Goal: Task Accomplishment & Management: Use online tool/utility

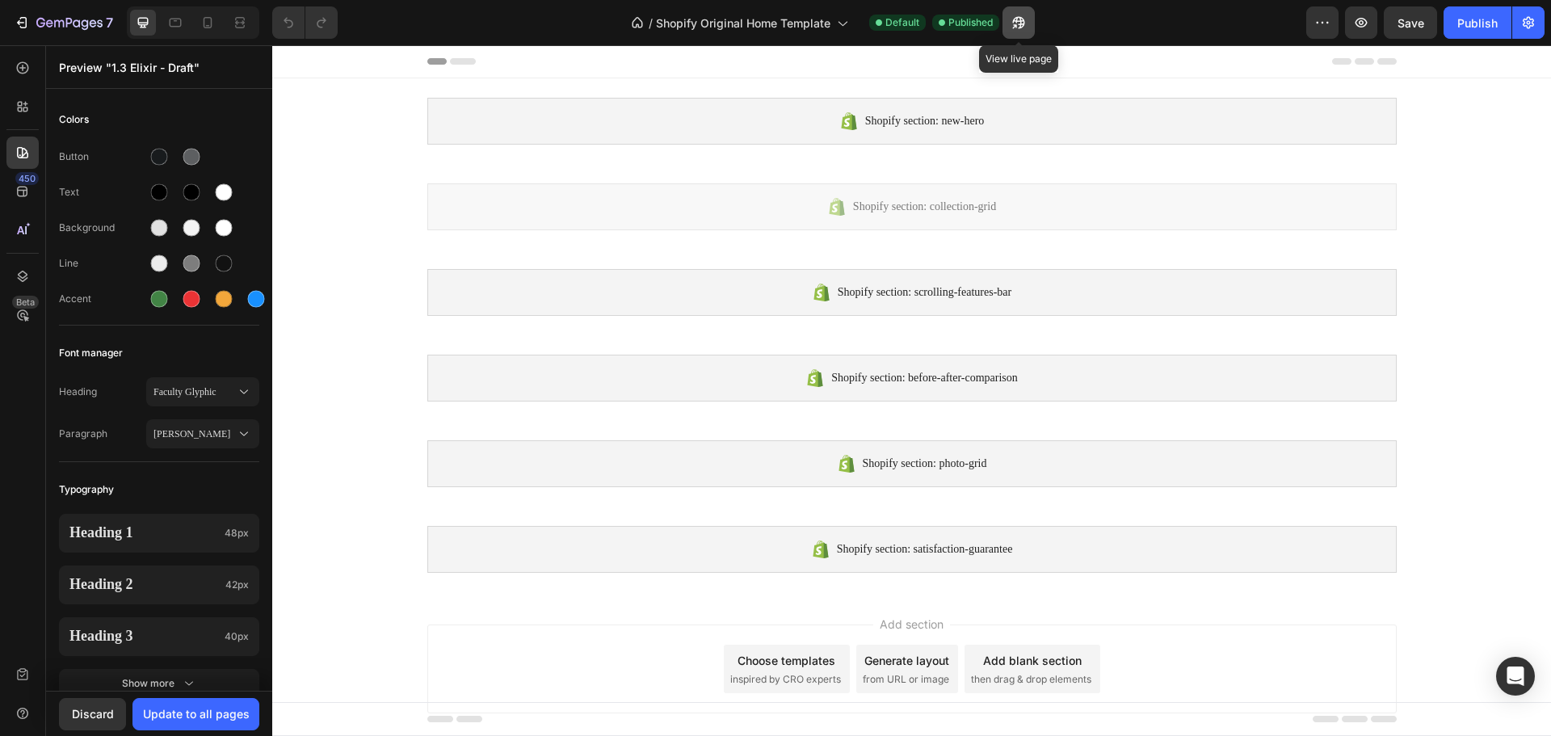
click at [1024, 26] on icon "button" at bounding box center [1019, 23] width 16 height 16
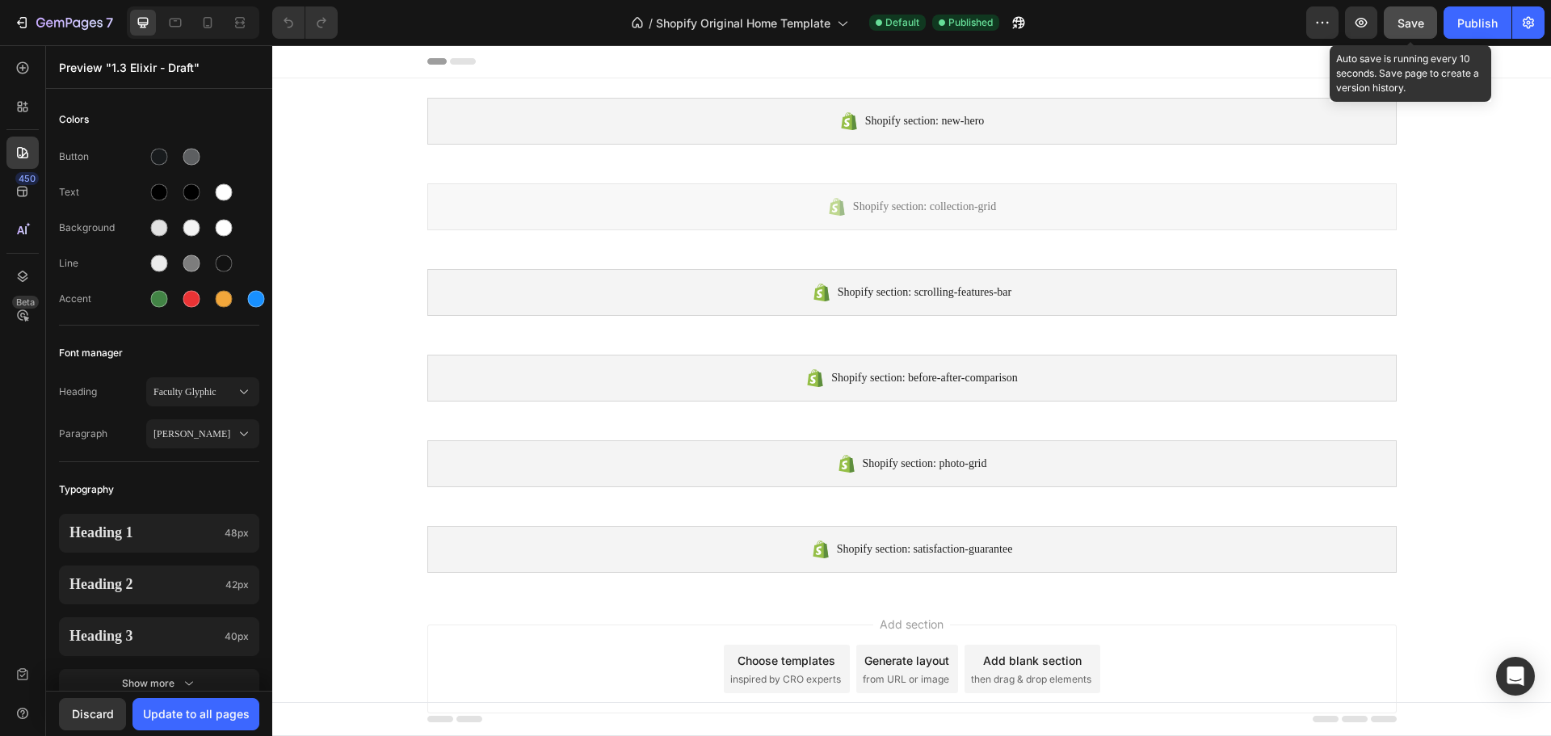
click at [1423, 23] on span "Save" at bounding box center [1410, 23] width 27 height 14
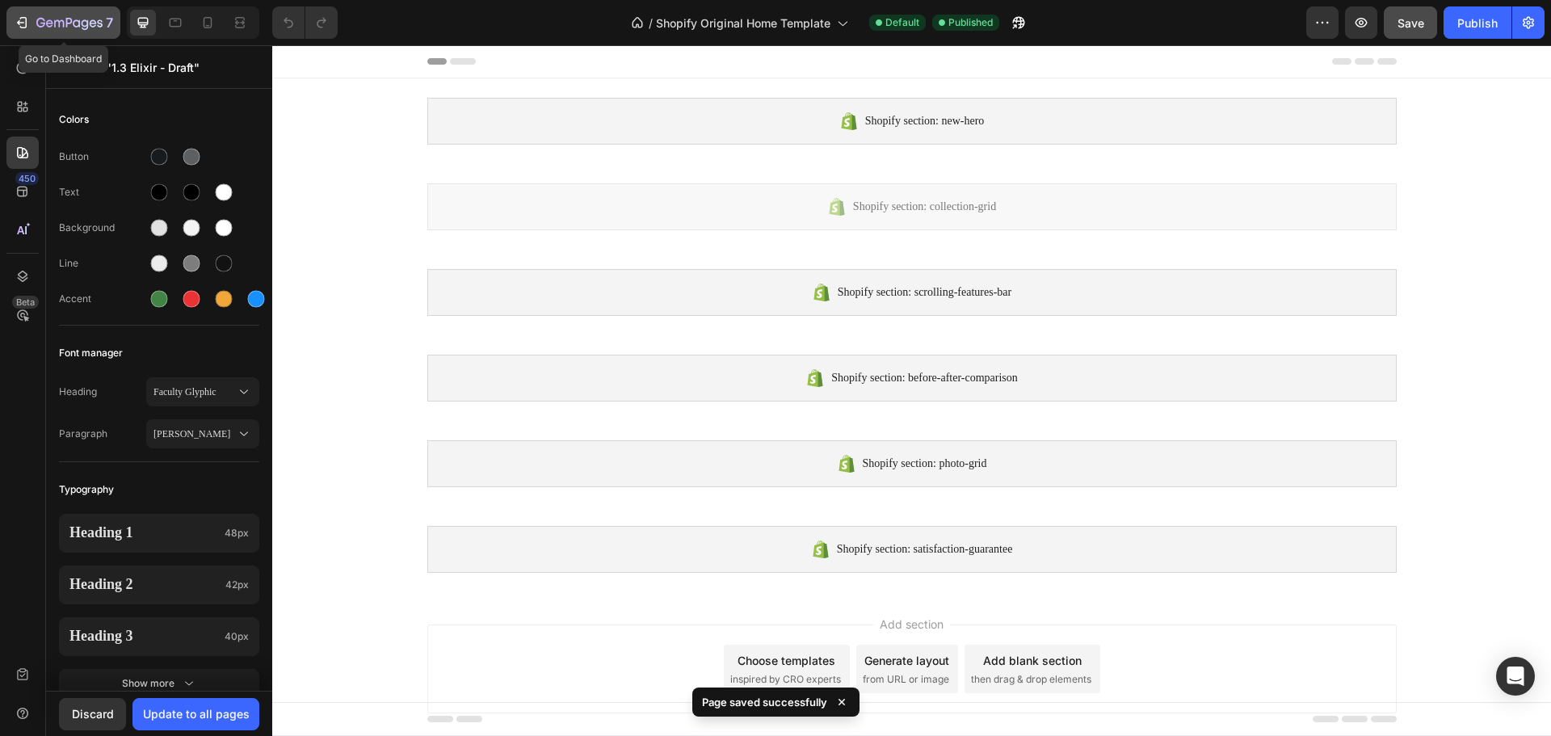
click at [17, 15] on icon "button" at bounding box center [22, 23] width 16 height 16
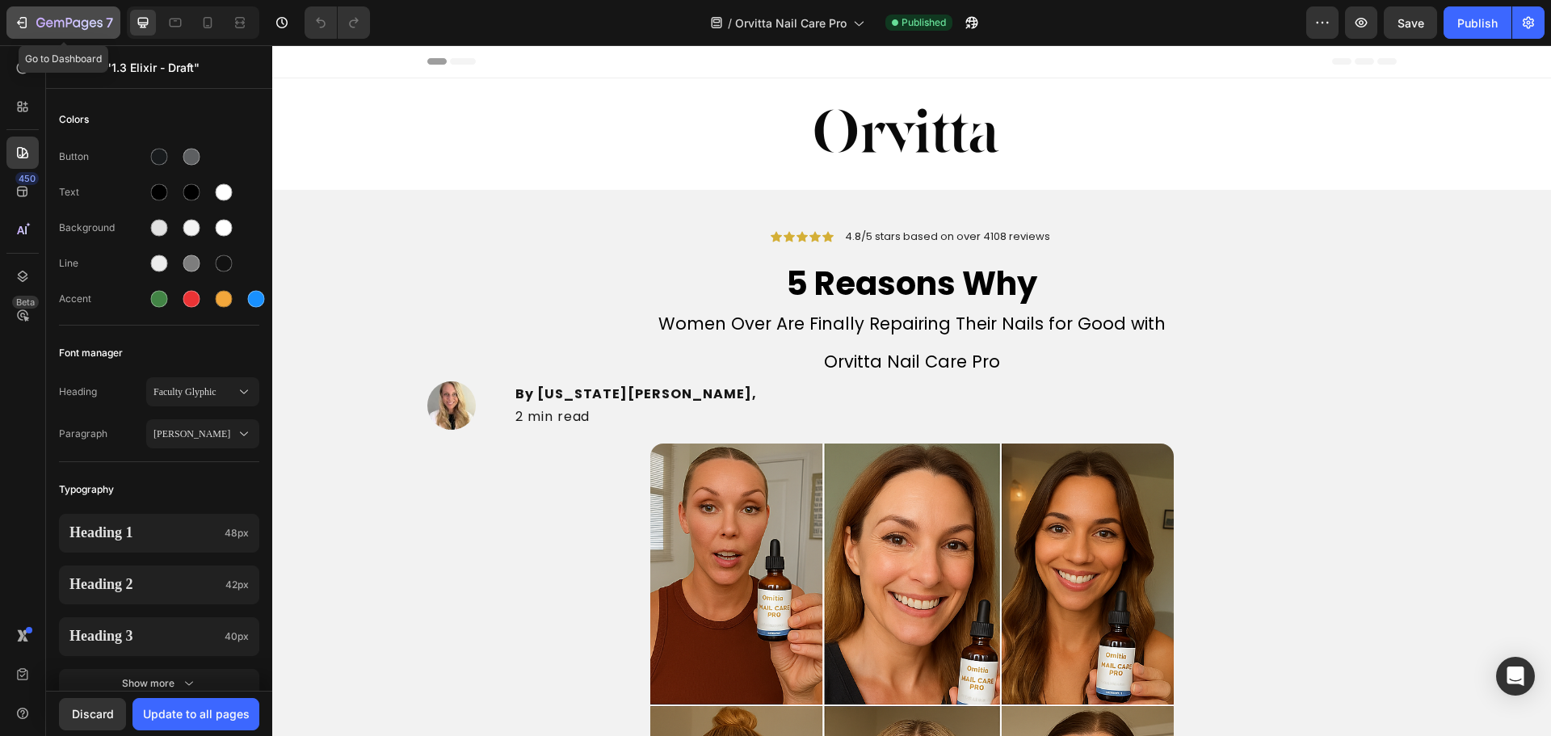
click at [32, 33] on button "7" at bounding box center [63, 22] width 114 height 32
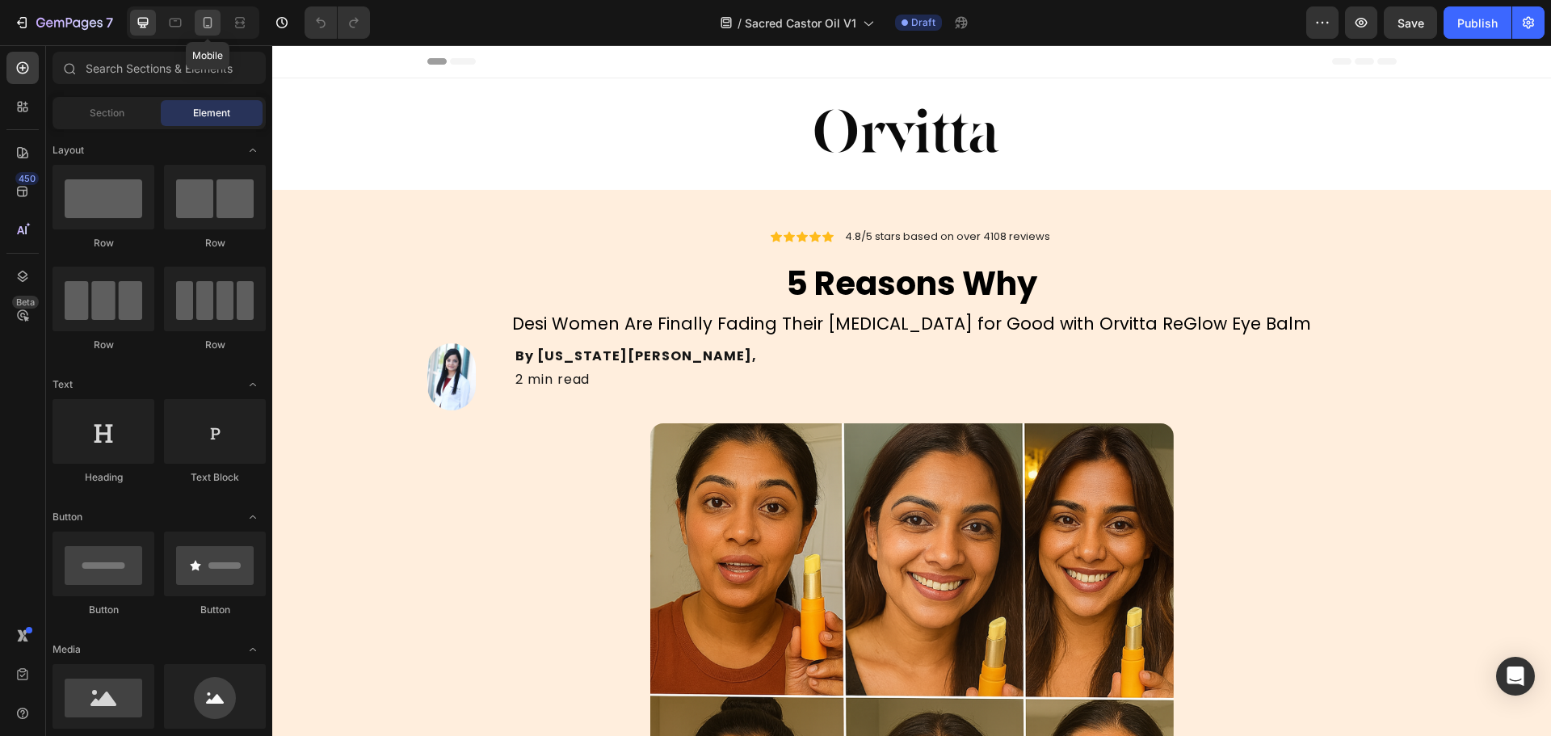
click at [198, 22] on div at bounding box center [208, 23] width 26 height 26
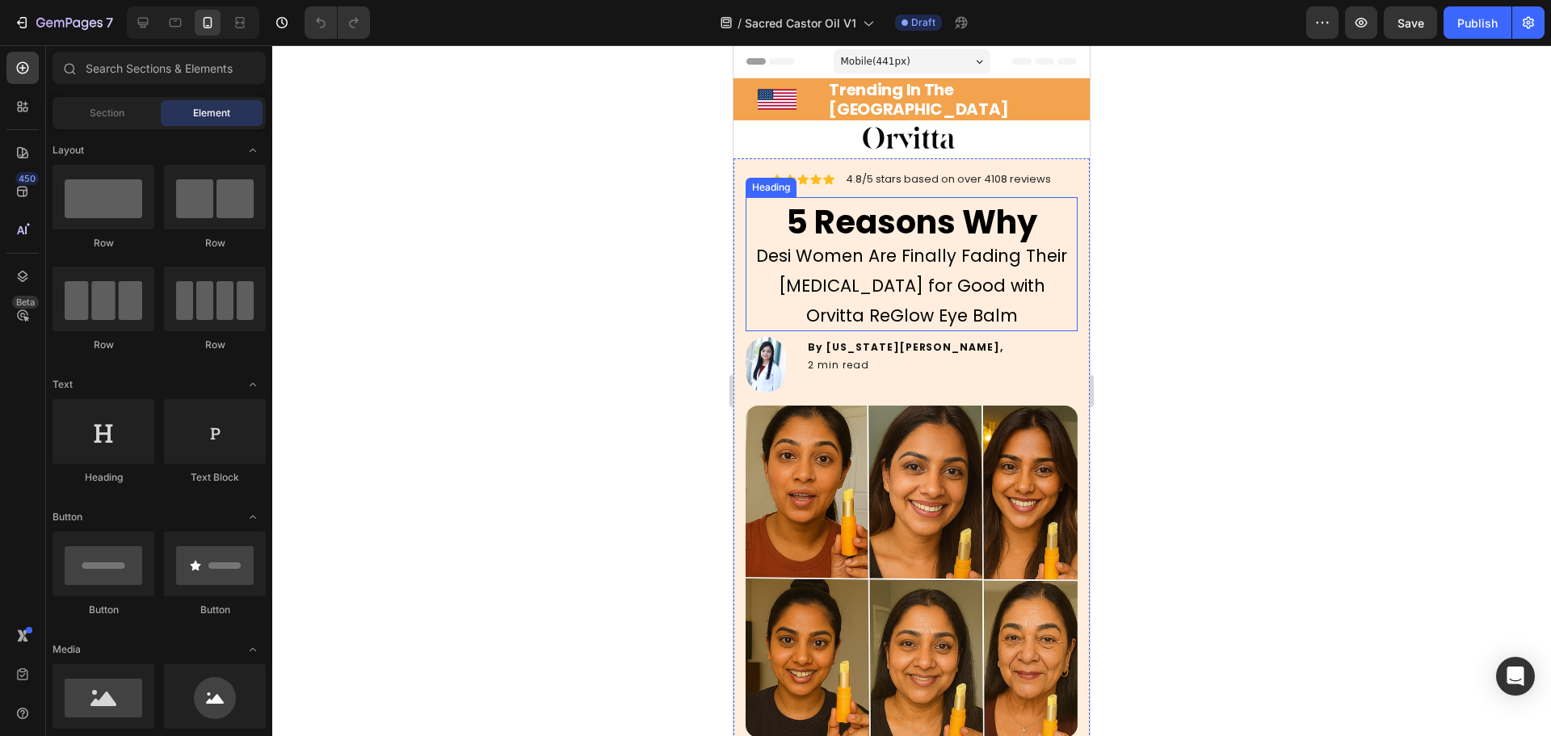
click at [953, 282] on span "Desi Women Are Finally Fading Their Dark Circles for Good with Orvitta ReGlow E…" at bounding box center [911, 285] width 311 height 83
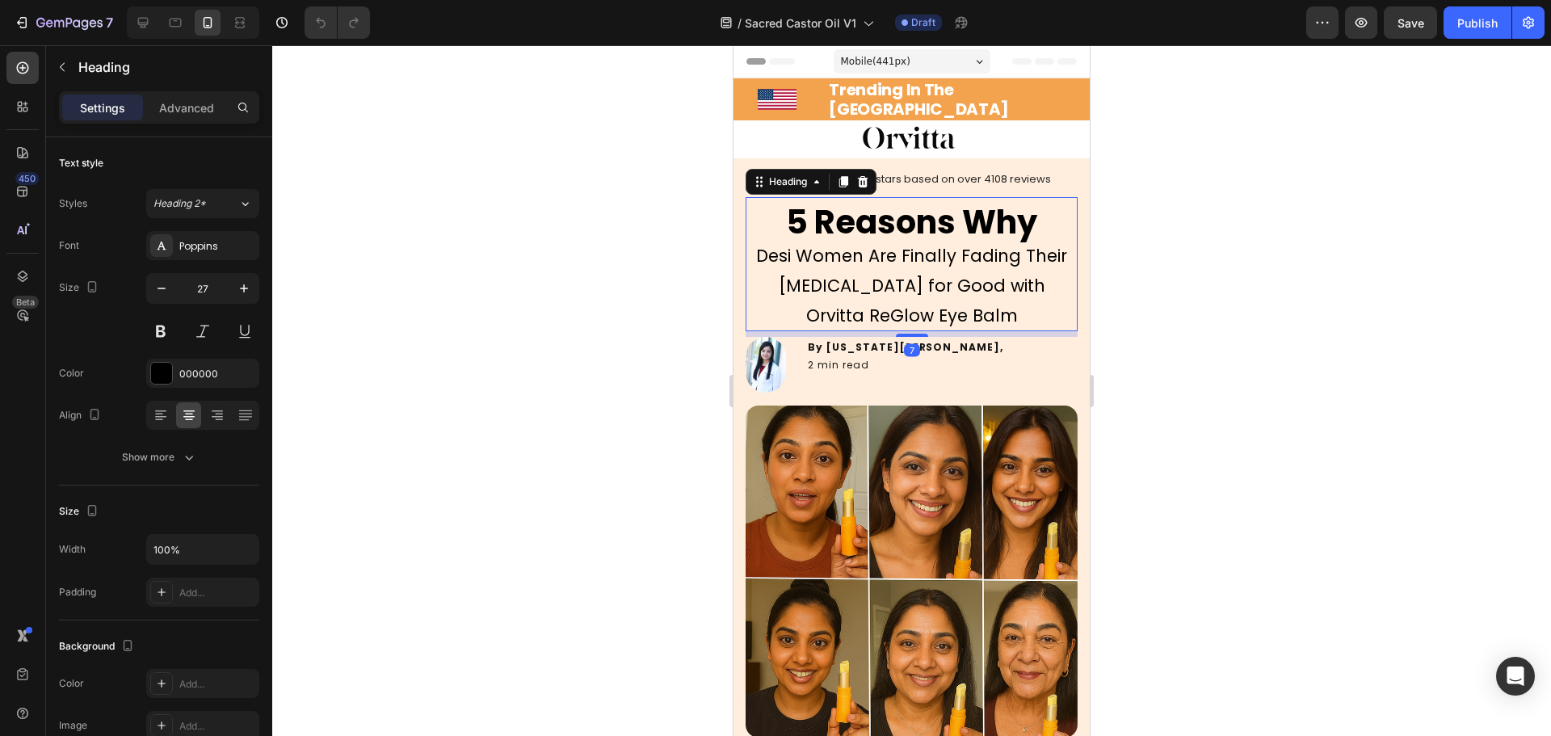
click at [1133, 220] on div at bounding box center [911, 390] width 1279 height 691
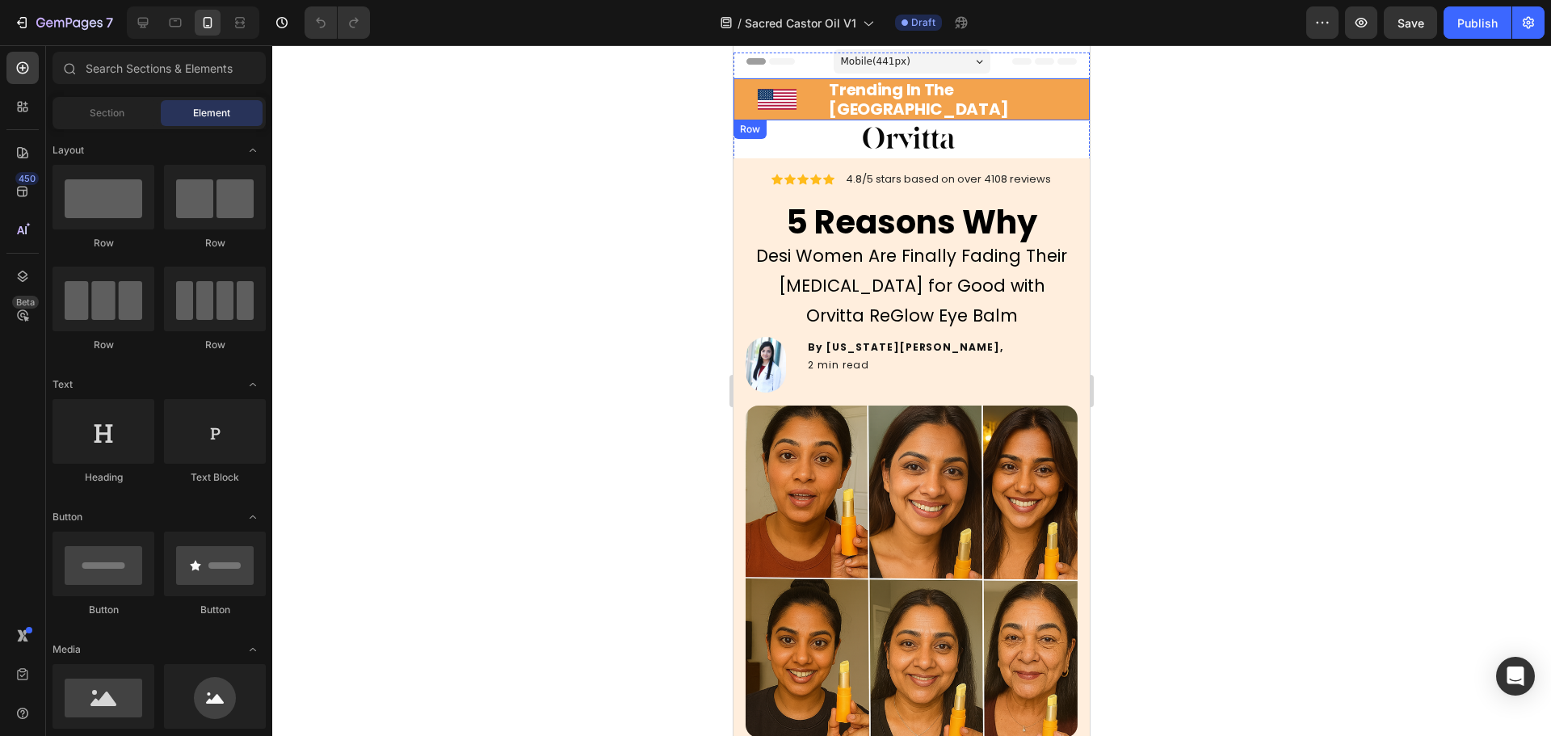
click at [1055, 108] on h2 "Trending In The [GEOGRAPHIC_DATA]" at bounding box center [958, 99] width 263 height 42
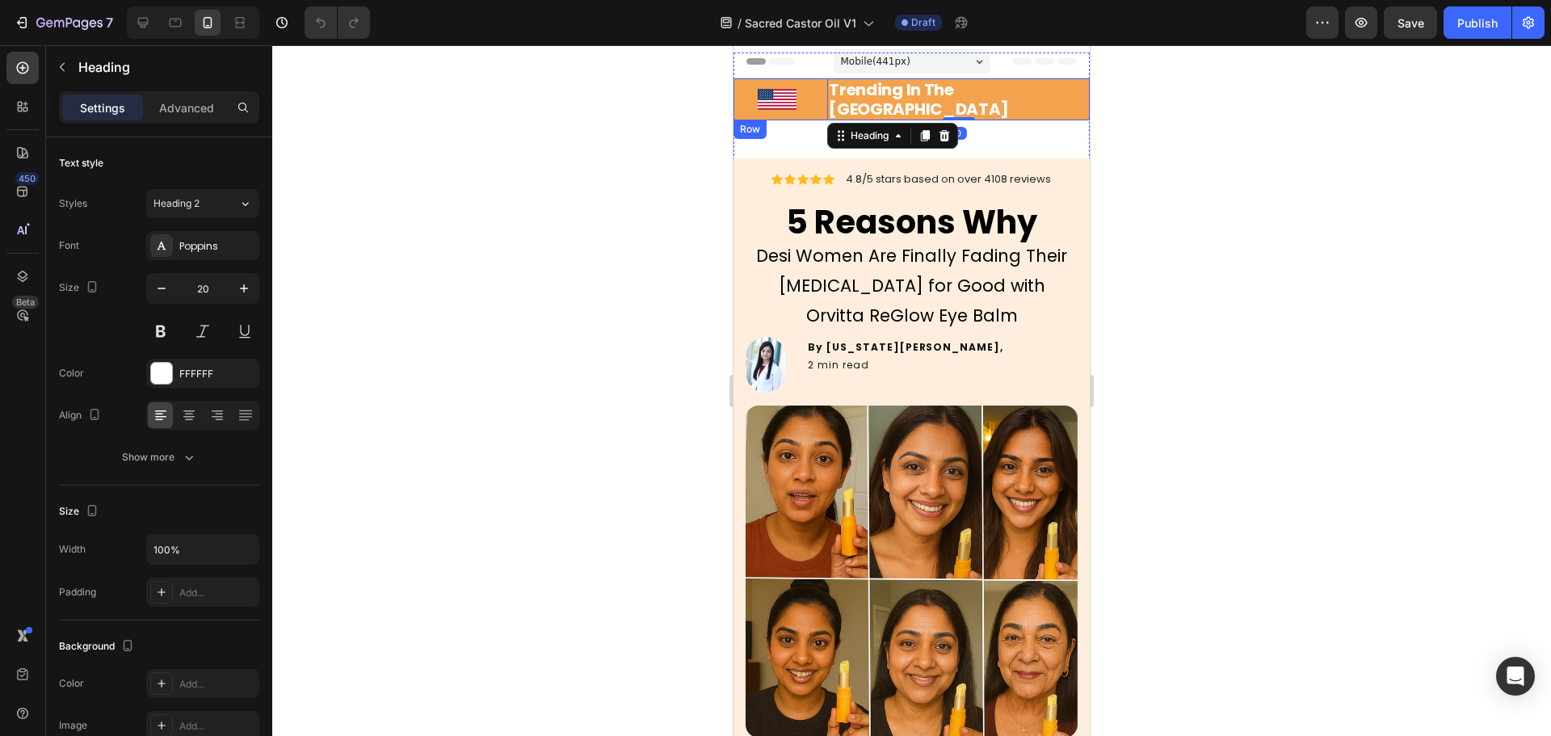
click at [741, 105] on div "Icon" at bounding box center [776, 99] width 87 height 42
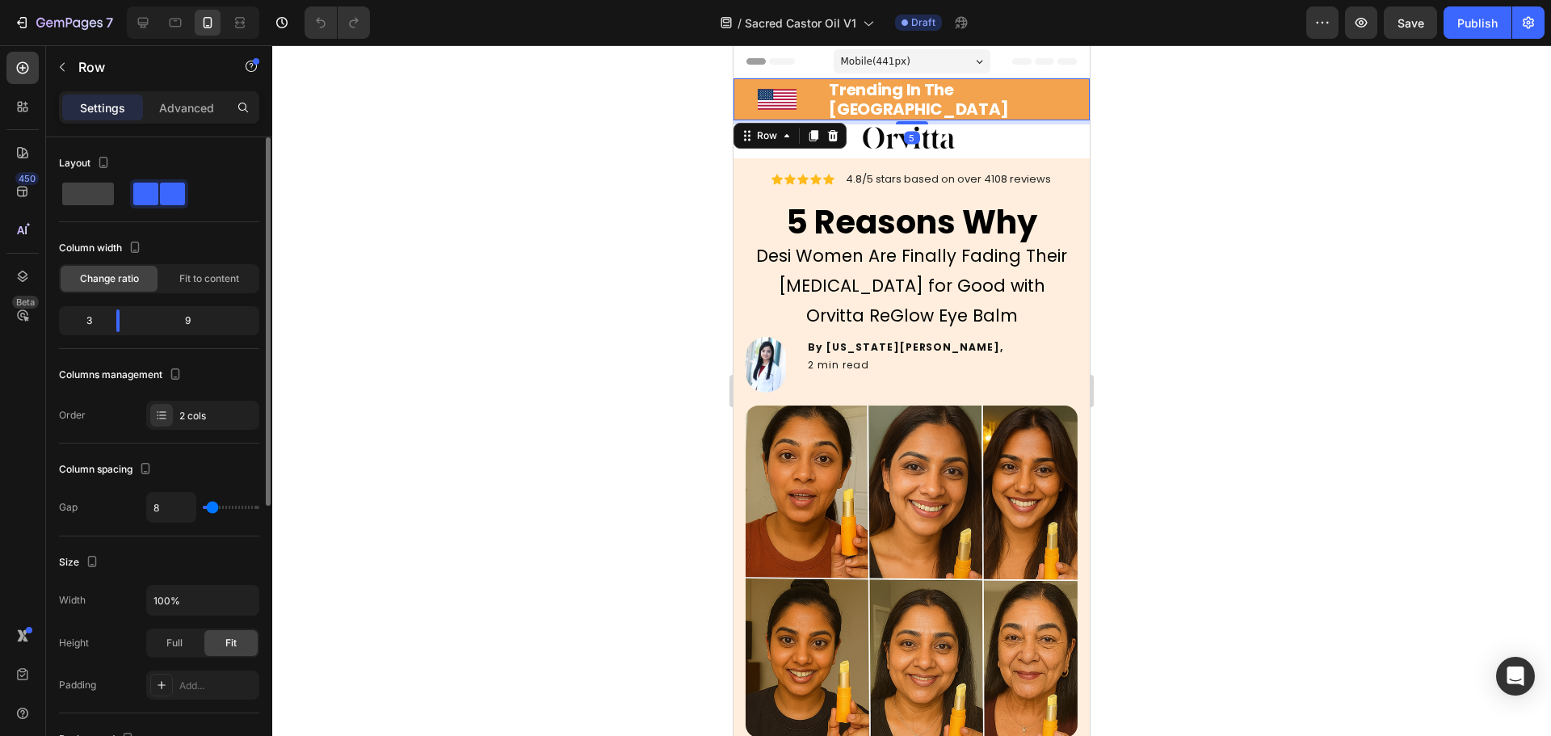
scroll to position [483, 0]
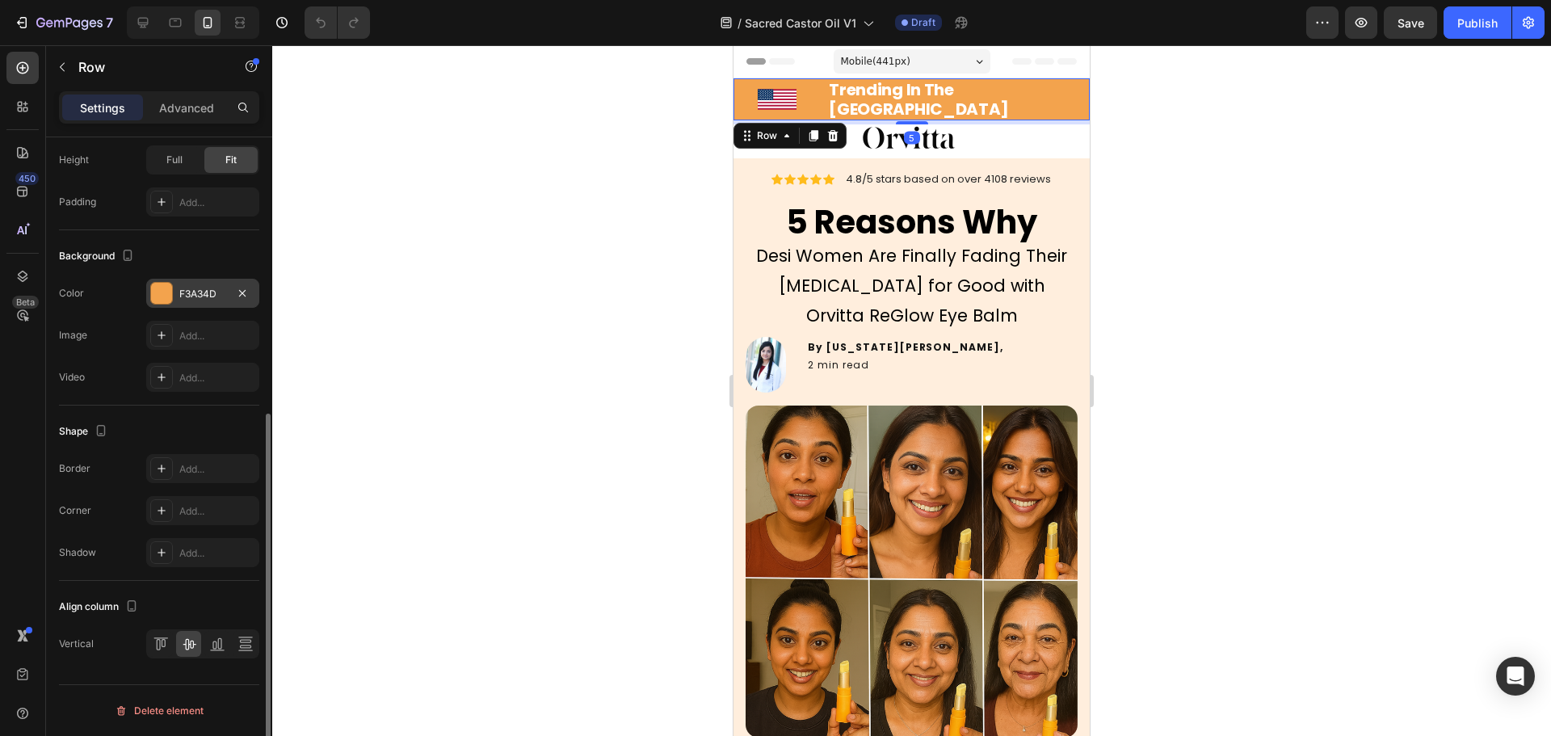
click at [178, 287] on div "F3A34D" at bounding box center [202, 293] width 113 height 29
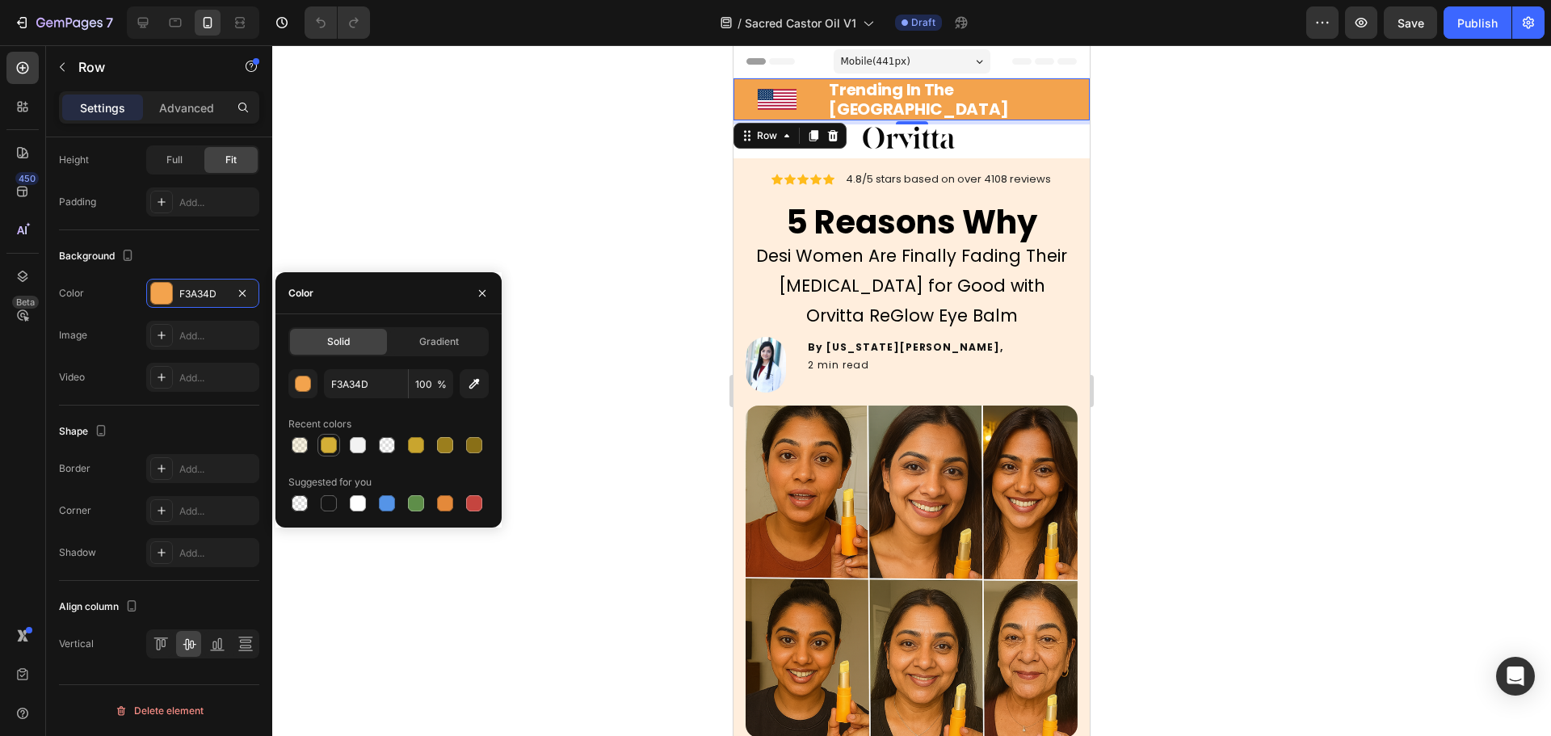
click at [330, 446] on div at bounding box center [329, 445] width 16 height 16
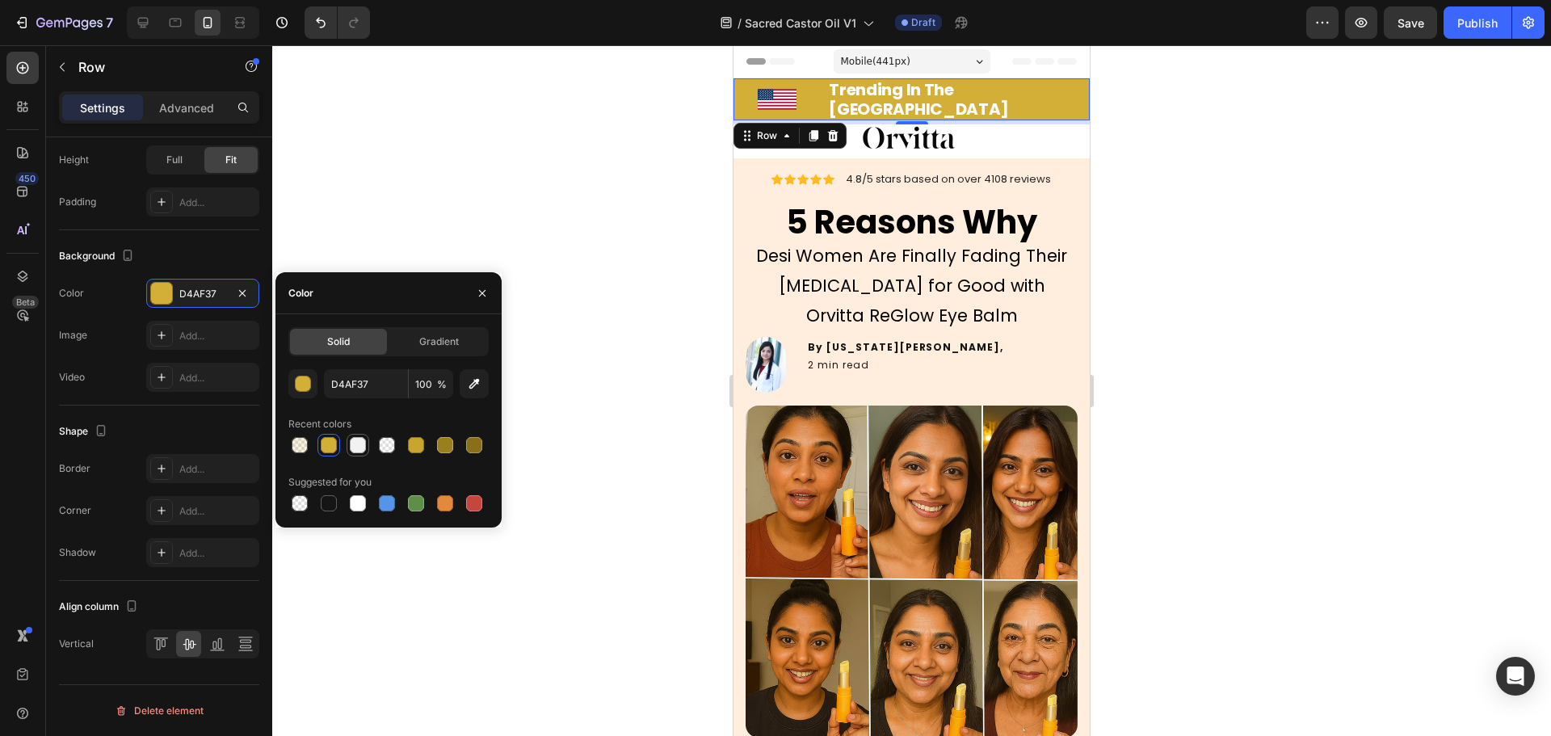
click at [351, 439] on div at bounding box center [358, 445] width 16 height 16
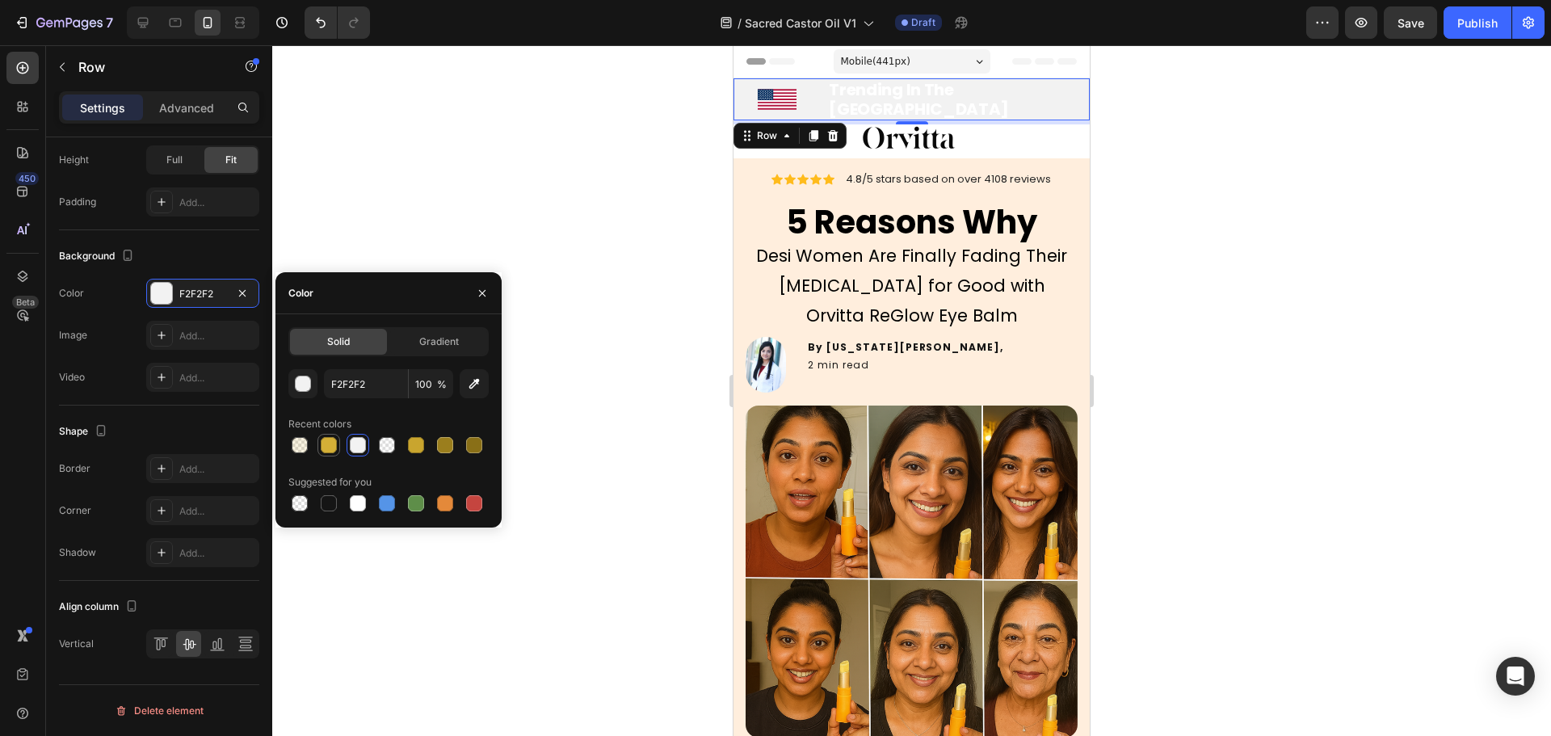
click at [326, 440] on div at bounding box center [329, 445] width 16 height 16
type input "D4AF37"
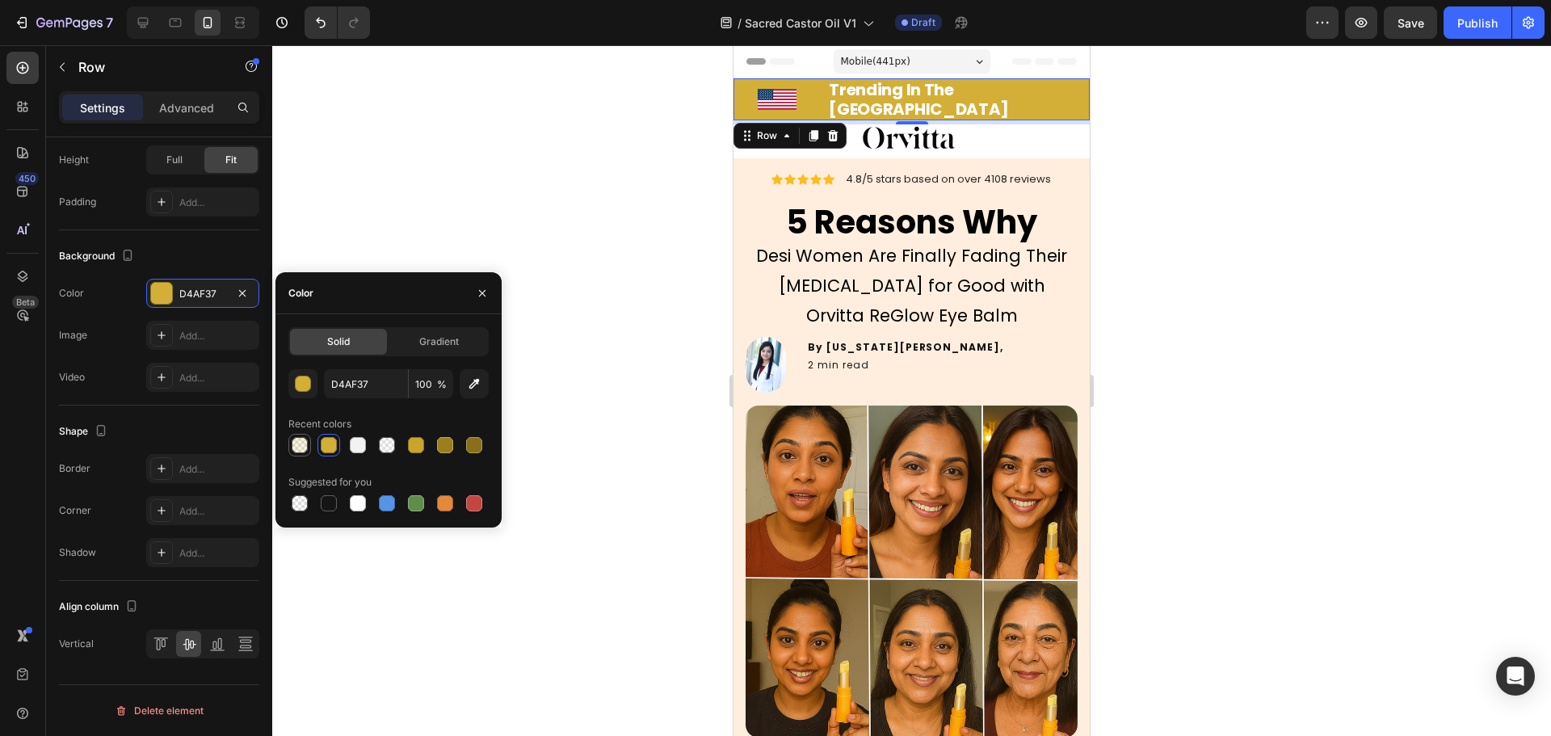
click at [306, 440] on div at bounding box center [300, 445] width 16 height 16
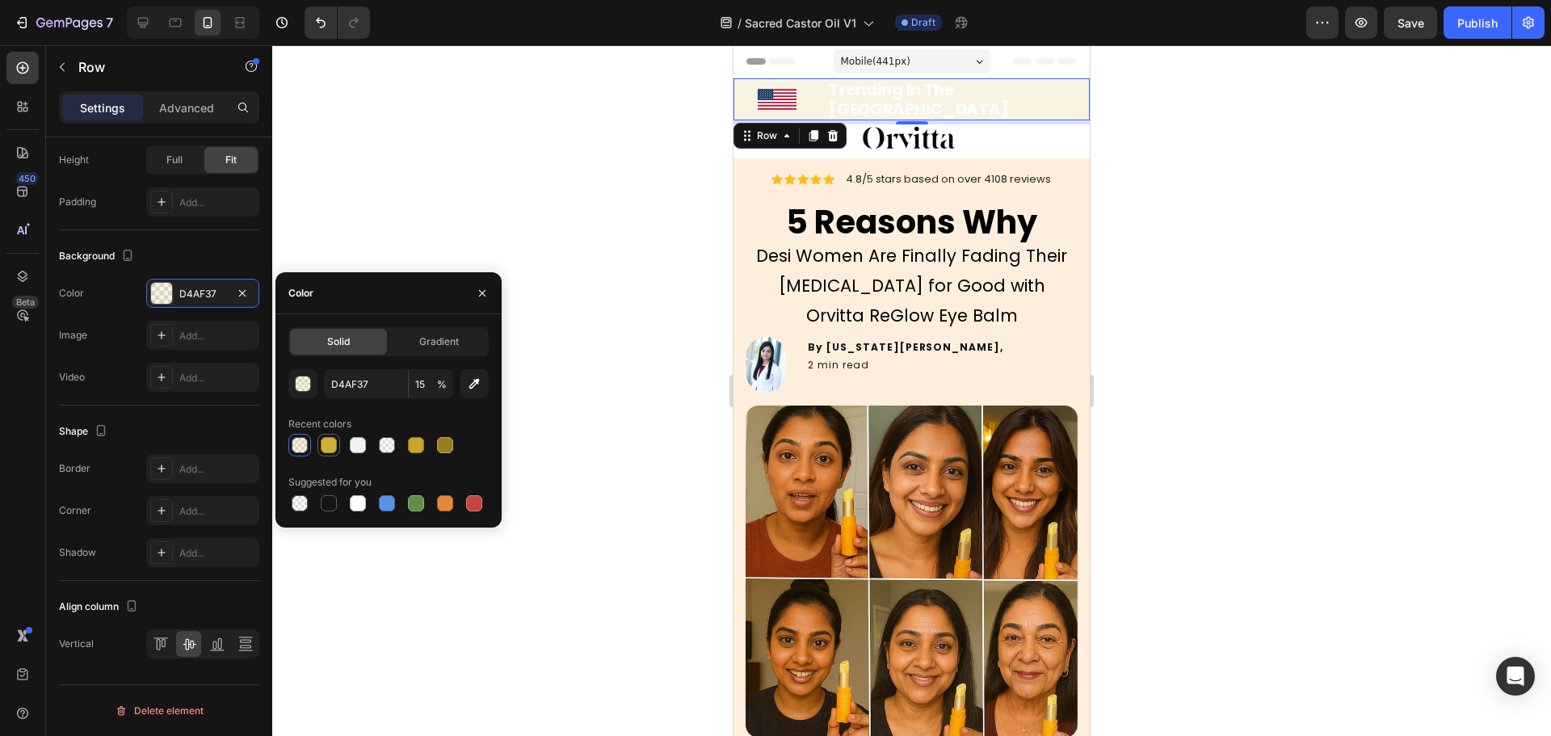
click at [322, 443] on div at bounding box center [329, 445] width 16 height 16
type input "100"
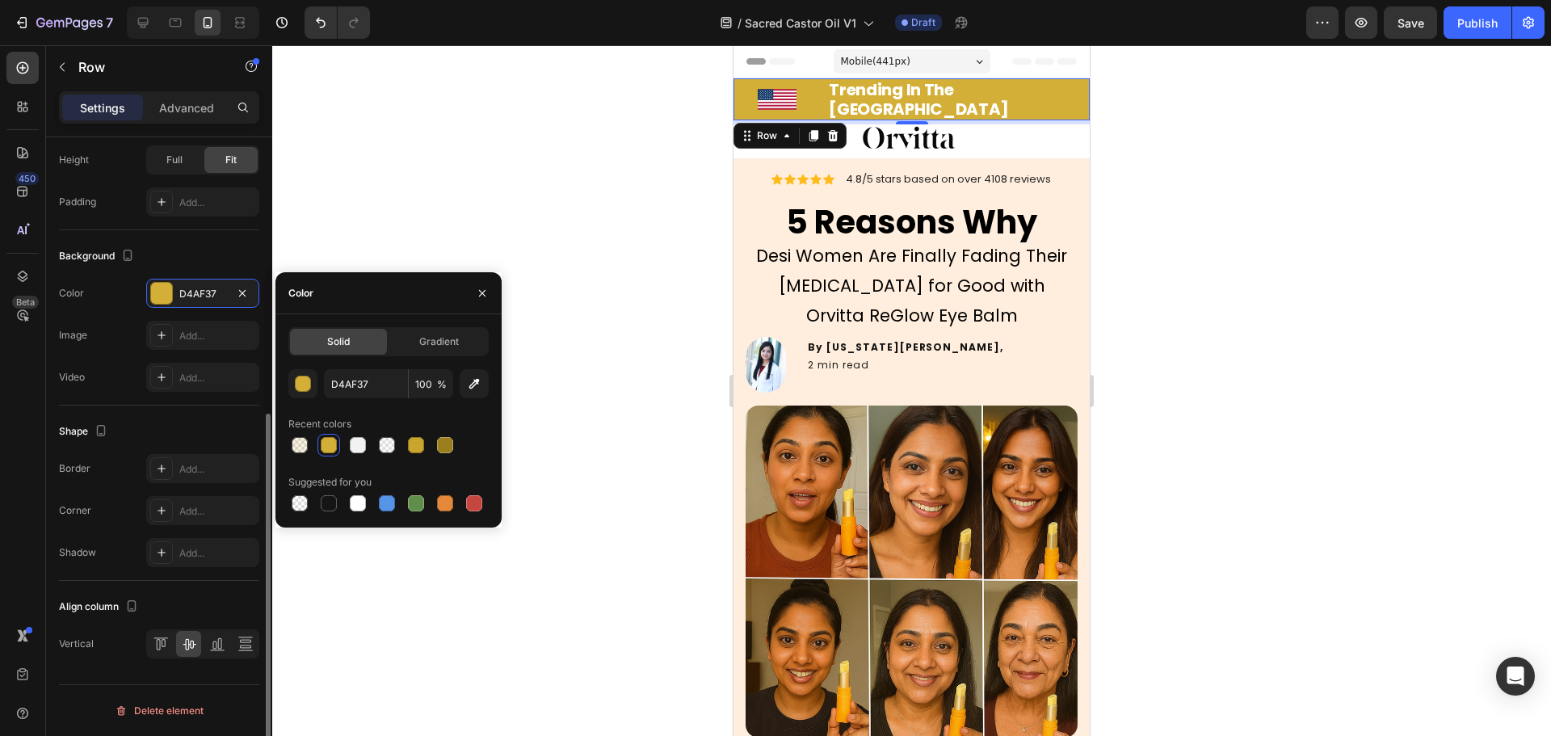
click at [90, 229] on div "Size Width 100% Height Full Fit Padding Add..." at bounding box center [159, 141] width 200 height 177
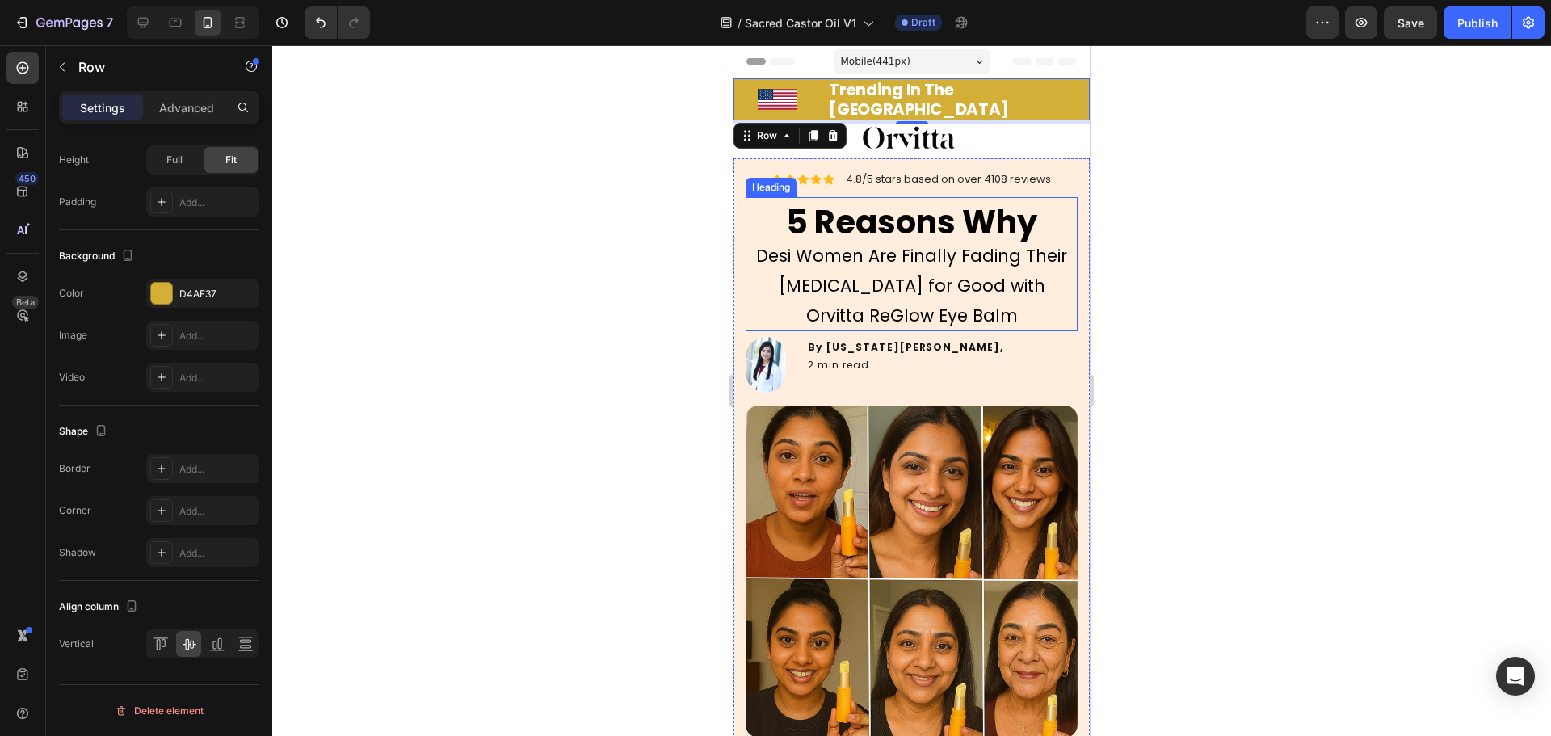
click at [903, 219] on strong "5 Reasons Why" at bounding box center [911, 222] width 251 height 45
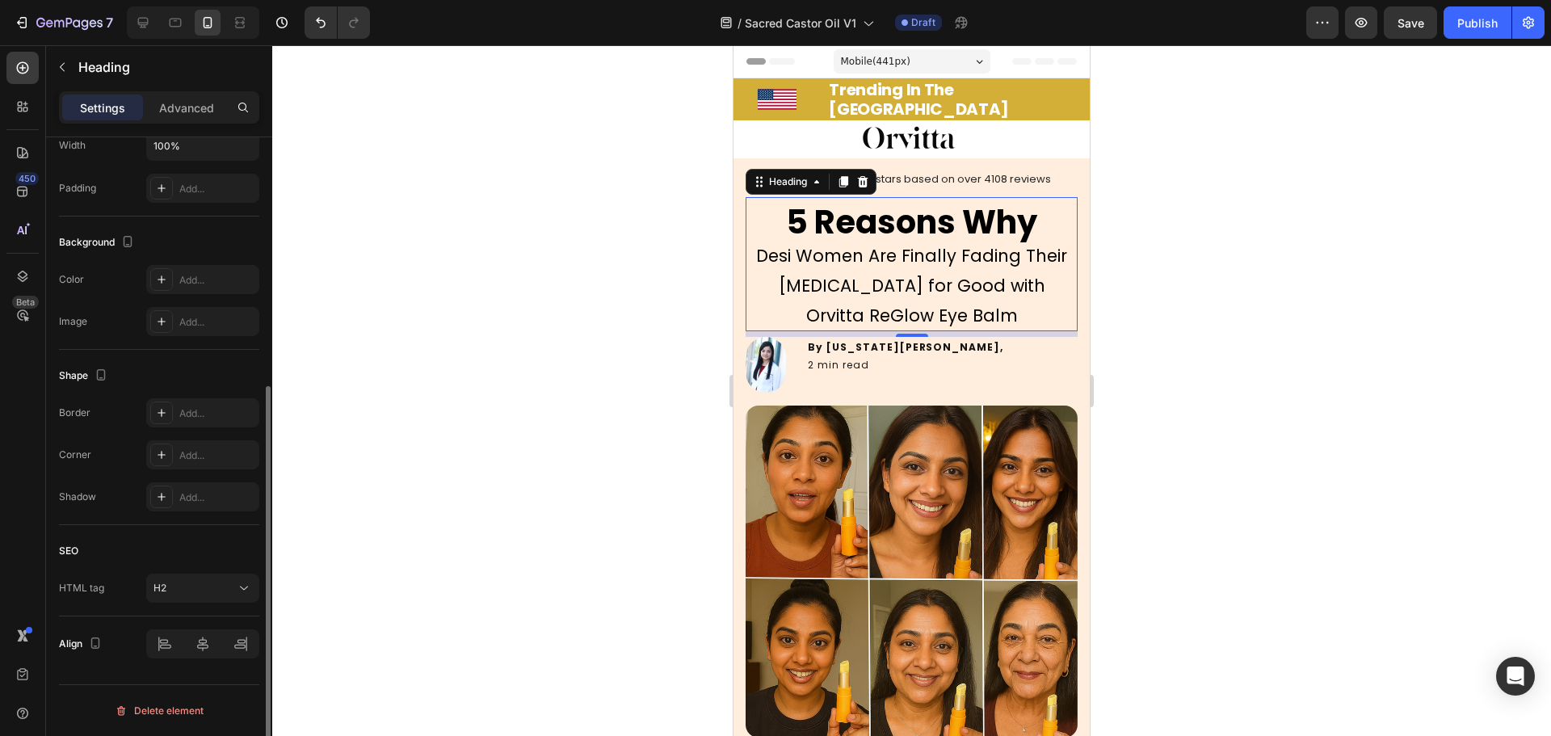
scroll to position [0, 0]
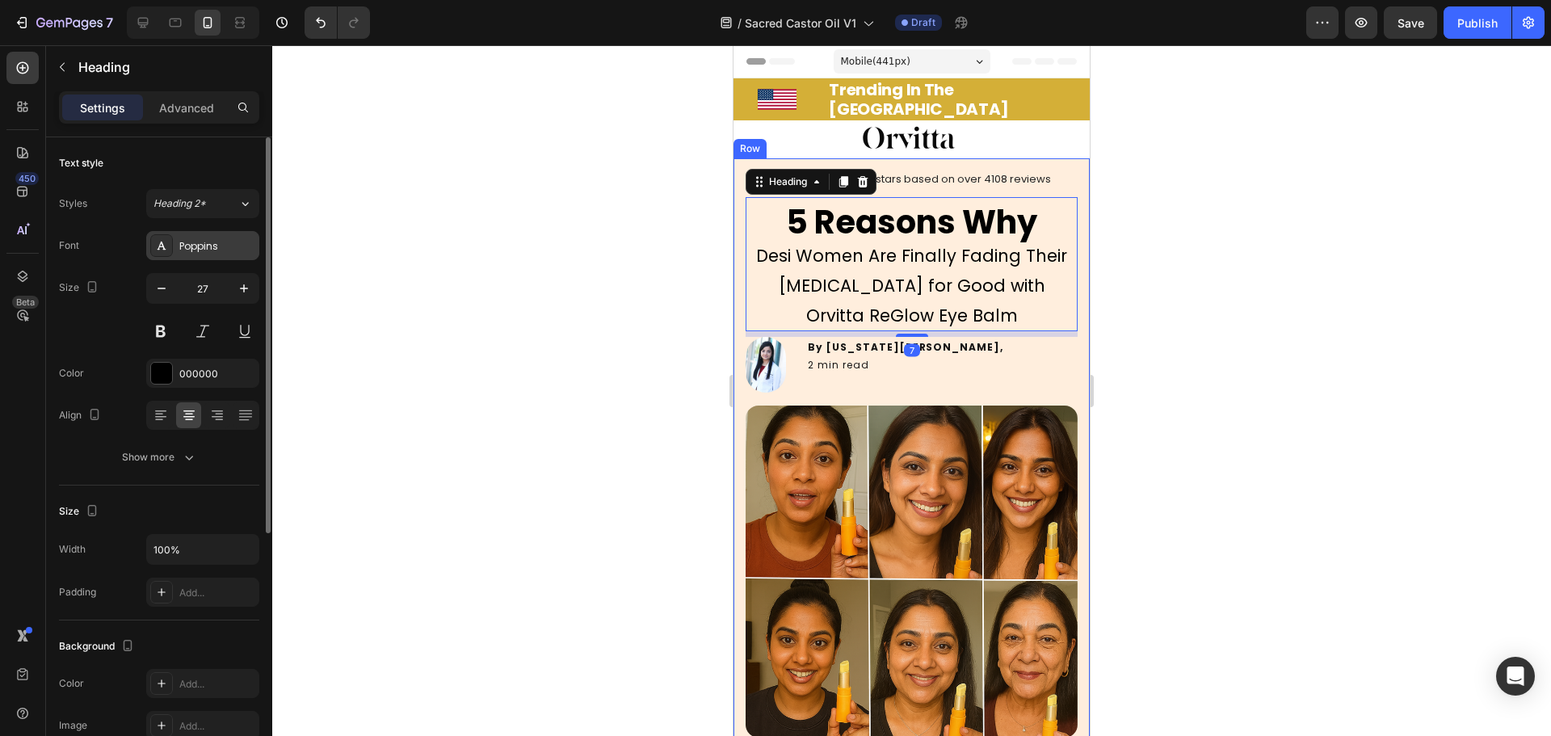
click at [214, 250] on div "Poppins" at bounding box center [217, 246] width 76 height 15
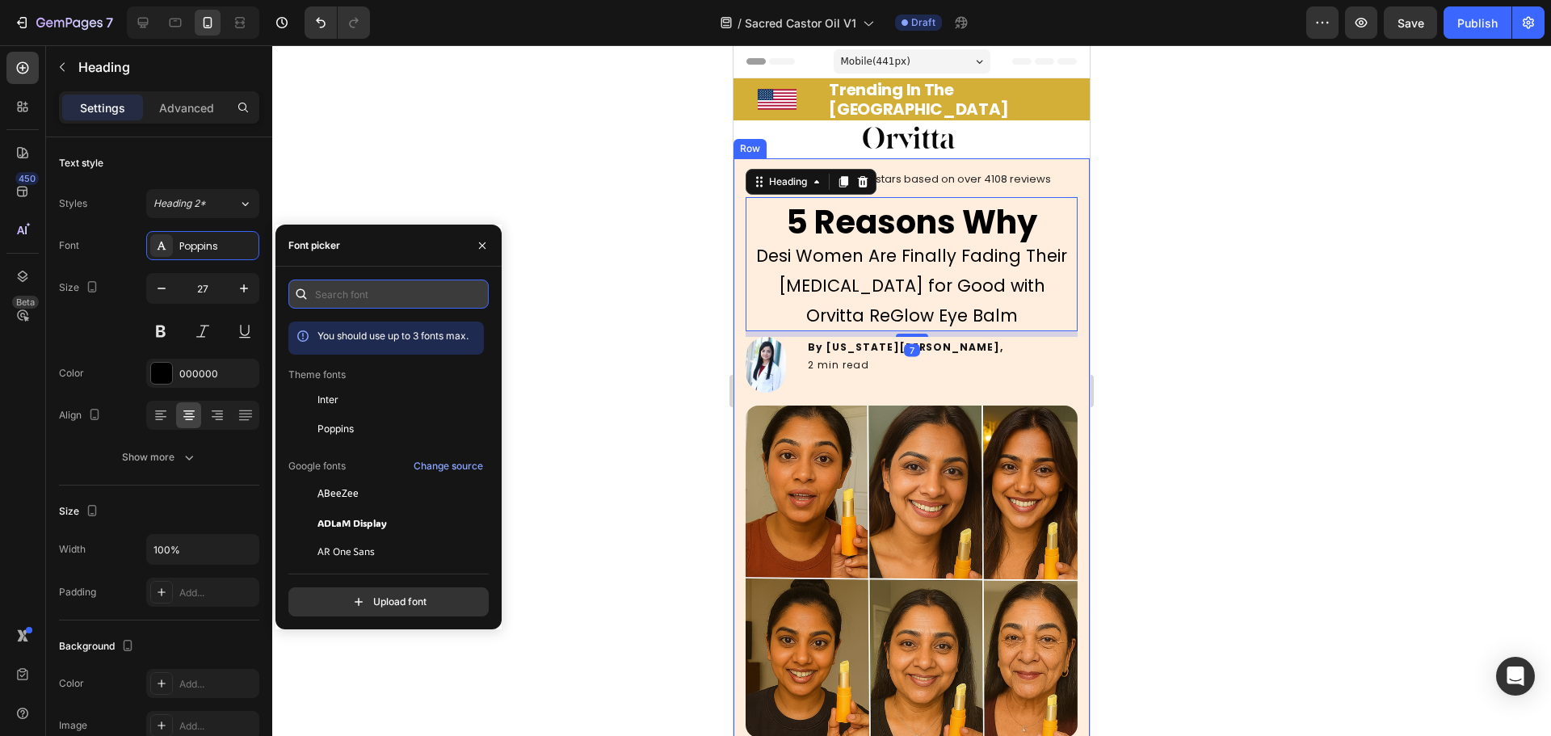
click at [362, 283] on input "text" at bounding box center [388, 293] width 200 height 29
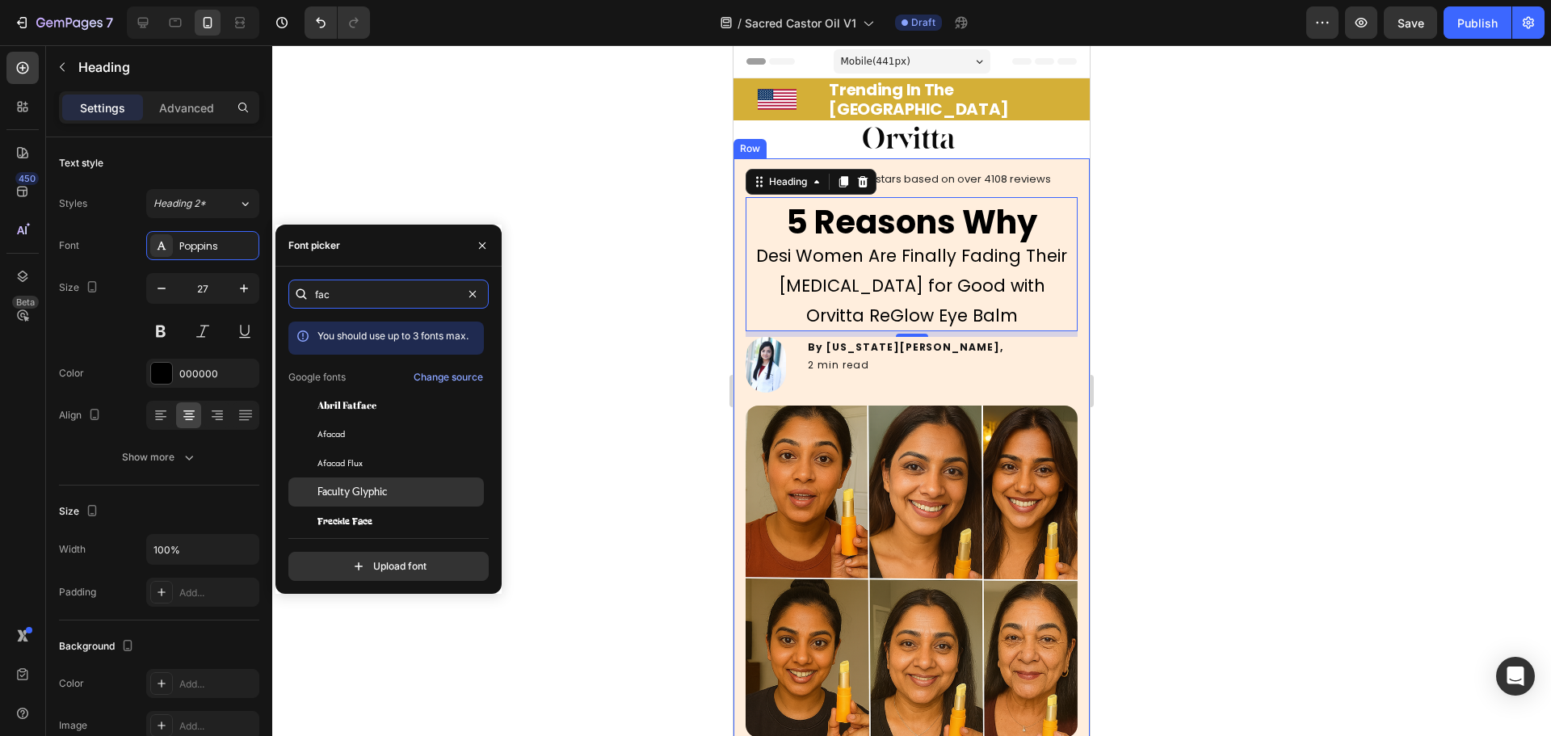
type input "fac"
click at [398, 489] on div "Faculty Glyphic" at bounding box center [398, 492] width 163 height 15
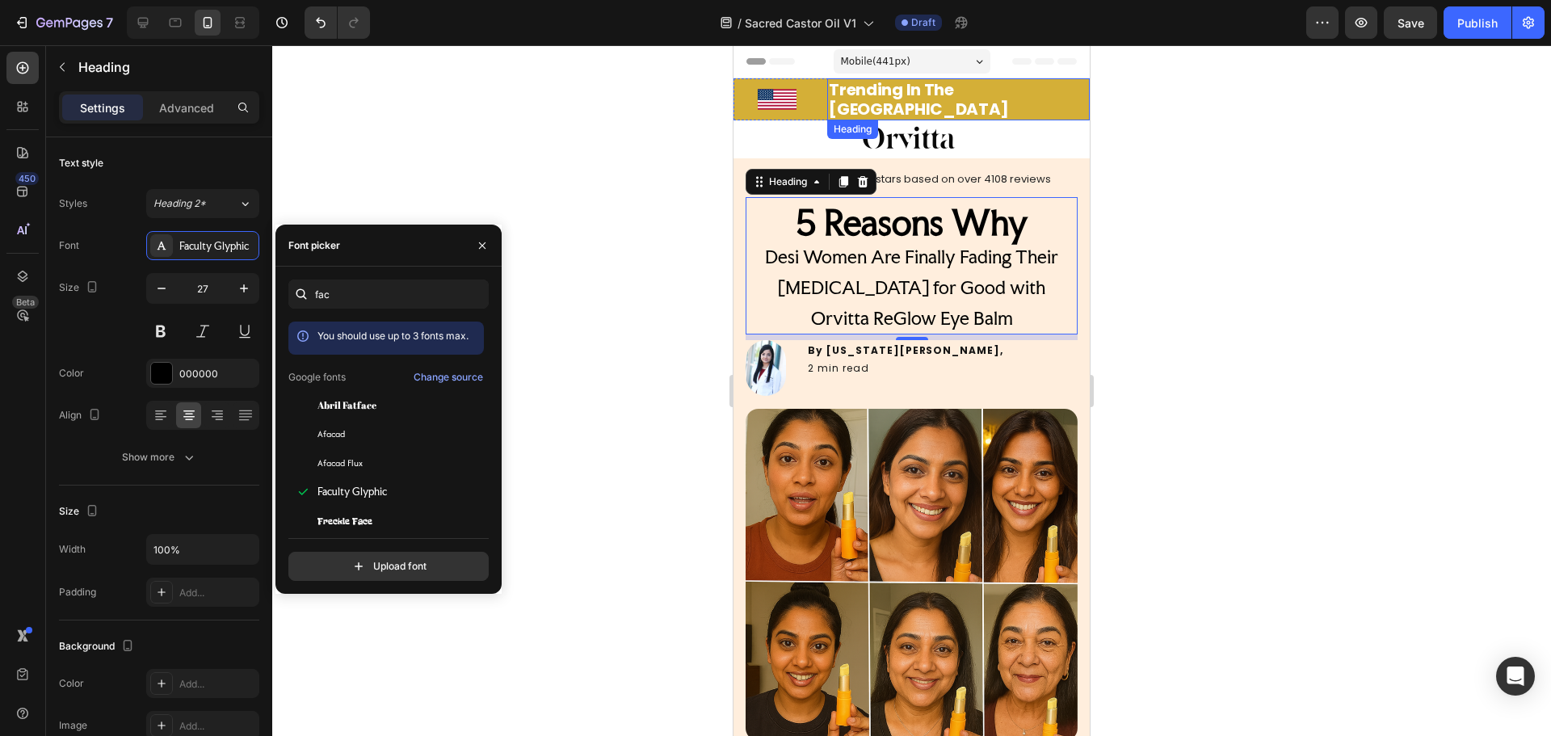
click at [952, 96] on h2 "Trending In The [GEOGRAPHIC_DATA]" at bounding box center [958, 99] width 263 height 42
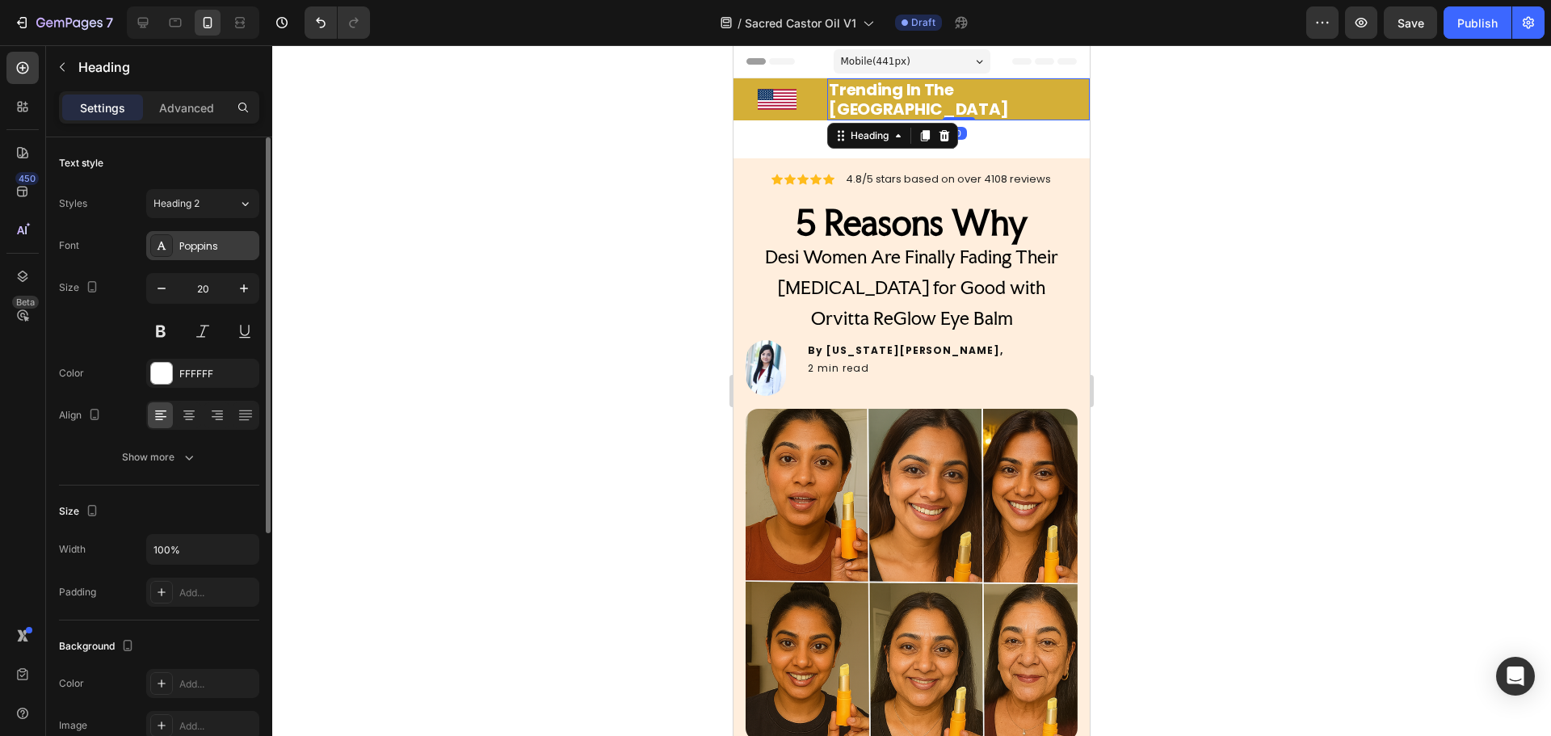
click at [211, 250] on div "Poppins" at bounding box center [217, 246] width 76 height 15
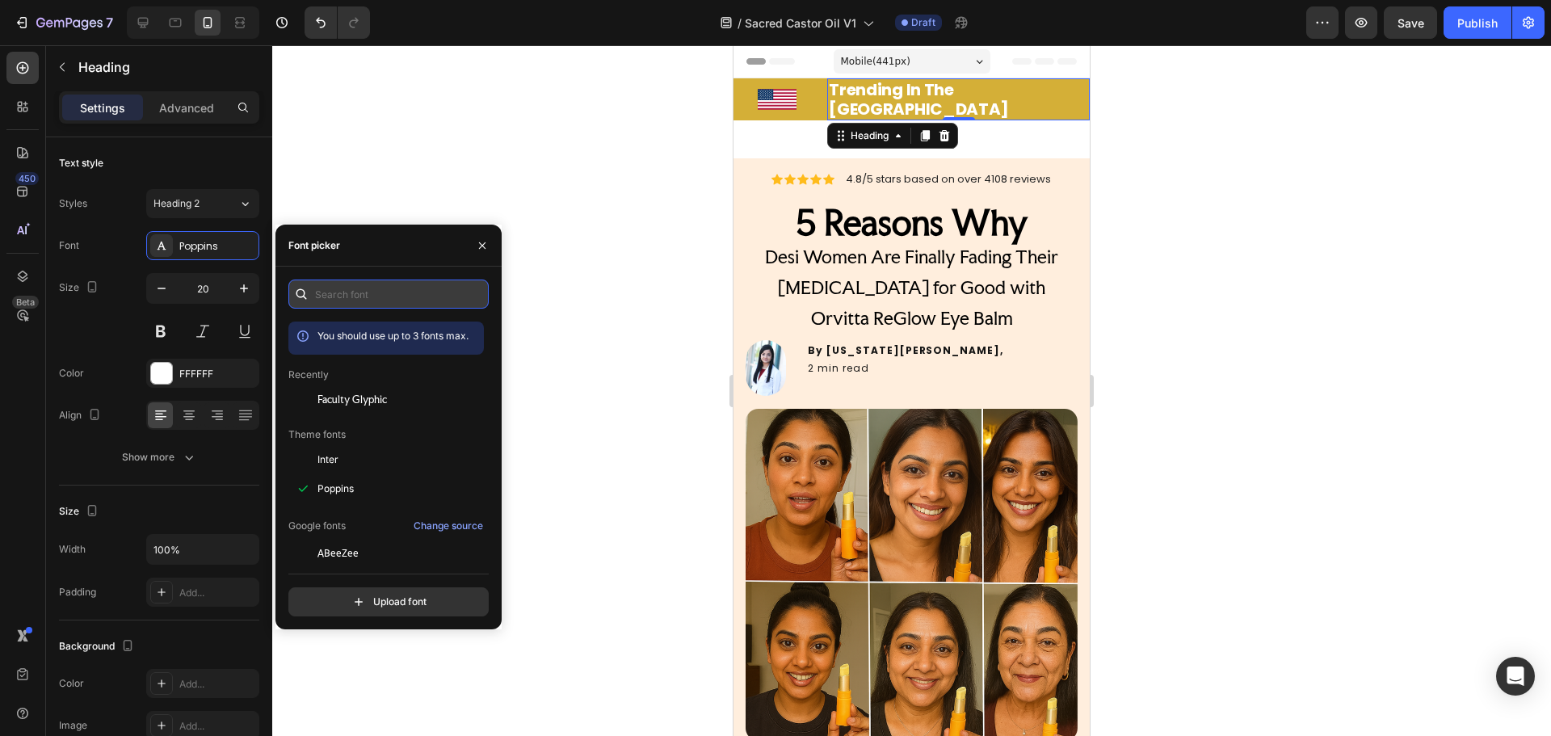
click at [346, 296] on input "text" at bounding box center [388, 293] width 200 height 29
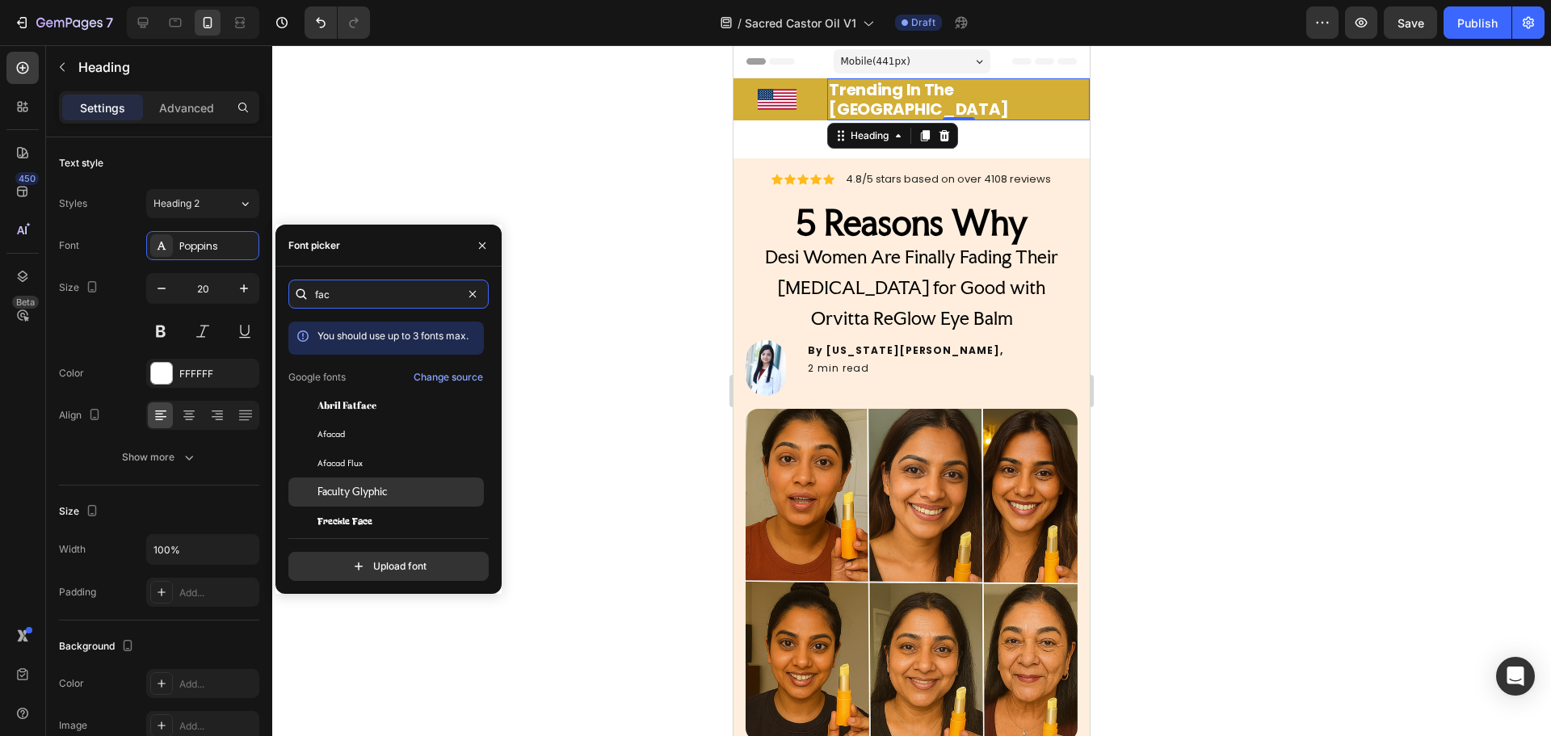
type input "fac"
click at [355, 487] on span "Faculty Glyphic" at bounding box center [351, 492] width 69 height 15
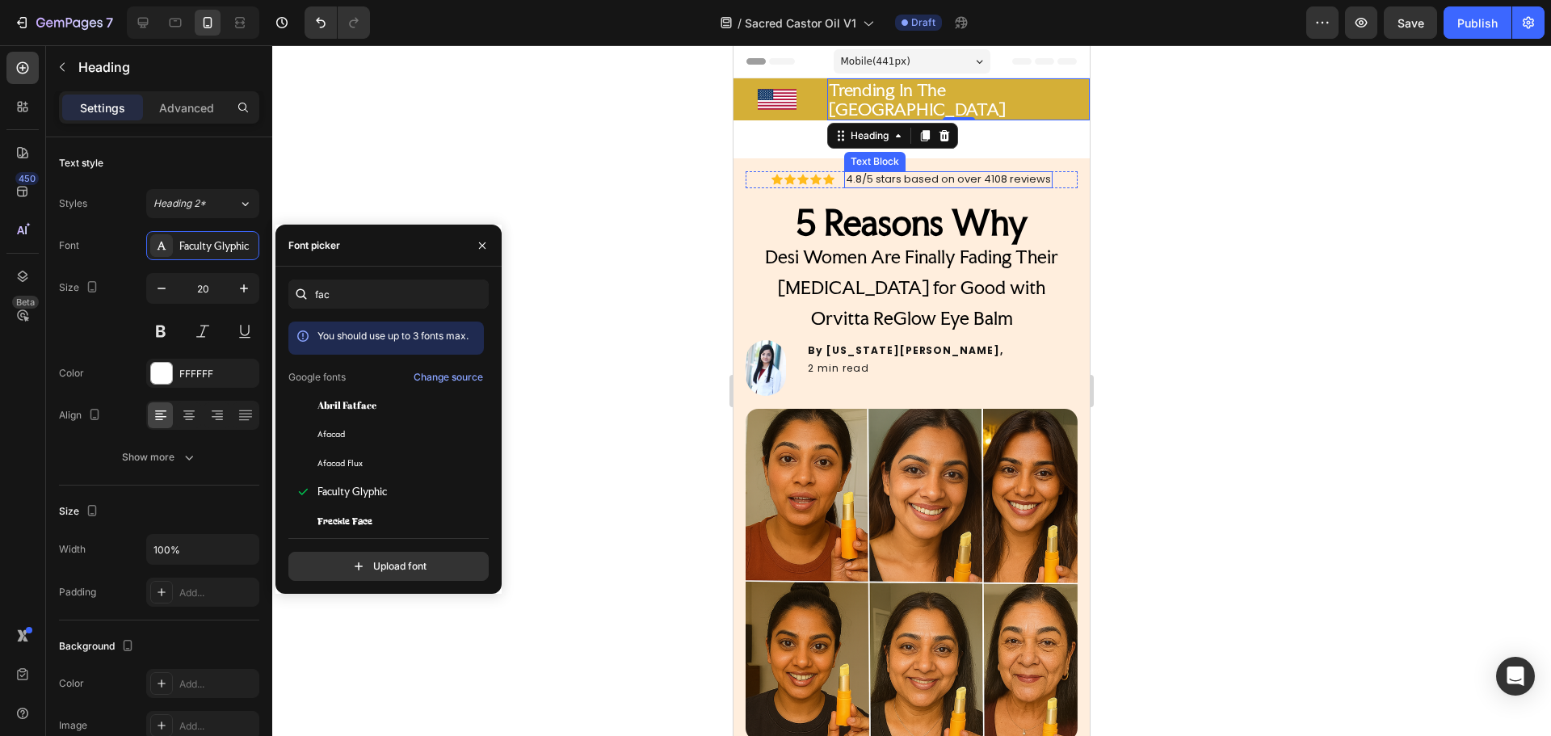
click at [969, 173] on p "4.8/5 stars based on over 4108 reviews" at bounding box center [948, 180] width 205 height 14
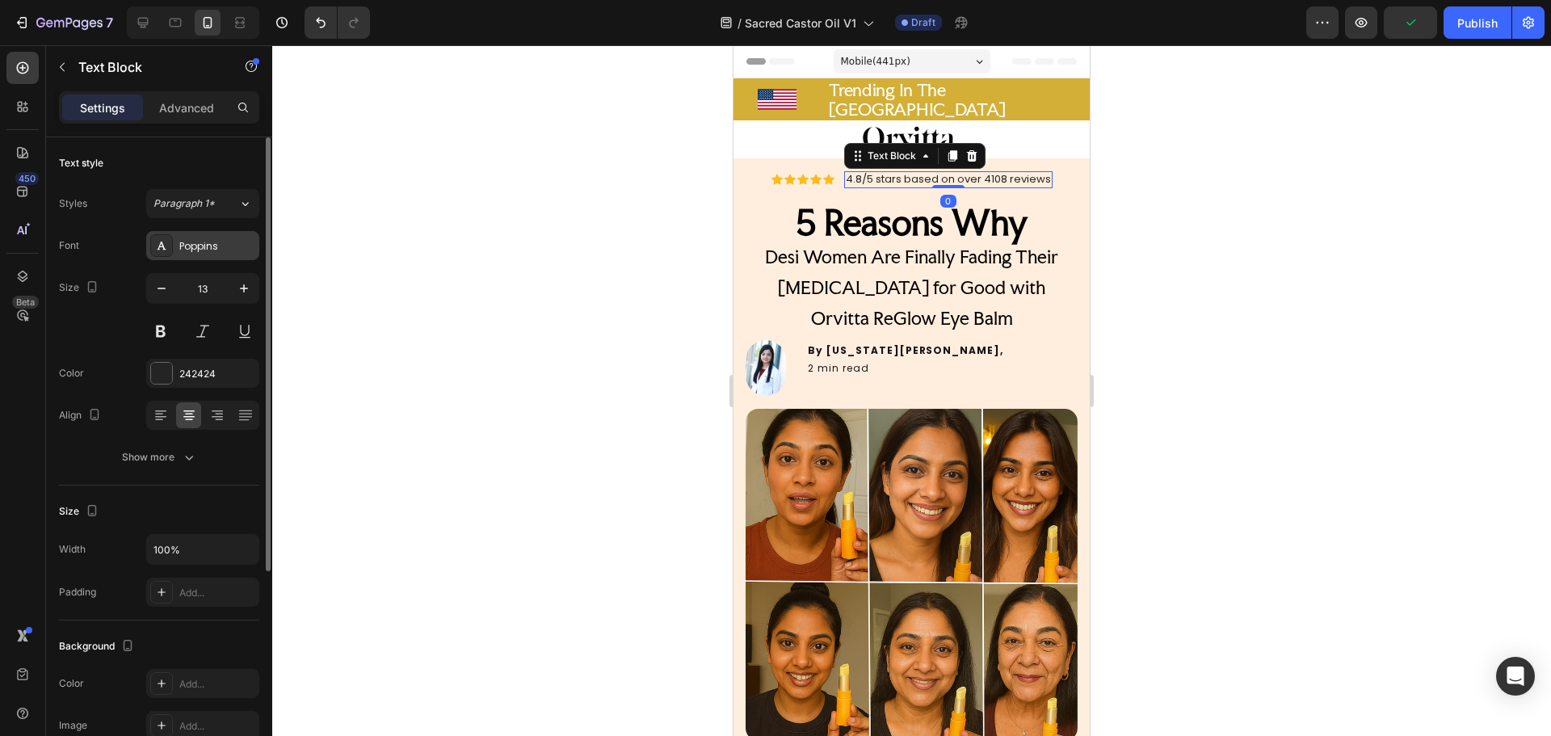
click at [212, 245] on div "Poppins" at bounding box center [217, 246] width 76 height 15
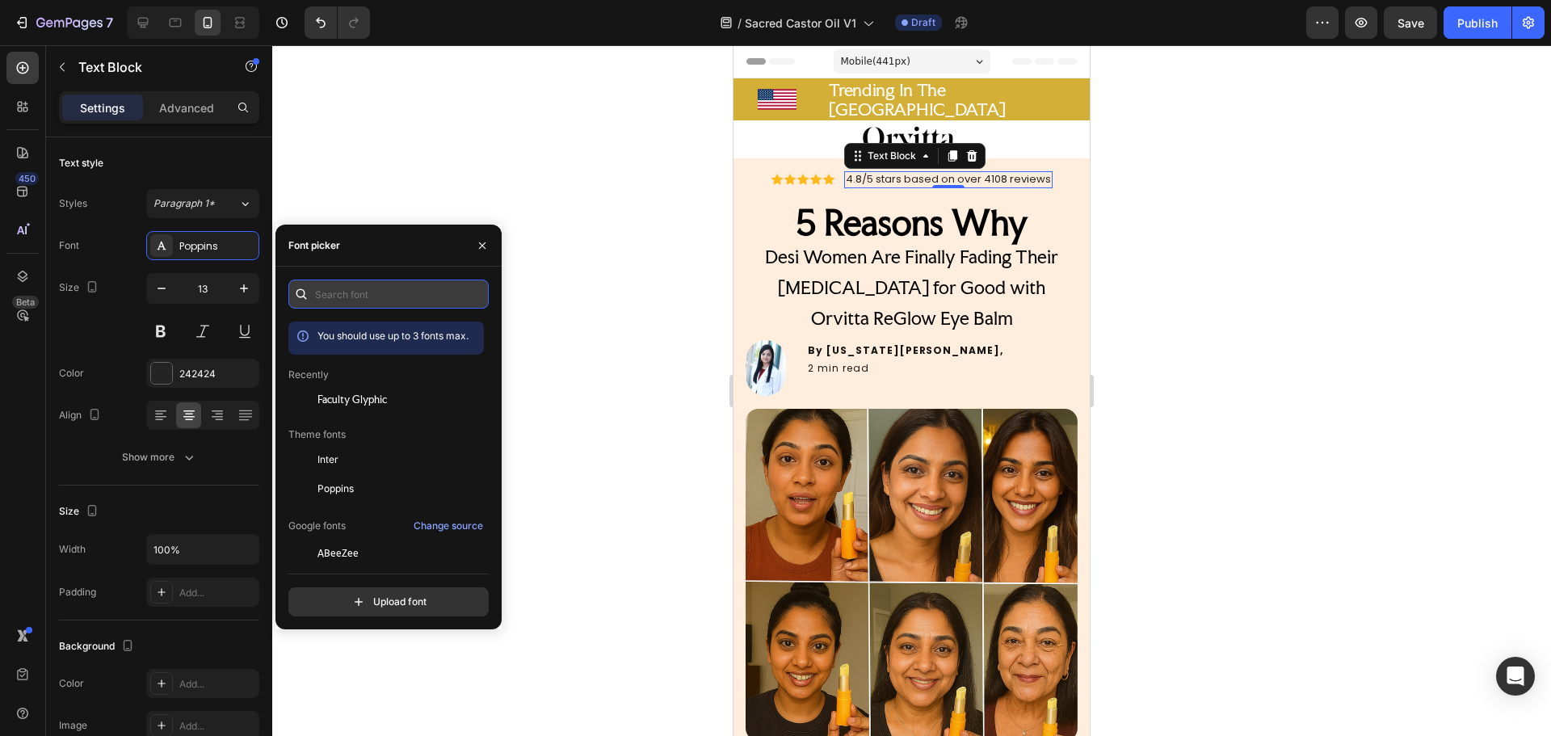
click at [371, 292] on input "text" at bounding box center [388, 293] width 200 height 29
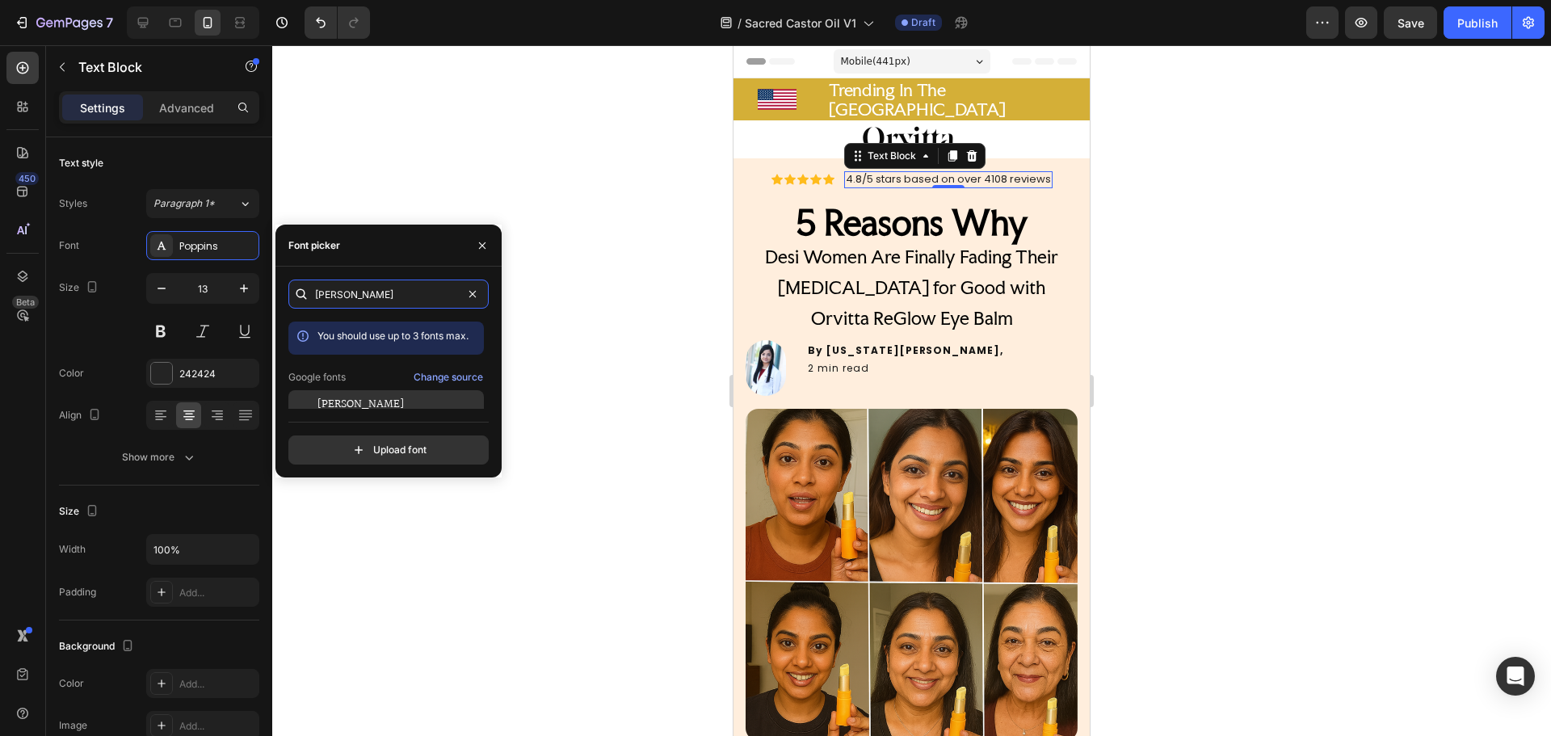
type input "marte"
click at [340, 407] on span "[PERSON_NAME]" at bounding box center [360, 404] width 86 height 15
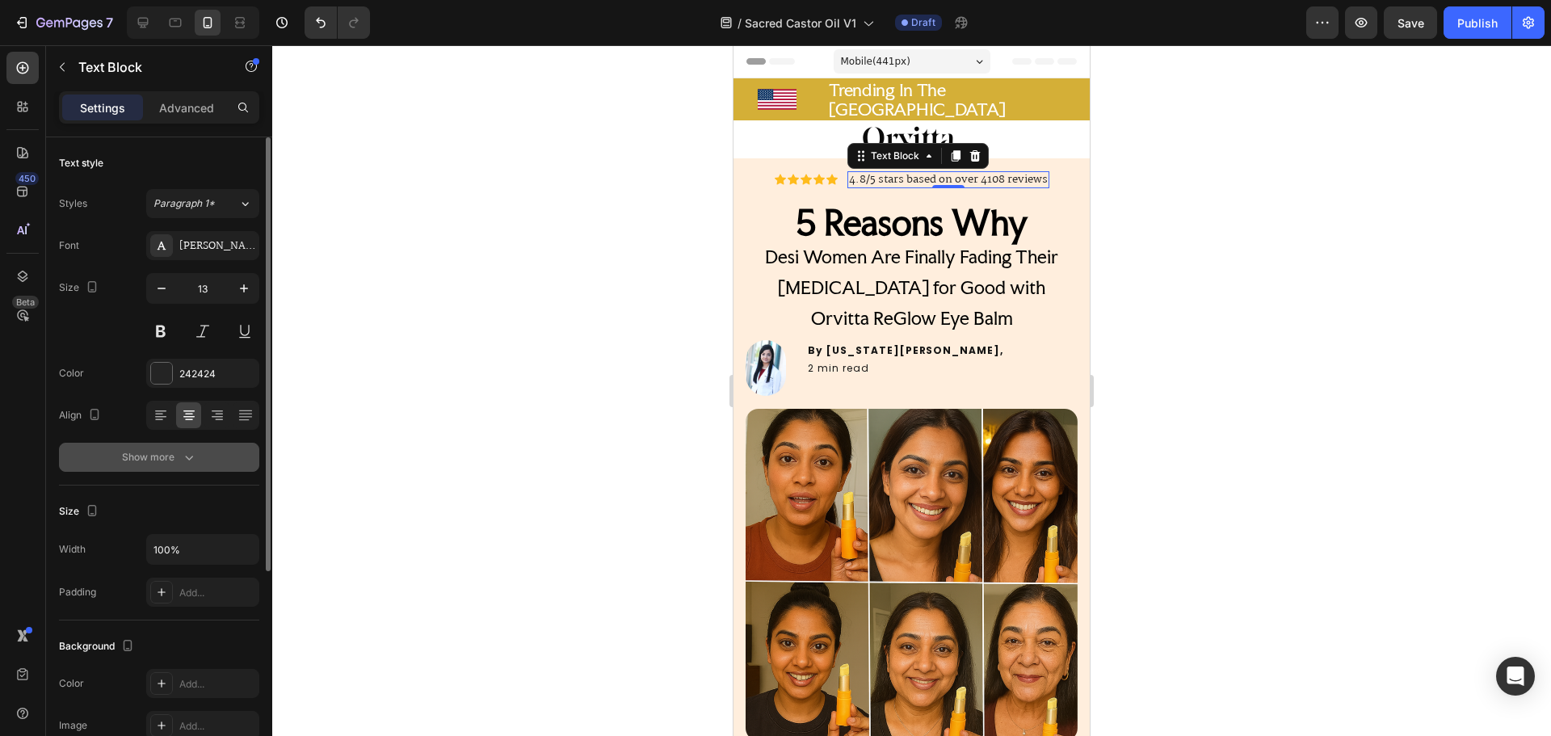
click at [188, 469] on button "Show more" at bounding box center [159, 457] width 200 height 29
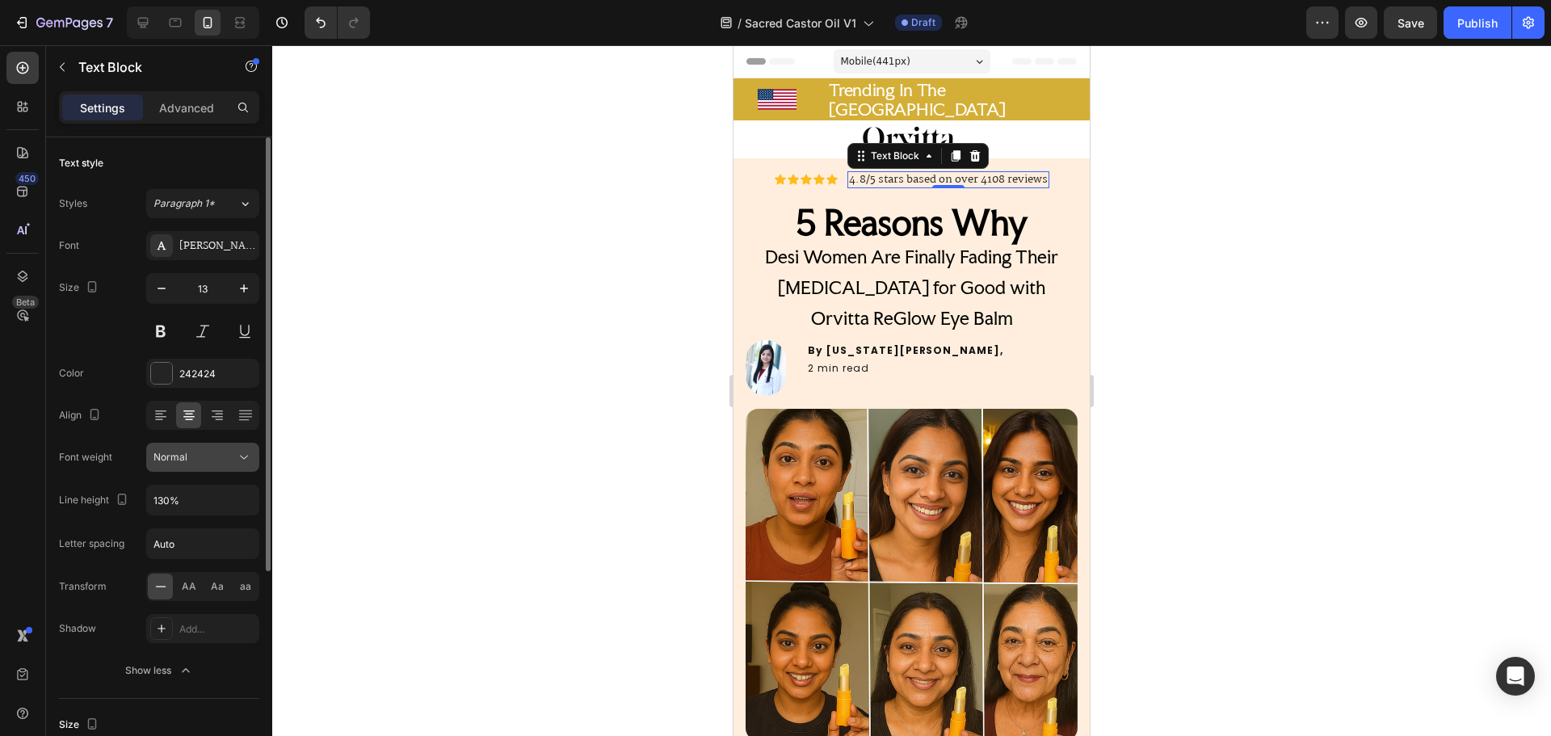
click at [204, 461] on div "Normal" at bounding box center [194, 457] width 82 height 15
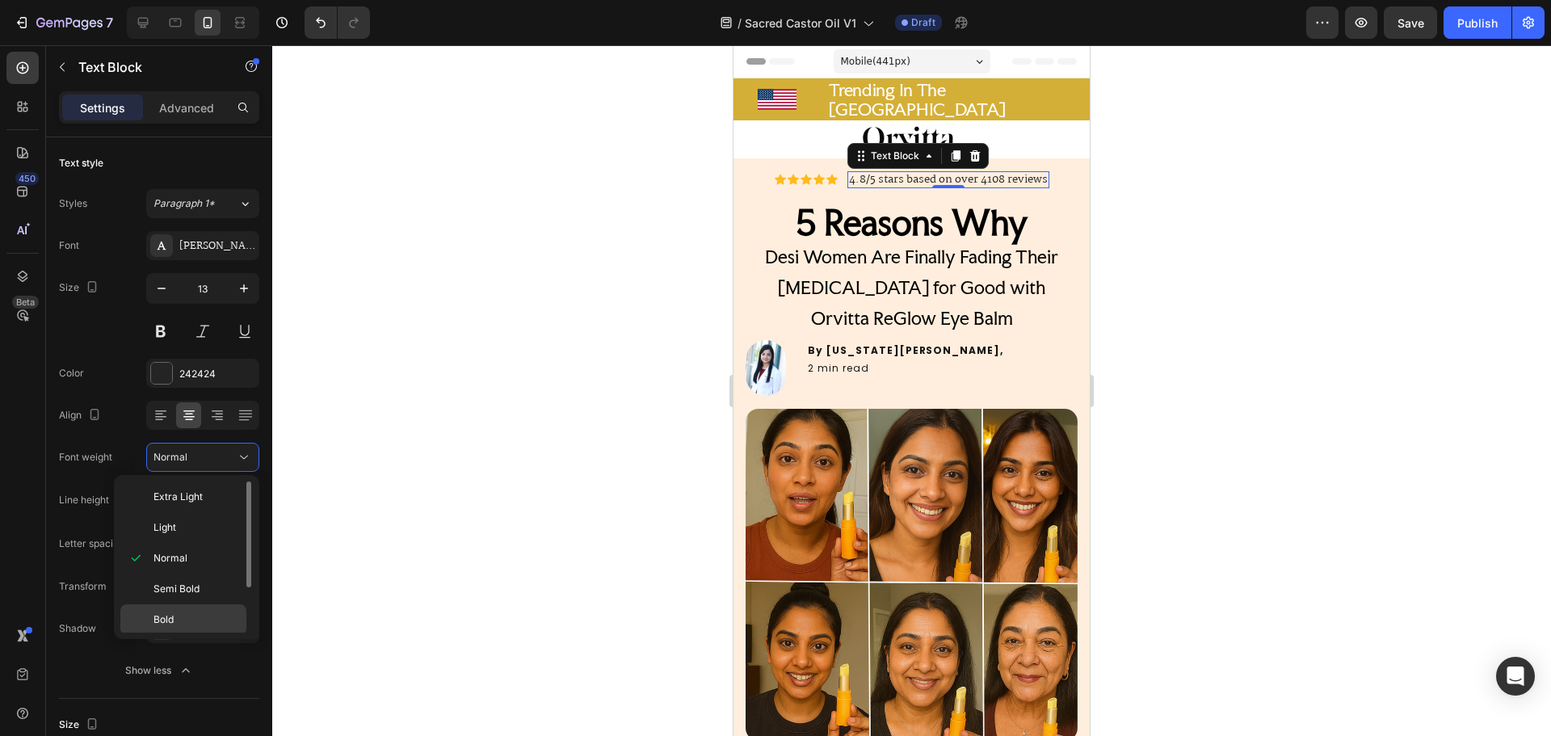
click at [180, 635] on div "Bold" at bounding box center [183, 650] width 126 height 31
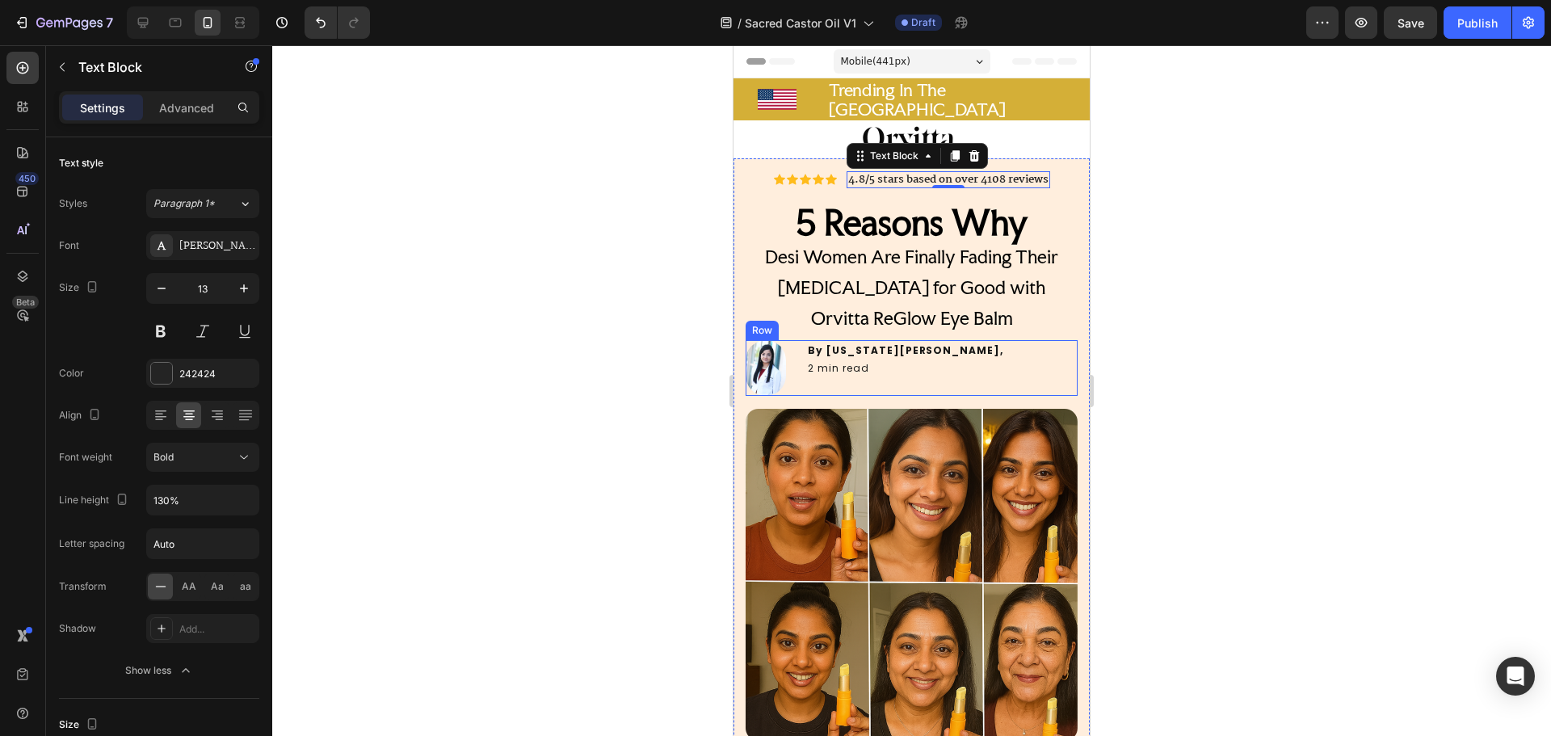
scroll to position [81, 0]
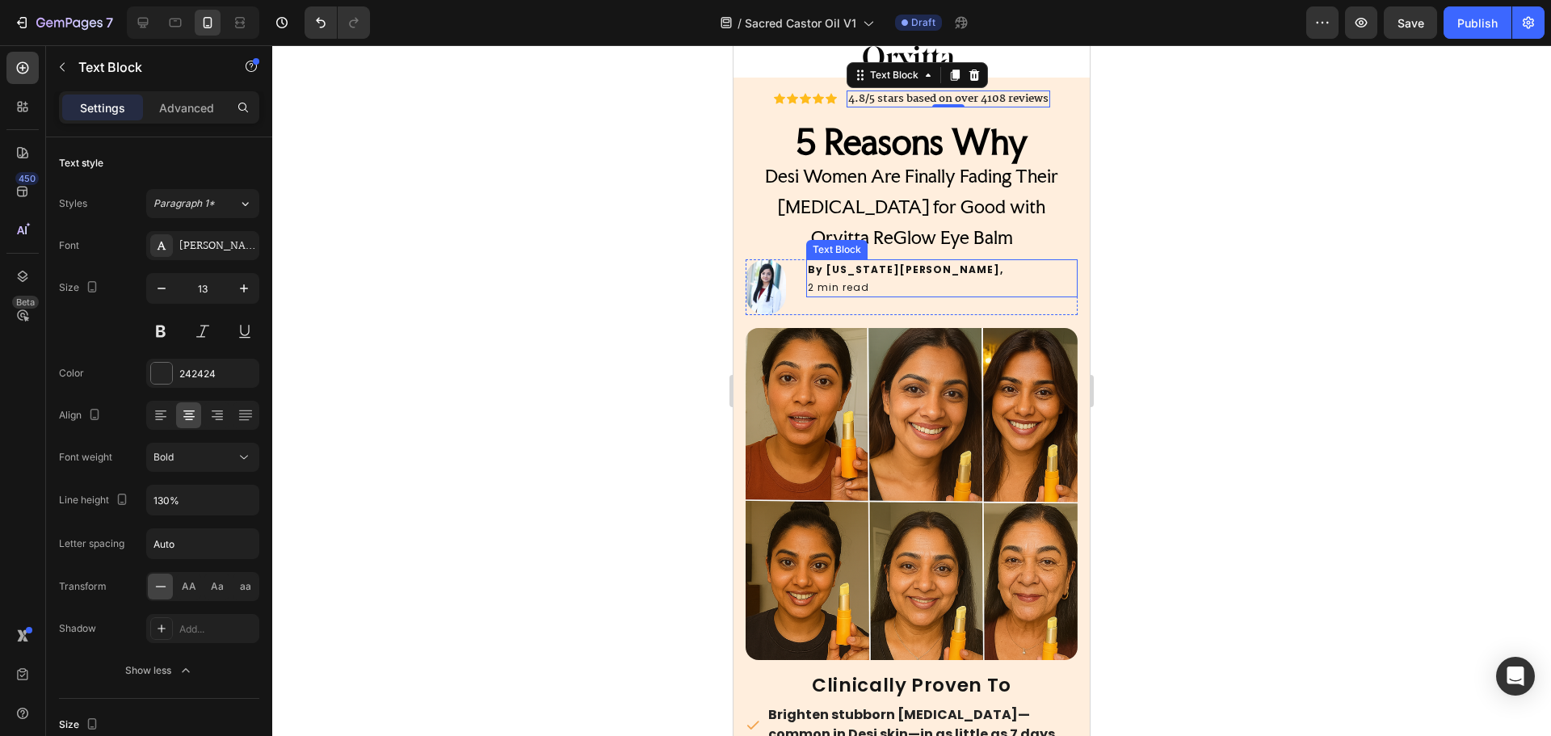
click at [859, 280] on p "2 min read" at bounding box center [942, 288] width 268 height 18
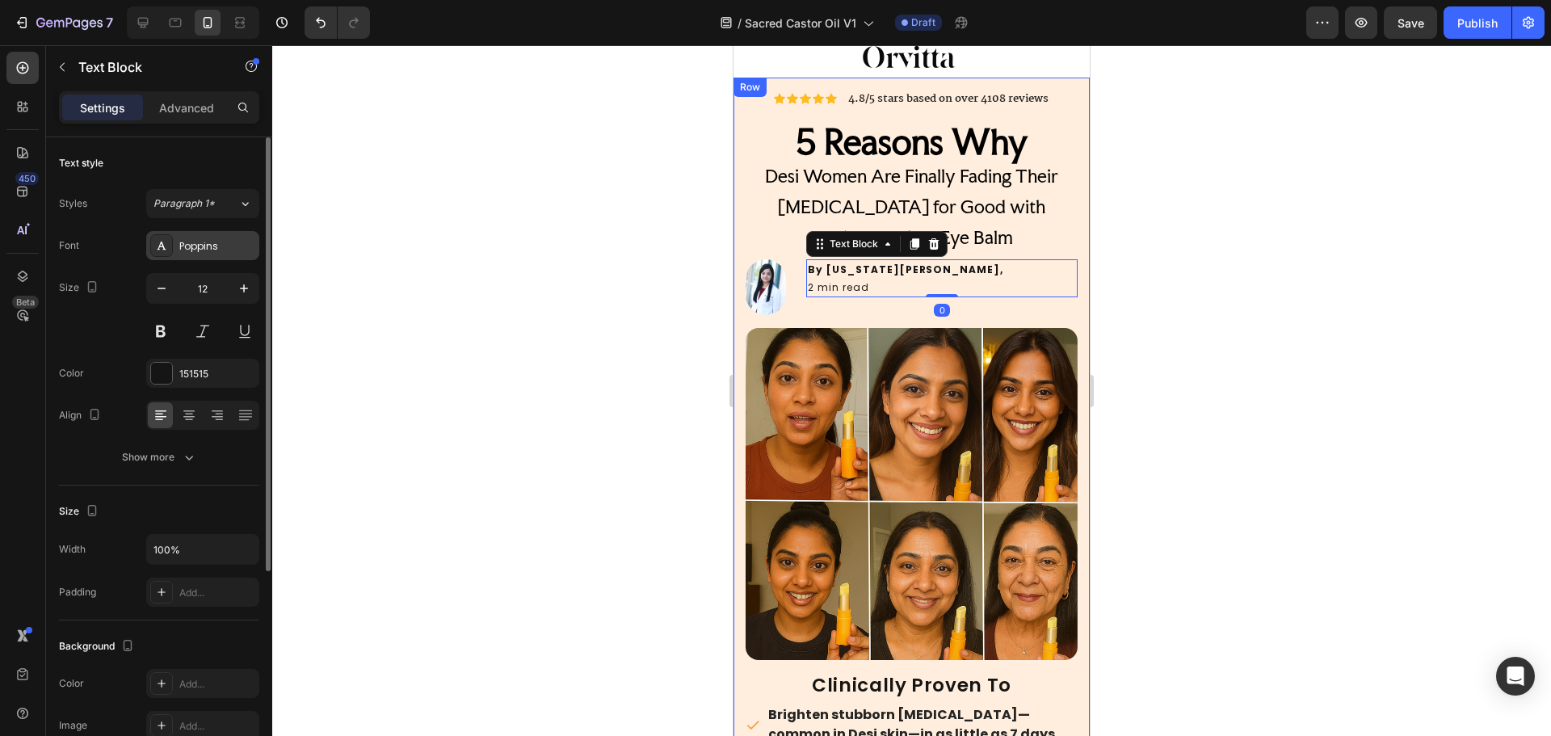
click at [212, 249] on div "Poppins" at bounding box center [217, 246] width 76 height 15
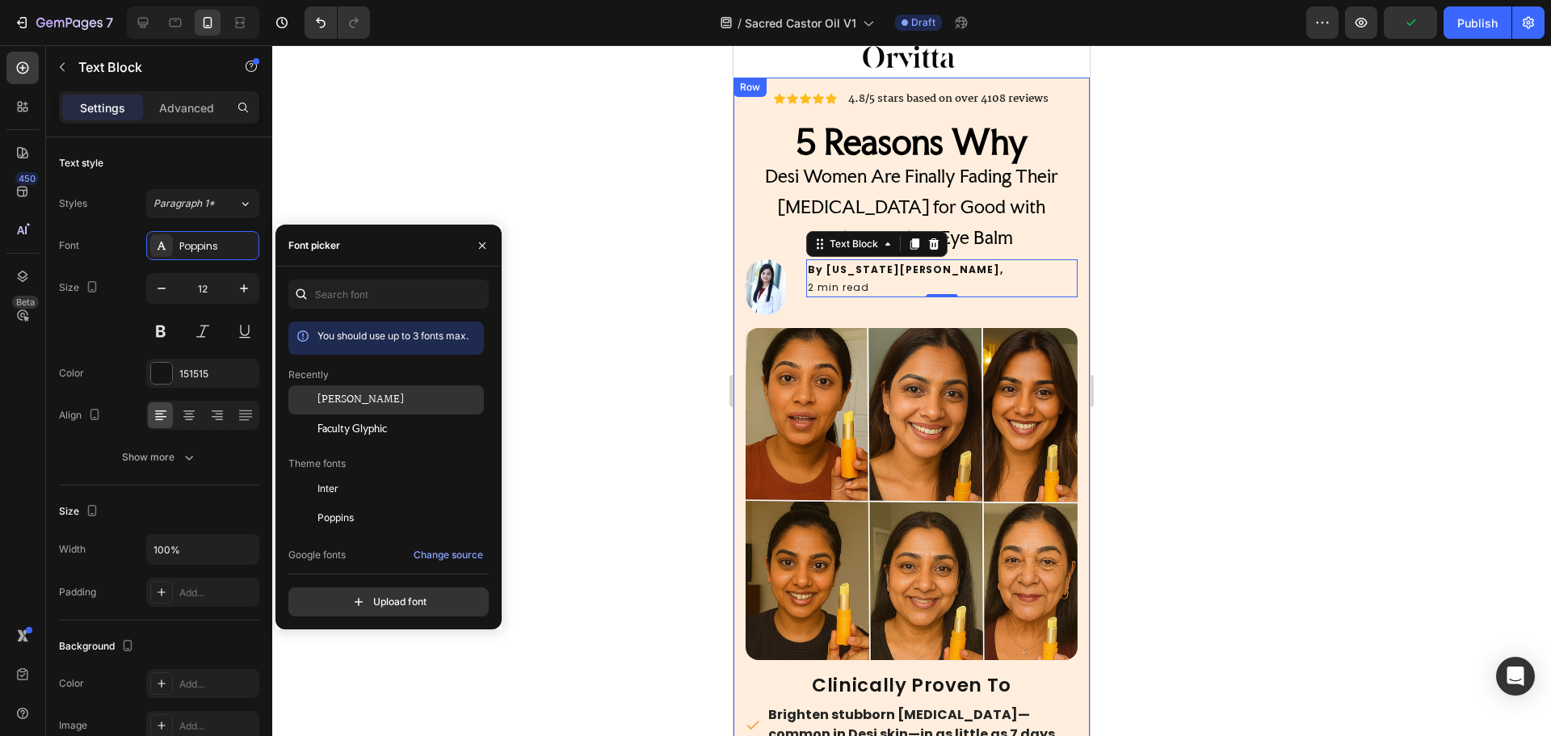
click at [337, 404] on span "[PERSON_NAME]" at bounding box center [360, 400] width 86 height 15
click at [163, 441] on div "Font Martel Size 12 Color 151515 Align Show more" at bounding box center [159, 351] width 200 height 241
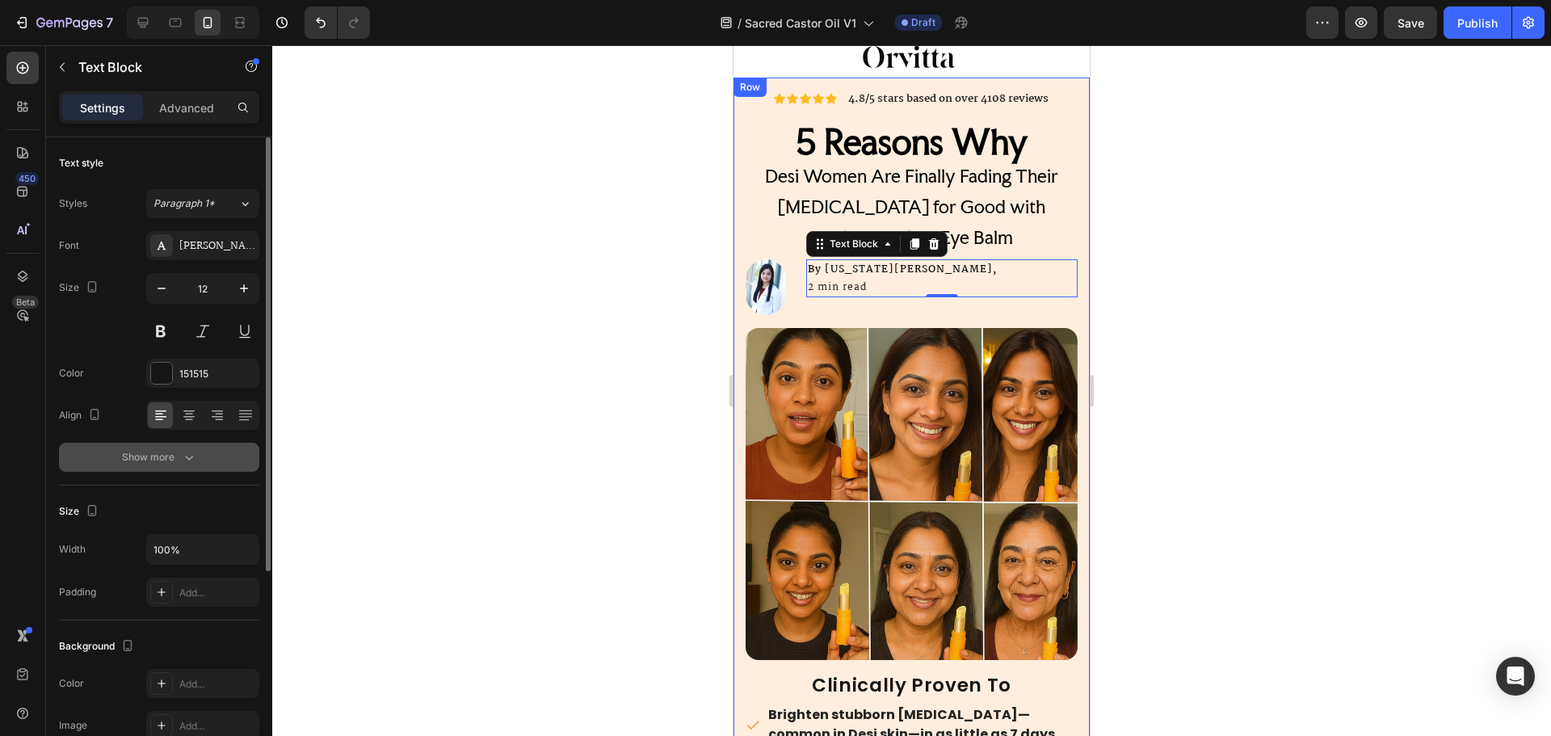
click at [172, 456] on div "Show more" at bounding box center [159, 457] width 75 height 16
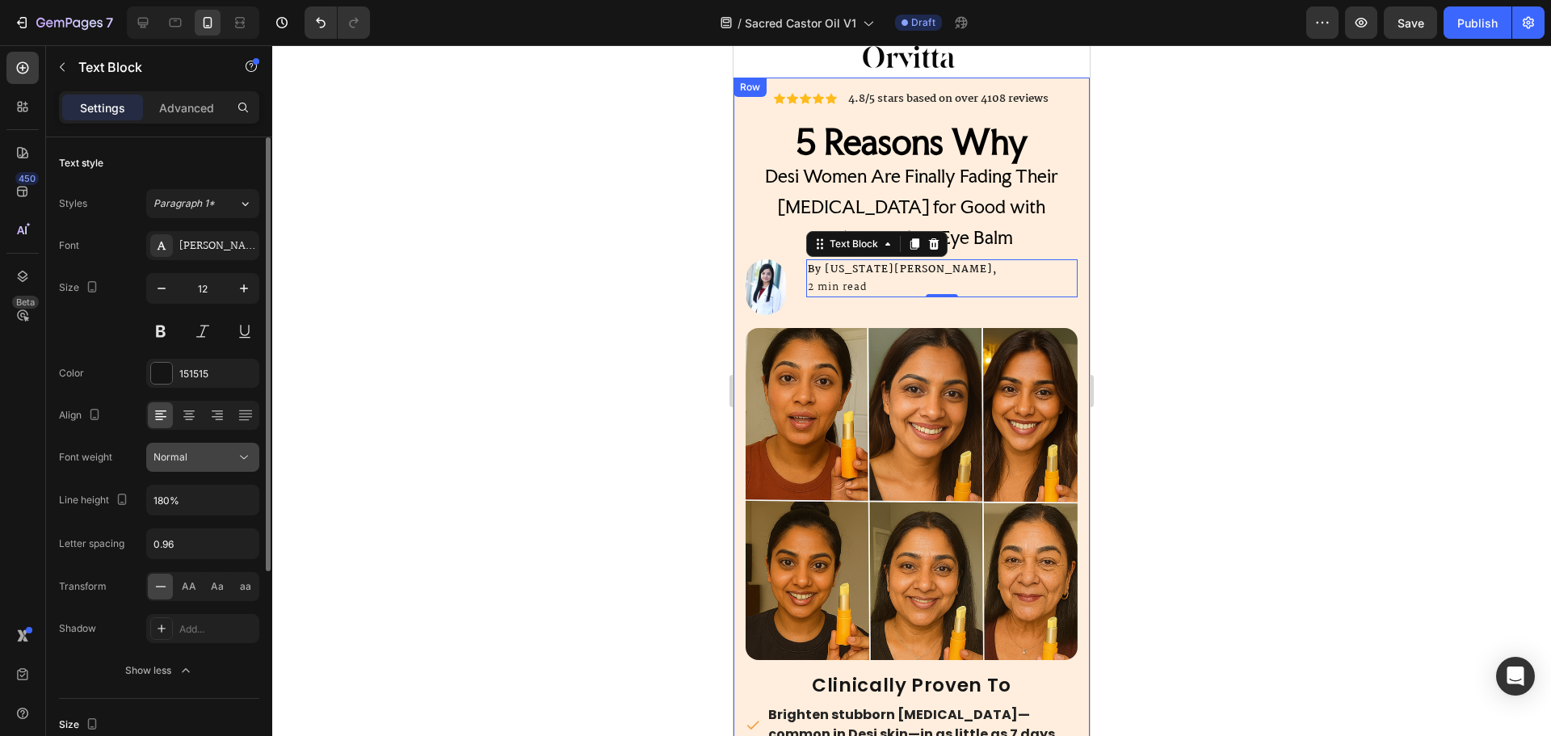
click at [209, 467] on button "Normal" at bounding box center [202, 457] width 113 height 29
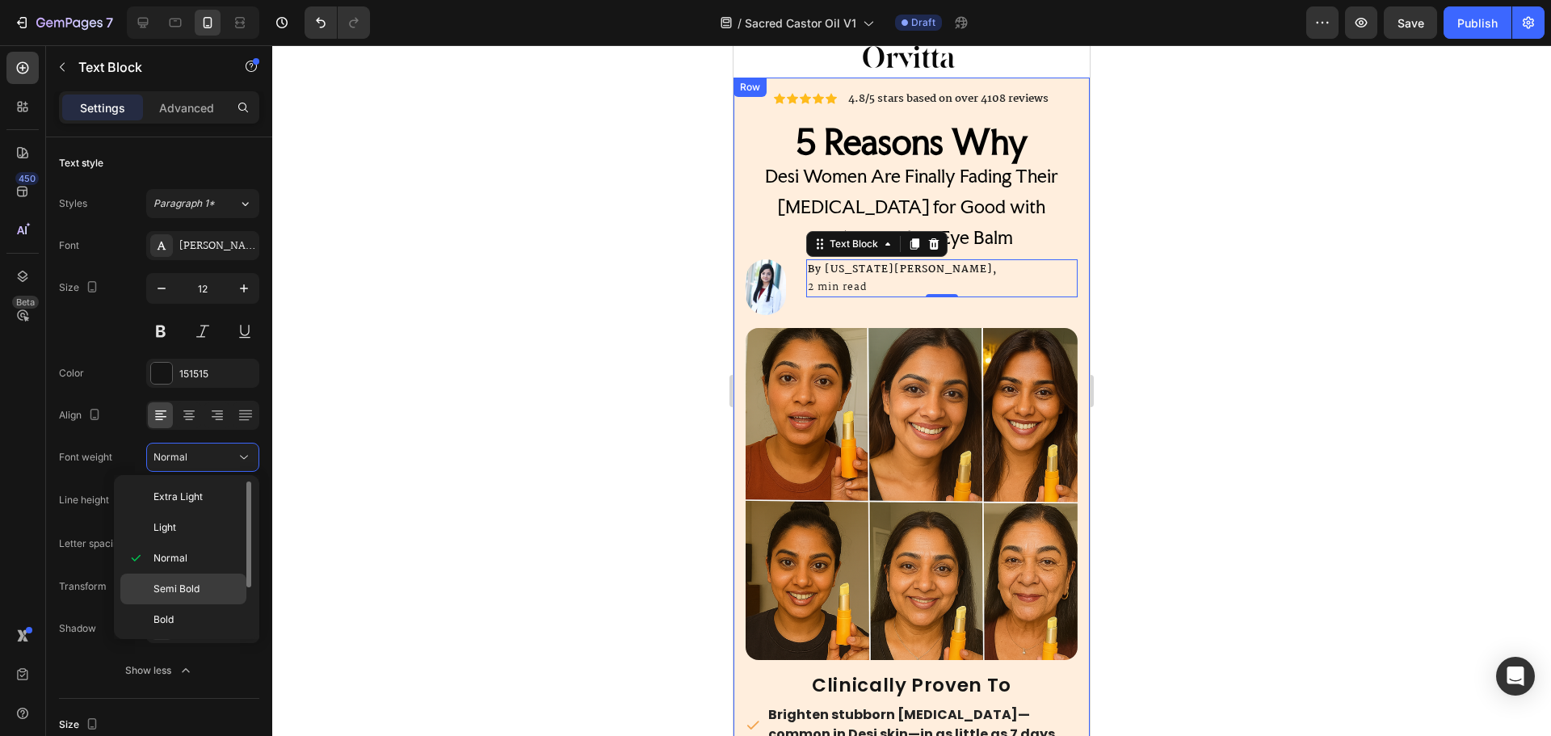
click at [187, 604] on div "Semi Bold" at bounding box center [183, 619] width 126 height 31
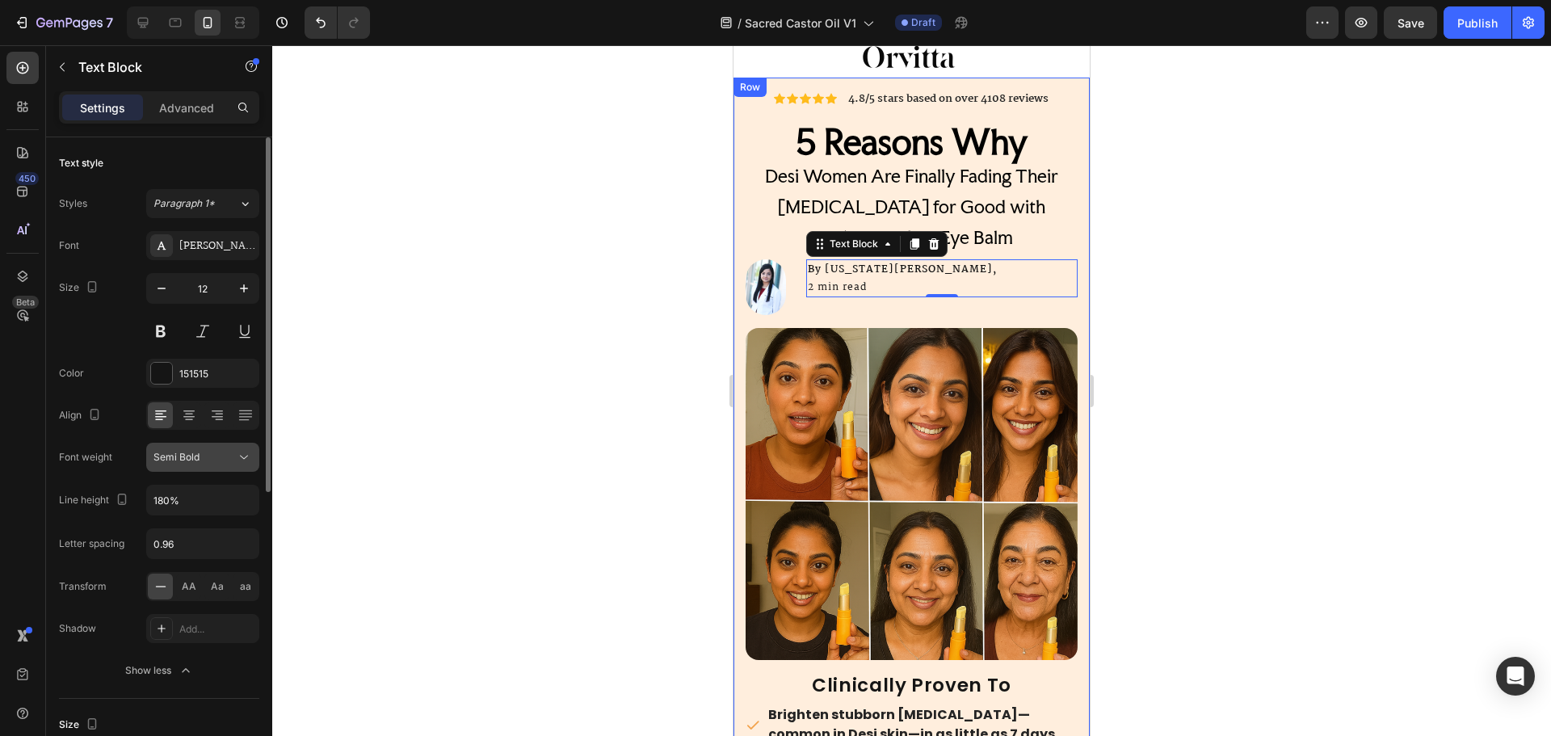
click at [241, 469] on button "Semi Bold" at bounding box center [202, 457] width 113 height 29
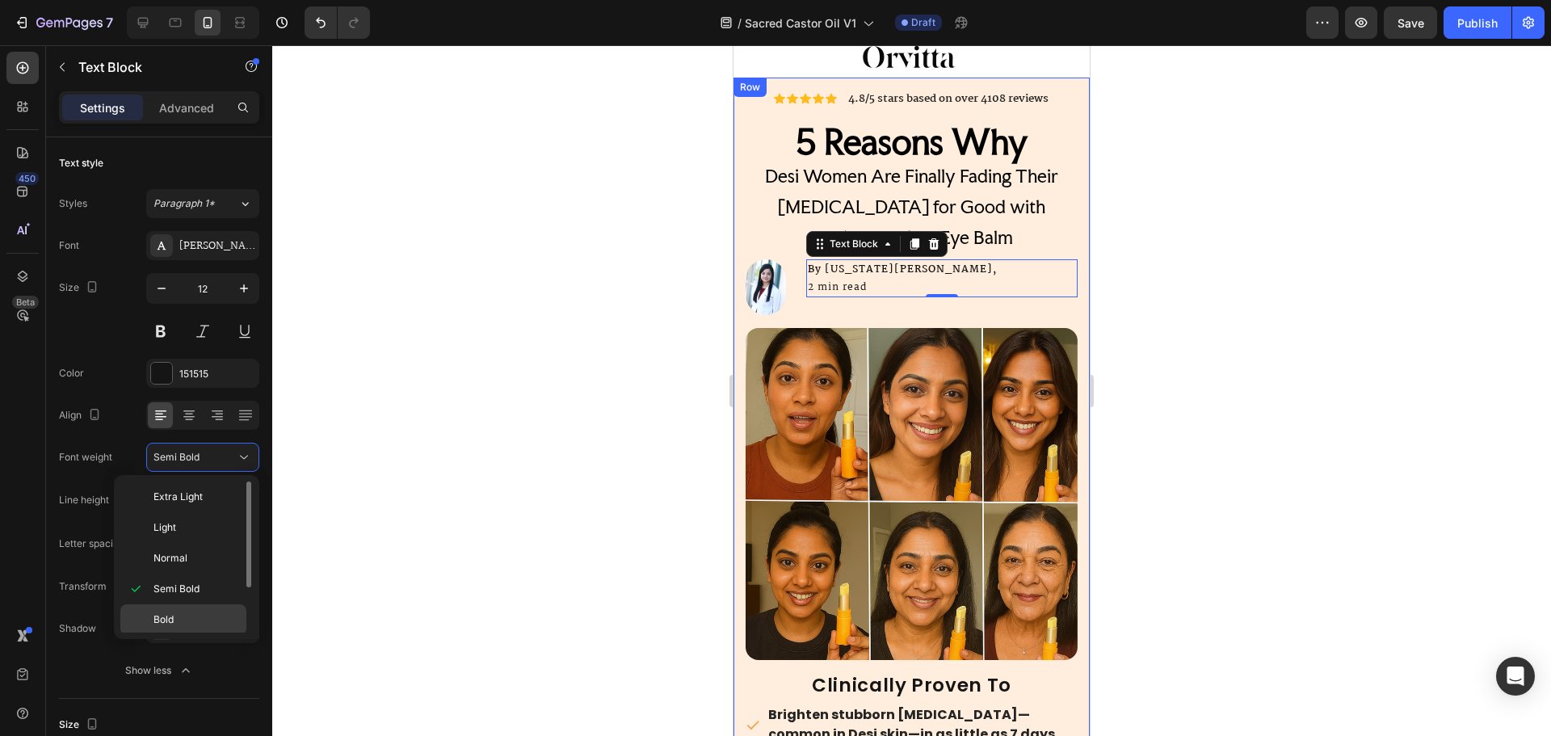
click at [195, 622] on p "Bold" at bounding box center [196, 619] width 86 height 15
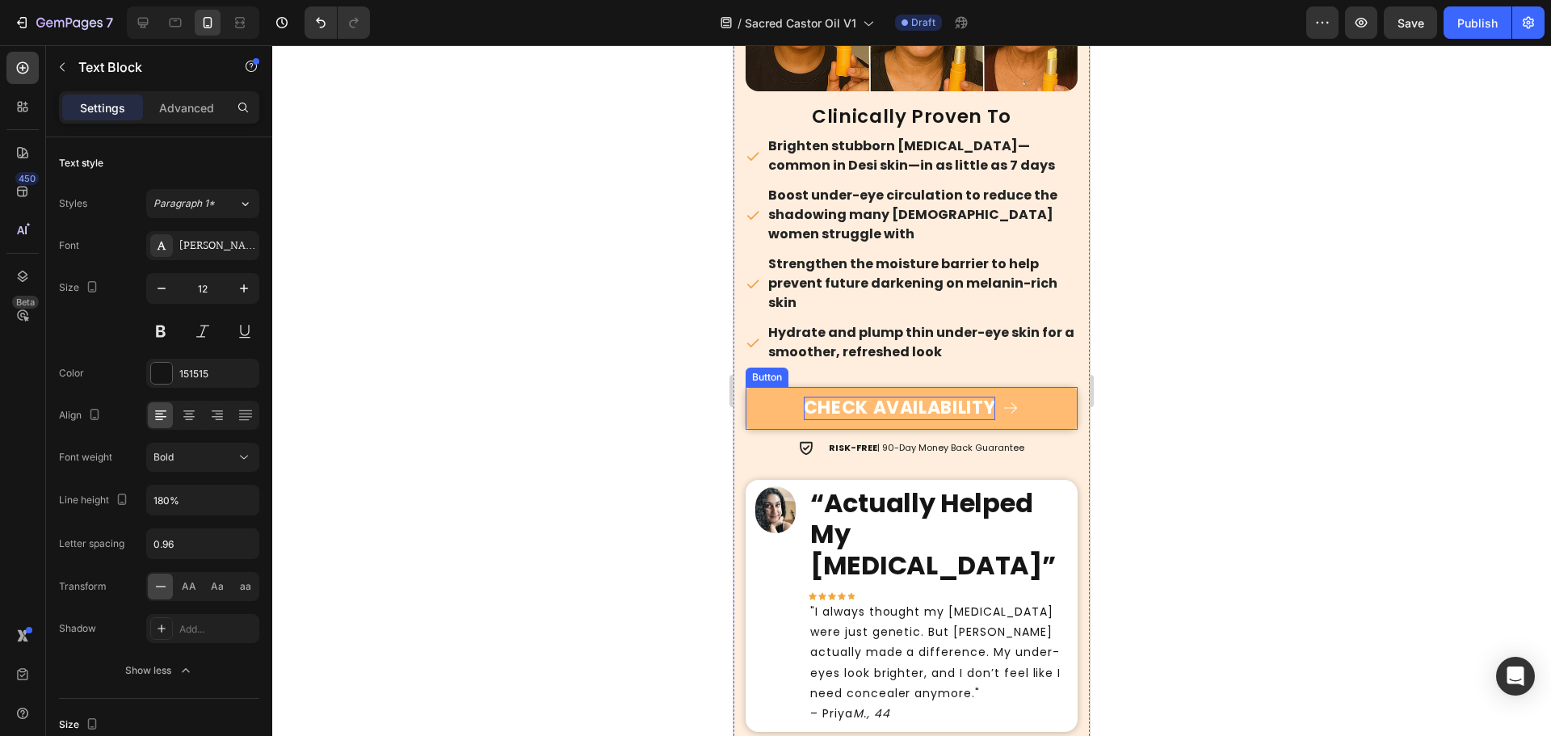
scroll to position [565, 0]
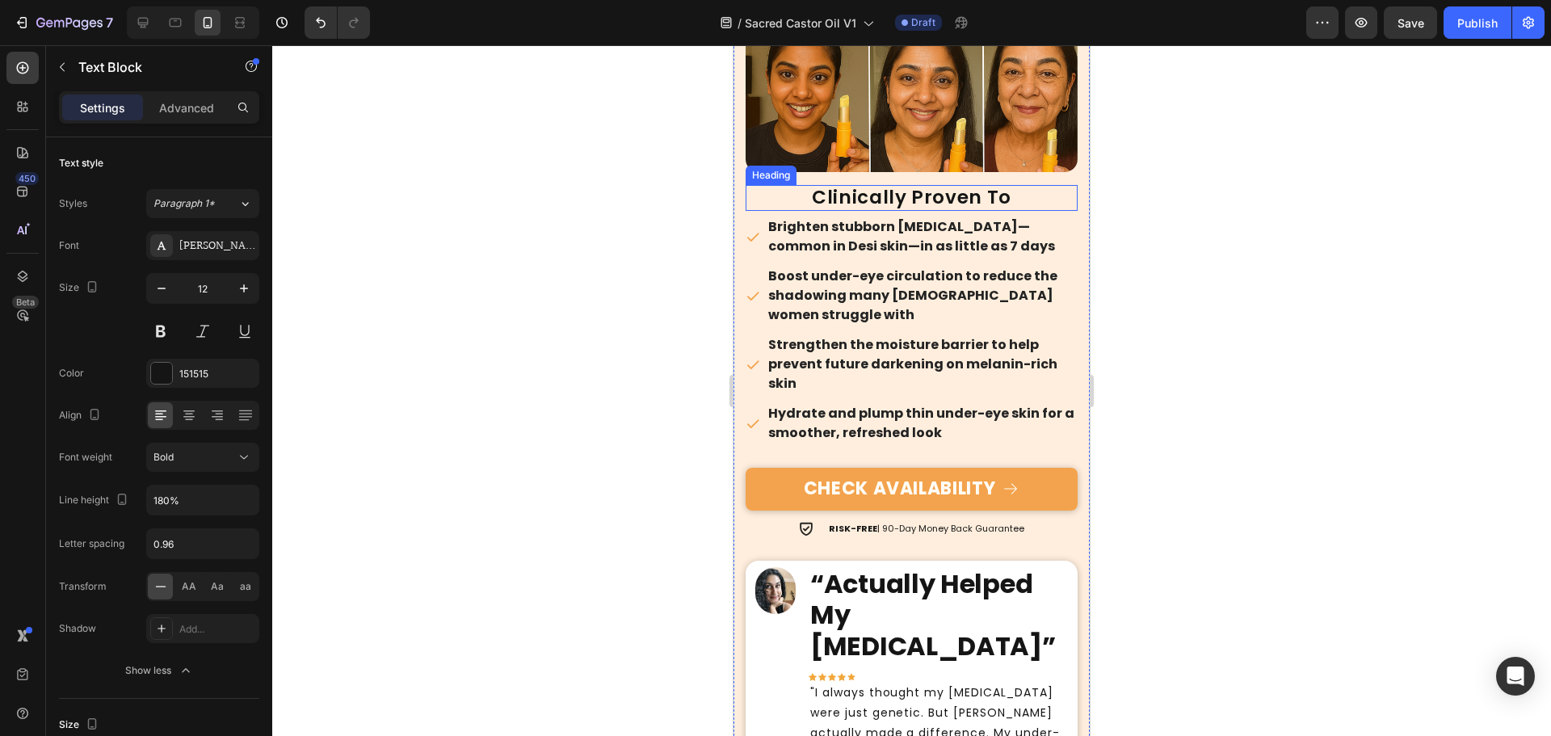
click at [859, 185] on h2 "Clinically Proven To" at bounding box center [912, 198] width 332 height 26
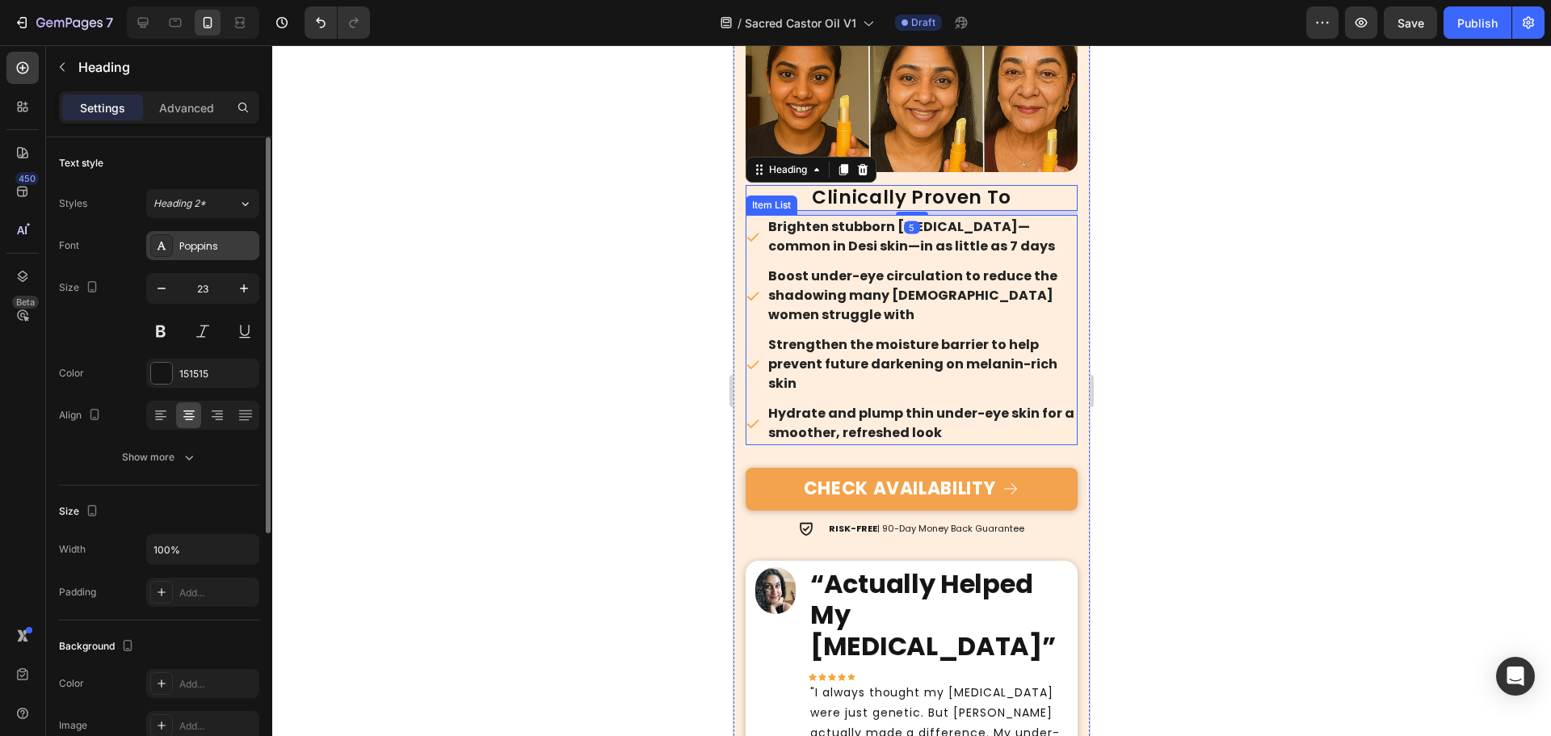
click at [229, 250] on div "Poppins" at bounding box center [217, 246] width 76 height 15
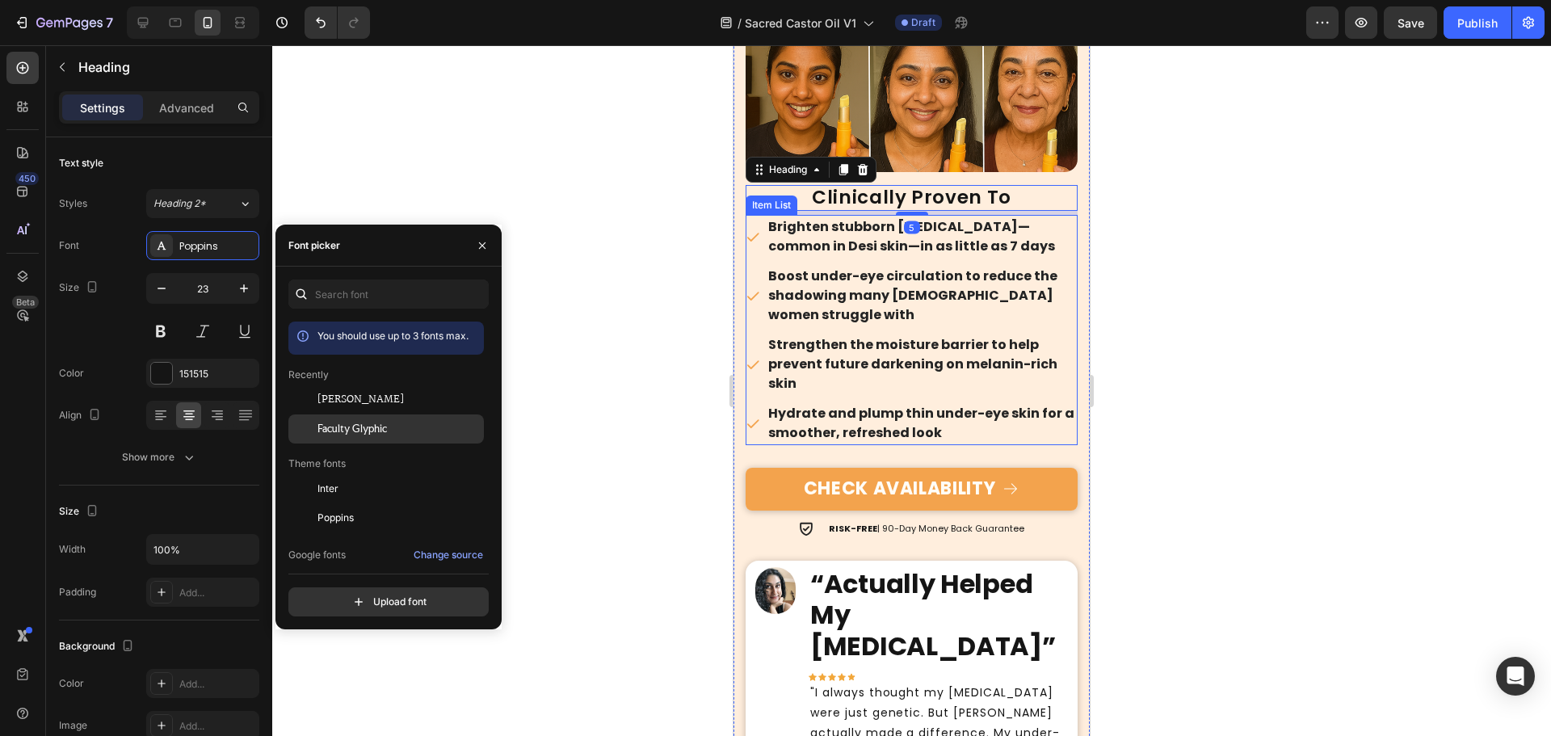
click at [374, 432] on span "Faculty Glyphic" at bounding box center [351, 429] width 69 height 15
click at [851, 237] on p "Brighten stubborn dark circles—common in Desi skin—in as little as 7 days" at bounding box center [921, 236] width 307 height 39
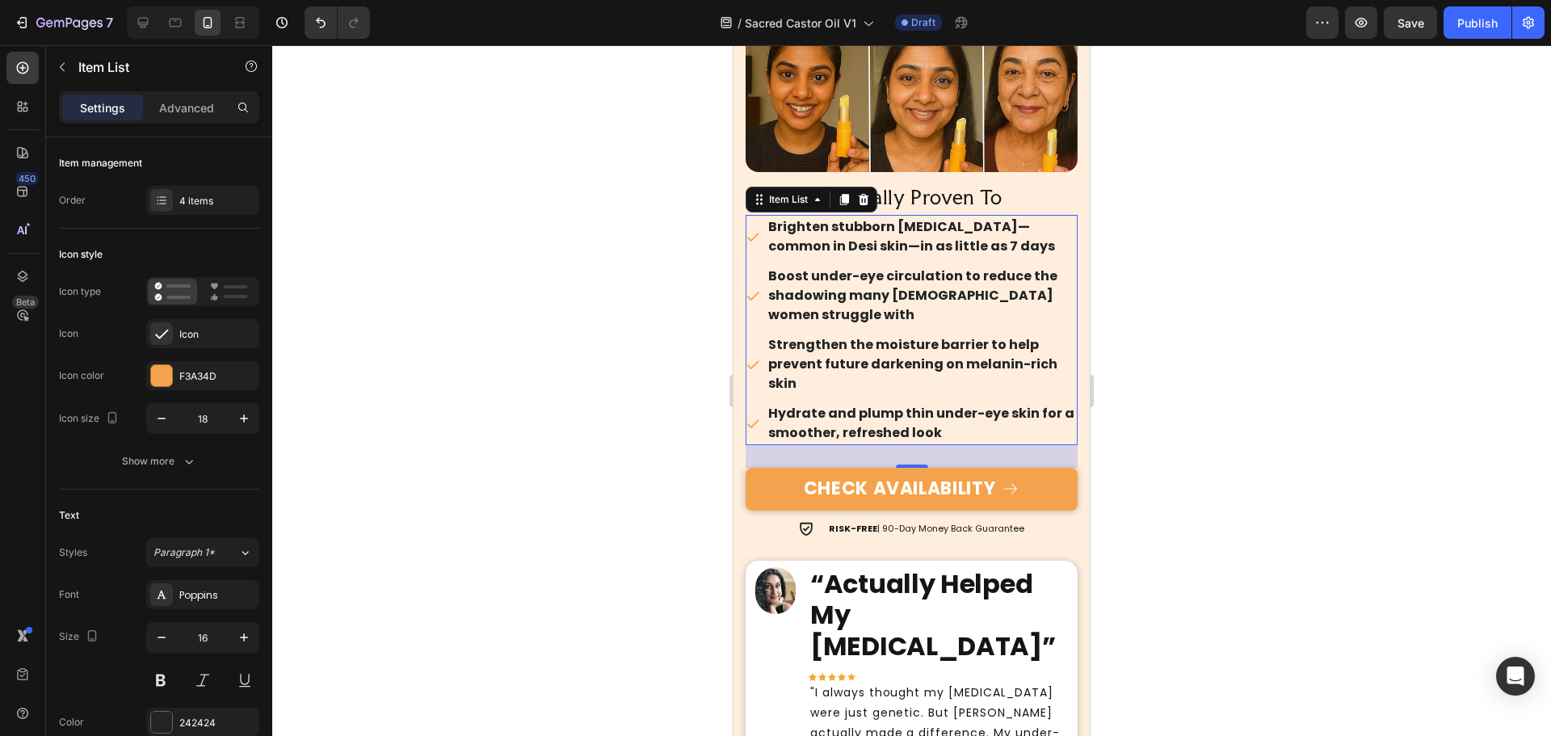
click at [994, 283] on p "Boost under-eye circulation to reduce the shadowing many South Asian women stru…" at bounding box center [921, 296] width 307 height 58
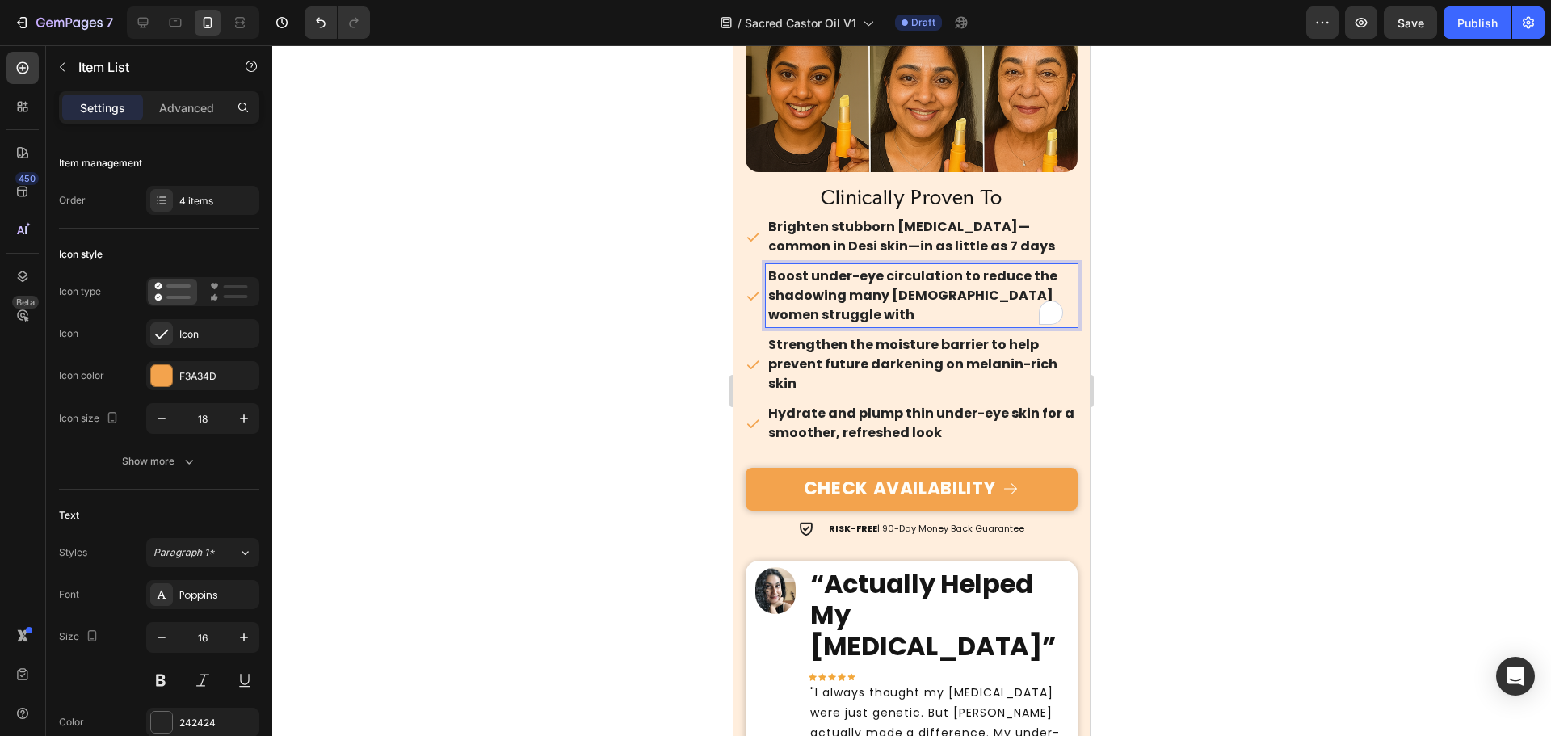
click at [796, 235] on p "Brighten stubborn dark circles—common in Desi skin—in as little as 7 days" at bounding box center [921, 236] width 307 height 39
click at [745, 204] on div "Icon Icon Icon Icon Icon Icon List 4.8/5 stars based on over 4108 reviews Text …" at bounding box center [911, 217] width 356 height 1255
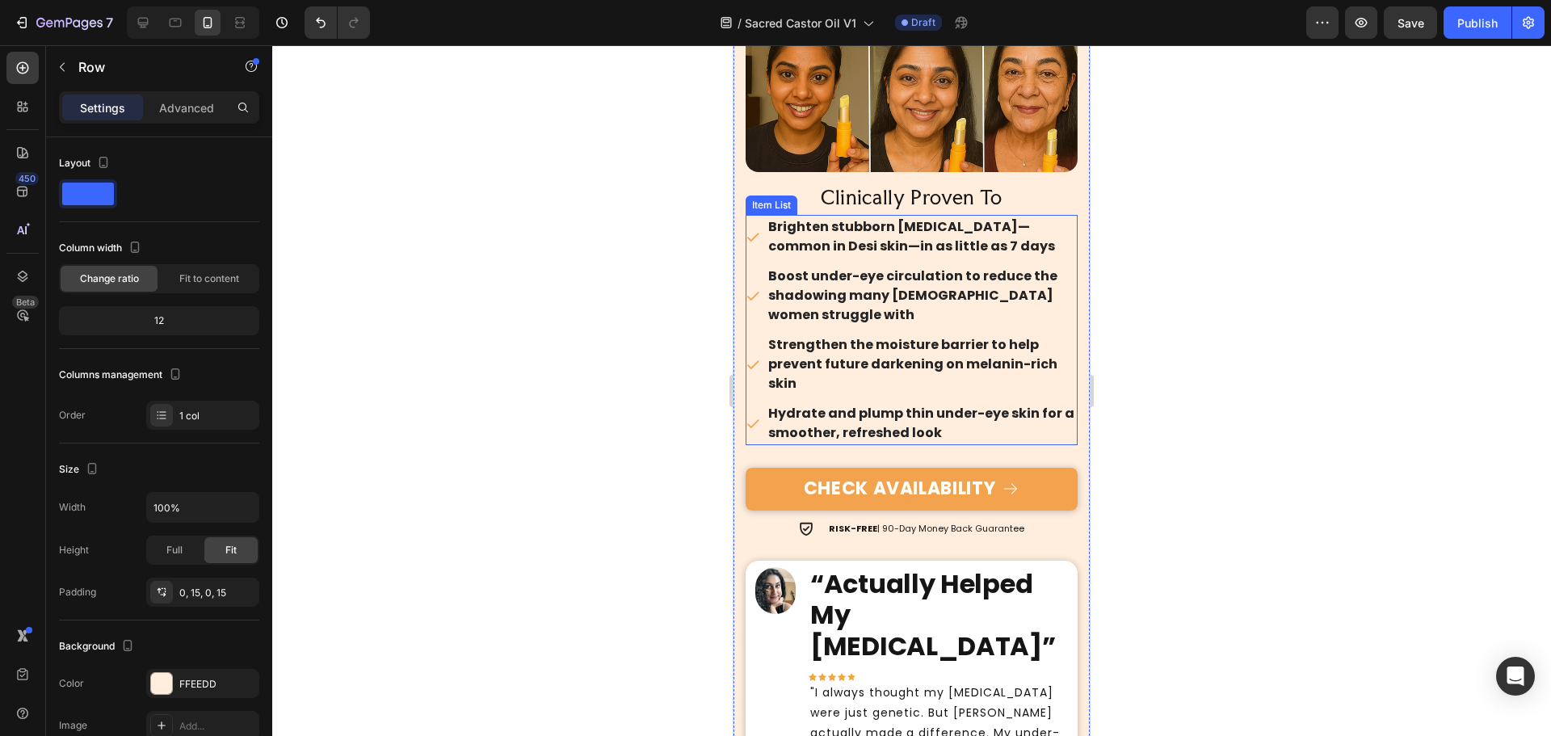
click at [754, 215] on div "Brighten stubborn dark circles—common in Desi skin—in as little as 7 days" at bounding box center [912, 237] width 332 height 44
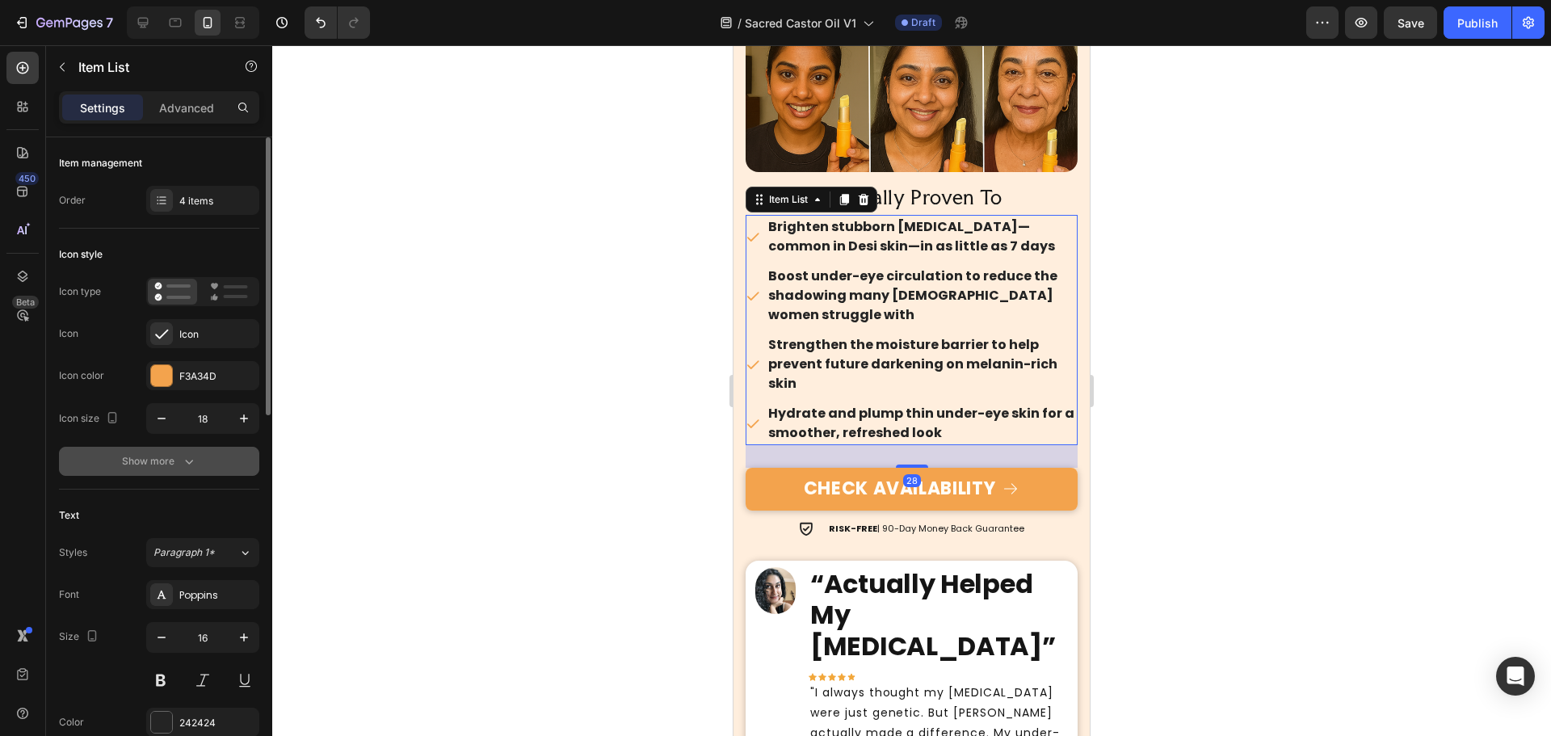
scroll to position [81, 0]
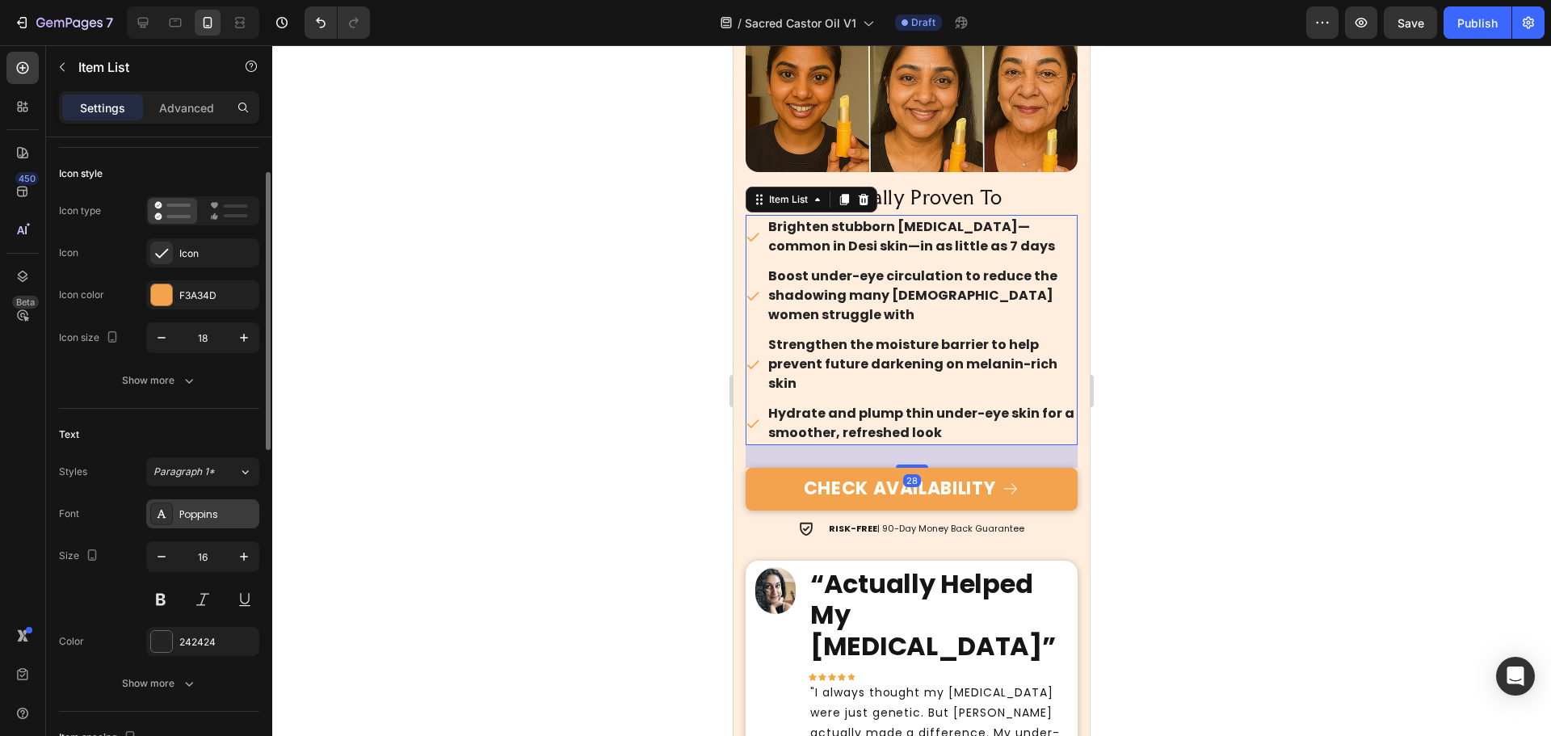
click at [204, 519] on div "Poppins" at bounding box center [217, 514] width 76 height 15
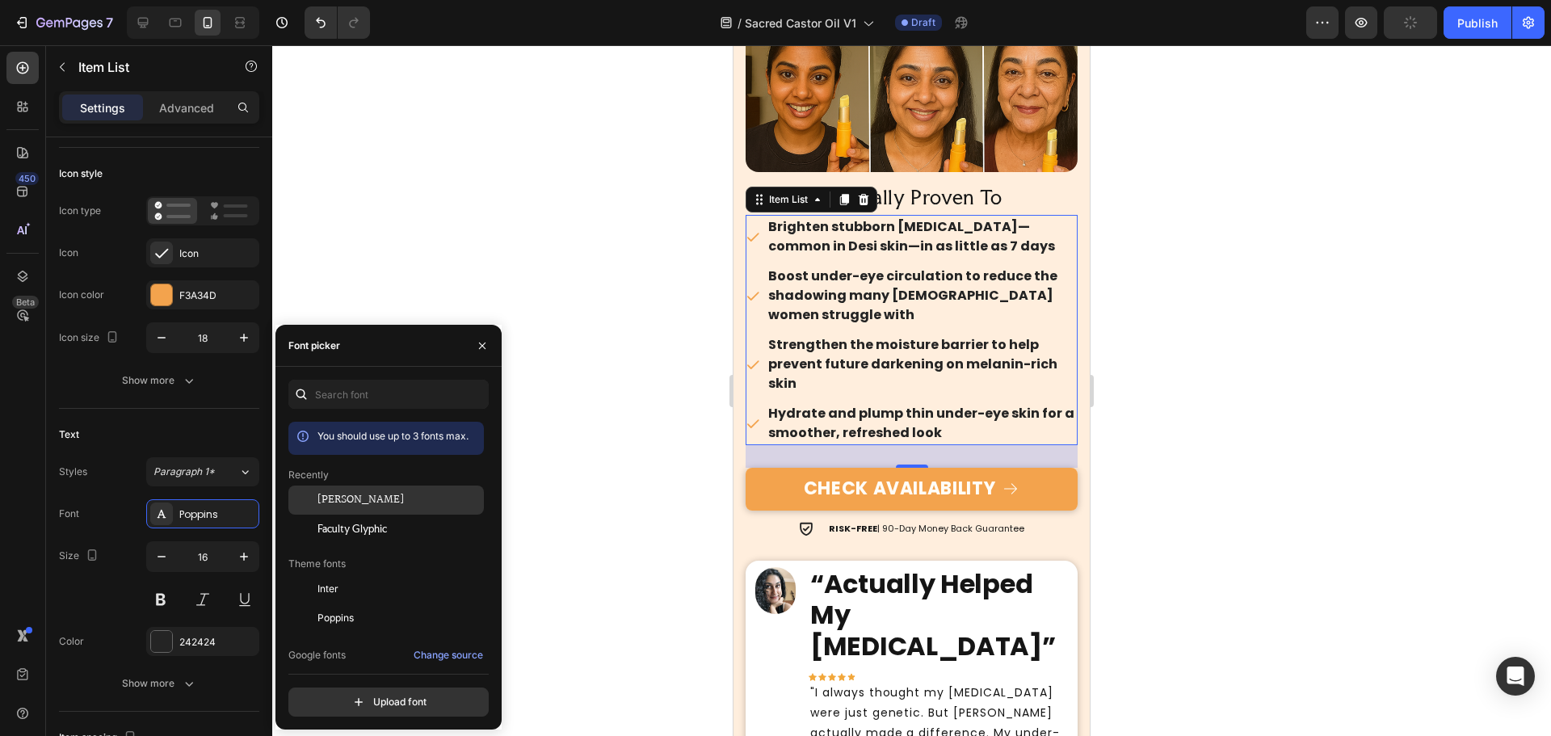
click at [362, 502] on div "[PERSON_NAME]" at bounding box center [398, 500] width 163 height 15
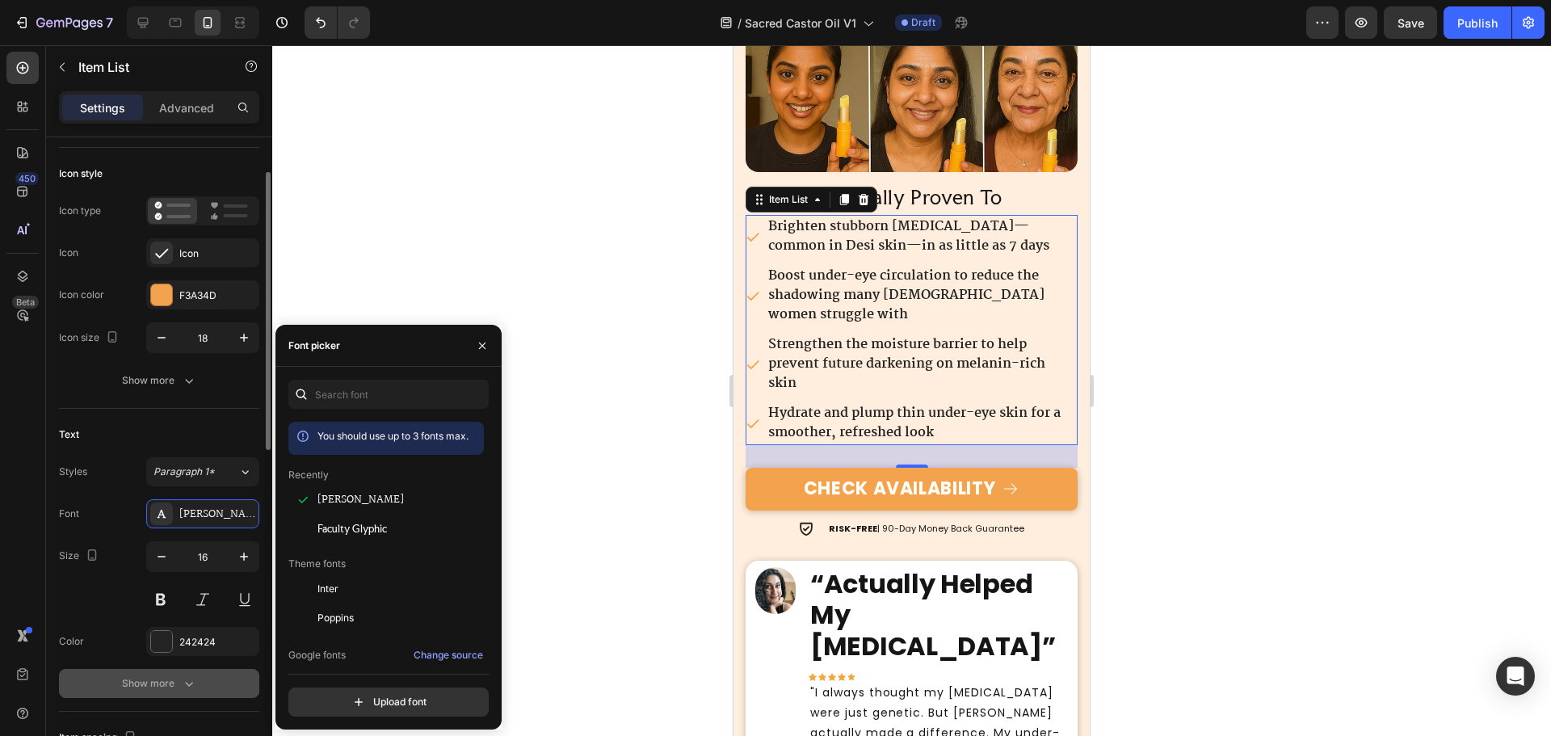
click at [173, 678] on div "Show more" at bounding box center [159, 683] width 75 height 16
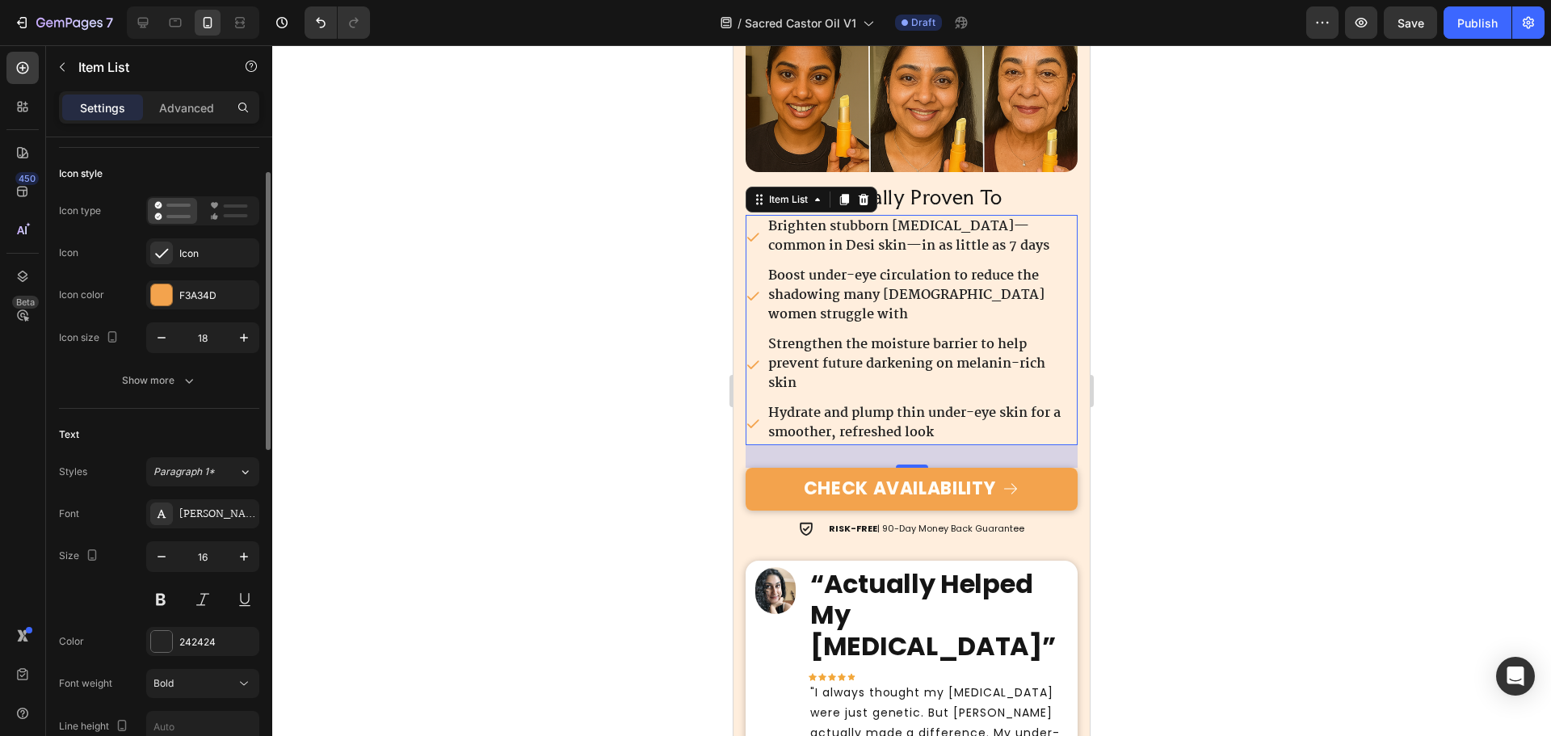
scroll to position [242, 0]
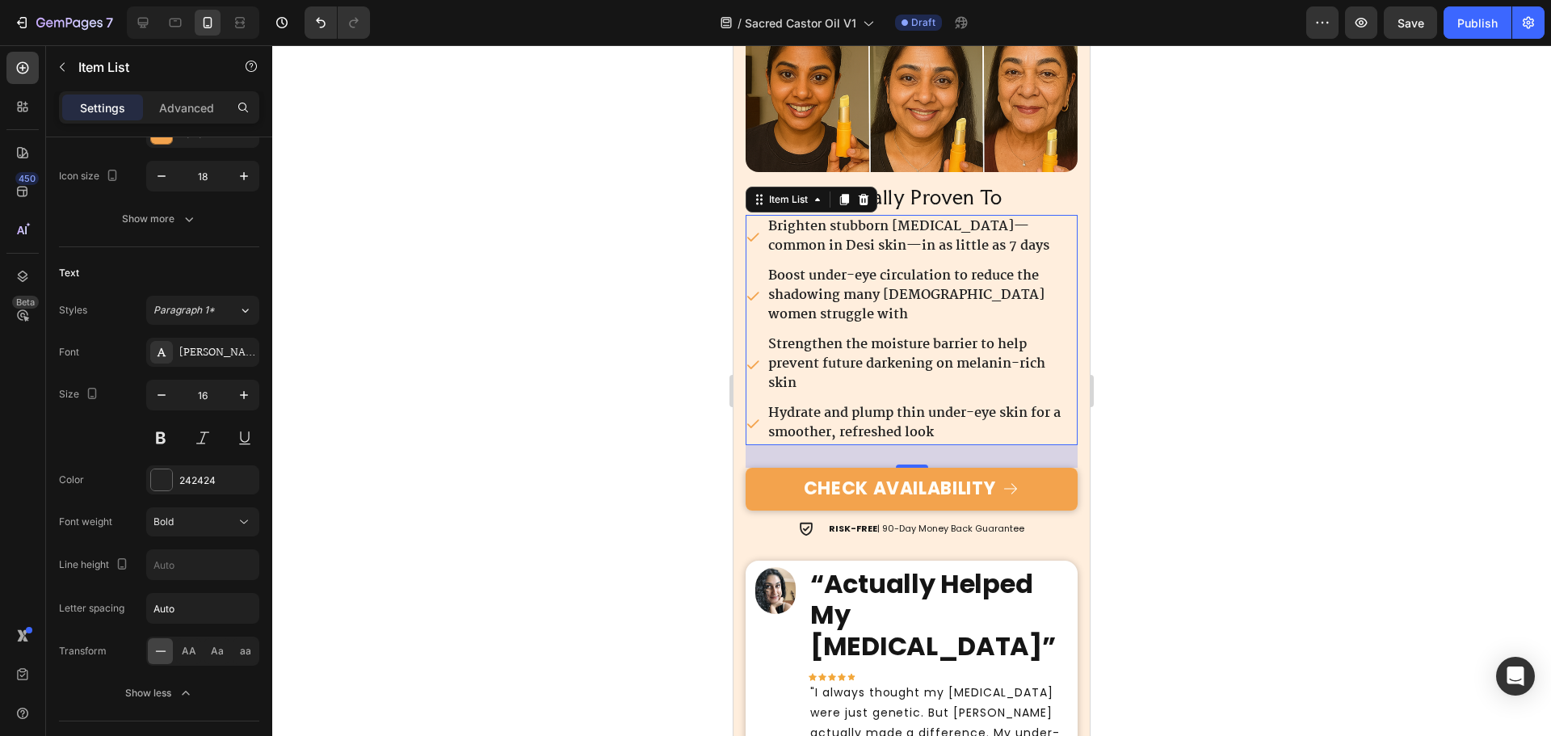
click at [1161, 245] on div at bounding box center [911, 390] width 1279 height 691
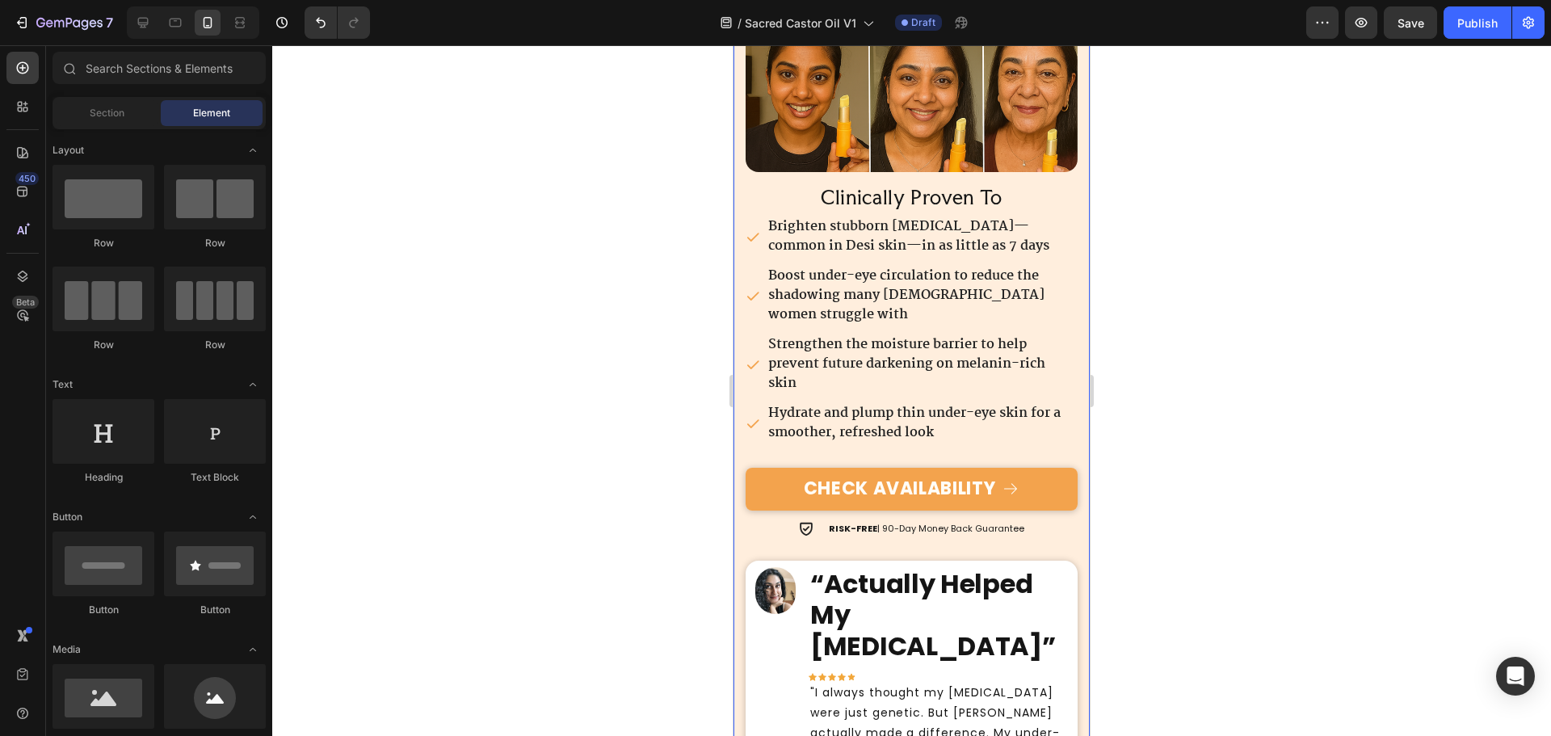
click at [956, 191] on h2 "Clinically Proven To" at bounding box center [912, 198] width 332 height 26
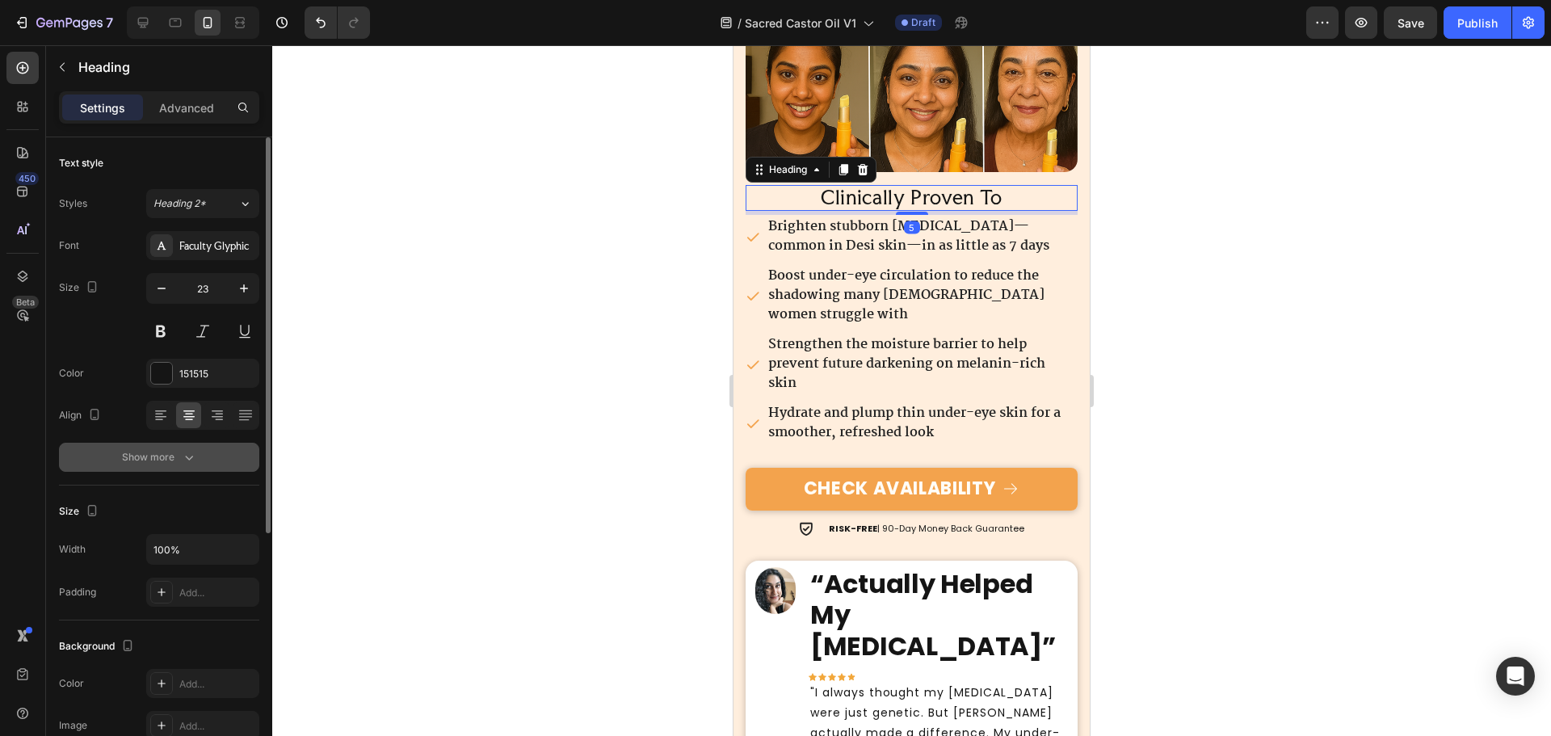
click at [204, 449] on button "Show more" at bounding box center [159, 457] width 200 height 29
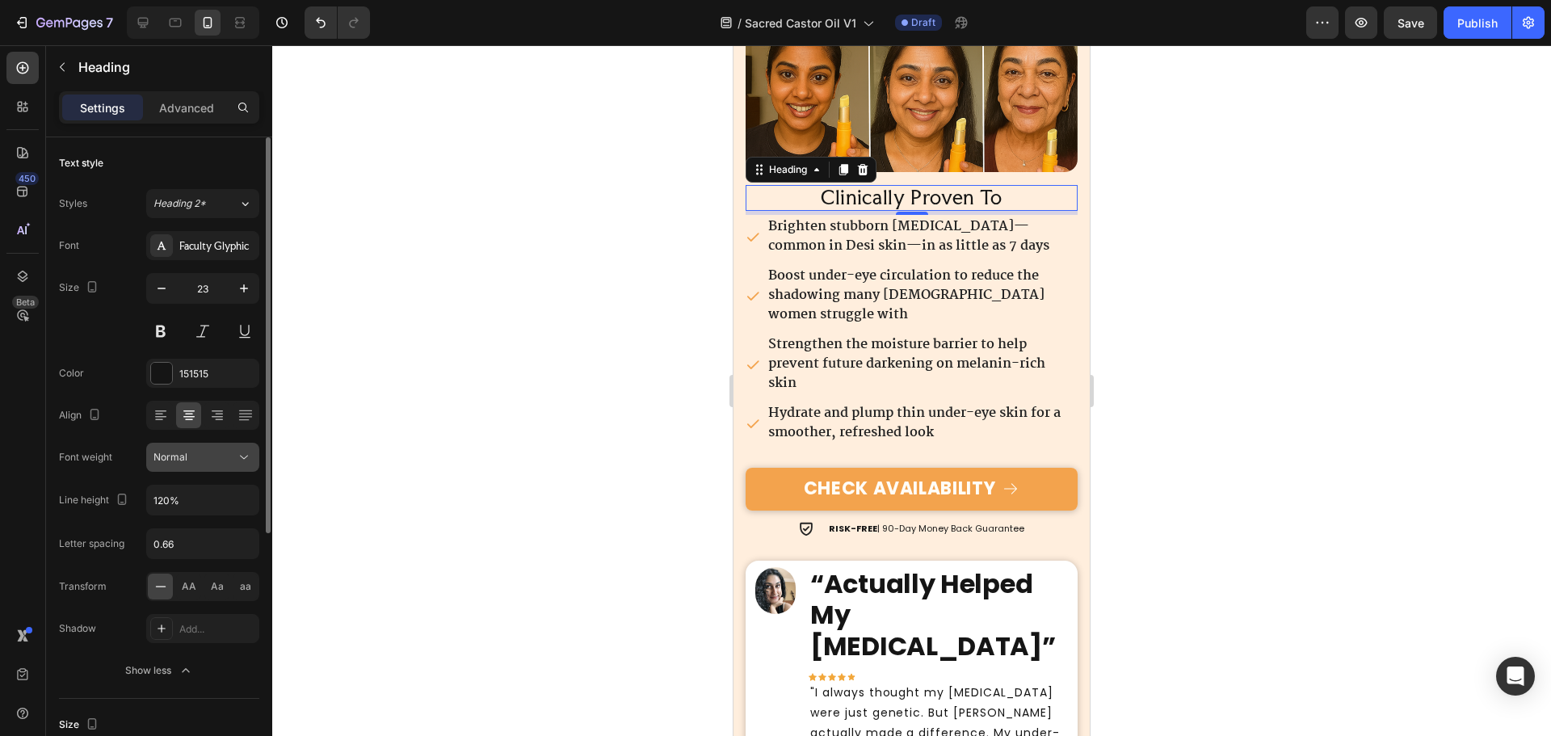
click at [195, 464] on div "Normal" at bounding box center [202, 457] width 99 height 16
click at [199, 453] on div "Normal" at bounding box center [194, 457] width 82 height 15
click at [894, 404] on p "Hydrate and plump thin under-eye skin for a smoother, refreshed look" at bounding box center [921, 423] width 307 height 39
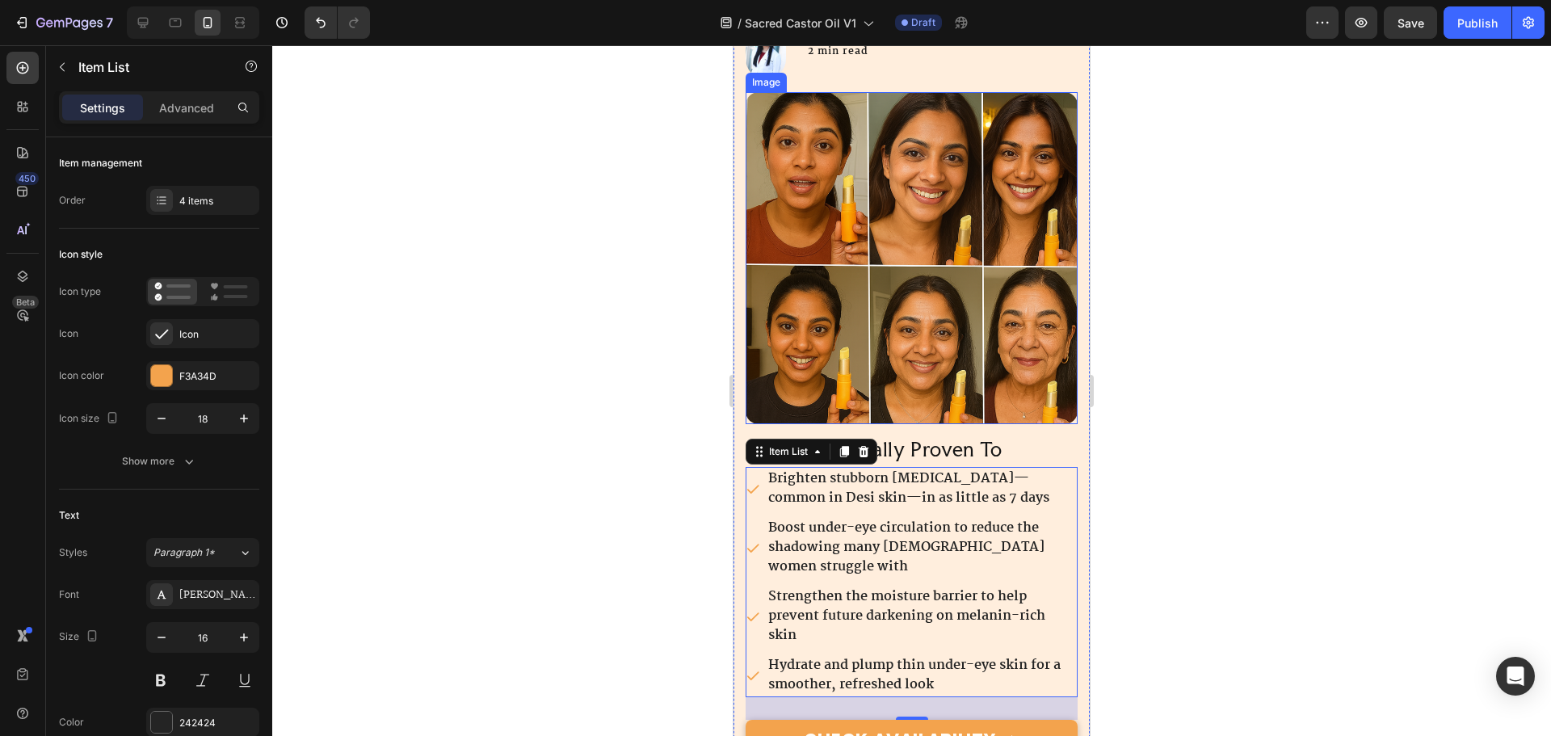
scroll to position [404, 0]
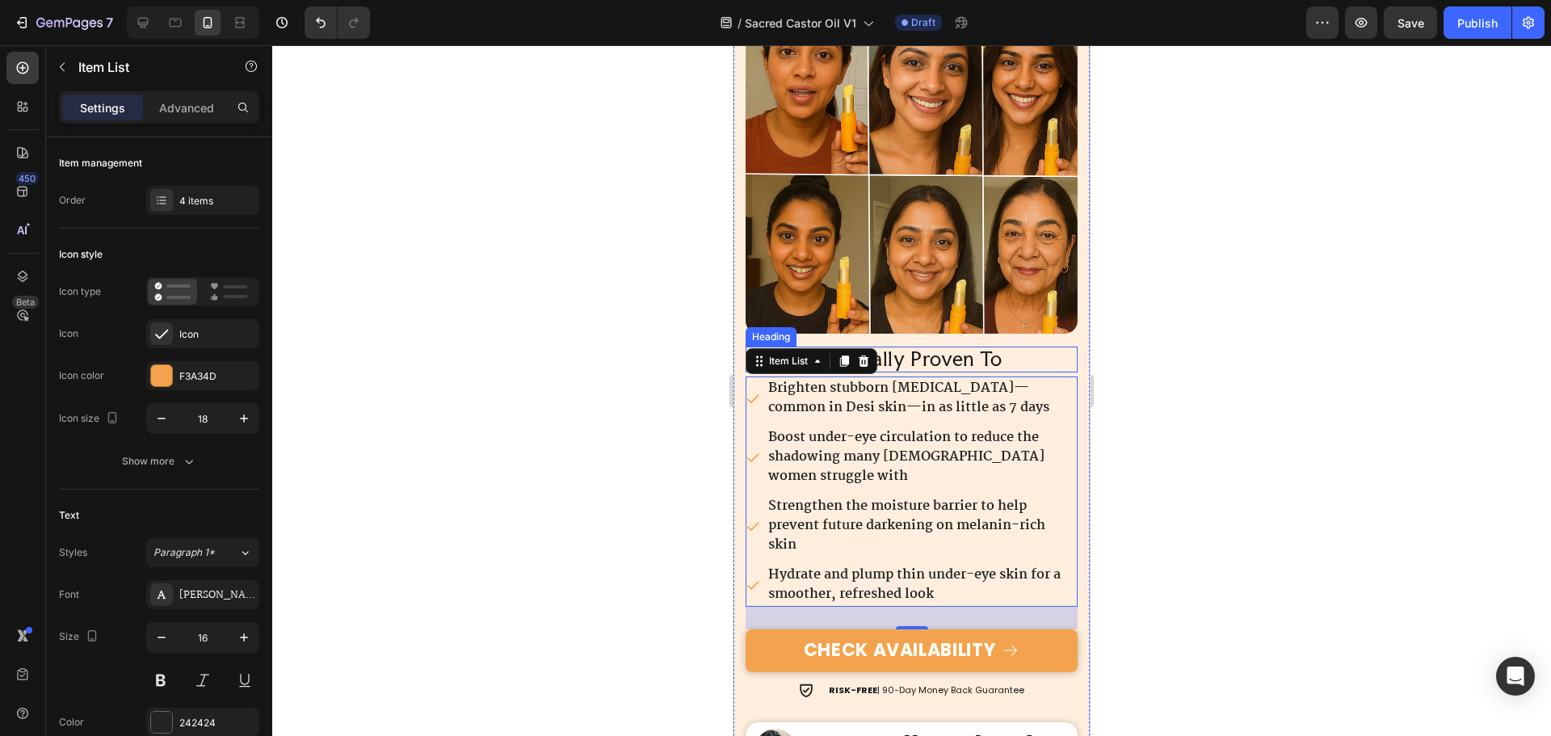
click at [950, 351] on h2 "Clinically Proven To" at bounding box center [912, 360] width 332 height 26
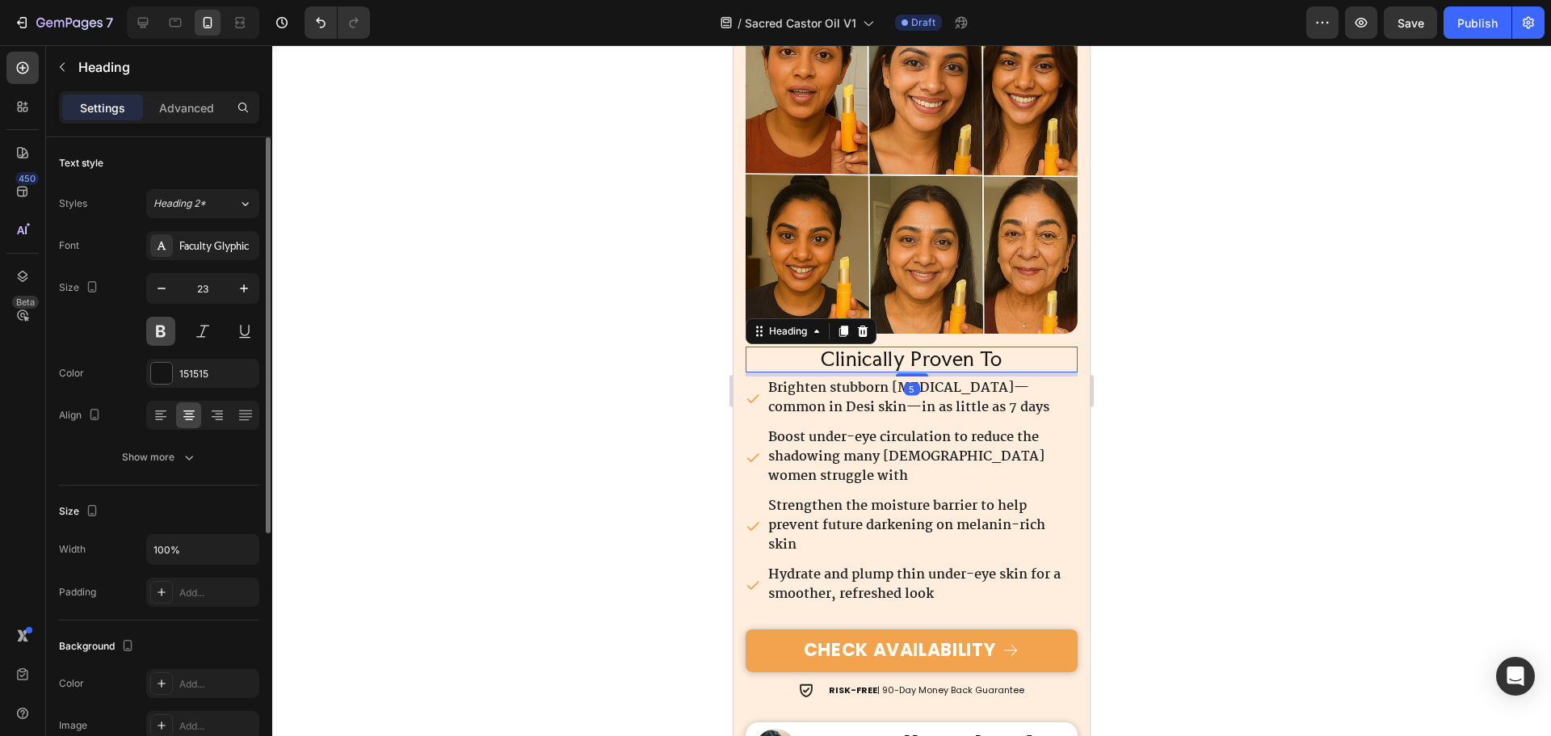
click at [158, 333] on button at bounding box center [160, 331] width 29 height 29
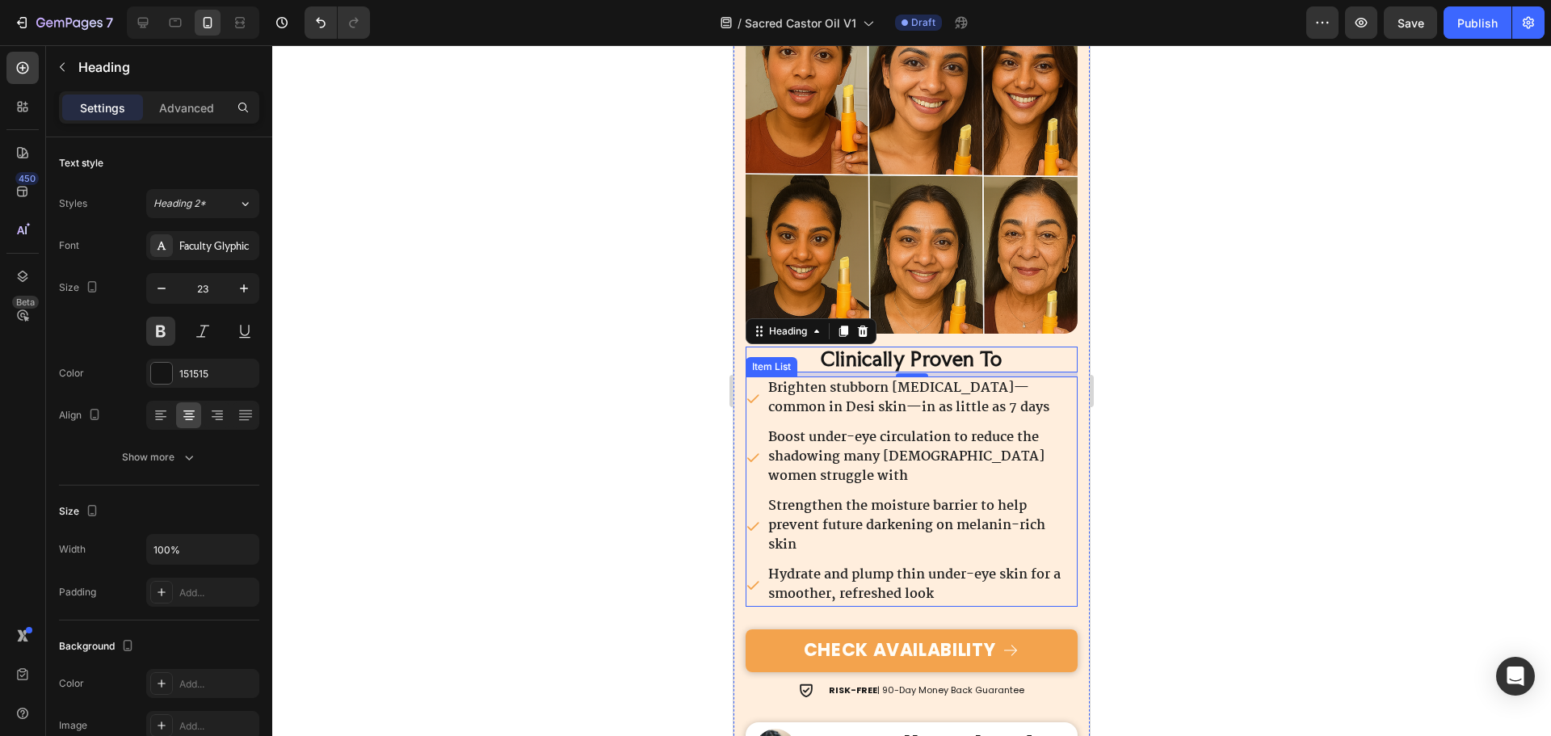
click at [937, 426] on div "Boost under-eye circulation to reduce the shadowing many South Asian women stru…" at bounding box center [922, 457] width 312 height 63
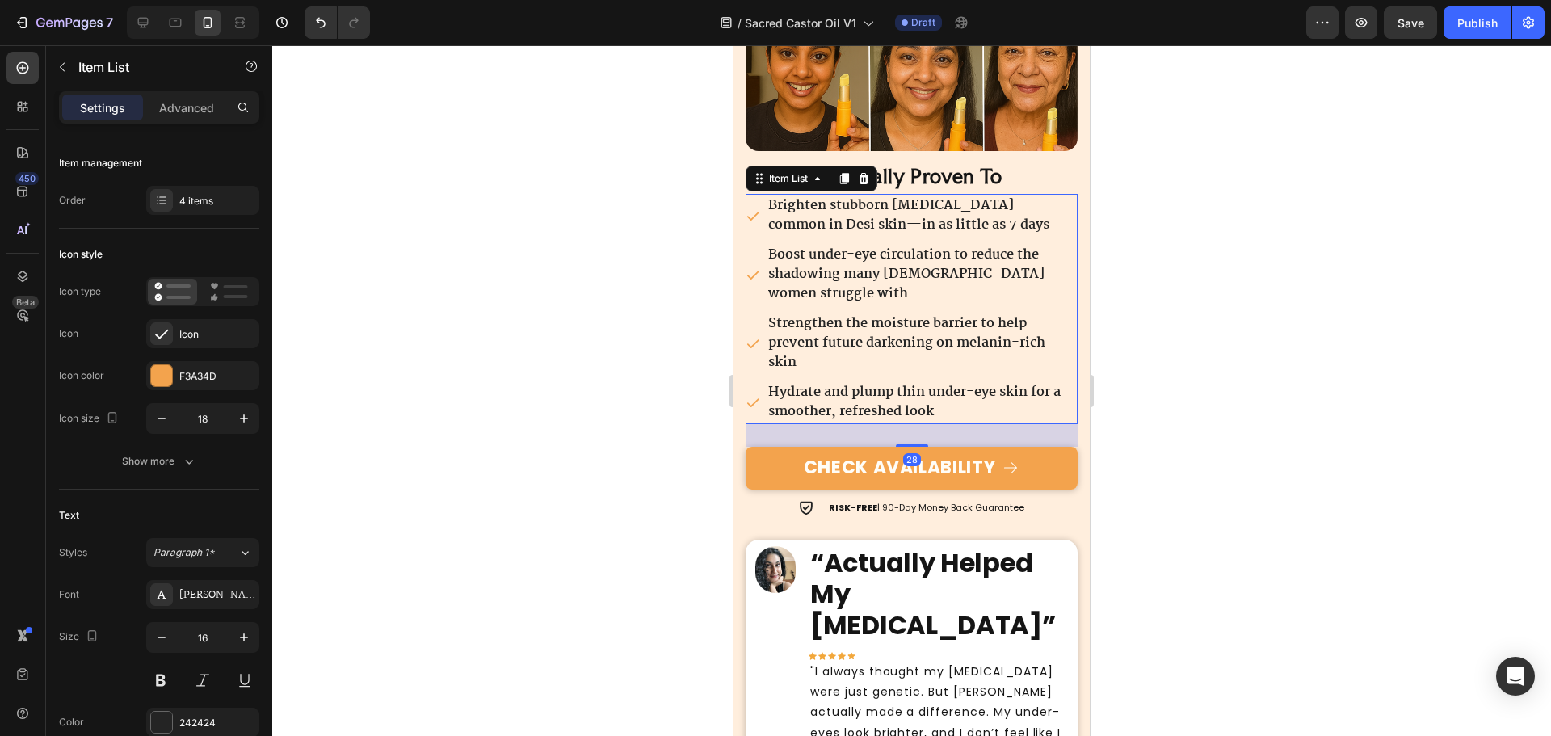
scroll to position [646, 0]
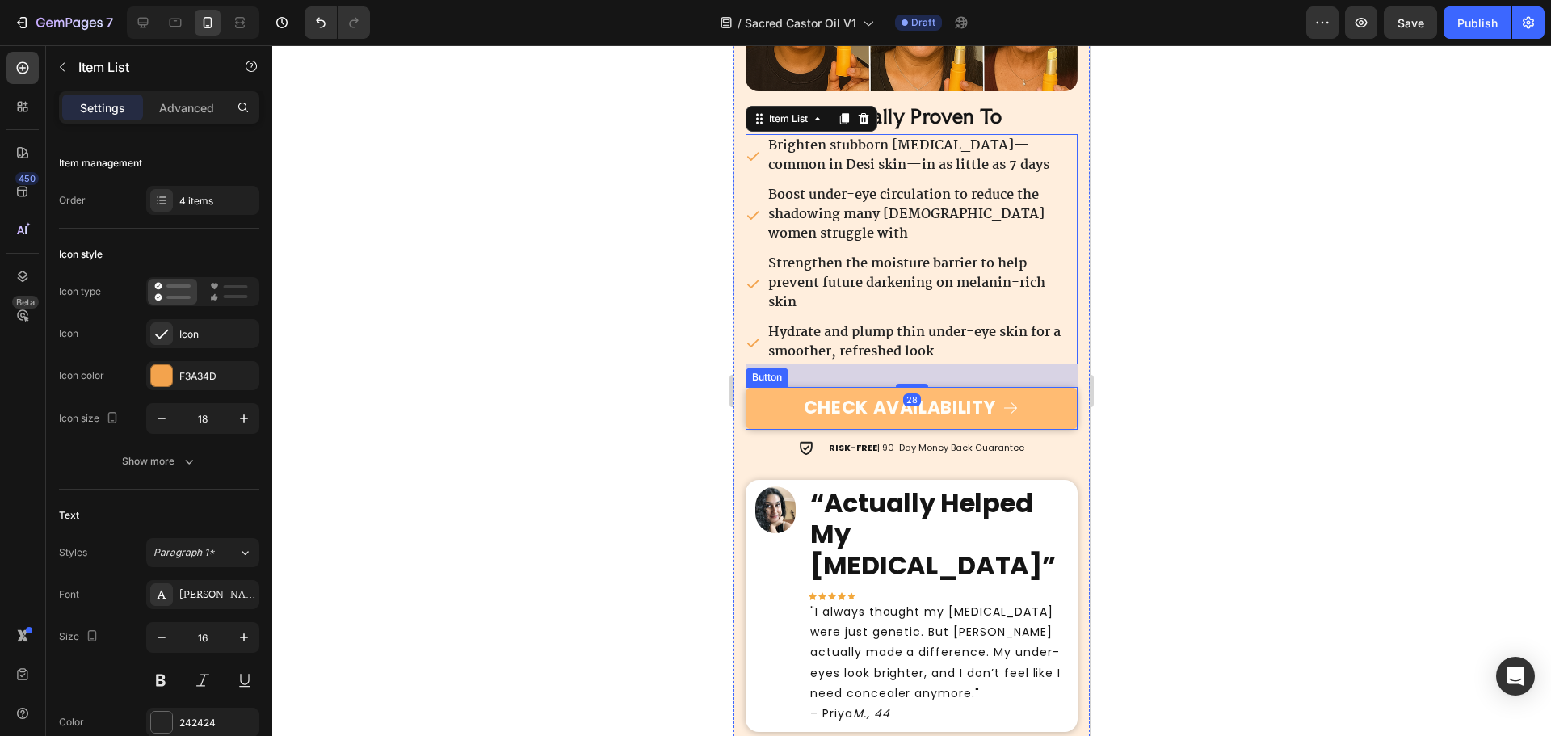
click at [1061, 399] on link "CHECK AVAILABILITY" at bounding box center [912, 408] width 332 height 43
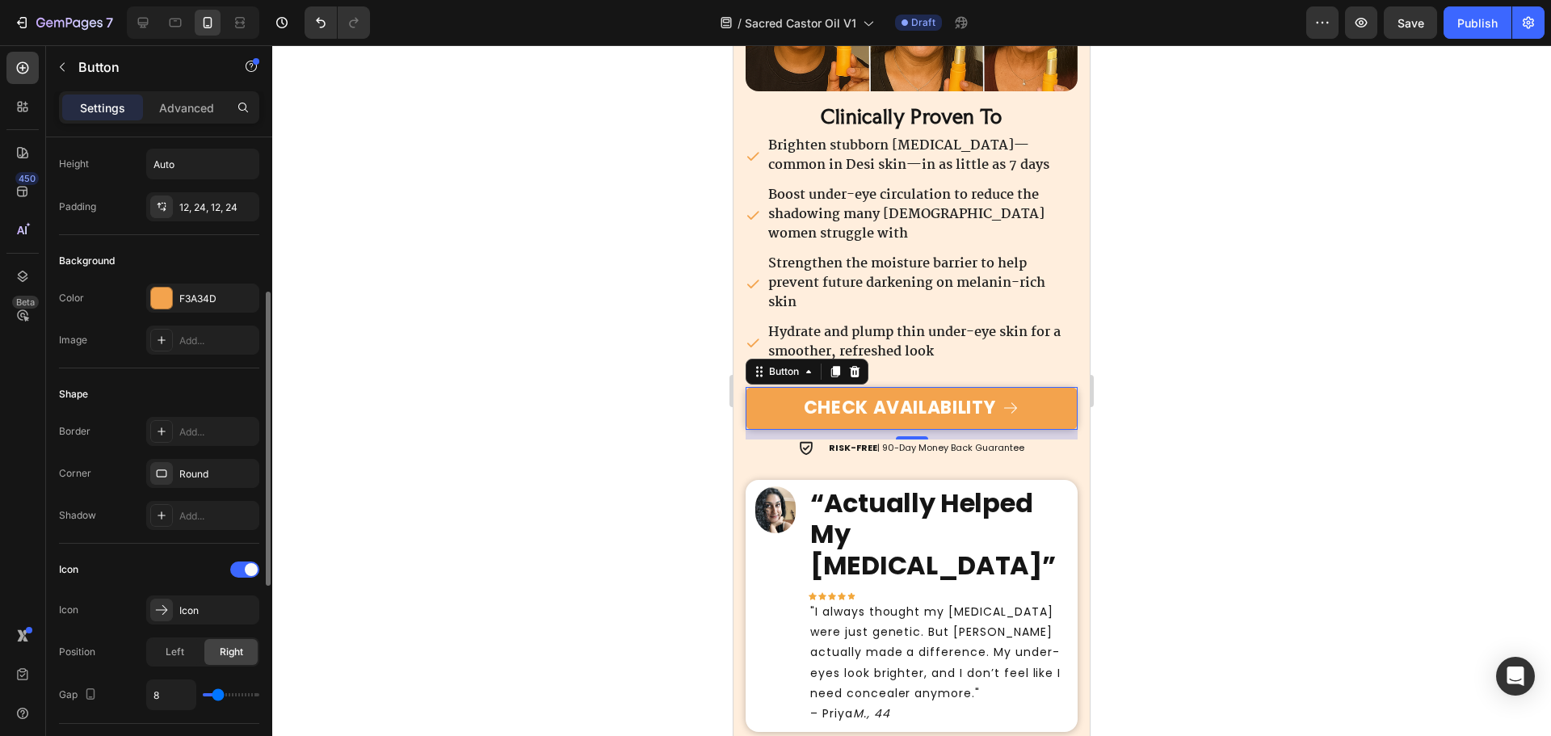
scroll to position [323, 0]
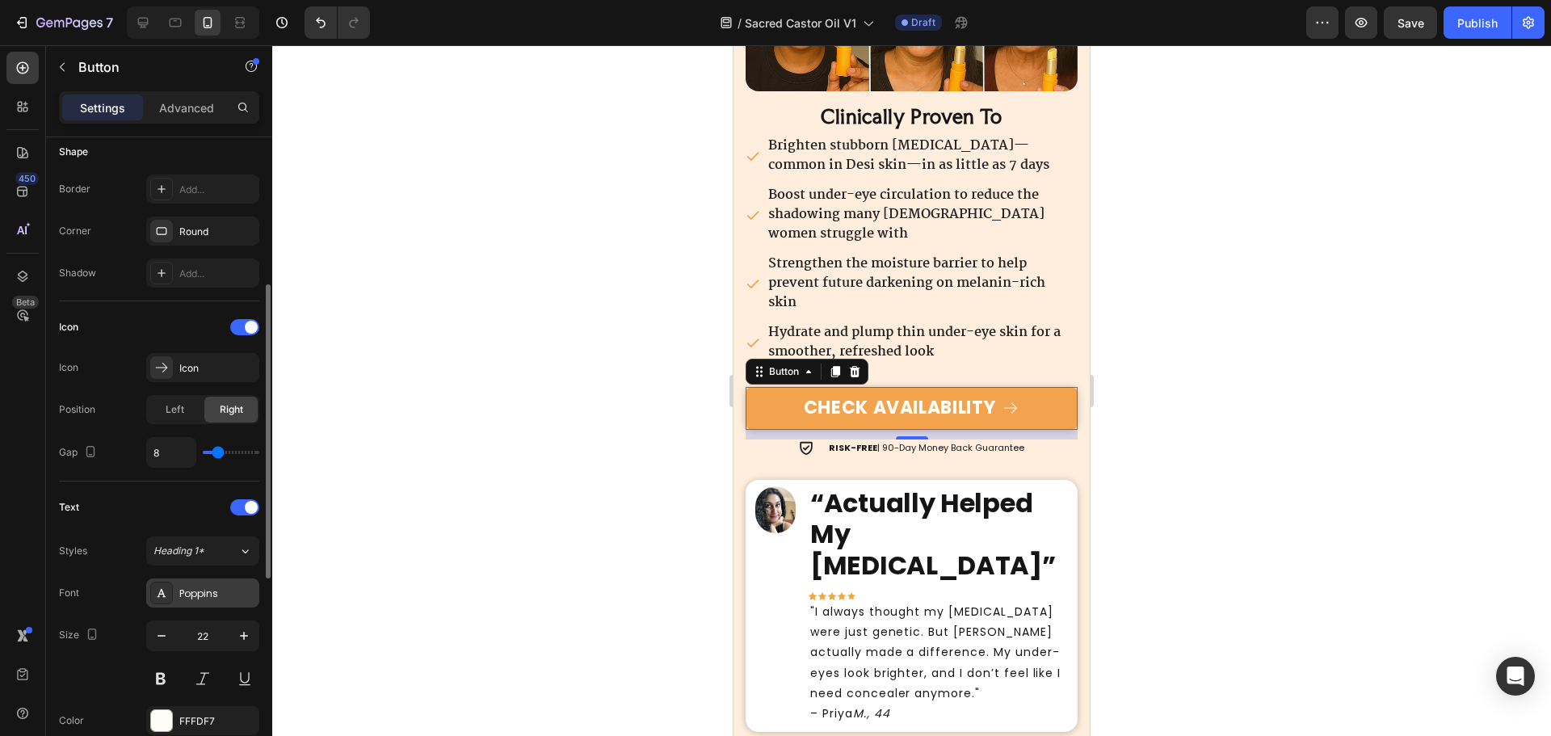
click at [205, 584] on div "Poppins" at bounding box center [202, 592] width 113 height 29
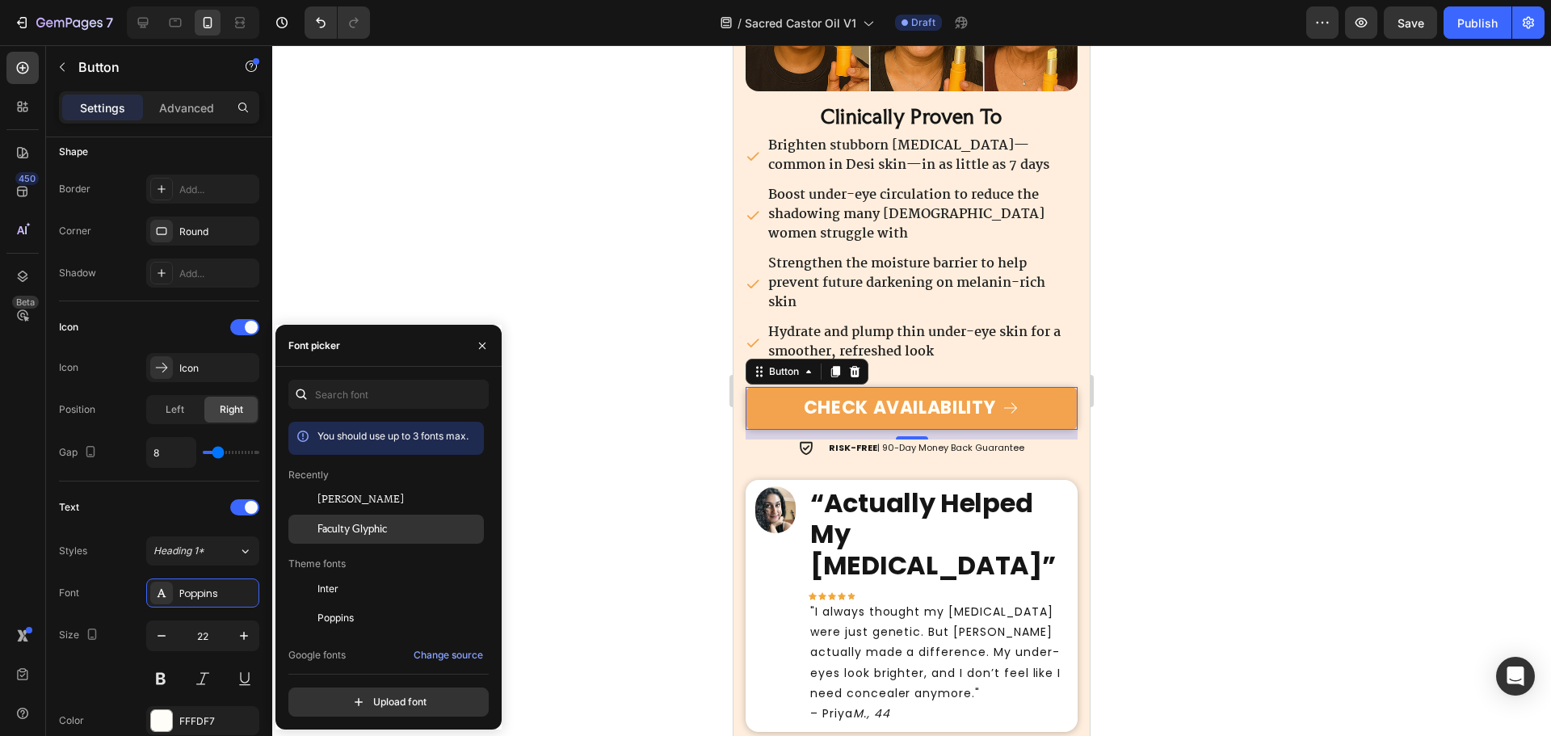
click at [370, 533] on span "Faculty Glyphic" at bounding box center [351, 529] width 69 height 15
click at [376, 603] on div "[PERSON_NAME]" at bounding box center [385, 617] width 195 height 29
click at [380, 527] on span "Faculty Glyphic" at bounding box center [351, 529] width 69 height 15
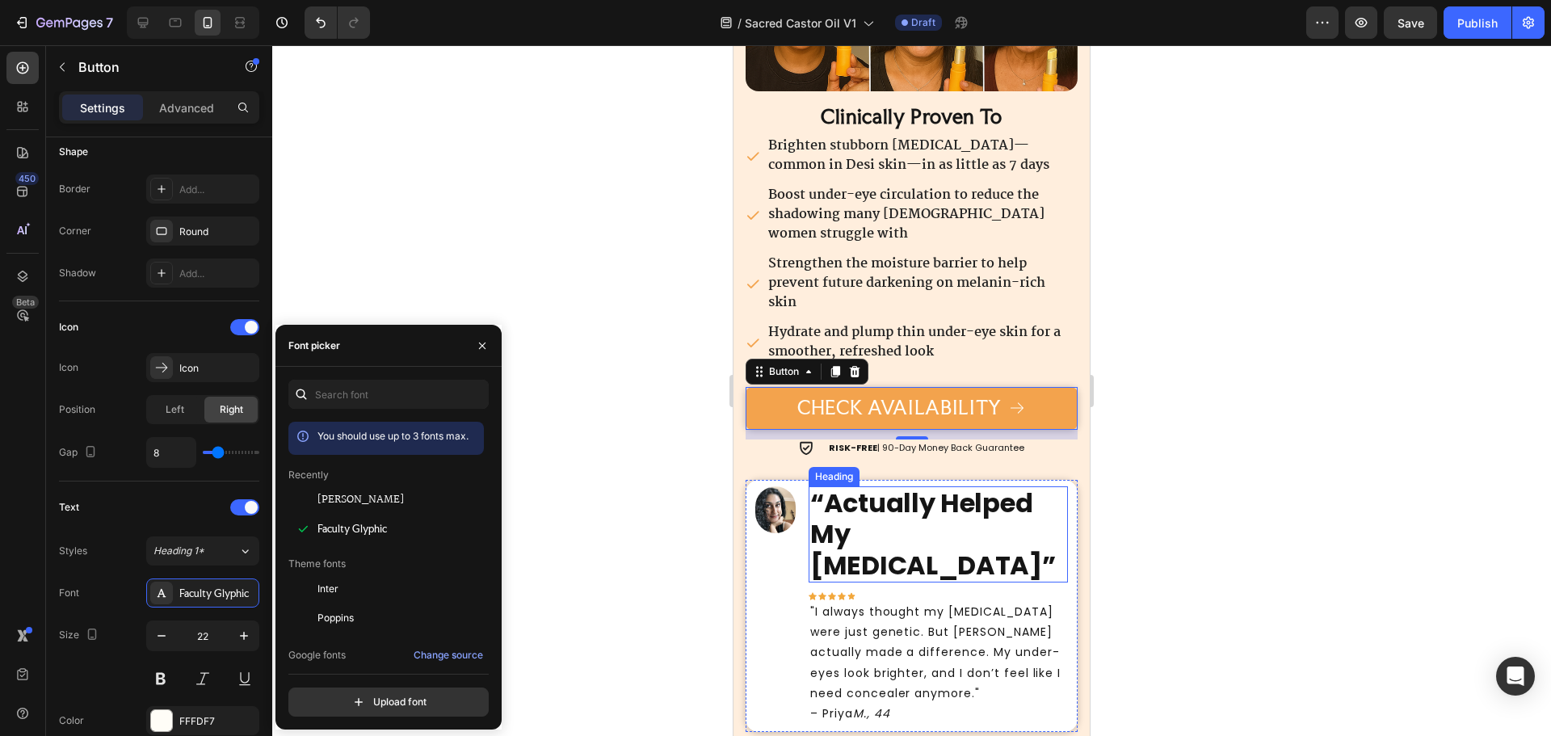
click at [924, 510] on strong "“Actually Helped My Dark Circles”" at bounding box center [933, 534] width 246 height 99
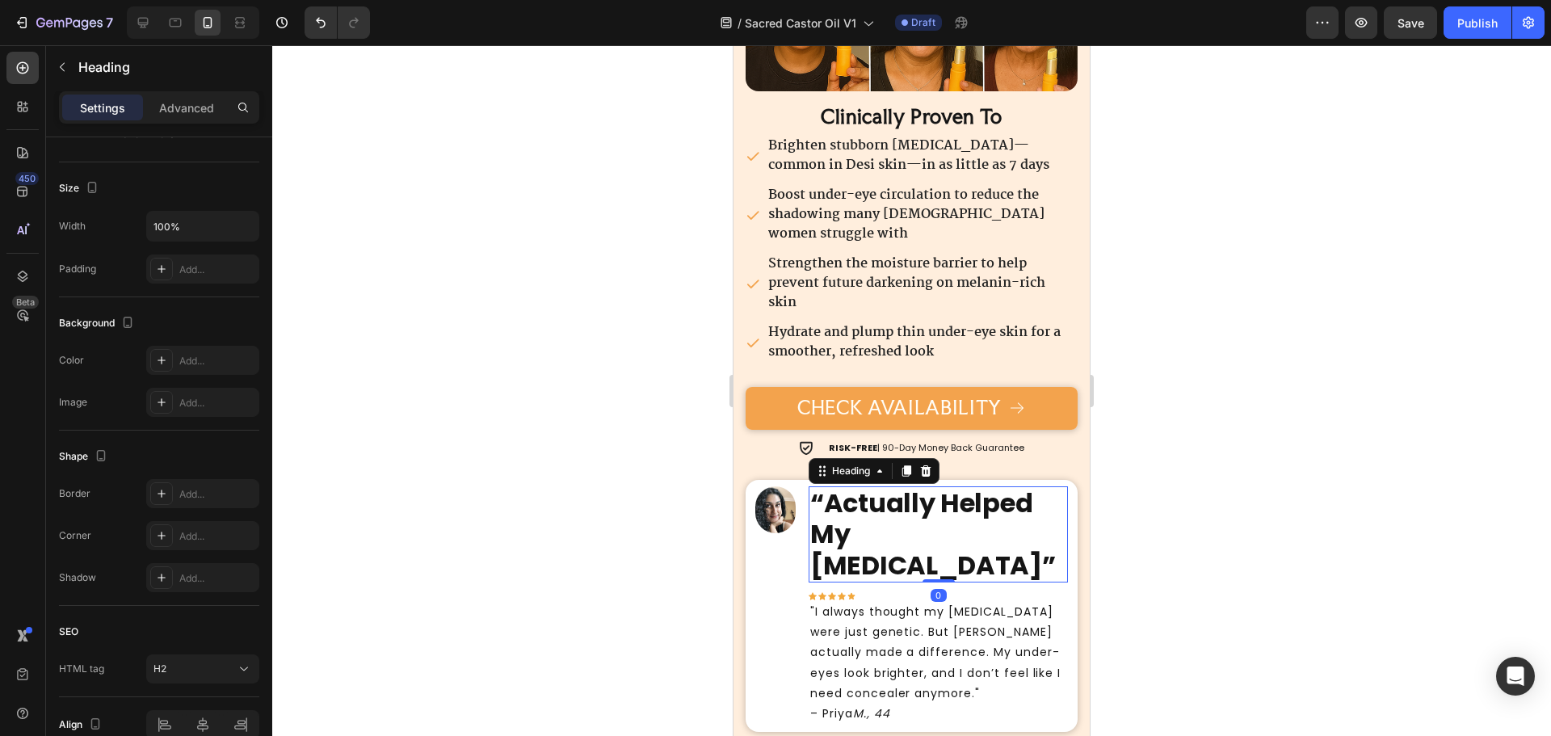
scroll to position [0, 0]
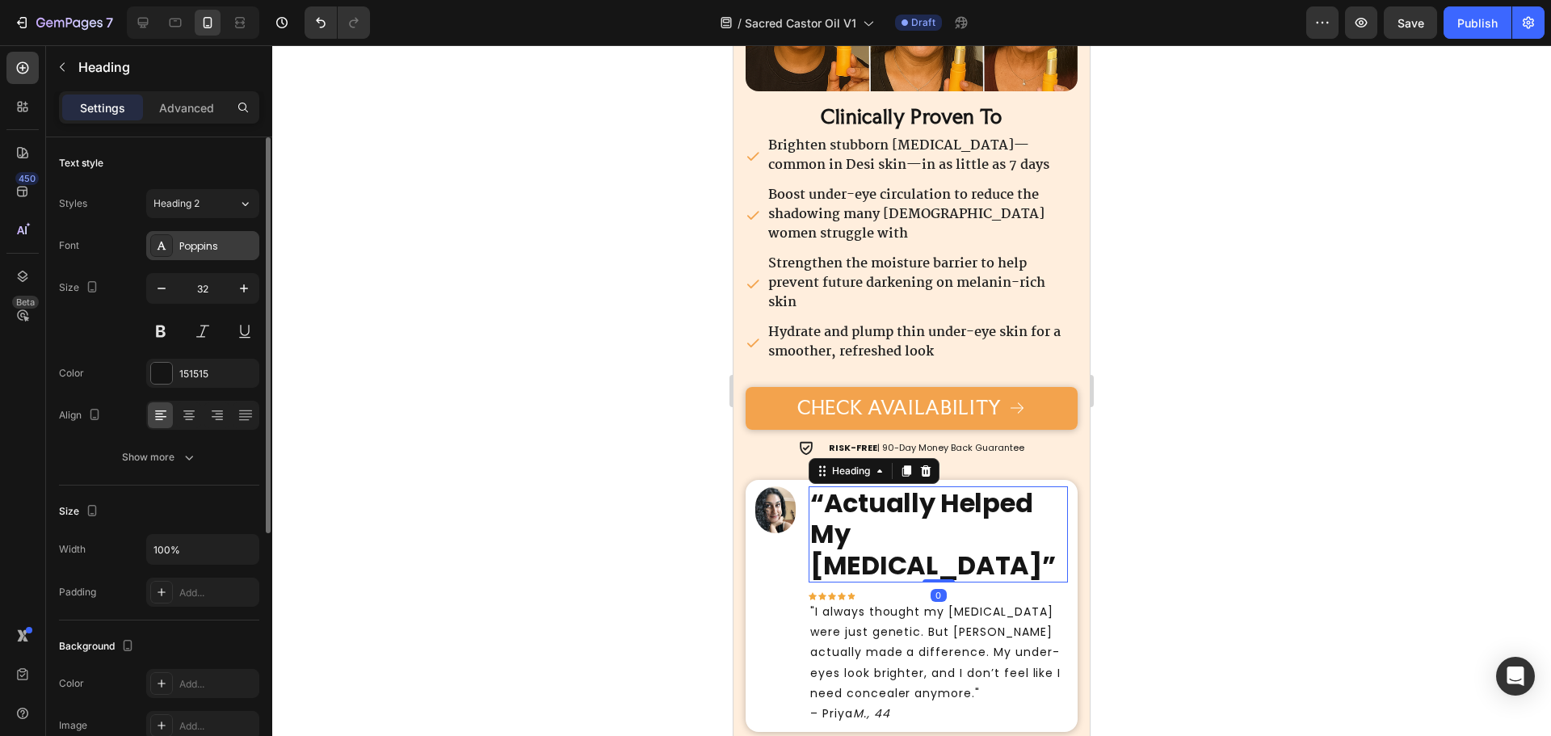
click at [216, 252] on div "Poppins" at bounding box center [217, 246] width 76 height 15
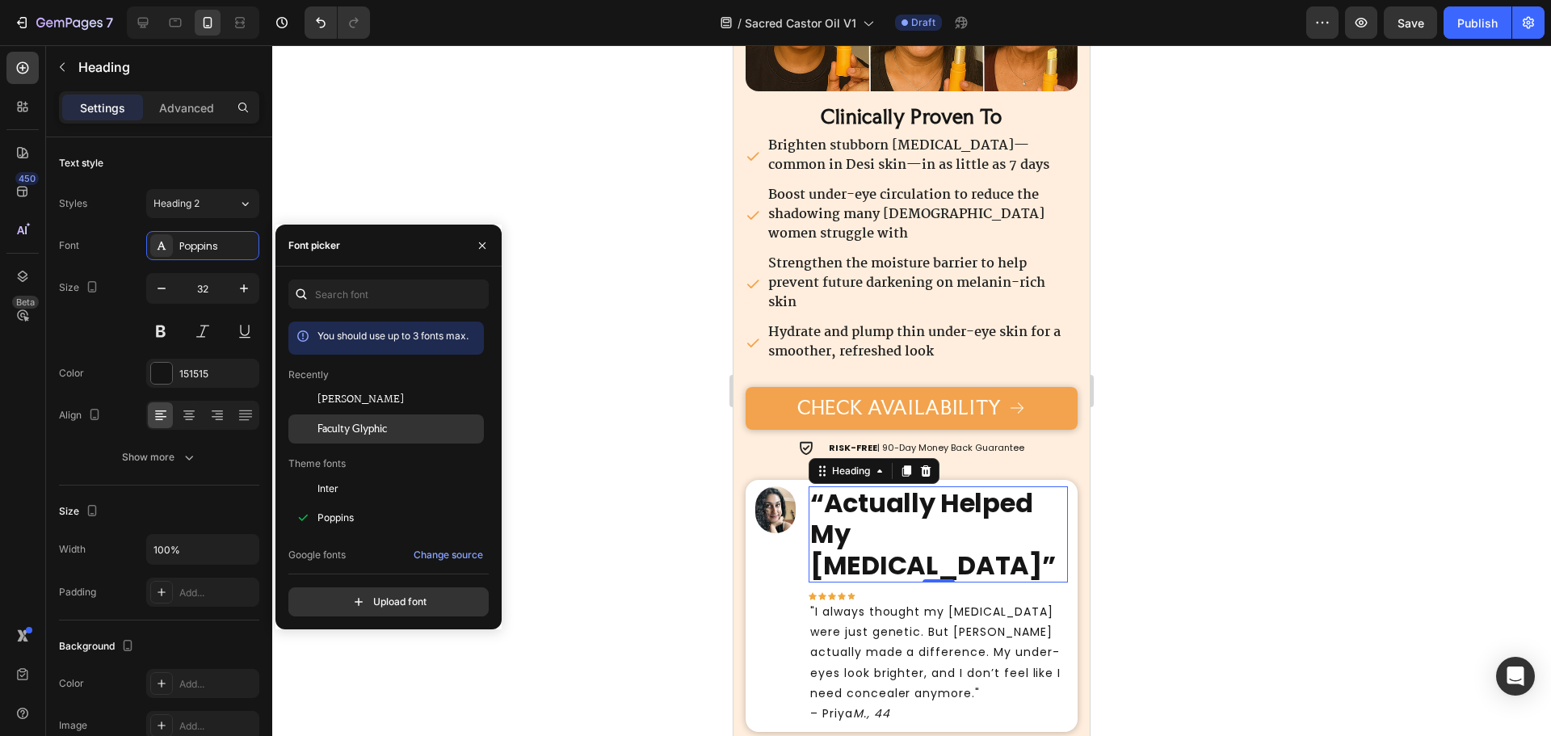
click at [361, 435] on span "Faculty Glyphic" at bounding box center [351, 429] width 69 height 15
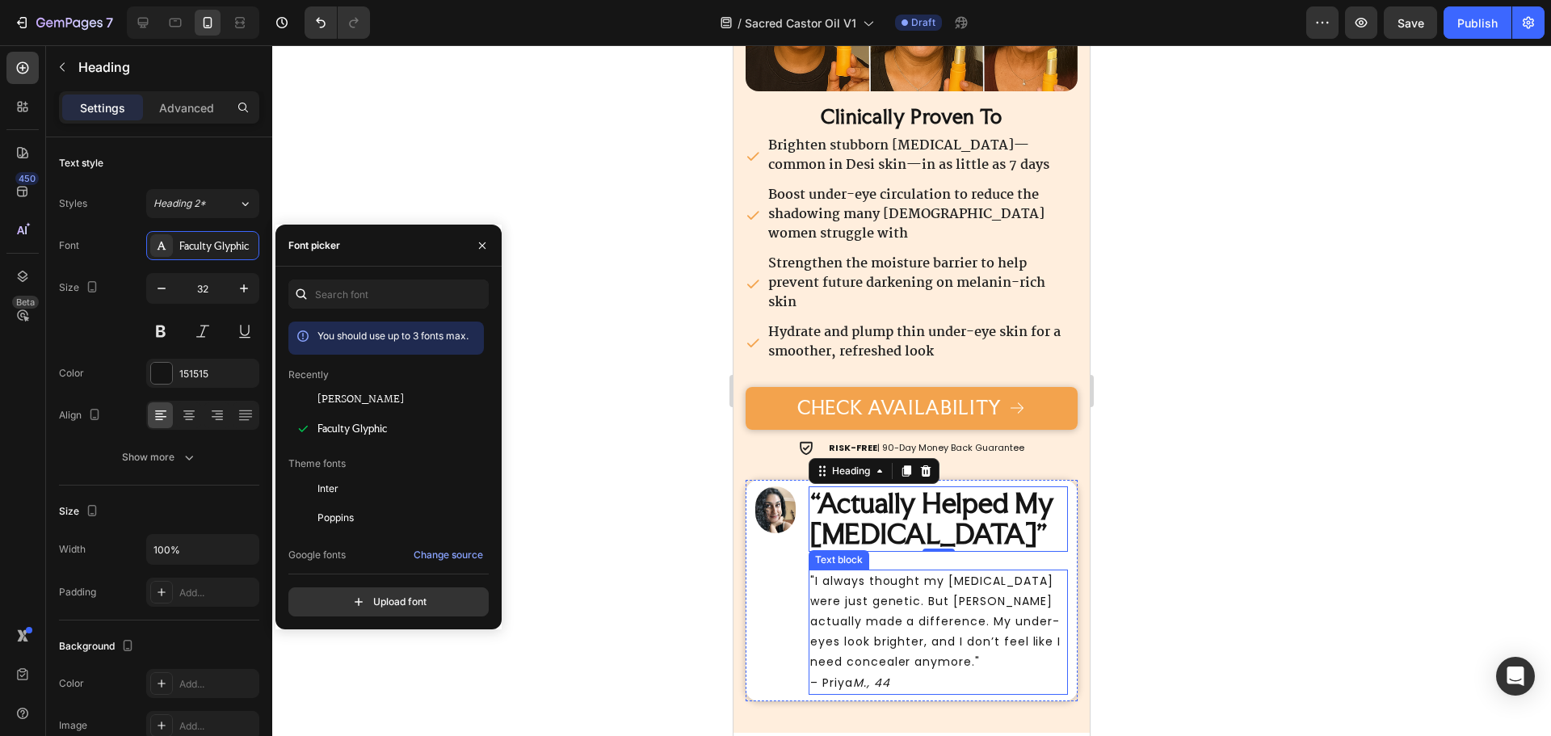
click at [855, 611] on p ""I always thought my dark circles were just genetic. But Orvitta ReGlow actuall…" at bounding box center [938, 622] width 256 height 102
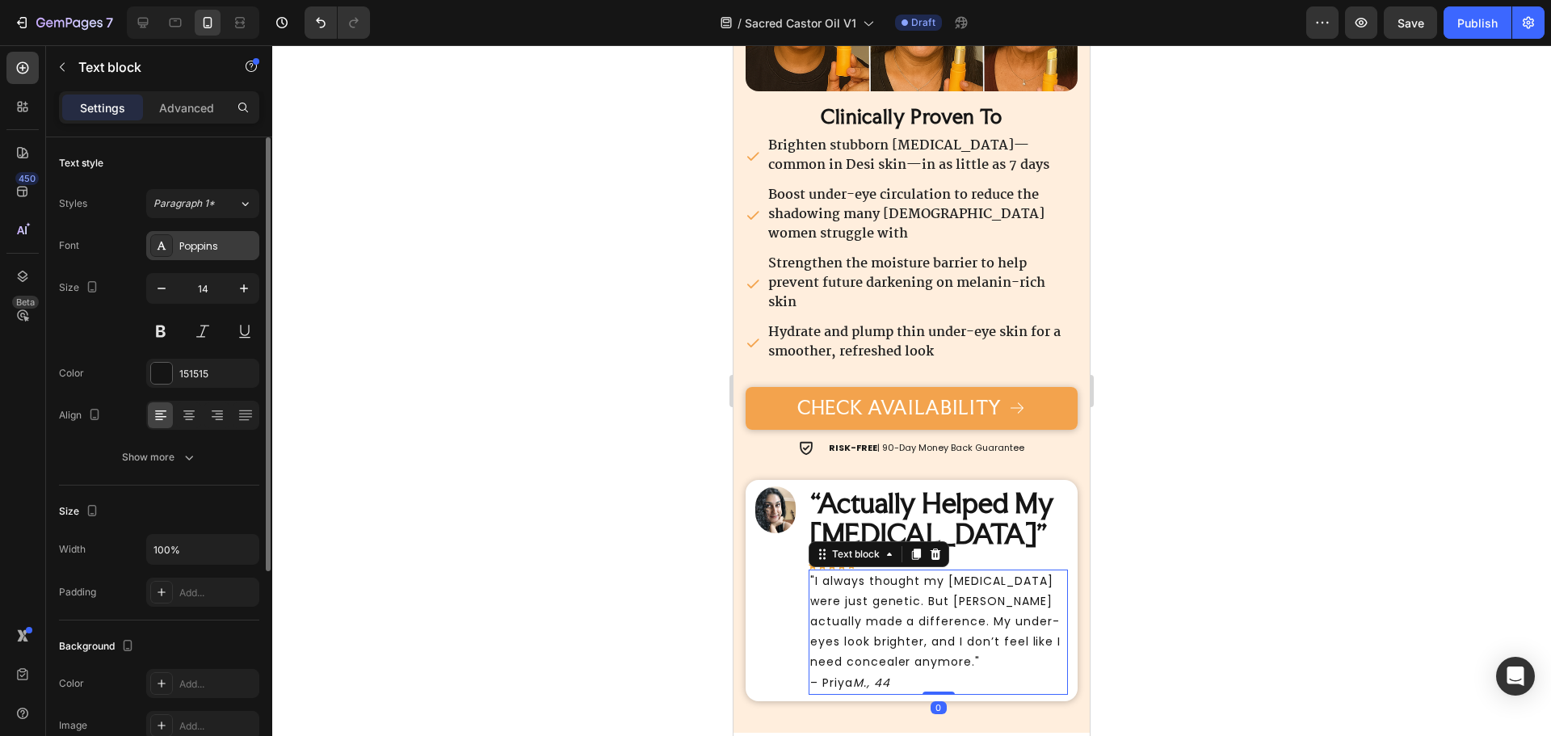
click at [198, 255] on div "Poppins" at bounding box center [202, 245] width 113 height 29
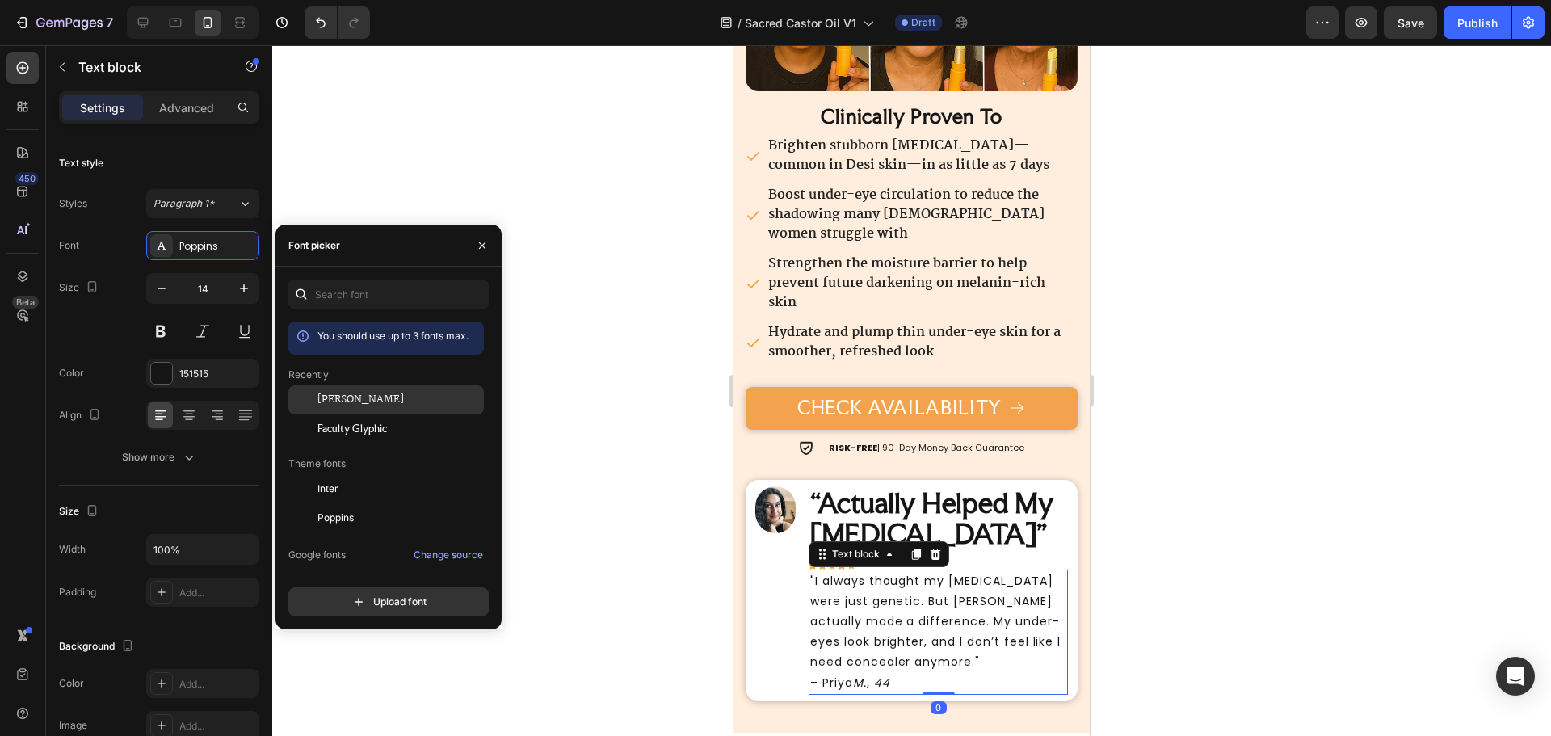
click at [363, 402] on div "[PERSON_NAME]" at bounding box center [398, 400] width 163 height 15
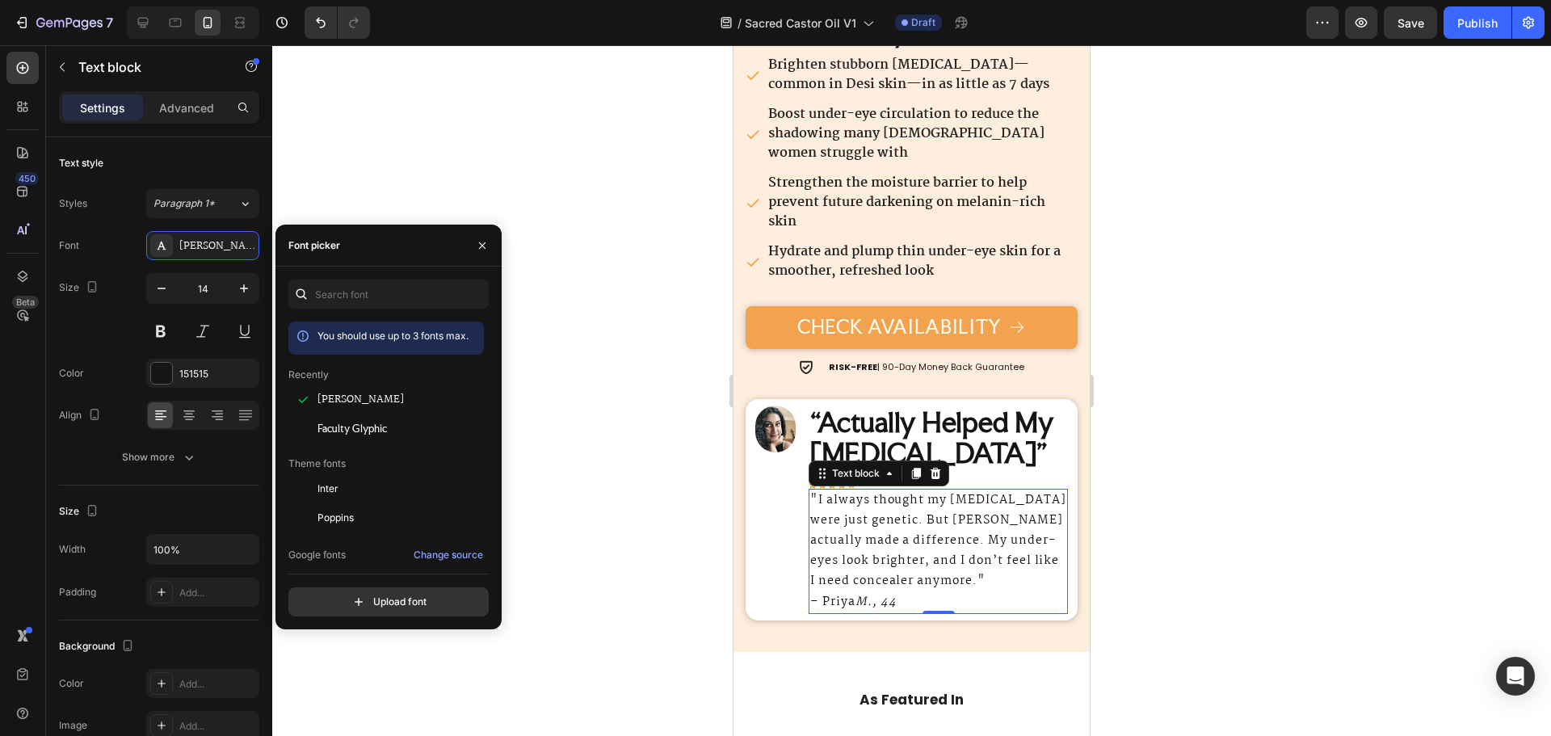
click at [1014, 456] on h2 "“Actually Helped My Dark Circles”" at bounding box center [938, 437] width 259 height 65
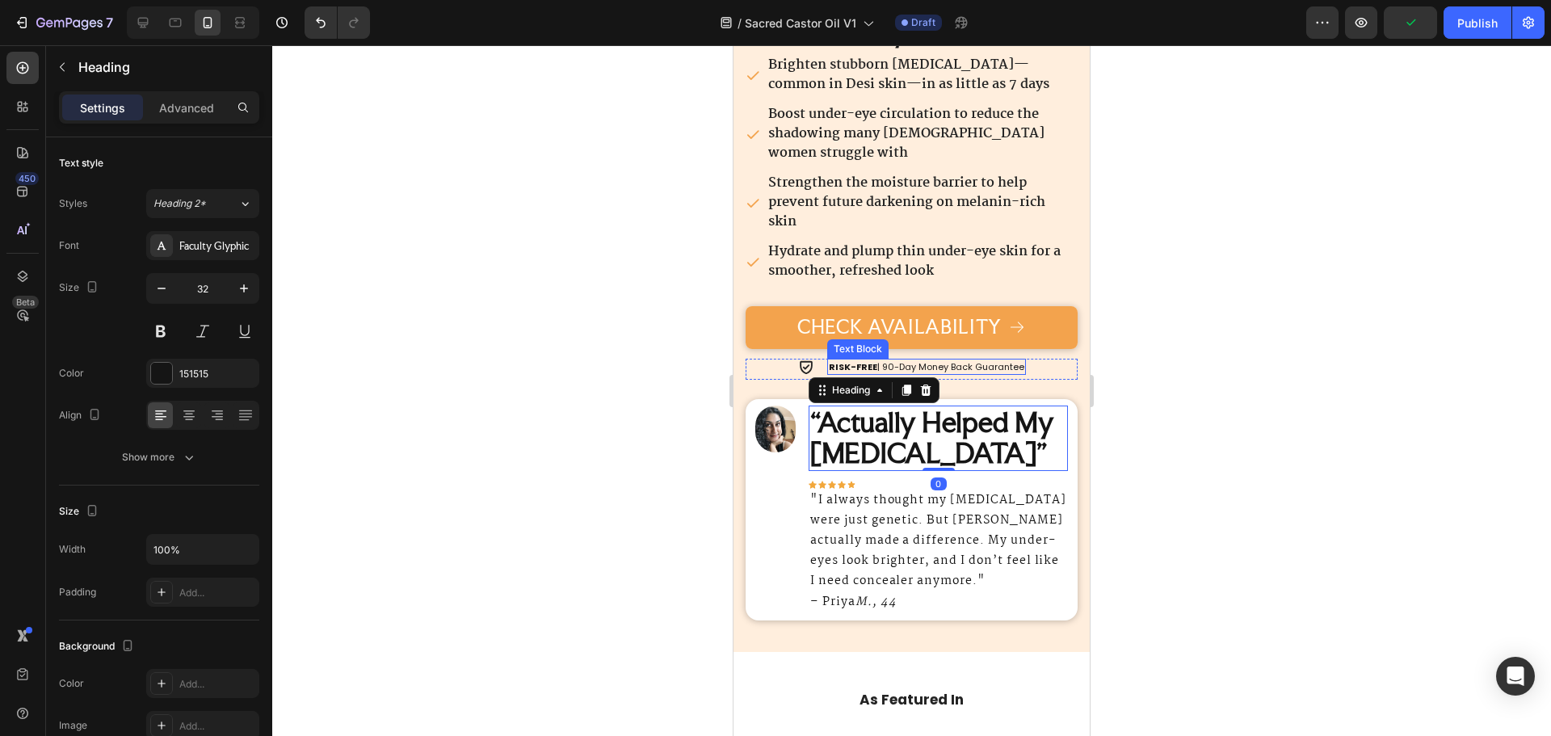
click at [995, 360] on p "RISK-FREE | 90-Day Money Back Guarantee" at bounding box center [926, 367] width 195 height 14
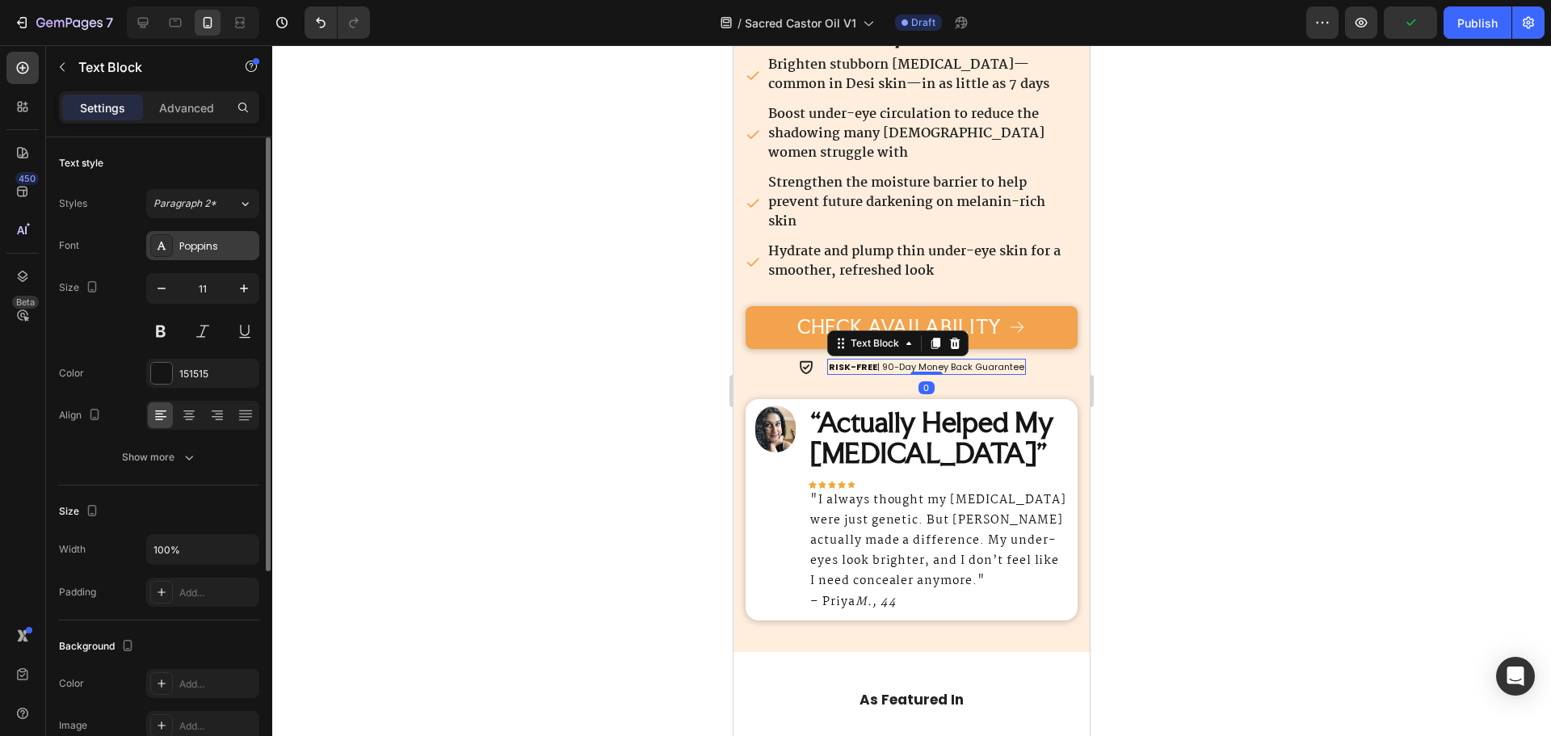
click at [208, 241] on div "Poppins" at bounding box center [217, 246] width 76 height 15
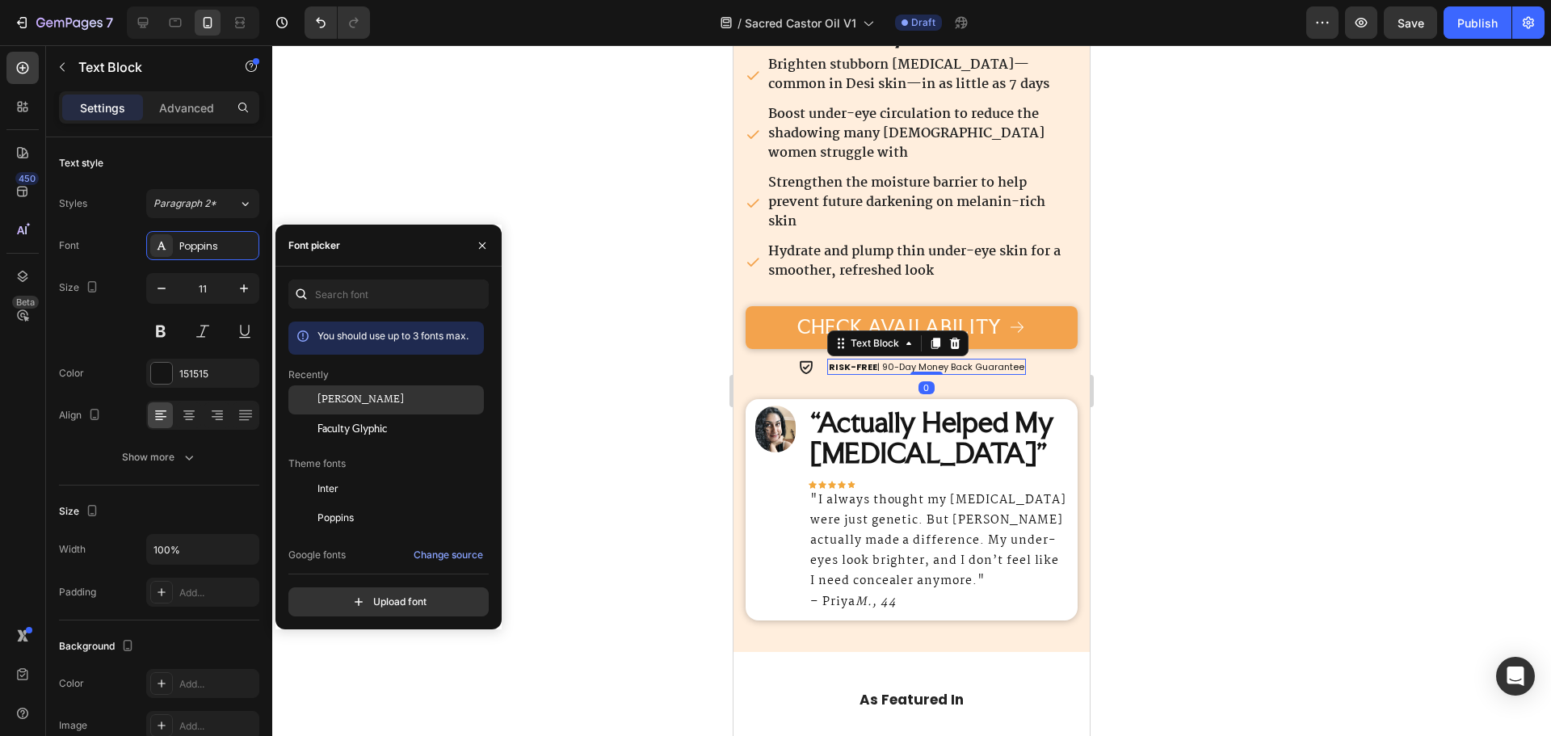
click at [347, 402] on span "[PERSON_NAME]" at bounding box center [360, 400] width 86 height 15
click at [1012, 419] on strong "“Actually Helped My Dark Circles”" at bounding box center [931, 437] width 243 height 64
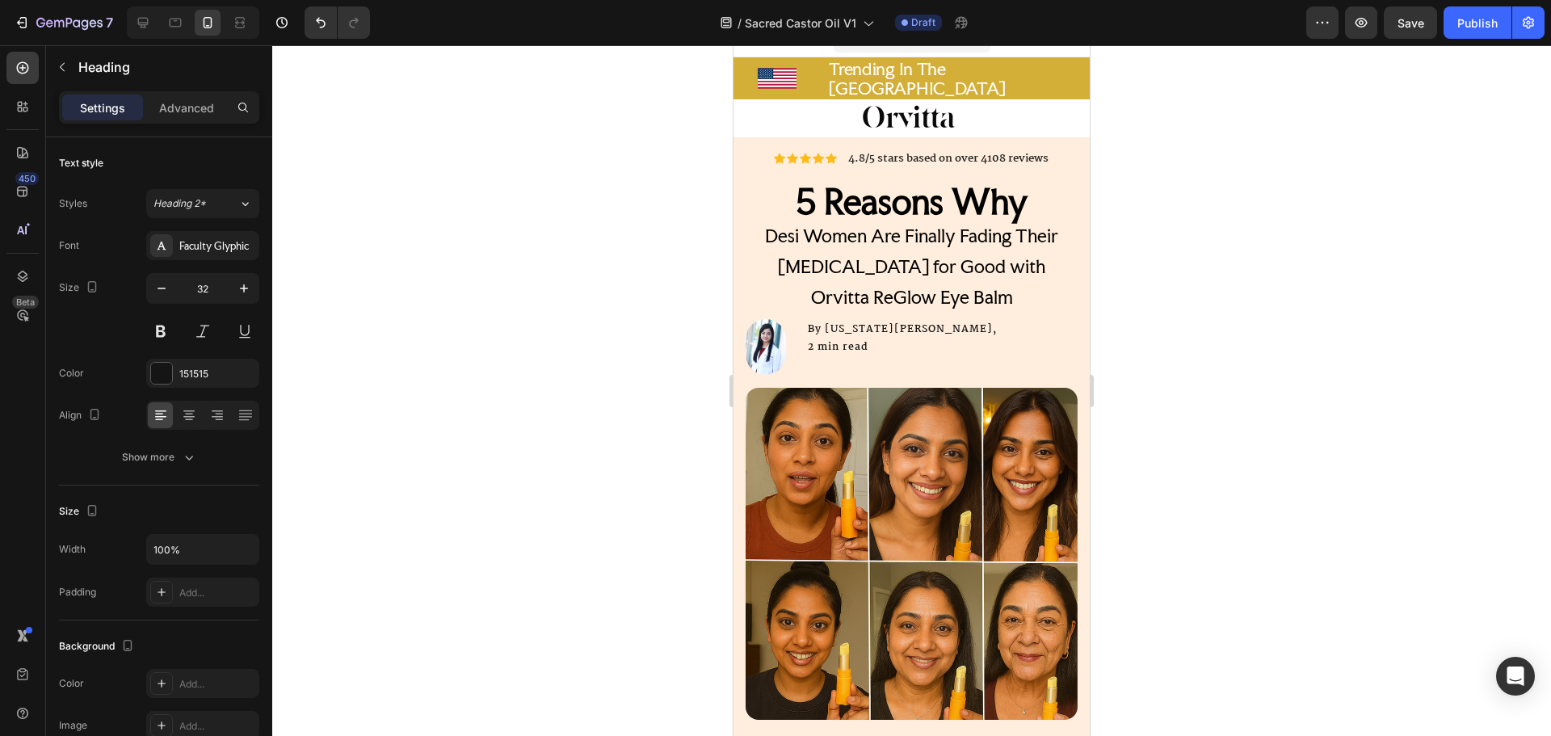
scroll to position [0, 0]
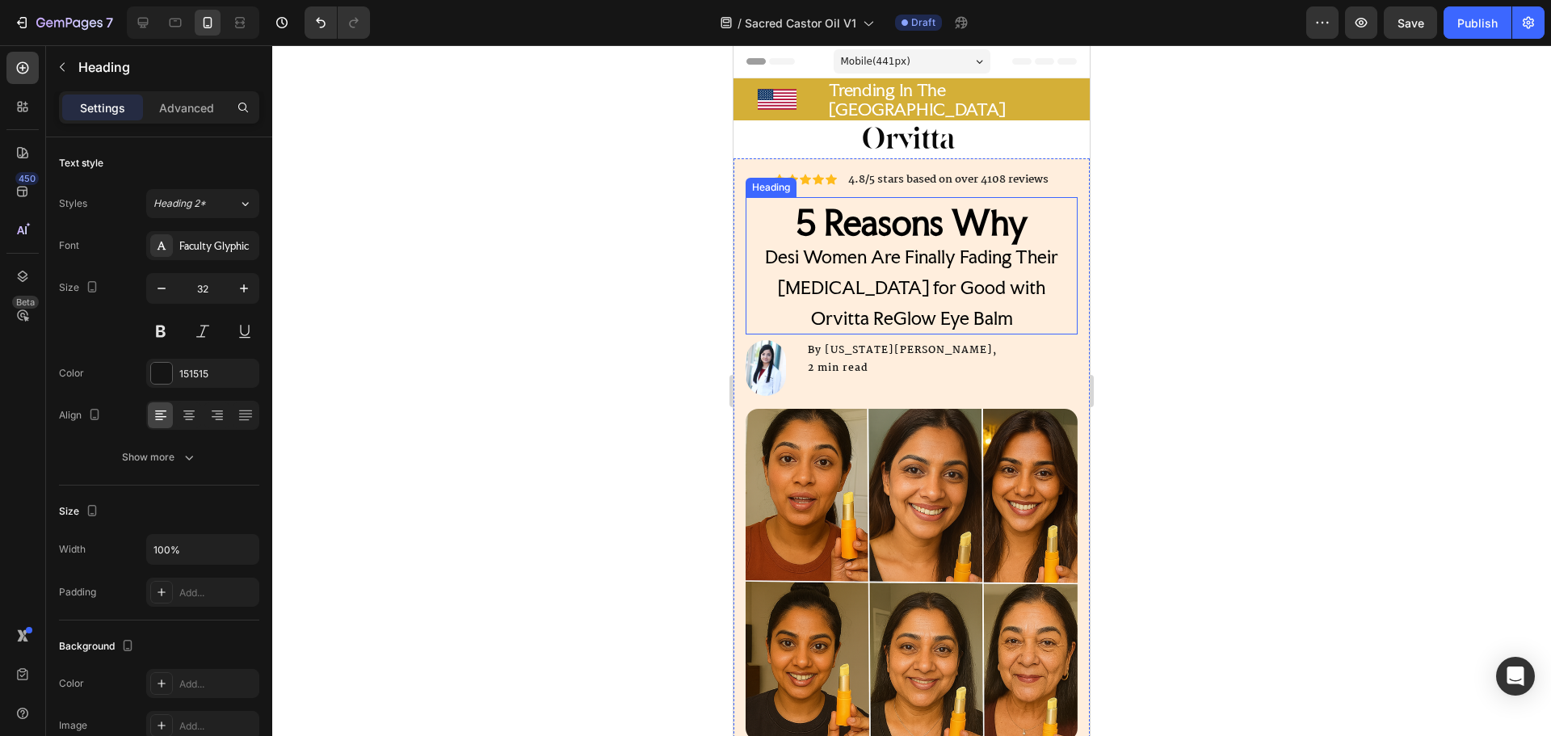
click at [1061, 289] on h2 "5 Reasons Why Desi Women Are Finally Fading Their Dark Circles for Good with Or…" at bounding box center [912, 271] width 332 height 128
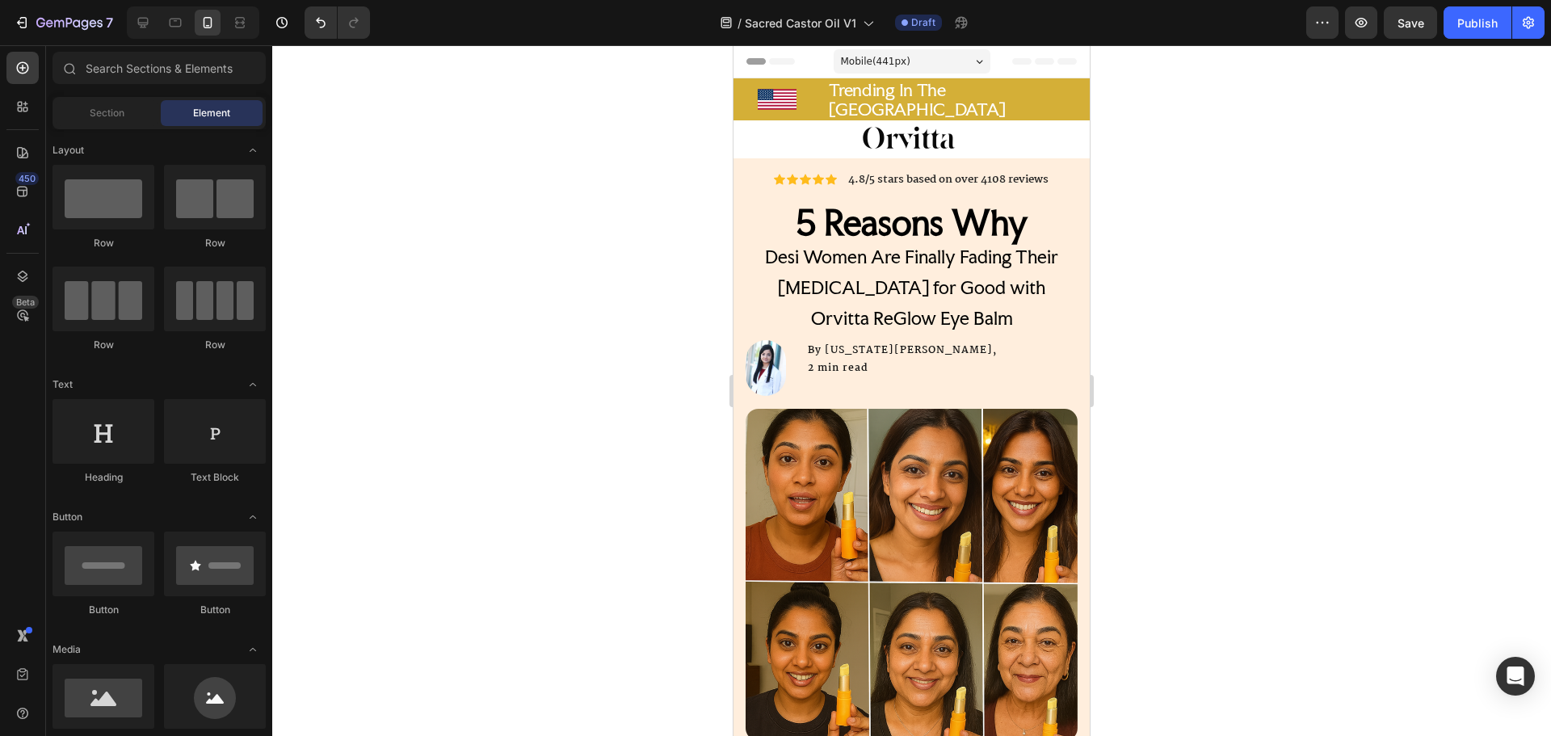
drag, startPoint x: 1084, startPoint y: 147, endPoint x: 1818, endPoint y: 88, distance: 736.6
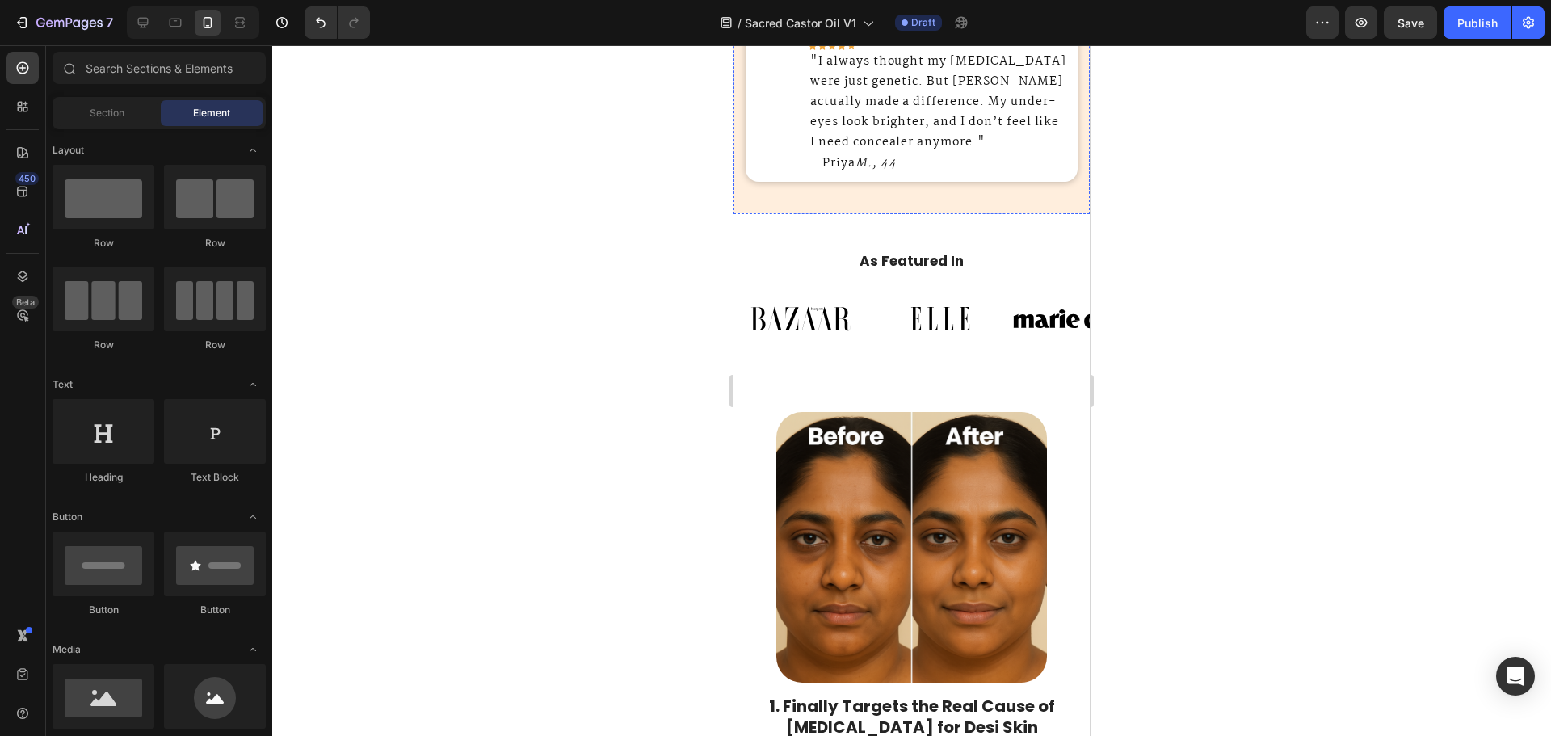
scroll to position [1212, 0]
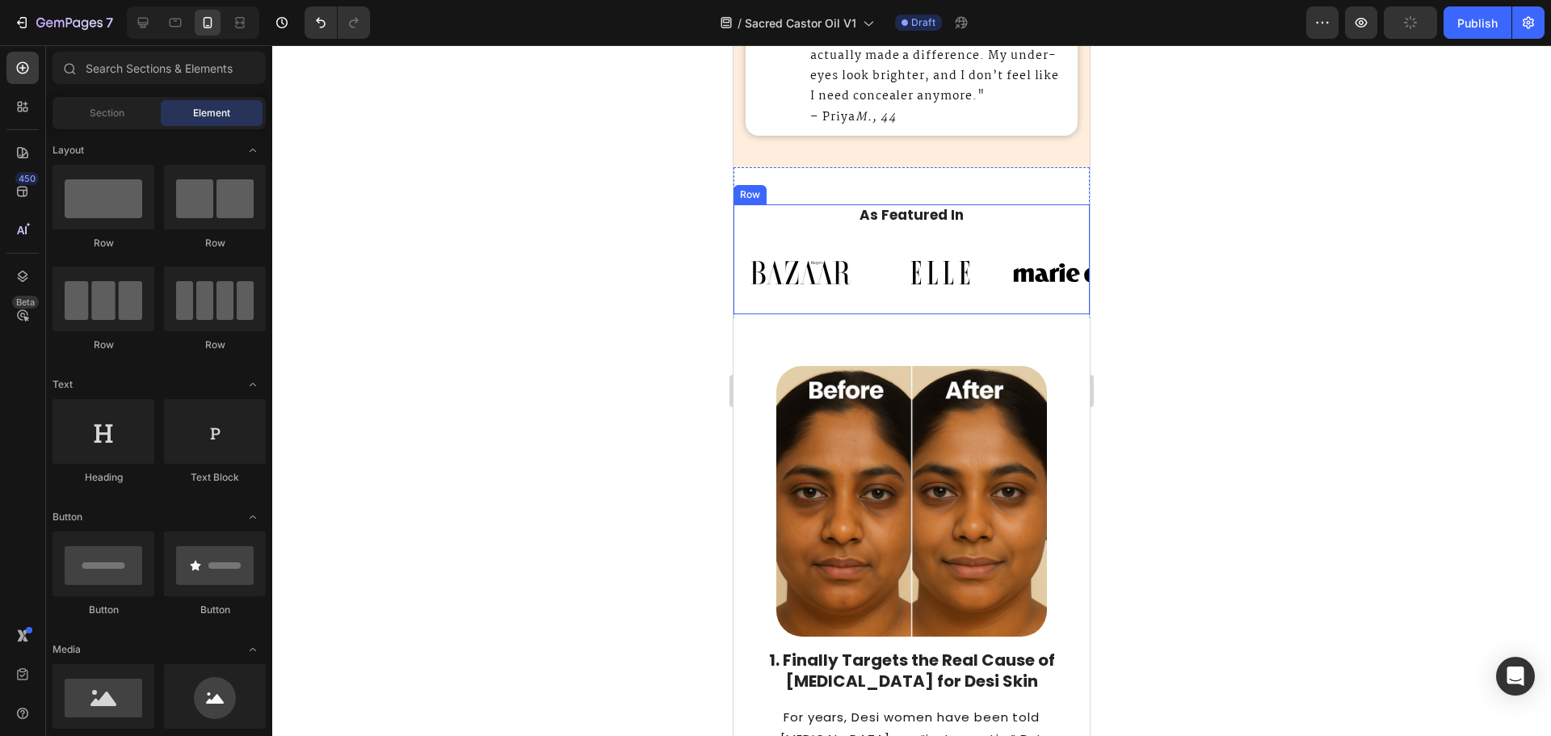
click at [924, 207] on h2 "As Featured In" at bounding box center [912, 214] width 332 height 21
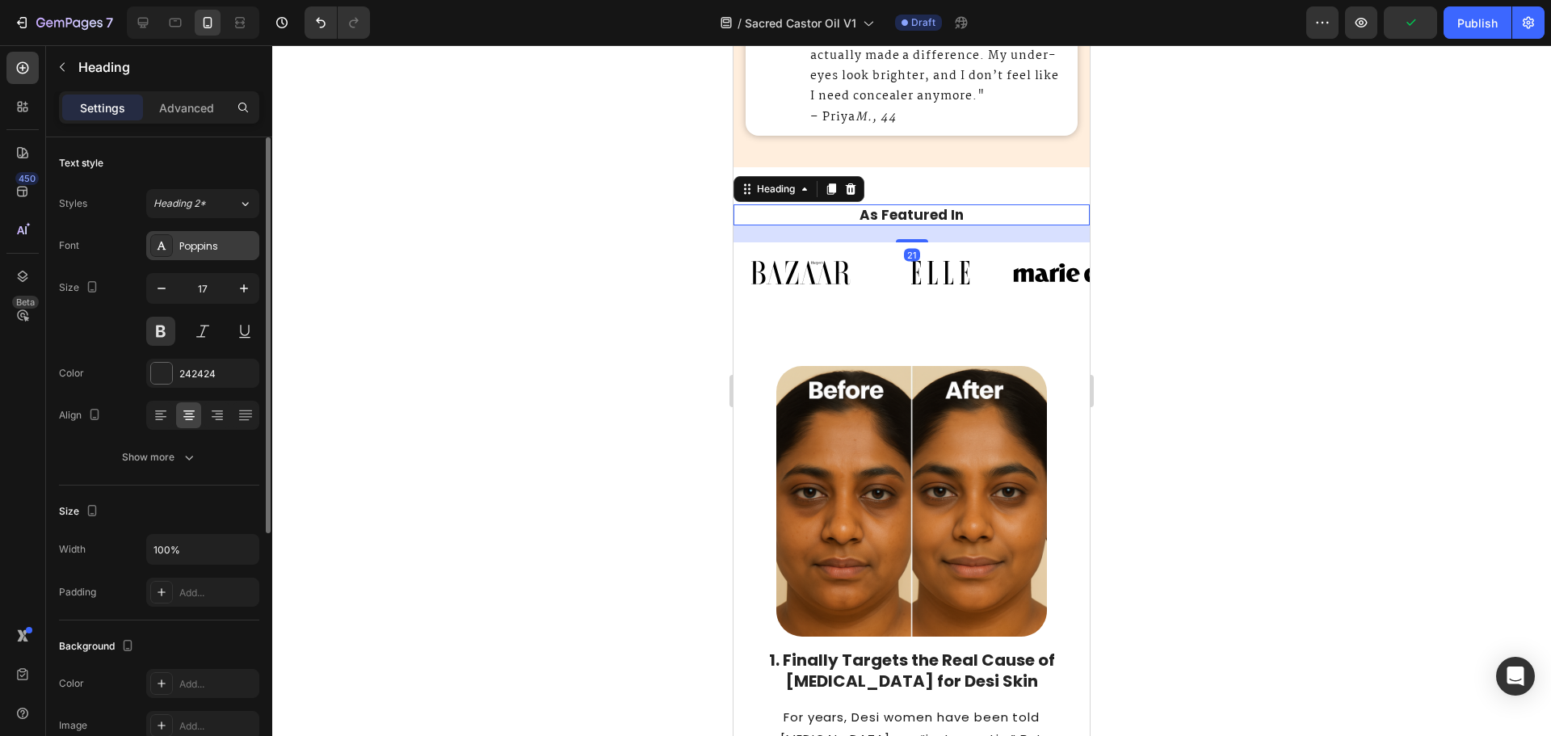
click at [191, 255] on div "Poppins" at bounding box center [202, 245] width 113 height 29
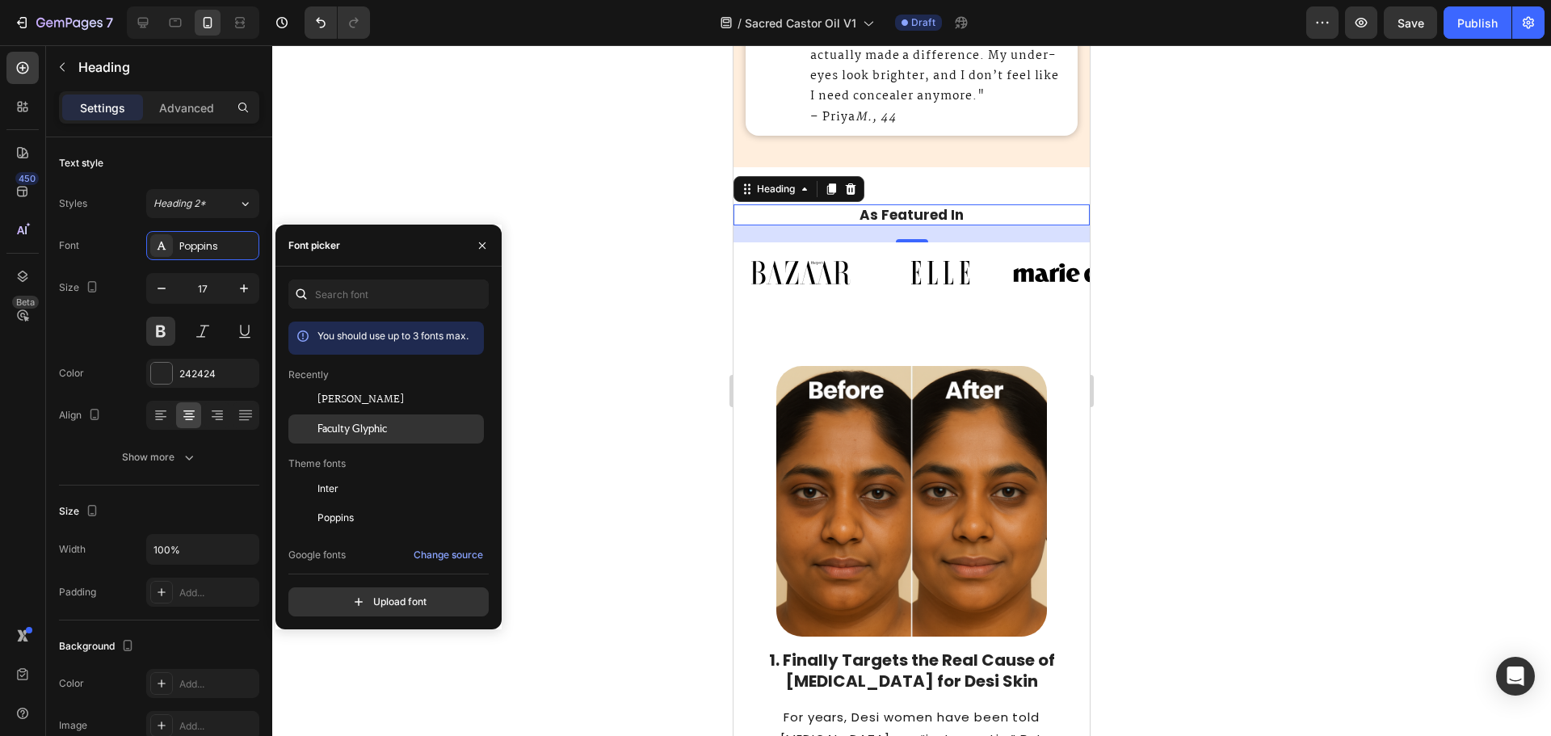
click at [364, 425] on span "Faculty Glyphic" at bounding box center [351, 429] width 69 height 15
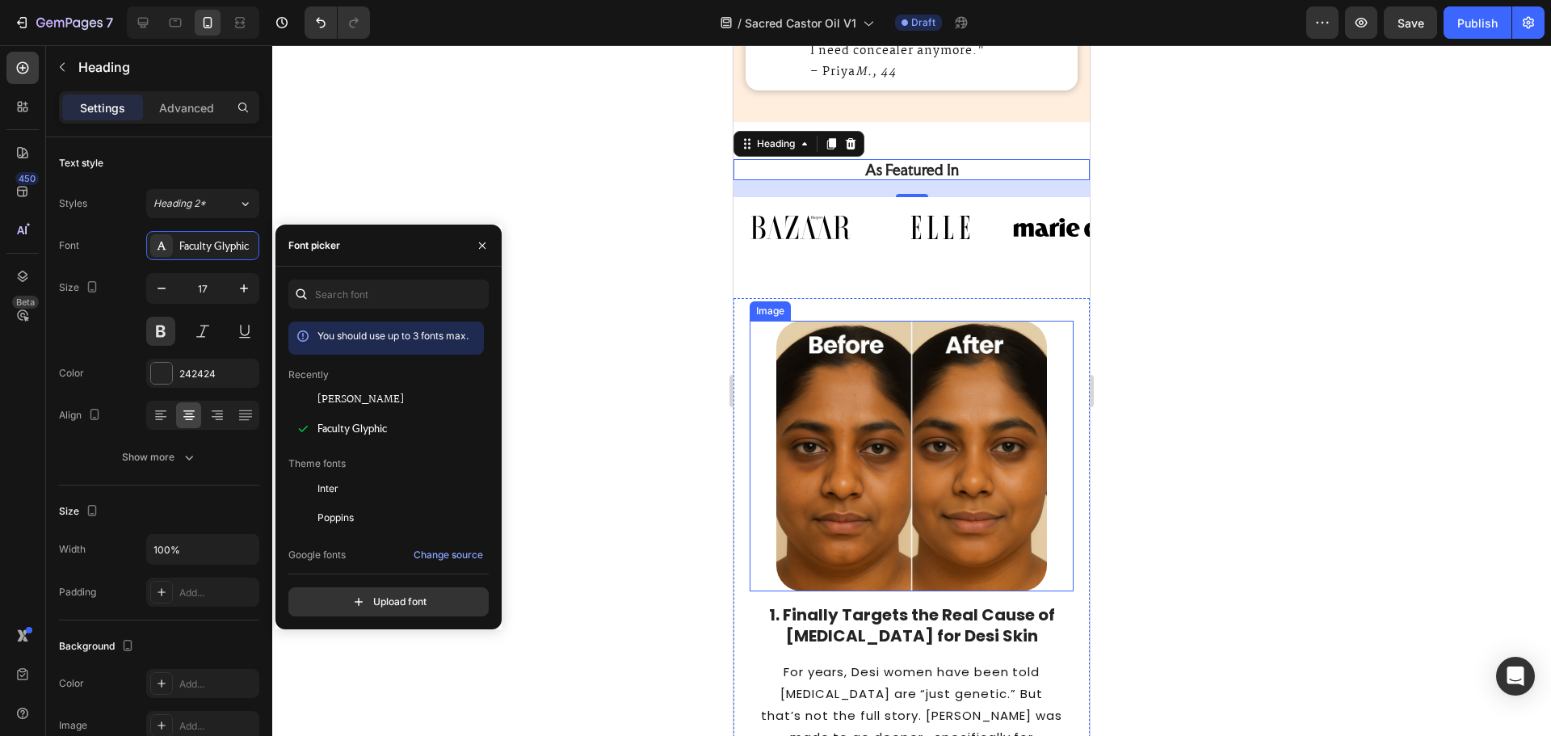
scroll to position [1292, 0]
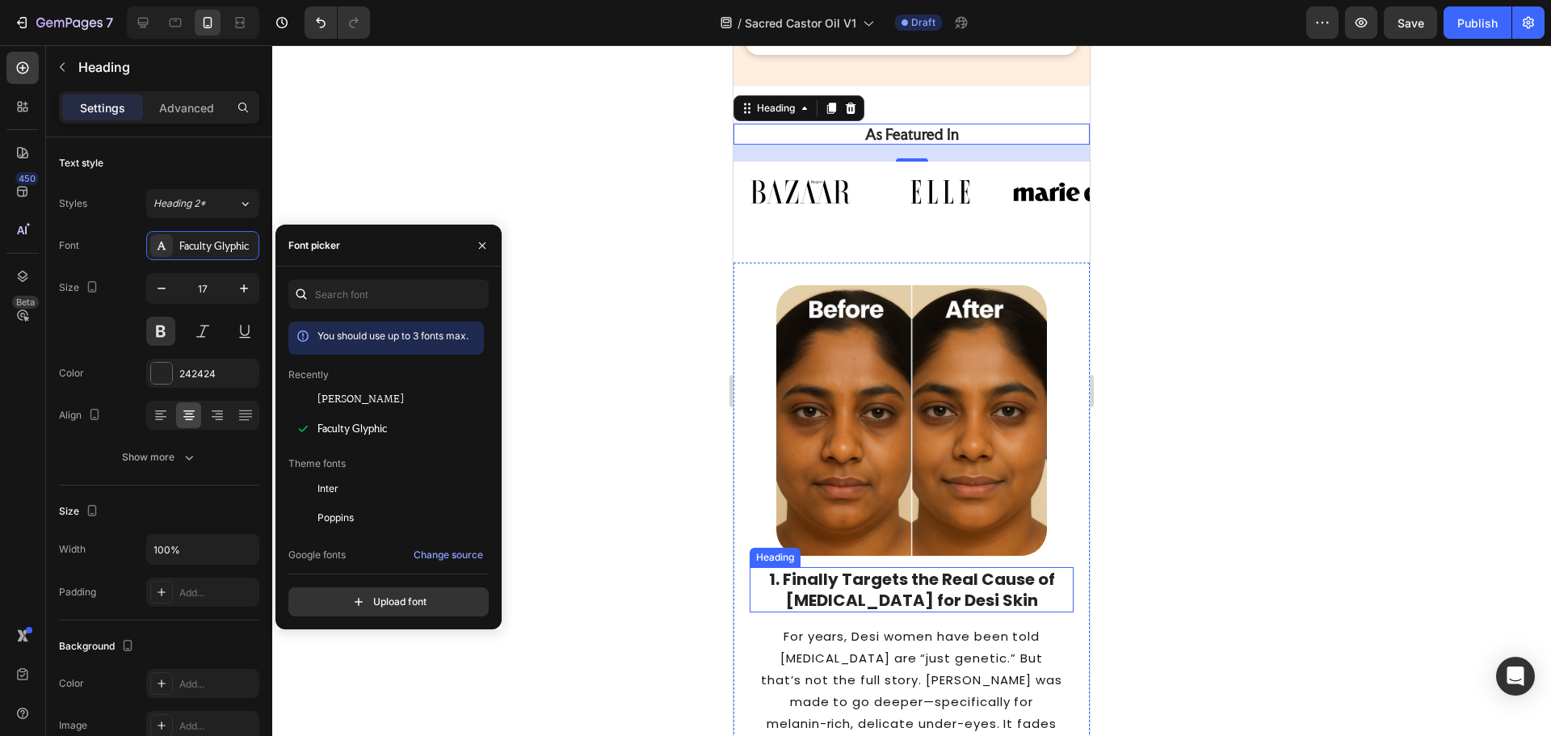
click at [864, 569] on strong "1. Finally Targets the Real Cause of Dark Circles for Desi Skin" at bounding box center [912, 590] width 286 height 44
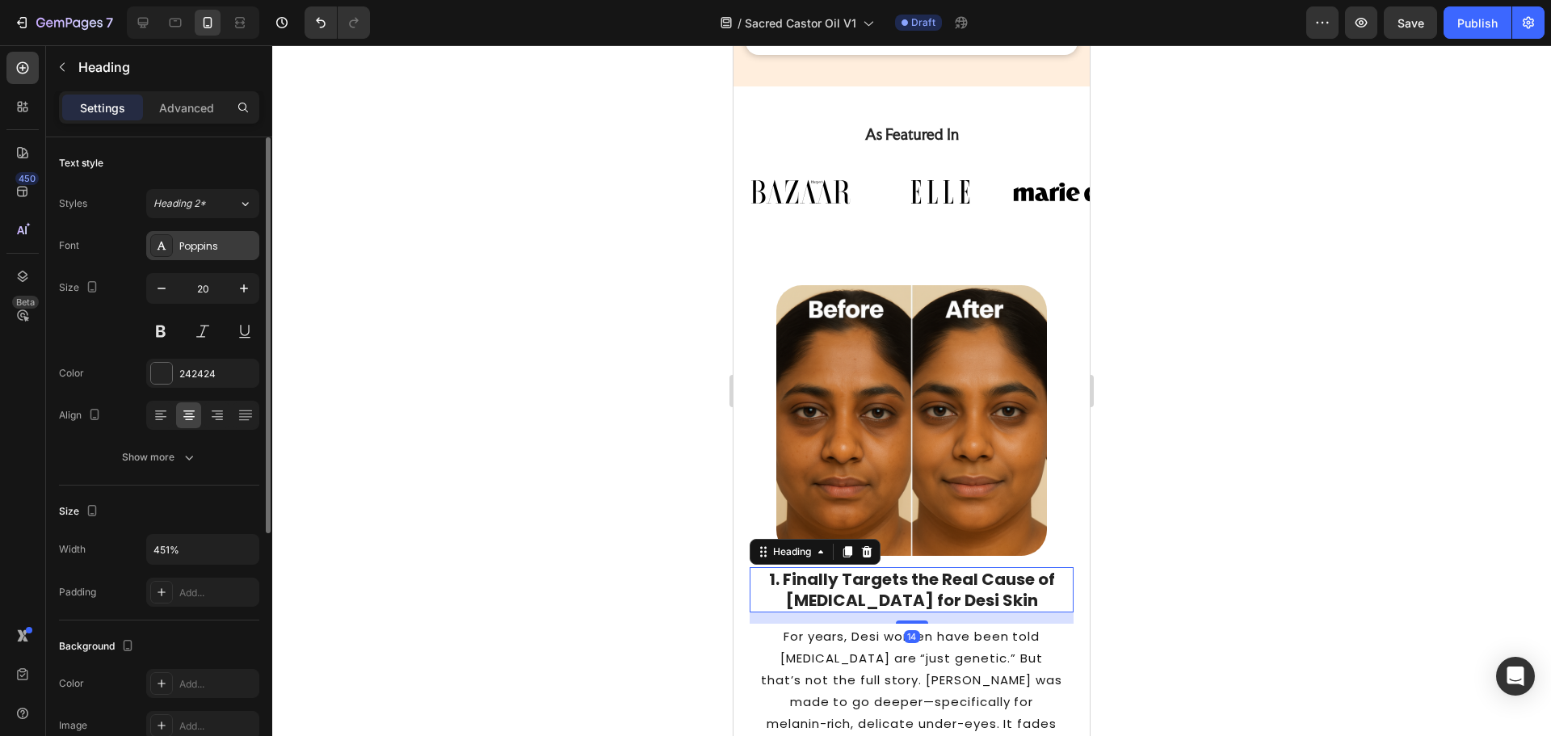
click at [208, 257] on div "Poppins" at bounding box center [202, 245] width 113 height 29
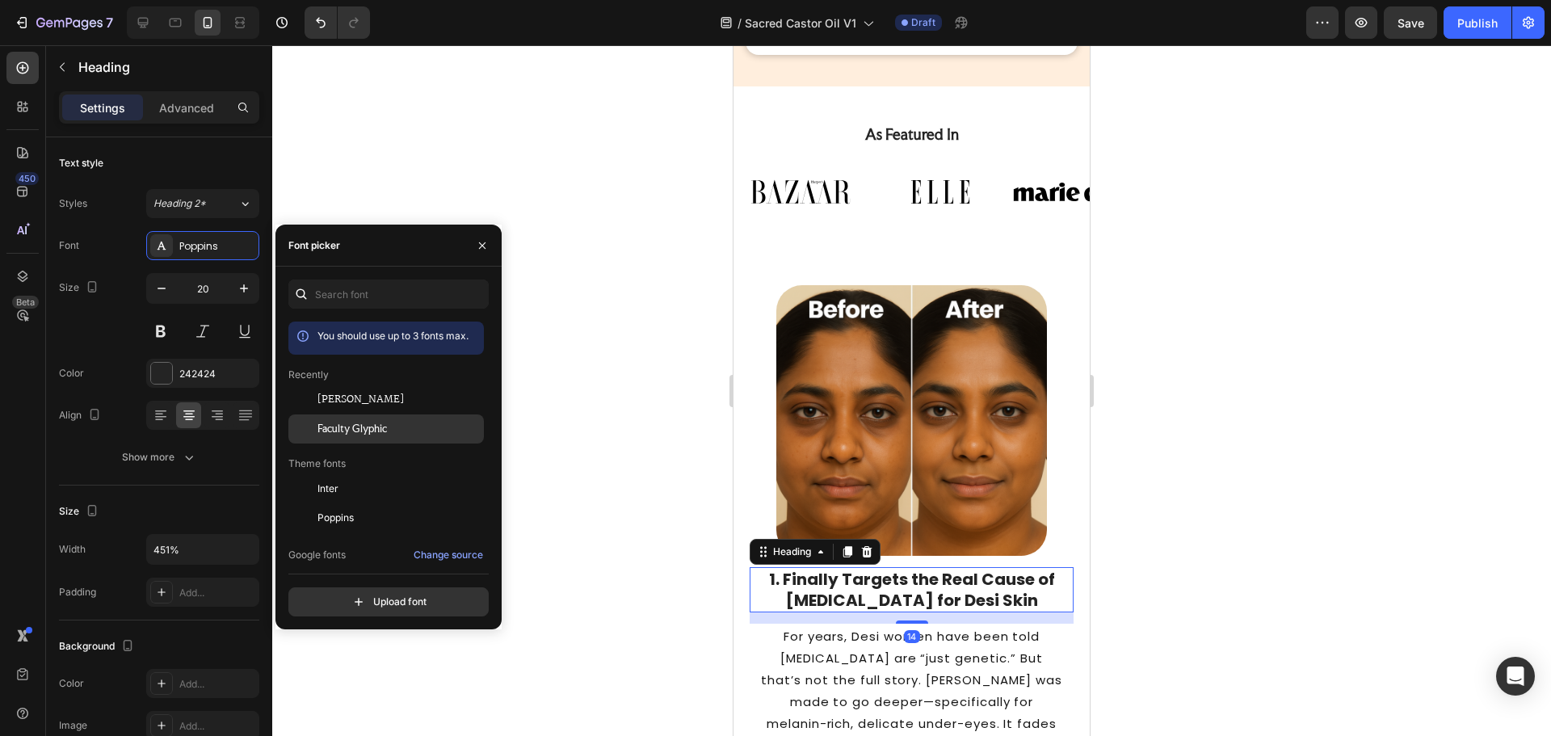
click at [350, 597] on div "Faculty Glyphic" at bounding box center [385, 611] width 195 height 29
click at [838, 651] on p "For years, Desi women have been told dark circles are “just genetic.” But that’…" at bounding box center [911, 734] width 301 height 218
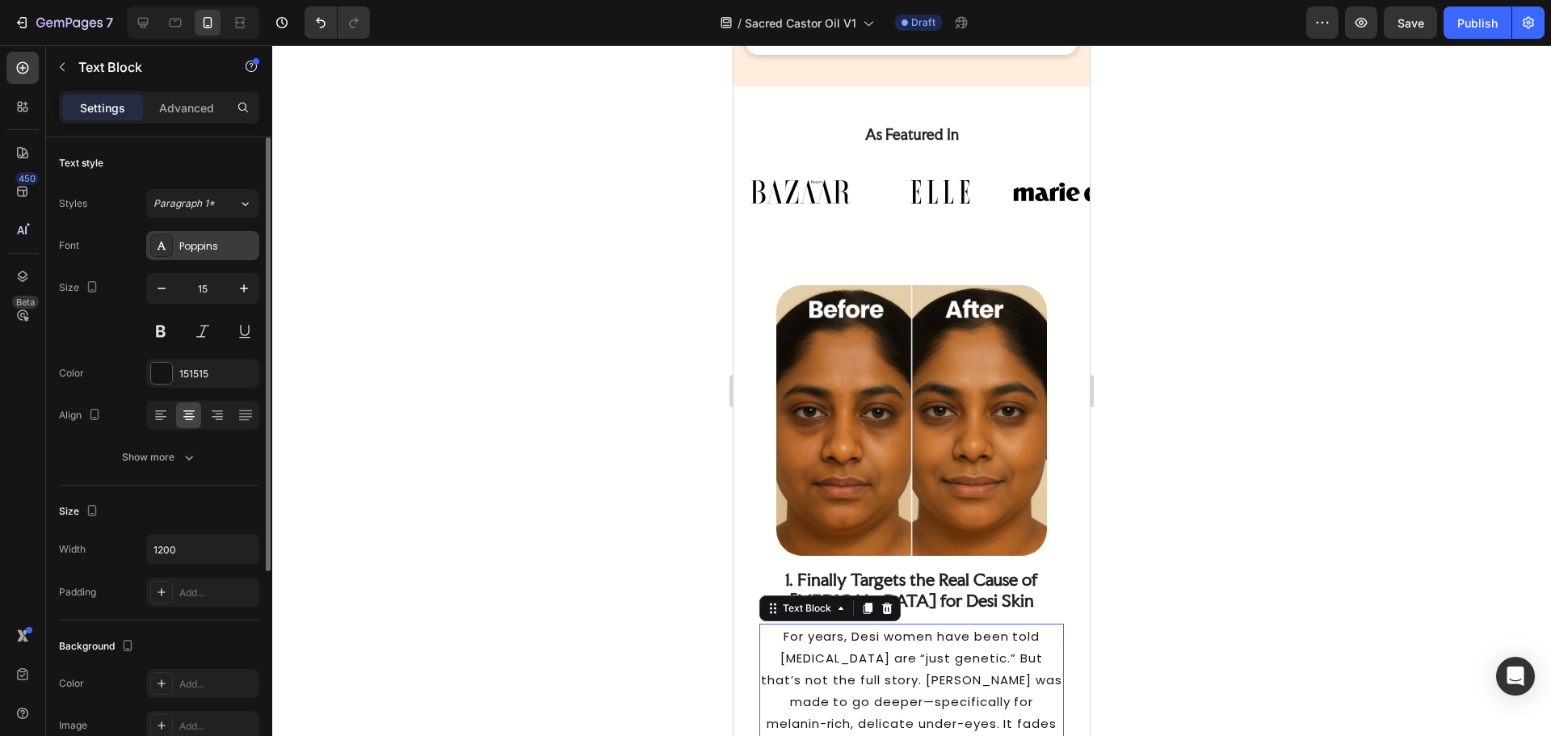
click at [212, 242] on div "Poppins" at bounding box center [217, 246] width 76 height 15
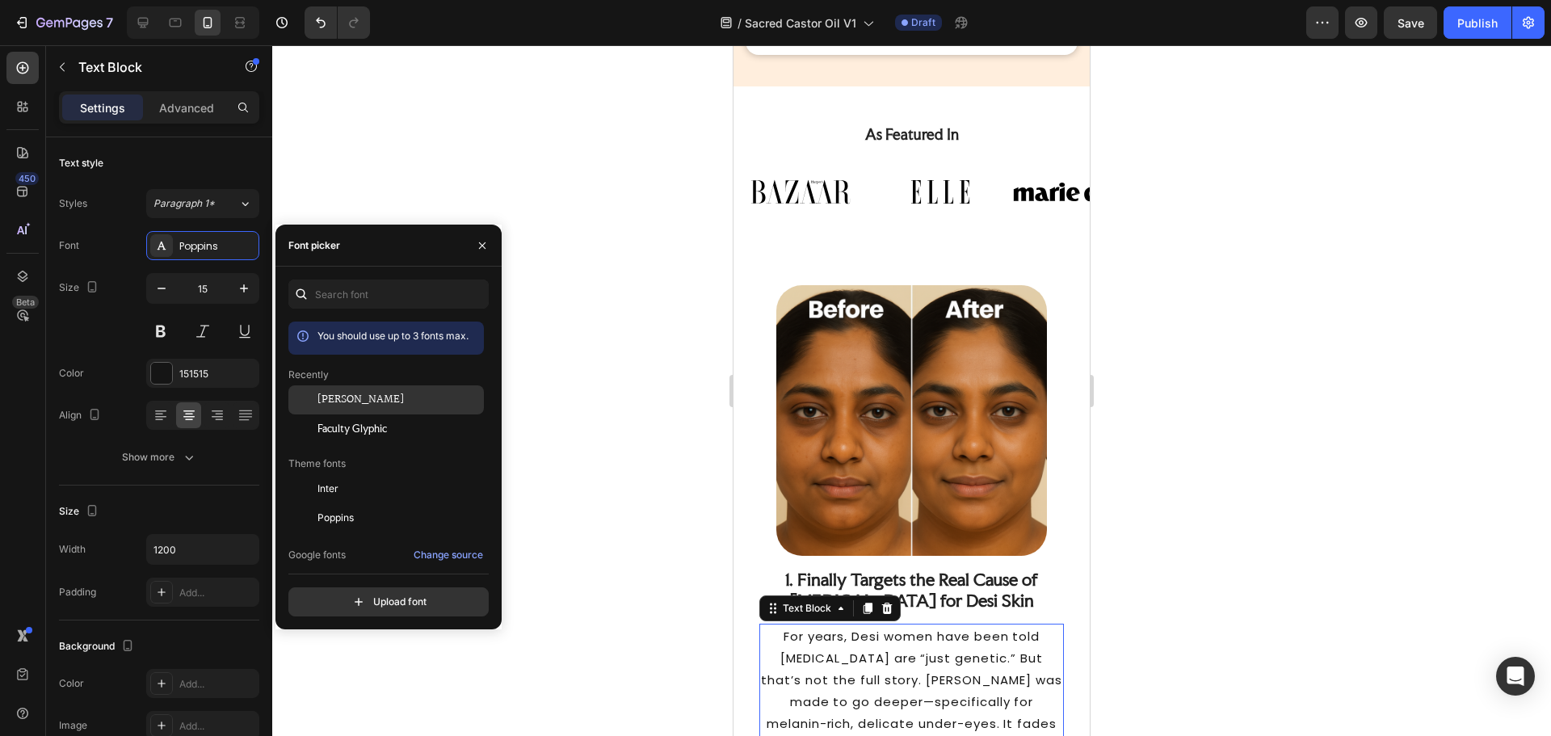
click at [345, 406] on span "[PERSON_NAME]" at bounding box center [360, 400] width 86 height 15
click at [892, 569] on strong "1. Finally Targets the Real Cause of Dark Circles for Desi Skin" at bounding box center [911, 590] width 253 height 42
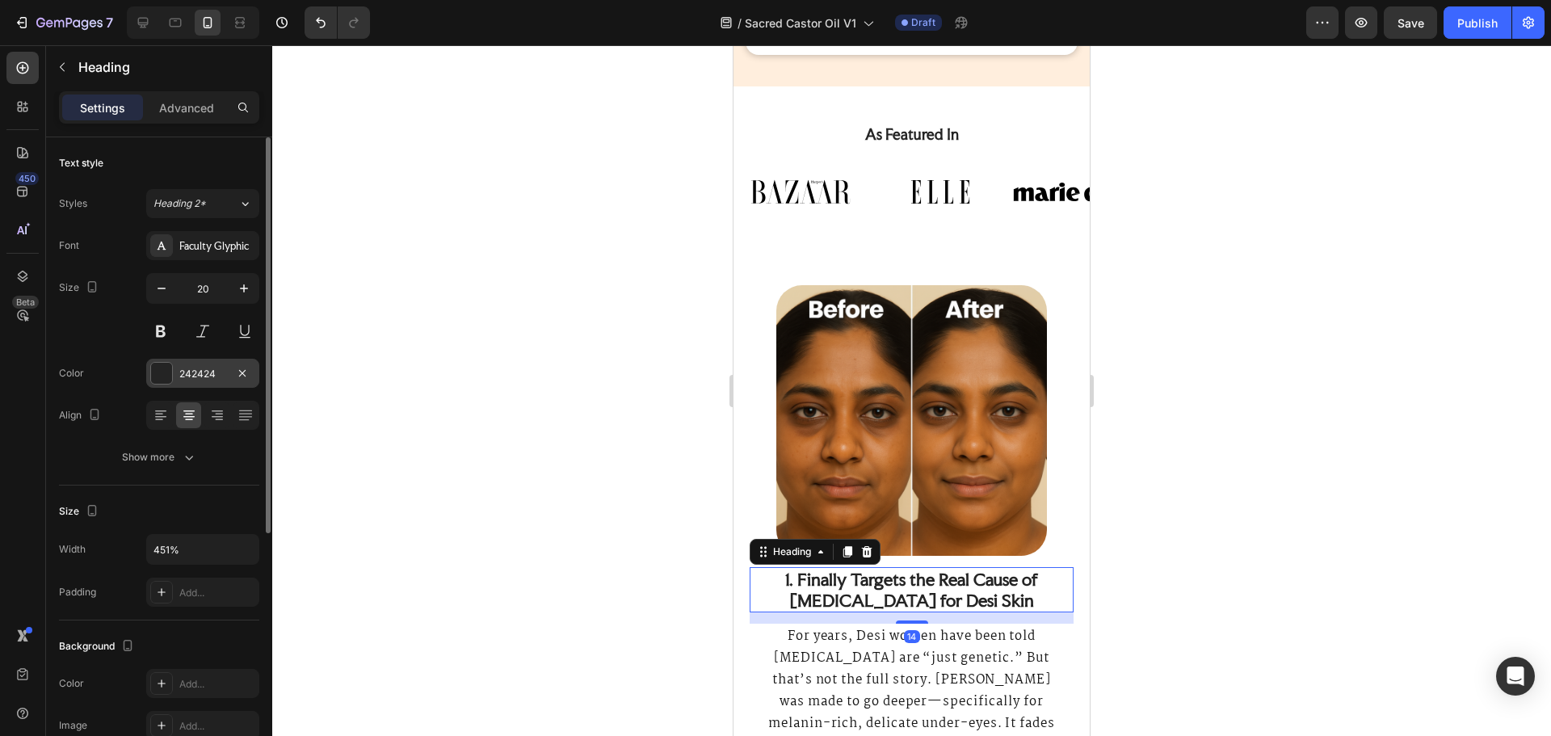
click at [171, 368] on div at bounding box center [161, 373] width 21 height 21
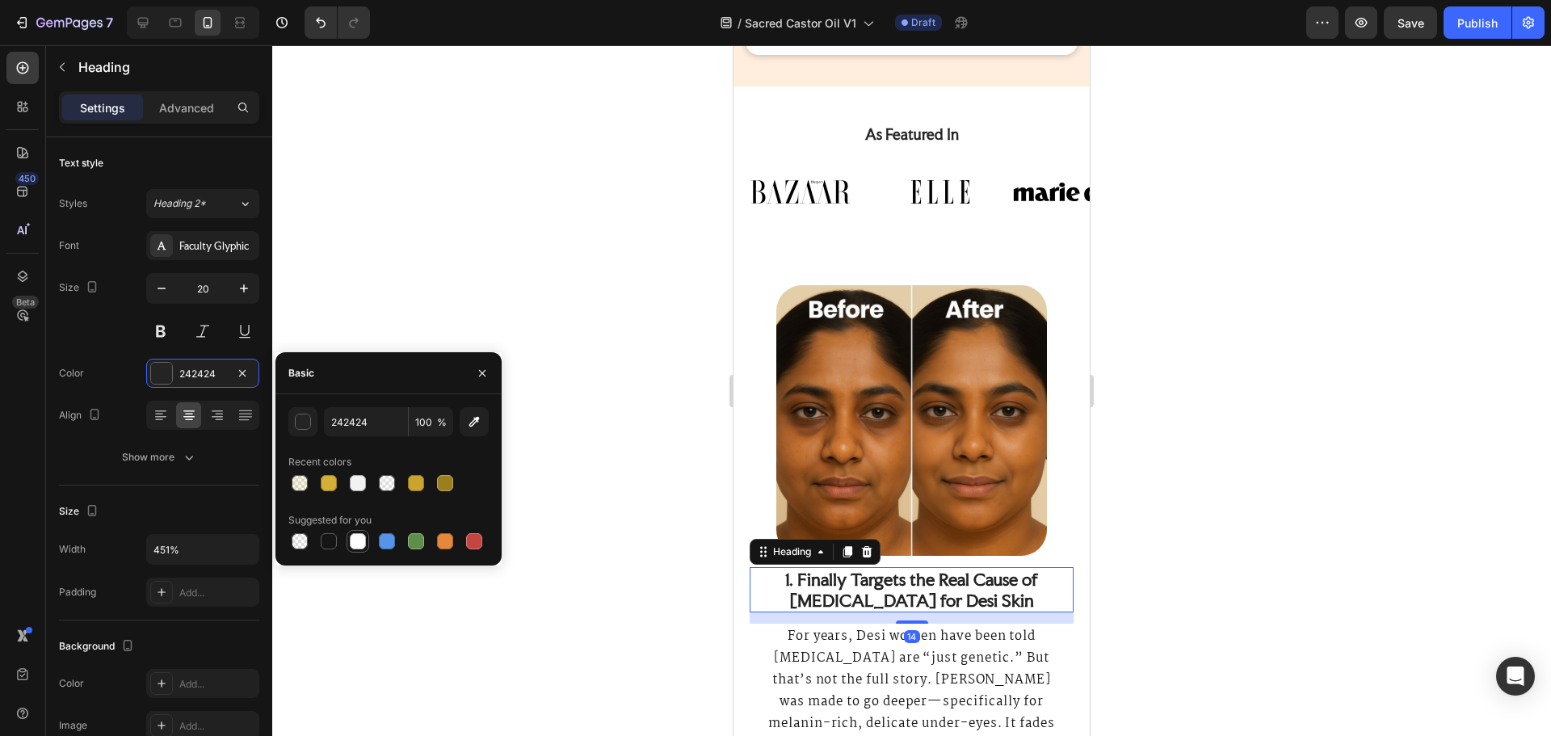
drag, startPoint x: 327, startPoint y: 535, endPoint x: 358, endPoint y: 534, distance: 30.7
click at [327, 536] on div at bounding box center [329, 541] width 16 height 16
type input "151515"
click at [290, 428] on button "button" at bounding box center [302, 421] width 29 height 29
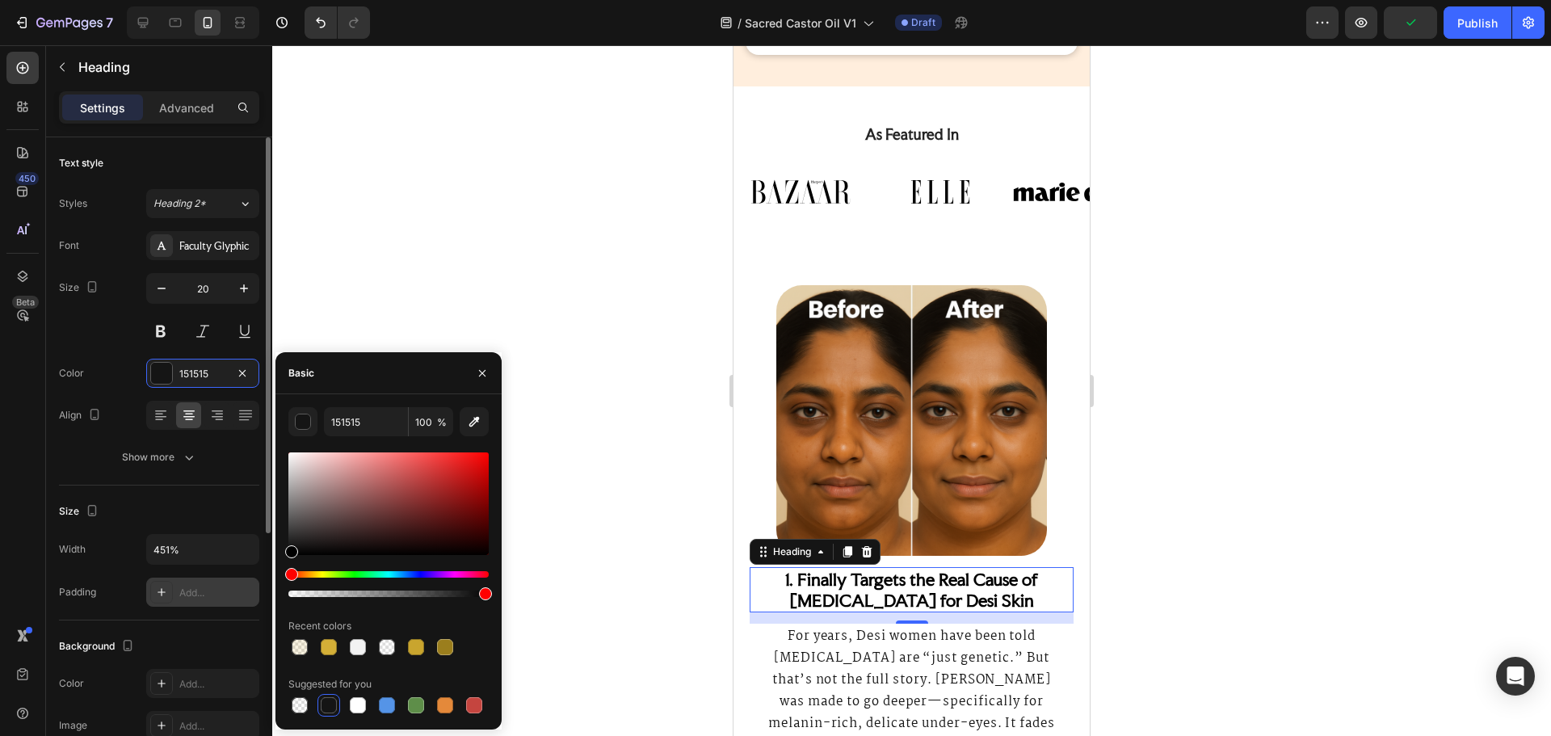
drag, startPoint x: 341, startPoint y: 511, endPoint x: 226, endPoint y: 591, distance: 140.3
click at [226, 591] on div "450 Beta Sections(18) Elements(83) Section Element Hero Section Product Detail …" at bounding box center [136, 390] width 272 height 691
click at [838, 649] on p "For years, Desi women have been told dark circles are “just genetic.” But that’…" at bounding box center [911, 734] width 301 height 218
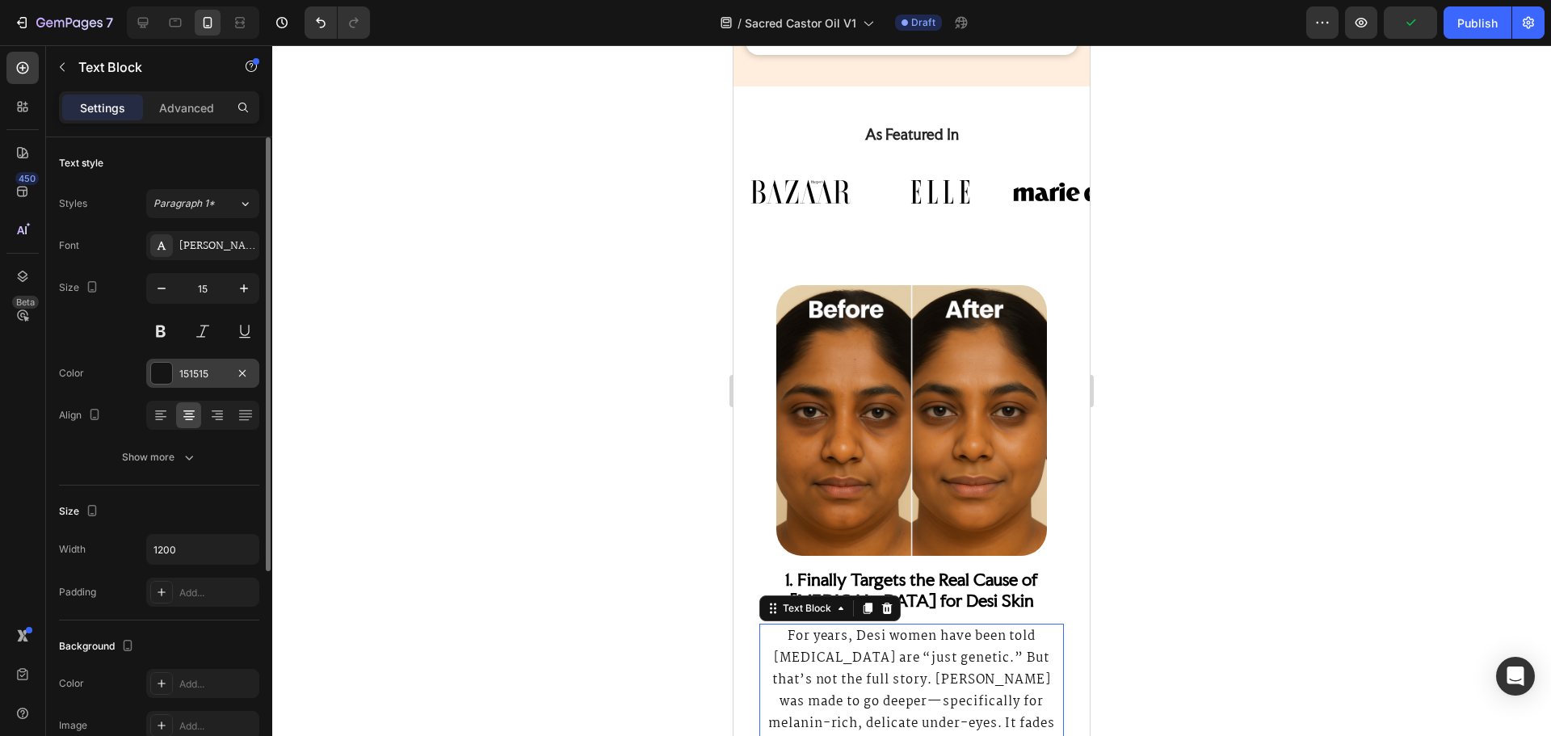
click at [178, 378] on div "151515" at bounding box center [202, 373] width 113 height 29
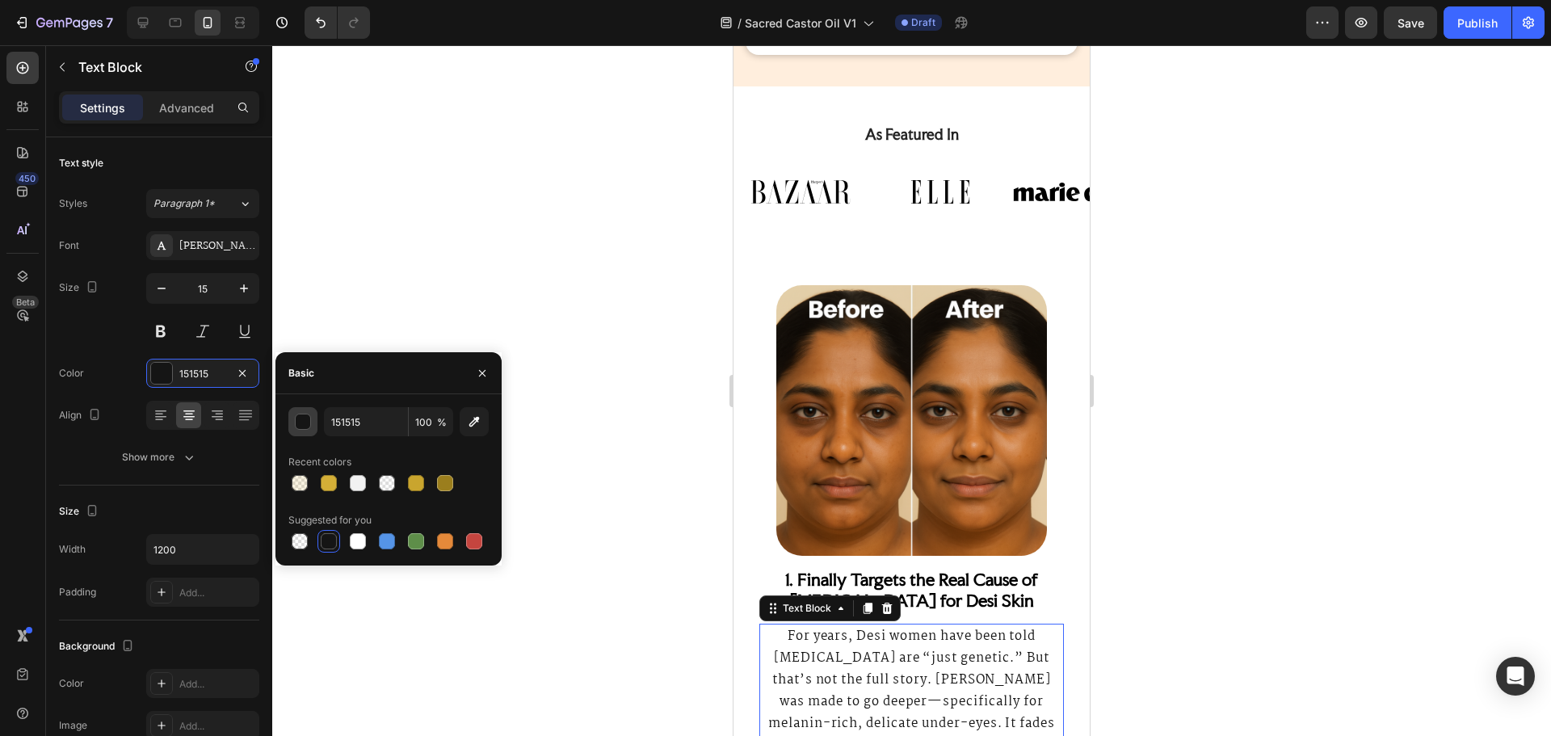
click at [306, 435] on button "button" at bounding box center [302, 421] width 29 height 29
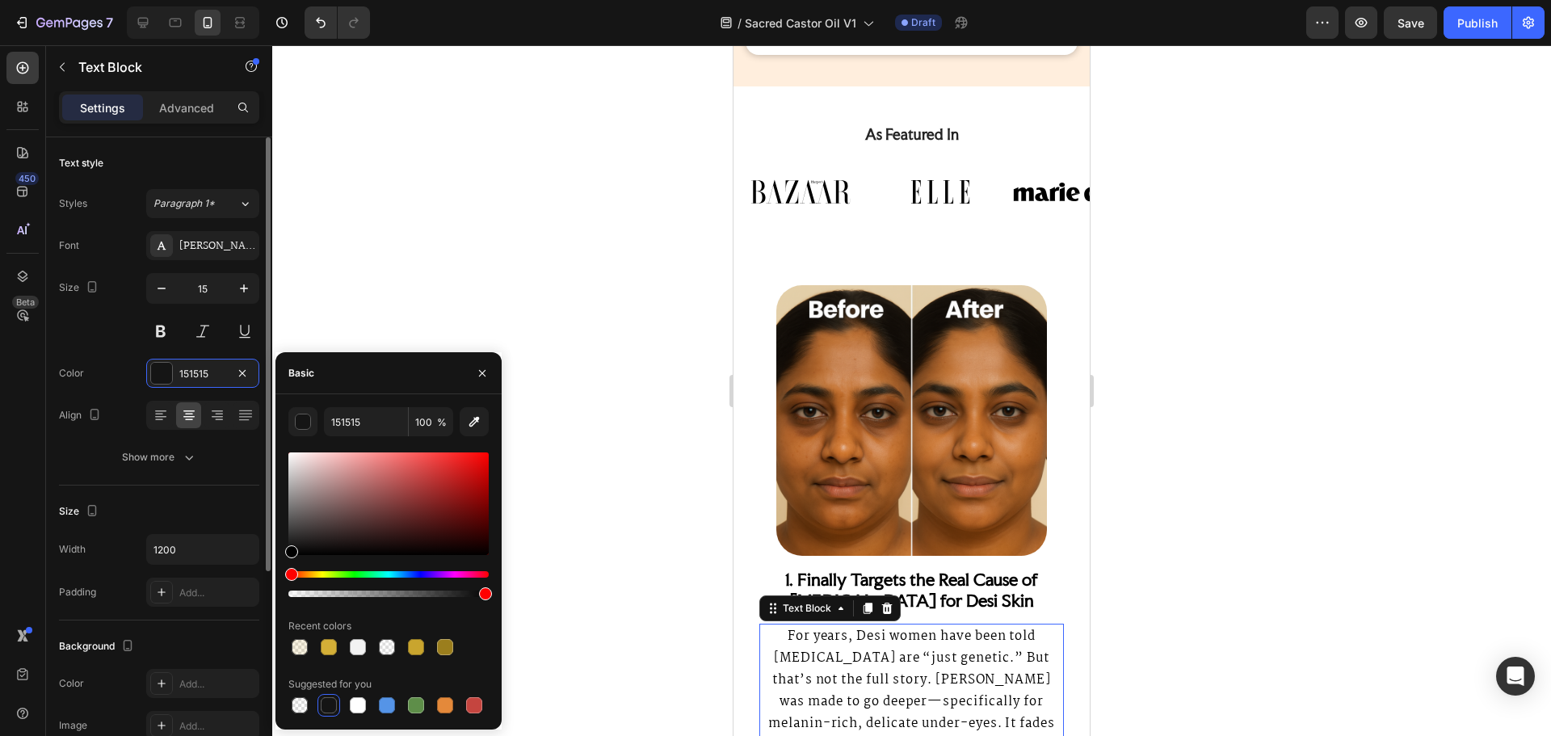
drag, startPoint x: 363, startPoint y: 508, endPoint x: 188, endPoint y: 610, distance: 202.7
click at [188, 610] on div "450 Beta Sections(18) Elements(83) Section Element Hero Section Product Detail …" at bounding box center [136, 390] width 272 height 691
click at [1162, 401] on div at bounding box center [911, 390] width 1279 height 691
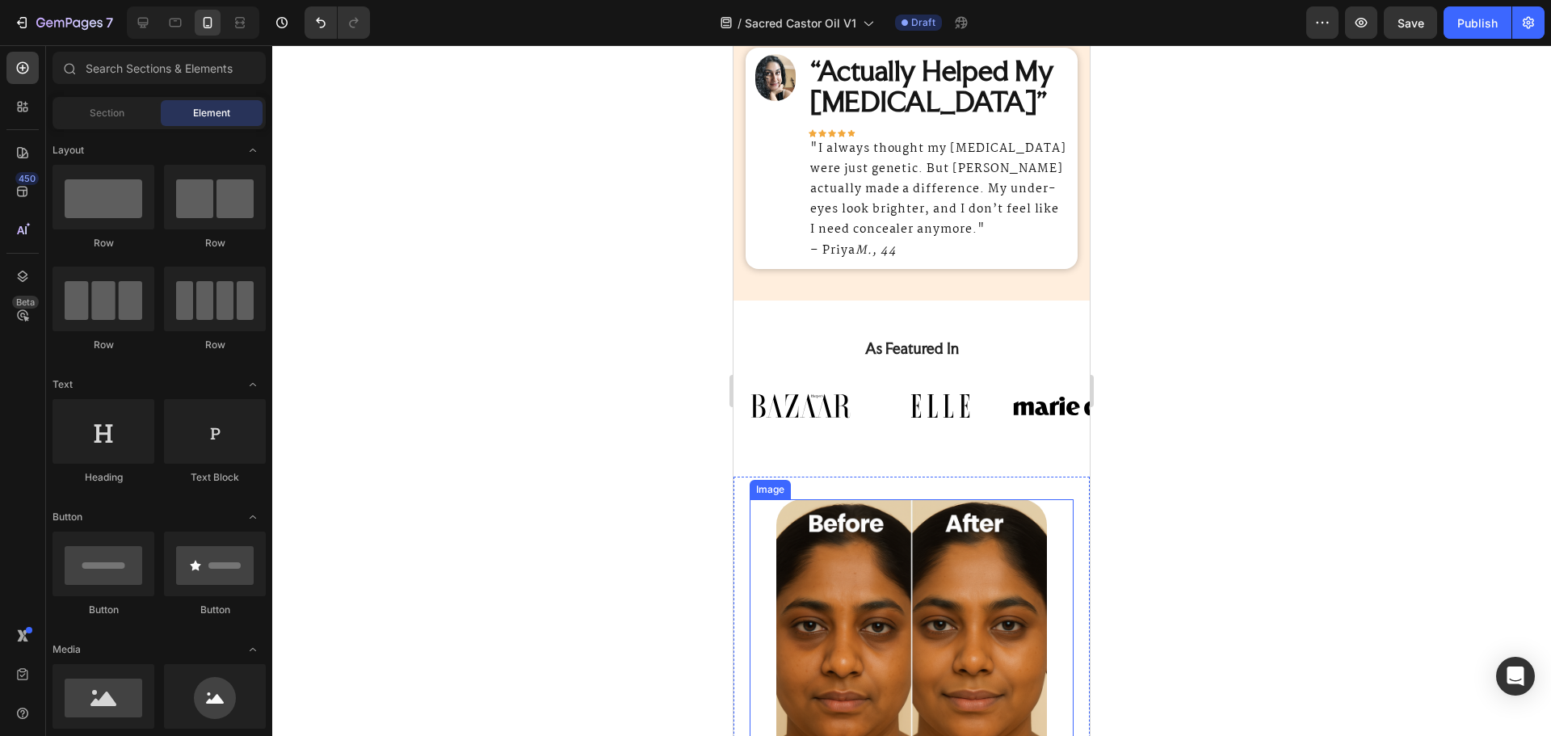
scroll to position [1050, 0]
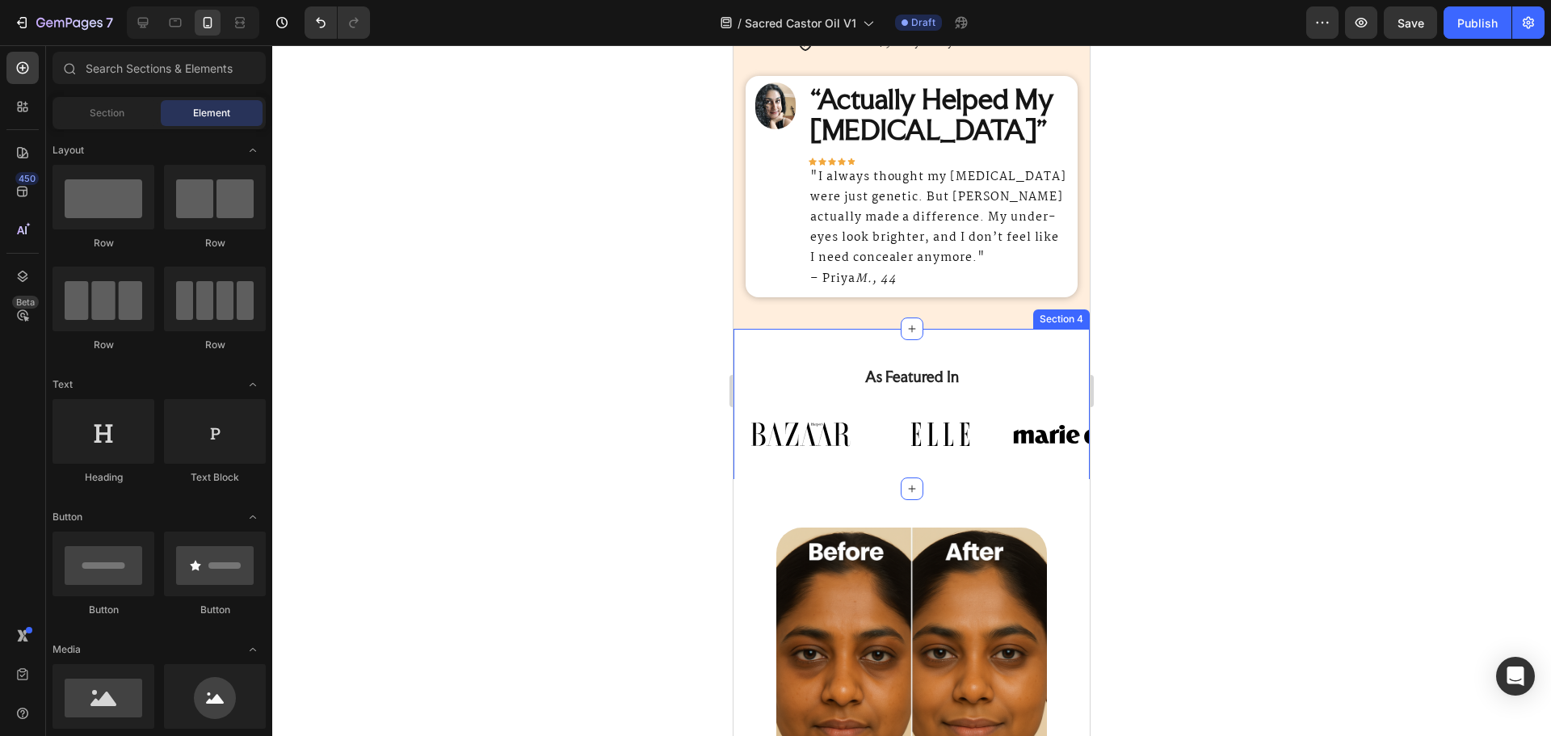
click at [985, 345] on div "As Featured In Heading Image Image Image Image Image Image Image Carousel Row S…" at bounding box center [911, 409] width 356 height 160
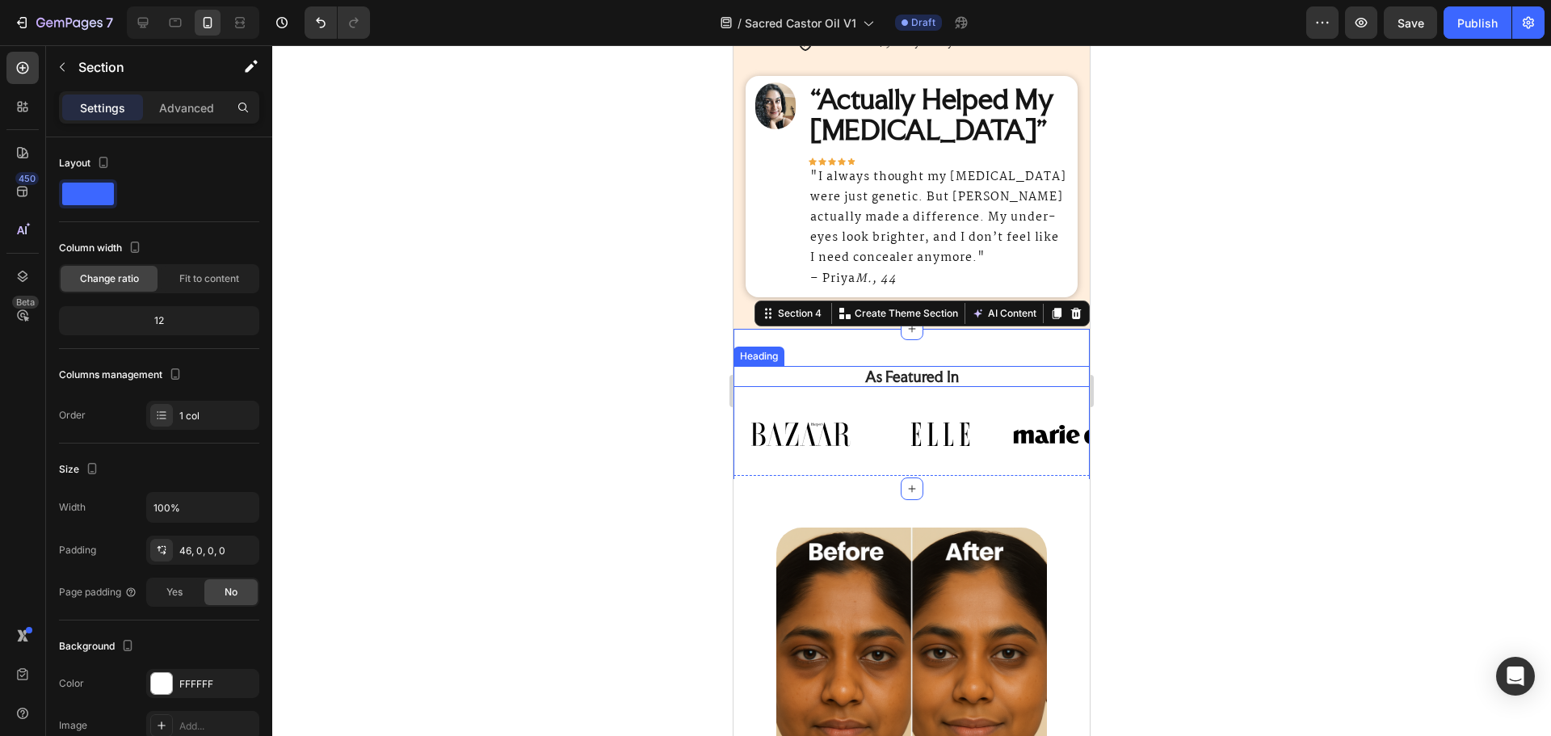
click at [931, 366] on h2 "As Featured In" at bounding box center [912, 376] width 332 height 21
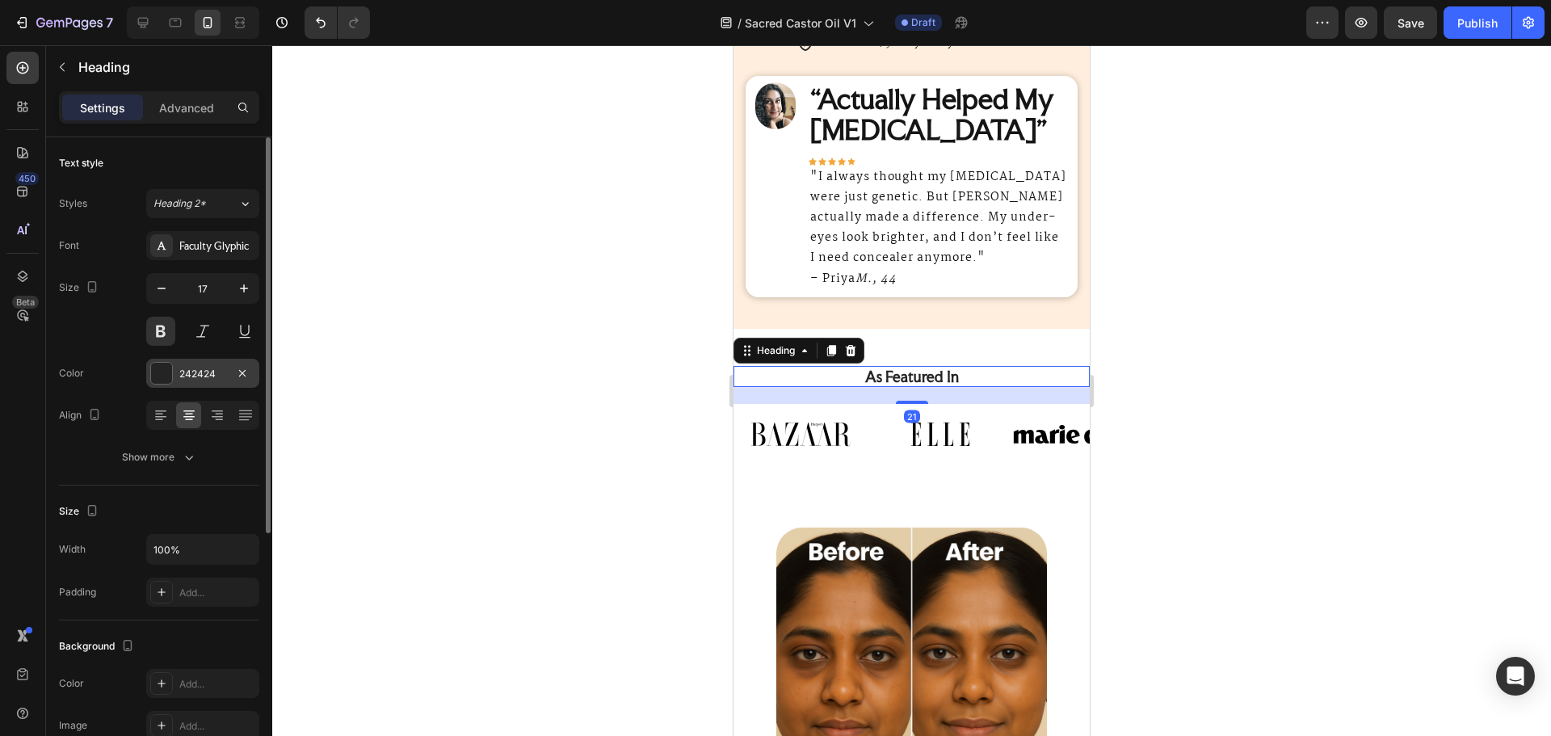
click at [198, 375] on div "242424" at bounding box center [202, 374] width 47 height 15
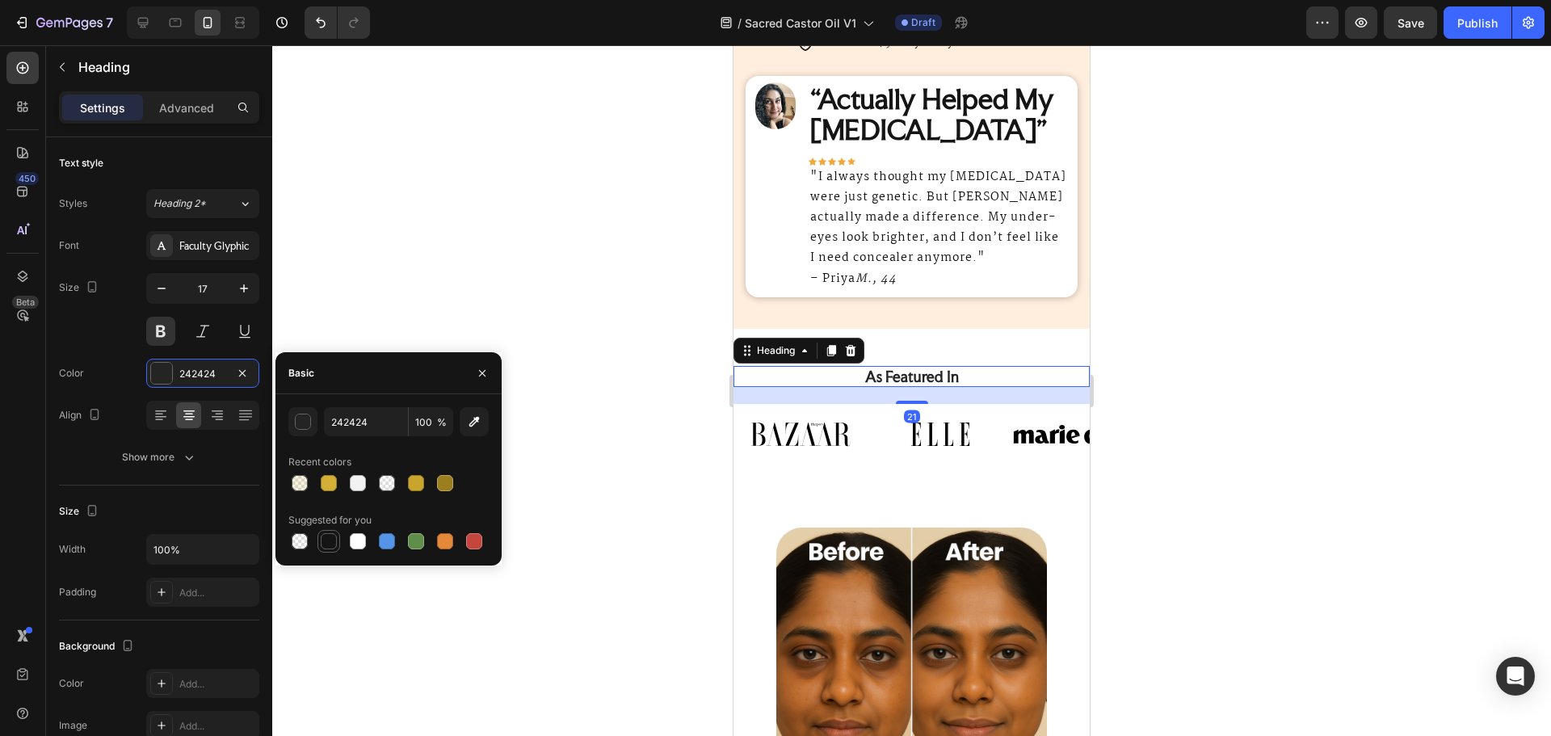
click at [327, 531] on div at bounding box center [328, 541] width 23 height 23
click at [306, 438] on div "151515 100 % Recent colors Suggested for you" at bounding box center [388, 479] width 200 height 145
click at [309, 427] on div "button" at bounding box center [304, 422] width 16 height 16
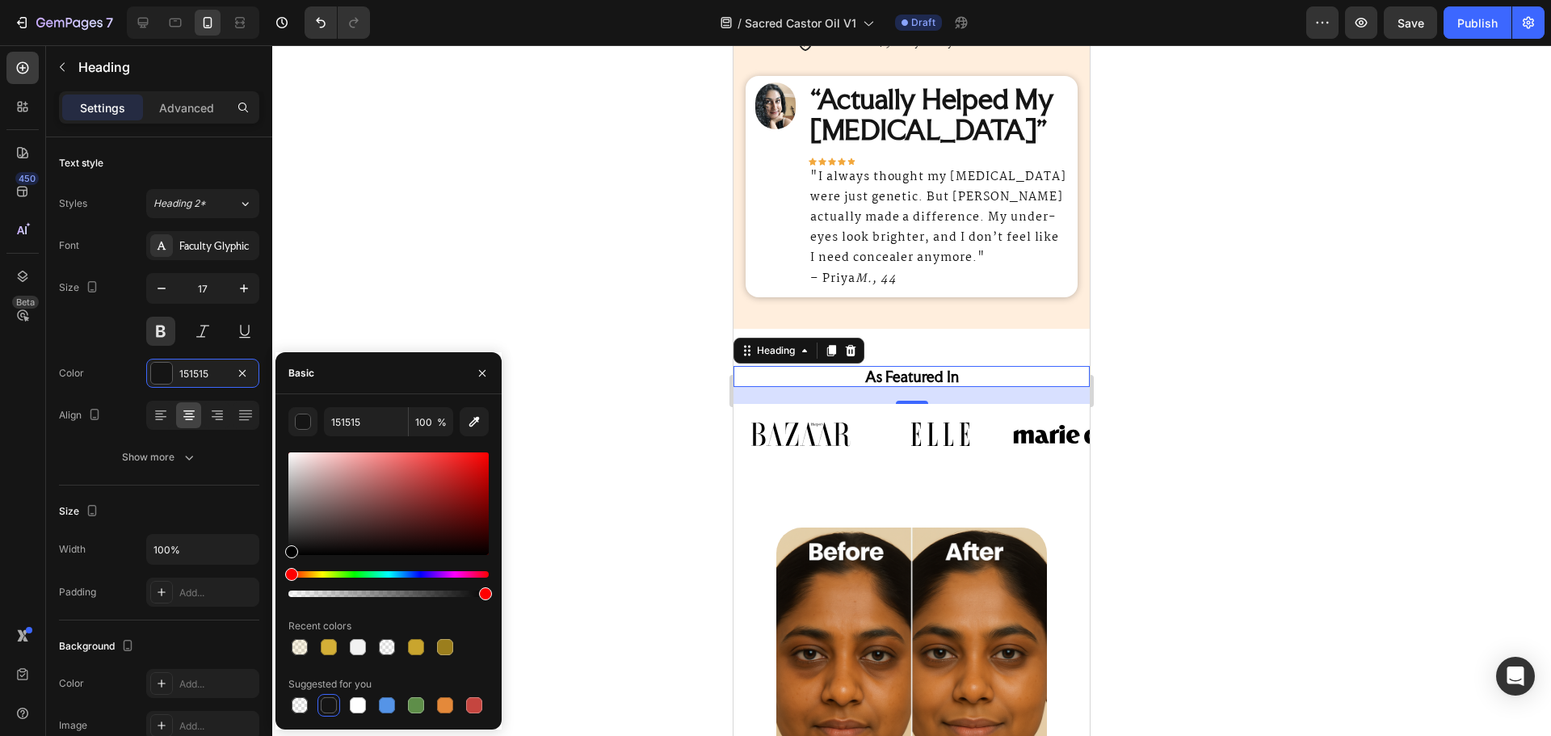
drag, startPoint x: 280, startPoint y: 557, endPoint x: 273, endPoint y: 564, distance: 9.7
click at [273, 0] on div "7 Version history / Sacred Castor Oil V1 Draft Preview Save Publish 450 Beta Se…" at bounding box center [775, 0] width 1551 height 0
type input "000000"
click at [372, 419] on input "000000" at bounding box center [366, 421] width 84 height 29
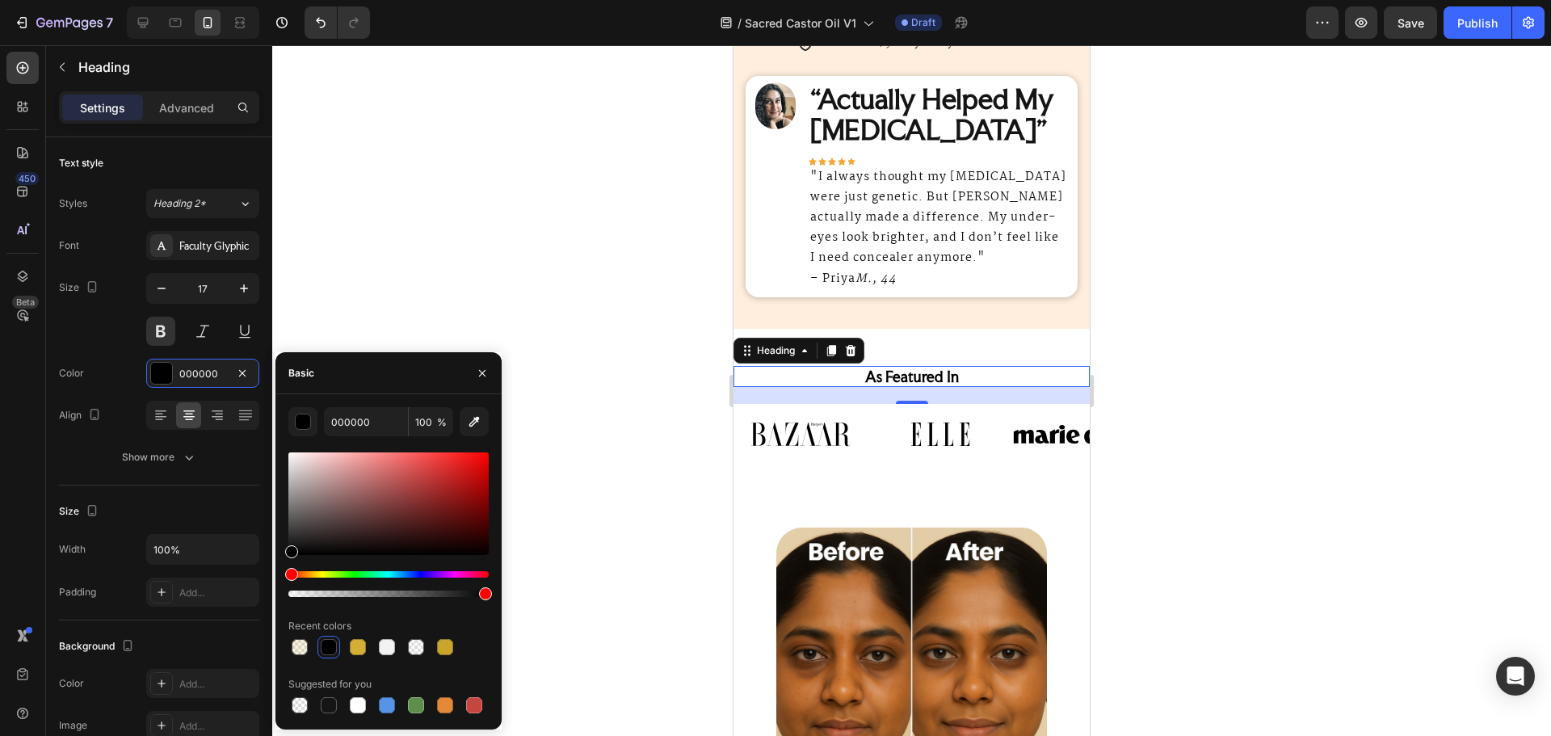
click at [485, 317] on div at bounding box center [911, 390] width 1279 height 691
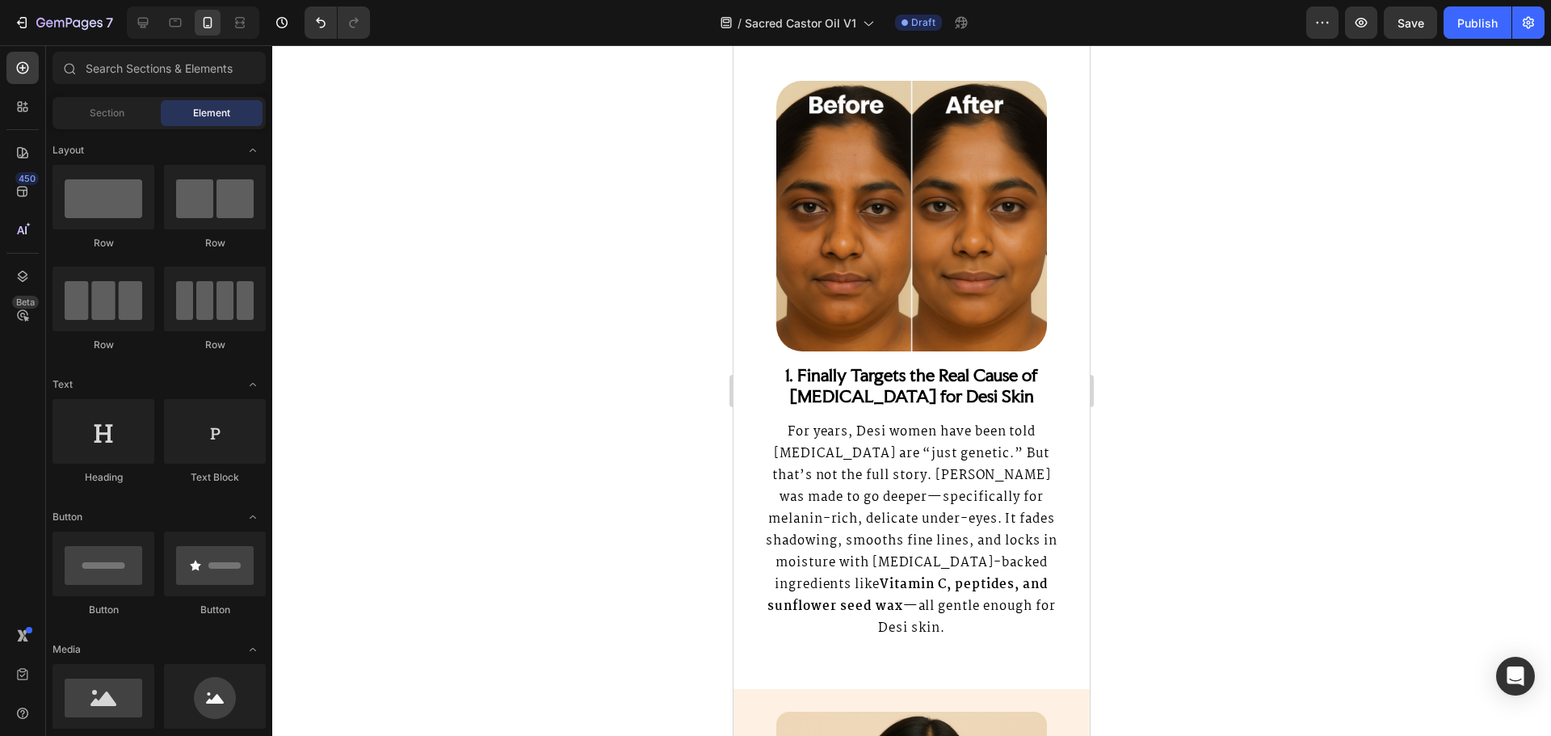
scroll to position [1535, 0]
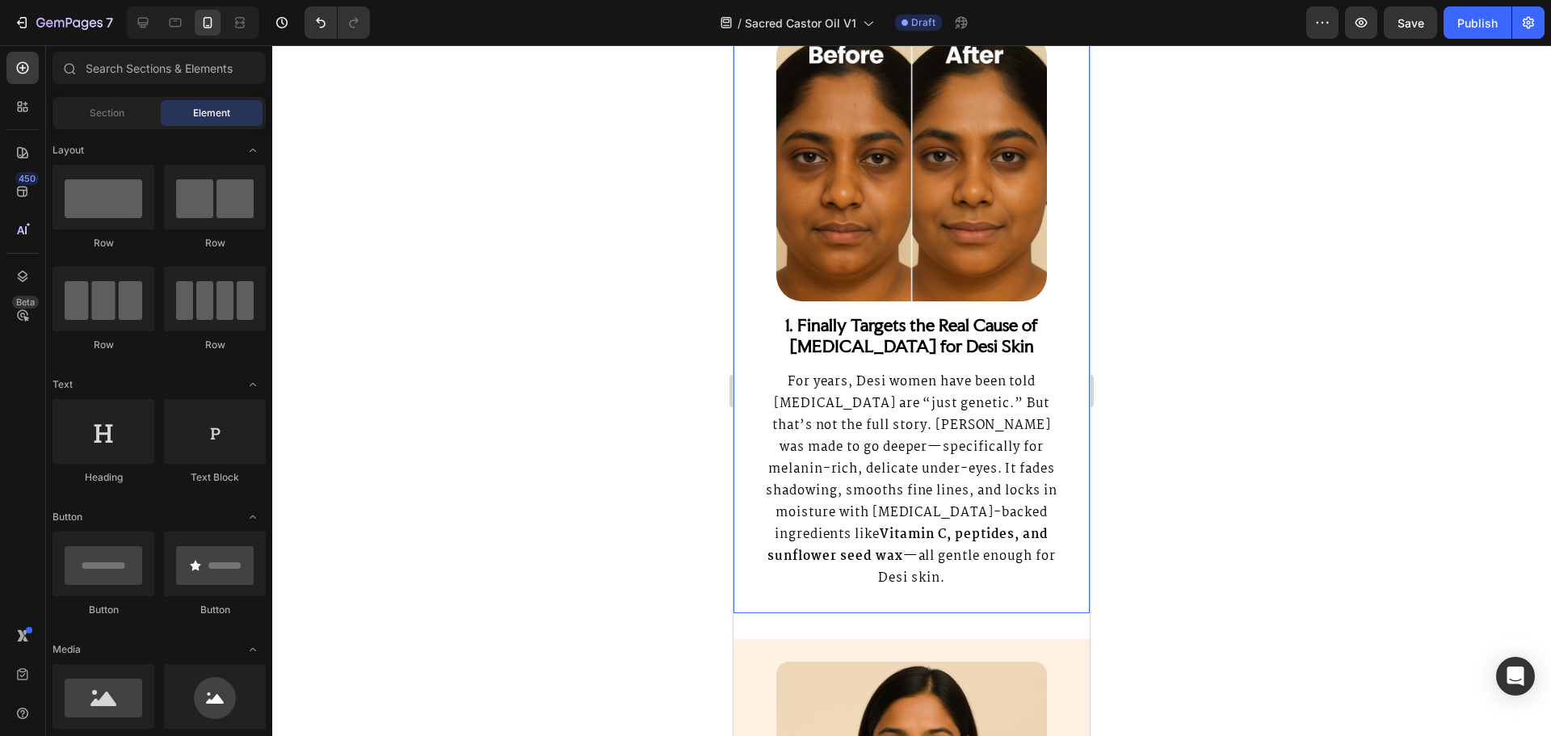
click at [869, 349] on strong "1. Finally Targets the Real Cause of Dark Circles for Desi Skin" at bounding box center [911, 335] width 253 height 42
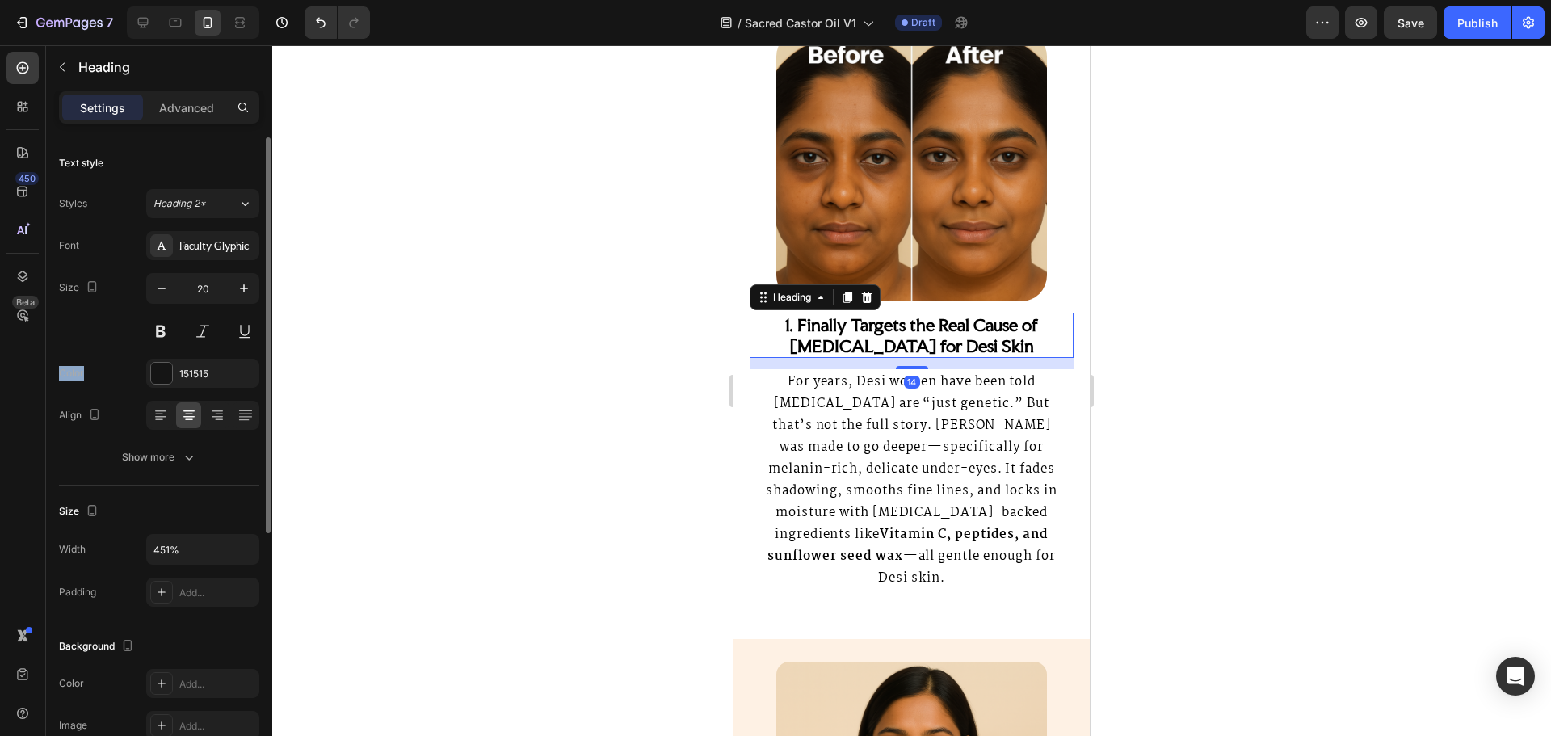
click at [181, 356] on div "Font Faculty Glyphic Size 20 Color 151515 Align Show more" at bounding box center [159, 351] width 200 height 241
click at [184, 365] on div "151515" at bounding box center [202, 373] width 113 height 29
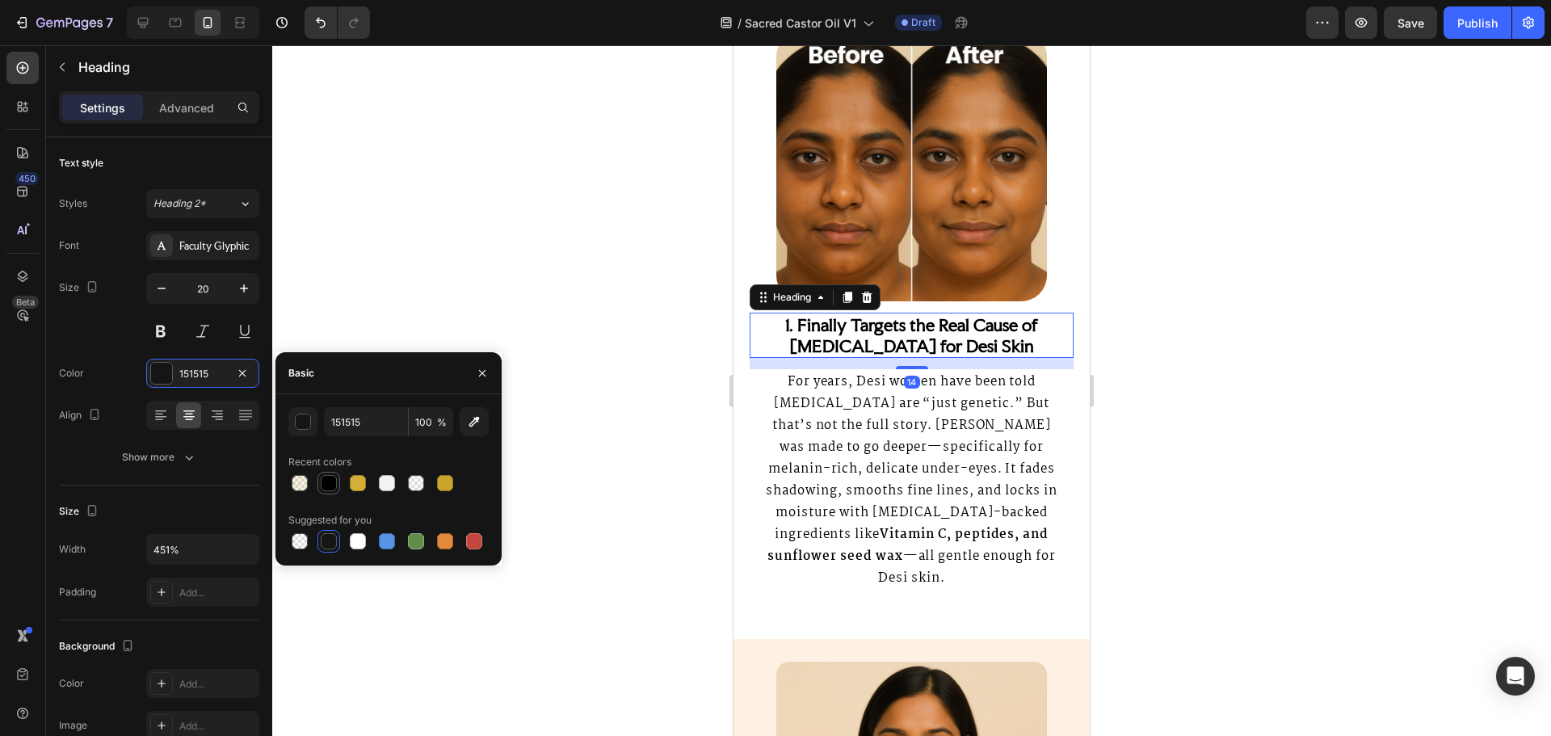
click at [328, 481] on div at bounding box center [329, 483] width 16 height 16
type input "000000"
click at [889, 470] on p "For years, Desi women have been told dark circles are “just genetic.” But that’…" at bounding box center [911, 480] width 301 height 218
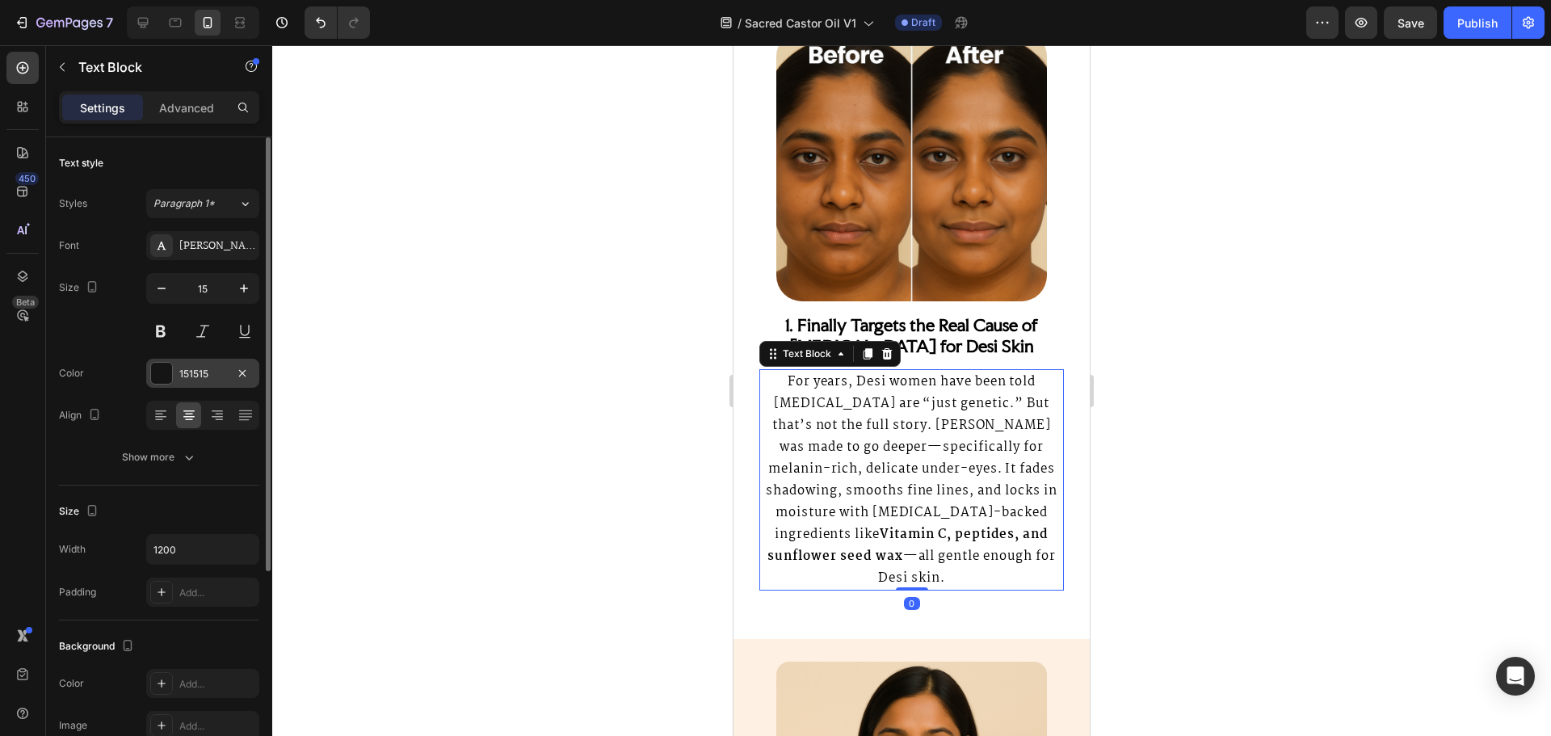
click at [171, 375] on div at bounding box center [161, 373] width 21 height 21
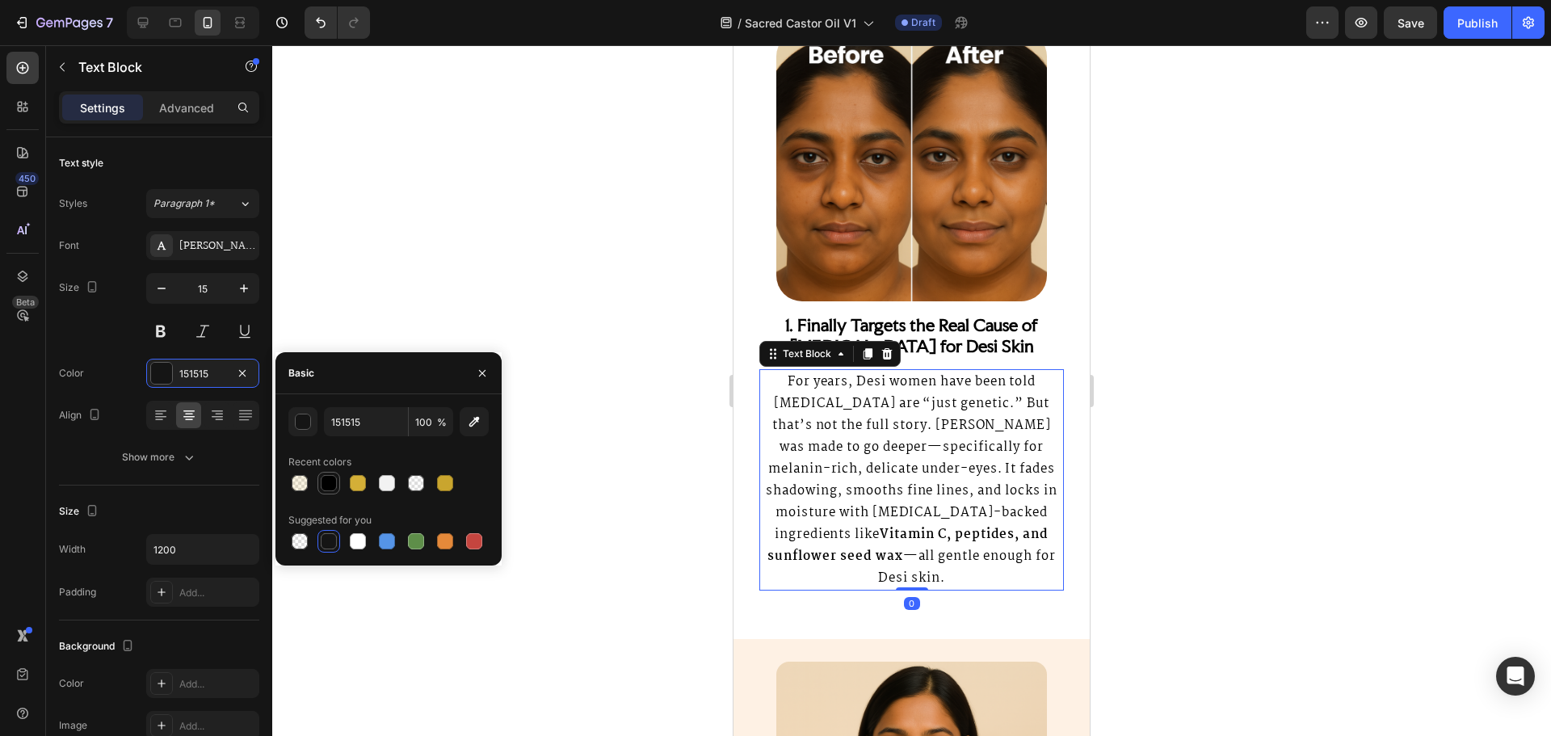
click at [330, 479] on div at bounding box center [329, 483] width 16 height 16
type input "000000"
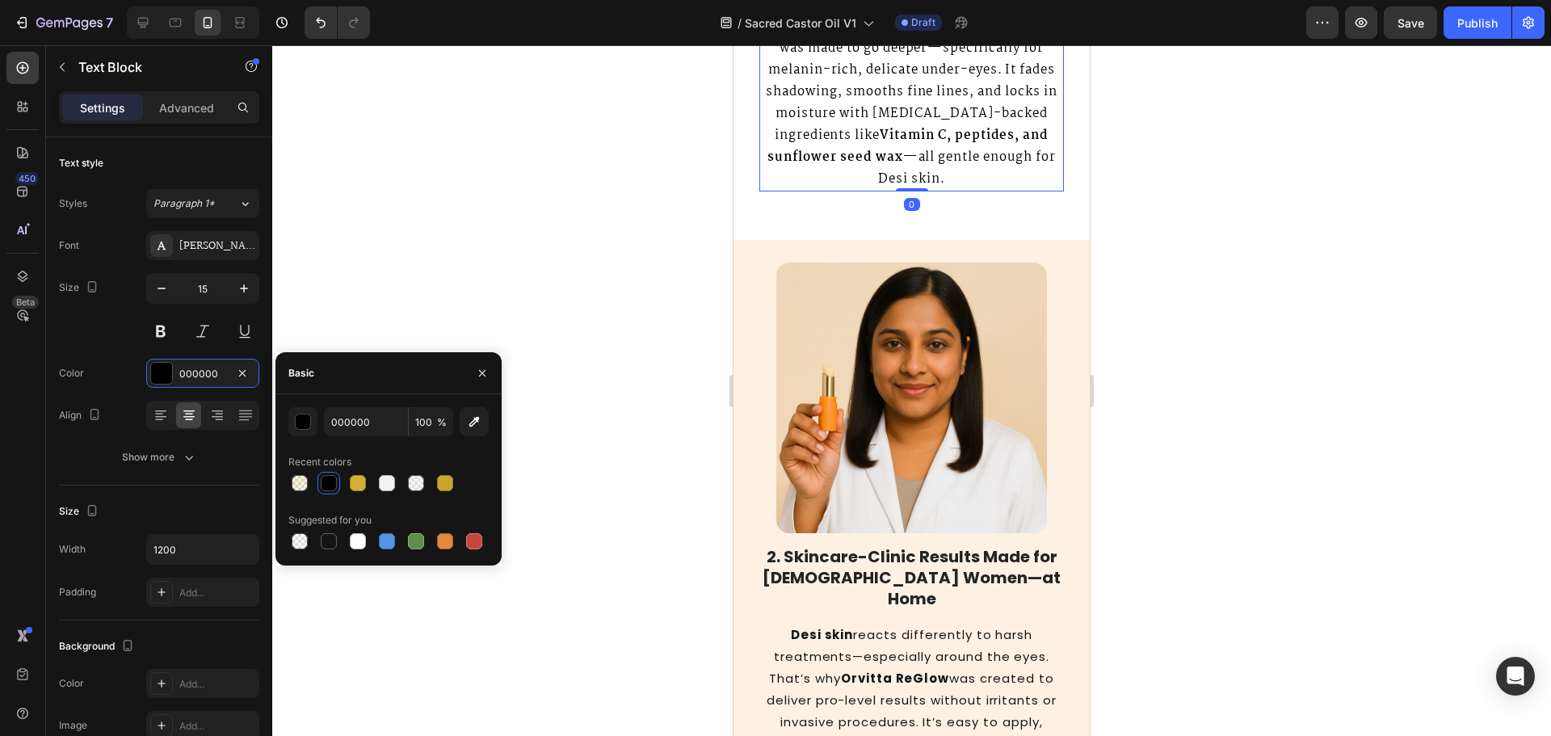
scroll to position [1939, 0]
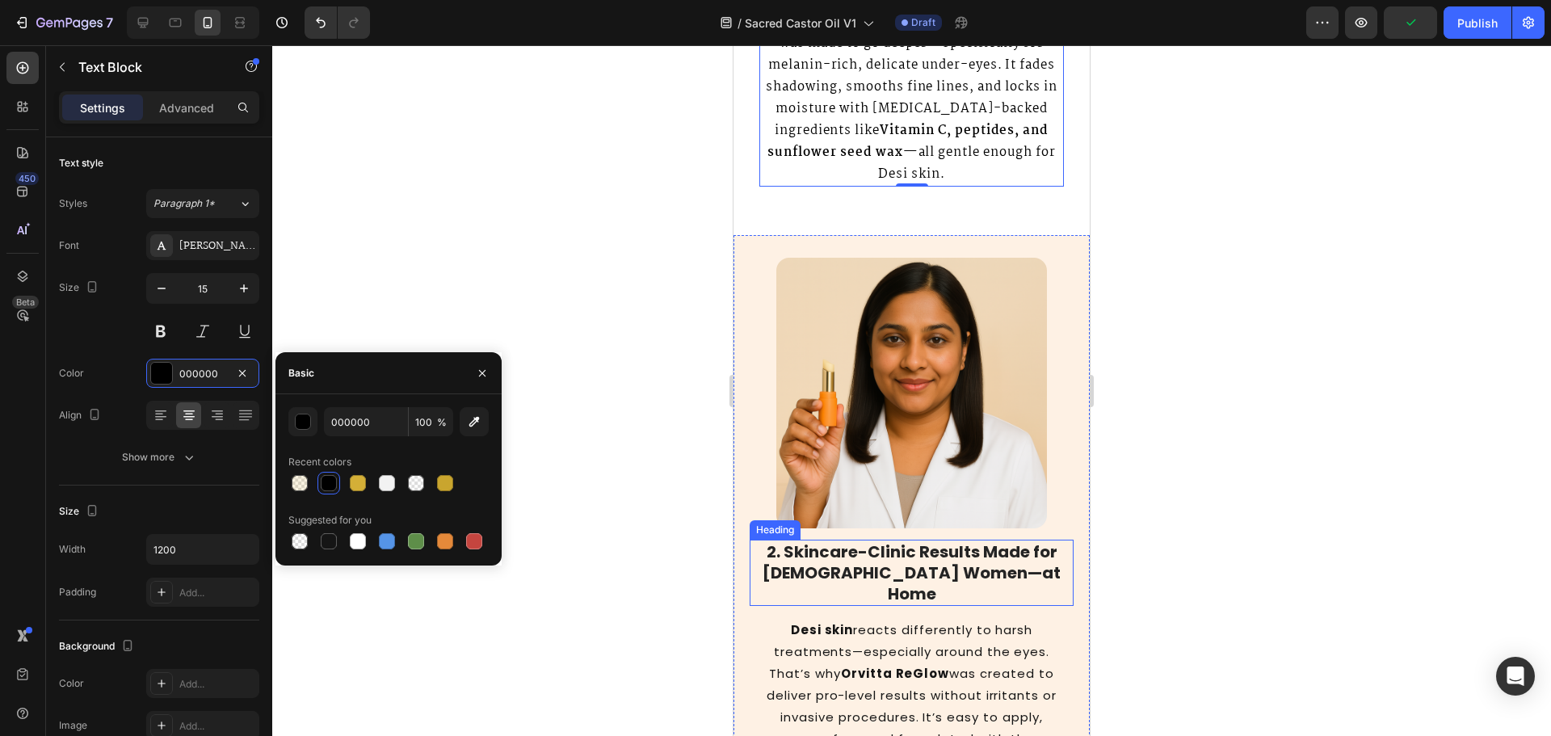
click at [750, 540] on h2 "2. Skincare-Clinic Results Made for South Asian Women—at Home" at bounding box center [912, 573] width 324 height 66
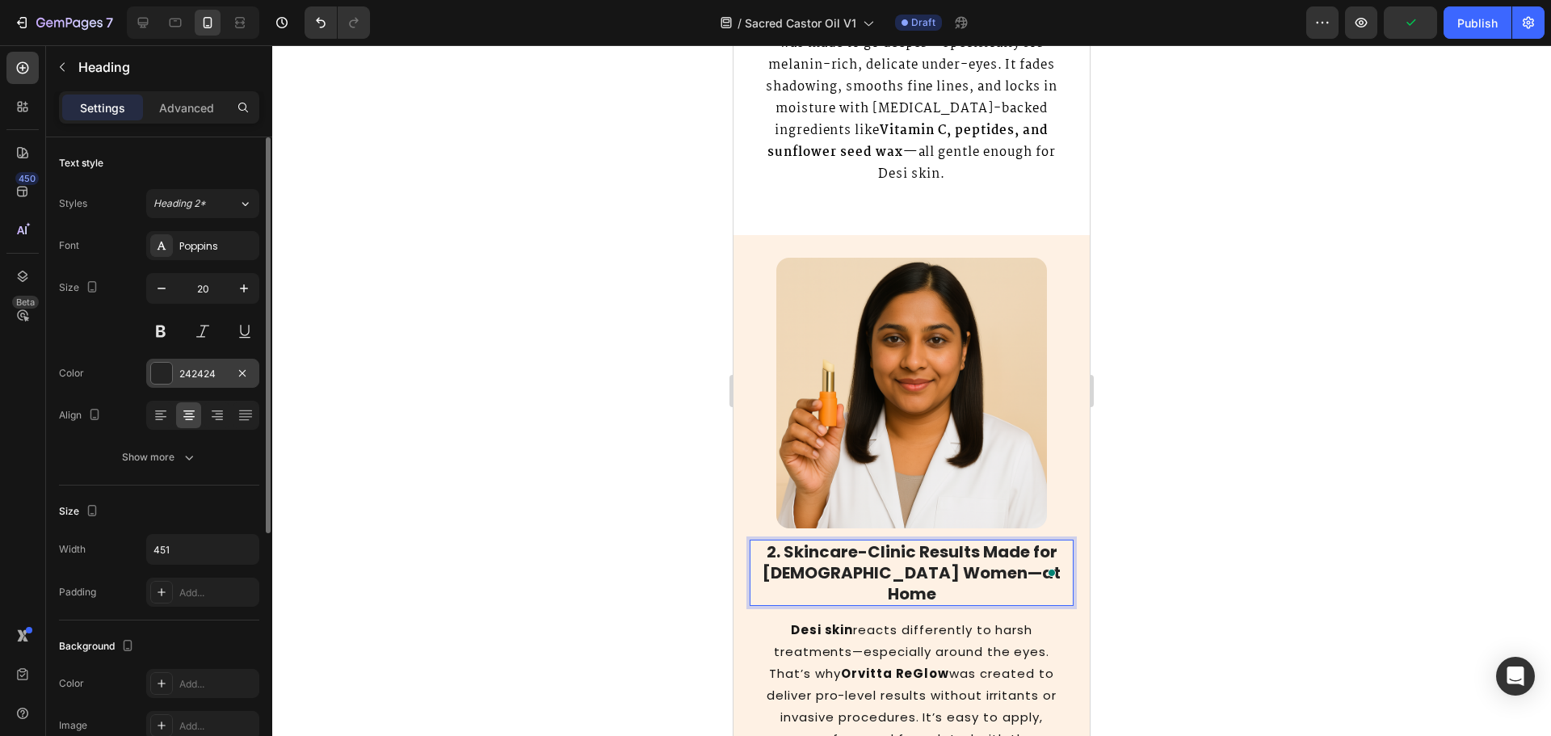
click at [161, 372] on div at bounding box center [161, 373] width 21 height 21
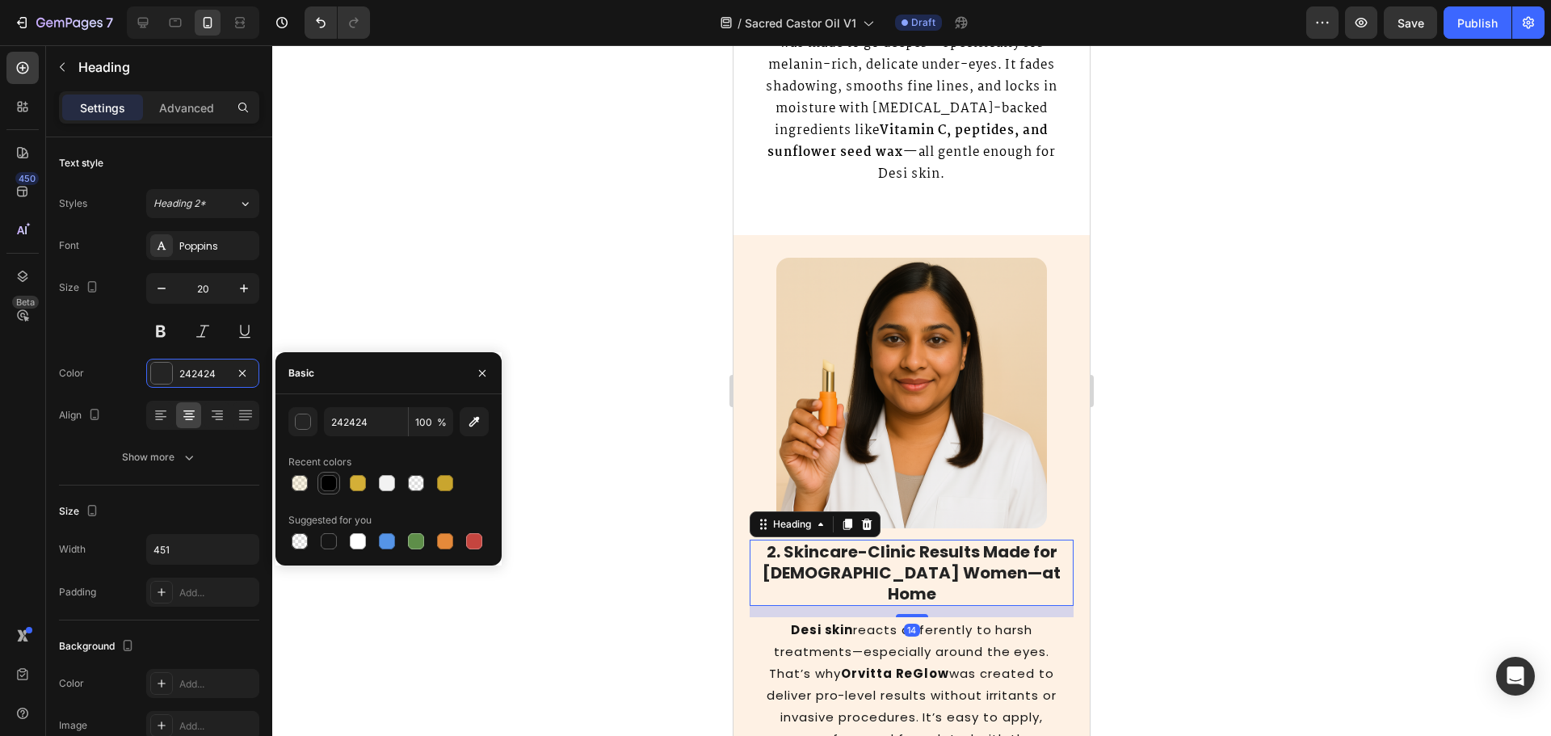
click at [332, 477] on div at bounding box center [329, 483] width 16 height 16
type input "000000"
click at [835, 628] on p "Desi skin reacts differently to harsh treatments—especially around the eyes. Th…" at bounding box center [911, 717] width 301 height 196
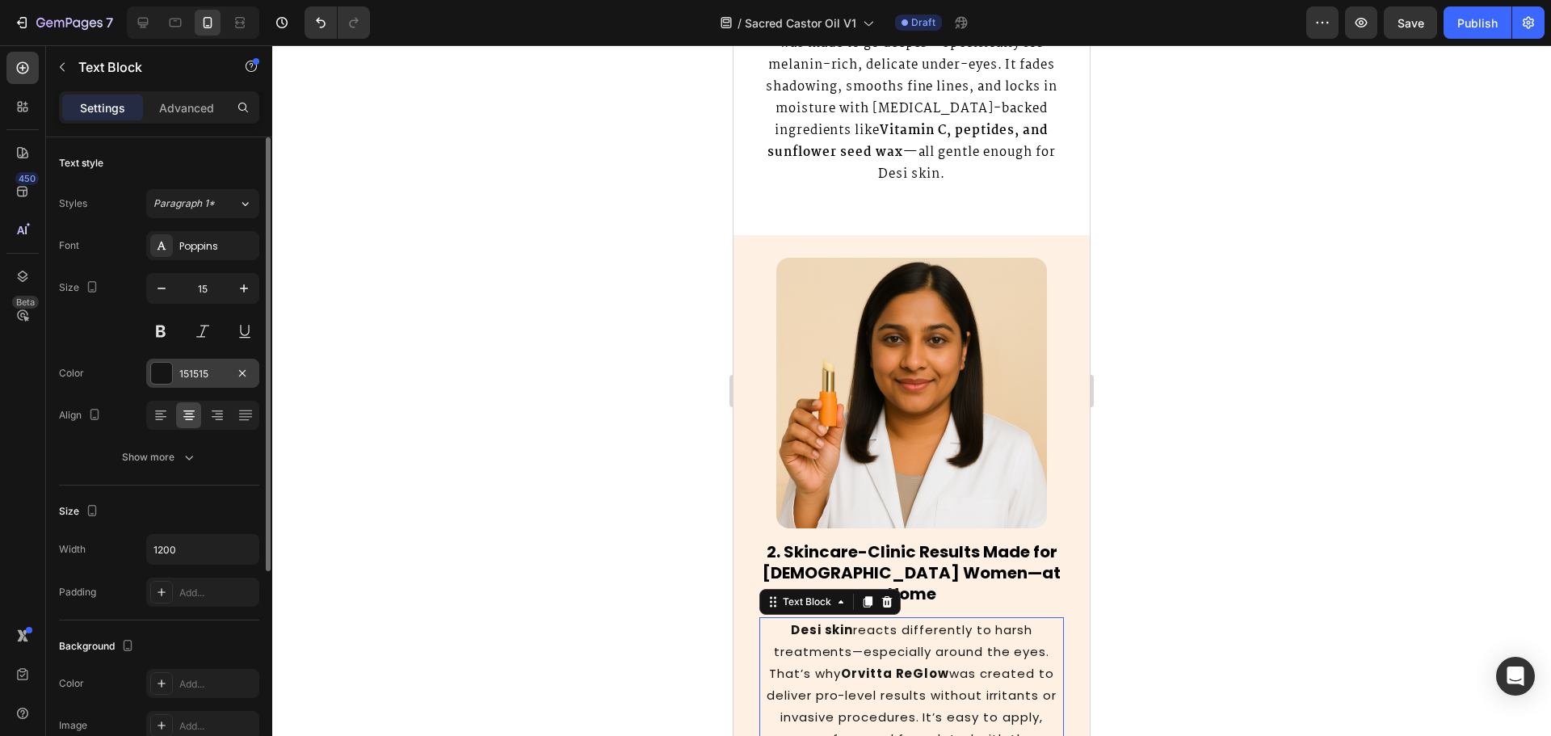
click at [204, 378] on div "151515" at bounding box center [202, 374] width 47 height 15
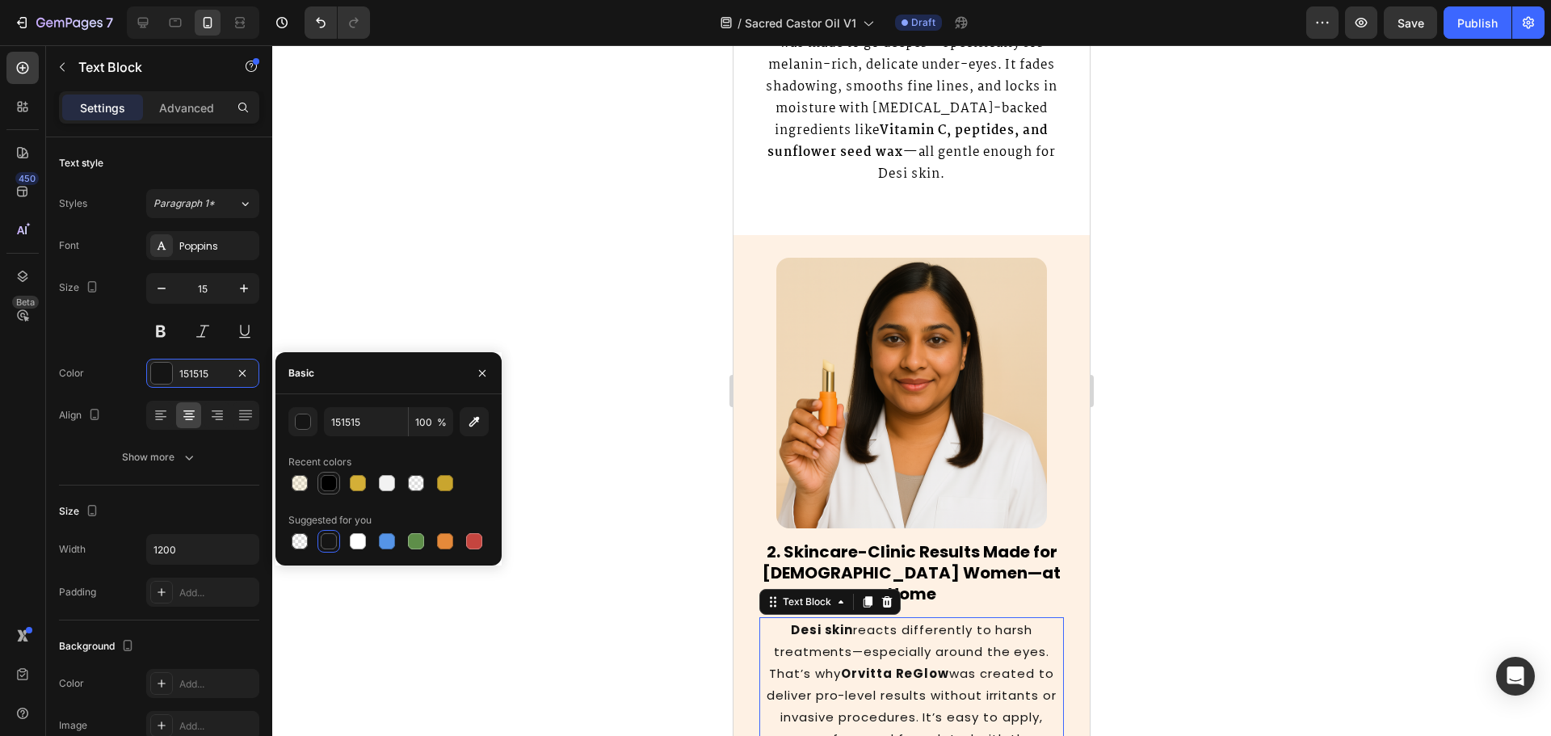
click at [327, 475] on div at bounding box center [329, 483] width 16 height 16
type input "000000"
click at [594, 314] on div at bounding box center [911, 390] width 1279 height 691
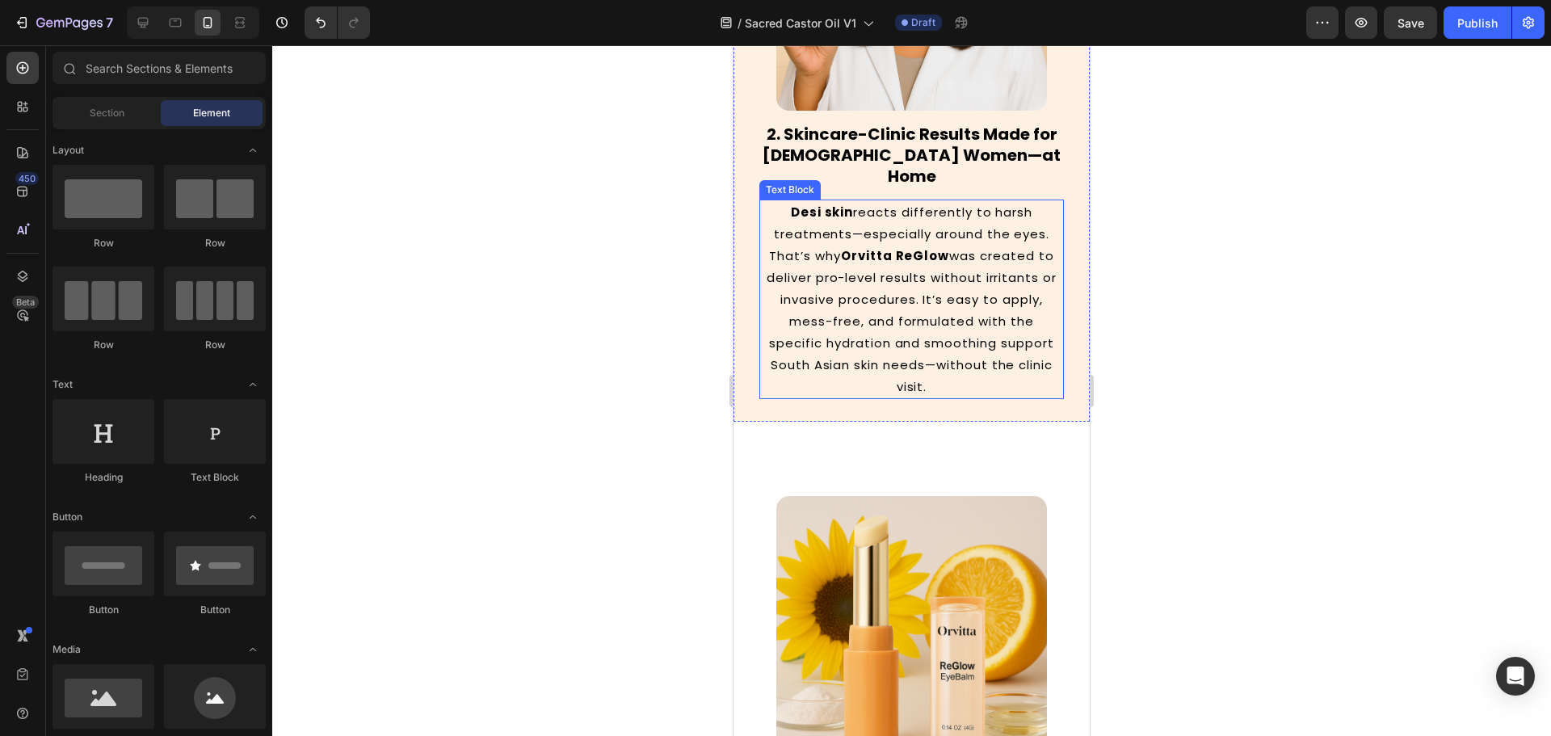
scroll to position [2343, 0]
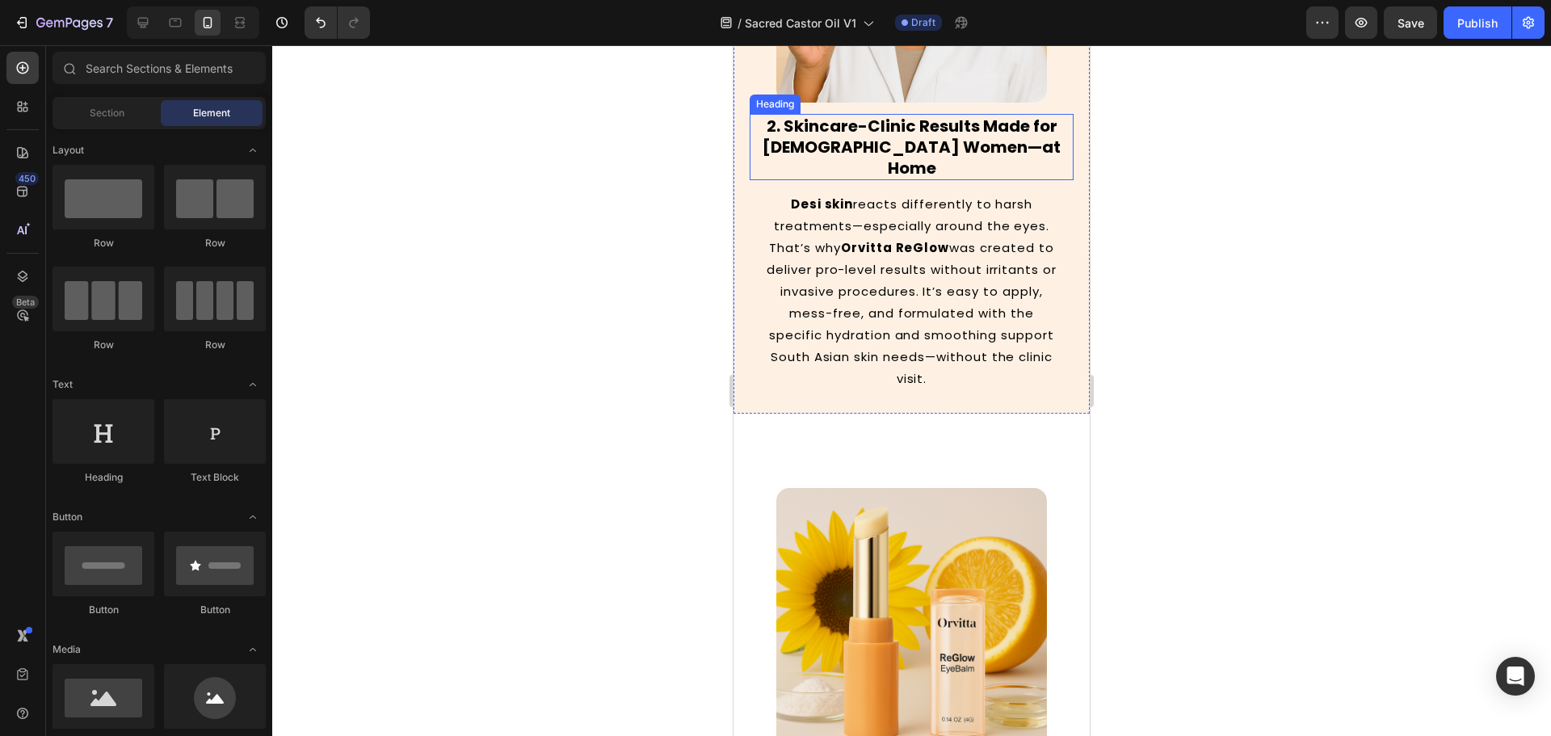
click at [894, 146] on strong "2. Skincare-Clinic Results Made for South Asian Women—at Home" at bounding box center [912, 147] width 298 height 65
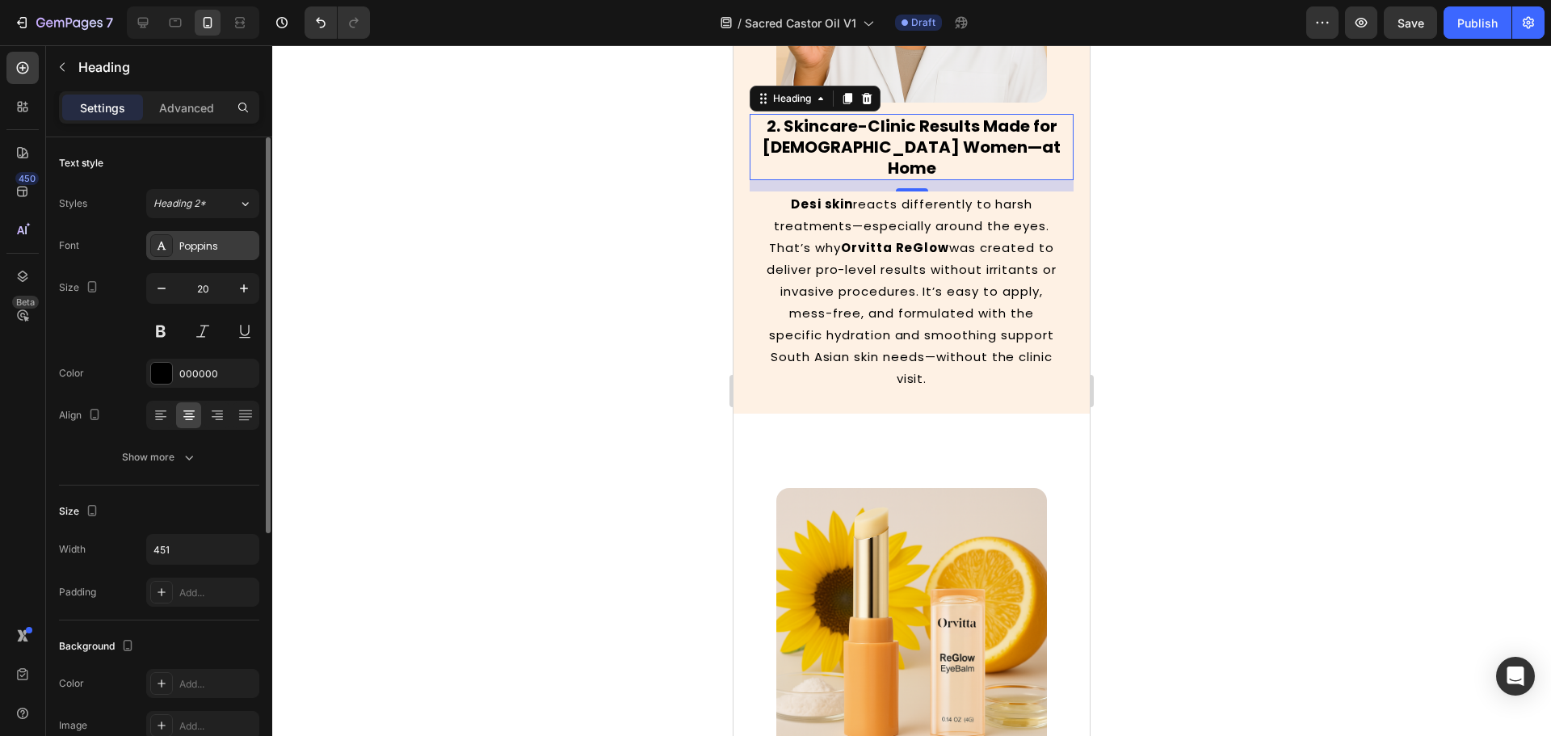
click at [200, 232] on div "Poppins" at bounding box center [202, 245] width 113 height 29
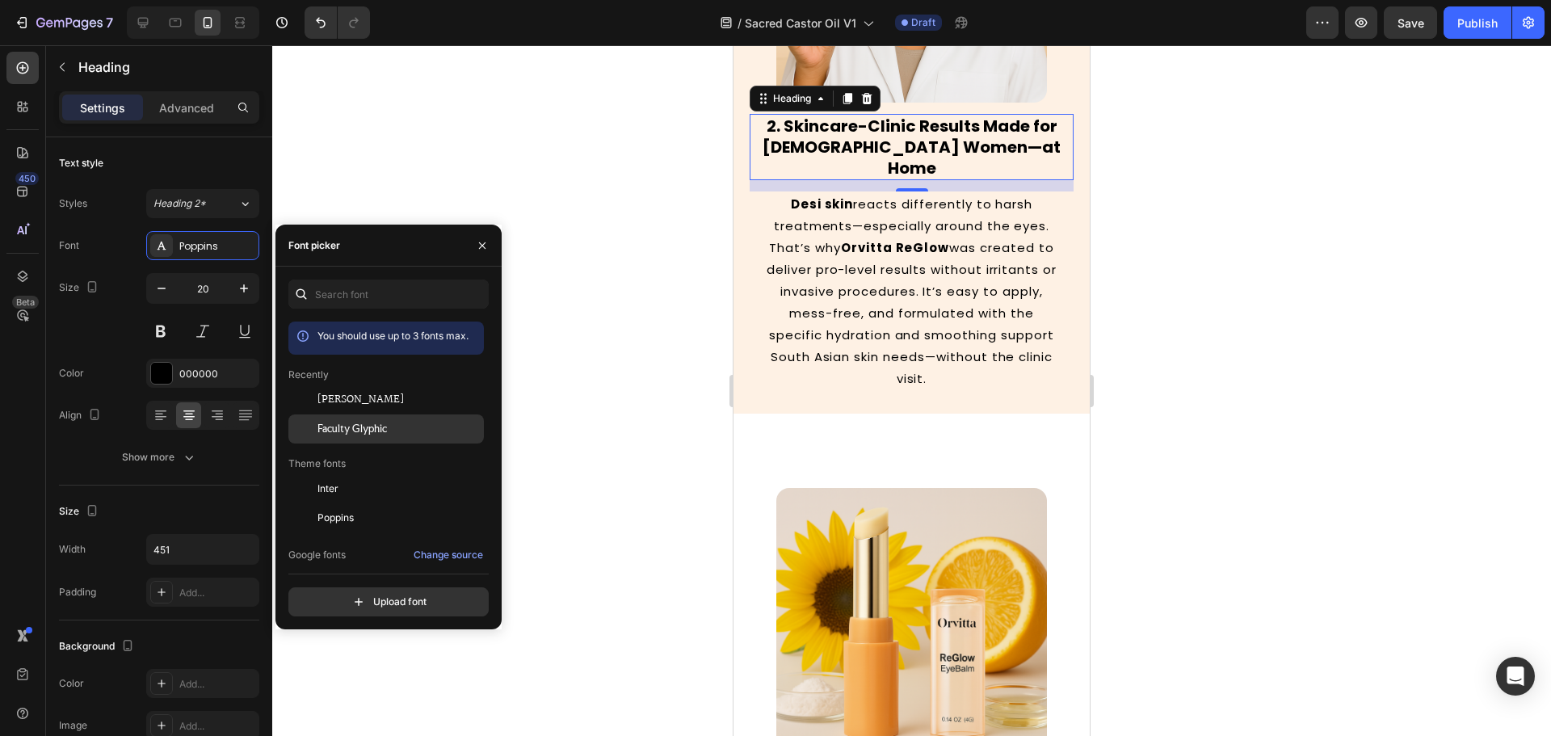
click at [349, 424] on span "Faculty Glyphic" at bounding box center [351, 429] width 69 height 15
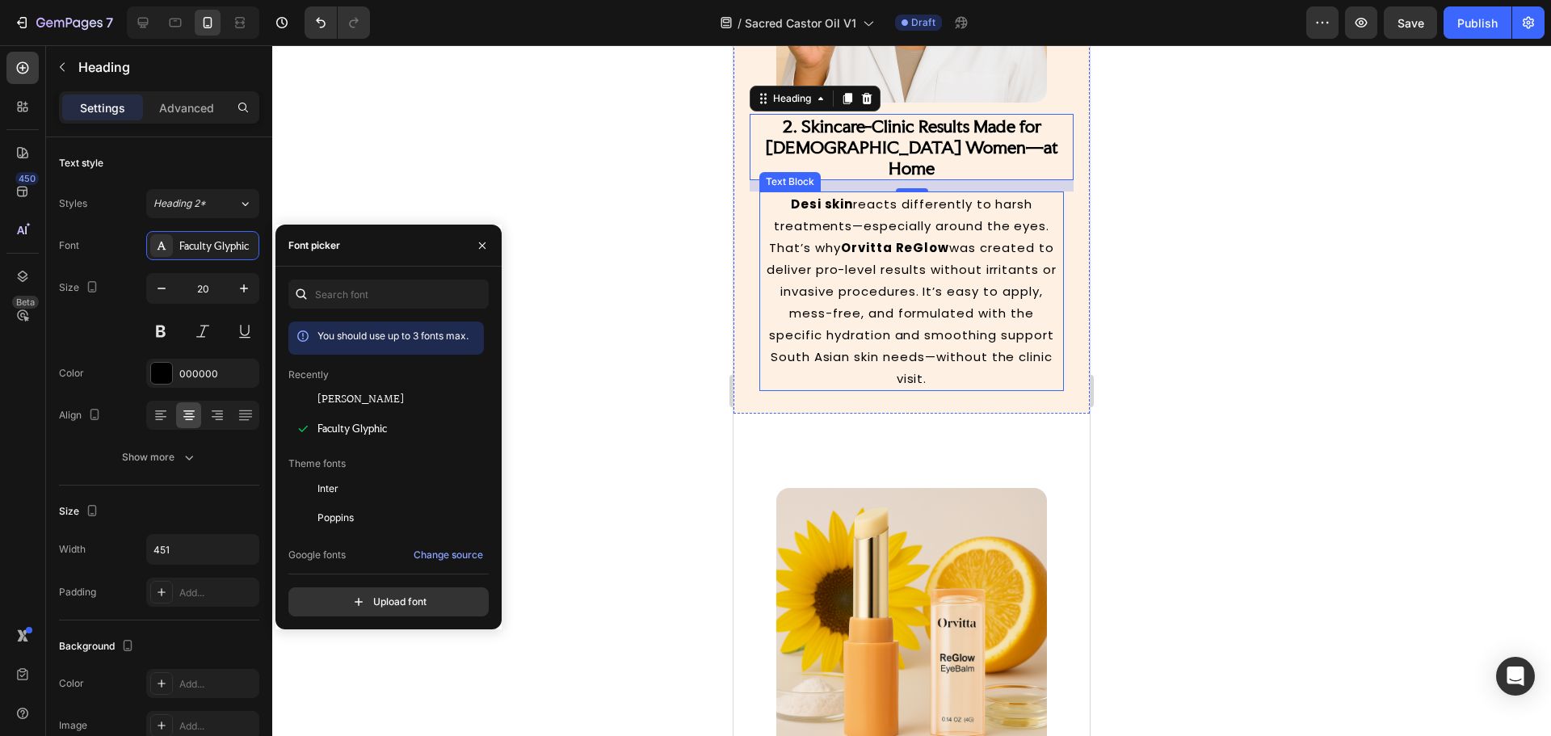
click at [923, 275] on p "Desi skin reacts differently to harsh treatments—especially around the eyes. Th…" at bounding box center [911, 291] width 301 height 196
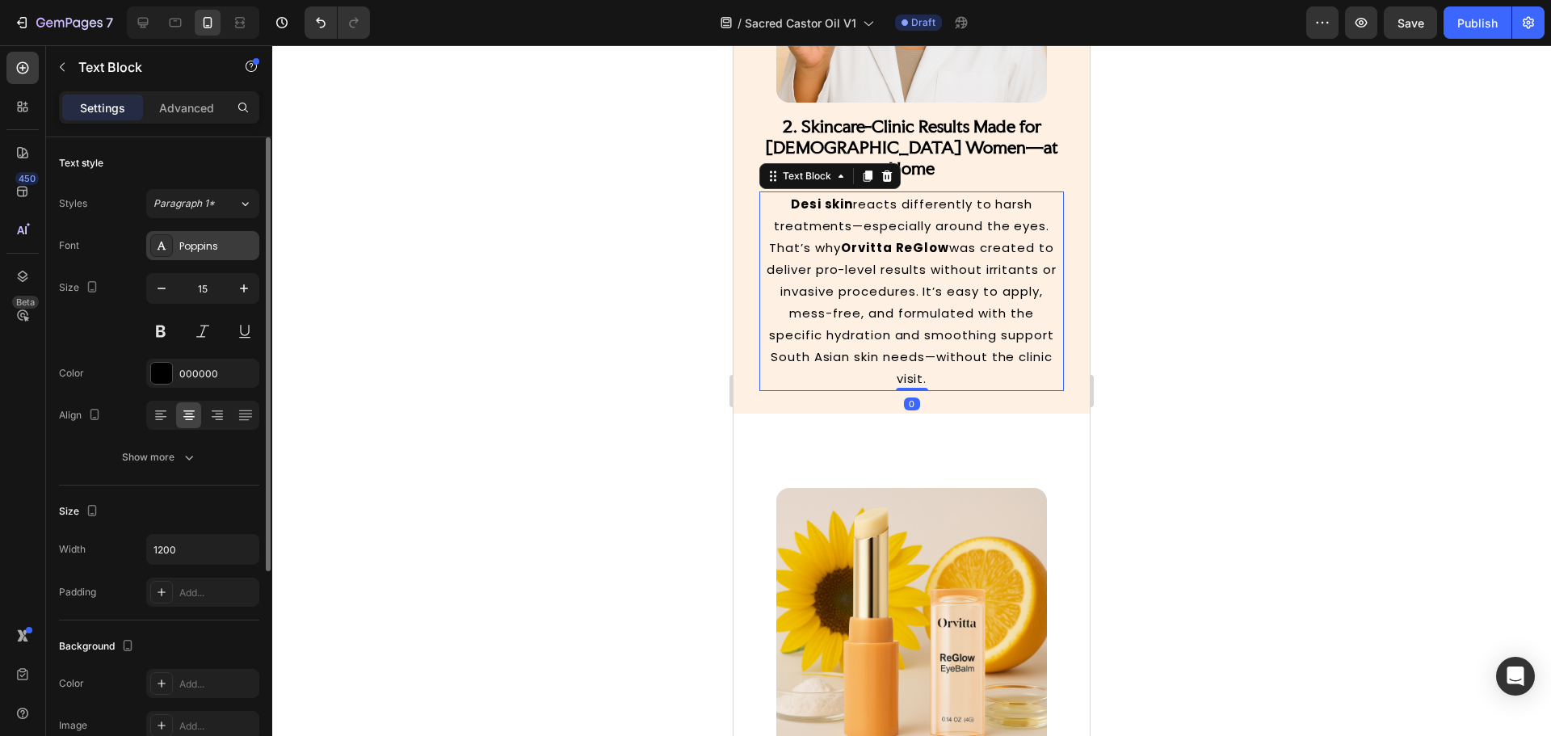
click at [191, 246] on div "Poppins" at bounding box center [217, 246] width 76 height 15
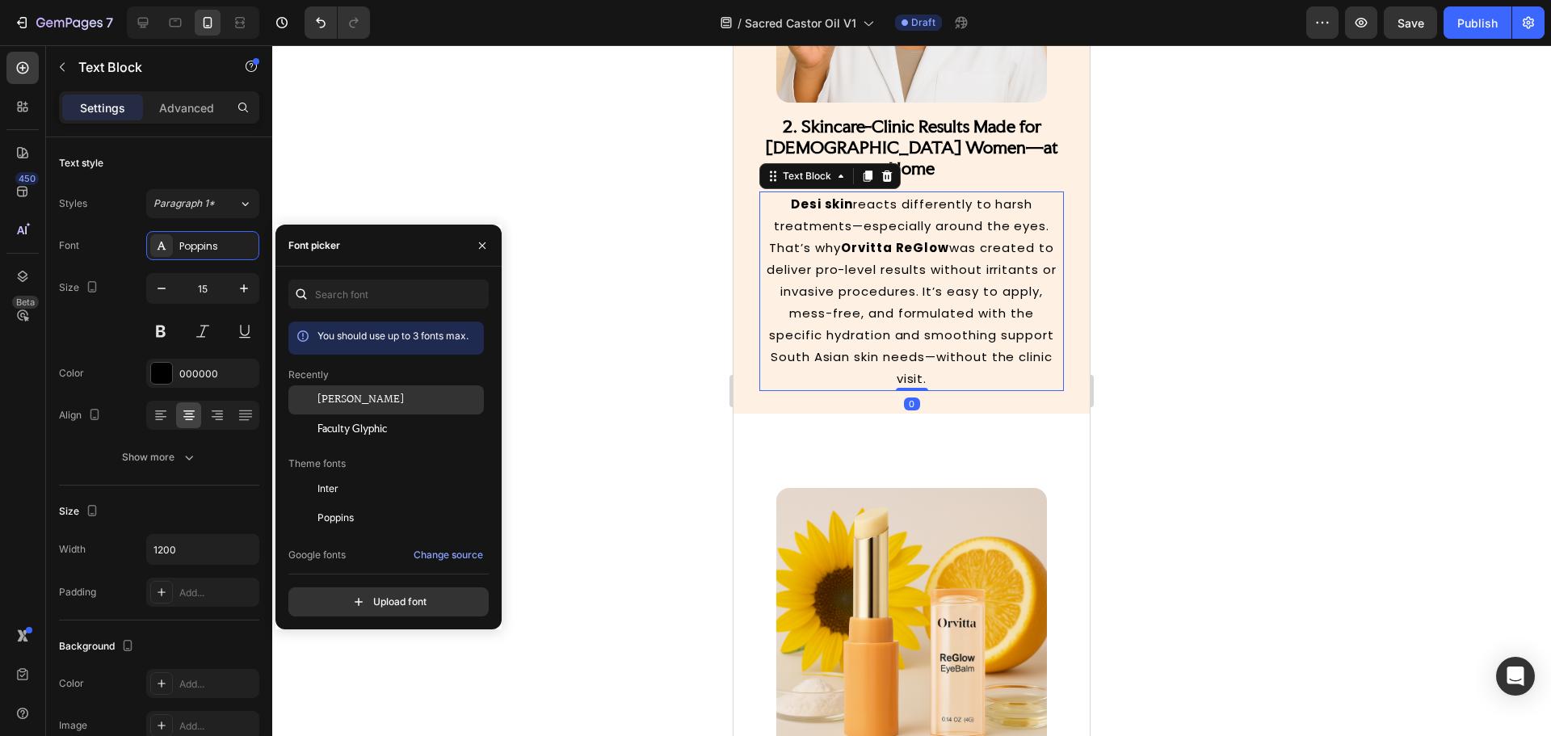
click at [363, 397] on div "[PERSON_NAME]" at bounding box center [398, 400] width 163 height 15
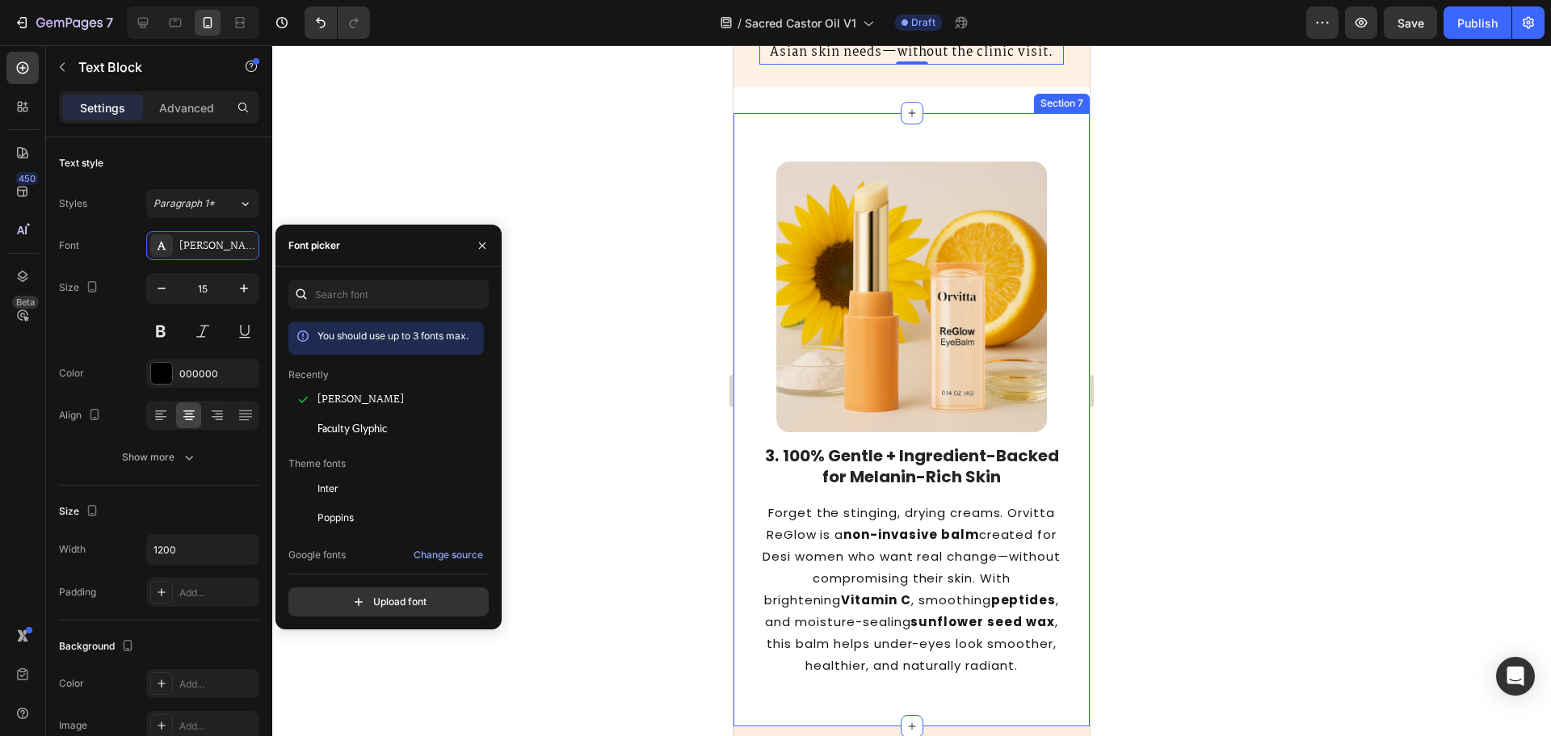
scroll to position [2666, 0]
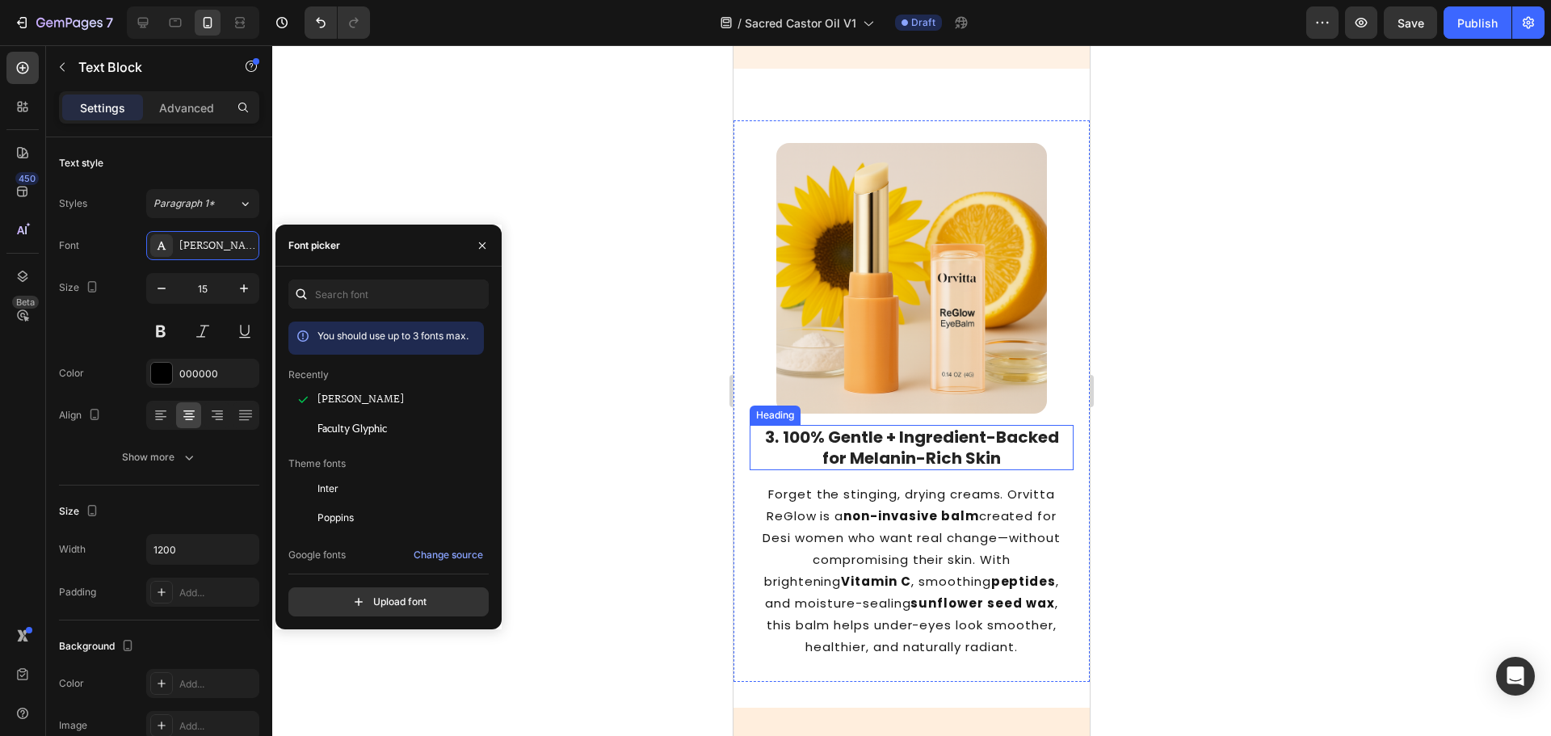
click at [864, 451] on strong "100% Gentle + Ingredient-Backed for Melanin-Rich Skin" at bounding box center [921, 448] width 276 height 44
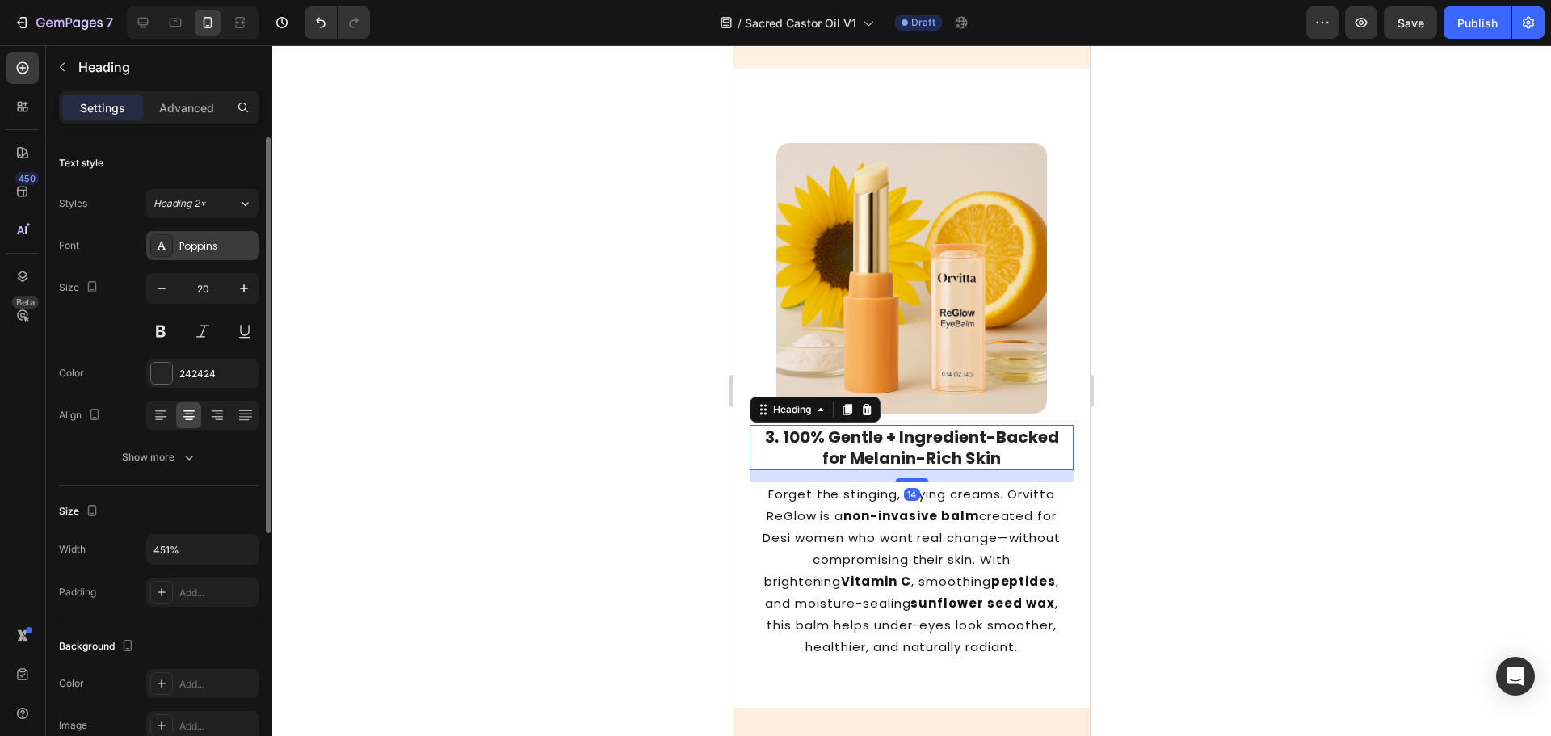
click at [222, 256] on div "Poppins" at bounding box center [202, 245] width 113 height 29
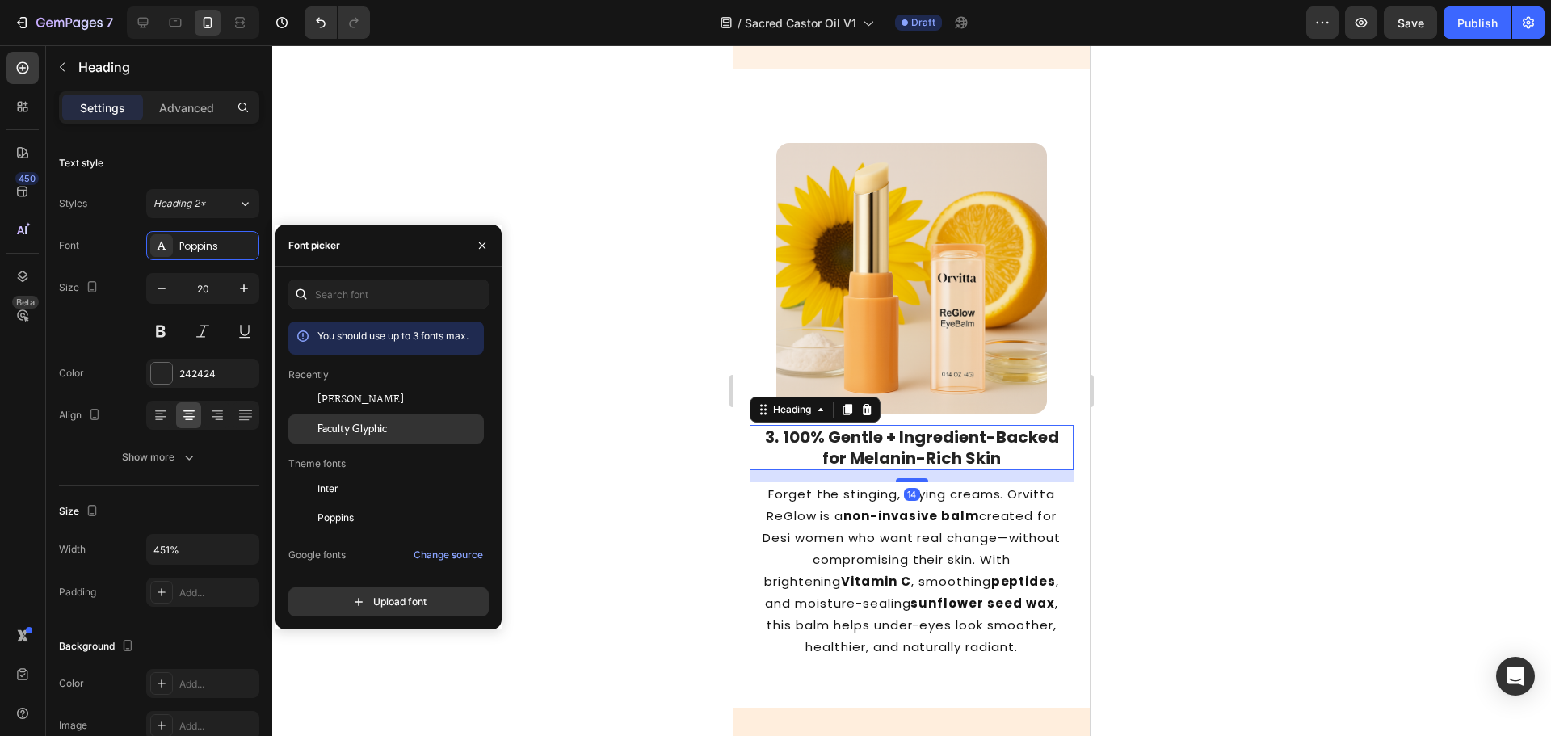
click at [330, 422] on span "Faculty Glyphic" at bounding box center [351, 429] width 69 height 15
click at [958, 530] on p "Forget the stinging, drying creams. [PERSON_NAME] is a non-invasive balm create…" at bounding box center [911, 570] width 301 height 174
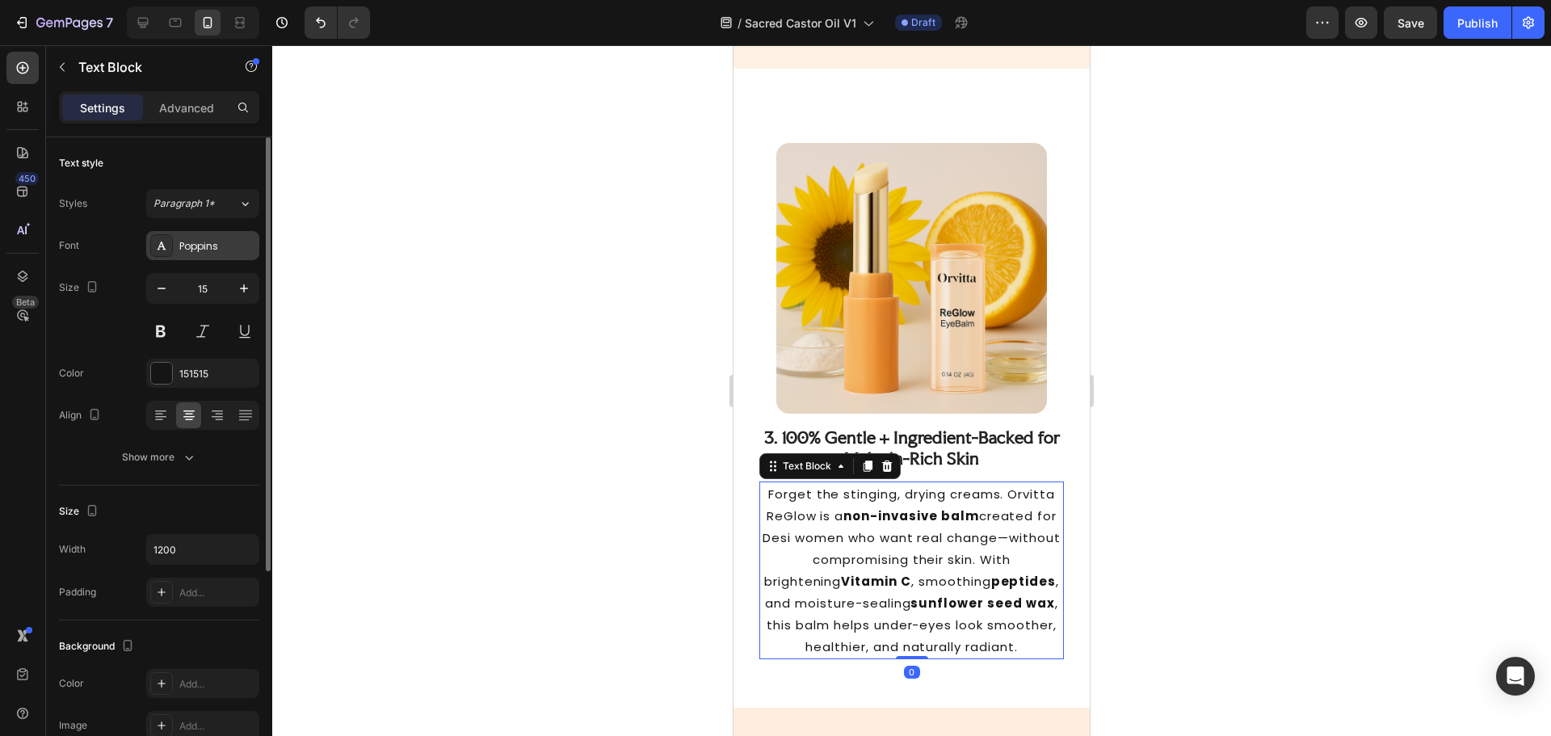
click at [209, 248] on div "Poppins" at bounding box center [217, 246] width 76 height 15
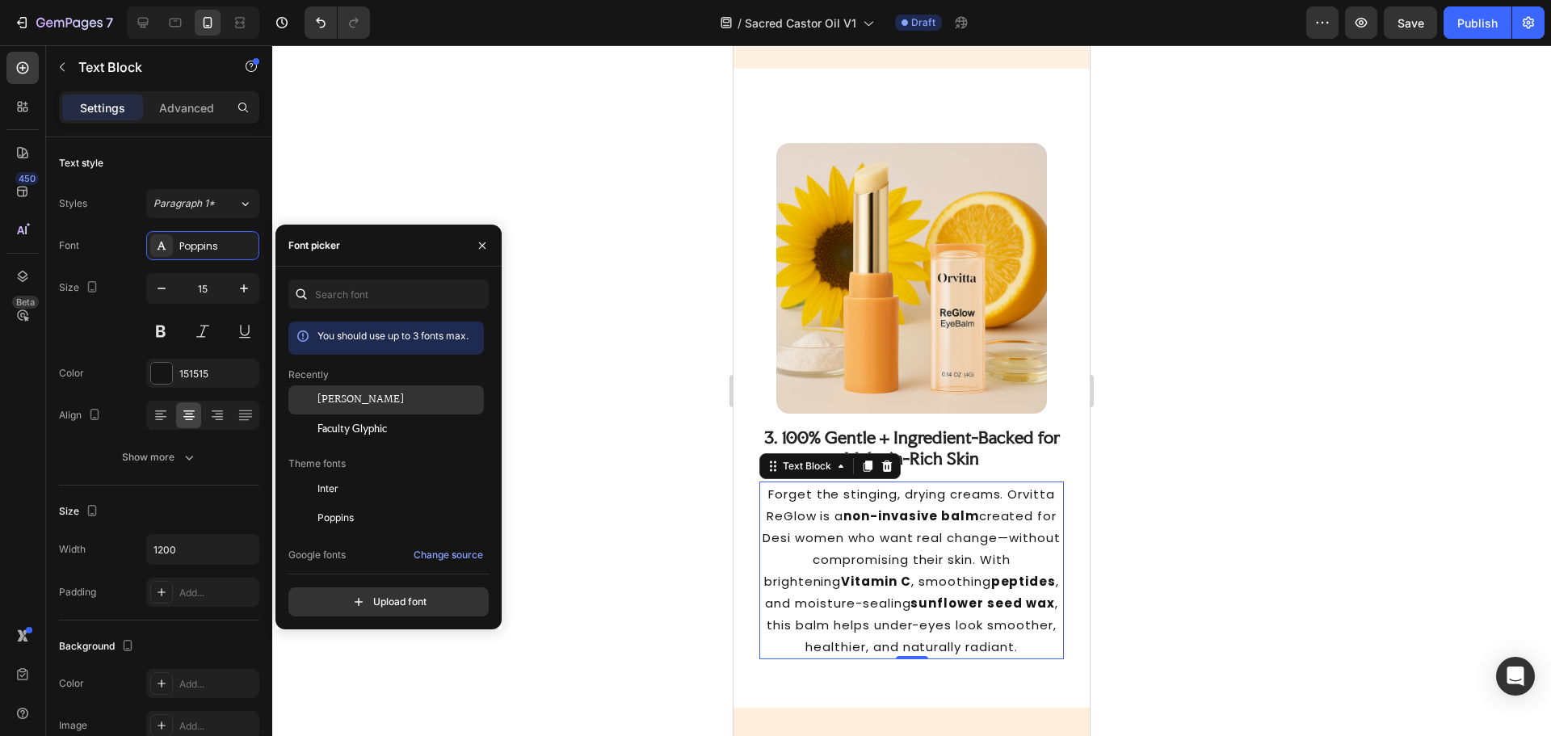
click at [357, 399] on div "[PERSON_NAME]" at bounding box center [398, 400] width 163 height 15
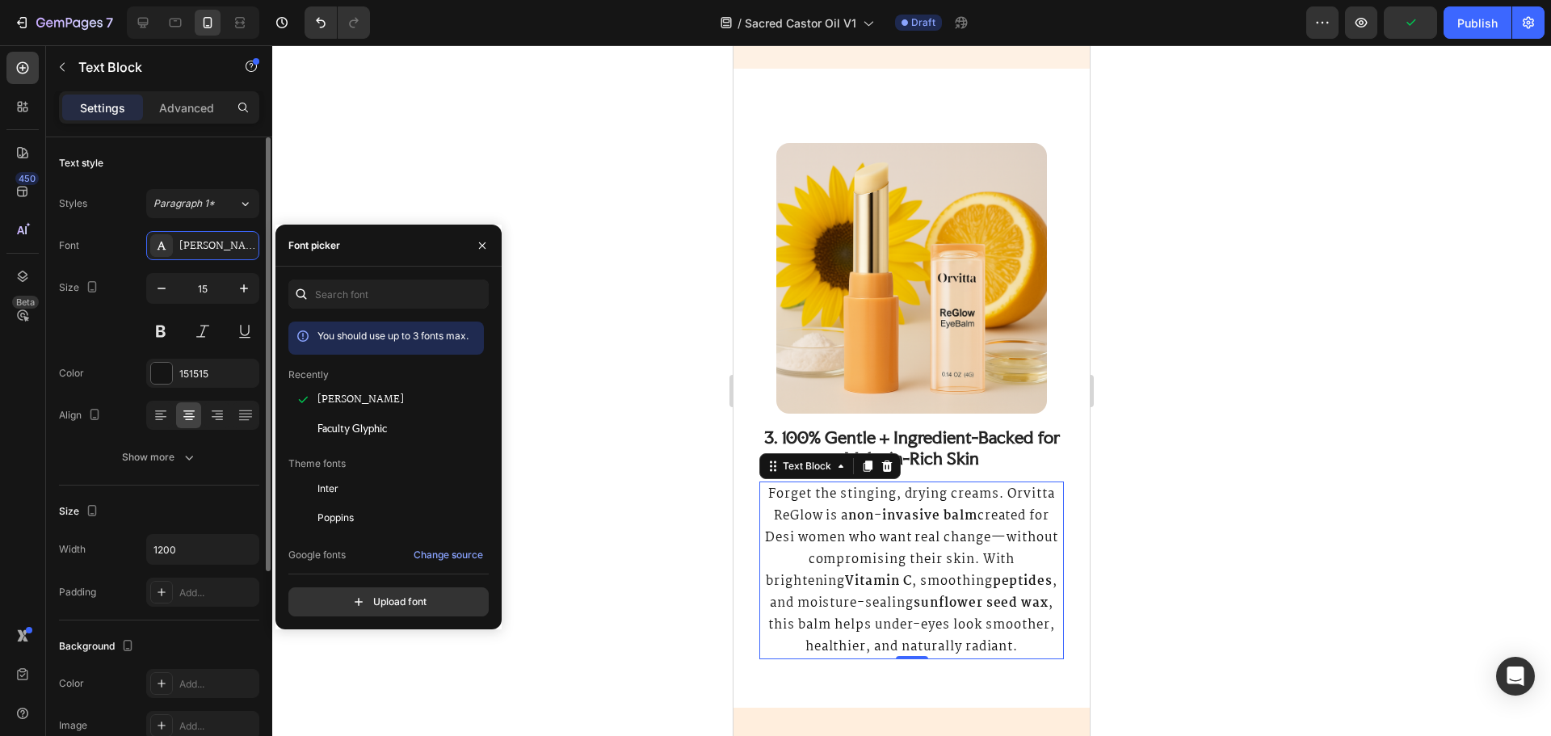
click at [141, 355] on div "Font Martel Size 15 Color 151515 Align Show more" at bounding box center [159, 351] width 200 height 241
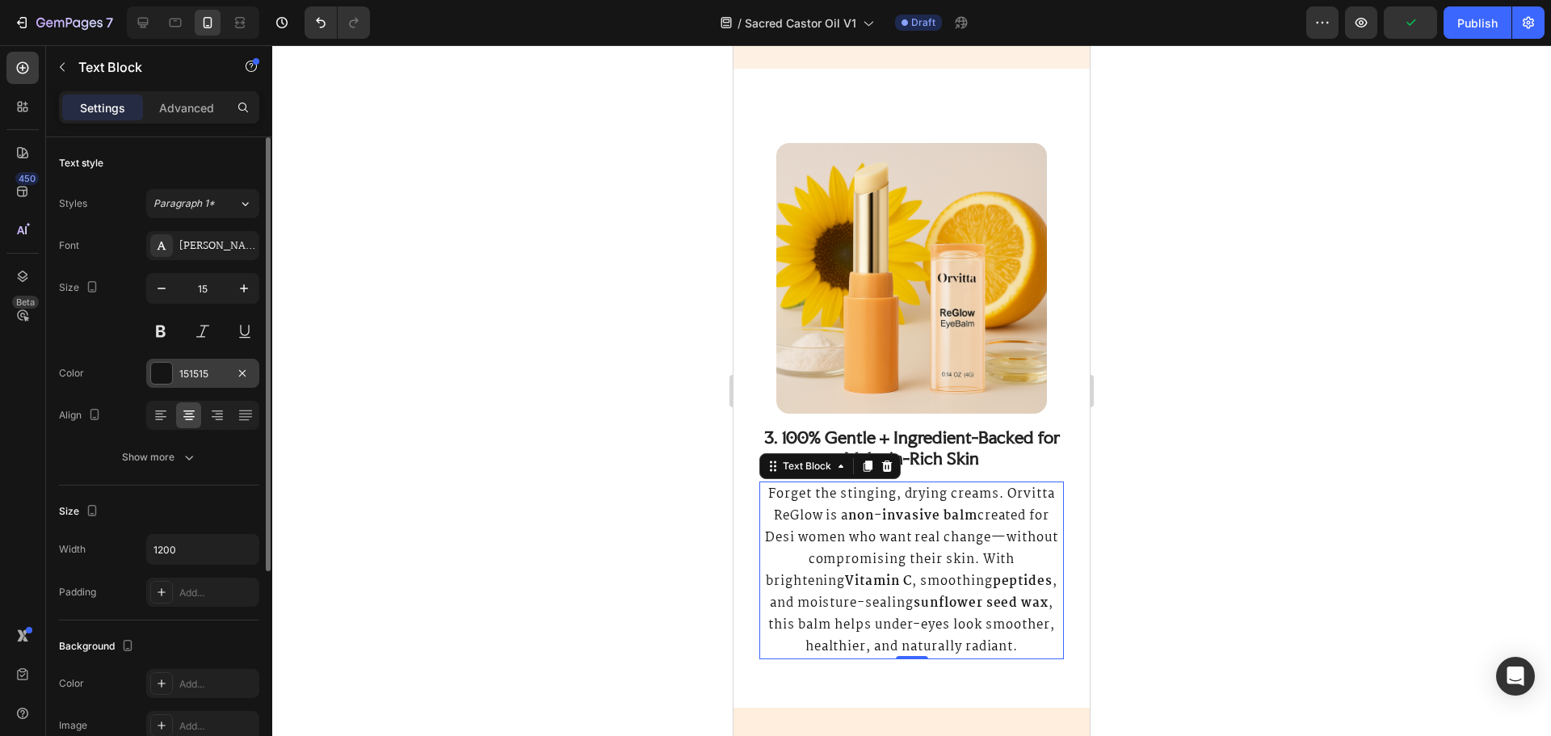
click at [166, 370] on div at bounding box center [161, 373] width 21 height 21
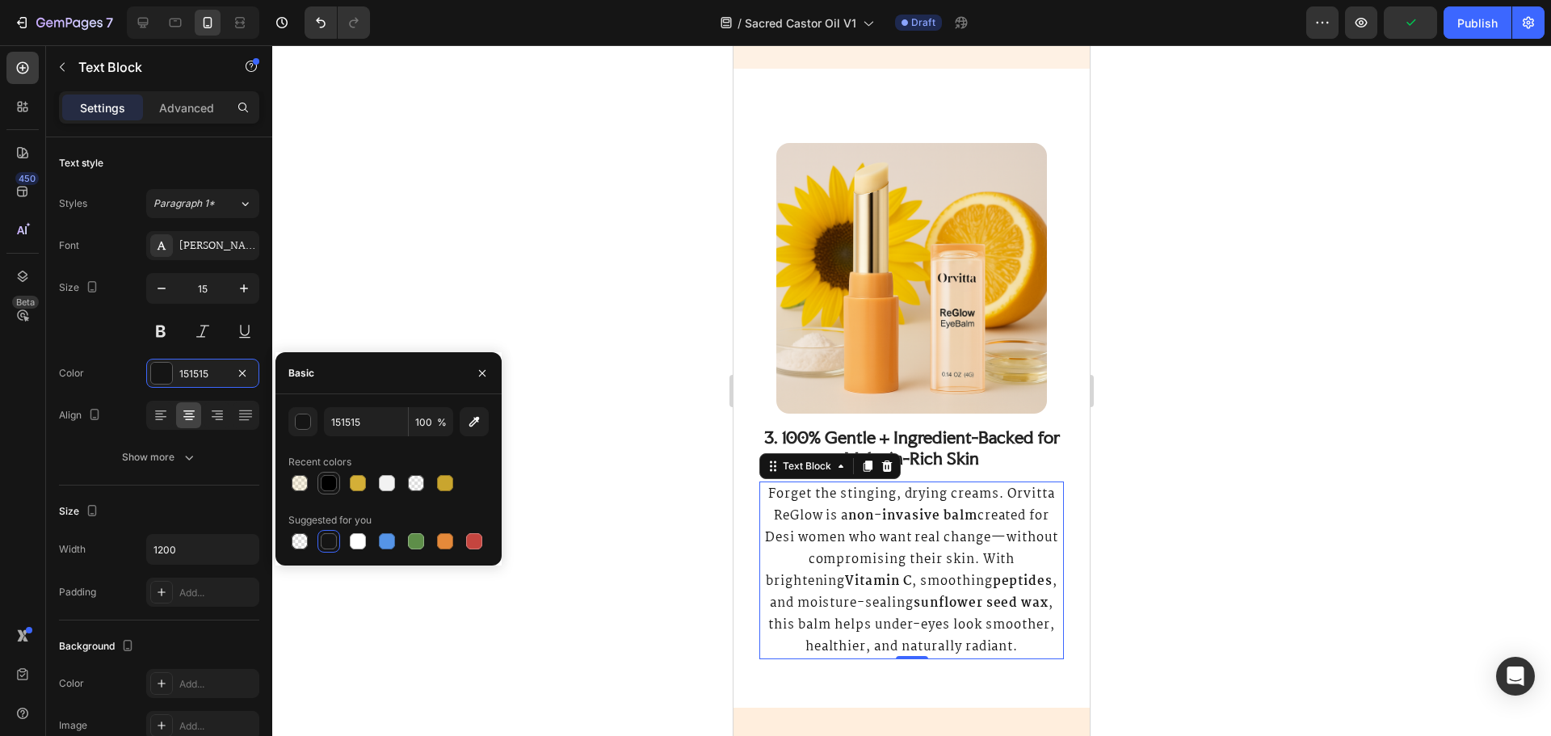
click at [325, 493] on div at bounding box center [328, 483] width 23 height 23
type input "000000"
click at [851, 441] on strong "100% Gentle + Ingredient-Backed for Melanin-Rich Skin" at bounding box center [921, 448] width 278 height 42
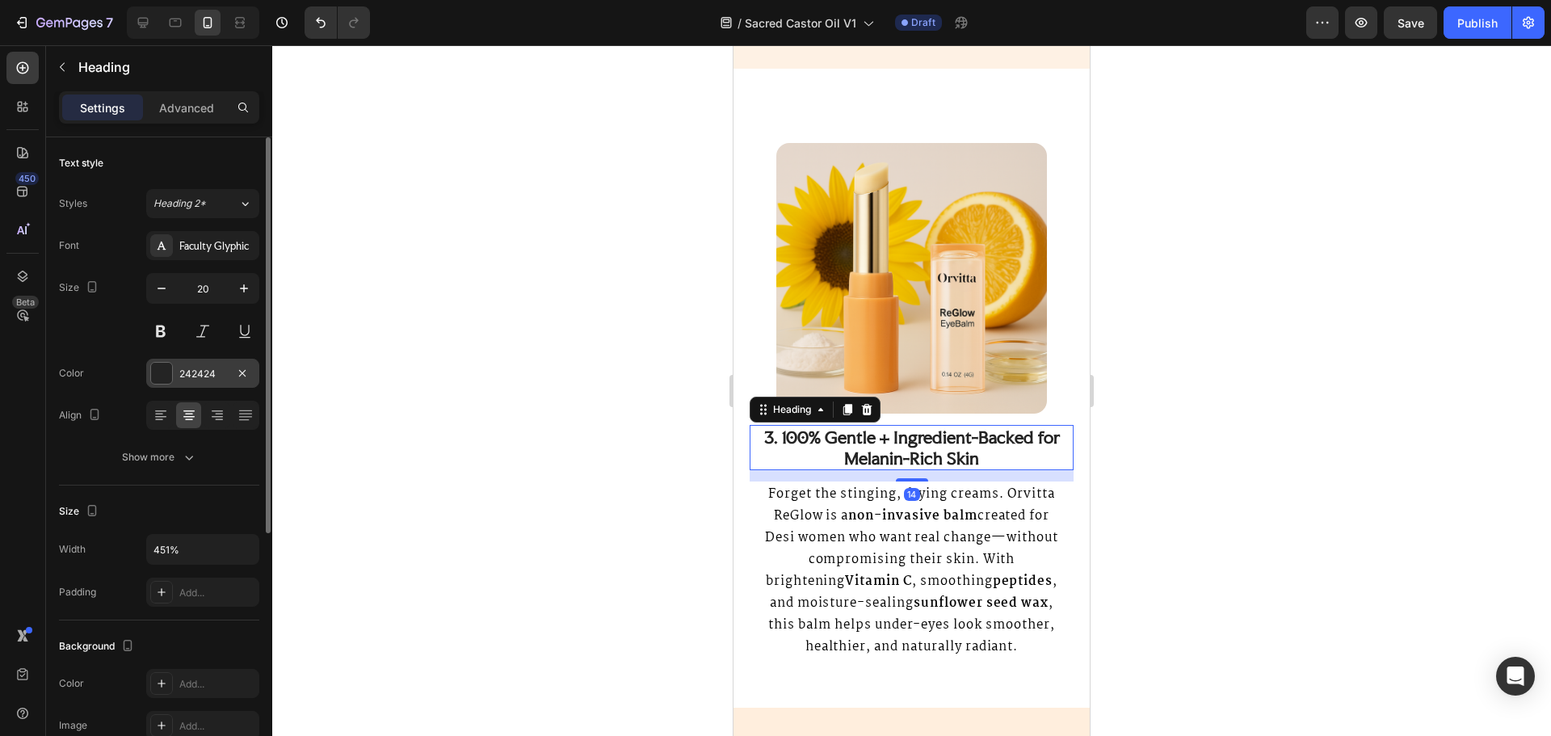
click at [197, 377] on div "242424" at bounding box center [202, 374] width 47 height 15
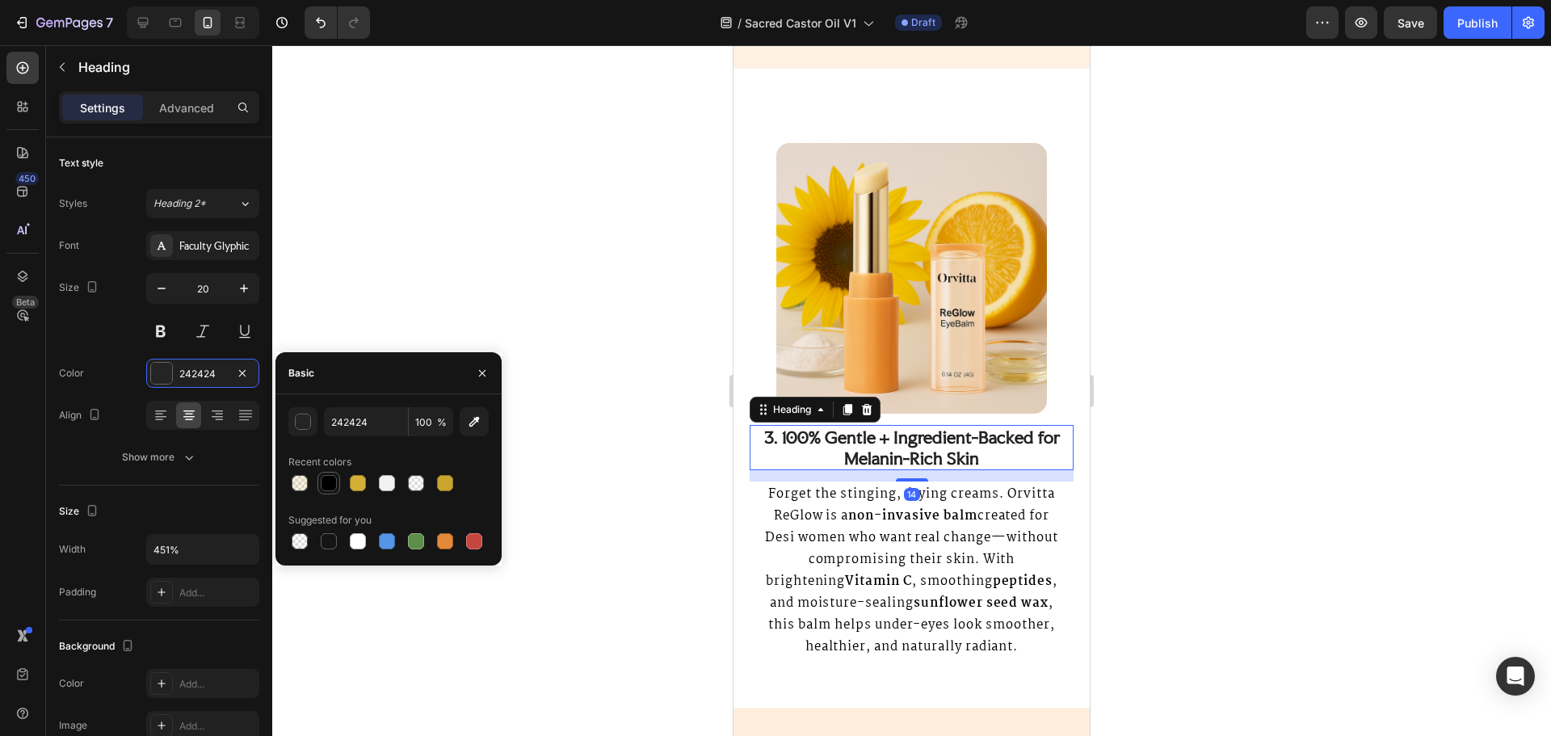
click at [333, 475] on div at bounding box center [329, 483] width 16 height 16
type input "000000"
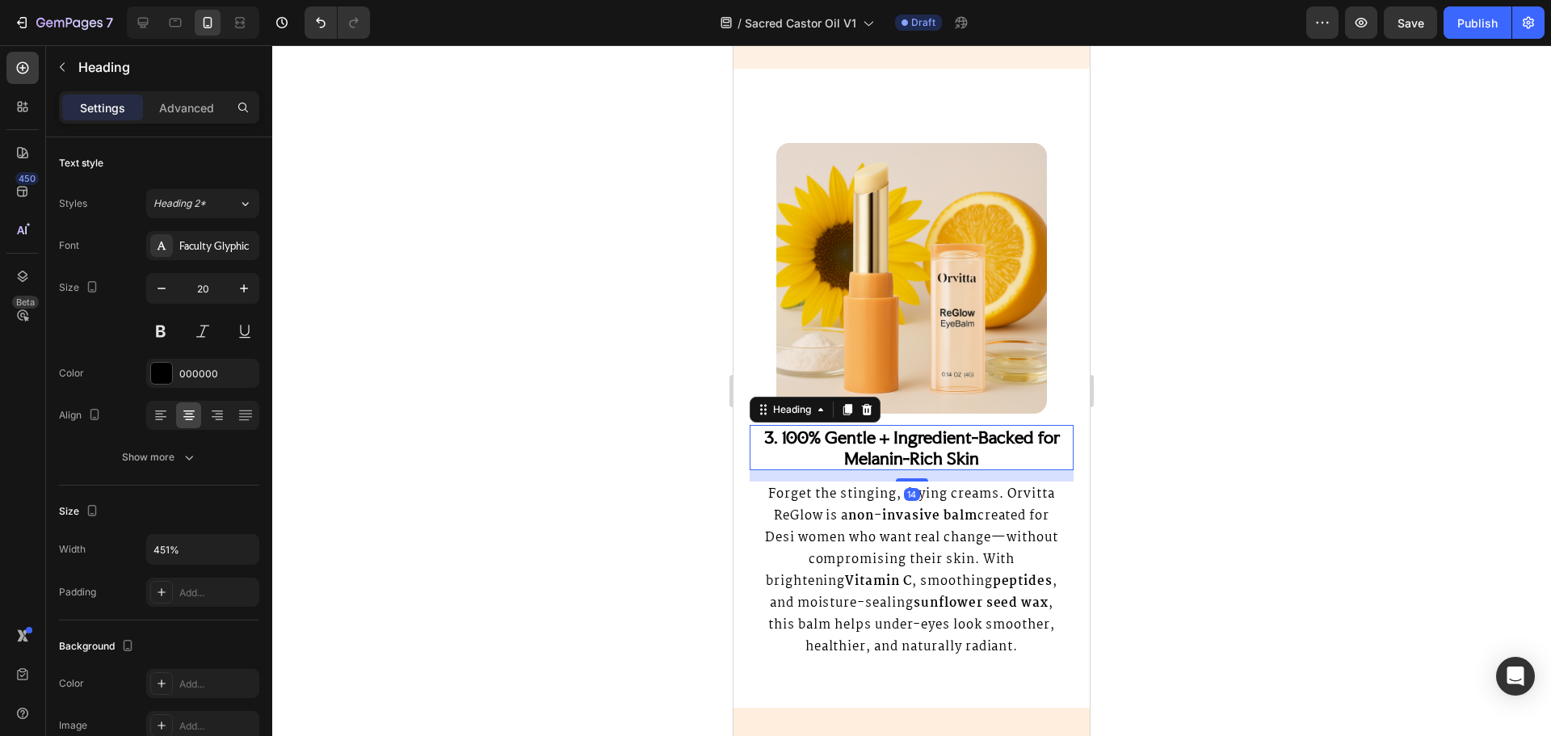
click at [1112, 492] on div at bounding box center [911, 390] width 1279 height 691
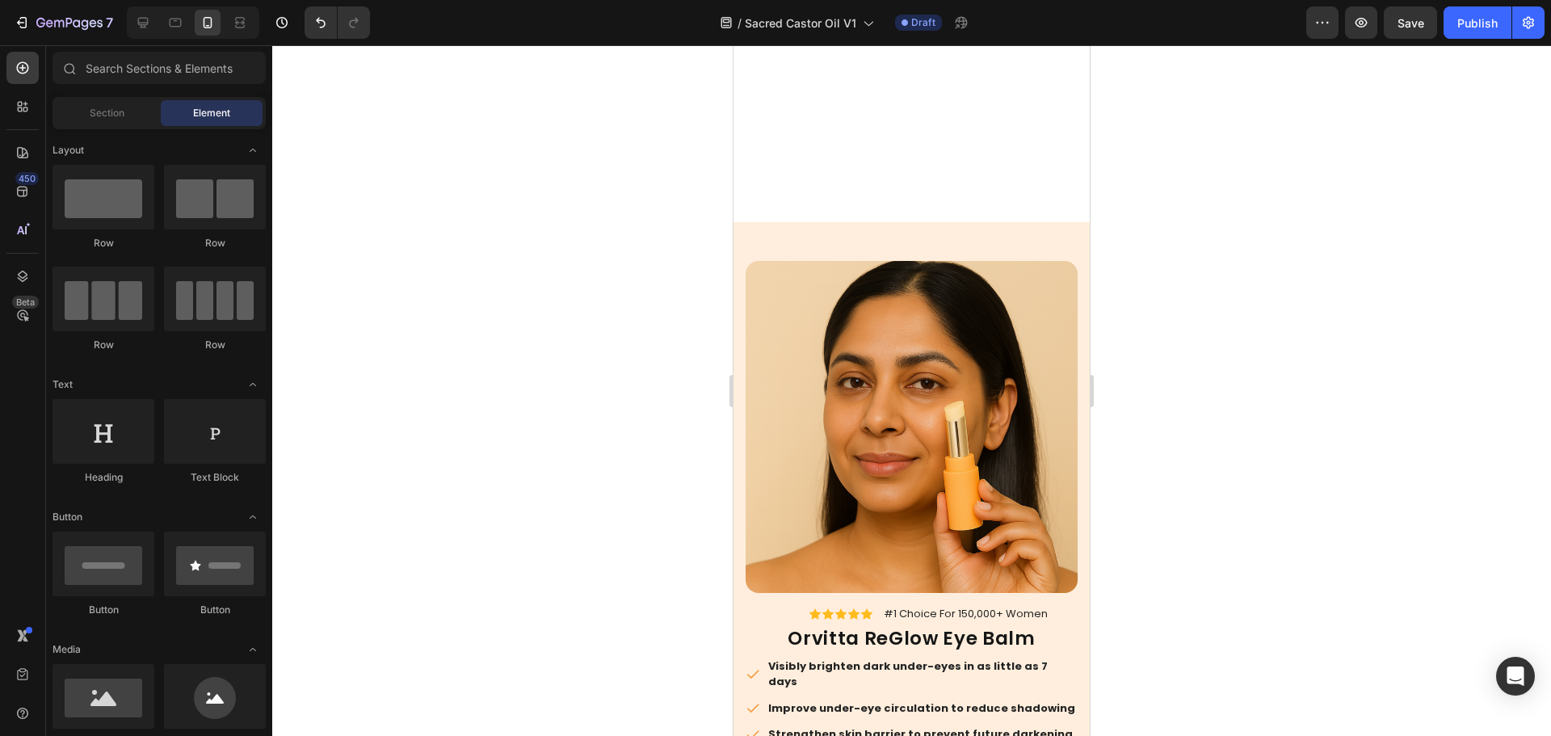
scroll to position [3473, 0]
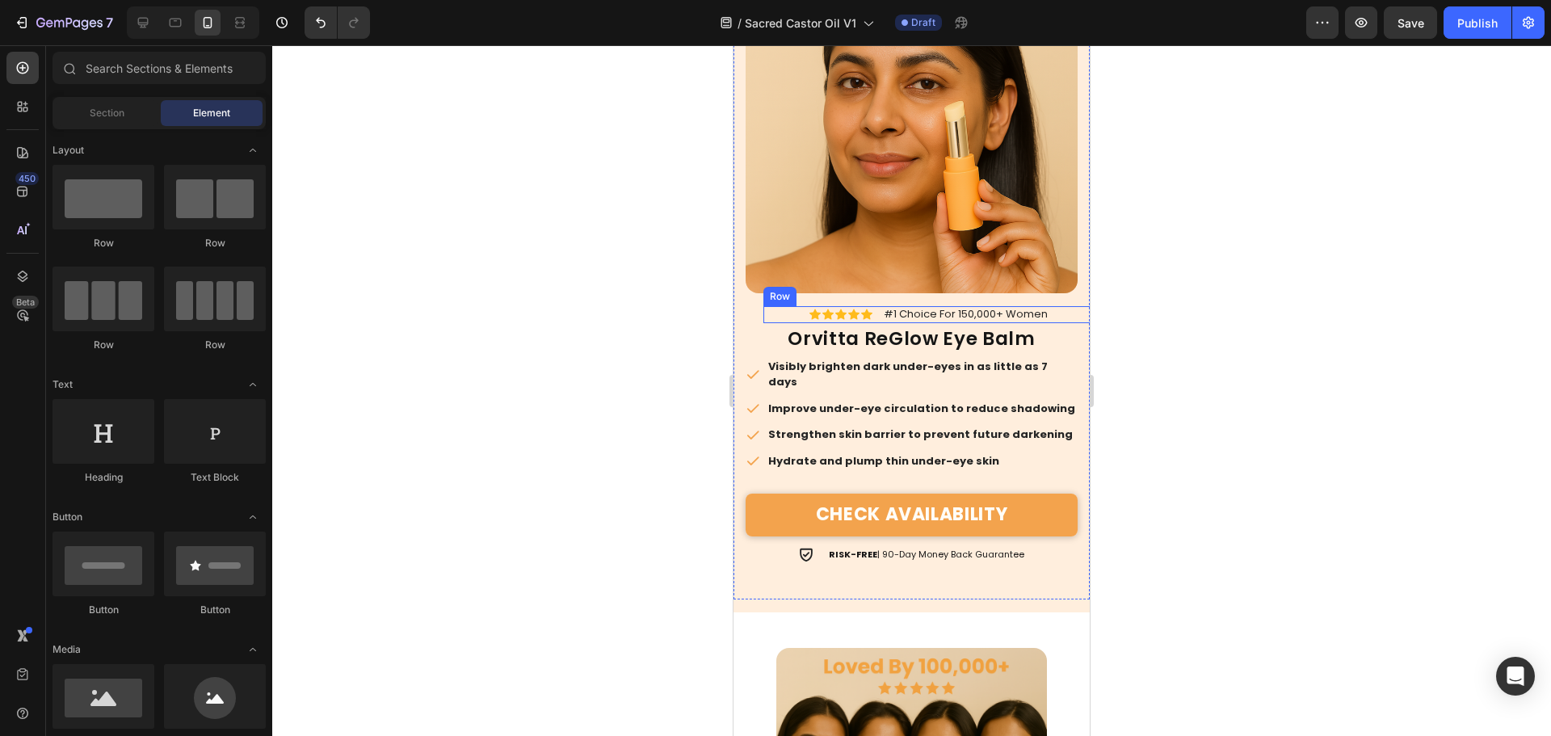
click at [792, 306] on div "Icon Icon Icon Icon Icon Icon List #1 Choice For 150,000+ Women Text Block Row" at bounding box center [929, 314] width 332 height 17
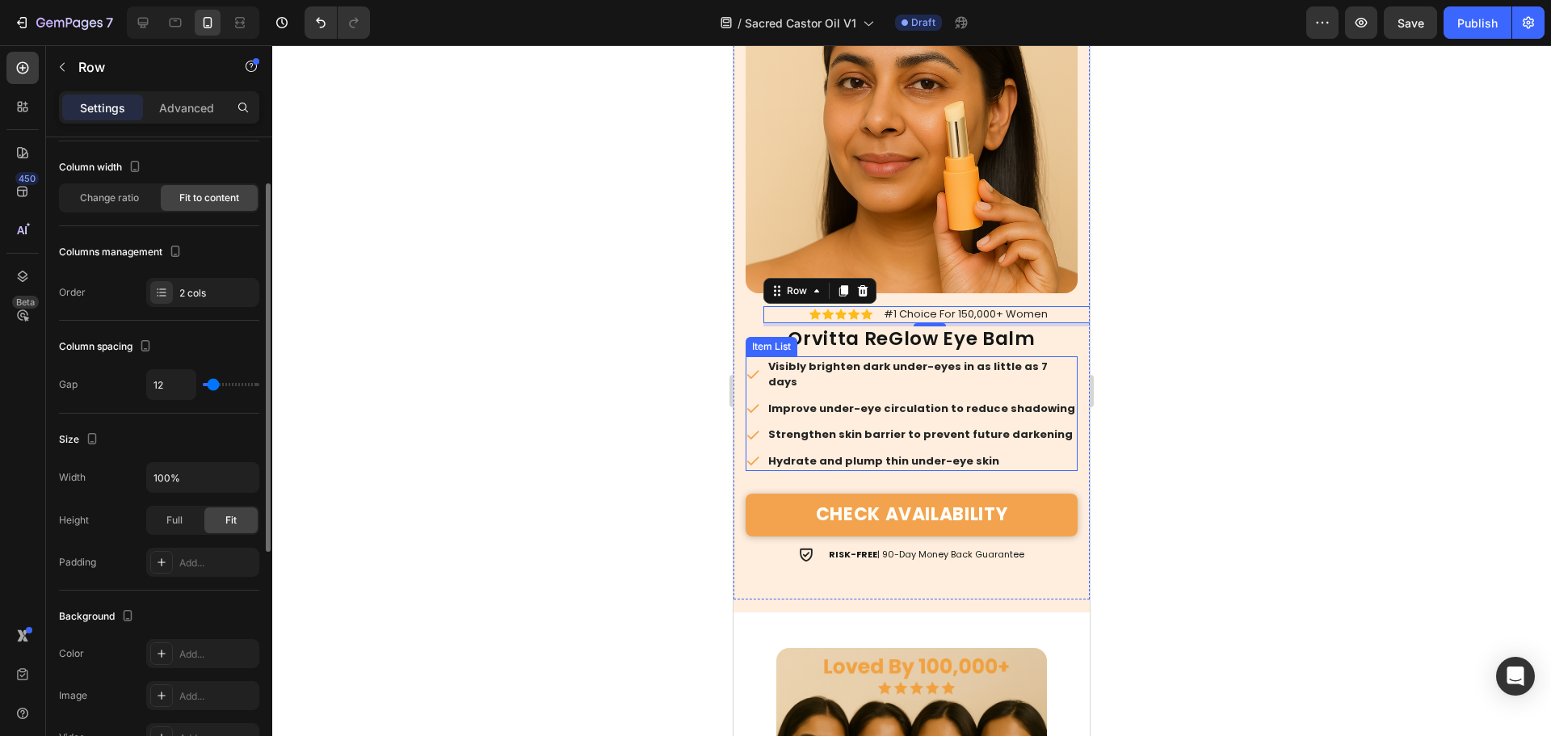
scroll to position [0, 0]
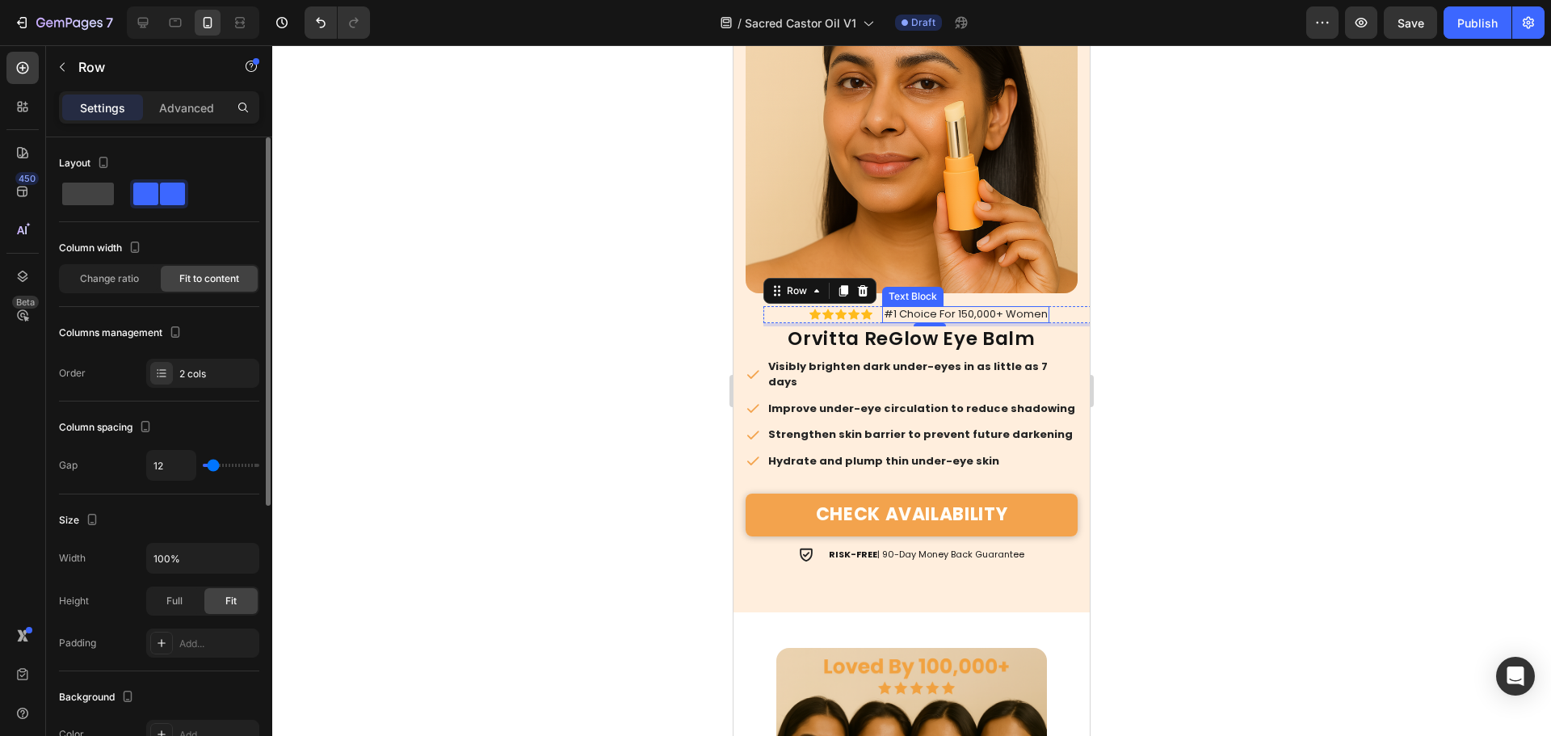
click at [909, 306] on span "#1 Choice For 150,000+ Women" at bounding box center [966, 313] width 164 height 15
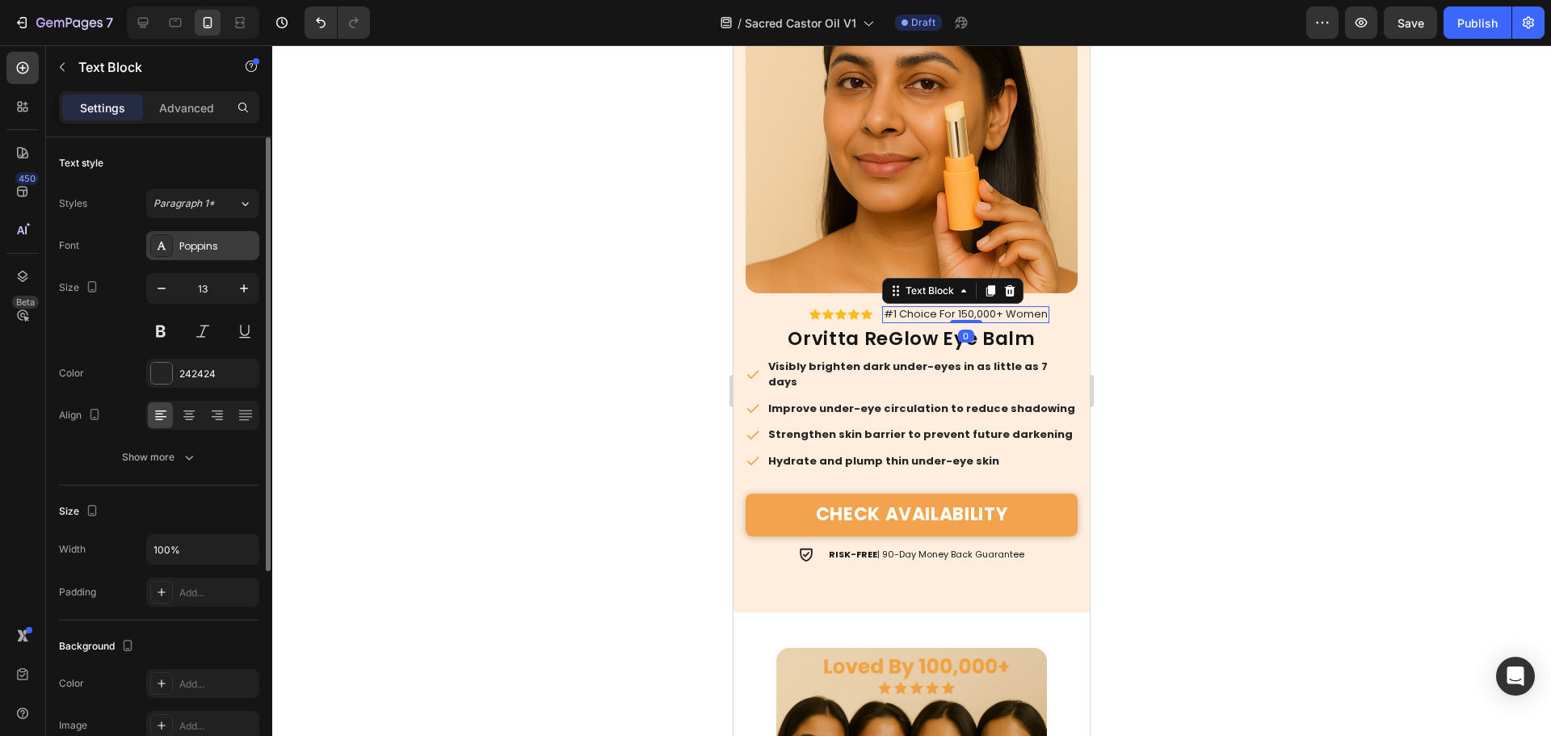
click at [193, 232] on div "Poppins" at bounding box center [202, 245] width 113 height 29
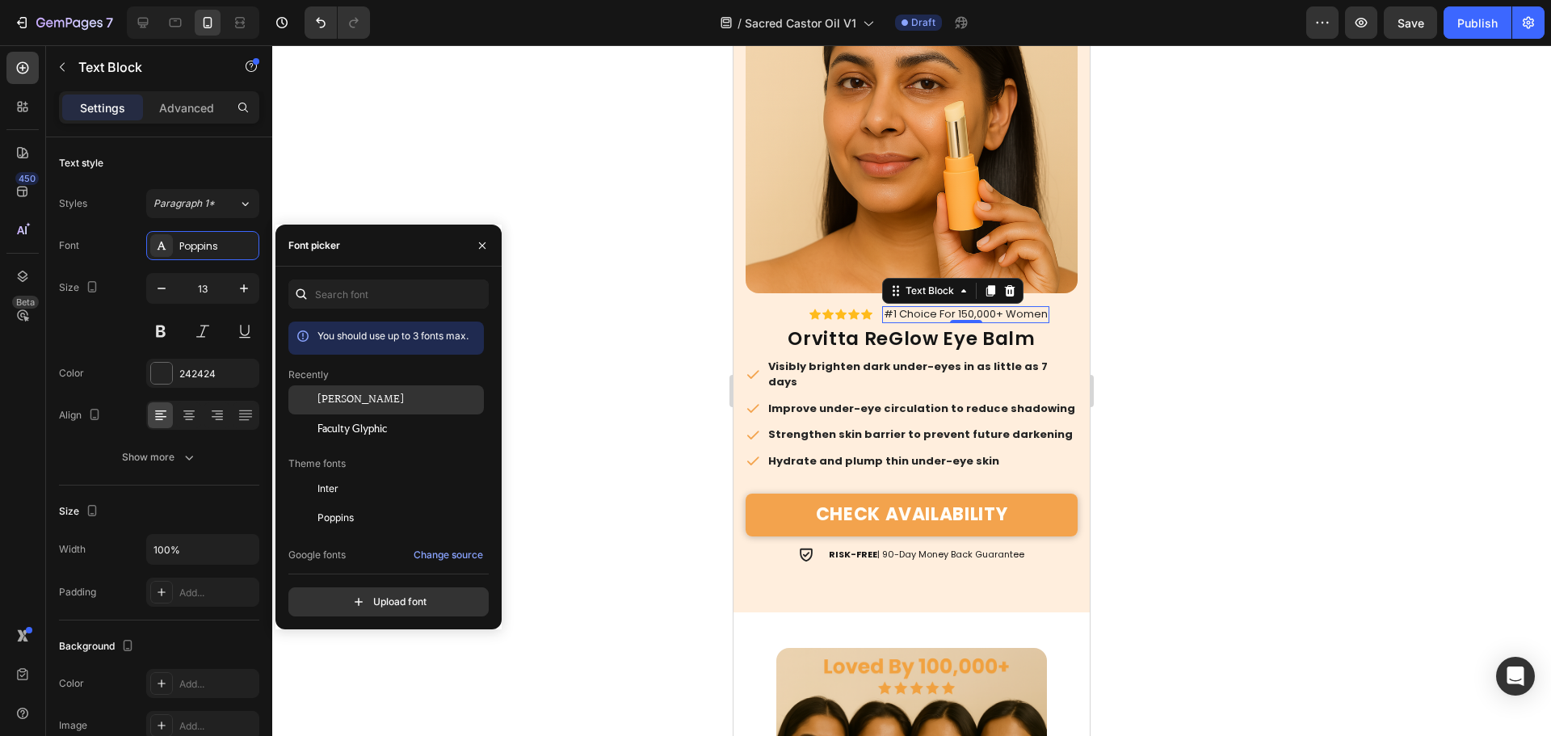
click at [343, 402] on span "[PERSON_NAME]" at bounding box center [360, 400] width 86 height 15
click at [830, 329] on h2 "Orvitta ReGlow Eye Balm" at bounding box center [912, 339] width 332 height 26
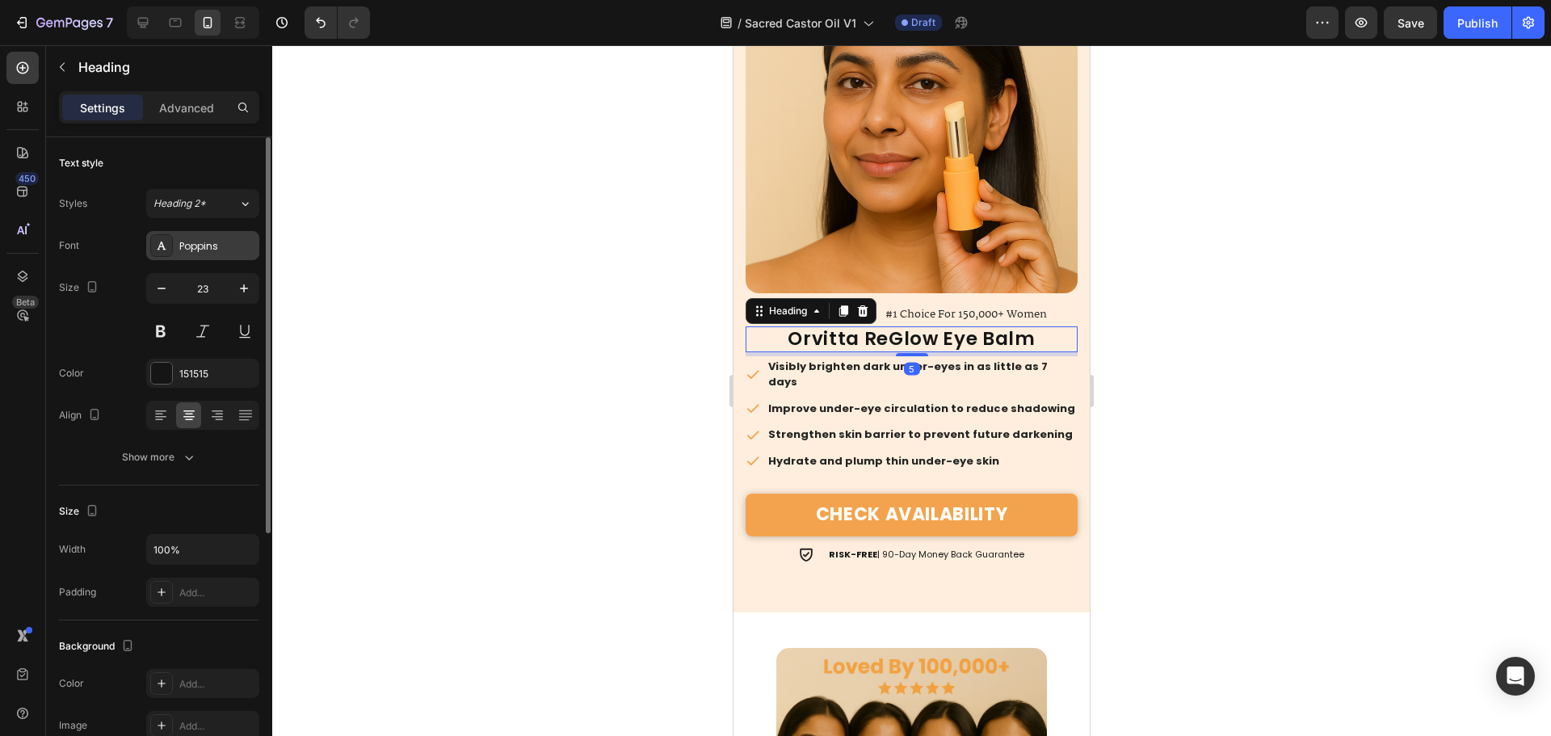
click at [228, 247] on div "Poppins" at bounding box center [217, 246] width 76 height 15
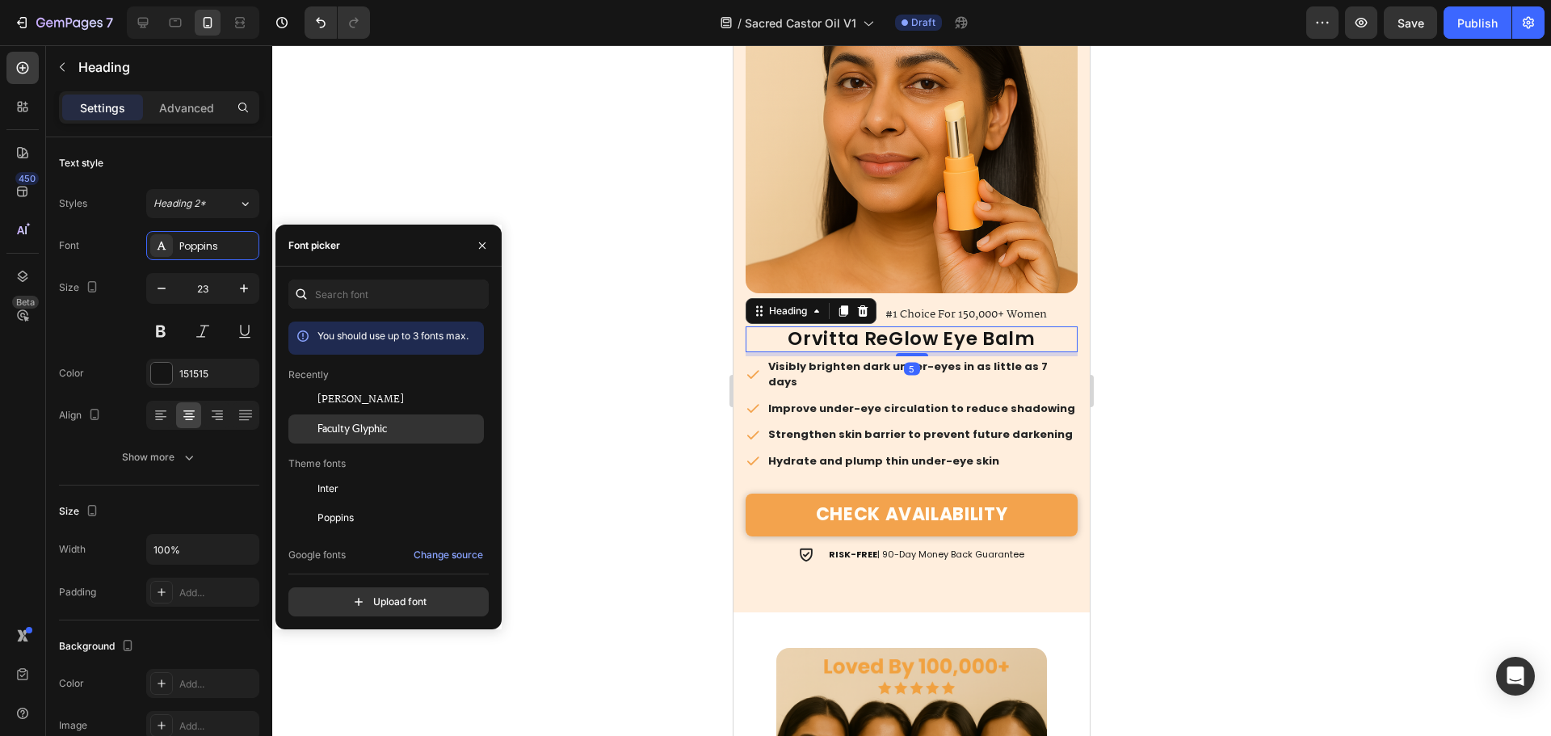
click at [354, 597] on div "Faculty Glyphic" at bounding box center [385, 611] width 195 height 29
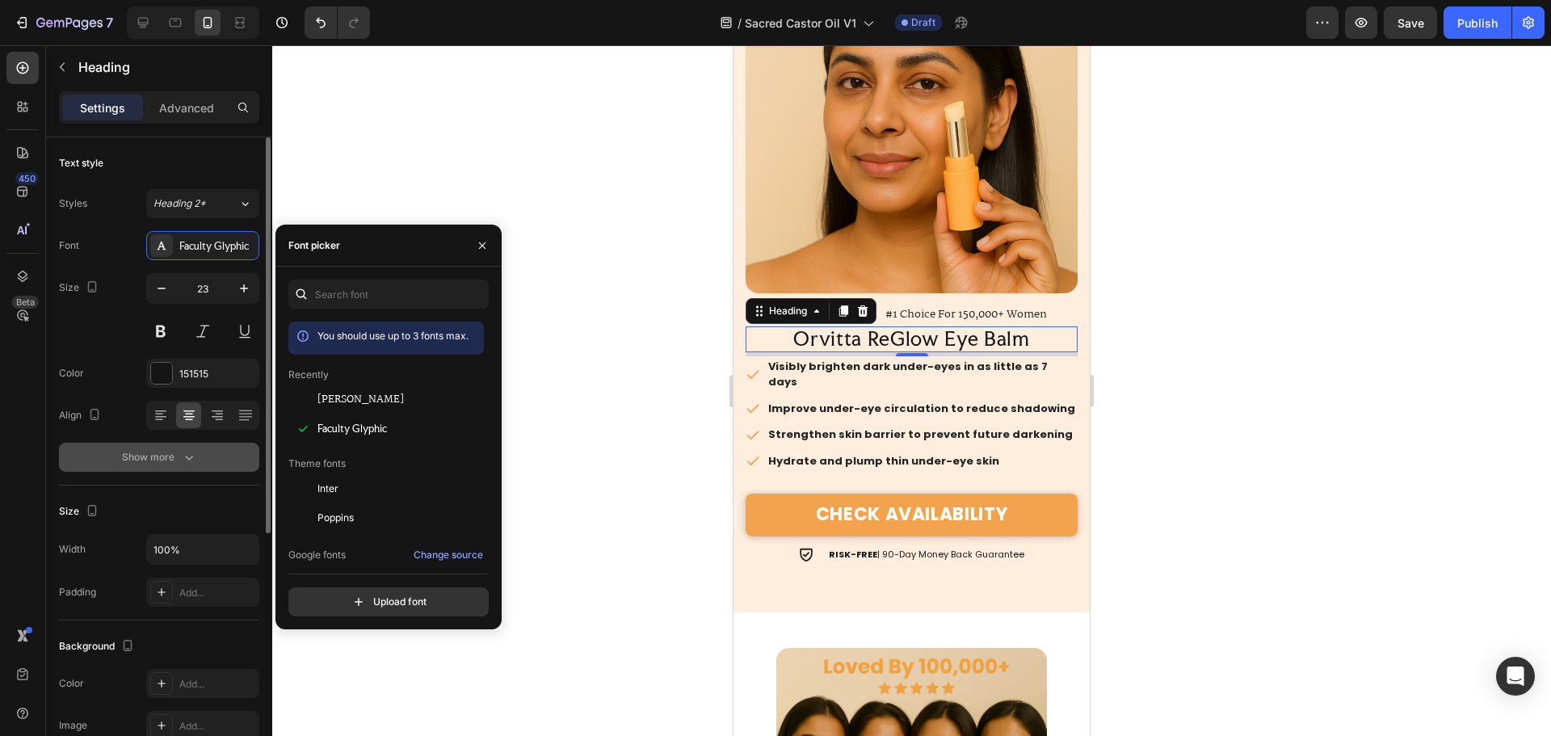
click at [168, 452] on div "Show more" at bounding box center [159, 457] width 75 height 16
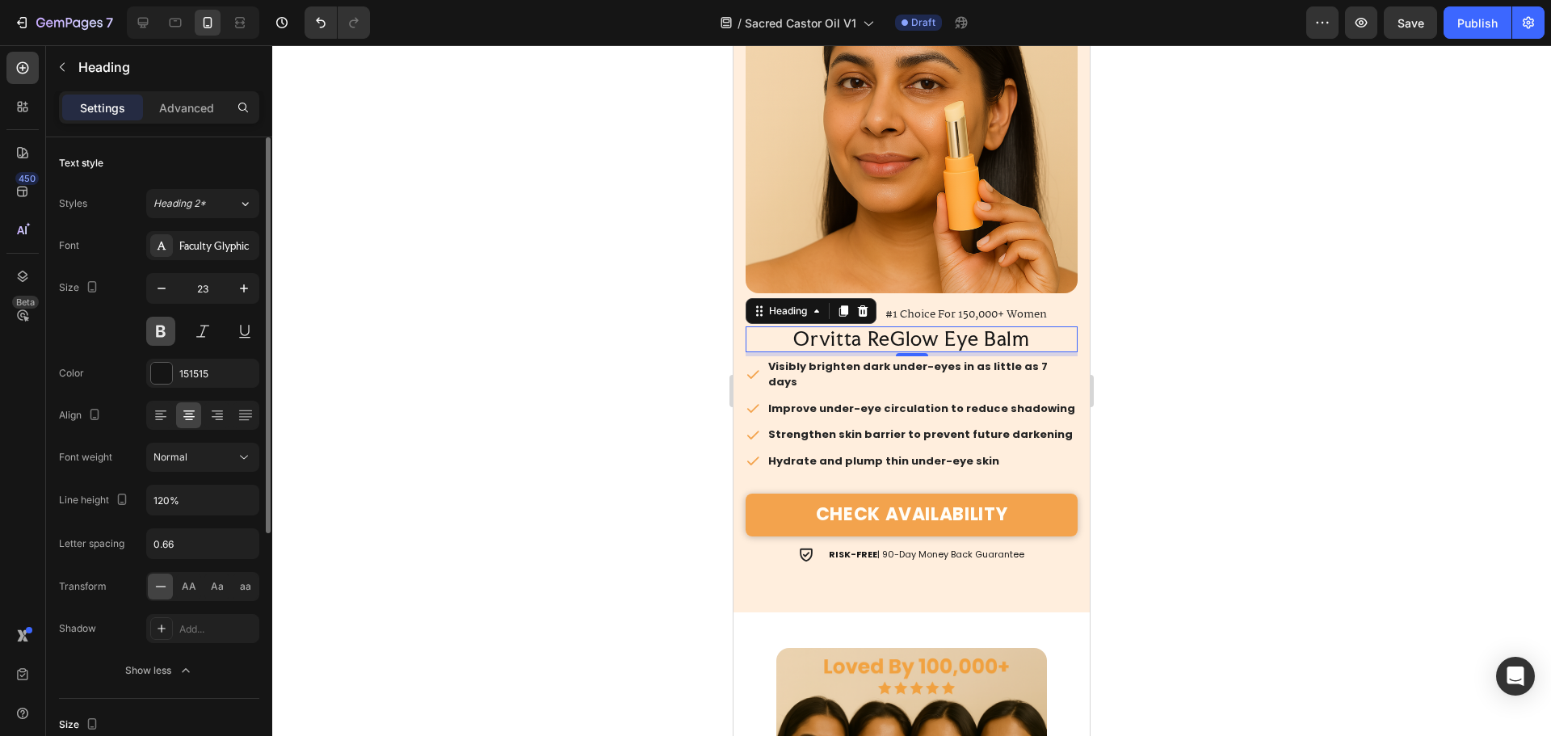
click at [158, 334] on button at bounding box center [160, 331] width 29 height 29
click at [174, 370] on div "151515" at bounding box center [202, 373] width 113 height 29
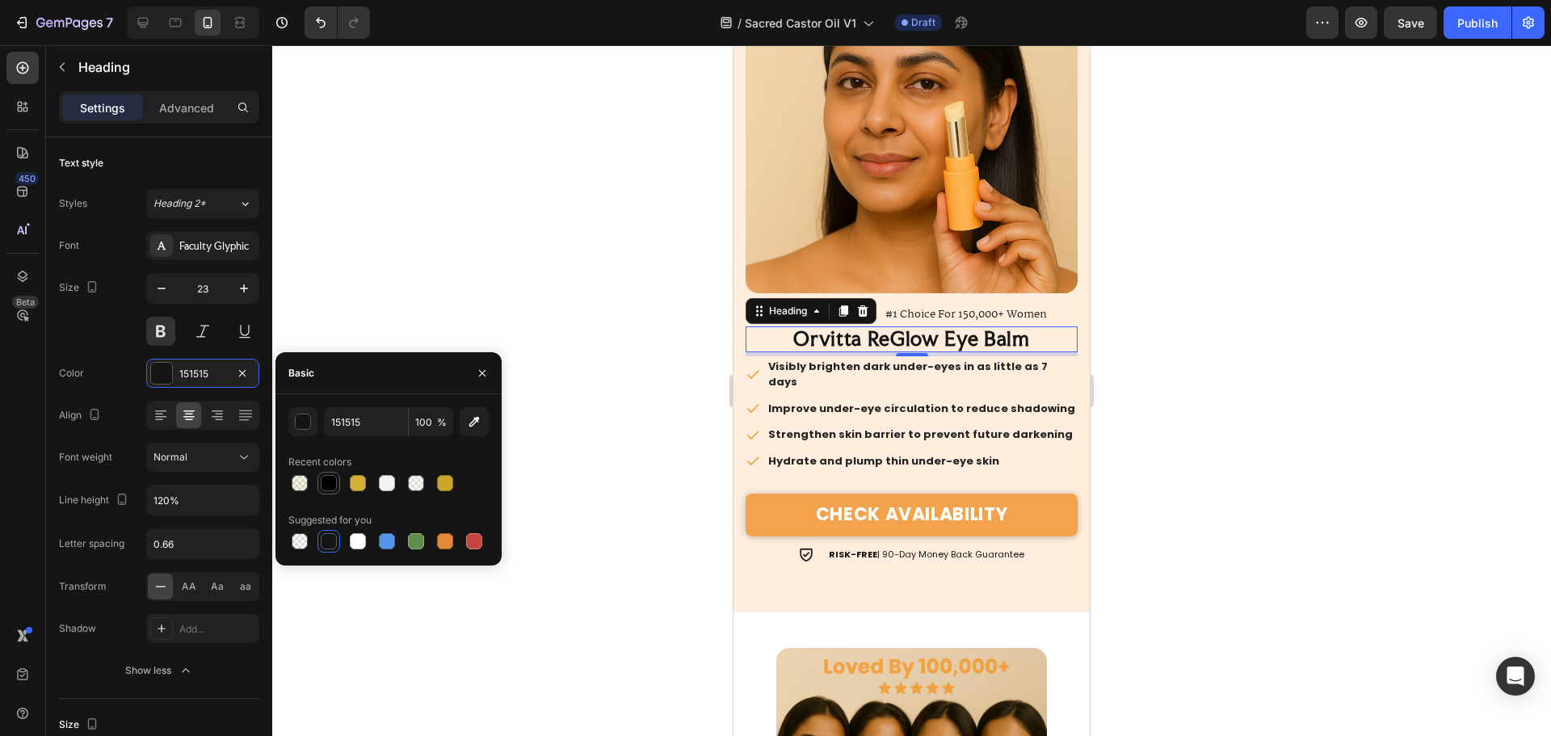
click at [330, 488] on div at bounding box center [329, 483] width 16 height 16
type input "000000"
click at [338, 471] on div "Recent colors" at bounding box center [388, 462] width 200 height 26
click at [1059, 451] on div "Hydrate and plump thin under-eye skin" at bounding box center [922, 461] width 312 height 21
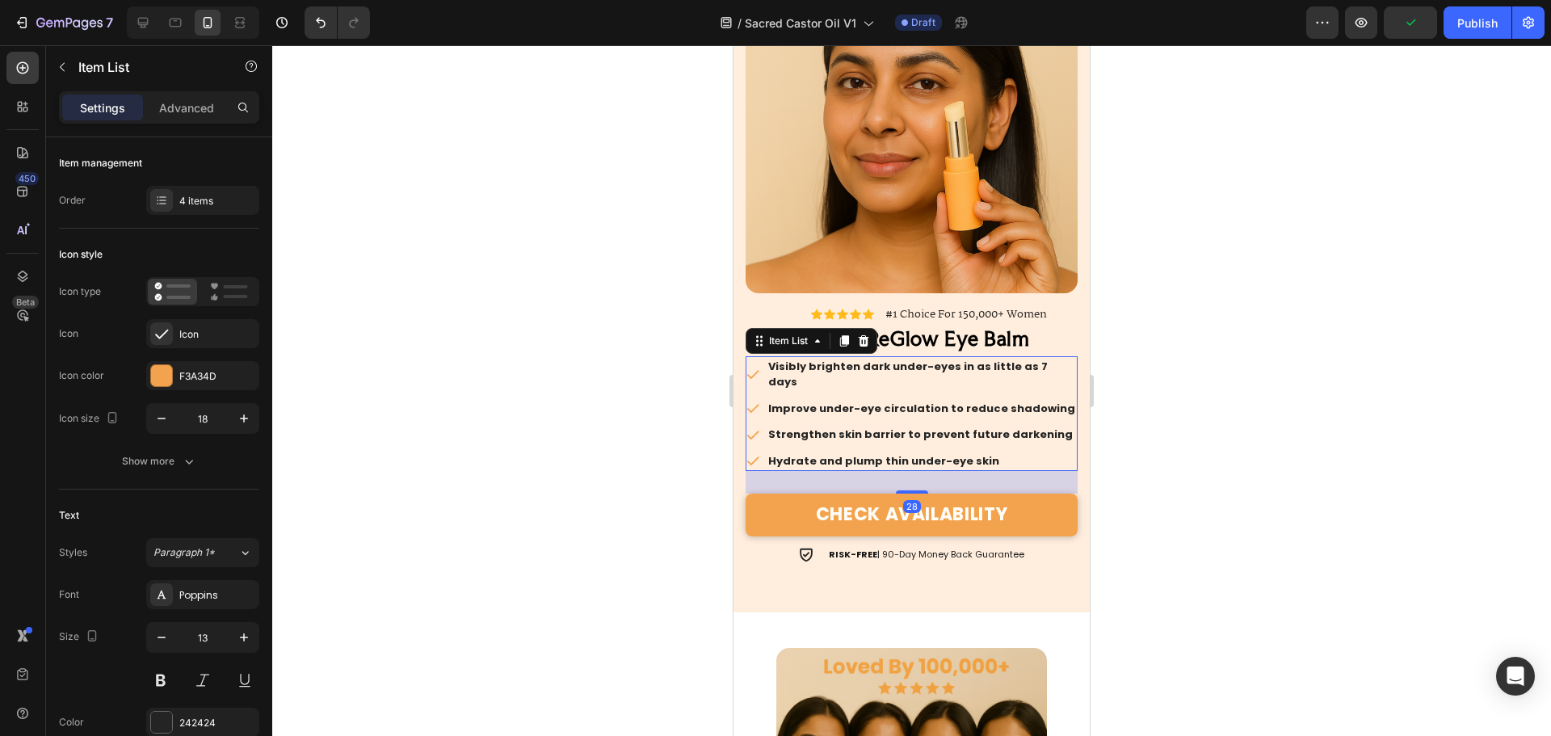
click at [1064, 433] on div "Visibly brighten dark under-eyes in as little as 7 days Improve under-eye circu…" at bounding box center [912, 414] width 332 height 116
click at [209, 726] on div "242424" at bounding box center [202, 723] width 47 height 15
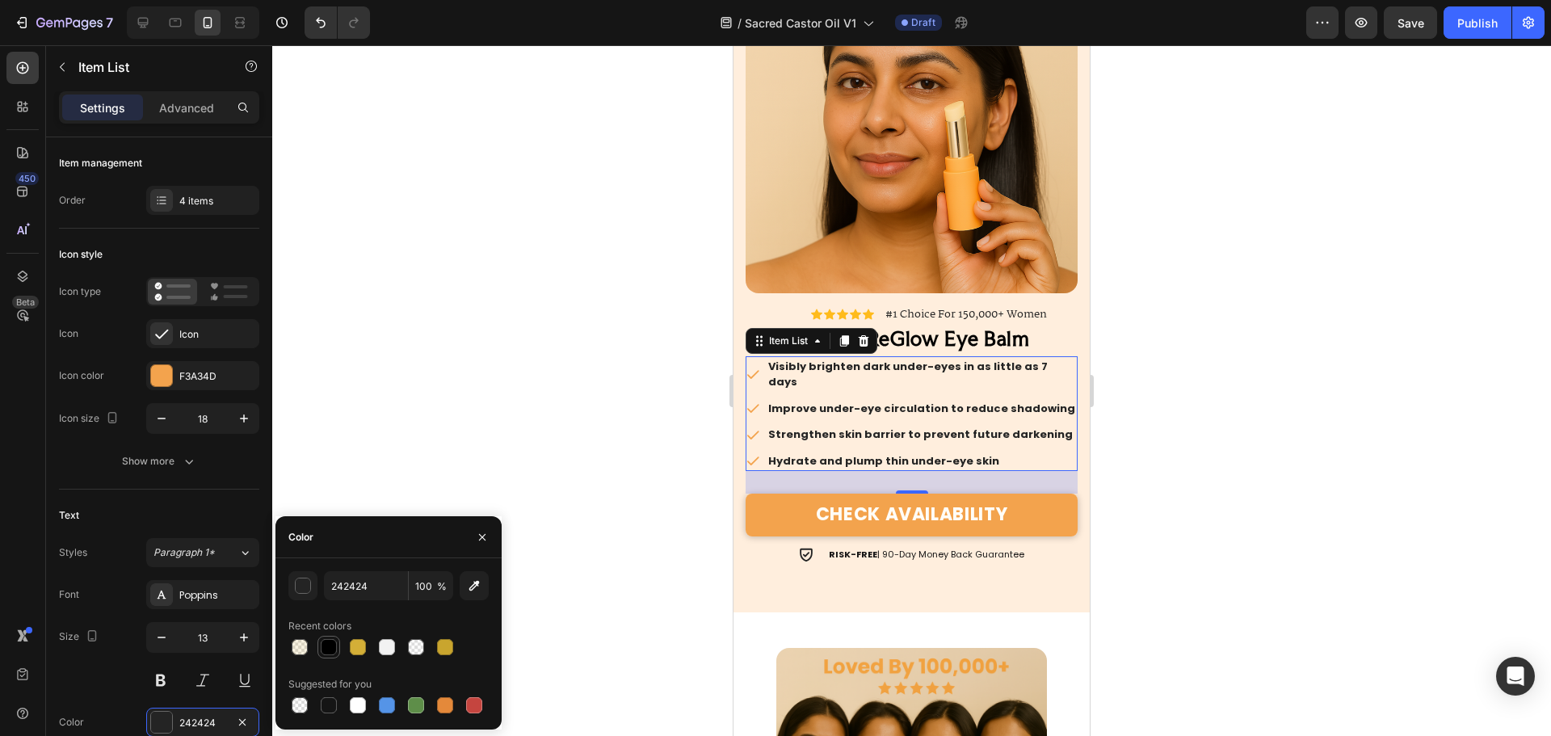
click at [334, 647] on div at bounding box center [329, 647] width 16 height 16
type input "000000"
click at [179, 592] on div "Poppins" at bounding box center [217, 595] width 76 height 15
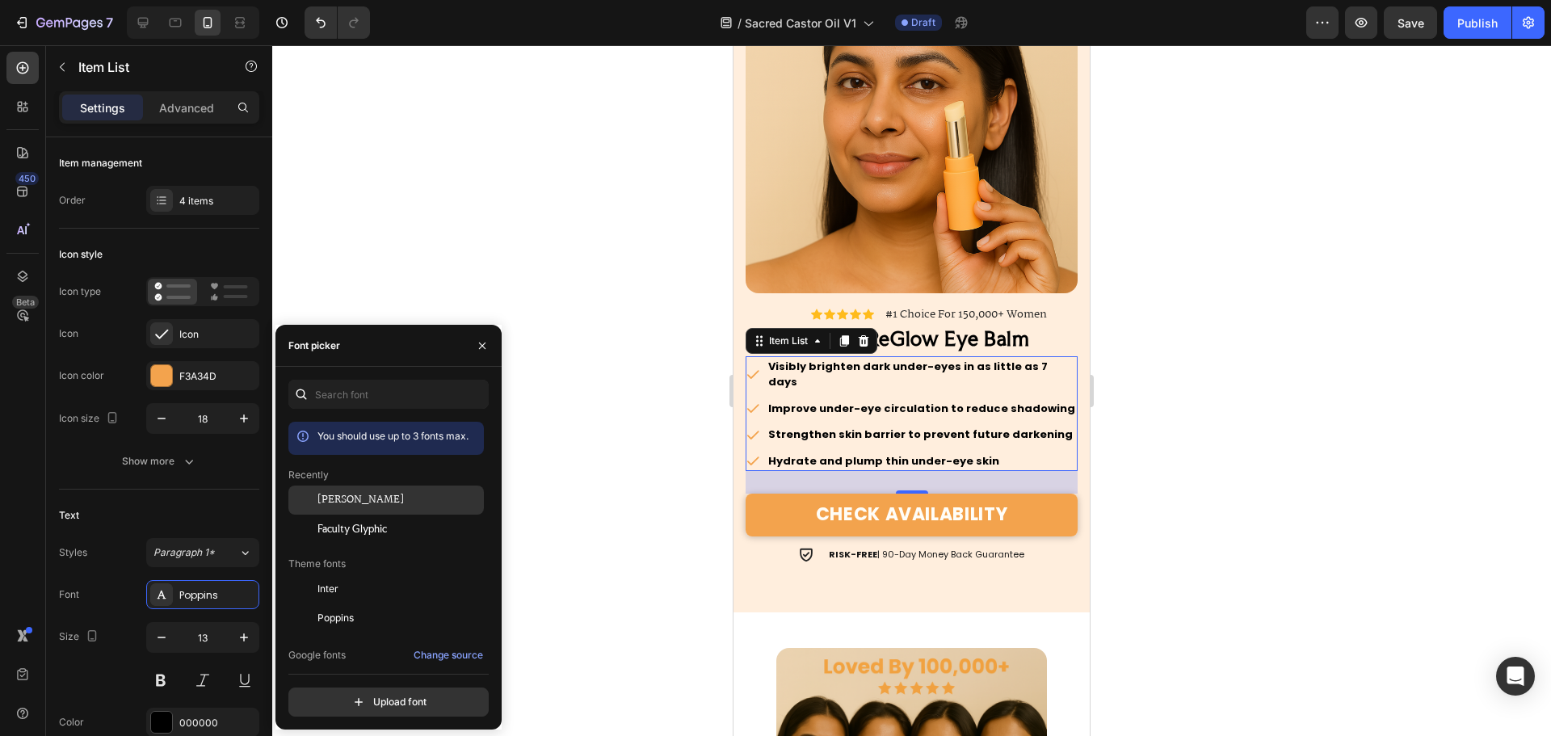
click at [340, 498] on span "[PERSON_NAME]" at bounding box center [360, 500] width 86 height 15
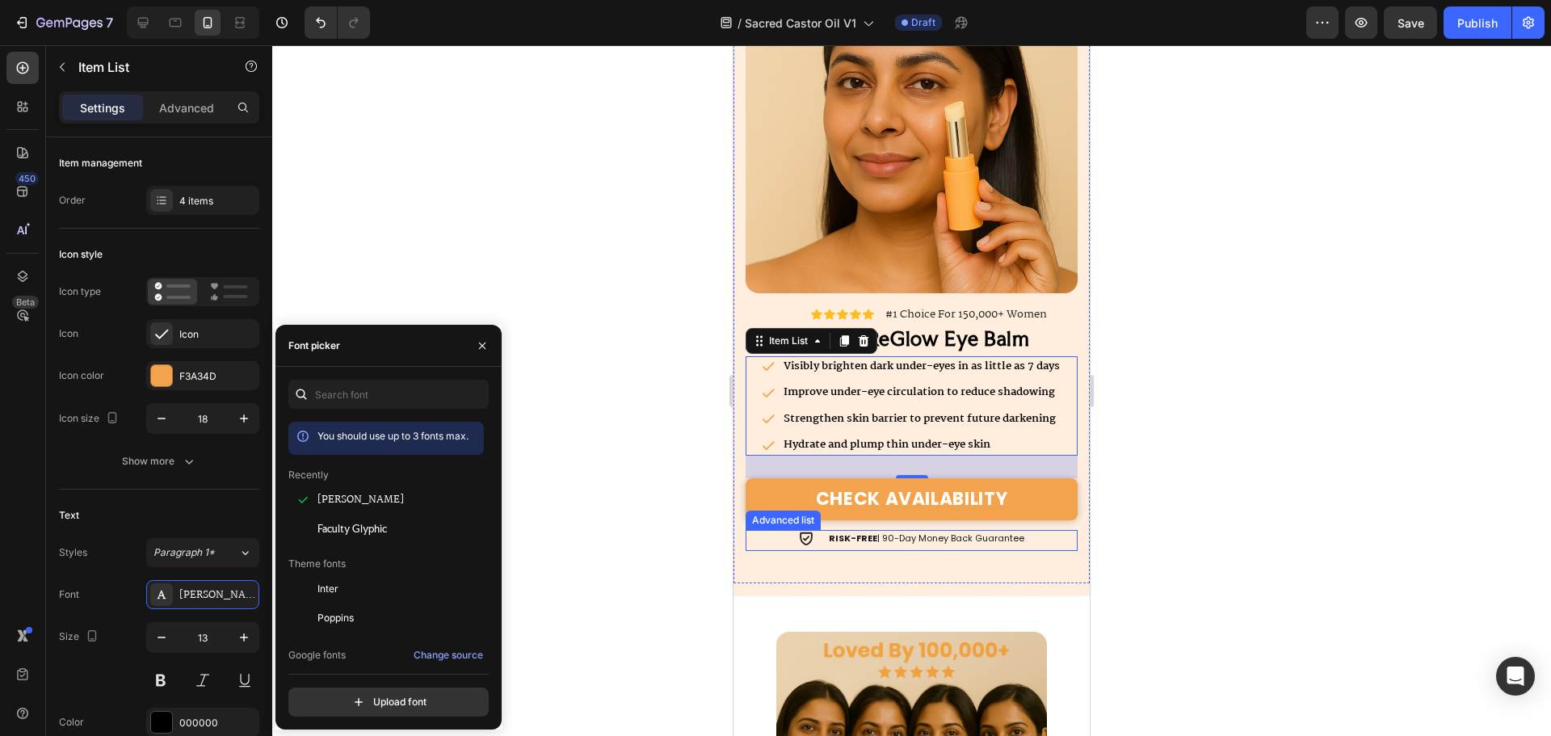
click at [786, 530] on div "Icon RISK-FREE | 90-Day Money Back Guarantee Text Block" at bounding box center [912, 540] width 332 height 21
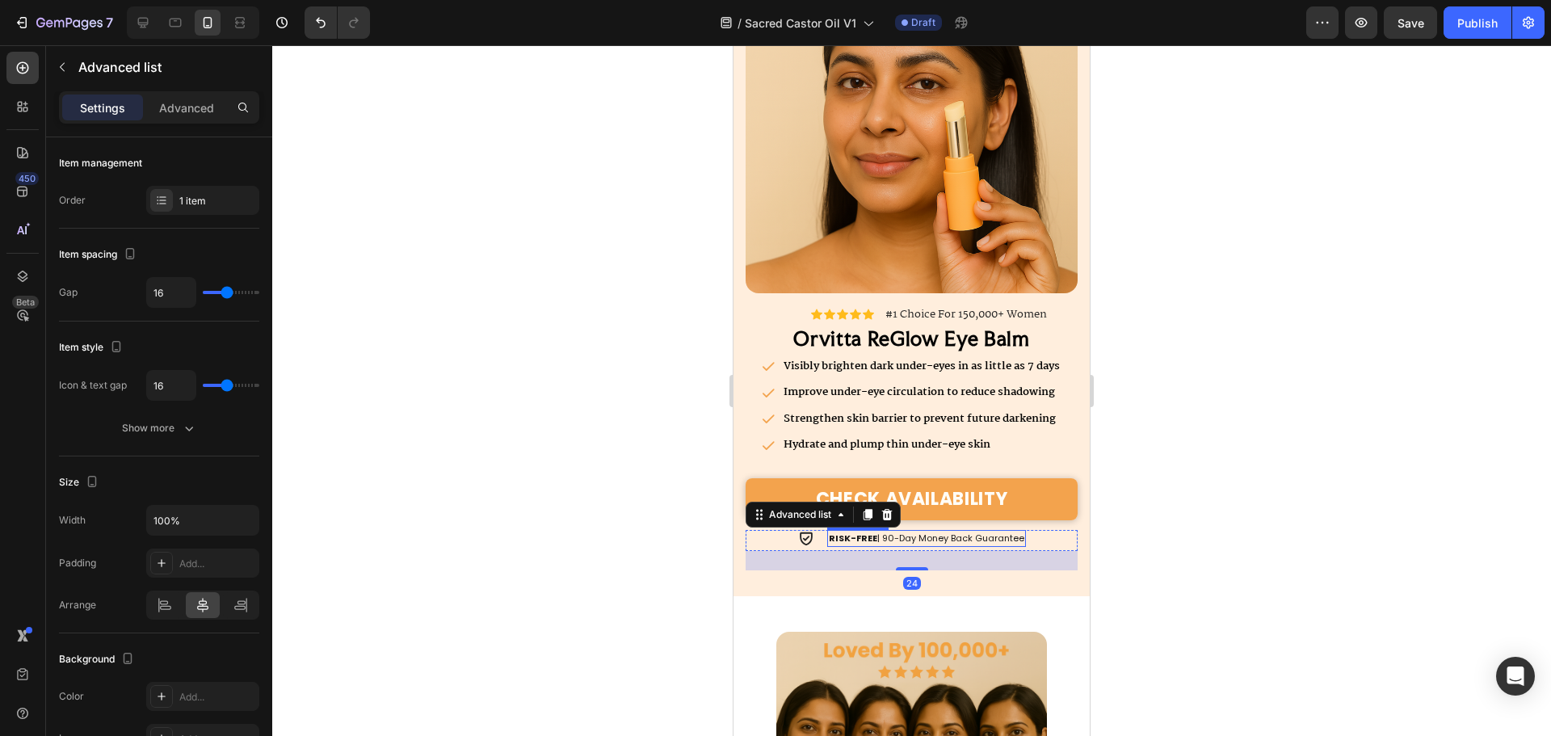
click at [827, 530] on div "RISK-FREE | 90-Day Money Back Guarantee" at bounding box center [926, 538] width 199 height 17
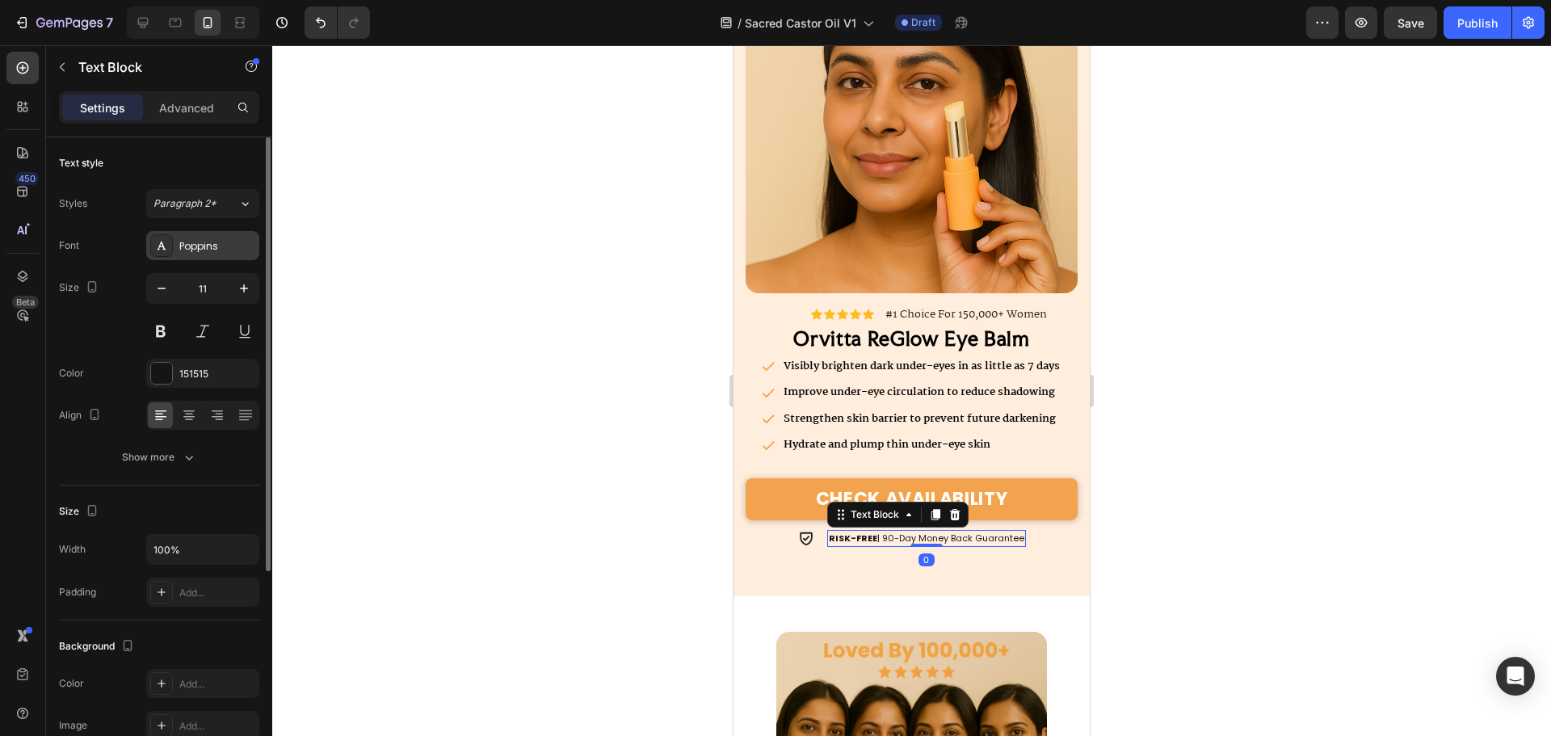
click at [195, 245] on div "Poppins" at bounding box center [217, 246] width 76 height 15
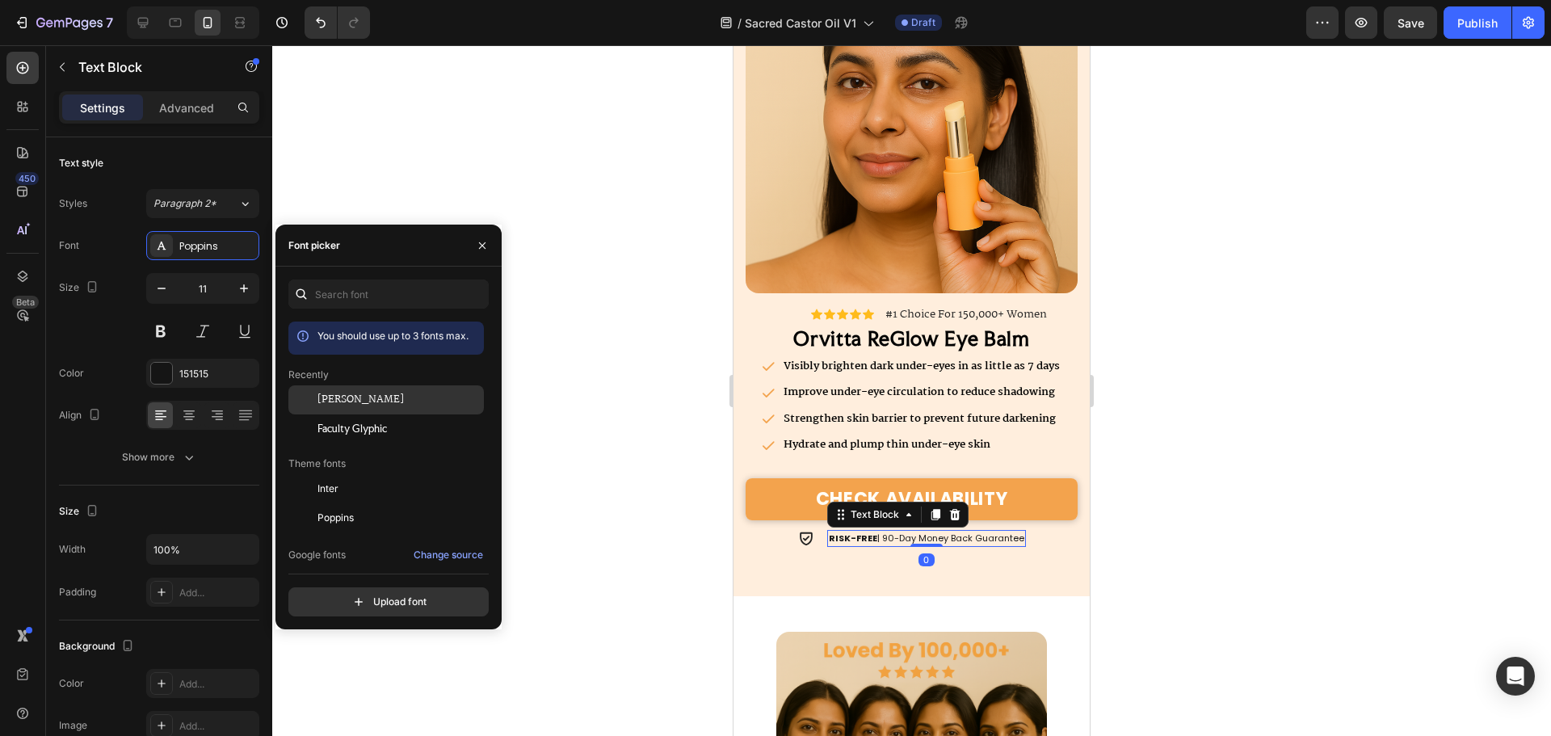
click at [339, 398] on span "[PERSON_NAME]" at bounding box center [360, 400] width 86 height 15
click at [1203, 452] on div at bounding box center [911, 390] width 1279 height 691
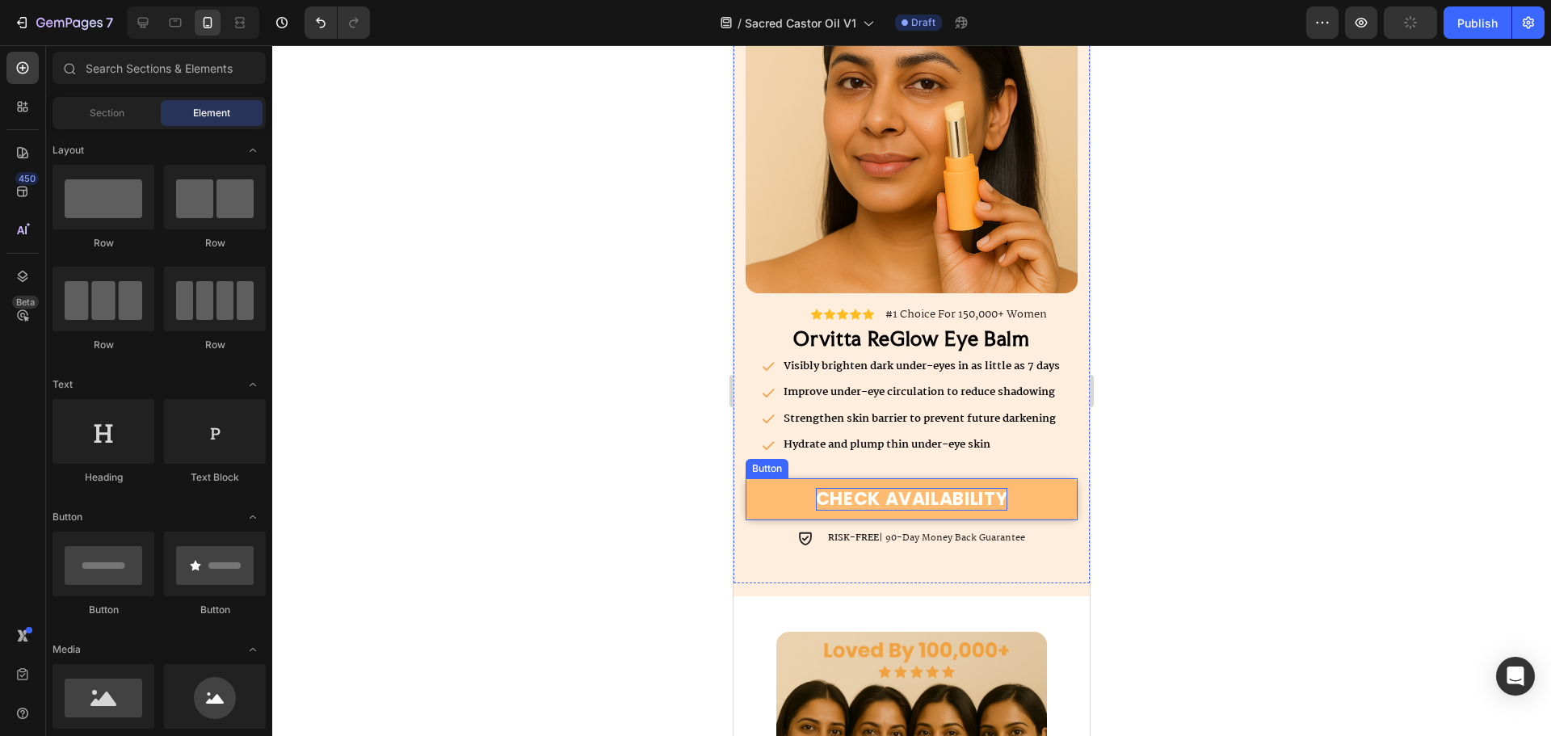
click at [983, 498] on p "CHECK AVAILABILITY" at bounding box center [912, 499] width 192 height 23
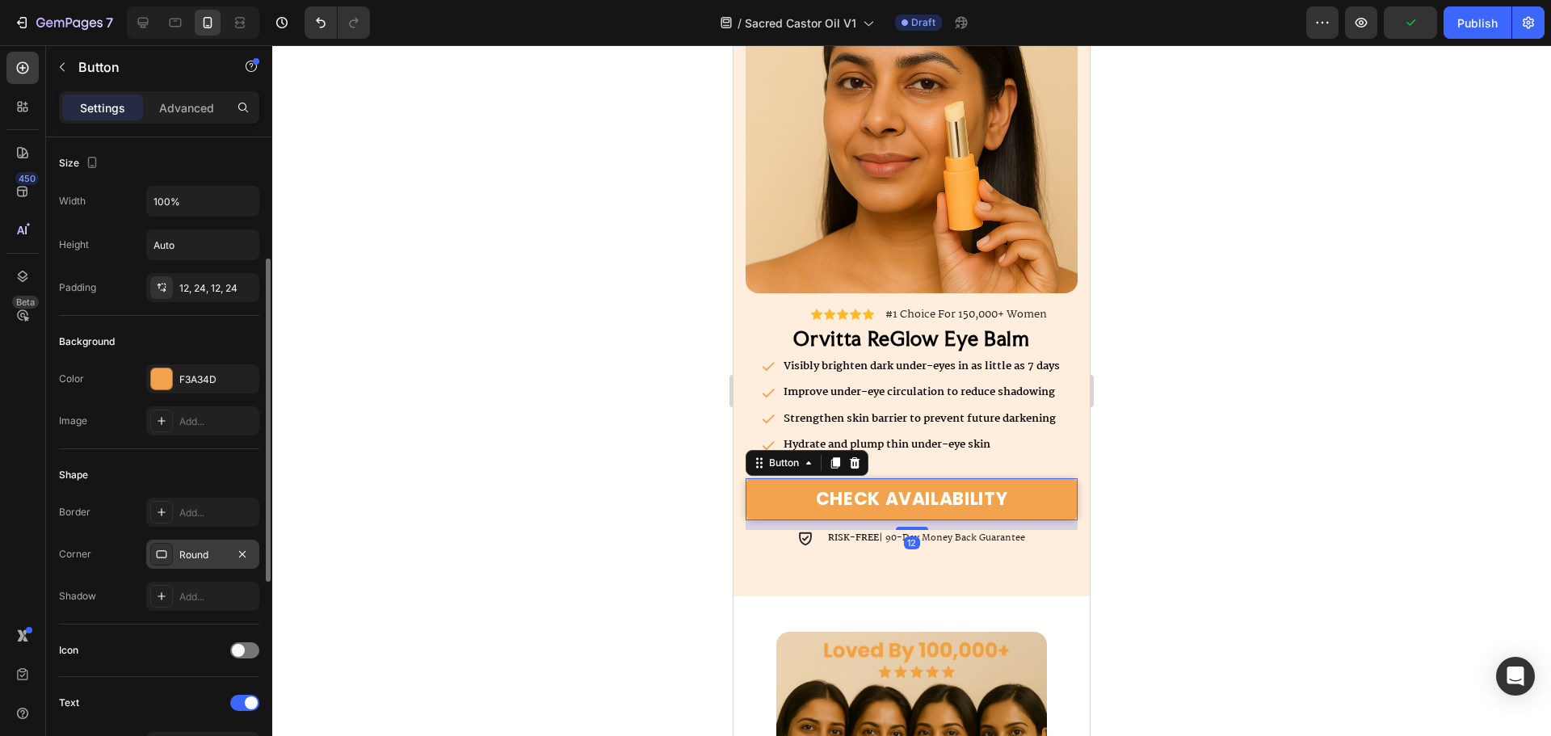
scroll to position [242, 0]
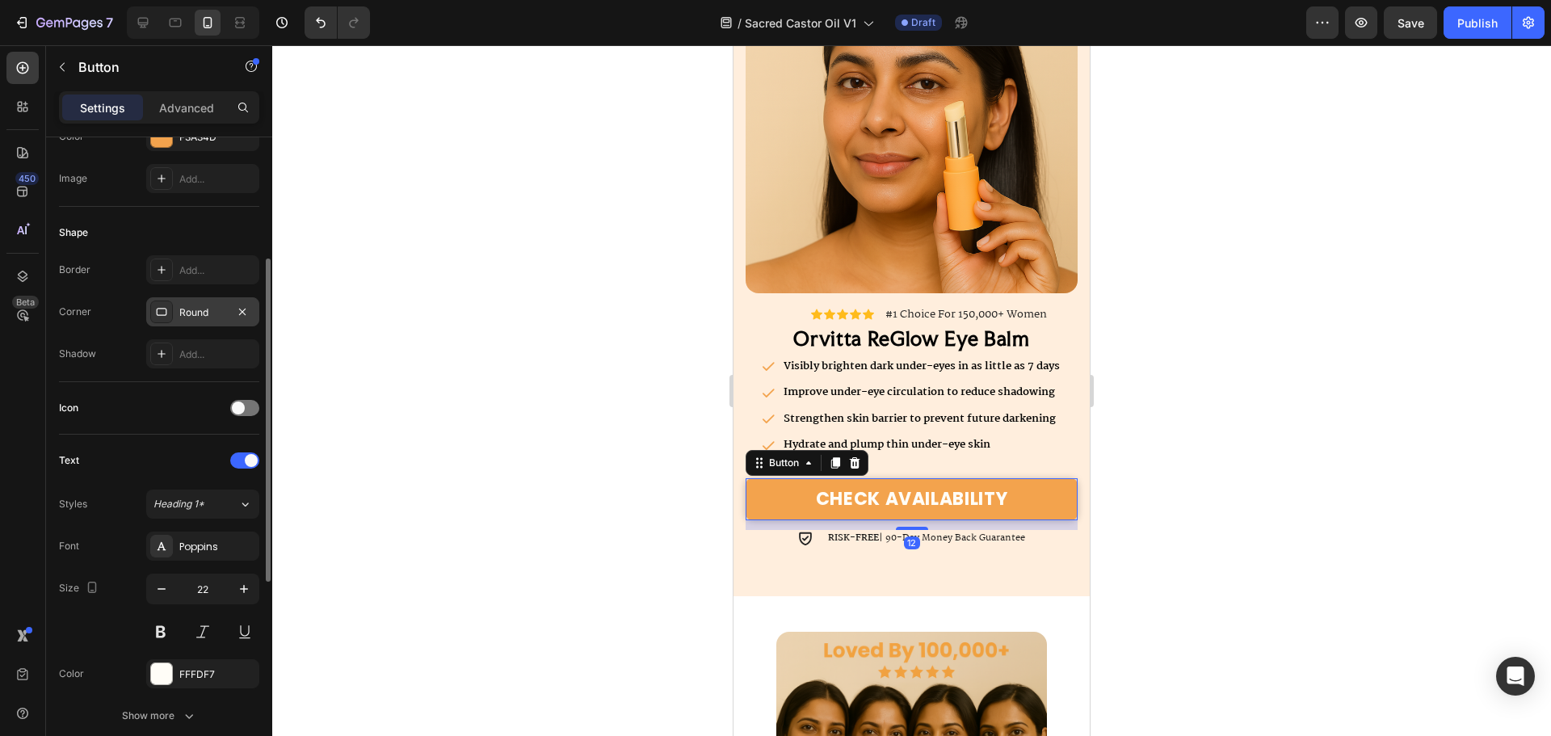
click at [208, 546] on div "Poppins" at bounding box center [217, 547] width 76 height 15
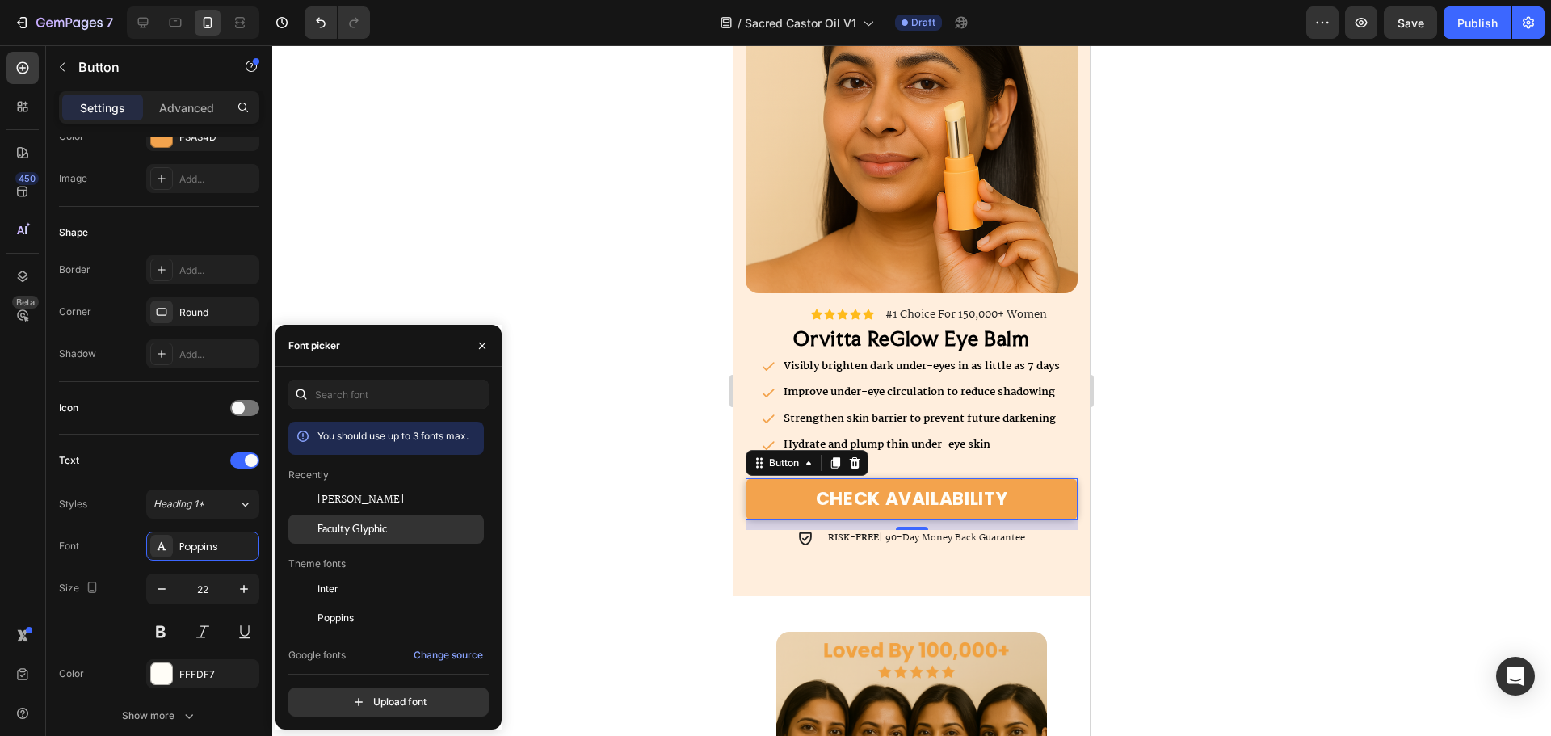
click at [360, 697] on div "Faculty Glyphic" at bounding box center [385, 711] width 195 height 29
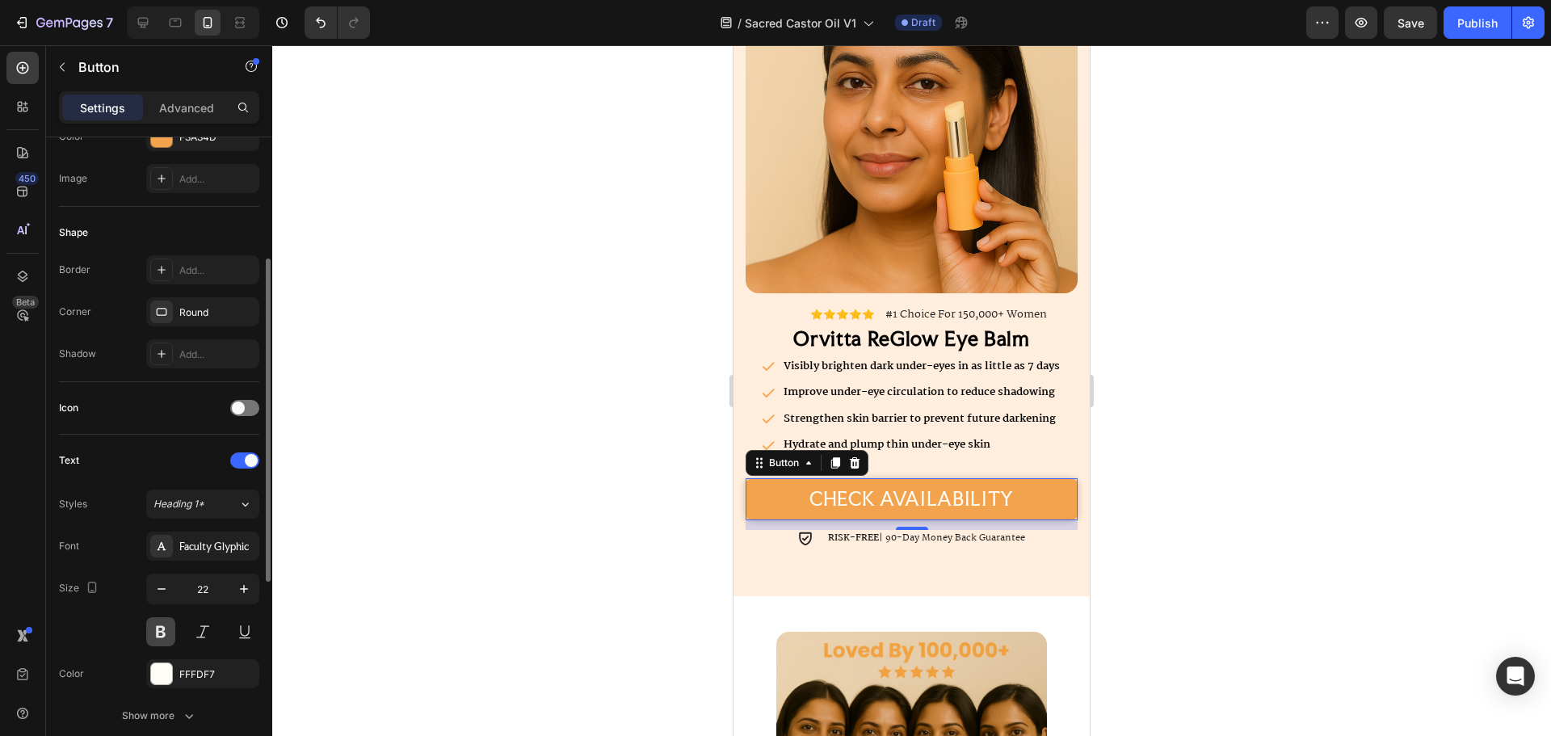
click at [161, 633] on button at bounding box center [160, 631] width 29 height 29
click at [1250, 588] on div at bounding box center [911, 390] width 1279 height 691
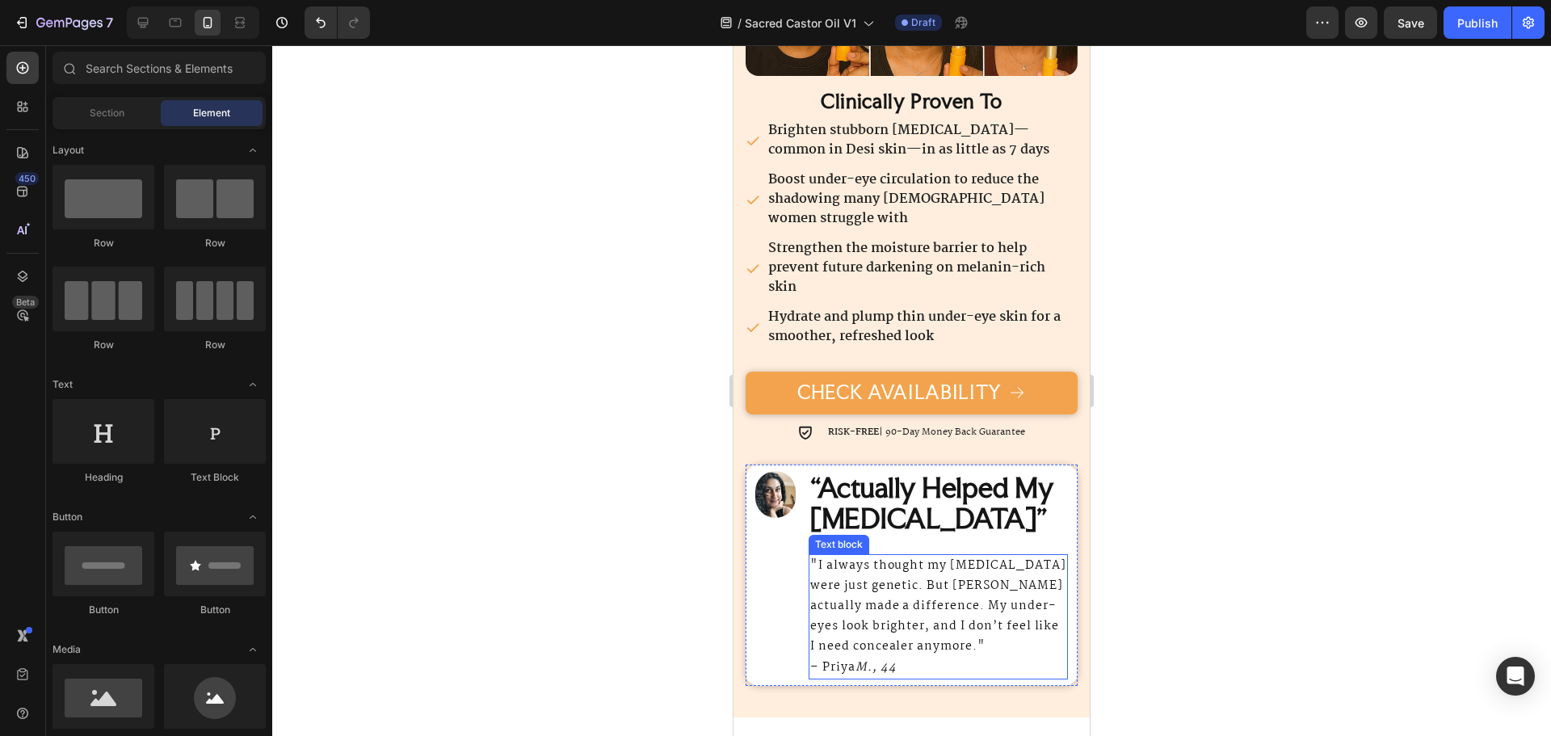
scroll to position [565, 0]
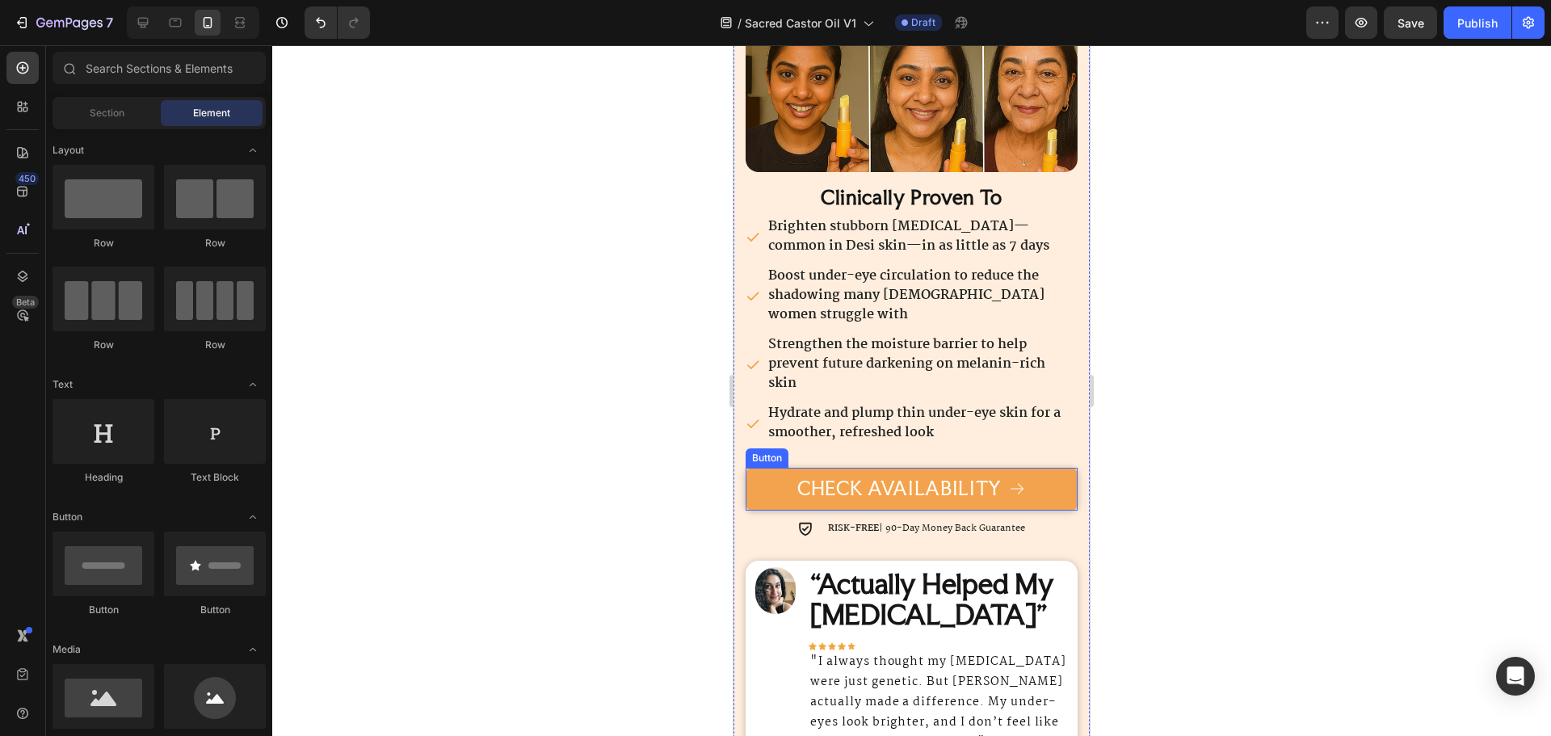
drag, startPoint x: 1344, startPoint y: 549, endPoint x: 733, endPoint y: 499, distance: 612.7
click at [949, 486] on p "CHECK AVAILABILITY" at bounding box center [899, 488] width 204 height 23
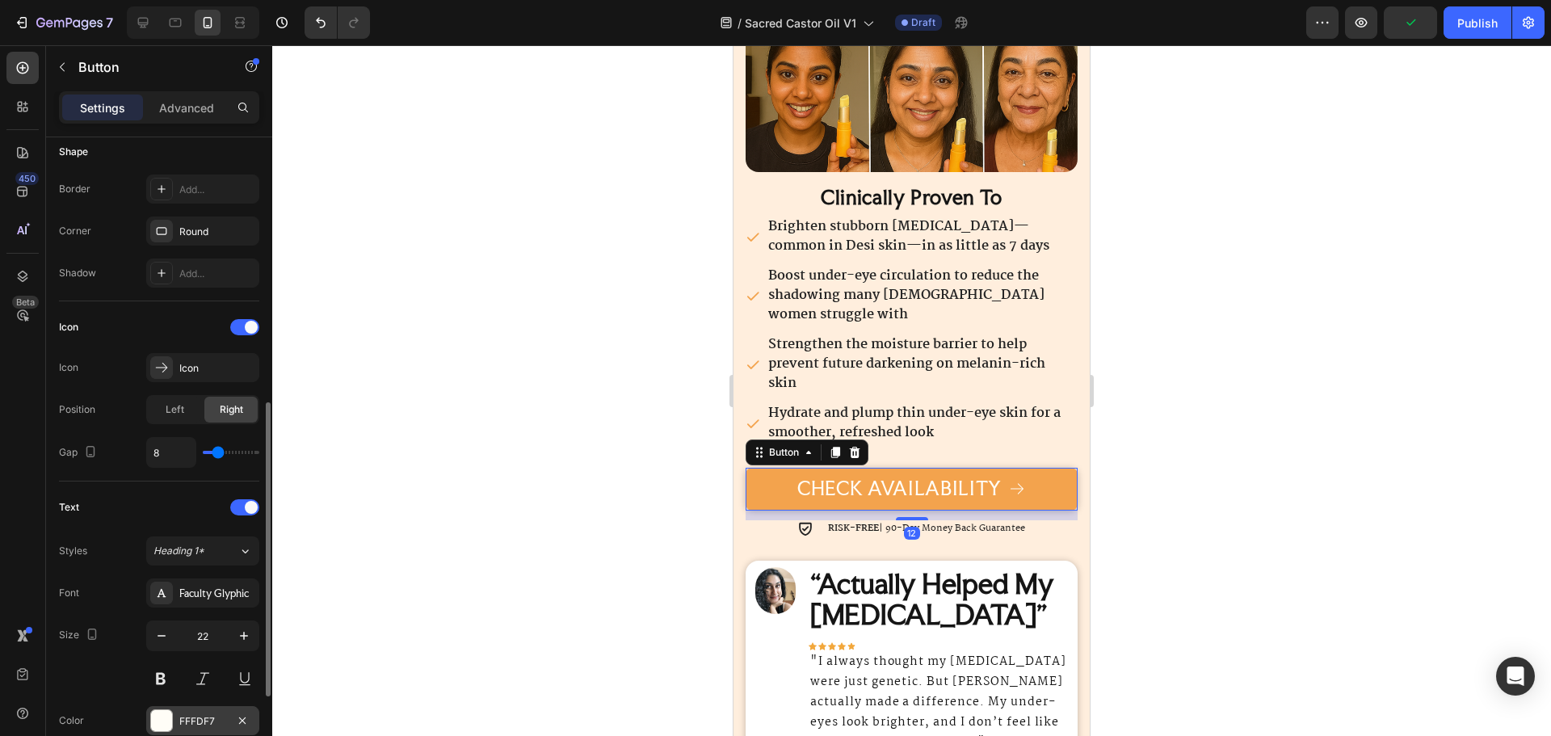
scroll to position [404, 0]
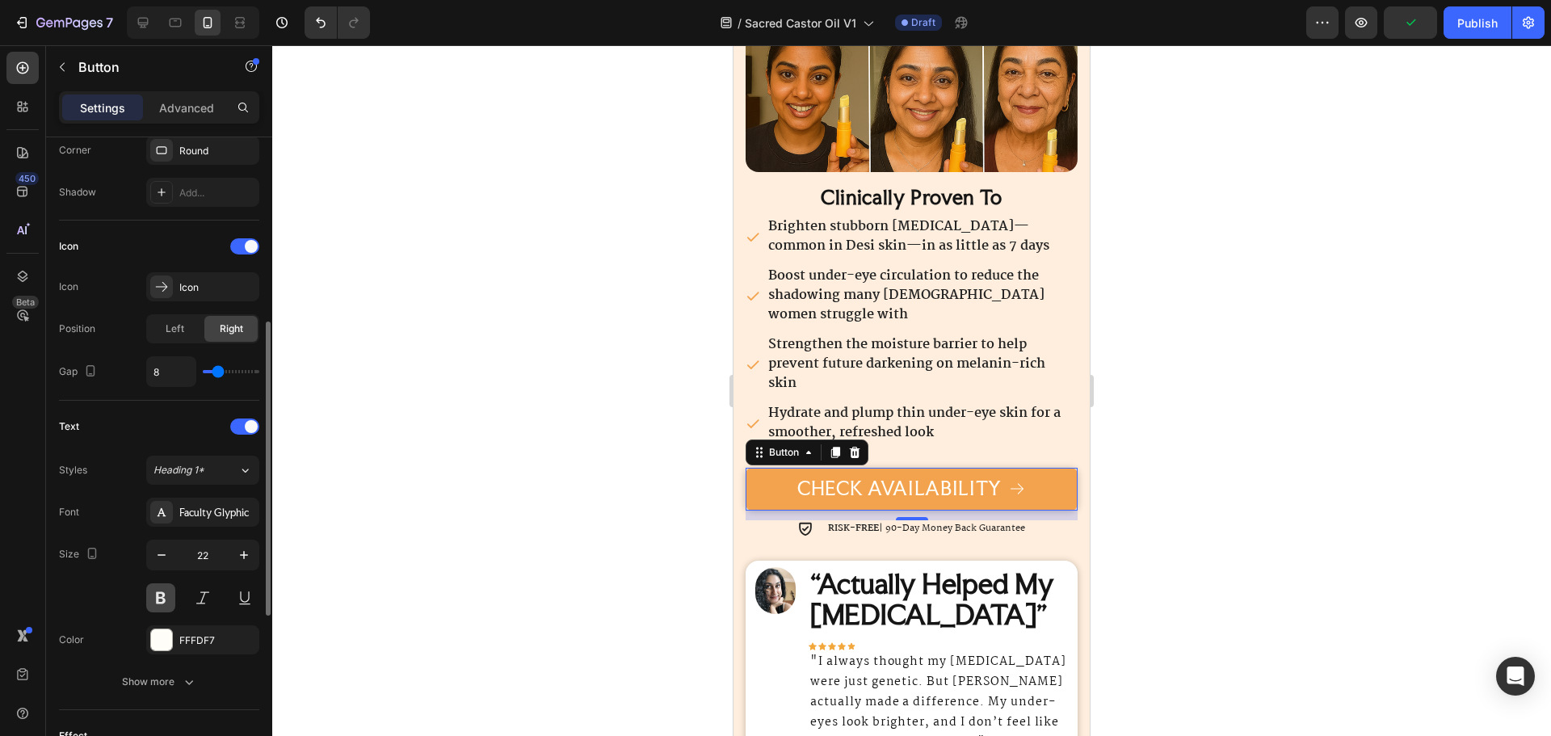
click at [167, 598] on button at bounding box center [160, 597] width 29 height 29
click at [1343, 570] on div at bounding box center [911, 390] width 1279 height 691
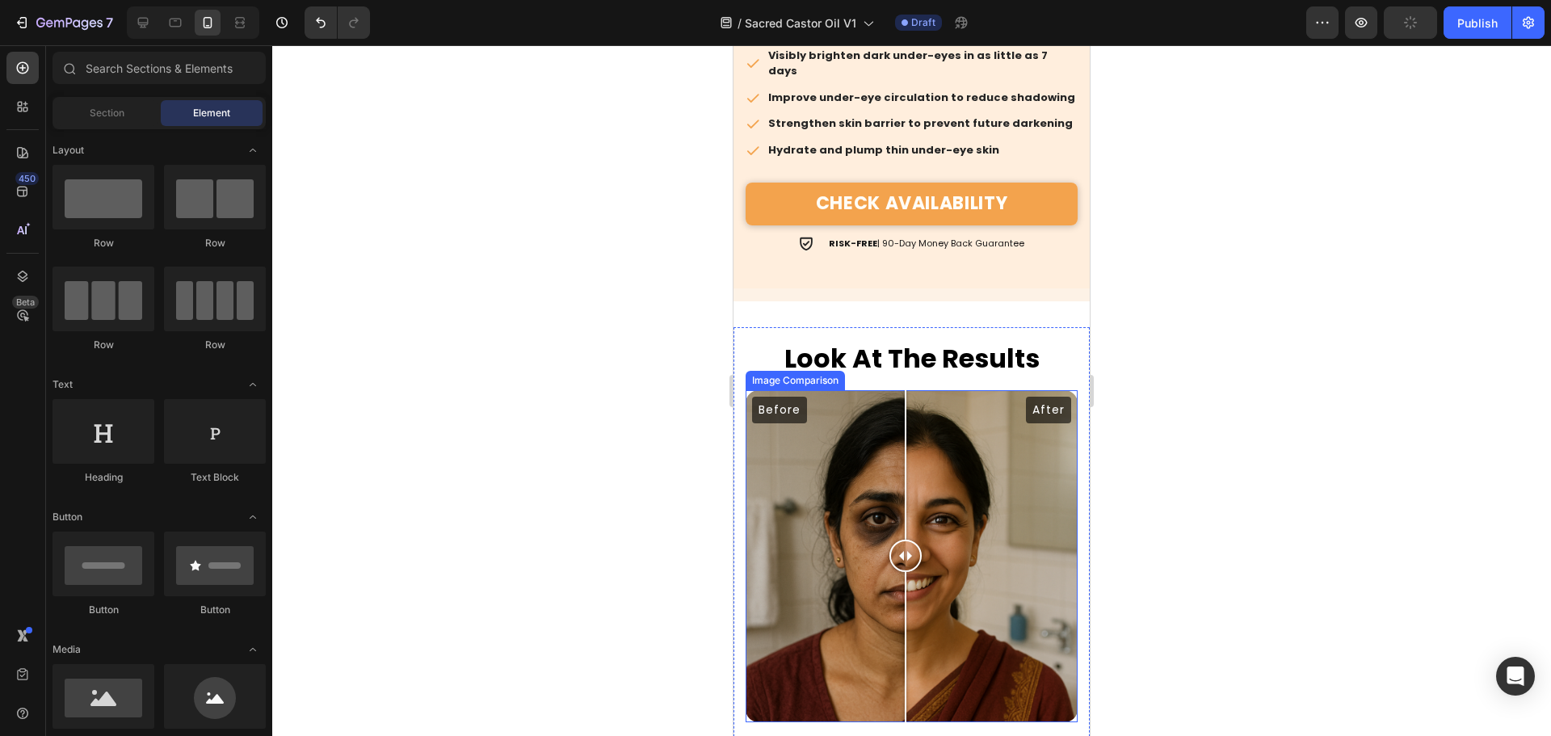
scroll to position [5457, 0]
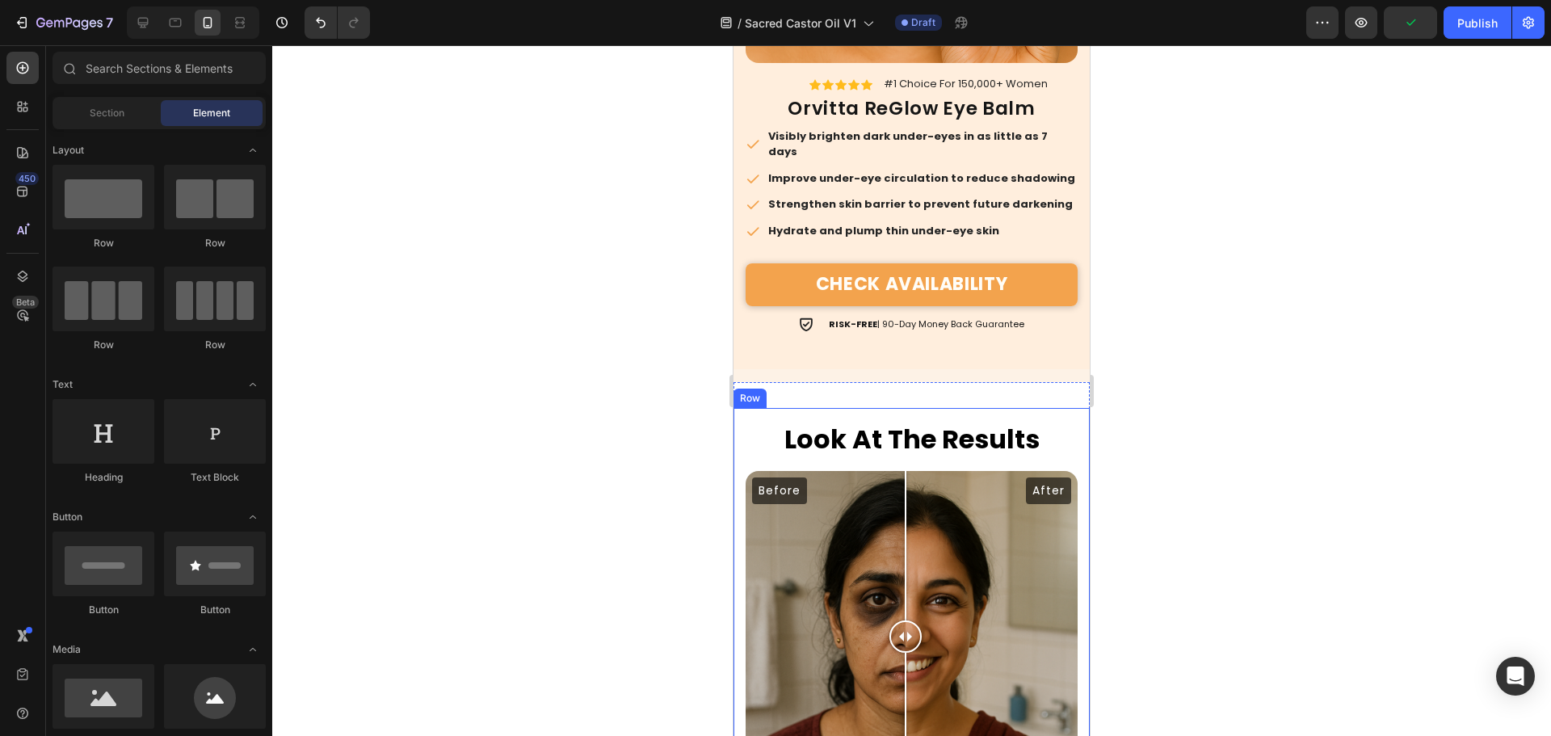
click at [1057, 408] on div "Look At The Results Heading Before After Image Comparison Here’s What Our Liqui…" at bounding box center [911, 729] width 356 height 643
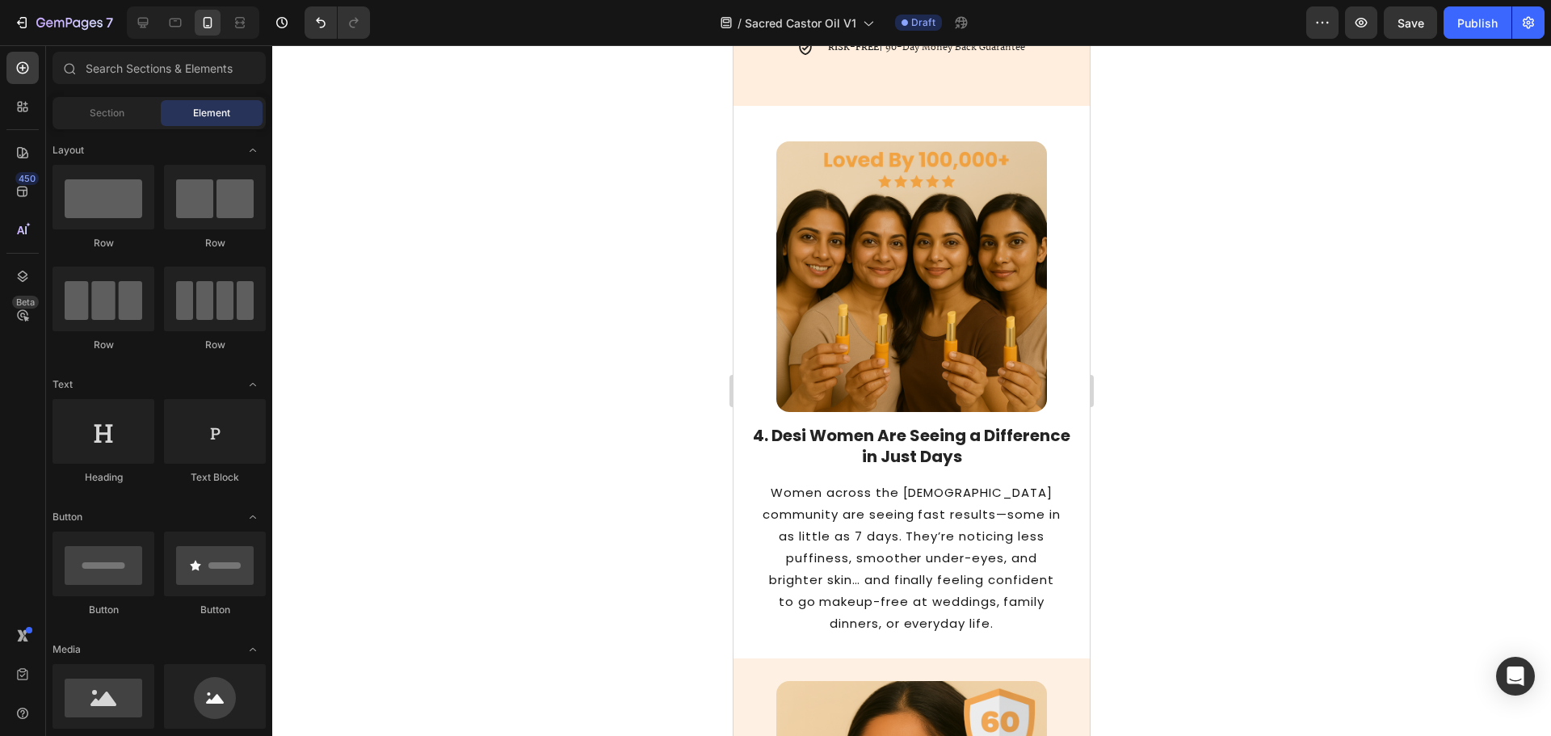
scroll to position [3966, 0]
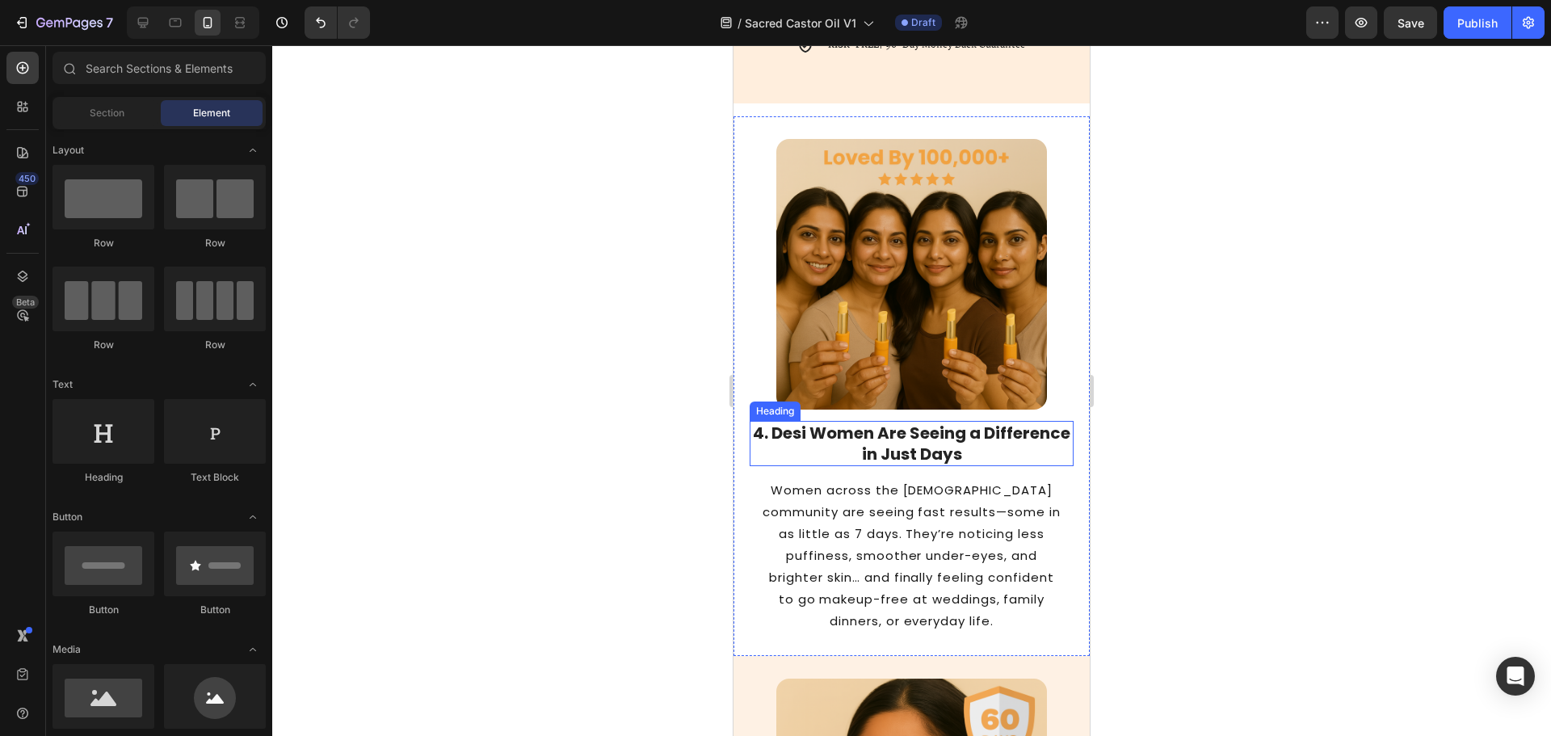
click at [914, 448] on strong "4. Desi Women Are Seeing a Difference in Just Days" at bounding box center [911, 444] width 317 height 44
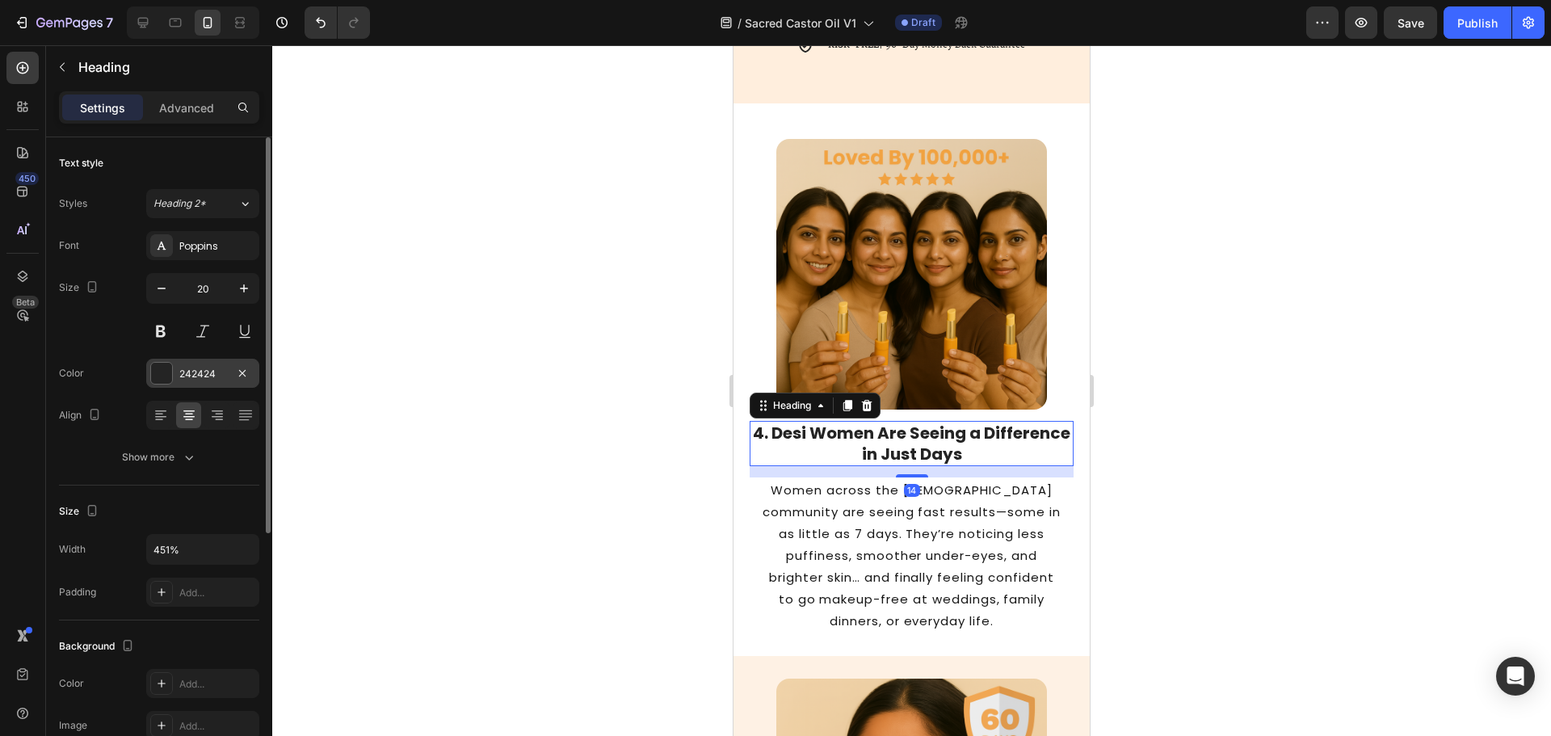
click at [171, 372] on div at bounding box center [161, 373] width 21 height 21
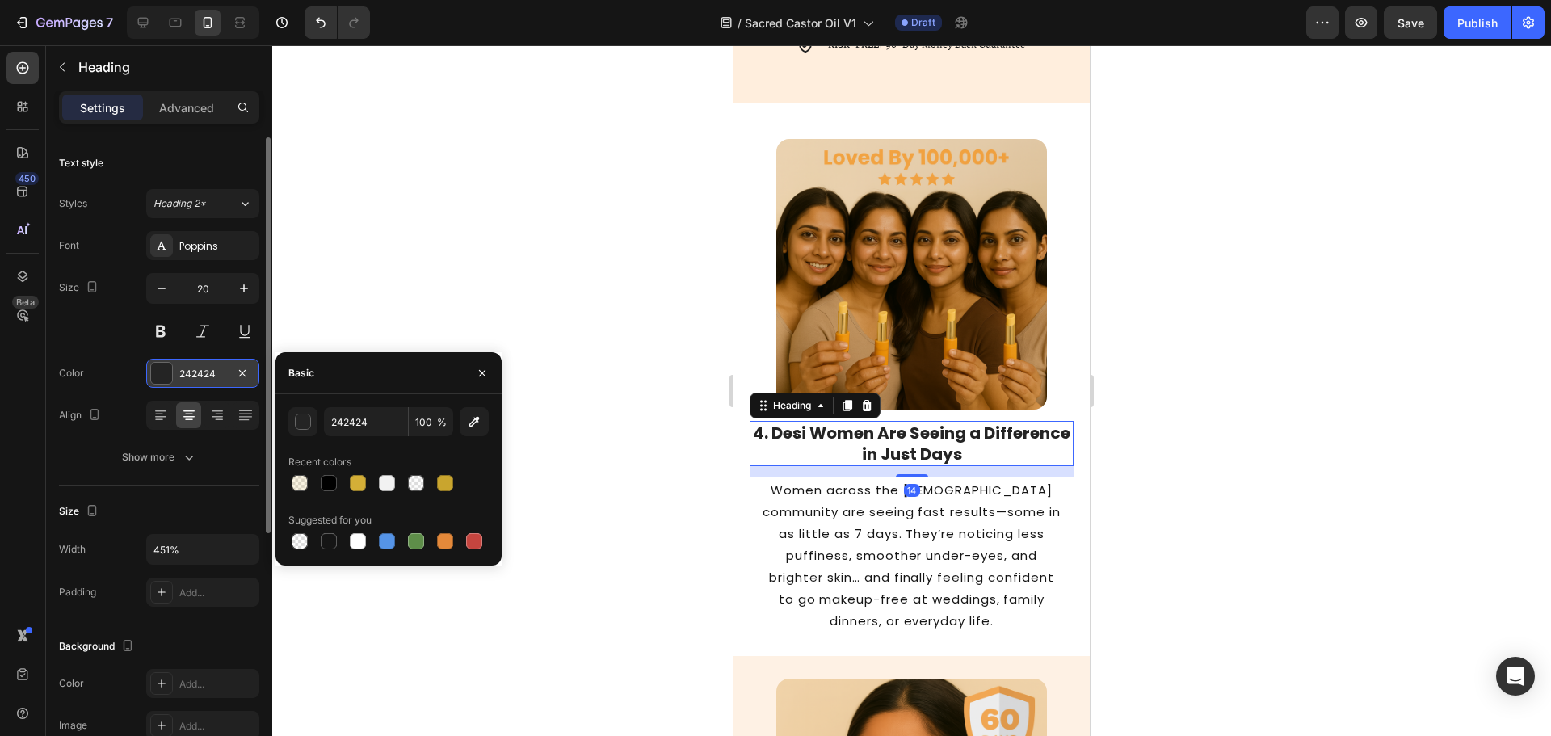
drag, startPoint x: 321, startPoint y: 481, endPoint x: 215, endPoint y: 384, distance: 144.6
click at [322, 481] on div at bounding box center [329, 483] width 16 height 16
type input "000000"
click at [192, 265] on div "Font Poppins Size 20 Color 000000 Align Show more" at bounding box center [159, 351] width 200 height 241
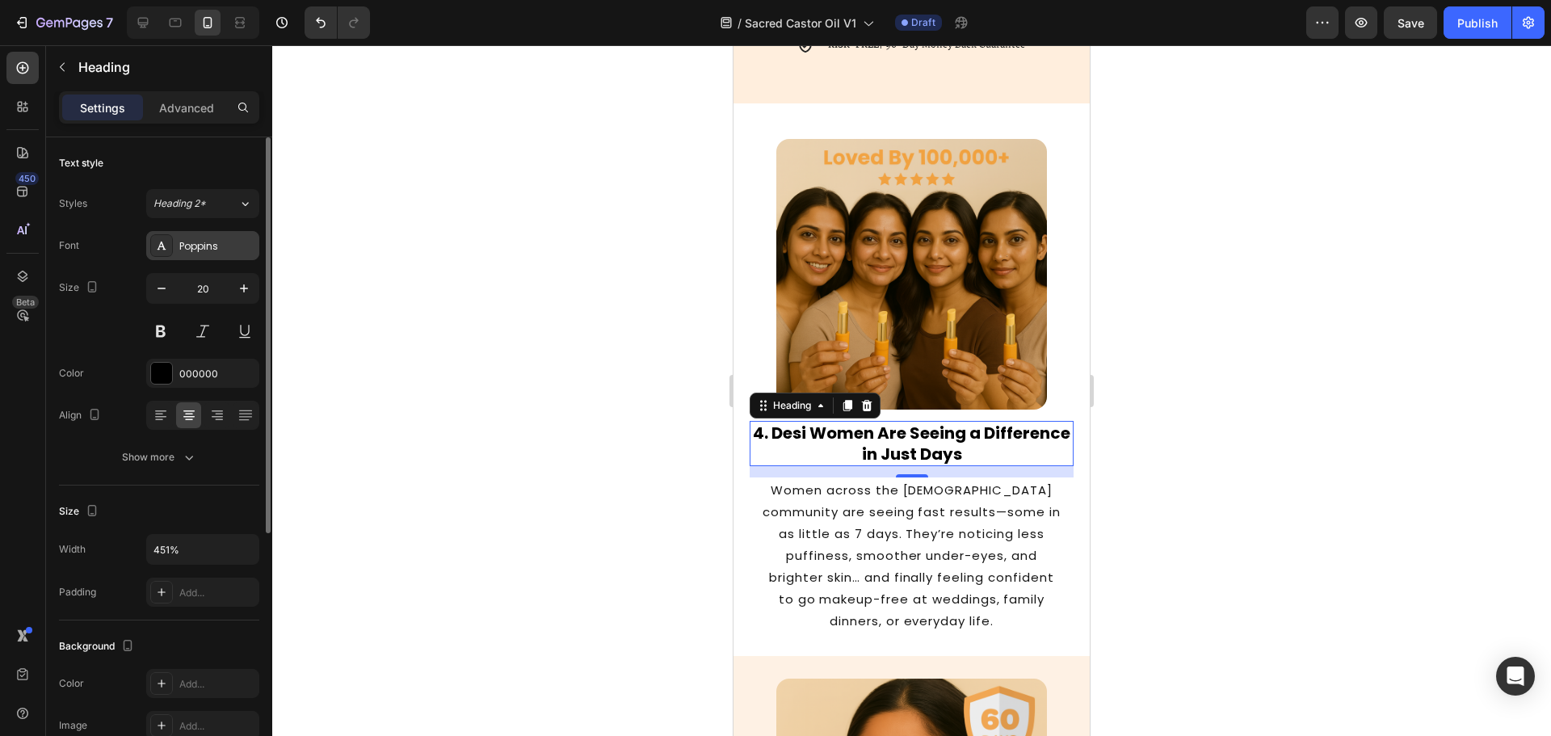
click at [195, 256] on div "Poppins" at bounding box center [202, 245] width 113 height 29
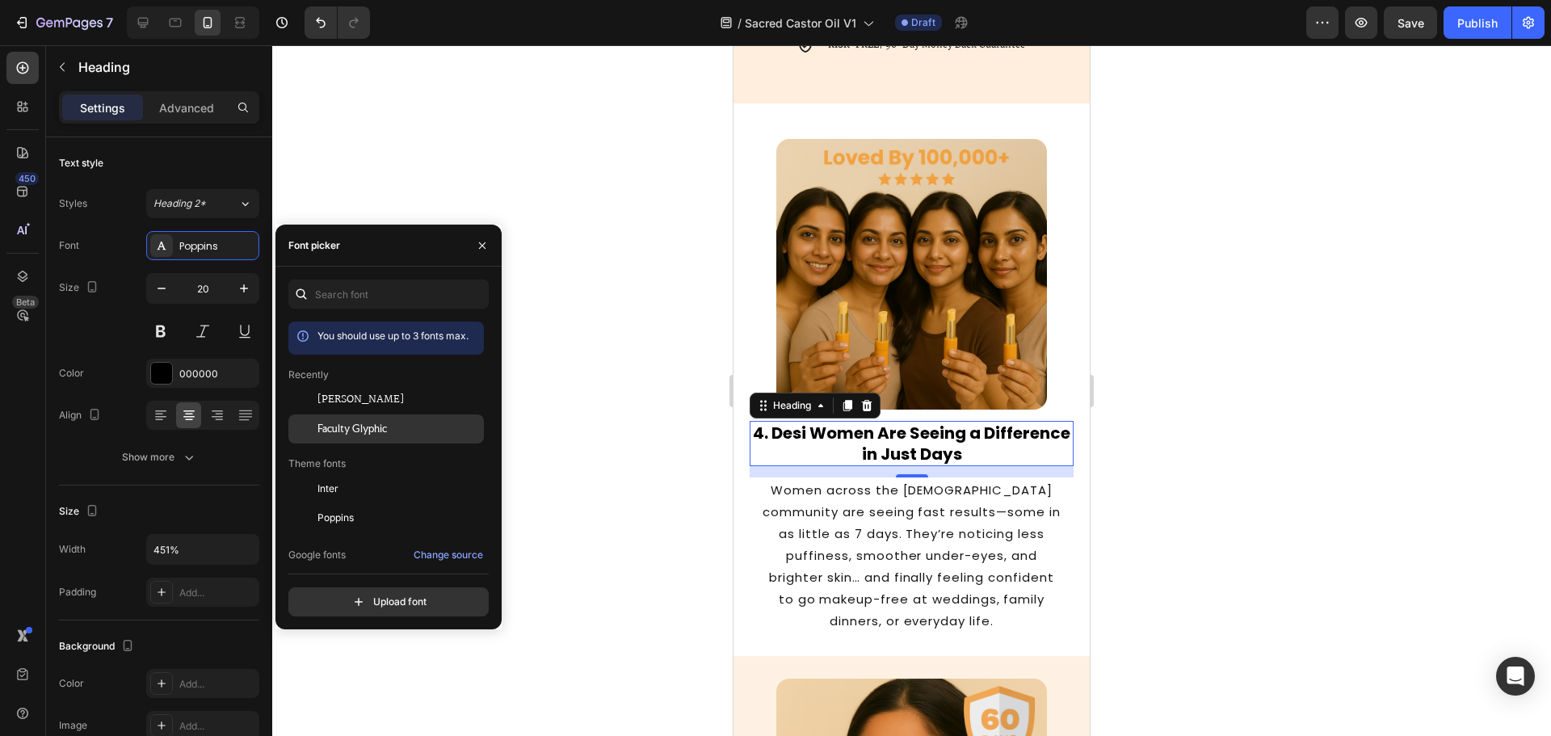
click at [334, 427] on span "Faculty Glyphic" at bounding box center [351, 429] width 69 height 15
click at [870, 548] on p "Women across the South Asian community are seeing fast results—some in as littl…" at bounding box center [911, 555] width 301 height 153
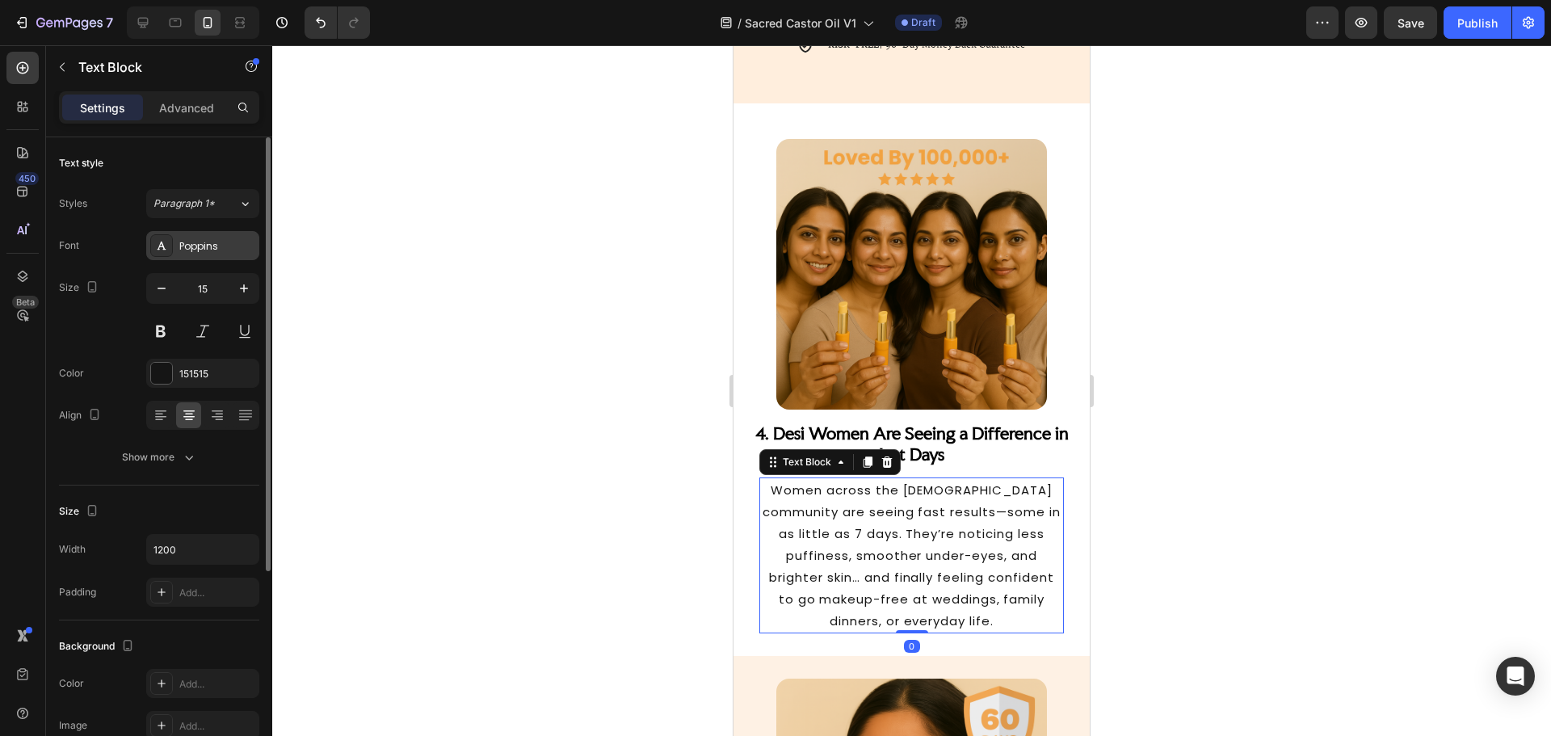
click at [188, 256] on div "Poppins" at bounding box center [202, 245] width 113 height 29
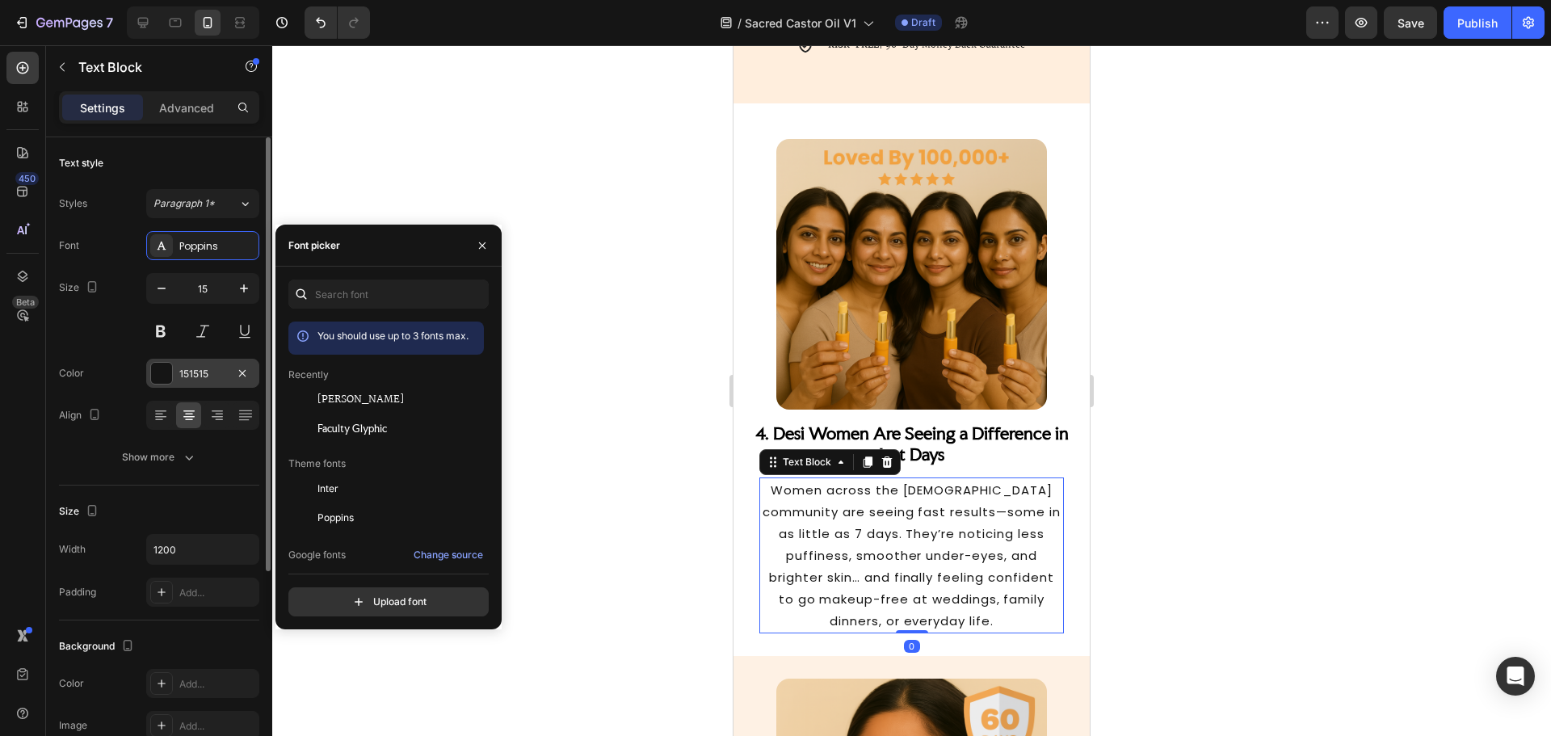
click at [339, 393] on span "[PERSON_NAME]" at bounding box center [360, 400] width 86 height 15
click at [193, 377] on div "151515" at bounding box center [202, 374] width 47 height 15
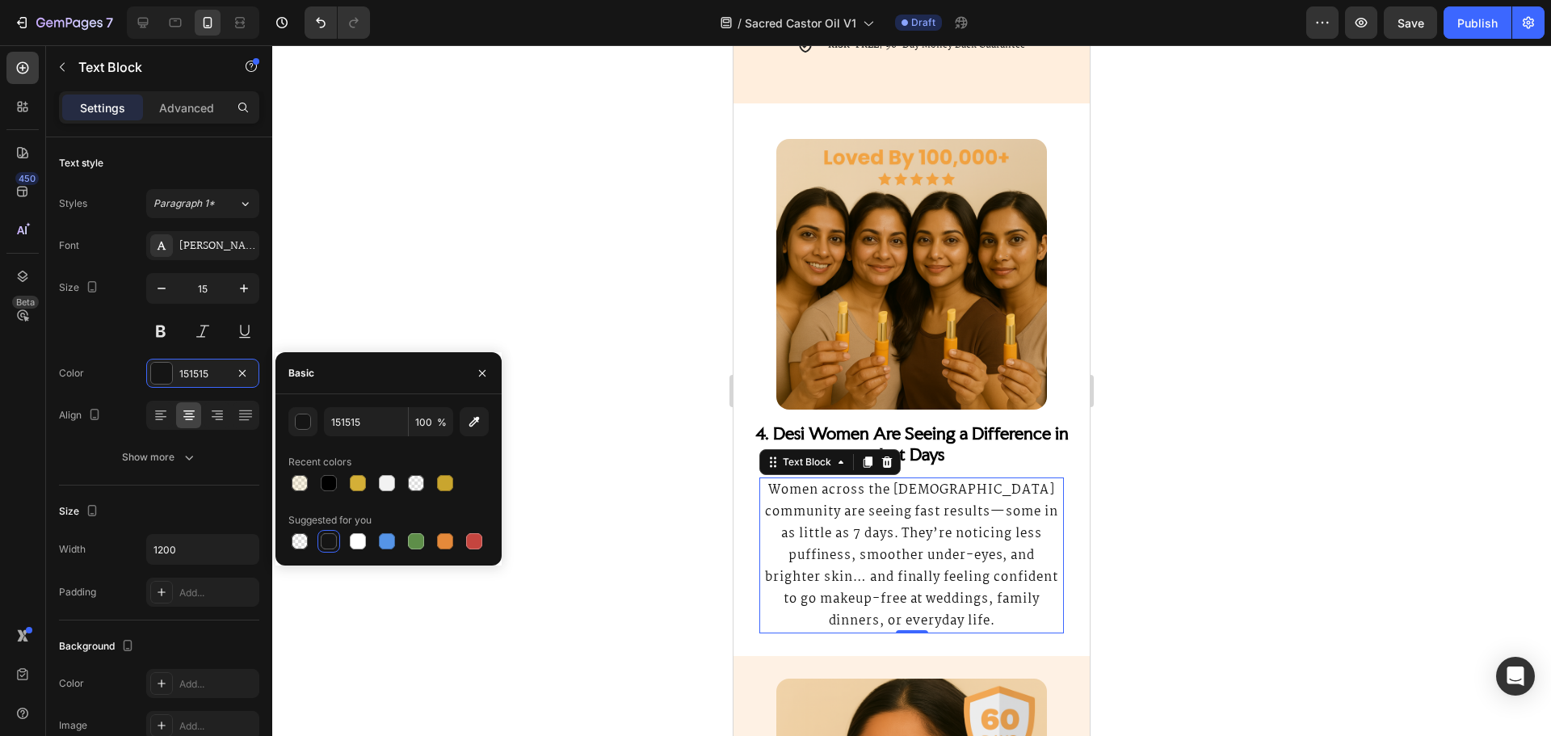
click at [332, 477] on div at bounding box center [329, 483] width 16 height 16
type input "000000"
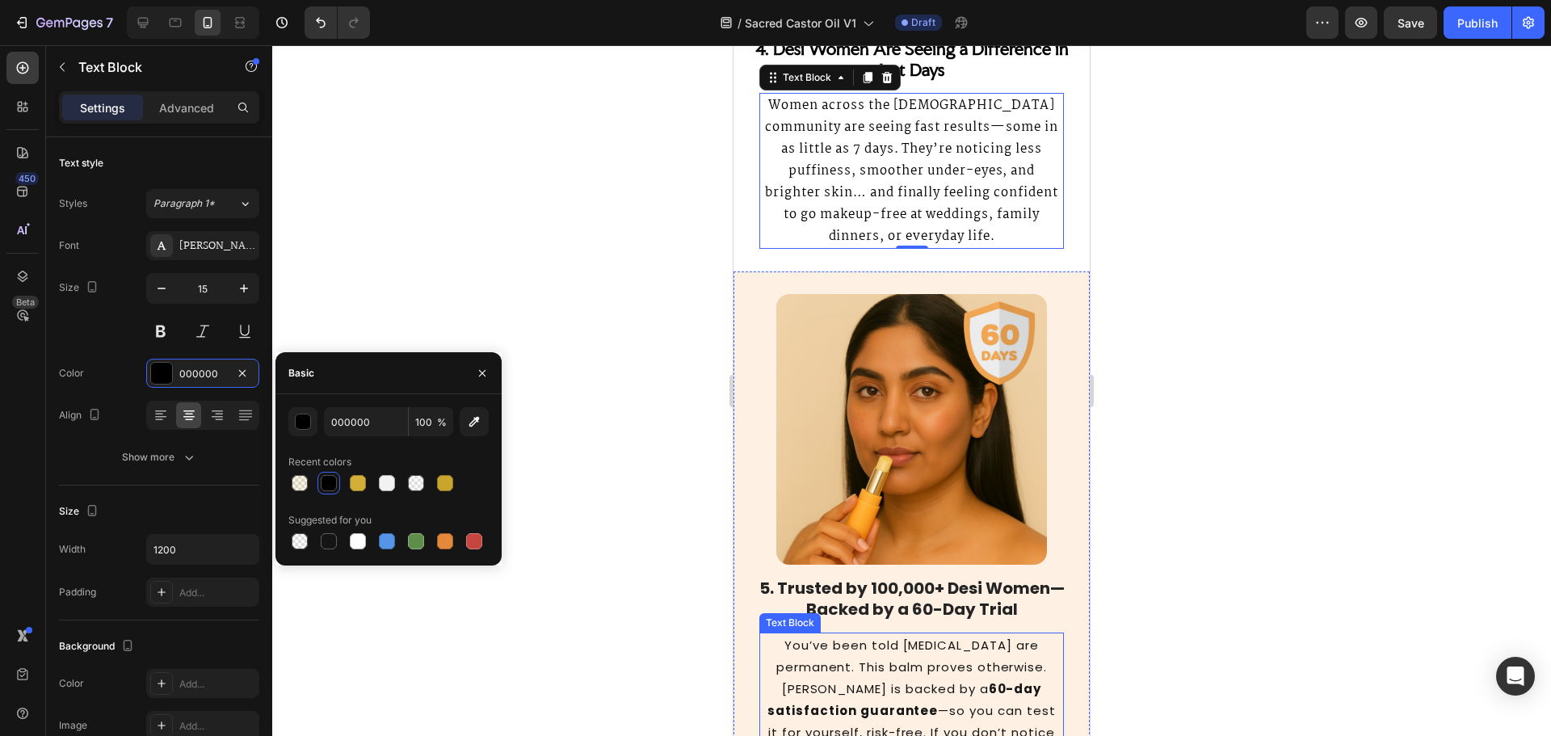
scroll to position [4451, 0]
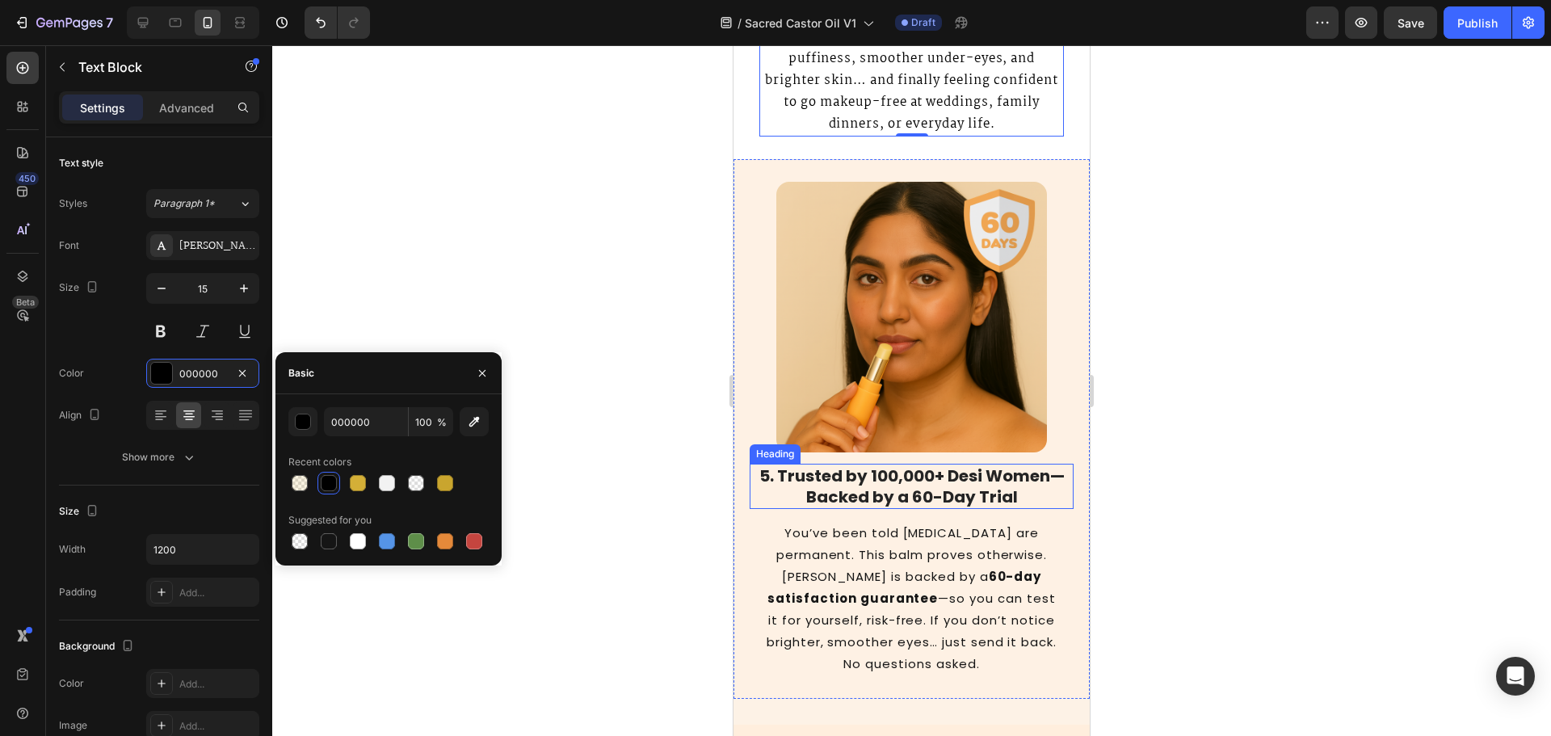
click at [878, 489] on strong "5. Trusted by 100,000+ Desi Women—Backed by a 60-Day Trial" at bounding box center [911, 486] width 305 height 44
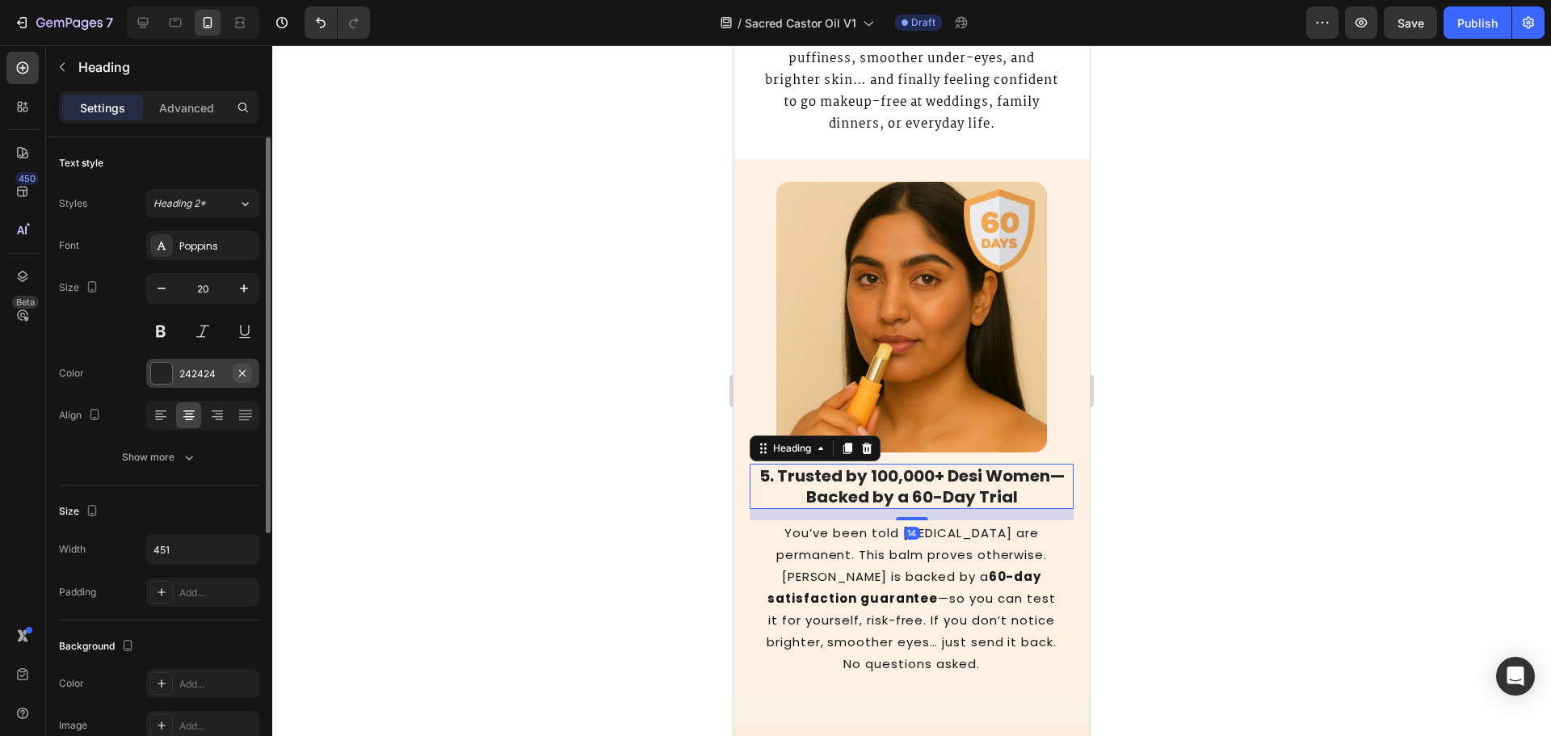
click at [237, 376] on icon "button" at bounding box center [242, 373] width 13 height 13
click at [172, 378] on div at bounding box center [161, 373] width 23 height 23
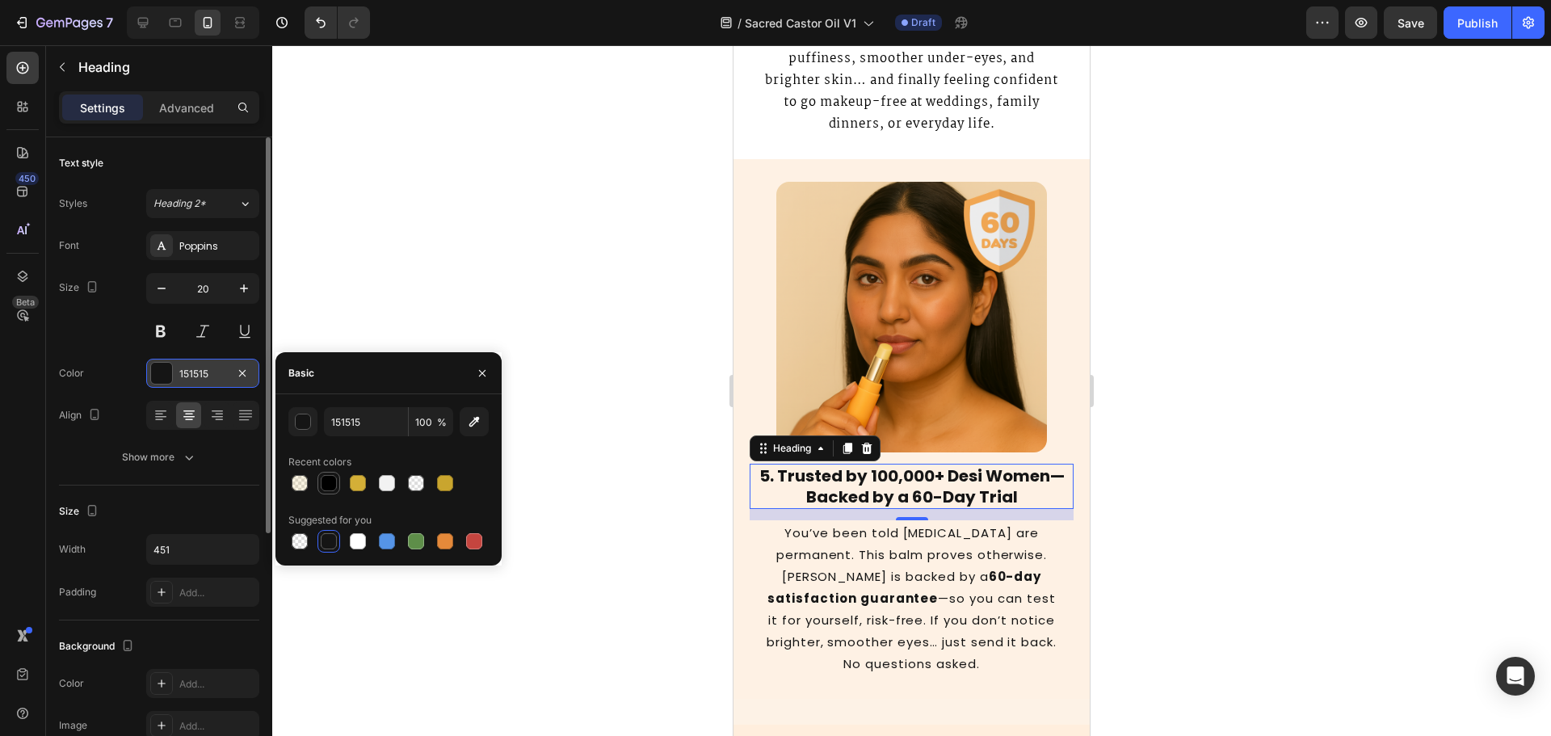
click at [319, 484] on div at bounding box center [328, 482] width 19 height 19
type input "000000"
click at [200, 256] on div "Poppins" at bounding box center [202, 245] width 113 height 29
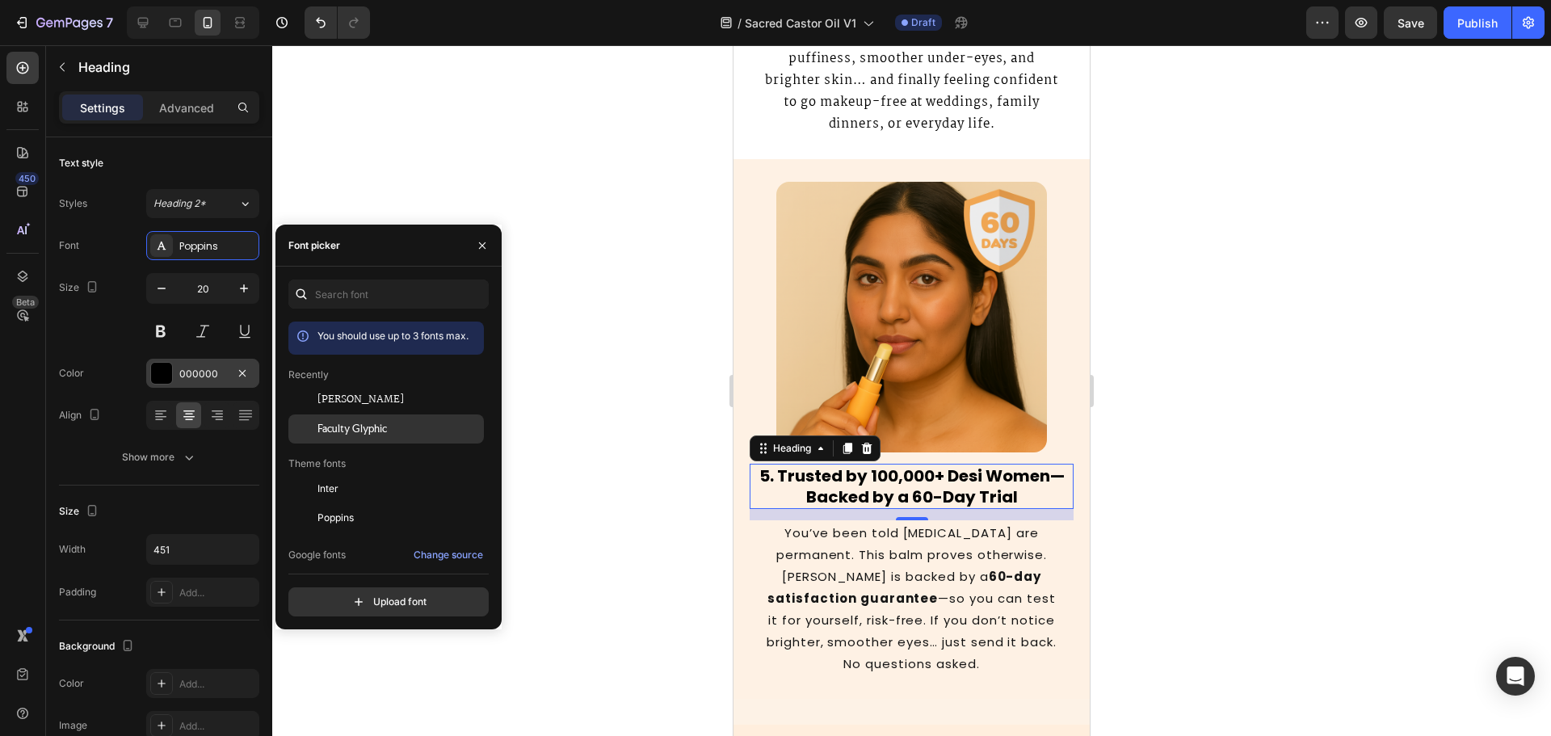
click at [326, 423] on span "Faculty Glyphic" at bounding box center [351, 429] width 69 height 15
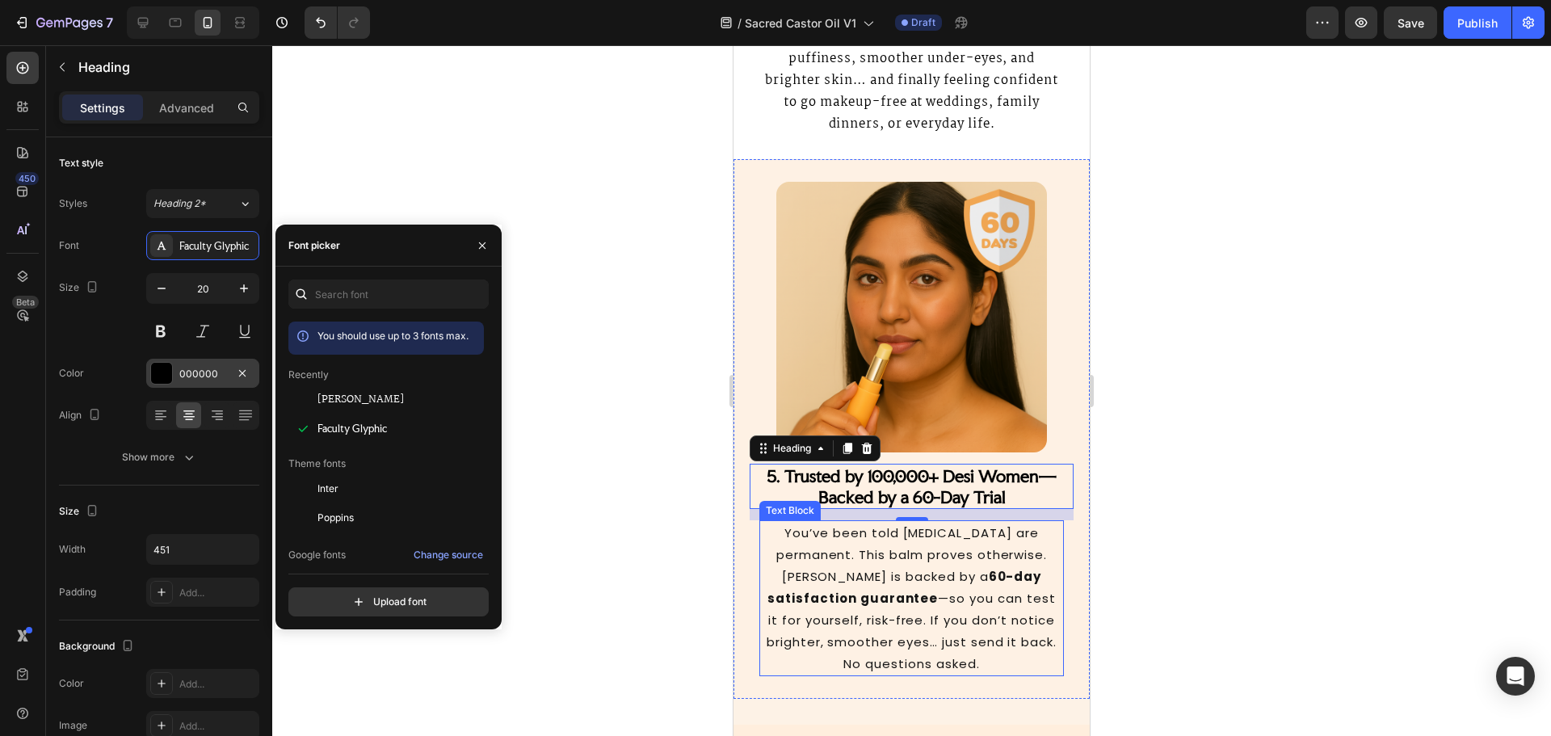
click at [925, 578] on p "You’ve been told dark circles are permanent. This balm proves otherwise. Orvitt…" at bounding box center [911, 598] width 301 height 153
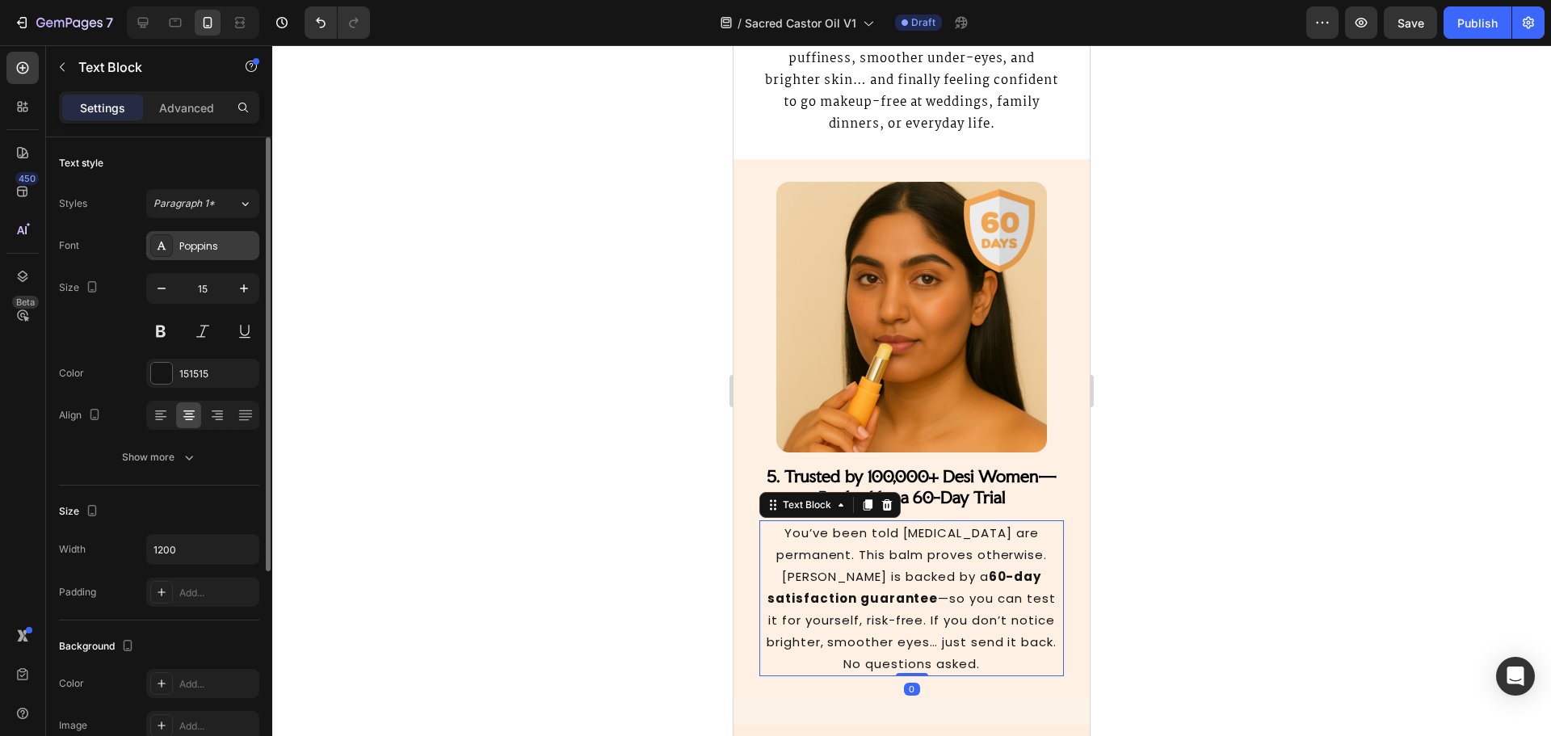
click at [211, 258] on div "Poppins" at bounding box center [202, 245] width 113 height 29
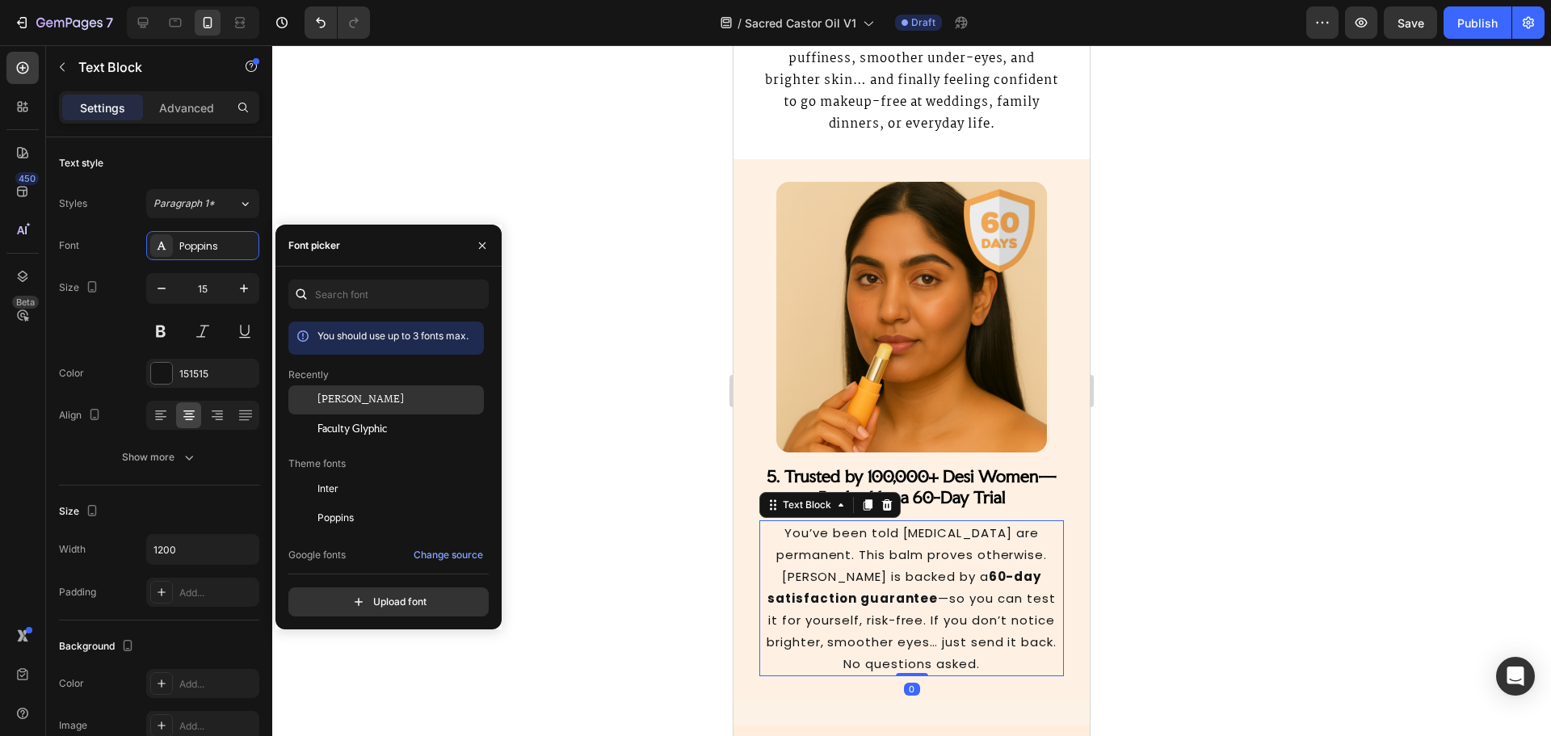
click at [340, 396] on span "[PERSON_NAME]" at bounding box center [360, 400] width 86 height 15
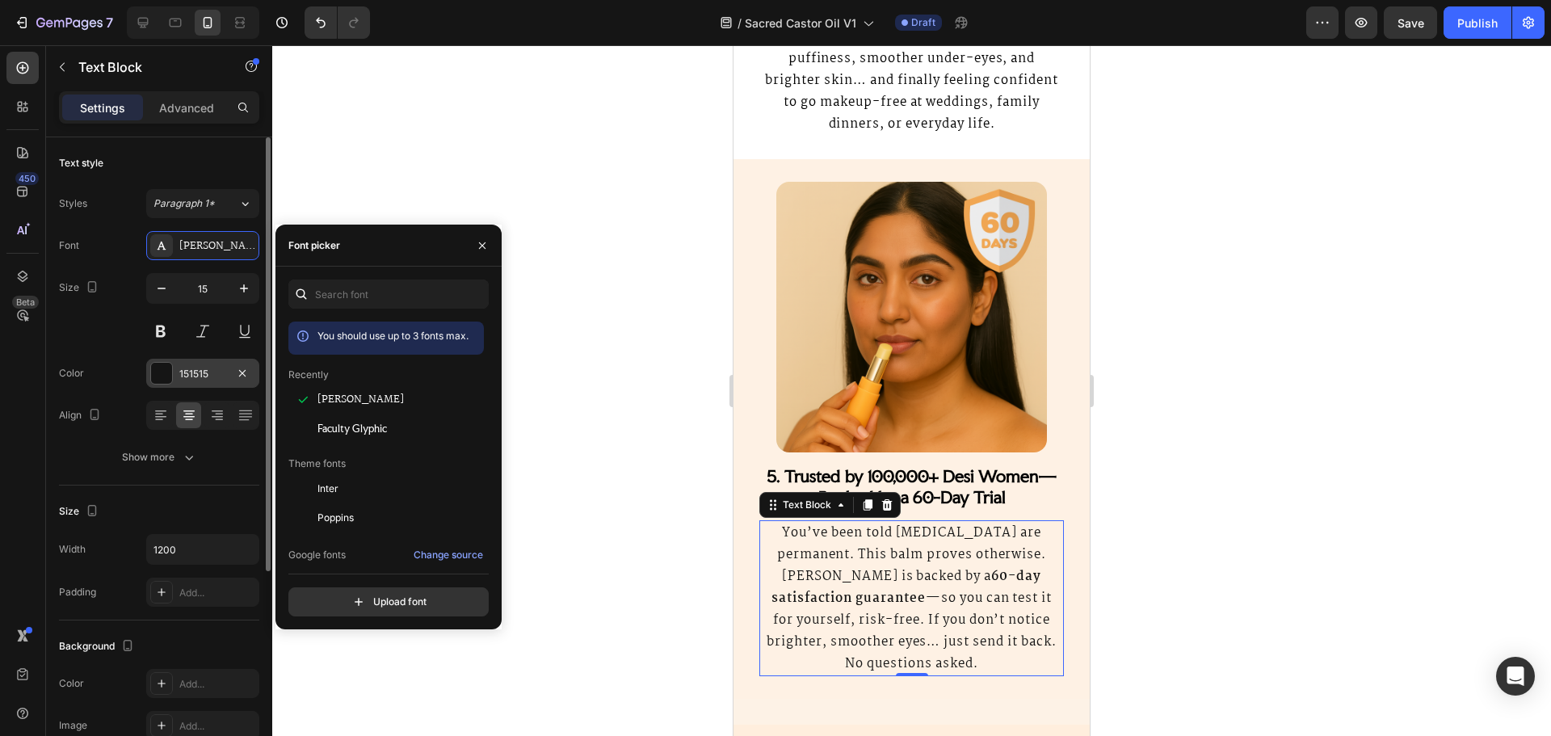
click at [216, 386] on div "151515" at bounding box center [202, 373] width 113 height 29
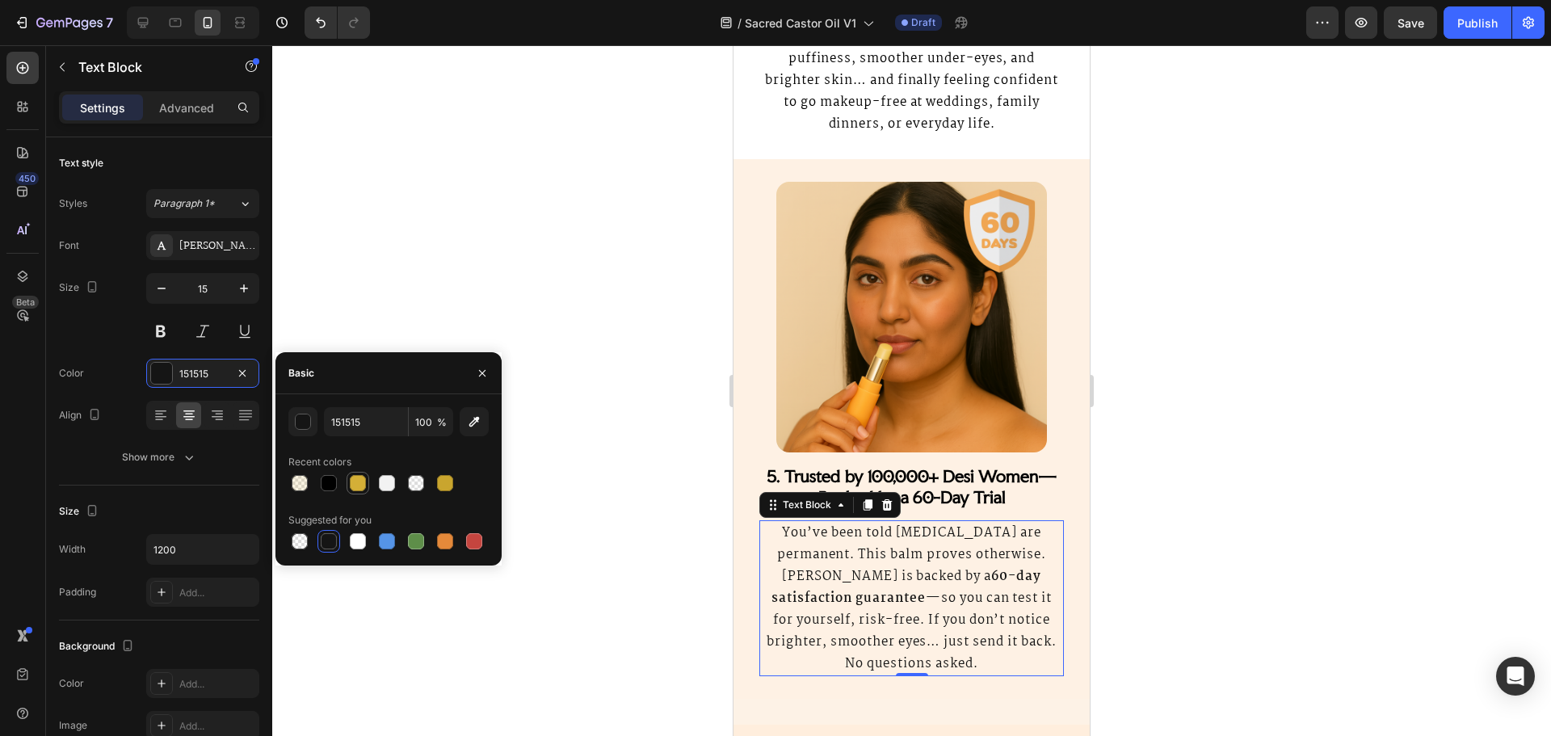
click at [339, 490] on div at bounding box center [328, 483] width 23 height 23
type input "000000"
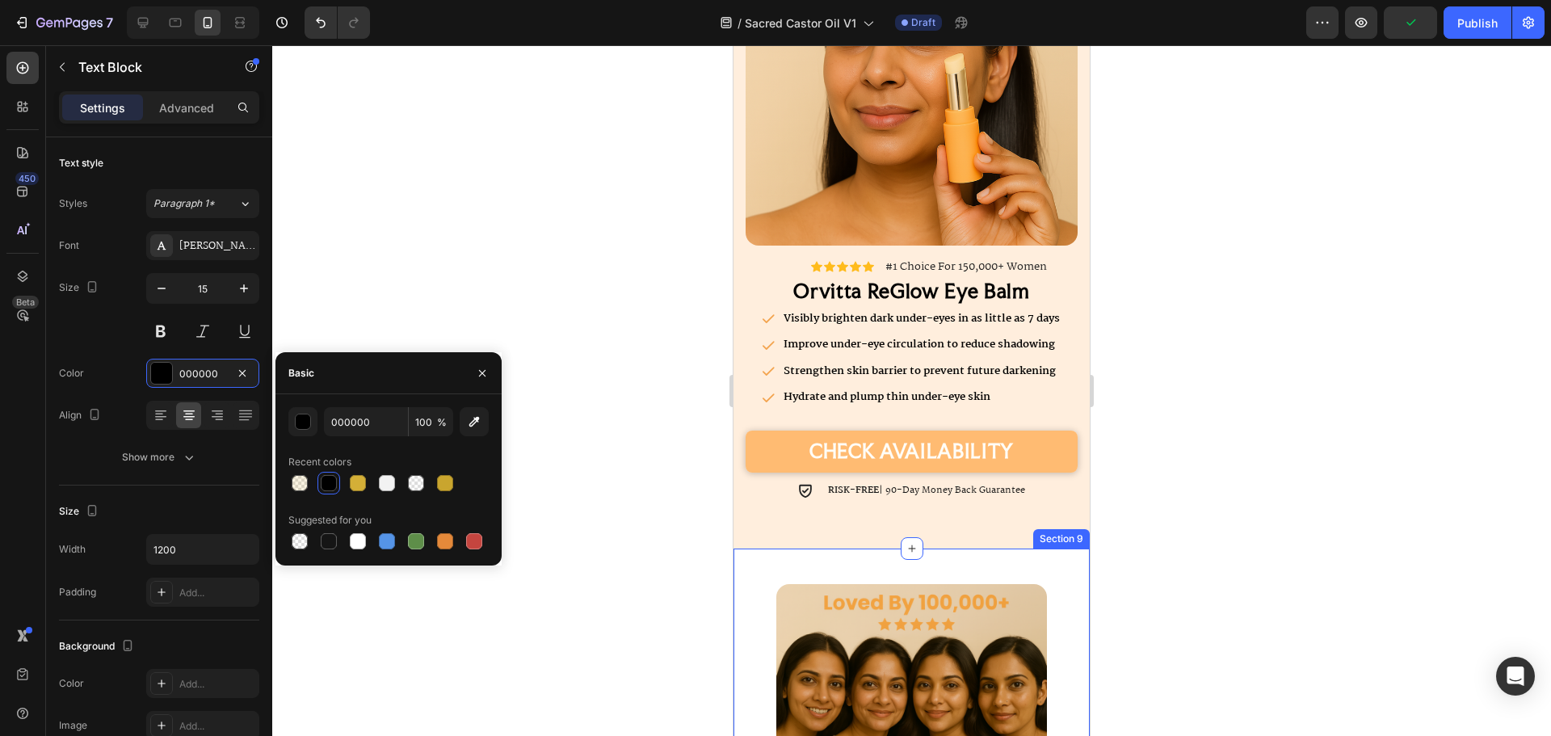
scroll to position [3320, 0]
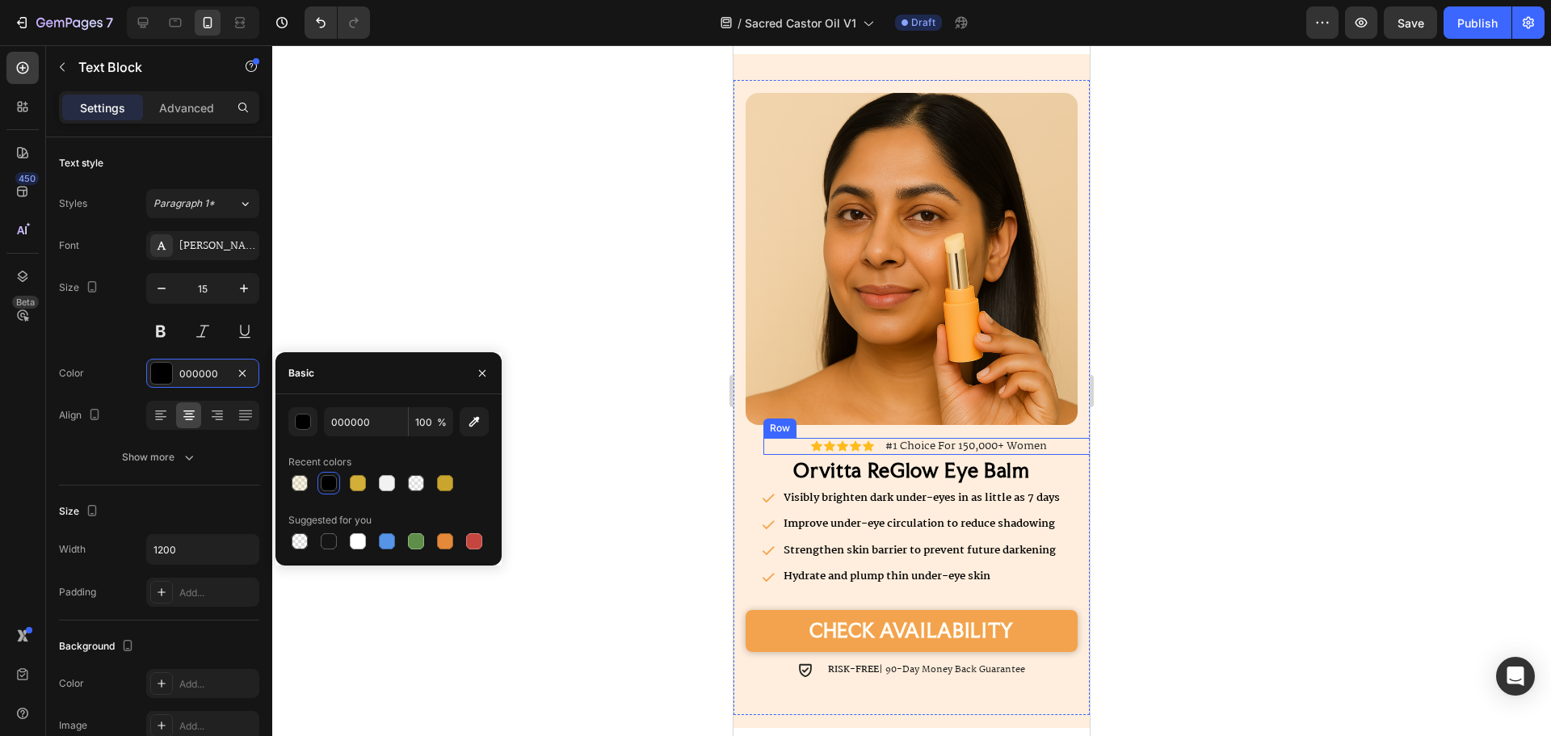
click at [1231, 435] on div at bounding box center [911, 390] width 1279 height 691
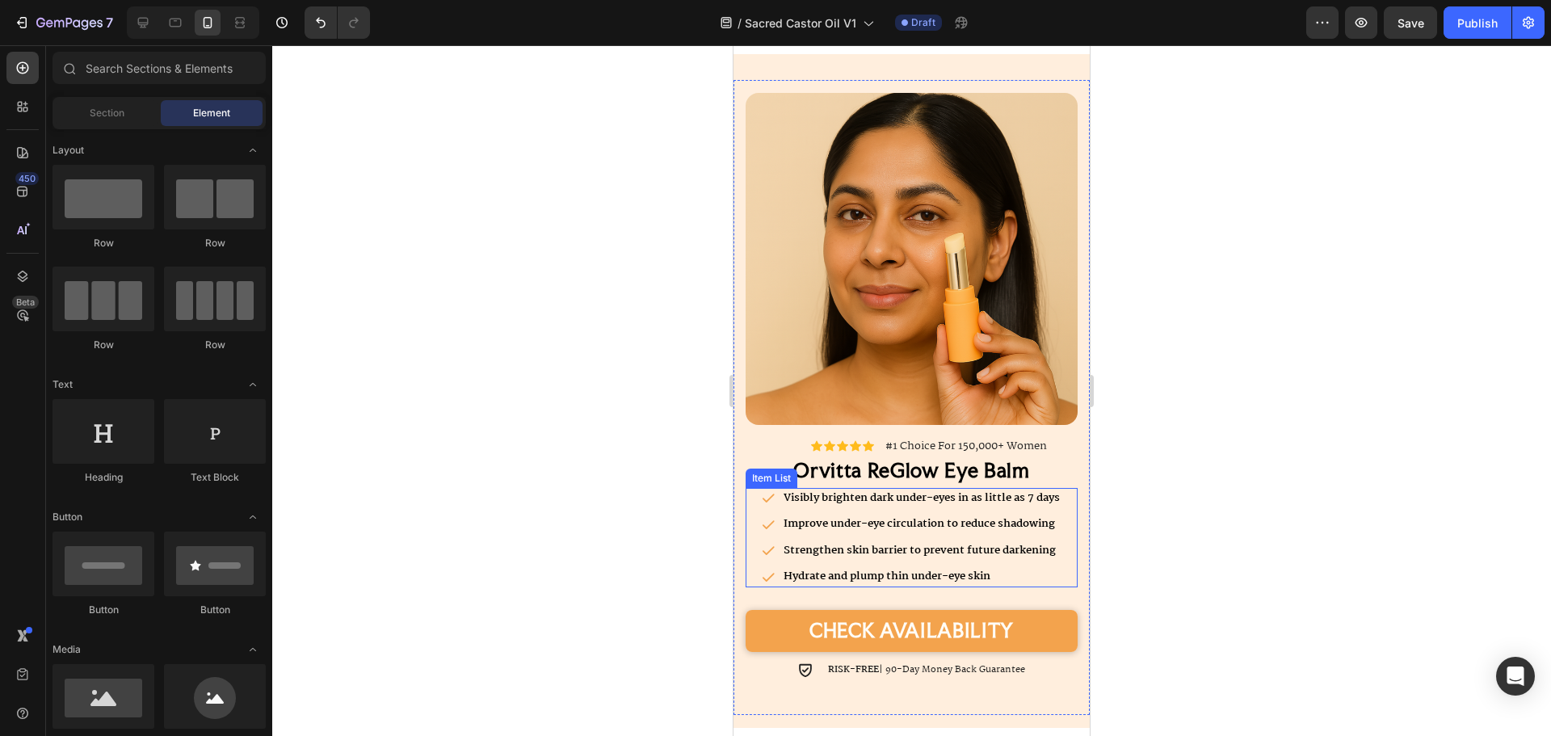
scroll to position [3724, 0]
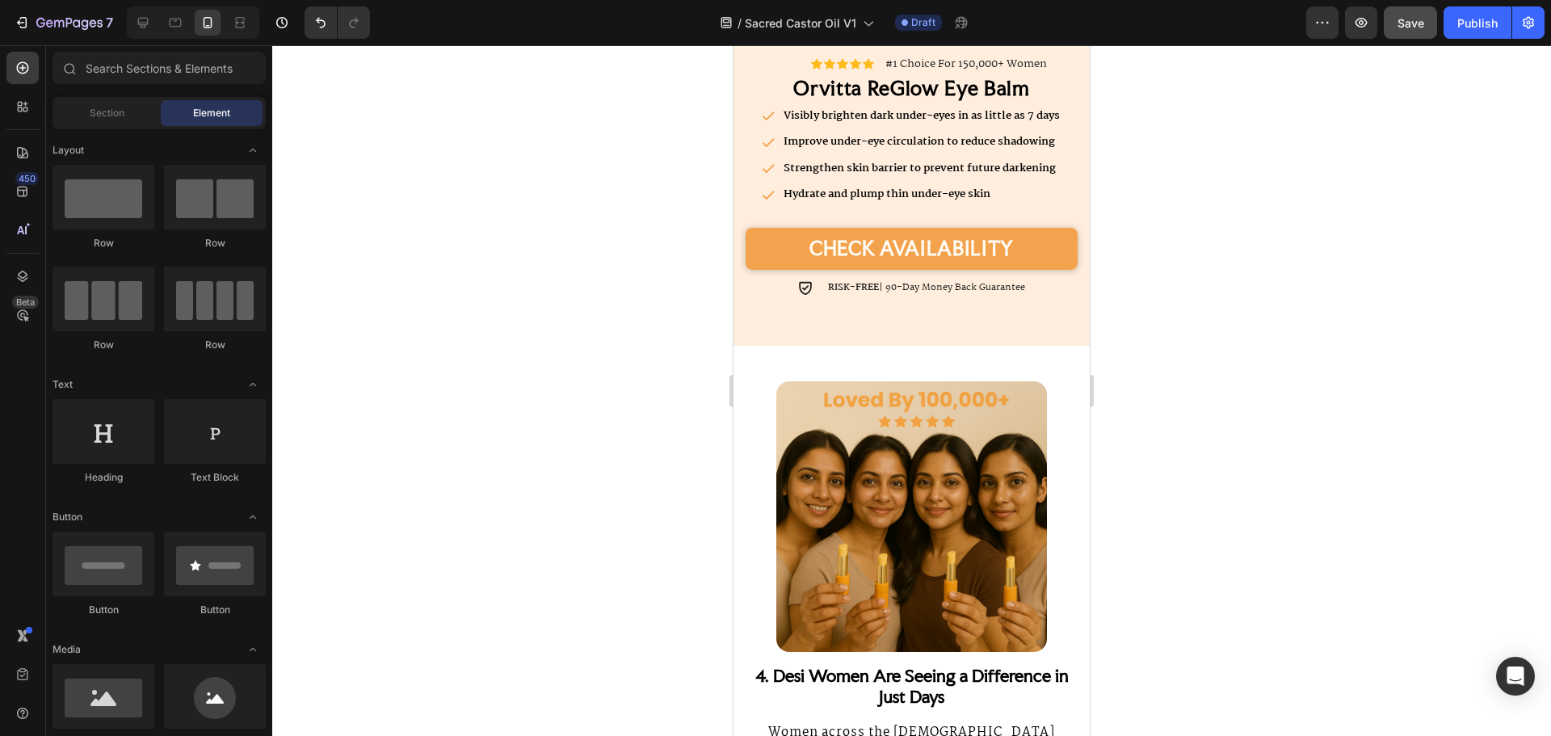
click at [1421, 35] on button "Save" at bounding box center [1410, 22] width 53 height 32
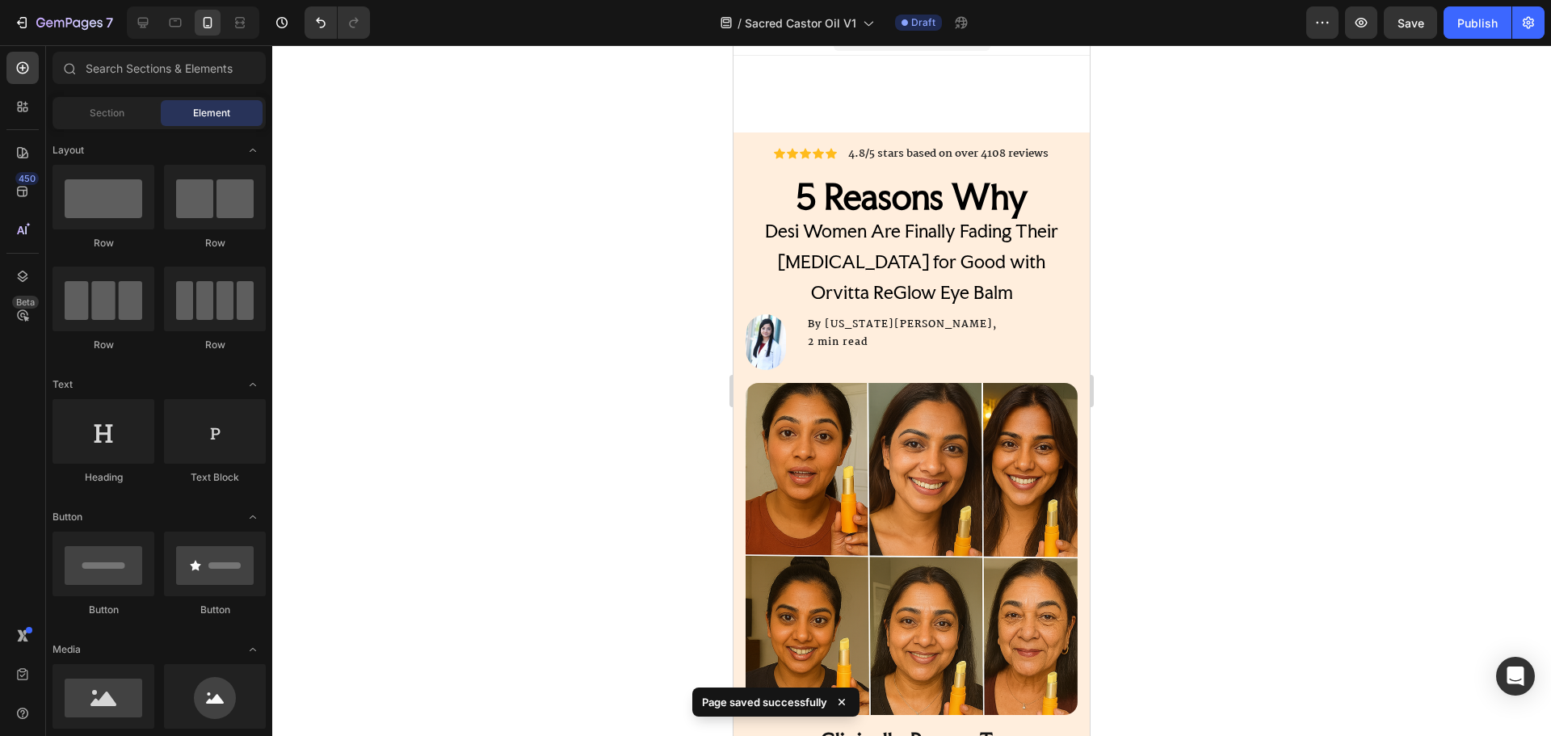
scroll to position [0, 0]
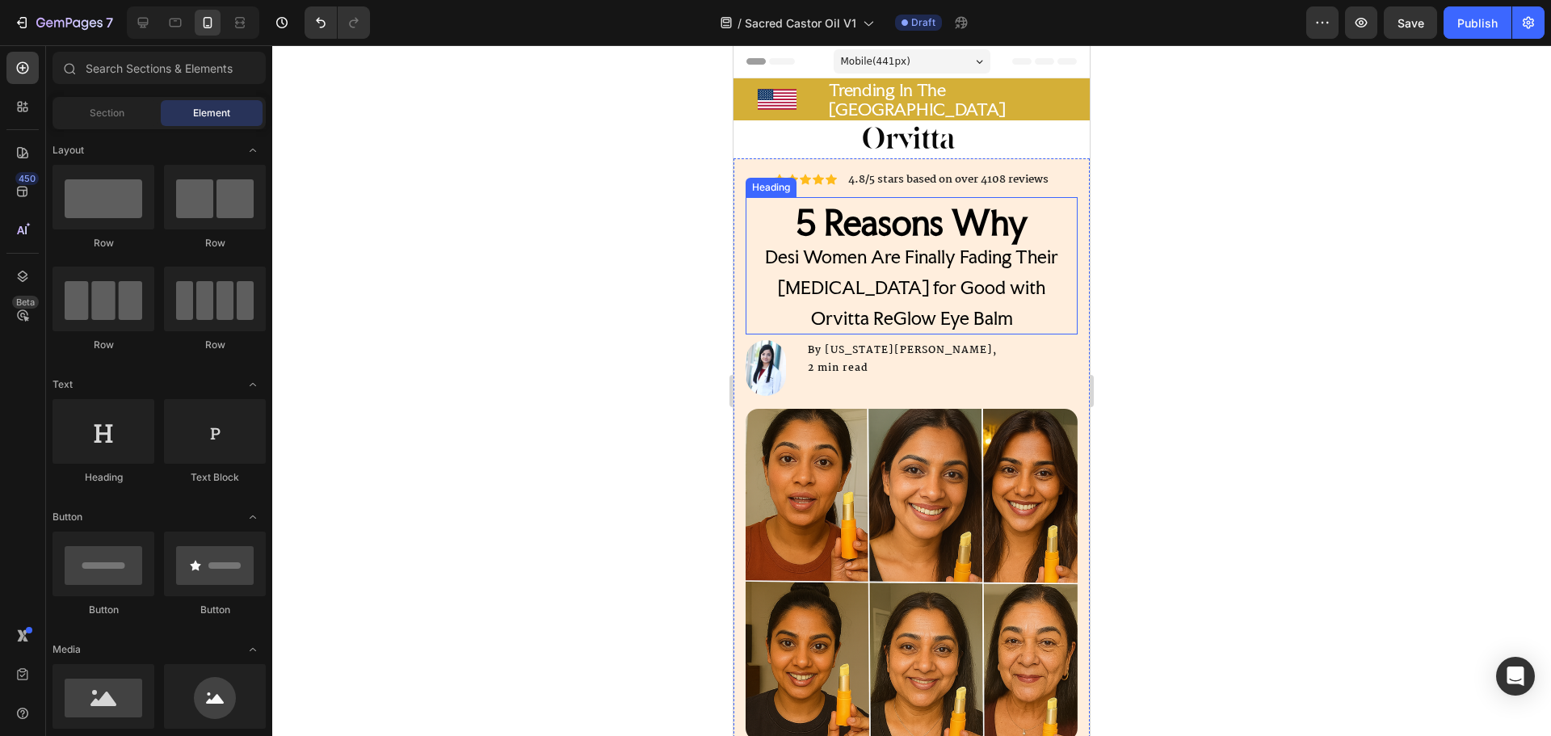
click at [952, 278] on span "Desi Women Are Finally Fading Their Dark Circles for Good with Orvitta ReGlow E…" at bounding box center [911, 288] width 293 height 84
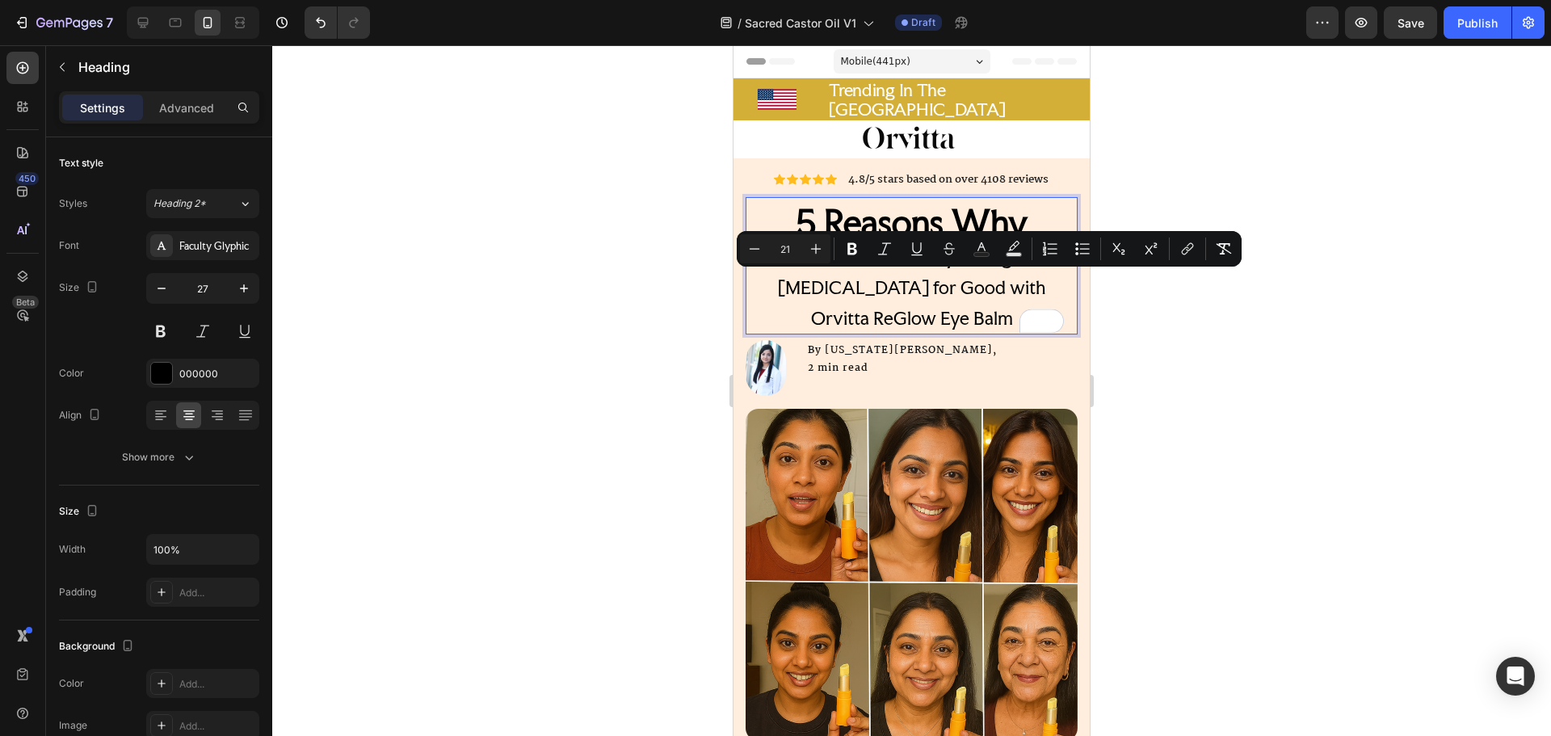
click at [859, 280] on span "Desi Women Are Finally Fading Their Dark Circles for Good with Orvitta ReGlow E…" at bounding box center [911, 288] width 293 height 84
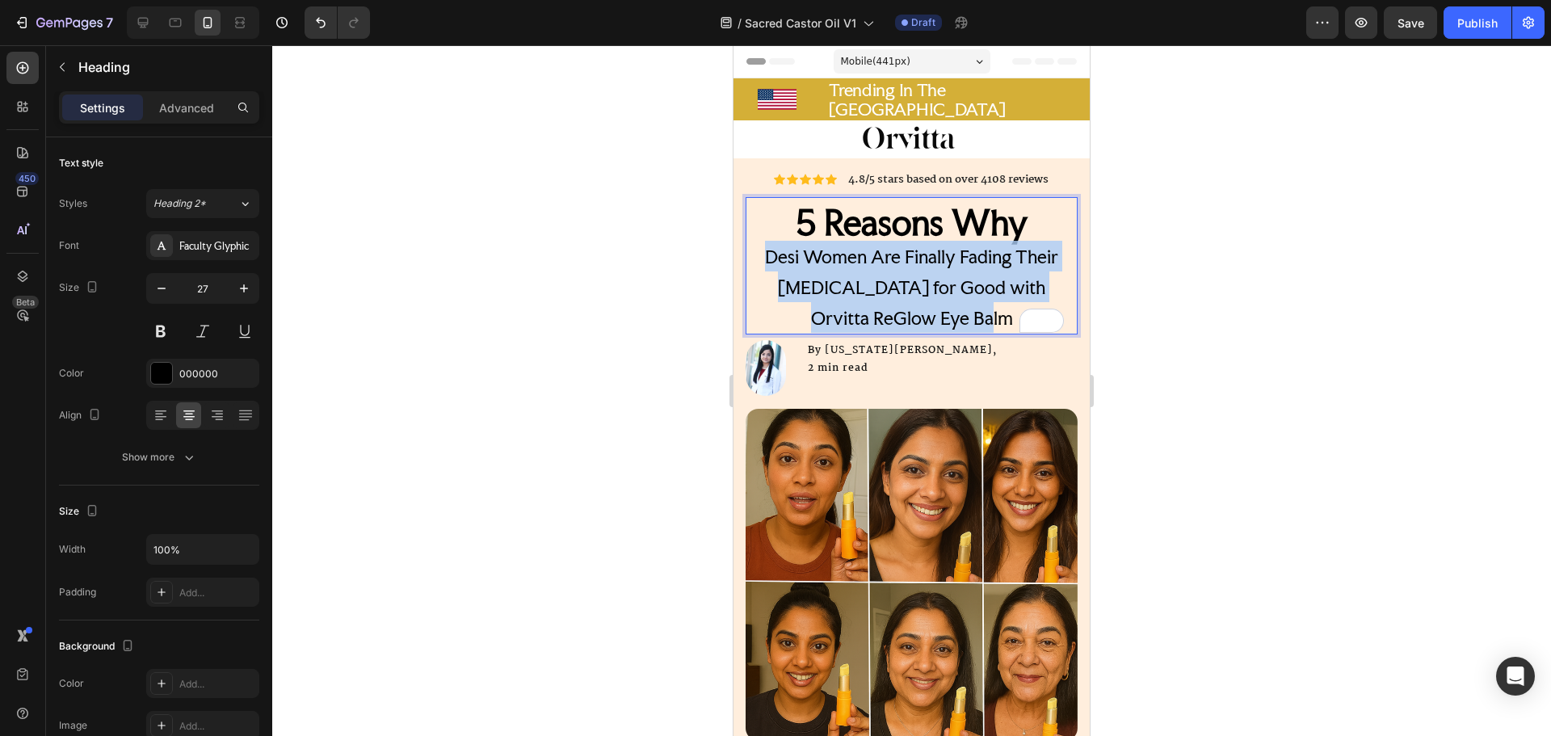
drag, startPoint x: 1000, startPoint y: 314, endPoint x: 763, endPoint y: 250, distance: 245.9
click at [763, 250] on p "5 Reasons Why Desi Women Are Finally Fading Their Dark Circles for Good with Or…" at bounding box center [911, 270] width 329 height 124
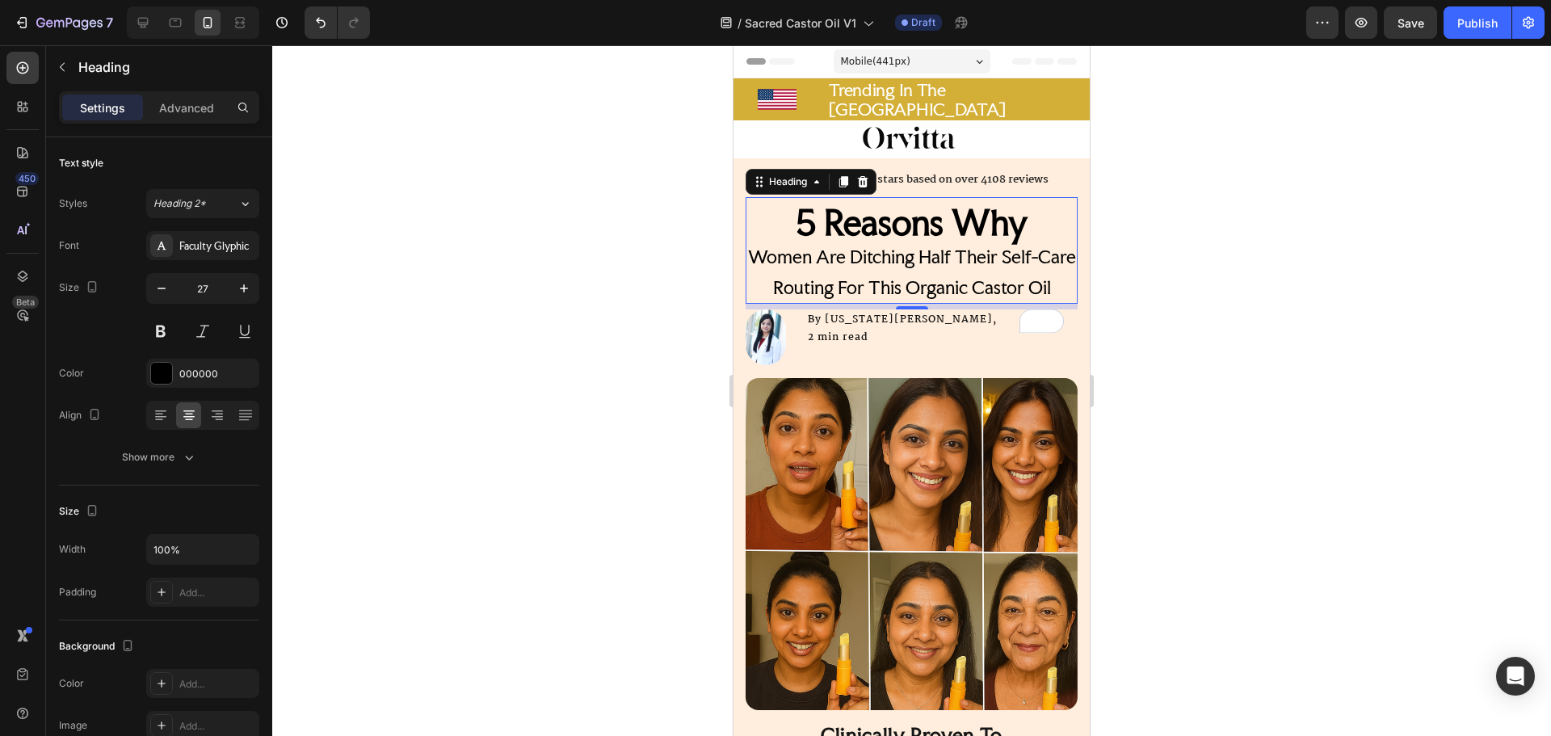
click at [1159, 358] on div at bounding box center [911, 390] width 1279 height 691
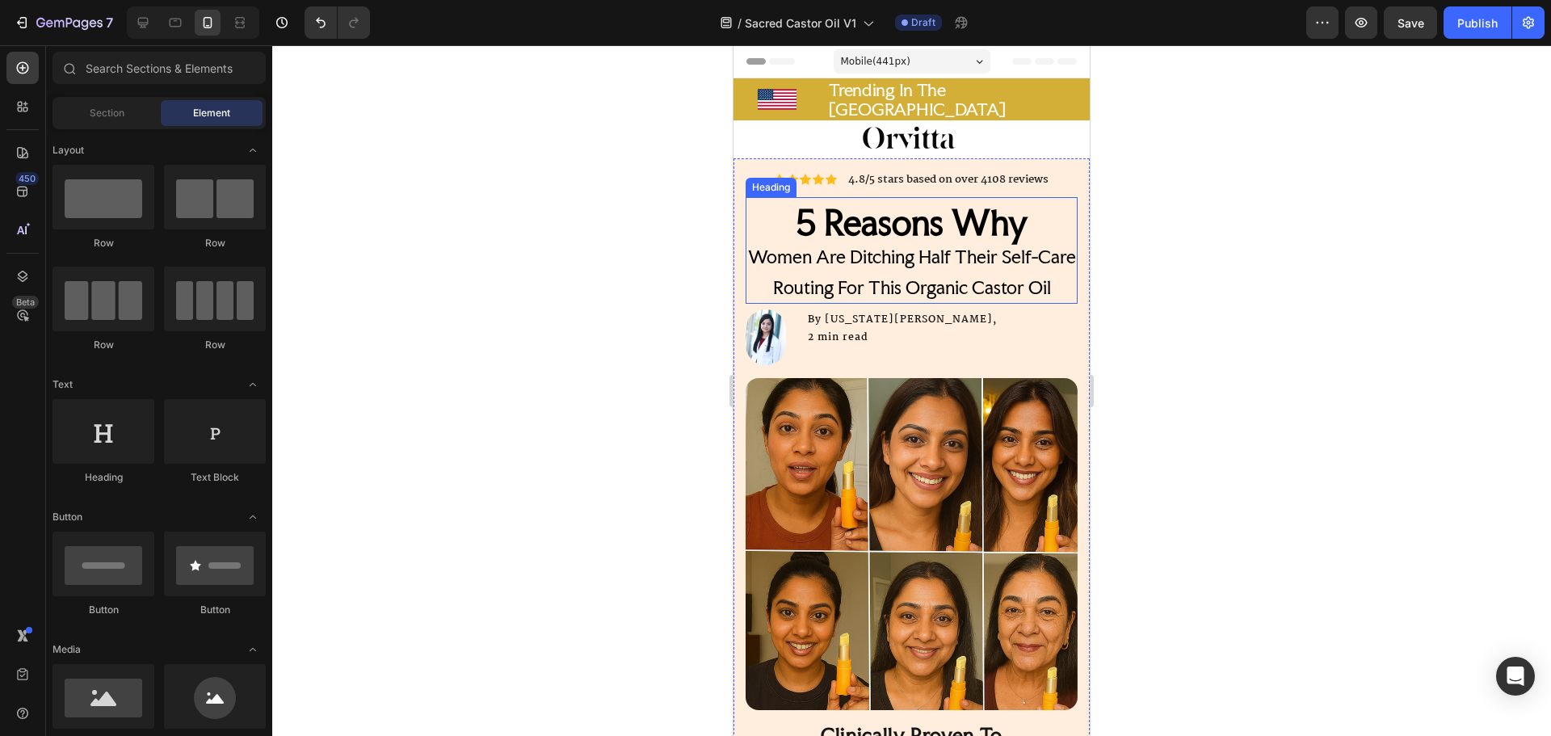
click at [922, 284] on span "Women Are Ditching Half Their Self-Care Routing For This Organic Castor Oil" at bounding box center [912, 272] width 328 height 53
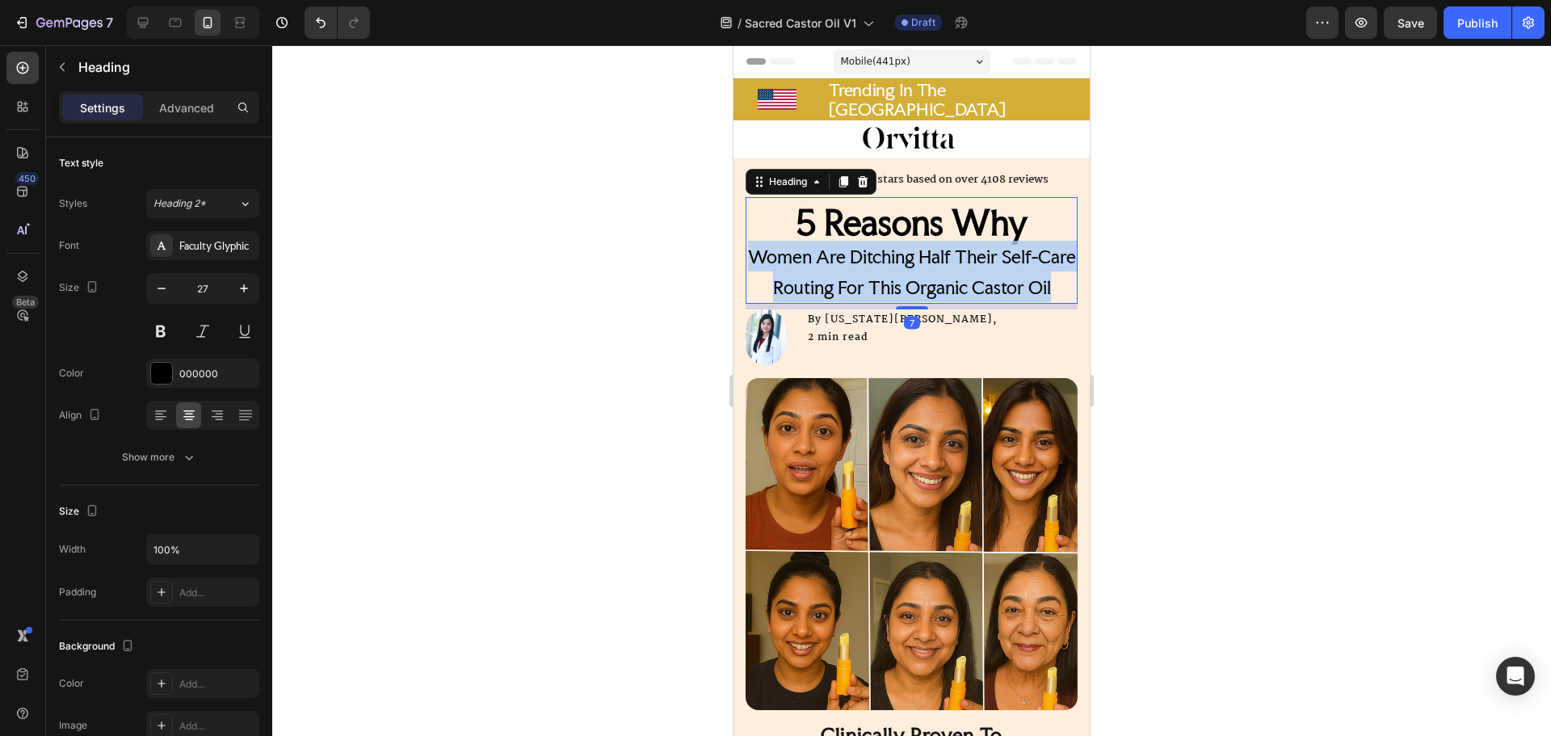
click at [922, 284] on span "Women Are Ditching Half Their Self-Care Routing For This Organic Castor Oil" at bounding box center [912, 272] width 328 height 53
click at [922, 293] on span "Women Are Ditching Half Their Self-Care Routing For This Organic Castor Oil" at bounding box center [912, 272] width 328 height 53
drag, startPoint x: 941, startPoint y: 318, endPoint x: 763, endPoint y: 253, distance: 189.4
click at [763, 253] on p "5 Reasons Why Women Are Ditching Half Their Self-Care Routing For This Organic …" at bounding box center [911, 255] width 329 height 94
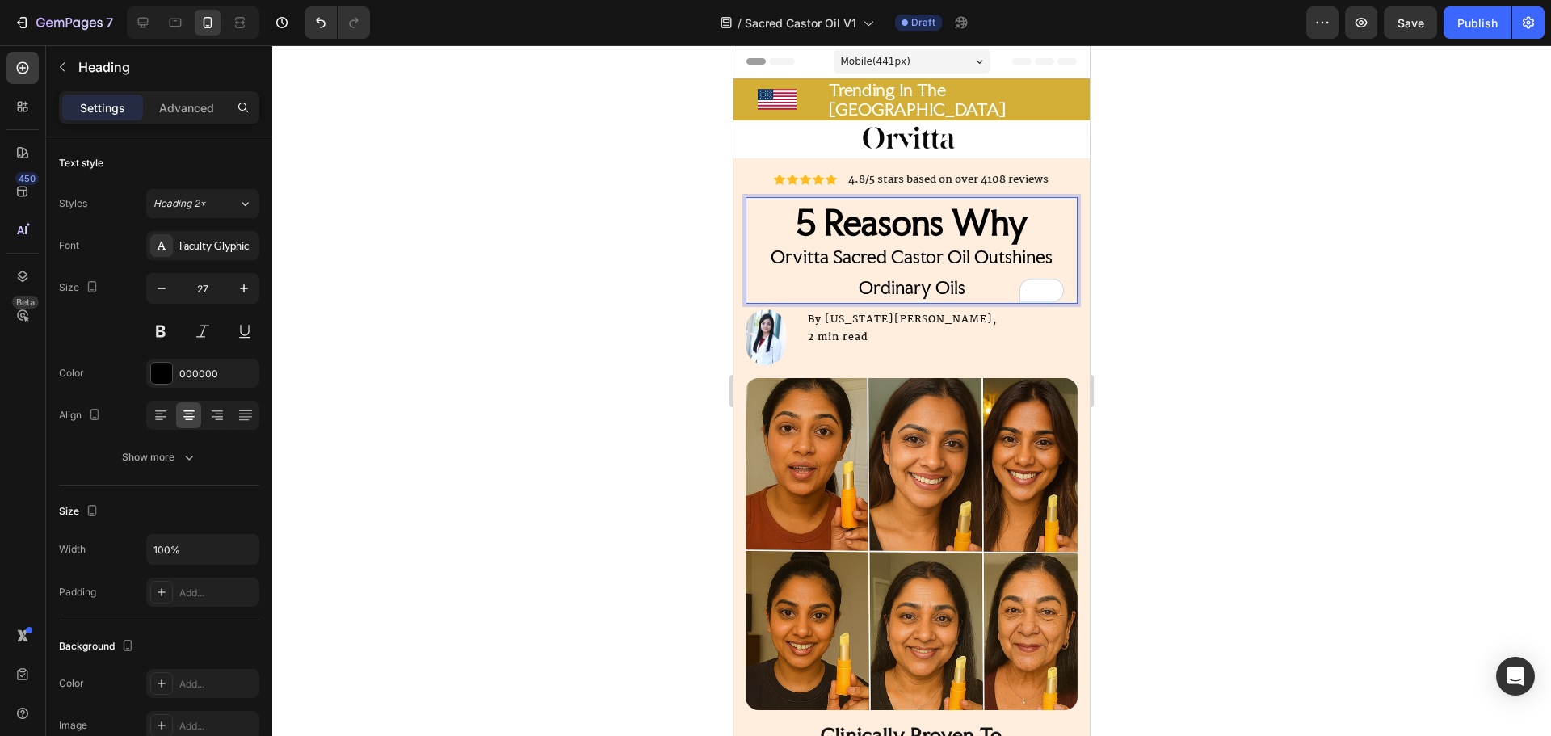
click at [763, 253] on p "5 Reasons Why Orvitta Sacred Castor Oil Outshines Ordinary Oils" at bounding box center [911, 255] width 329 height 94
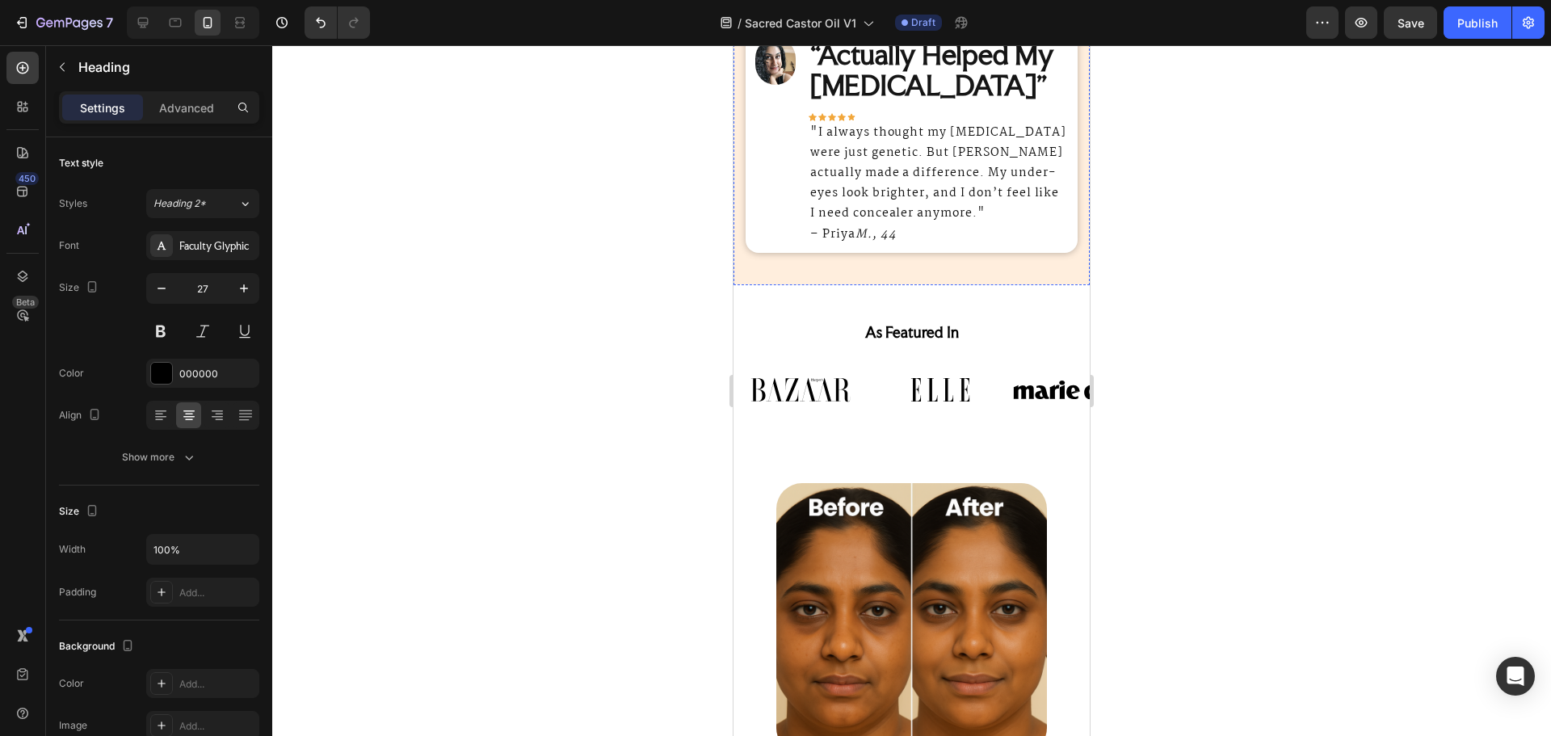
scroll to position [1209, 0]
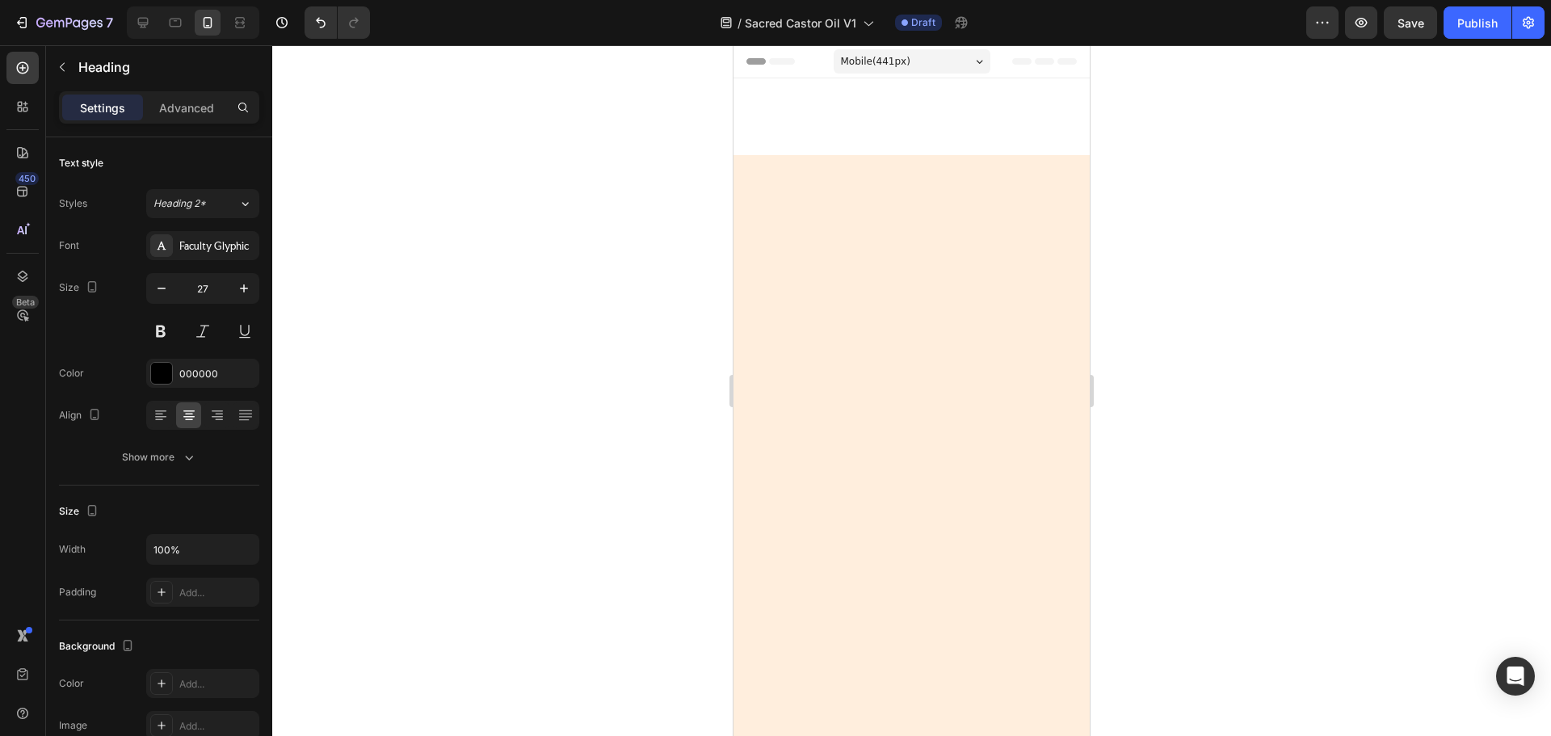
scroll to position [1535, 0]
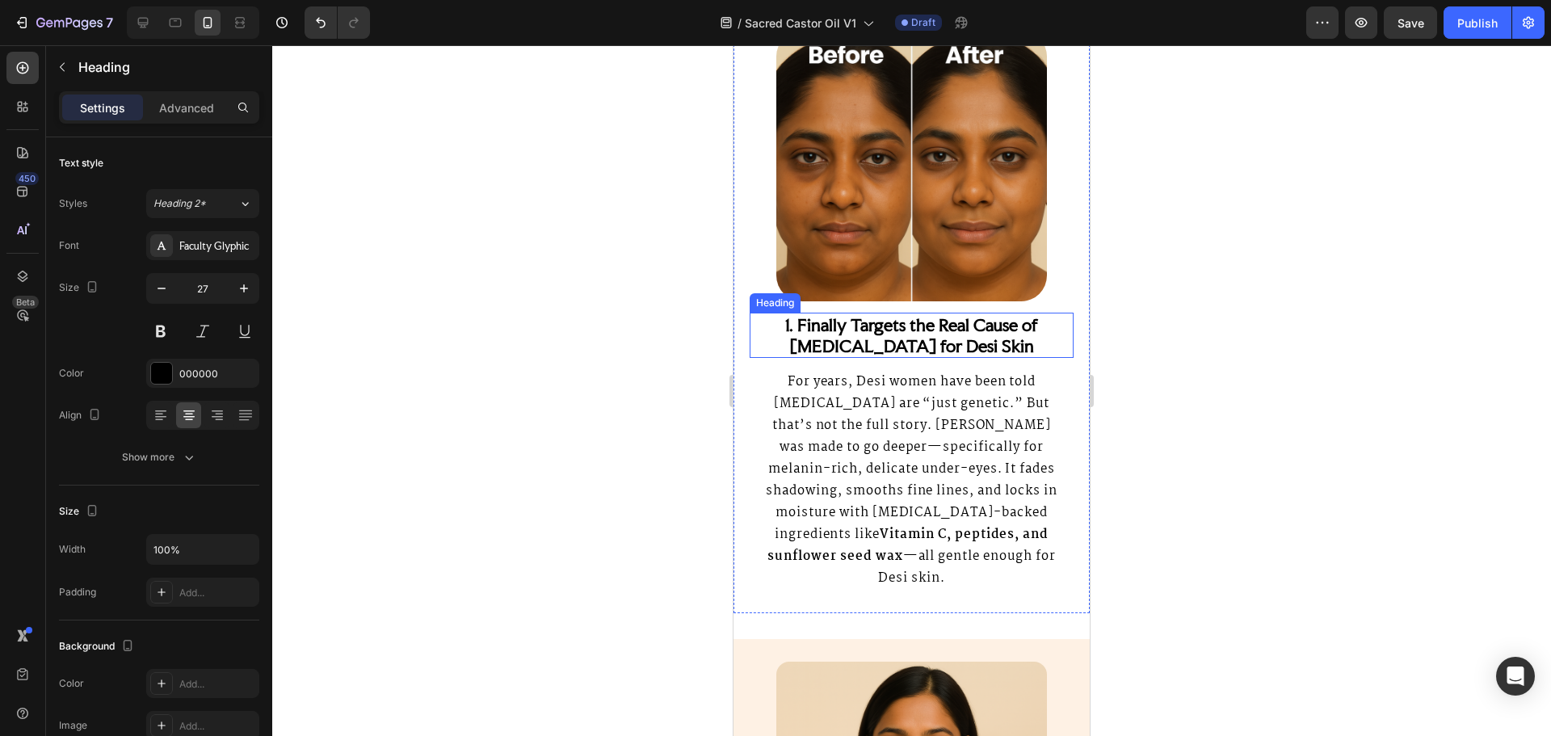
click at [855, 345] on strong "1. Finally Targets the Real Cause of Dark Circles for Desi Skin" at bounding box center [911, 335] width 253 height 42
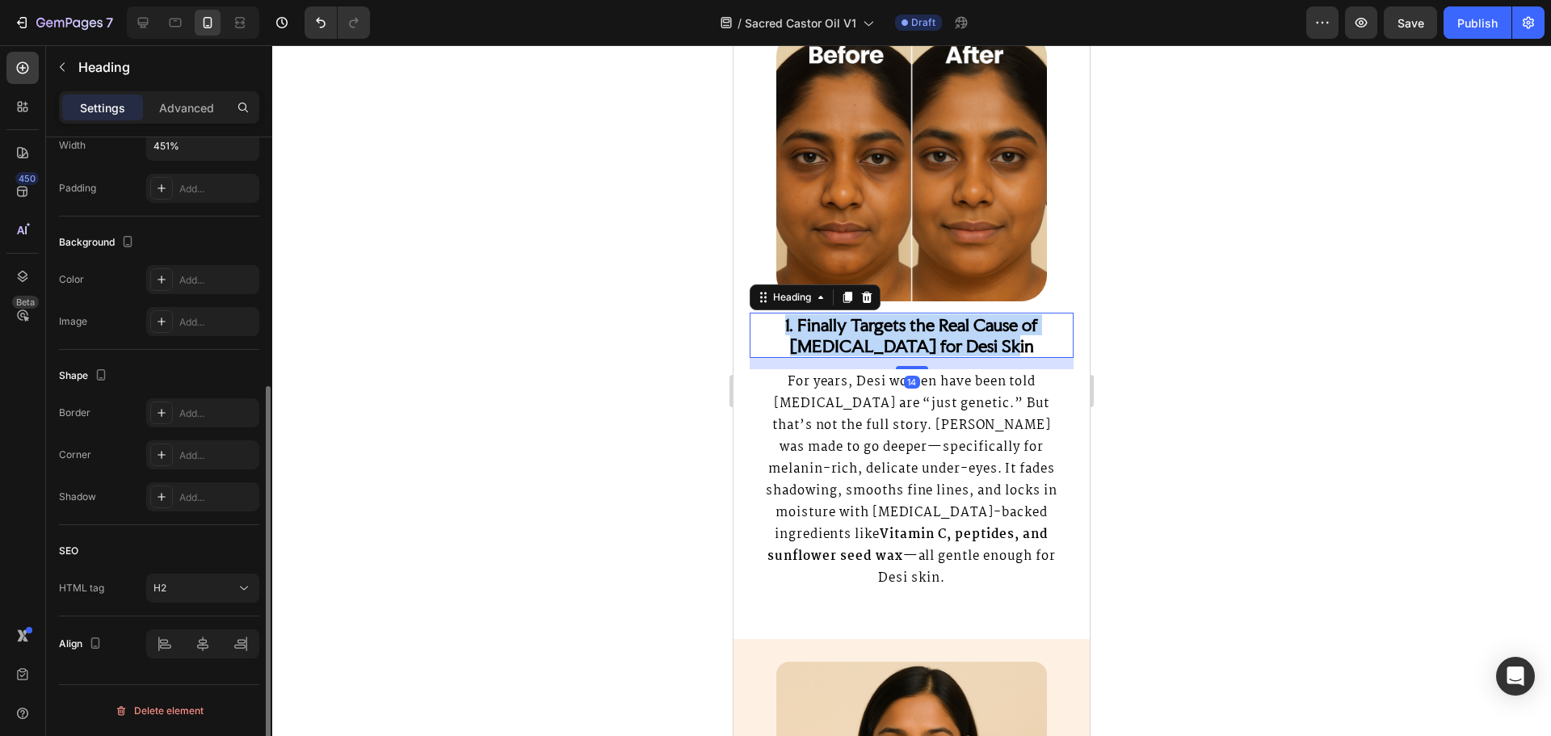
click at [855, 345] on strong "1. Finally Targets the Real Cause of [MEDICAL_DATA] for Desi Skin" at bounding box center [911, 335] width 253 height 42
click at [962, 338] on strong "1. Finally Targets the Real Cause of [MEDICAL_DATA] for Desi Skin" at bounding box center [911, 335] width 253 height 42
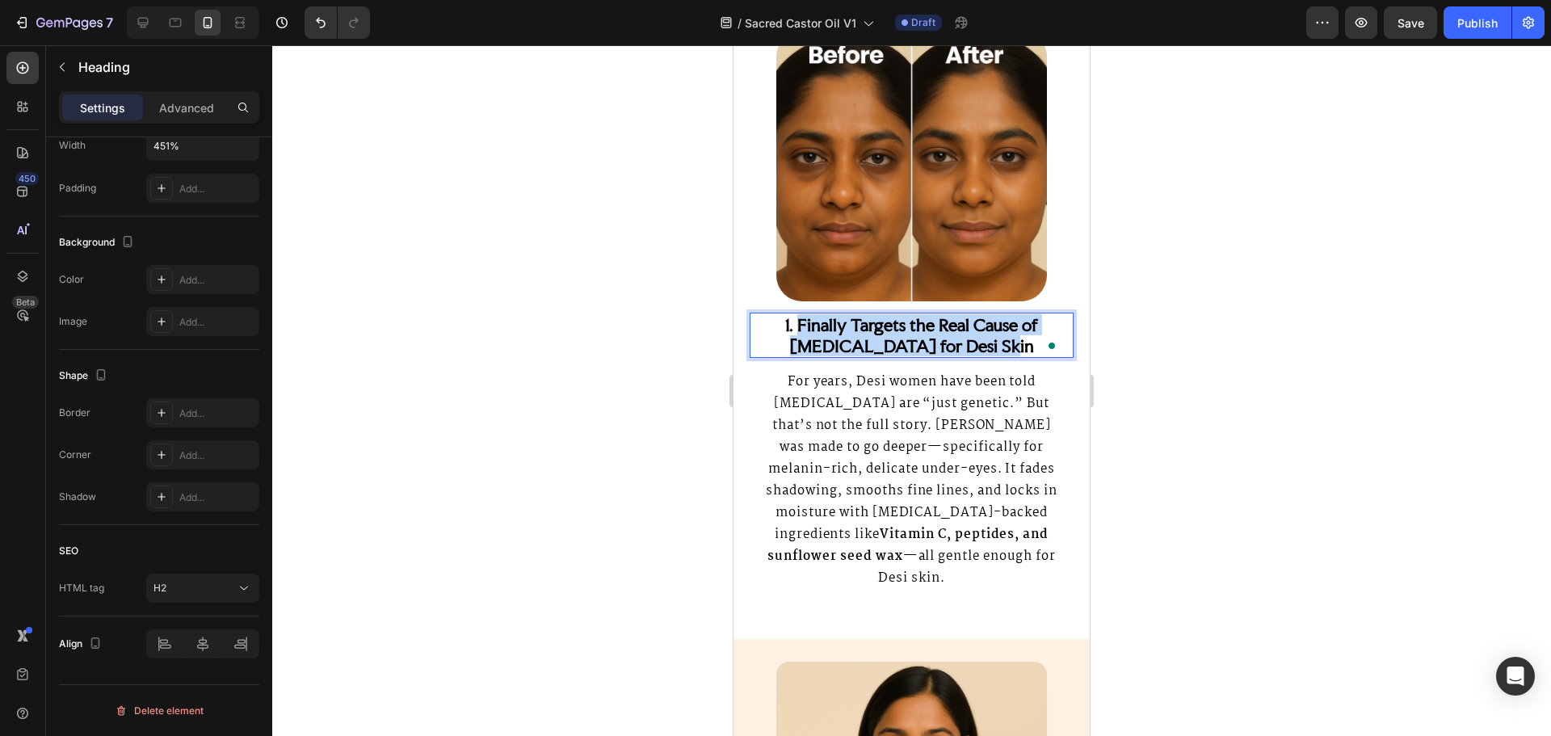
drag, startPoint x: 962, startPoint y: 338, endPoint x: 807, endPoint y: 327, distance: 155.4
click at [807, 327] on strong "1. Finally Targets the Real Cause of [MEDICAL_DATA] for Desi Skin" at bounding box center [911, 335] width 253 height 42
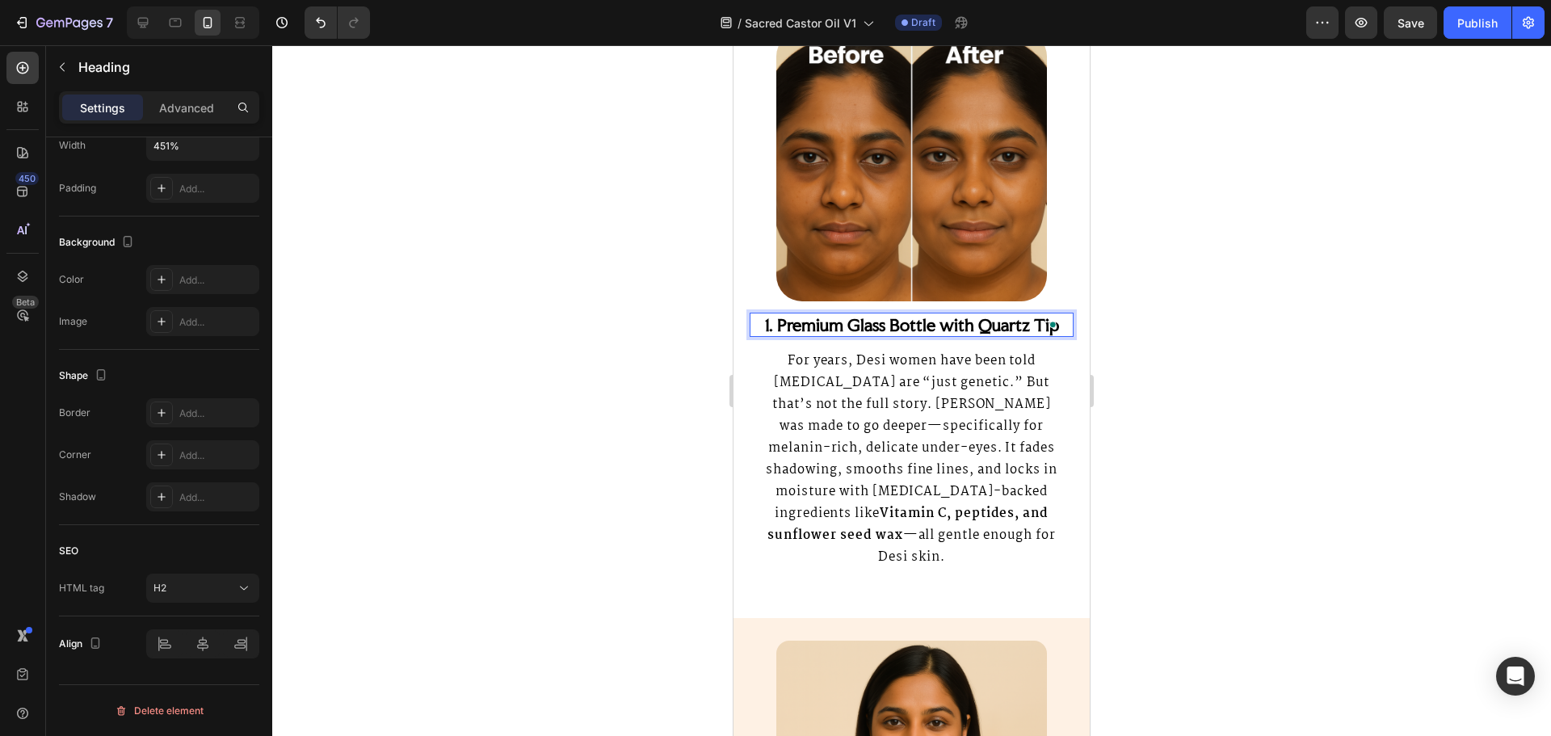
click at [800, 330] on strong "1. Premium Glass Bottle with Quartz Tip" at bounding box center [912, 324] width 294 height 21
drag, startPoint x: 800, startPoint y: 330, endPoint x: 1029, endPoint y: 326, distance: 228.6
click at [1029, 326] on strong "1. Premium Glass Bottle with Quartz Tip" at bounding box center [912, 324] width 294 height 21
click at [880, 389] on p "For years, Desi women have been told [MEDICAL_DATA] are “just genetic.” But tha…" at bounding box center [911, 459] width 301 height 218
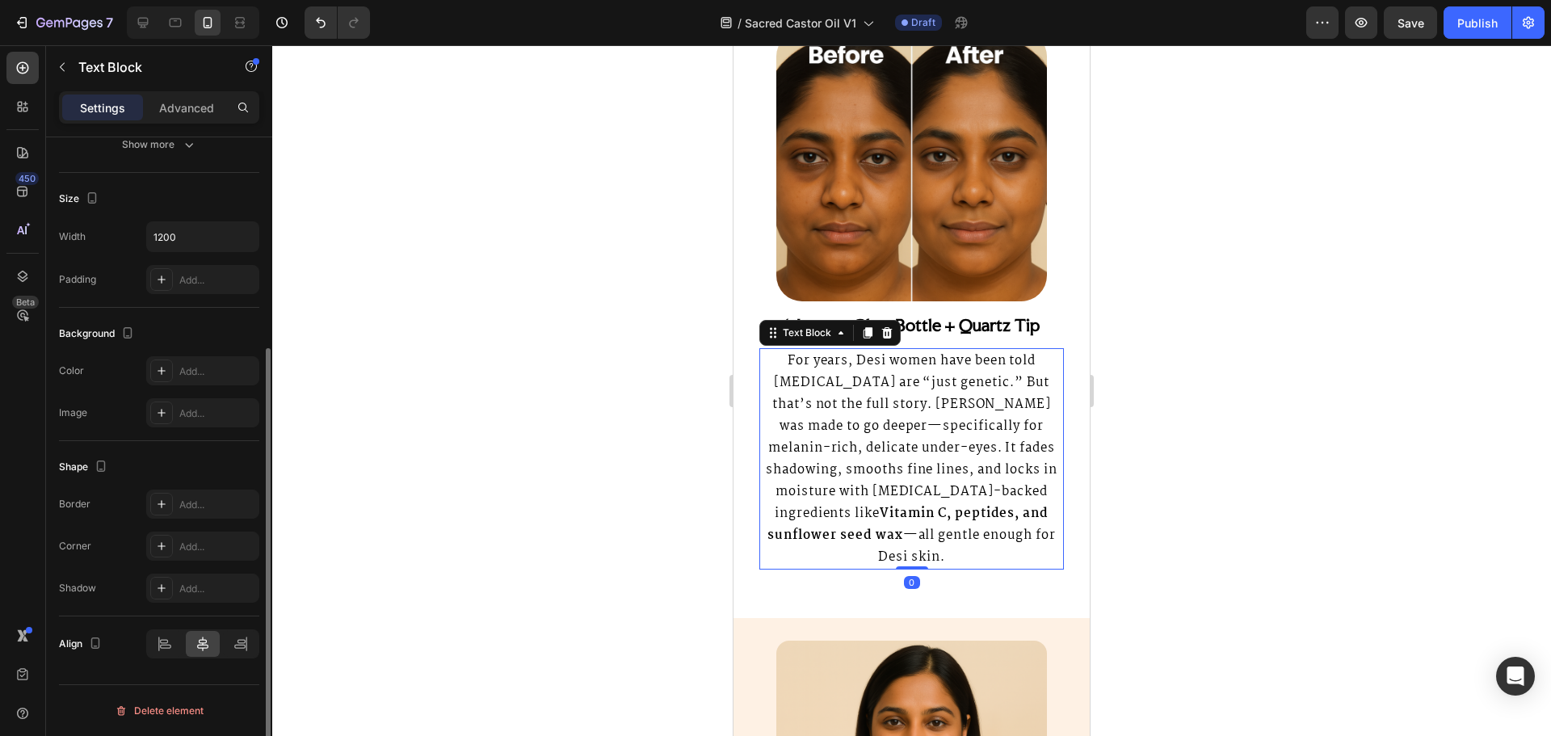
click at [880, 389] on p "For years, Desi women have been told [MEDICAL_DATA] are “just genetic.” But tha…" at bounding box center [911, 459] width 301 height 218
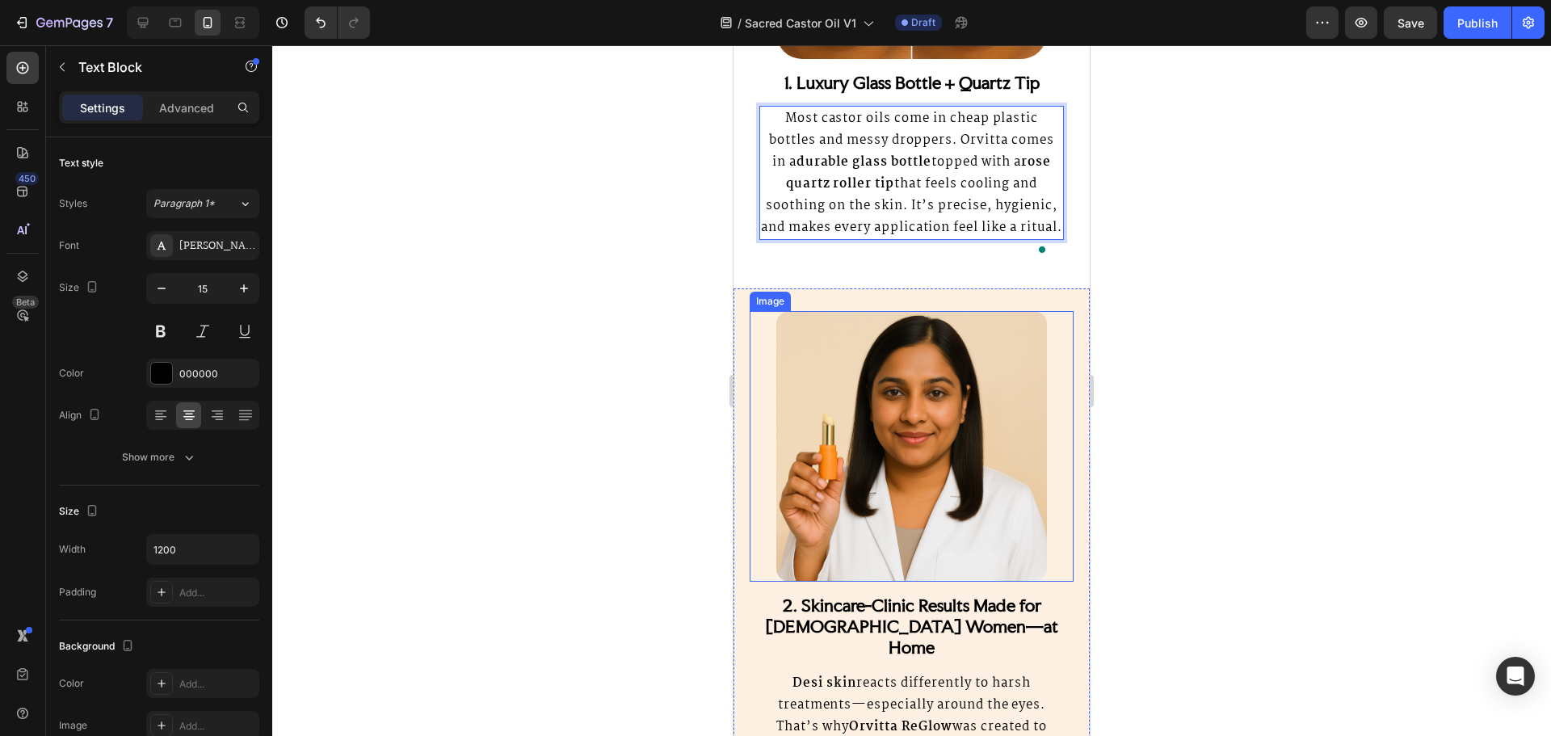
scroll to position [2019, 0]
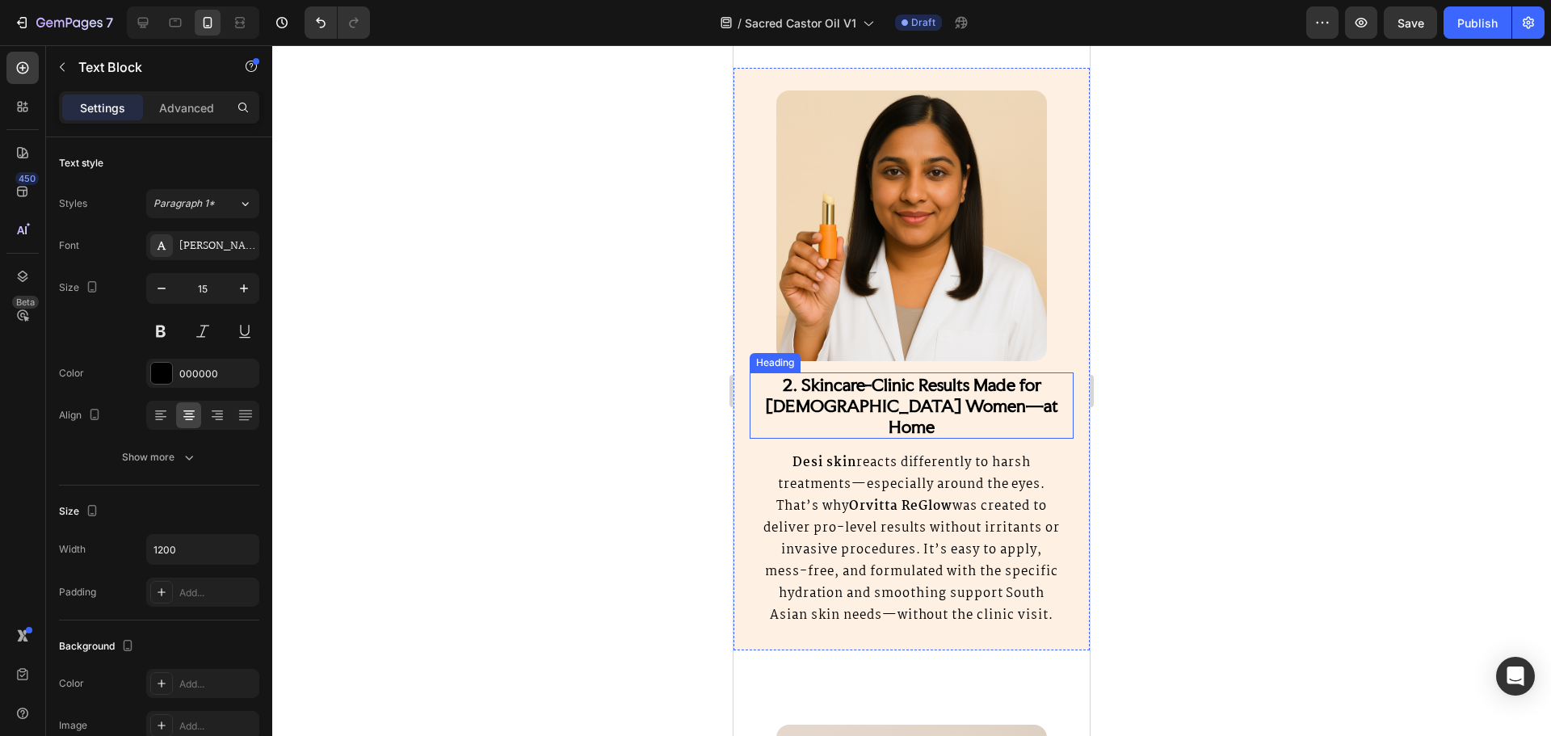
click at [818, 388] on strong "2. Skincare-Clinic Results Made for [DEMOGRAPHIC_DATA] Women—at Home" at bounding box center [912, 405] width 292 height 63
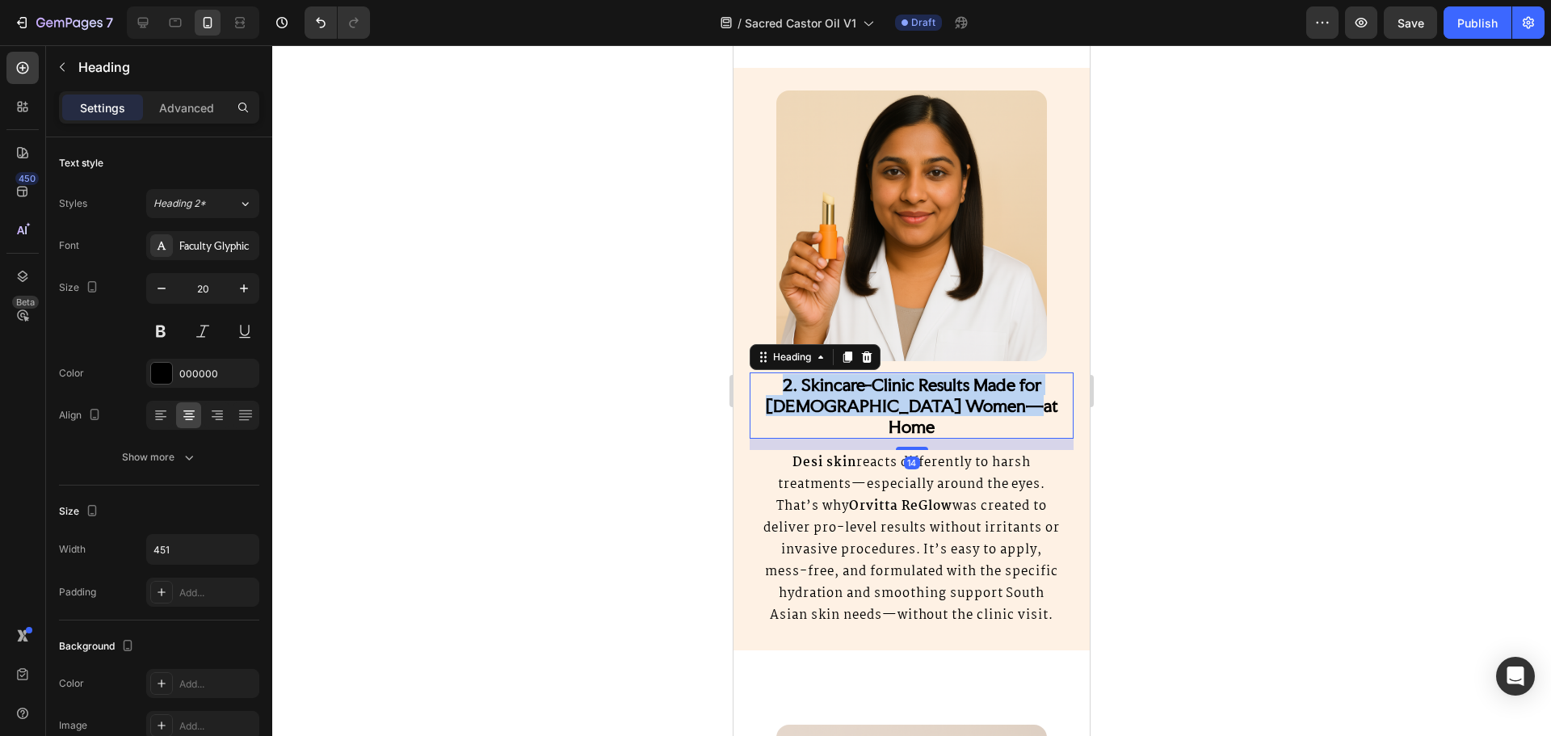
click at [818, 388] on strong "2. Skincare-Clinic Results Made for [DEMOGRAPHIC_DATA] Women—at Home" at bounding box center [912, 405] width 292 height 63
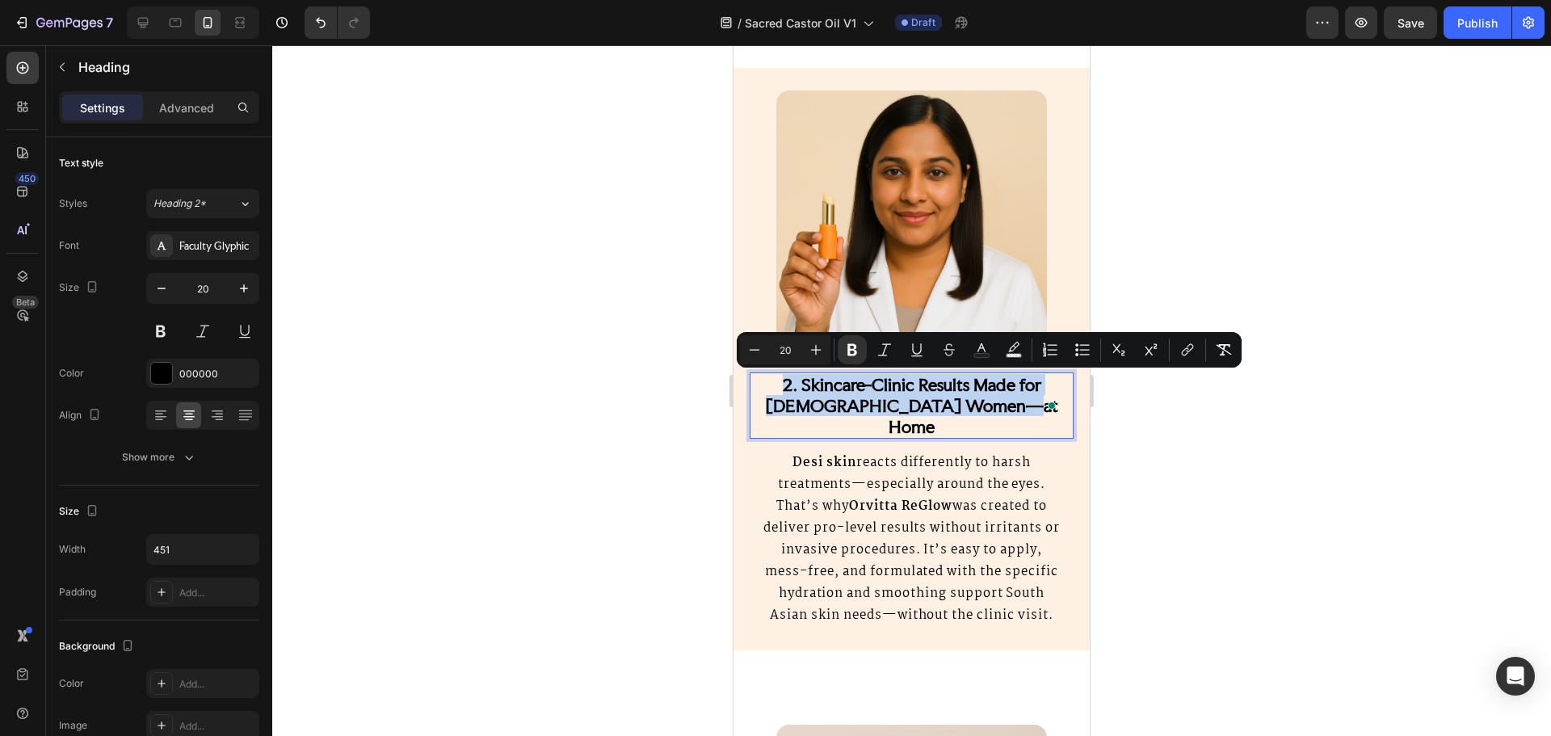
click at [807, 385] on strong "2. Skincare-Clinic Results Made for [DEMOGRAPHIC_DATA] Women—at Home" at bounding box center [912, 405] width 292 height 63
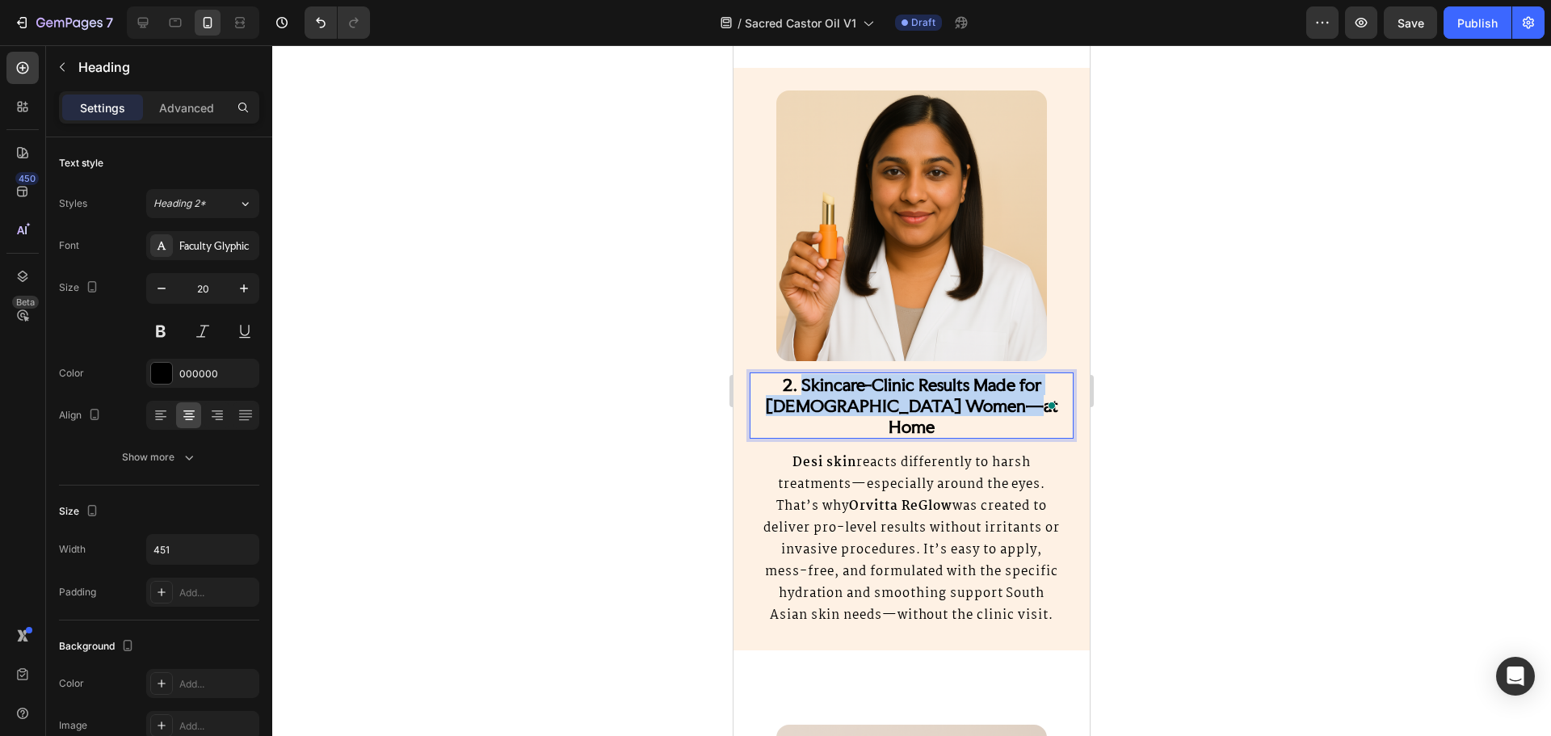
drag, startPoint x: 807, startPoint y: 385, endPoint x: 977, endPoint y: 411, distance: 171.6
click at [977, 411] on strong "2. Skincare-Clinic Results Made for [DEMOGRAPHIC_DATA] Women—at Home" at bounding box center [912, 405] width 292 height 63
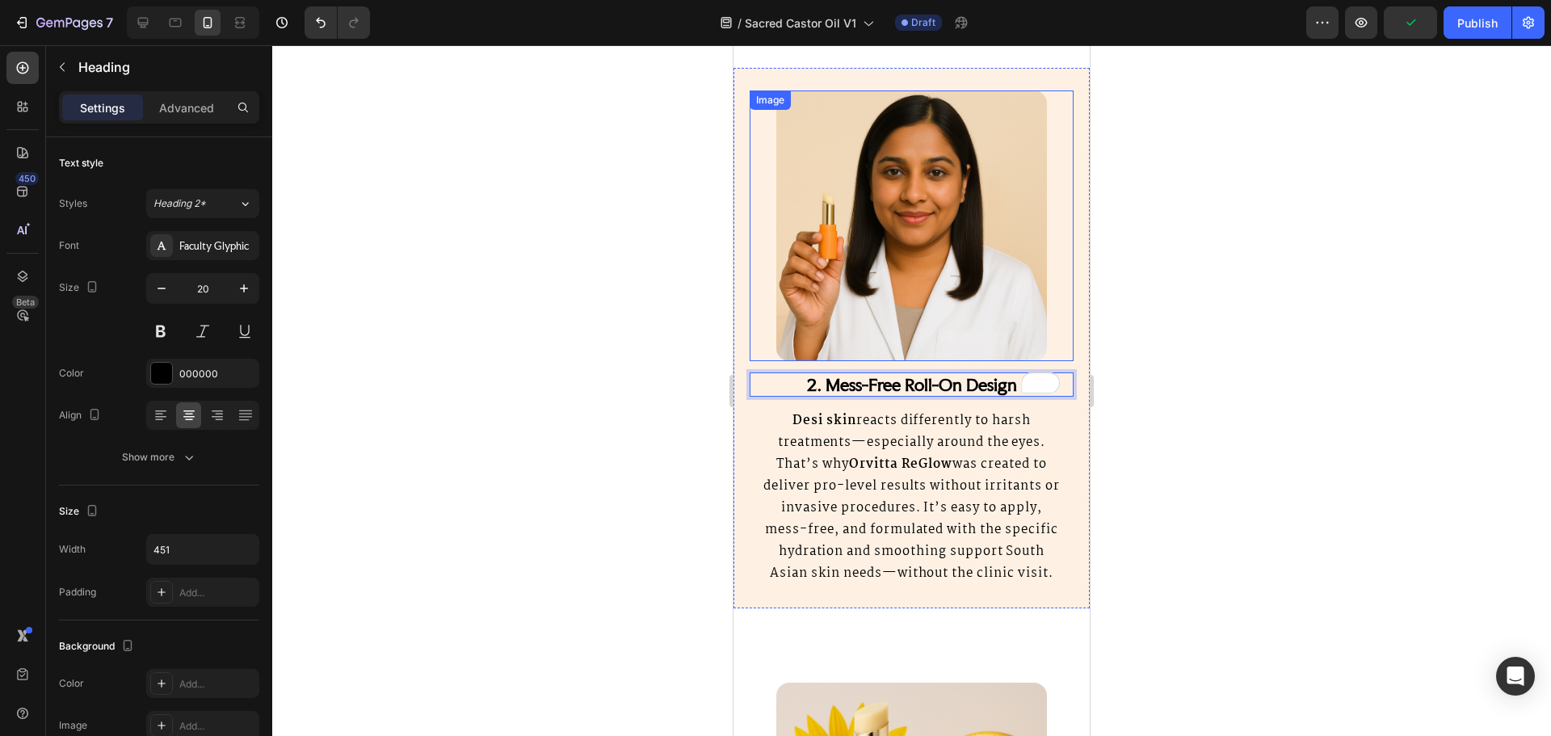
click at [807, 435] on p "Desi skin reacts differently to harsh treatments—especially around the eyes. Th…" at bounding box center [911, 497] width 301 height 174
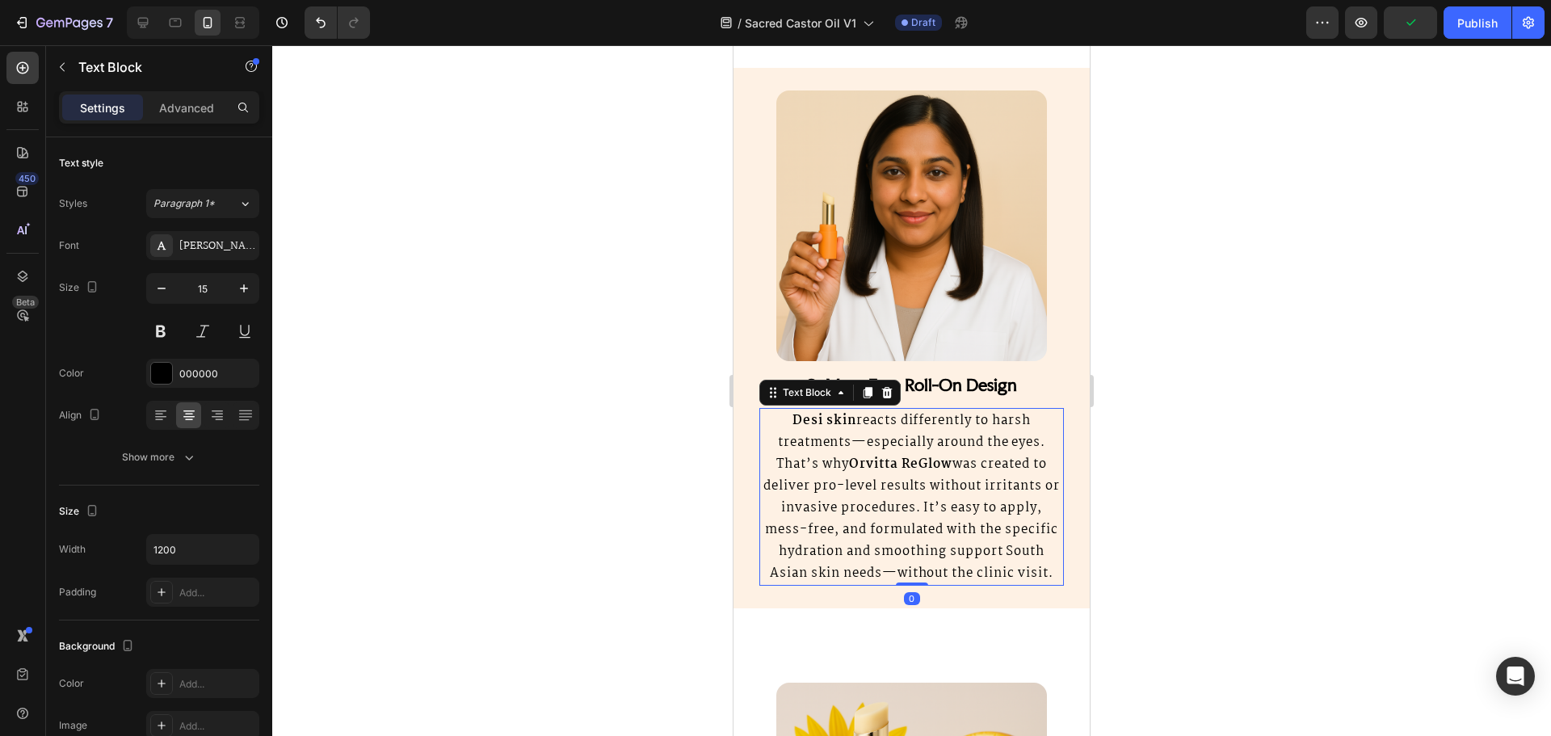
click at [807, 435] on p "Desi skin reacts differently to harsh treatments—especially around the eyes. Th…" at bounding box center [911, 497] width 301 height 174
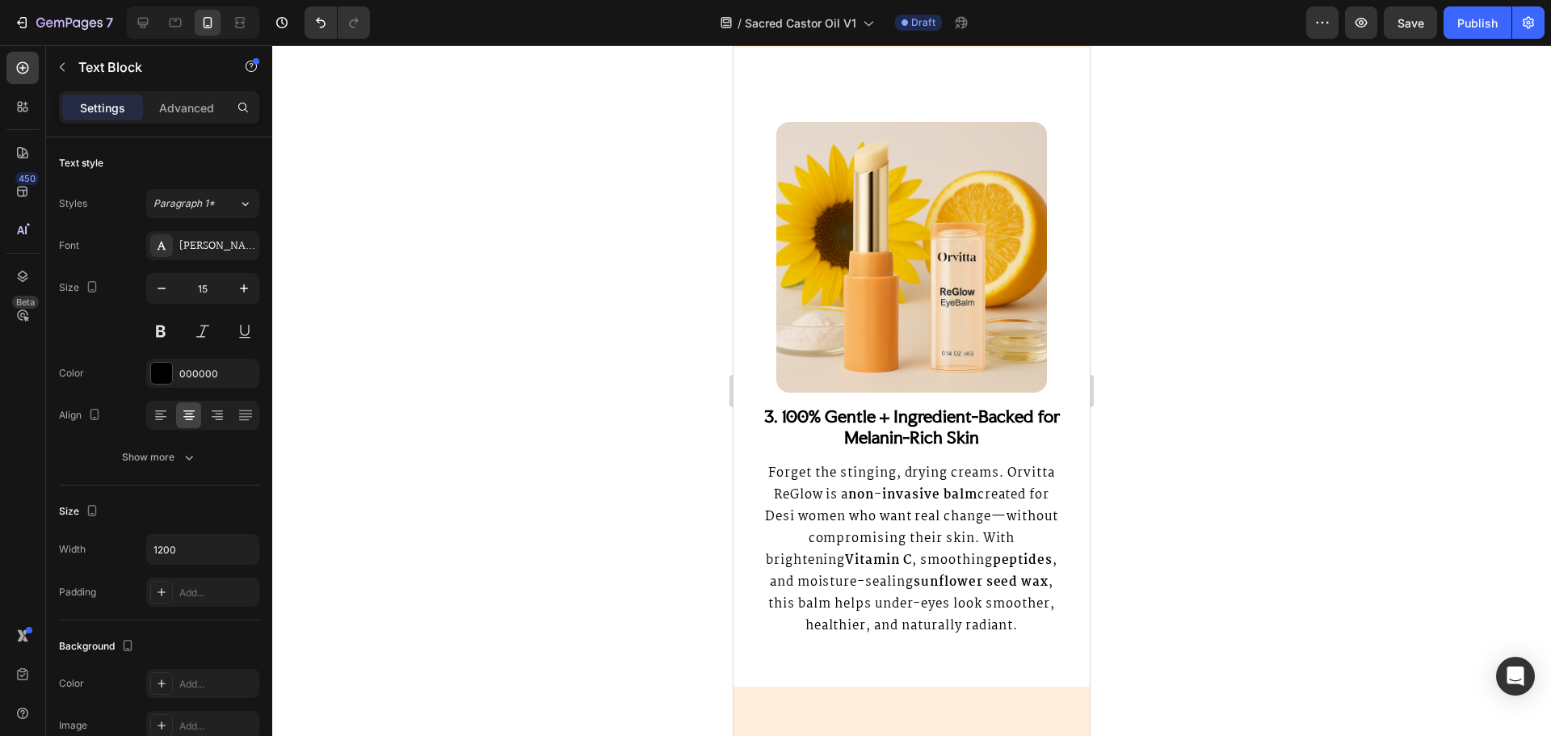
scroll to position [2504, 0]
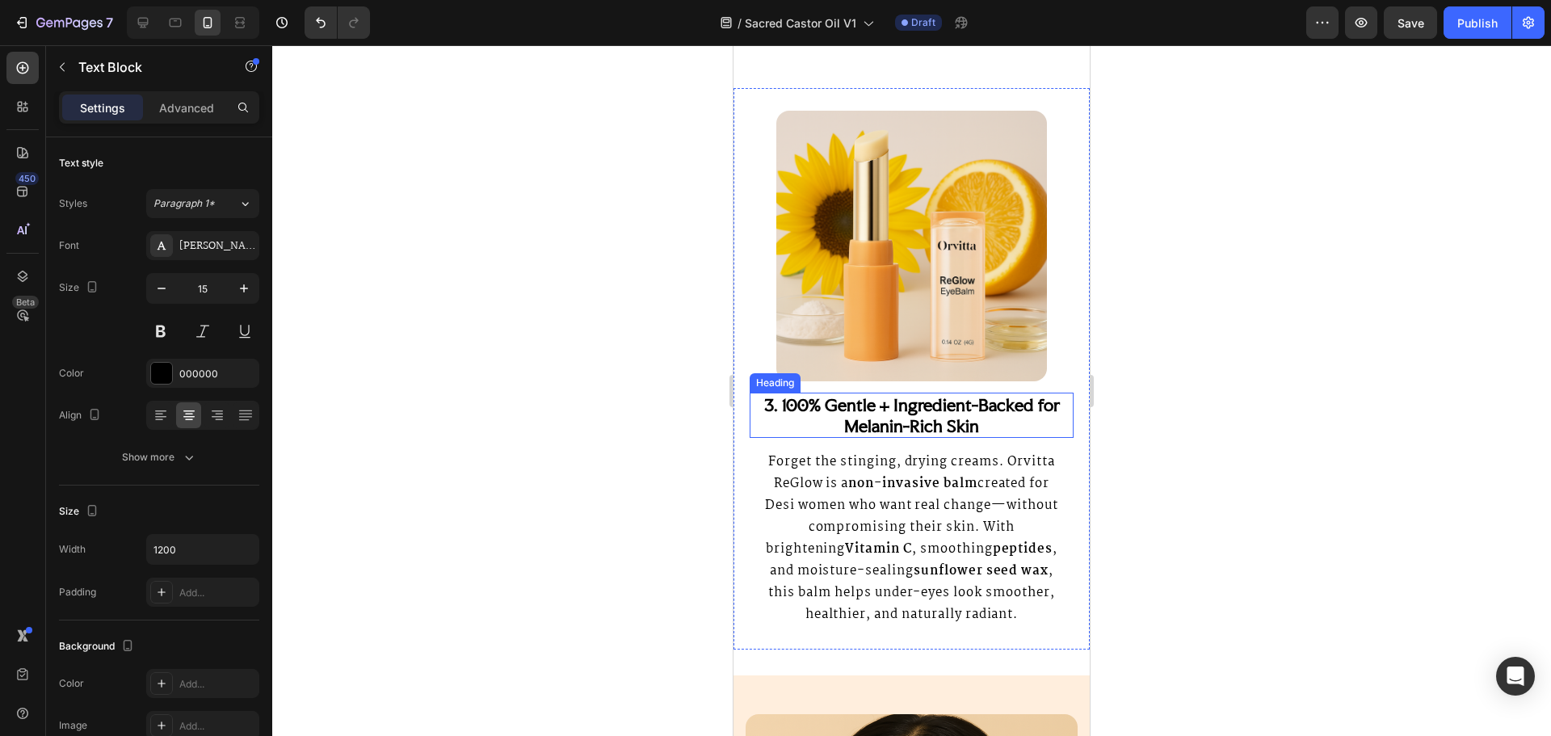
click at [800, 428] on strong "100% Gentle + Ingredient-Backed for Melanin-Rich Skin" at bounding box center [921, 415] width 278 height 42
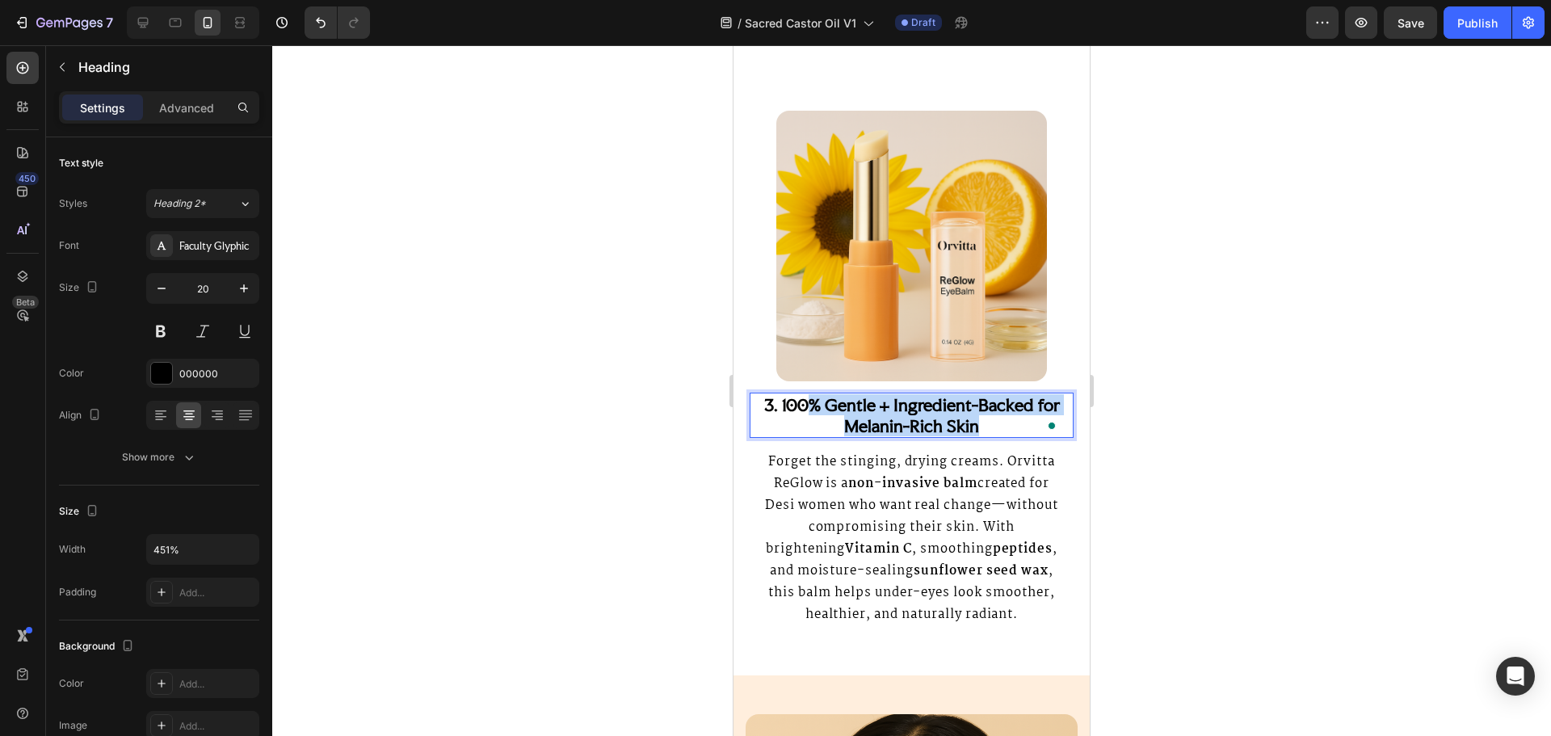
drag, startPoint x: 800, startPoint y: 428, endPoint x: 940, endPoint y: 443, distance: 141.4
click at [940, 436] on strong "100% Gentle + Ingredient-Backed for Melanin-Rich Skin" at bounding box center [921, 415] width 278 height 42
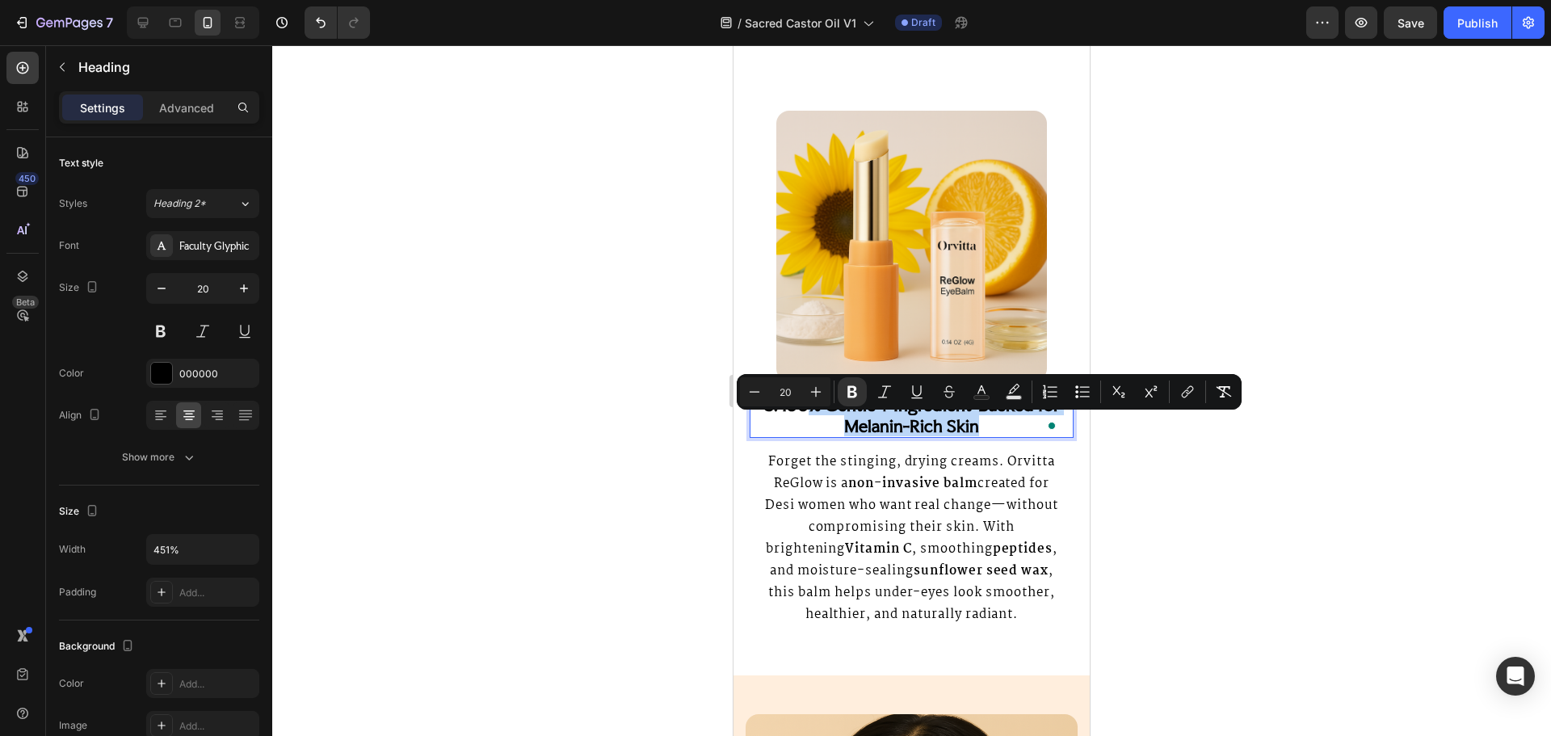
click at [938, 436] on strong "100% Gentle + Ingredient-Backed for Melanin-Rich Skin" at bounding box center [921, 415] width 278 height 42
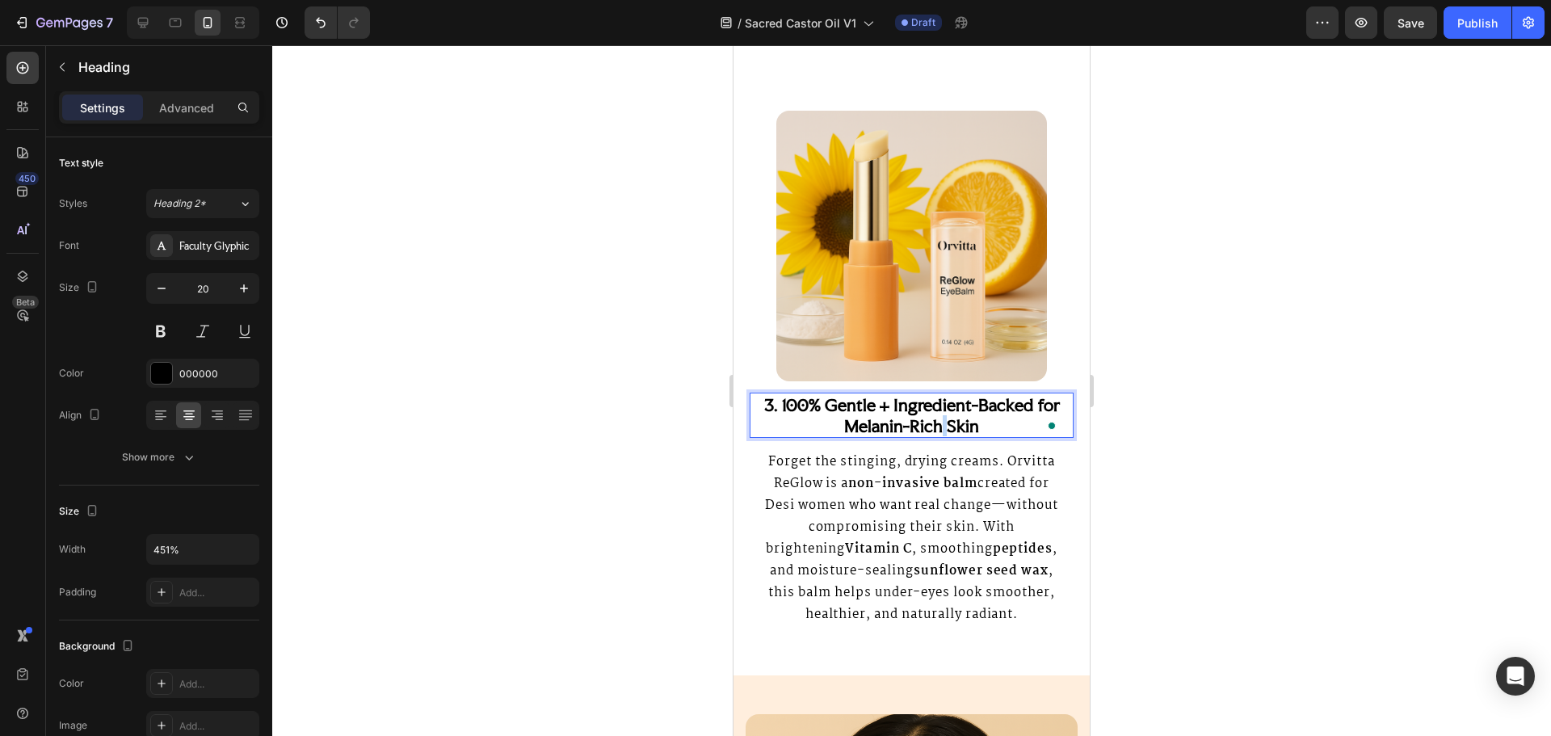
click at [938, 436] on strong "100% Gentle + Ingredient-Backed for Melanin-Rich Skin" at bounding box center [921, 415] width 278 height 42
click at [947, 436] on strong "100% Gentle + Ingredient-Backed for Melanin-Rich Skin" at bounding box center [921, 415] width 278 height 42
drag, startPoint x: 947, startPoint y: 448, endPoint x: 798, endPoint y: 427, distance: 150.2
click at [798, 427] on strong "100% Gentle + Ingredient-Backed for Melanin-Rich Skin" at bounding box center [921, 415] width 278 height 42
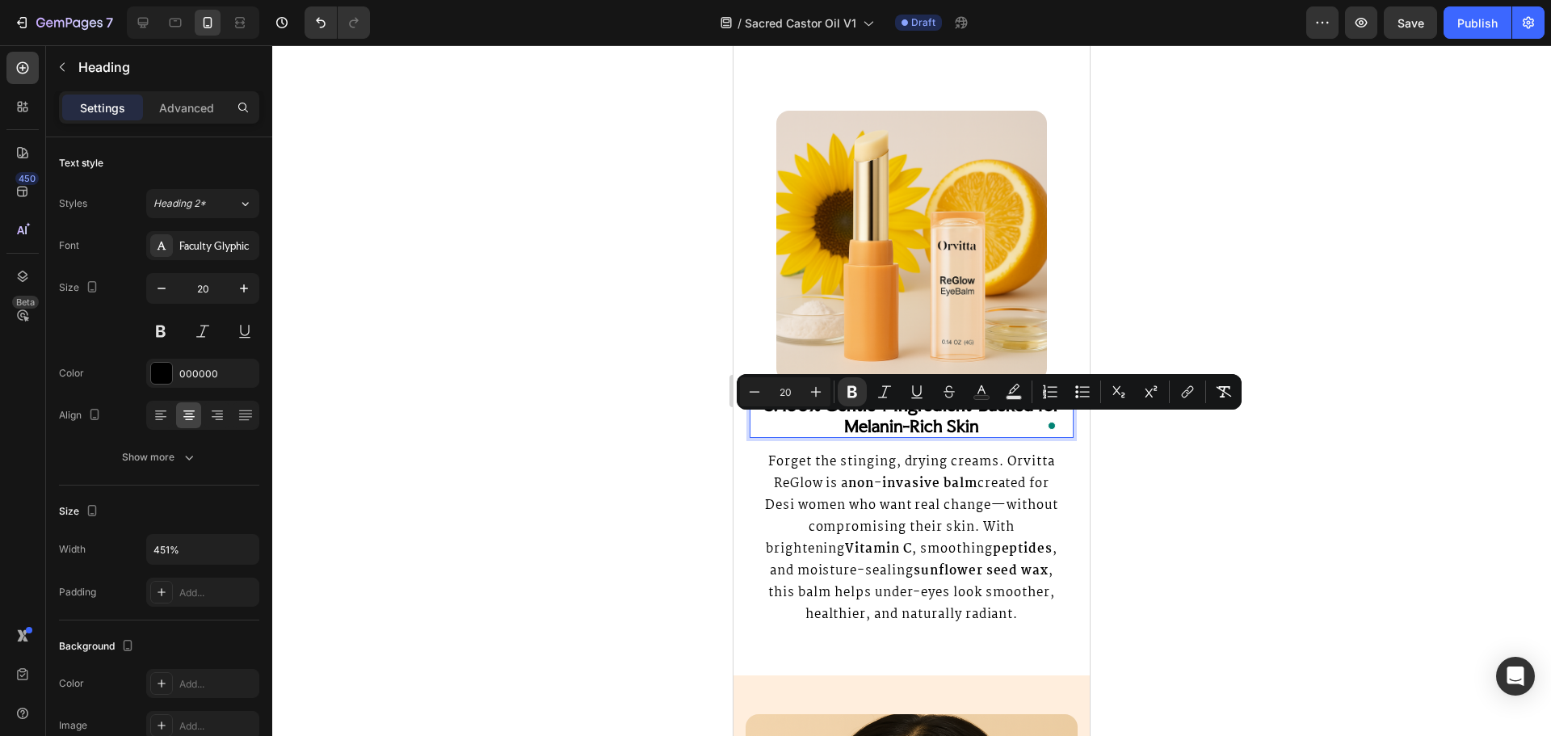
click at [788, 425] on strong "100% Gentle + Ingredient-Backed for Melanin-Rich Skin" at bounding box center [921, 415] width 278 height 42
drag, startPoint x: 788, startPoint y: 425, endPoint x: 961, endPoint y: 455, distance: 175.4
click at [961, 436] on strong "100% Gentle + Ingredient-Backed for Melanin-Rich Skin" at bounding box center [921, 415] width 278 height 42
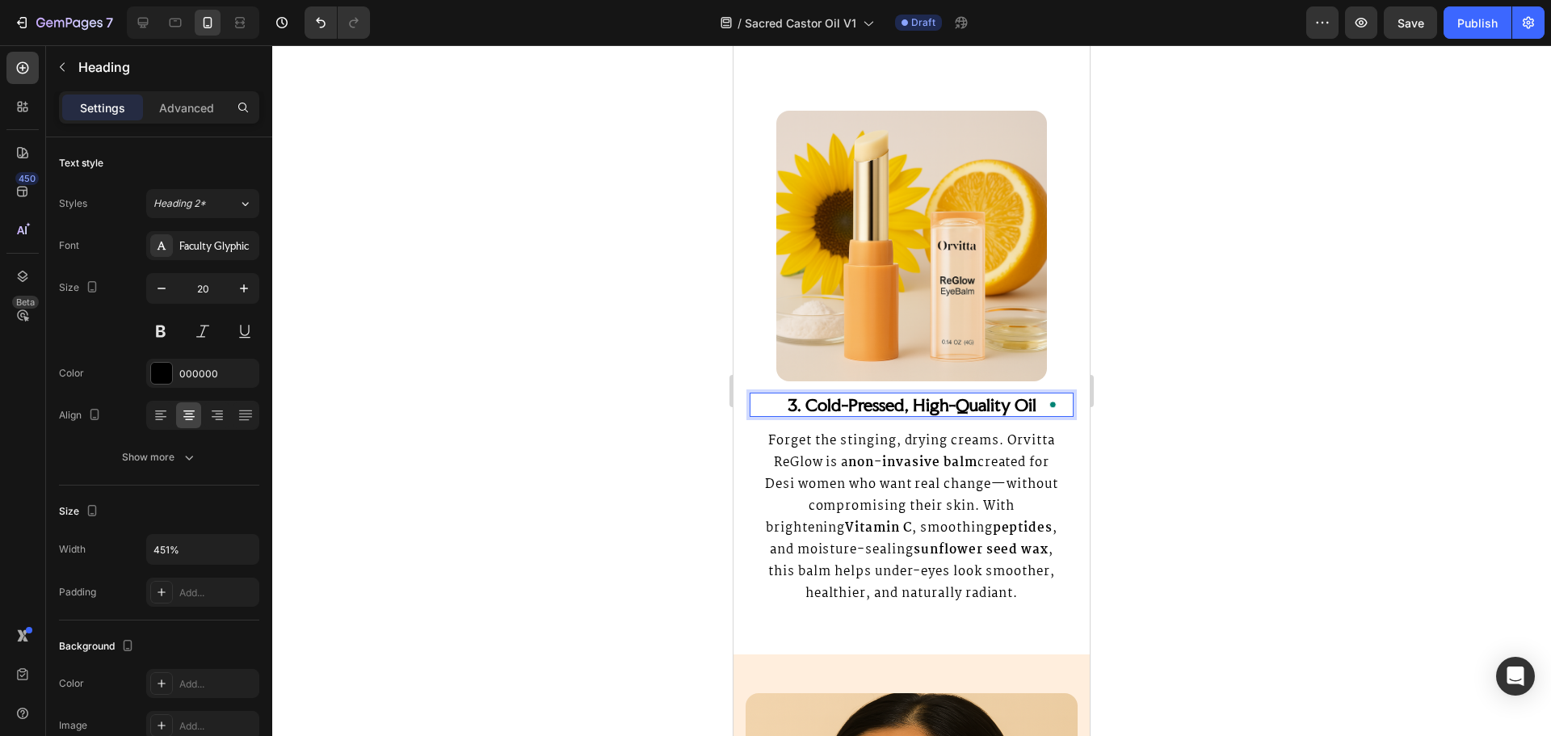
click at [866, 497] on p "Forget the stinging, drying creams. [PERSON_NAME] is a non-invasive balm create…" at bounding box center [911, 517] width 301 height 174
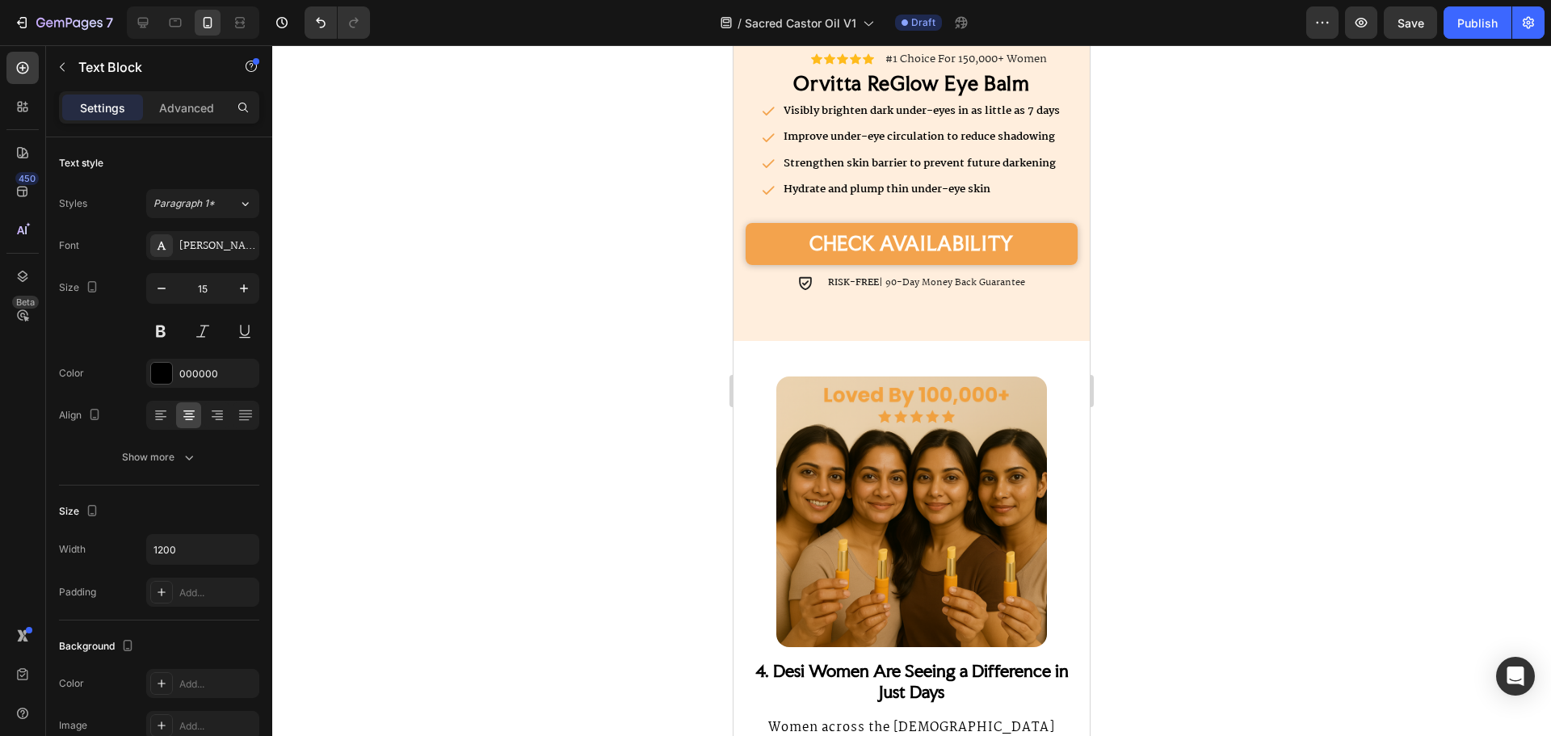
scroll to position [3554, 0]
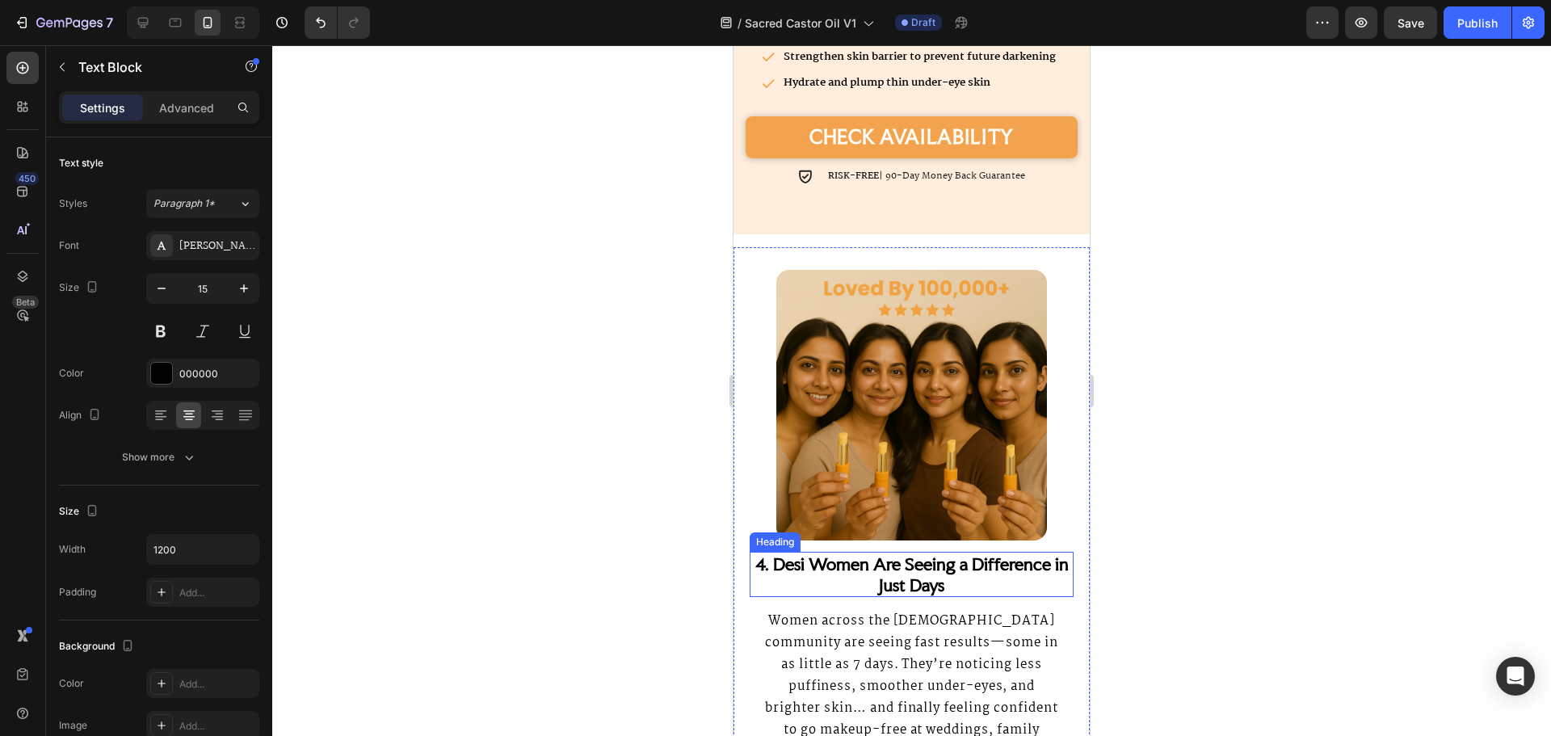
click at [795, 553] on strong "4. Desi Women Are Seeing a Difference in Just Days" at bounding box center [911, 574] width 313 height 42
click at [800, 554] on strong "4. Desi Women Are Seeing a Difference in Just Days" at bounding box center [911, 574] width 313 height 42
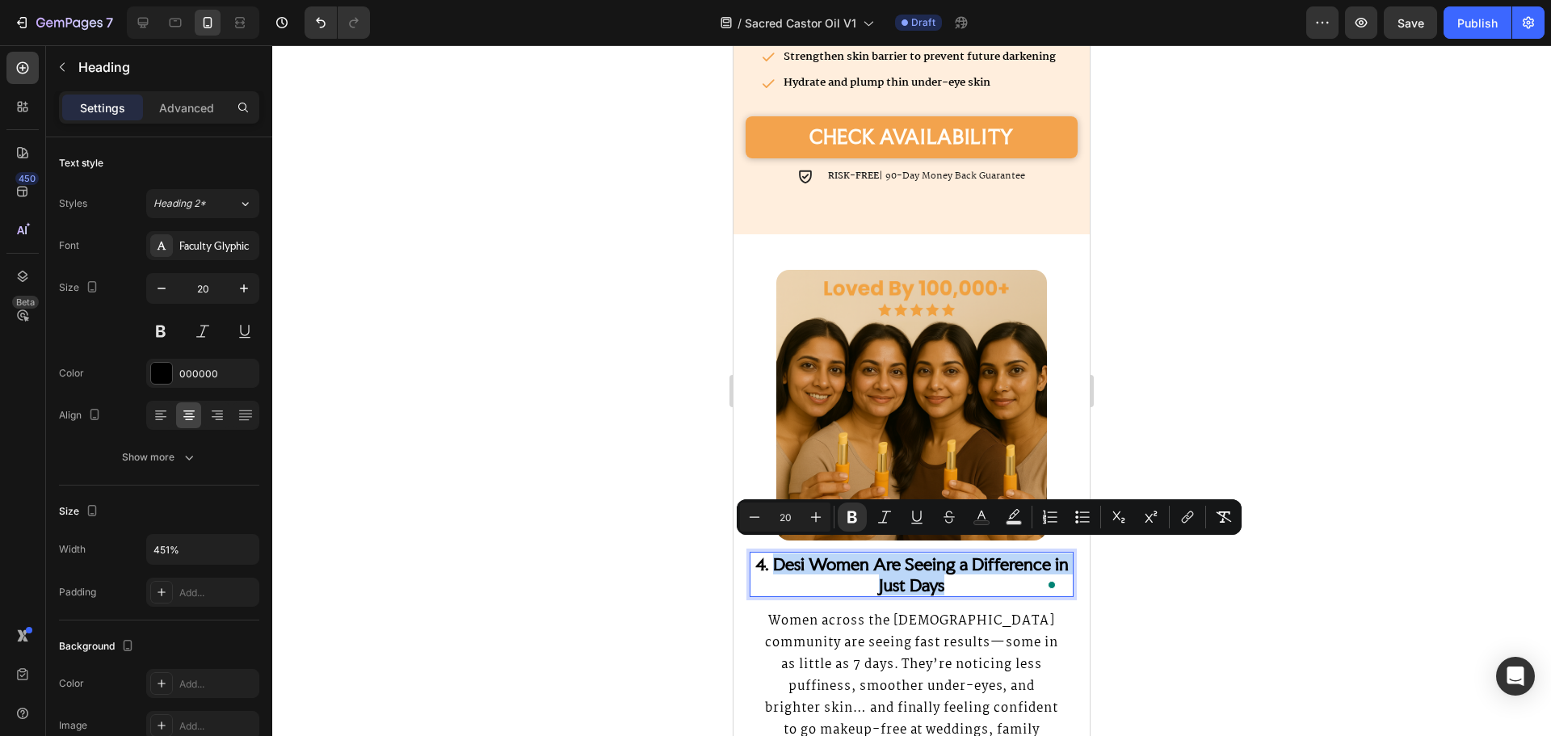
drag, startPoint x: 800, startPoint y: 554, endPoint x: 939, endPoint y: 573, distance: 141.0
click at [939, 573] on strong "4. Desi Women Are Seeing a Difference in Just Days" at bounding box center [911, 574] width 313 height 42
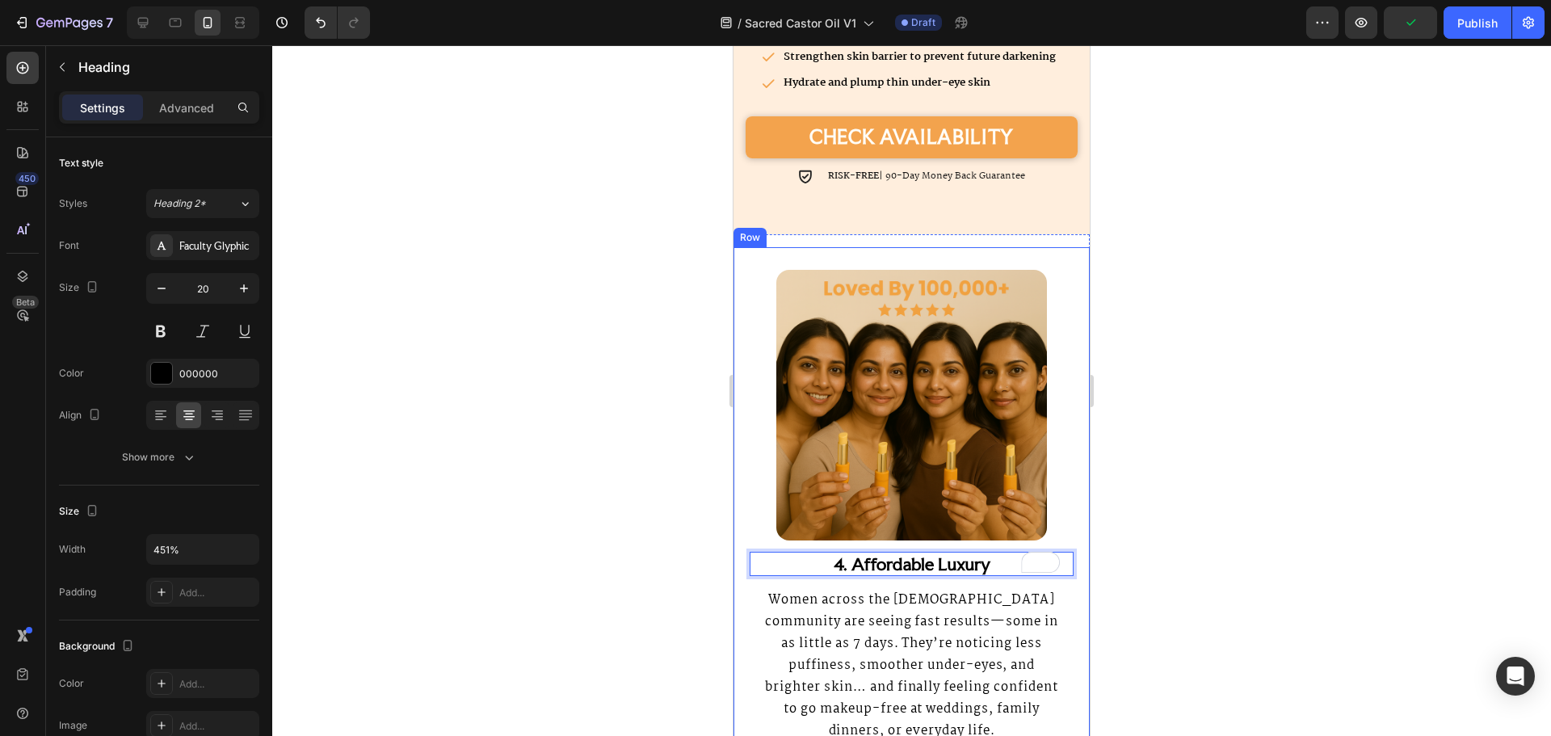
click at [952, 628] on p "Women across the [DEMOGRAPHIC_DATA] community are seeing fast results—some in a…" at bounding box center [911, 665] width 301 height 153
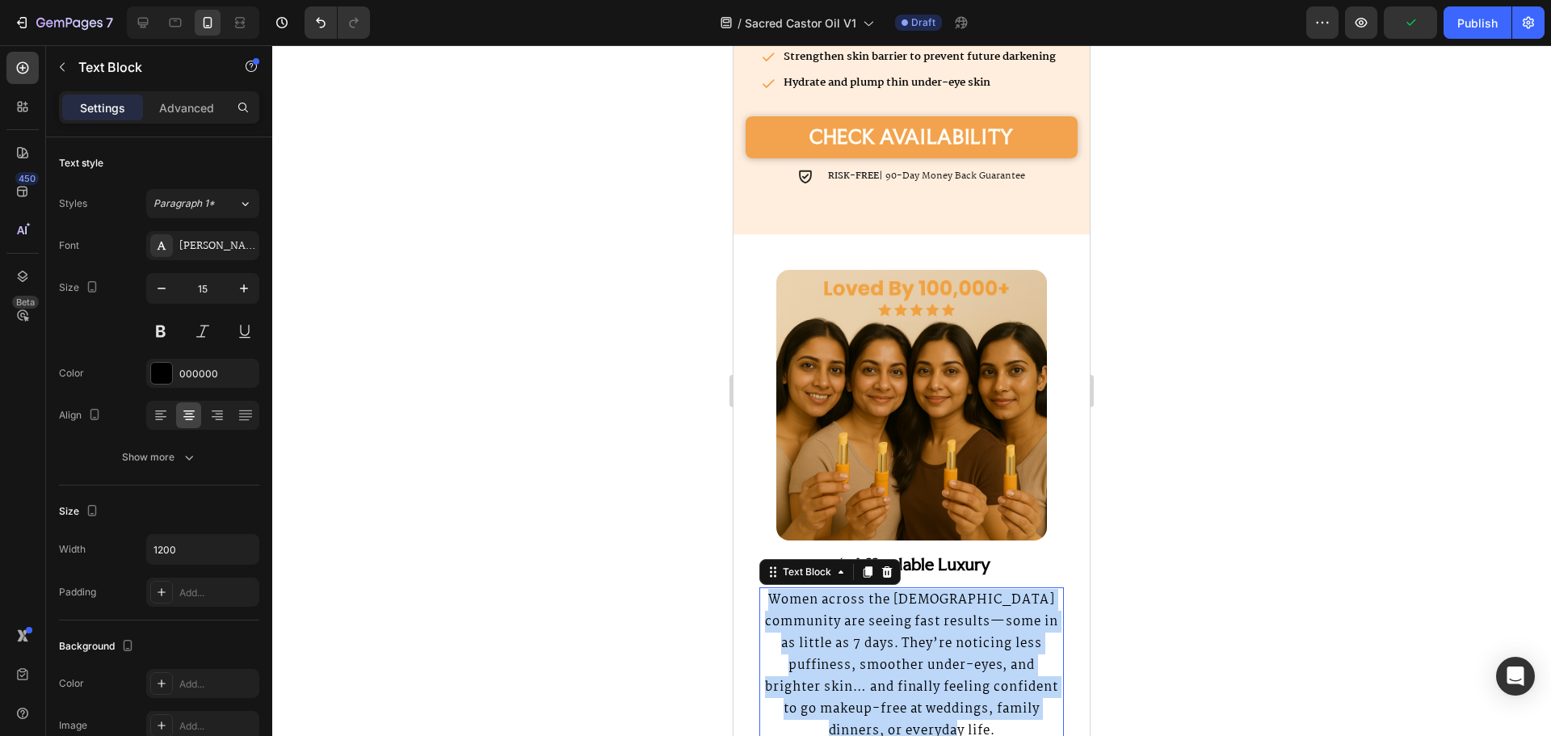
click at [952, 628] on p "Women across the [DEMOGRAPHIC_DATA] community are seeing fast results—some in a…" at bounding box center [911, 665] width 301 height 153
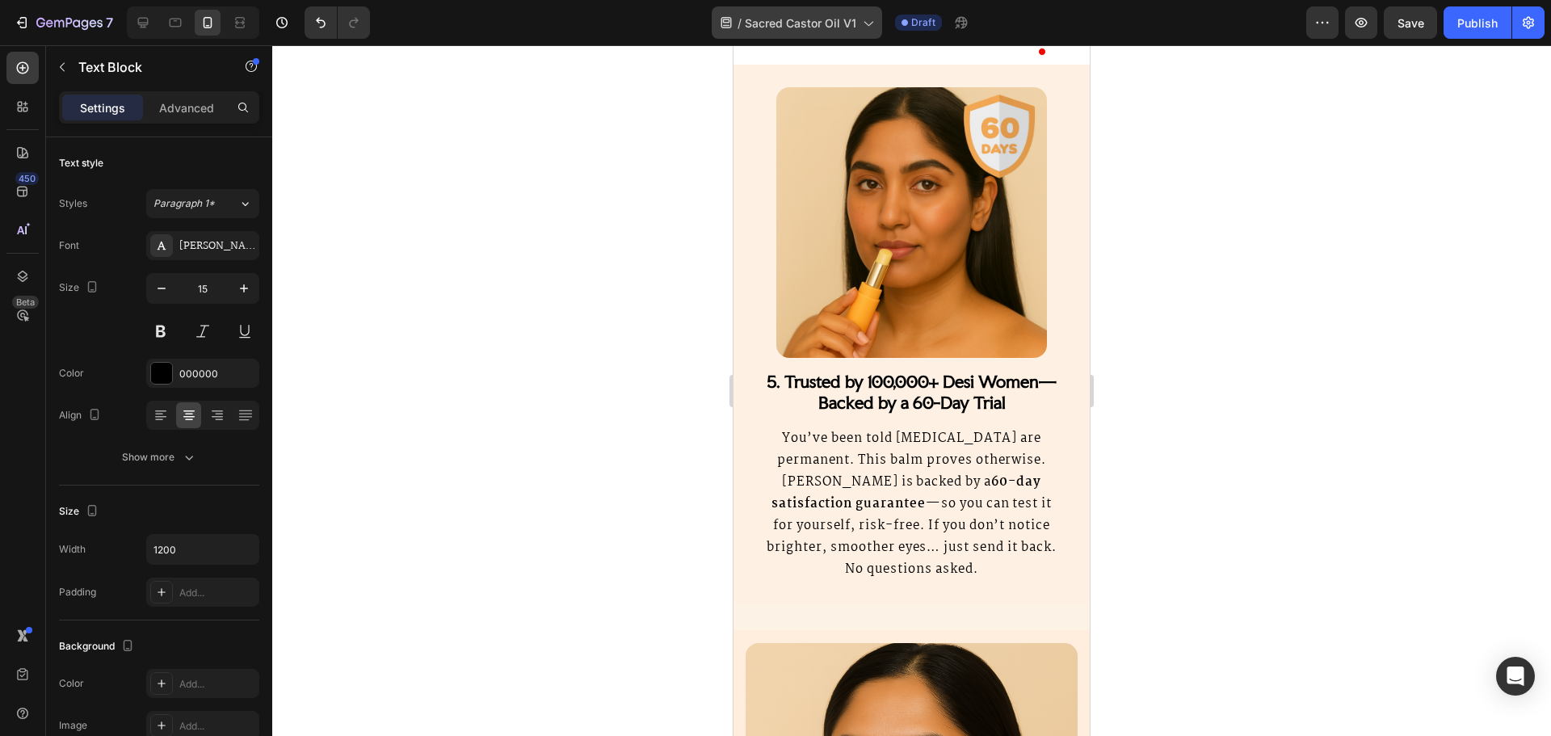
scroll to position [4200, 0]
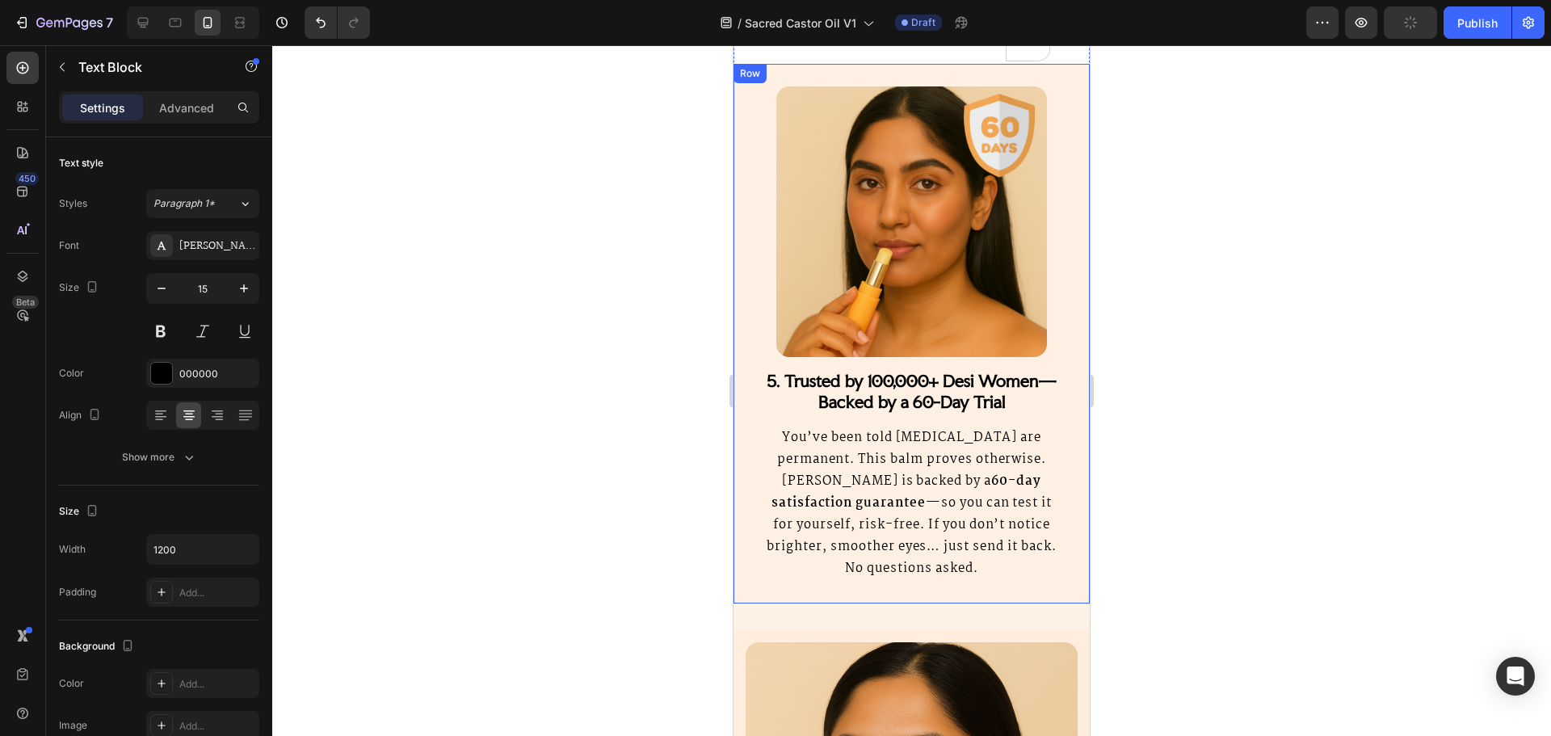
click at [826, 390] on h2 "5. Trusted by 100,000+ Desi Women—Backed by a 60-Day Trial" at bounding box center [912, 390] width 324 height 45
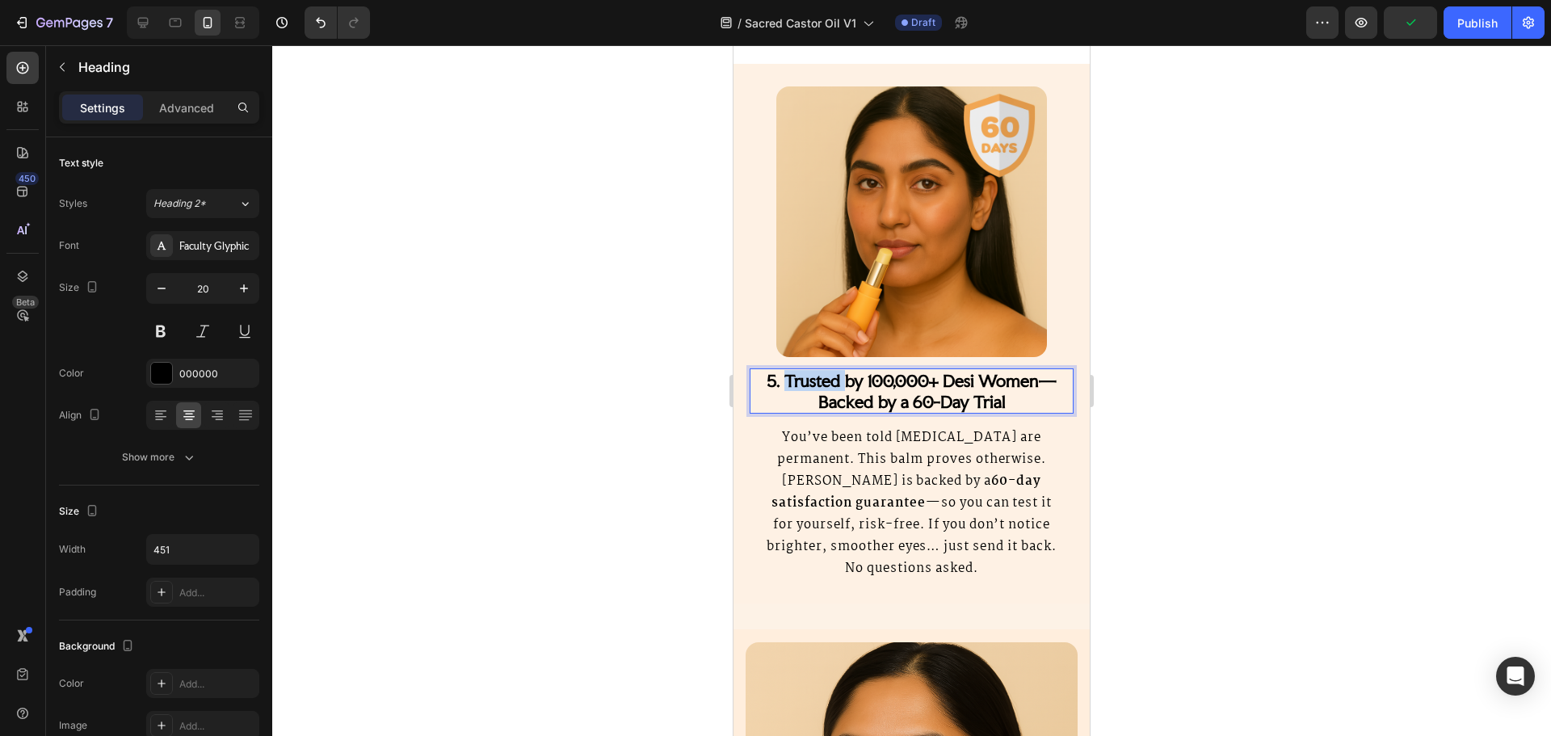
click at [813, 402] on strong "5. Trusted by 100,000+ Desi Women—Backed by a 60-Day Trial" at bounding box center [912, 391] width 290 height 42
drag, startPoint x: 813, startPoint y: 402, endPoint x: 986, endPoint y: 422, distance: 174.8
click at [986, 412] on strong "5. Trusted by 100,000+ Desi Women—Backed by a 60-Day Trial" at bounding box center [912, 391] width 290 height 42
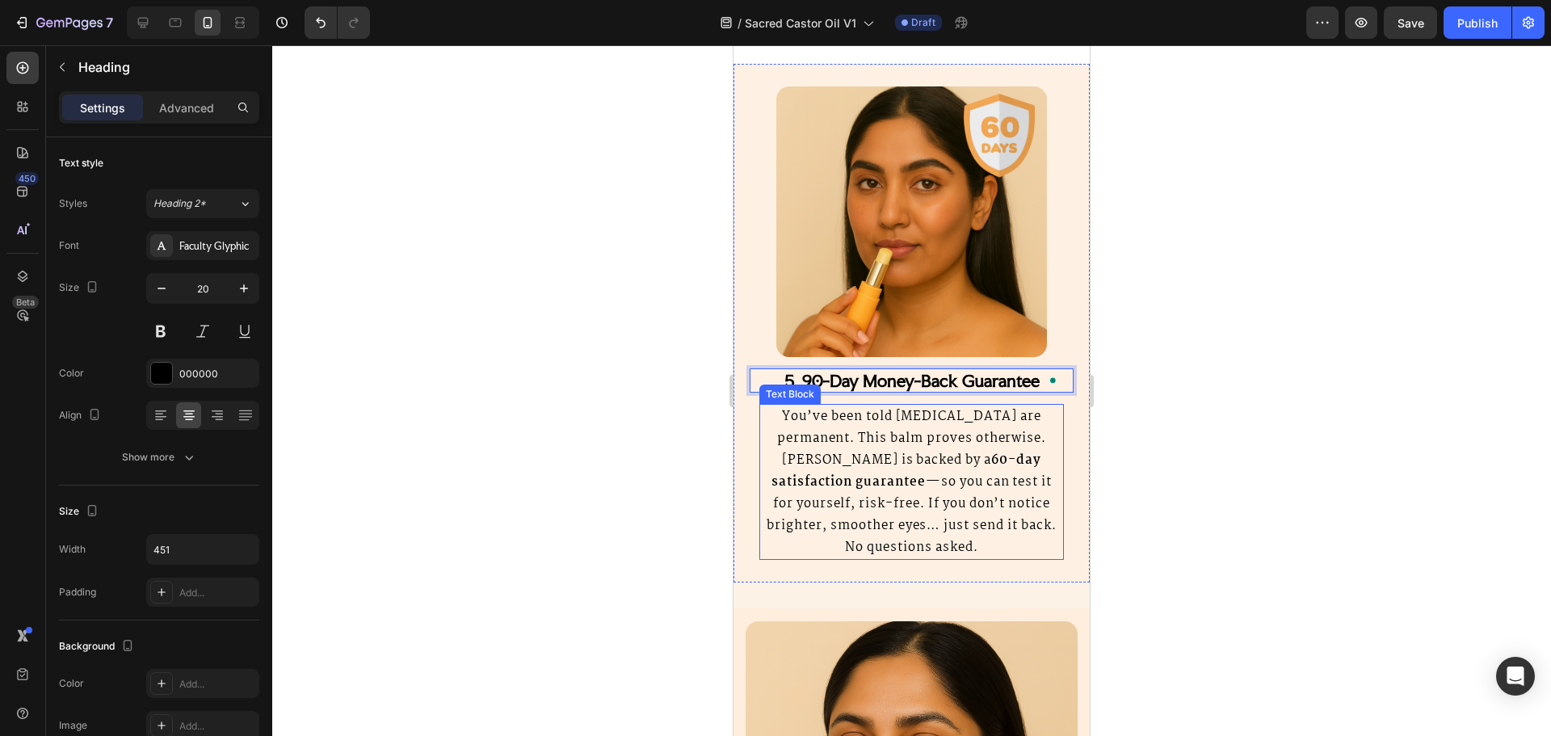
click at [880, 482] on p "You’ve been told dark circles are permanent. This balm proves otherwise. Orvitt…" at bounding box center [911, 481] width 301 height 153
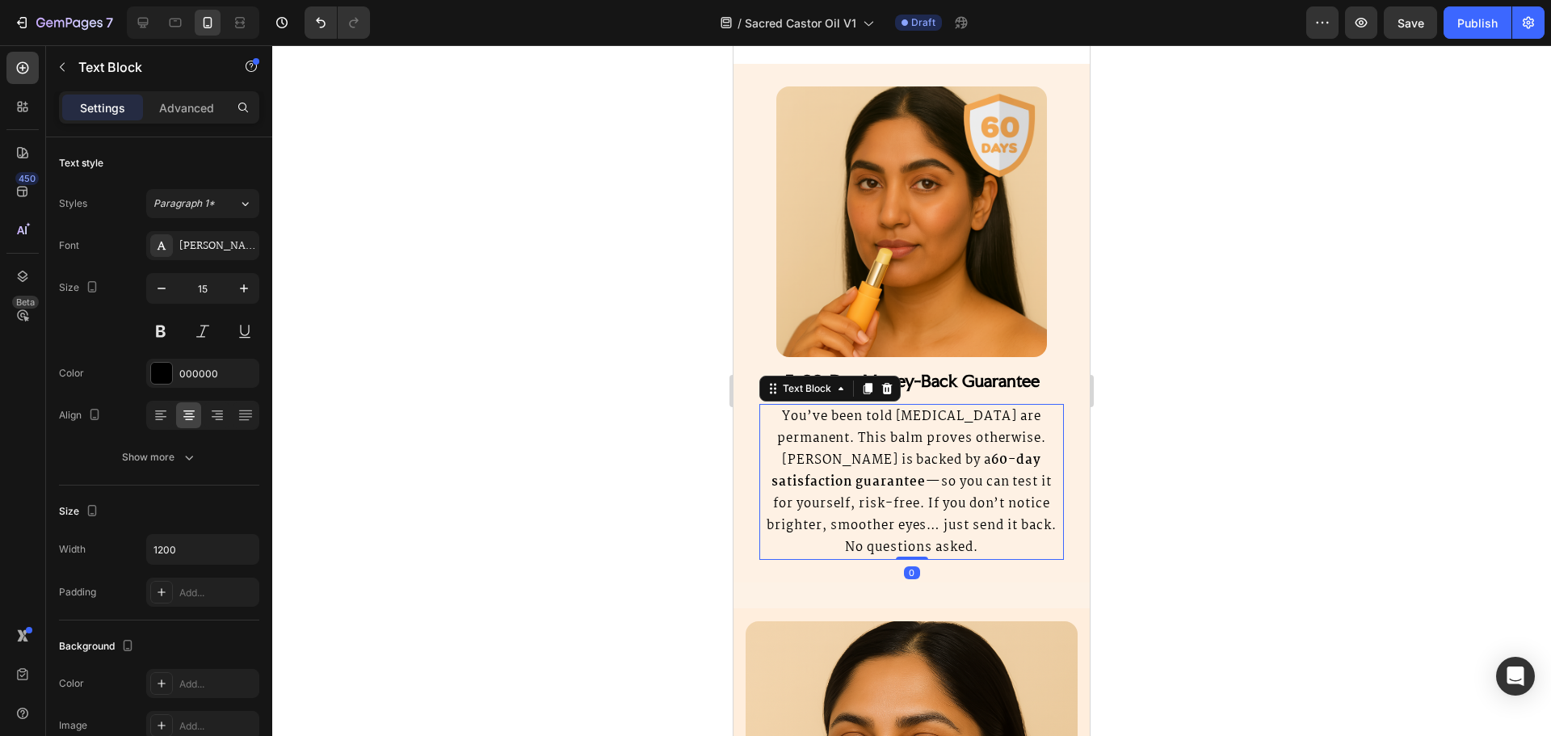
click at [880, 482] on p "You’ve been told dark circles are permanent. This balm proves otherwise. Orvitt…" at bounding box center [911, 481] width 301 height 153
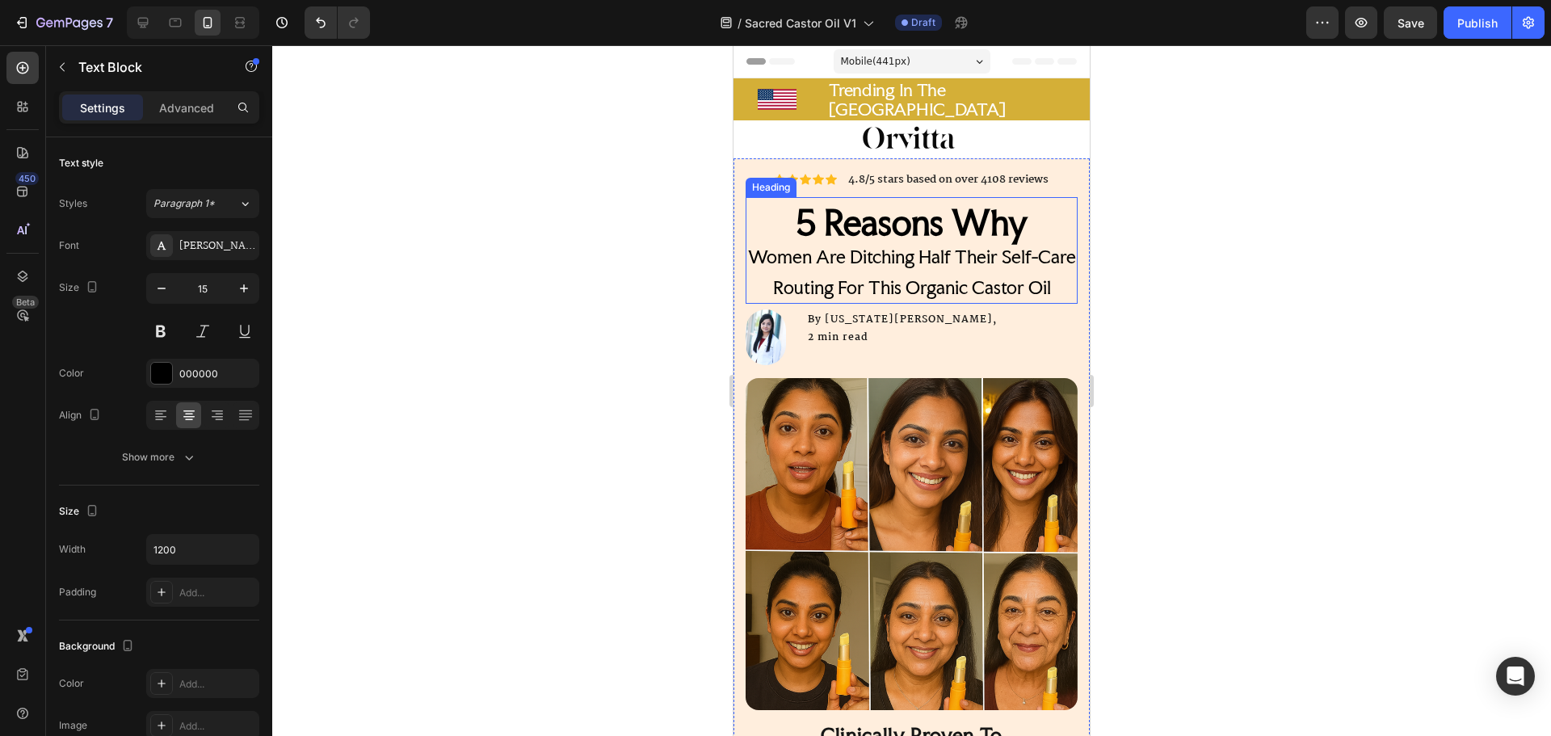
click at [885, 225] on strong "5 Reasons Why" at bounding box center [912, 222] width 232 height 41
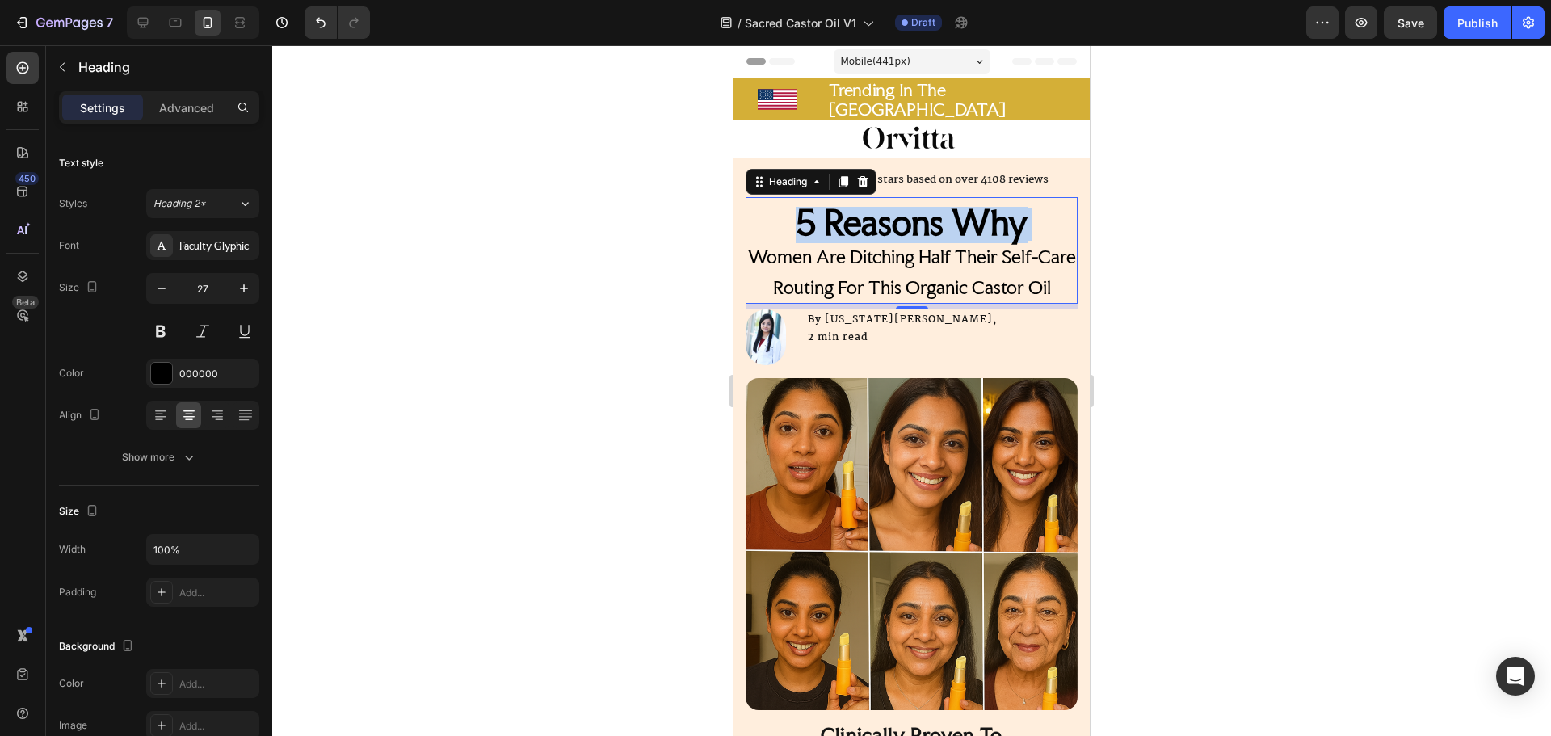
click at [885, 225] on strong "5 Reasons Why" at bounding box center [912, 222] width 232 height 41
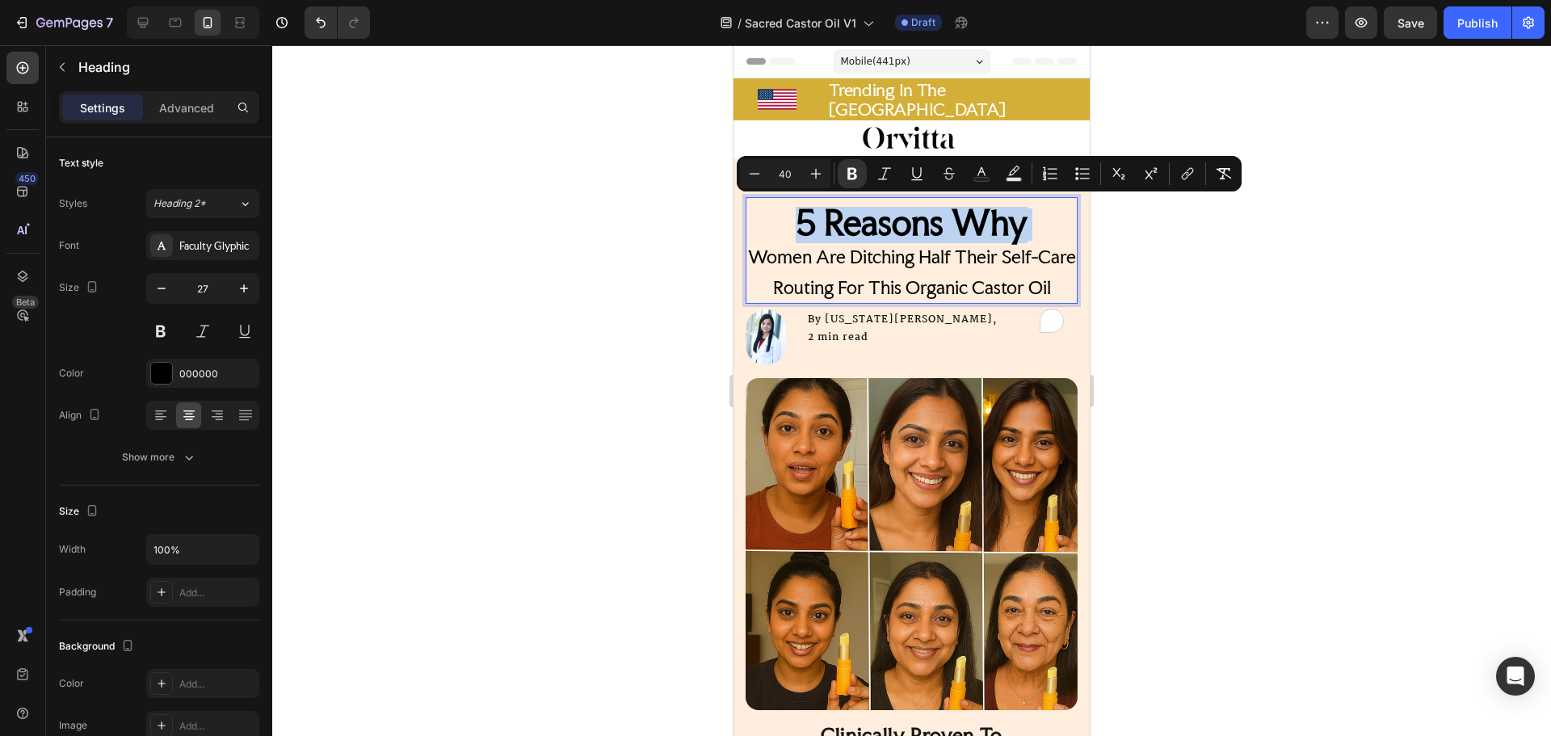
click at [807, 216] on strong "5 Reasons Why" at bounding box center [912, 222] width 232 height 41
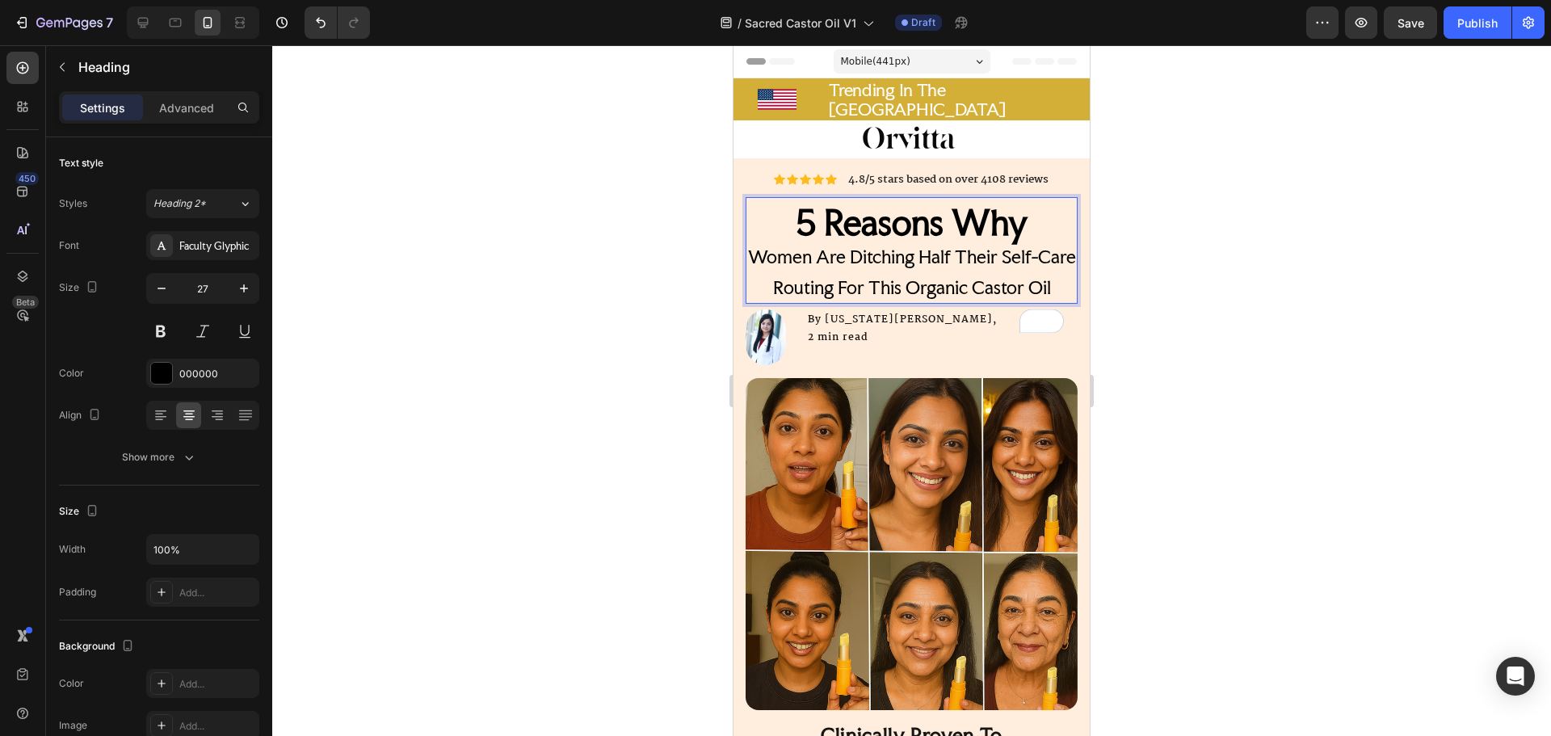
click at [800, 216] on strong "5 Reasons Why" at bounding box center [912, 222] width 232 height 41
drag, startPoint x: 800, startPoint y: 216, endPoint x: 975, endPoint y: 225, distance: 174.7
click at [964, 226] on strong "5 Reasons Why" at bounding box center [912, 222] width 232 height 41
click at [980, 225] on strong "5 Reasons Why" at bounding box center [912, 222] width 232 height 41
drag, startPoint x: 980, startPoint y: 225, endPoint x: 791, endPoint y: 216, distance: 189.2
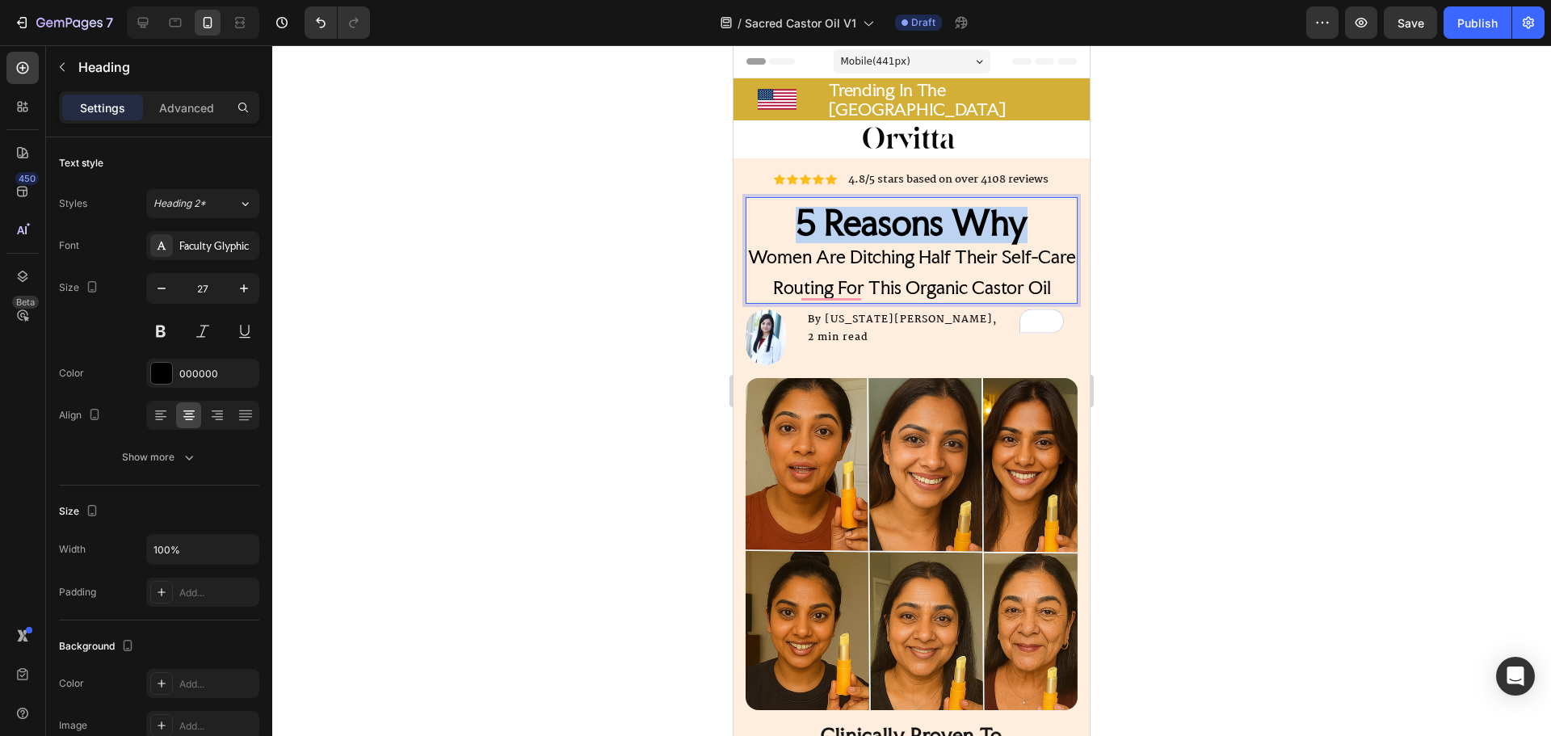
click at [796, 216] on strong "5 Reasons Why" at bounding box center [912, 222] width 232 height 41
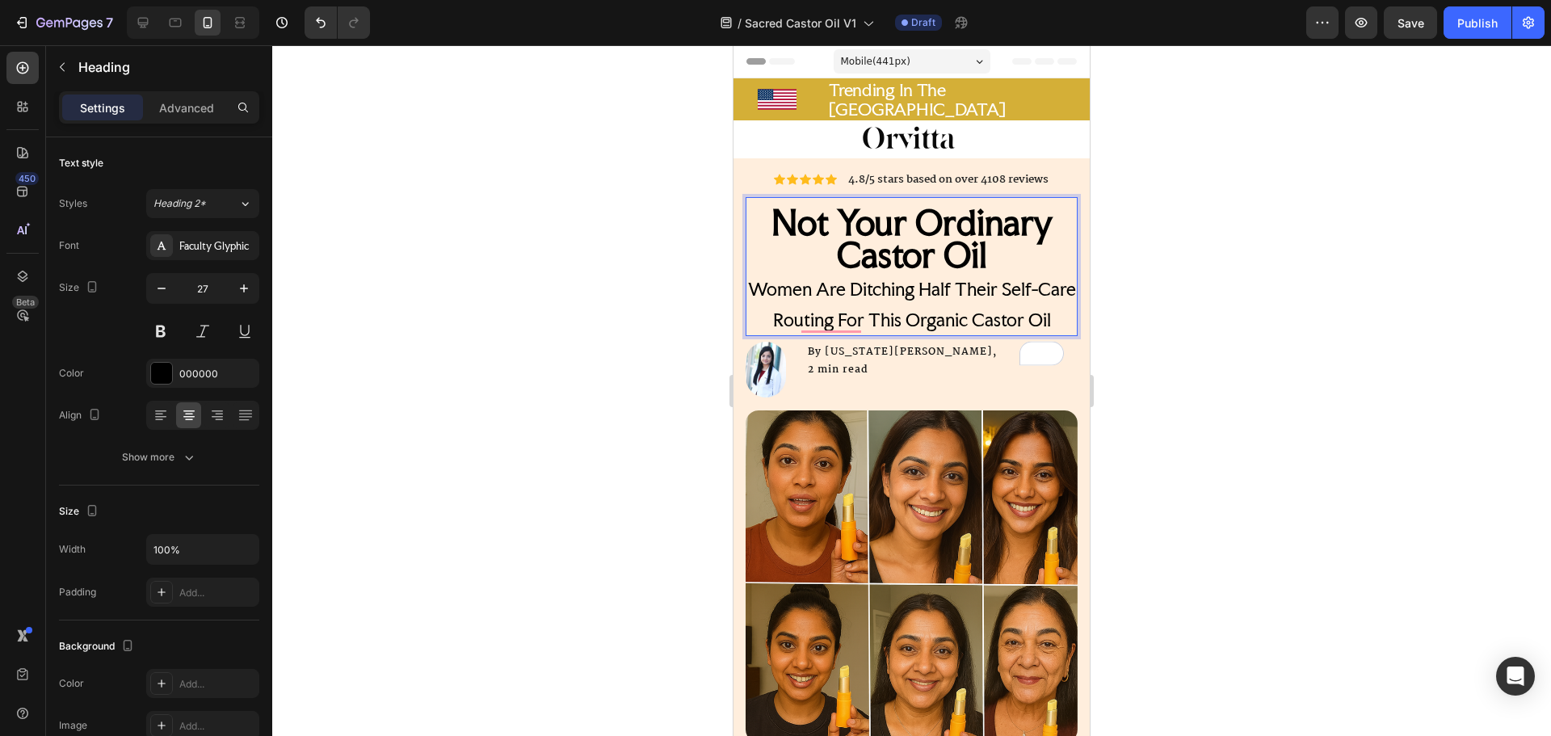
click at [872, 289] on span "Women Are Ditching Half Their Self-Care Routing For This Organic Castor Oil" at bounding box center [912, 304] width 328 height 53
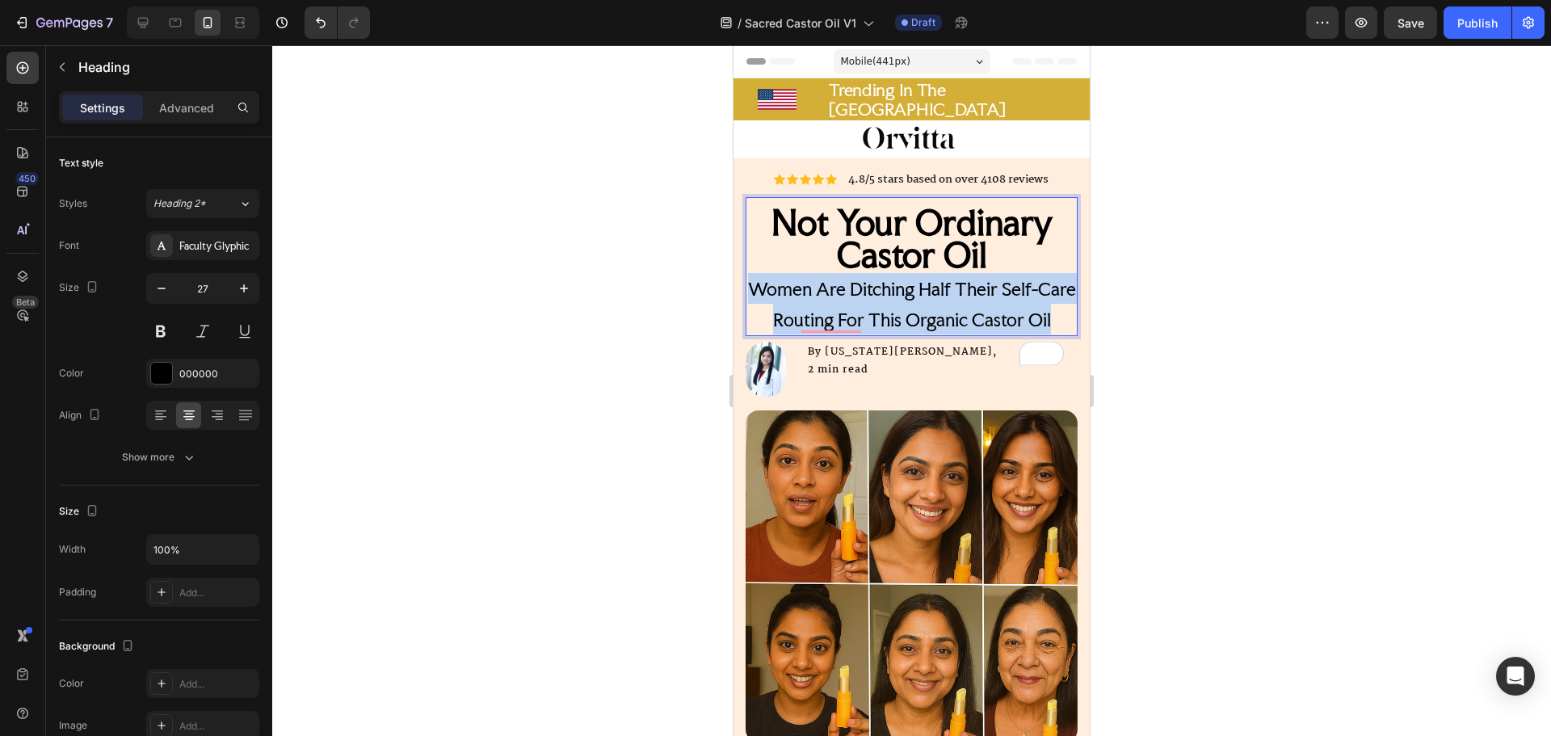
click at [872, 289] on span "Women Are Ditching Half Their Self-Care Routing For This Organic Castor Oil" at bounding box center [912, 304] width 328 height 53
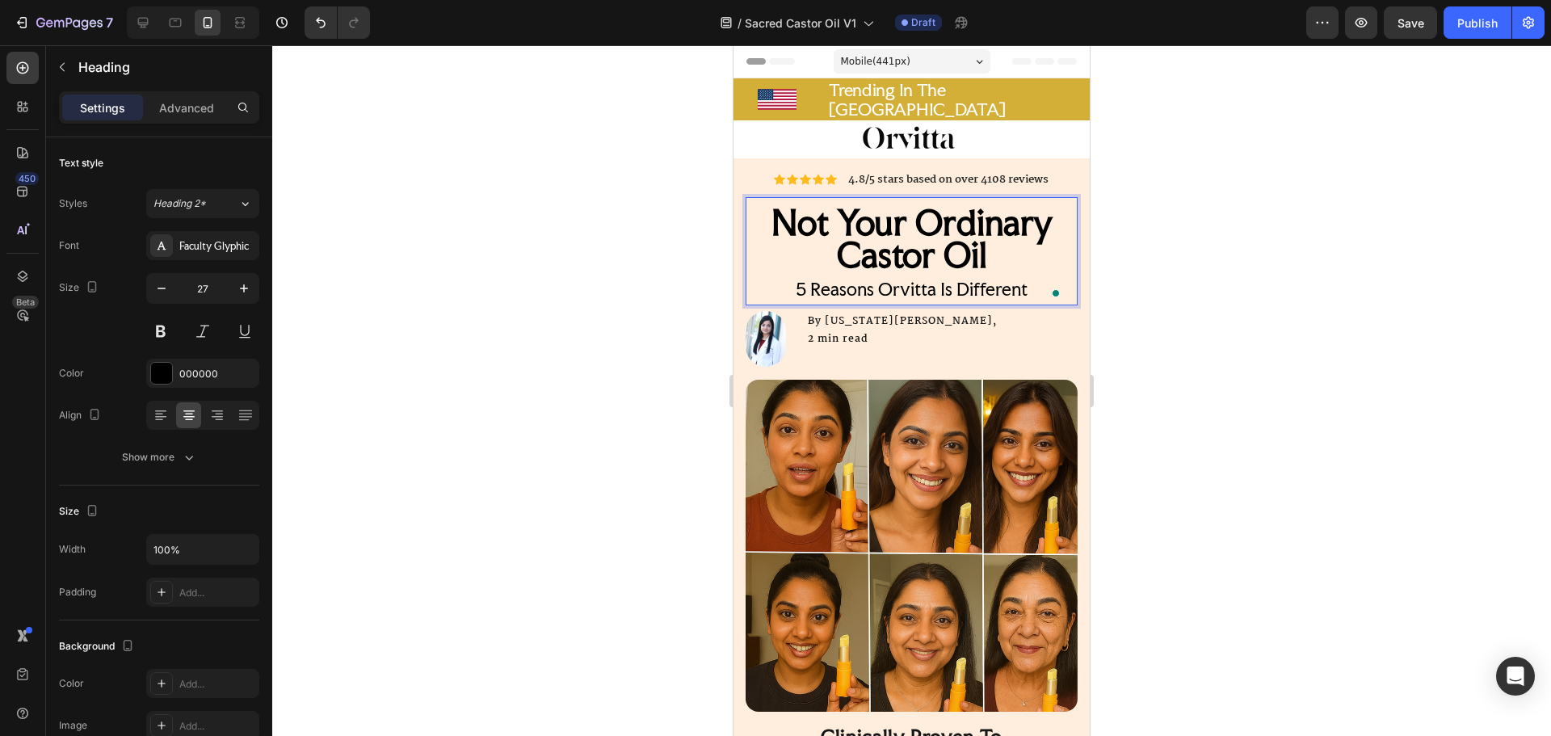
click at [873, 284] on span "5 Reasons Orvitta Is Different" at bounding box center [912, 289] width 232 height 23
click at [931, 285] on span "5 Reasons Orvitta Is Different" at bounding box center [912, 289] width 232 height 23
click at [935, 285] on span "5 Reasons Orvitta Is Different" at bounding box center [912, 289] width 232 height 23
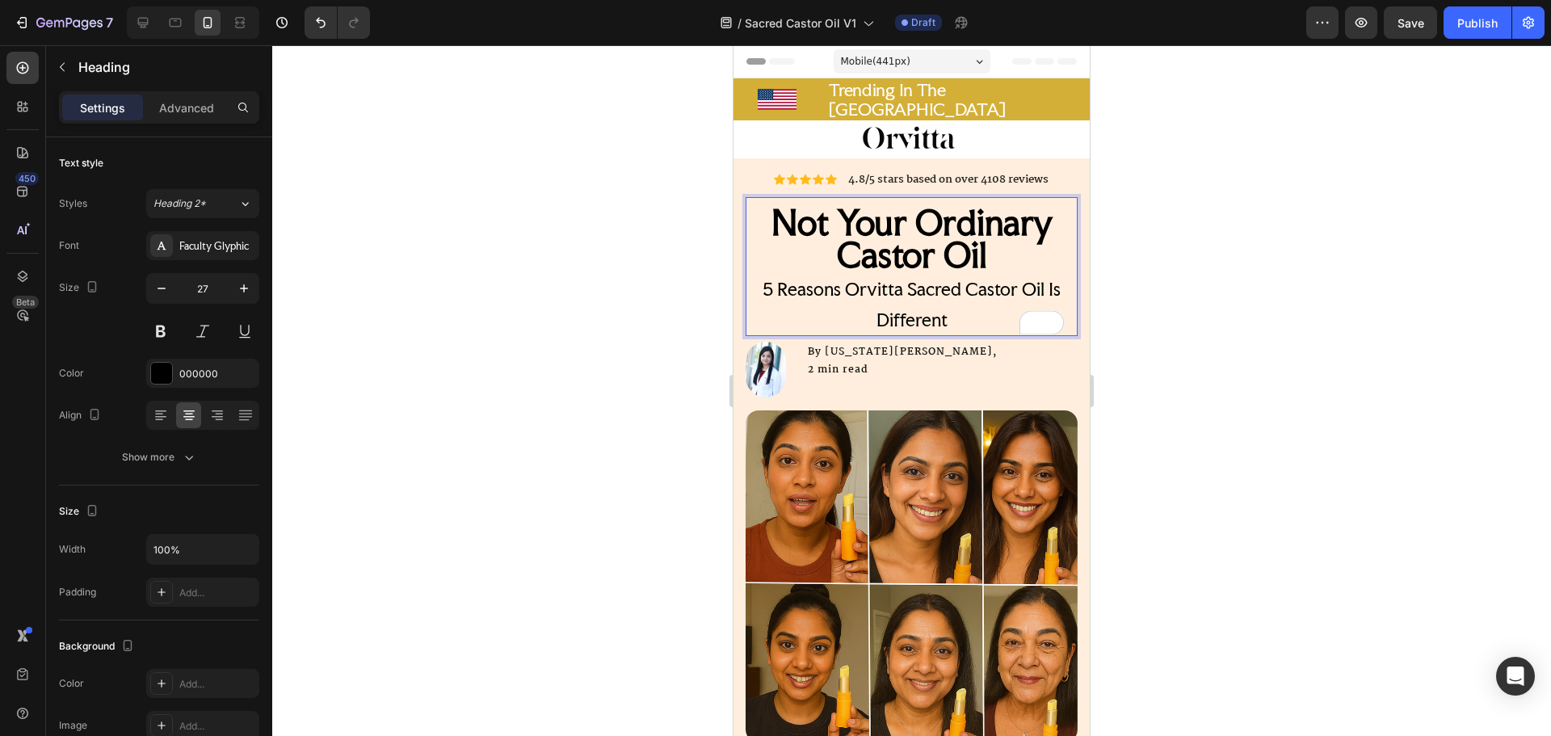
click at [973, 307] on p "Not Your Ordinary Castor Oil 5 Reasons Orvitta Sacred Castor Oil Is Different" at bounding box center [911, 271] width 329 height 126
drag, startPoint x: 866, startPoint y: 309, endPoint x: 799, endPoint y: 293, distance: 69.0
click at [799, 293] on p "Not Your Ordinary Castor Oil 5 Reasons Orvitta Sacred Castor Oil Is Different" at bounding box center [911, 271] width 329 height 126
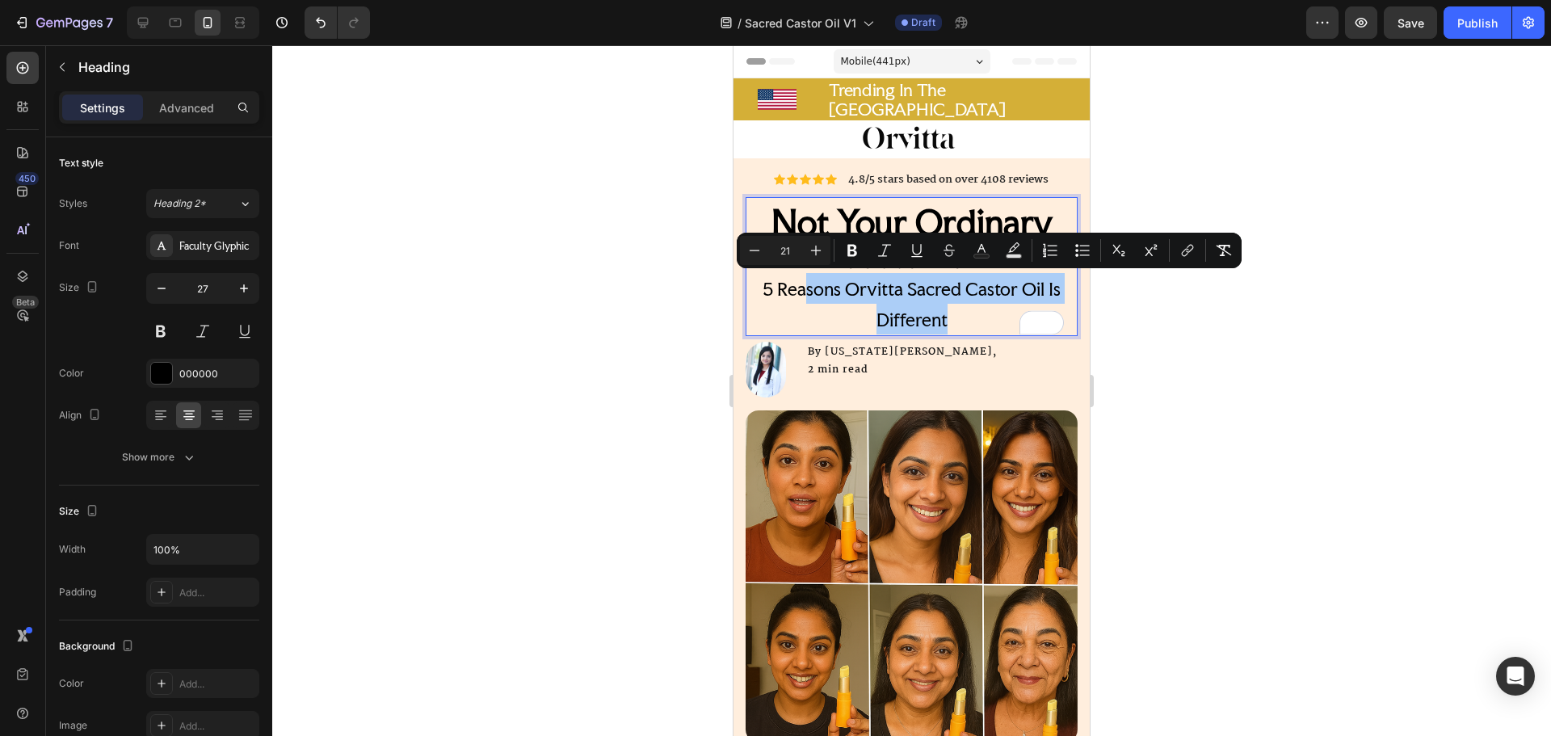
click at [698, 281] on div at bounding box center [911, 390] width 1279 height 691
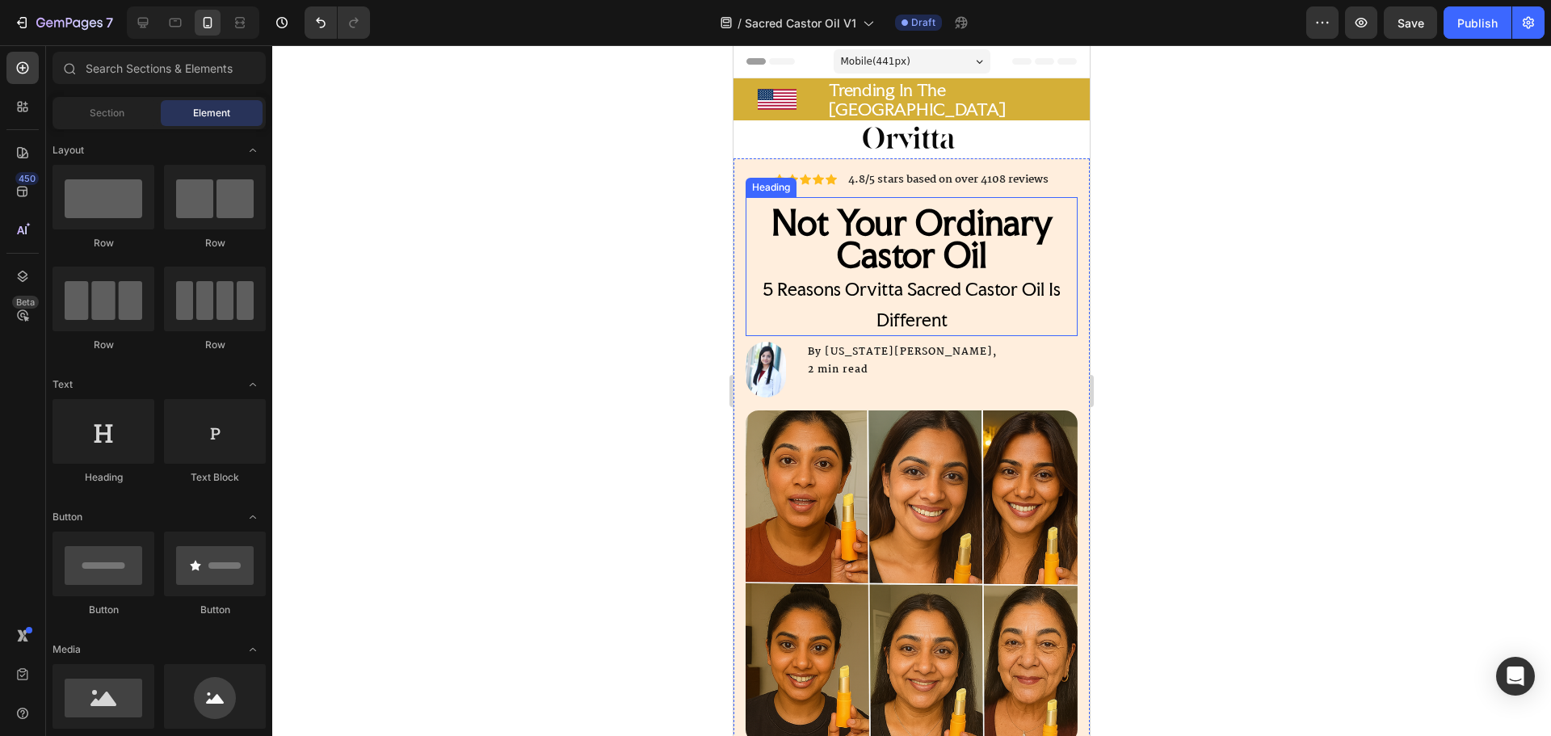
click at [846, 221] on strong "Not Your Ordinary Castor Oil" at bounding box center [911, 239] width 281 height 74
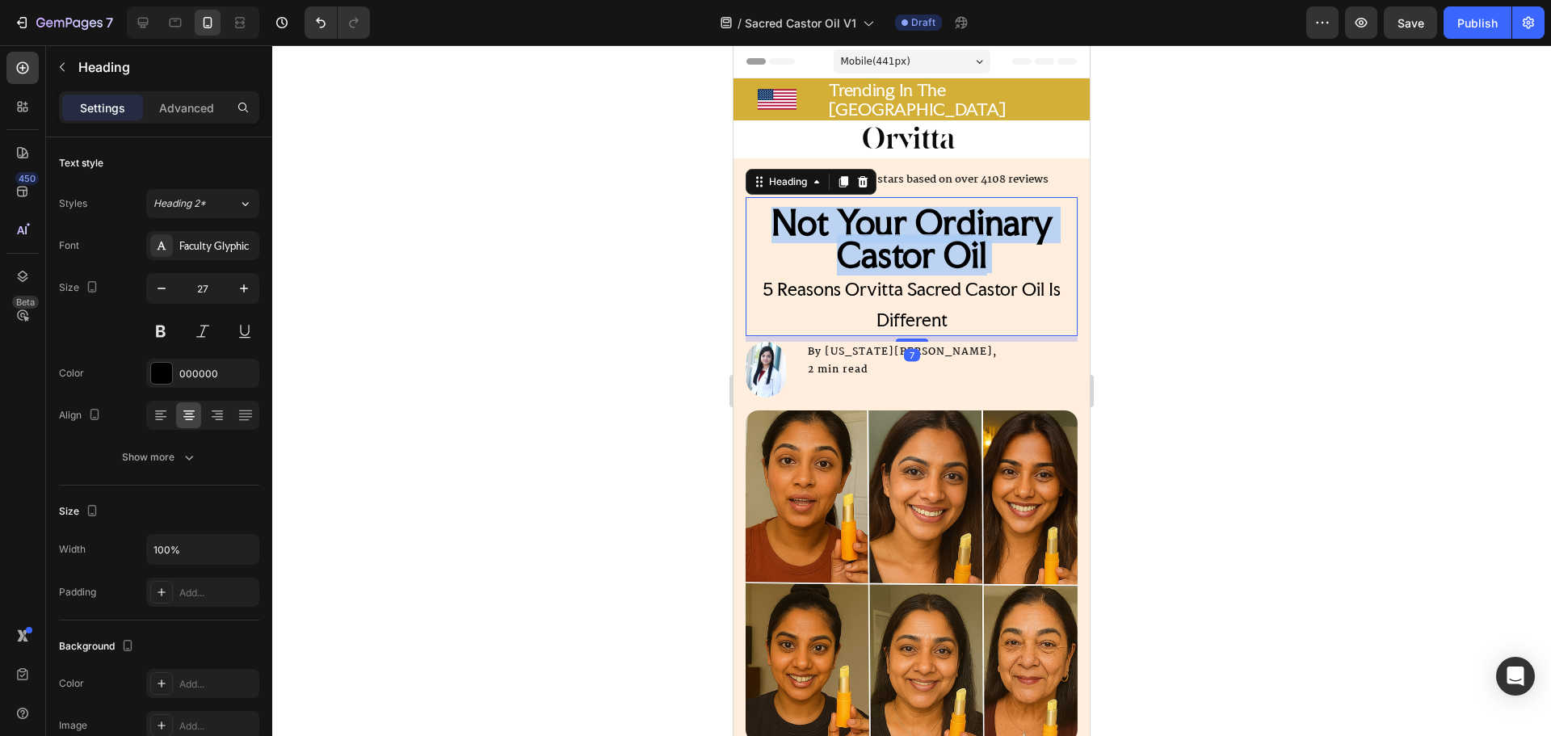
click at [846, 221] on strong "Not Your Ordinary Castor Oil" at bounding box center [911, 239] width 281 height 74
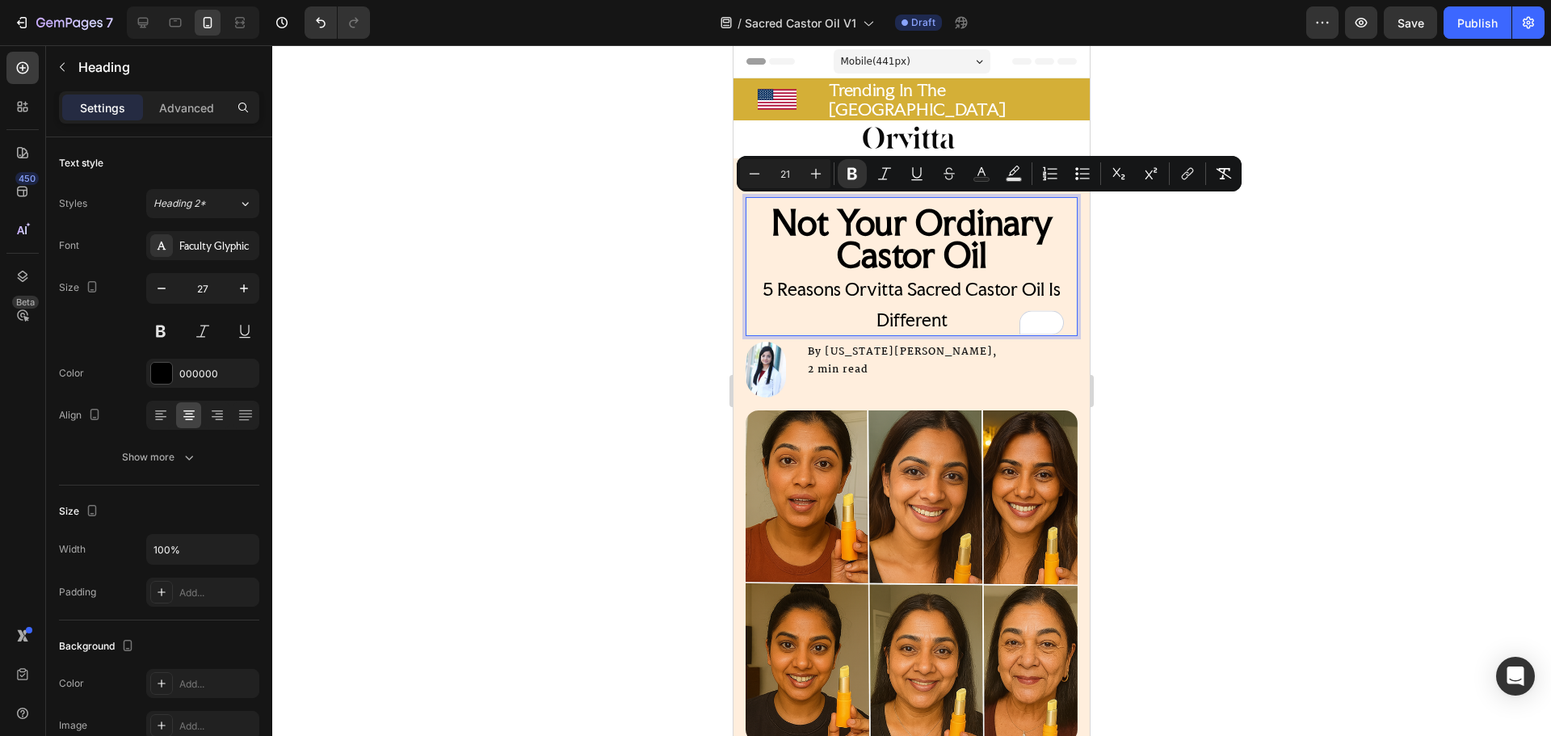
click at [905, 278] on span "5 Reasons Orvitta Sacred Castor Oil Is Different" at bounding box center [912, 304] width 298 height 53
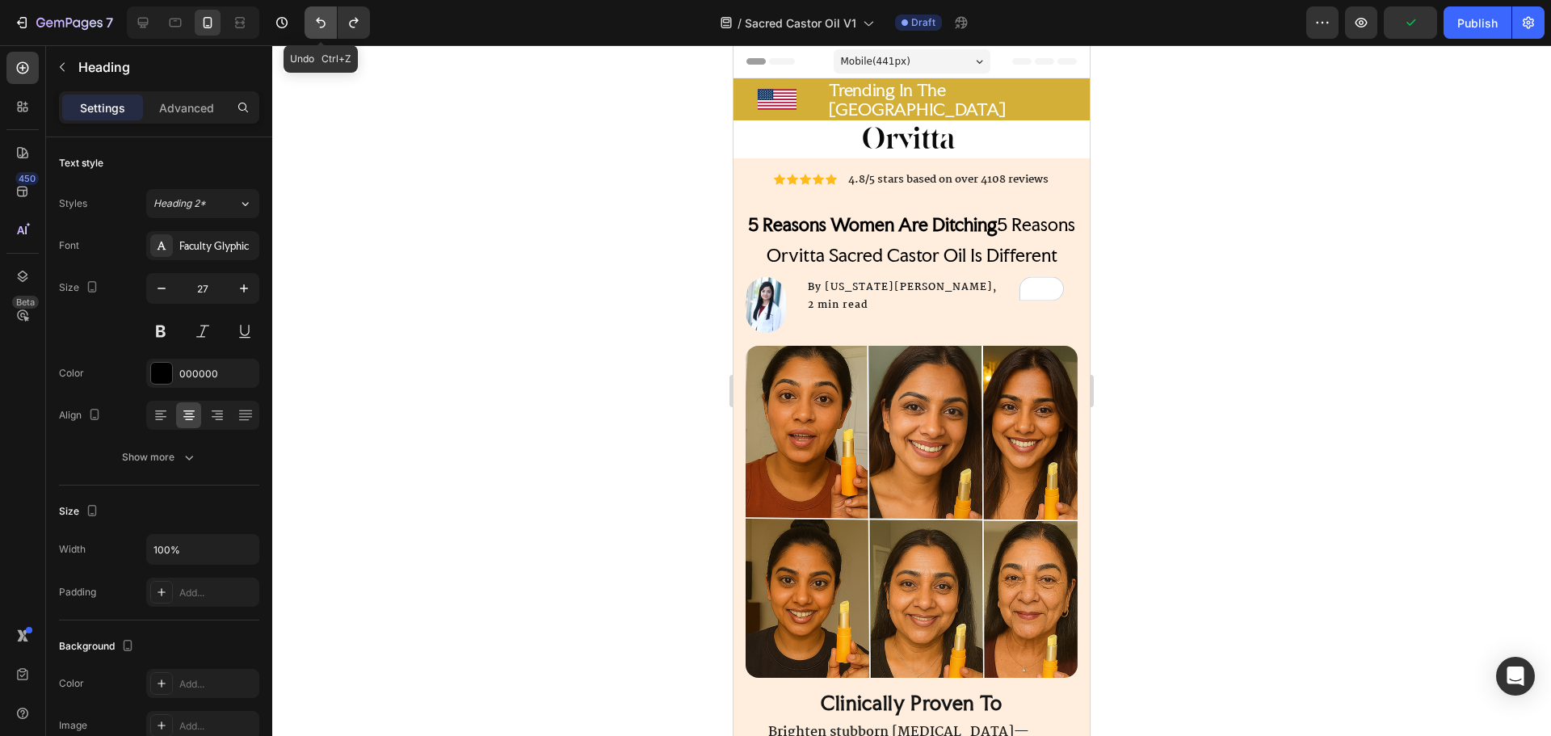
click at [310, 23] on button "Undo/Redo" at bounding box center [321, 22] width 32 height 32
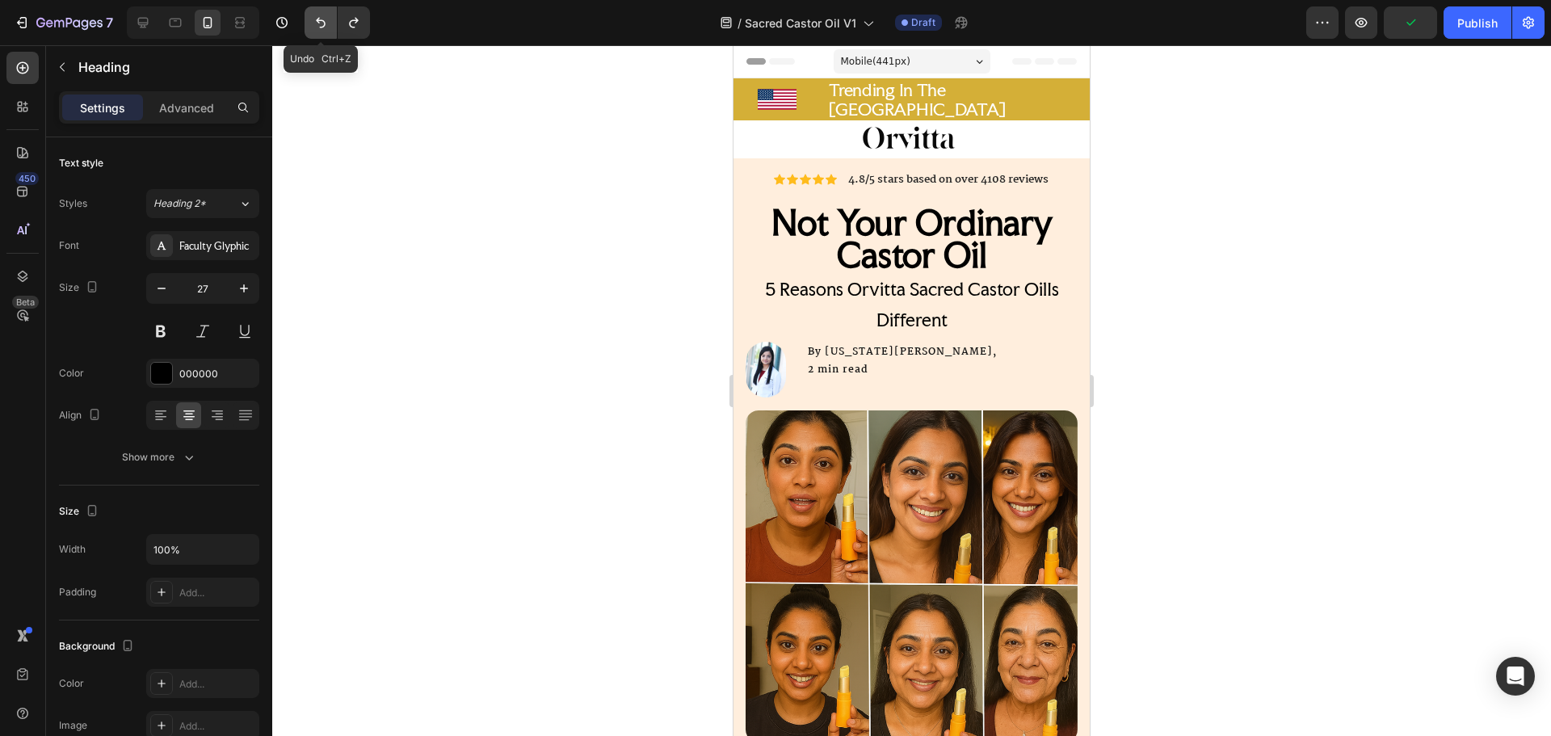
click at [310, 23] on button "Undo/Redo" at bounding box center [321, 22] width 32 height 32
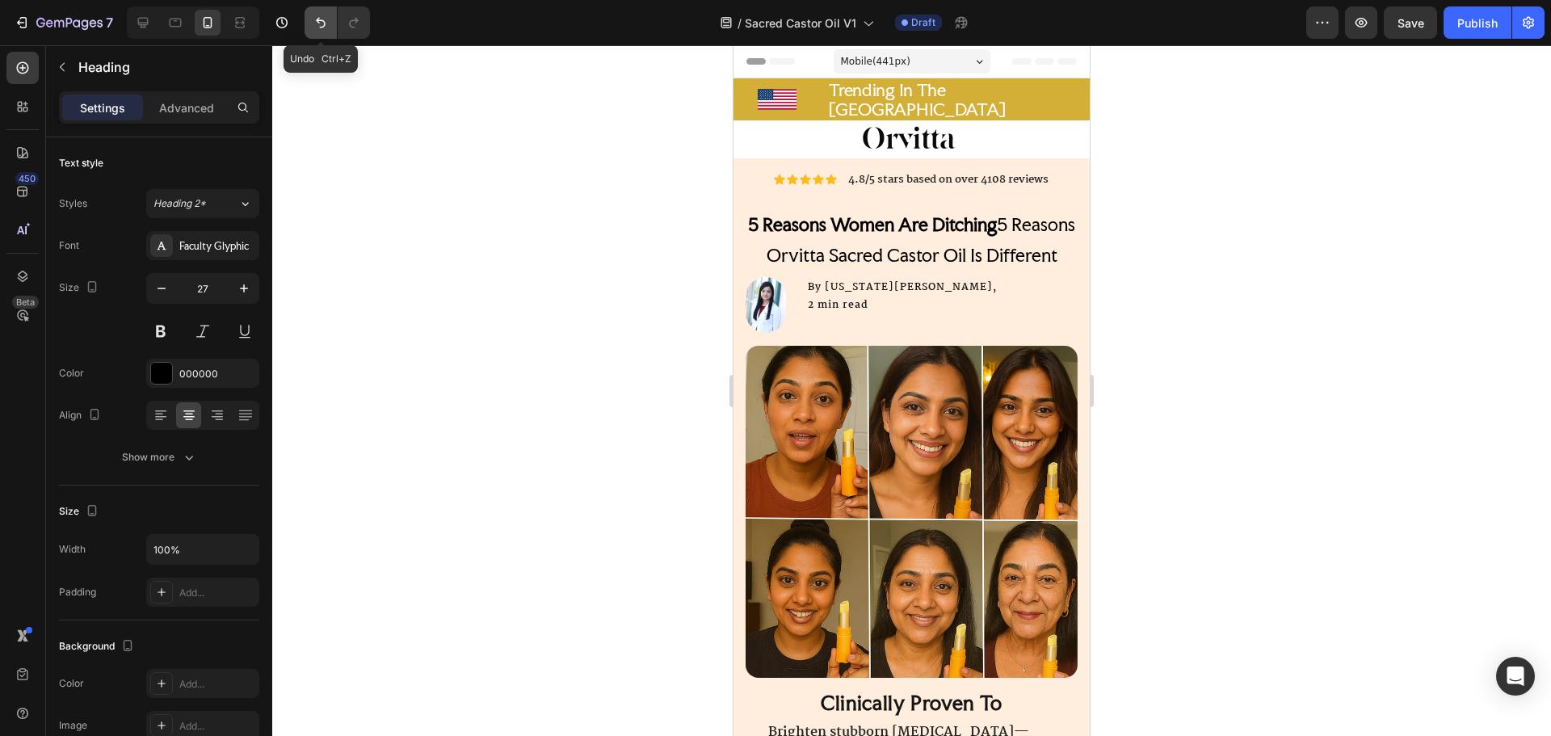
click at [310, 23] on button "Undo/Redo" at bounding box center [321, 22] width 32 height 32
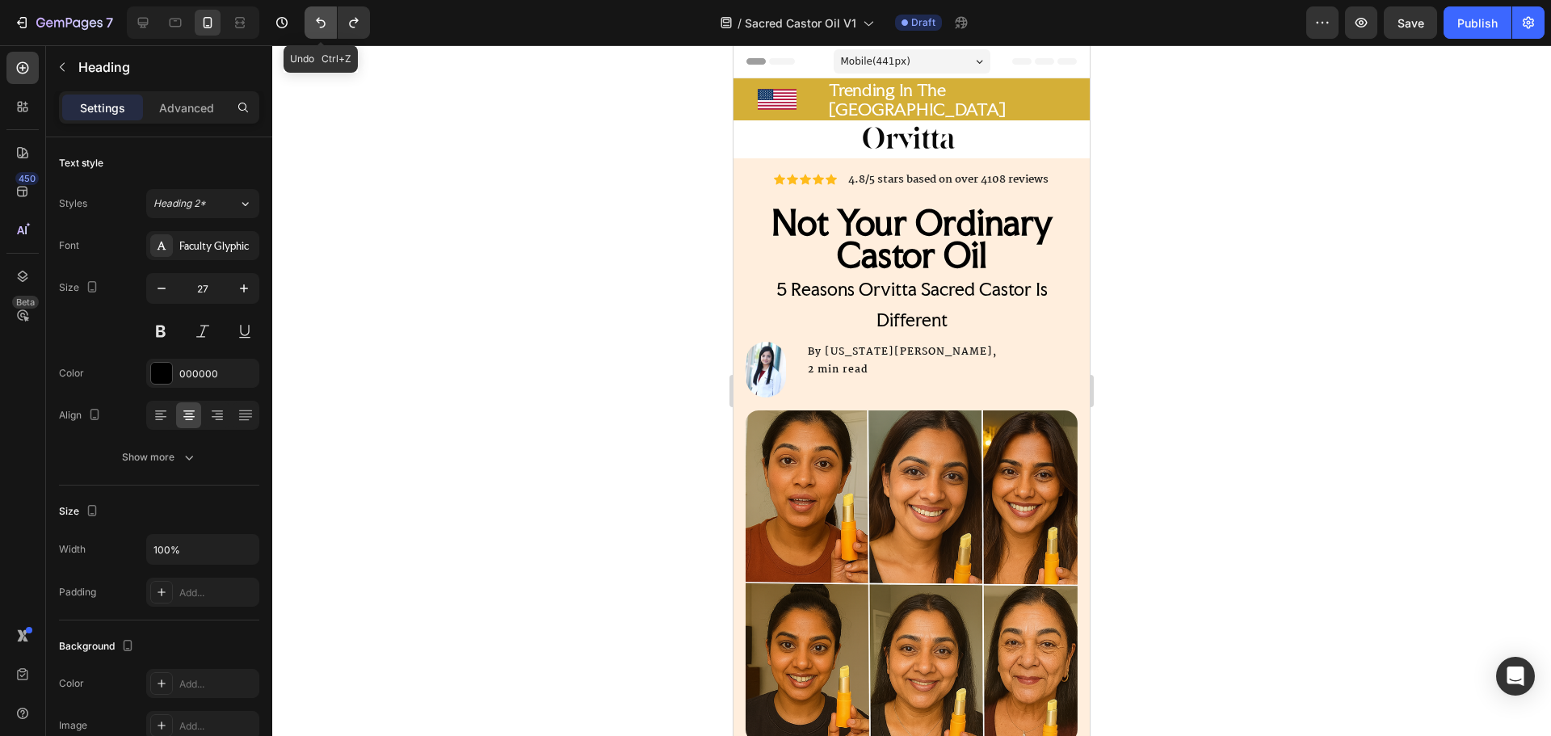
click at [310, 23] on button "Undo/Redo" at bounding box center [321, 22] width 32 height 32
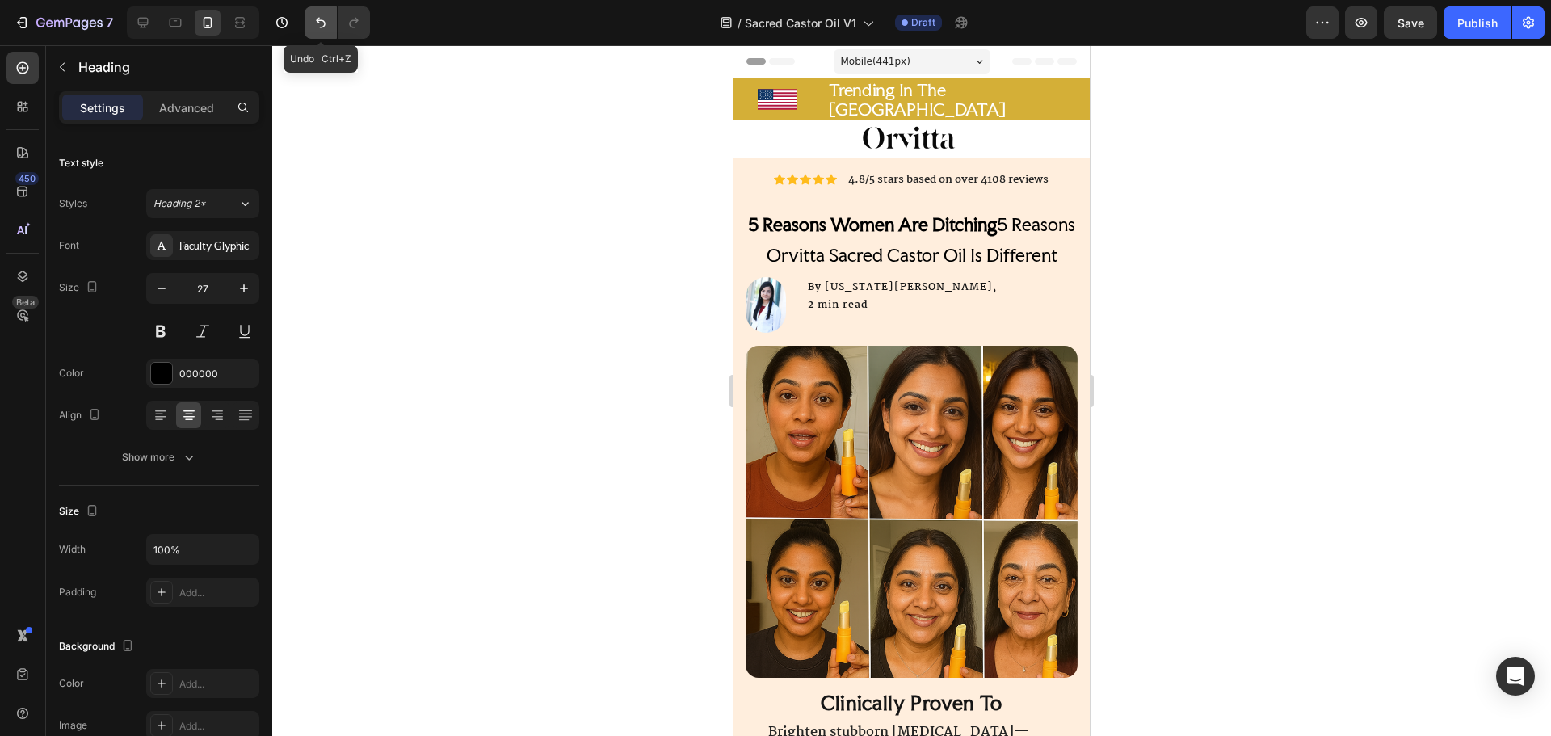
click at [310, 23] on button "Undo/Redo" at bounding box center [321, 22] width 32 height 32
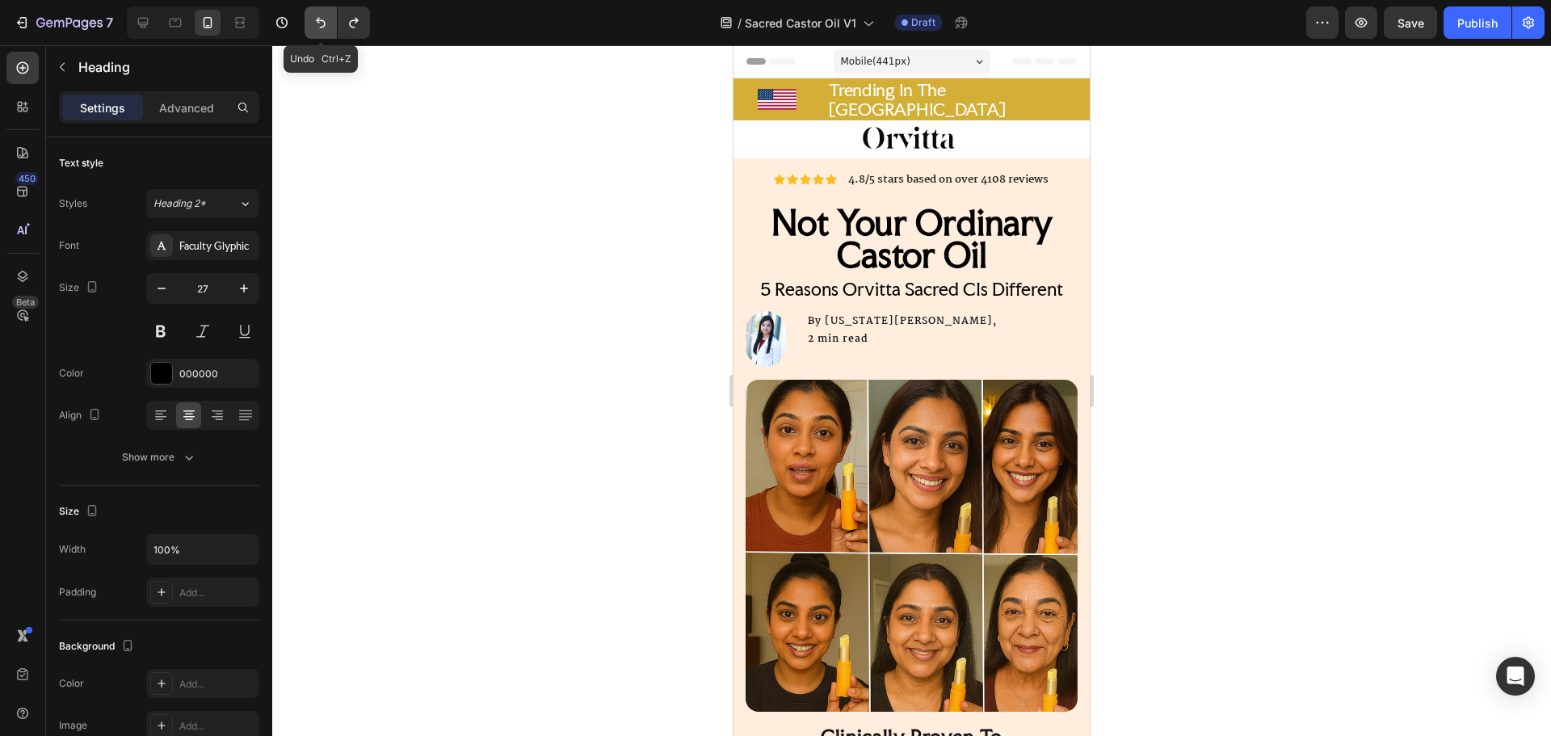
click at [310, 23] on button "Undo/Redo" at bounding box center [321, 22] width 32 height 32
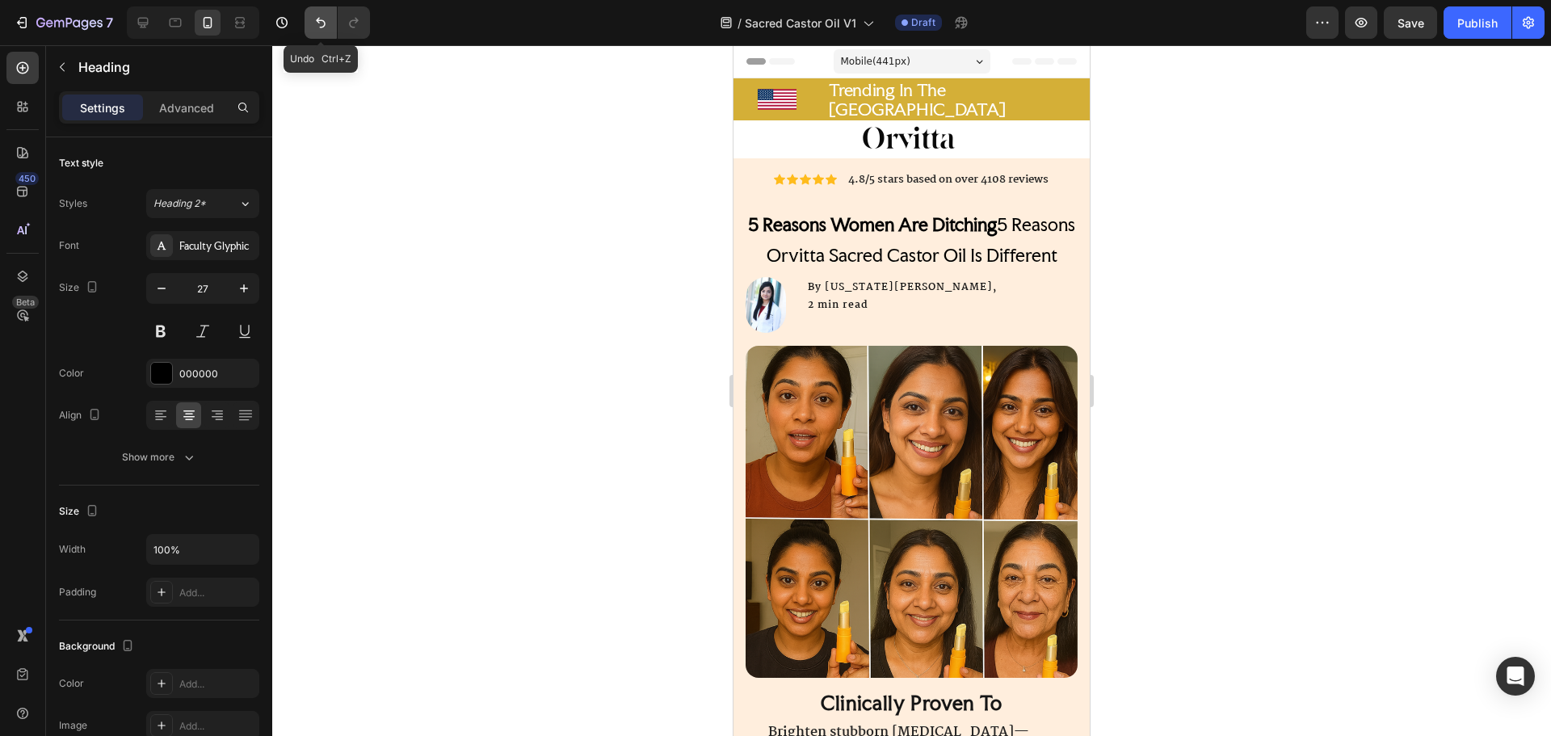
click at [310, 23] on button "Undo/Redo" at bounding box center [321, 22] width 32 height 32
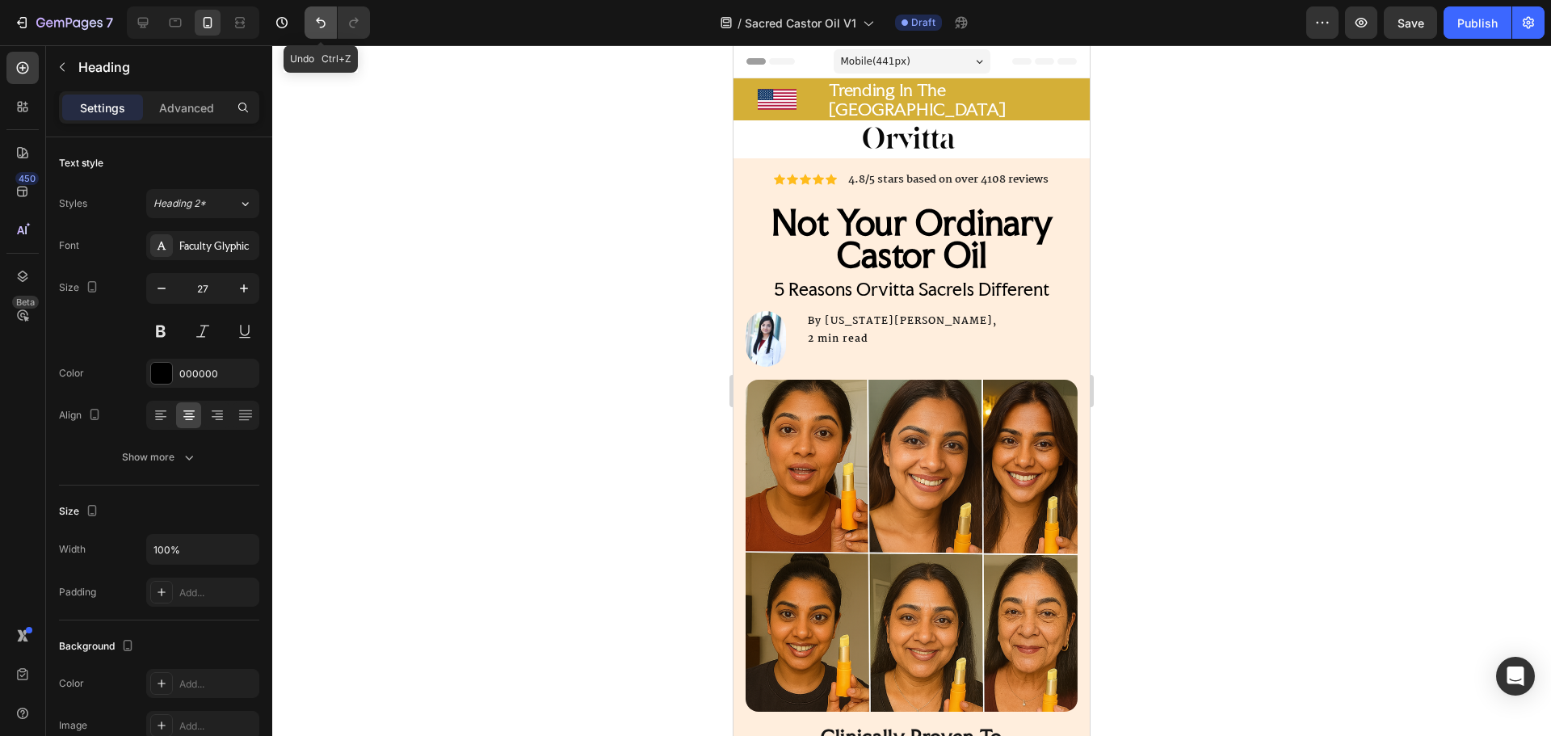
click at [310, 23] on button "Undo/Redo" at bounding box center [321, 22] width 32 height 32
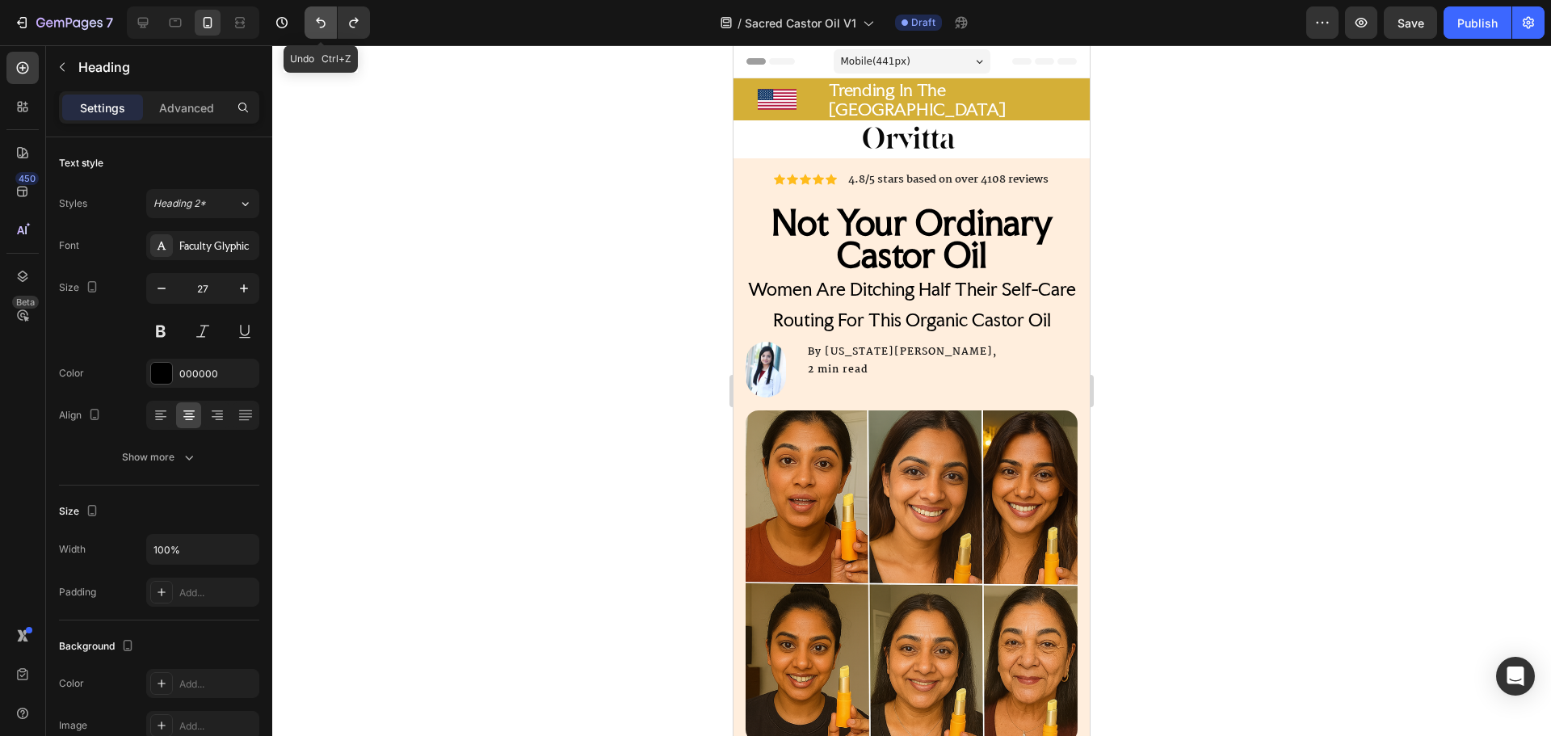
click at [310, 23] on button "Undo/Redo" at bounding box center [321, 22] width 32 height 32
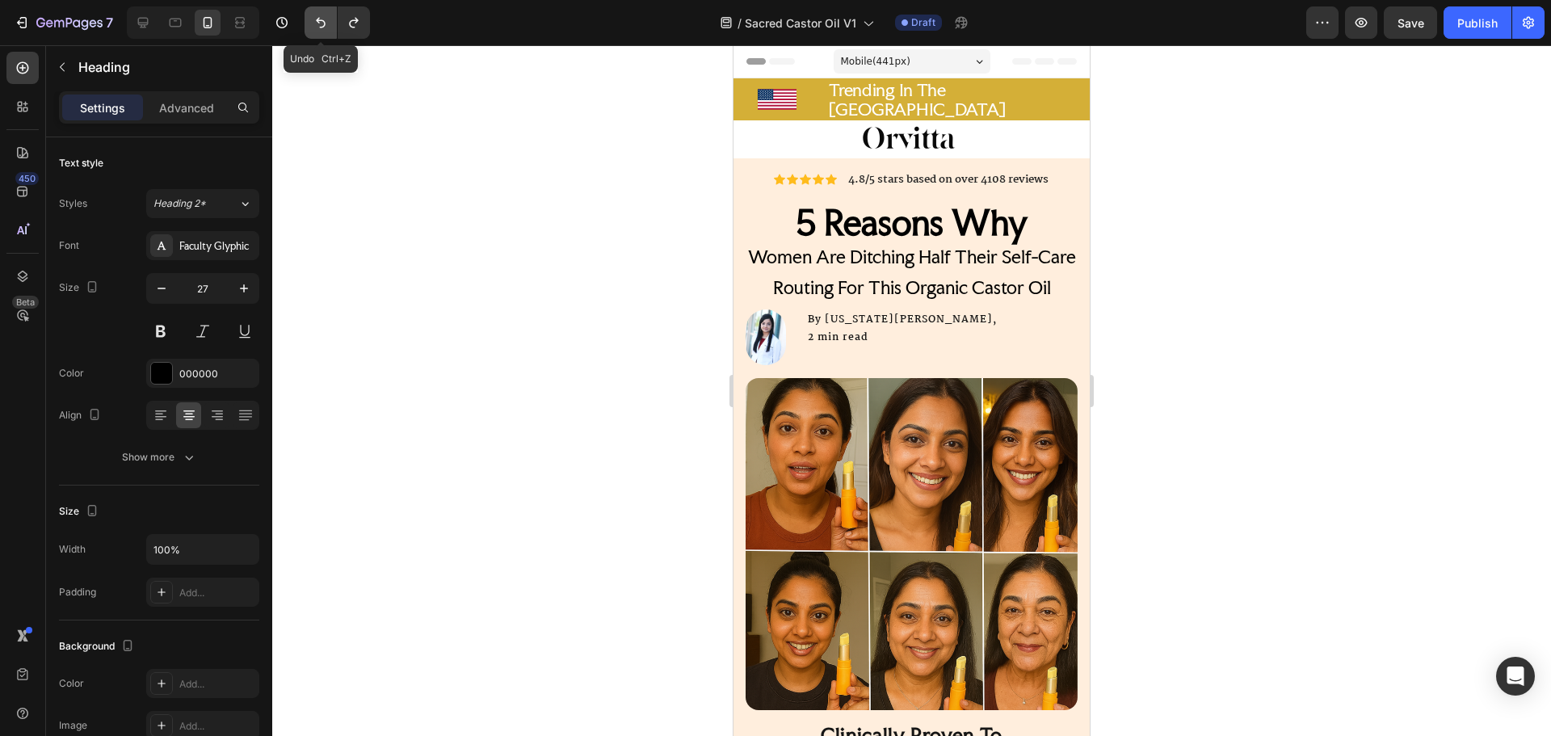
click at [310, 23] on button "Undo/Redo" at bounding box center [321, 22] width 32 height 32
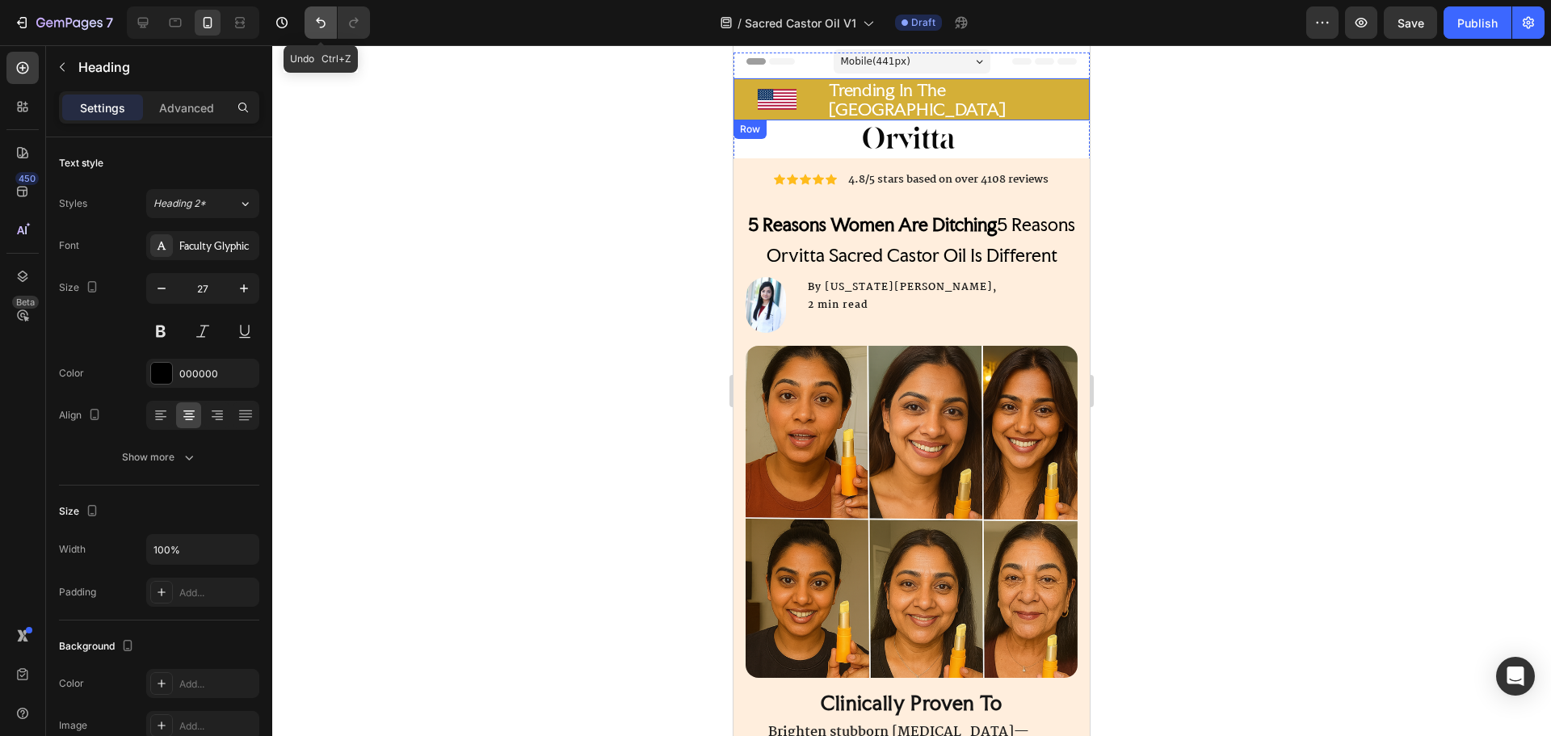
click at [323, 28] on icon "Undo/Redo" at bounding box center [321, 23] width 16 height 16
click at [311, 29] on button "Undo/Redo" at bounding box center [321, 22] width 32 height 32
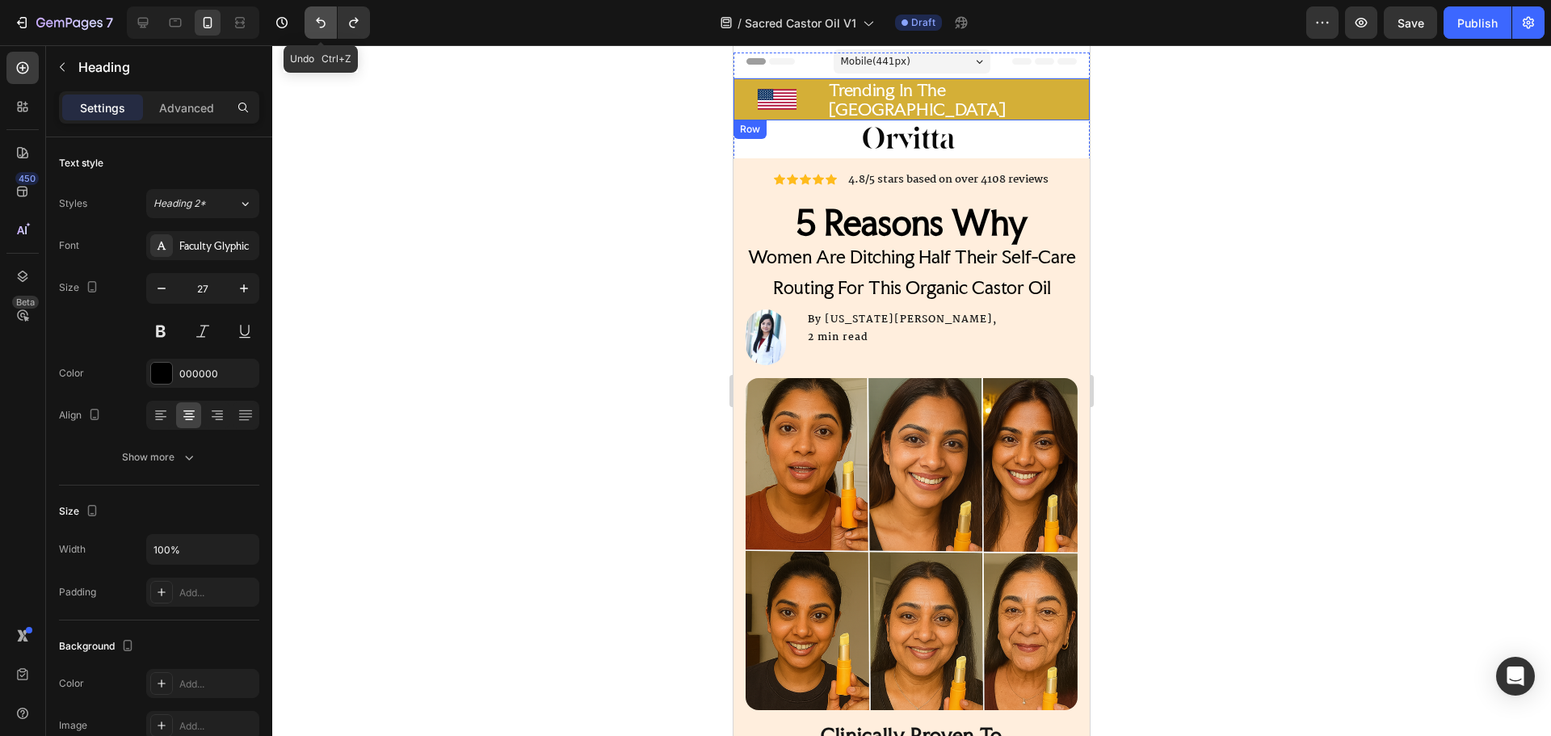
click at [311, 29] on button "Undo/Redo" at bounding box center [321, 22] width 32 height 32
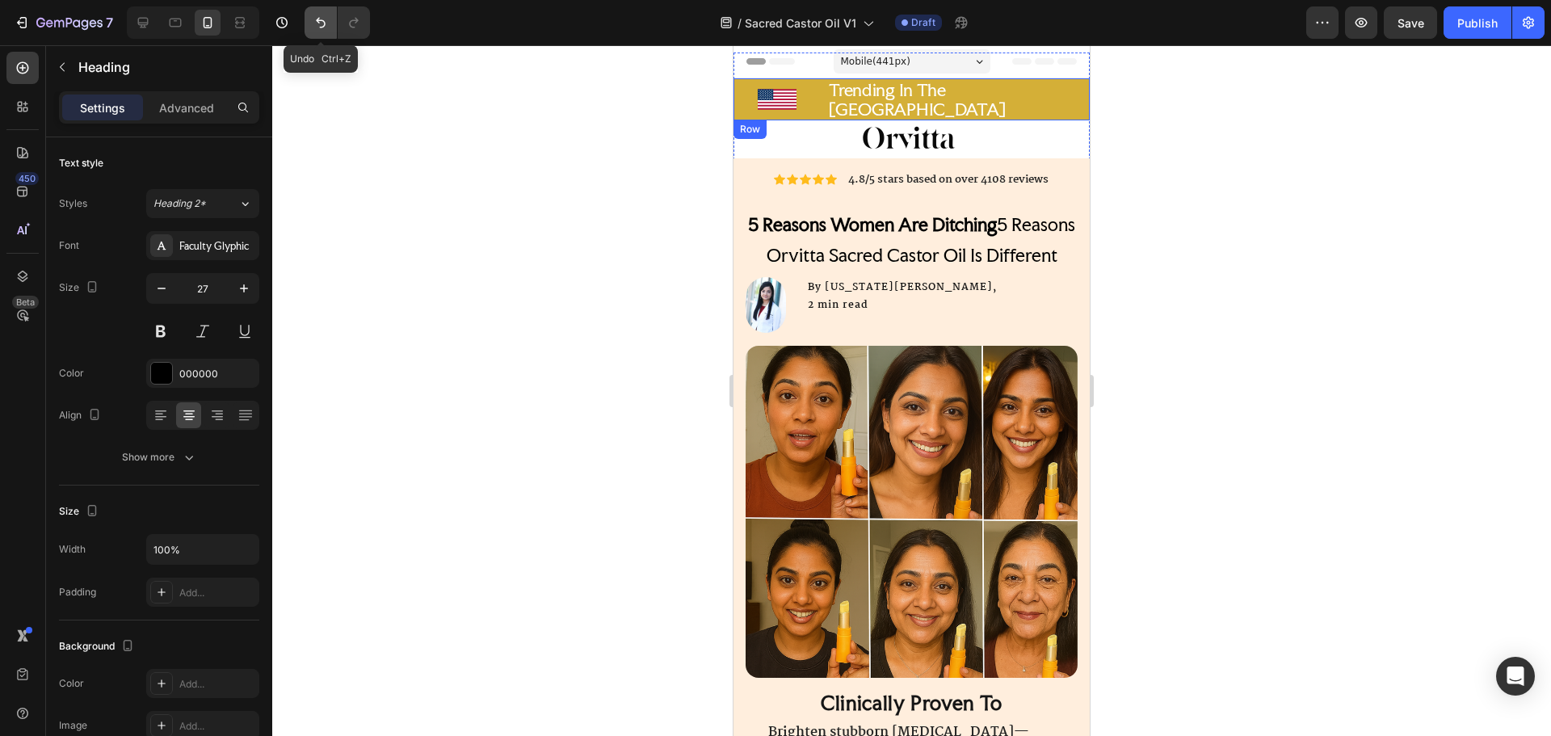
click at [311, 29] on button "Undo/Redo" at bounding box center [321, 22] width 32 height 32
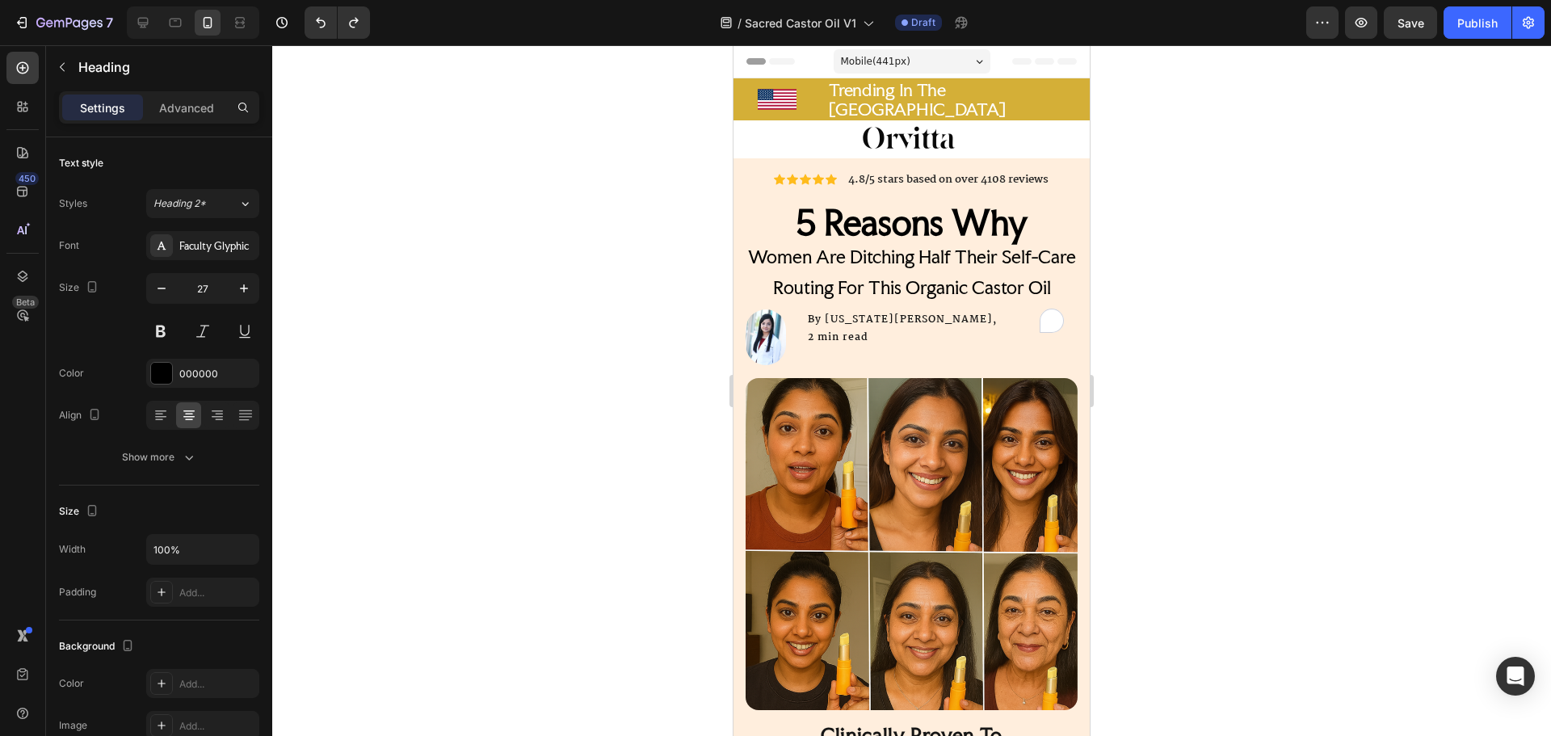
click at [863, 232] on strong "5 Reasons Why" at bounding box center [912, 222] width 232 height 41
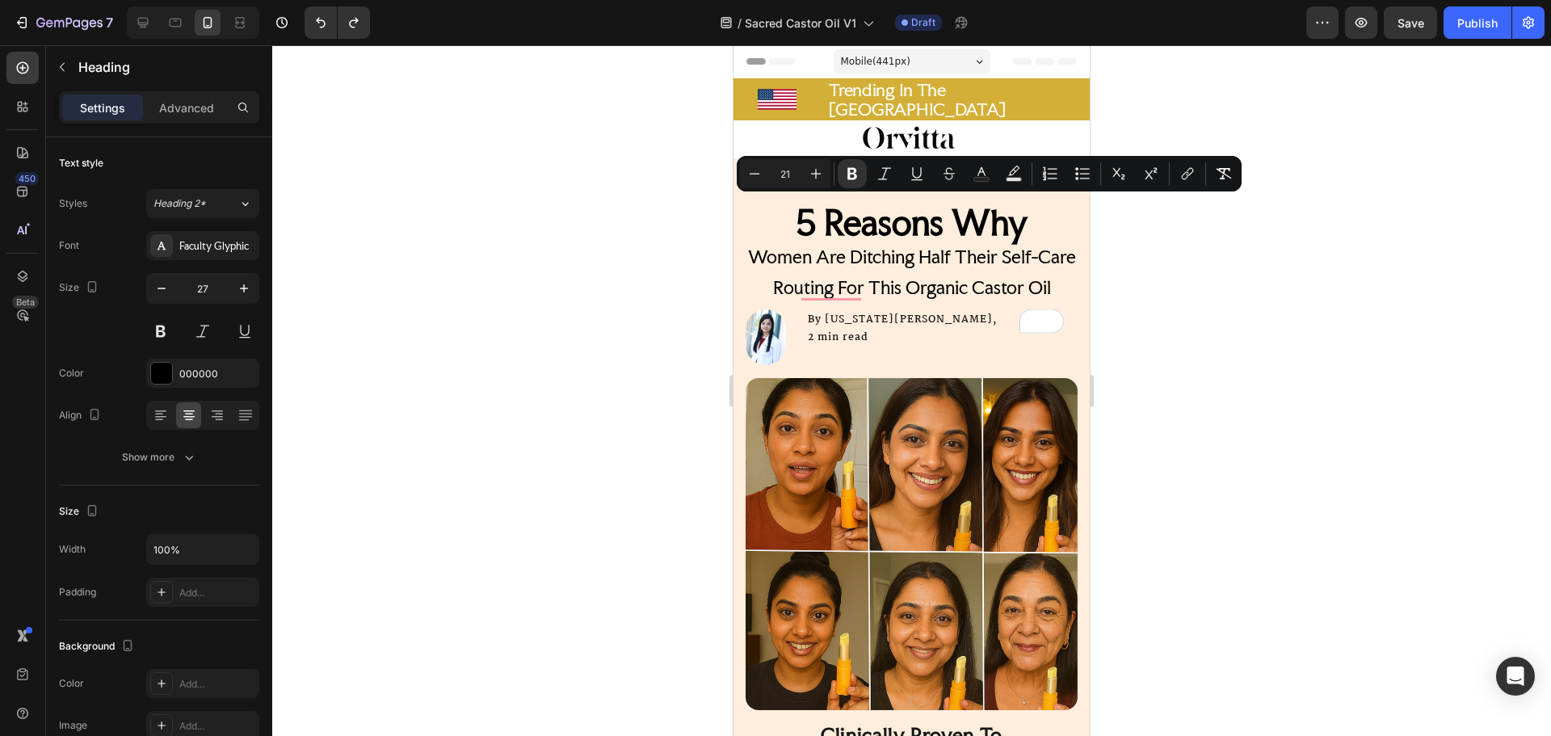
click at [983, 255] on span "Women Are Ditching Half Their Self-Care Routing For This Organic Castor Oil" at bounding box center [912, 272] width 328 height 53
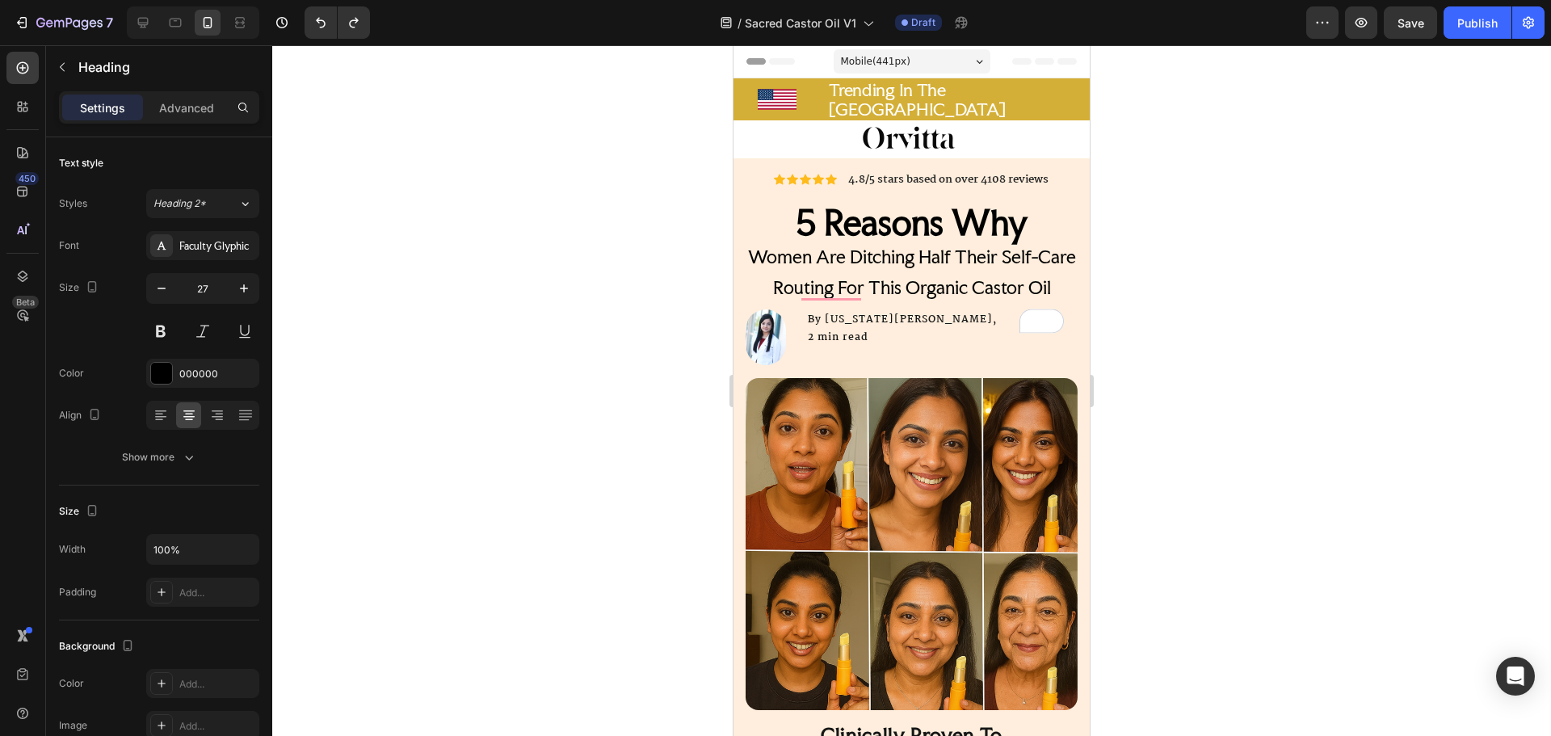
click at [1018, 254] on span "Women Are Ditching Half Their Self-Care Routing For This Organic Castor Oil" at bounding box center [912, 272] width 328 height 53
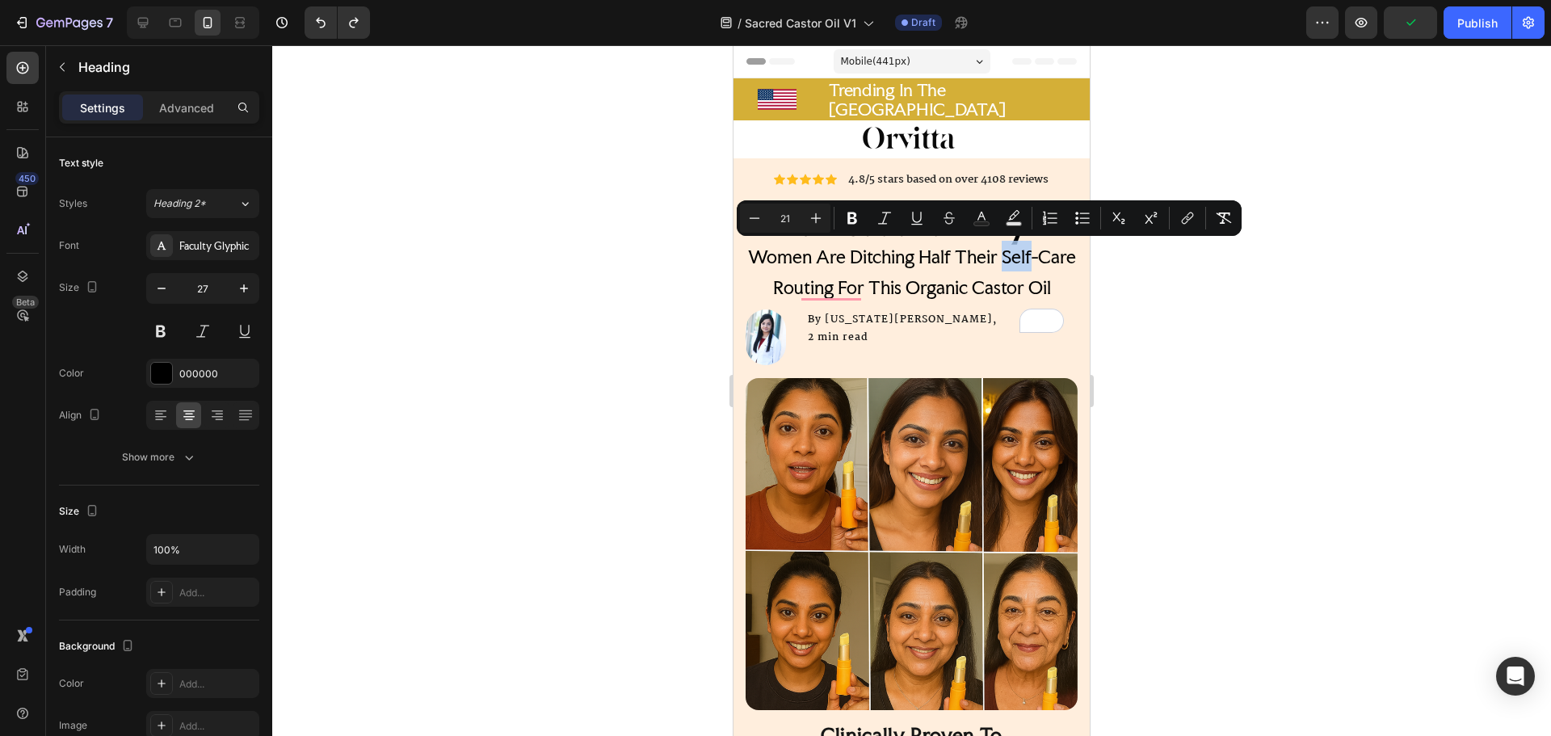
drag, startPoint x: 1018, startPoint y: 254, endPoint x: 1021, endPoint y: 263, distance: 9.5
click at [1021, 263] on span "Women Are Ditching Half Their Self-Care Routing For This Organic Castor Oil" at bounding box center [912, 272] width 328 height 53
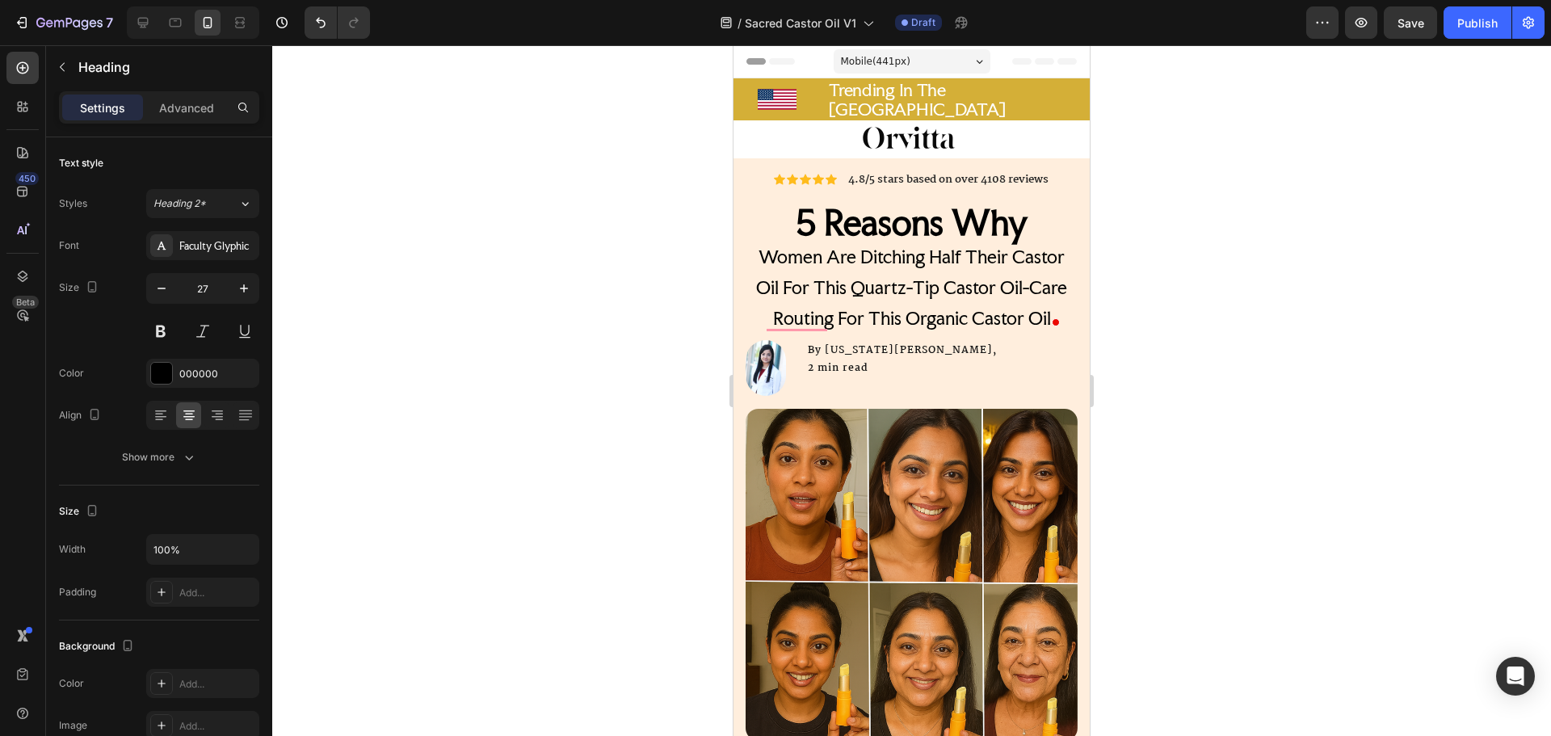
click at [864, 282] on span "Women Are Ditching Half Their Castor Oil For This Quartz-Tip Castor Oil-Care Ro…" at bounding box center [911, 288] width 311 height 84
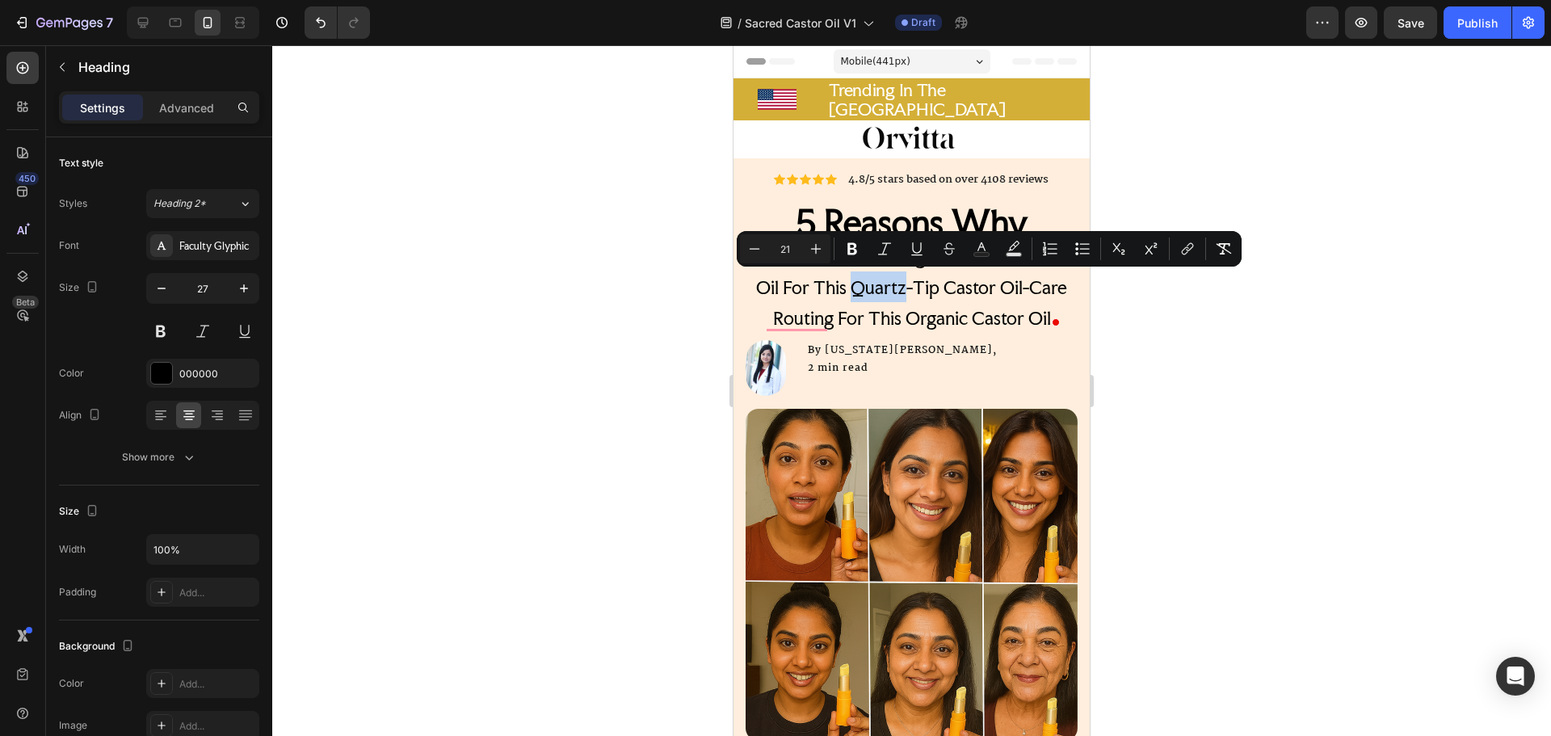
click at [853, 283] on span "Women Are Ditching Half Their Castor Oil For This Quartz-Tip Castor Oil-Care Ro…" at bounding box center [911, 288] width 311 height 84
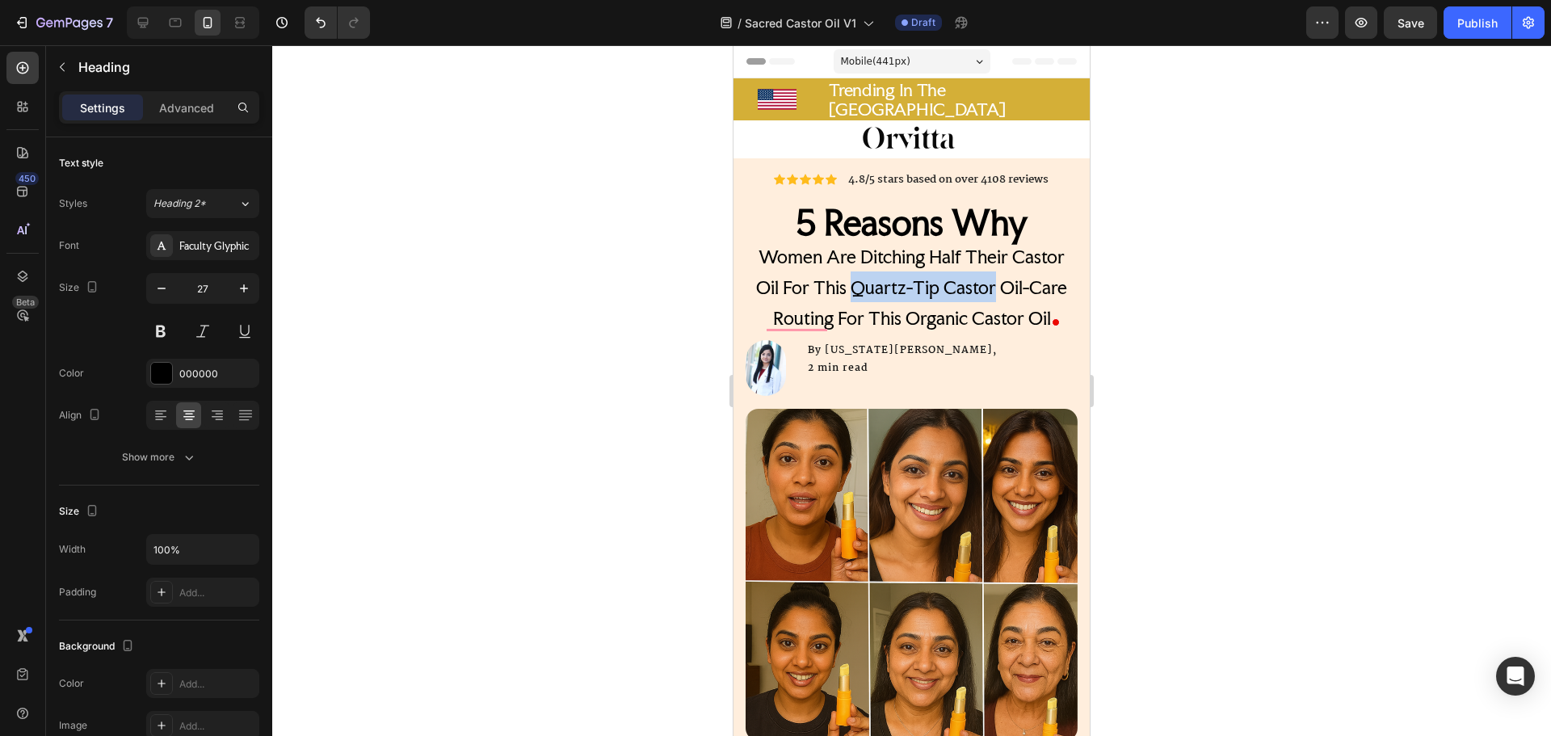
drag, startPoint x: 853, startPoint y: 283, endPoint x: 970, endPoint y: 286, distance: 117.2
click at [960, 286] on span "Women Are Ditching Half Their Castor Oil For This Quartz-Tip Castor Oil-Care Ro…" at bounding box center [911, 288] width 311 height 84
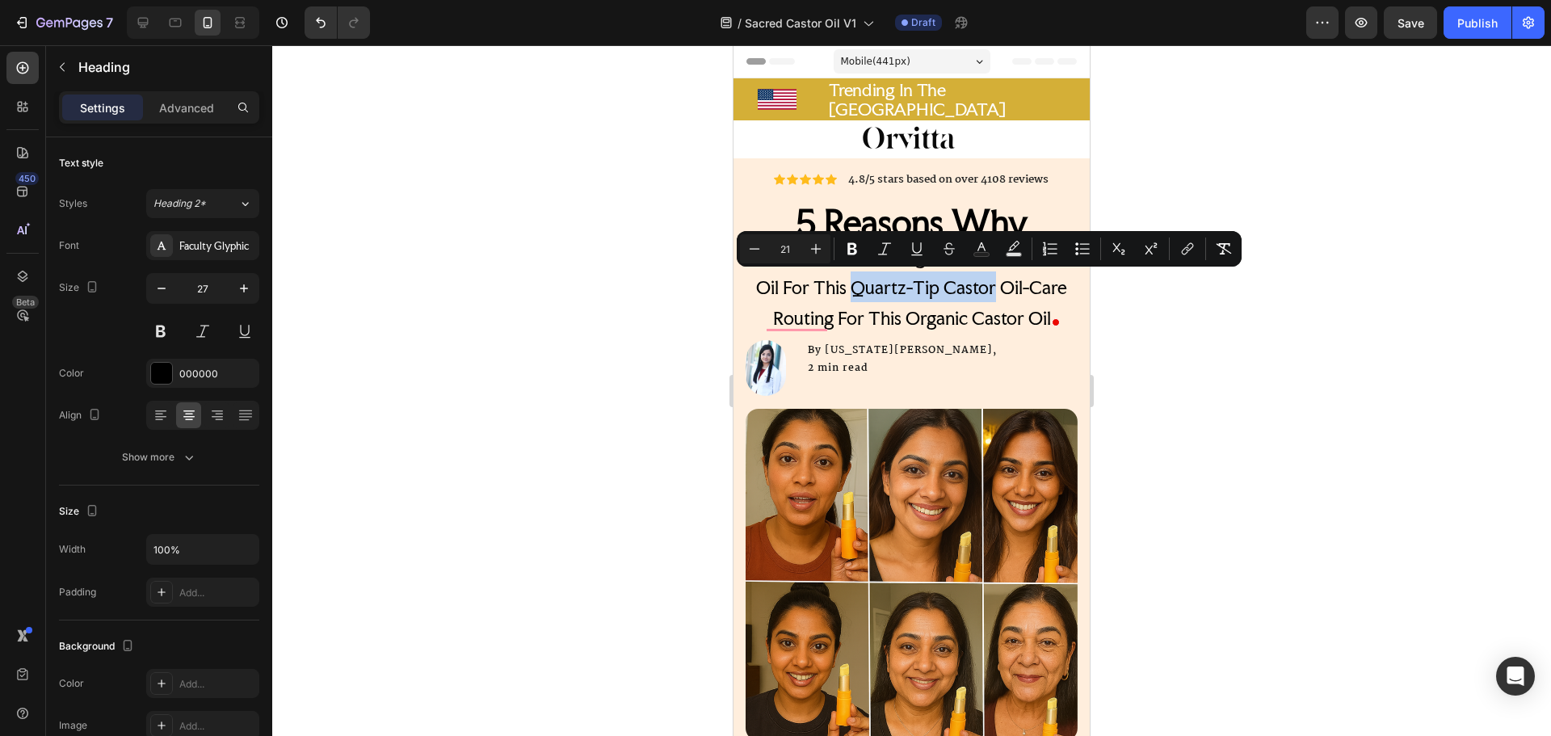
click at [908, 284] on span "Women Are Ditching Half Their Castor Oil For This Quartz-Tip Castor Oil-Care Ro…" at bounding box center [911, 288] width 311 height 84
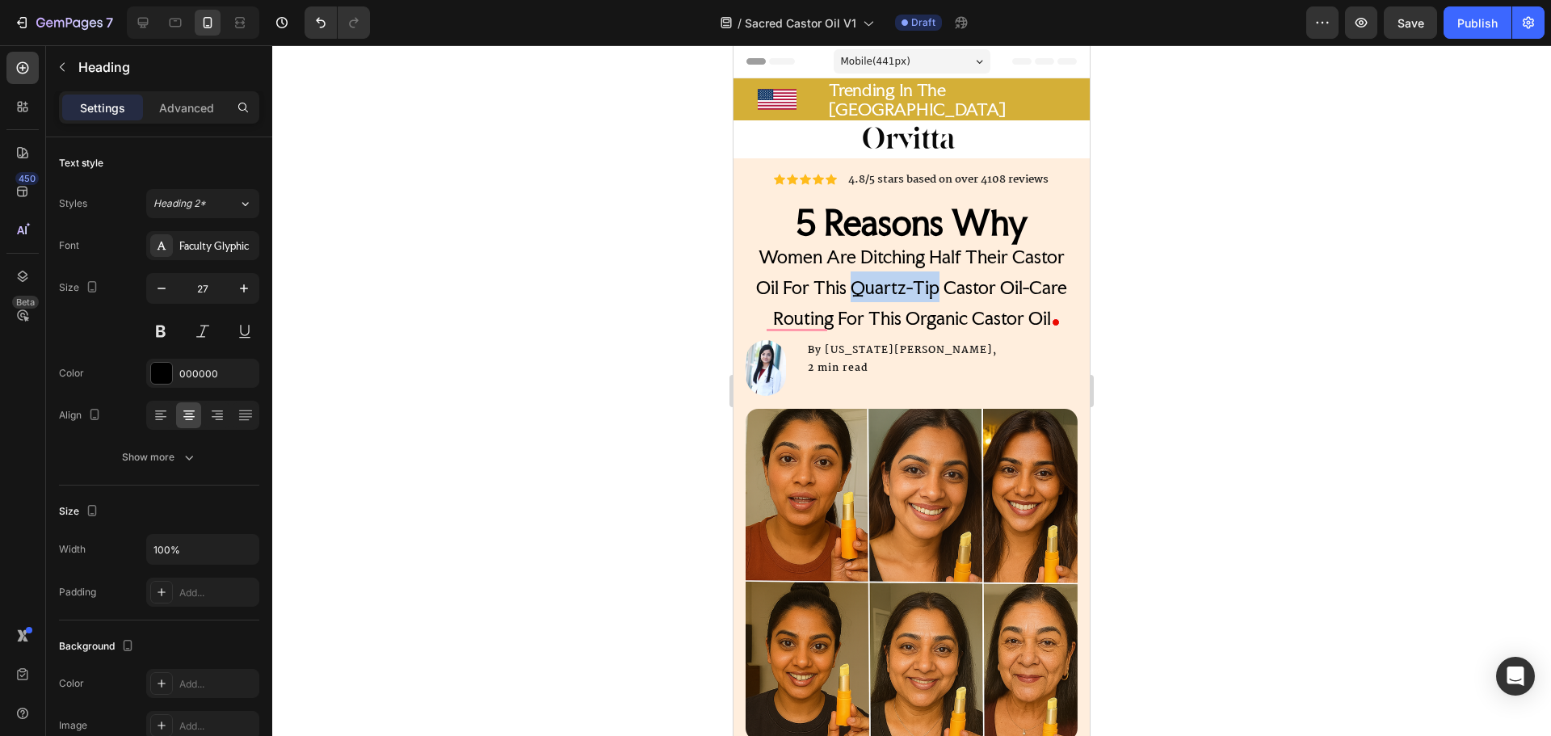
drag, startPoint x: 908, startPoint y: 284, endPoint x: 880, endPoint y: 283, distance: 28.3
click at [880, 283] on span "Women Are Ditching Half Their Castor Oil For This Quartz-Tip Castor Oil-Care Ro…" at bounding box center [911, 288] width 311 height 84
click at [1011, 288] on span "Women Are Ditching Half Their Castor Oil For This Sacred Castor Oil-Care Routin…" at bounding box center [911, 288] width 306 height 84
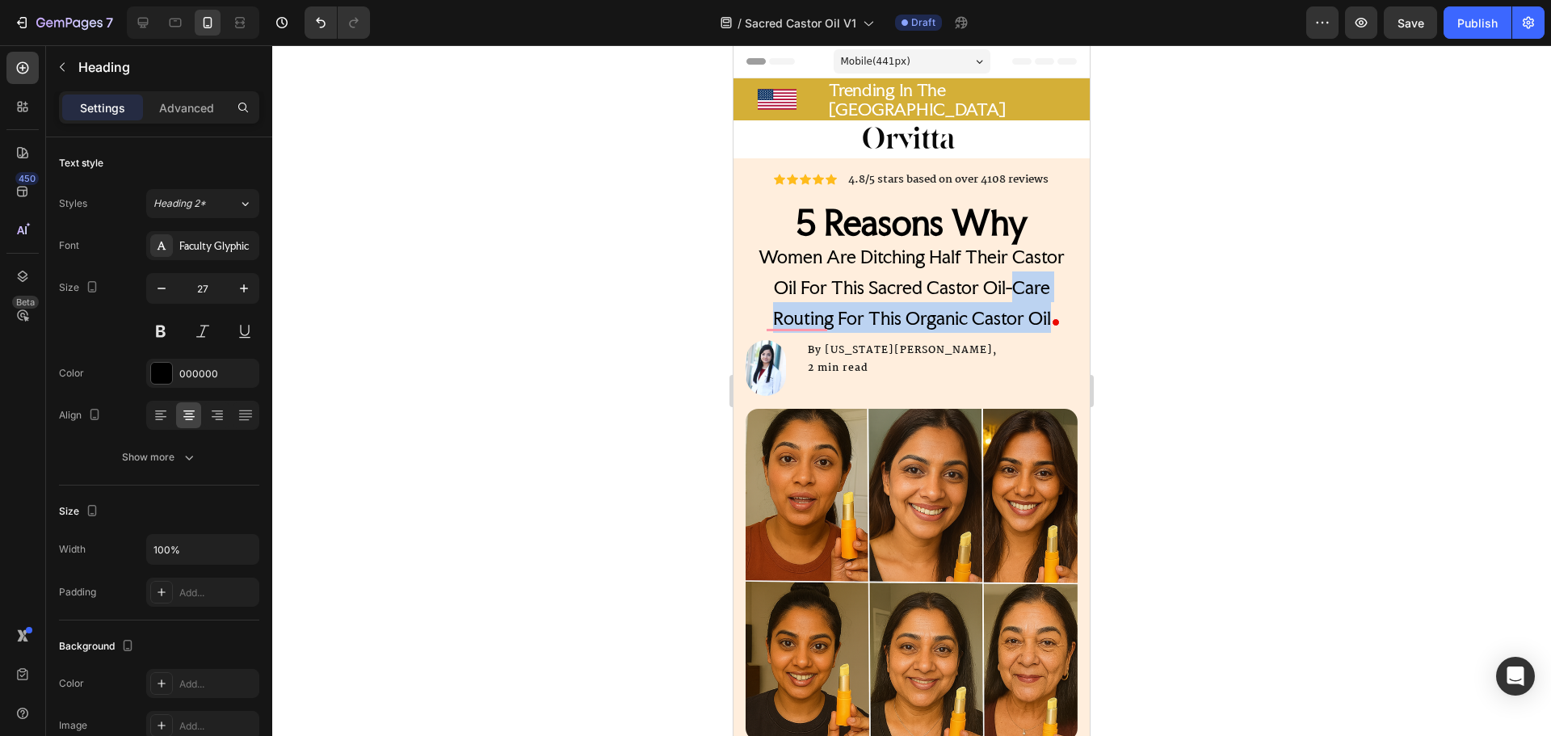
drag, startPoint x: 1005, startPoint y: 286, endPoint x: 1057, endPoint y: 322, distance: 63.9
click at [1057, 322] on div "5 Reasons Why Women Are Ditching Half Their Castor Oil For This Sacred Castor O…" at bounding box center [912, 271] width 332 height 128
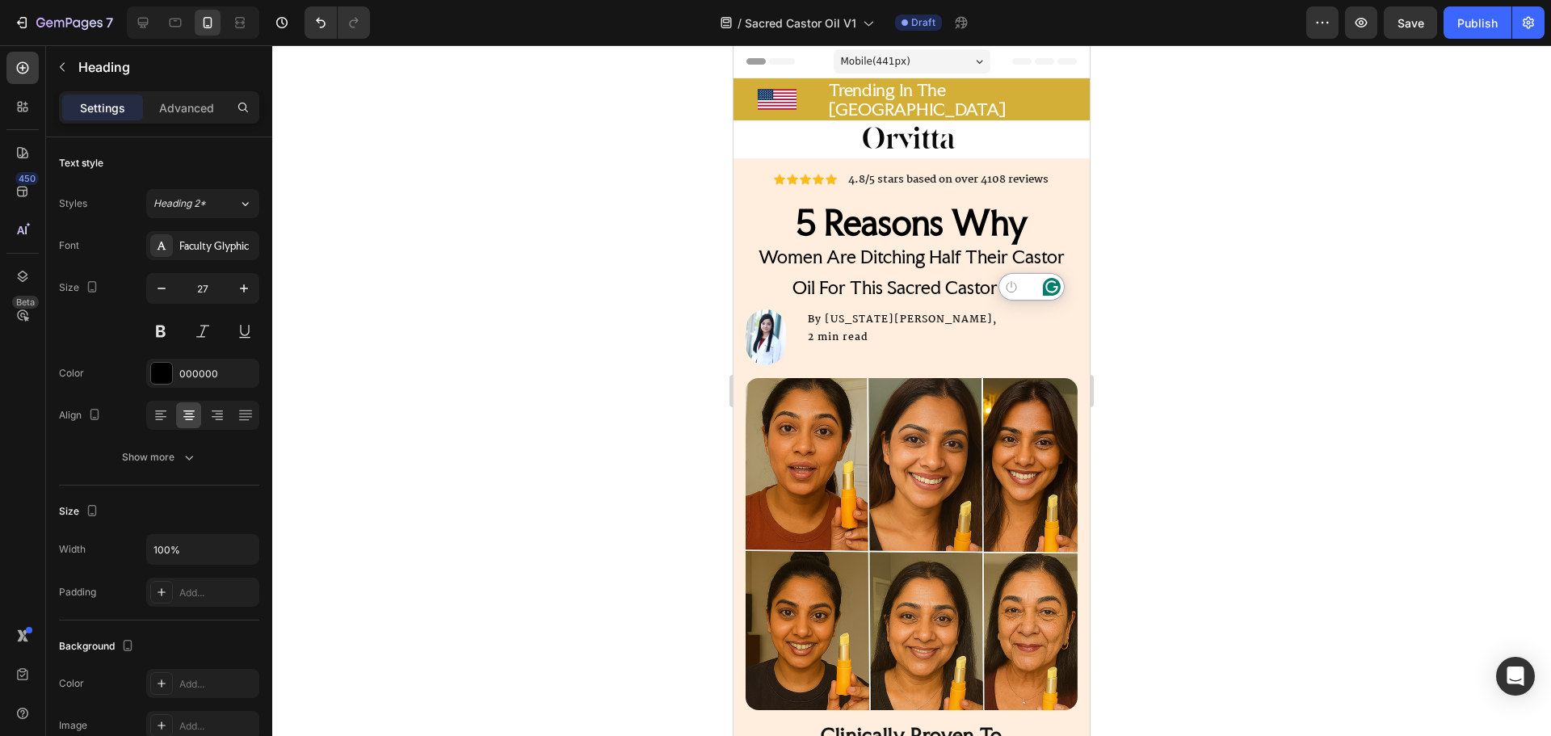
click at [1193, 297] on div at bounding box center [911, 390] width 1279 height 691
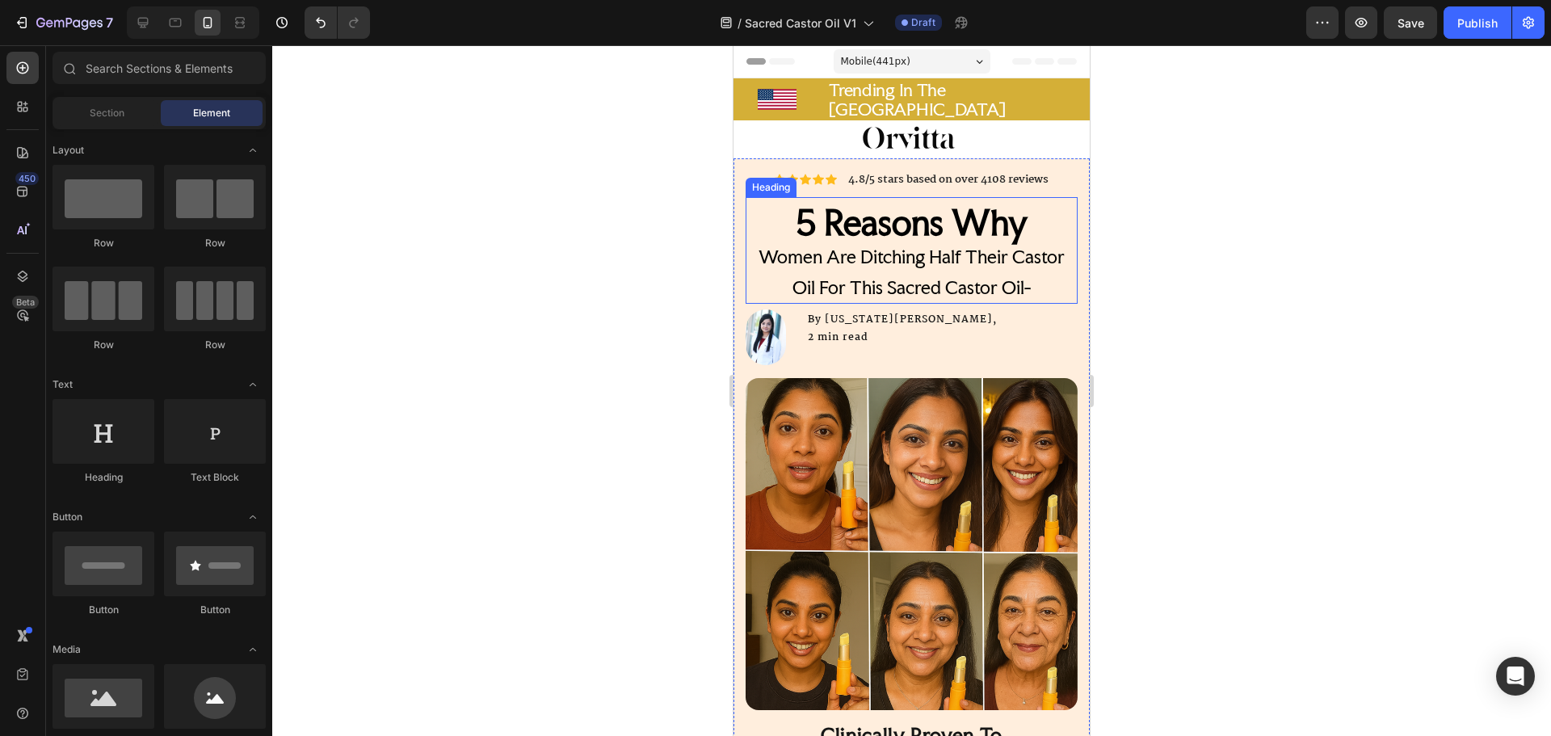
click at [889, 249] on span "Women Are Ditching Half Their Castor Oil For This Sacred Castor Oil-" at bounding box center [911, 272] width 306 height 53
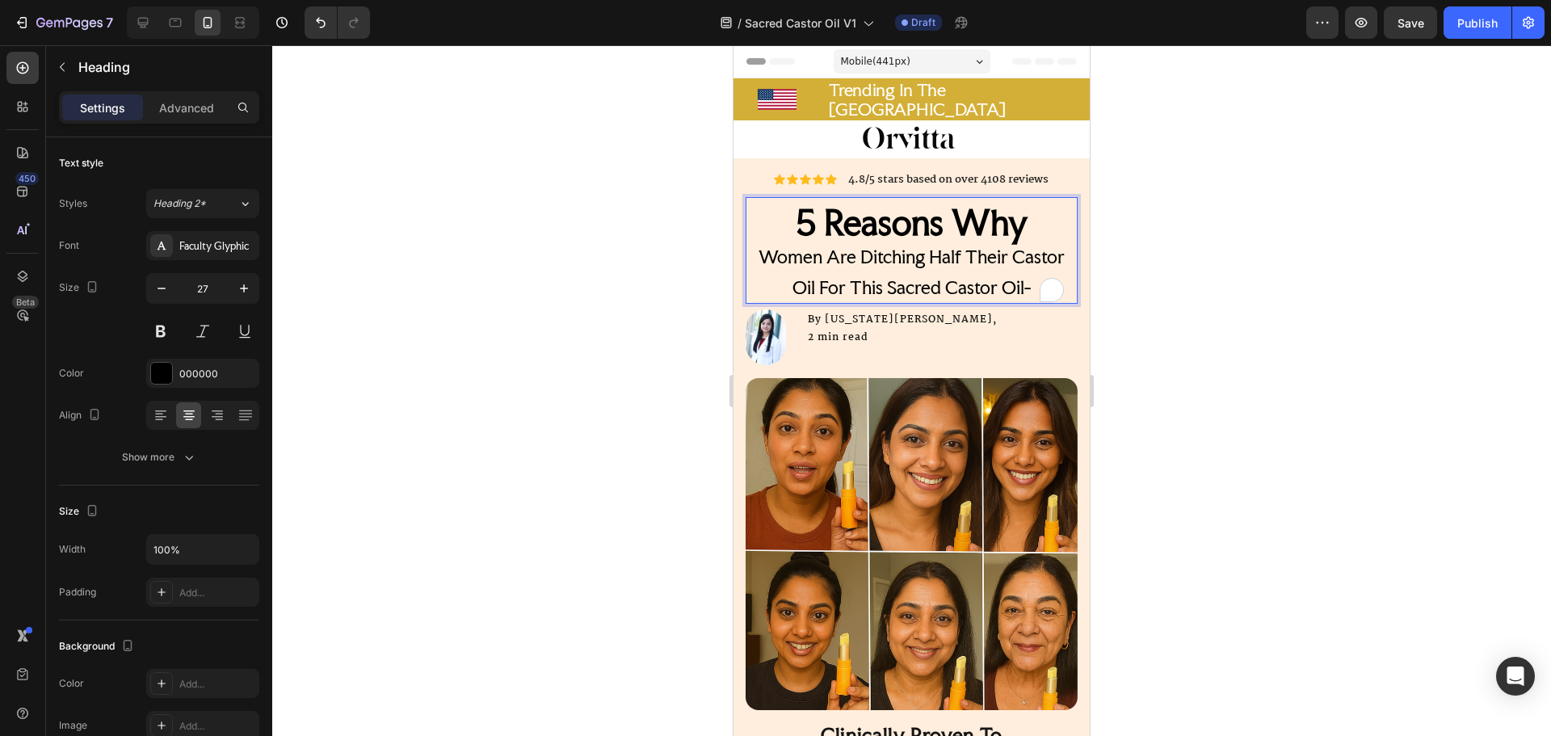
click at [942, 250] on span "Women Are Ditching Half Their Castor Oil For This Sacred Castor Oil-" at bounding box center [911, 272] width 306 height 53
click at [1103, 261] on div at bounding box center [911, 390] width 1279 height 691
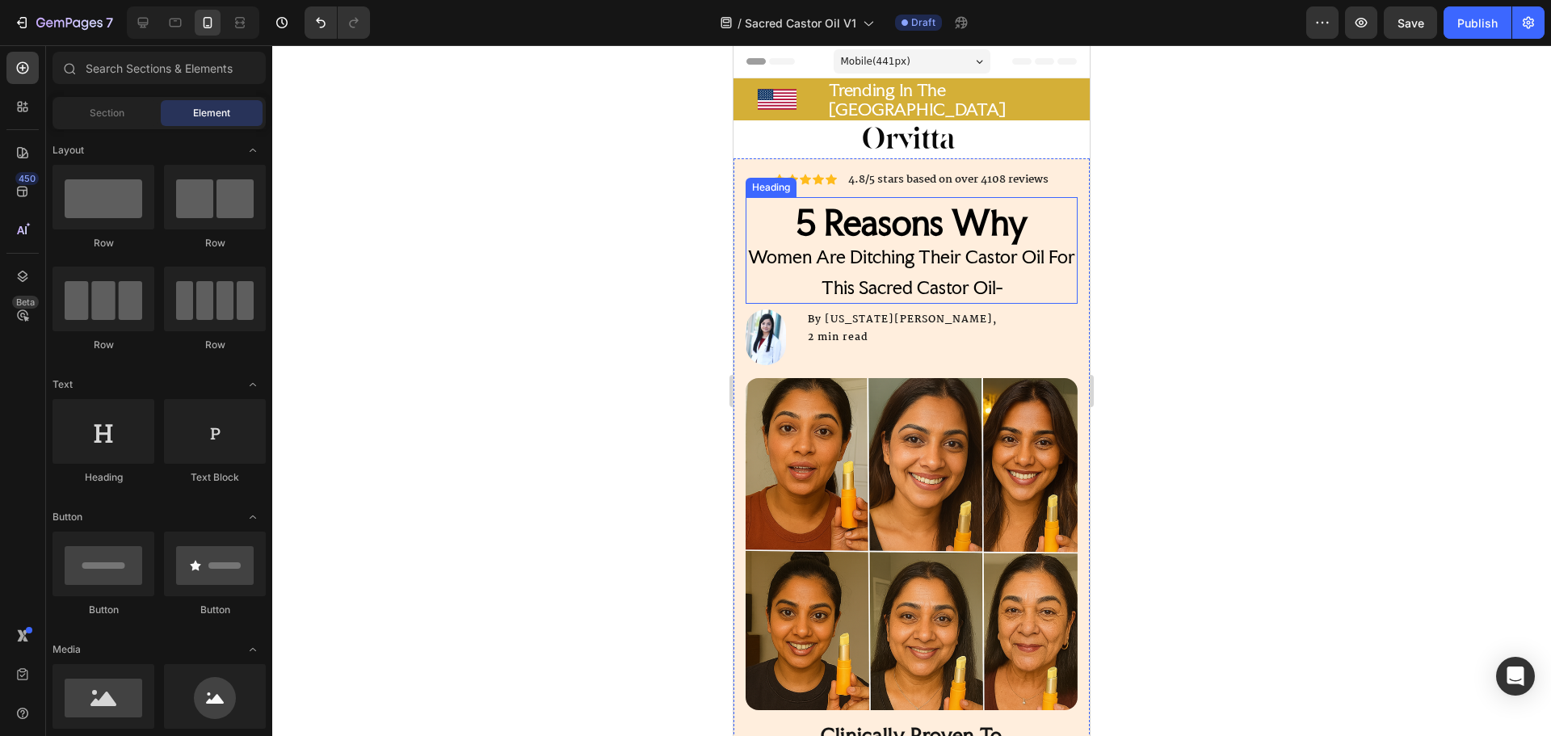
click at [1019, 279] on p "⁠⁠⁠⁠⁠⁠⁠ 5 Reasons Why Women Are Ditching Their Castor Oil For This Sacred Casto…" at bounding box center [911, 255] width 329 height 94
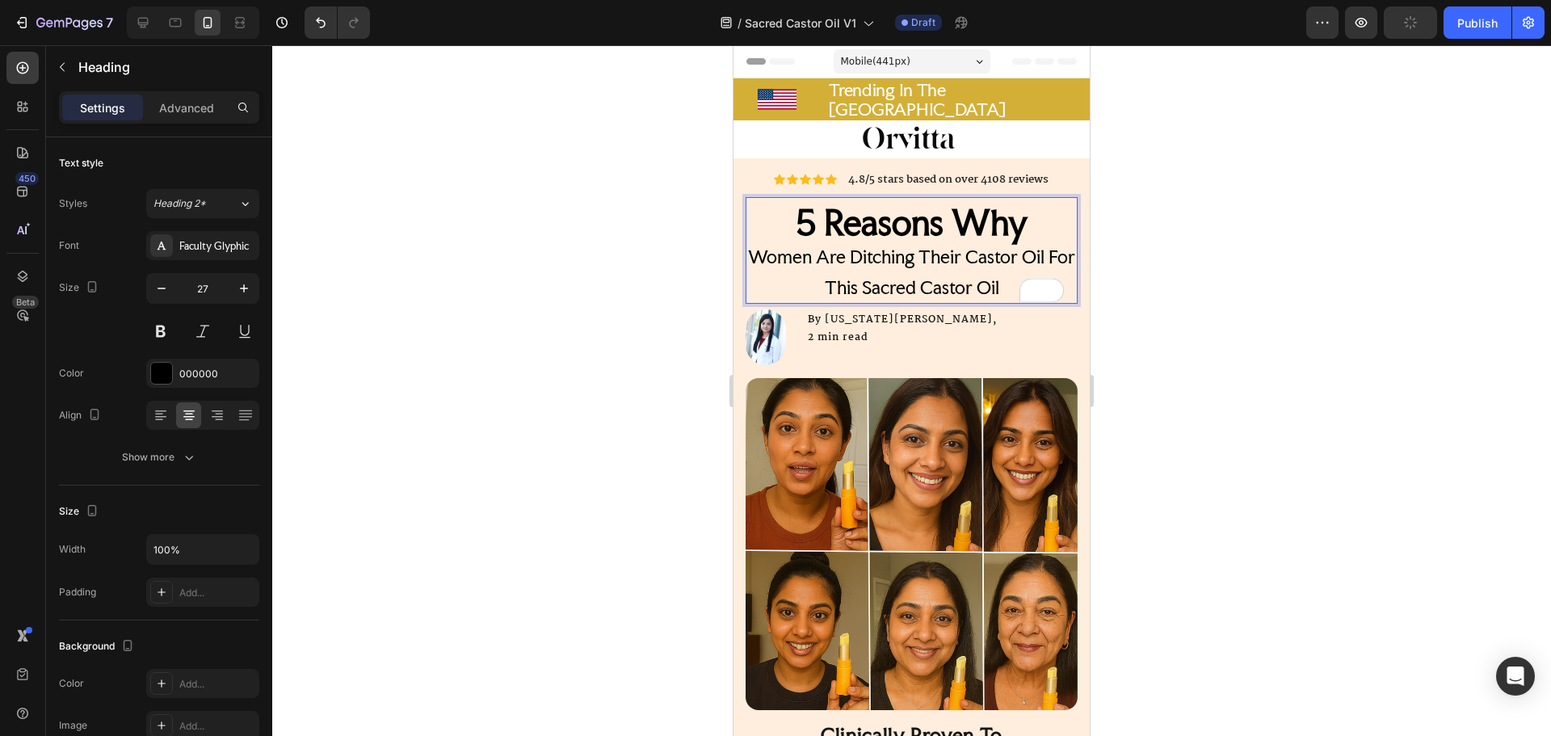
click at [1216, 346] on div at bounding box center [911, 390] width 1279 height 691
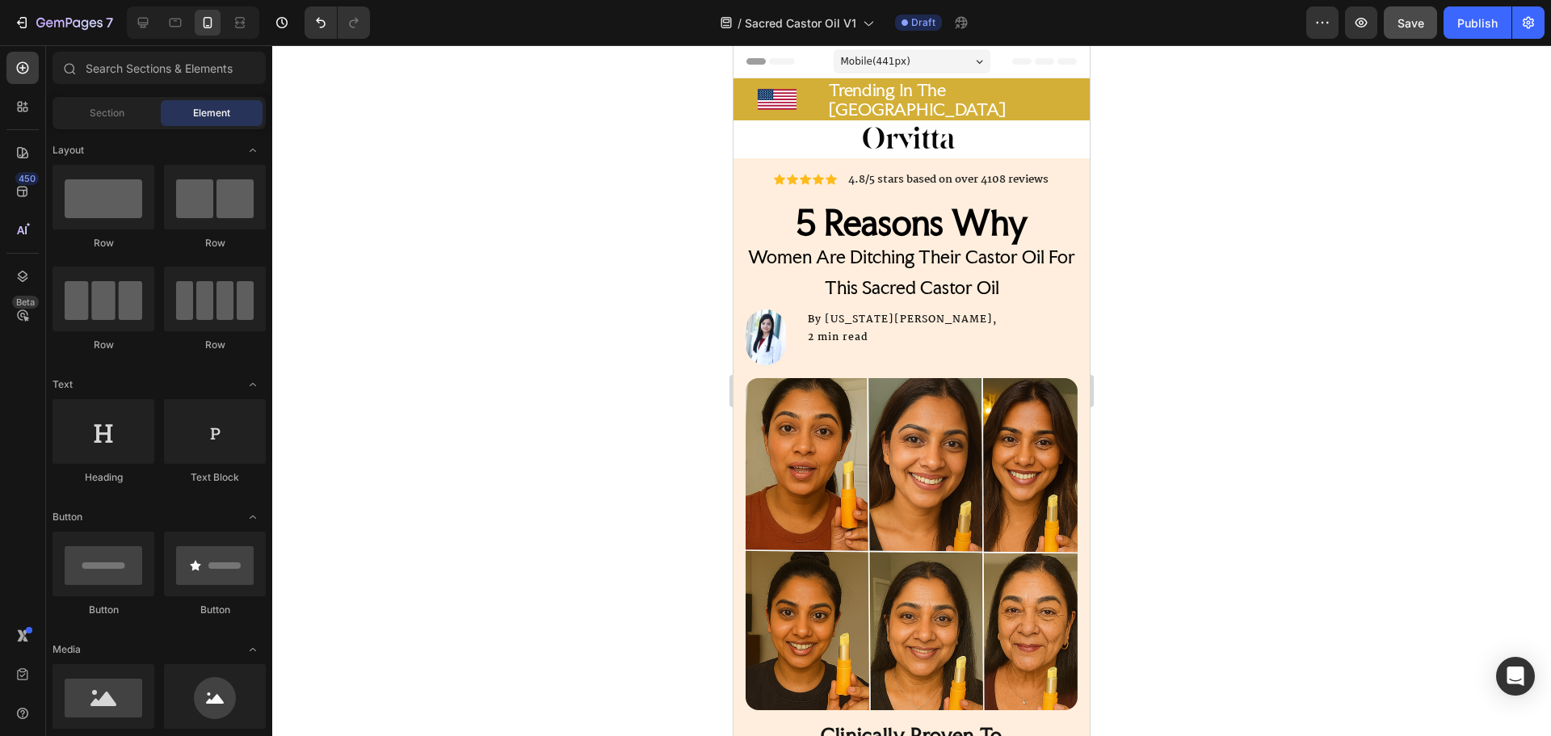
click at [1386, 19] on button "Save" at bounding box center [1410, 22] width 53 height 32
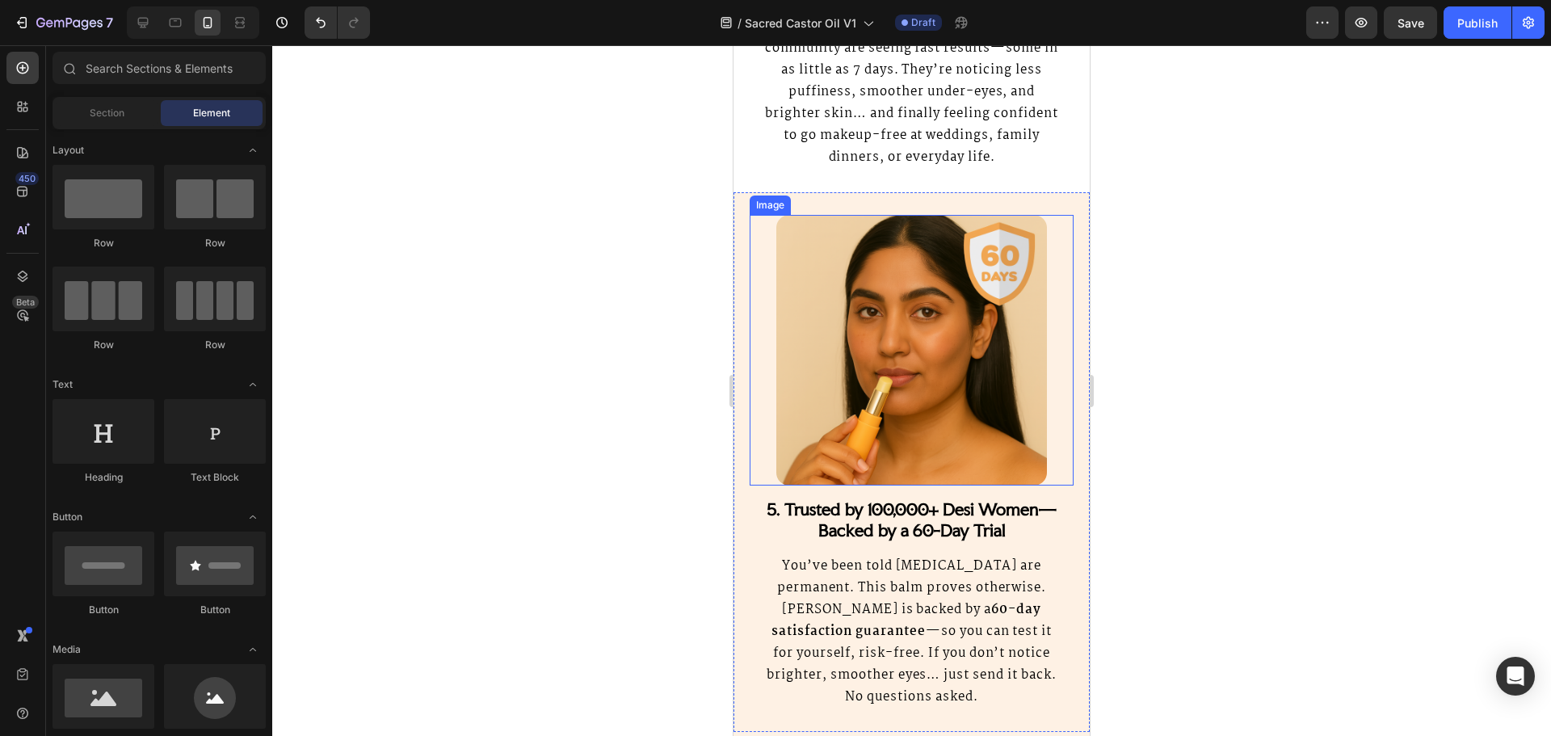
scroll to position [4200, 0]
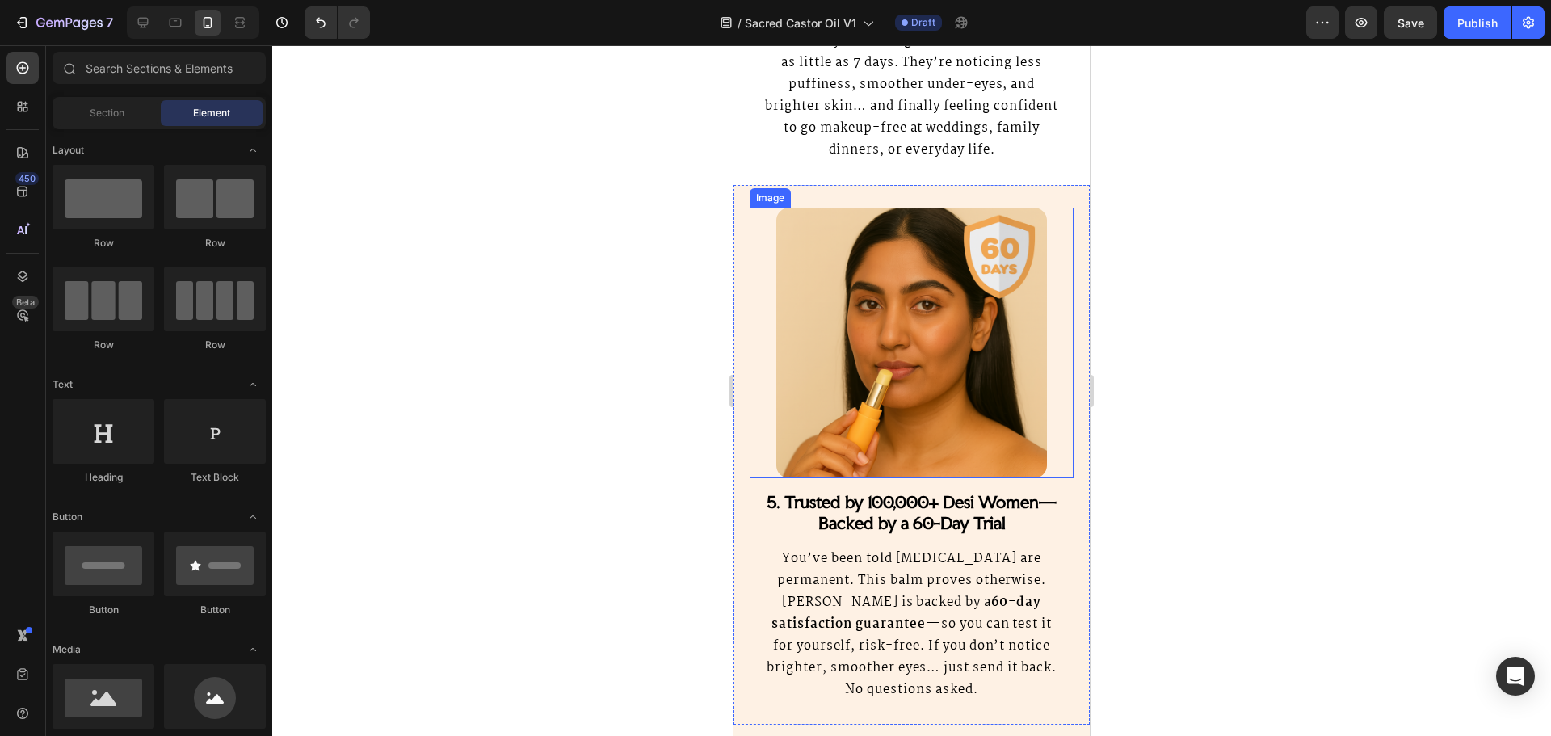
click at [945, 395] on img at bounding box center [911, 343] width 271 height 271
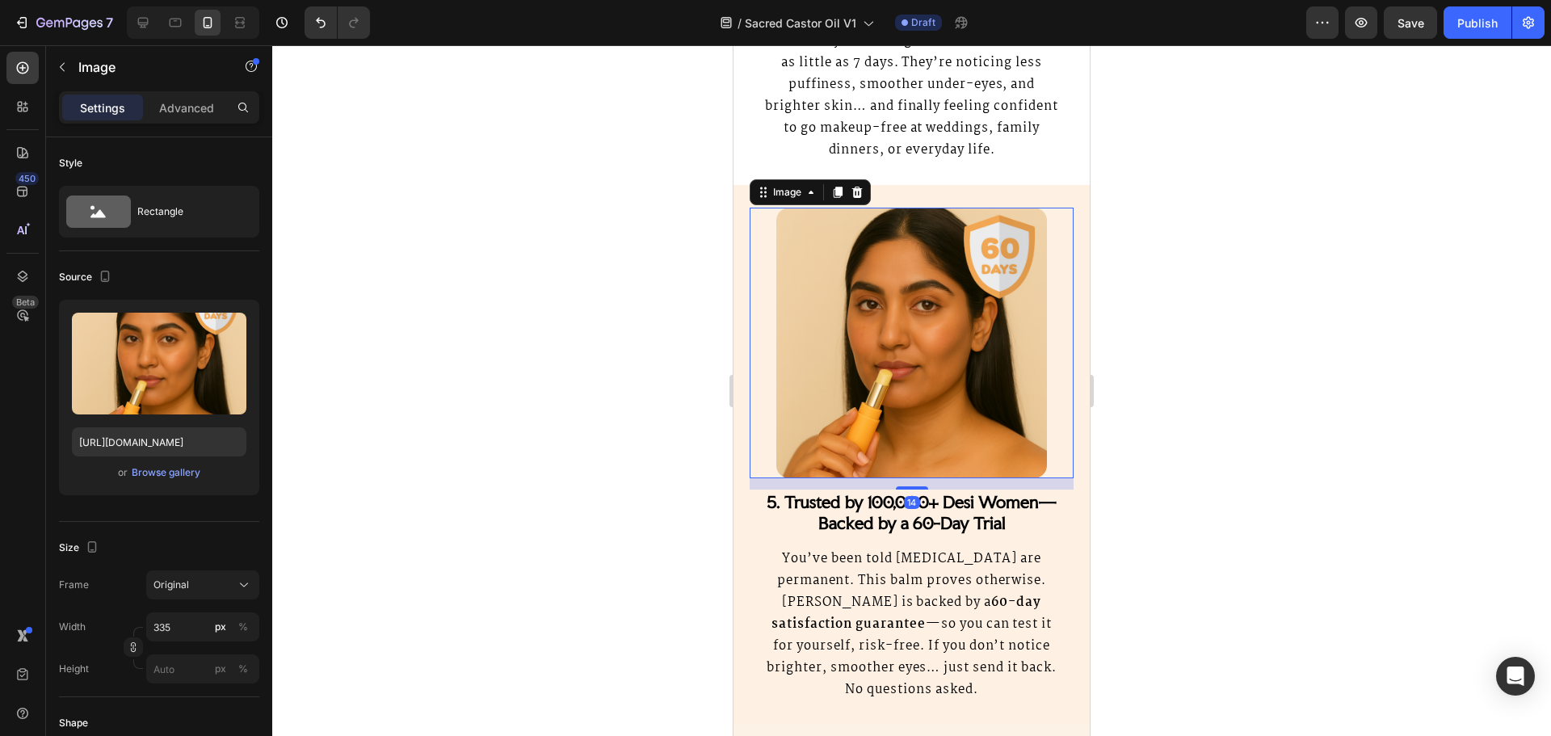
click at [1206, 416] on div at bounding box center [911, 390] width 1279 height 691
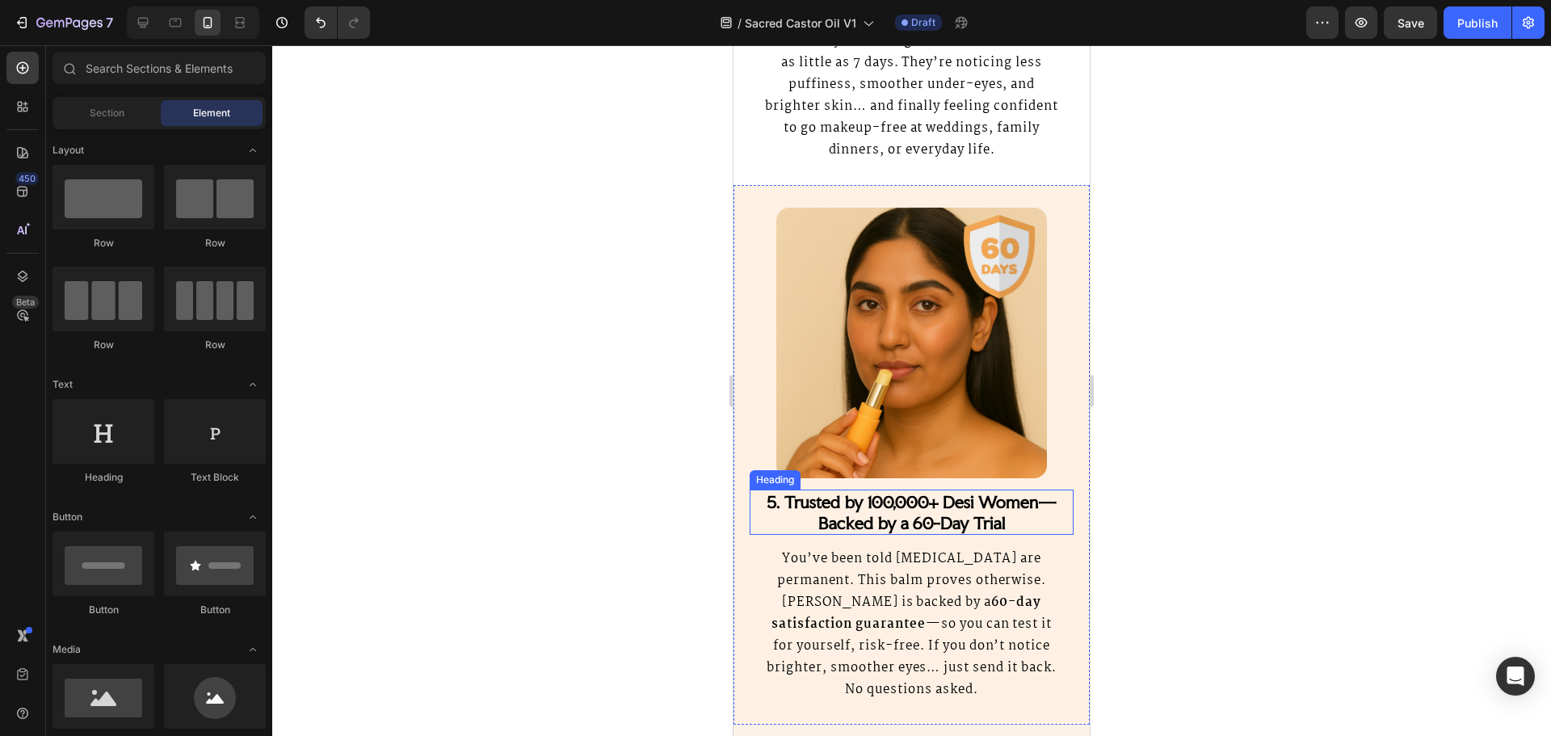
click at [901, 519] on strong "5. Trusted by 100,000+ Desi Women—Backed by a 60-Day Trial" at bounding box center [912, 512] width 290 height 42
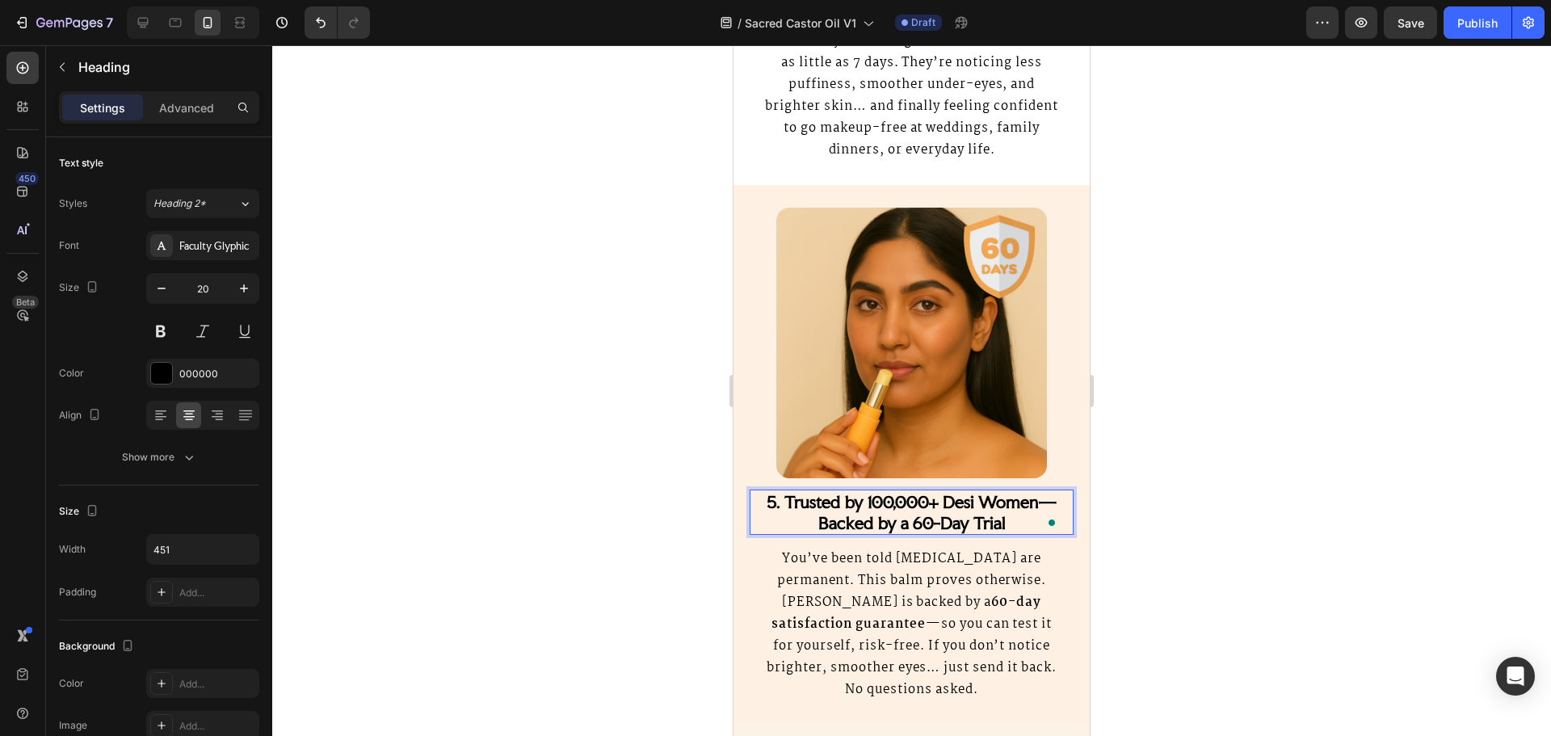
click at [982, 519] on strong "5. Trusted by 100,000+ Desi Women—Backed by a 60-Day Trial" at bounding box center [912, 512] width 290 height 42
drag, startPoint x: 982, startPoint y: 519, endPoint x: 800, endPoint y: 500, distance: 183.6
click at [800, 500] on strong "5. Trusted by 100,000+ Desi Women—Backed by a 60-Day Trial" at bounding box center [912, 512] width 290 height 42
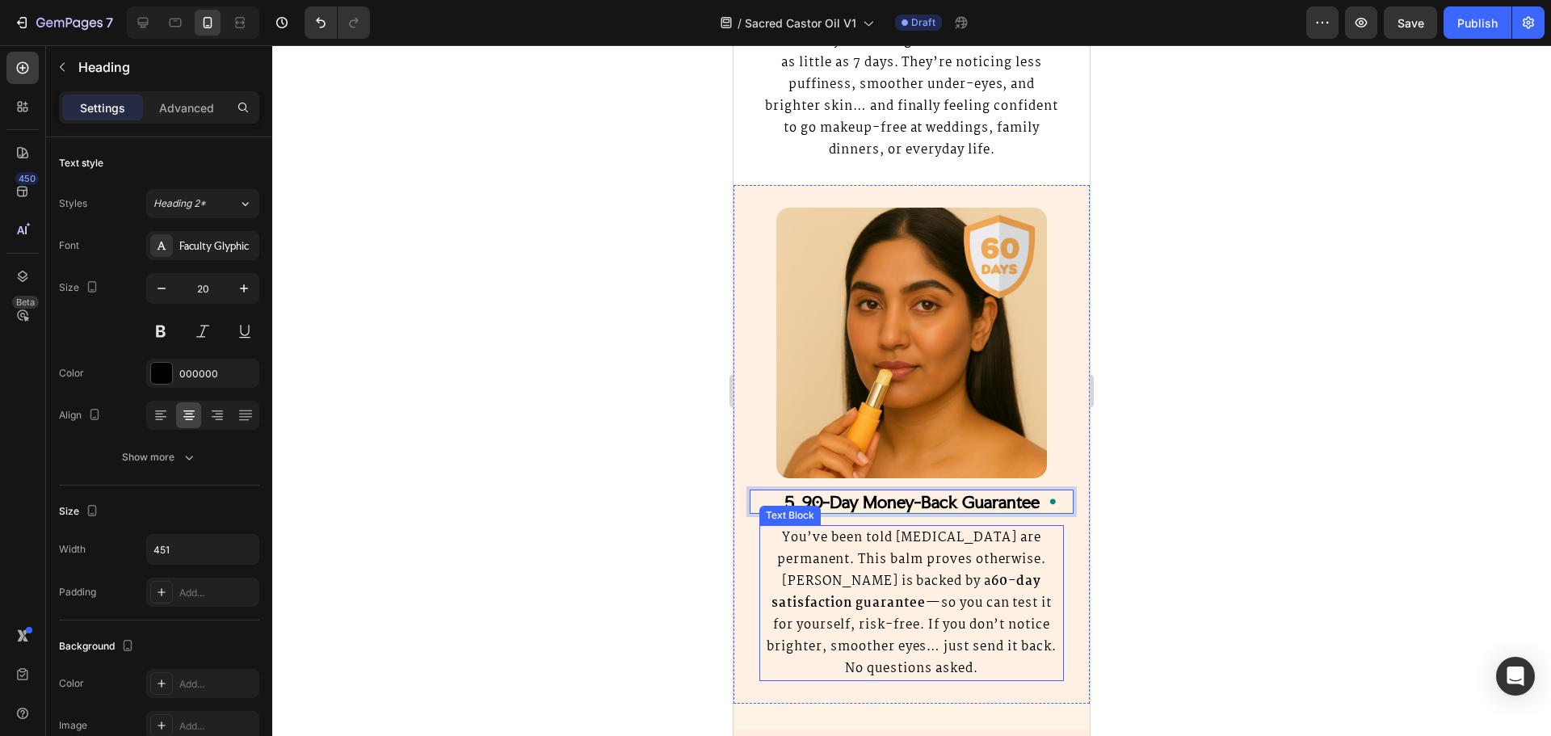
click at [888, 628] on p "You’ve been told [MEDICAL_DATA] are permanent. This balm proves otherwise. [PER…" at bounding box center [911, 603] width 301 height 153
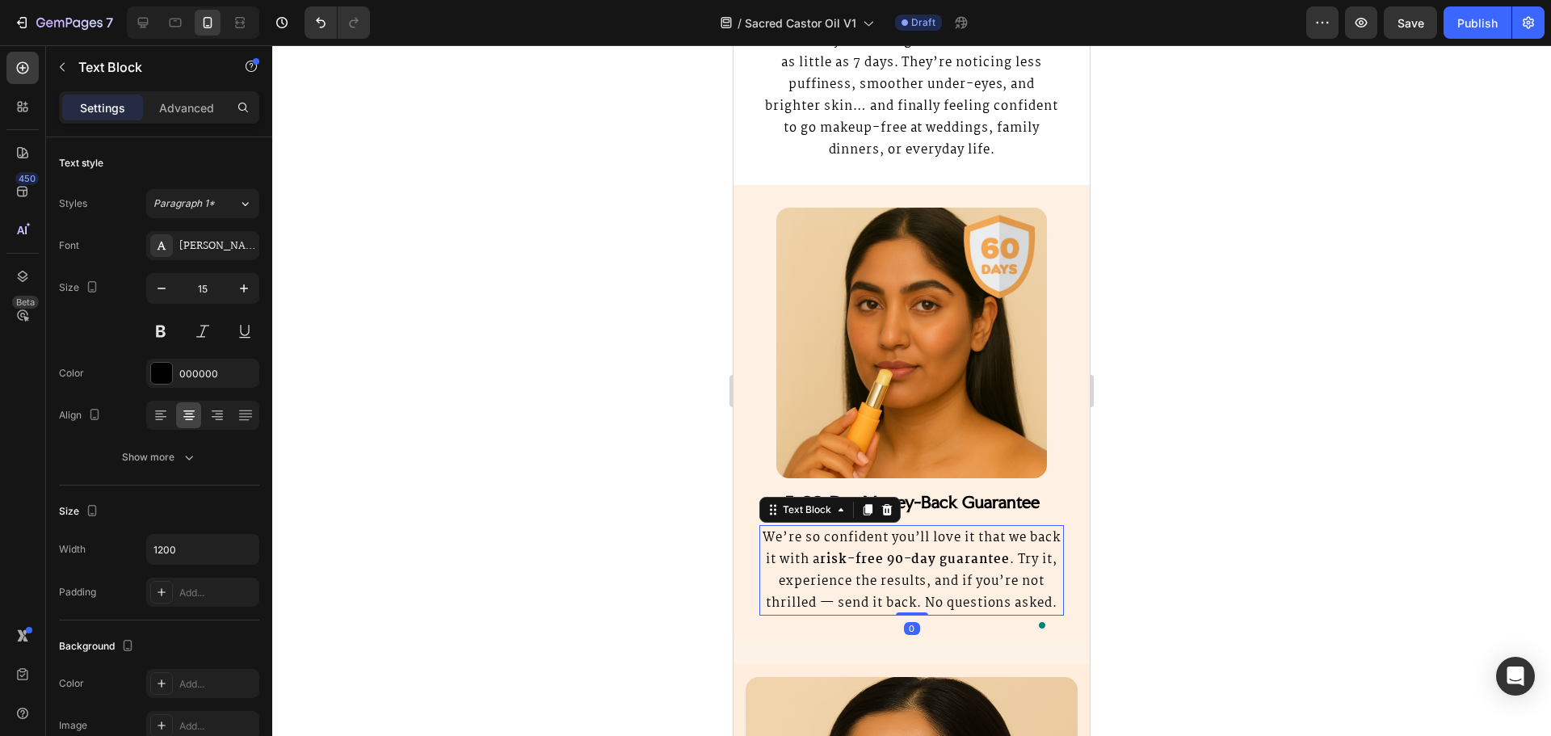
click at [1201, 439] on div at bounding box center [911, 390] width 1279 height 691
click at [945, 326] on img at bounding box center [911, 343] width 271 height 271
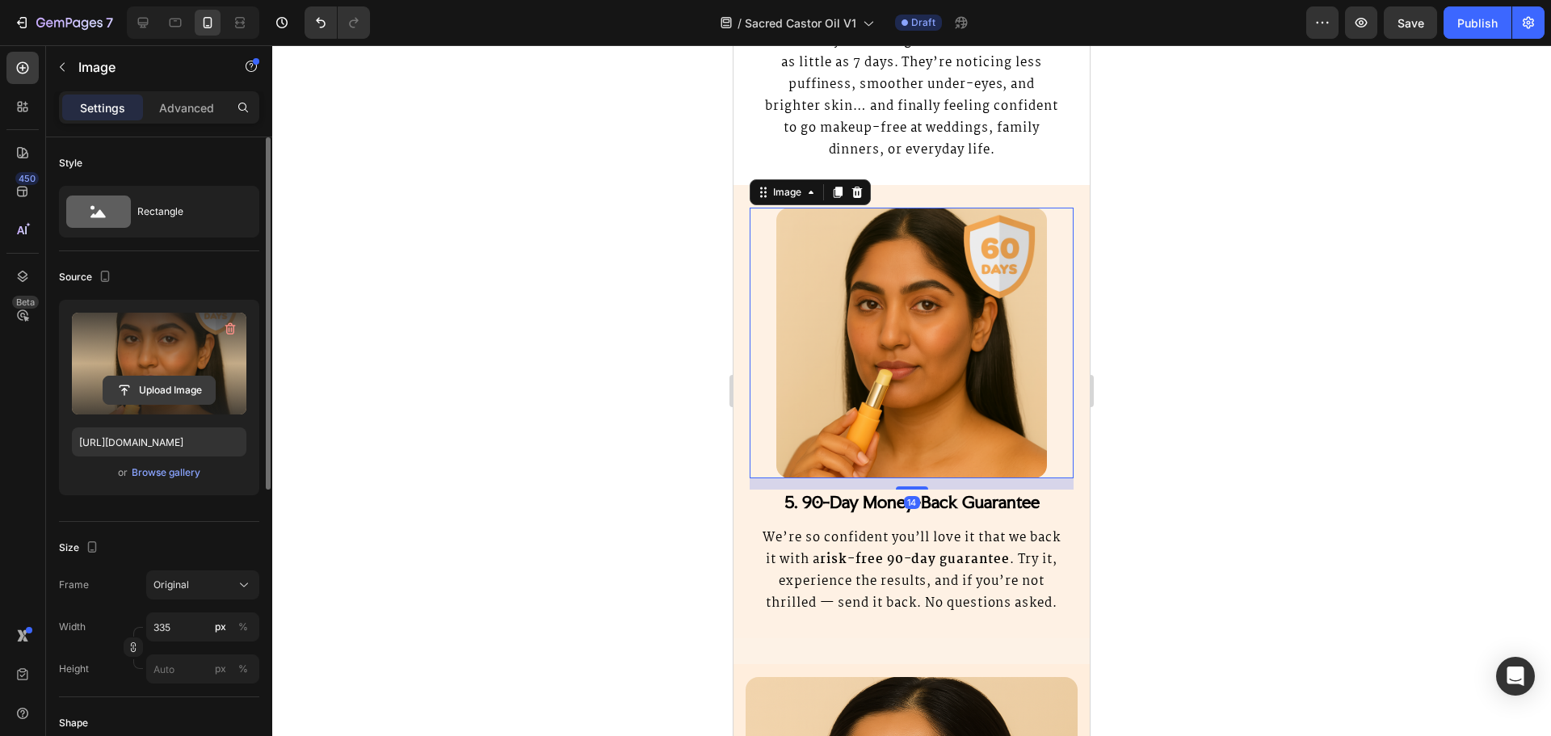
click at [152, 389] on input "file" at bounding box center [158, 389] width 111 height 27
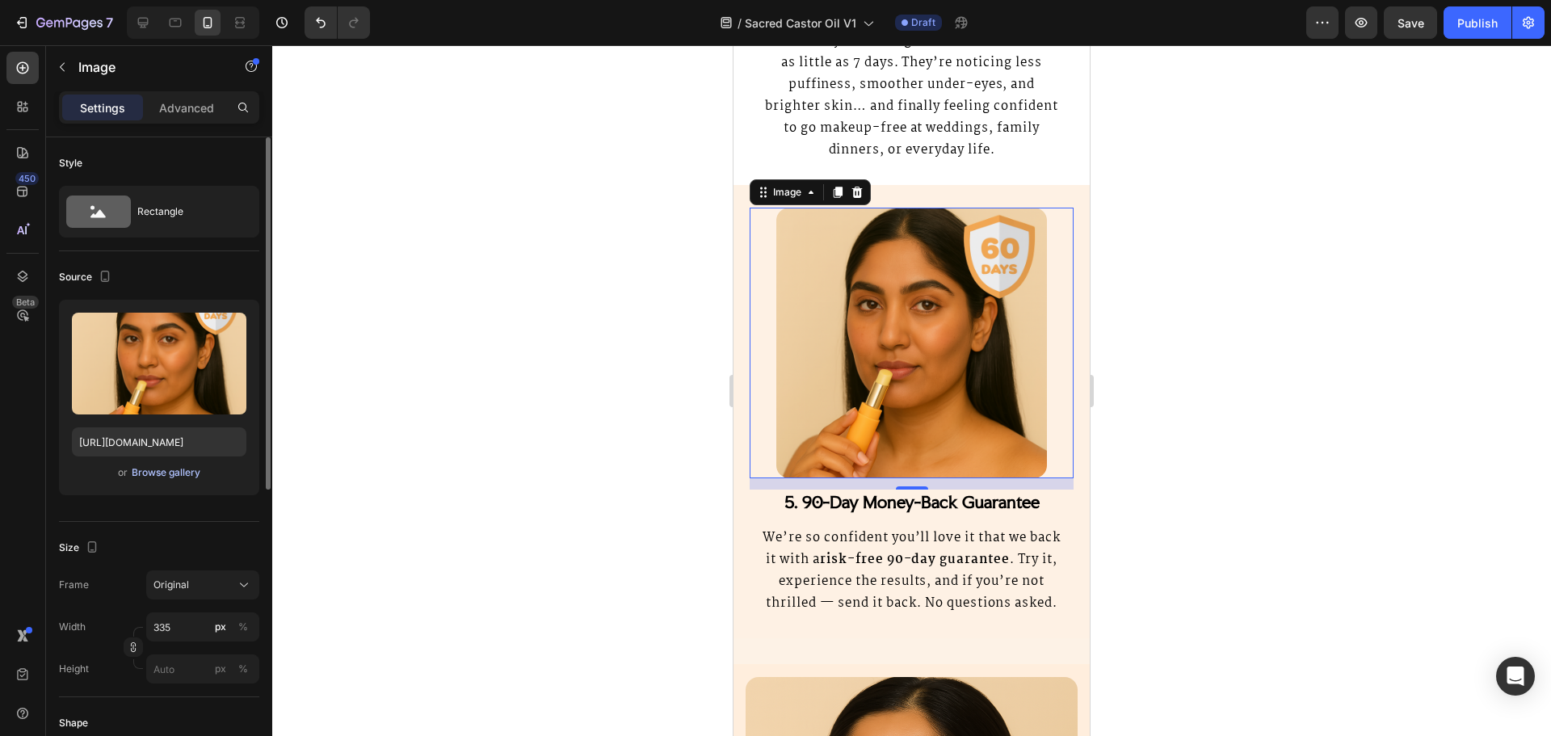
click at [184, 473] on div "Browse gallery" at bounding box center [166, 472] width 69 height 15
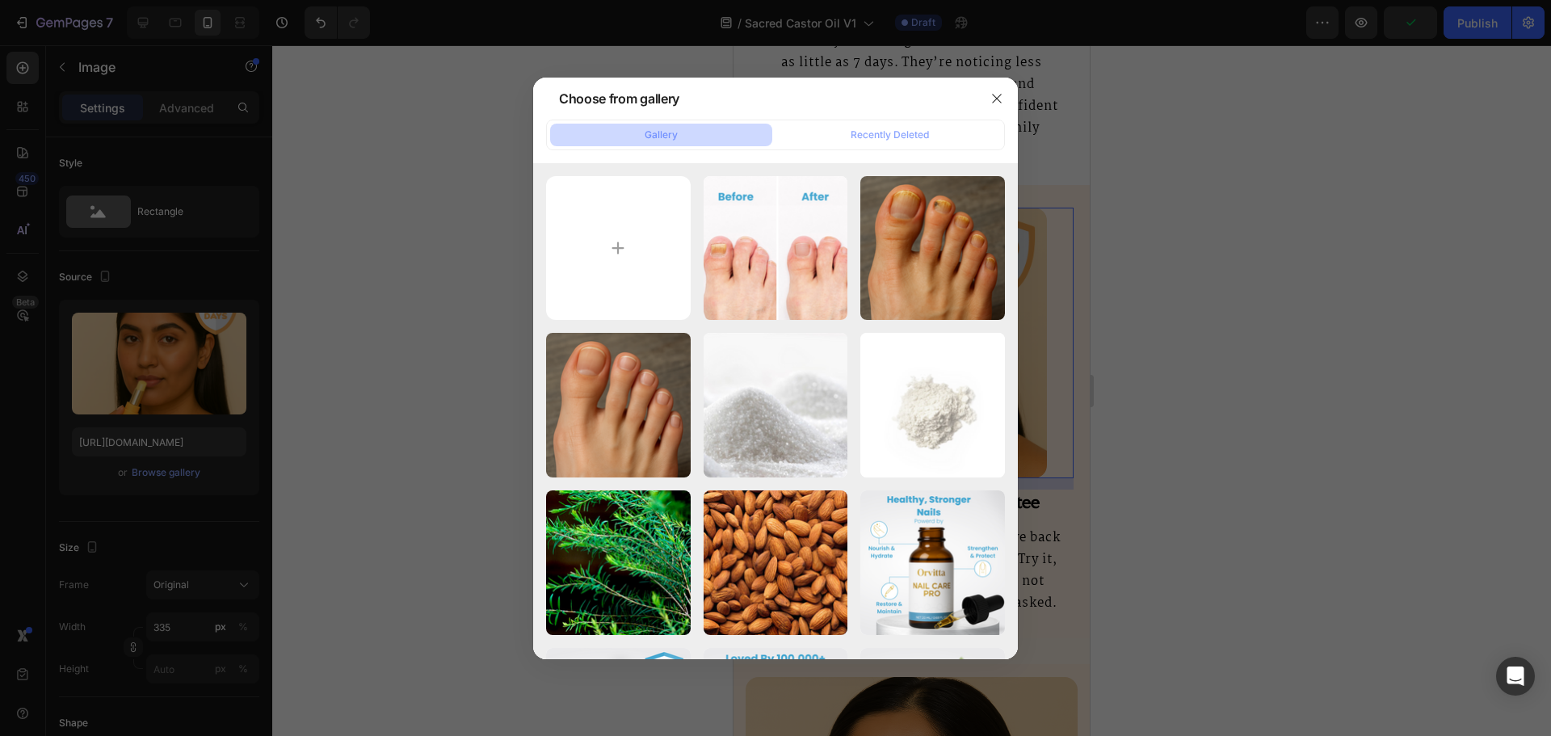
click at [320, 333] on div at bounding box center [775, 368] width 1551 height 736
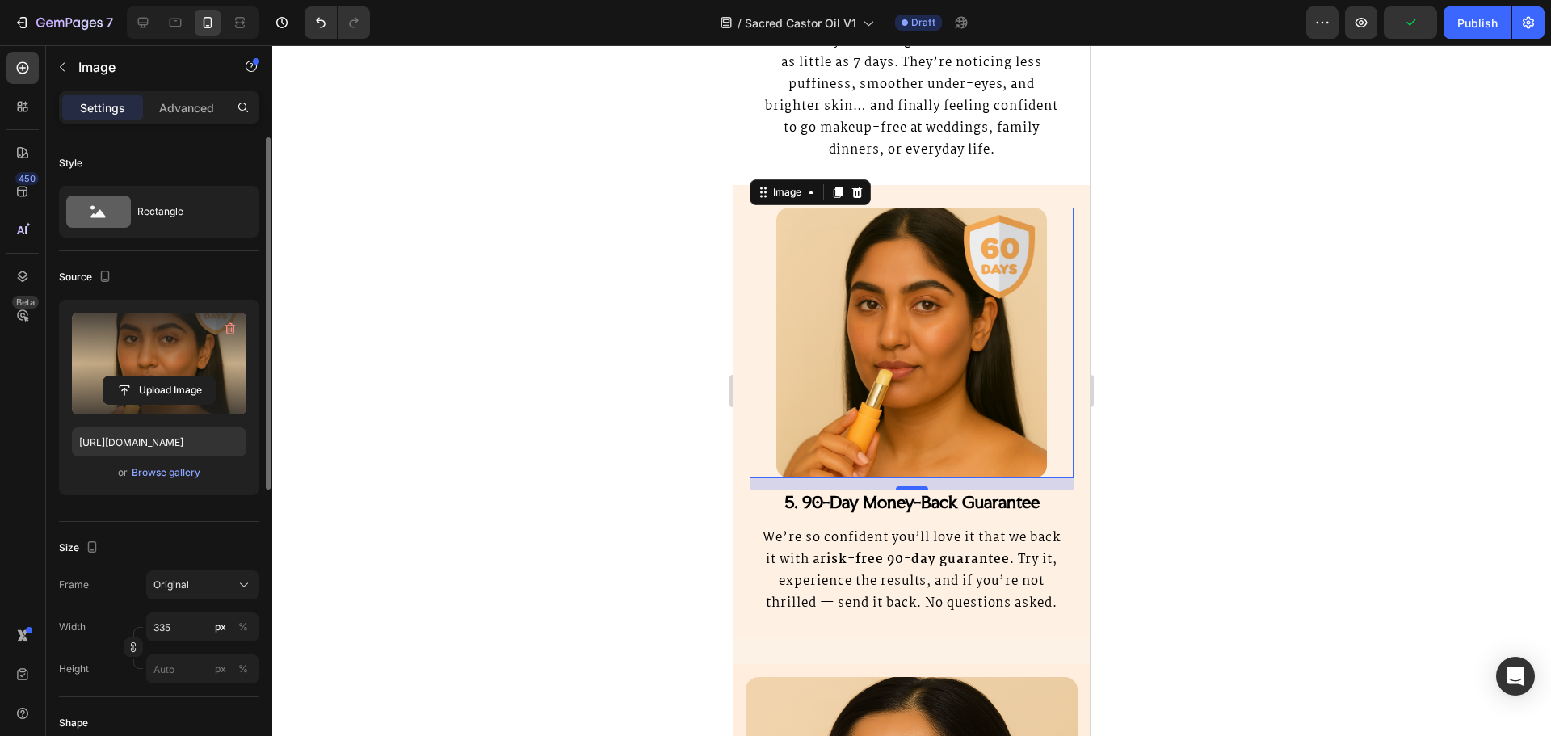
click at [122, 329] on label at bounding box center [159, 364] width 174 height 102
click at [122, 376] on input "file" at bounding box center [158, 389] width 111 height 27
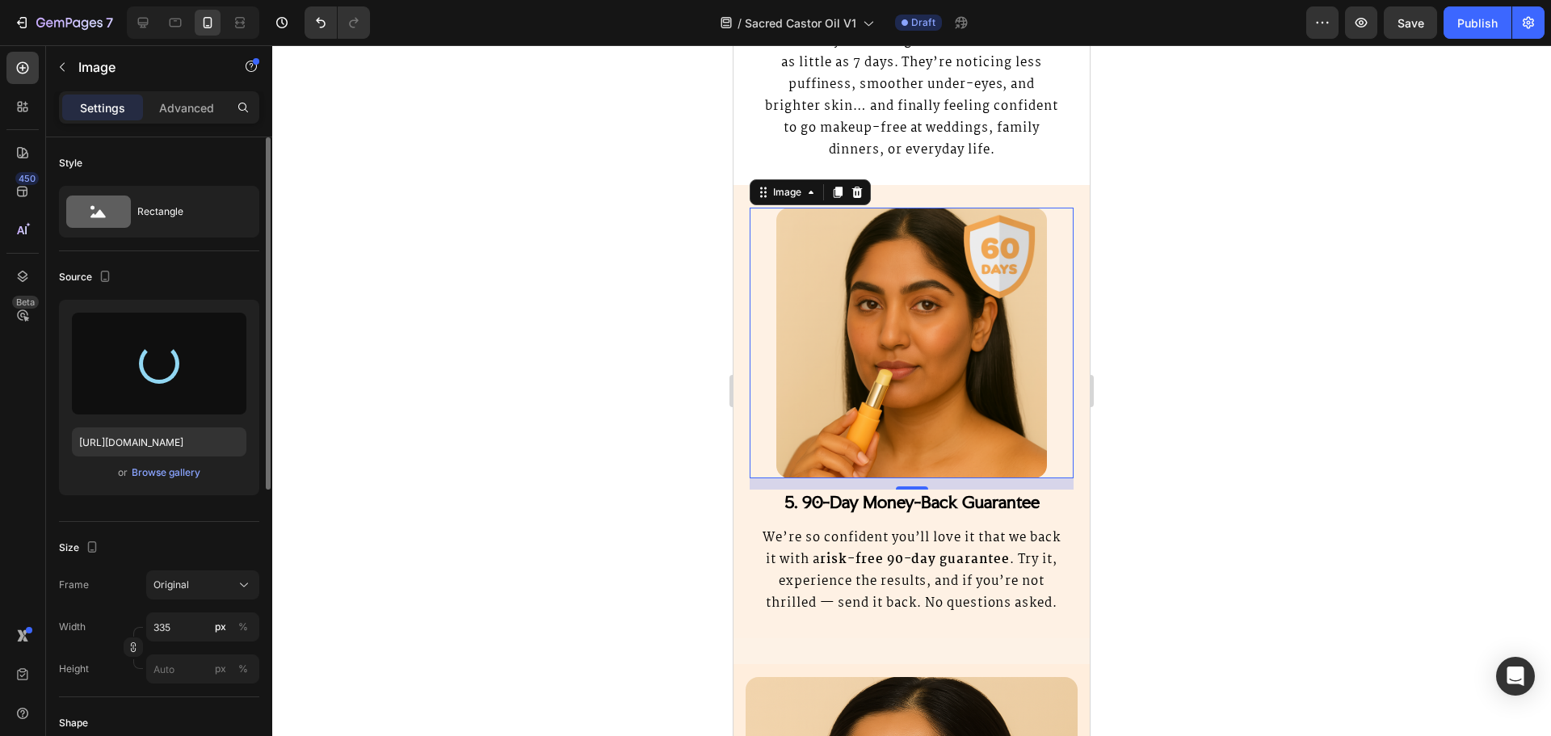
type input "https://cdn.shopify.com/s/files/1/0920/6729/9622/files/gempages_562844214296052…"
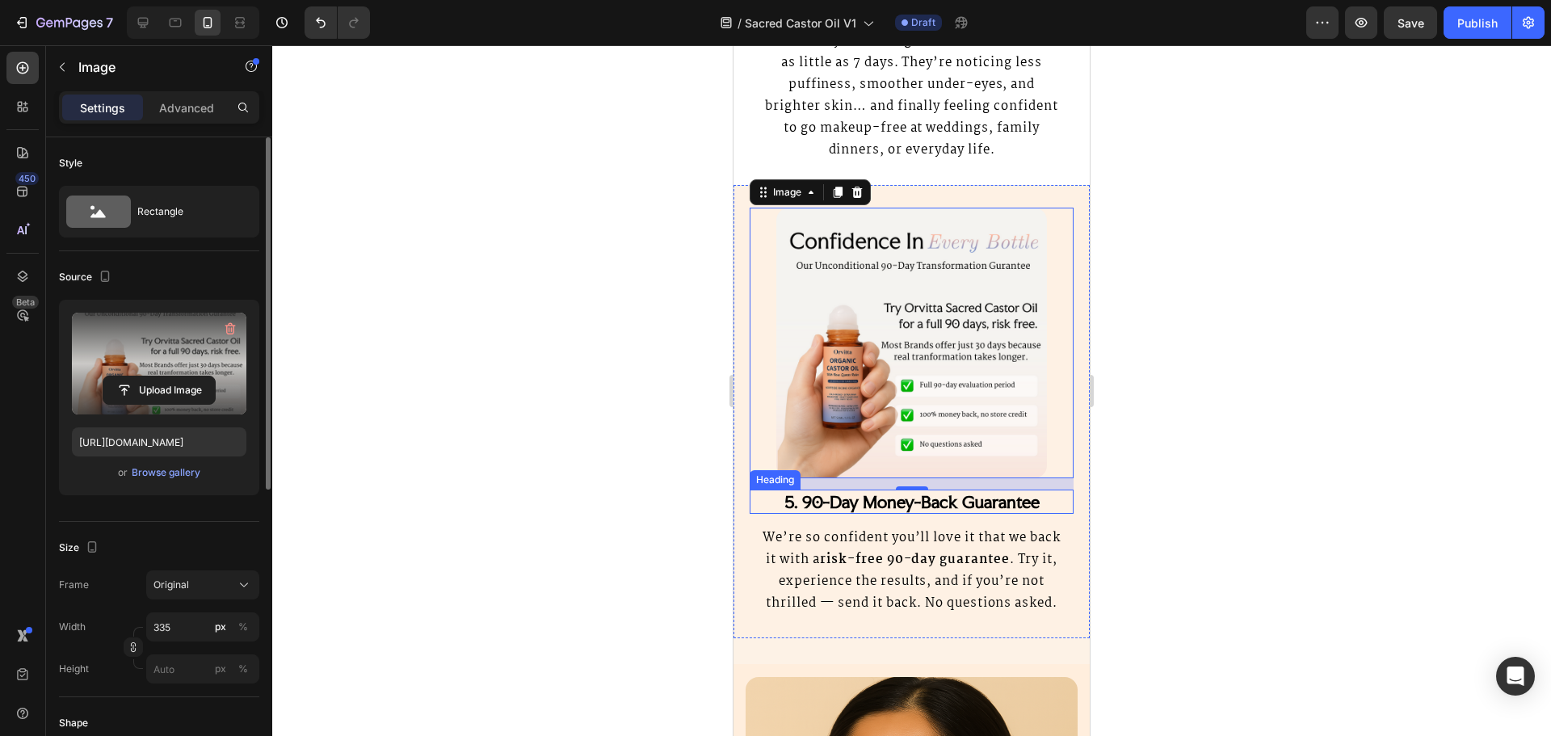
click at [1014, 523] on div "⁠⁠⁠⁠⁠⁠⁠ 5. 90-Day Money-Back Guarantee Heading We’re so confident you’ll love i…" at bounding box center [912, 553] width 324 height 126
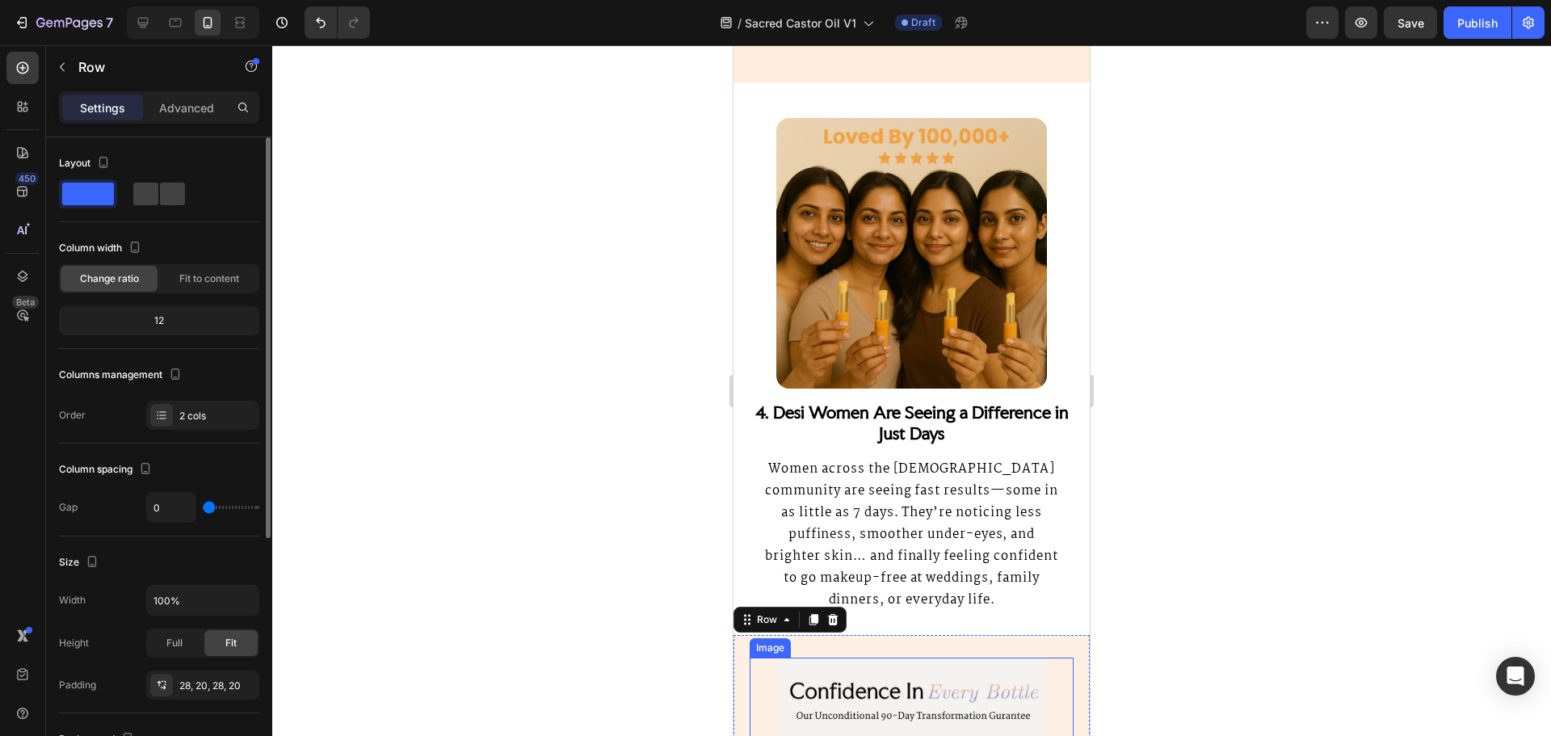
scroll to position [3716, 0]
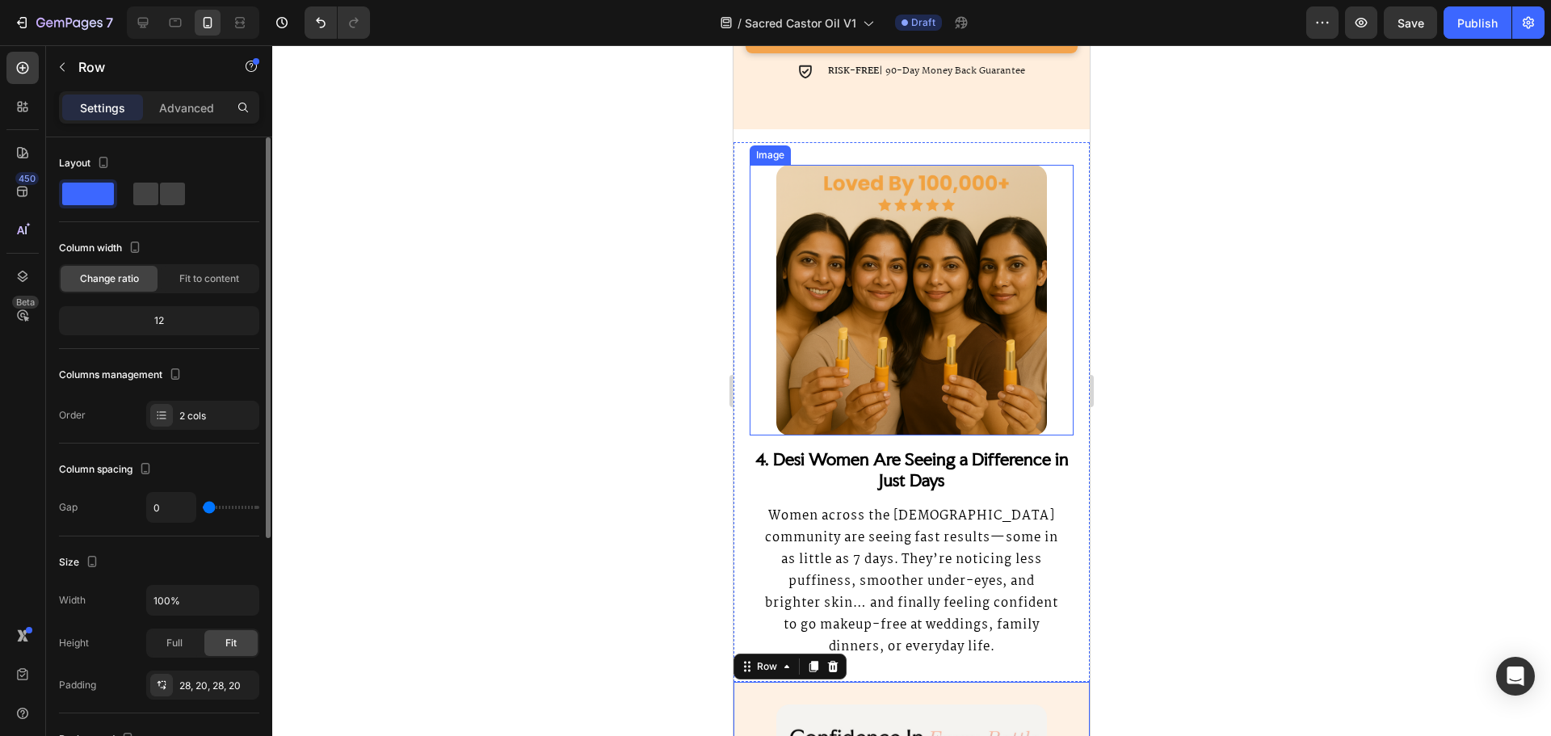
click at [941, 343] on img at bounding box center [911, 300] width 271 height 271
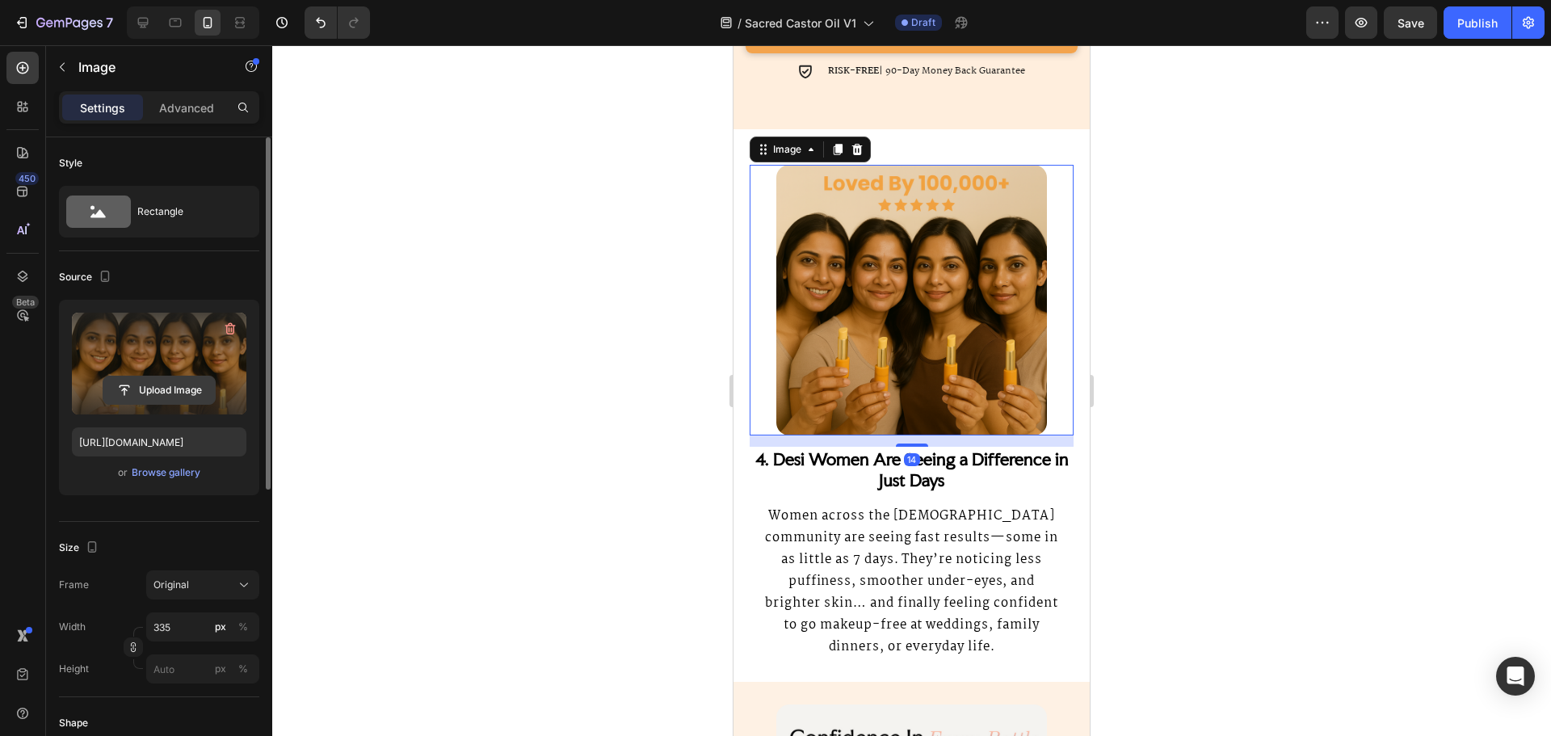
click at [179, 384] on input "file" at bounding box center [158, 389] width 111 height 27
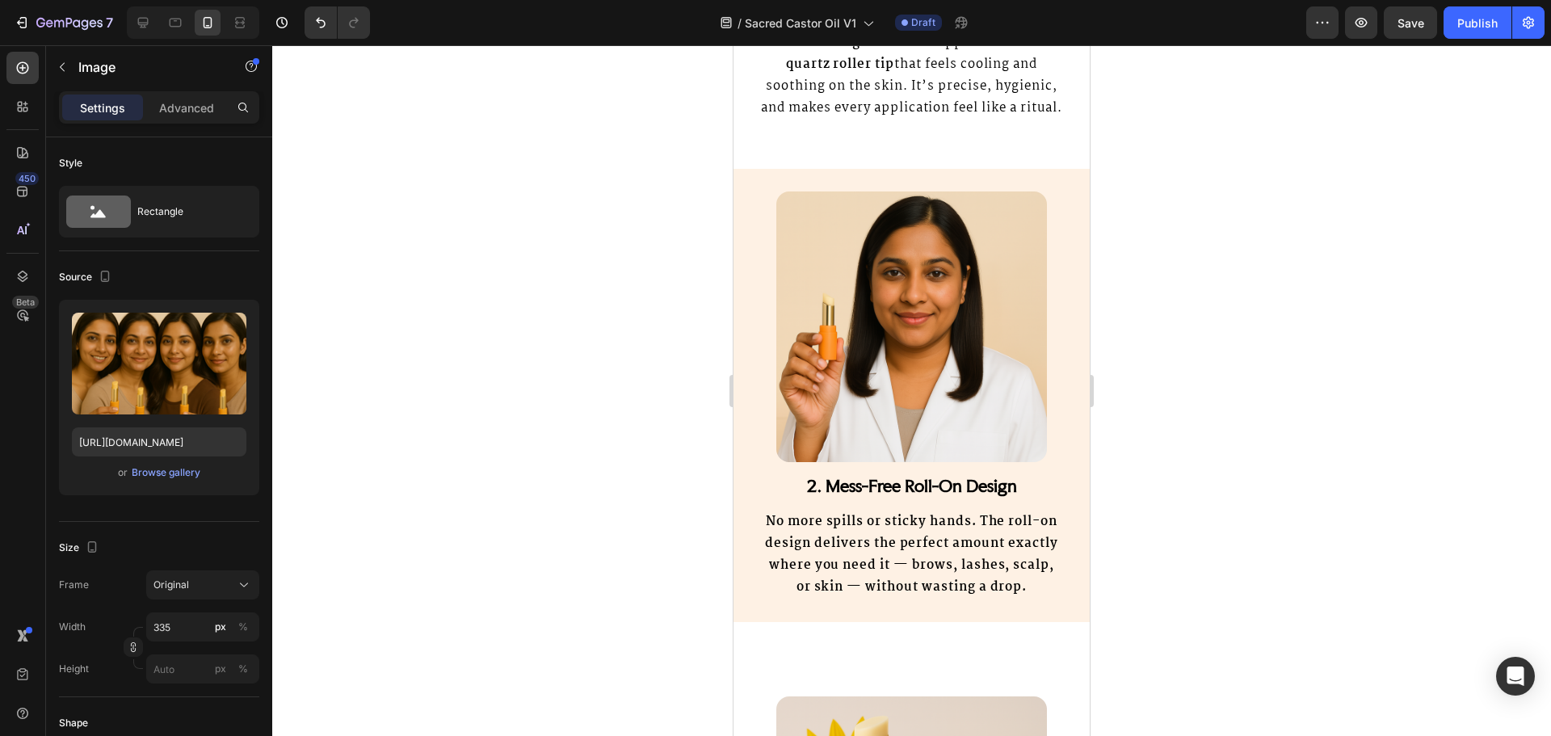
scroll to position [1939, 0]
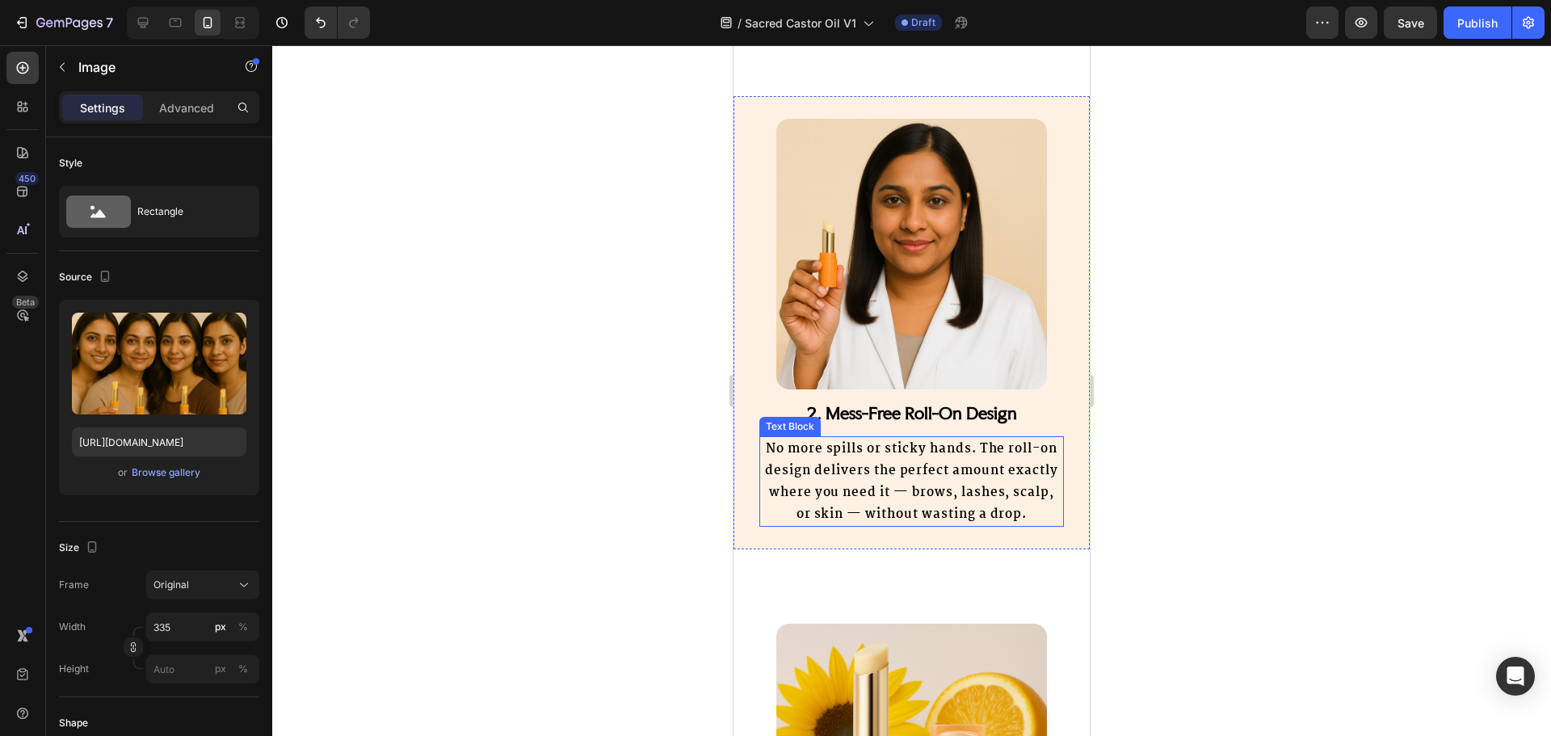
click at [944, 504] on strong "No more spills or sticky hands. The roll-on design delivers the perfect amount …" at bounding box center [911, 482] width 292 height 86
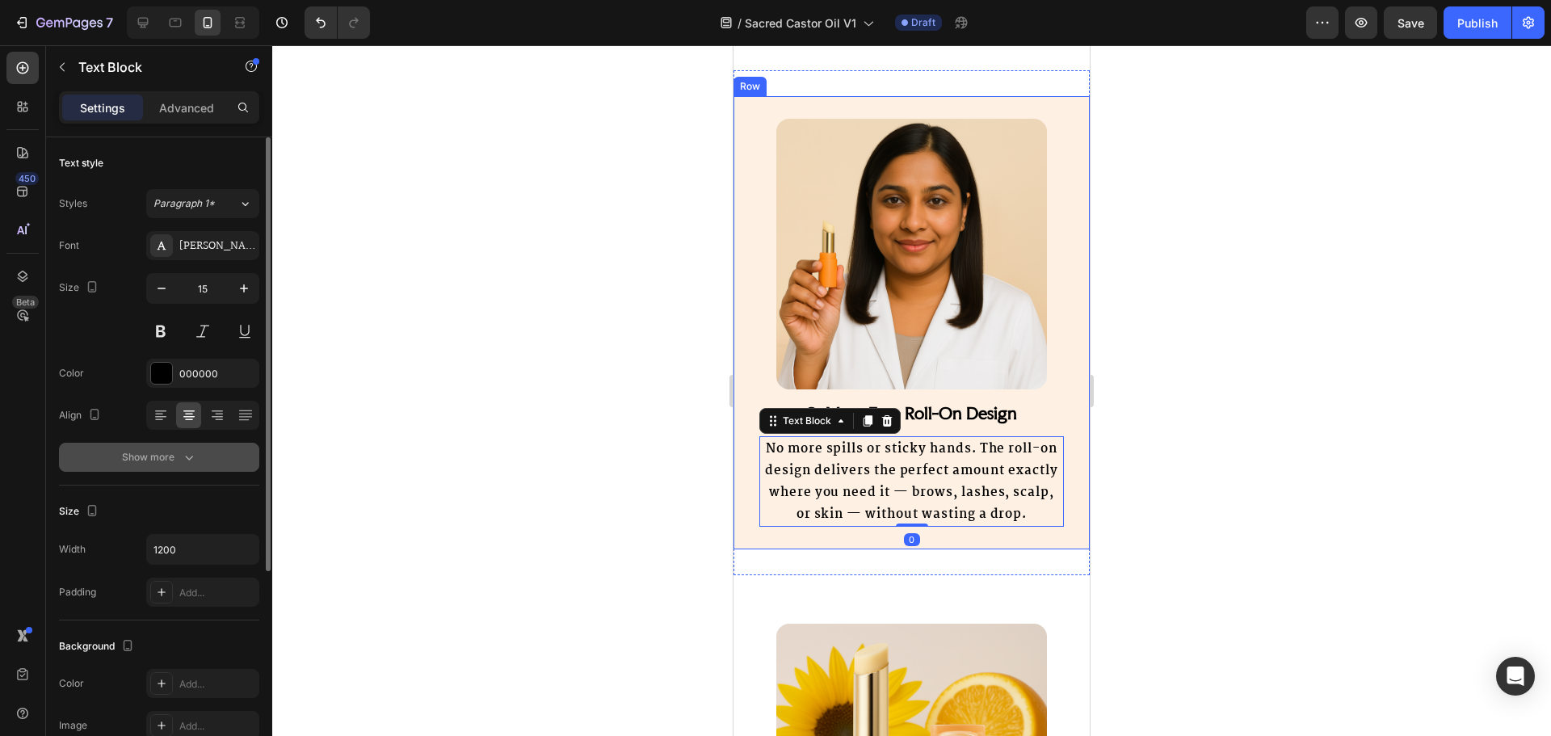
click at [185, 469] on button "Show more" at bounding box center [159, 457] width 200 height 29
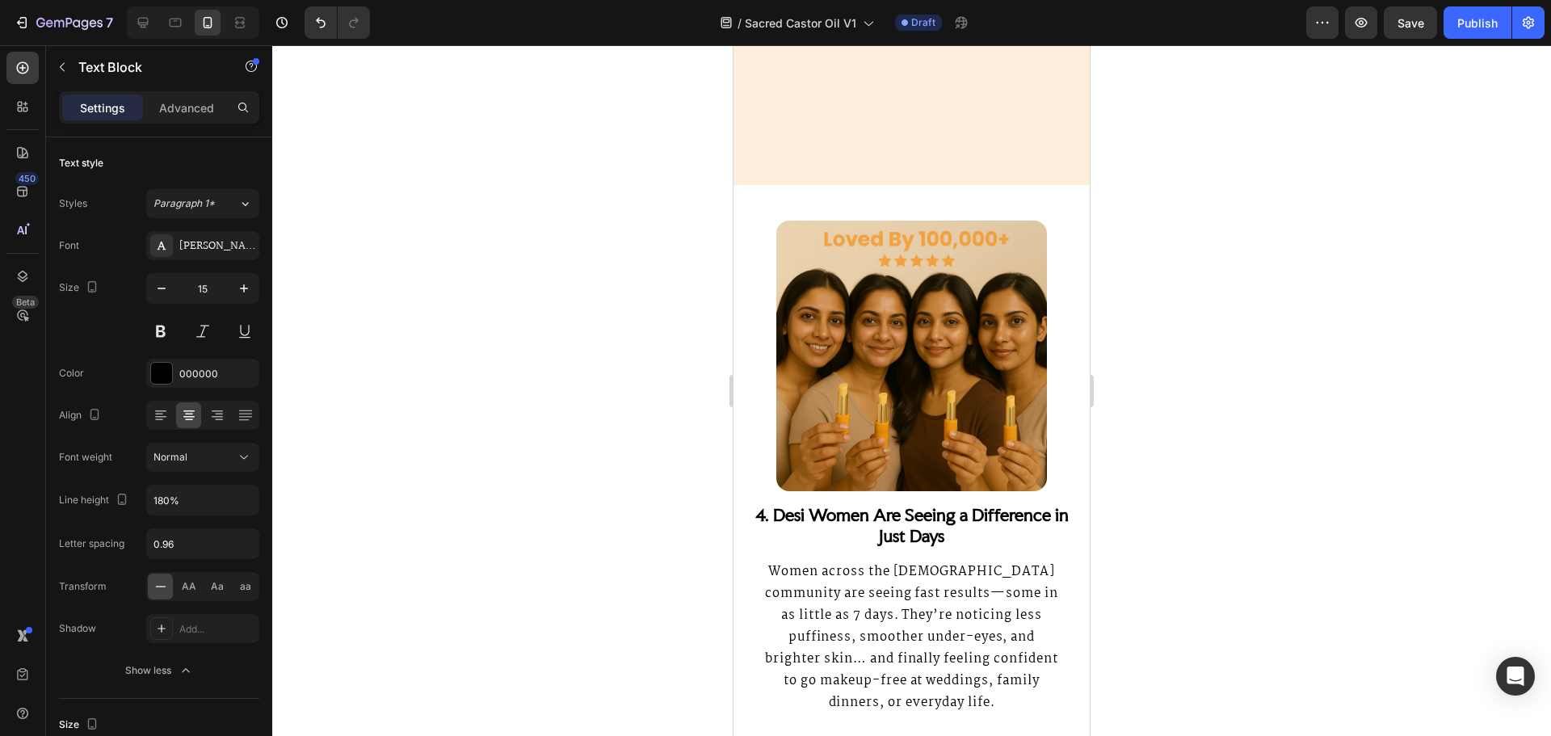
scroll to position [3797, 0]
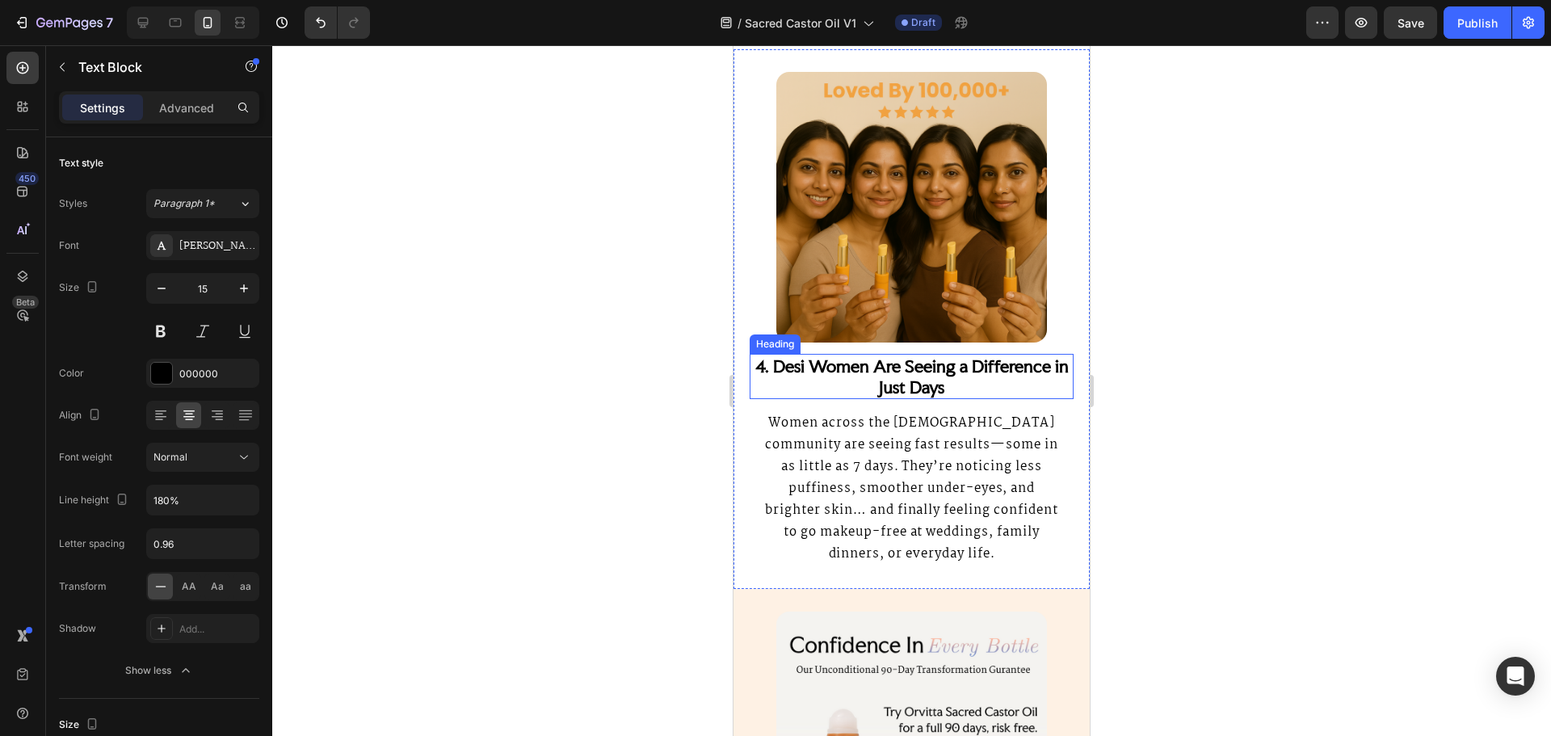
click at [876, 358] on strong "4. Desi Women Are Seeing a Difference in Just Days" at bounding box center [911, 376] width 313 height 42
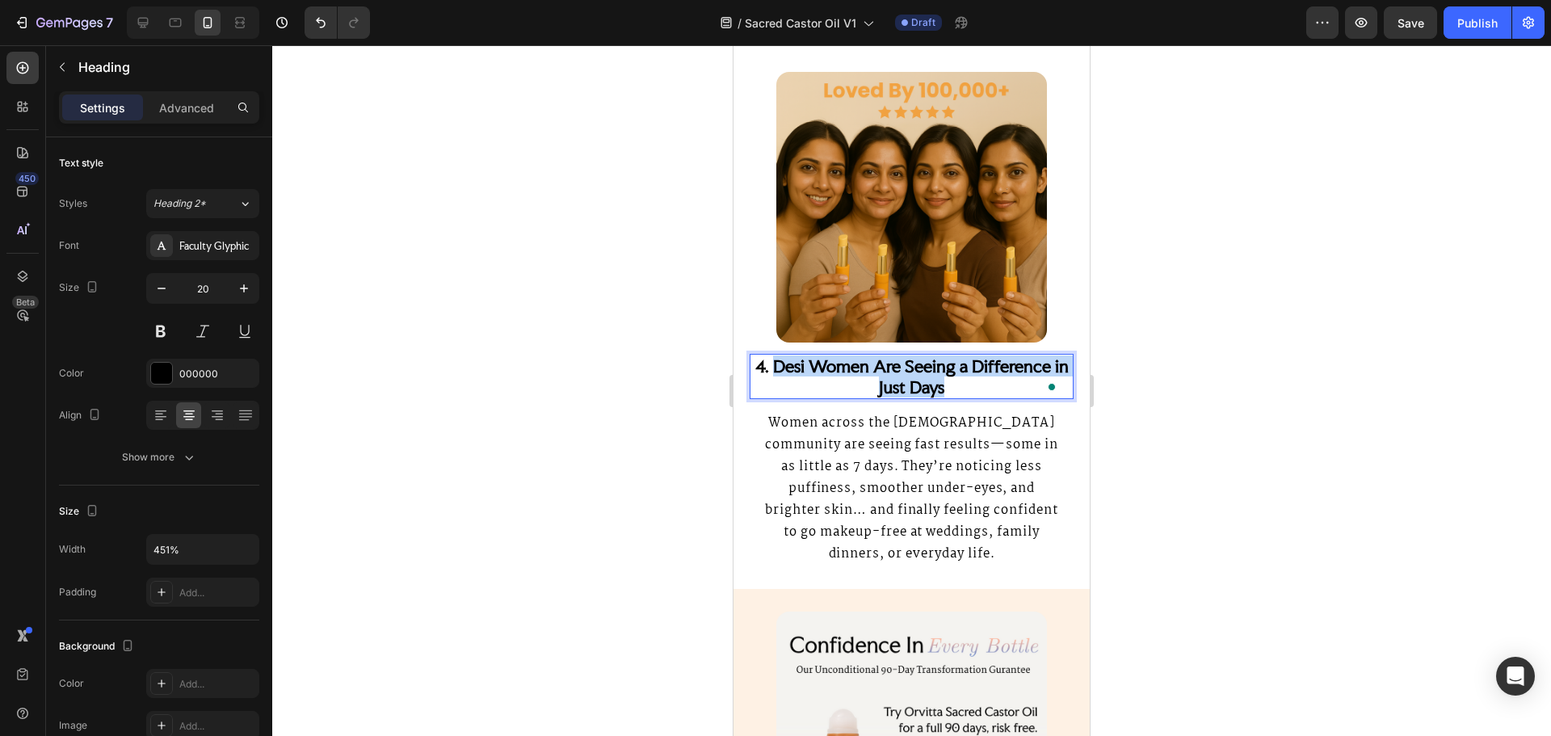
drag, startPoint x: 922, startPoint y: 385, endPoint x: 784, endPoint y: 368, distance: 139.3
click at [784, 368] on strong "4. Desi Women Are Seeing a Difference in Just Days" at bounding box center [911, 376] width 313 height 42
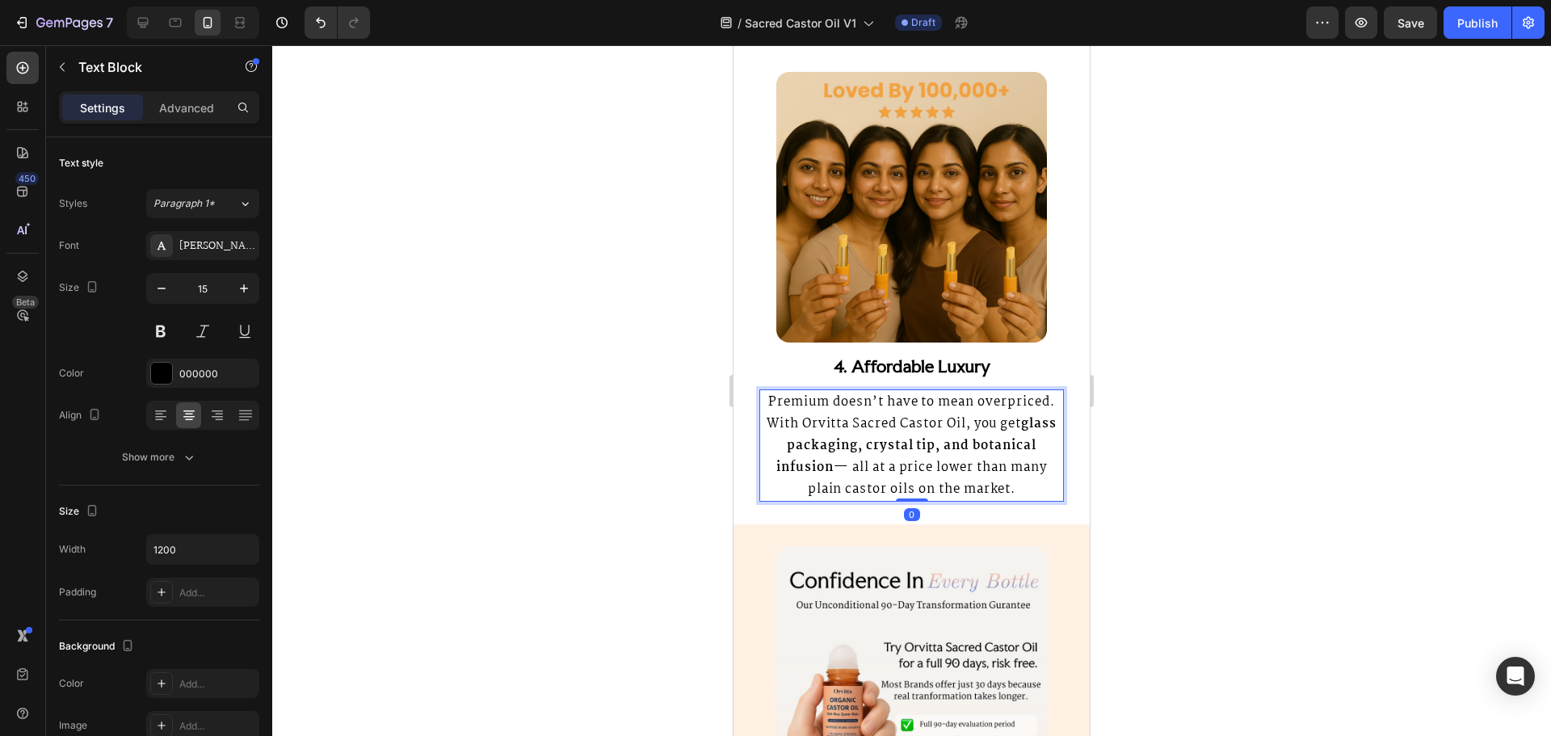
scroll to position [3797, 0]
click at [1163, 393] on div at bounding box center [911, 390] width 1279 height 691
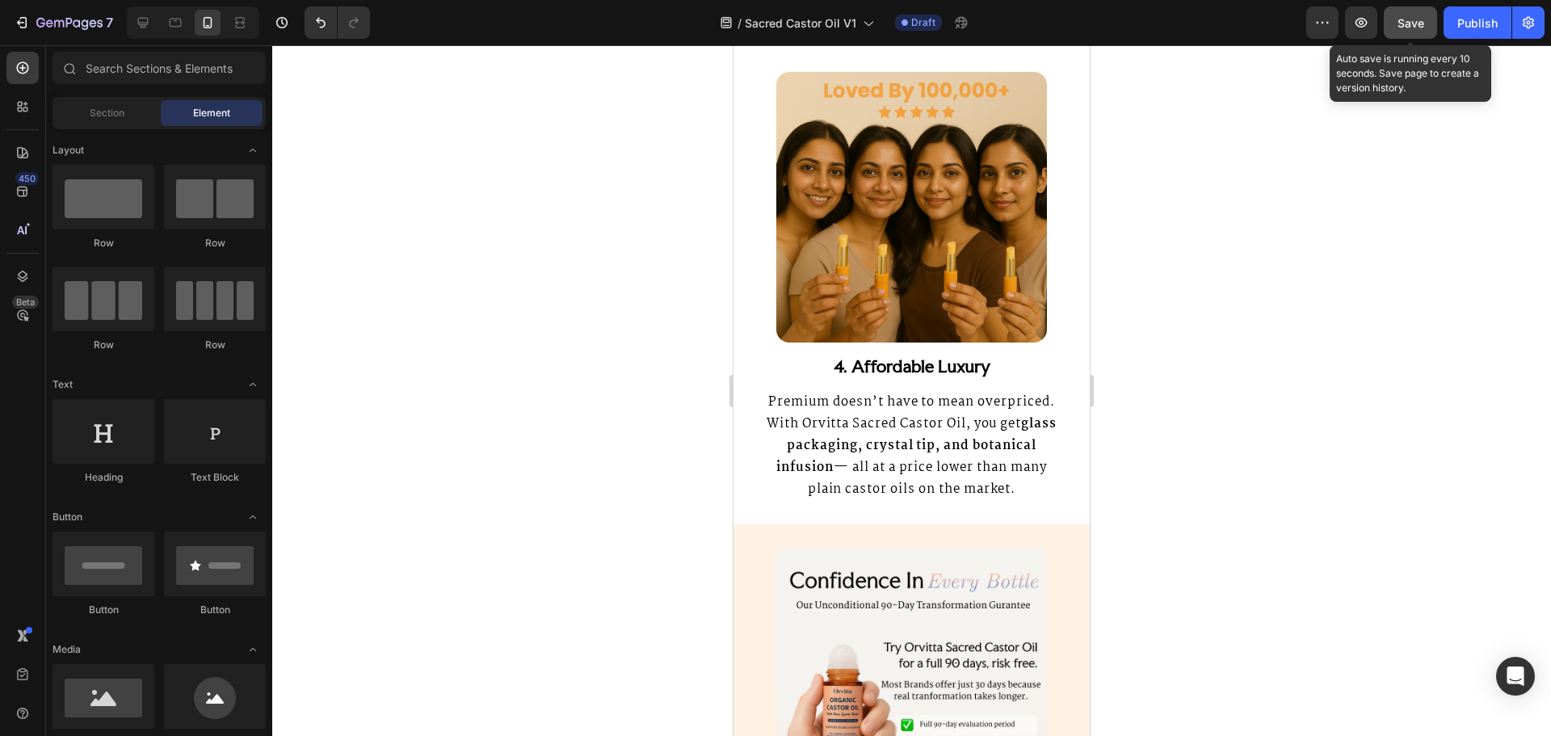
click at [1411, 26] on span "Save" at bounding box center [1410, 23] width 27 height 14
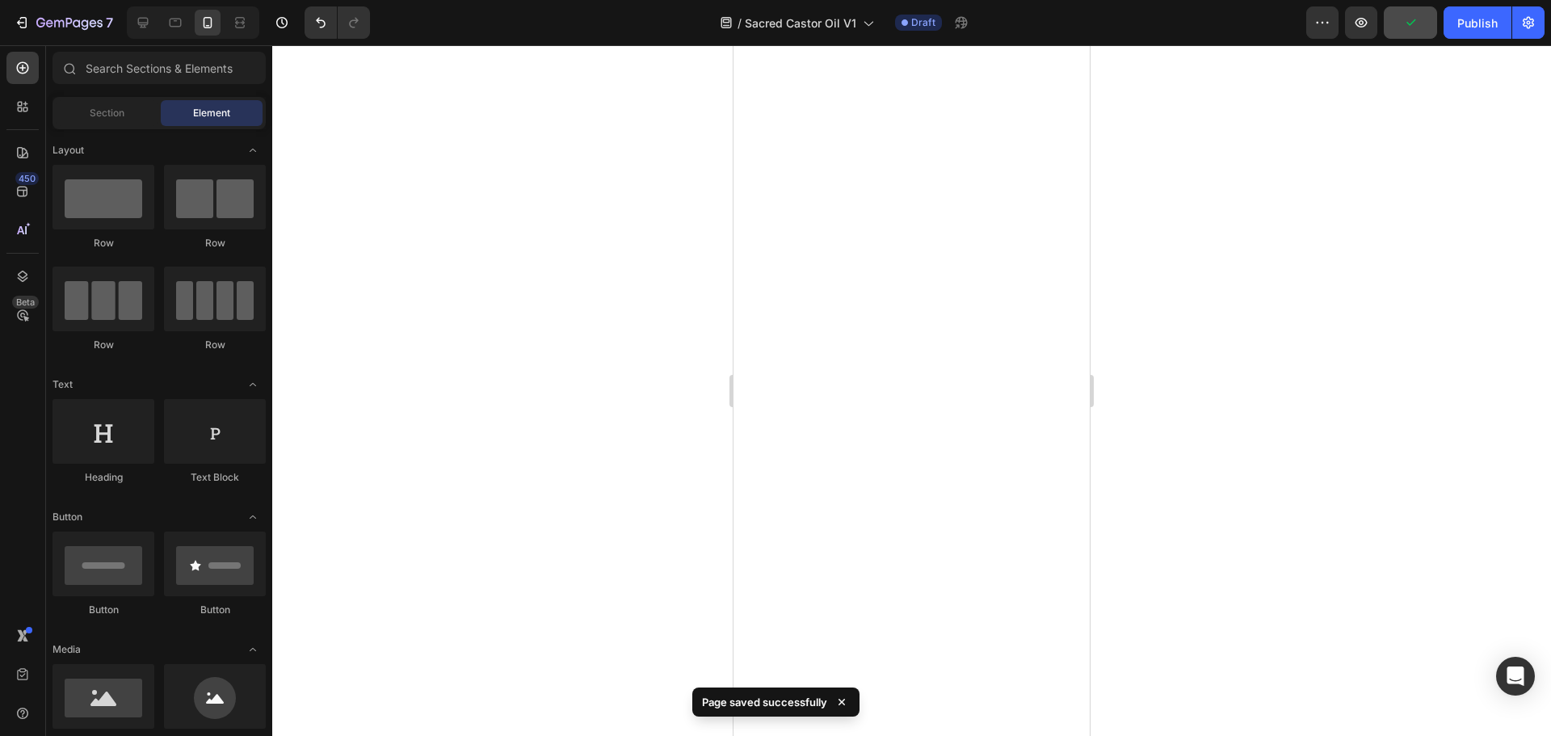
scroll to position [0, 0]
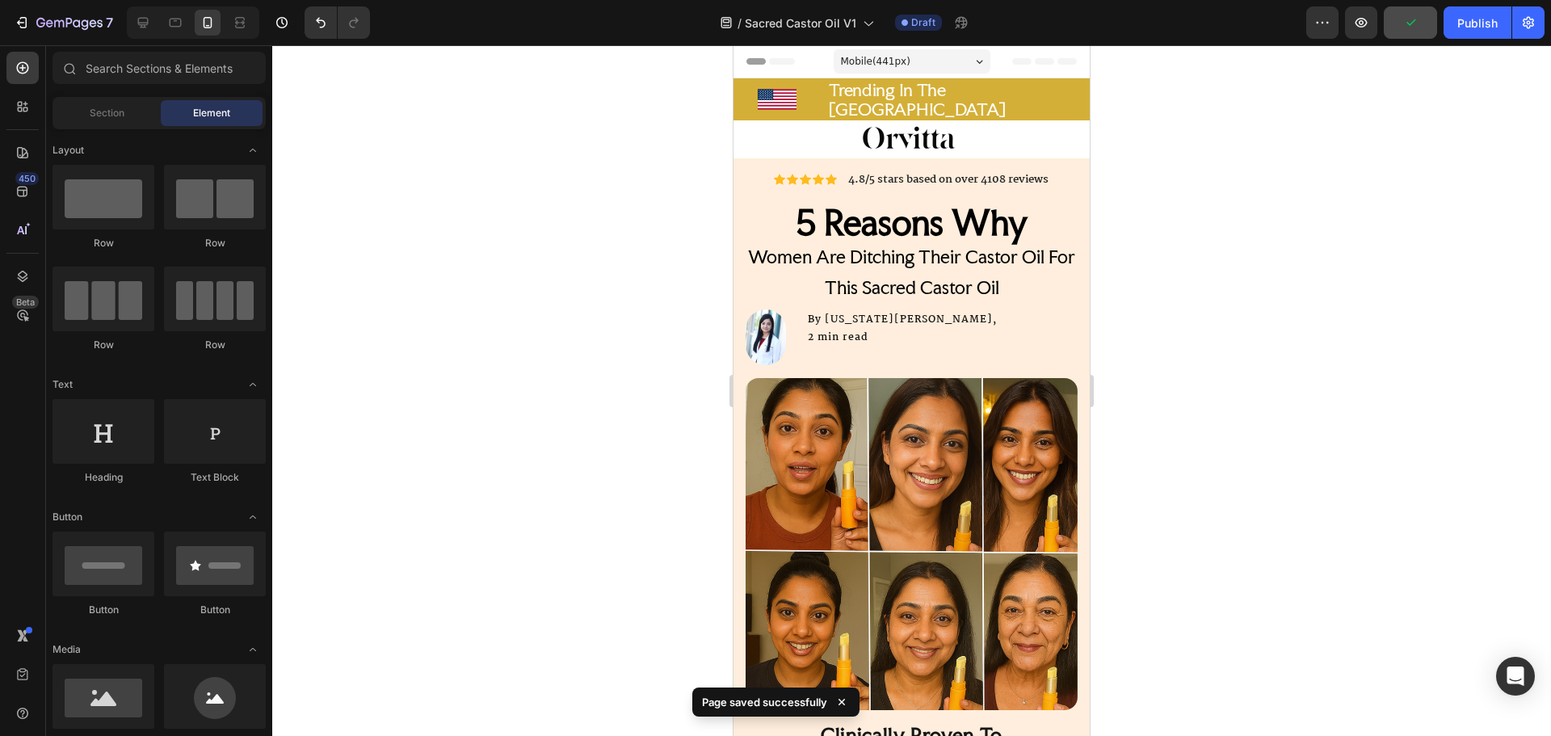
click at [924, 438] on img at bounding box center [912, 544] width 332 height 332
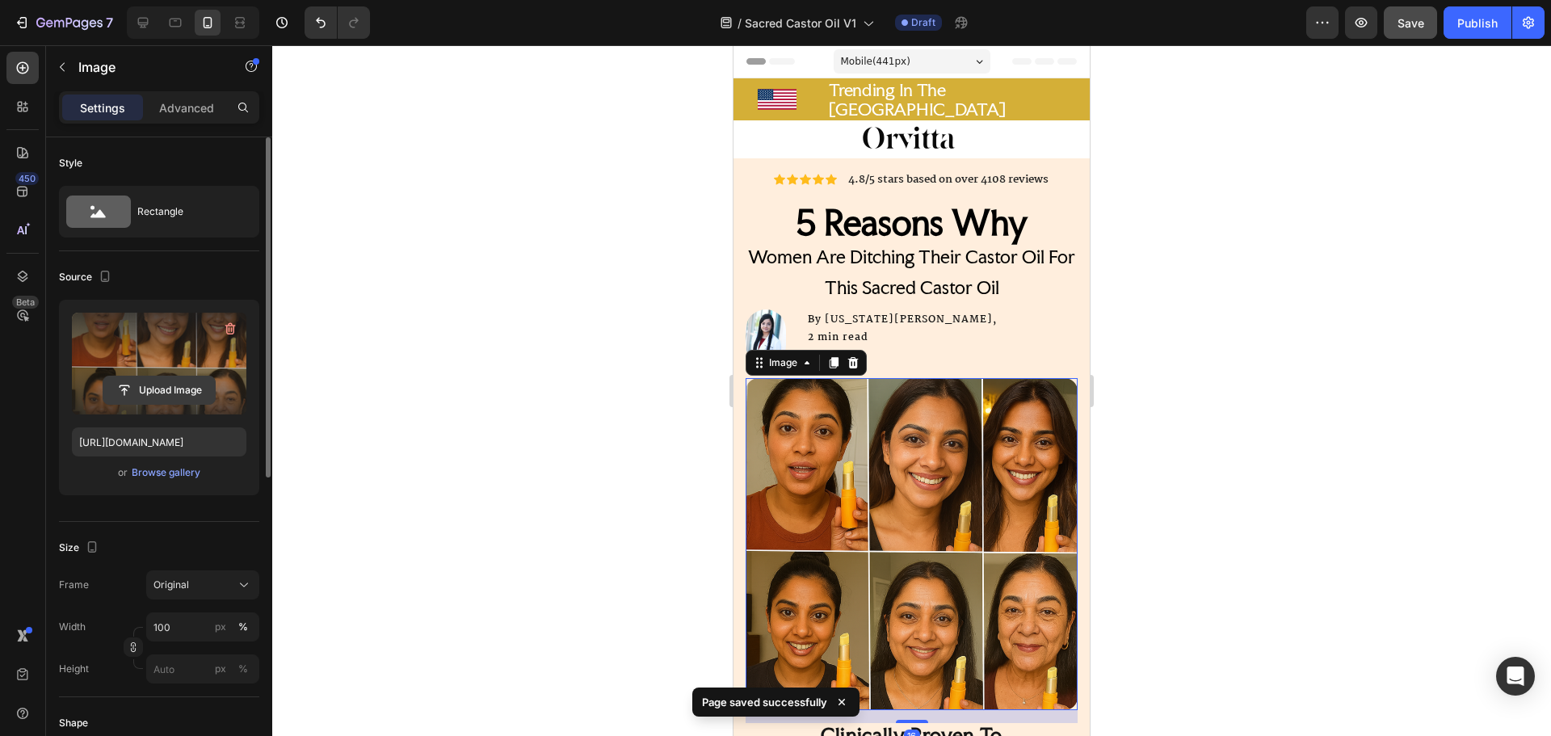
click at [187, 392] on input "file" at bounding box center [158, 389] width 111 height 27
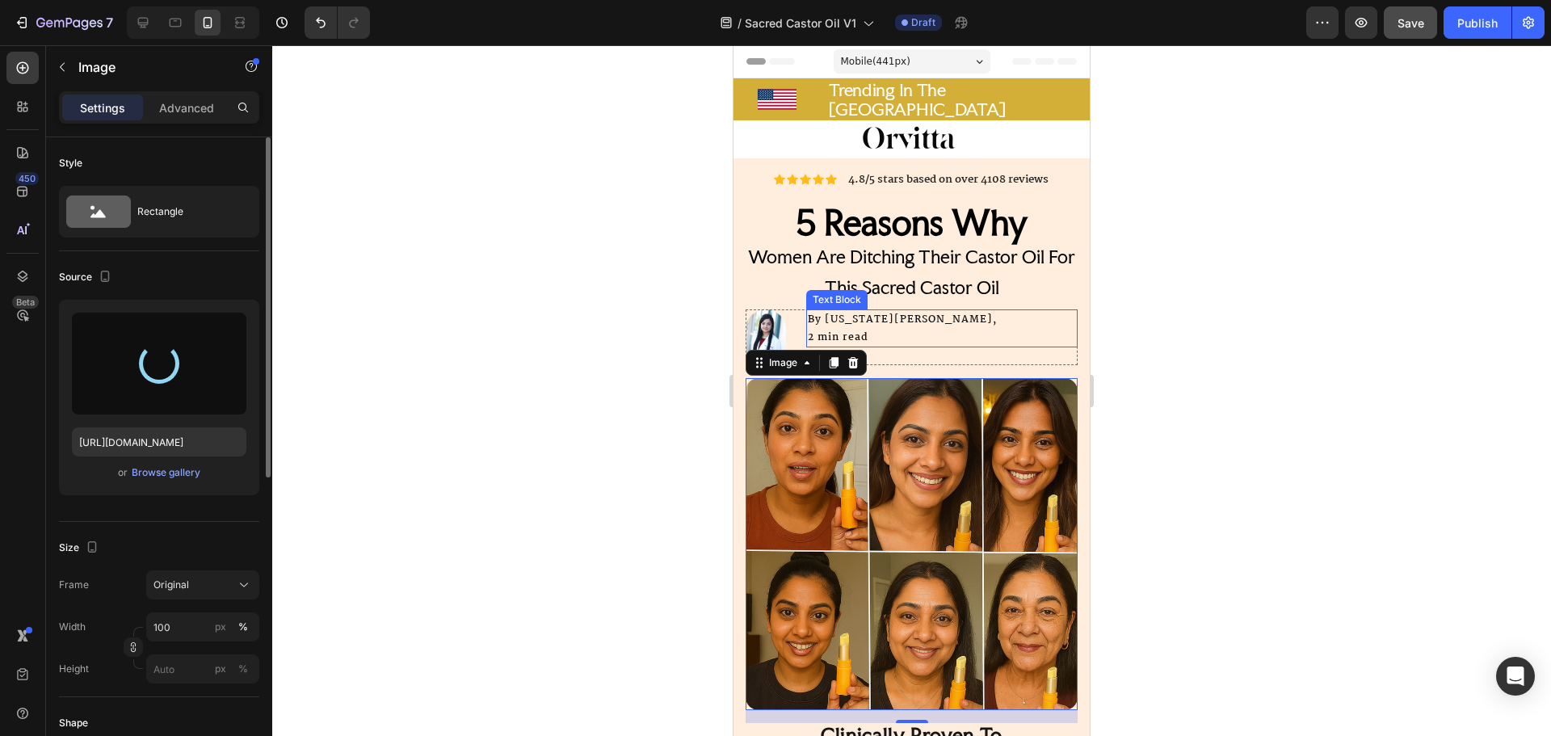
type input "https://cdn.shopify.com/s/files/1/0920/6729/9622/files/gempages_562844214296052…"
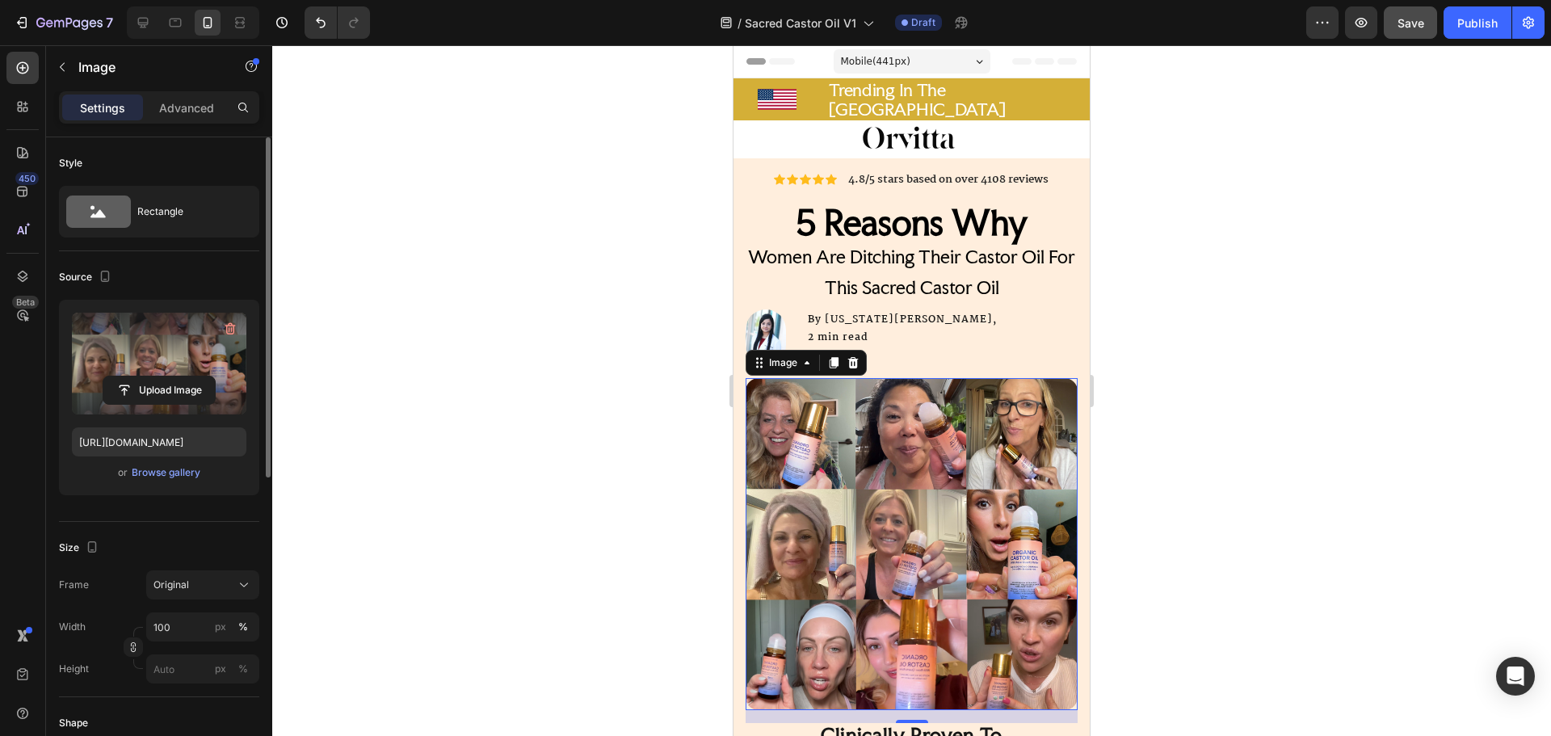
click at [1000, 296] on h2 "5 Reasons Why Women Are Ditching Their Castor Oil For This Sacred Castor Oil" at bounding box center [912, 255] width 332 height 97
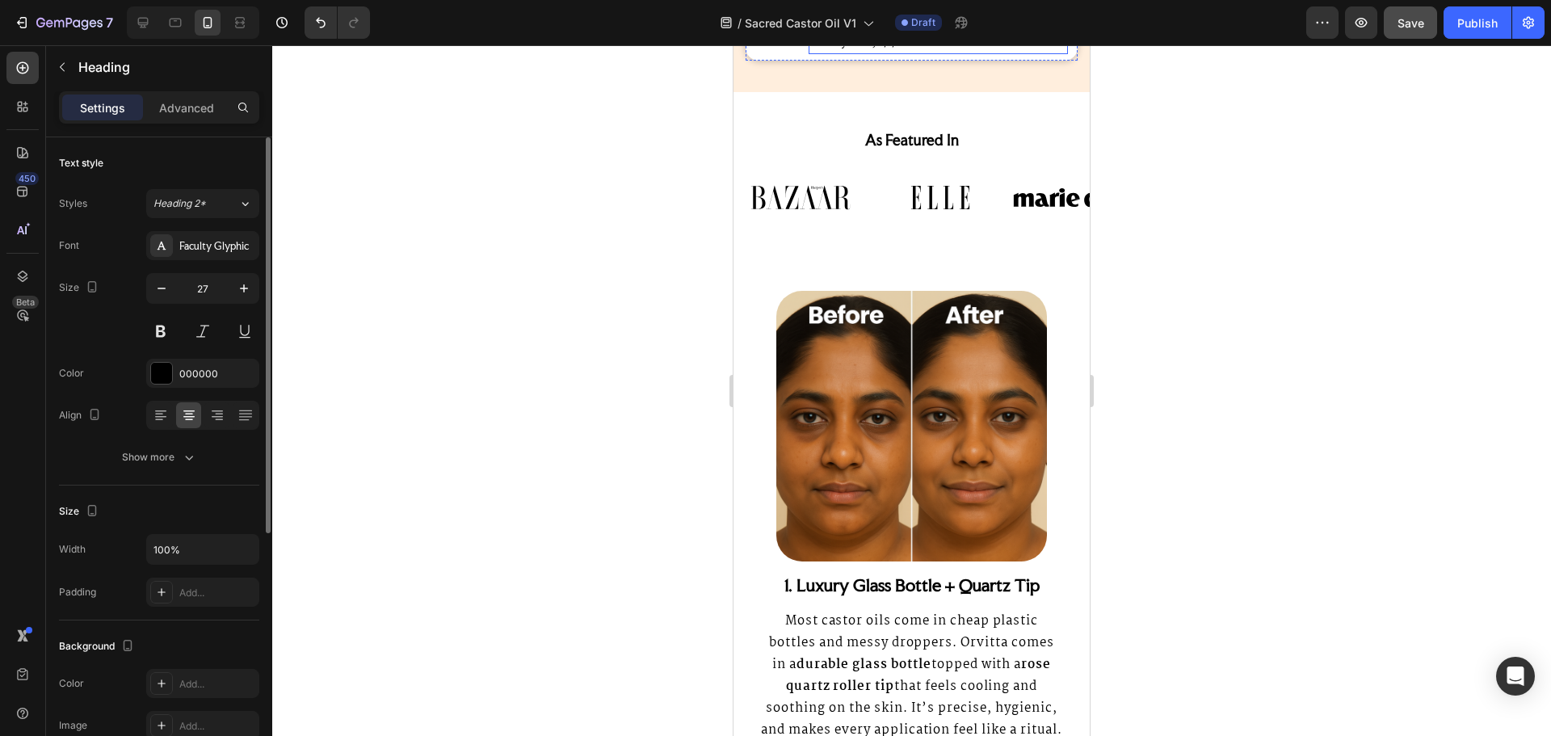
scroll to position [1292, 0]
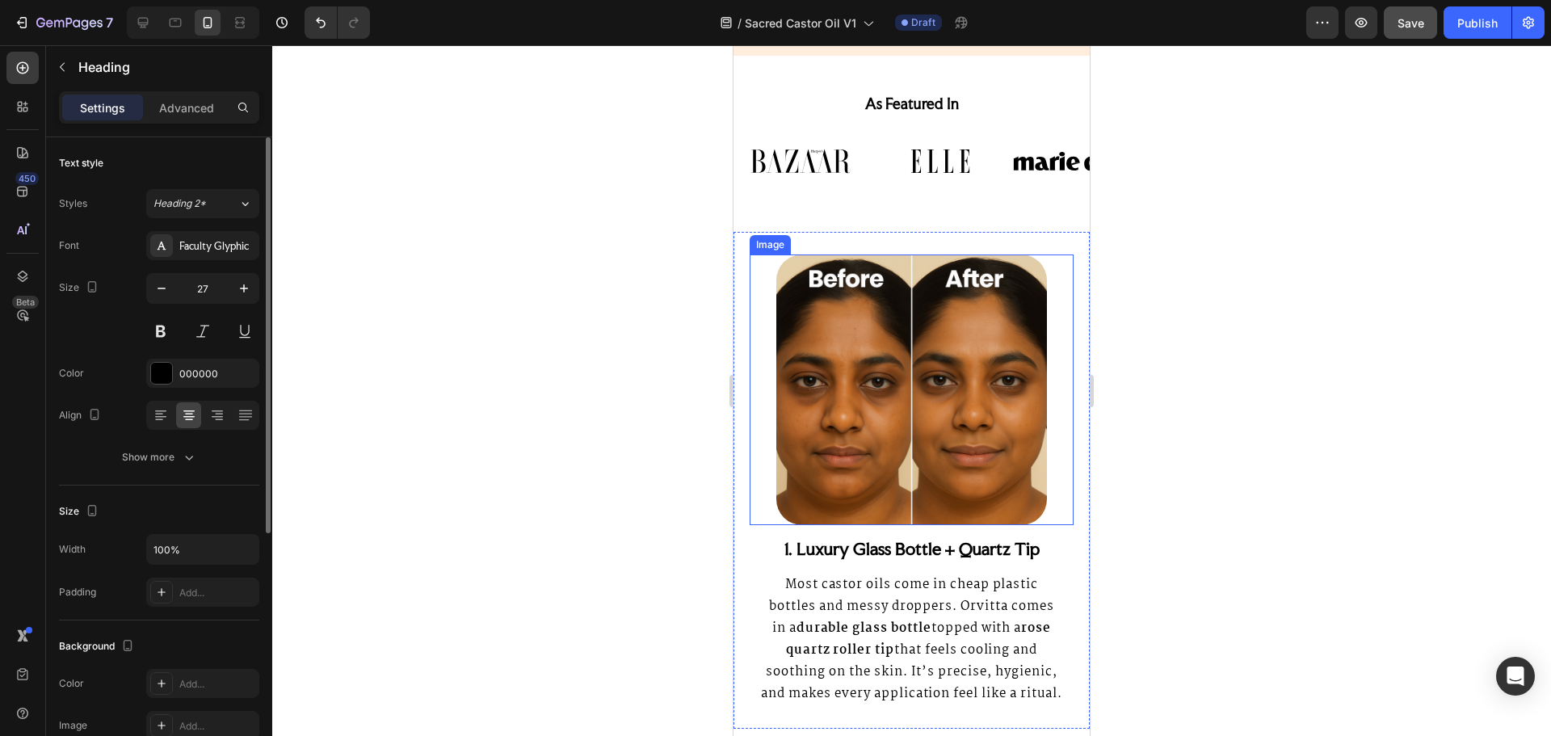
click at [896, 335] on img at bounding box center [911, 389] width 271 height 271
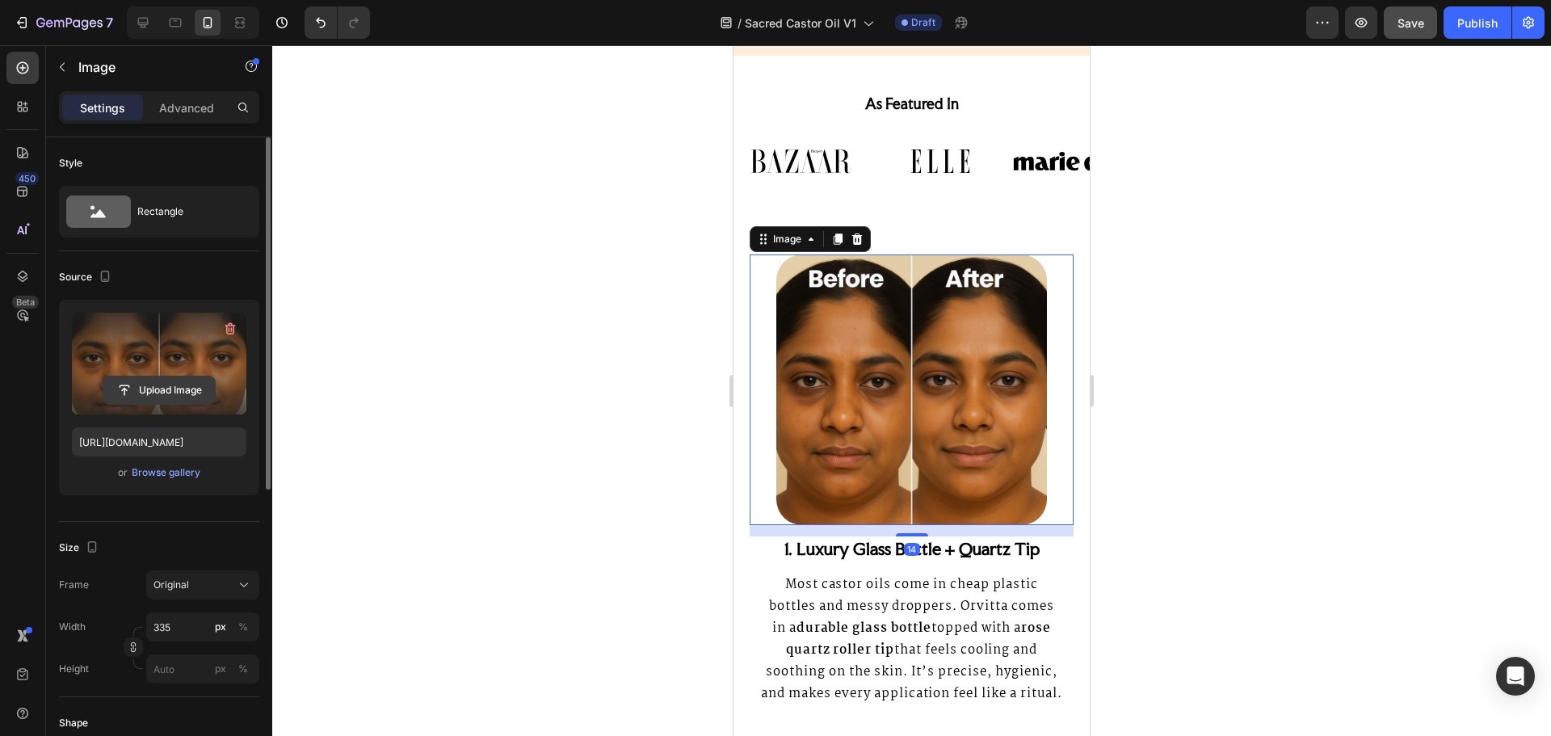
click at [134, 394] on input "file" at bounding box center [158, 389] width 111 height 27
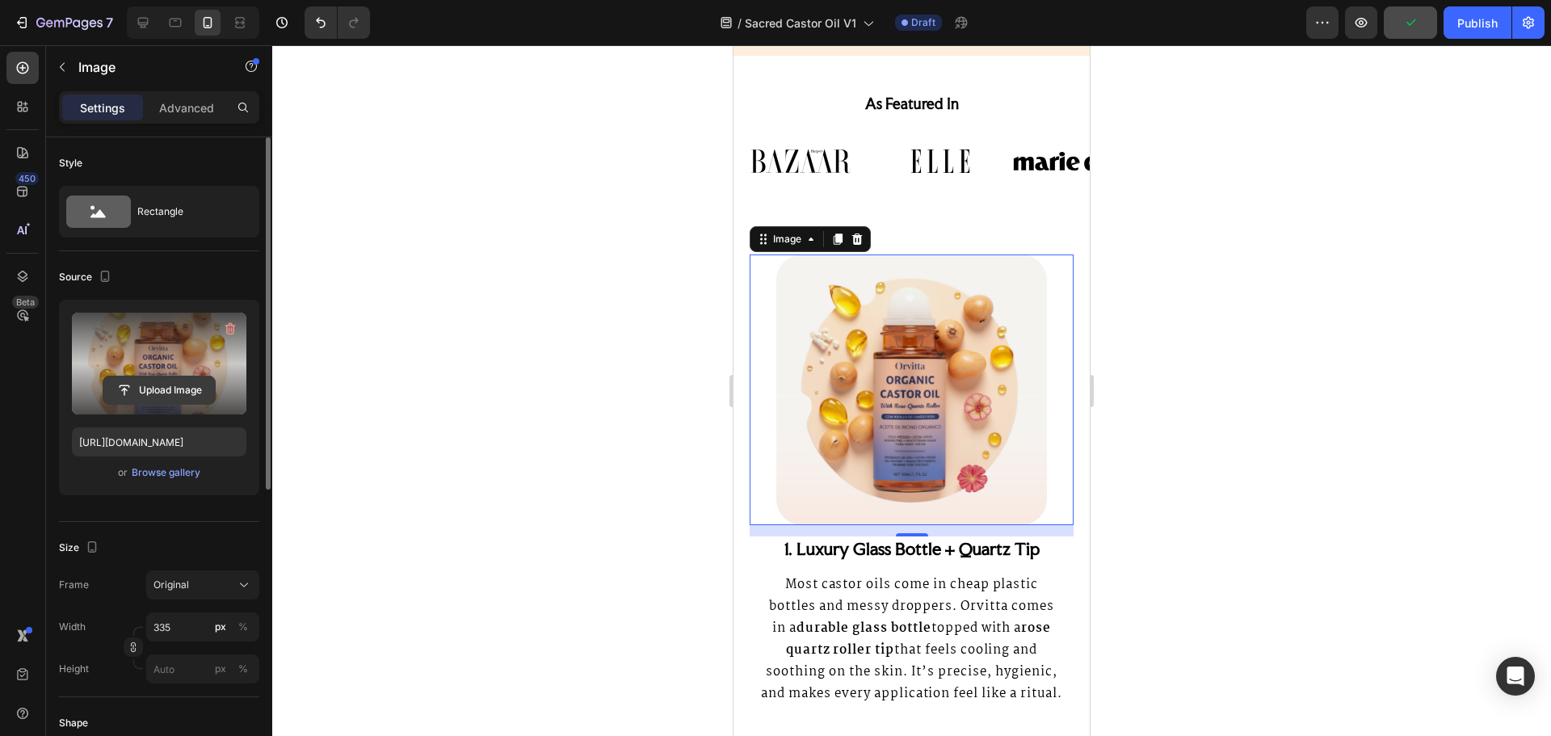
click at [183, 389] on input "file" at bounding box center [158, 389] width 111 height 27
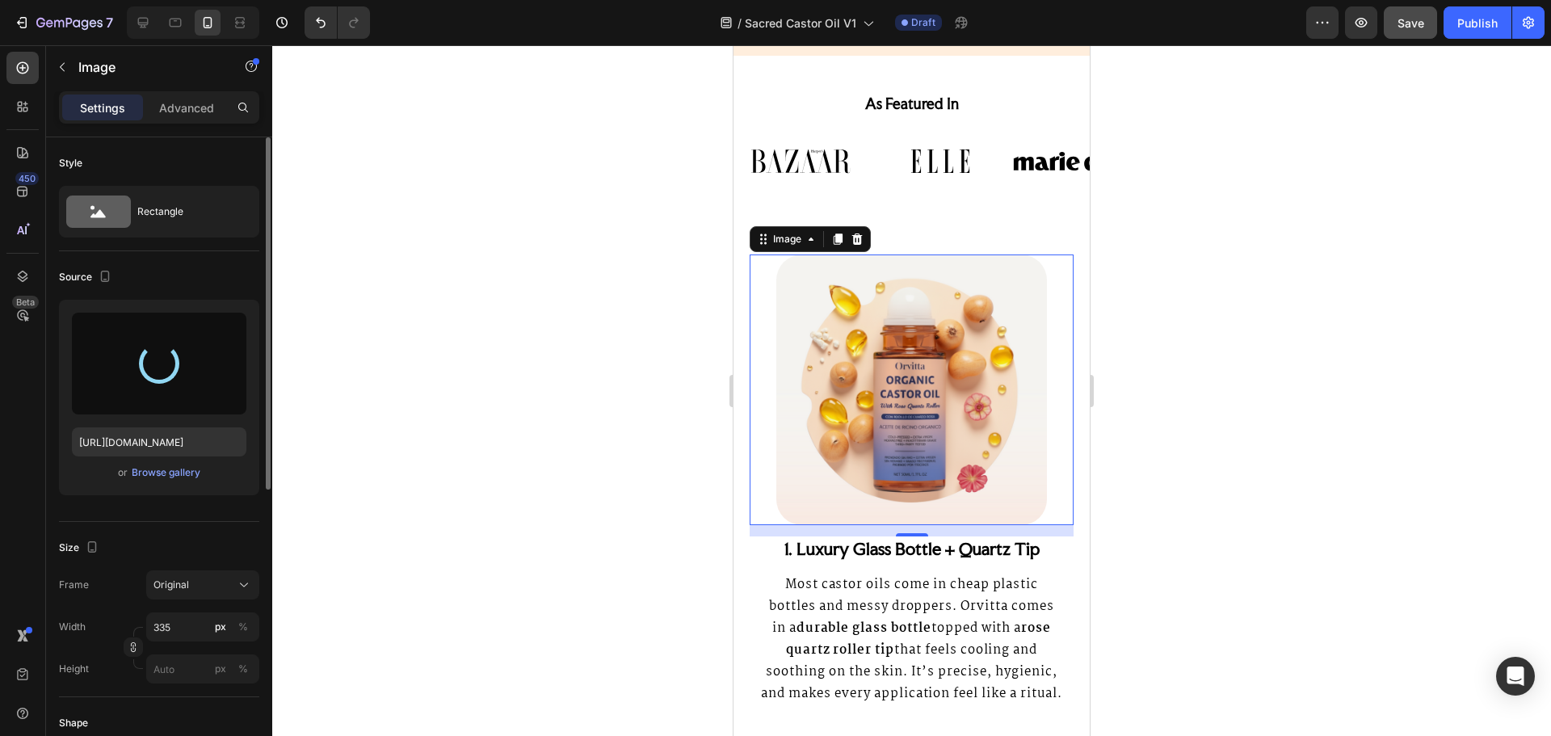
type input "https://cdn.shopify.com/s/files/1/0920/6729/9622/files/gempages_562844214296052…"
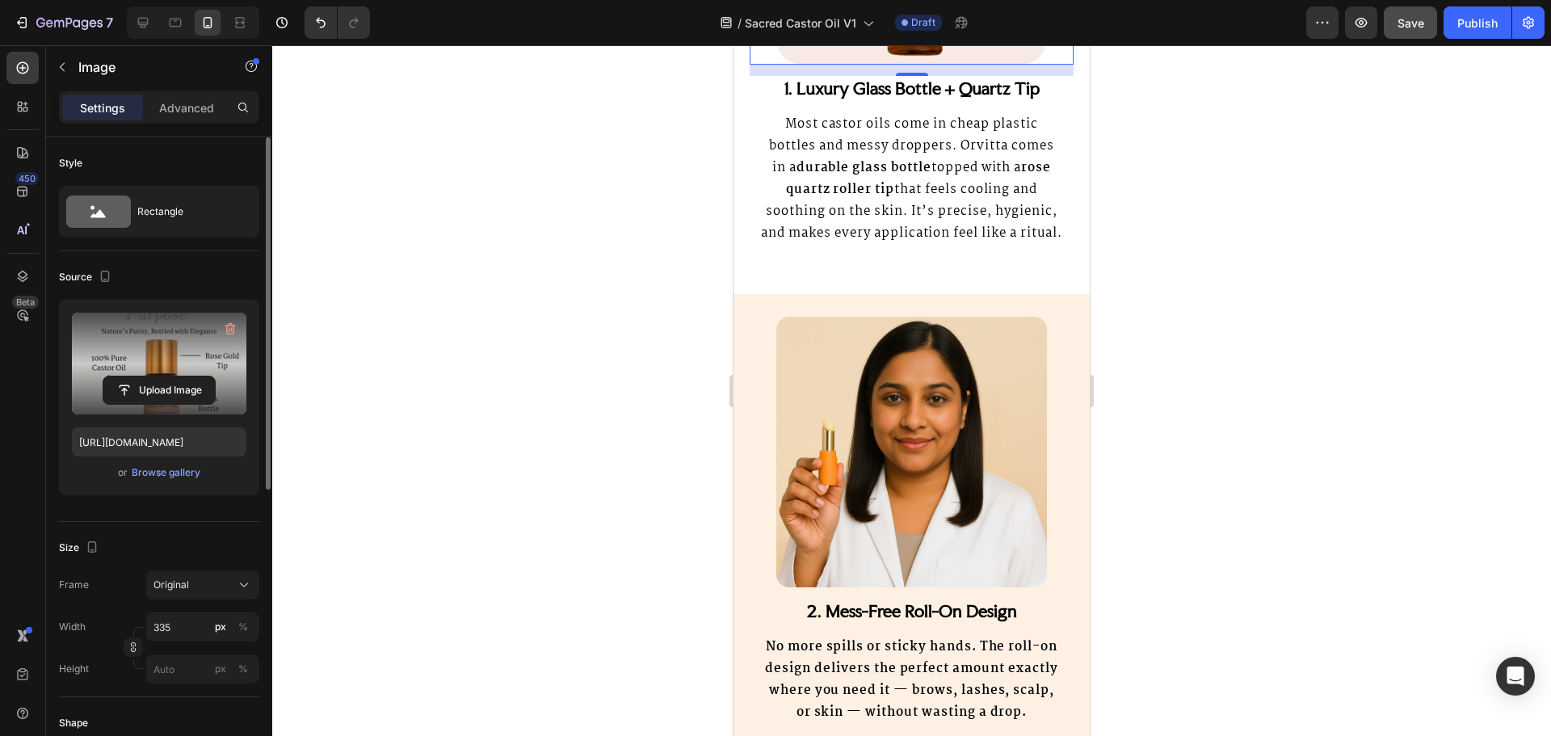
scroll to position [1858, 0]
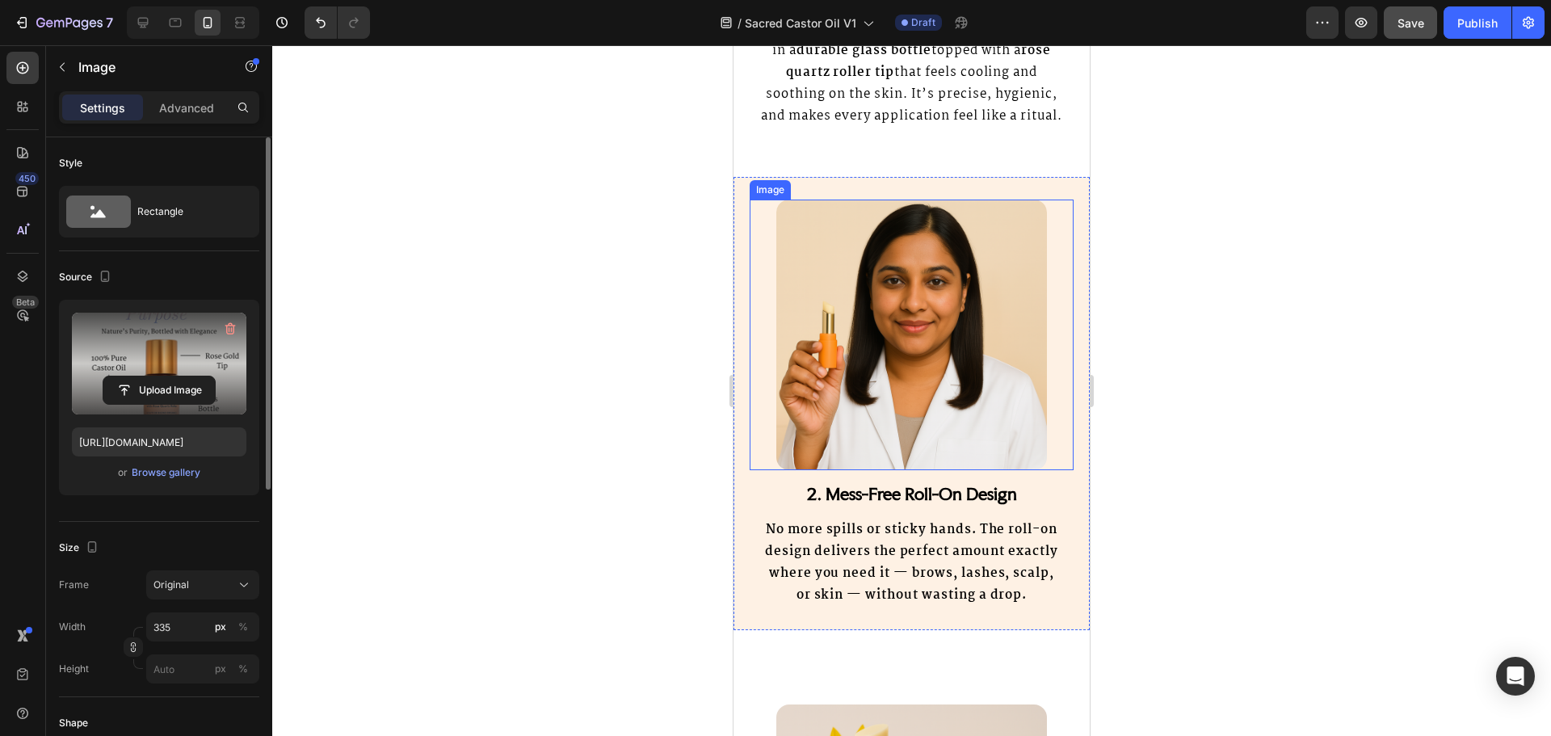
click at [888, 305] on img at bounding box center [911, 335] width 271 height 271
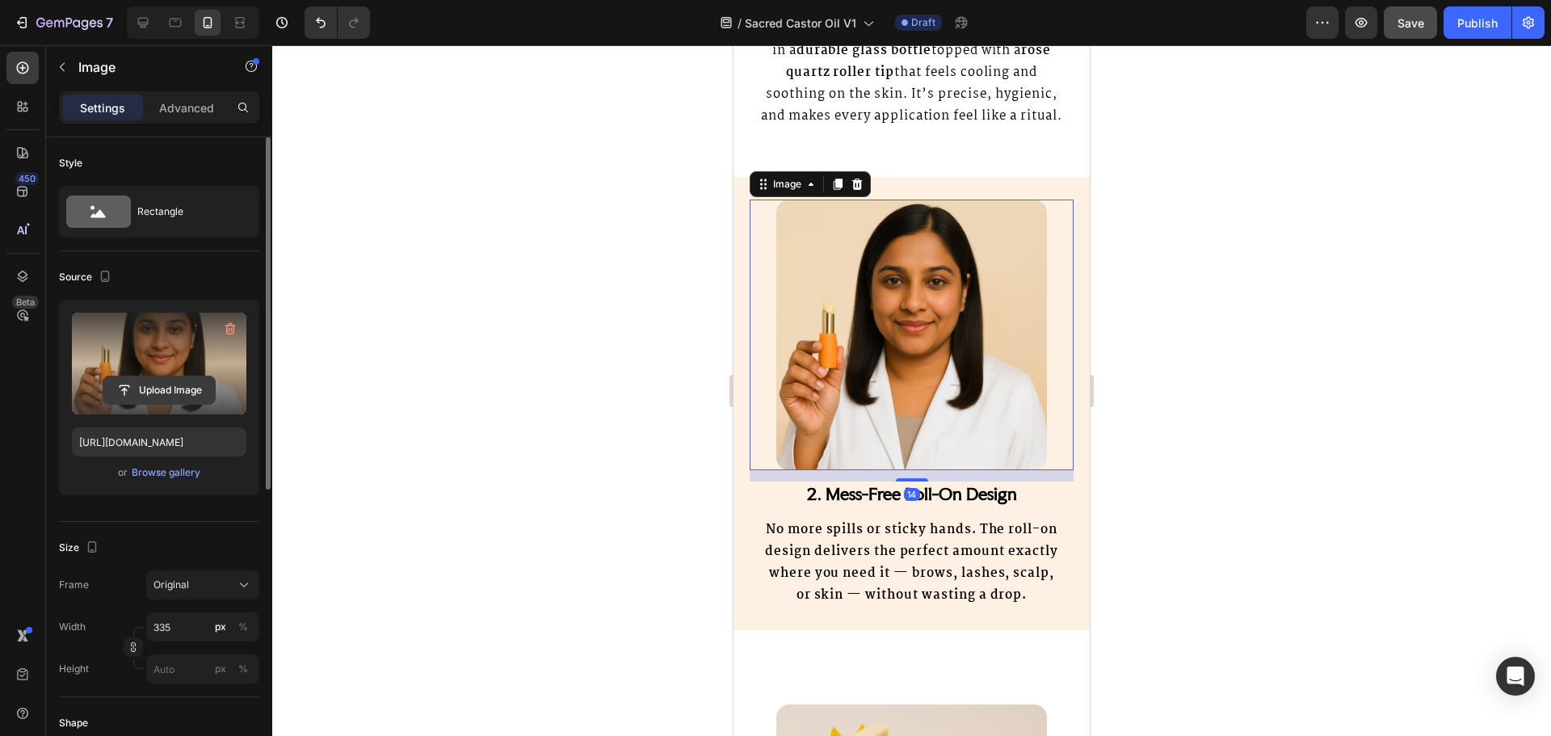
click at [179, 386] on input "file" at bounding box center [158, 389] width 111 height 27
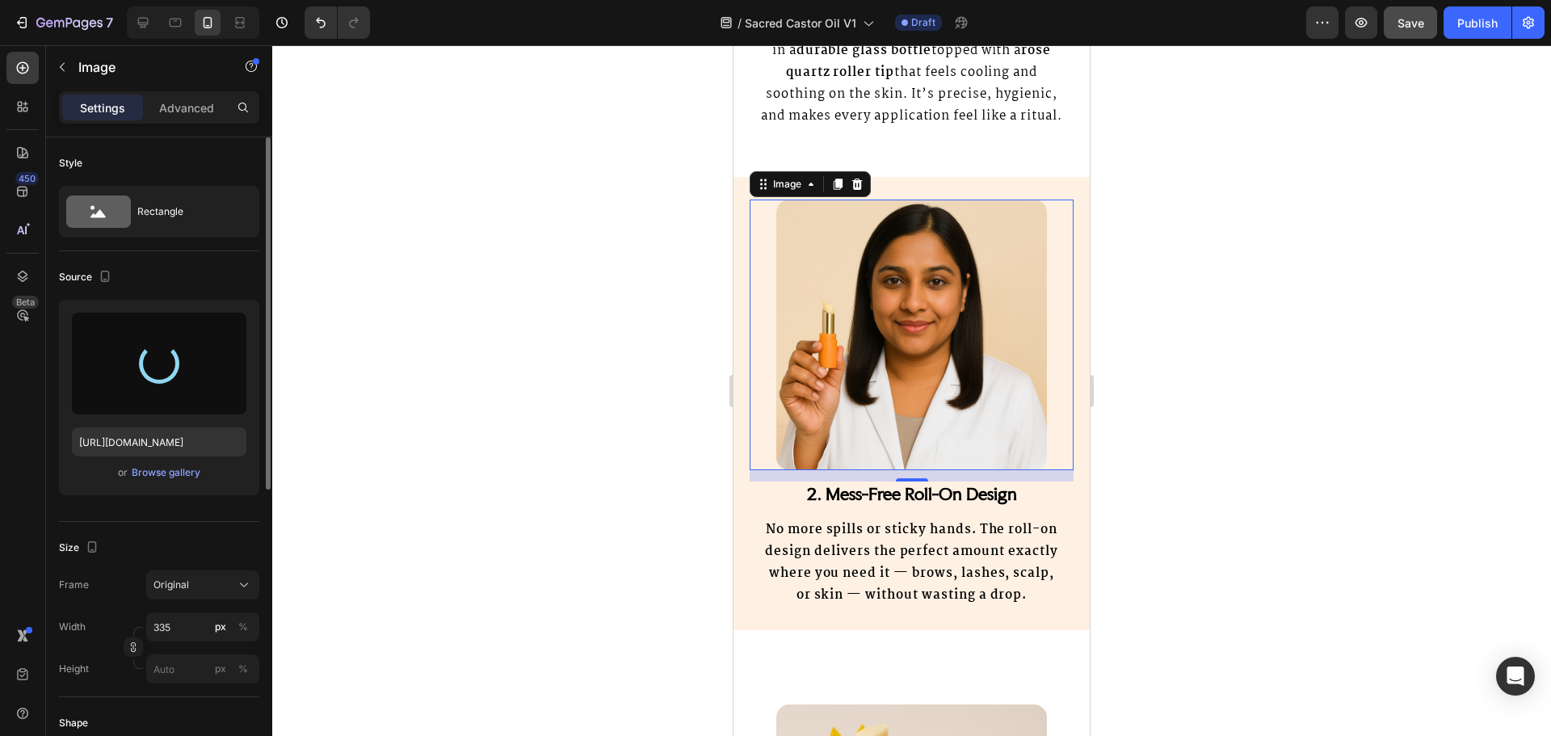
type input "https://cdn.shopify.com/s/files/1/0920/6729/9622/files/gempages_562844214296052…"
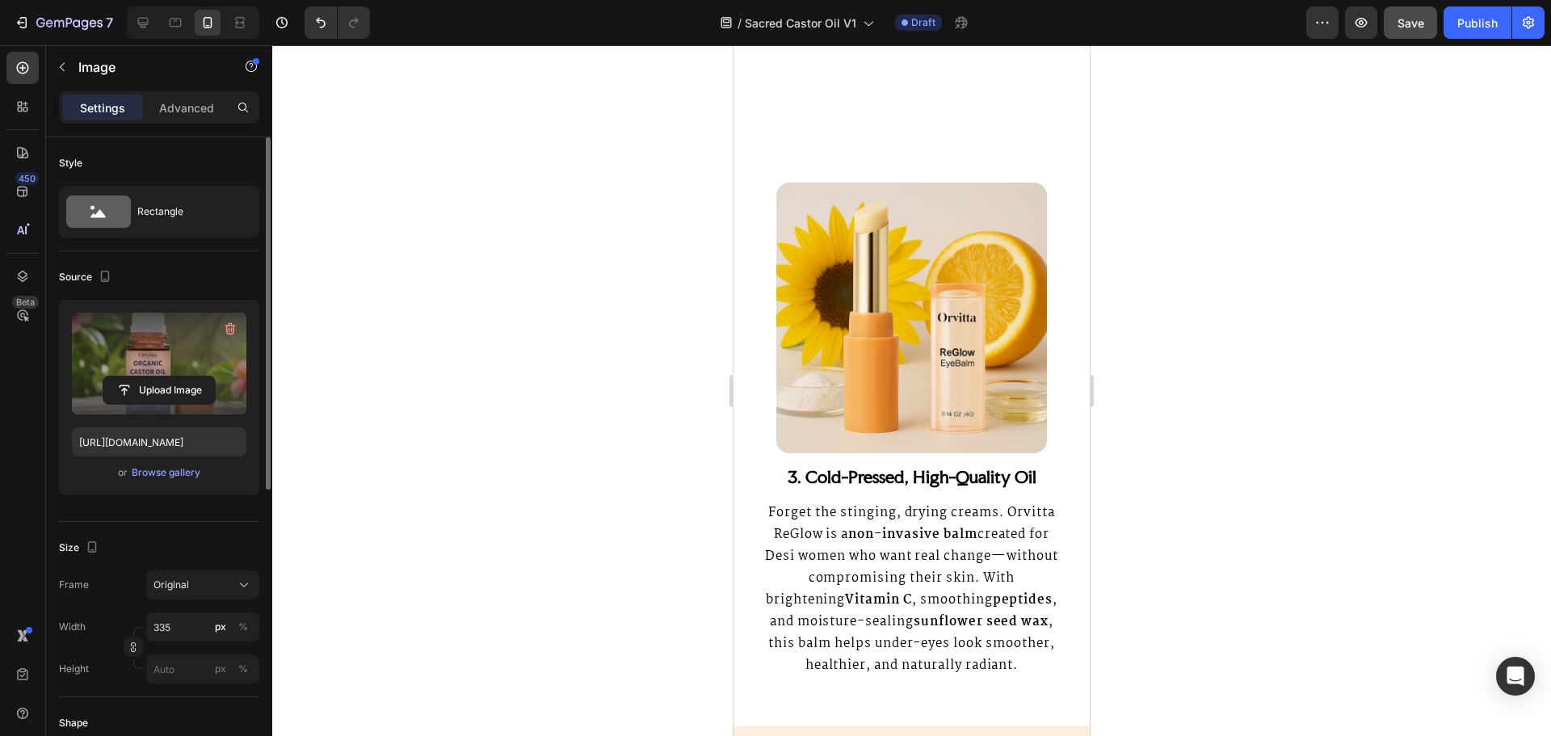
scroll to position [2989, 0]
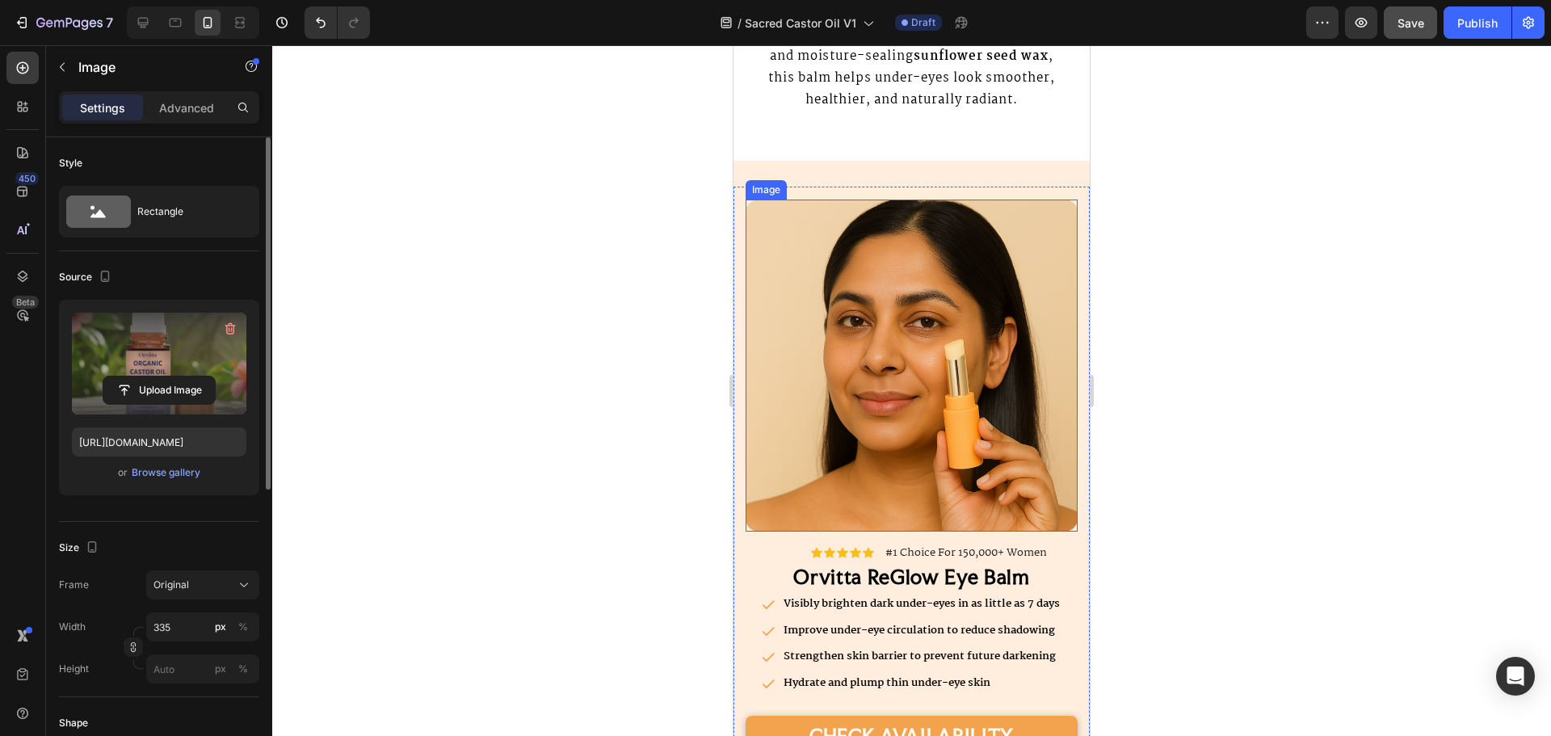
drag, startPoint x: 947, startPoint y: 383, endPoint x: 760, endPoint y: 405, distance: 187.9
click at [947, 383] on img at bounding box center [912, 366] width 332 height 332
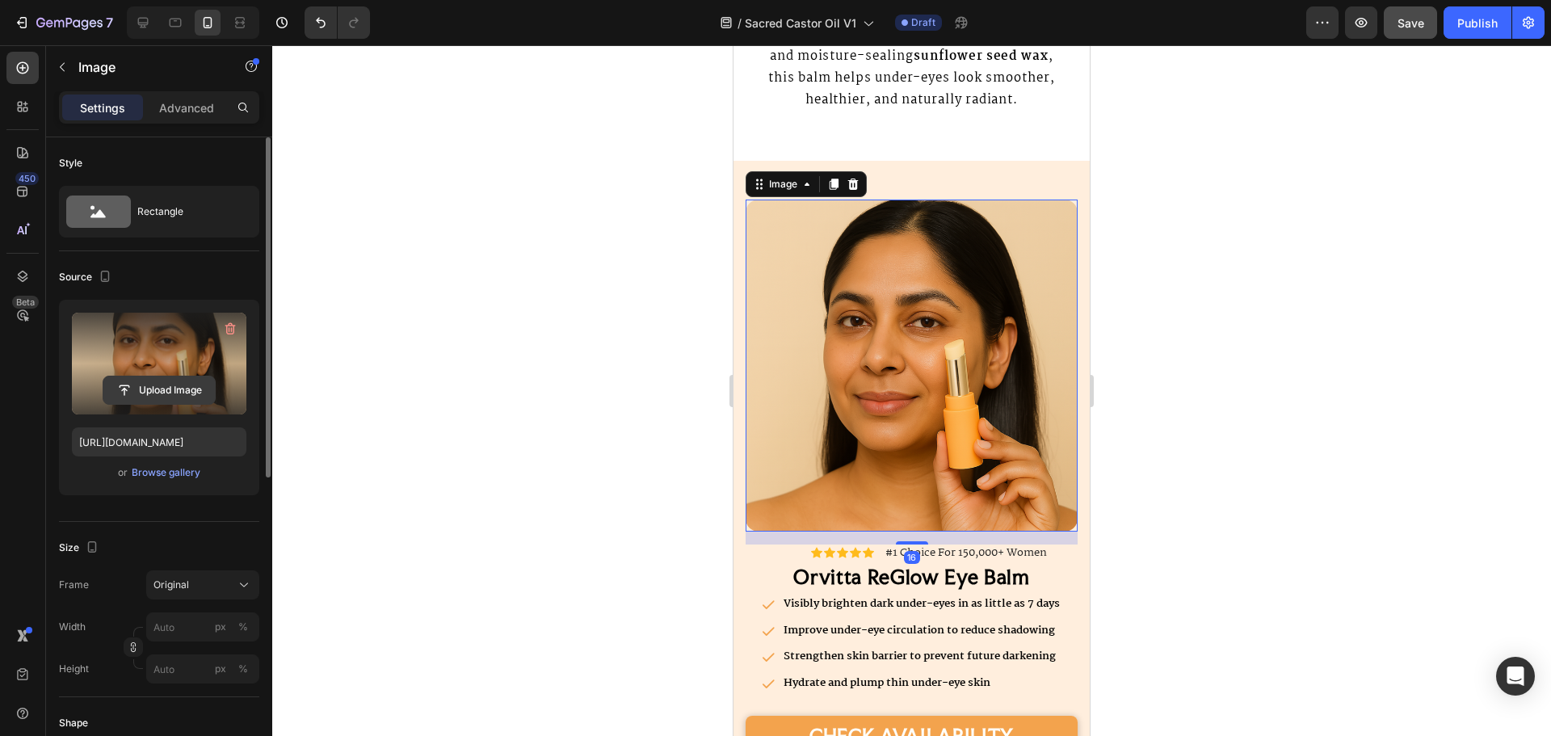
click at [158, 386] on input "file" at bounding box center [158, 389] width 111 height 27
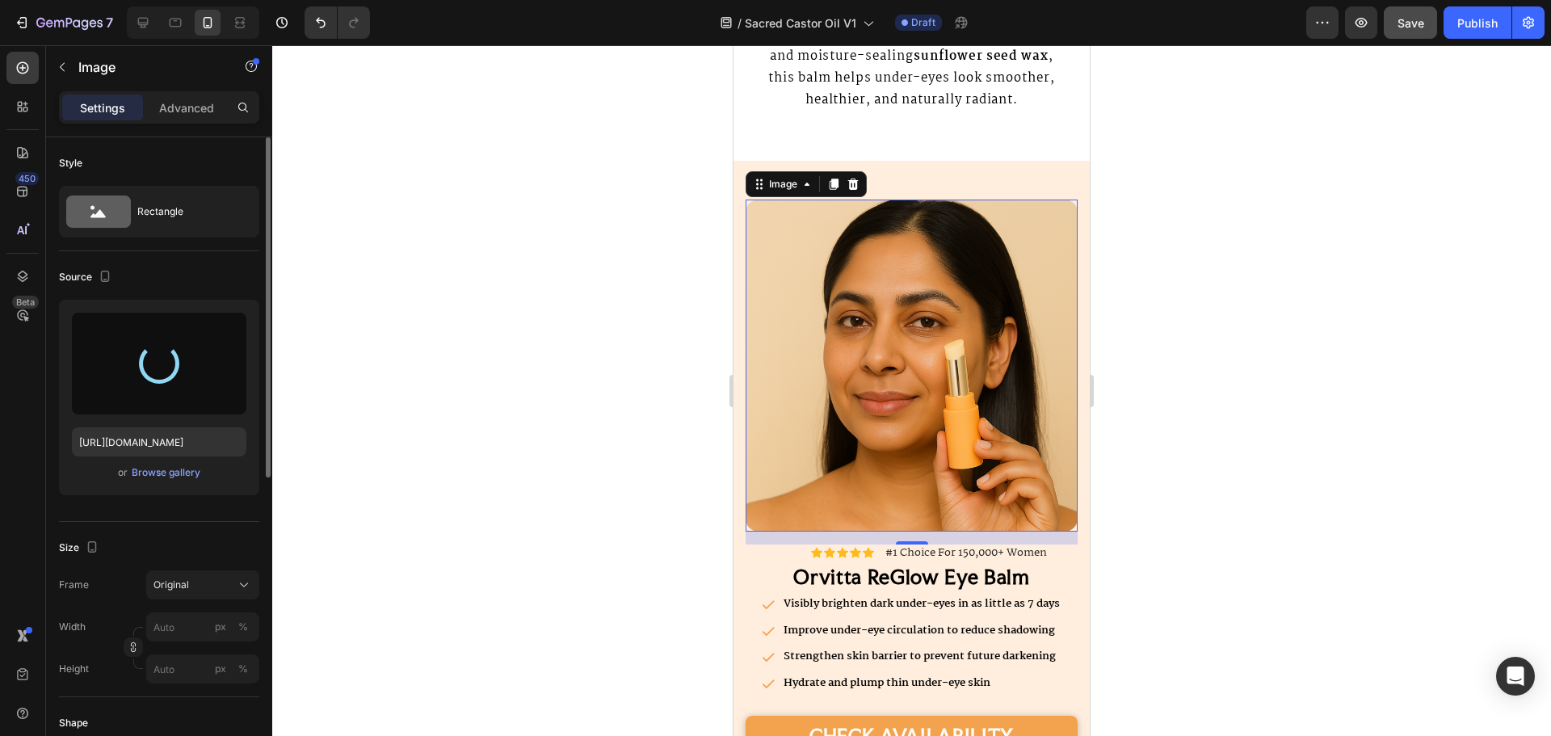
type input "https://cdn.shopify.com/s/files/1/0920/6729/9622/files/gempages_562844214296052…"
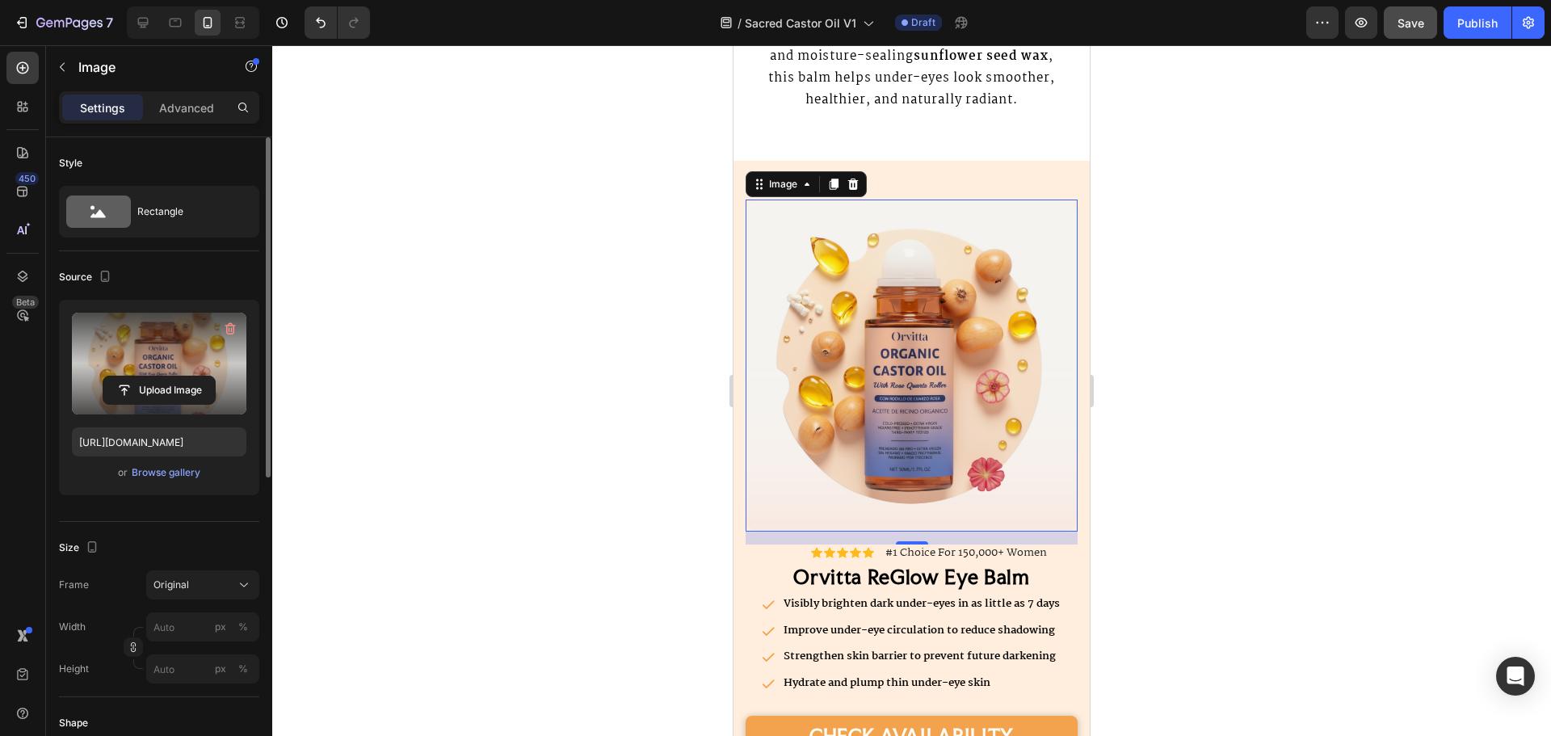
click at [917, 229] on img at bounding box center [912, 366] width 332 height 332
click at [978, 209] on div "Image 16 Icon Icon Icon Icon Icon Icon List #1 Choice For 150,000+ Women Text B…" at bounding box center [911, 504] width 356 height 635
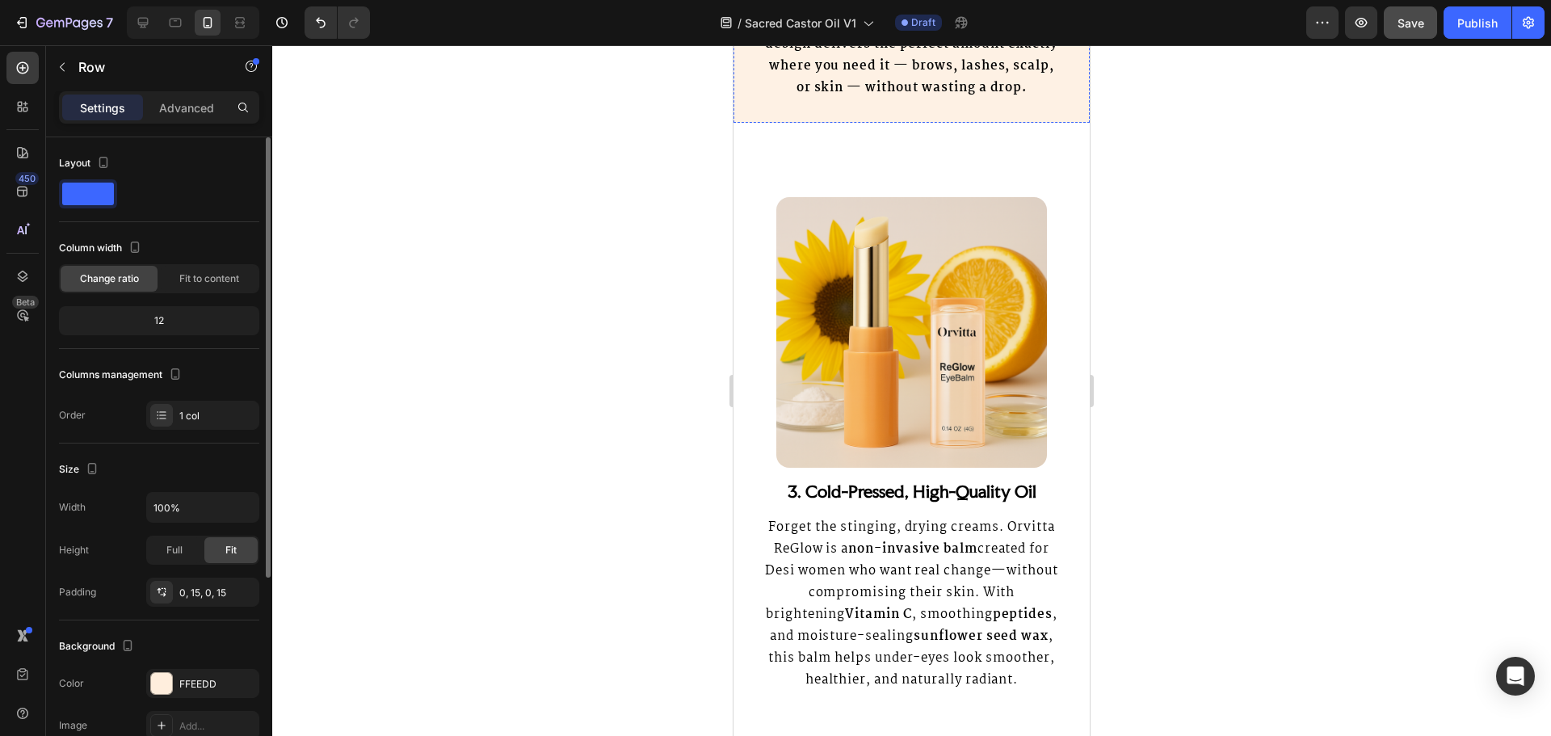
scroll to position [2069, 0]
click at [950, 365] on img at bounding box center [911, 330] width 271 height 271
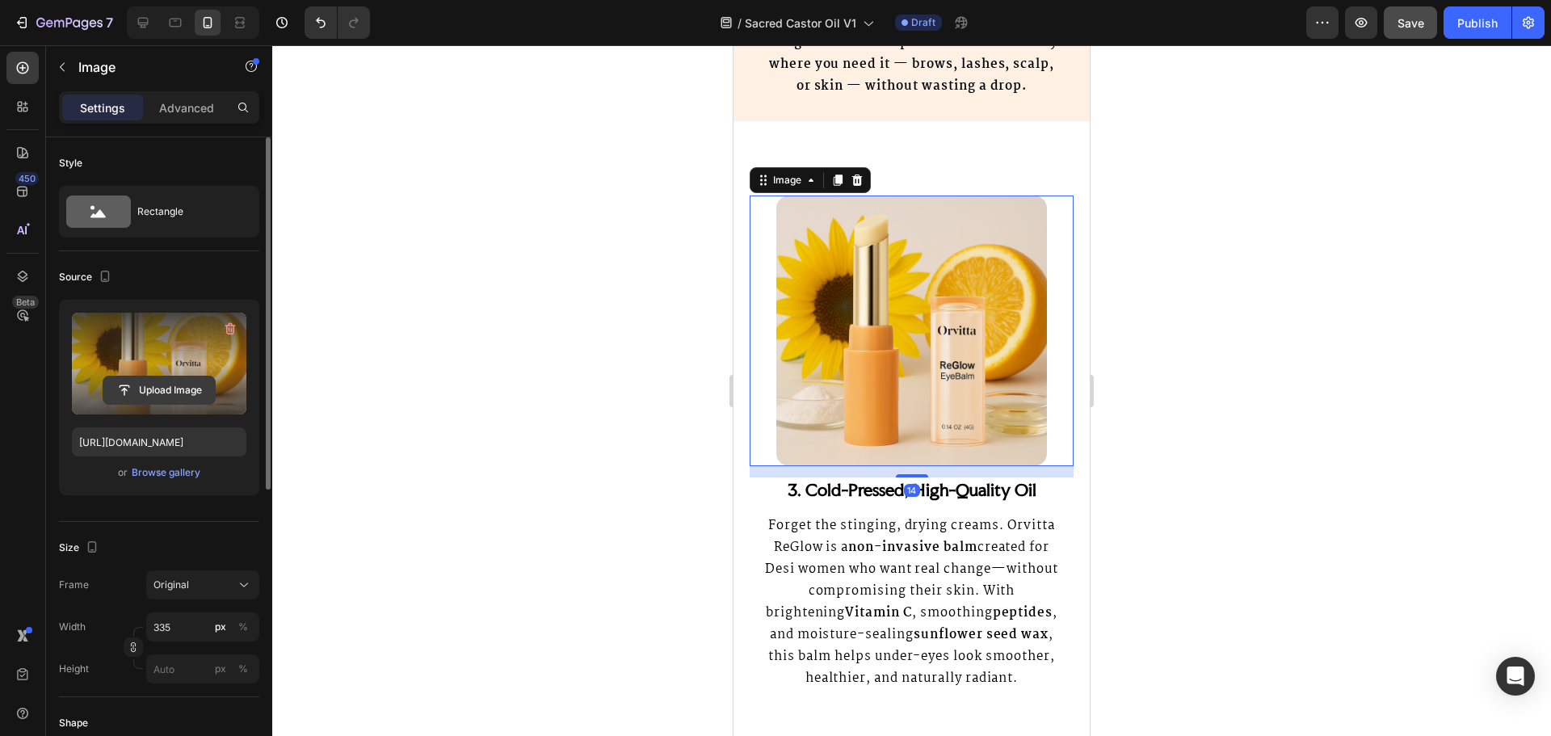
click at [176, 381] on input "file" at bounding box center [158, 389] width 111 height 27
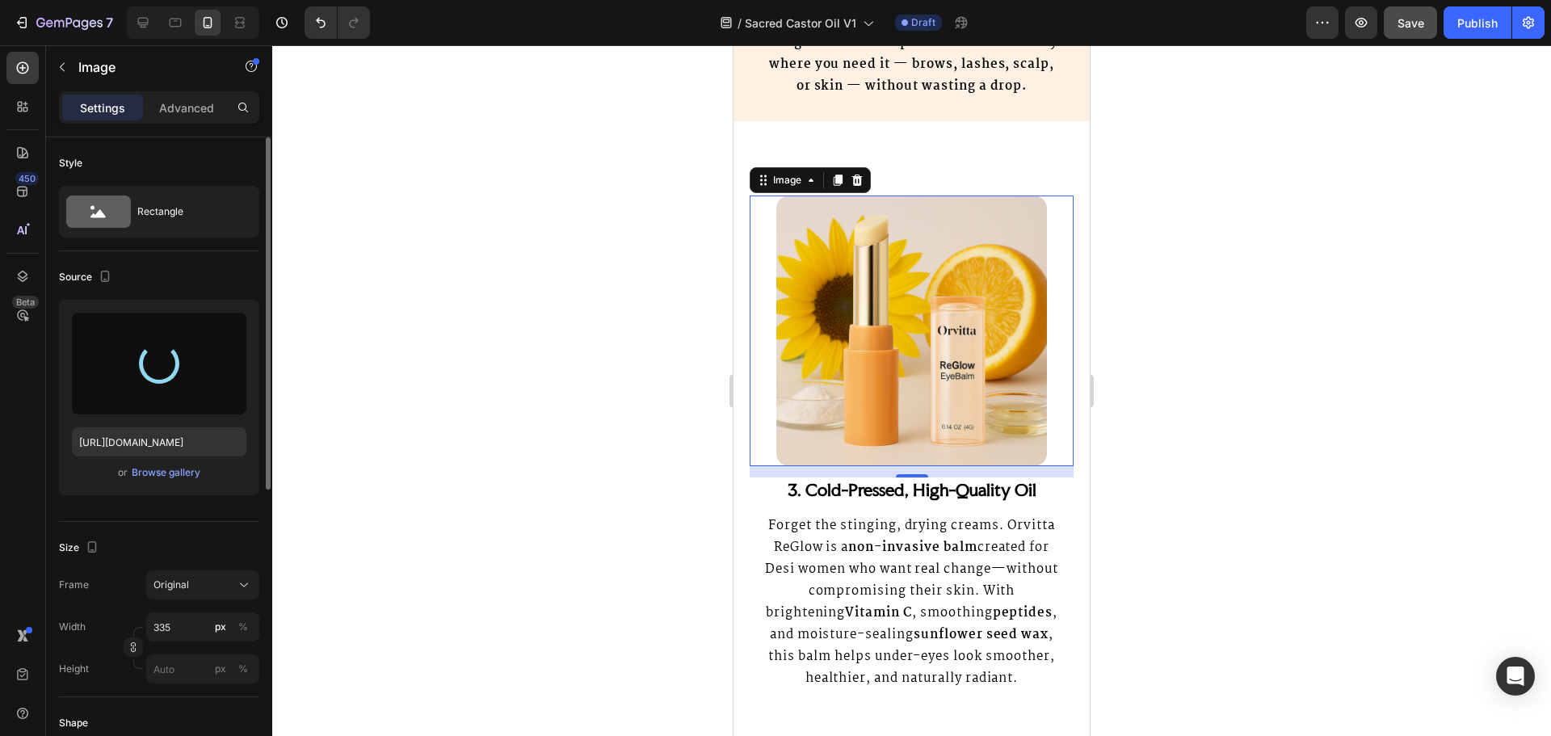
type input "https://cdn.shopify.com/s/files/1/0920/6729/9622/files/gempages_562844214296052…"
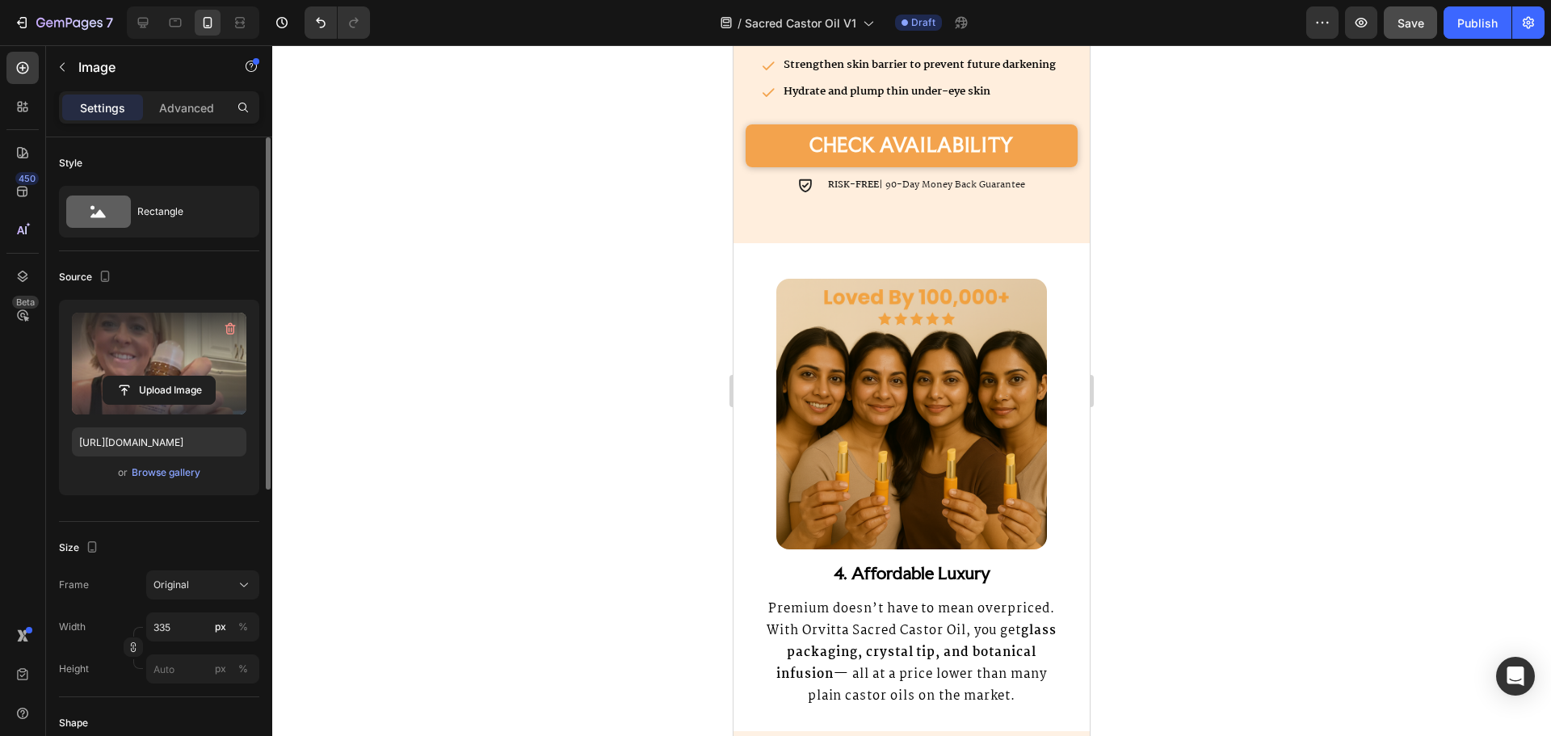
scroll to position [3361, 0]
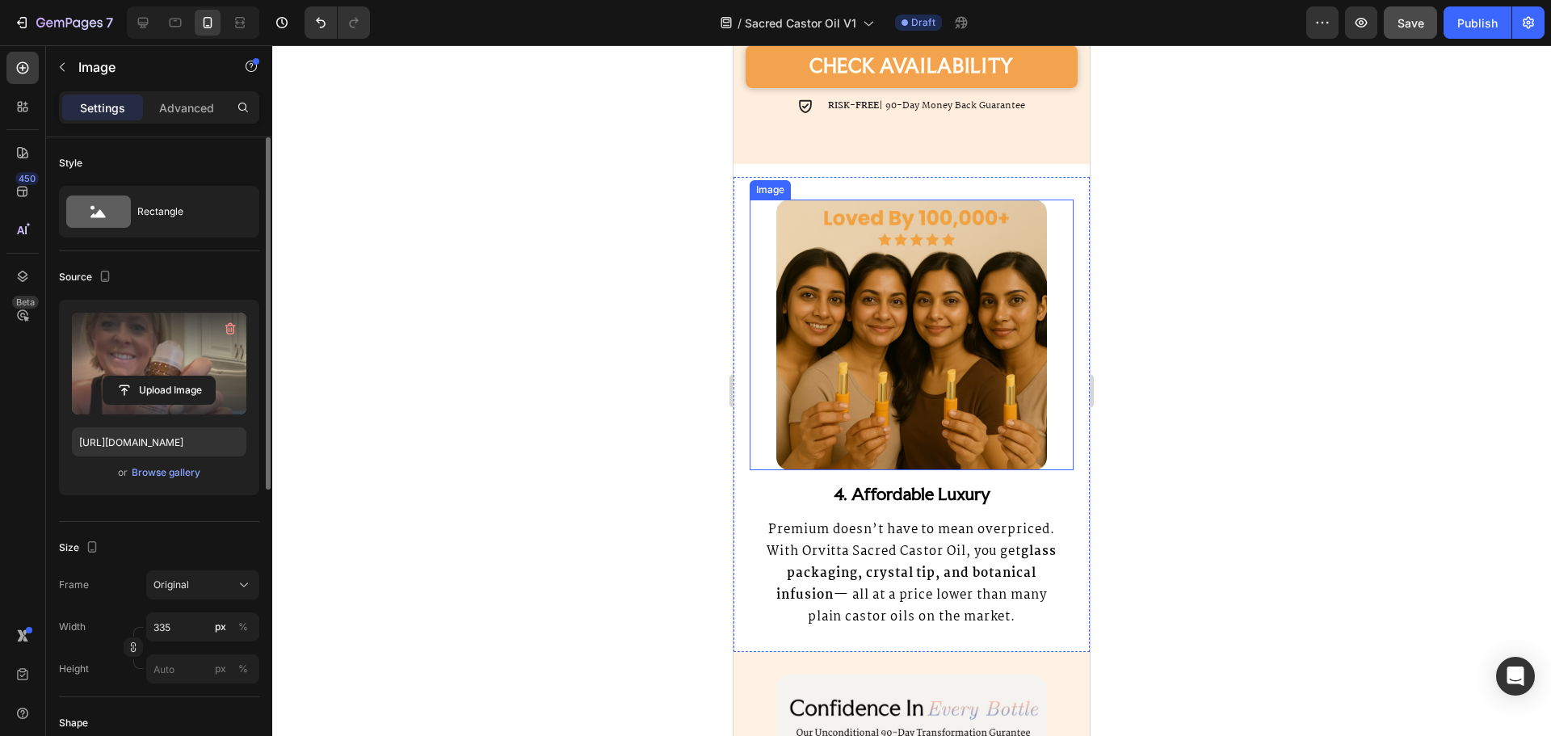
click at [897, 384] on img at bounding box center [911, 335] width 271 height 271
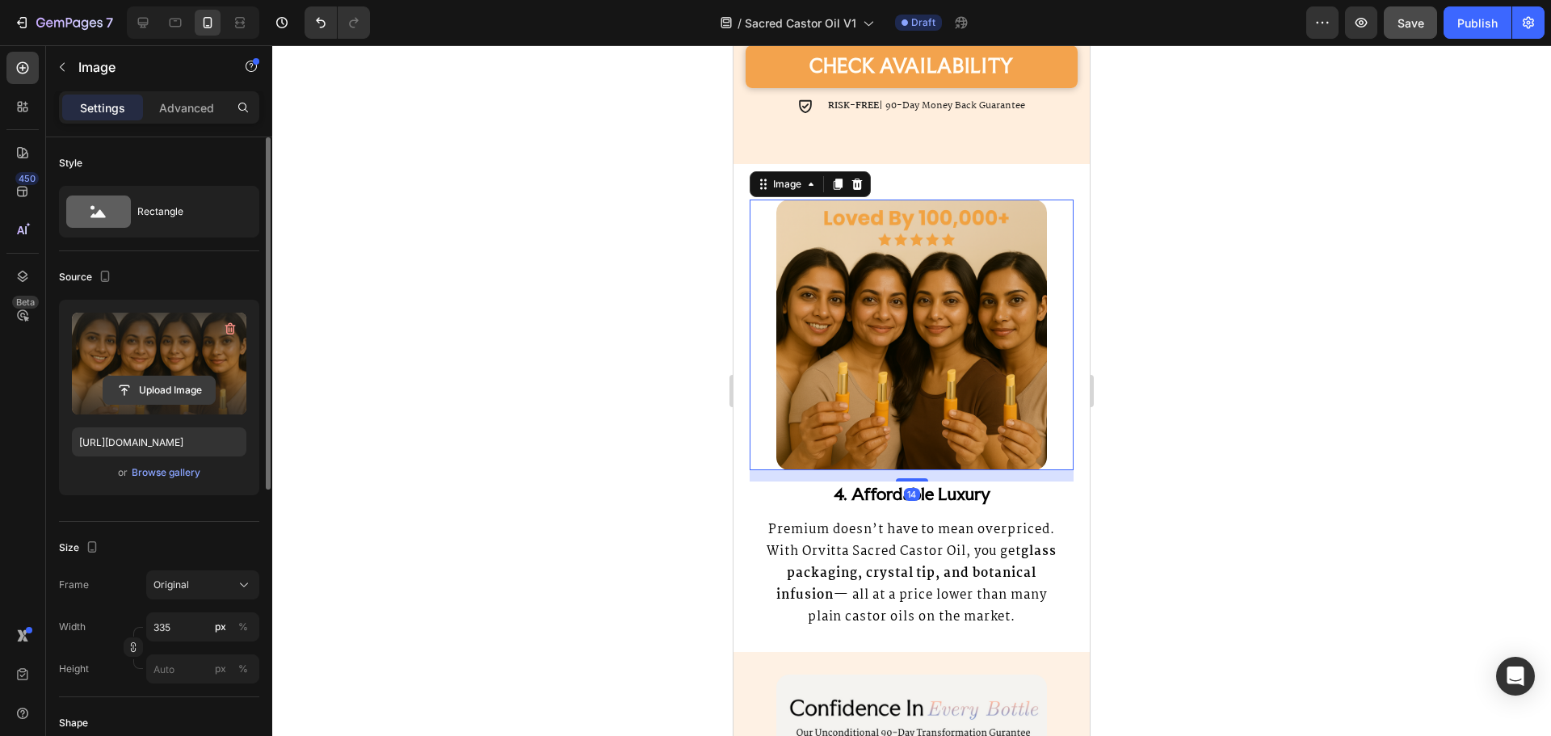
click at [161, 380] on input "file" at bounding box center [158, 389] width 111 height 27
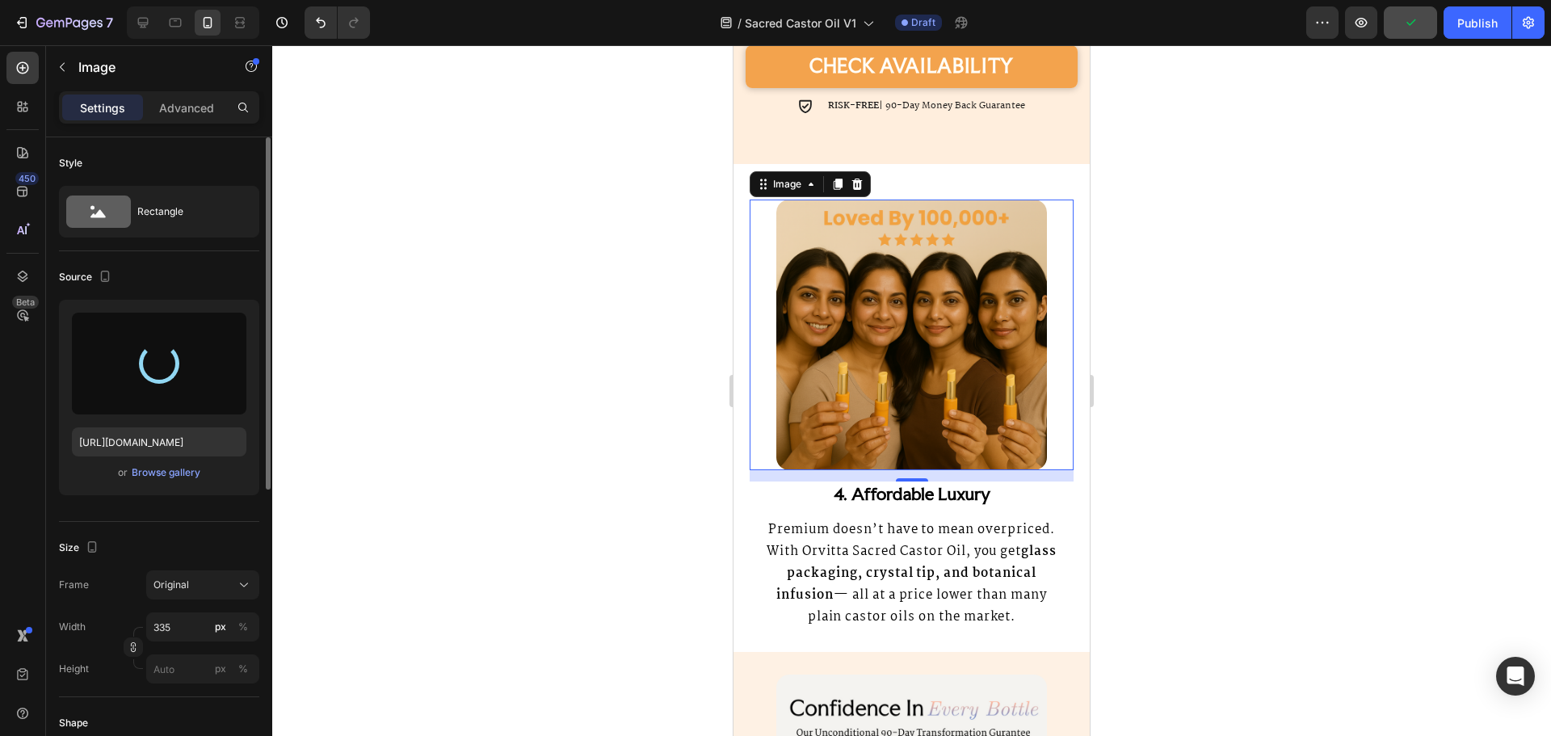
type input "https://cdn.shopify.com/s/files/1/0920/6729/9622/files/gempages_562844214296052…"
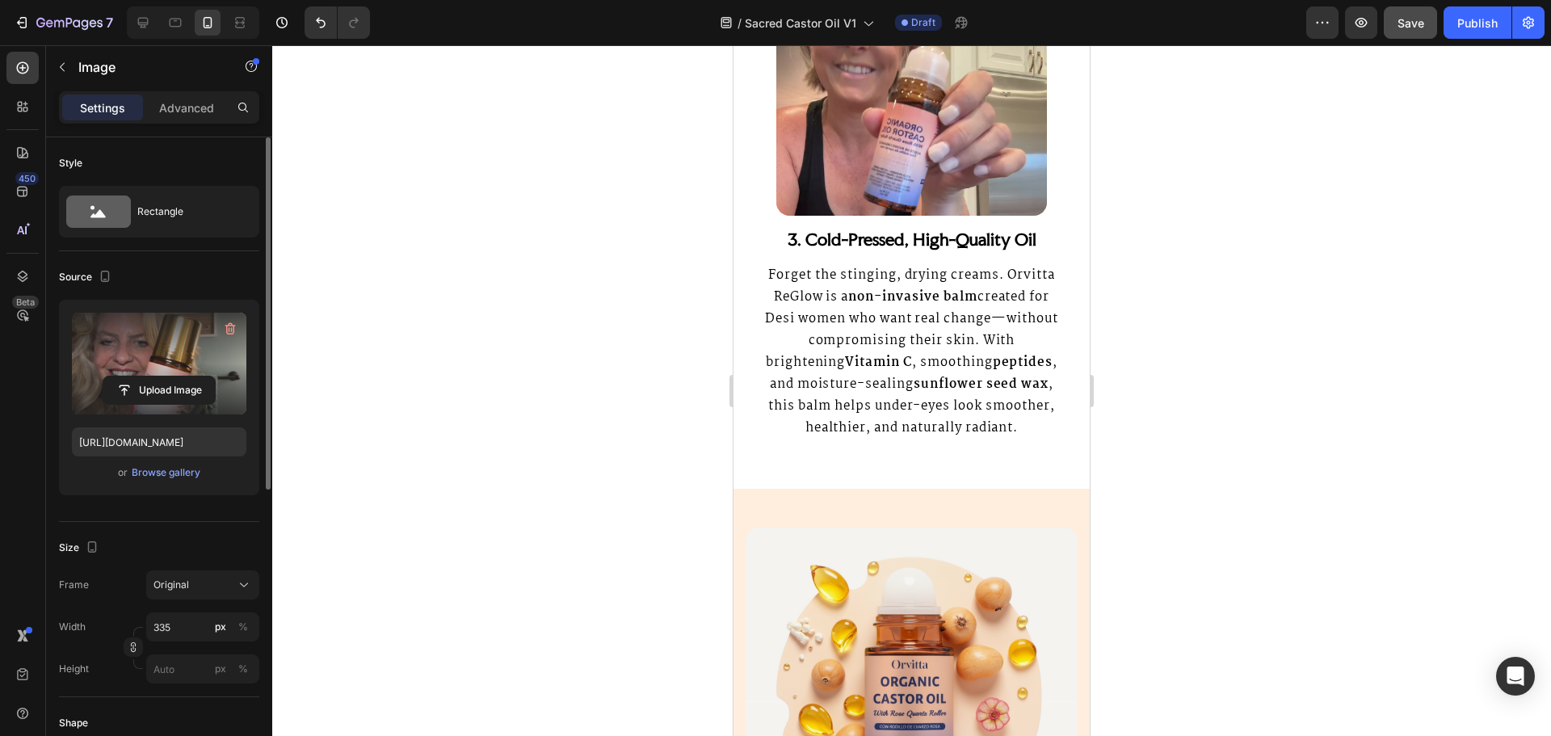
scroll to position [2069, 0]
click at [905, 178] on img at bounding box center [911, 82] width 271 height 271
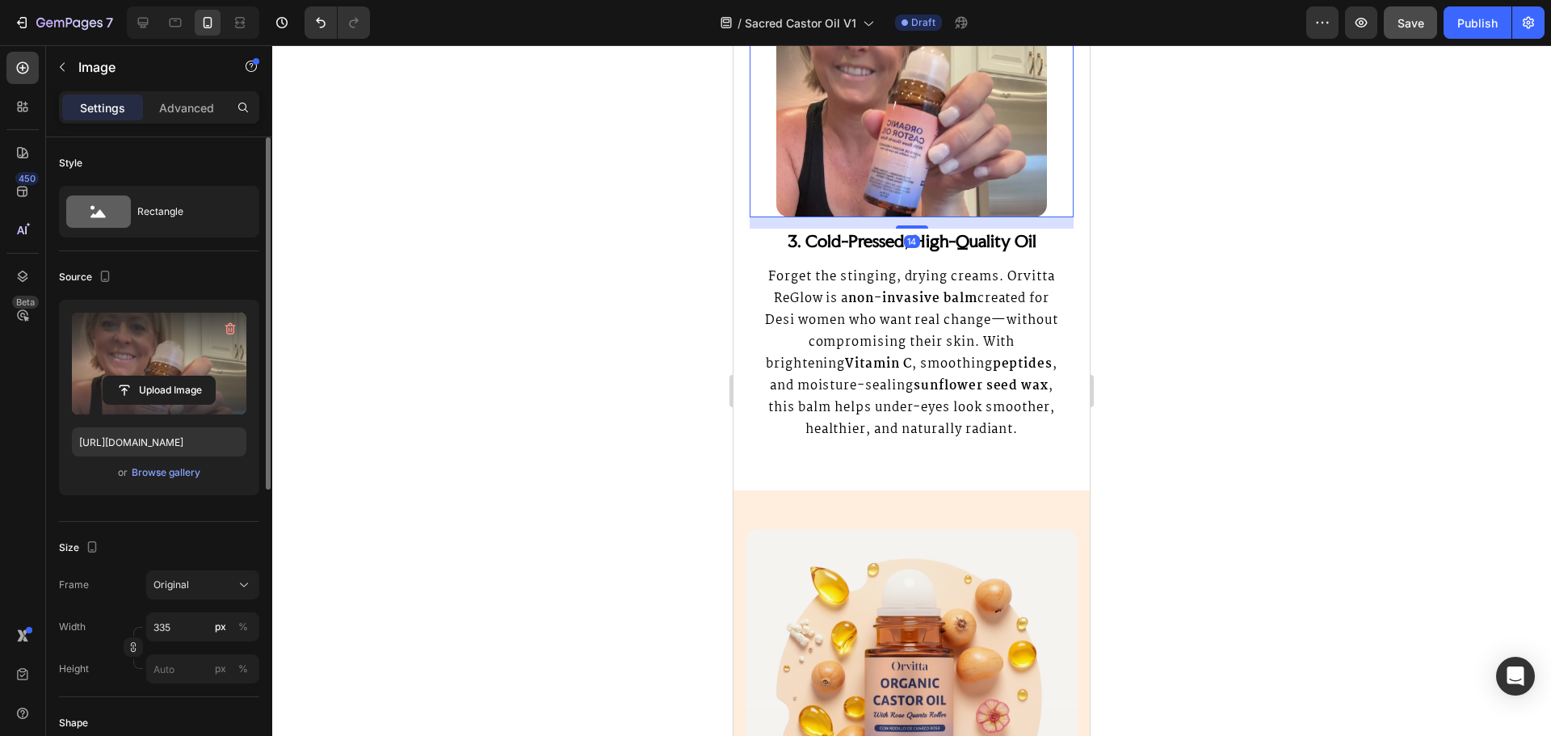
click at [172, 375] on label at bounding box center [159, 364] width 174 height 102
click at [172, 376] on input "file" at bounding box center [158, 389] width 111 height 27
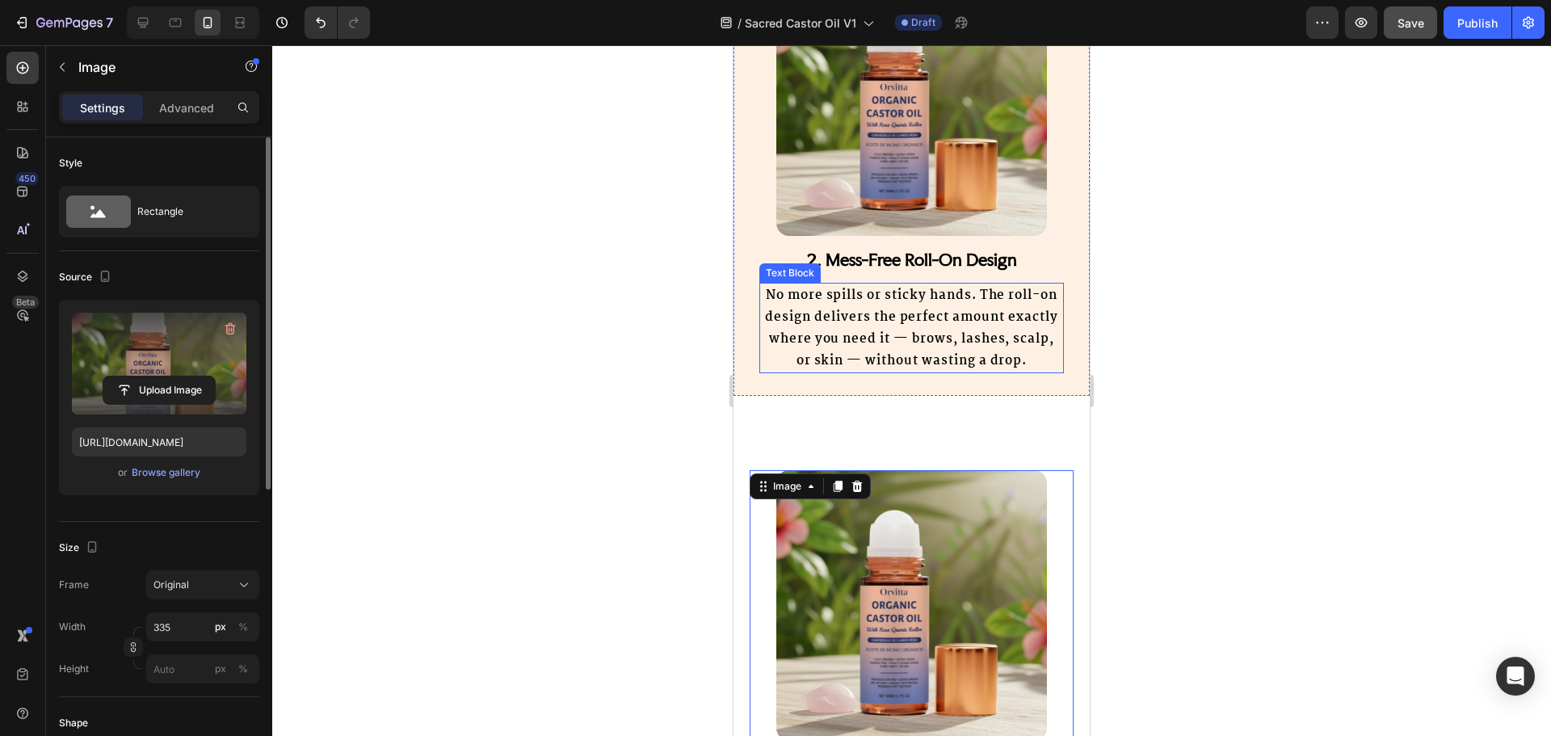
scroll to position [1584, 0]
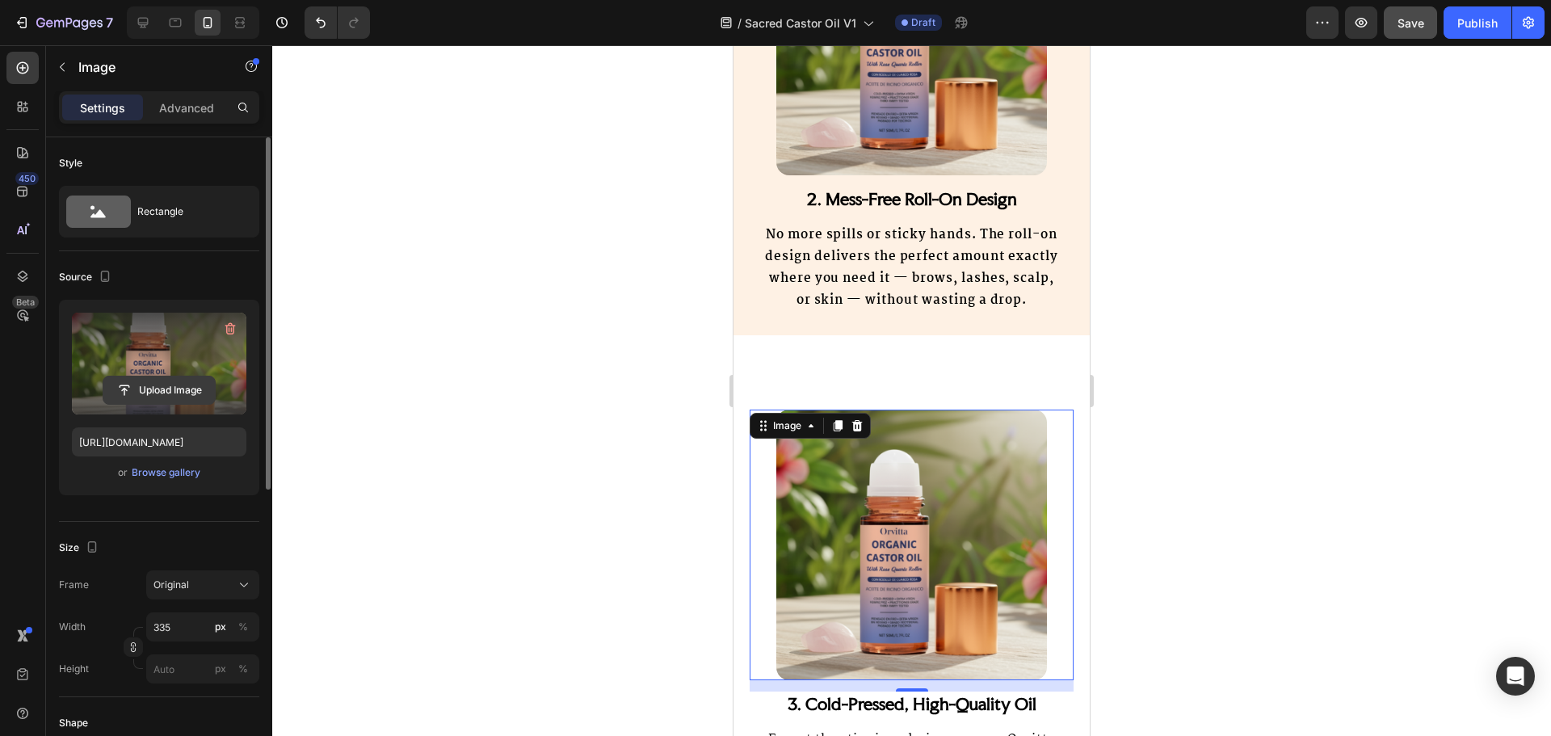
click at [186, 396] on input "file" at bounding box center [158, 389] width 111 height 27
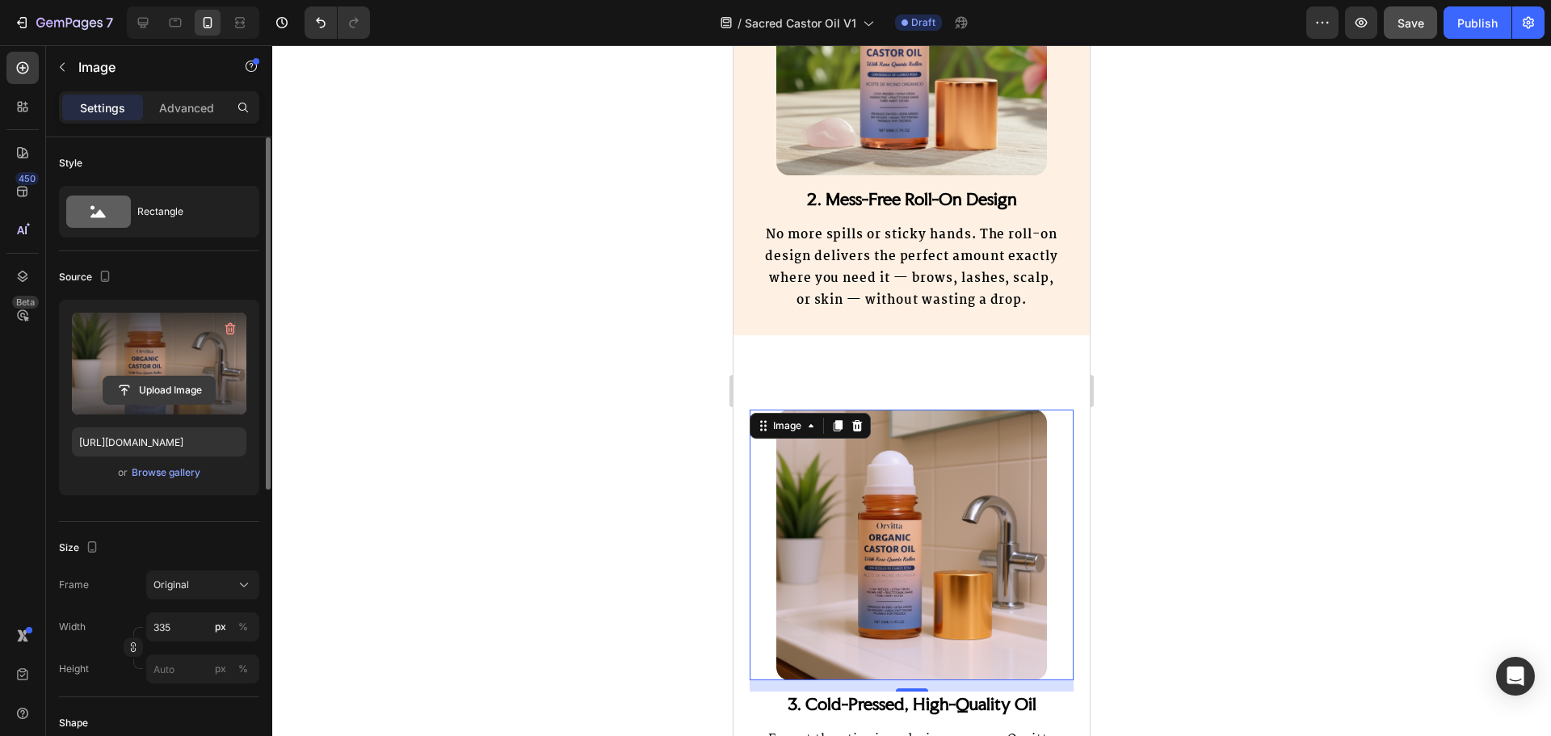
click at [175, 390] on input "file" at bounding box center [158, 389] width 111 height 27
click at [173, 394] on input "file" at bounding box center [158, 389] width 111 height 27
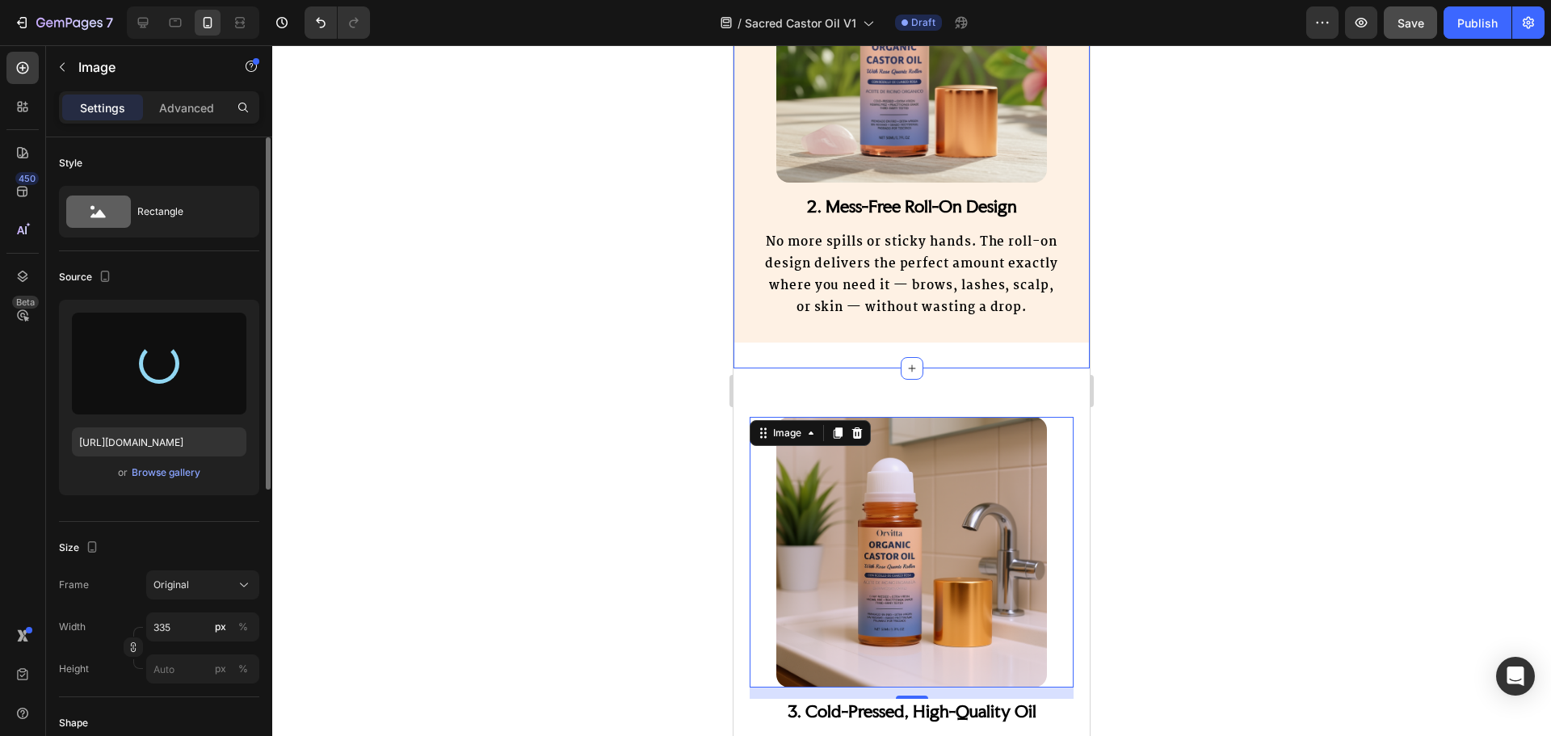
type input "https://cdn.shopify.com/s/files/1/0920/6729/9622/files/gempages_562844214296052…"
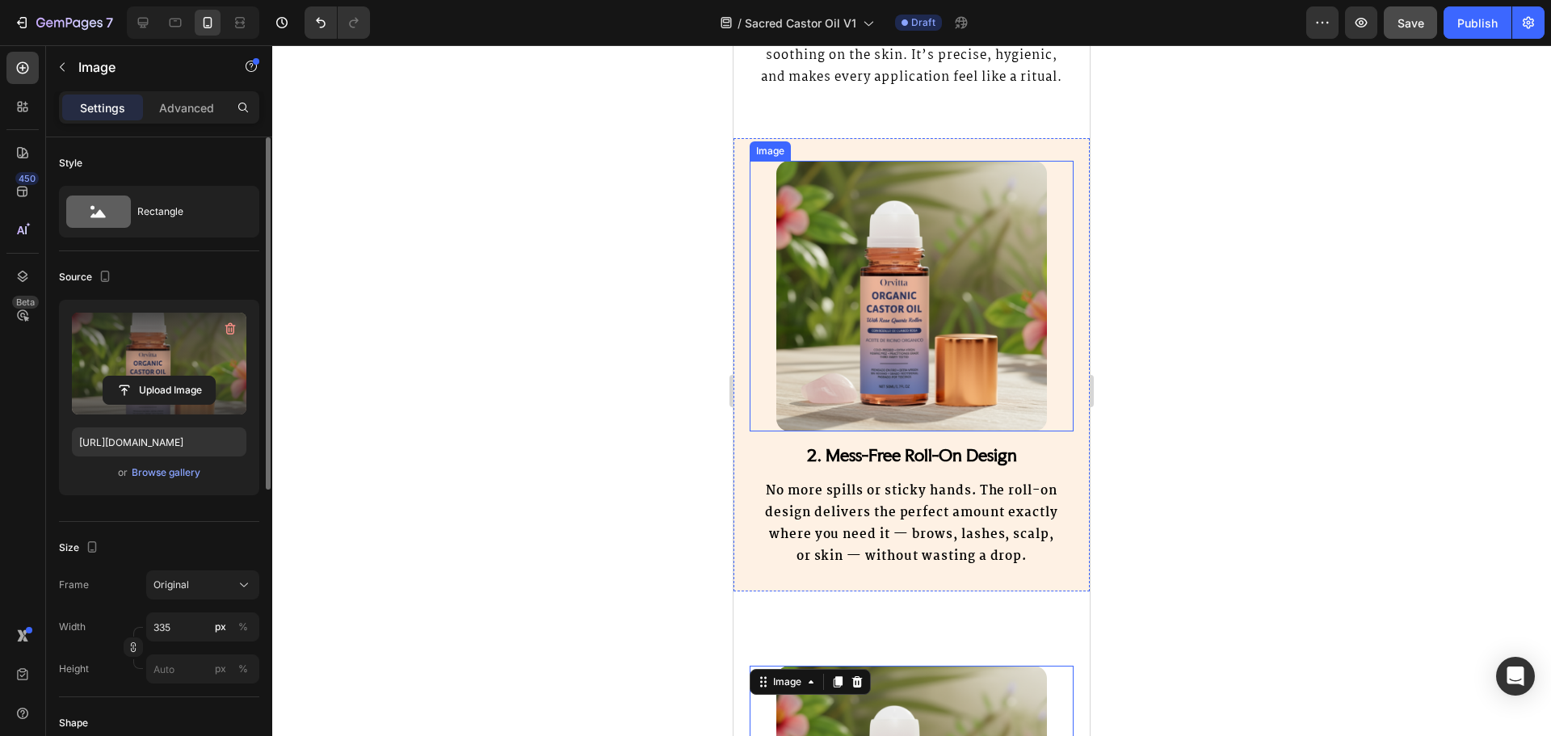
scroll to position [1342, 0]
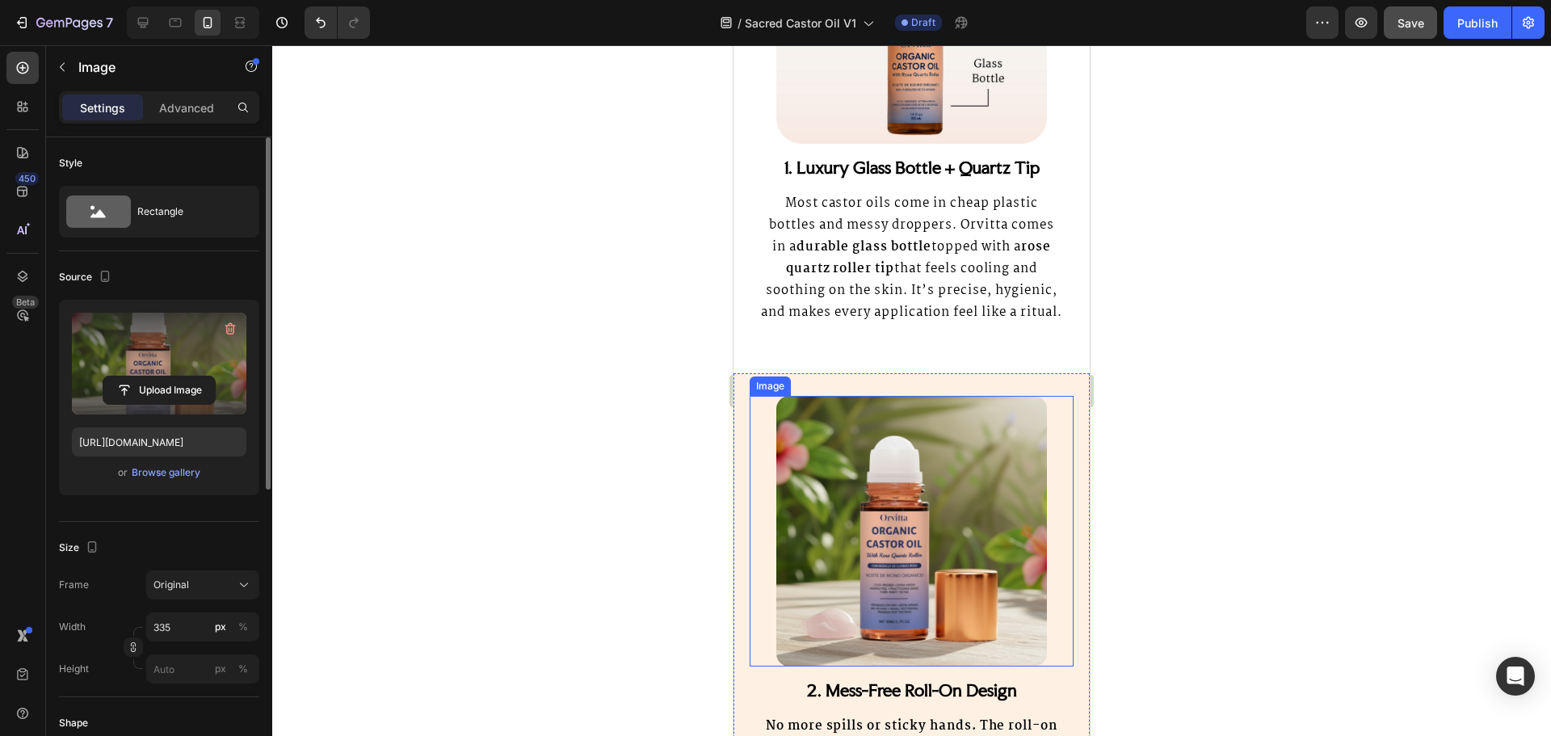
click at [901, 500] on img at bounding box center [911, 531] width 271 height 271
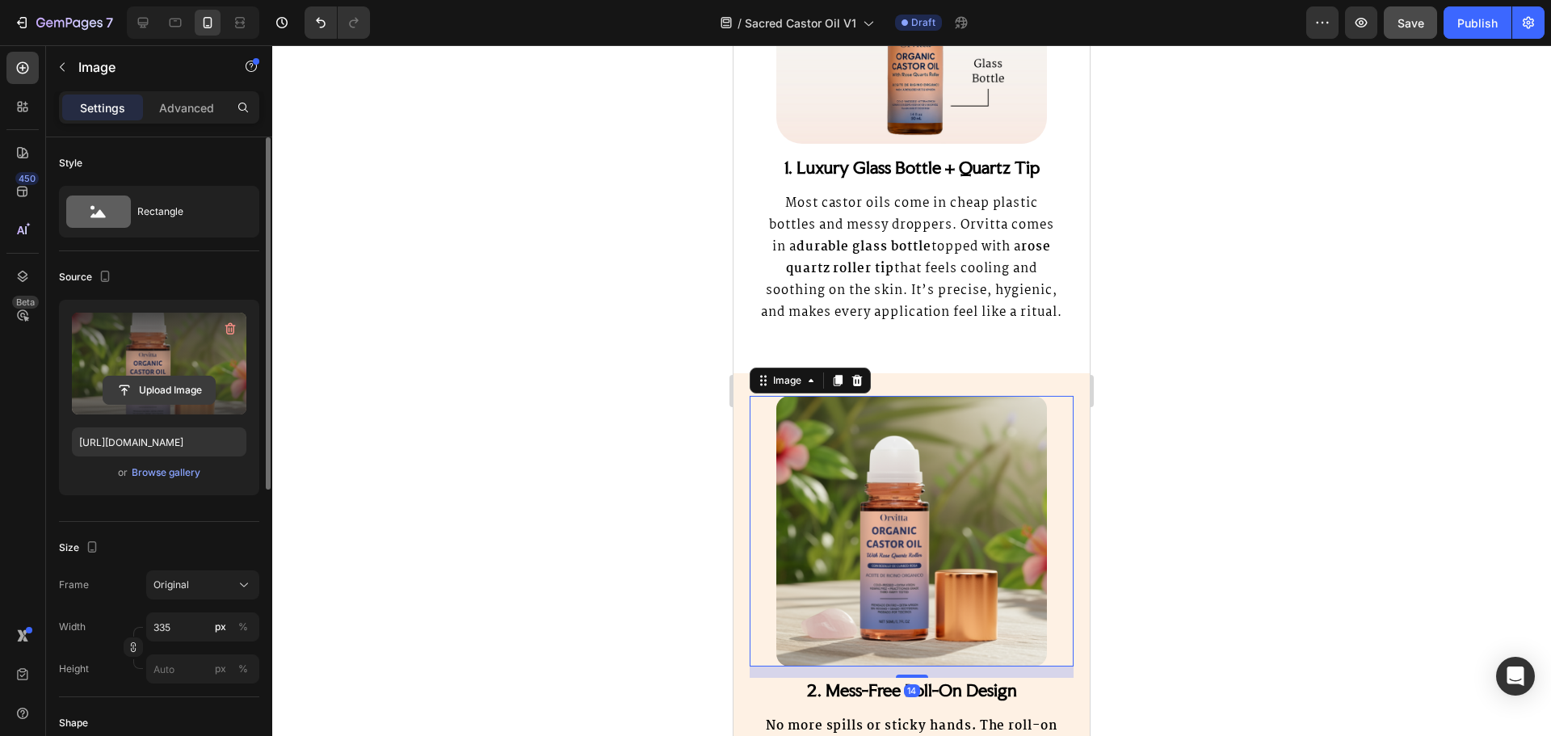
click at [160, 397] on input "file" at bounding box center [158, 389] width 111 height 27
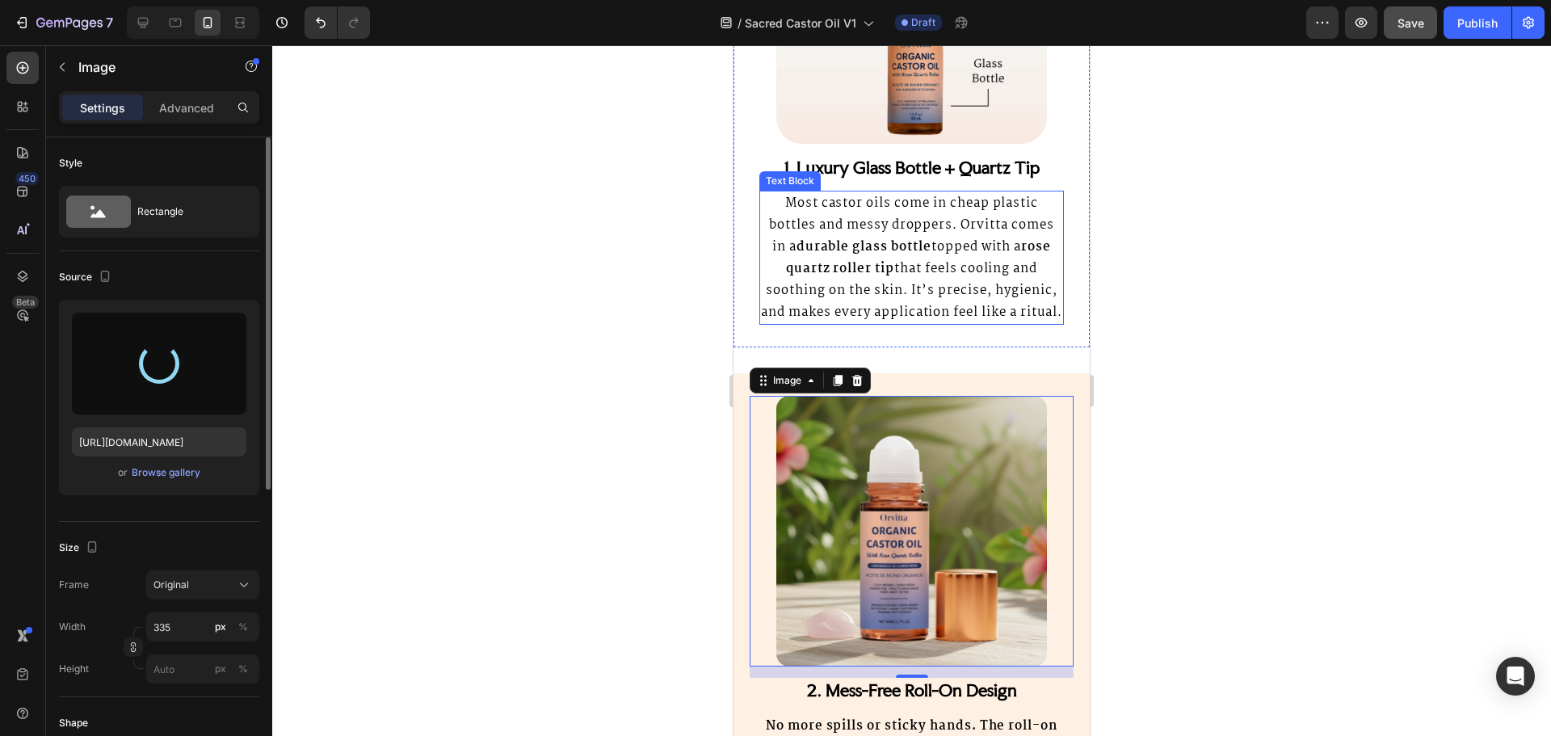
type input "https://cdn.shopify.com/s/files/1/0920/6729/9622/files/gempages_562844214296052…"
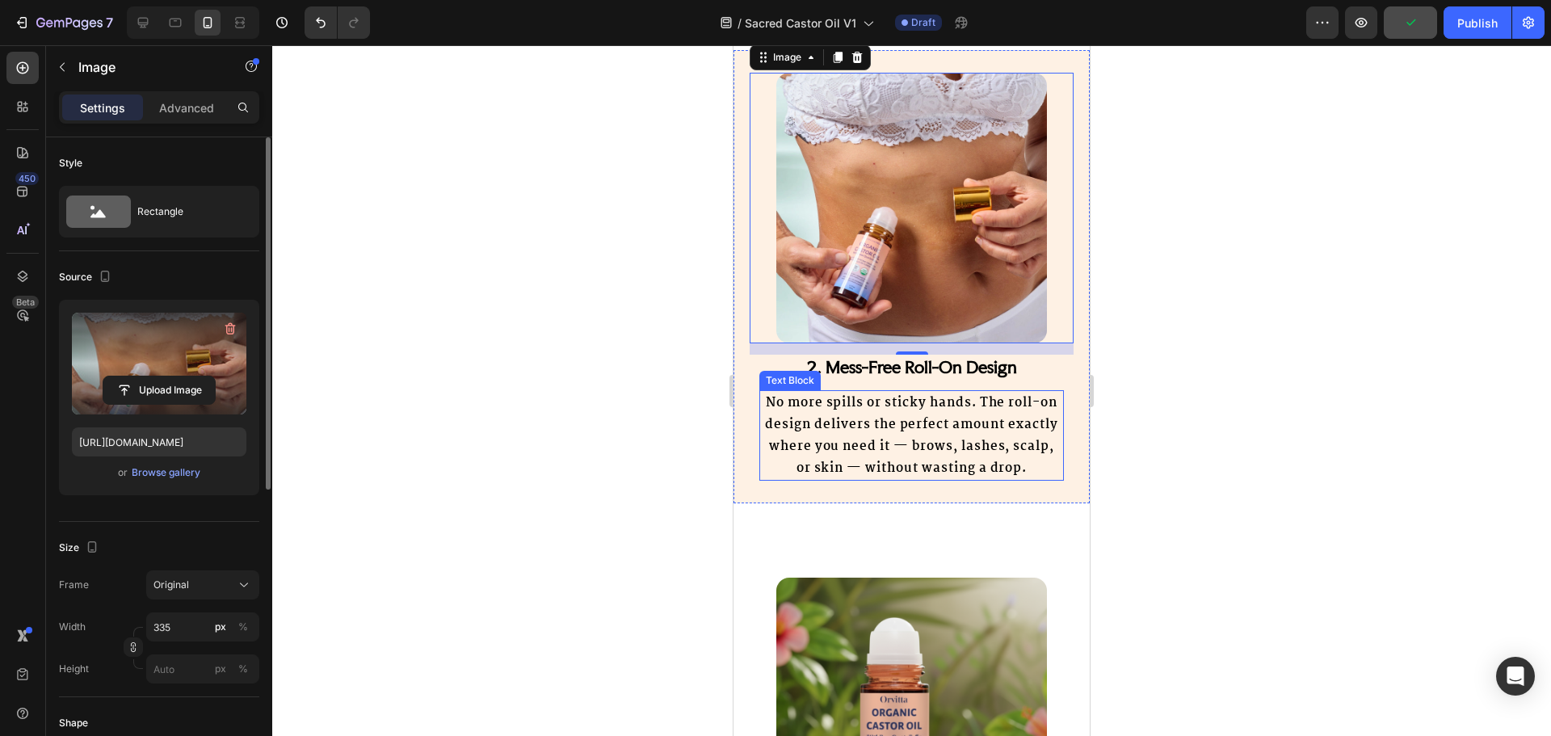
click at [987, 455] on strong "No more spills or sticky hands. The roll-on design delivers the perfect amount …" at bounding box center [911, 436] width 292 height 86
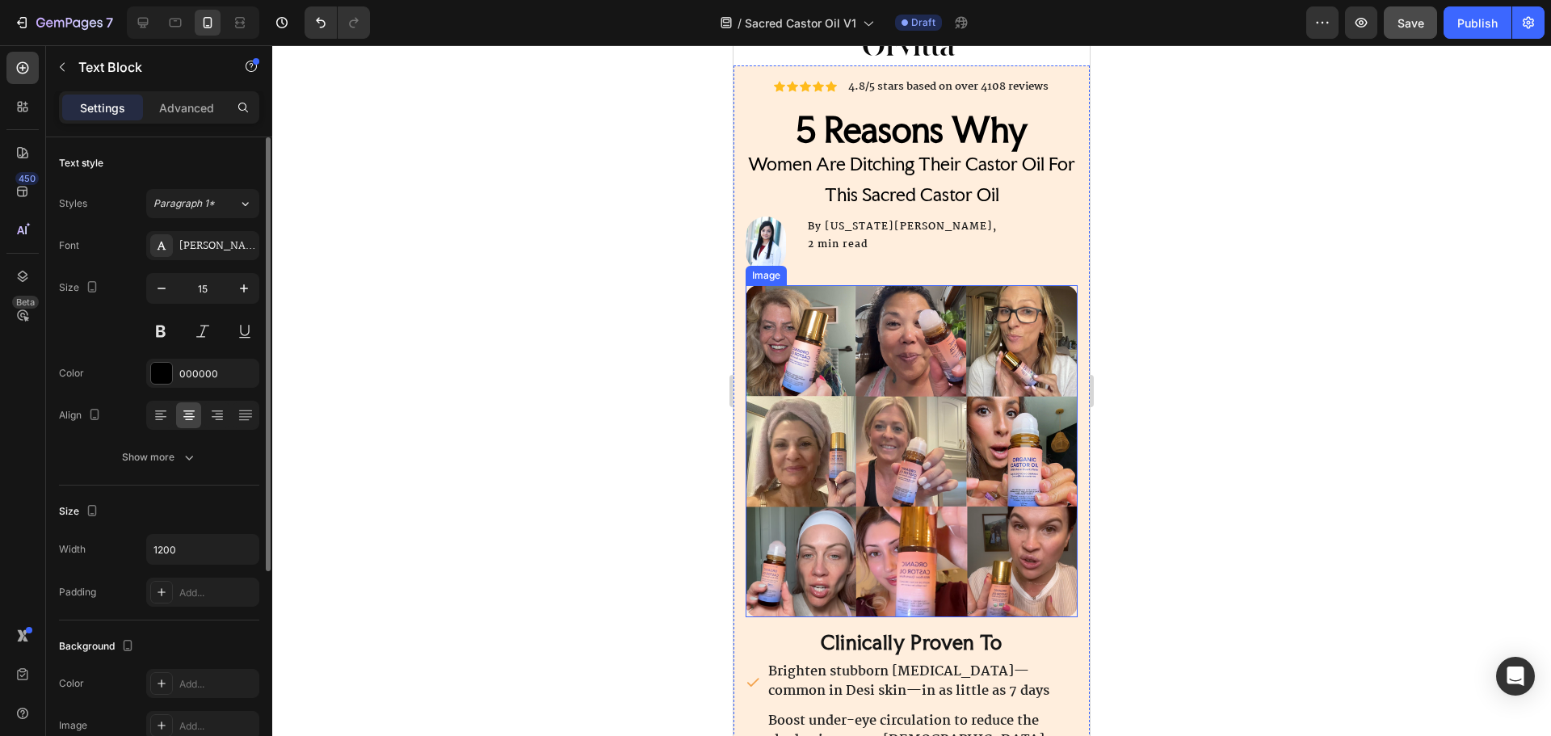
scroll to position [46, 0]
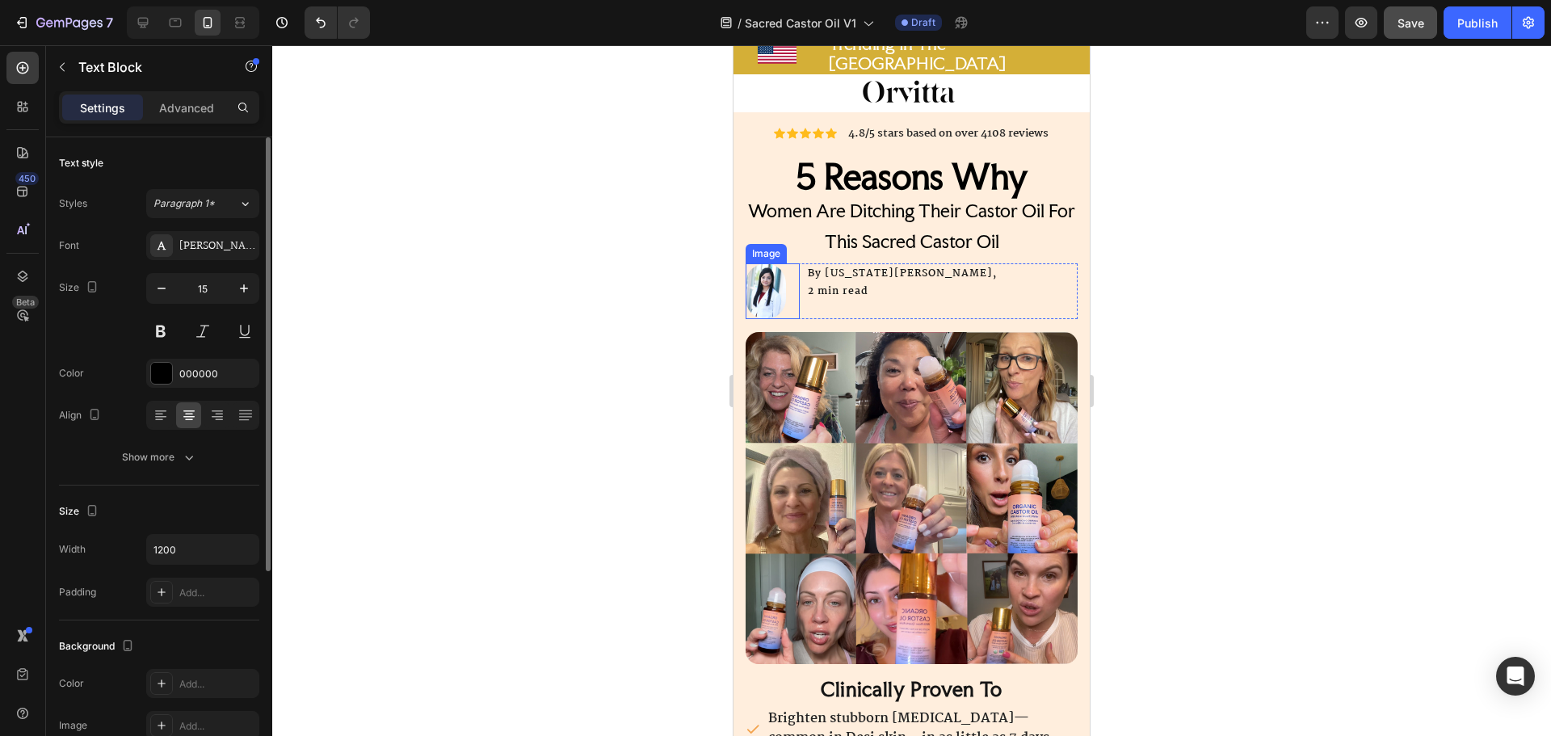
click at [771, 275] on img at bounding box center [766, 291] width 40 height 56
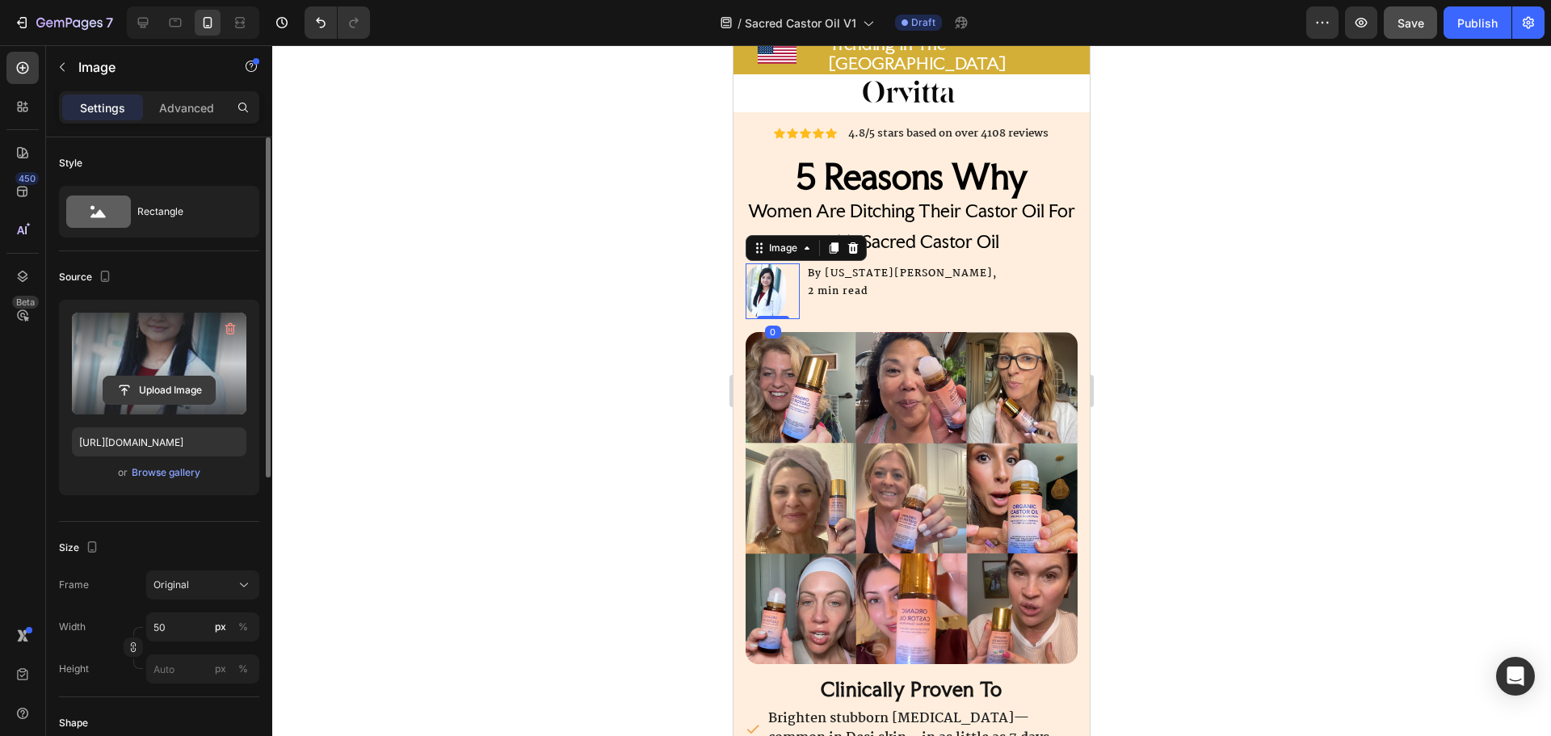
click at [154, 382] on input "file" at bounding box center [158, 389] width 111 height 27
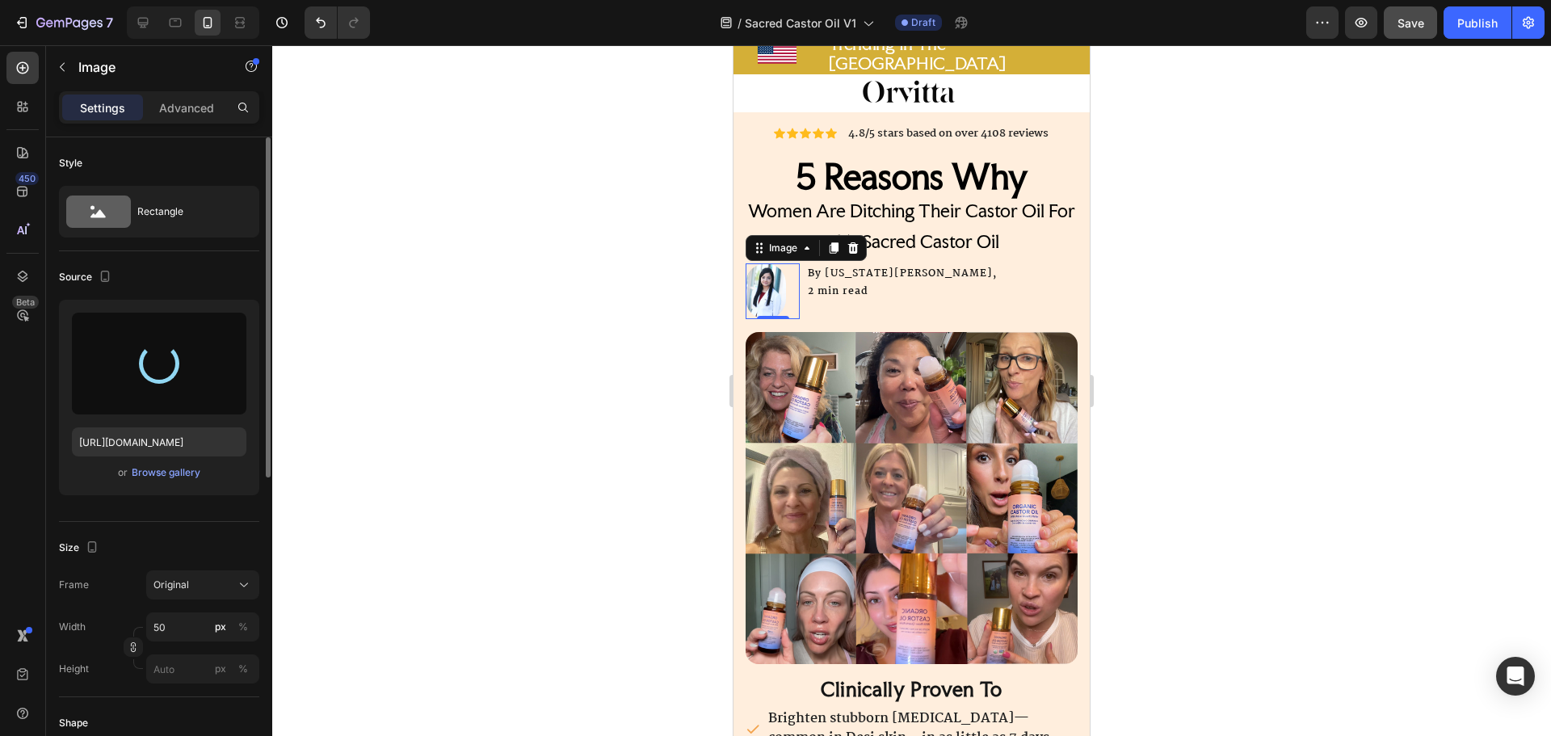
type input "https://cdn.shopify.com/s/files/1/0920/6729/9622/files/gempages_562844214296052…"
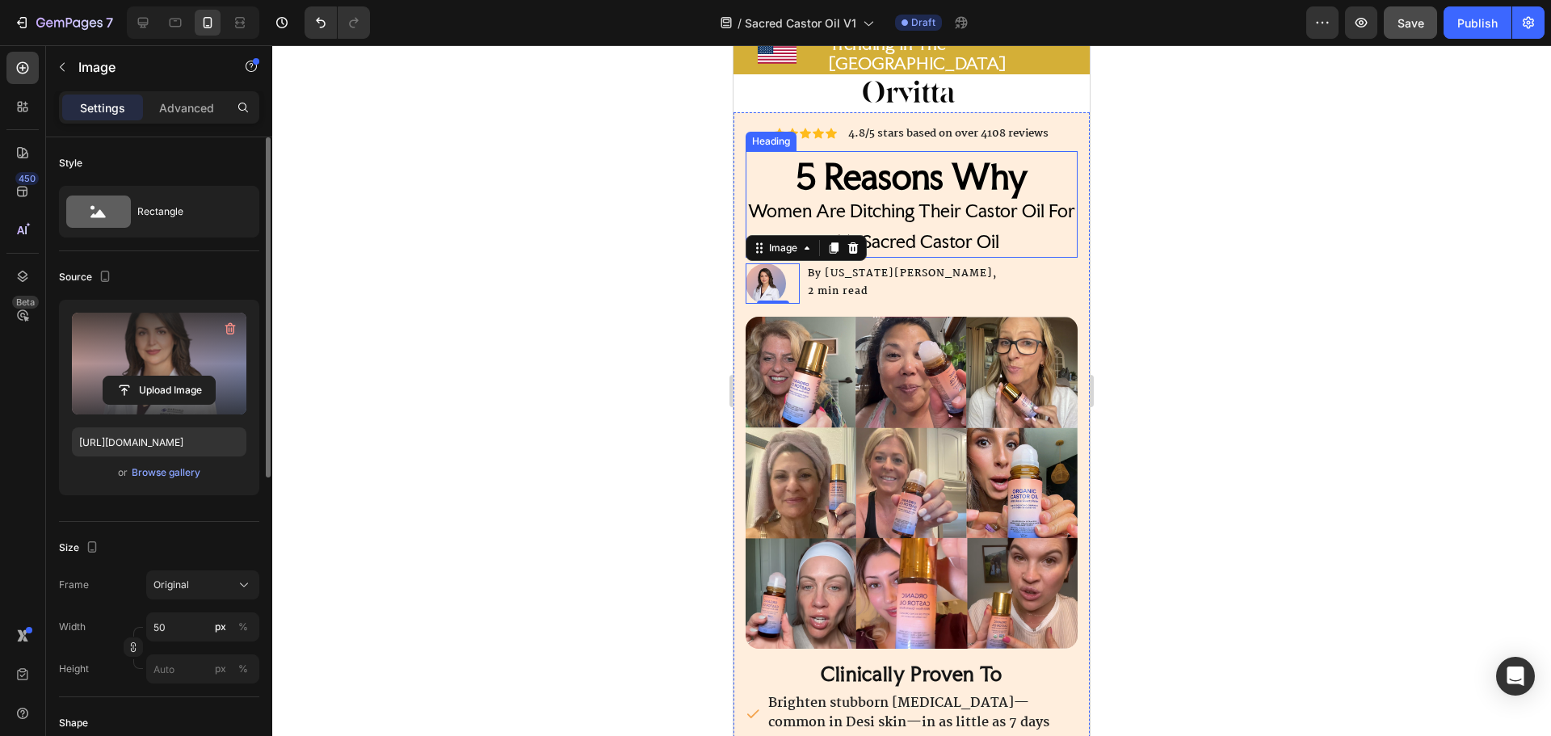
click at [1014, 240] on h2 "5 Reasons Why Women Are Ditching Their Castor Oil For This Sacred Castor Oil" at bounding box center [912, 209] width 332 height 97
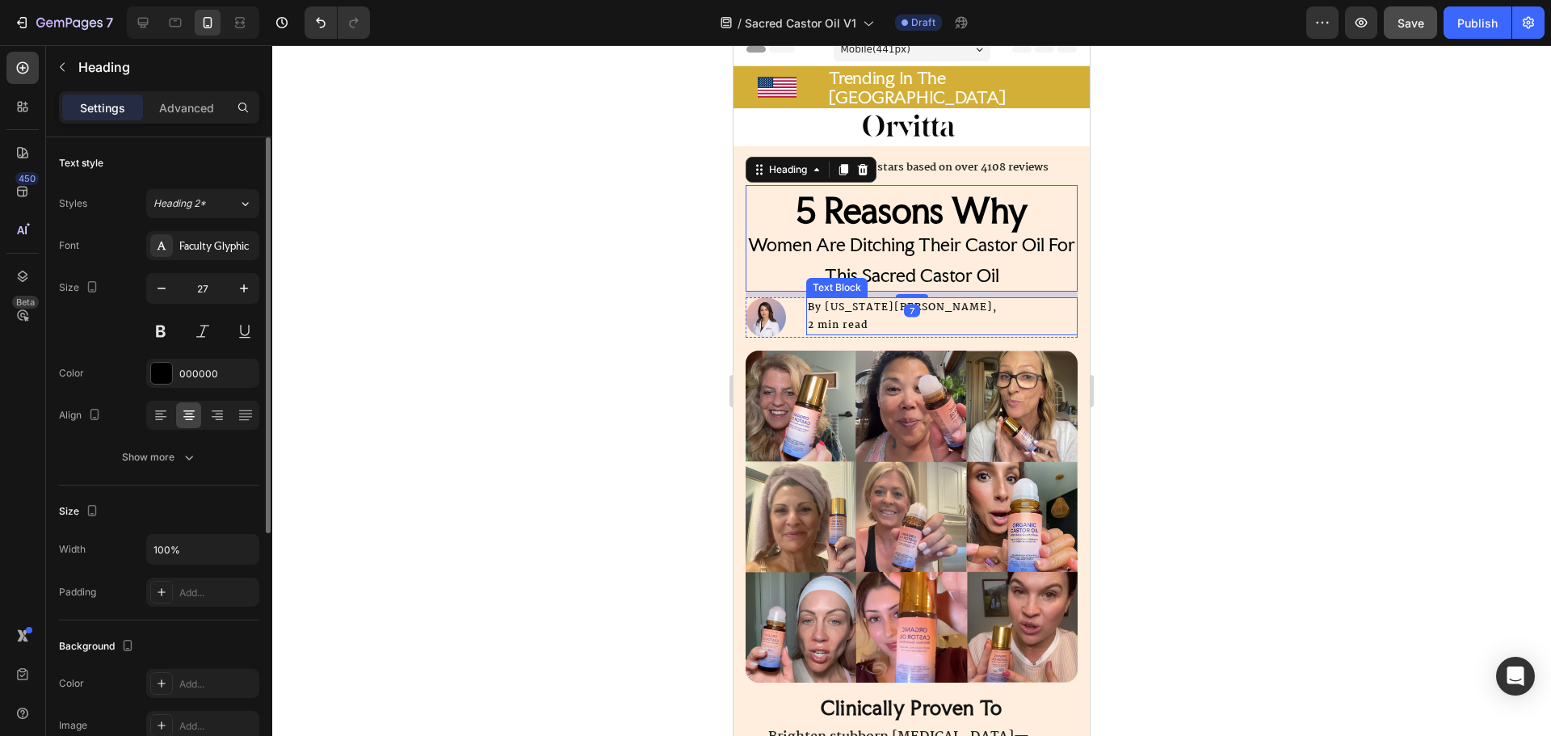
scroll to position [0, 0]
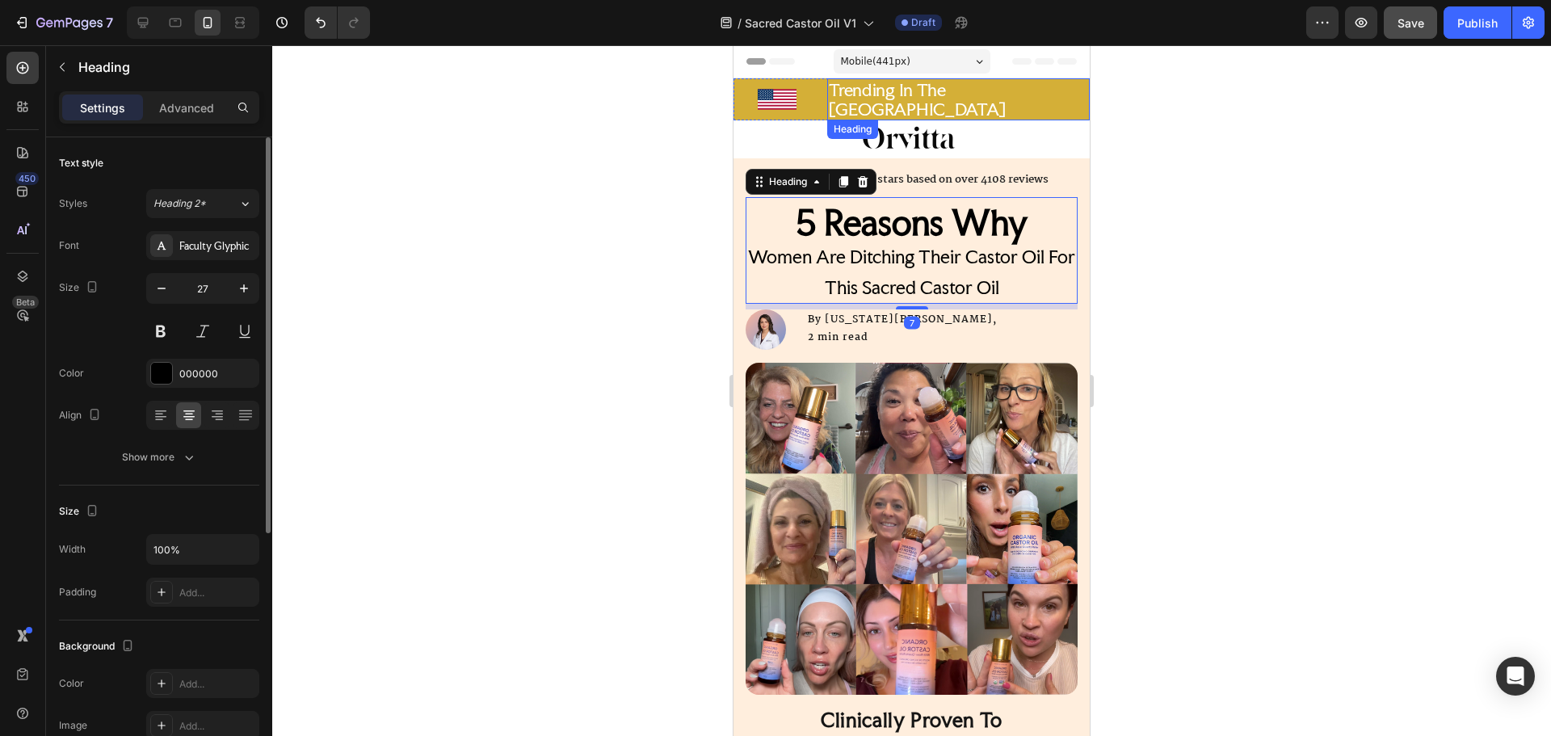
click at [1049, 137] on div at bounding box center [911, 139] width 356 height 30
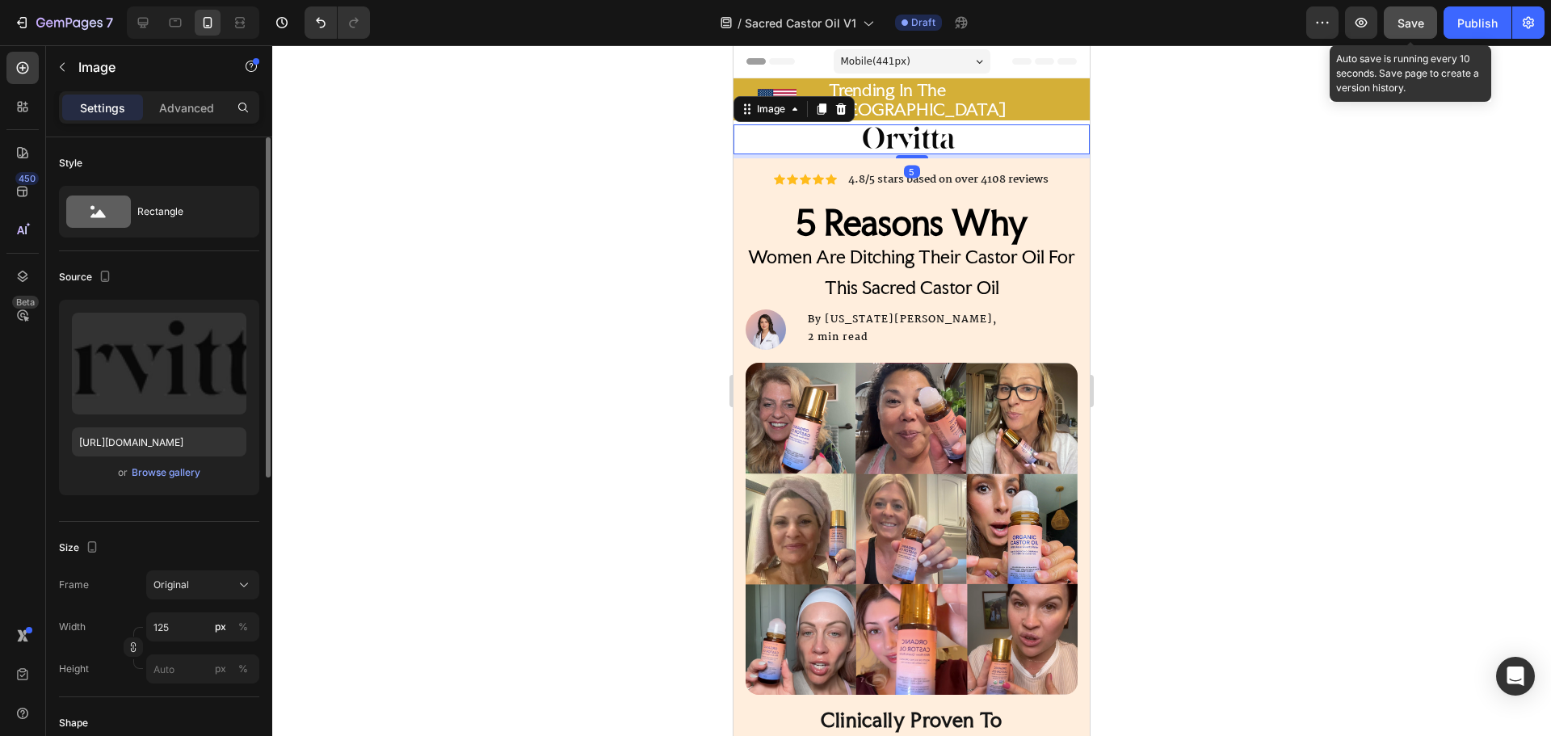
click at [1397, 28] on span "Save" at bounding box center [1410, 23] width 27 height 14
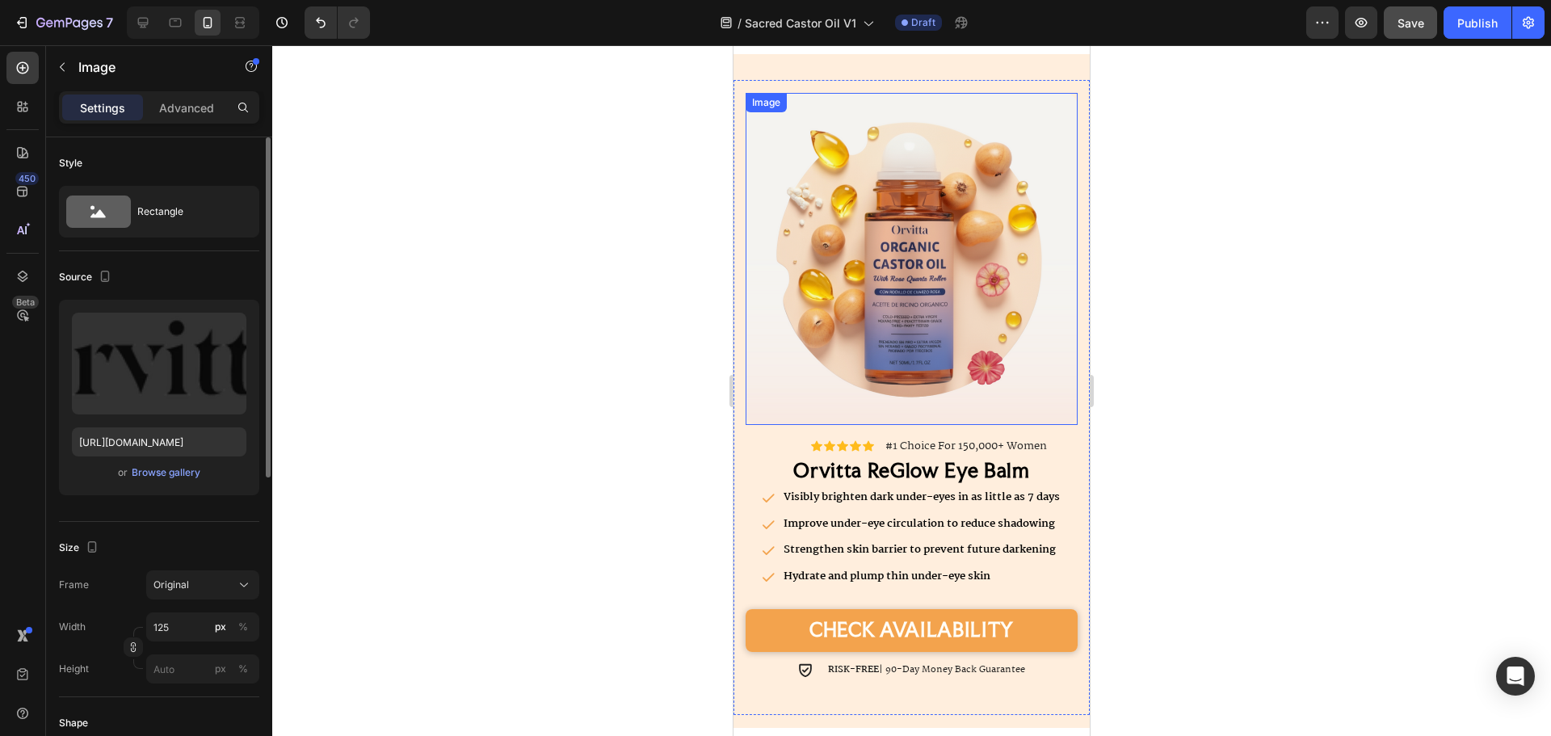
scroll to position [2827, 0]
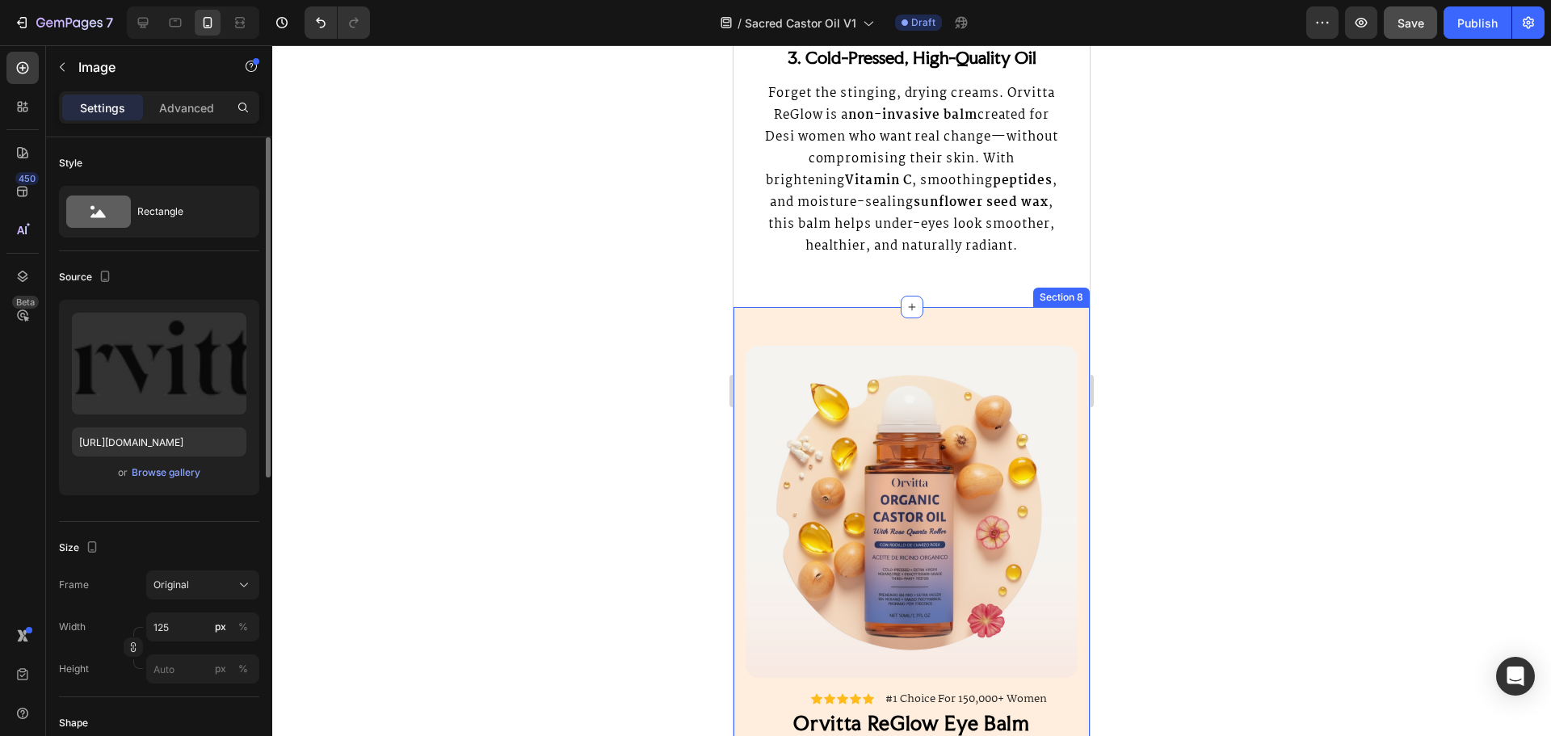
click at [914, 339] on div "Image Image Icon Icon Icon Icon Icon Icon List #1 Choice For 150,000+ Women Tex…" at bounding box center [911, 644] width 356 height 674
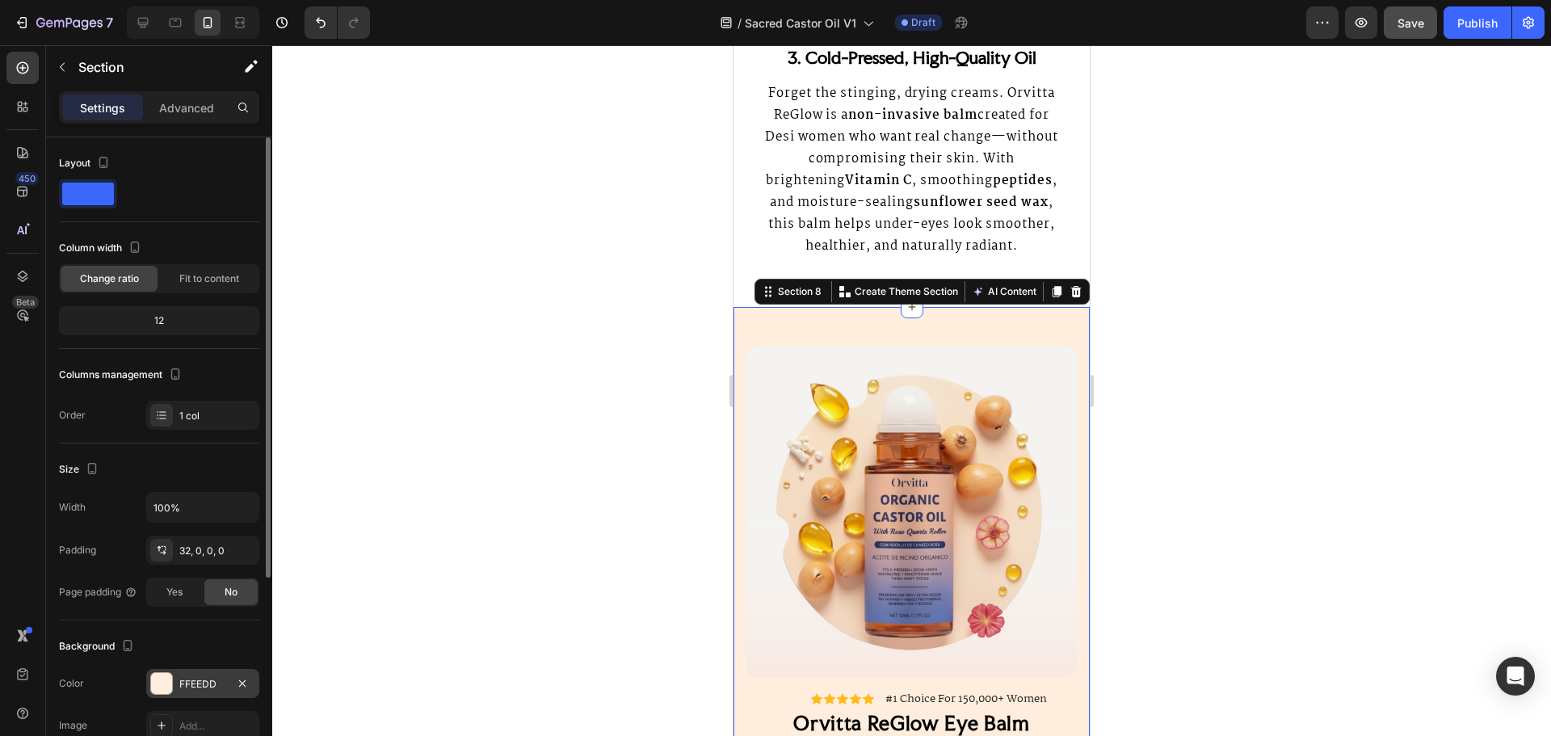
click at [153, 687] on div at bounding box center [161, 683] width 21 height 21
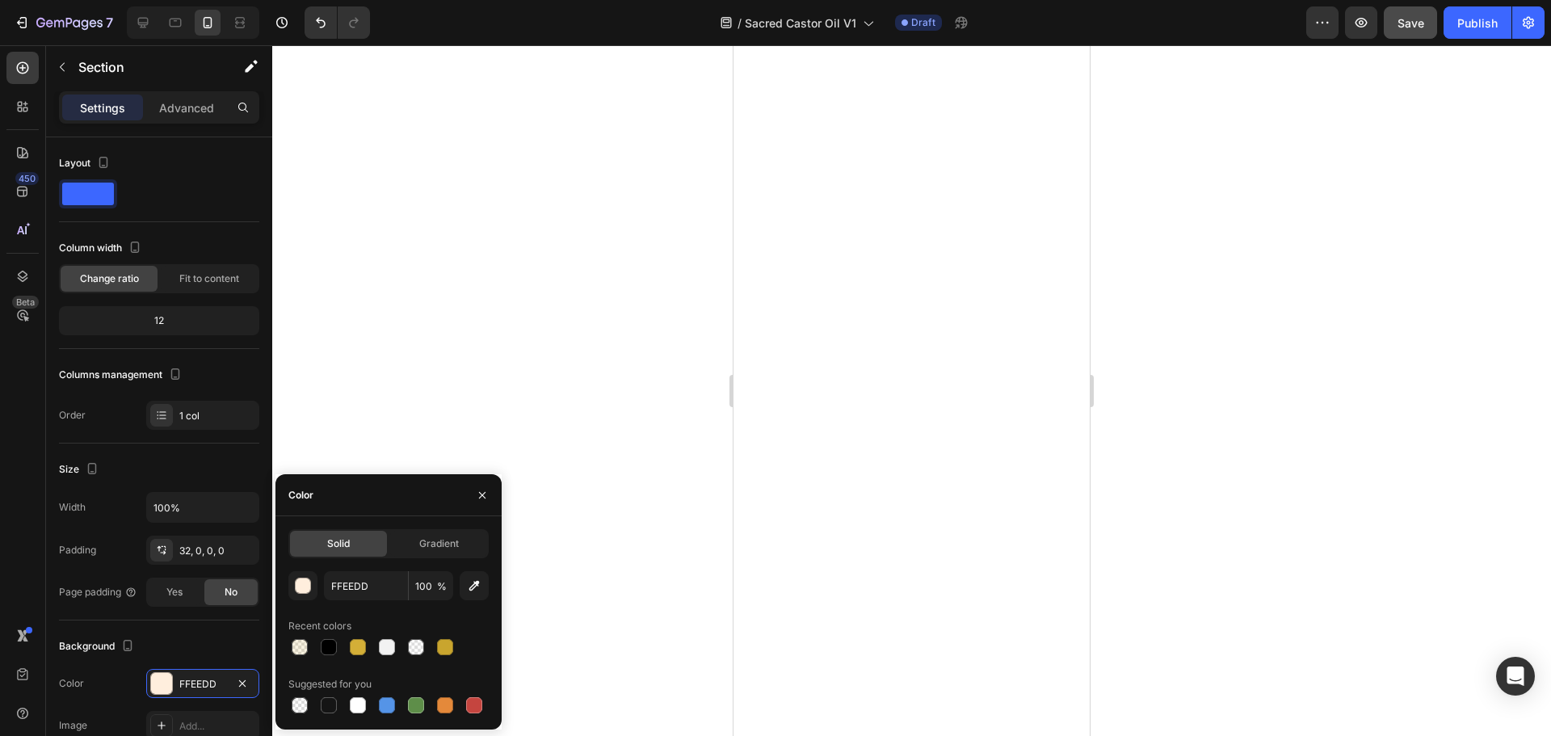
scroll to position [0, 0]
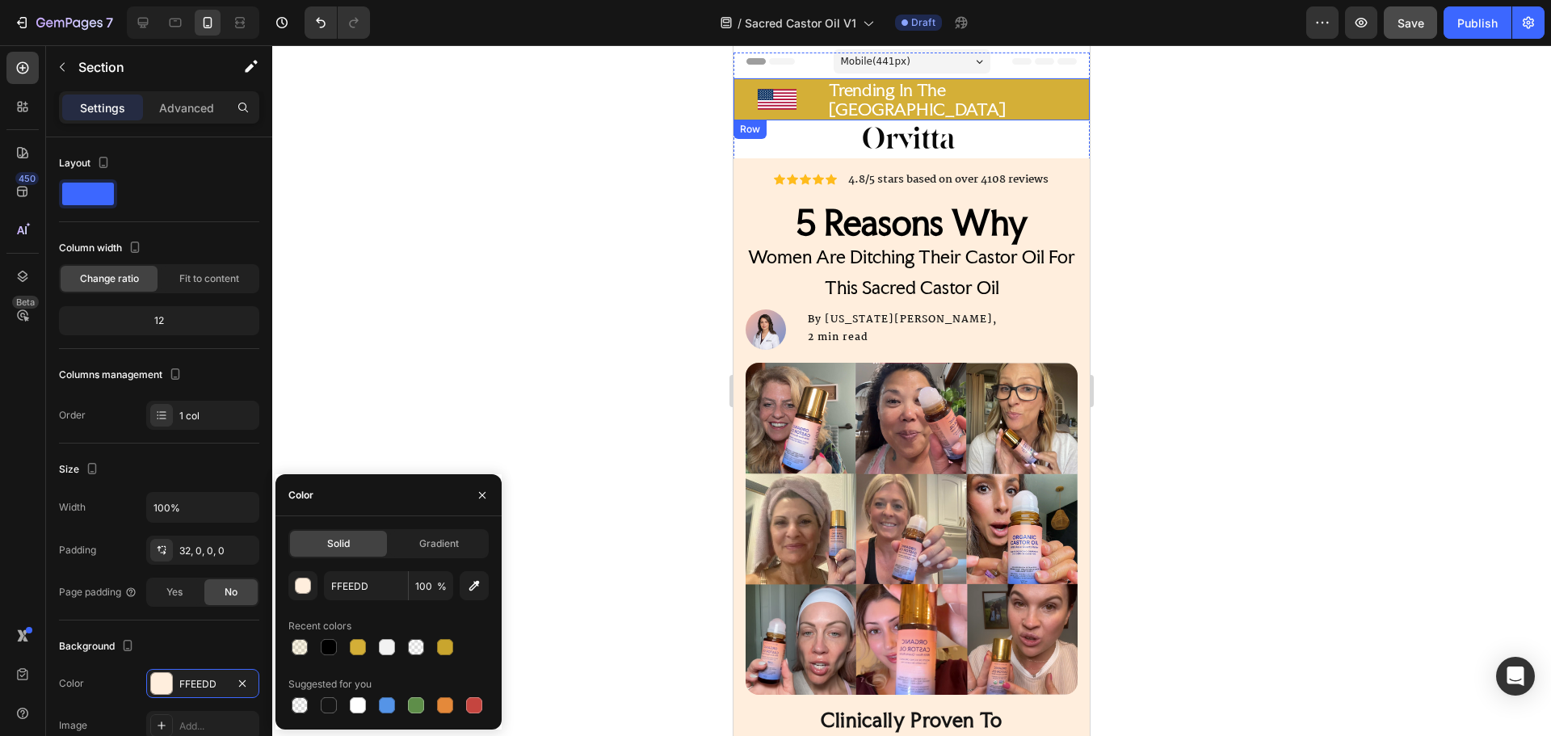
click at [737, 93] on div "Icon" at bounding box center [776, 99] width 87 height 42
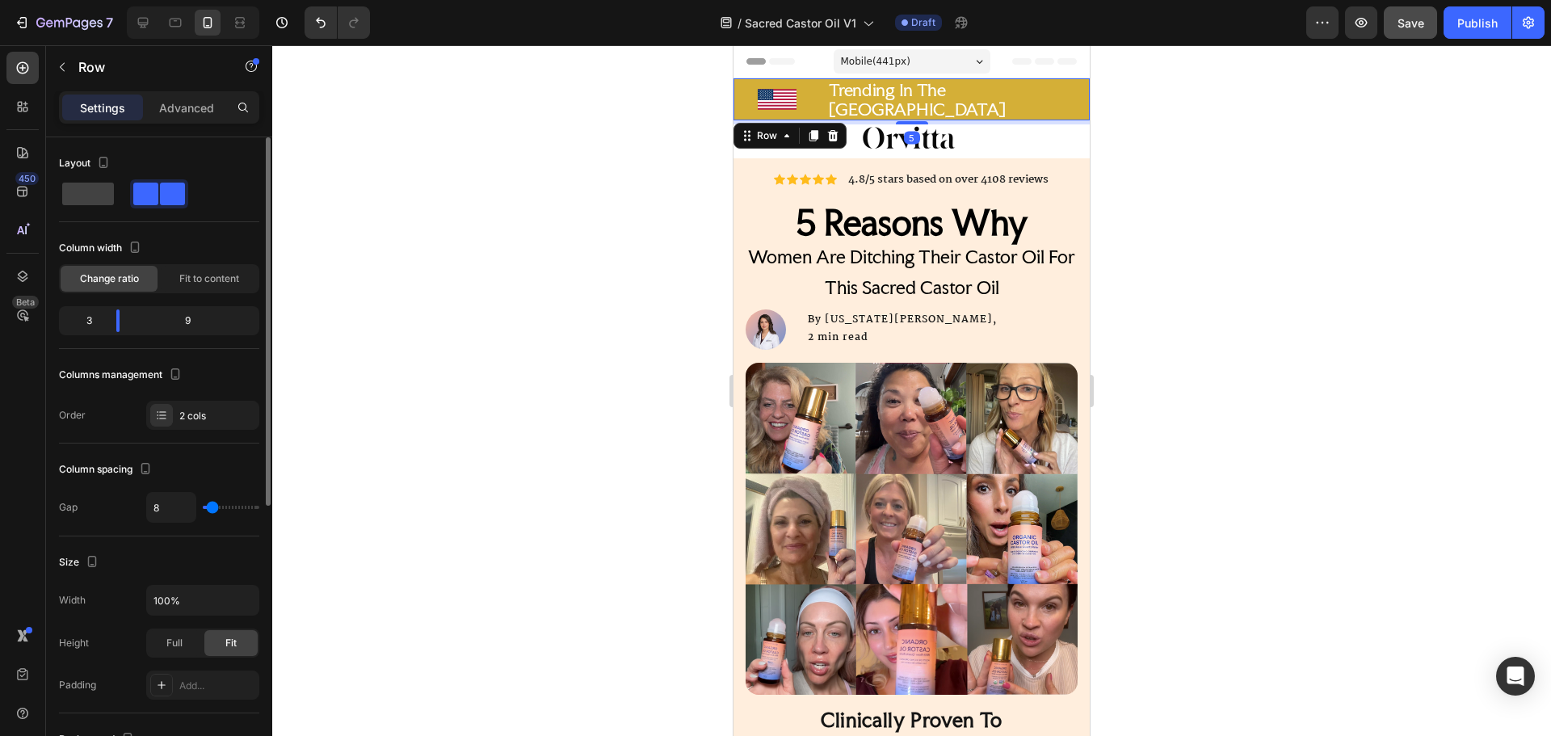
scroll to position [483, 0]
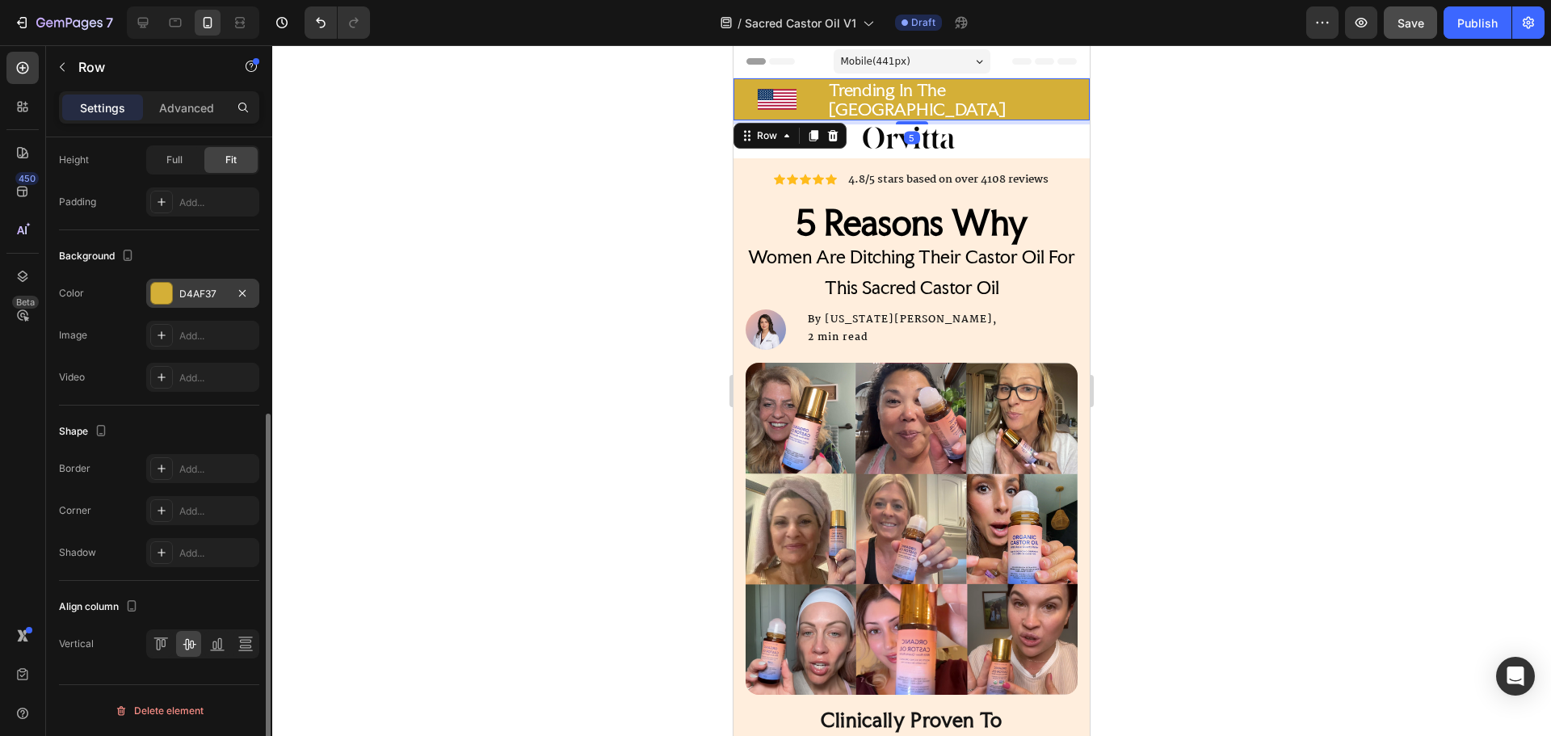
click at [185, 289] on div "D4AF37" at bounding box center [202, 294] width 47 height 15
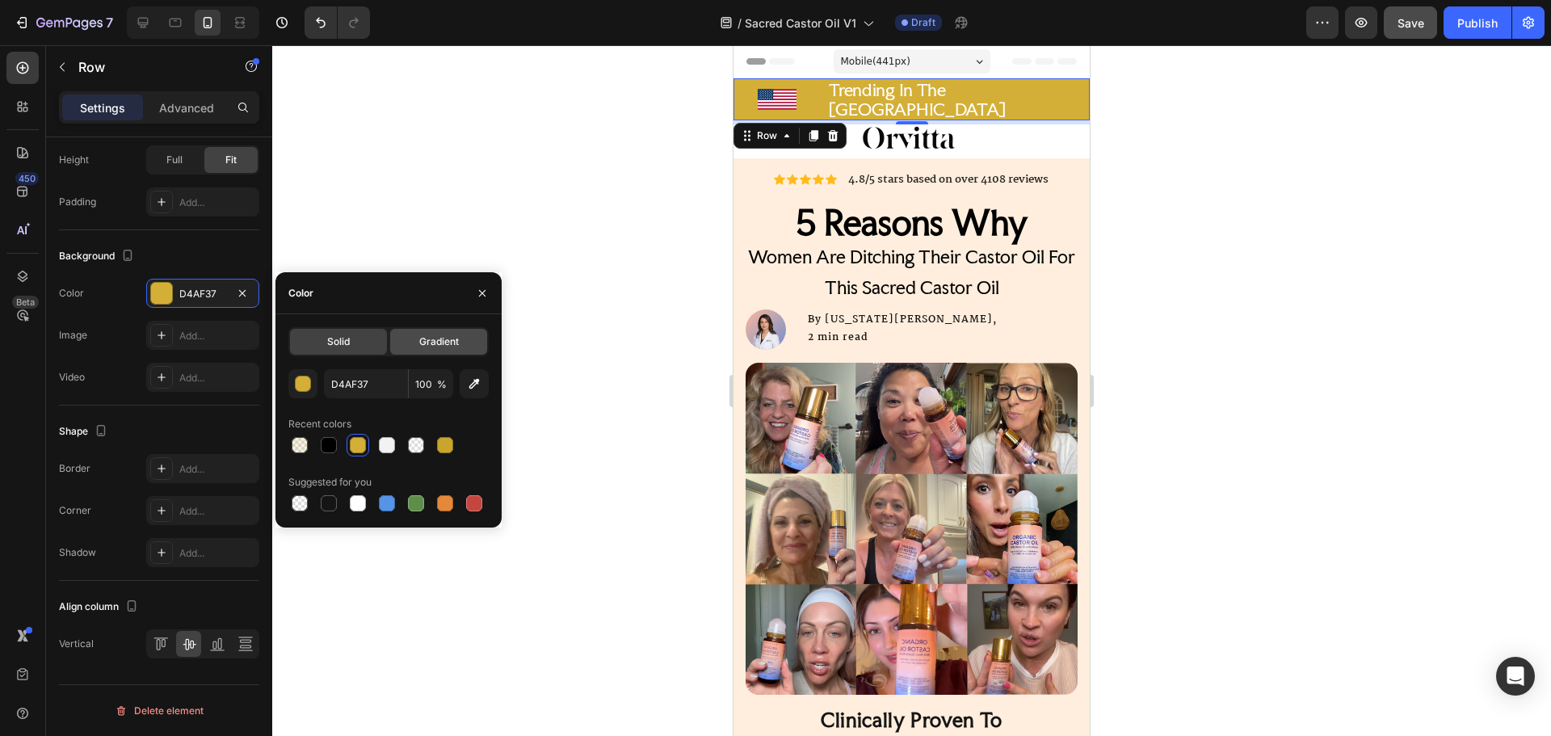
click at [452, 338] on span "Gradient" at bounding box center [439, 341] width 40 height 15
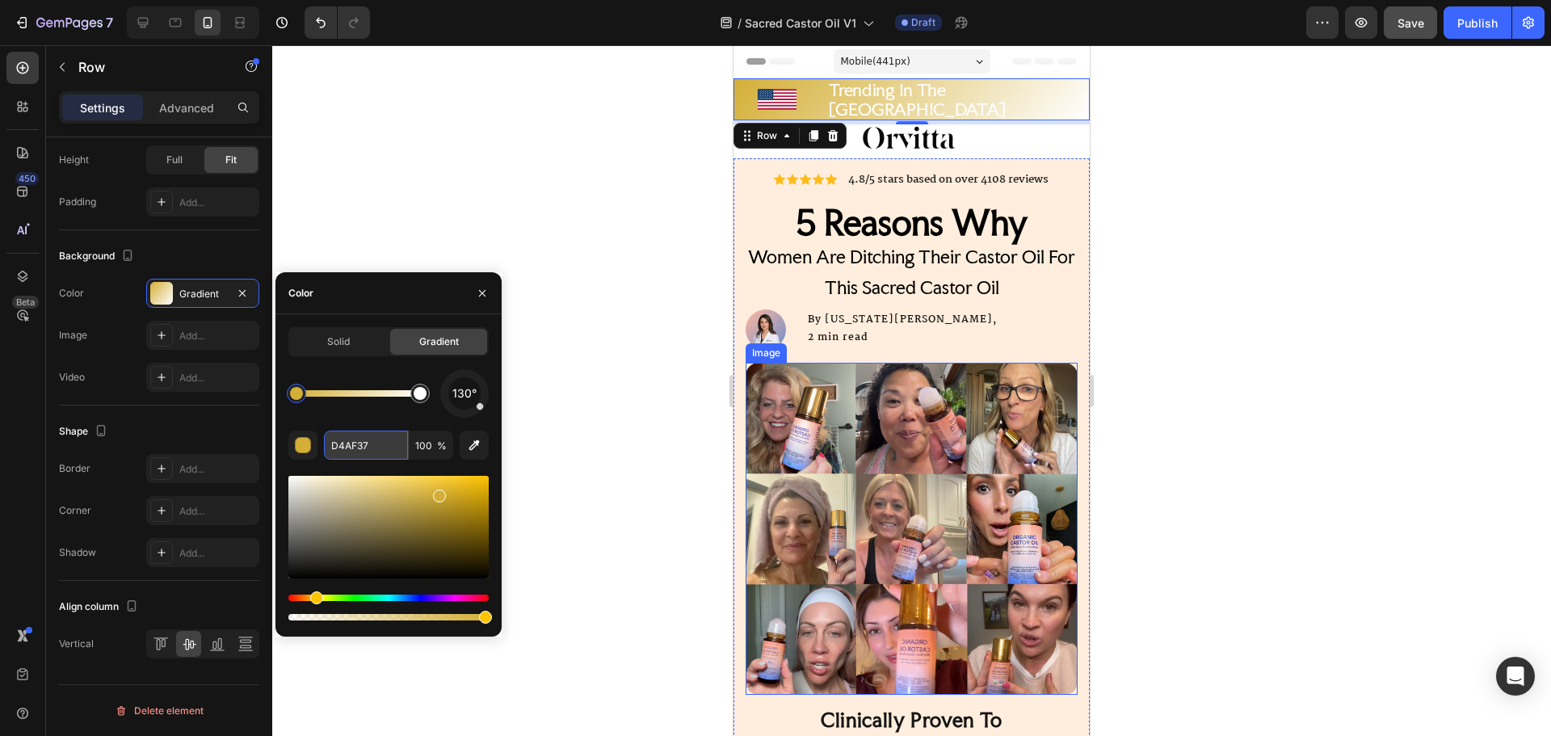
click at [353, 447] on input "D4AF37" at bounding box center [366, 445] width 84 height 29
paste input "FFB89E"
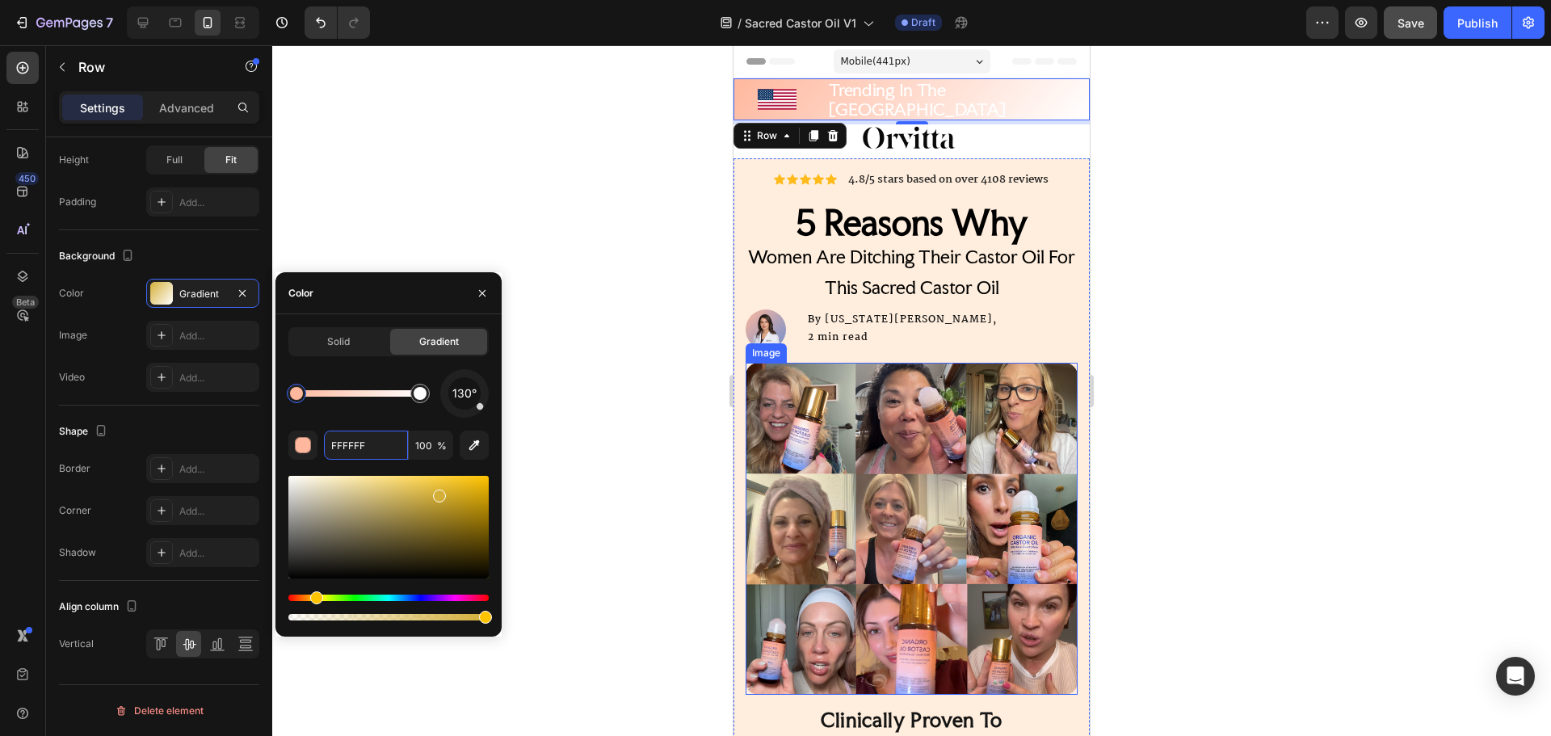
click at [436, 393] on div "130°" at bounding box center [388, 393] width 200 height 48
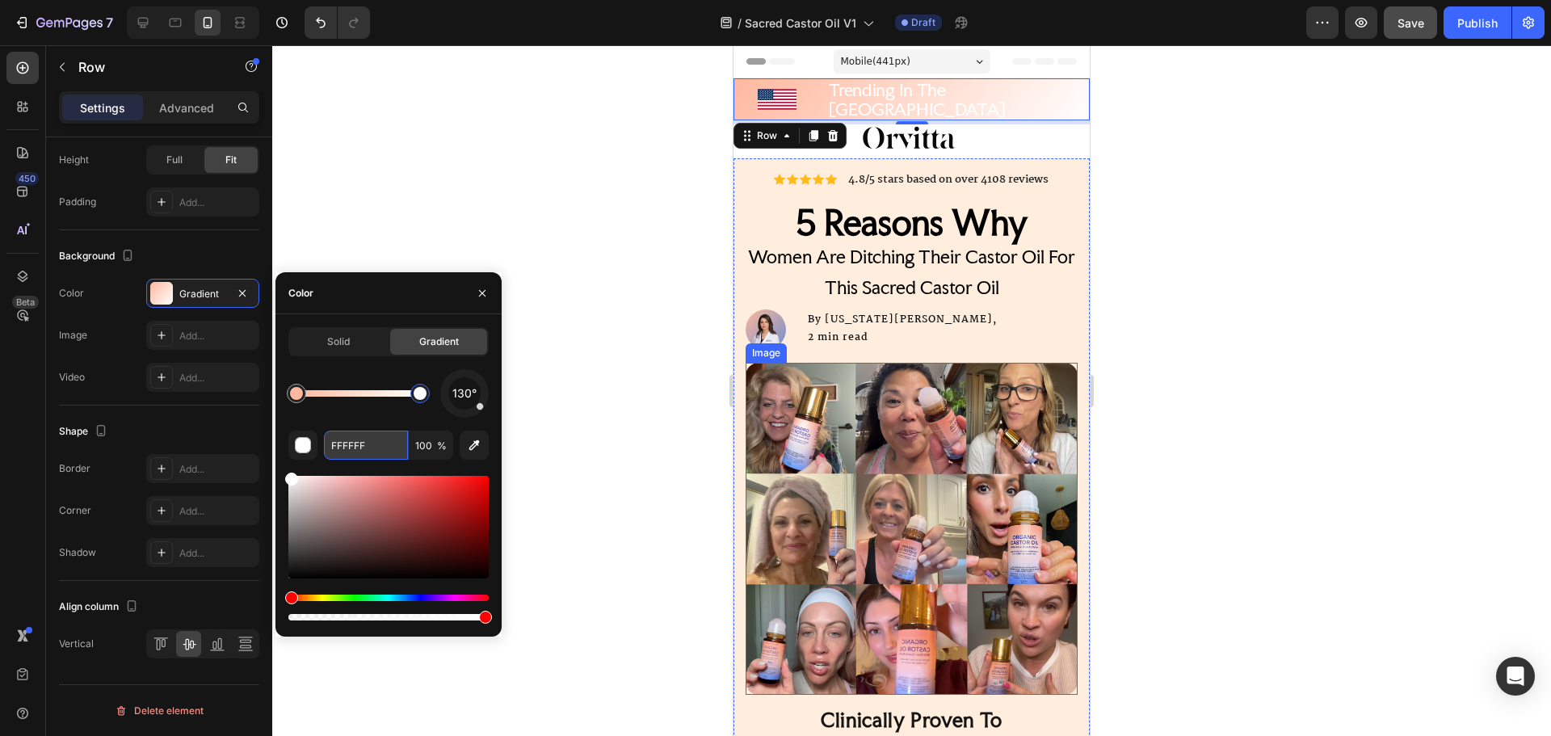
click at [368, 442] on input "FFFFFF" at bounding box center [366, 445] width 84 height 29
paste input "718FCE"
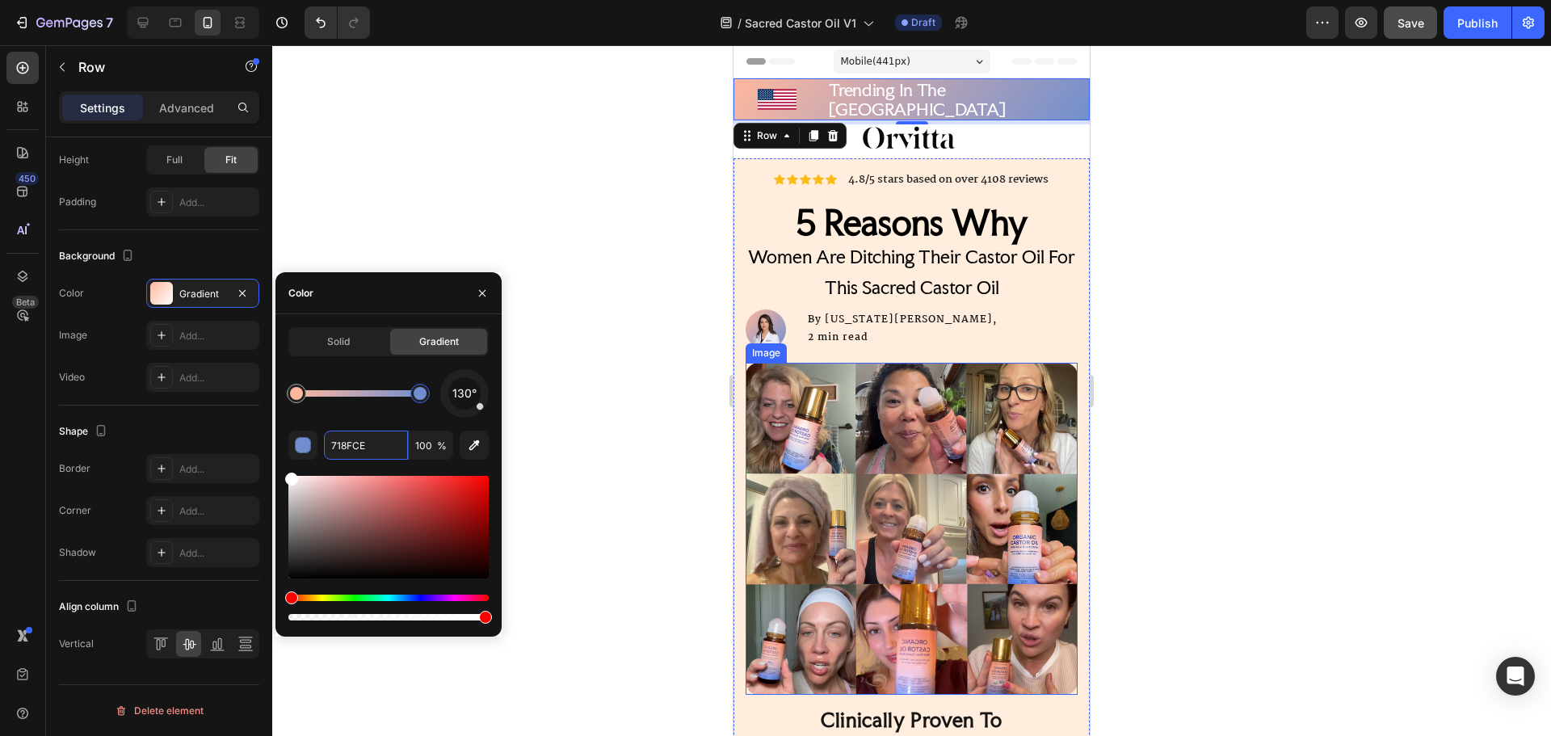
type input "718FCE"
click at [387, 365] on div "Solid Gradient 130° 718FCE 100 %" at bounding box center [388, 475] width 200 height 296
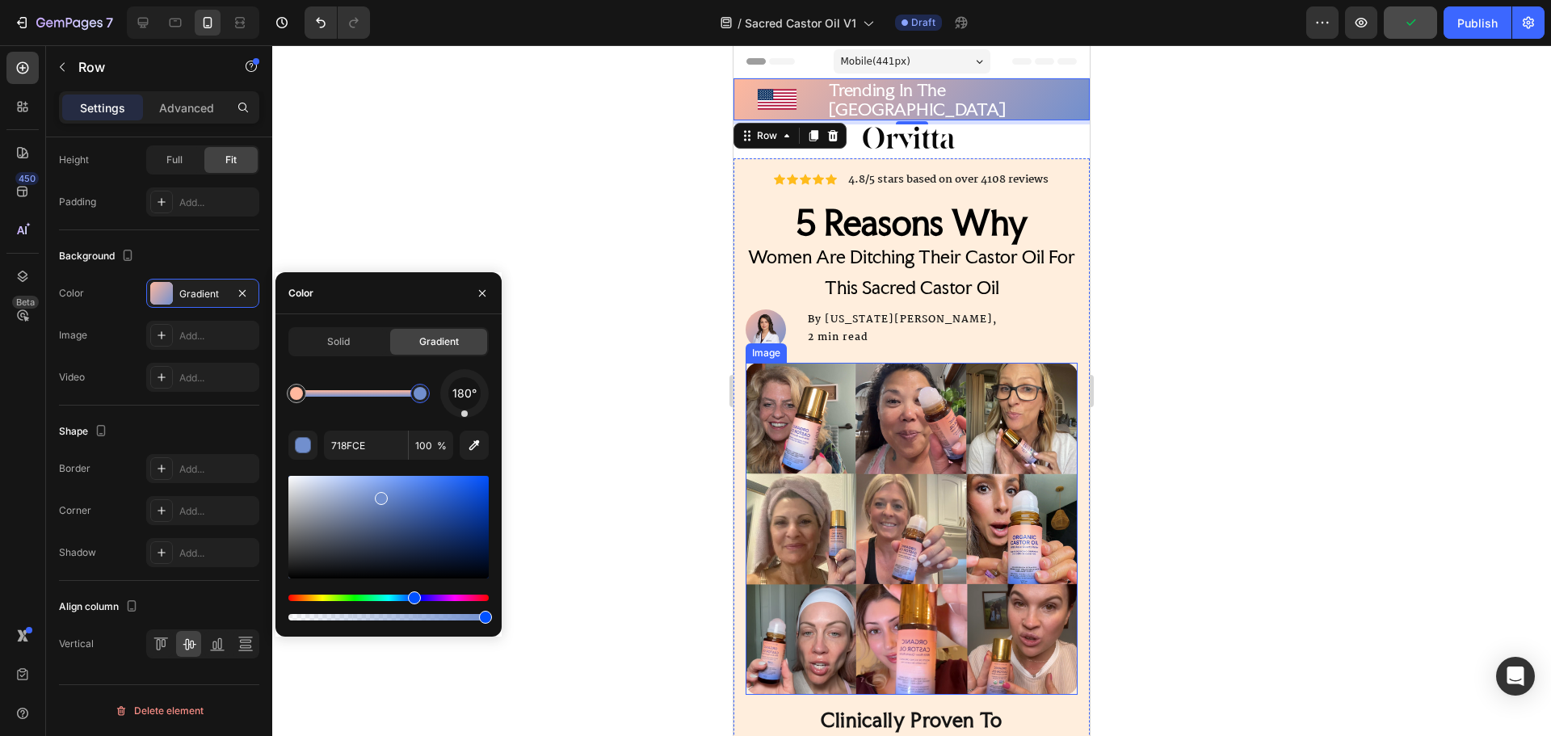
drag, startPoint x: 473, startPoint y: 417, endPoint x: 464, endPoint y: 421, distance: 9.8
click at [464, 421] on div "180° 718FCE 100 %" at bounding box center [388, 496] width 200 height 254
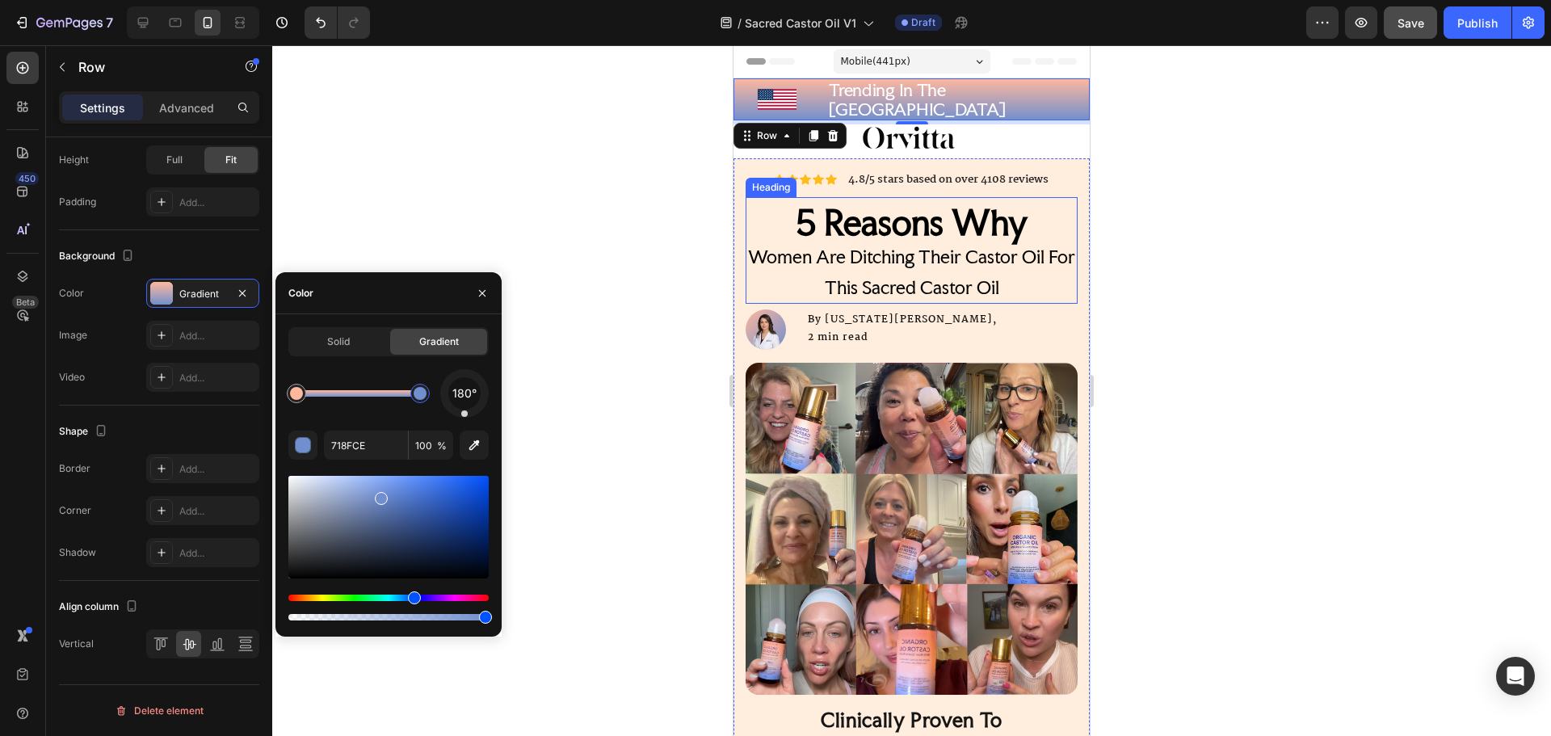
click at [1054, 263] on h2 "5 Reasons Why Women Are Ditching Their Castor Oil For This Sacred Castor Oil" at bounding box center [912, 255] width 332 height 97
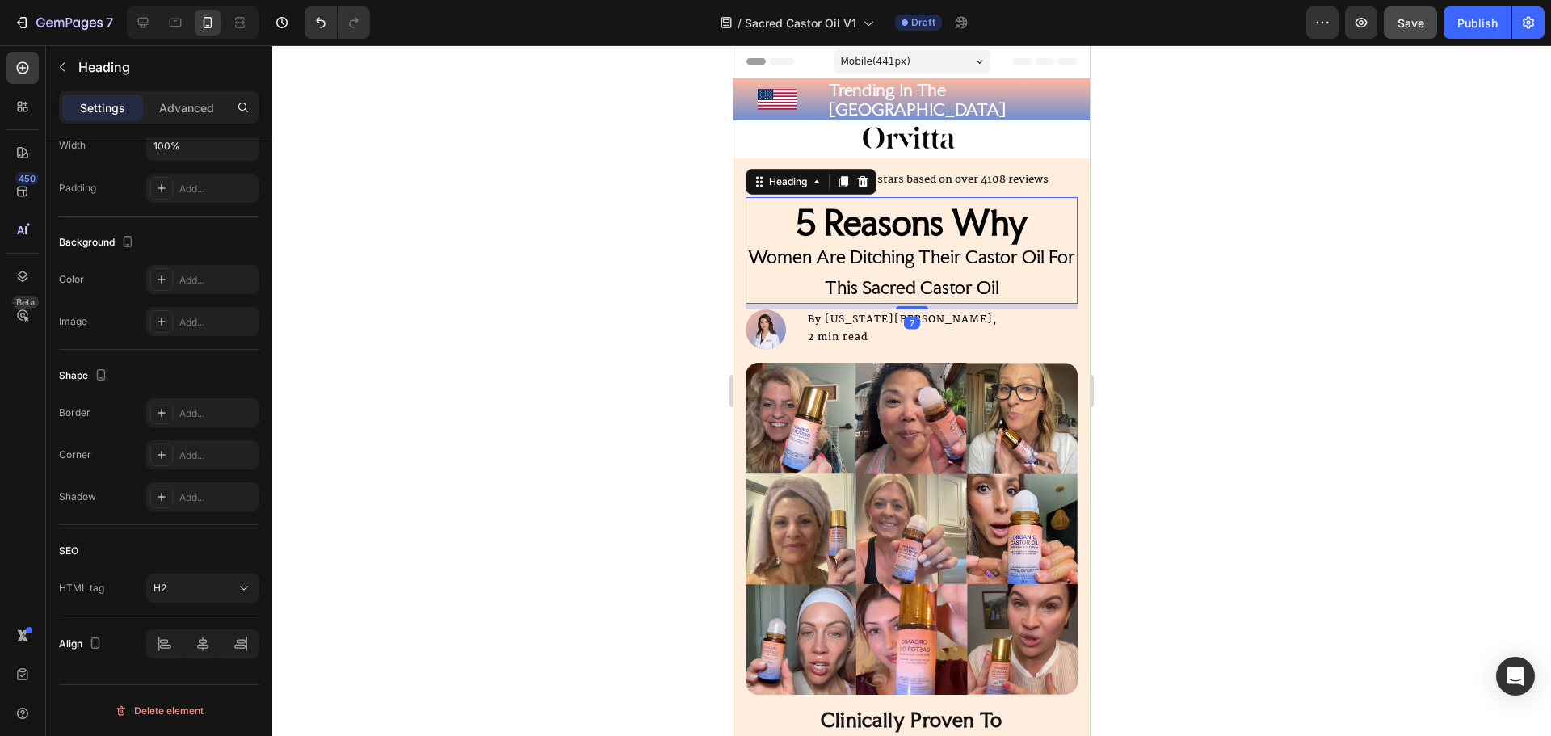
scroll to position [0, 0]
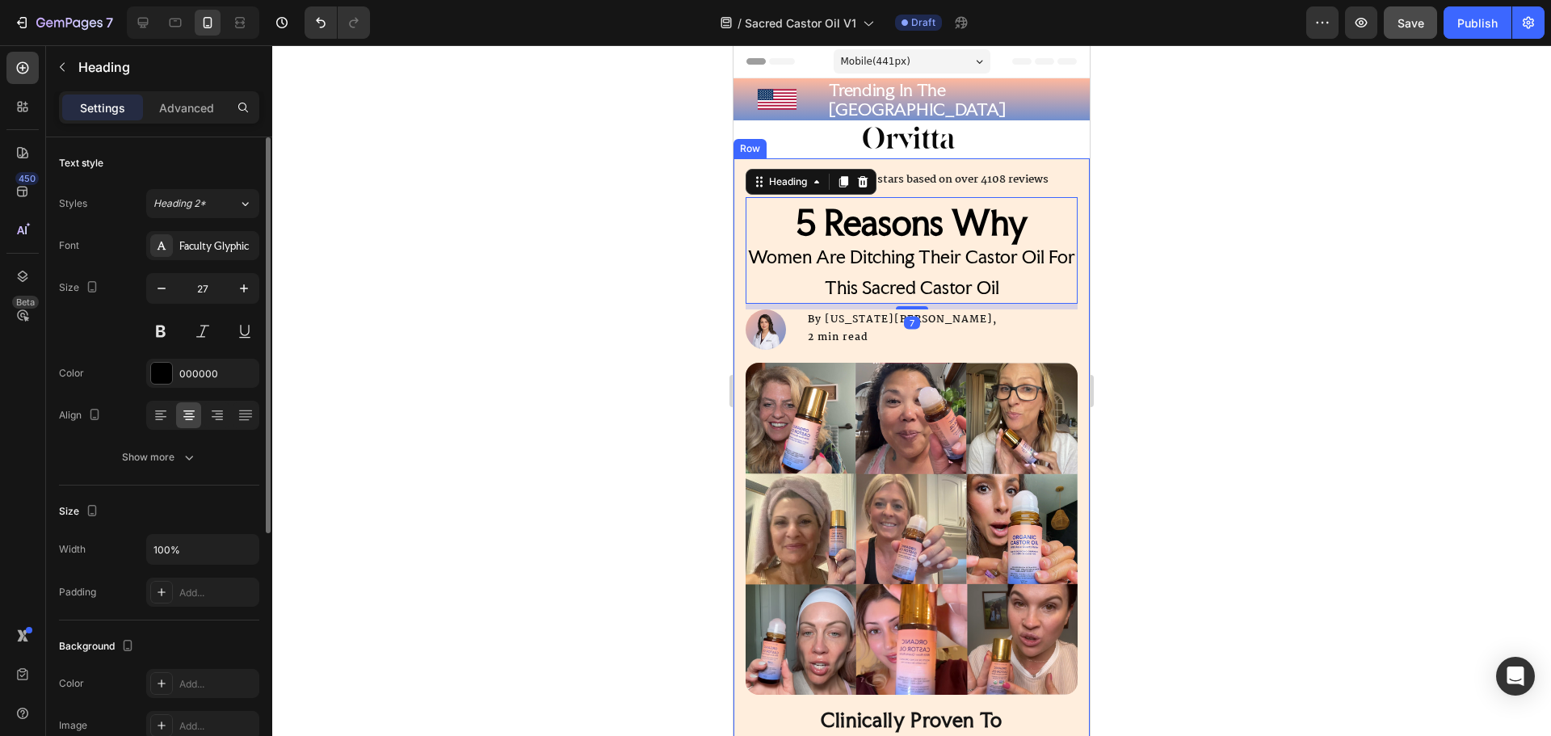
click at [1072, 169] on div "Icon Icon Icon Icon Icon Icon List 4.8/5 stars based on over 4108 reviews Text …" at bounding box center [911, 747] width 356 height 1179
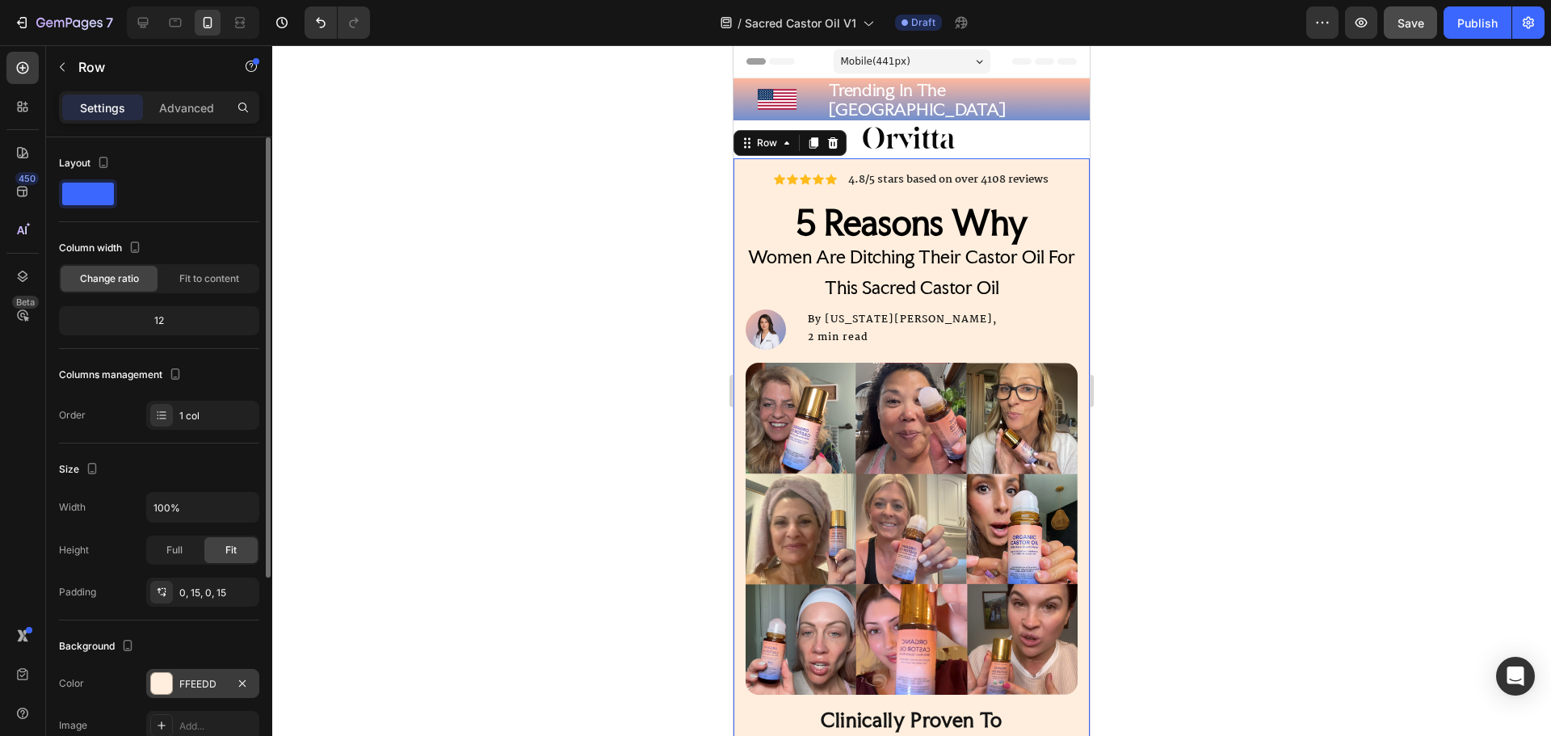
click at [193, 687] on div "FFEEDD" at bounding box center [202, 684] width 47 height 15
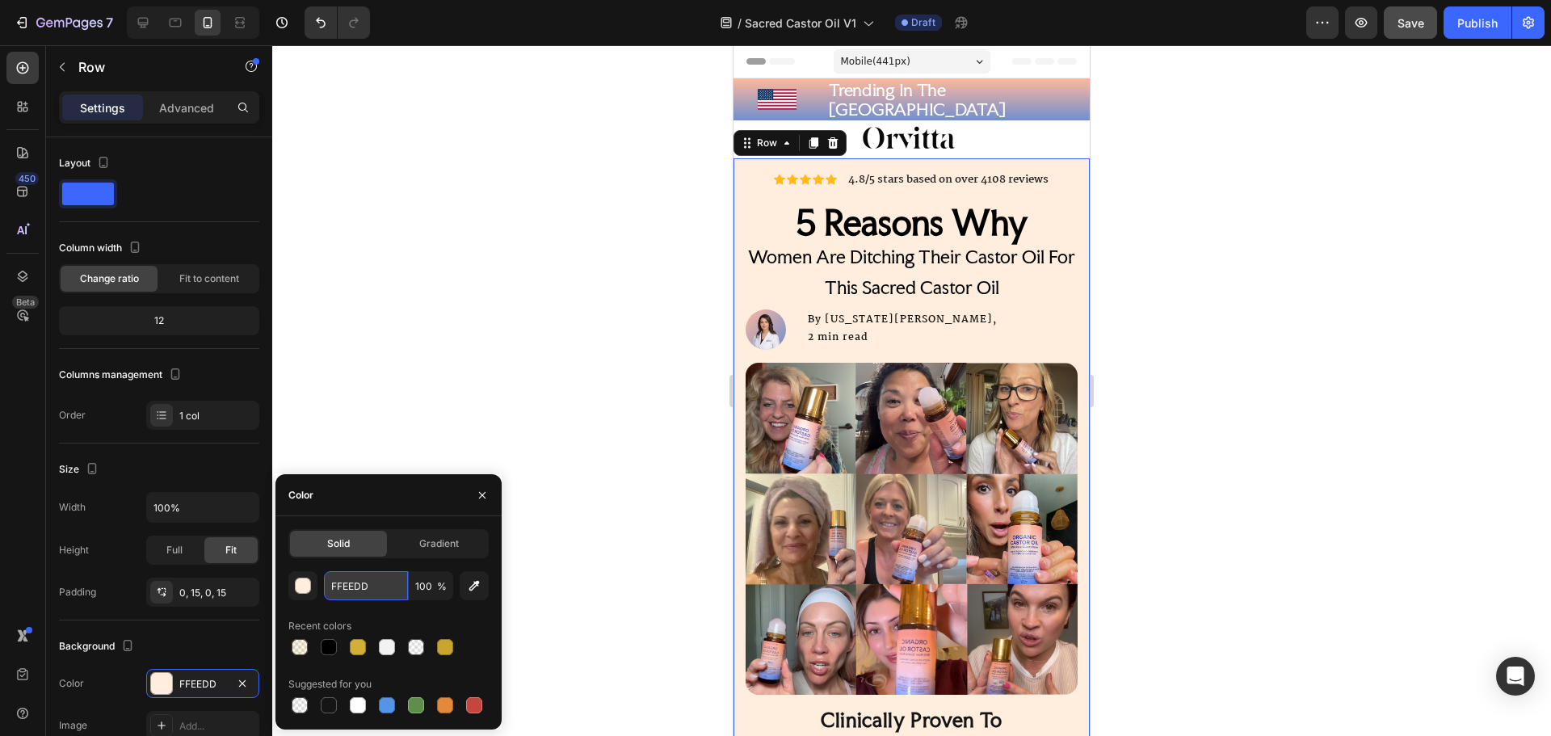
click at [342, 592] on input "FFEEDD" at bounding box center [366, 585] width 84 height 29
paste input "fafafa"
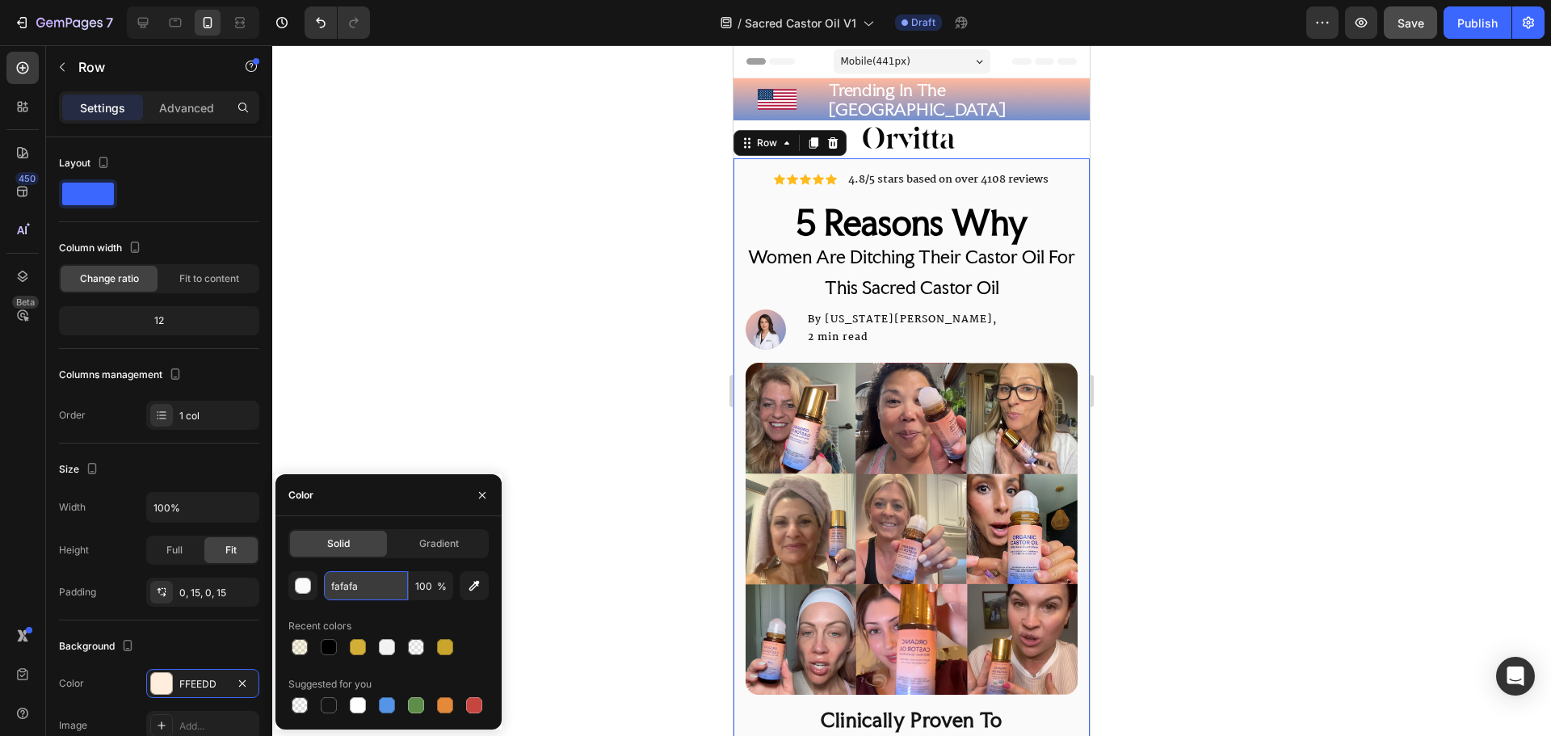
type input "FAFAFA"
click at [1031, 140] on div at bounding box center [911, 139] width 356 height 30
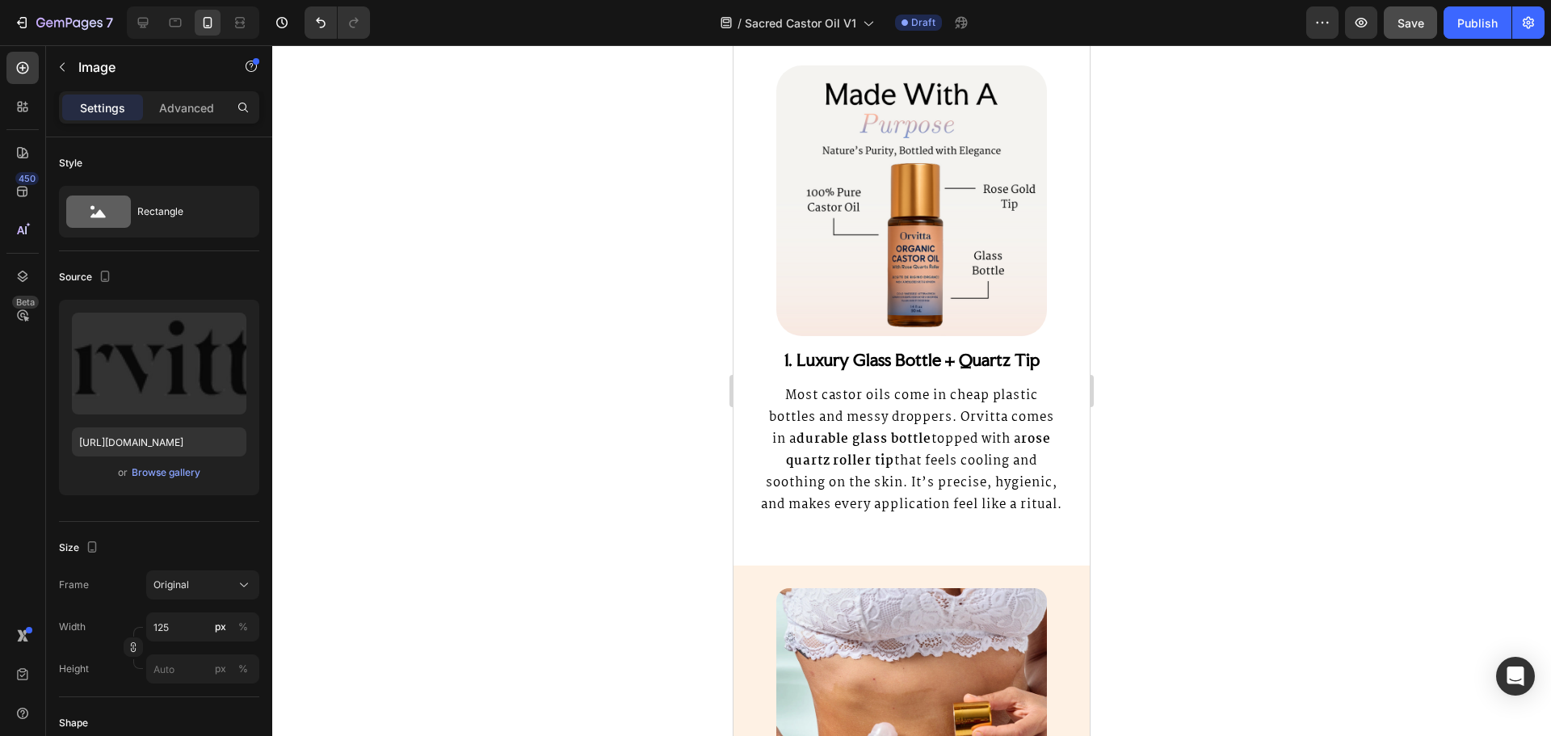
scroll to position [1696, 0]
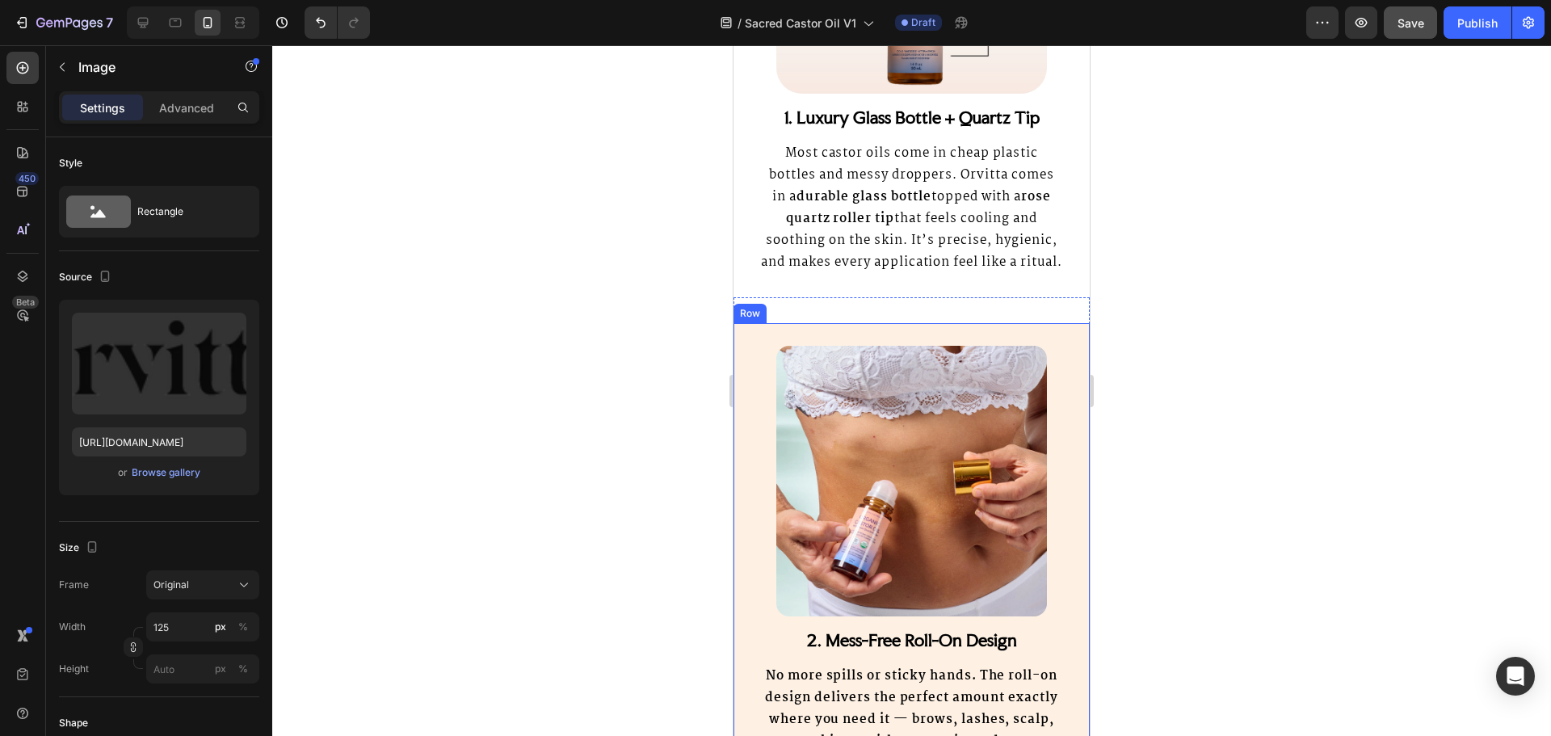
click at [983, 350] on div "2. Mess-Free Roll-On Design Heading No more spills or sticky hands. The roll-on…" at bounding box center [911, 549] width 356 height 453
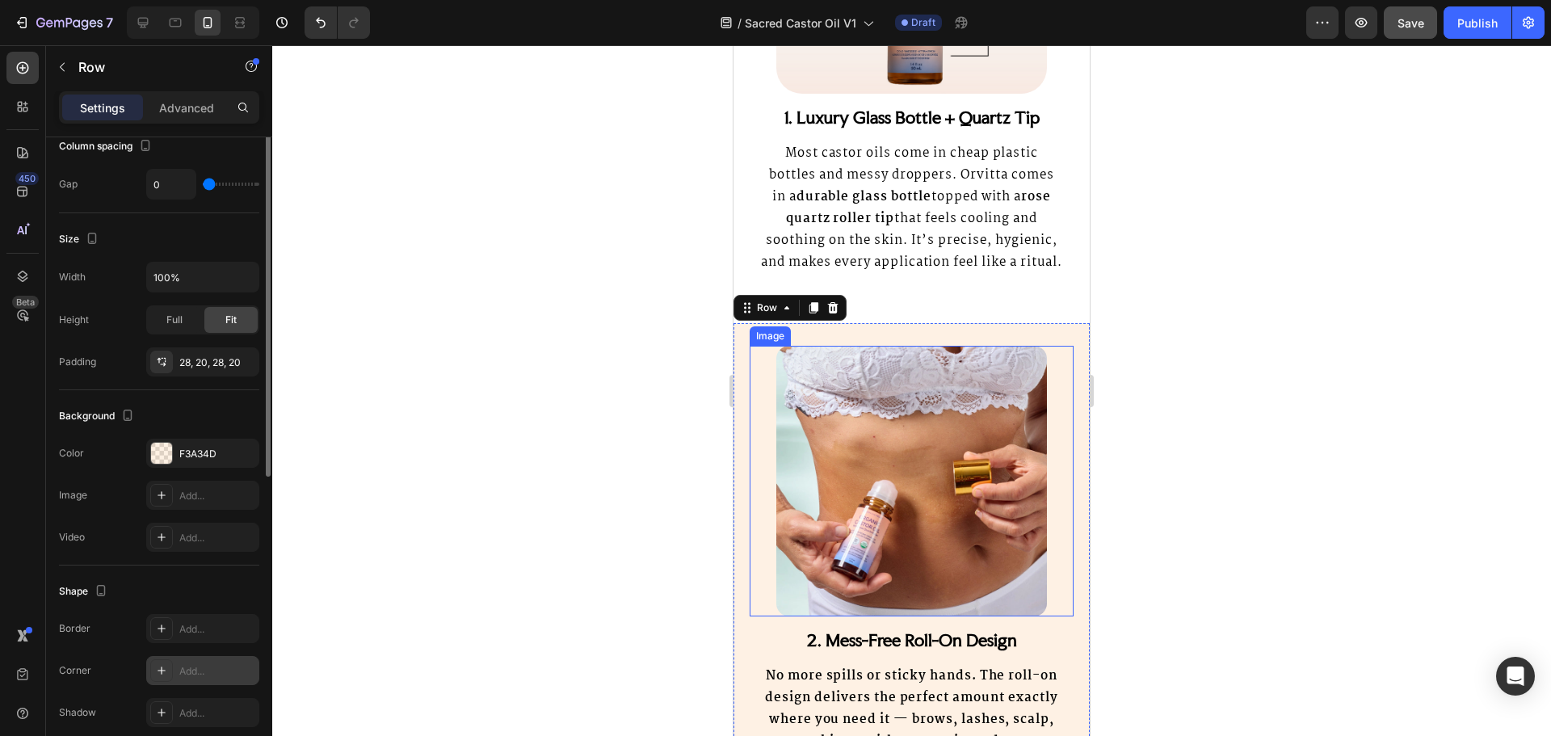
scroll to position [392, 0]
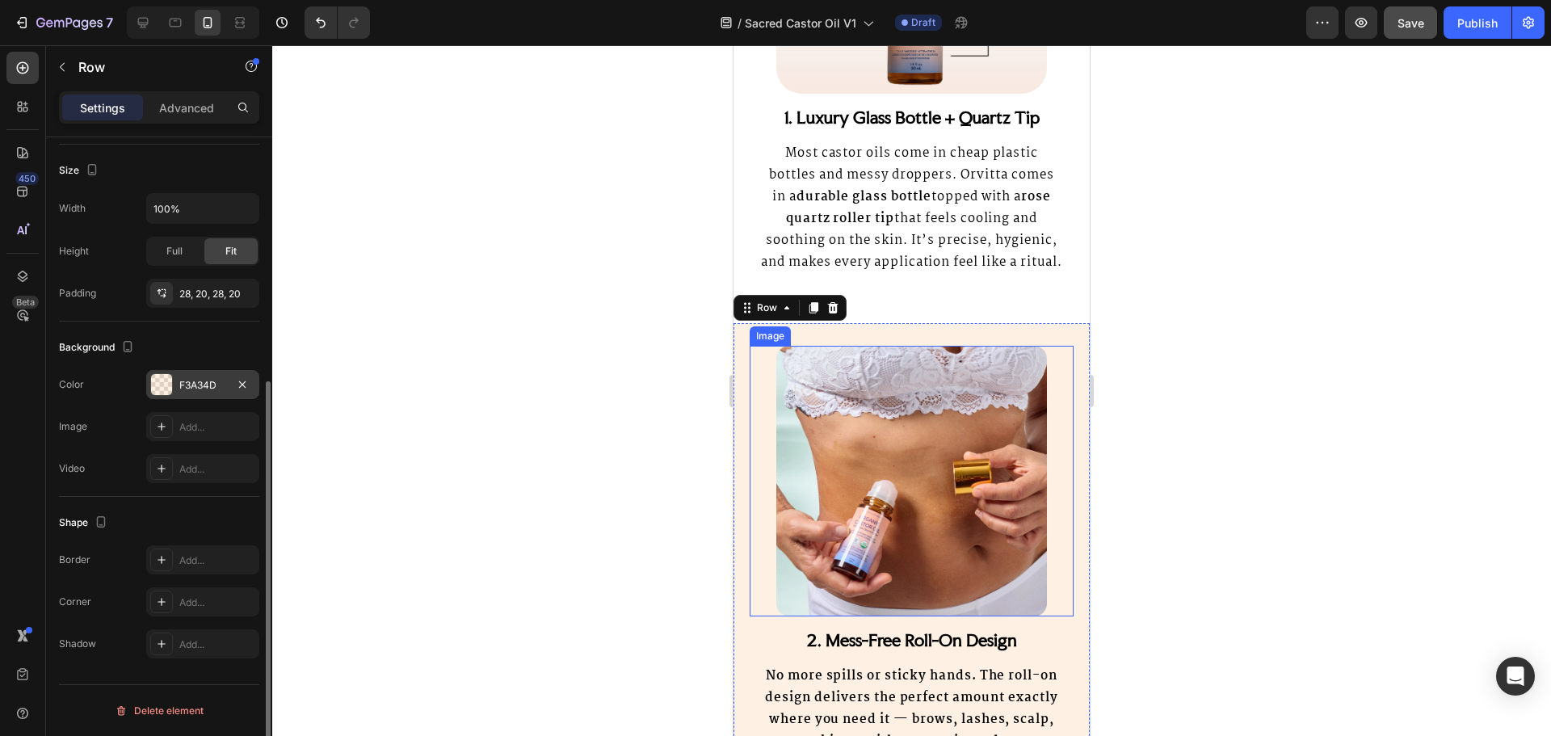
click at [200, 378] on div "F3A34D" at bounding box center [202, 385] width 47 height 15
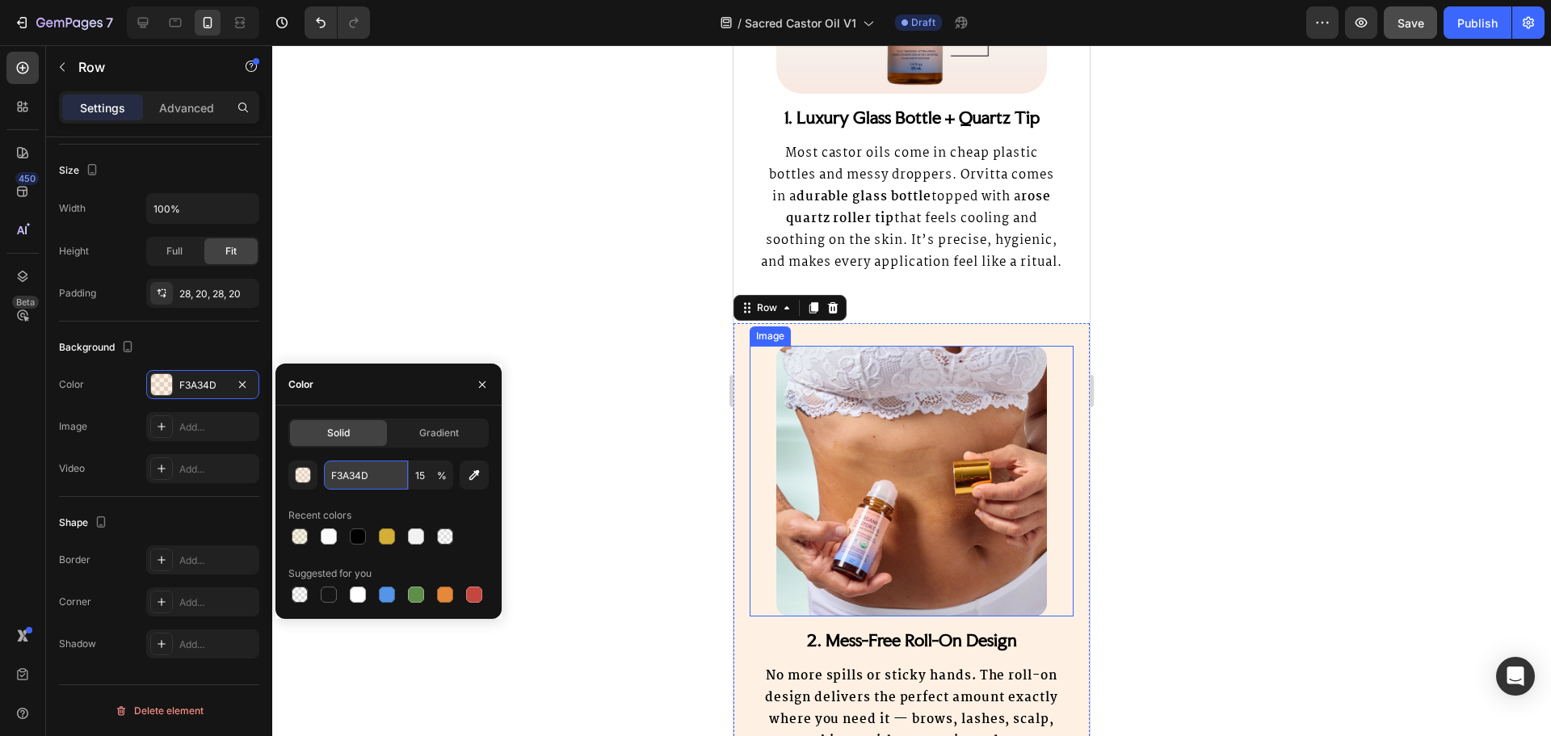
click at [366, 476] on input "F3A34D" at bounding box center [366, 474] width 84 height 29
click at [406, 471] on input "F3A34D" at bounding box center [366, 474] width 84 height 29
click at [423, 469] on input "15" at bounding box center [431, 474] width 44 height 29
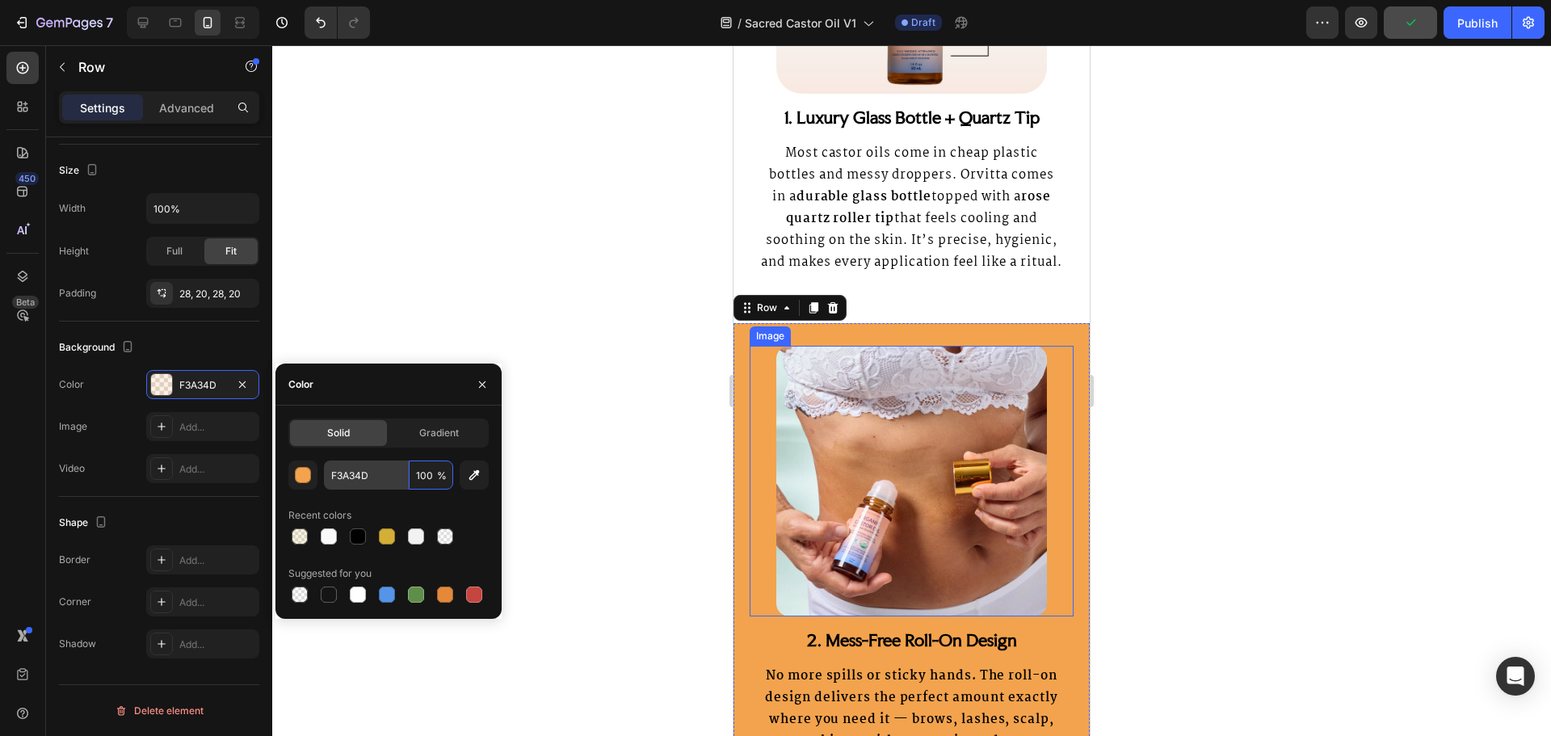
type input "100"
click at [337, 473] on input "F3A34D" at bounding box center [366, 474] width 84 height 29
paste input "fafafa"
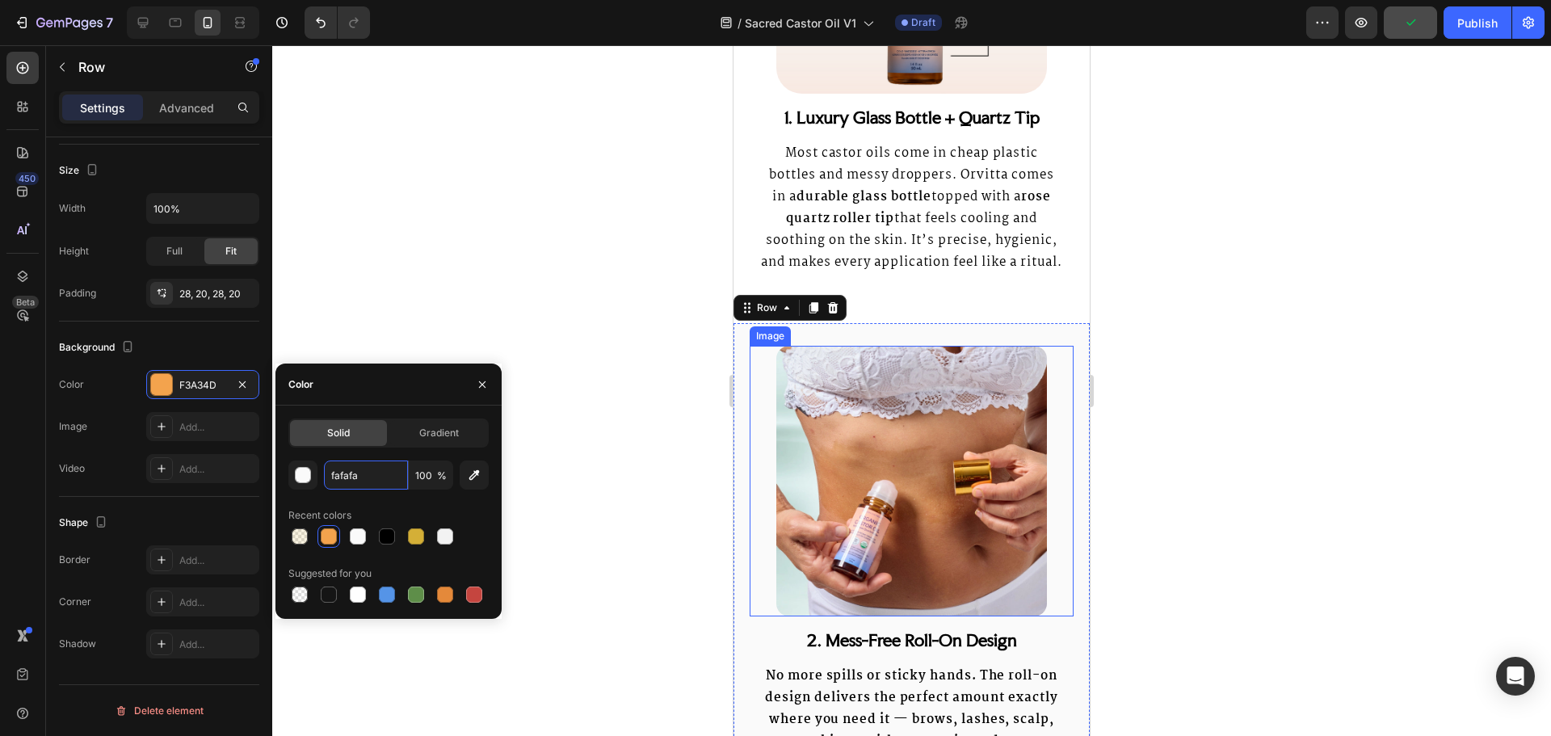
type input "FAFAFA"
click at [907, 297] on div "Image 1. Luxury Glass Bottle + Quartz Tip Heading Most castor oils come in chea…" at bounding box center [911, 48] width 356 height 497
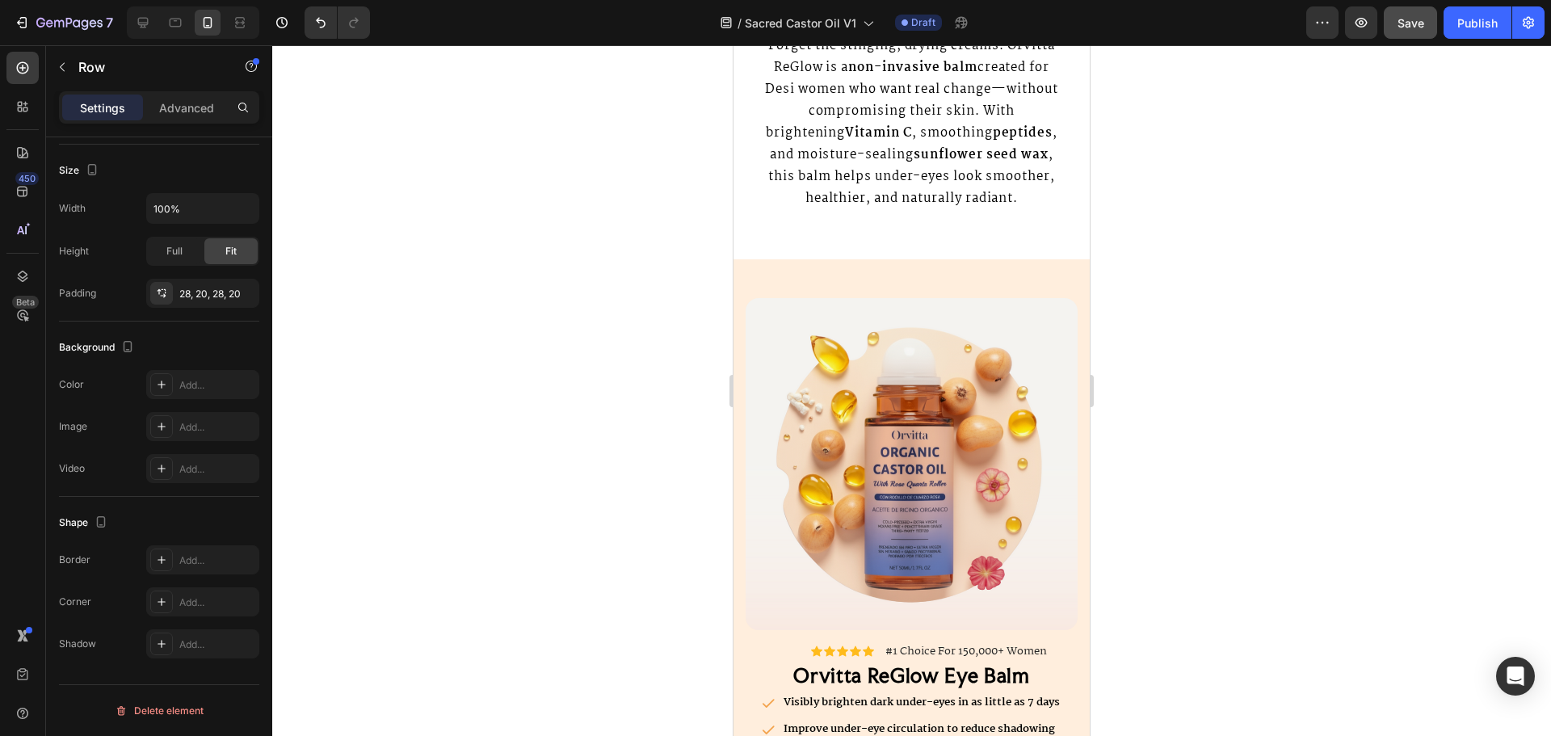
scroll to position [2908, 0]
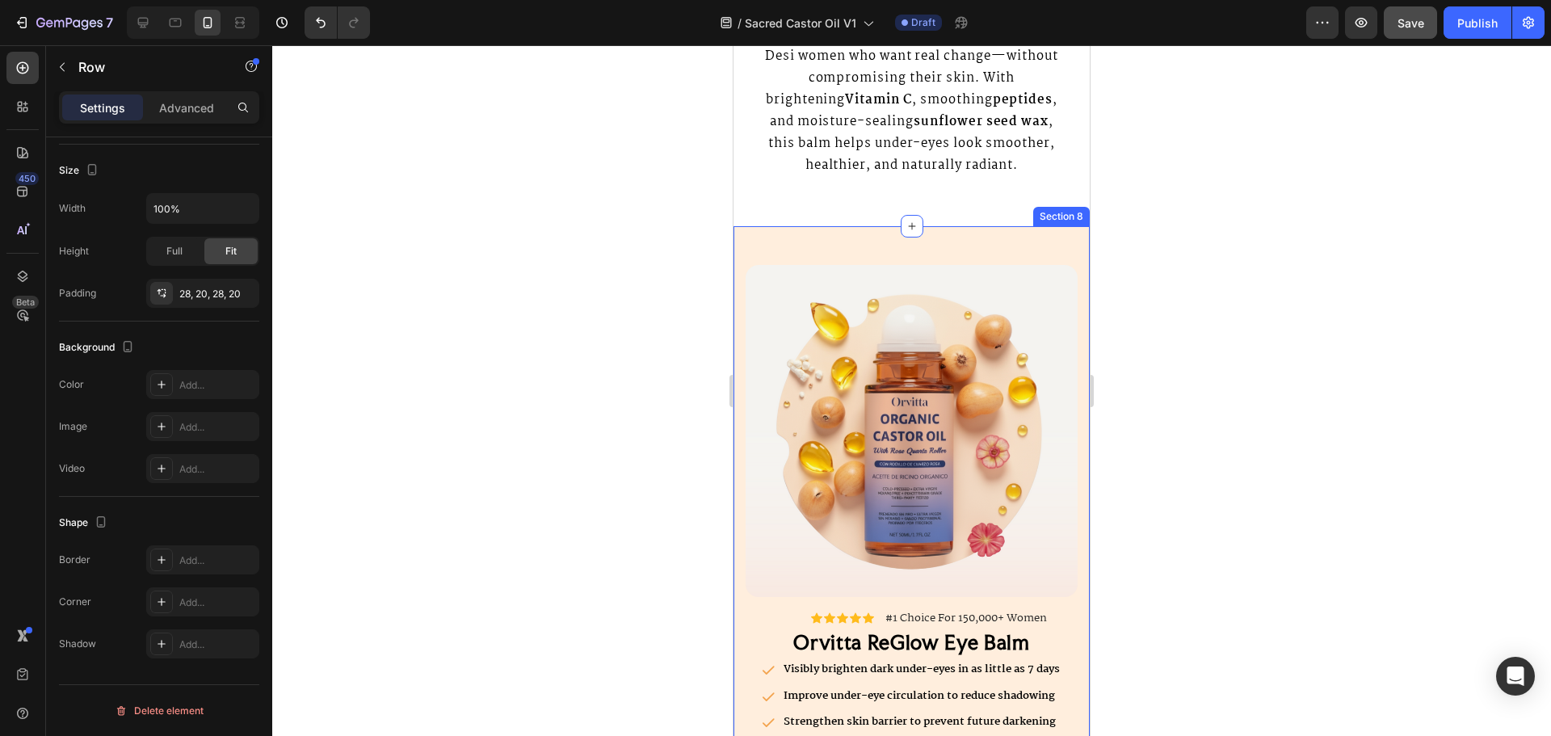
click at [1005, 257] on div "Image Image Icon Icon Icon Icon Icon Icon List #1 Choice For 150,000+ Women Tex…" at bounding box center [911, 563] width 356 height 674
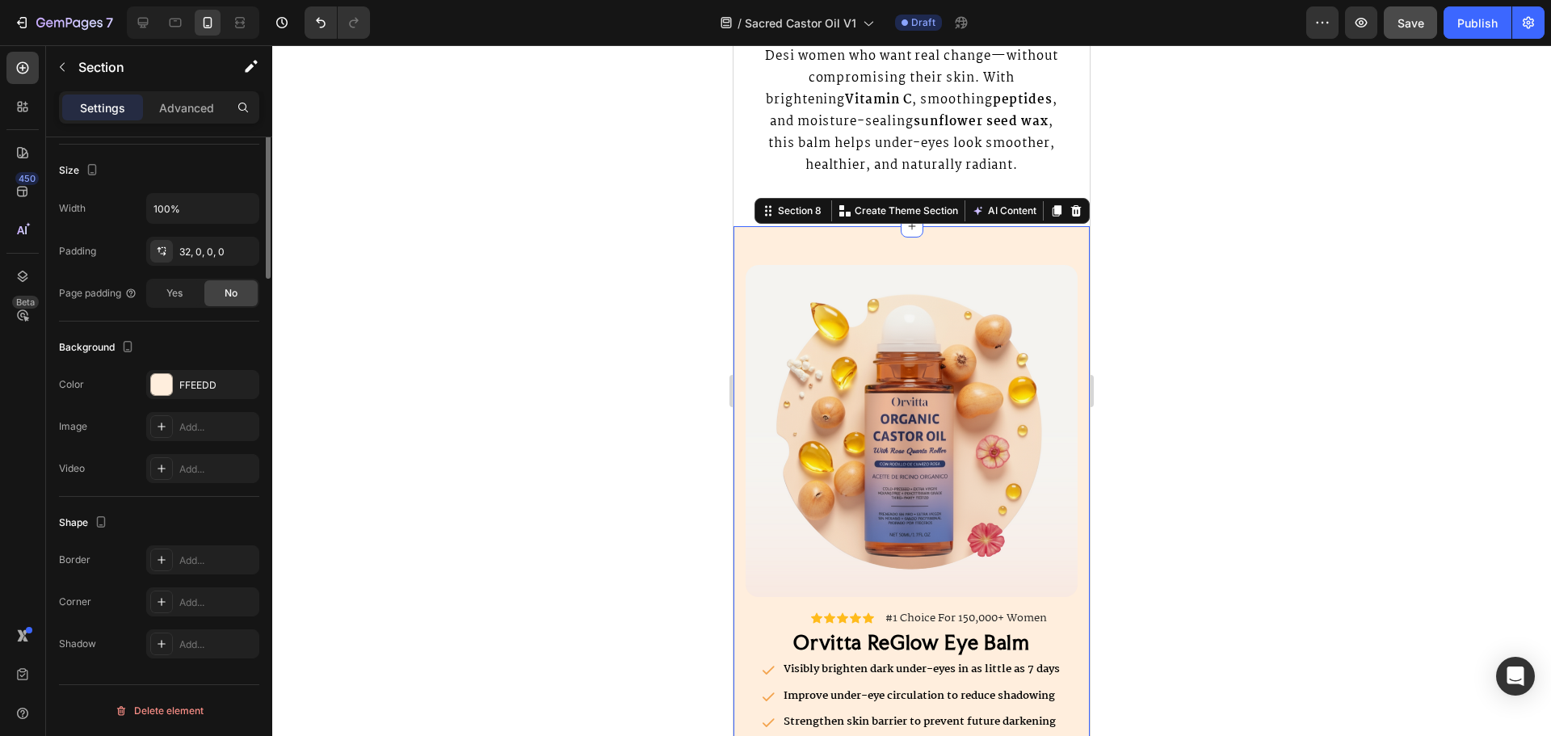
scroll to position [0, 0]
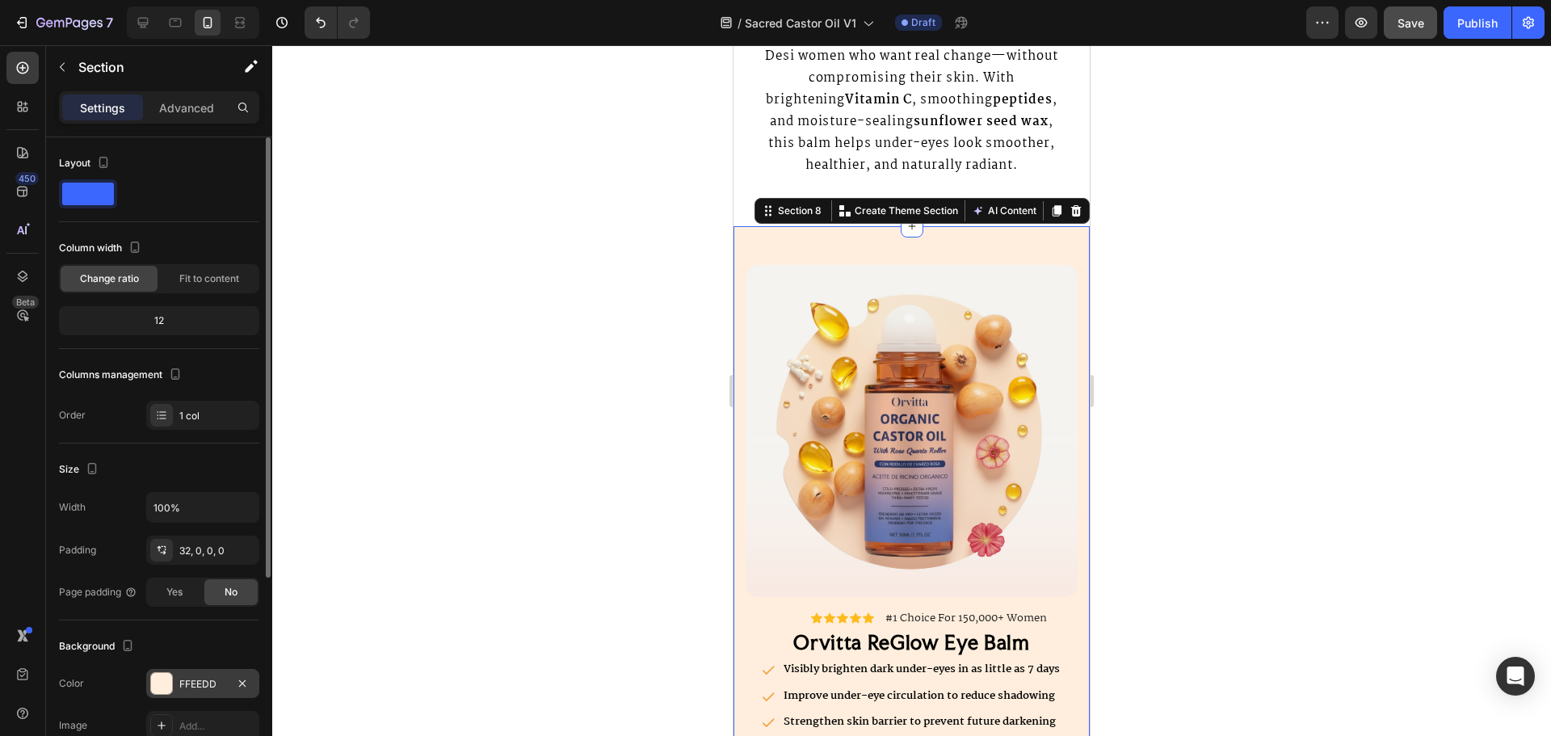
click at [202, 687] on div "FFEEDD" at bounding box center [202, 684] width 47 height 15
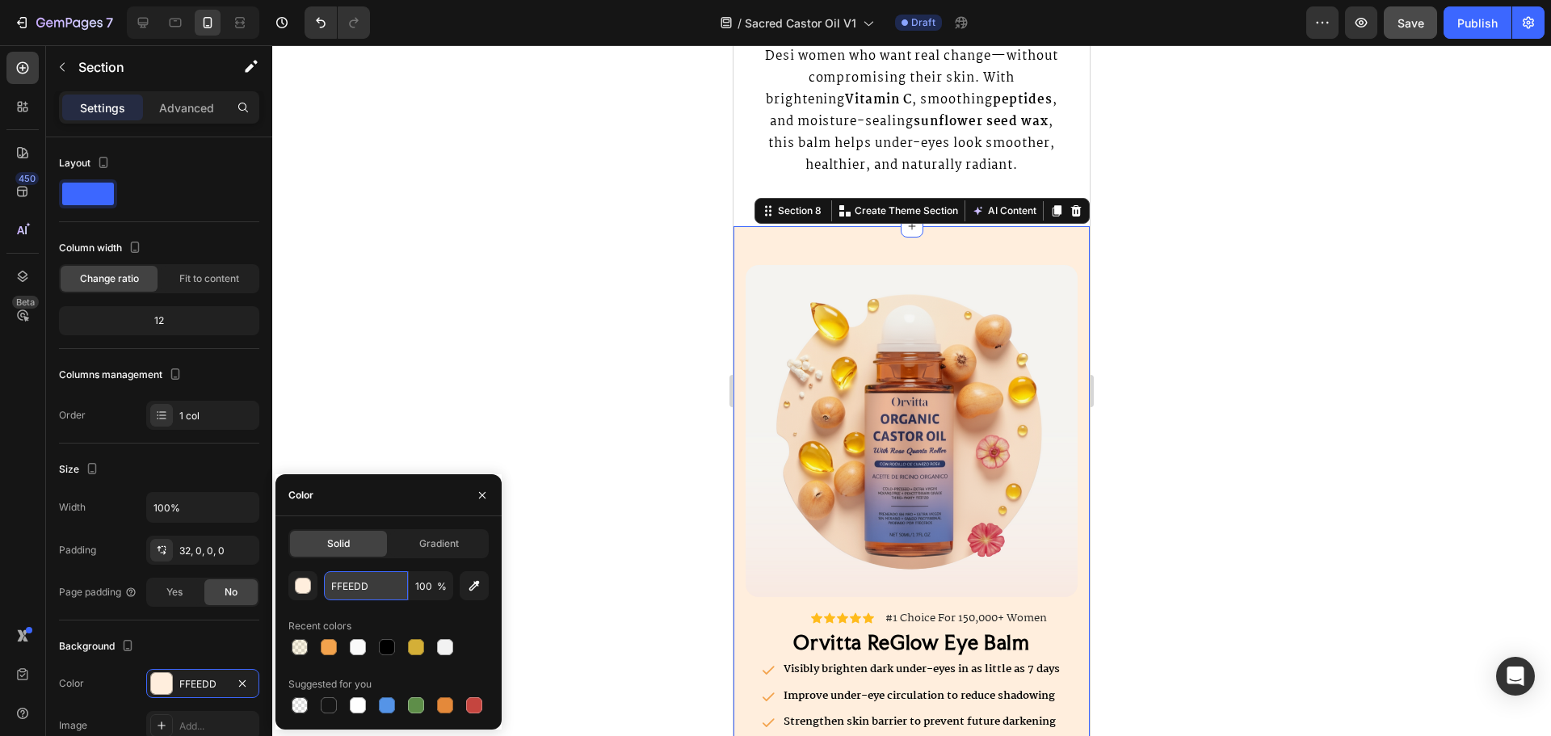
click at [358, 595] on input "FFEEDD" at bounding box center [366, 585] width 84 height 29
paste input "fafafa"
type input "FAFAFA"
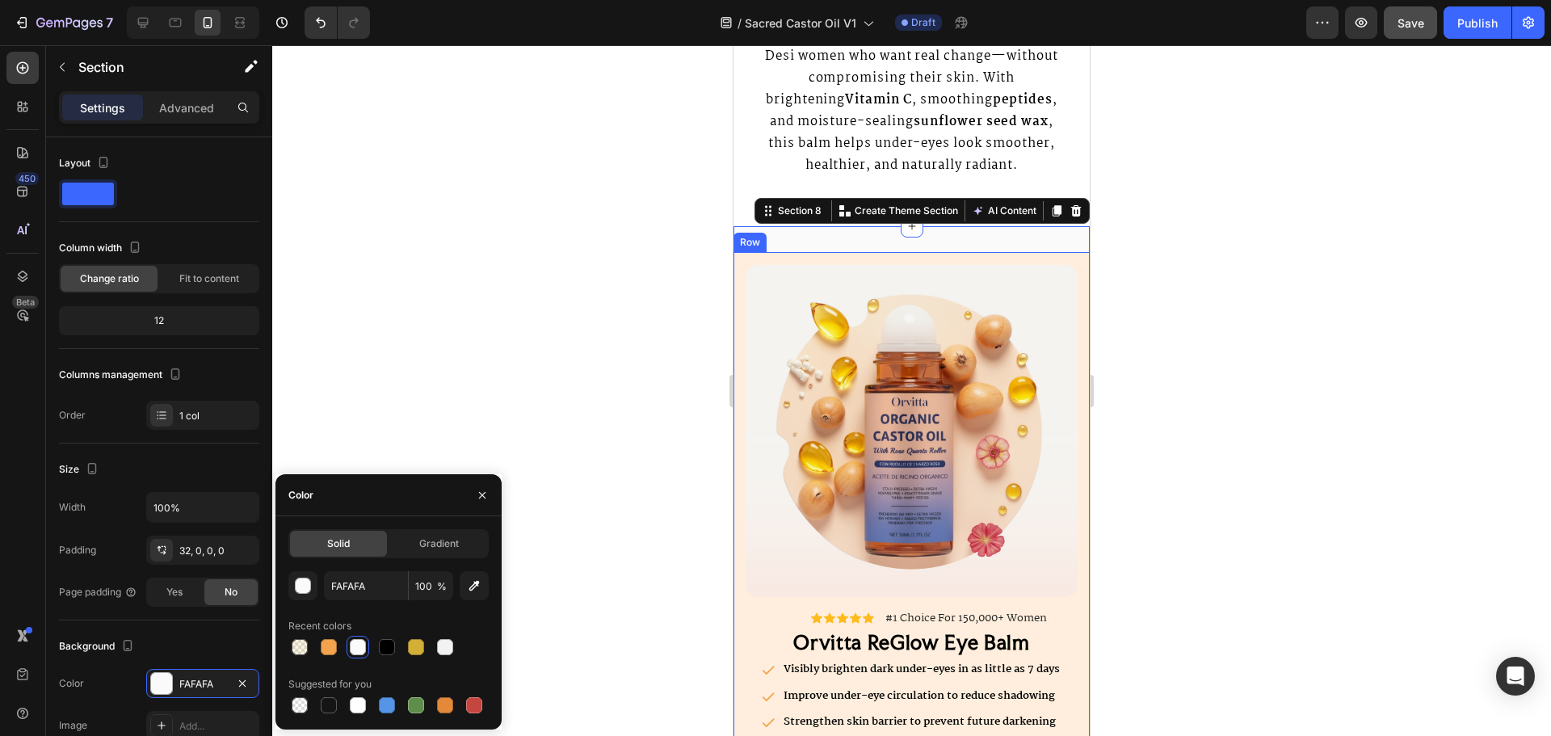
click at [744, 277] on div "Image Icon Icon Icon Icon Icon Icon List #1 Choice For 150,000+ Women Text Bloc…" at bounding box center [911, 569] width 356 height 635
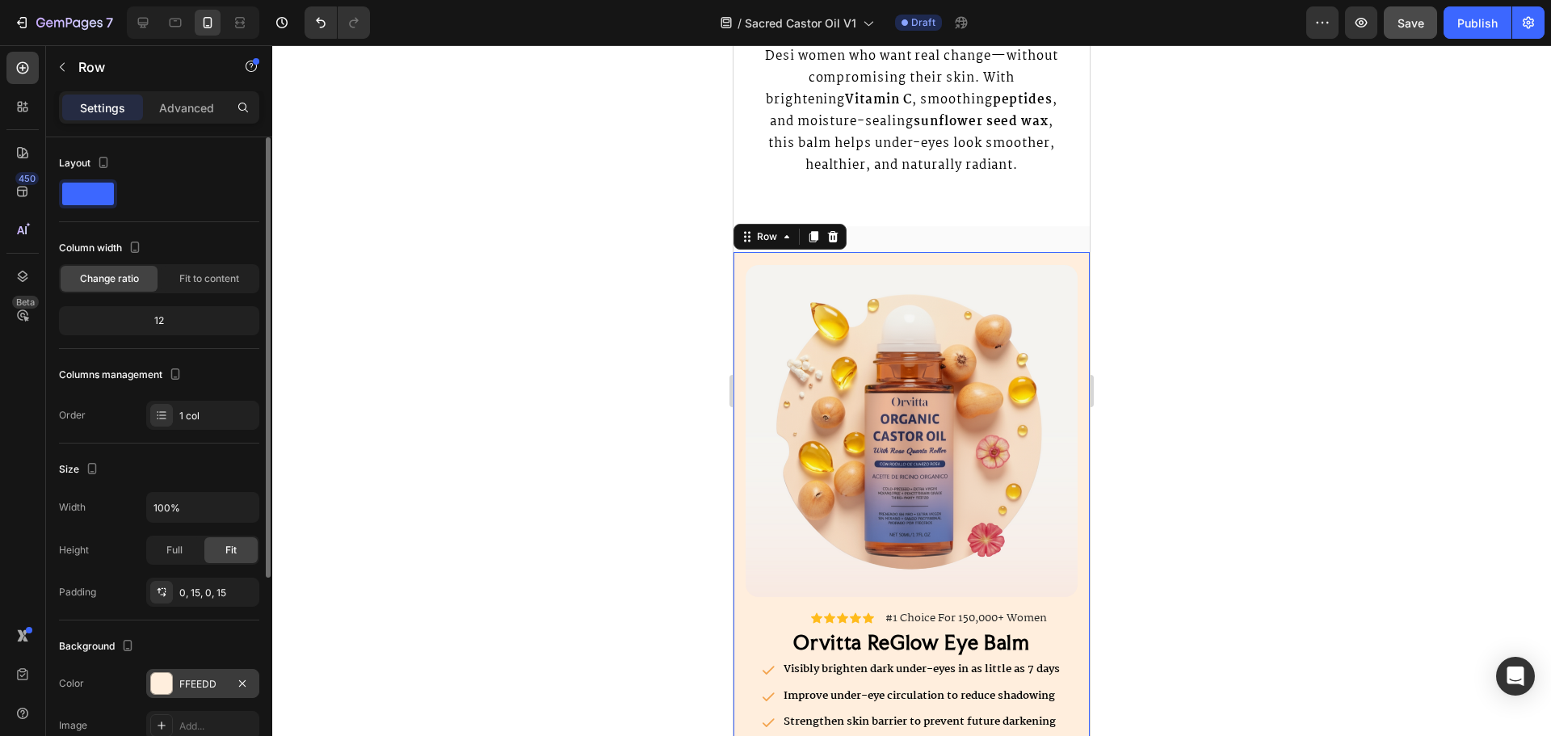
click at [162, 679] on div at bounding box center [161, 683] width 21 height 21
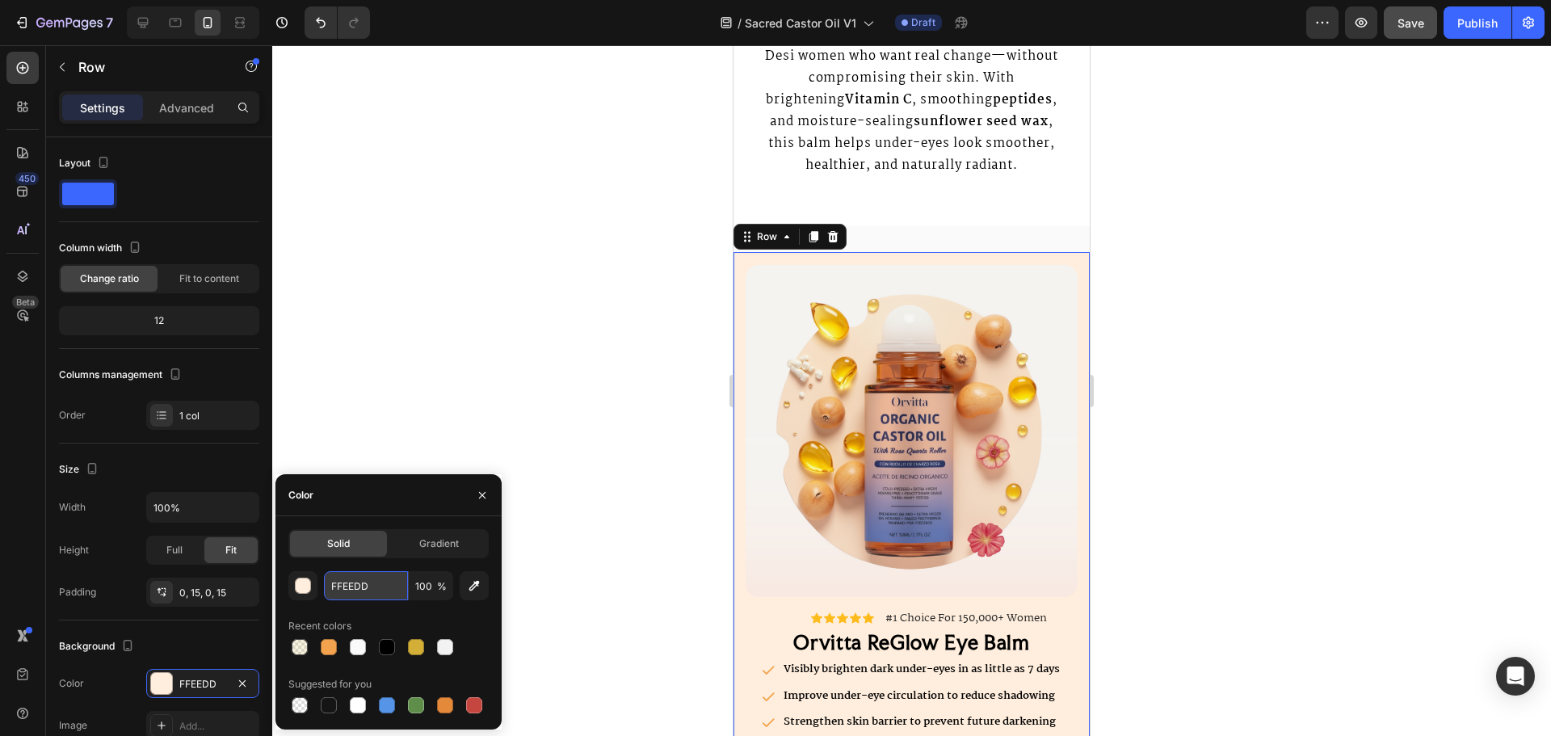
click at [350, 594] on input "FFEEDD" at bounding box center [366, 585] width 84 height 29
paste input "fafafa"
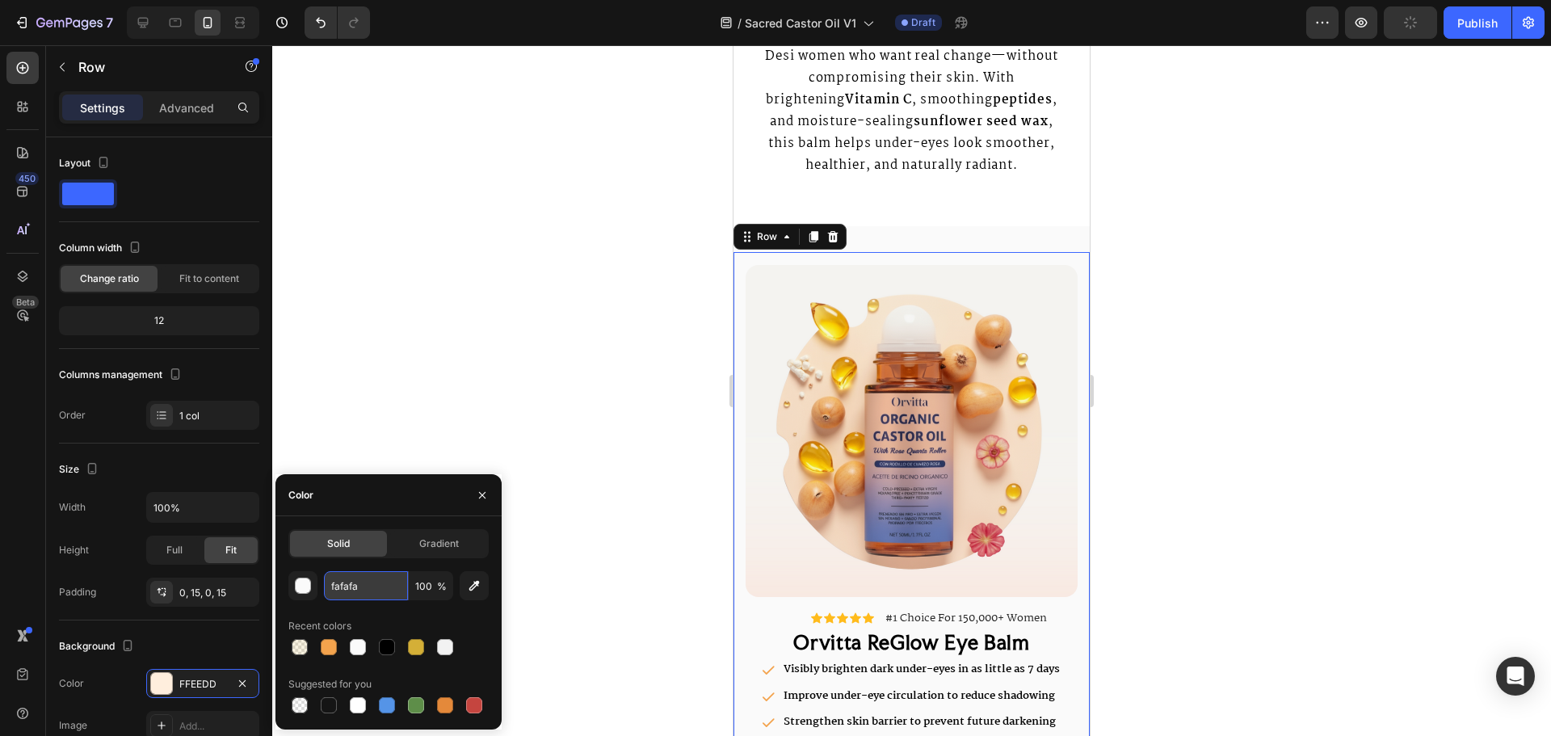
type input "FAFAFA"
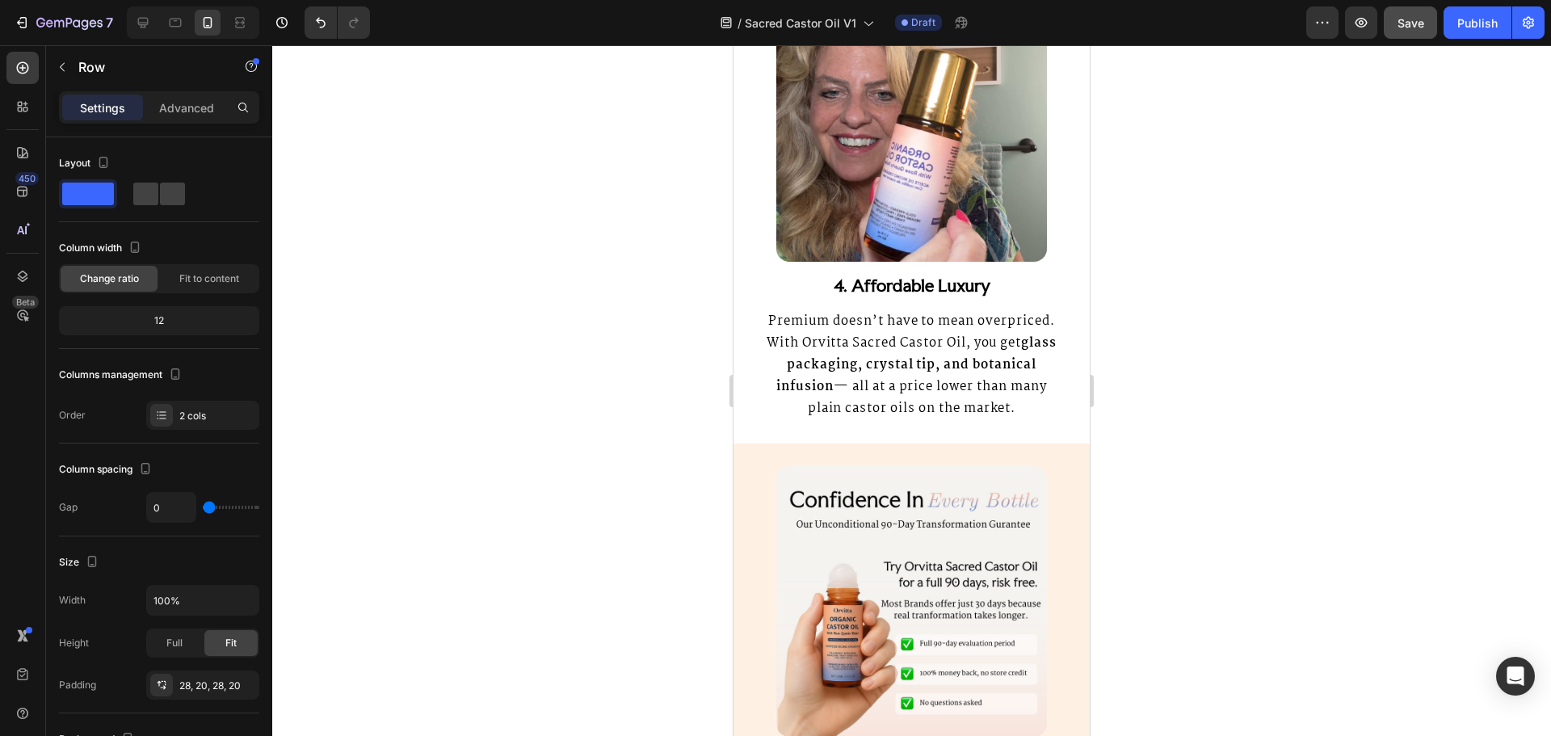
scroll to position [3958, 0]
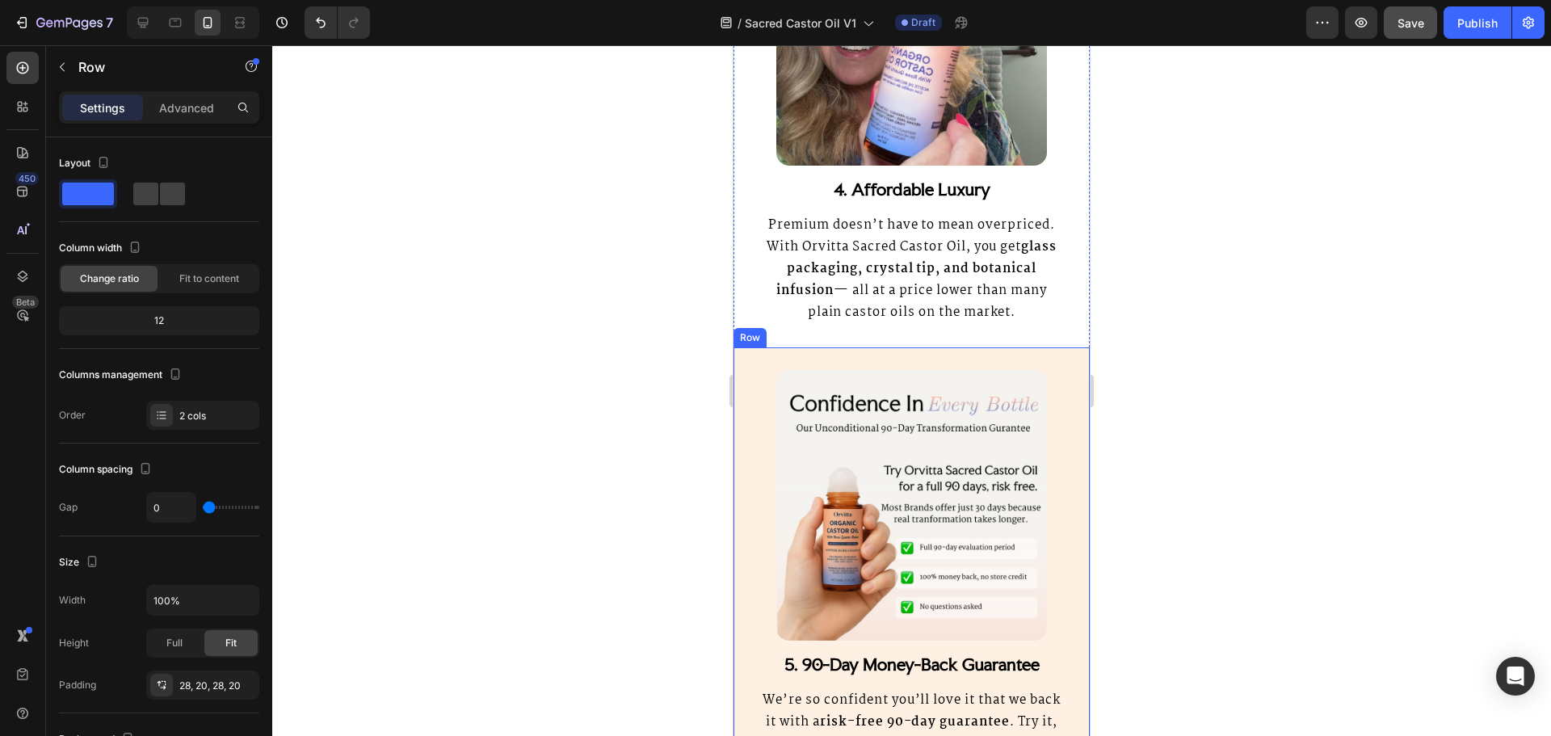
click at [909, 377] on div "5. 90-Day Money-Back Guarantee Heading We’re so confident you’ll love it that w…" at bounding box center [911, 573] width 356 height 453
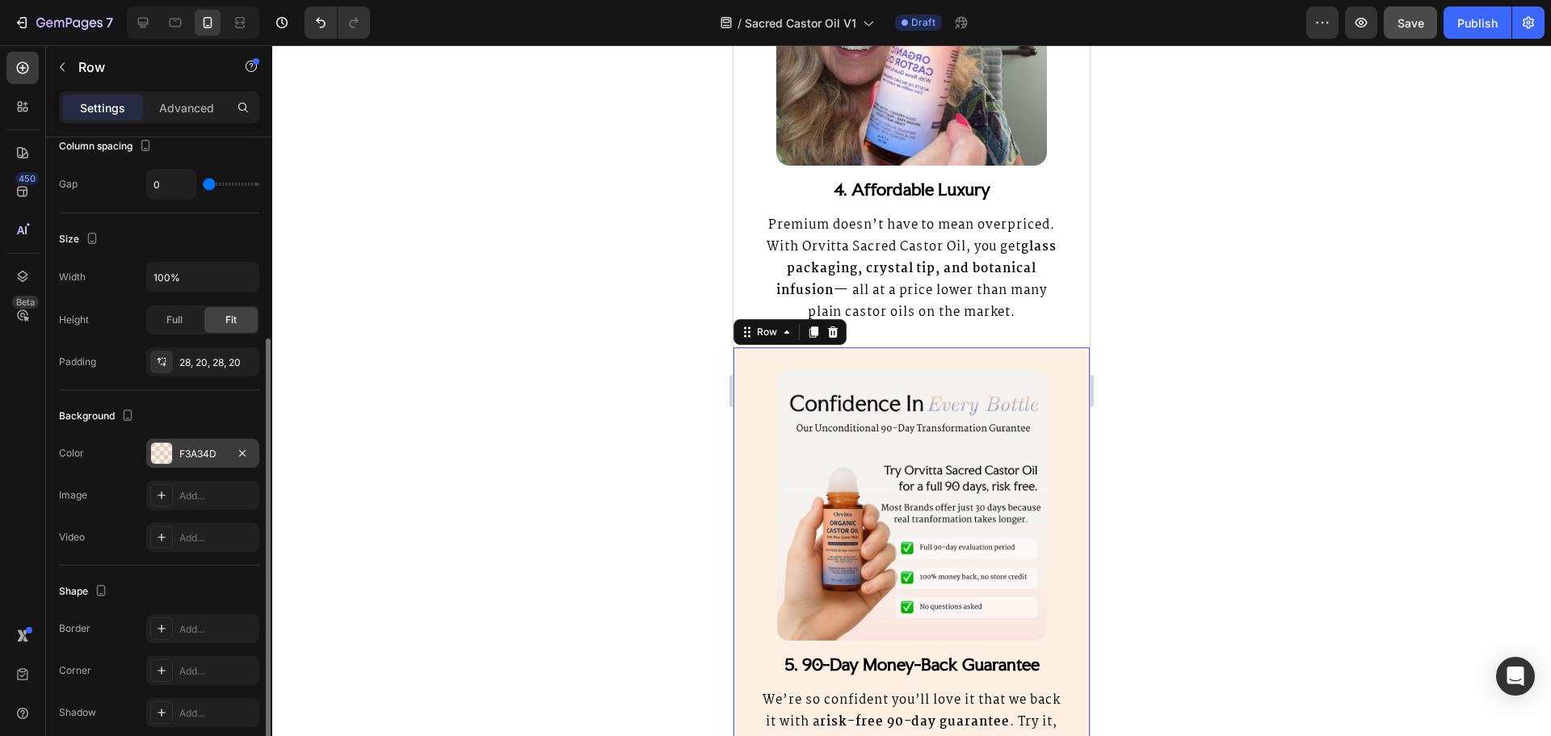
click at [183, 453] on div "F3A34D" at bounding box center [202, 454] width 47 height 15
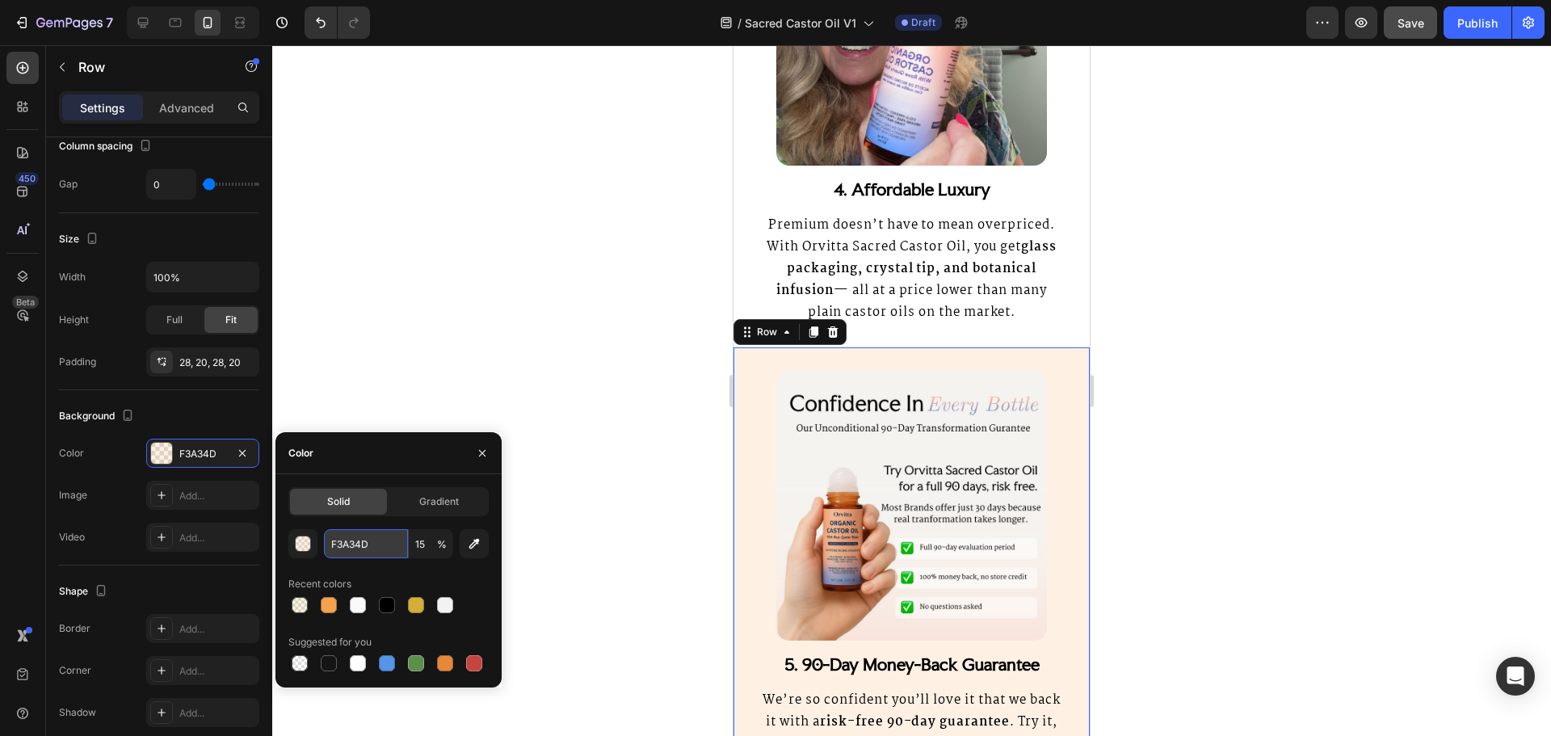
click at [360, 541] on input "F3A34D" at bounding box center [366, 543] width 84 height 29
paste input "fafafa"
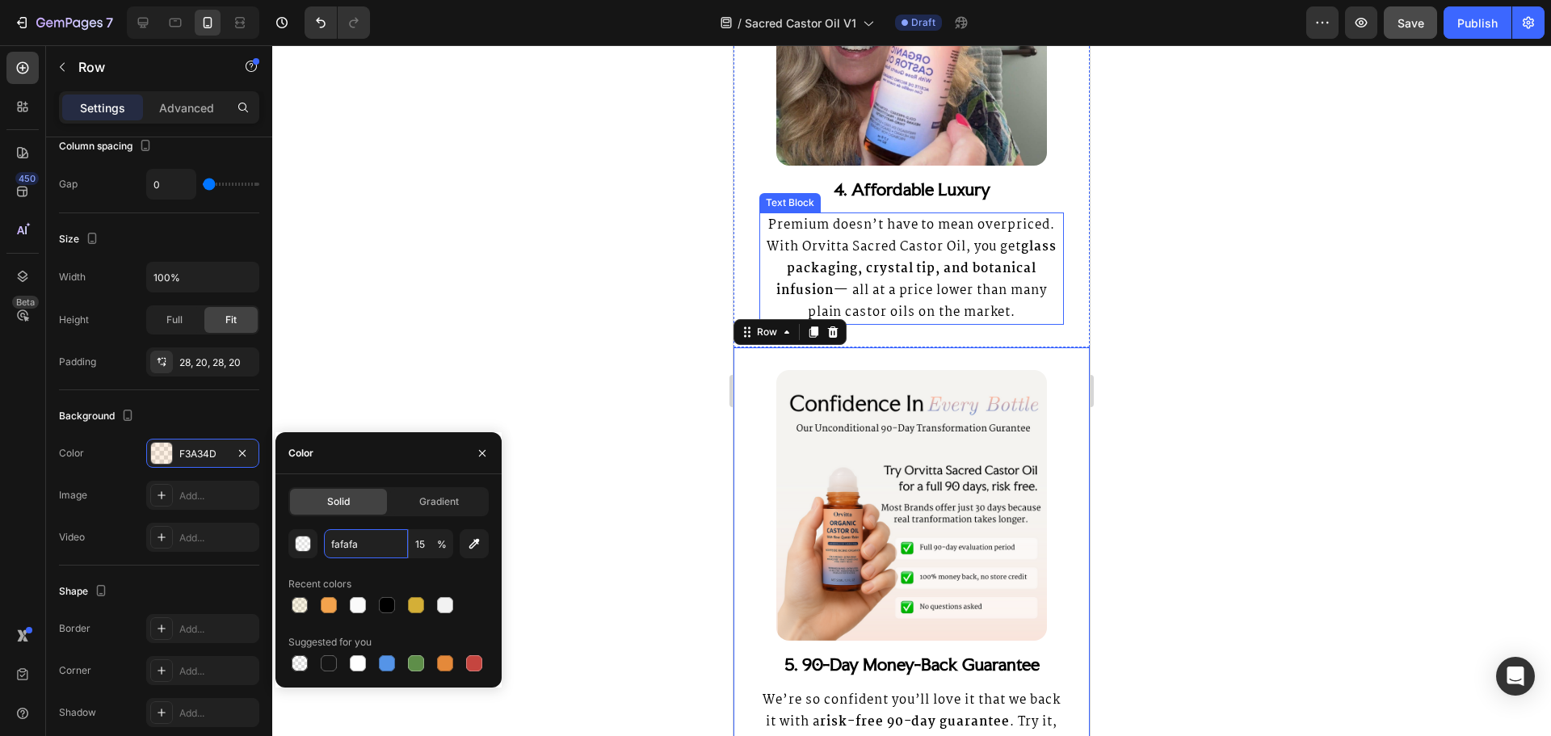
type input "FAFAFA"
click at [950, 260] on strong "glass packaging, crystal tip, and botanical infusion" at bounding box center [916, 269] width 280 height 64
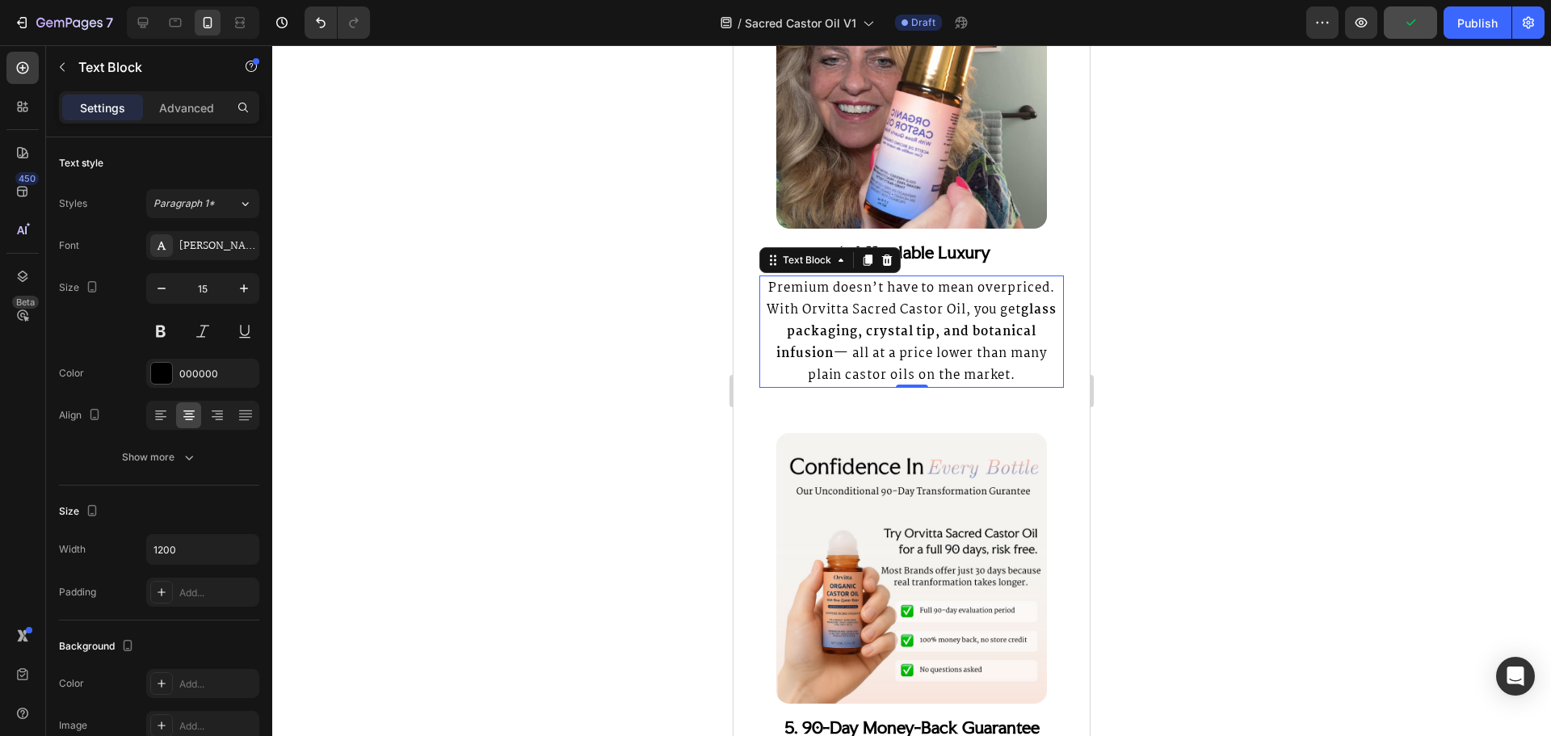
scroll to position [3877, 0]
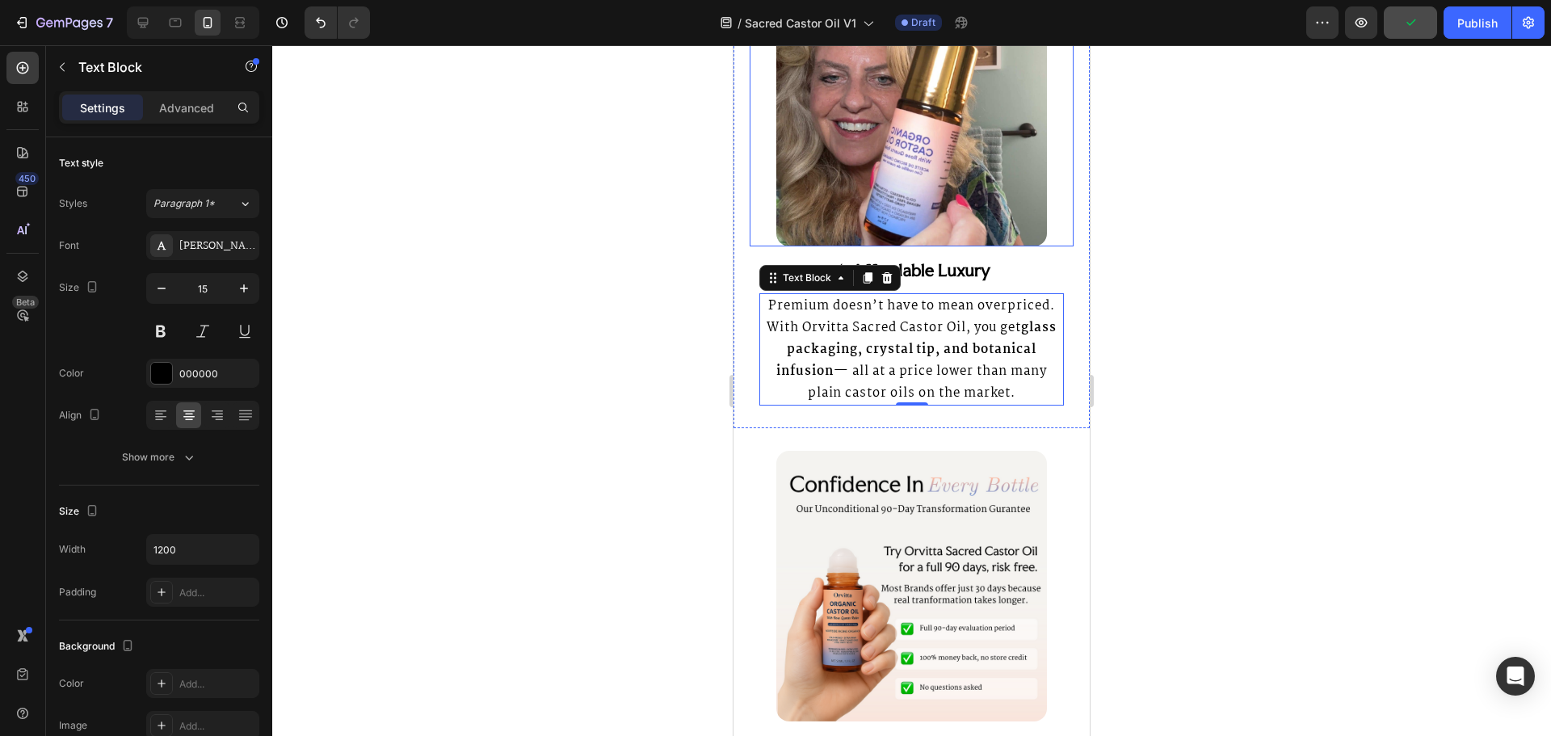
click at [1050, 209] on div at bounding box center [912, 111] width 324 height 271
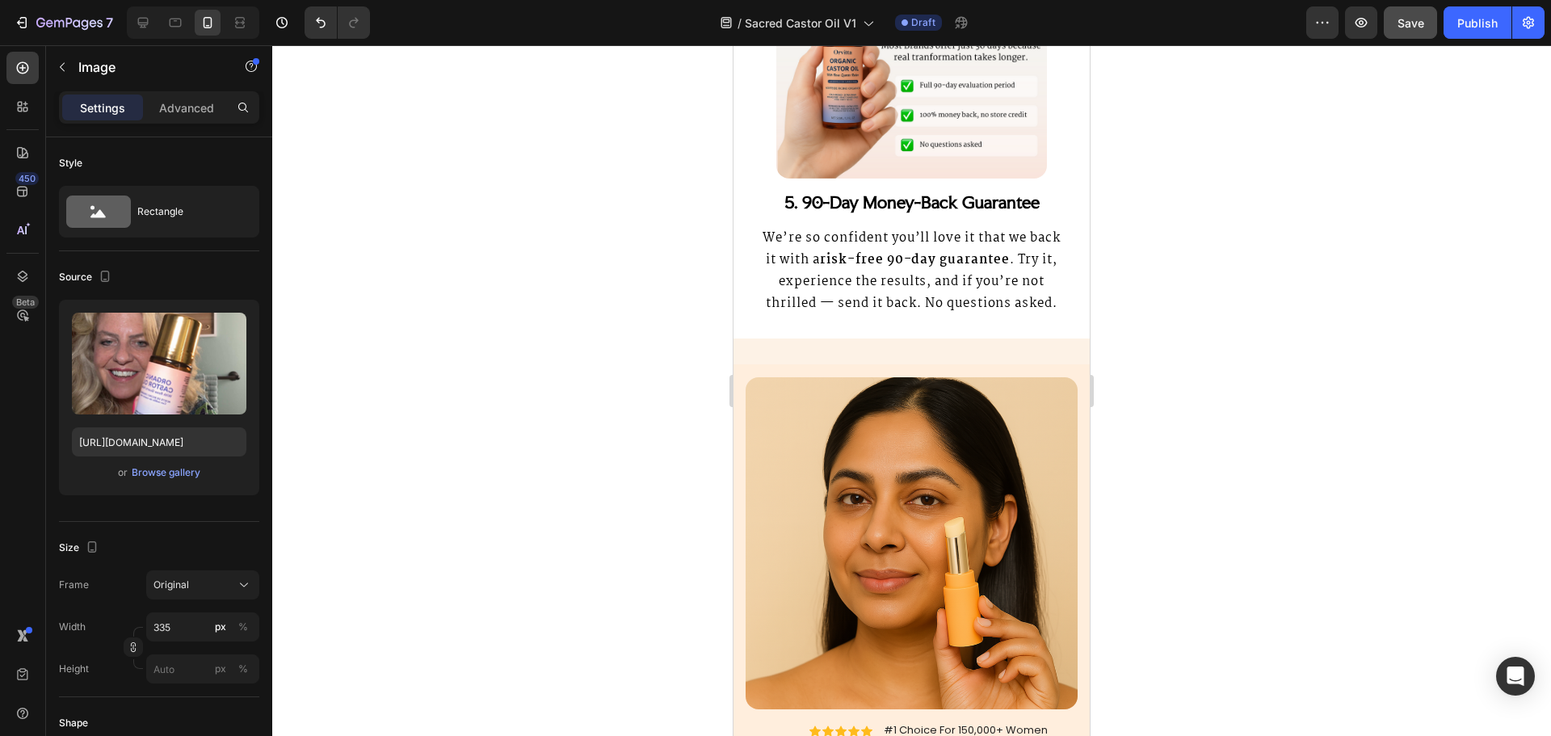
scroll to position [4604, 0]
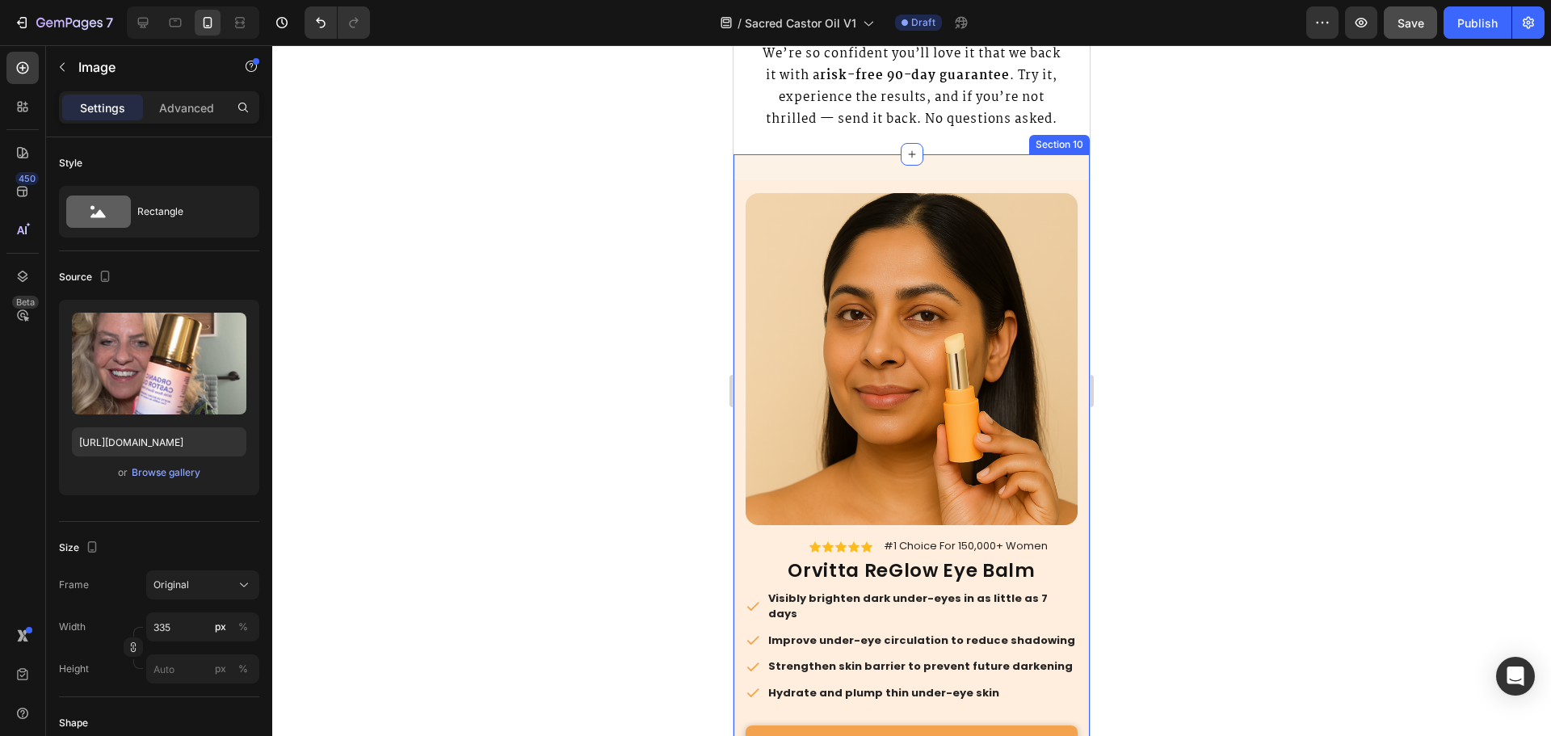
click at [1013, 219] on div "Image Image Icon Icon Icon Icon Icon Icon List #1 Choice For 150,000+ Women Tex…" at bounding box center [911, 499] width 356 height 690
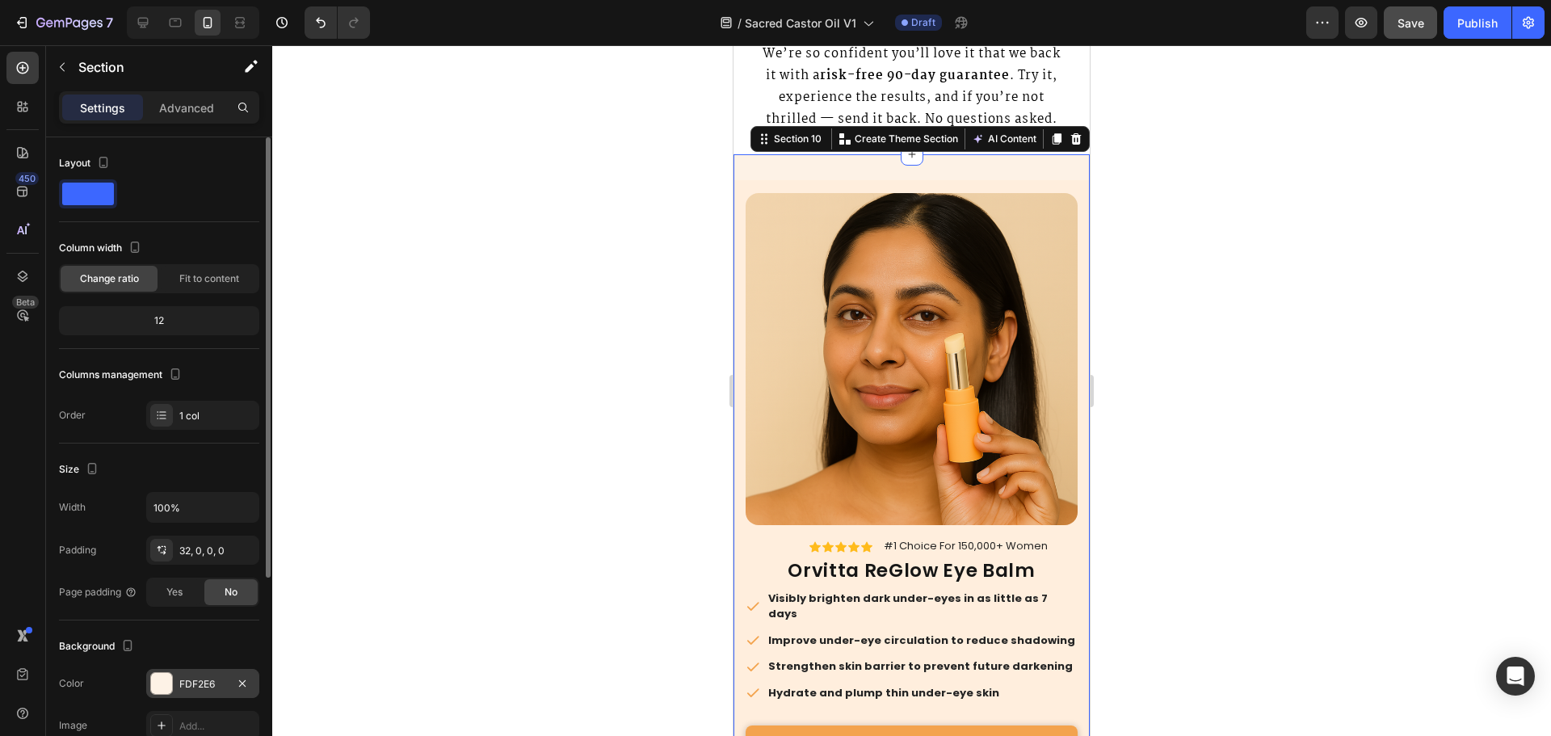
click at [180, 670] on div "FDF2E6" at bounding box center [202, 683] width 113 height 29
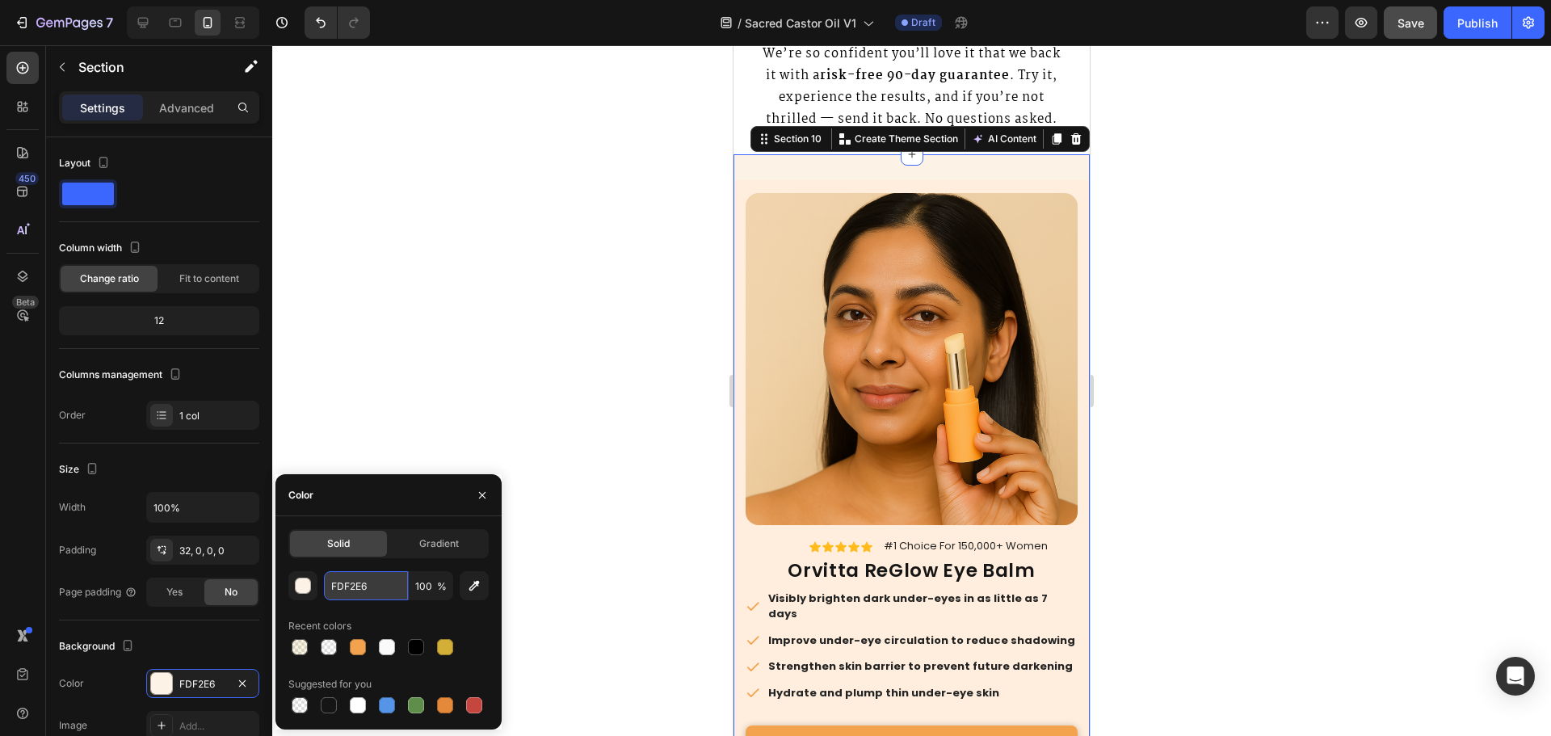
click at [353, 590] on input "FDF2E6" at bounding box center [366, 585] width 84 height 29
paste input "fafafa"
type input "FAFAFA"
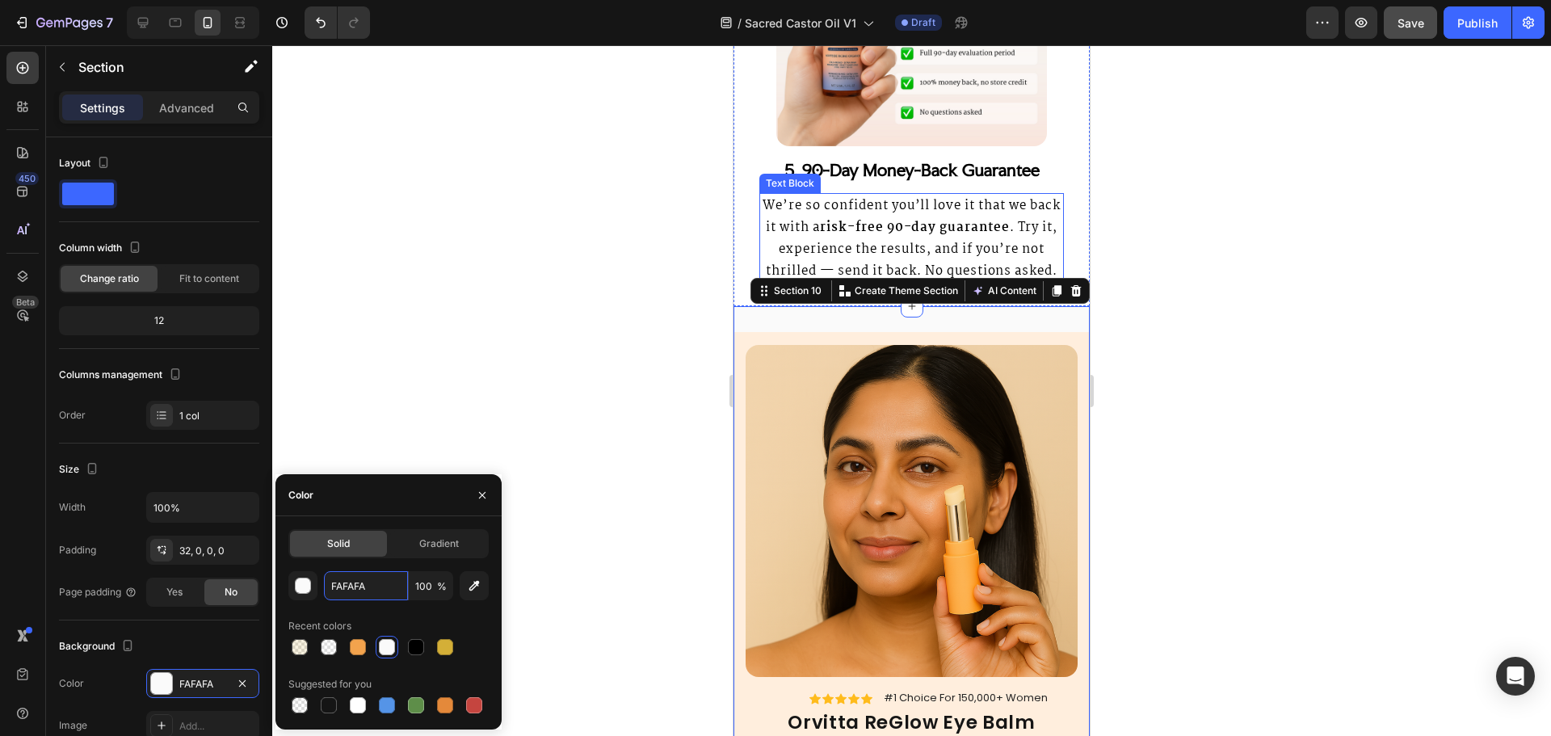
scroll to position [4362, 0]
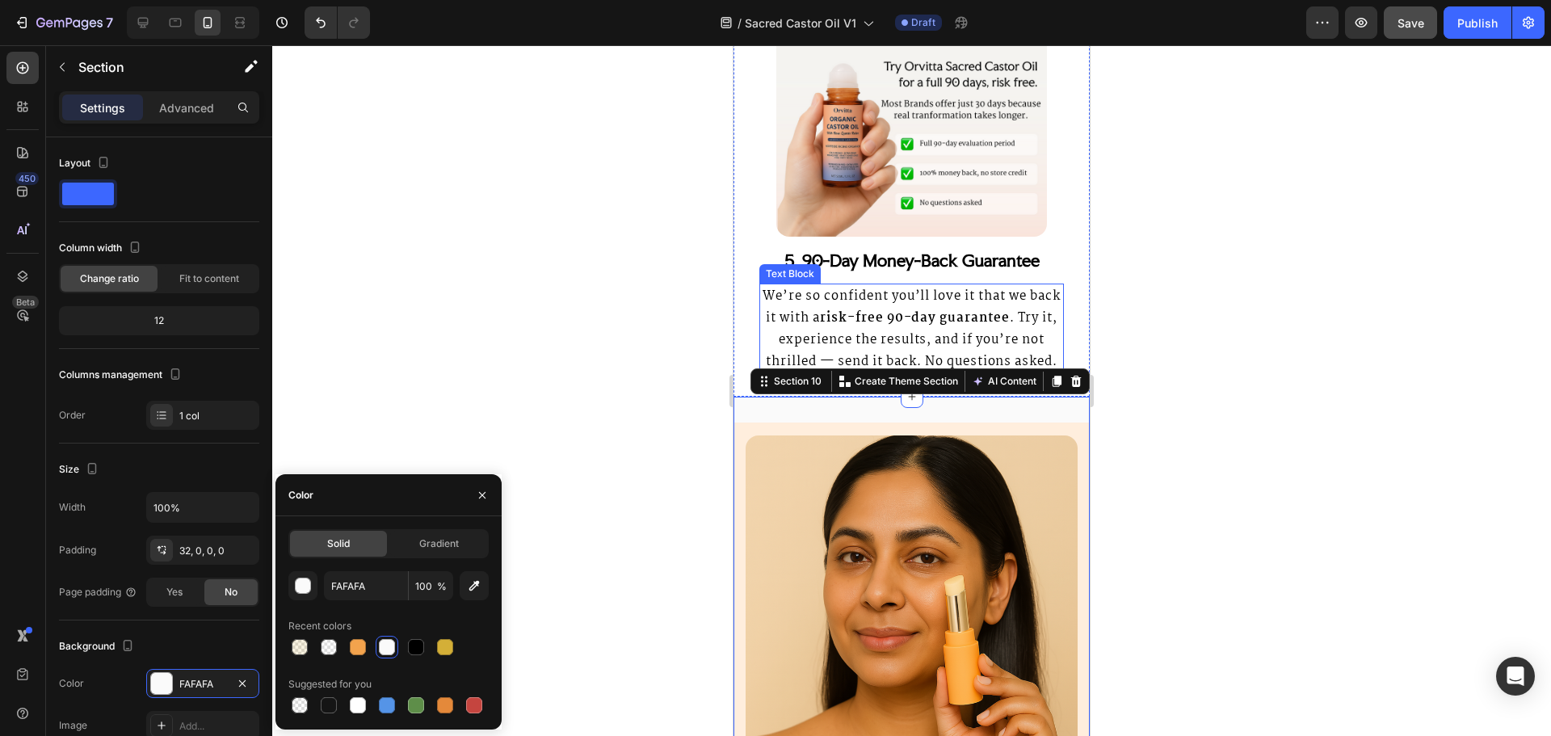
click at [962, 225] on img at bounding box center [911, 101] width 271 height 271
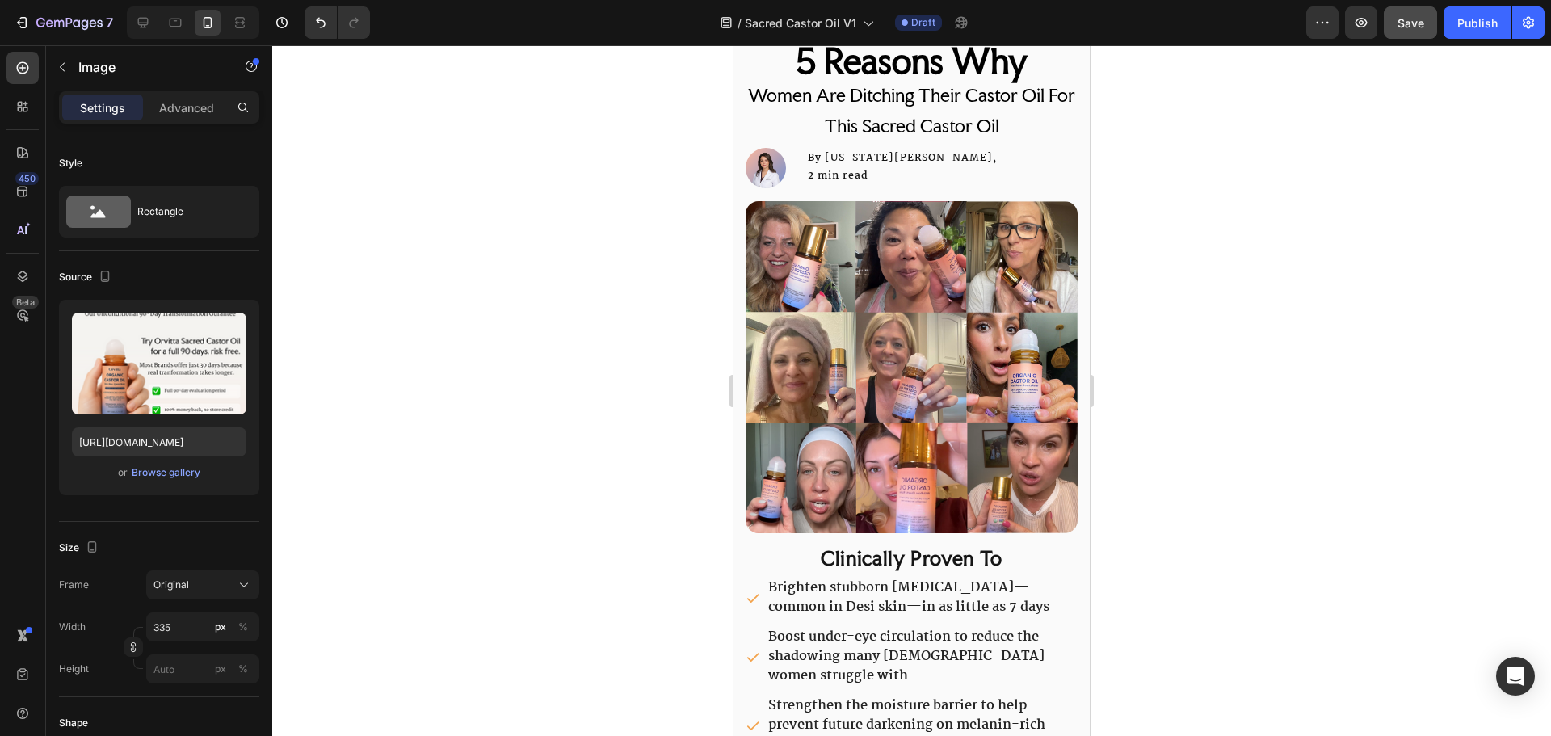
scroll to position [0, 0]
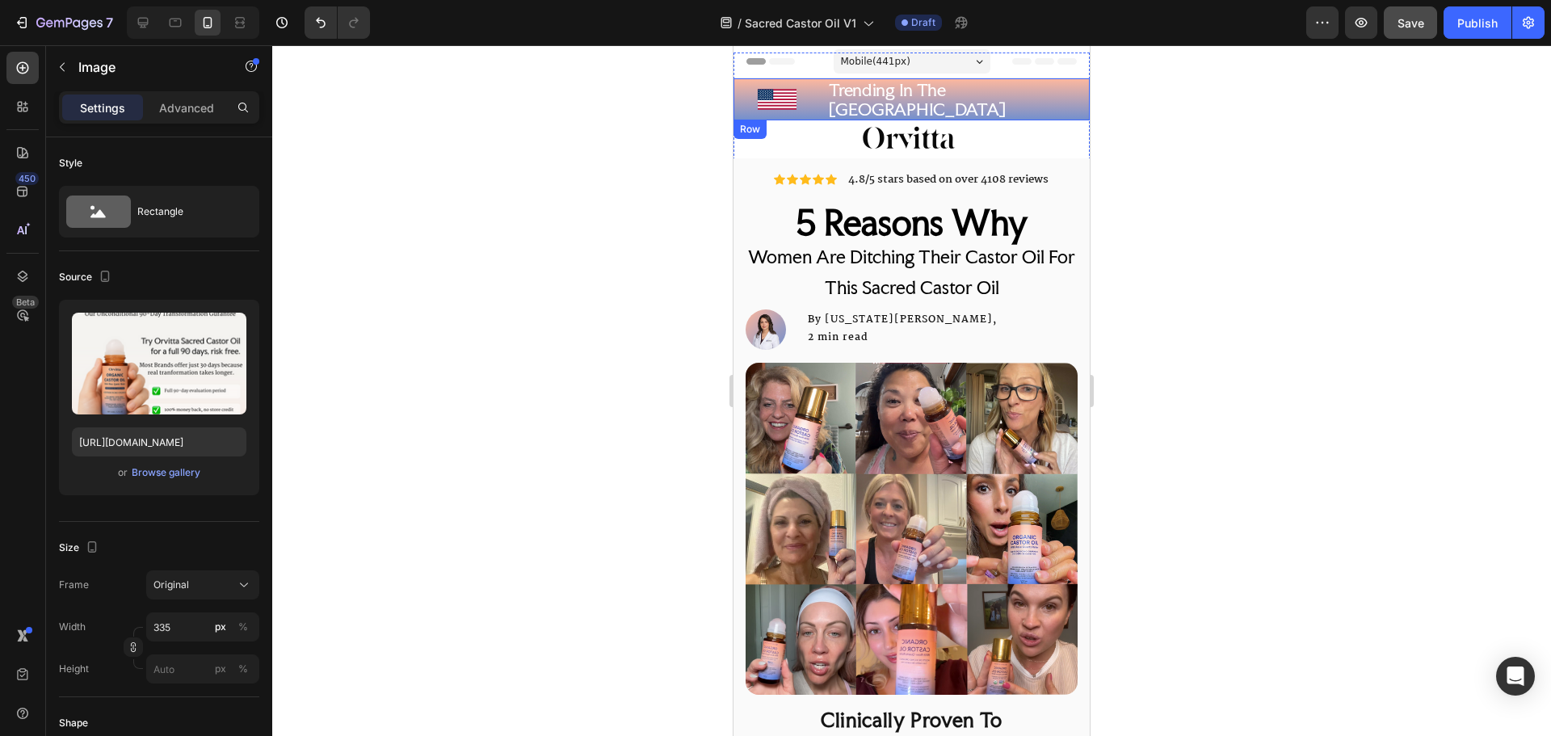
click at [749, 100] on div "Icon" at bounding box center [776, 99] width 87 height 42
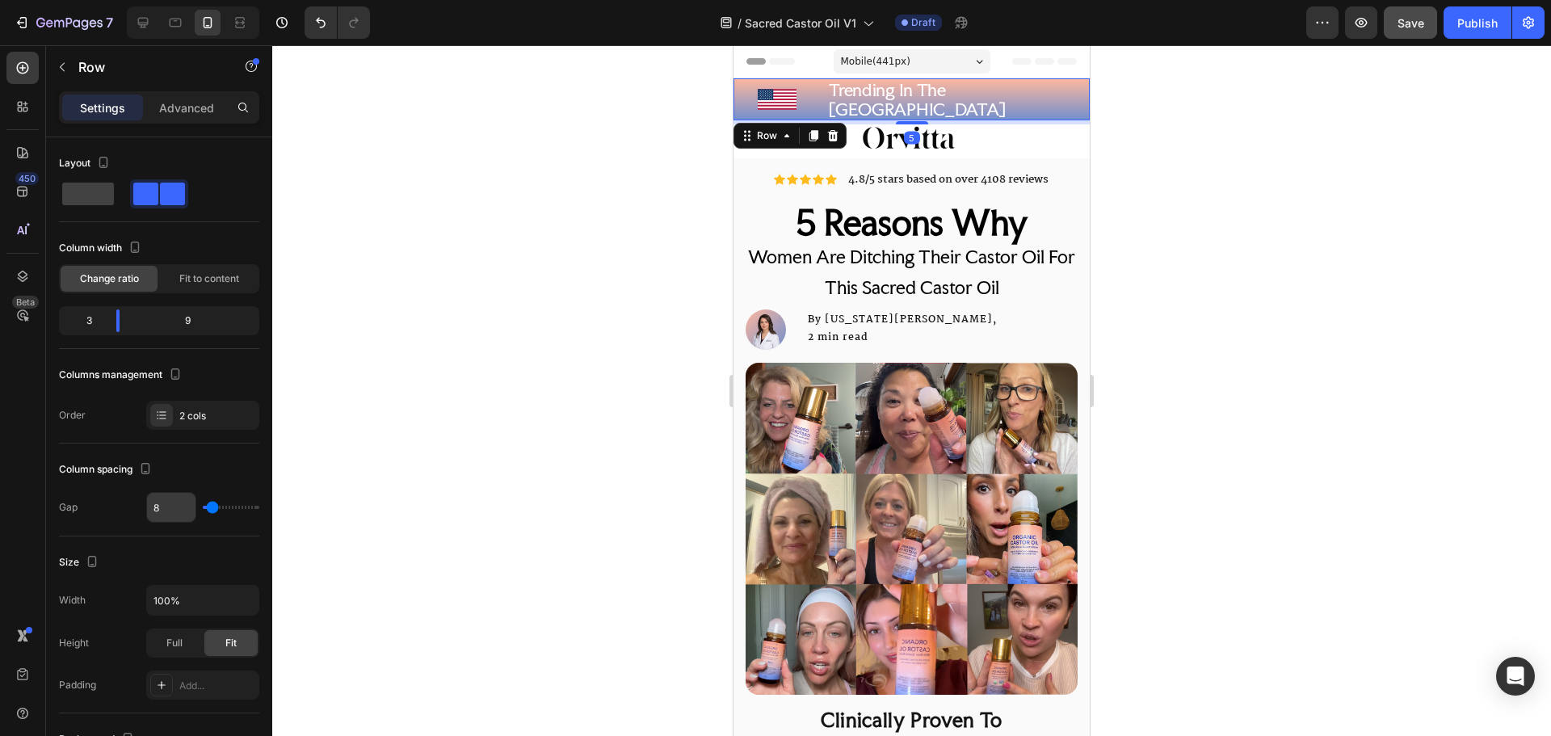
scroll to position [483, 0]
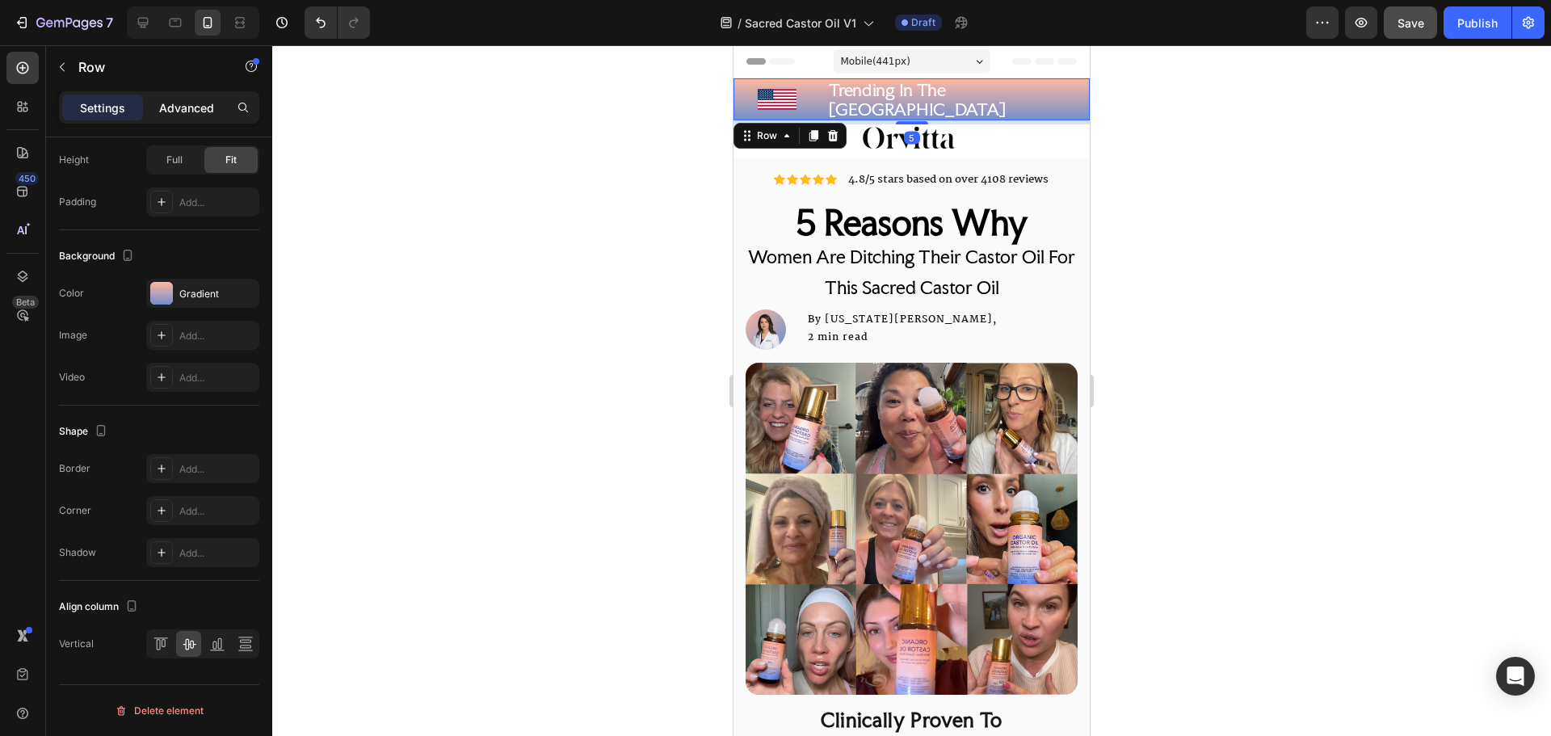
click at [157, 98] on div "Advanced" at bounding box center [186, 108] width 81 height 26
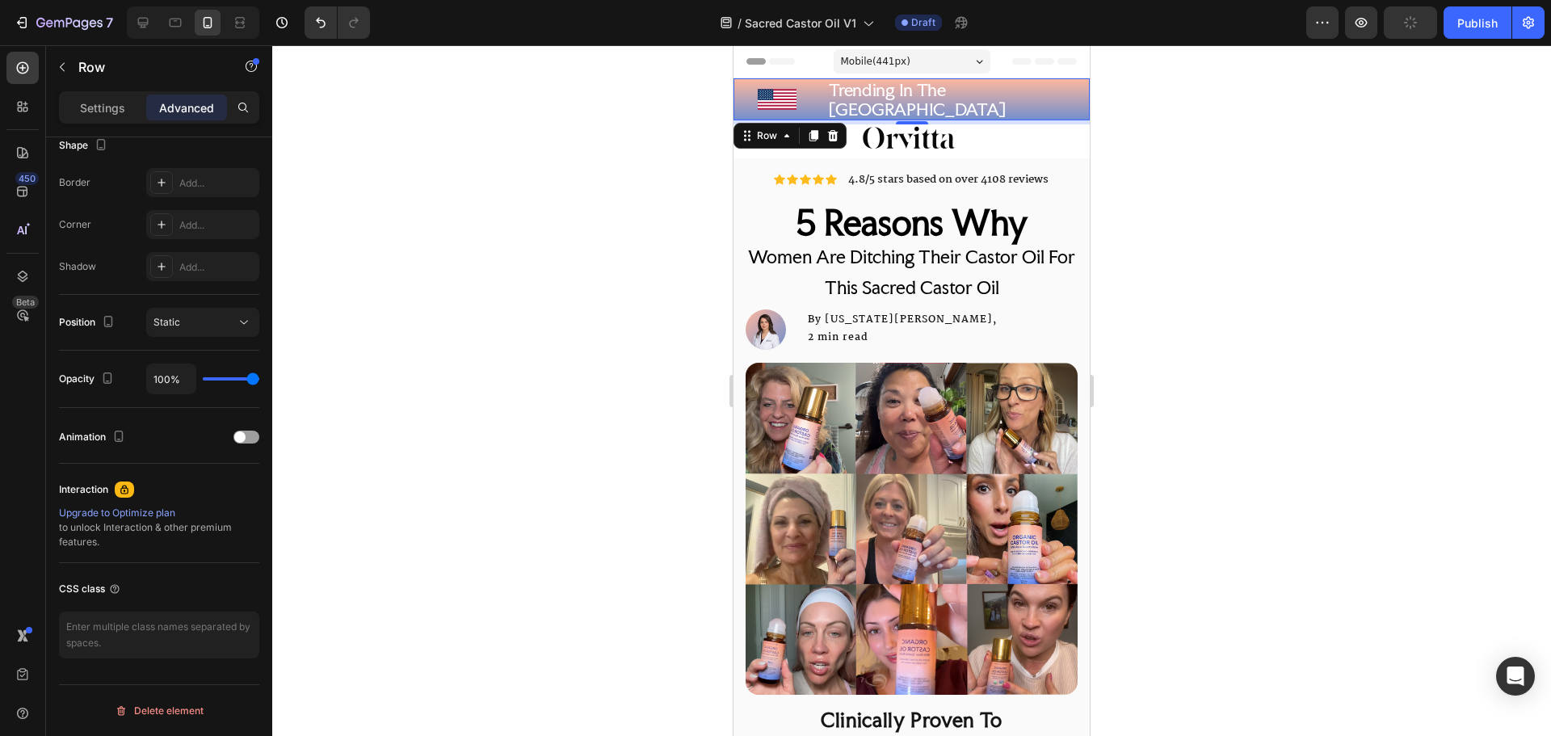
scroll to position [0, 0]
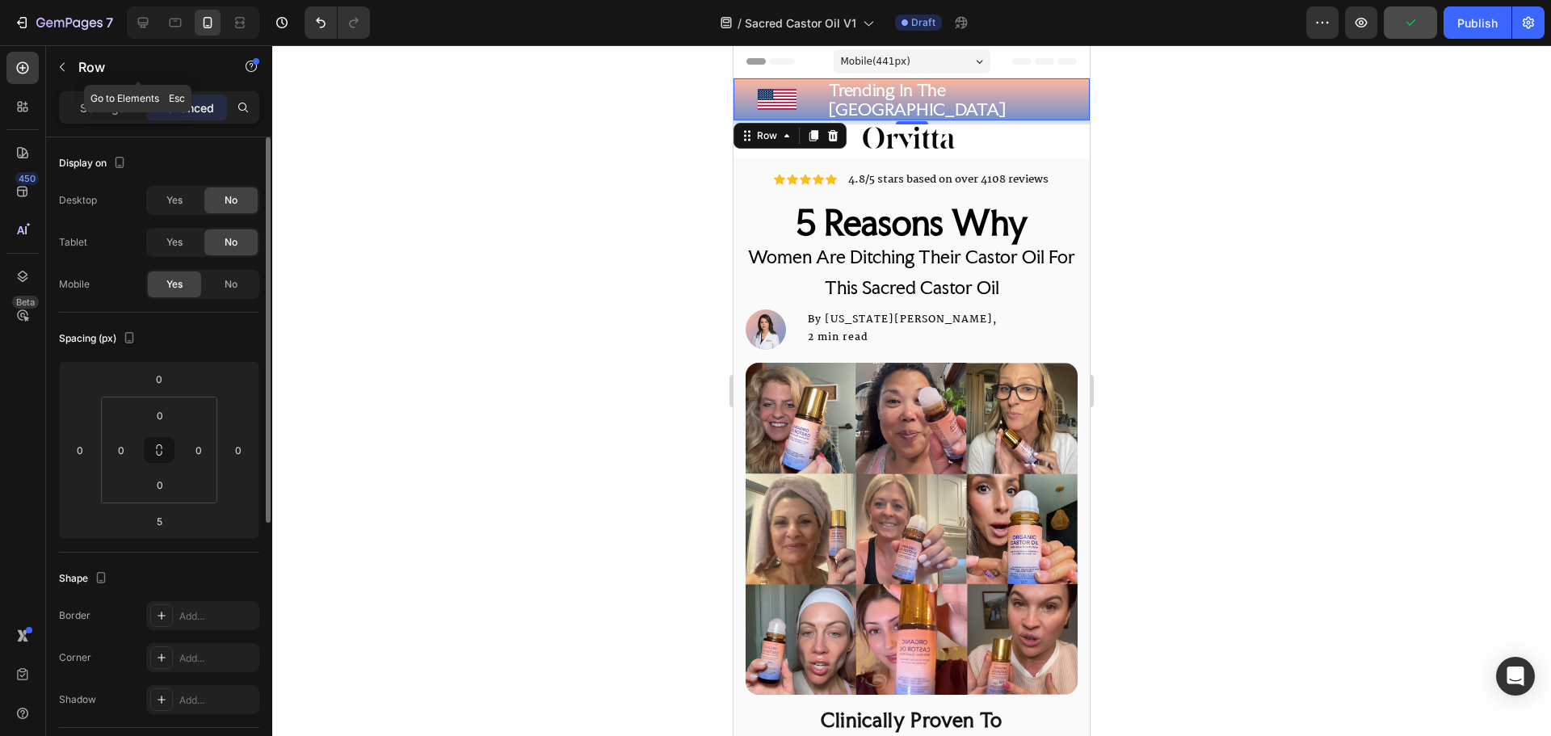
click at [91, 93] on div "Settings Advanced" at bounding box center [159, 107] width 200 height 32
click at [94, 104] on p "Settings" at bounding box center [102, 107] width 45 height 17
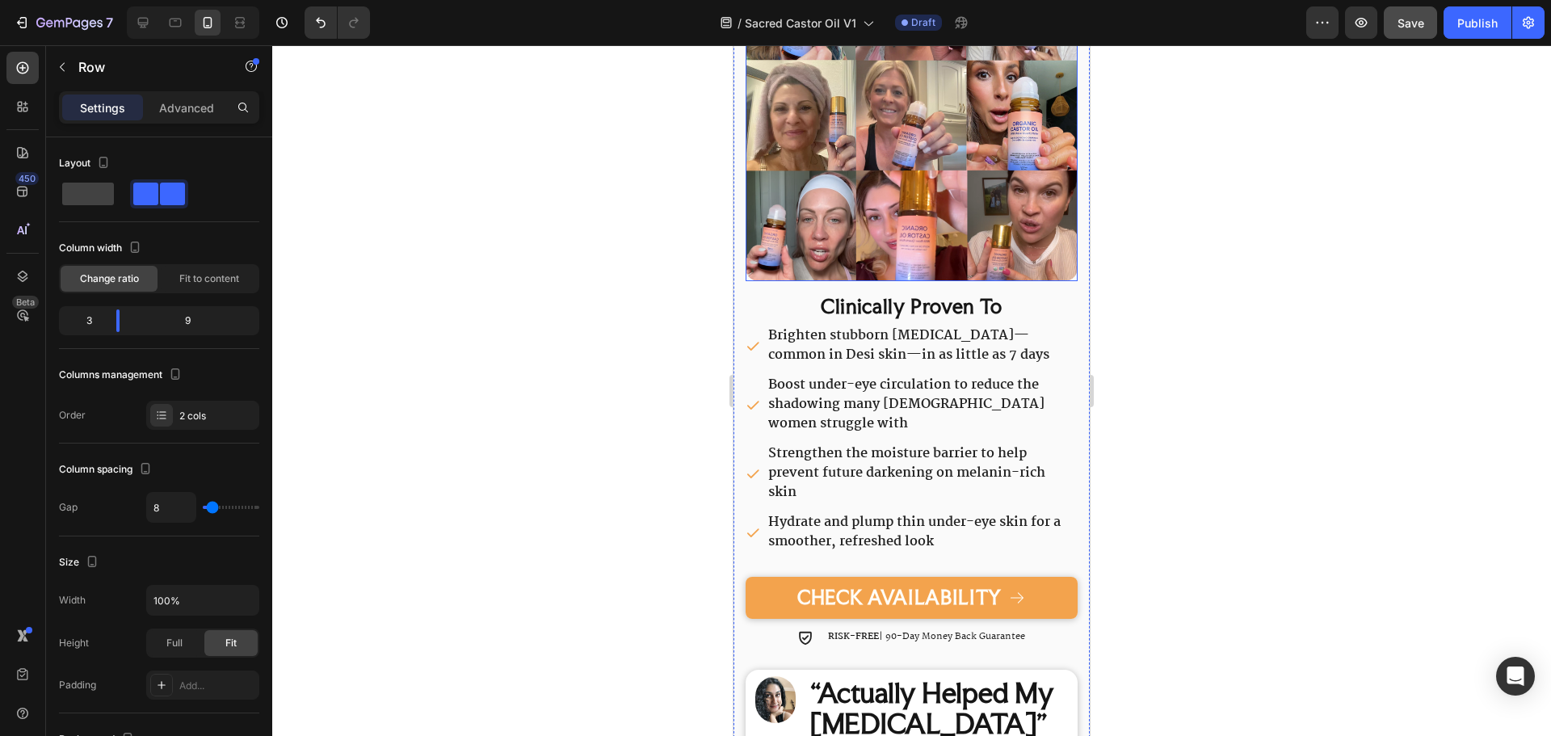
scroll to position [485, 0]
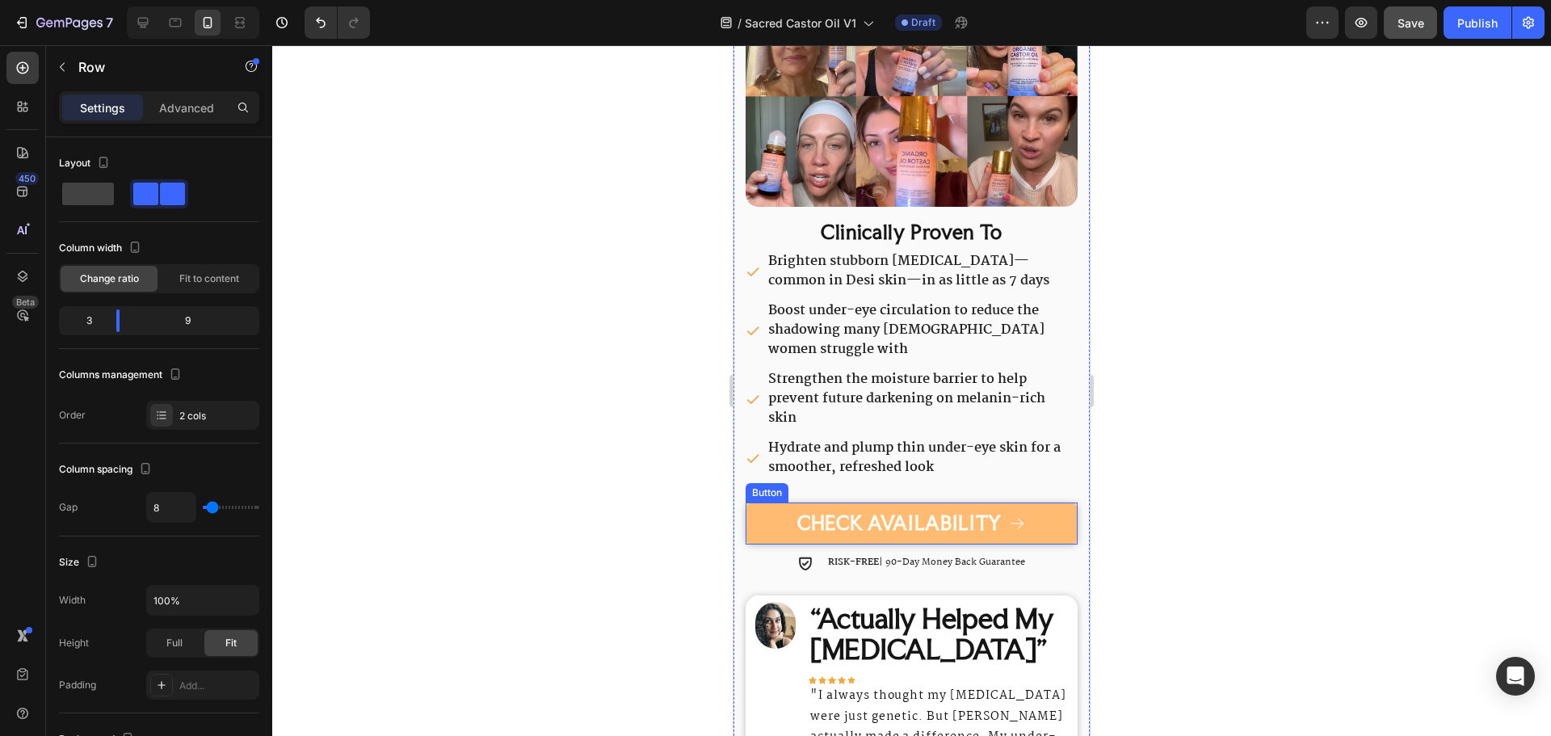
click at [1047, 527] on link "CHECK AVAILABILITY" at bounding box center [912, 523] width 332 height 43
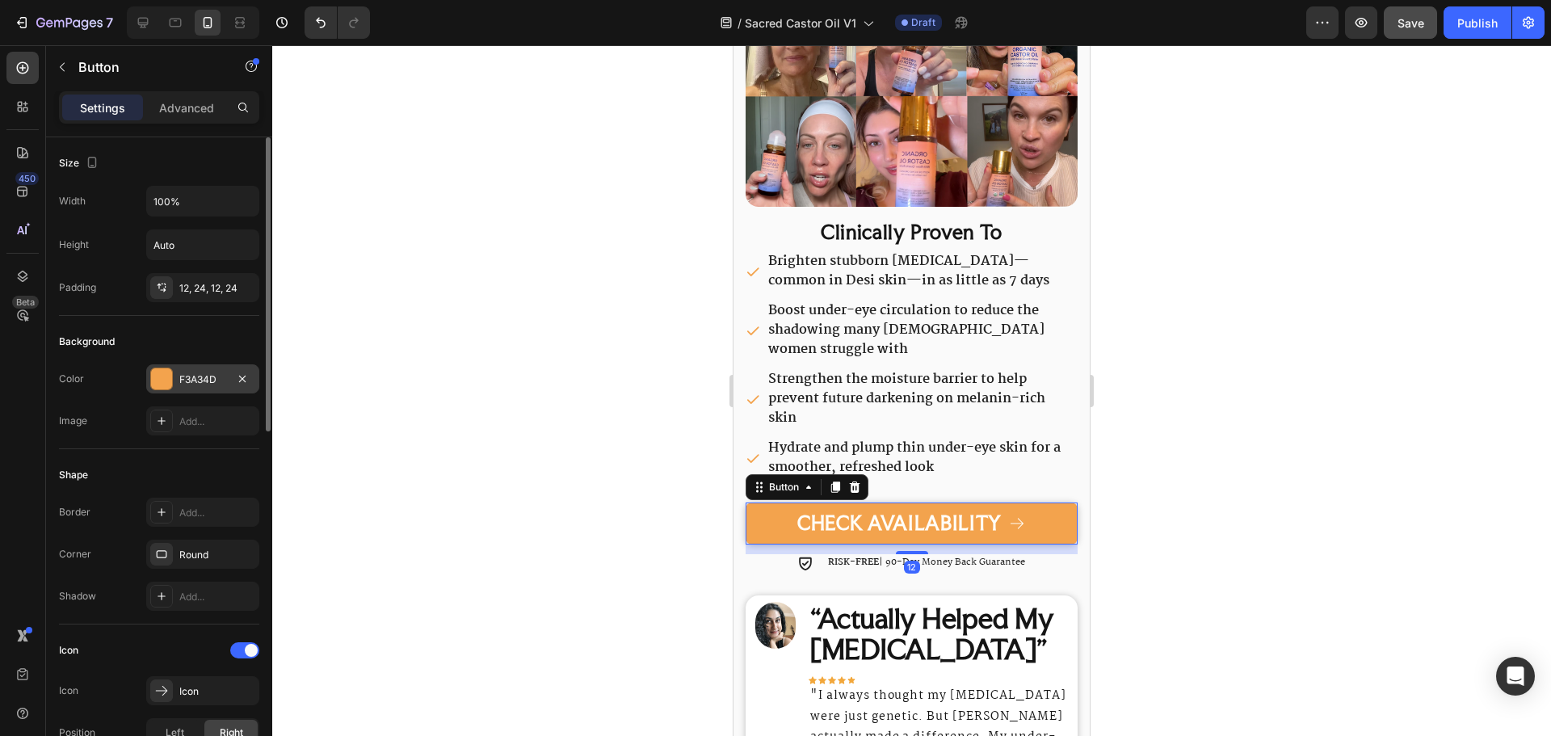
click at [201, 377] on div "F3A34D" at bounding box center [202, 379] width 47 height 15
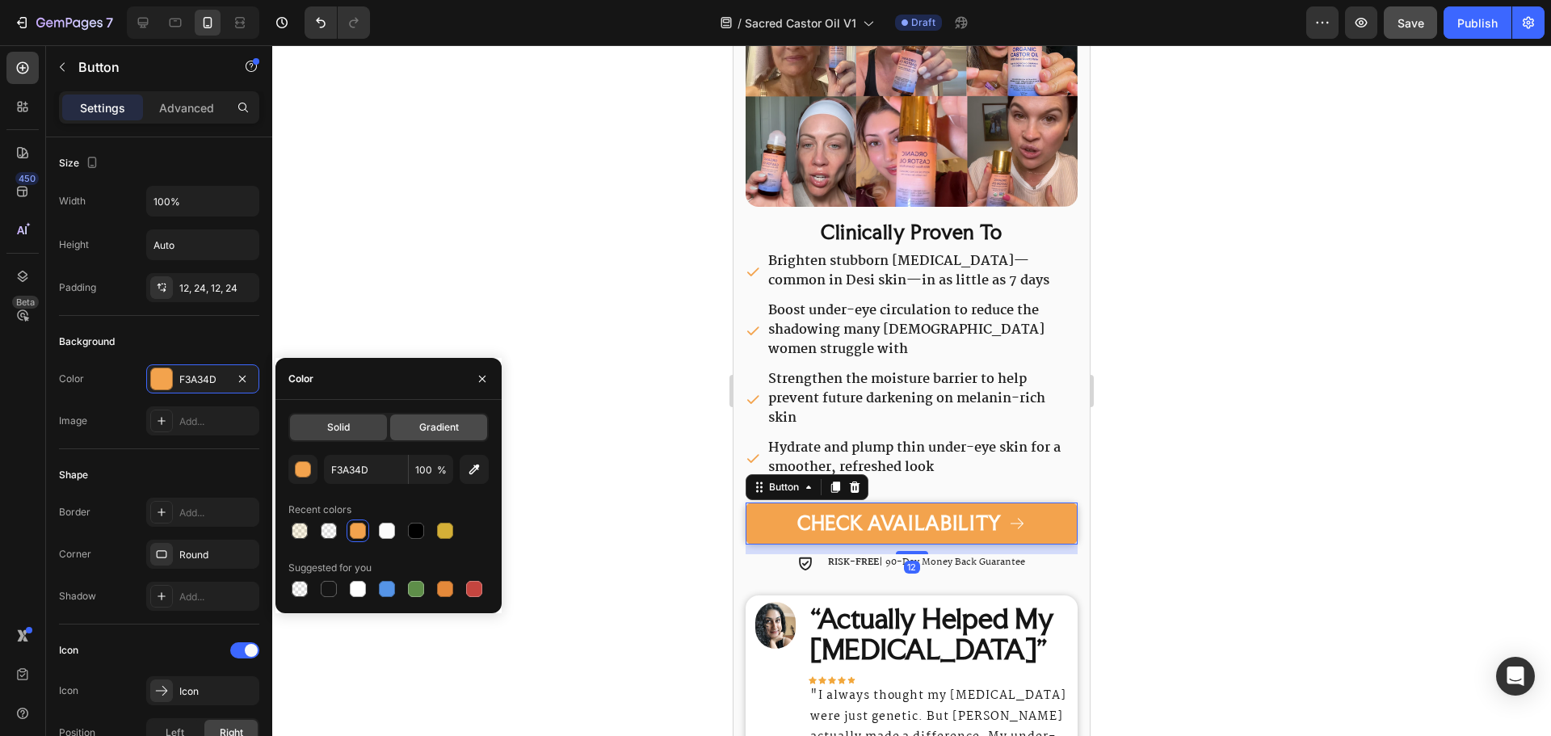
click at [433, 421] on span "Gradient" at bounding box center [439, 427] width 40 height 15
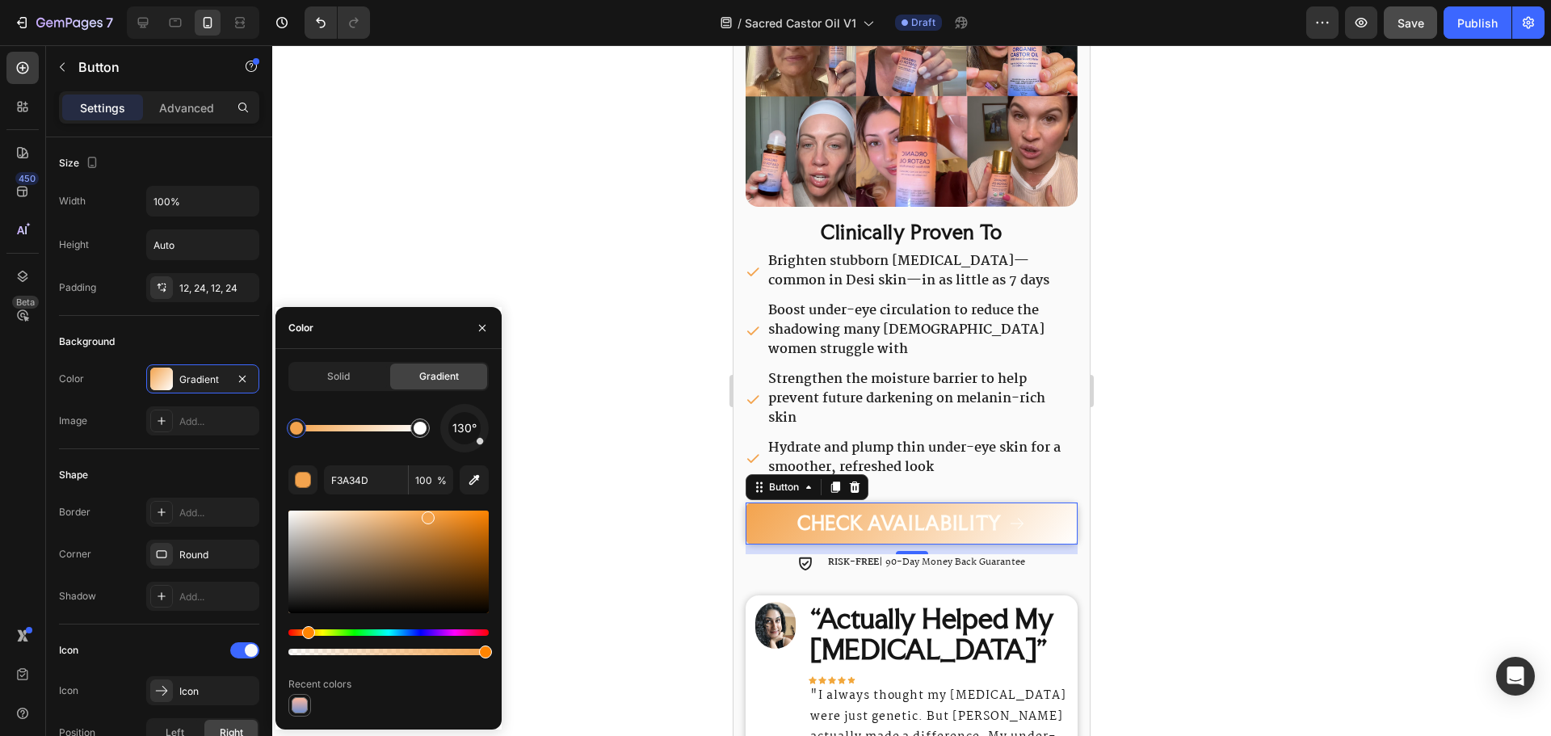
click at [296, 708] on div at bounding box center [300, 705] width 16 height 16
type input "FFB89E"
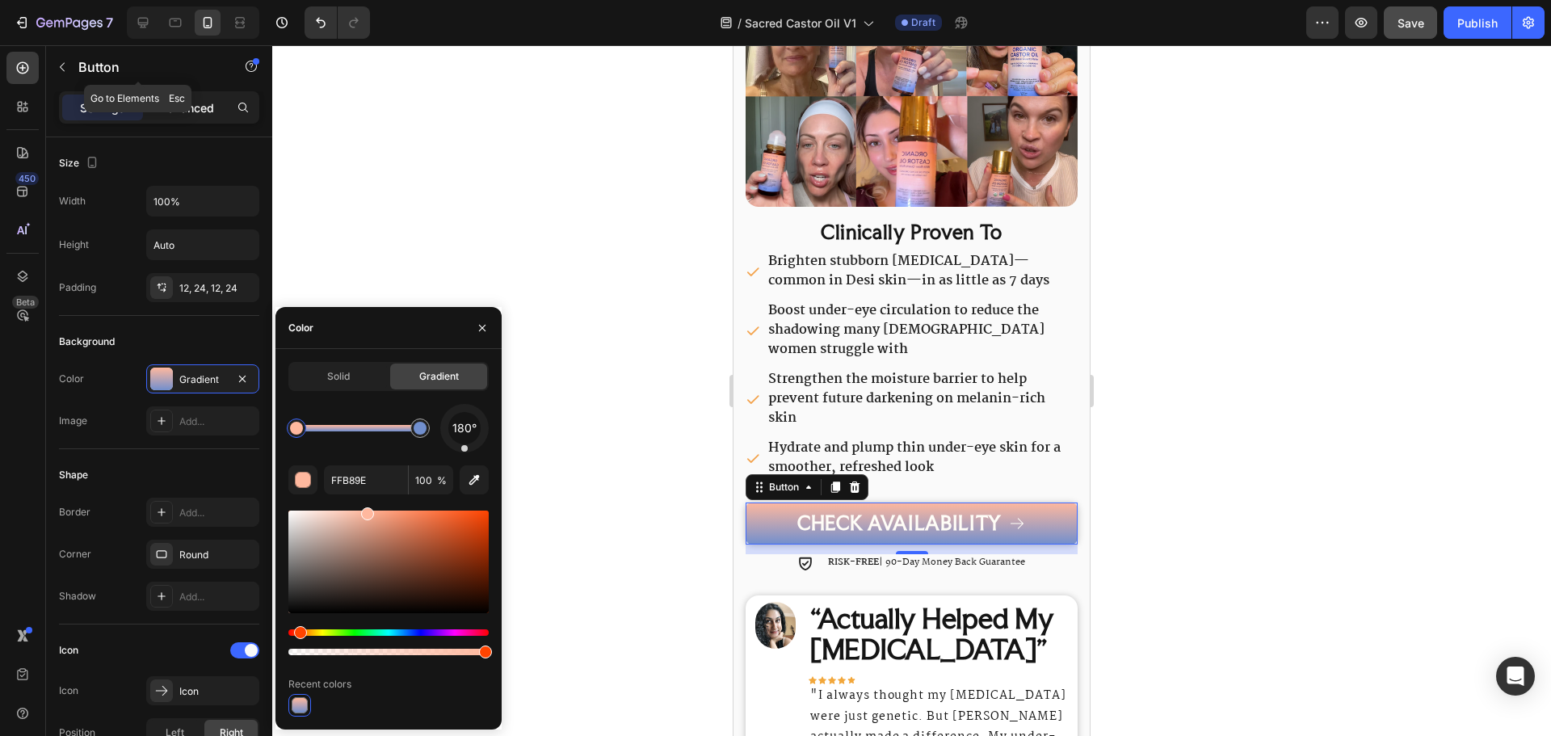
click at [176, 100] on p "Advanced" at bounding box center [186, 107] width 55 height 17
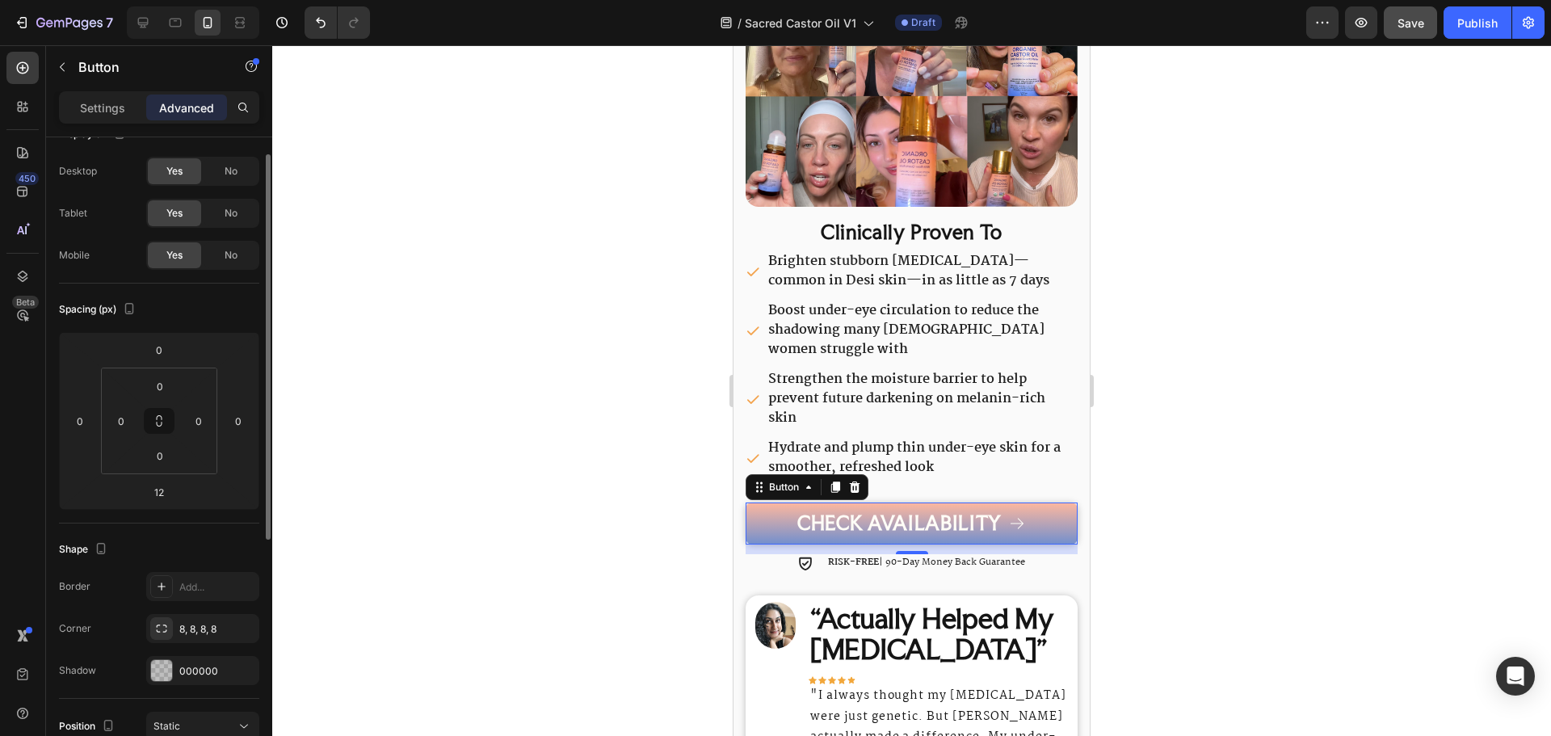
scroll to position [0, 0]
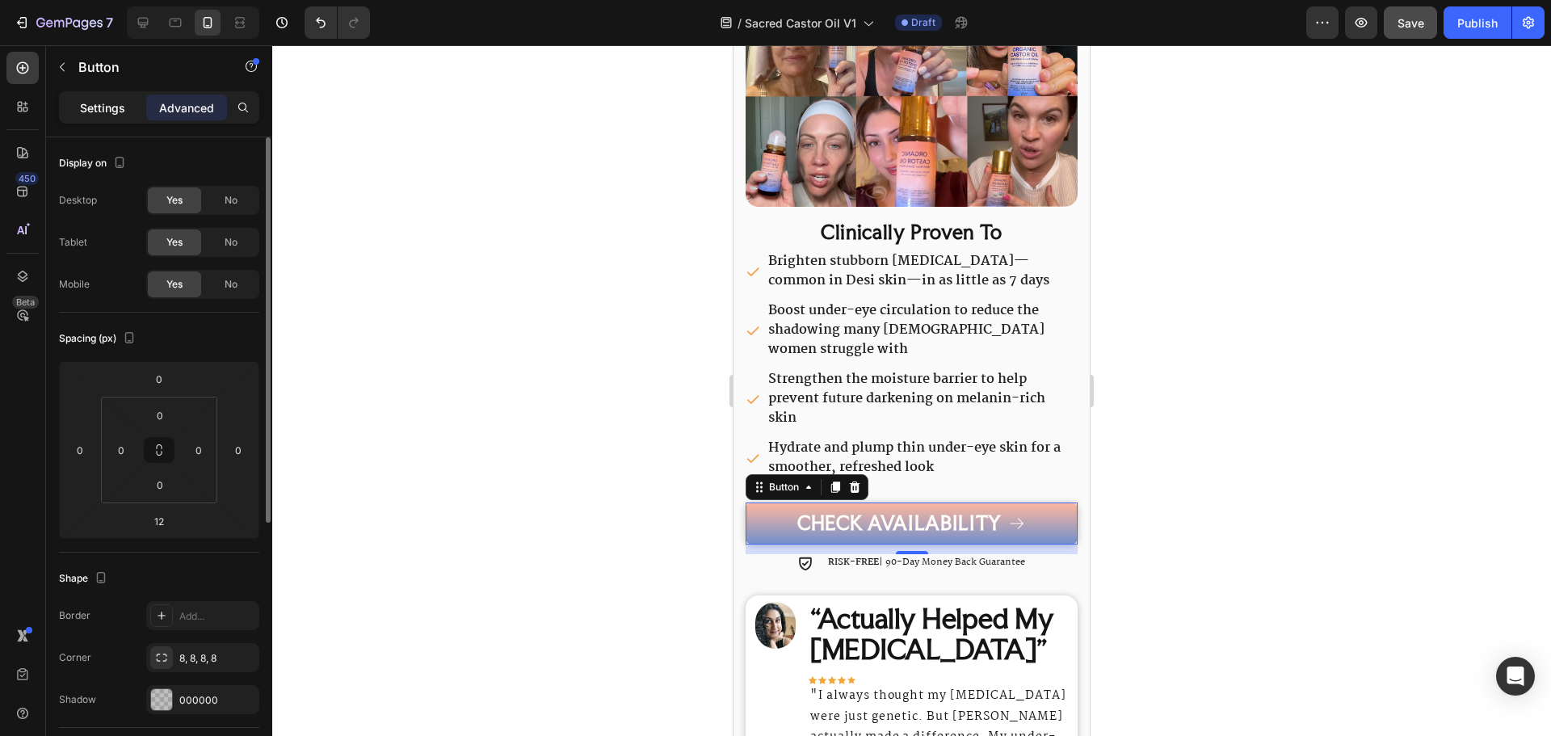
click at [105, 99] on p "Settings" at bounding box center [102, 107] width 45 height 17
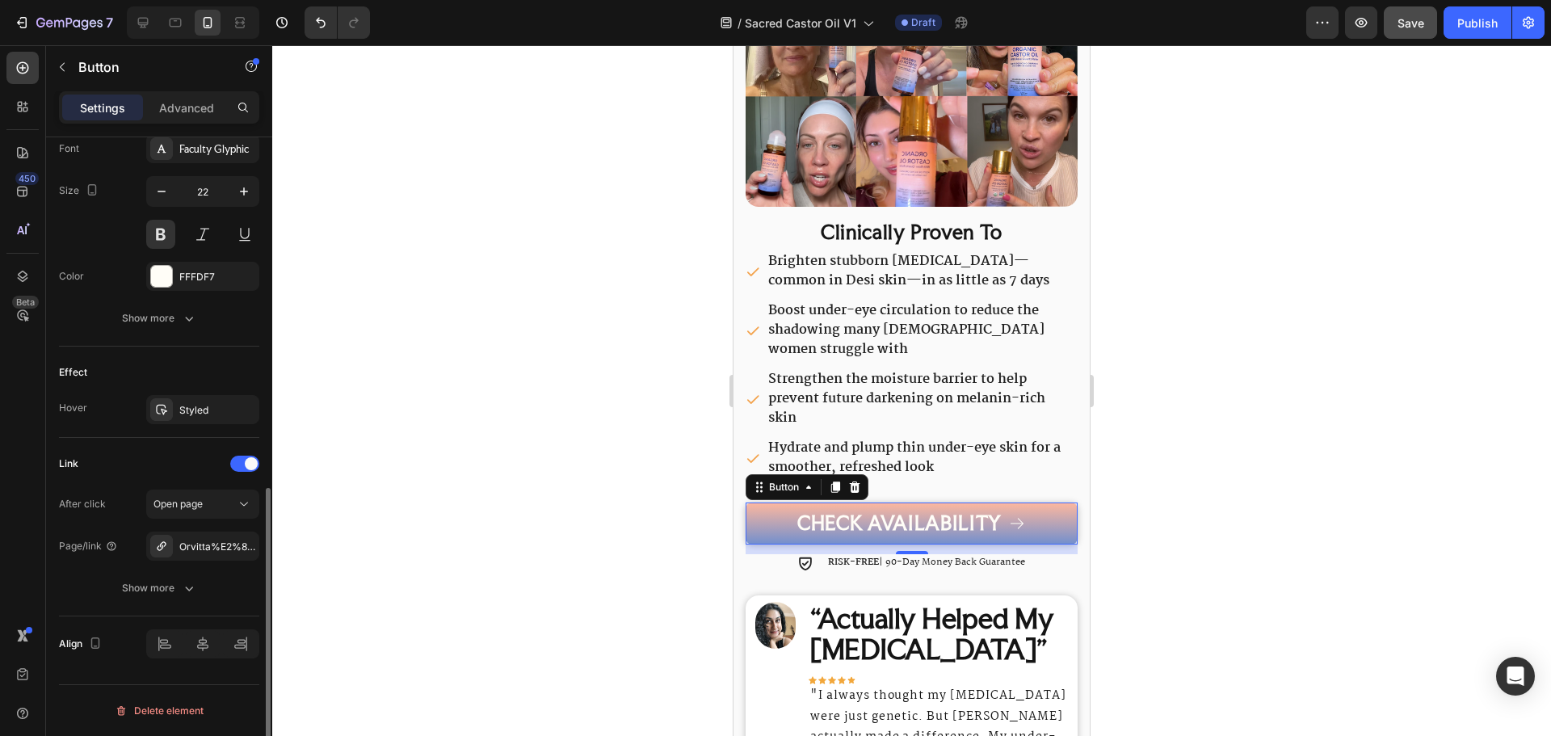
scroll to position [687, 0]
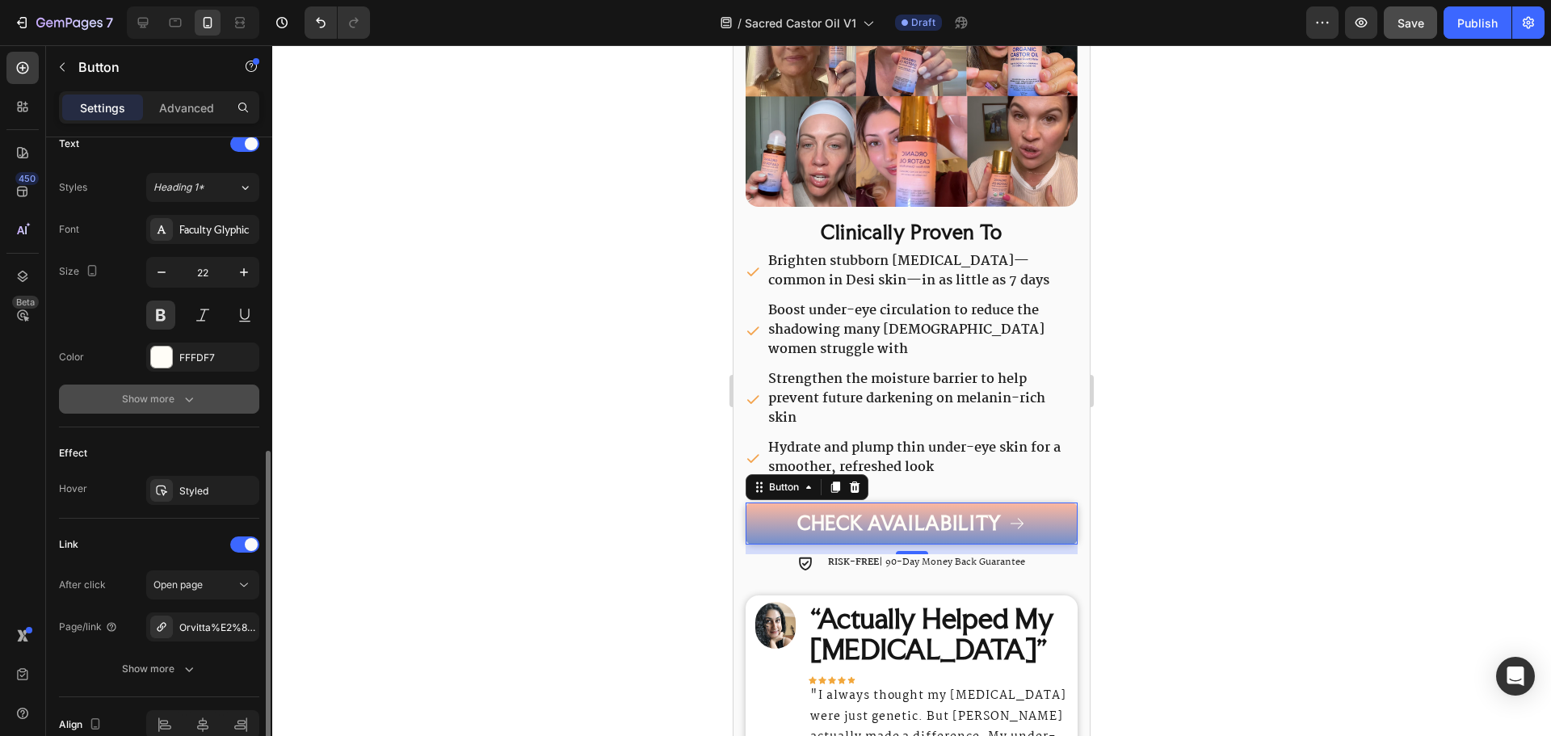
click at [179, 403] on div "Show more" at bounding box center [159, 399] width 75 height 16
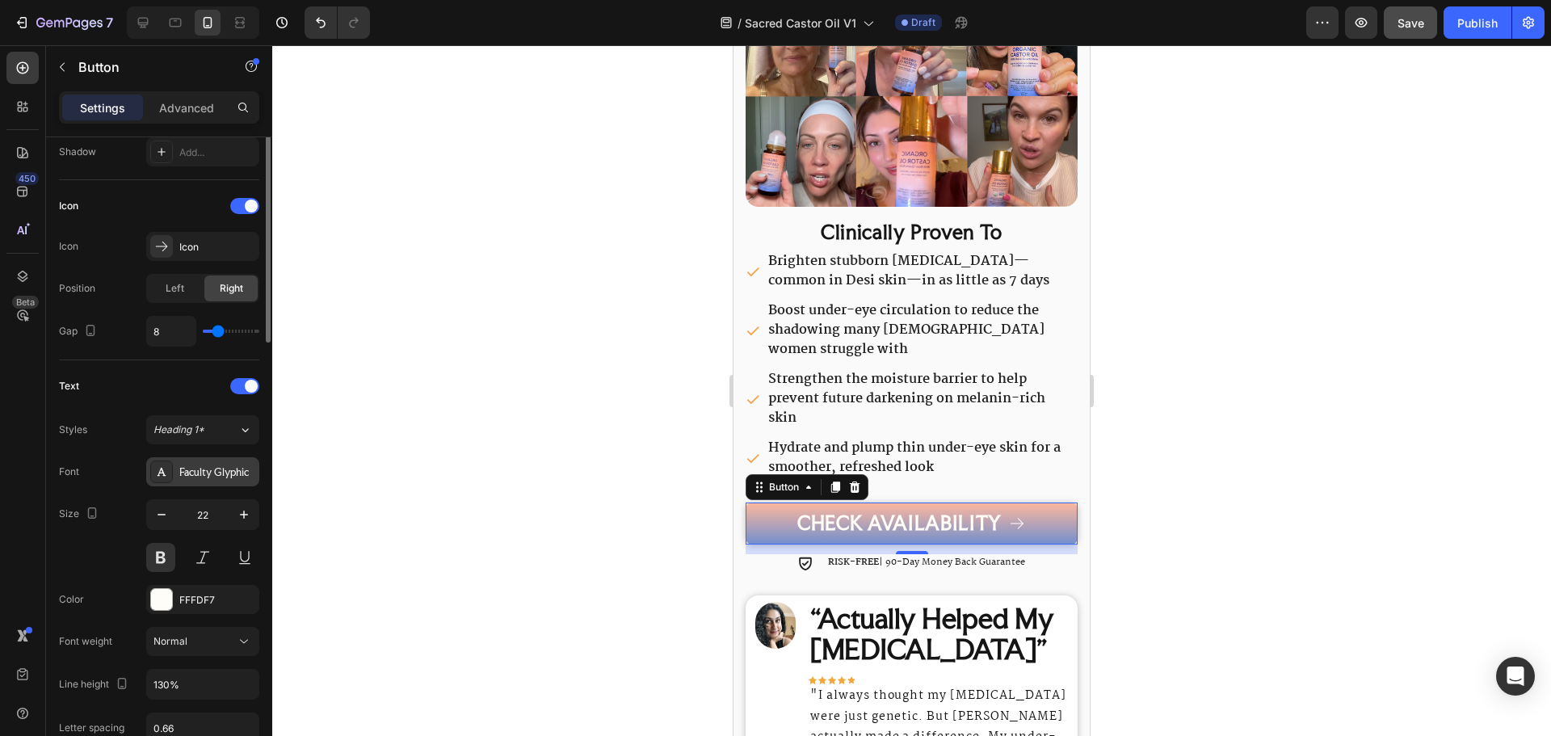
scroll to position [121, 0]
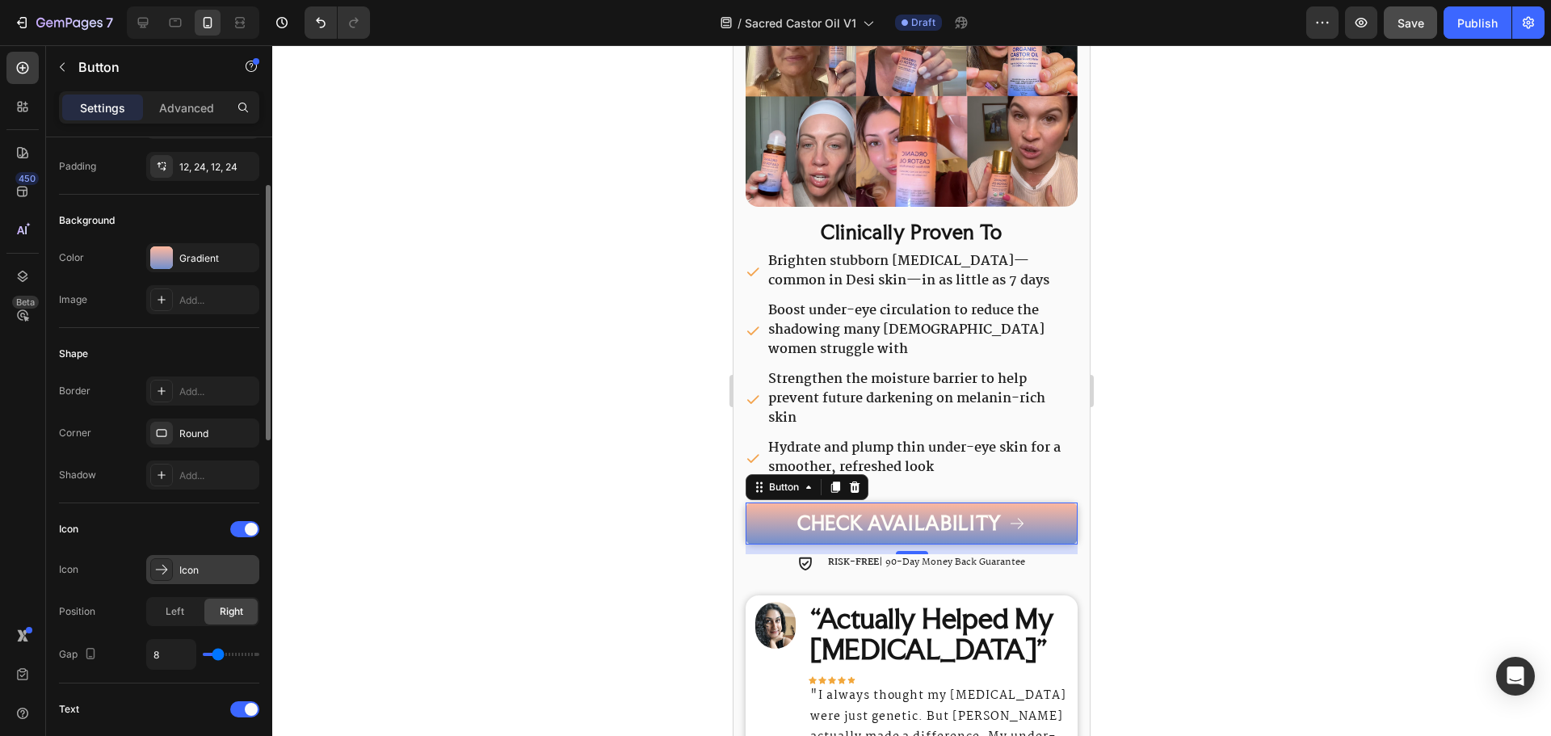
click at [212, 582] on div "Icon" at bounding box center [202, 569] width 113 height 29
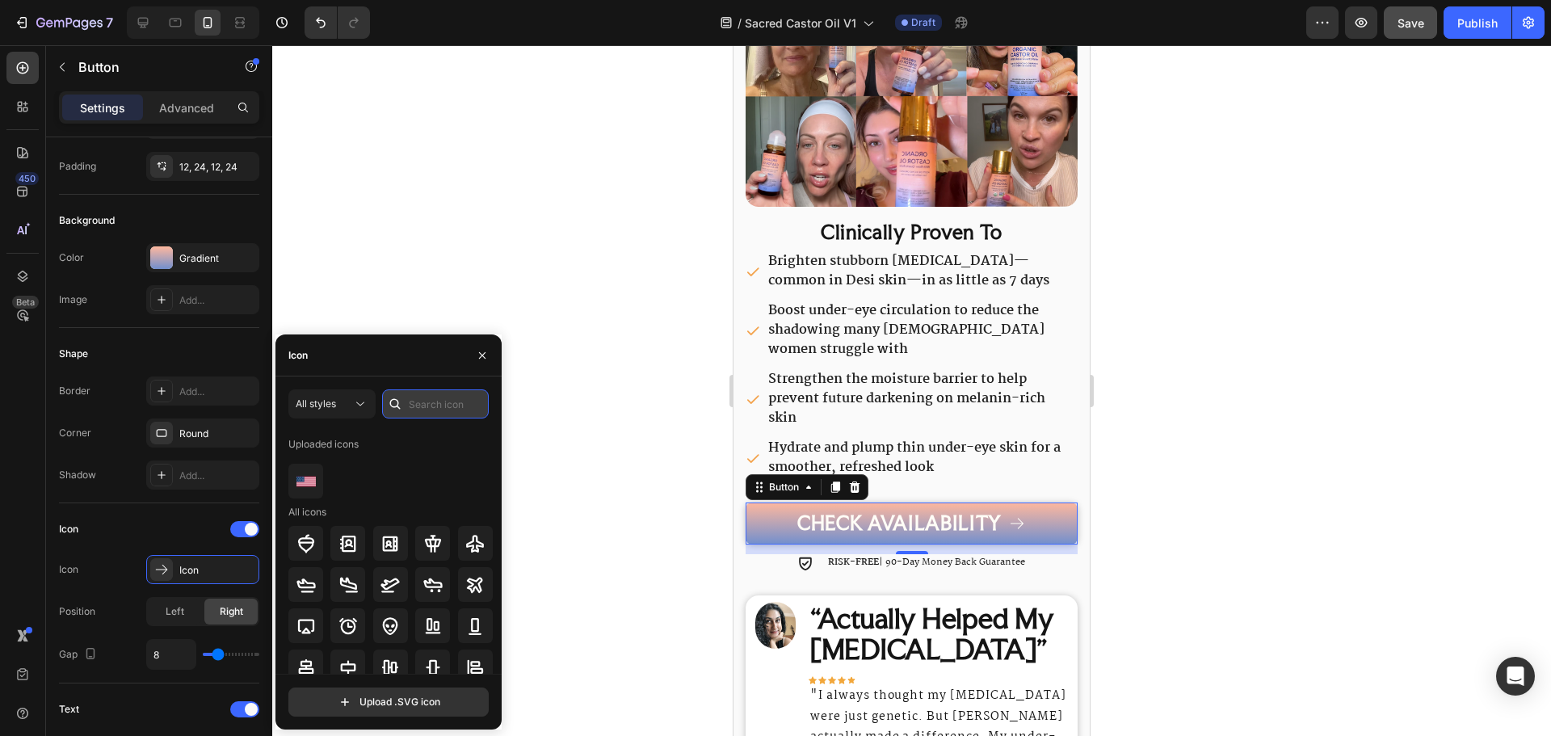
click at [427, 402] on input "text" at bounding box center [435, 403] width 107 height 29
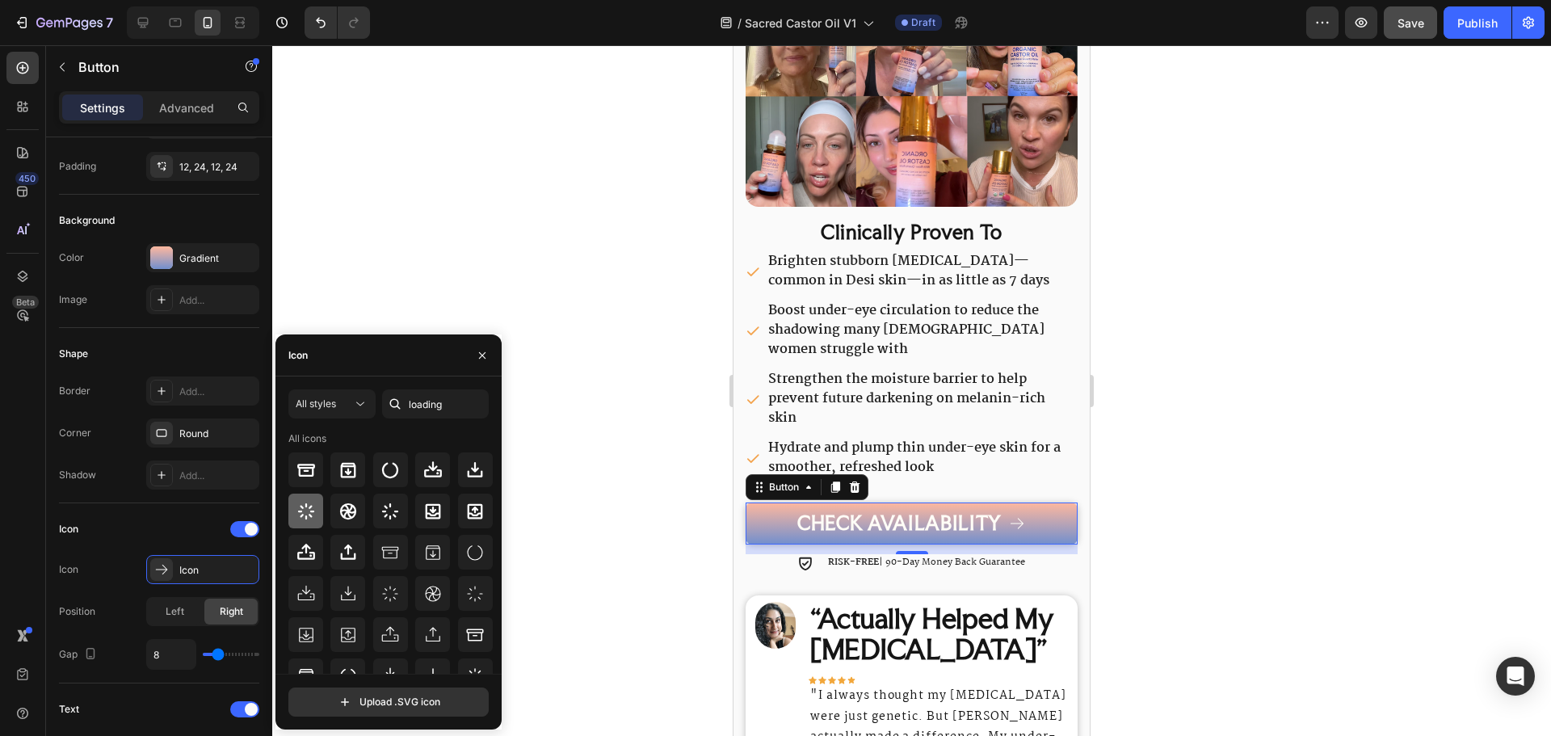
click at [310, 502] on icon at bounding box center [305, 511] width 19 height 19
click at [417, 405] on input "loading" at bounding box center [435, 403] width 107 height 29
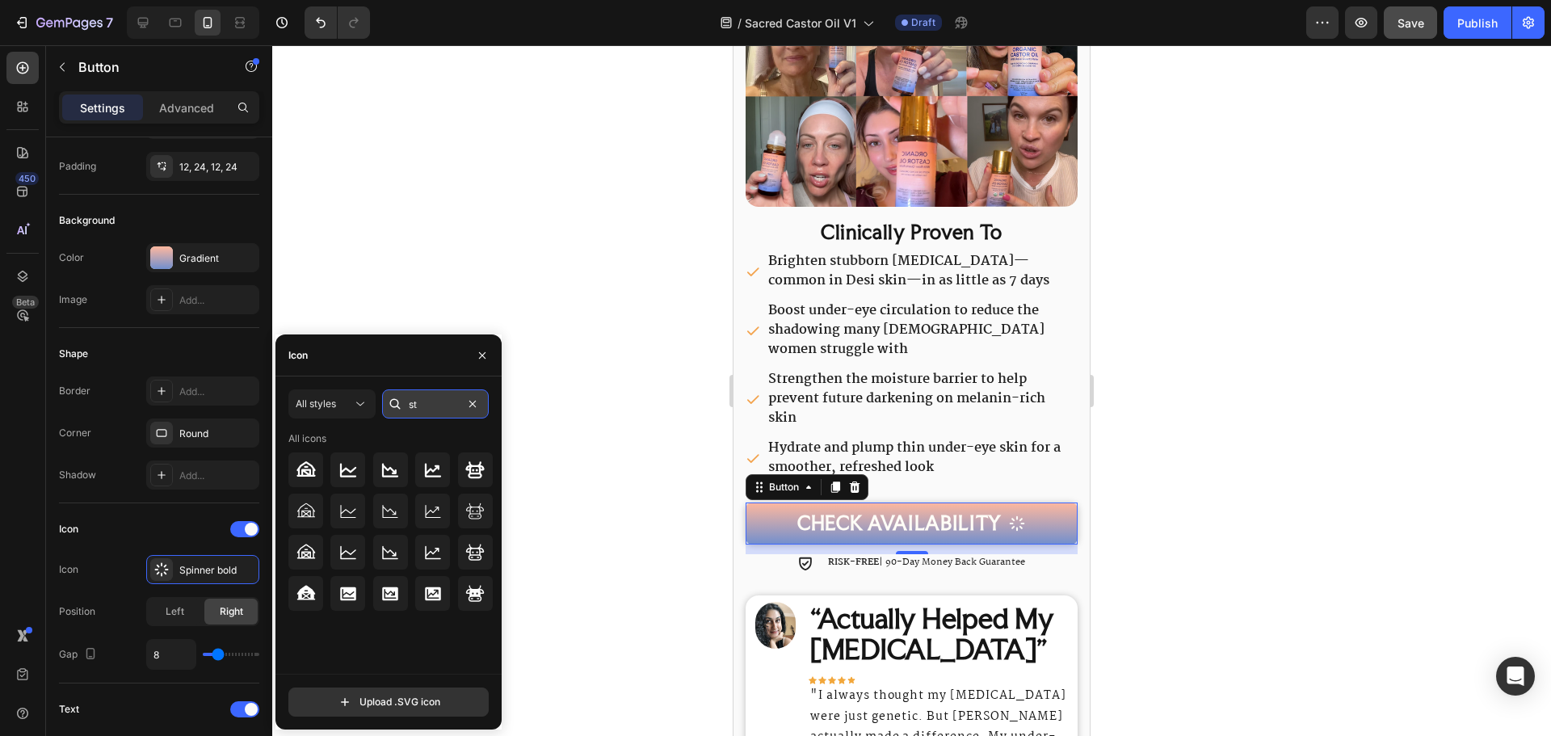
type input "s"
type input "a"
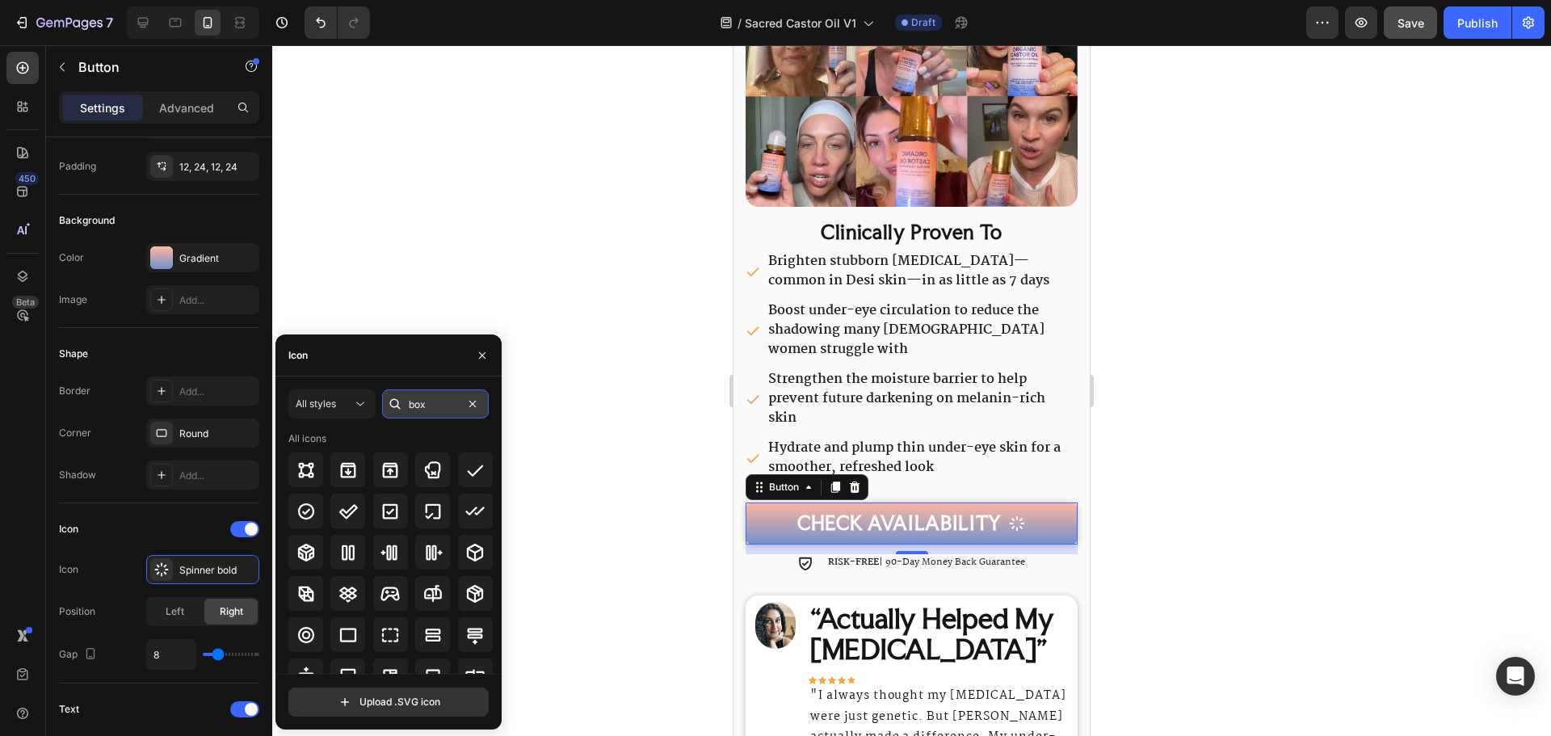
click at [443, 404] on input "box" at bounding box center [435, 403] width 107 height 29
click at [410, 402] on input "arrow" at bounding box center [435, 403] width 107 height 29
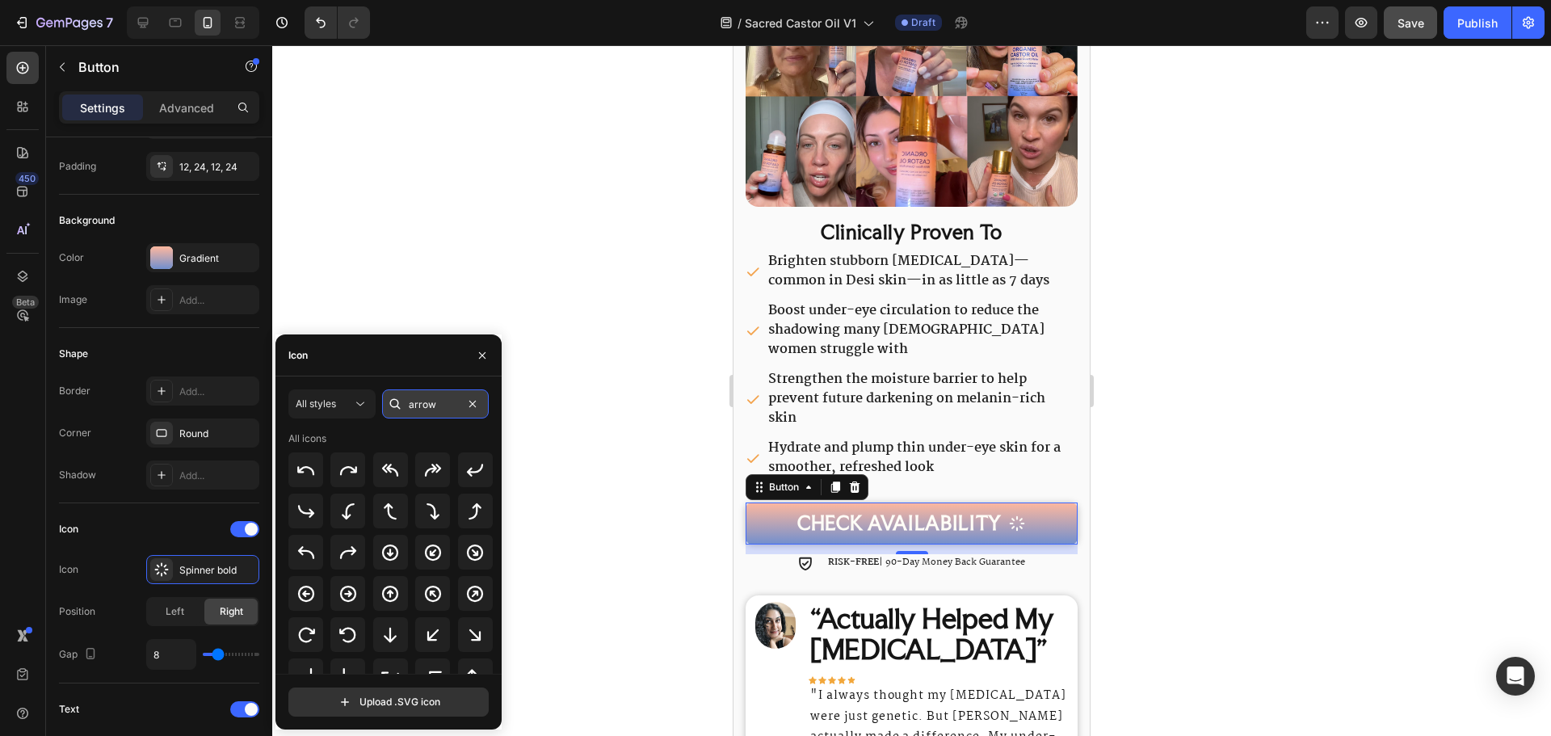
click at [410, 402] on input "arrow" at bounding box center [435, 403] width 107 height 29
type input "clock"
click at [320, 481] on div at bounding box center [305, 469] width 35 height 35
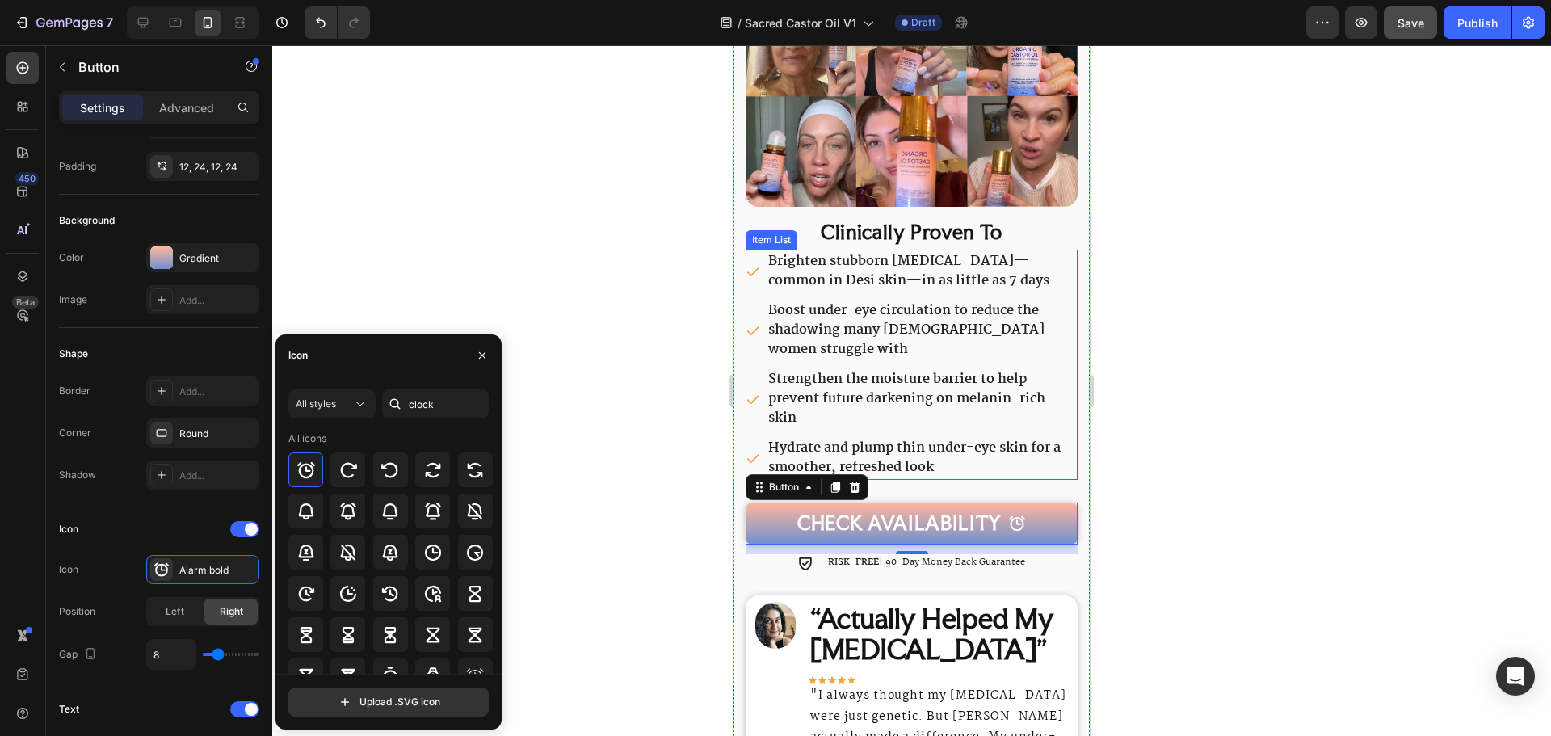
click at [987, 413] on p "Strengthen the moisture barrier to help prevent future darkening on melanin-ric…" at bounding box center [921, 399] width 307 height 58
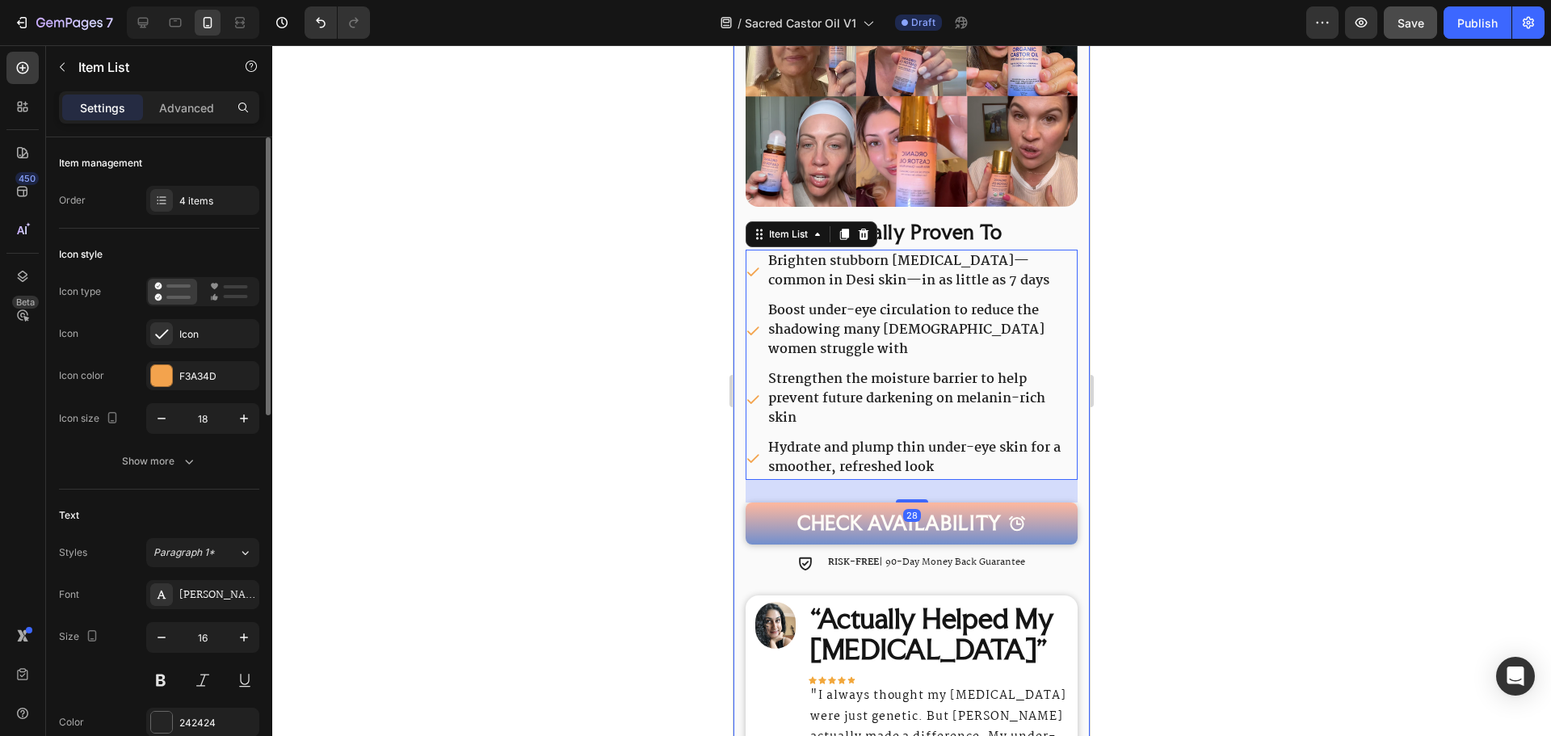
scroll to position [242, 0]
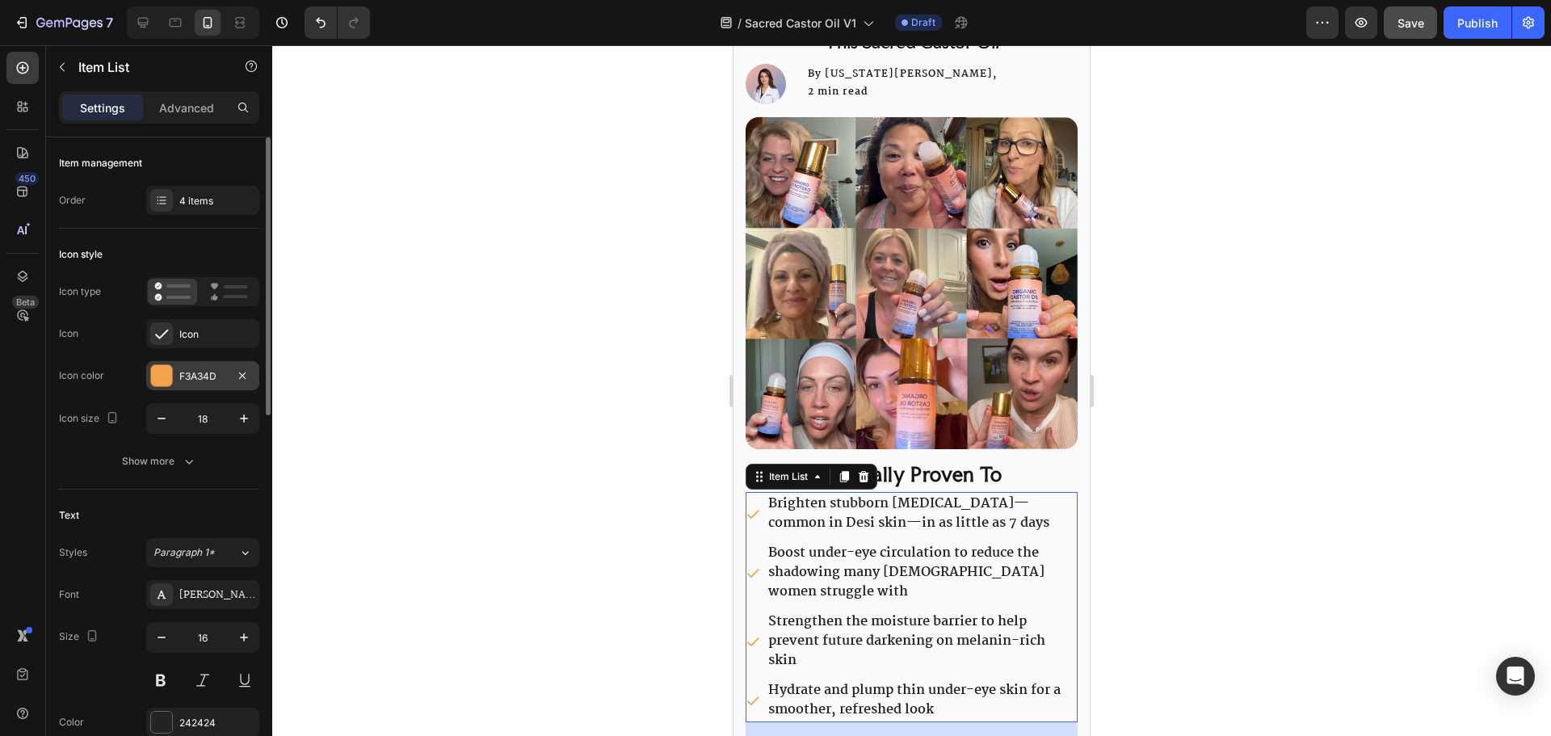
click at [184, 379] on div "F3A34D" at bounding box center [202, 376] width 47 height 15
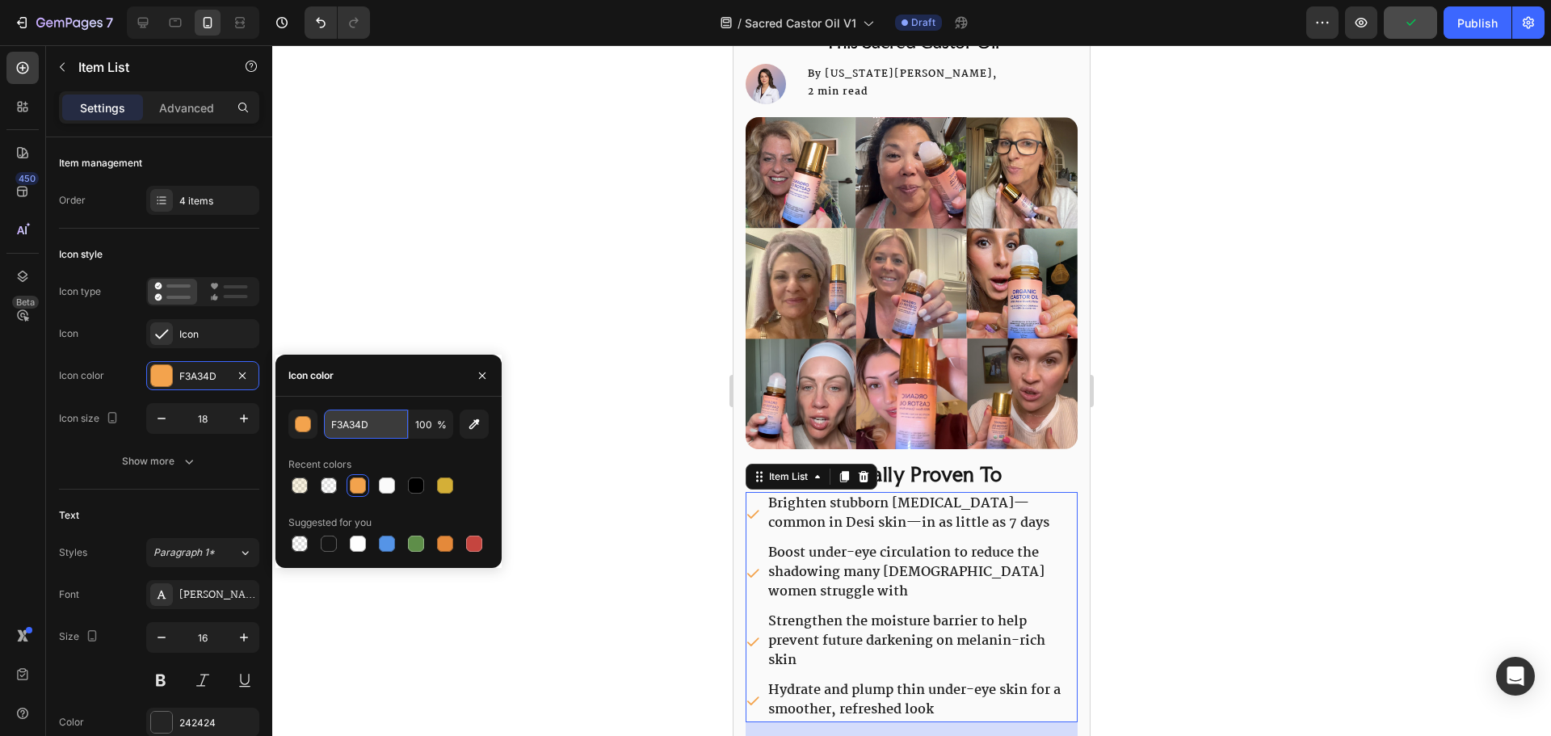
click at [347, 435] on input "F3A34D" at bounding box center [366, 424] width 84 height 29
paste input "FBBA1"
type input "FFBBA1"
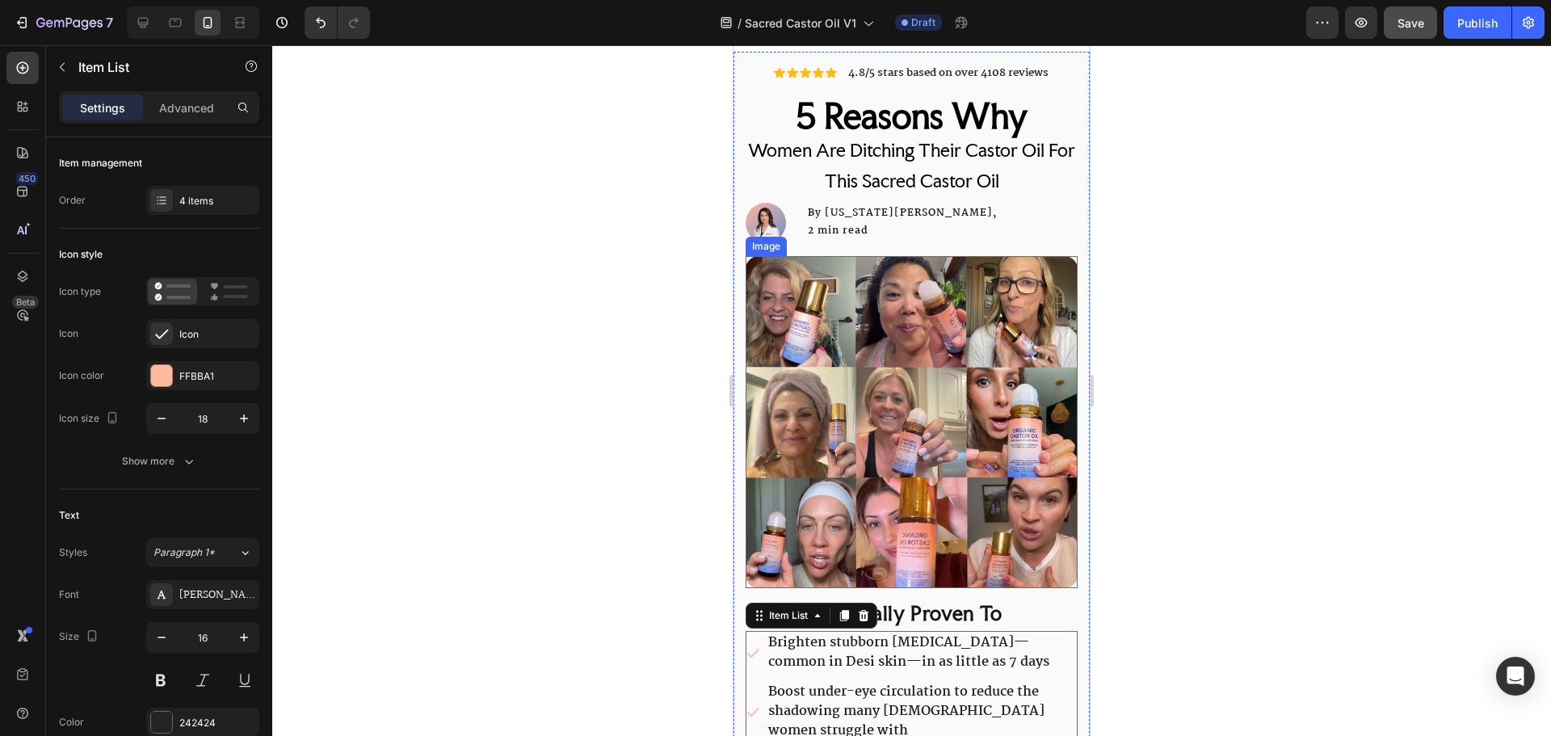
scroll to position [0, 0]
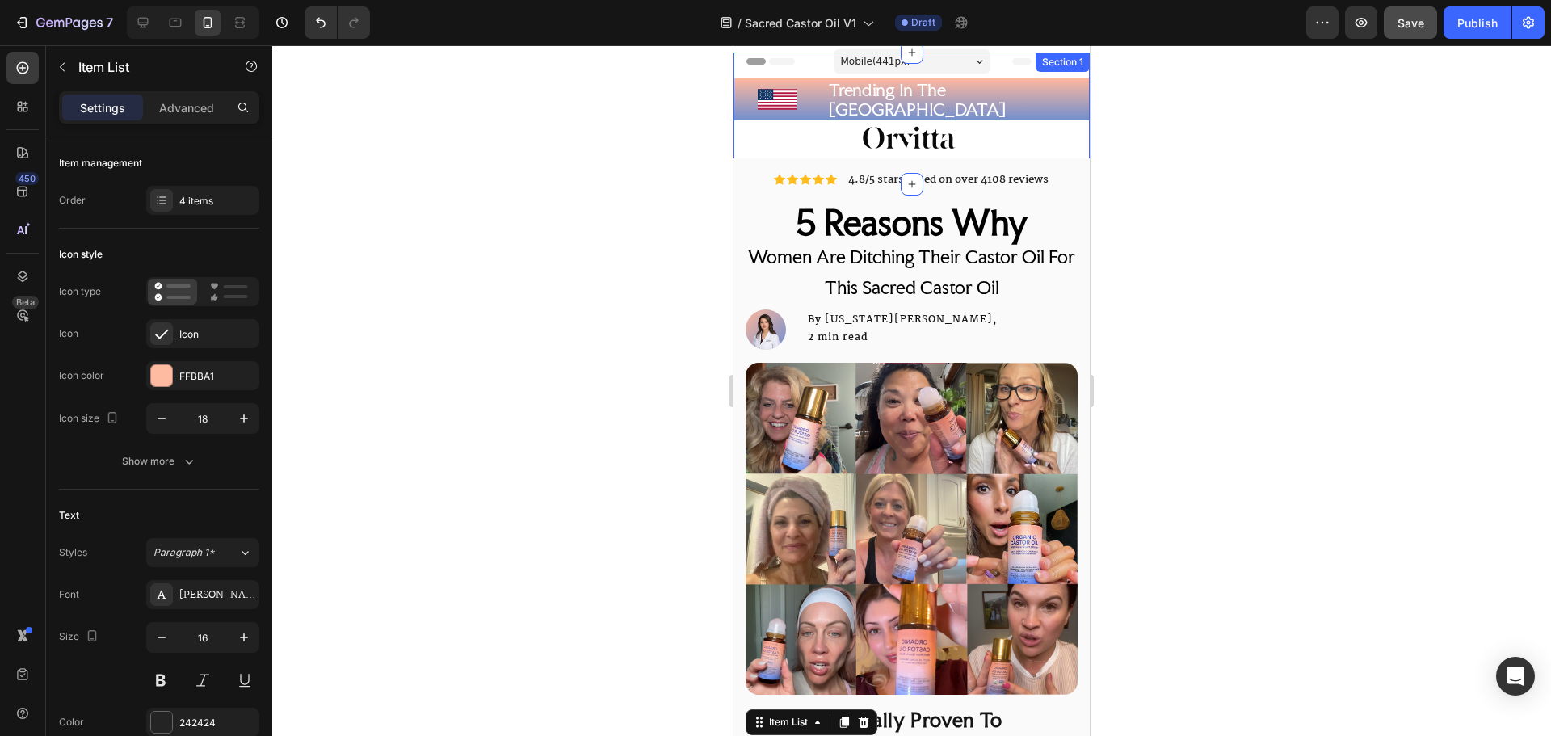
click at [1049, 151] on div "Icon Trending In The USA Heading Row Image" at bounding box center [911, 118] width 356 height 80
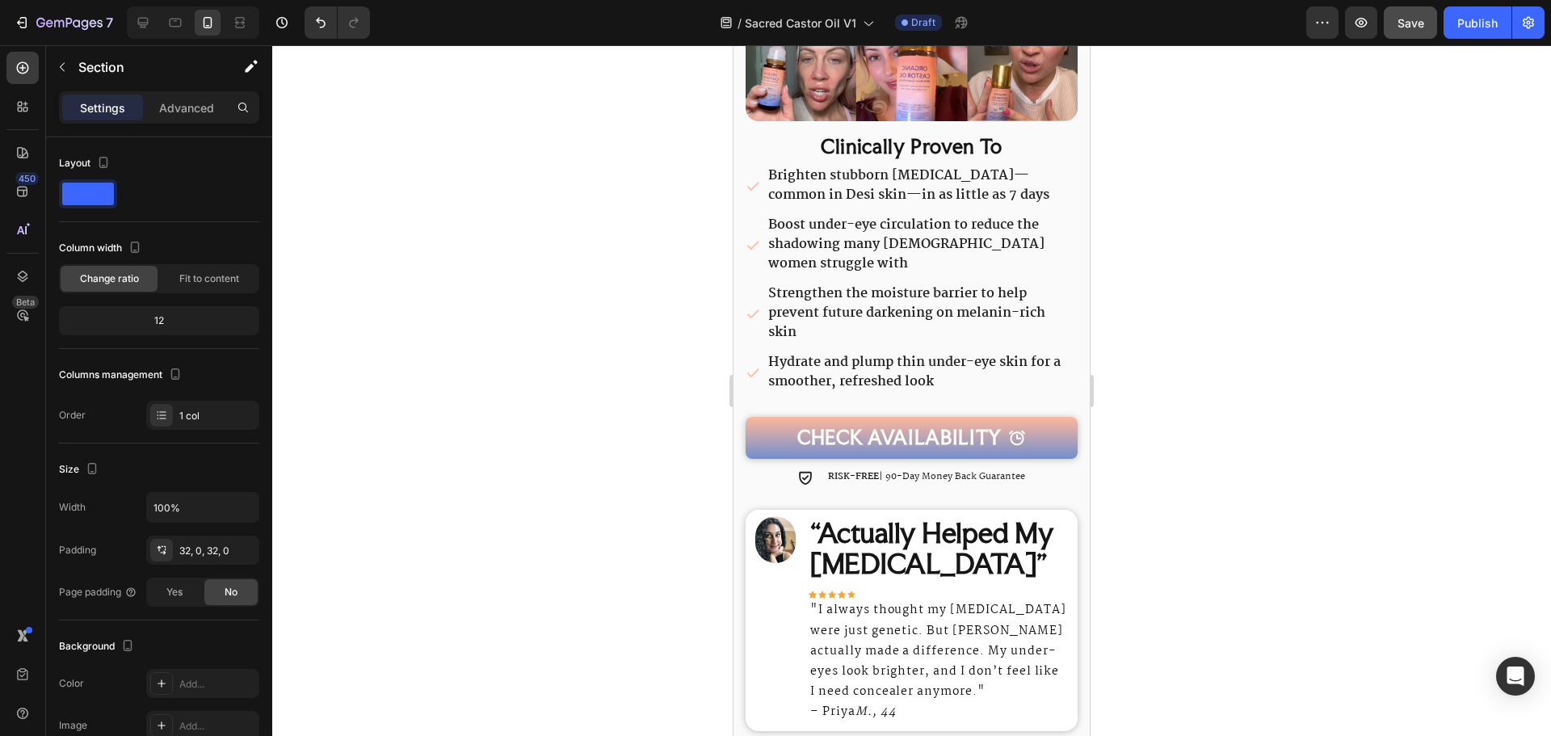
scroll to position [646, 0]
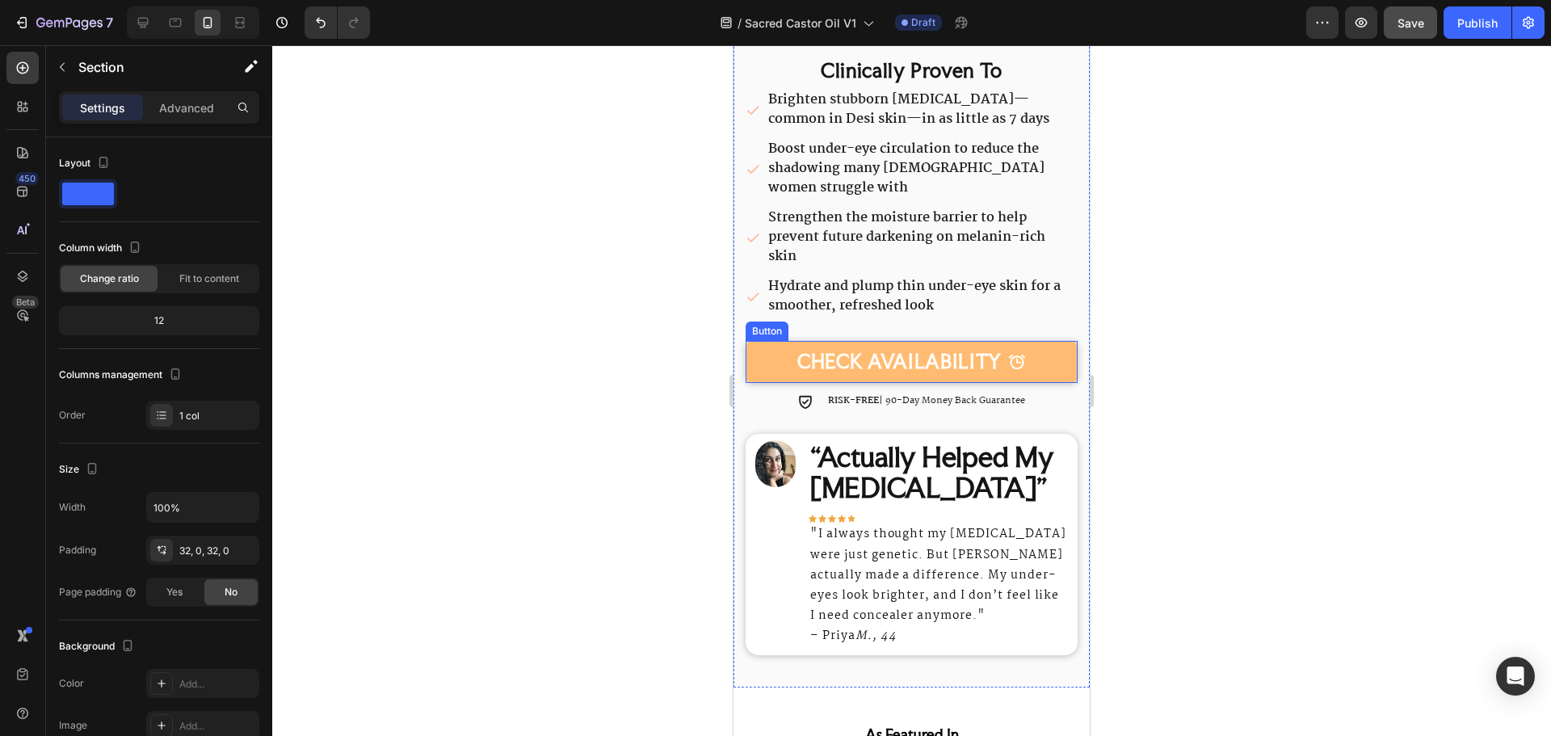
click at [1063, 356] on link "CHECK AVAILABILITY" at bounding box center [912, 362] width 332 height 43
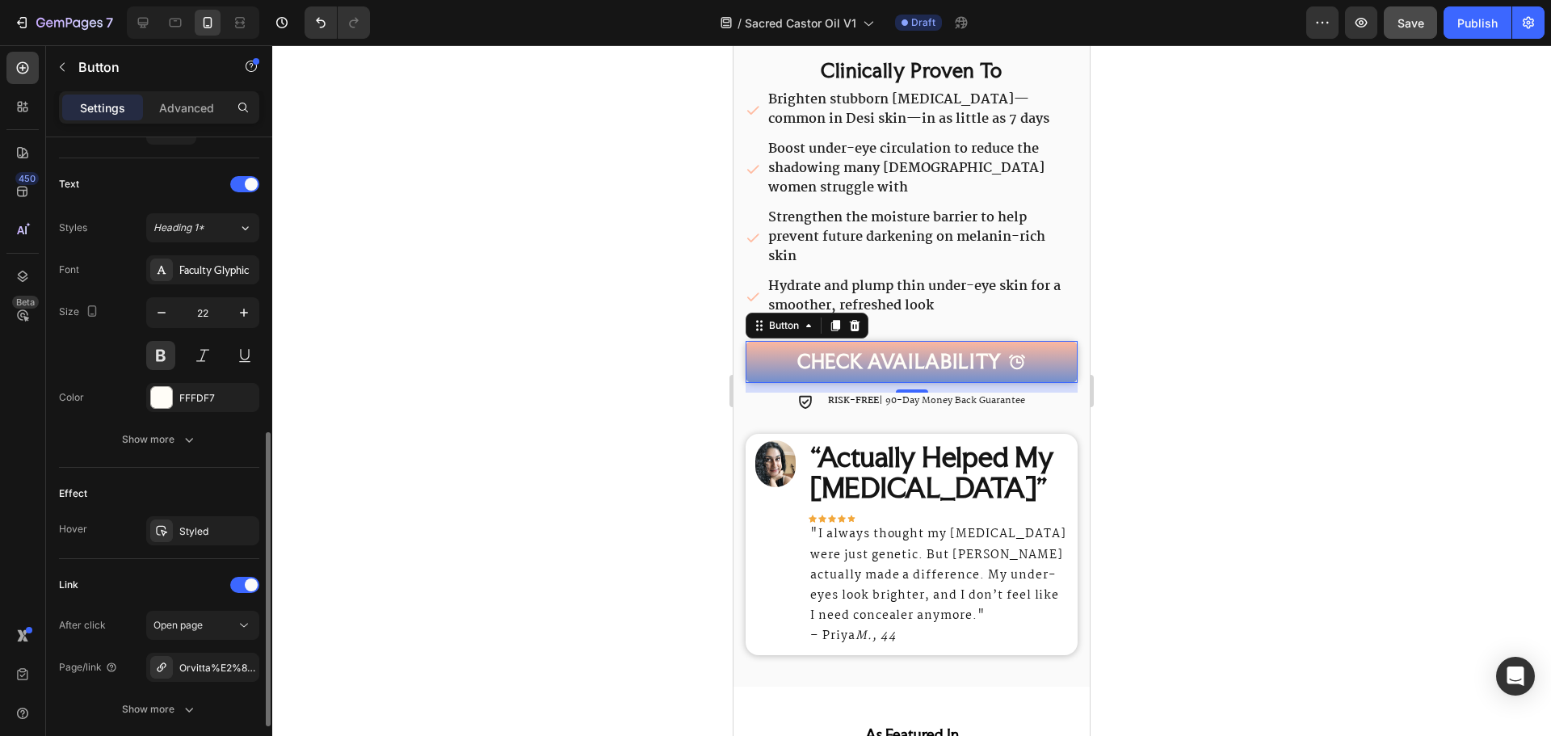
scroll to position [767, 0]
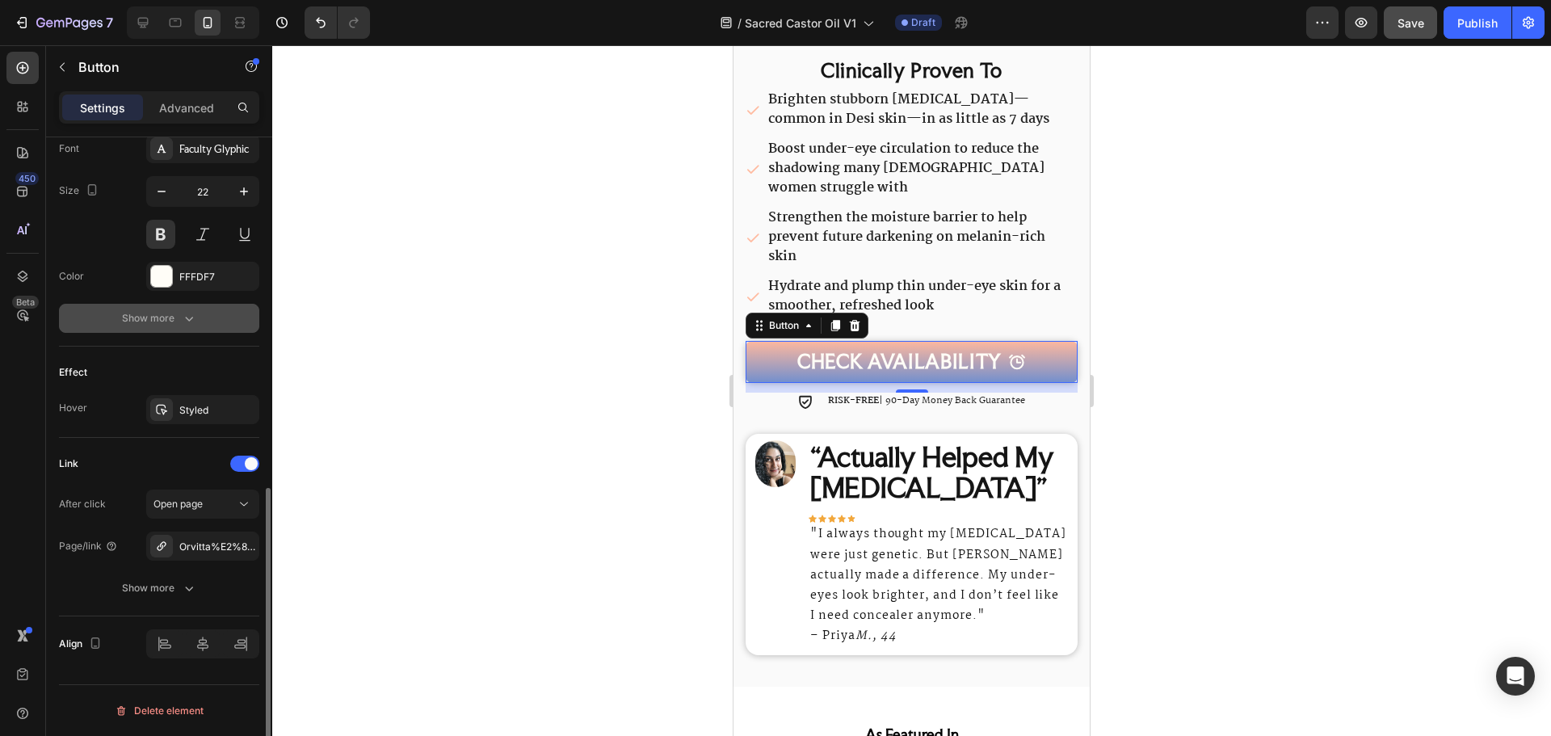
click at [167, 316] on div "Show more" at bounding box center [159, 318] width 75 height 16
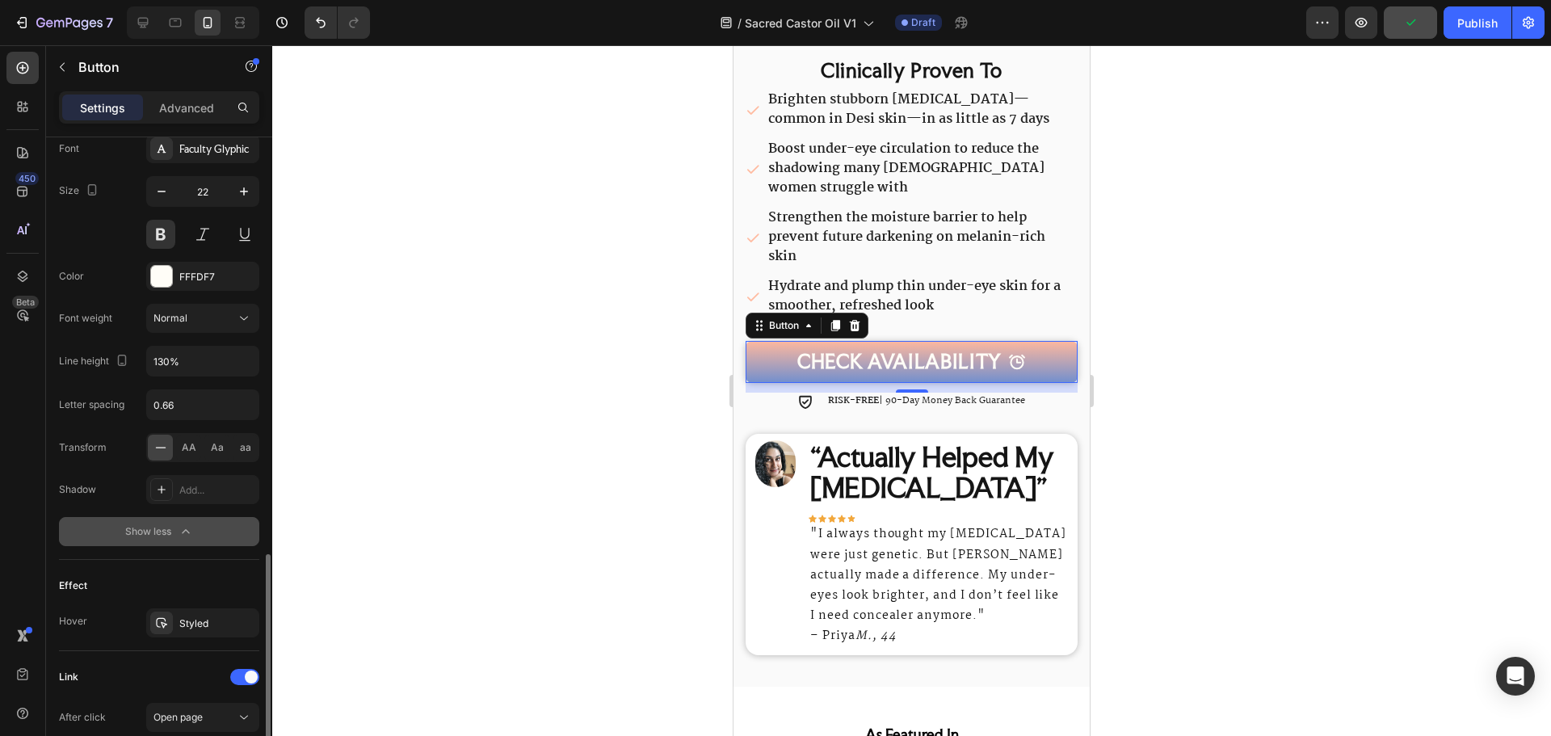
scroll to position [981, 0]
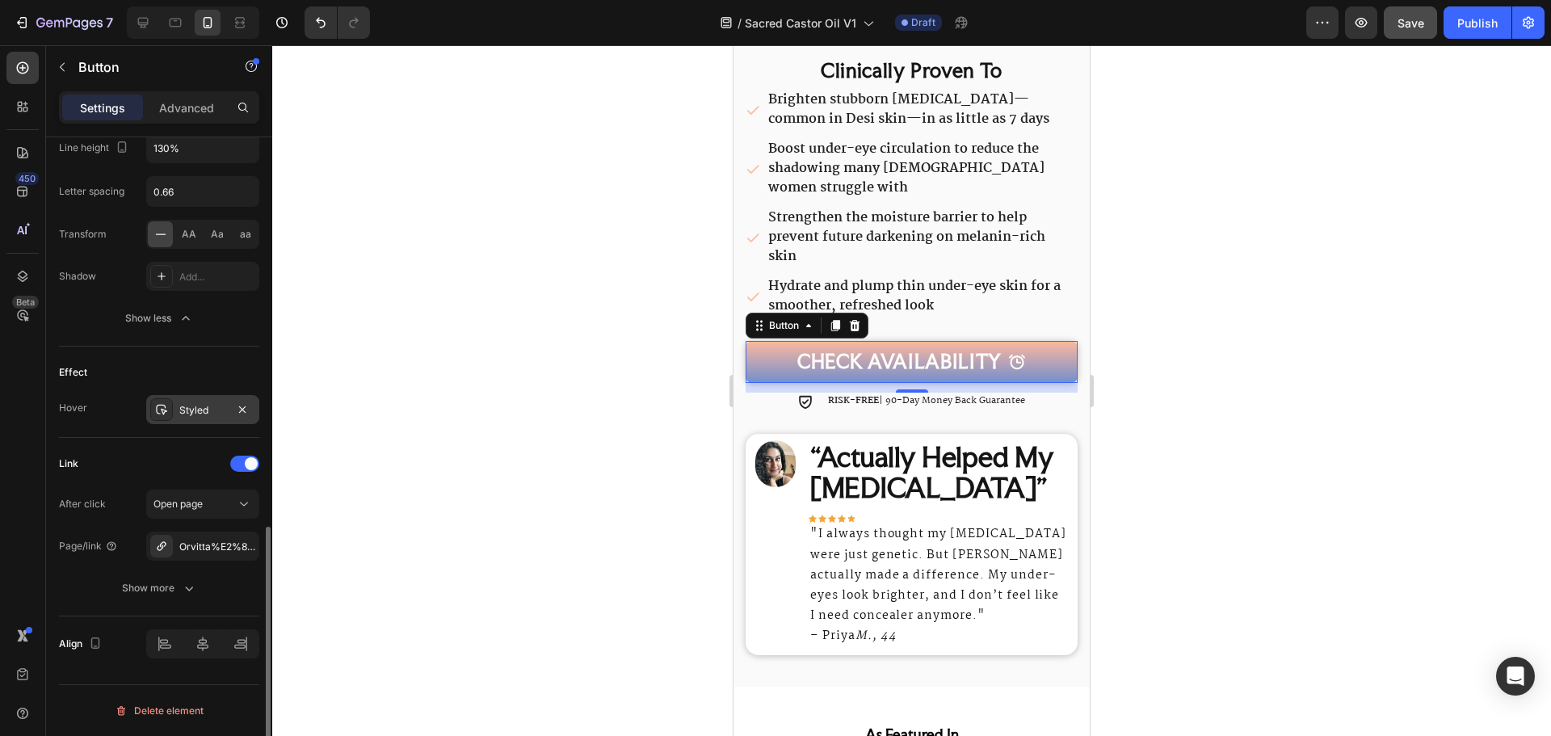
click at [215, 411] on div "Styled" at bounding box center [202, 410] width 47 height 15
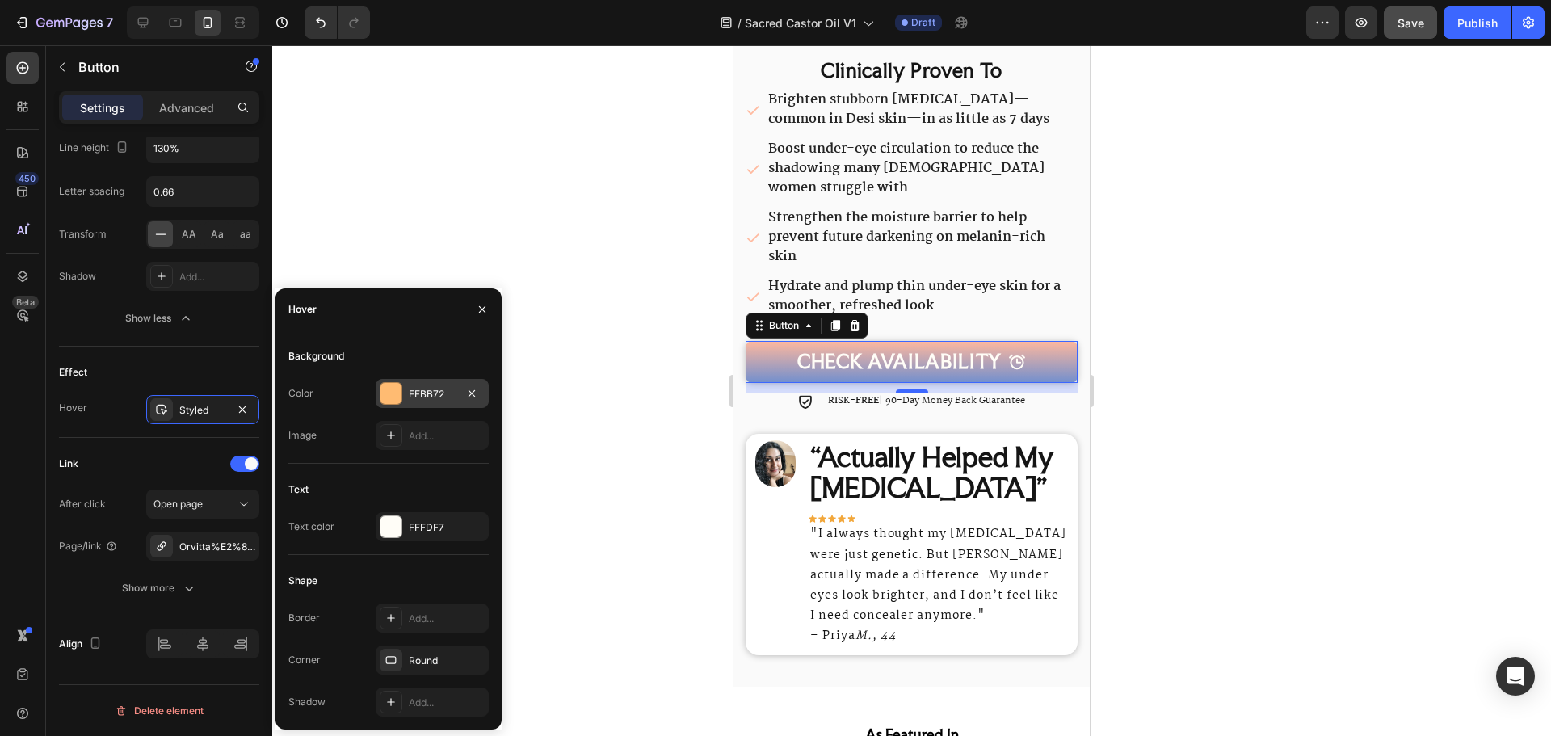
click at [396, 401] on div at bounding box center [390, 393] width 21 height 21
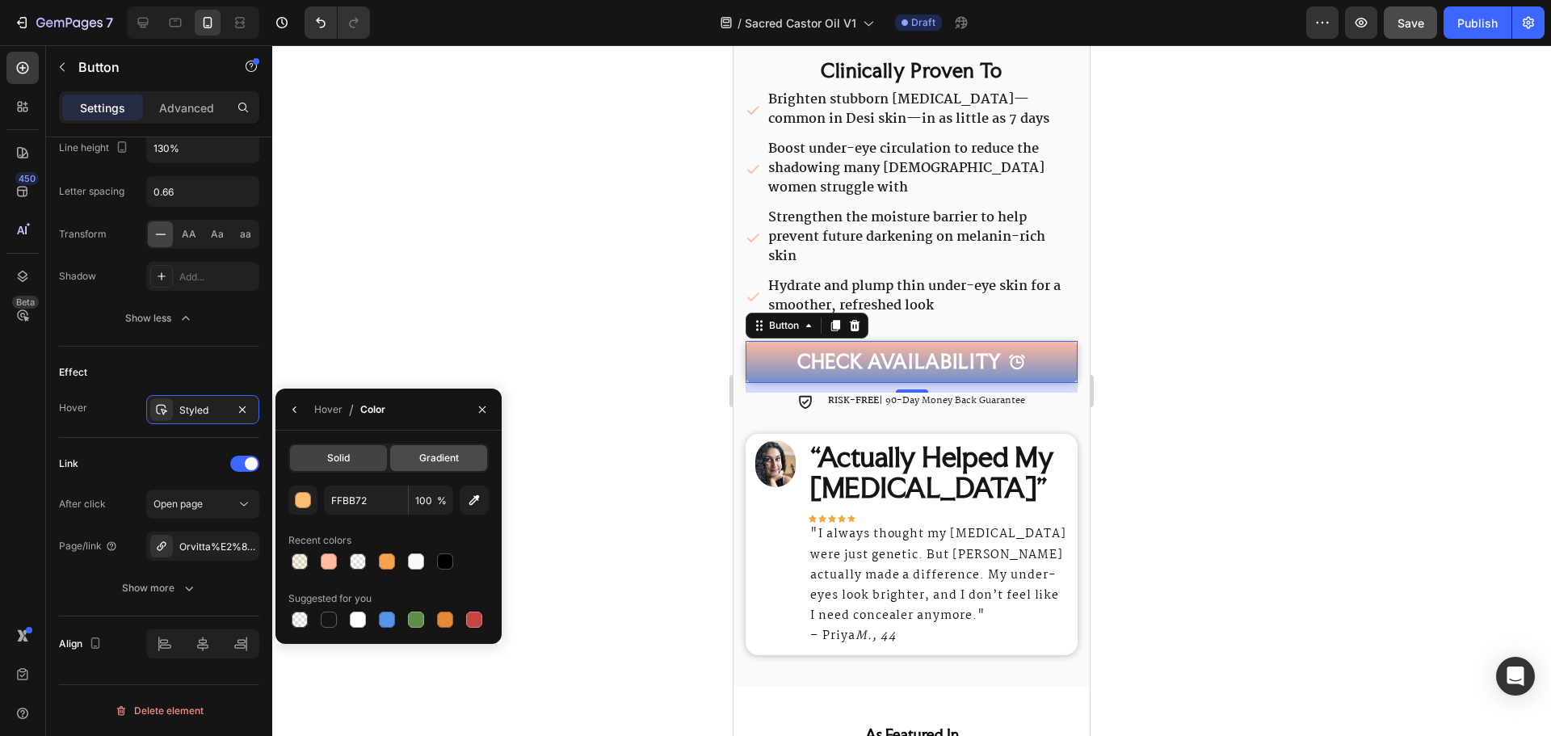
click at [414, 465] on div "Gradient" at bounding box center [438, 458] width 97 height 26
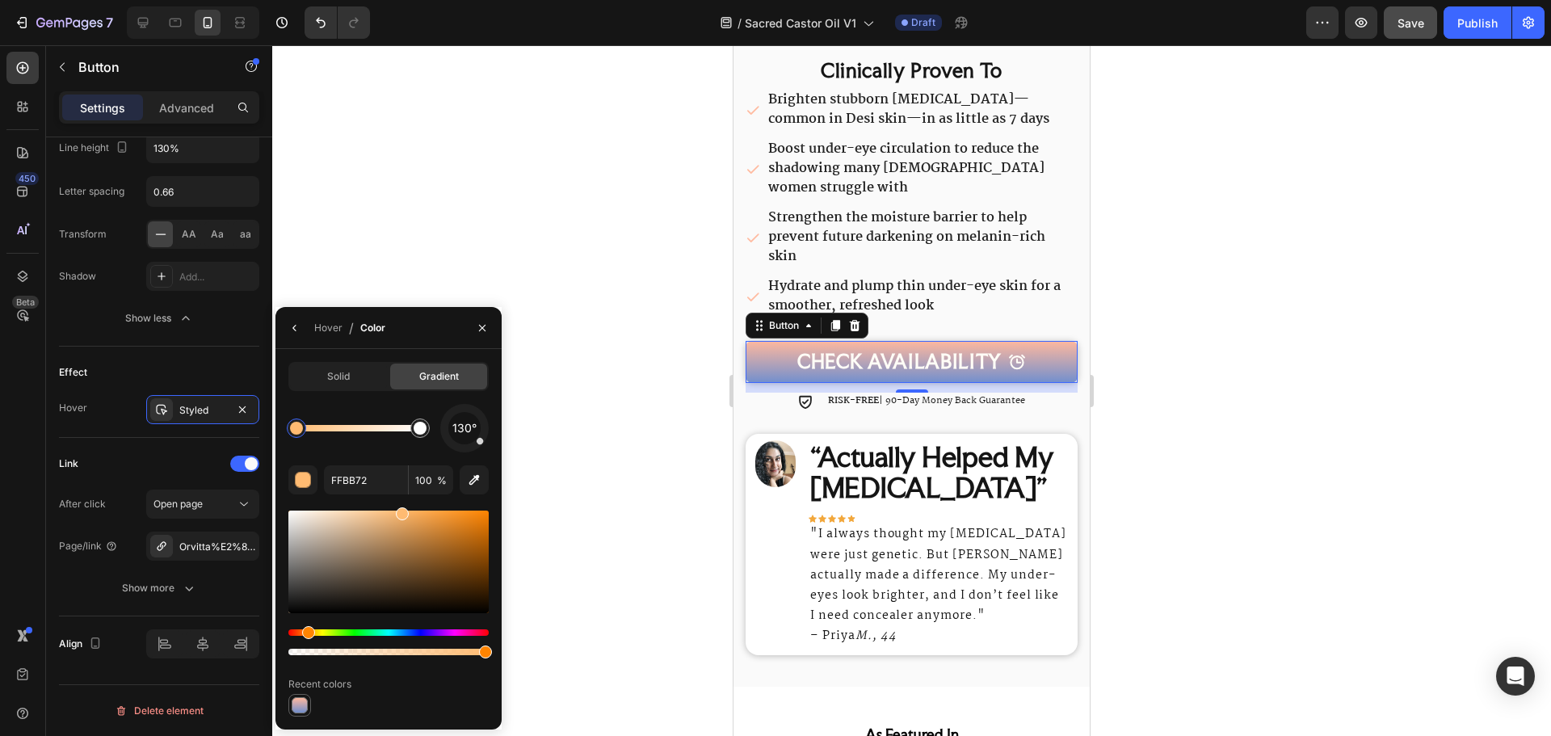
click at [302, 699] on div at bounding box center [300, 705] width 16 height 16
type input "FFB89E"
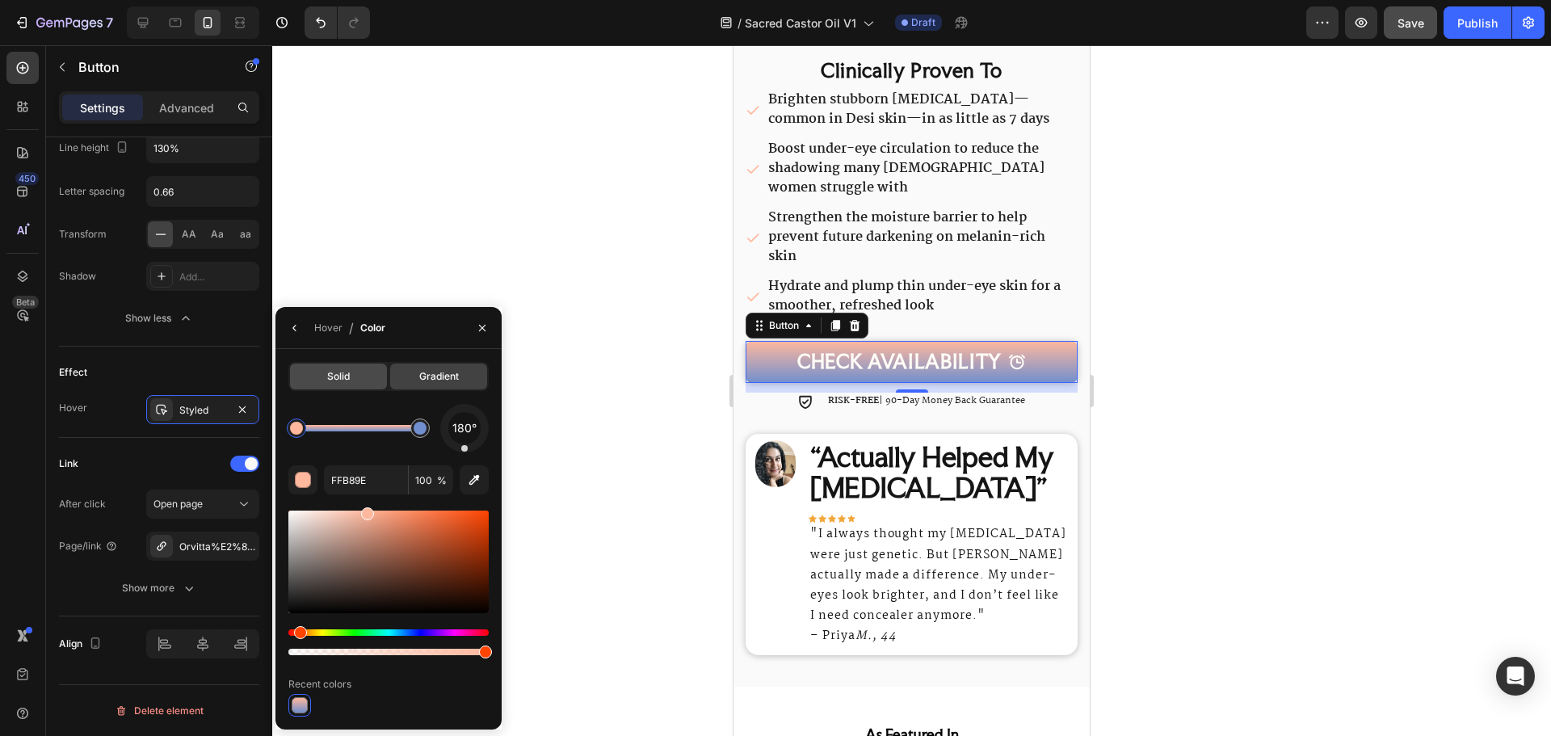
click at [371, 376] on div "Solid" at bounding box center [338, 376] width 97 height 26
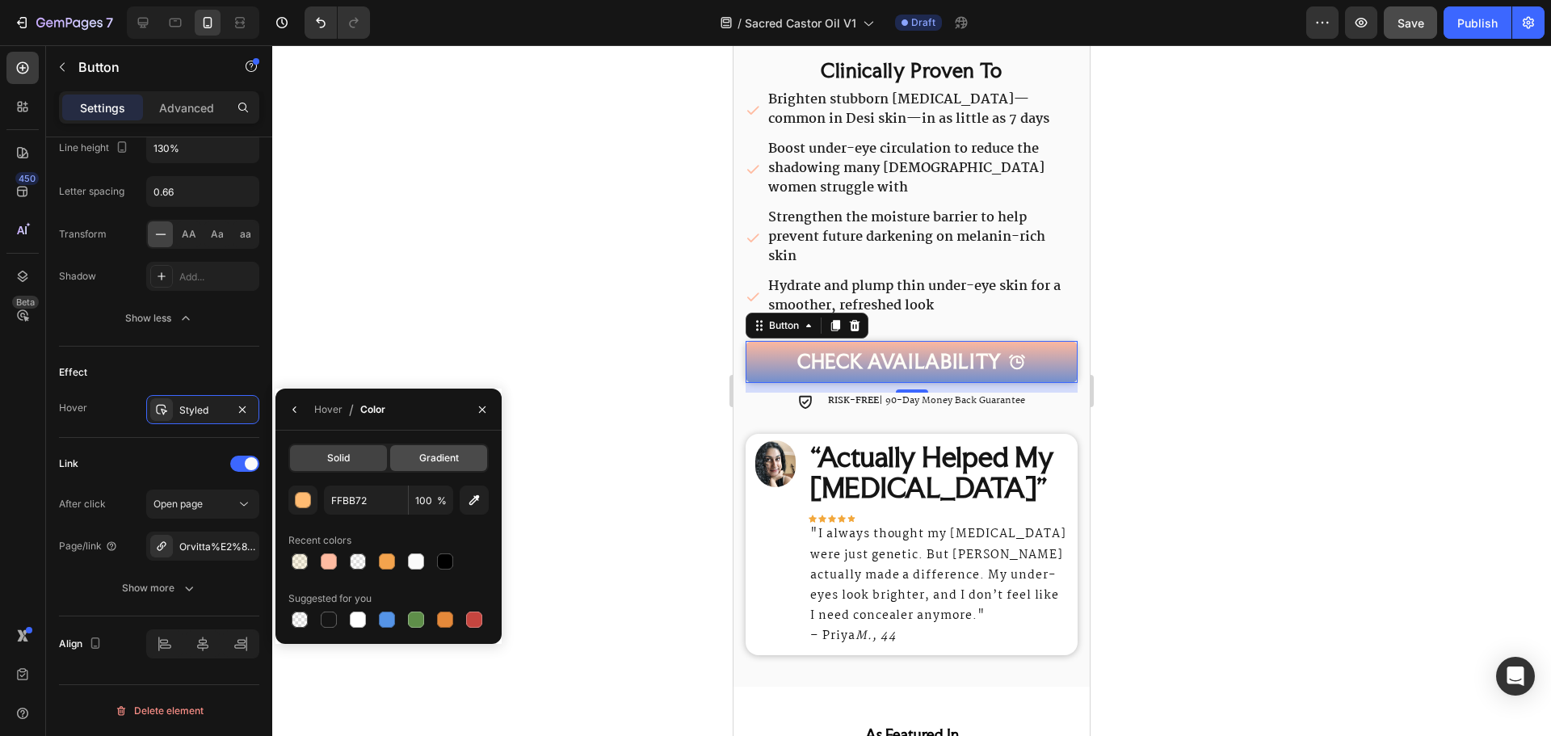
click at [416, 459] on div "Gradient" at bounding box center [438, 458] width 97 height 26
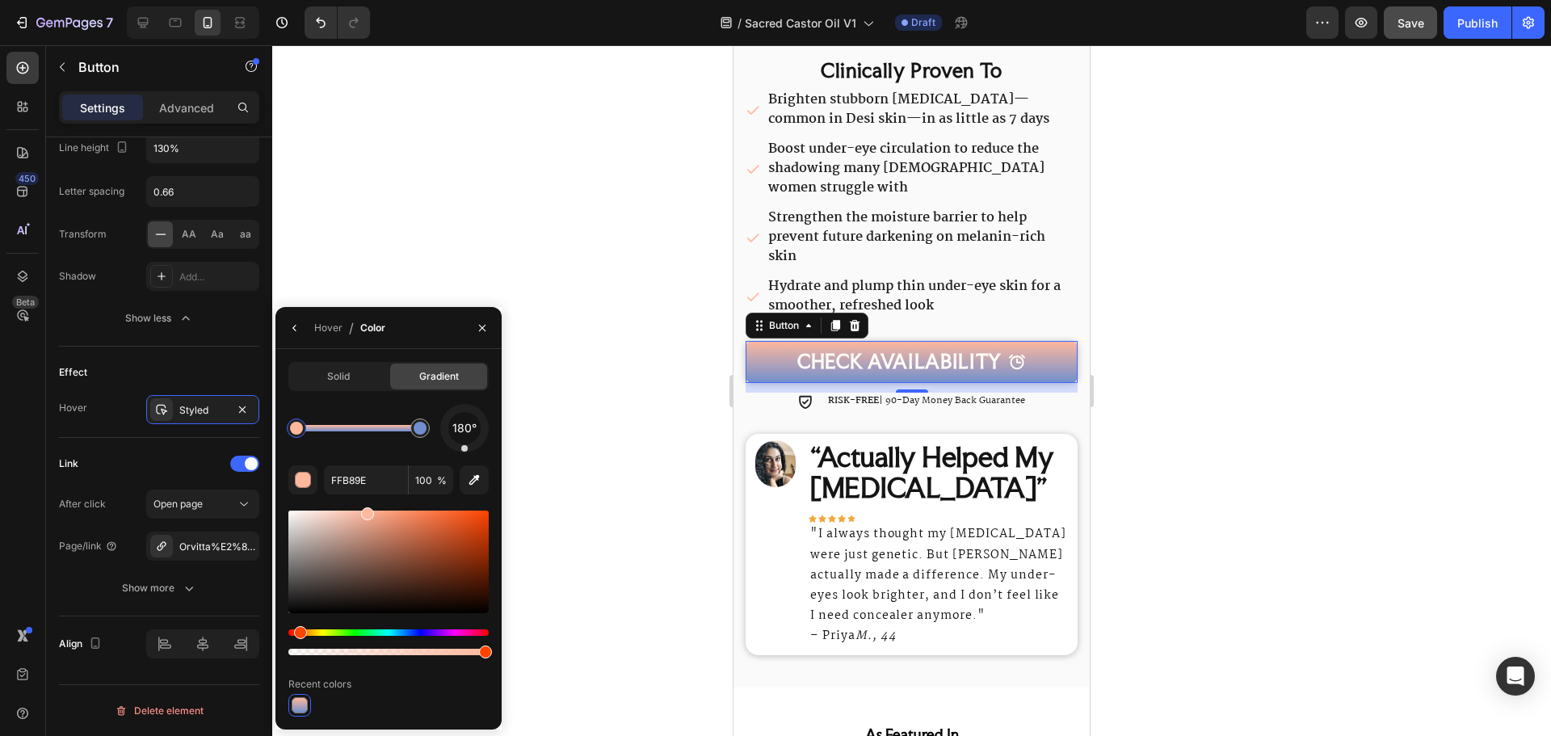
click at [299, 695] on div at bounding box center [299, 705] width 23 height 23
drag, startPoint x: 470, startPoint y: 446, endPoint x: 464, endPoint y: 362, distance: 84.2
click at [464, 362] on div "Solid Gradient 0° FFB89E 100 % Recent colors" at bounding box center [388, 539] width 200 height 355
drag, startPoint x: 478, startPoint y: 418, endPoint x: 492, endPoint y: 422, distance: 14.1
click at [492, 422] on div "Solid Gradient 76° FFB89E 100 % Recent colors" at bounding box center [388, 539] width 226 height 355
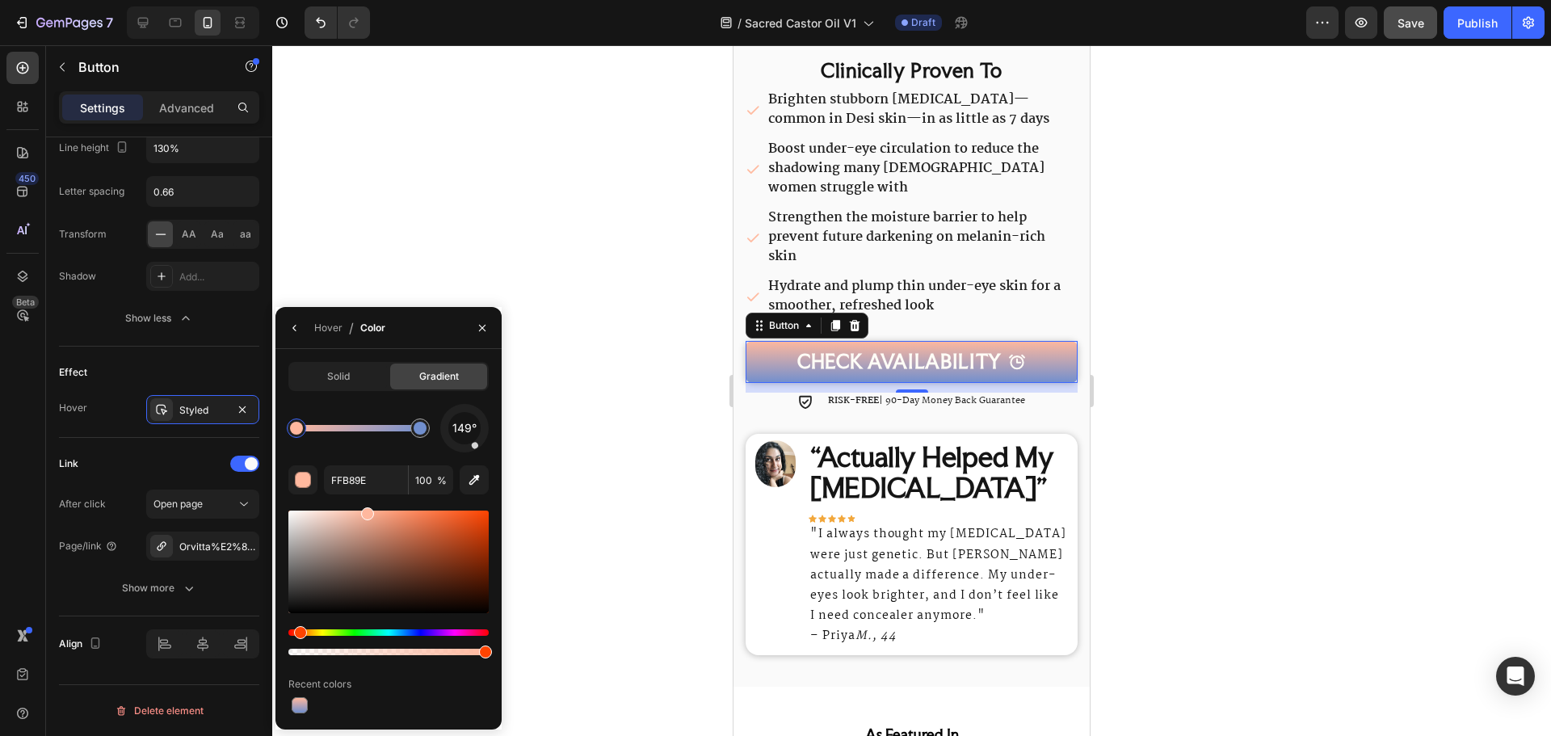
drag, startPoint x: 469, startPoint y: 441, endPoint x: 477, endPoint y: 450, distance: 12.0
click at [477, 450] on div "149°" at bounding box center [464, 428] width 48 height 48
drag, startPoint x: 451, startPoint y: 448, endPoint x: 434, endPoint y: 448, distance: 17.0
click at [434, 448] on div "237°" at bounding box center [388, 428] width 200 height 48
drag, startPoint x: 460, startPoint y: 447, endPoint x: 465, endPoint y: 457, distance: 11.6
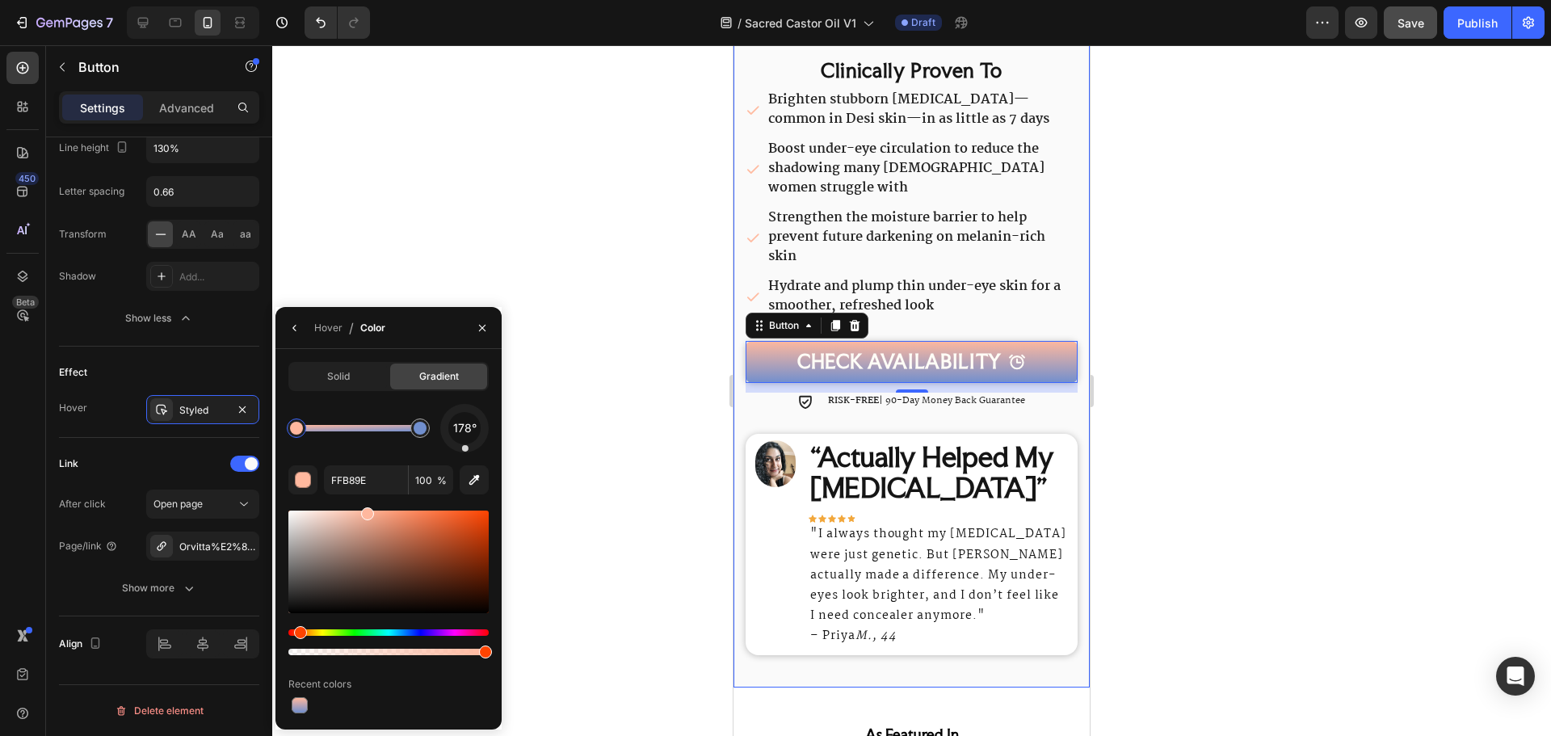
click at [465, 457] on div "178° FFB89E 100 % Recent colors" at bounding box center [388, 560] width 200 height 313
click at [246, 412] on icon "button" at bounding box center [242, 408] width 6 height 6
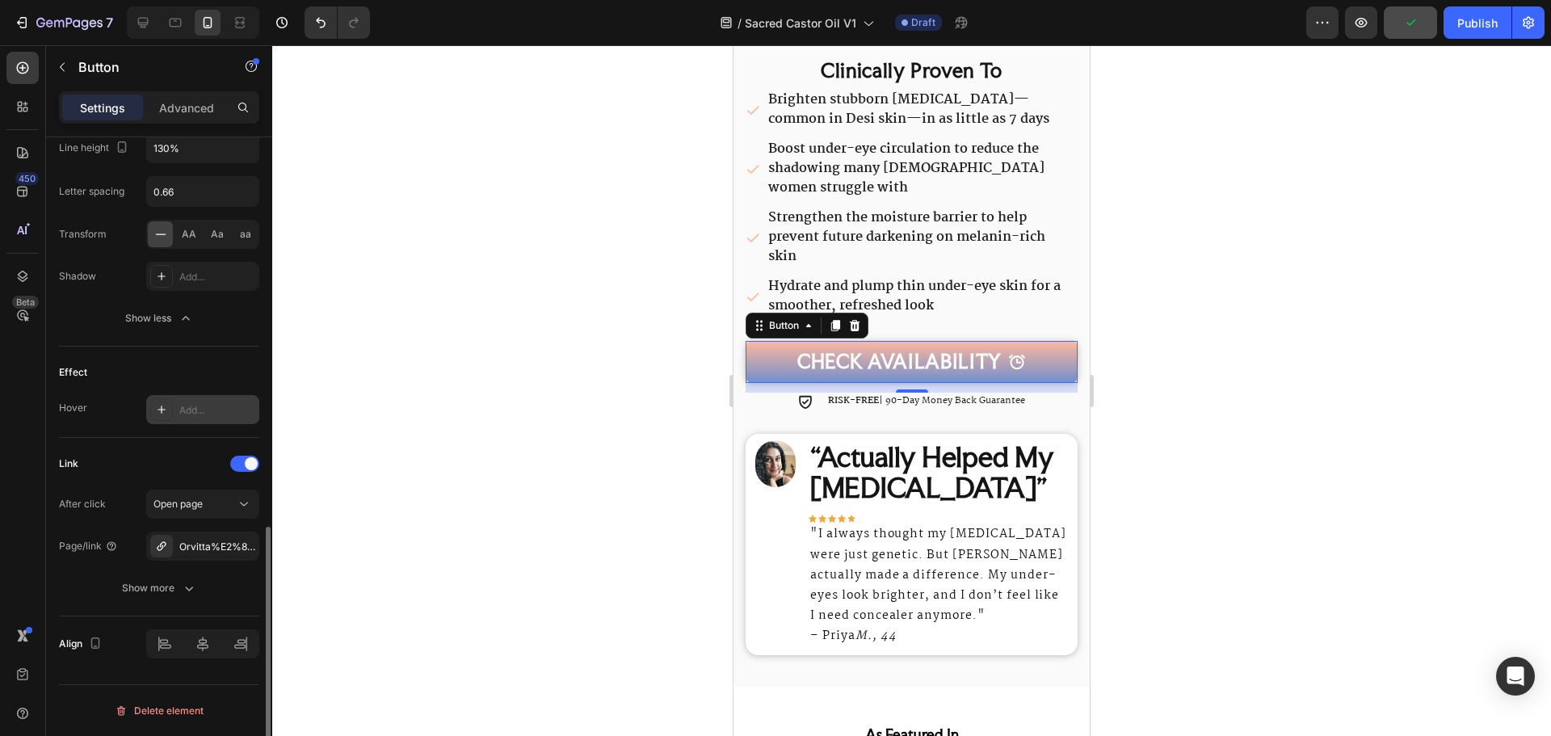
click at [1046, 247] on p "Strengthen the moisture barrier to help prevent future darkening on melanin-ric…" at bounding box center [921, 237] width 307 height 58
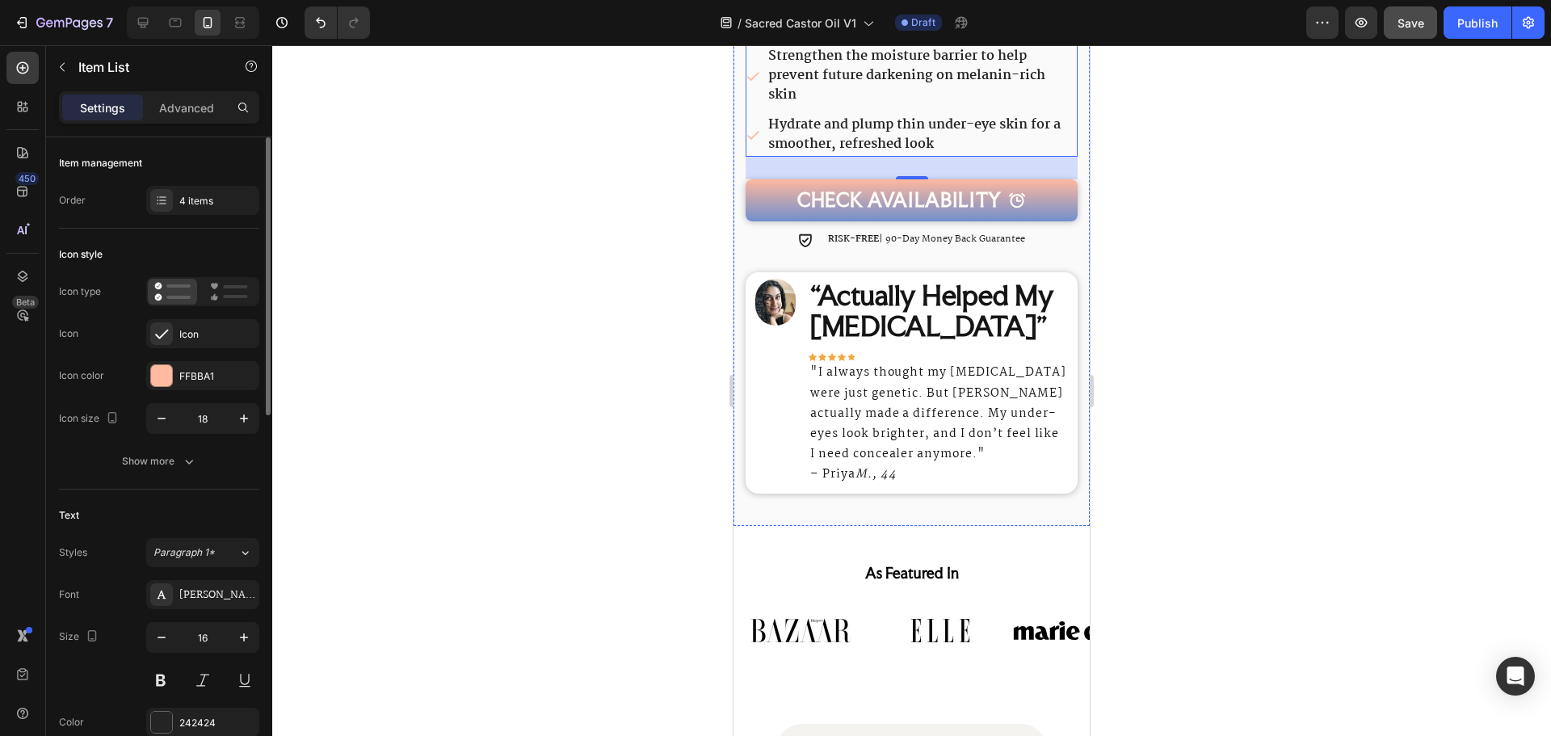
scroll to position [889, 0]
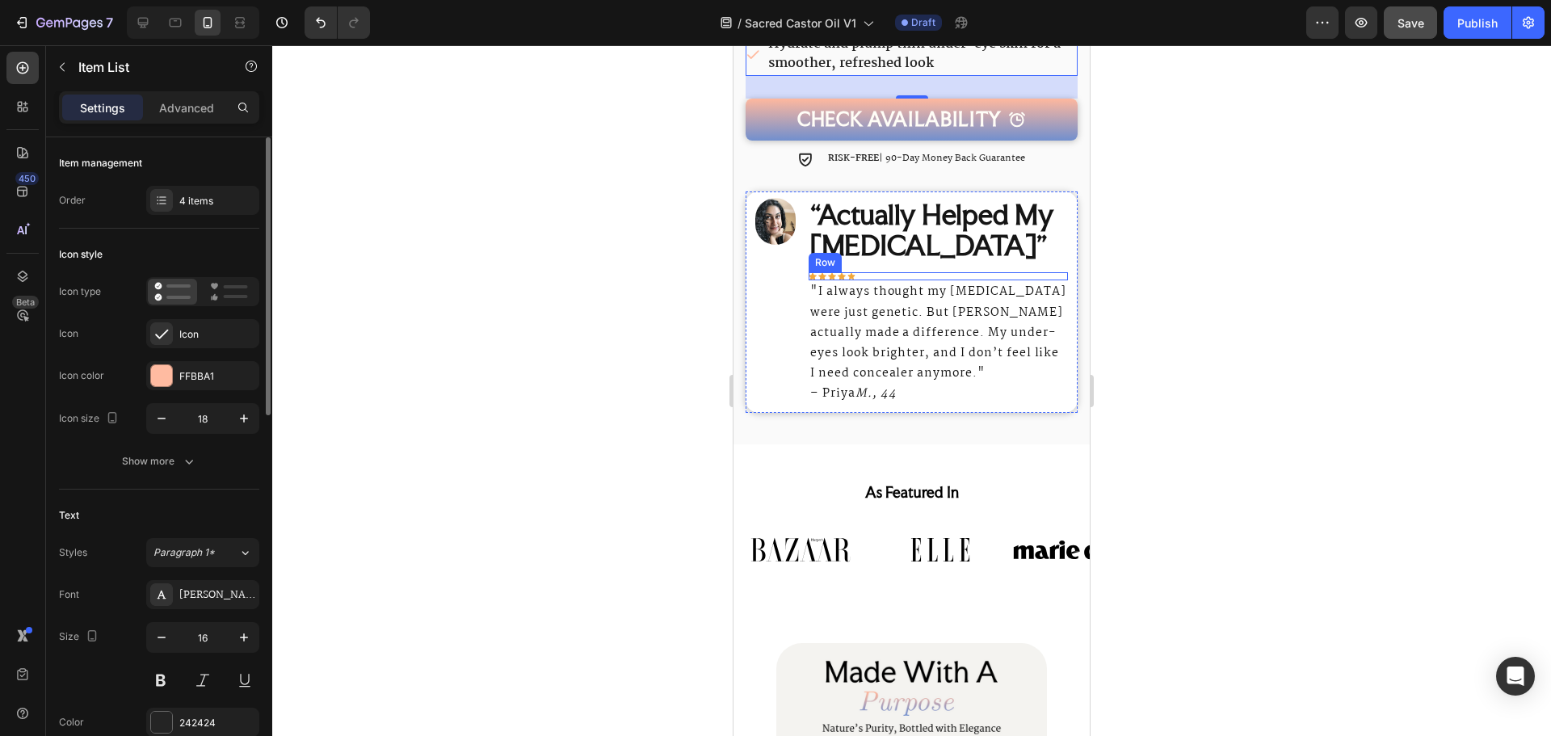
click at [926, 272] on div "Icon Icon Icon Icon Icon Row" at bounding box center [938, 276] width 259 height 8
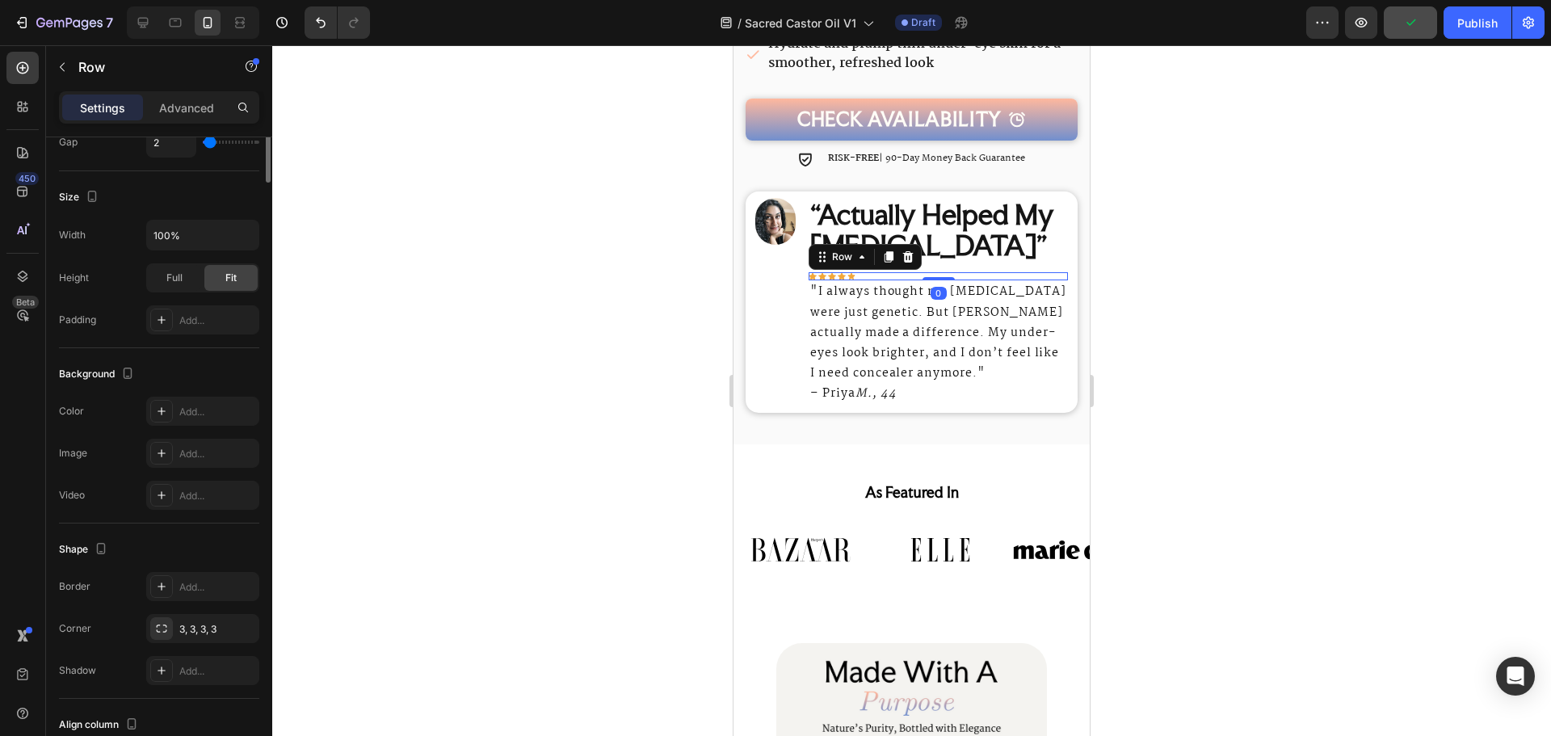
scroll to position [0, 0]
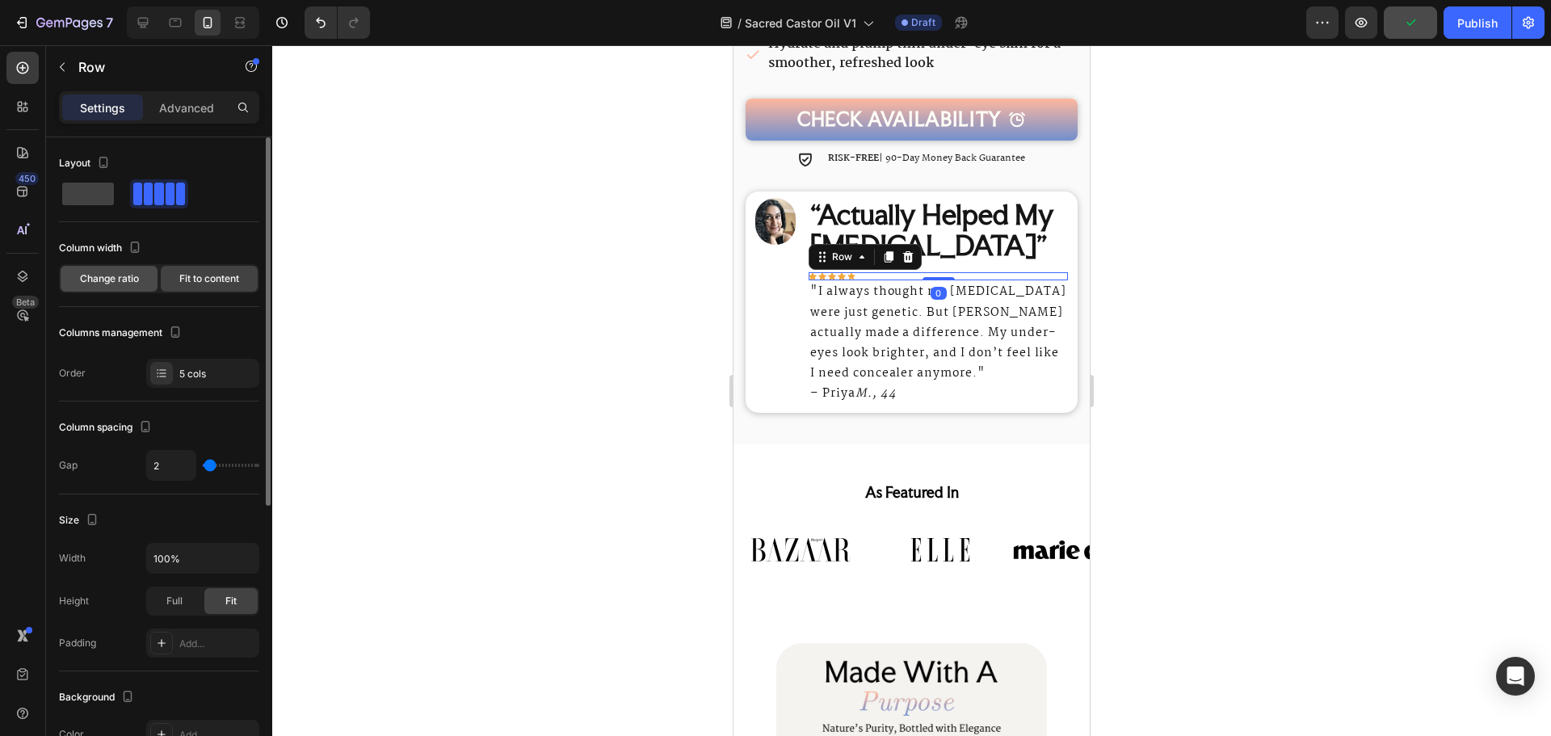
click at [114, 276] on span "Change ratio" at bounding box center [109, 278] width 59 height 15
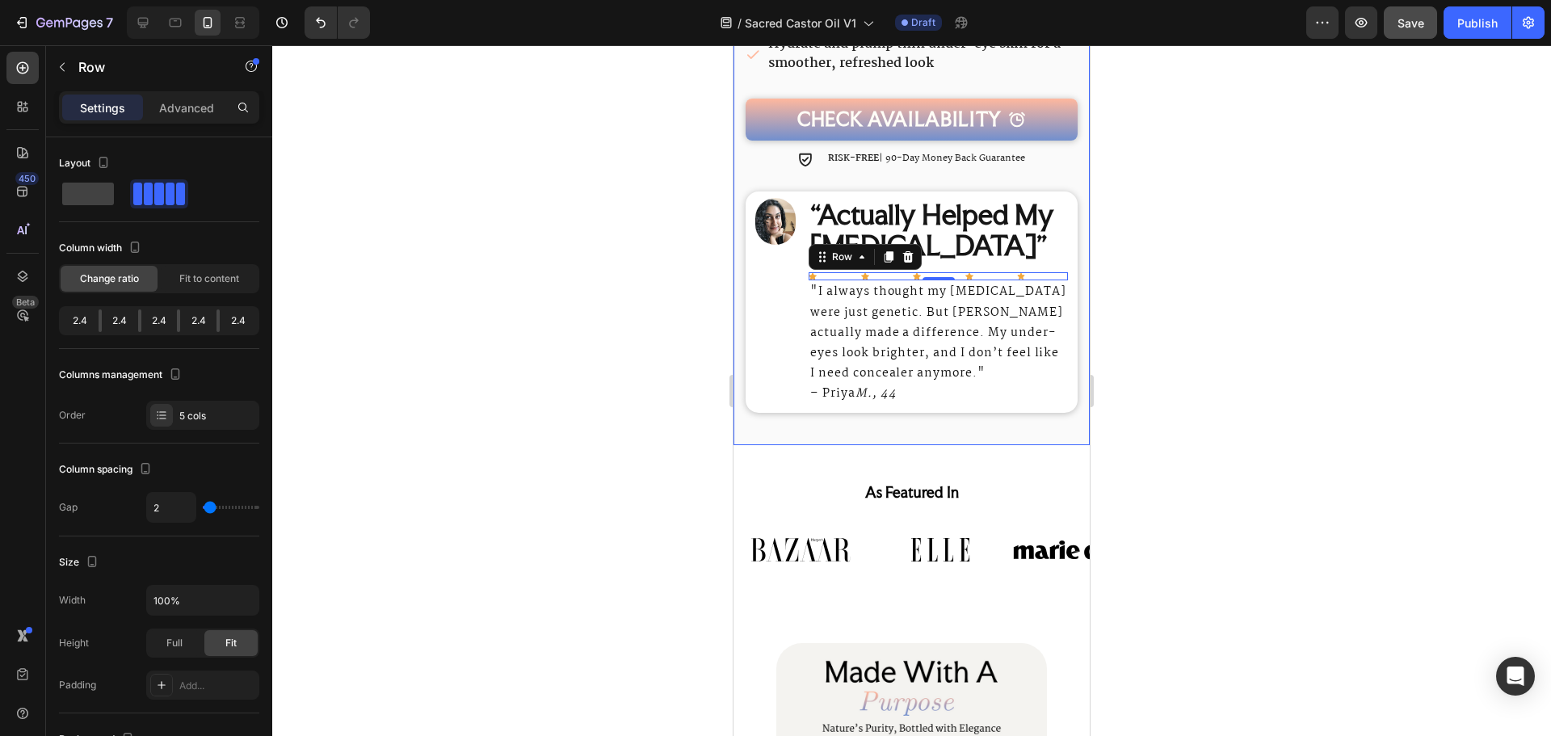
click at [674, 318] on div at bounding box center [911, 390] width 1279 height 691
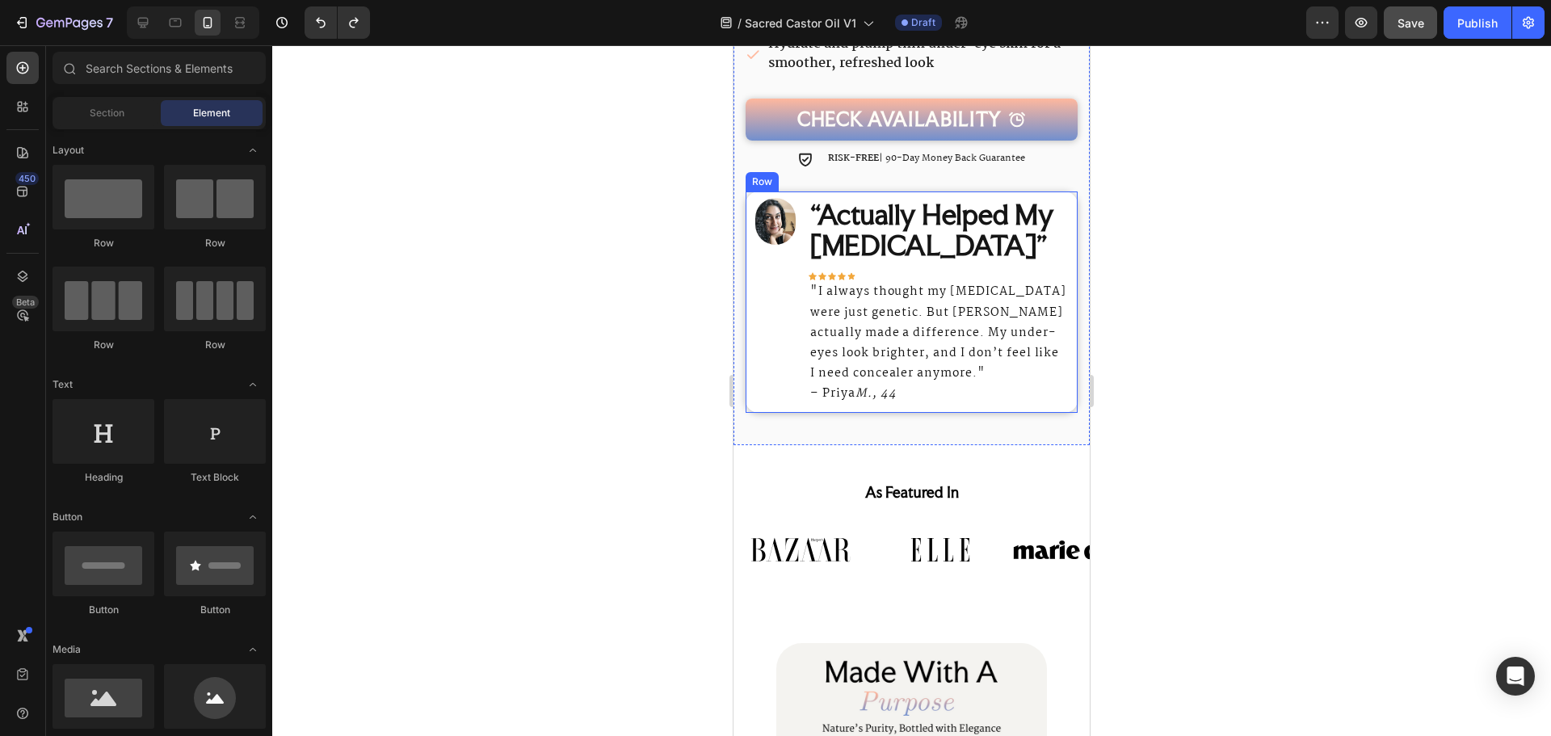
click at [936, 257] on div "“Actually Helped My Dark Circles” Heading Icon Icon Icon Icon Icon Row "I alway…" at bounding box center [938, 302] width 259 height 208
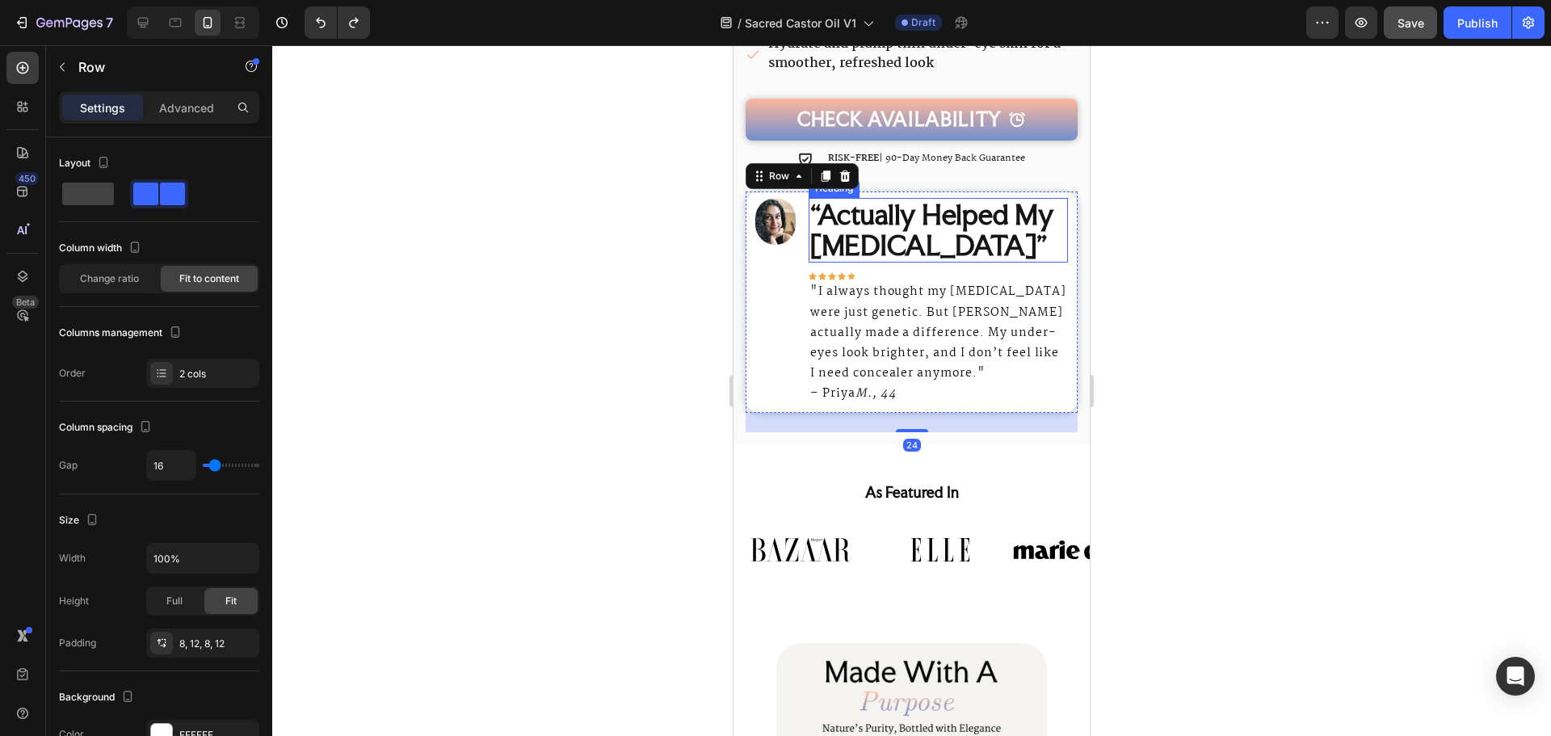
click at [824, 232] on strong "“Actually Helped My Dark Circles”" at bounding box center [931, 230] width 243 height 64
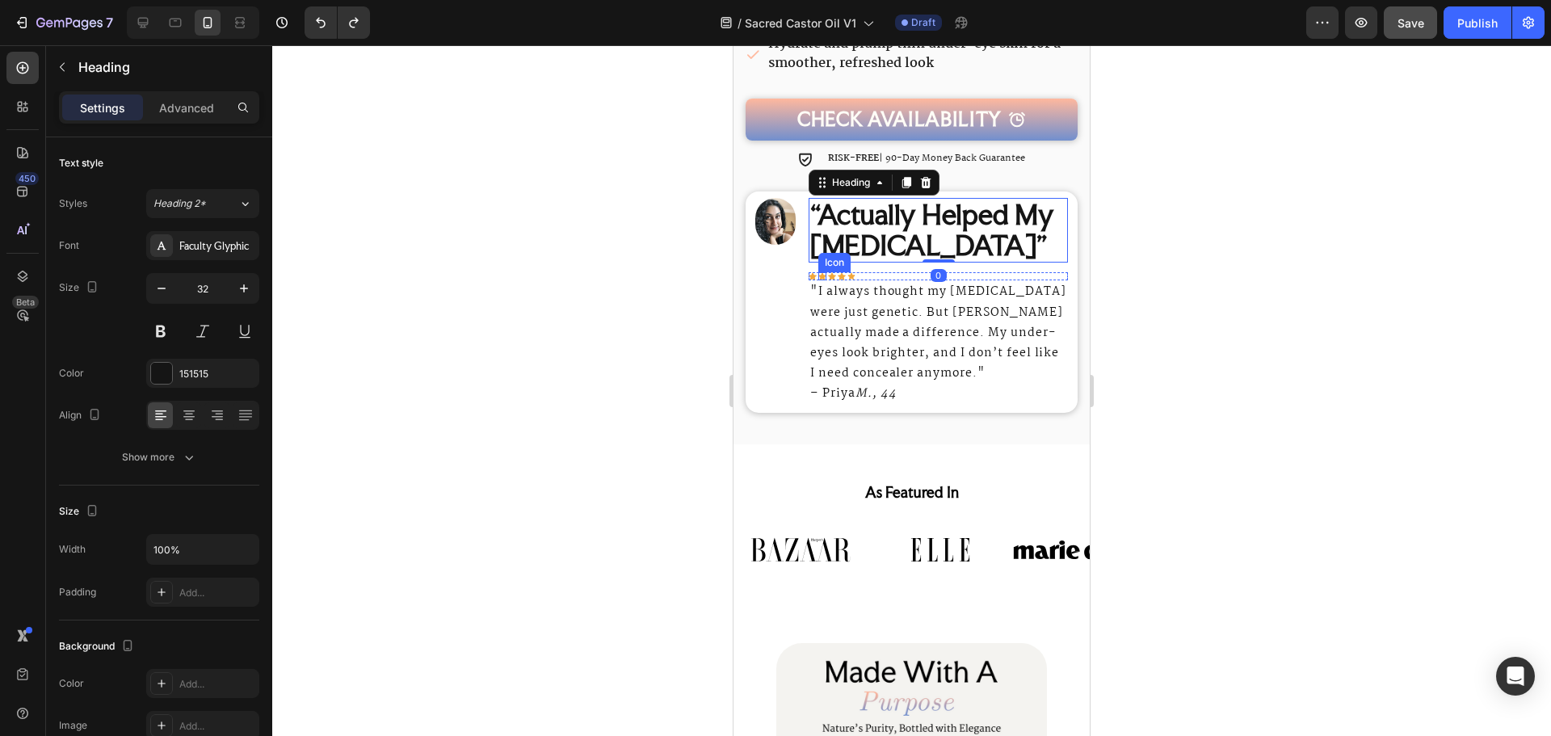
click at [819, 273] on icon at bounding box center [822, 276] width 8 height 7
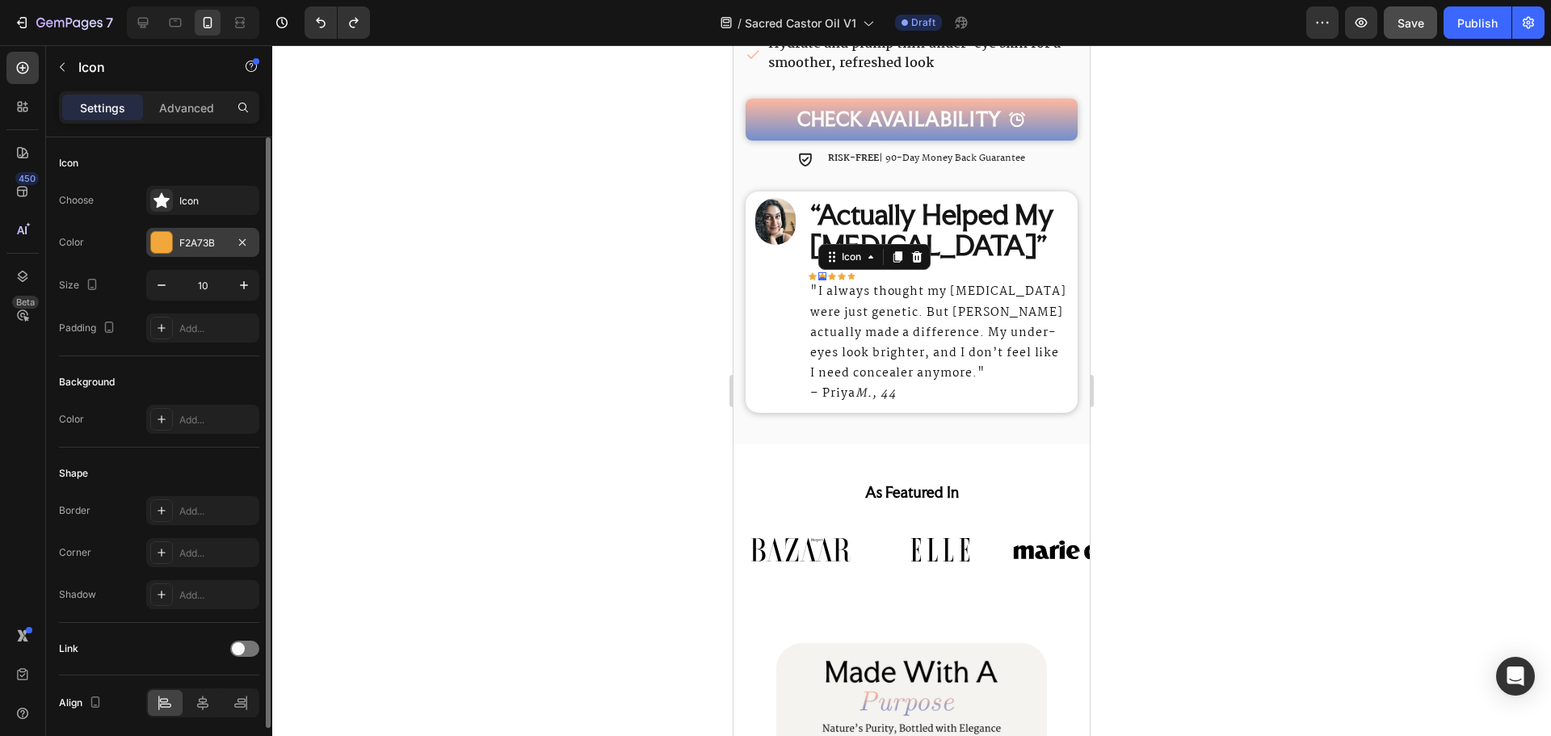
click at [205, 237] on div "F2A73B" at bounding box center [202, 243] width 47 height 15
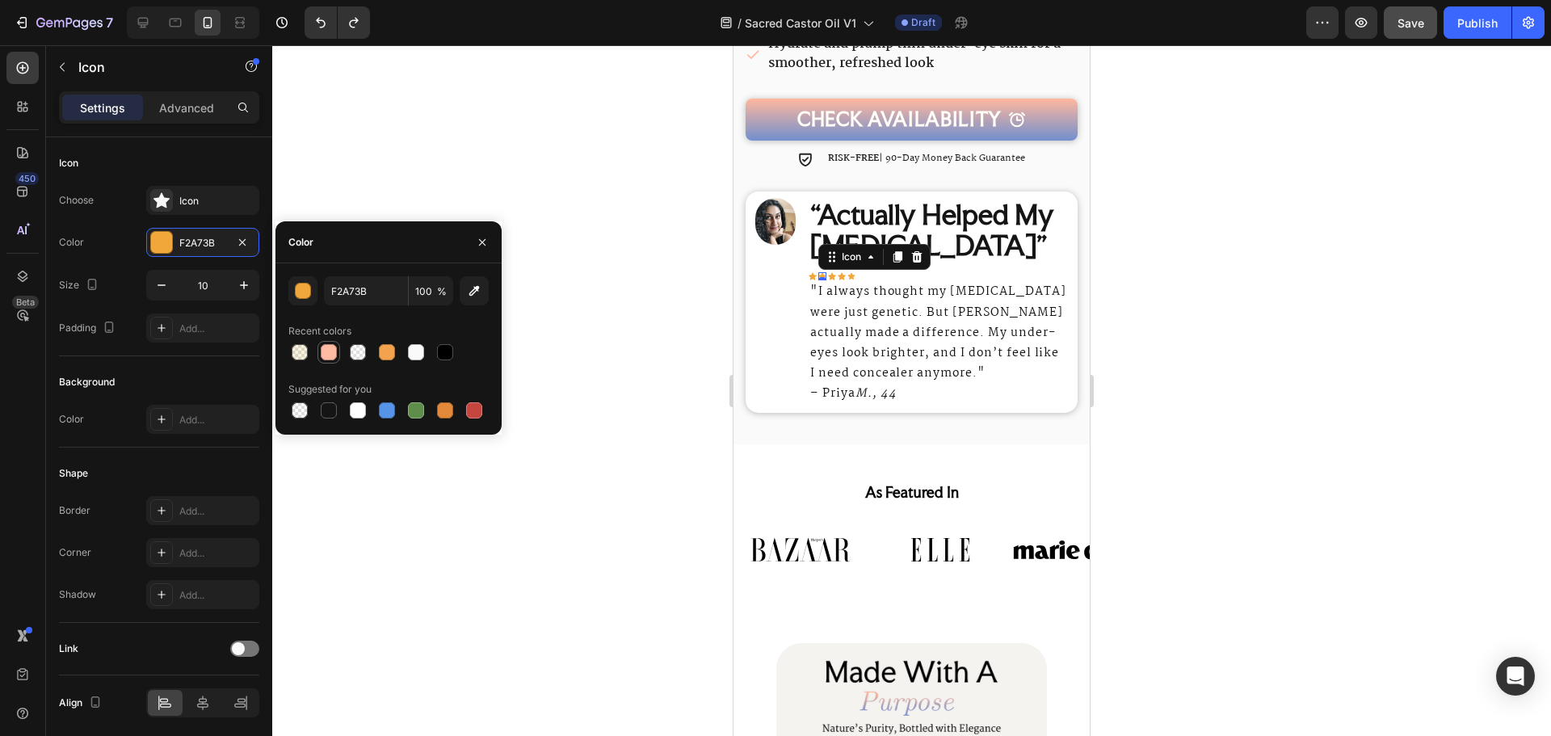
click at [324, 349] on div at bounding box center [329, 352] width 16 height 16
type input "FFBBA1"
click at [1109, 254] on div at bounding box center [911, 390] width 1279 height 691
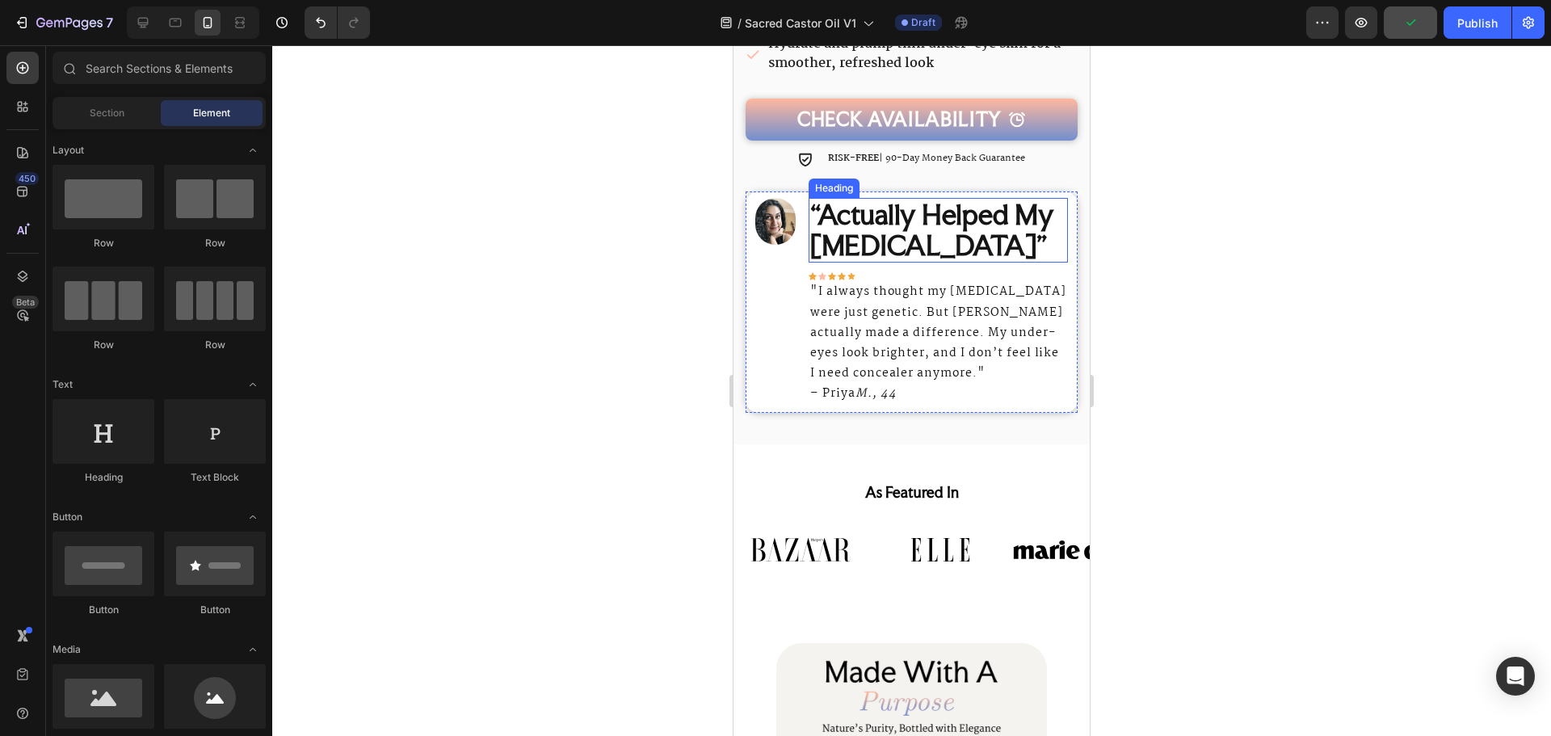
click at [897, 240] on strong "“Actually Helped My Dark Circles”" at bounding box center [931, 230] width 243 height 64
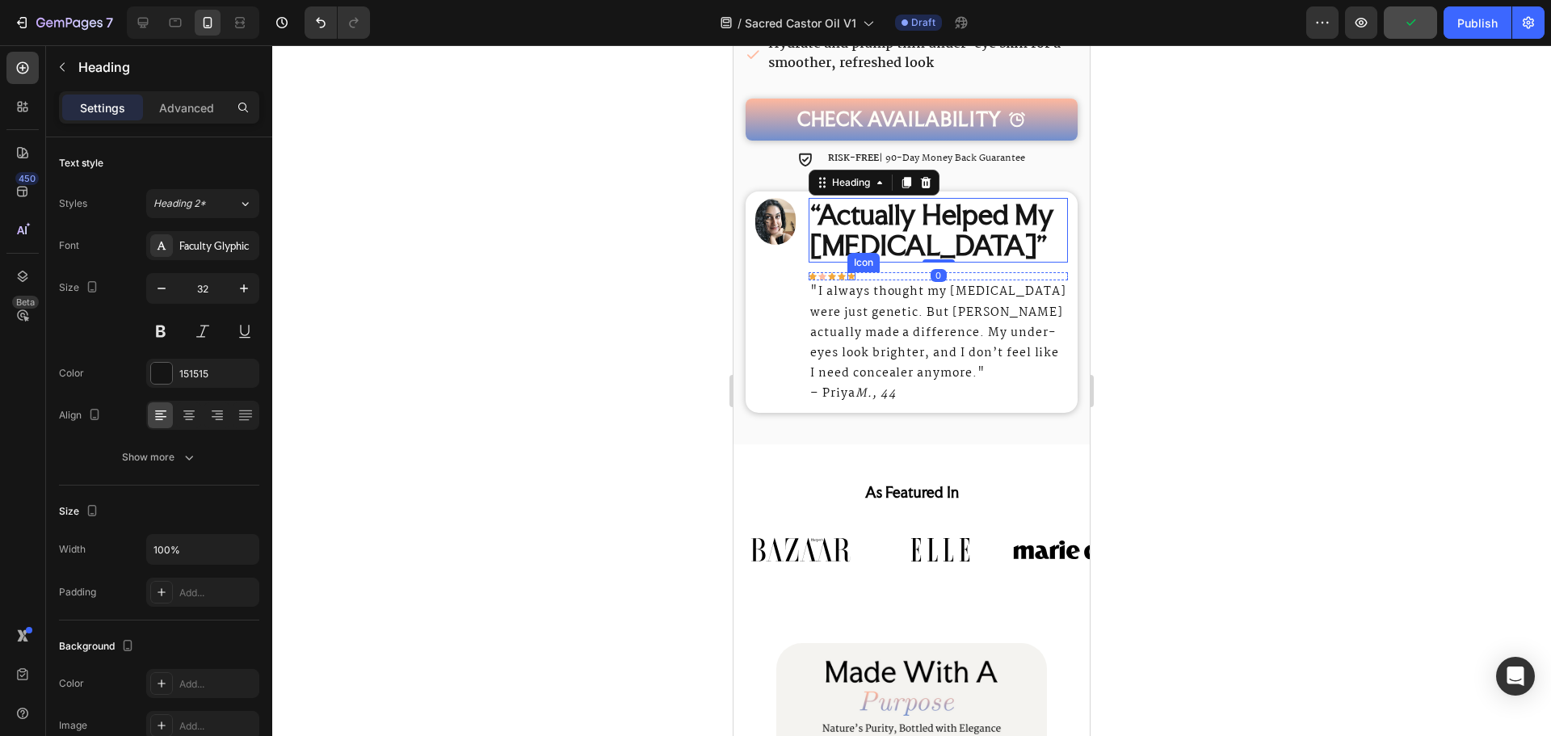
click at [852, 273] on icon at bounding box center [851, 276] width 7 height 6
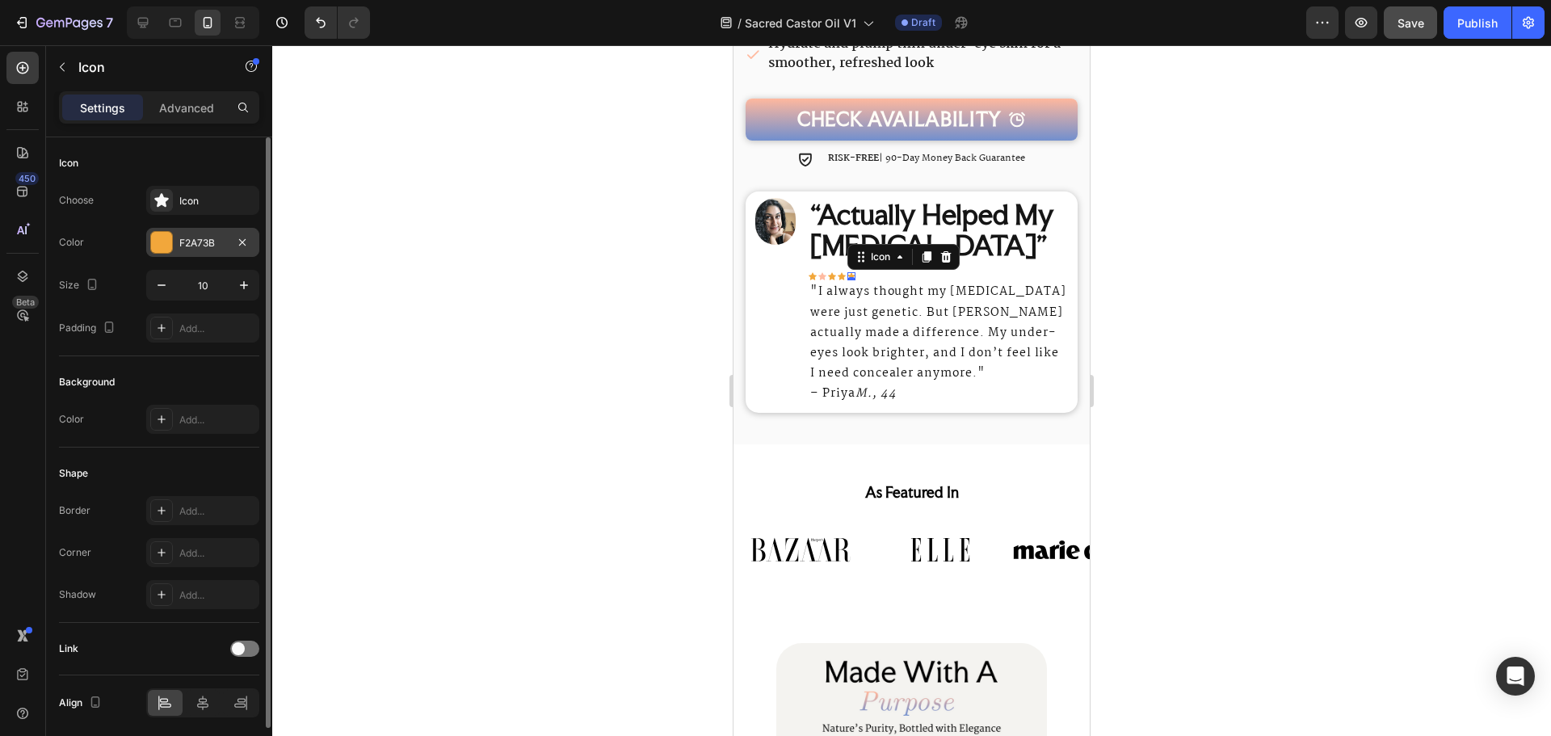
click at [194, 246] on div "F2A73B" at bounding box center [202, 243] width 47 height 15
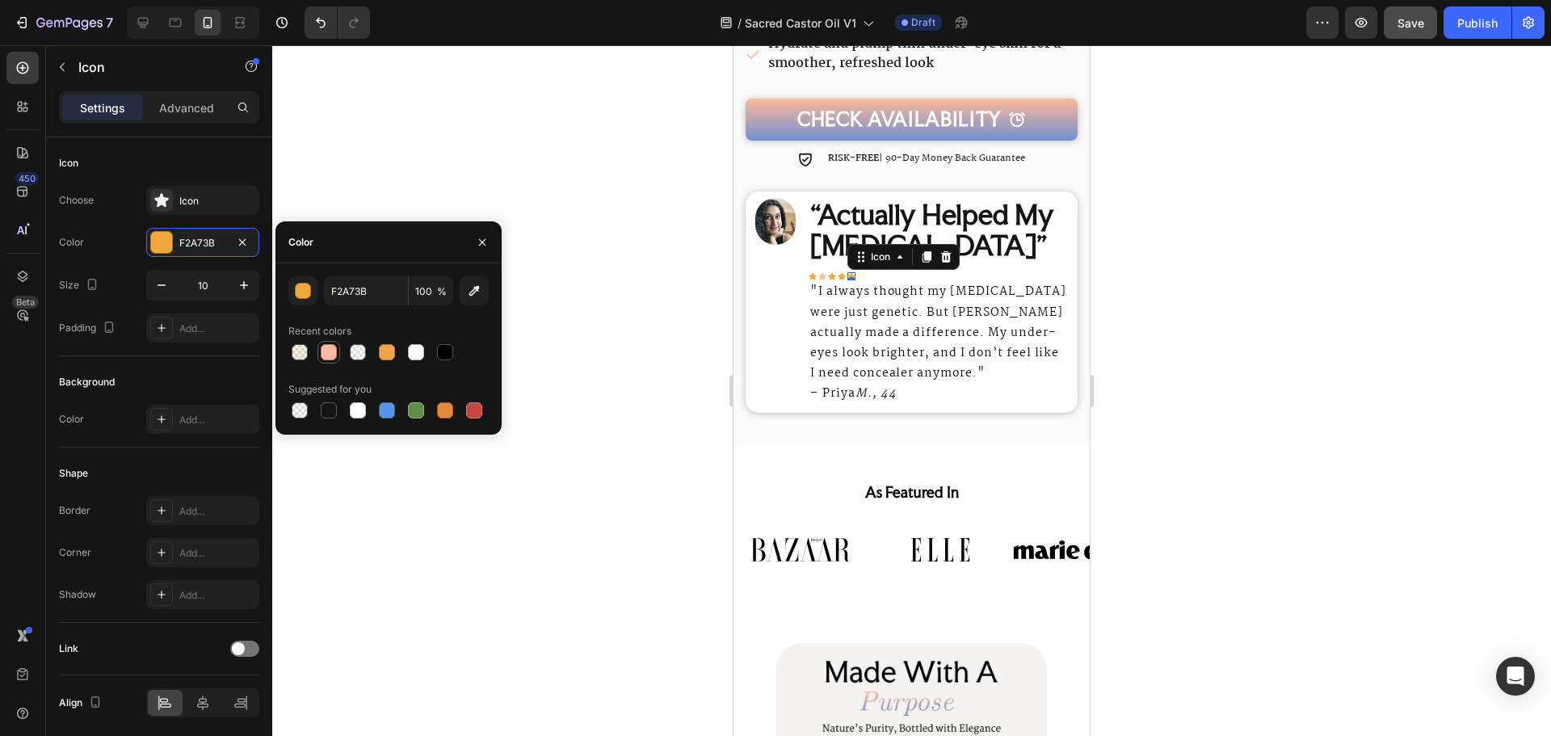
click at [326, 348] on div at bounding box center [329, 352] width 16 height 16
type input "FFBBA1"
click at [840, 273] on icon at bounding box center [842, 276] width 8 height 7
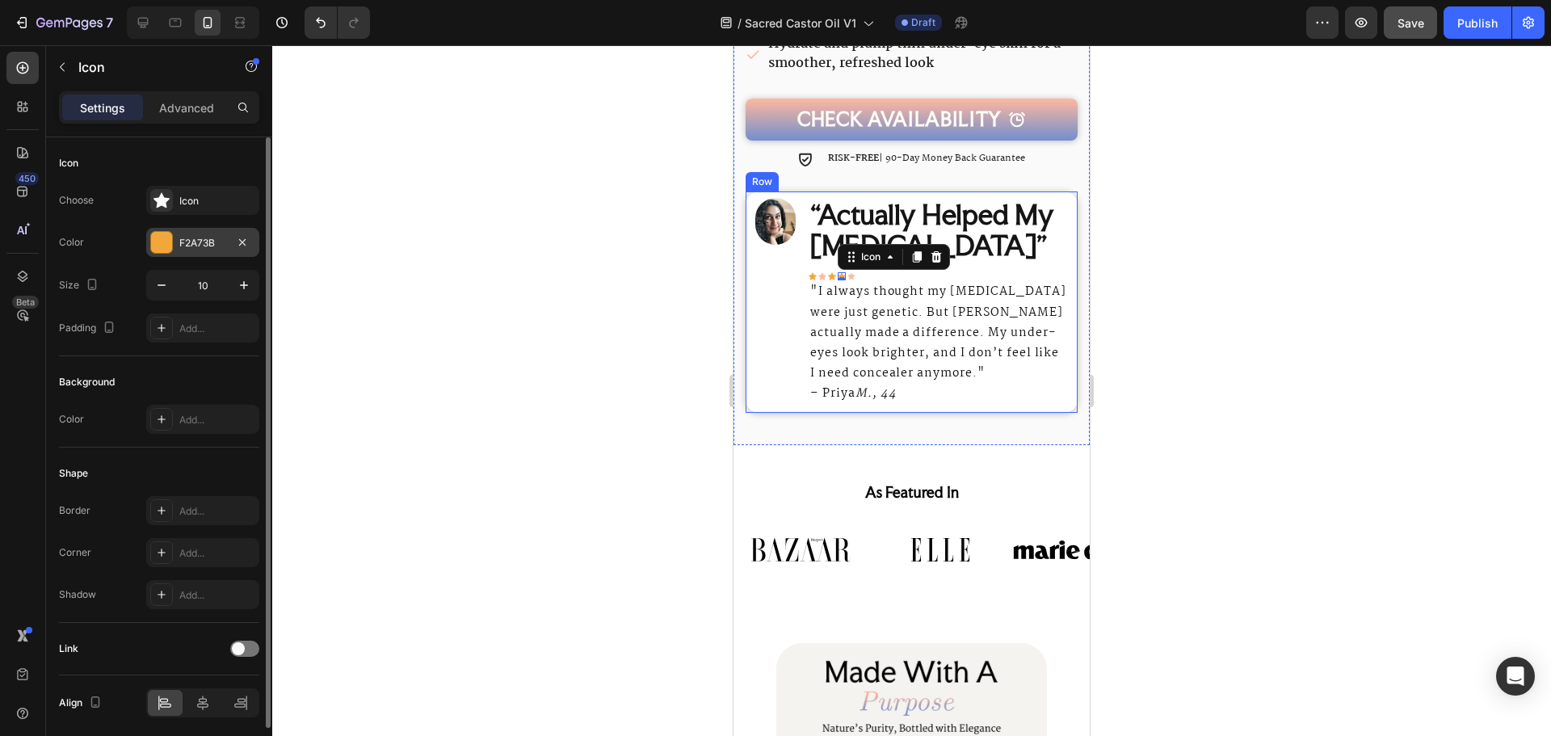
click at [212, 252] on div "F2A73B" at bounding box center [202, 242] width 113 height 29
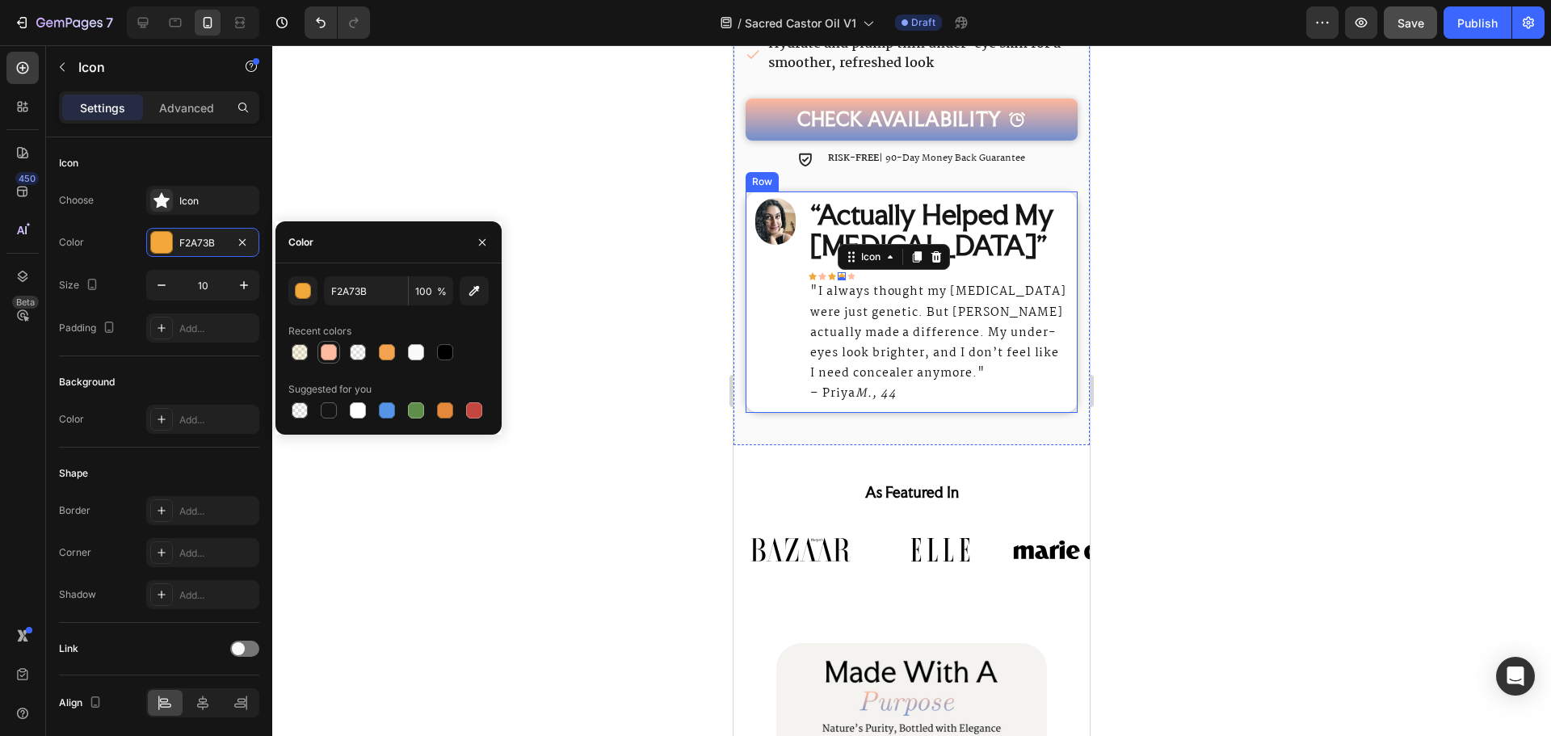
click at [336, 351] on div at bounding box center [329, 352] width 16 height 16
type input "FFBBA1"
click at [832, 272] on div "Icon" at bounding box center [832, 276] width 8 height 8
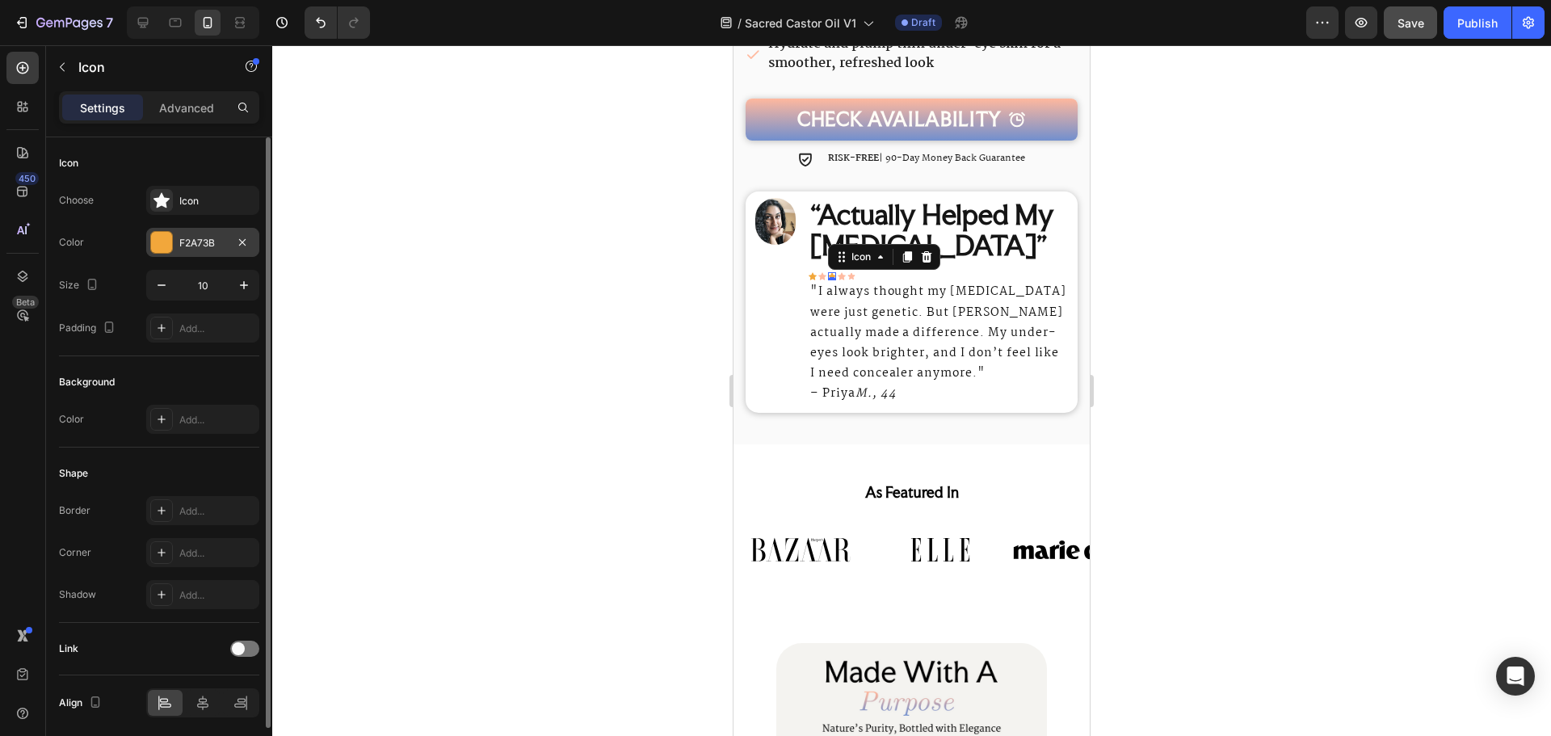
click at [167, 240] on div at bounding box center [161, 242] width 21 height 21
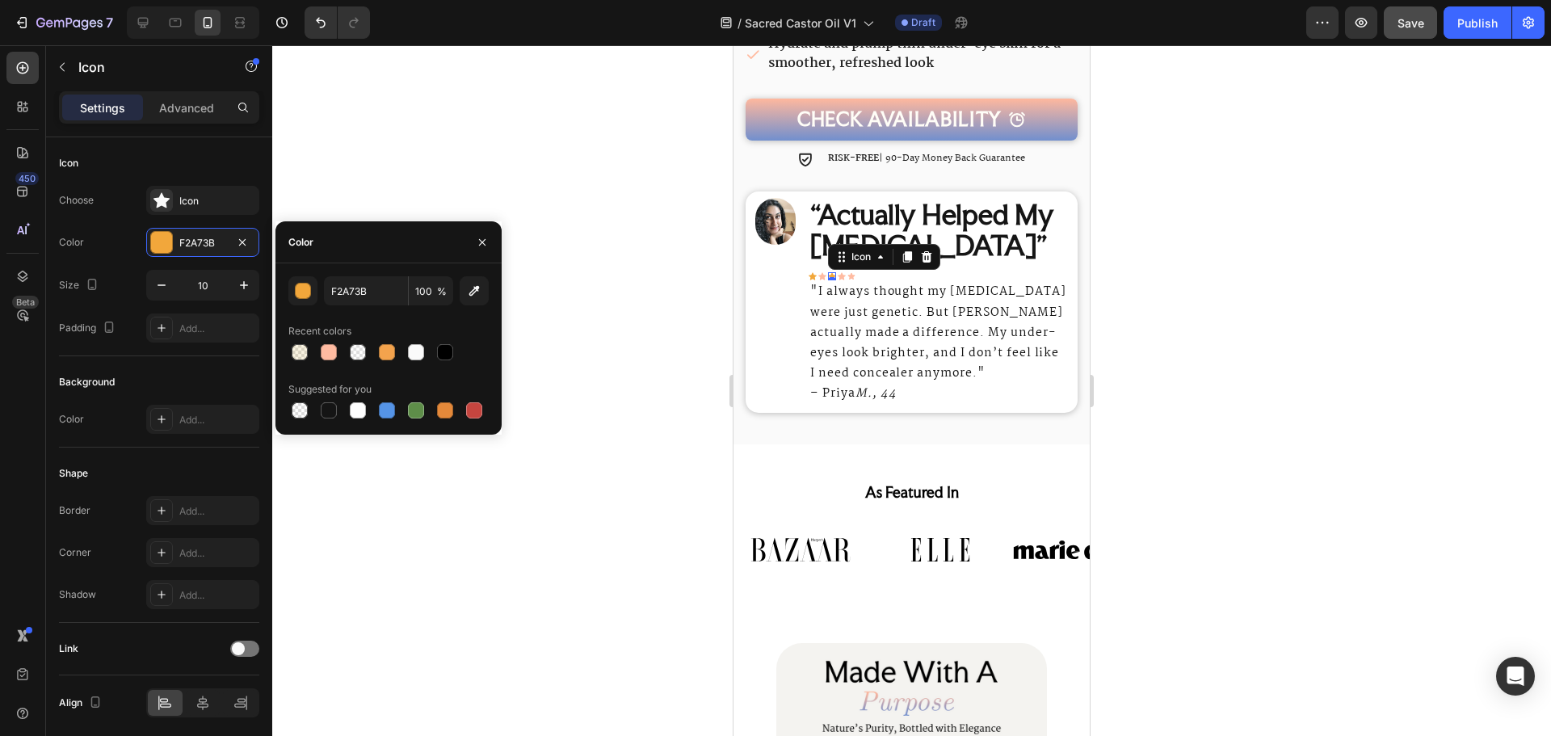
click at [335, 368] on div "F2A73B 100 % Recent colors Suggested for you" at bounding box center [388, 348] width 200 height 145
click at [335, 359] on div at bounding box center [328, 351] width 19 height 19
type input "FFBBA1"
click at [813, 273] on icon at bounding box center [813, 276] width 8 height 7
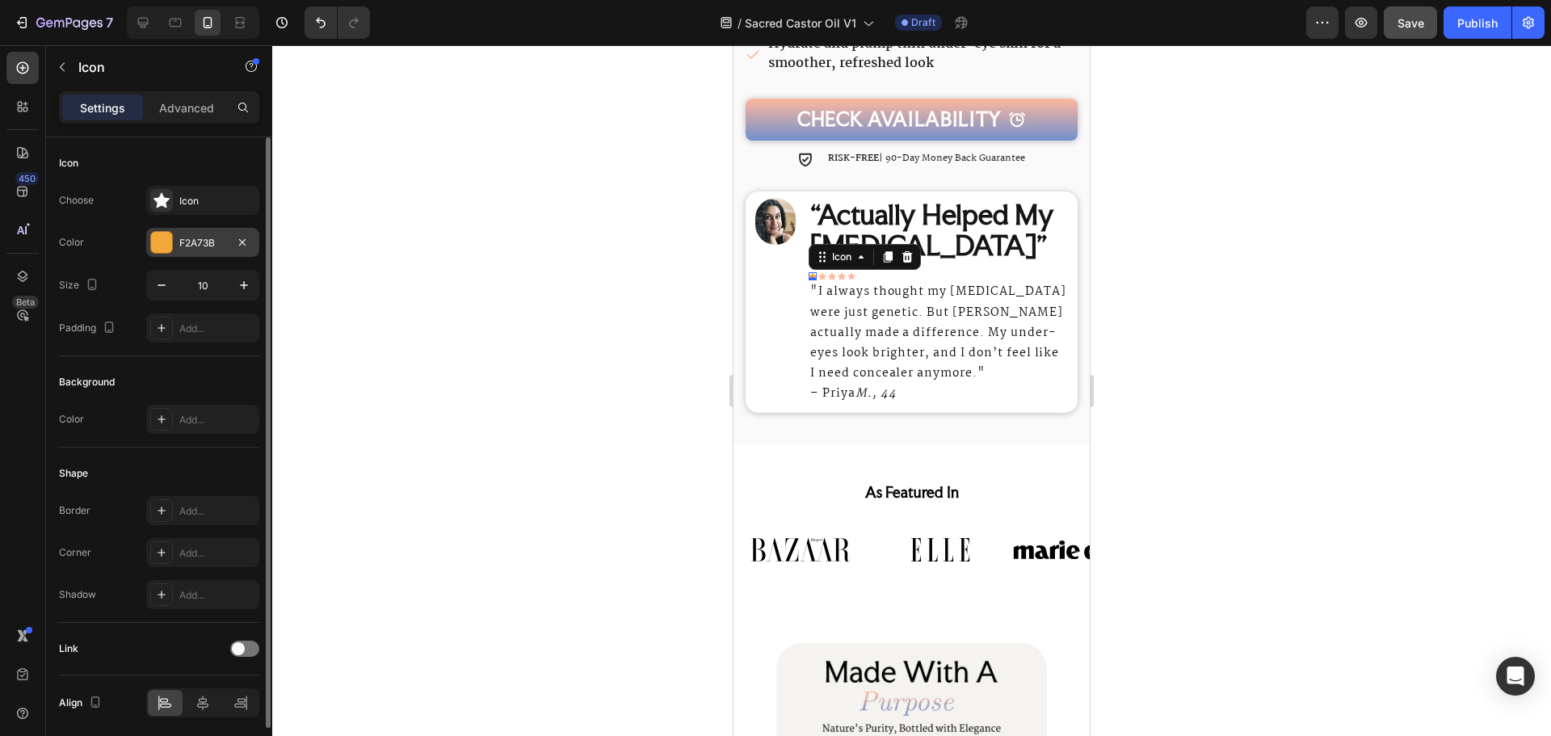
click at [219, 237] on div "F2A73B" at bounding box center [202, 243] width 47 height 15
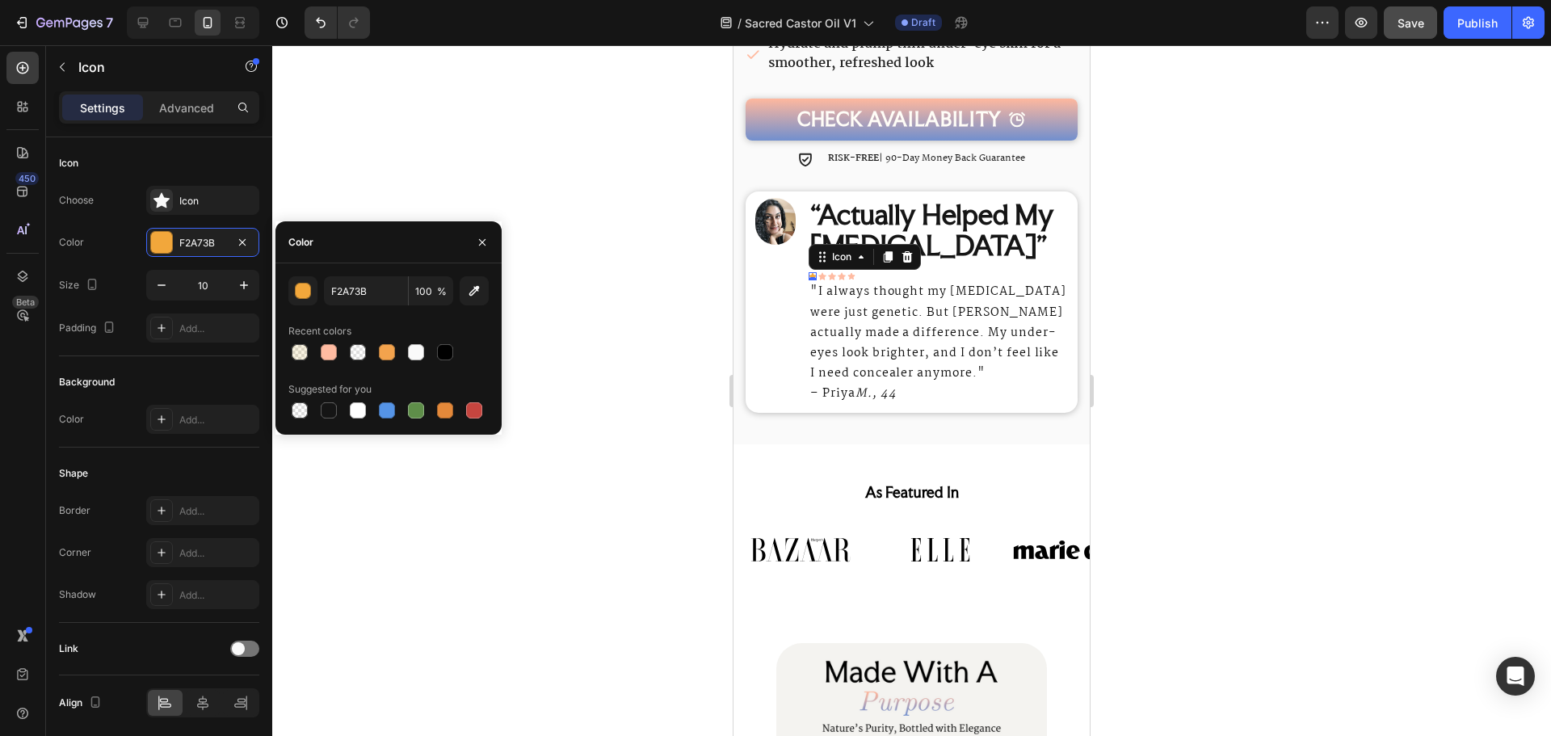
click at [341, 344] on div at bounding box center [388, 352] width 200 height 23
click at [330, 347] on div at bounding box center [329, 352] width 16 height 16
type input "FFBBA1"
click at [763, 213] on img at bounding box center [775, 221] width 40 height 47
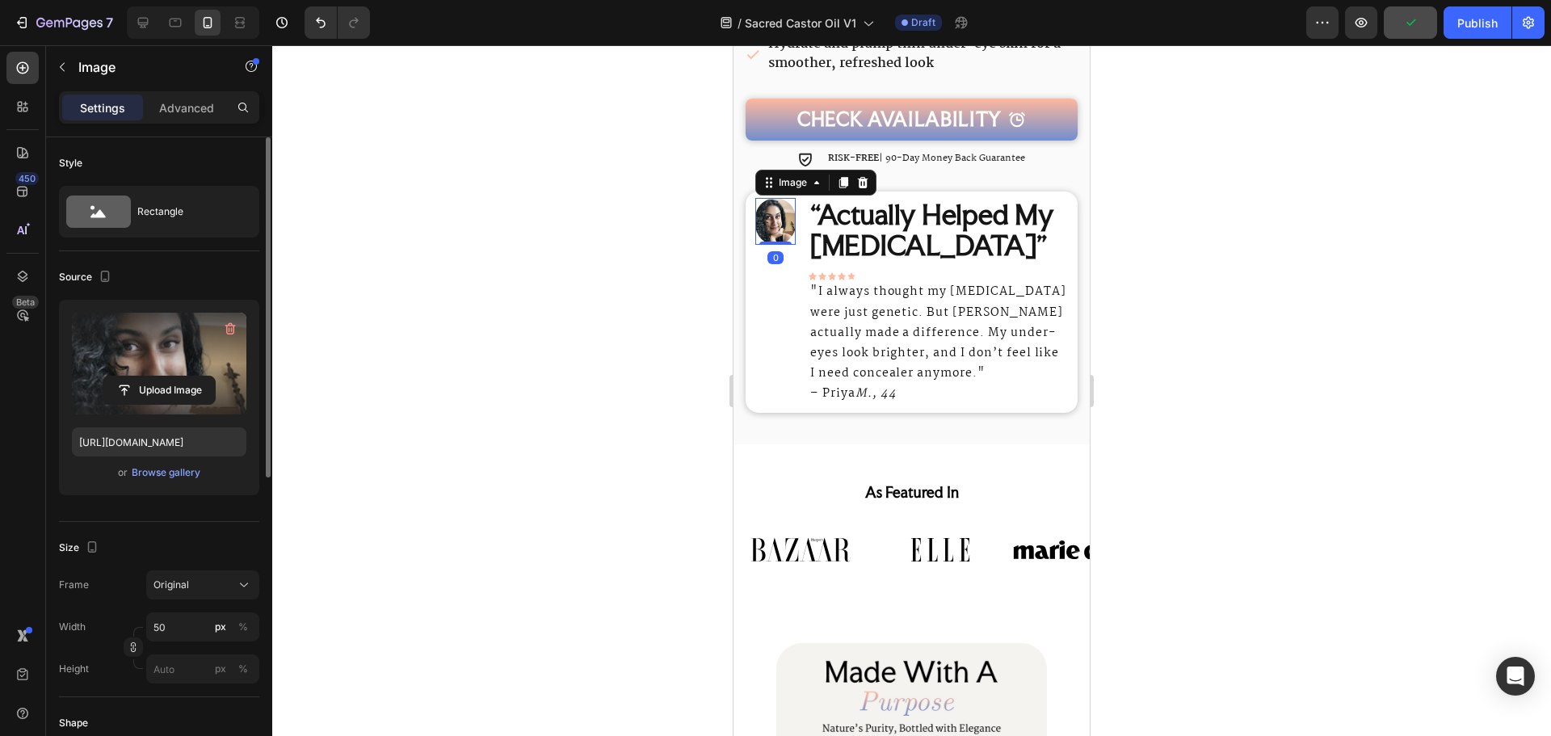
click at [166, 375] on label at bounding box center [159, 364] width 174 height 102
click at [166, 376] on input "file" at bounding box center [158, 389] width 111 height 27
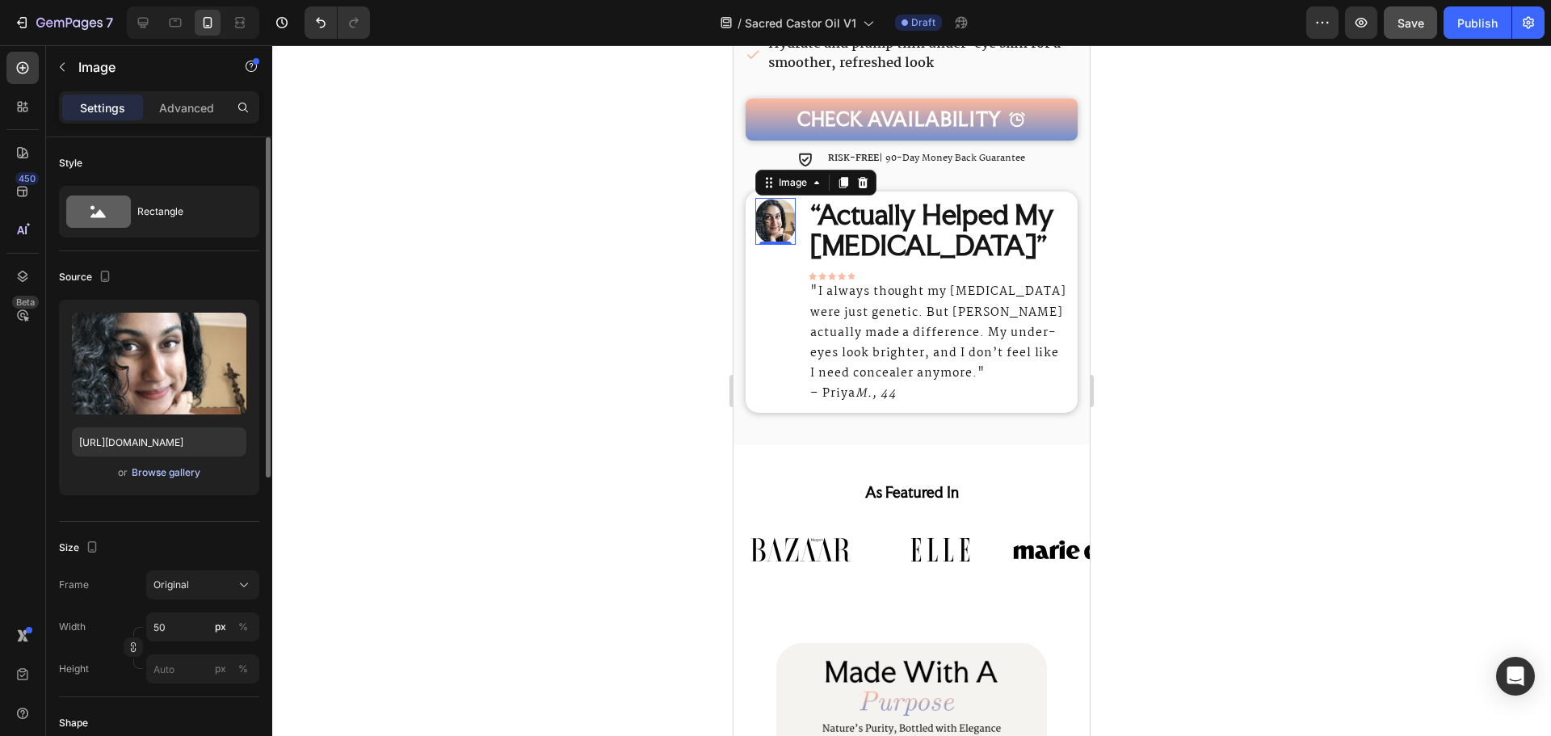
click at [180, 469] on div "Browse gallery" at bounding box center [166, 472] width 69 height 15
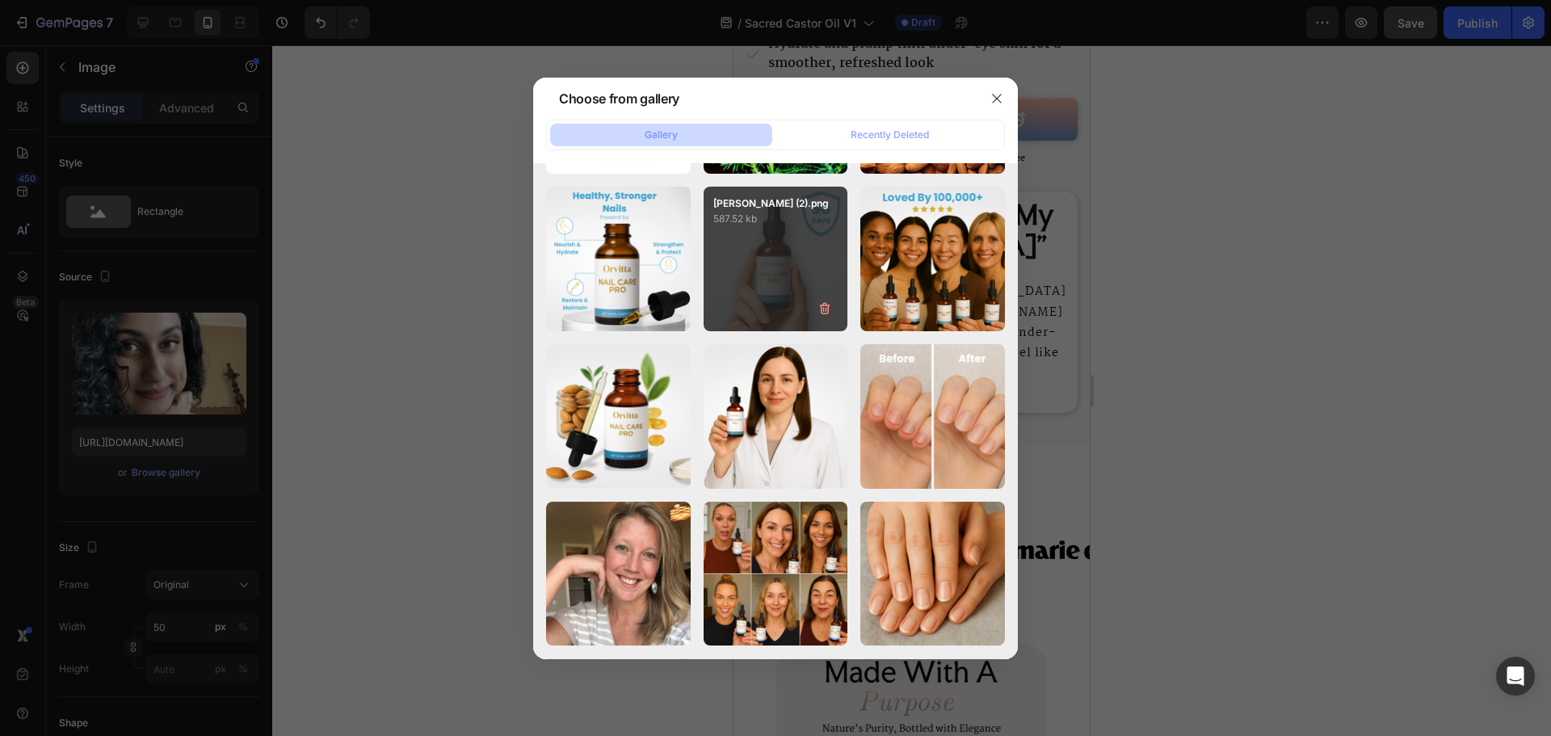
scroll to position [1332, 0]
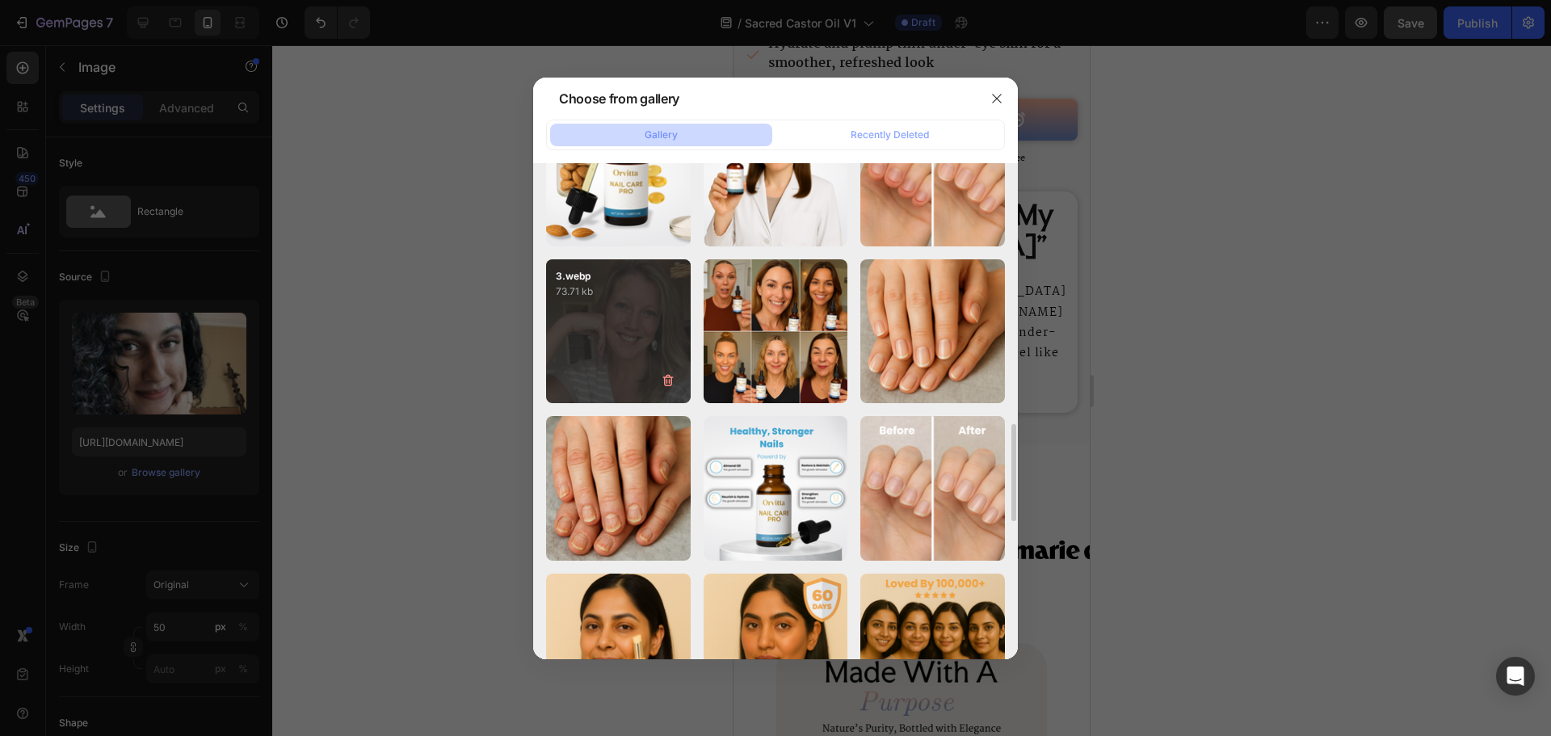
click at [638, 387] on div "3.webp 73.71 kb" at bounding box center [618, 331] width 145 height 145
type input "[URL][DOMAIN_NAME]"
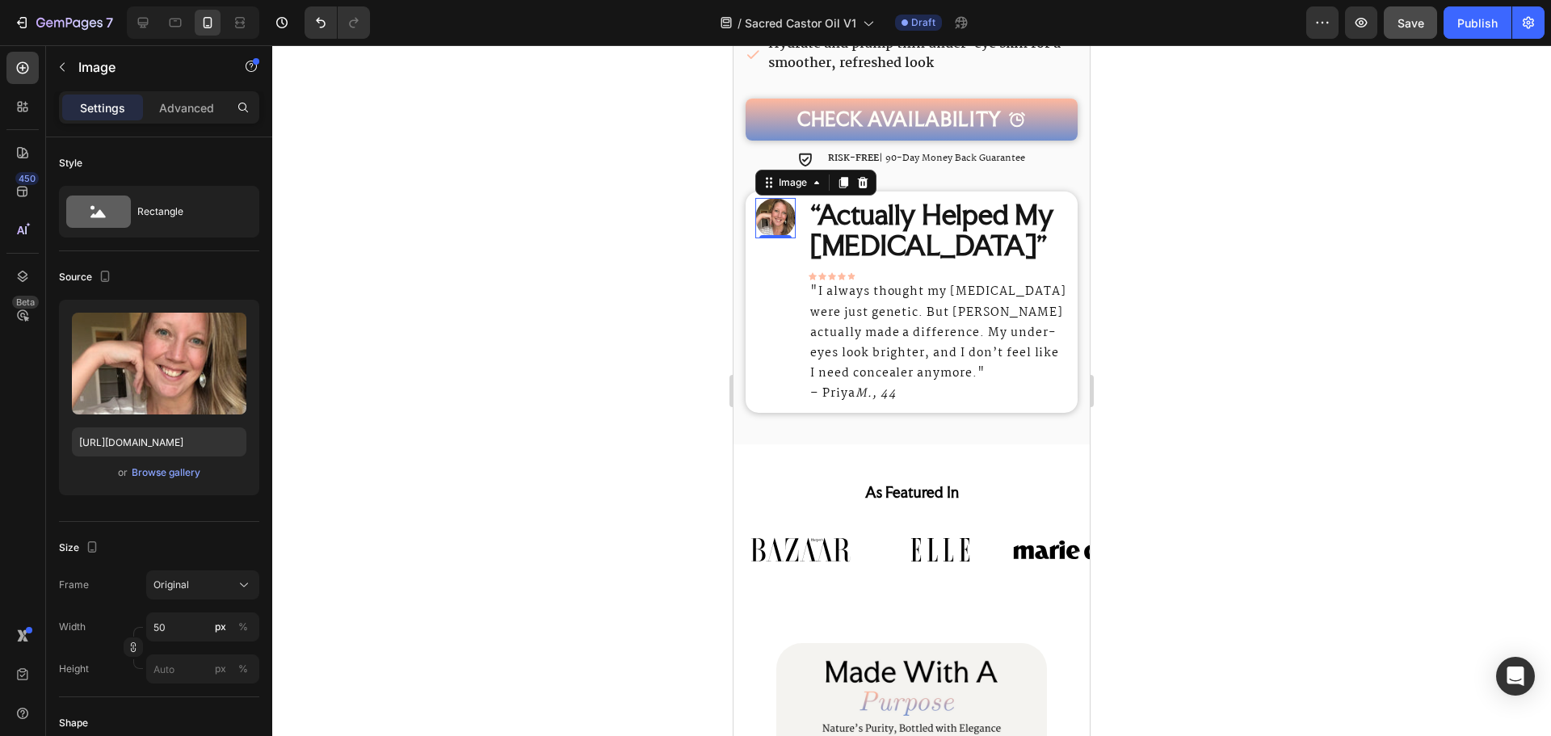
click at [826, 355] on p ""I always thought my dark circles were just genetic. But Orvitta ReGlow actuall…" at bounding box center [938, 333] width 256 height 102
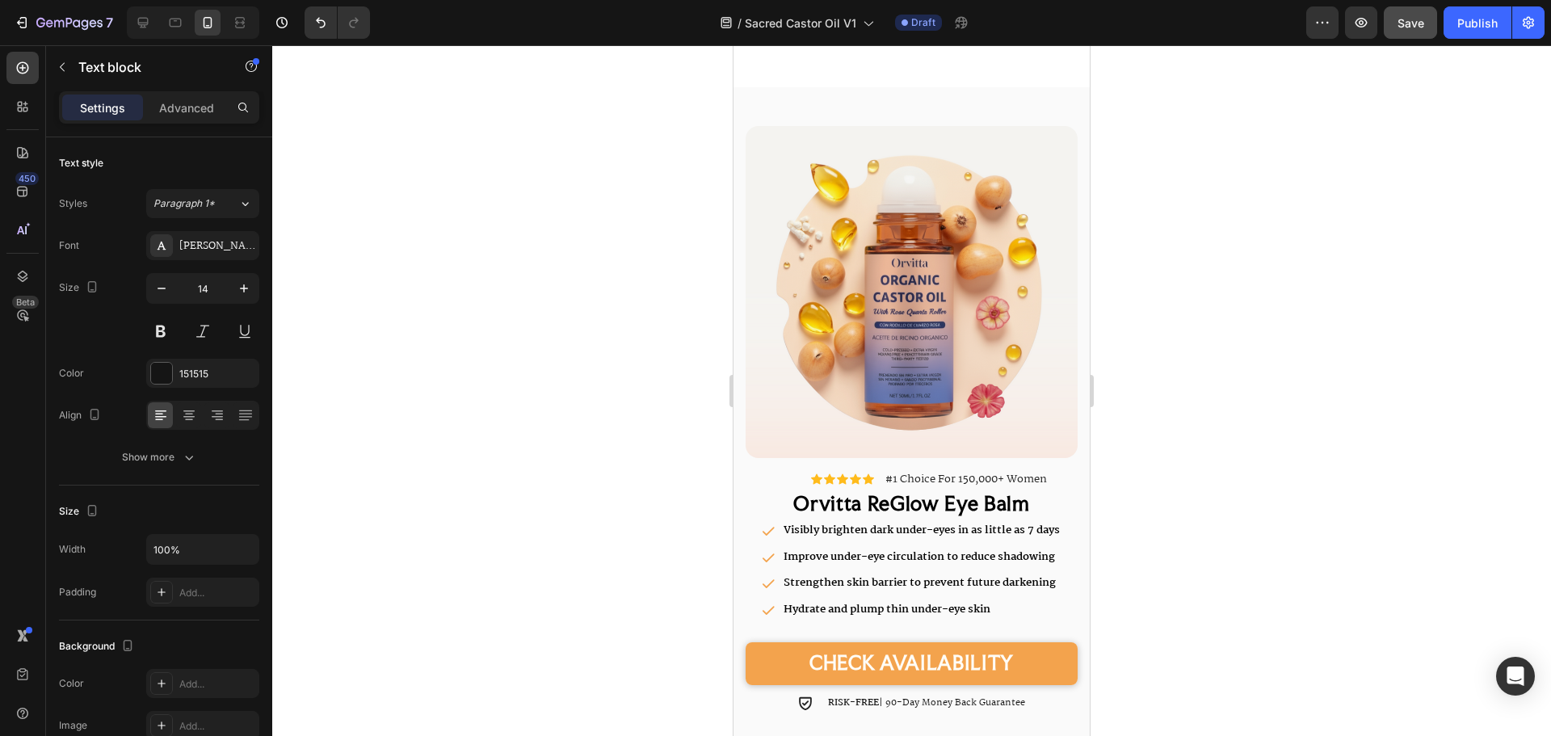
scroll to position [3150, 0]
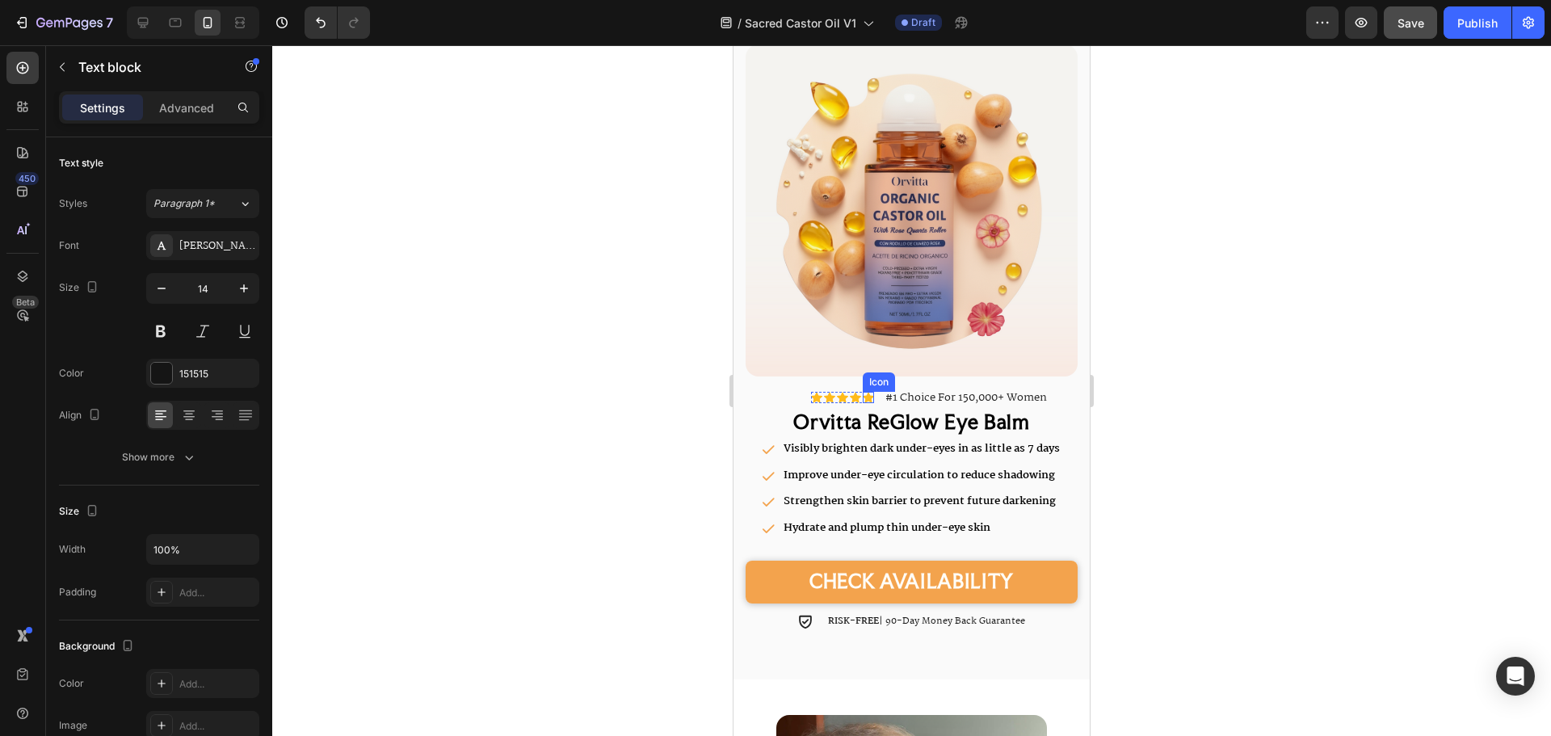
click at [863, 393] on icon at bounding box center [868, 398] width 11 height 11
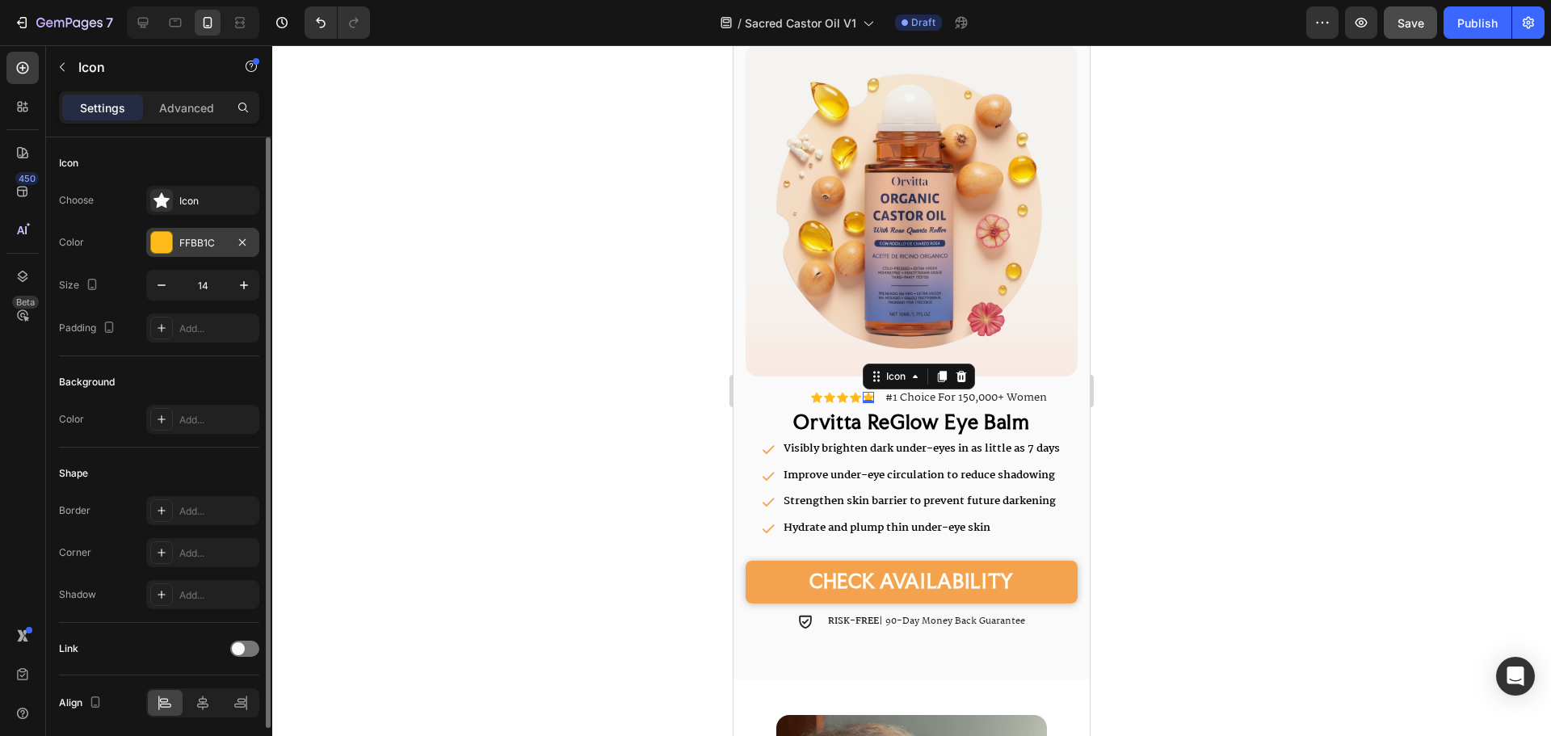
click at [192, 249] on div "FFBB1C" at bounding box center [202, 243] width 47 height 15
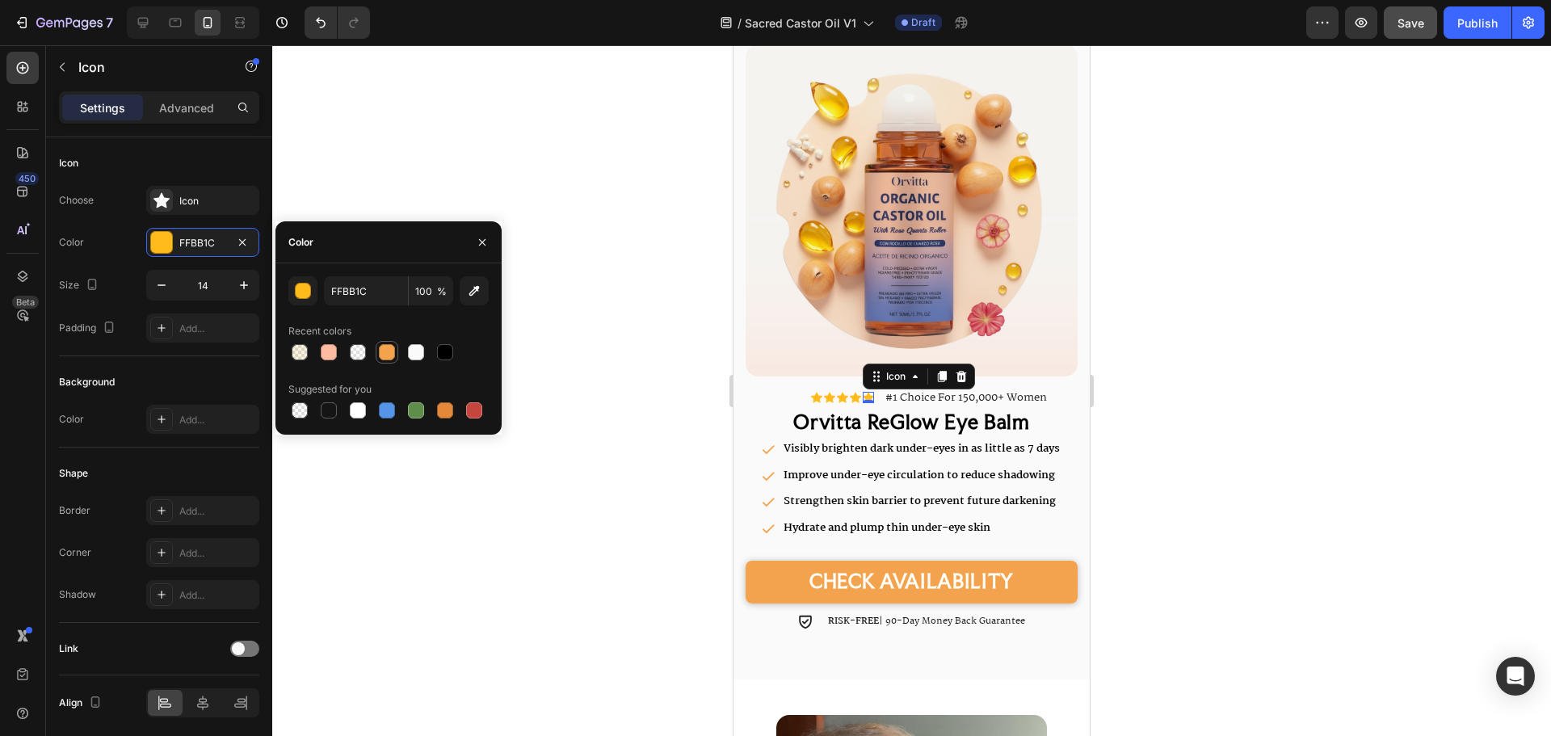
click at [323, 350] on div at bounding box center [329, 352] width 16 height 16
type input "FFBBA1"
click at [850, 393] on icon at bounding box center [855, 398] width 11 height 11
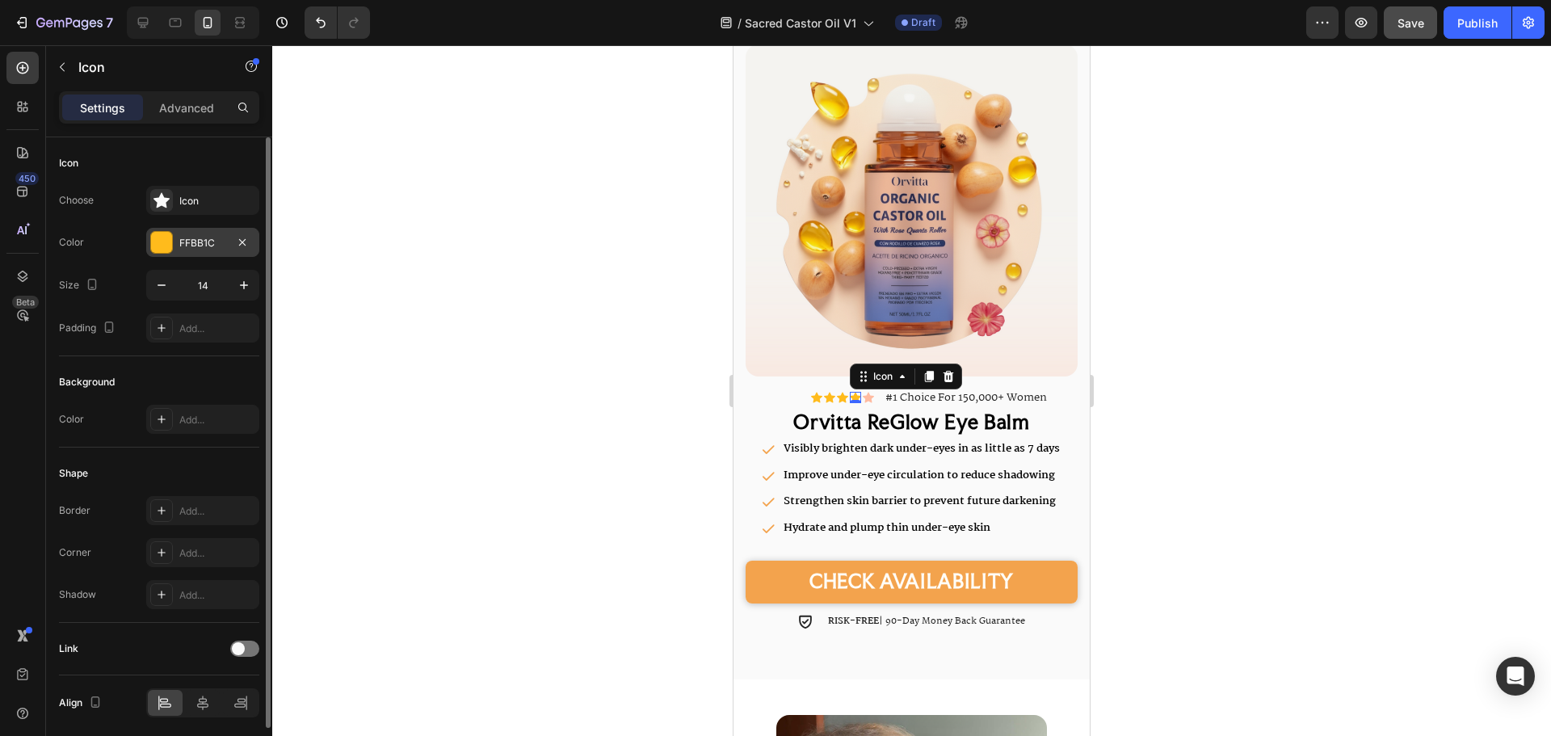
click at [179, 242] on div "FFBB1C" at bounding box center [202, 243] width 47 height 15
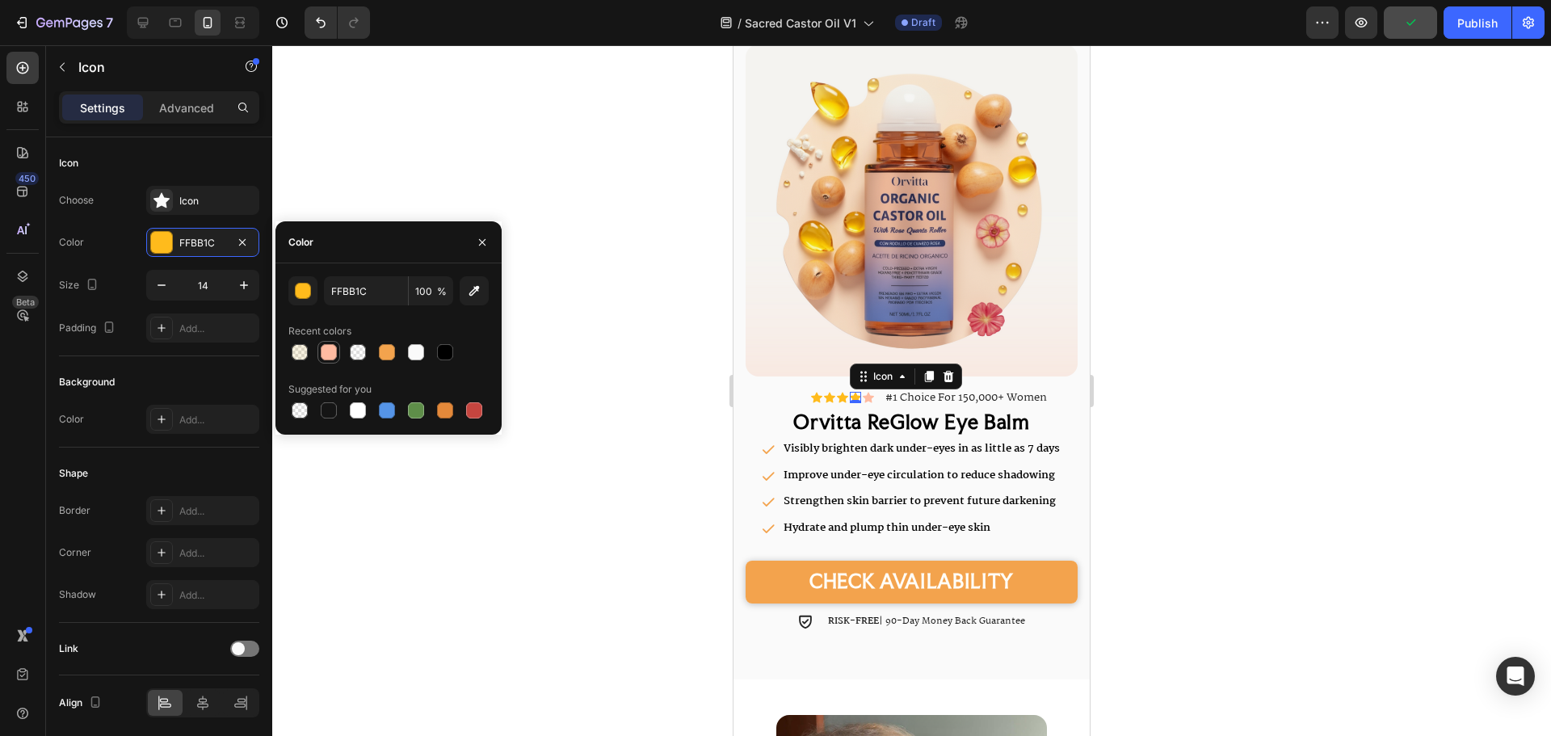
click at [330, 346] on div at bounding box center [329, 352] width 16 height 16
type input "FFBBA1"
click at [837, 393] on icon at bounding box center [842, 398] width 11 height 11
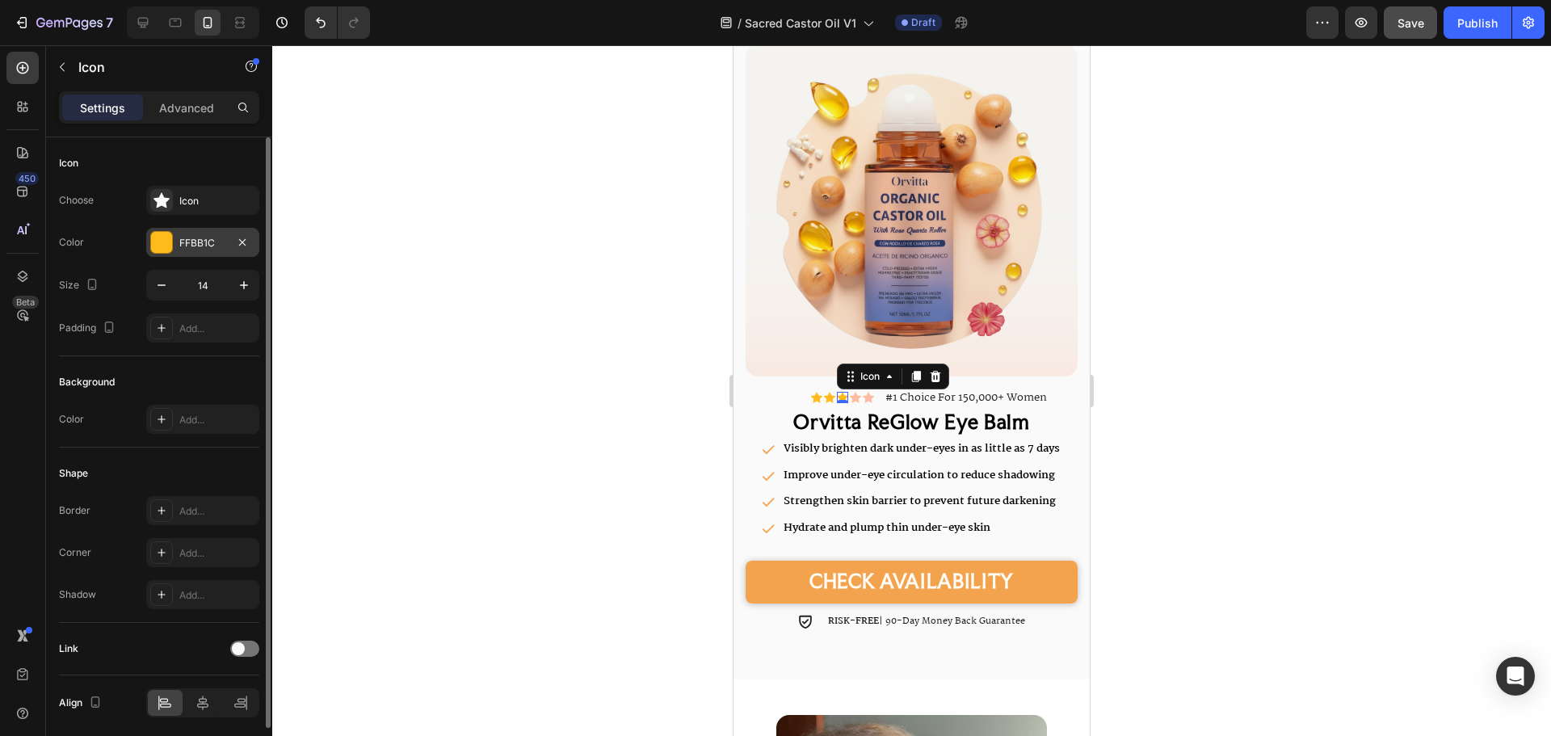
click at [162, 242] on div at bounding box center [161, 242] width 21 height 21
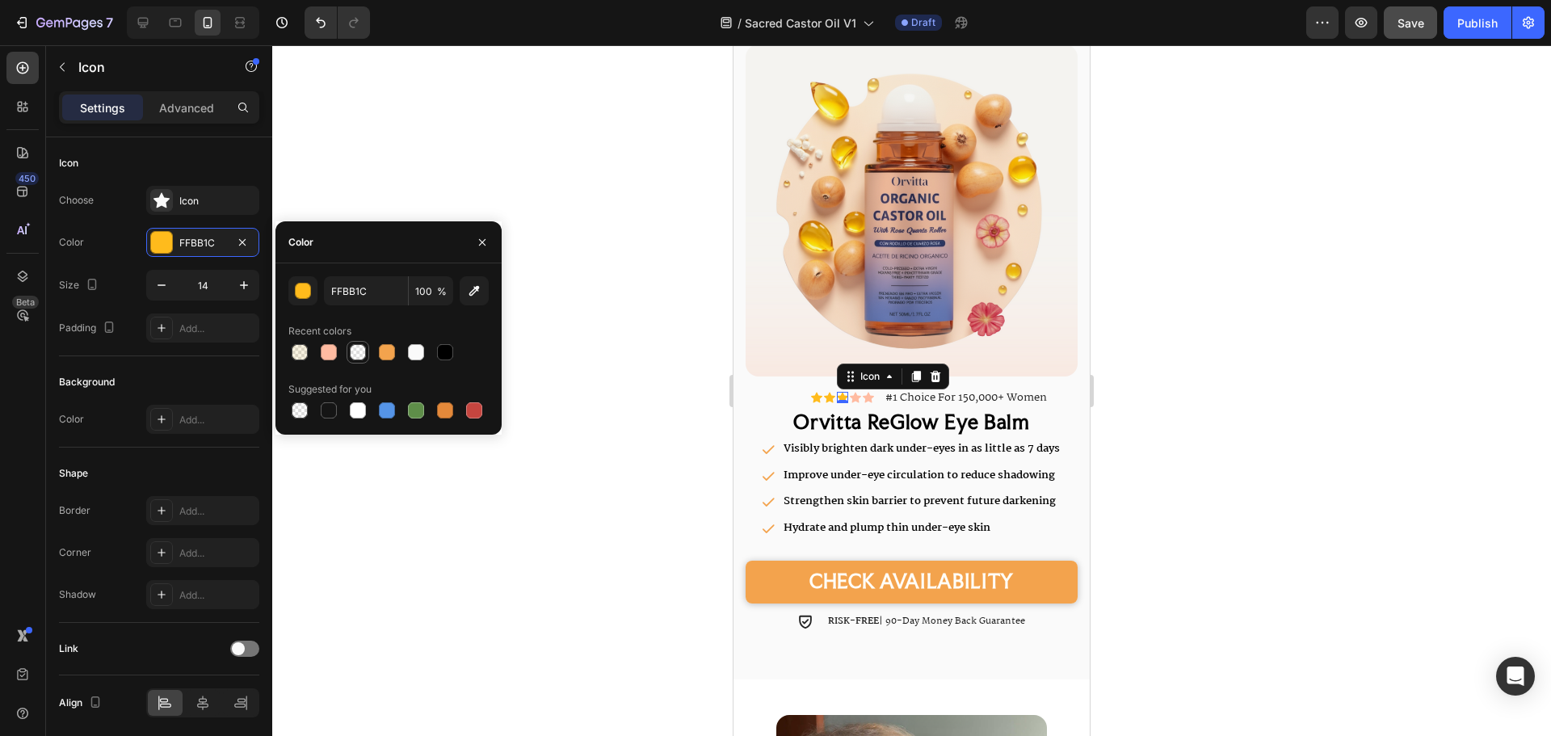
click at [334, 351] on div at bounding box center [329, 352] width 16 height 16
type input "FFBBA1"
click at [811, 392] on div "Icon" at bounding box center [816, 397] width 11 height 11
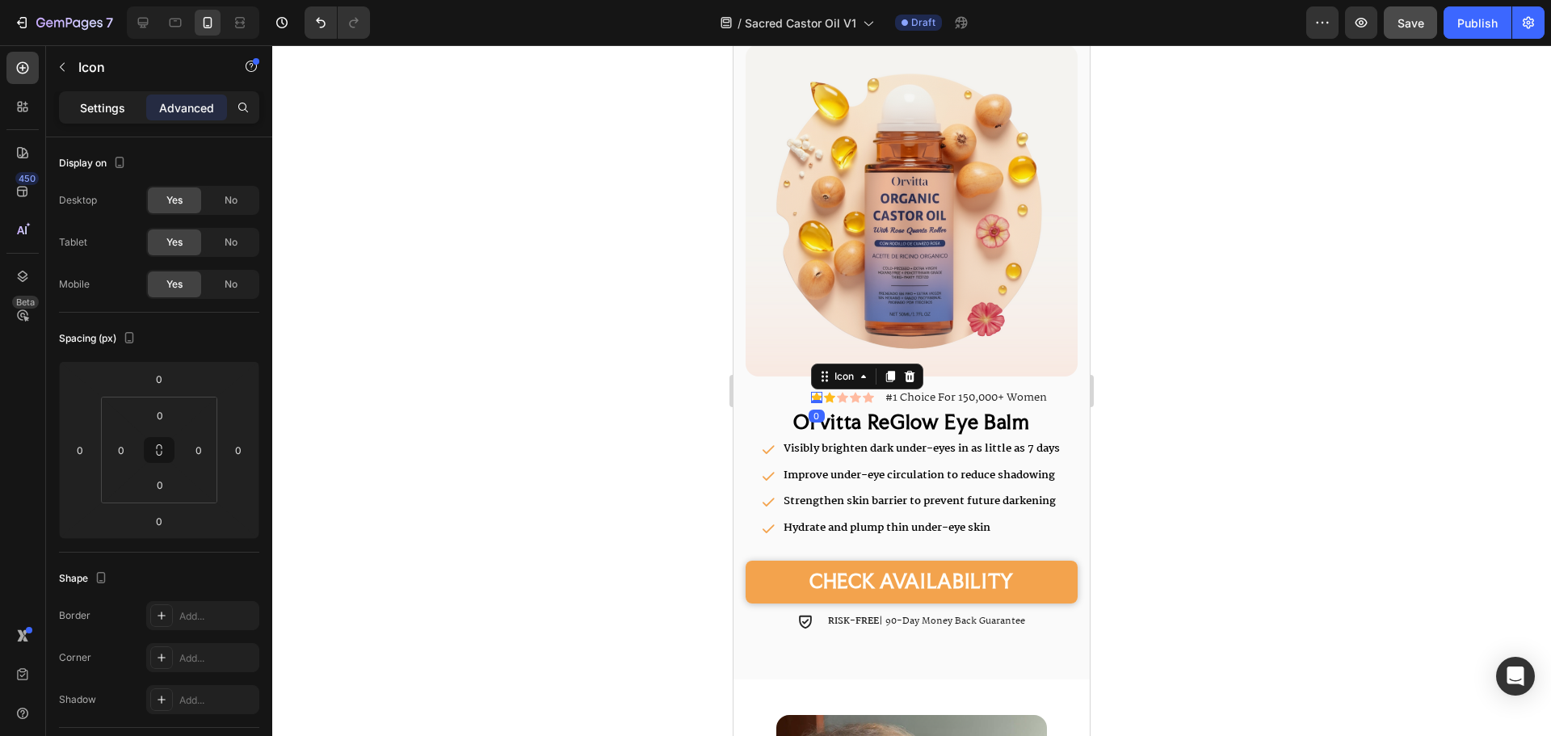
click at [95, 111] on p "Settings" at bounding box center [102, 107] width 45 height 17
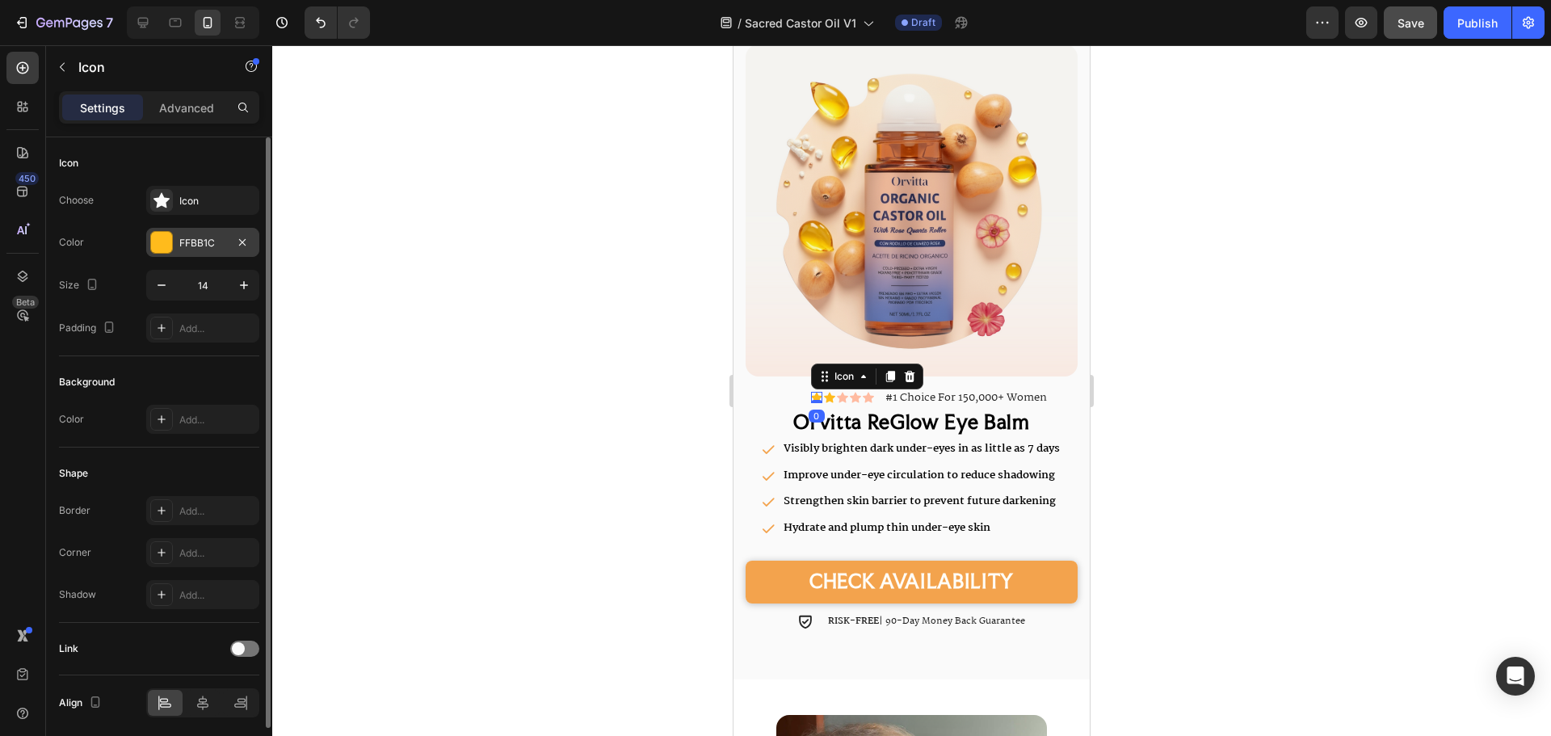
click at [179, 229] on div "FFBB1C" at bounding box center [202, 242] width 113 height 29
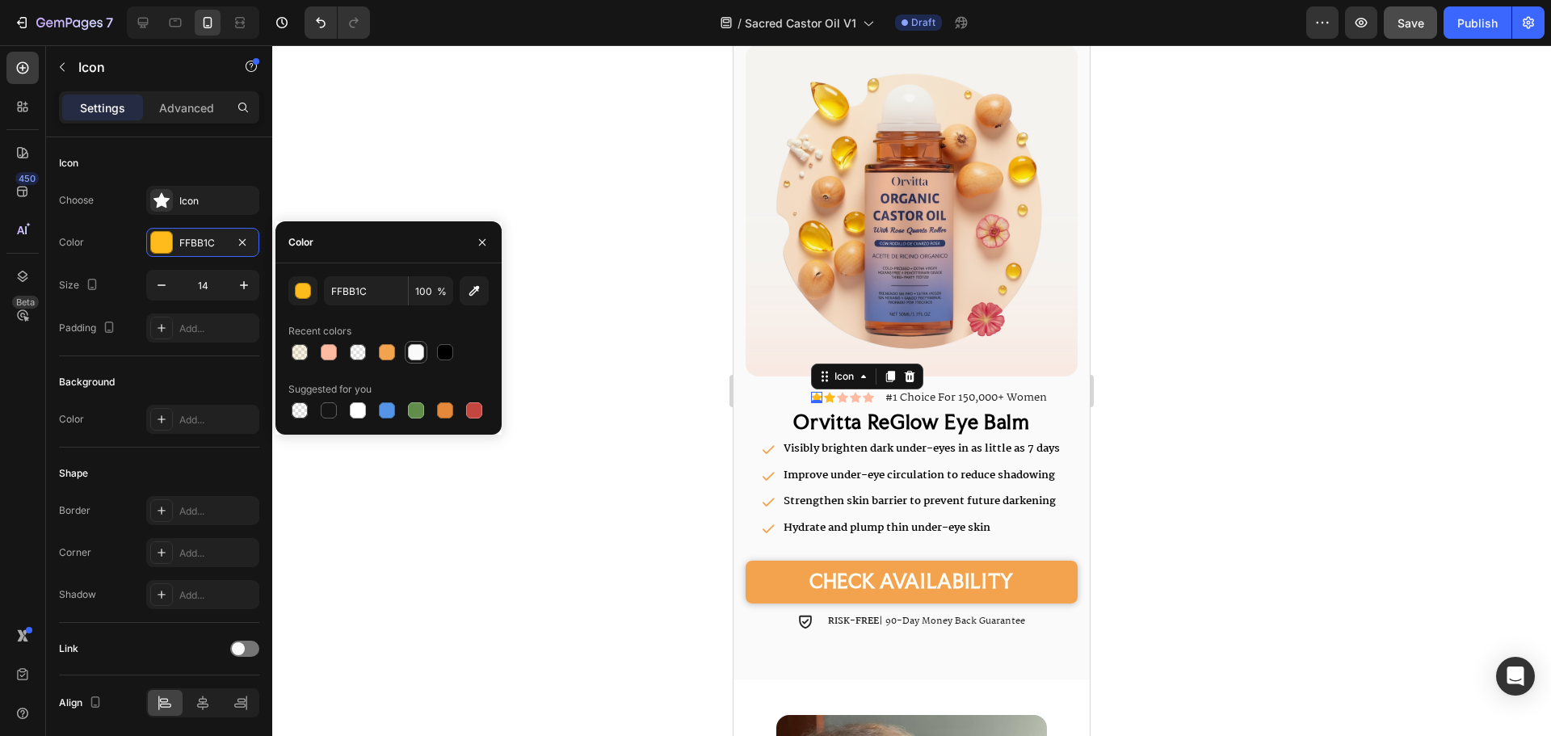
click at [335, 347] on div at bounding box center [329, 352] width 16 height 16
type input "FFBBA1"
click at [825, 392] on div "Icon" at bounding box center [829, 397] width 11 height 11
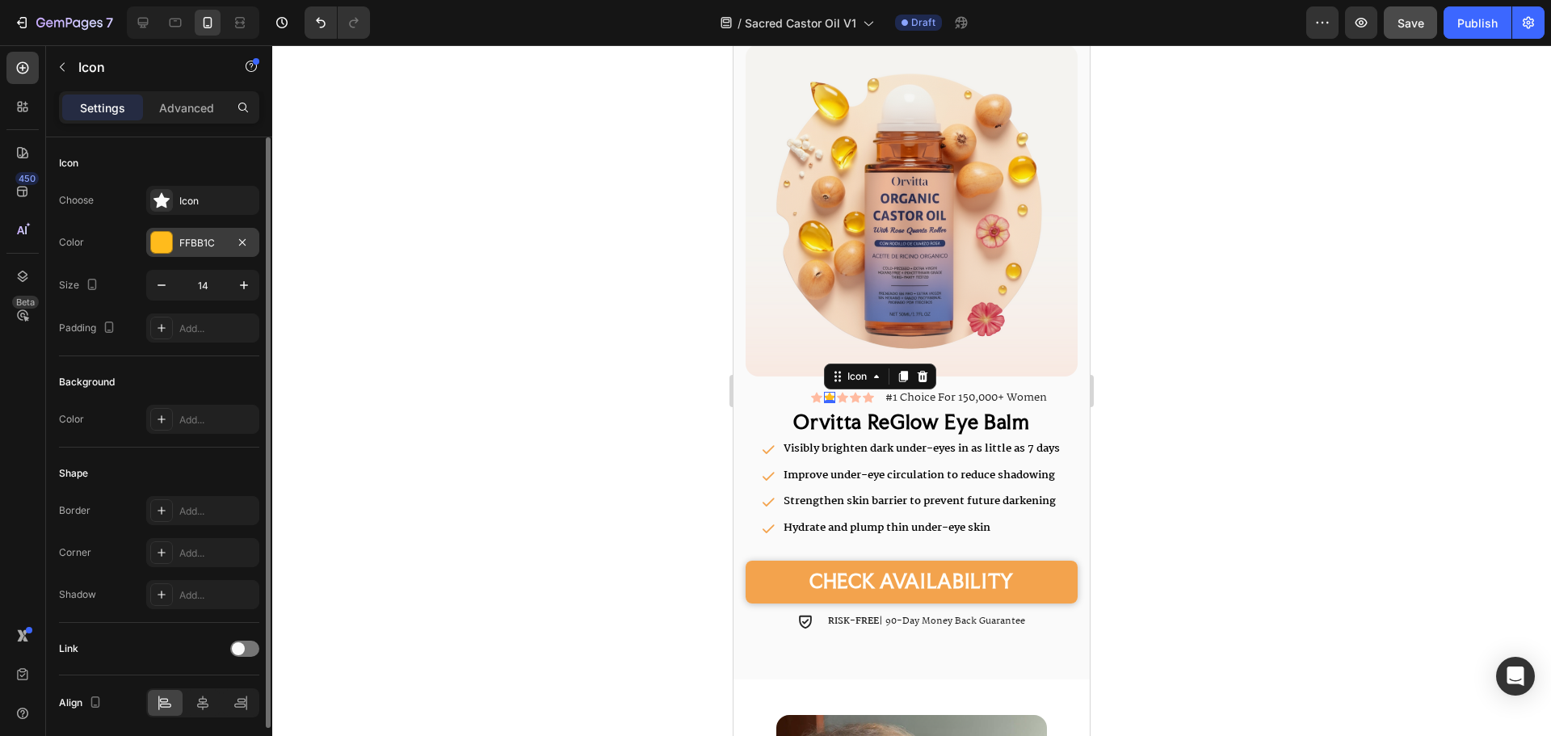
click at [171, 236] on div at bounding box center [161, 242] width 21 height 21
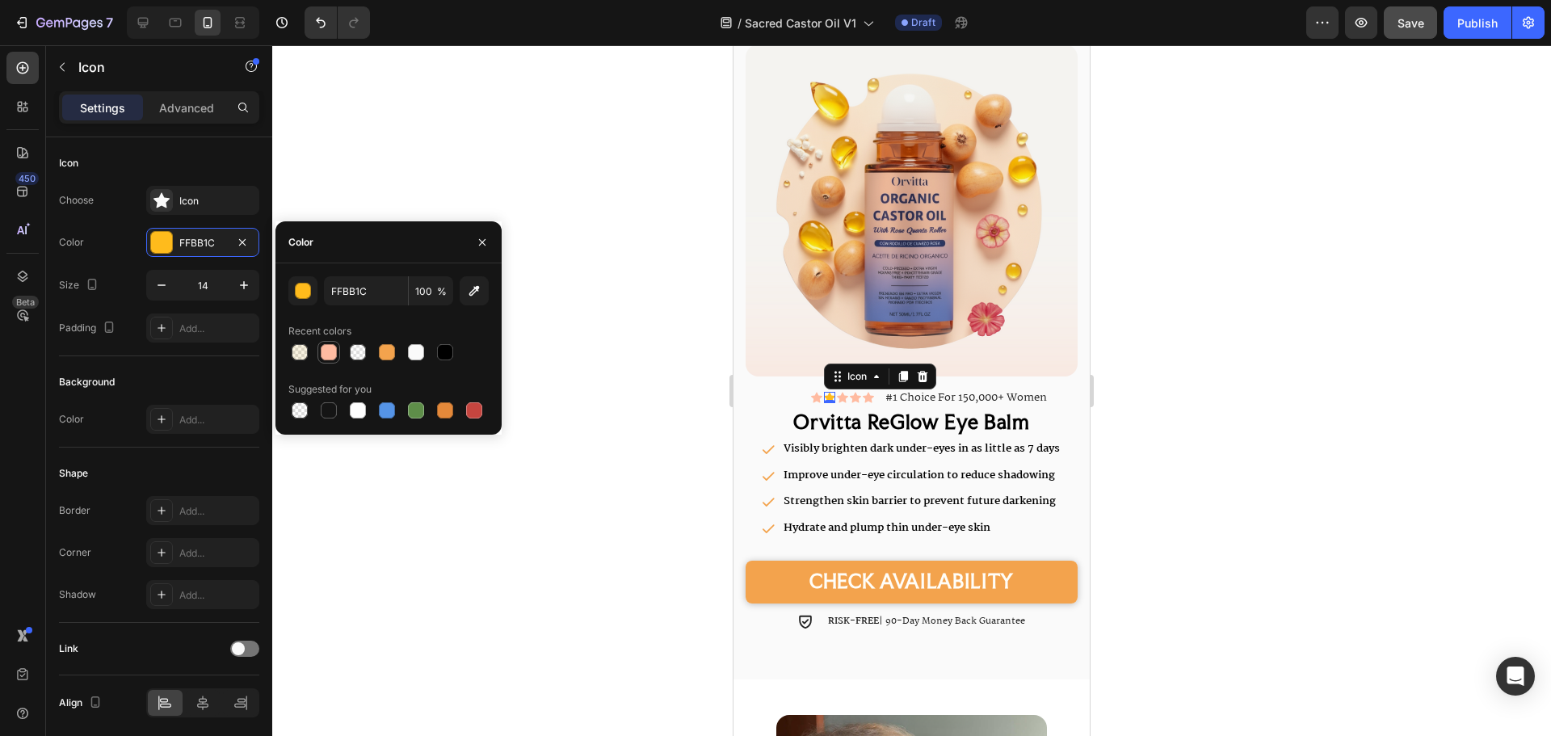
click at [326, 351] on div at bounding box center [329, 352] width 16 height 16
type input "FFBBA1"
click at [1180, 431] on div at bounding box center [911, 390] width 1279 height 691
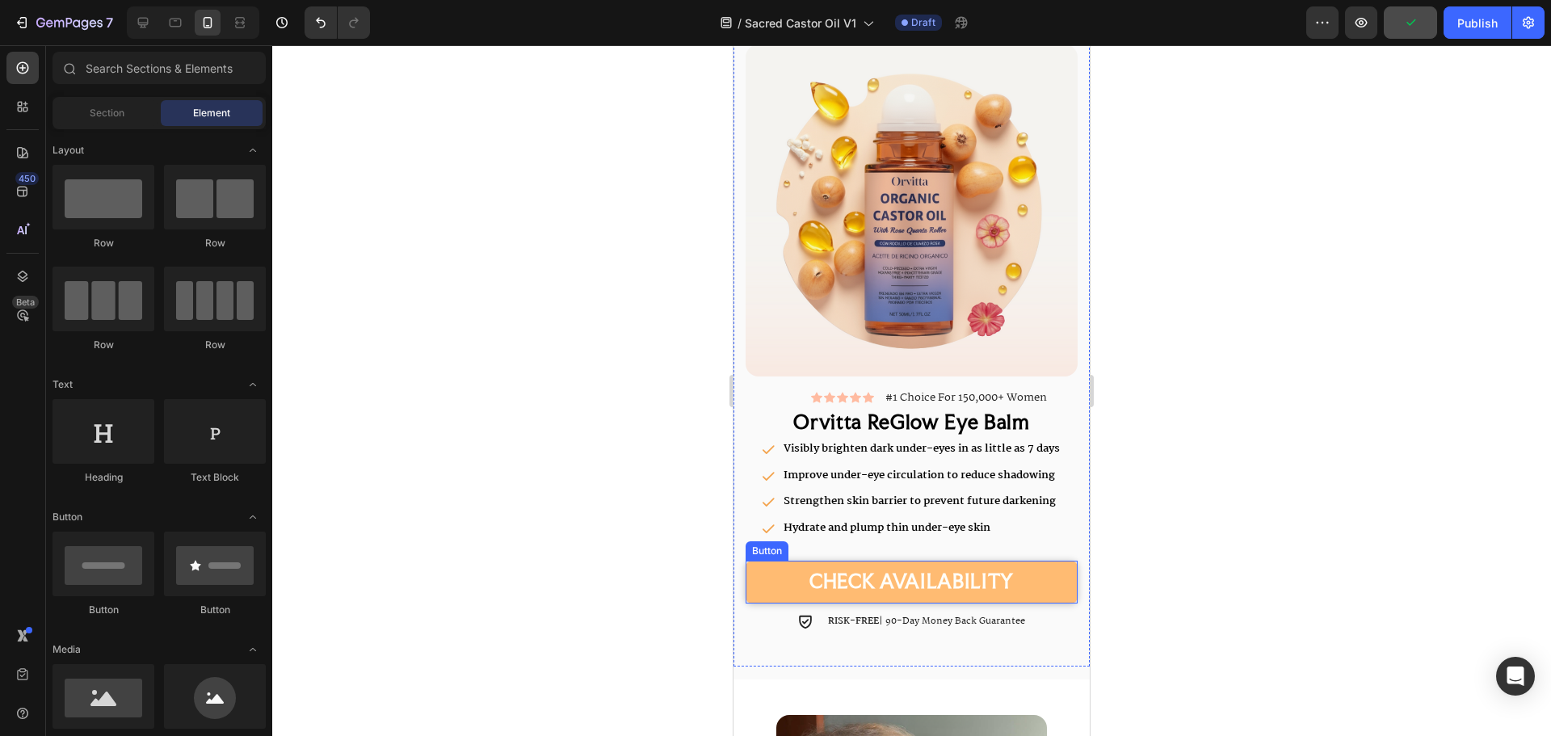
click at [1046, 574] on link "CHECK AVAILABILITY" at bounding box center [912, 582] width 332 height 43
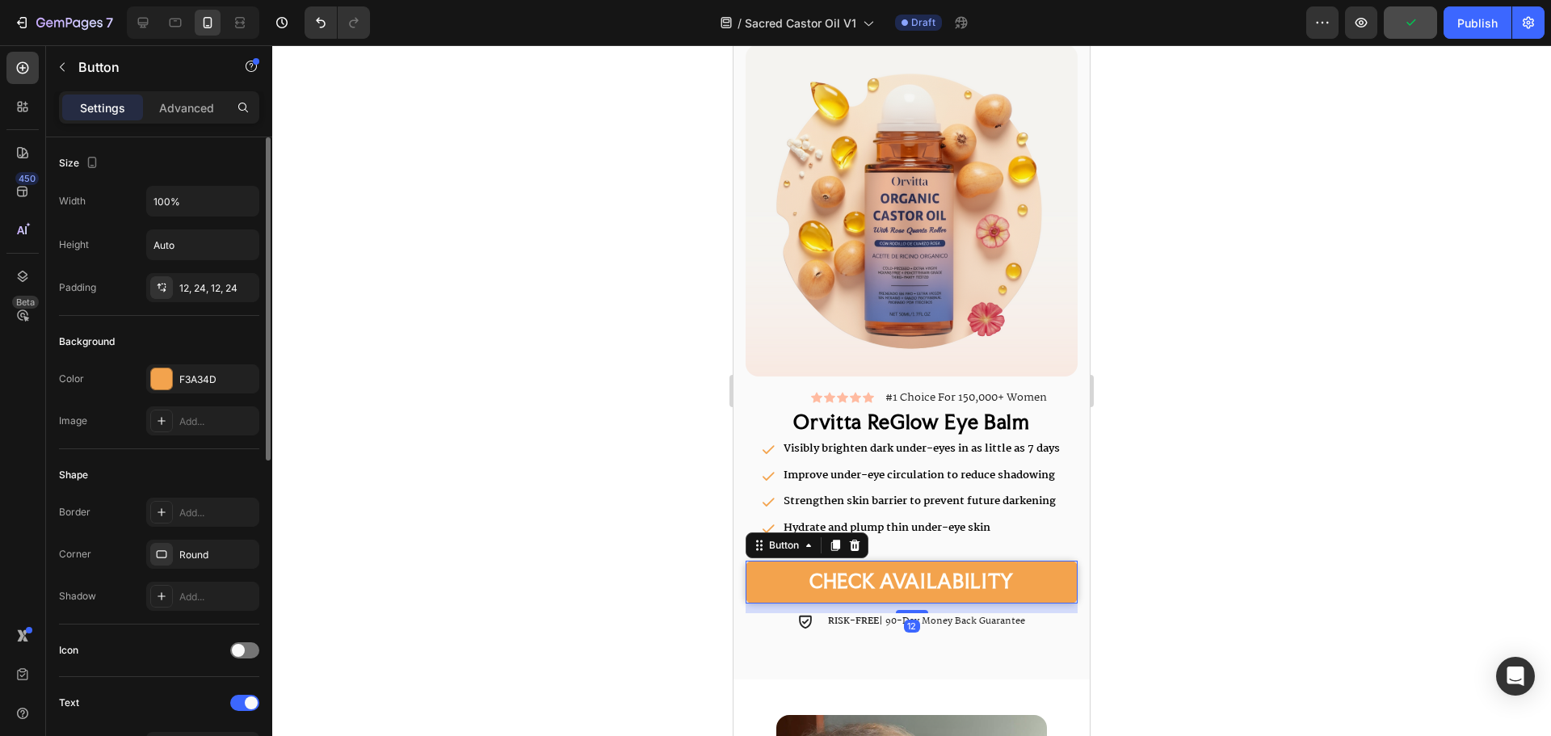
click at [184, 397] on div "Color F3A34D Image Add..." at bounding box center [159, 399] width 200 height 71
click at [187, 388] on div "F3A34D" at bounding box center [202, 378] width 113 height 29
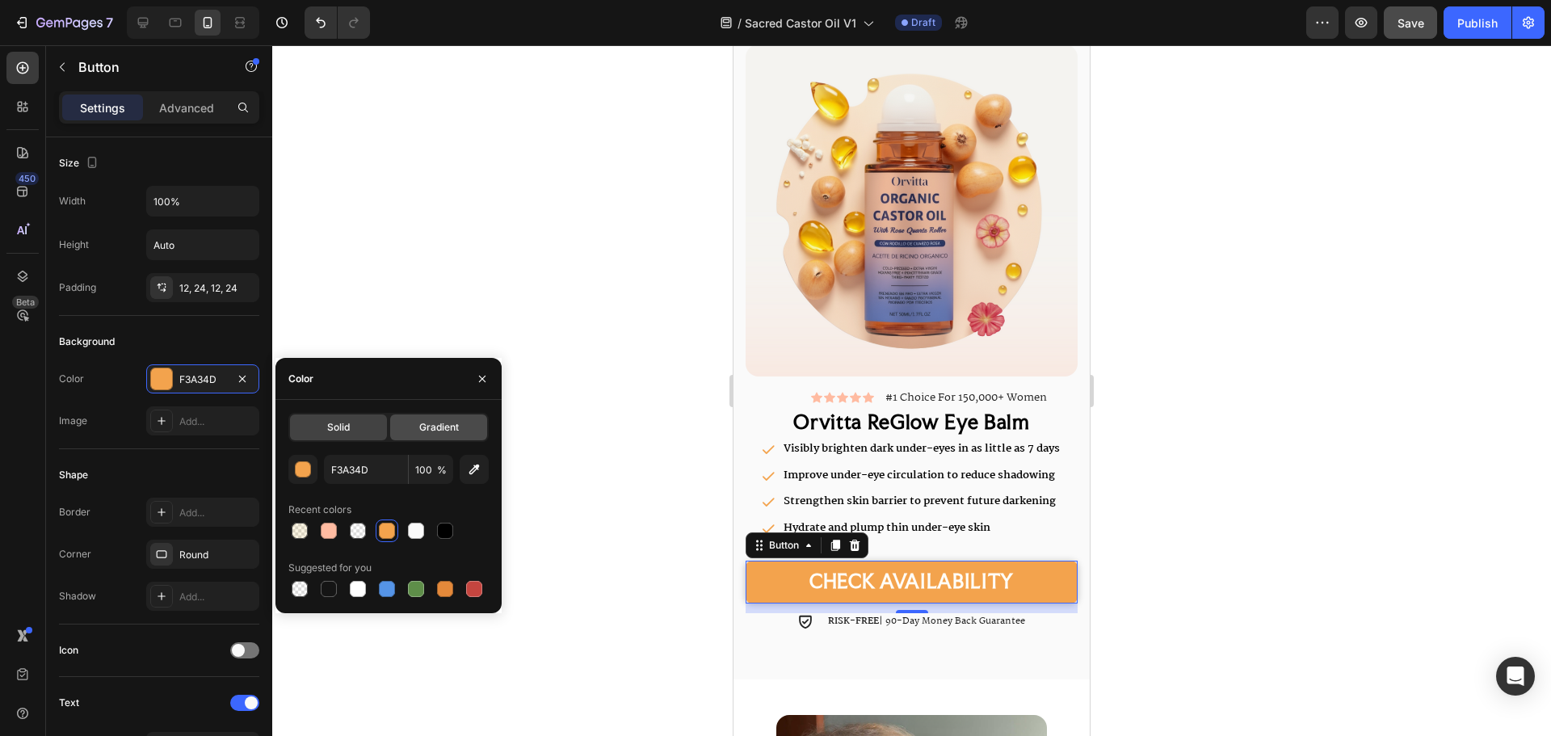
click at [412, 425] on div "Gradient" at bounding box center [438, 427] width 97 height 26
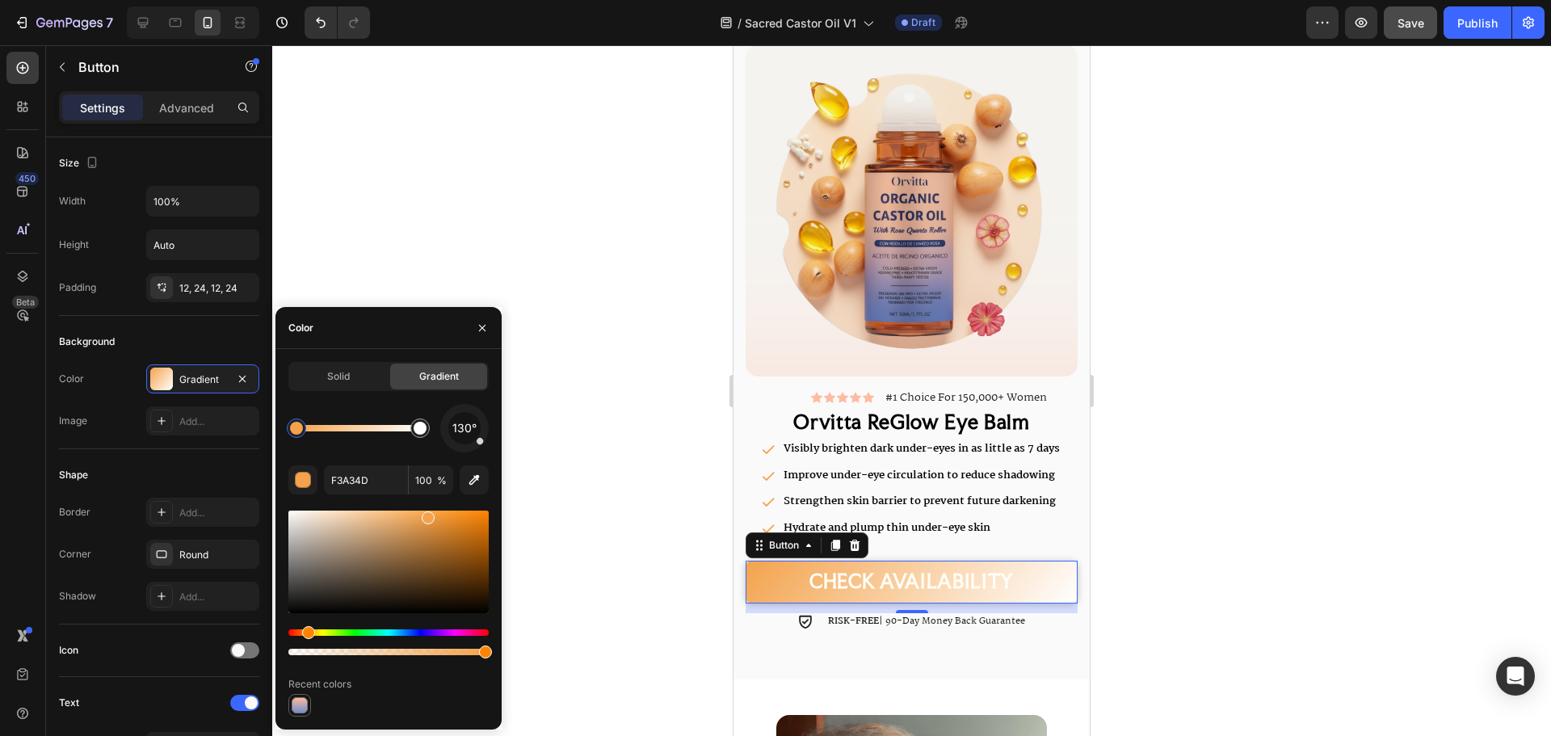
click at [301, 701] on div at bounding box center [300, 705] width 16 height 16
type input "FFB89E"
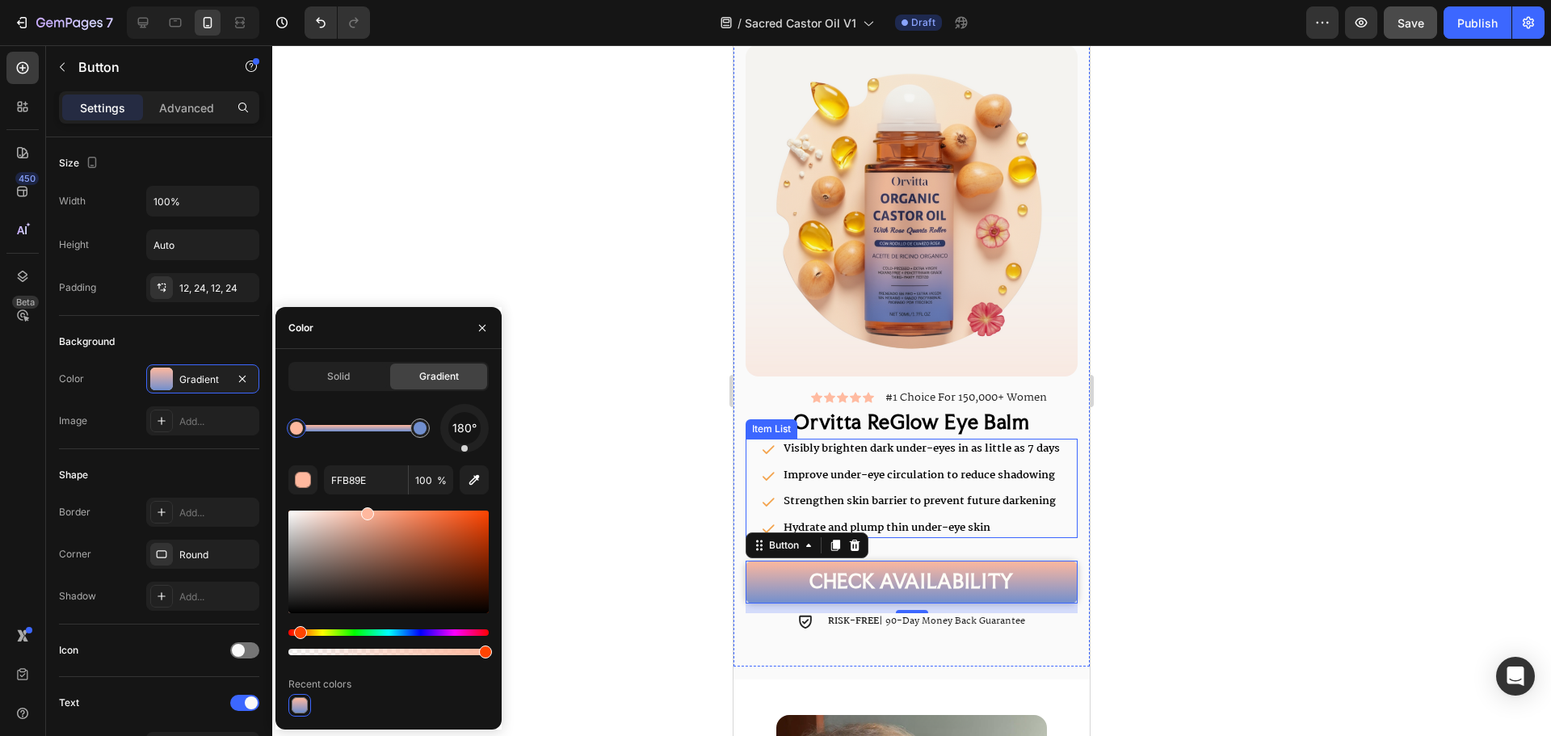
click at [994, 439] on strong "Visibly brighten dark under-eyes in as little as 7 days" at bounding box center [922, 448] width 276 height 18
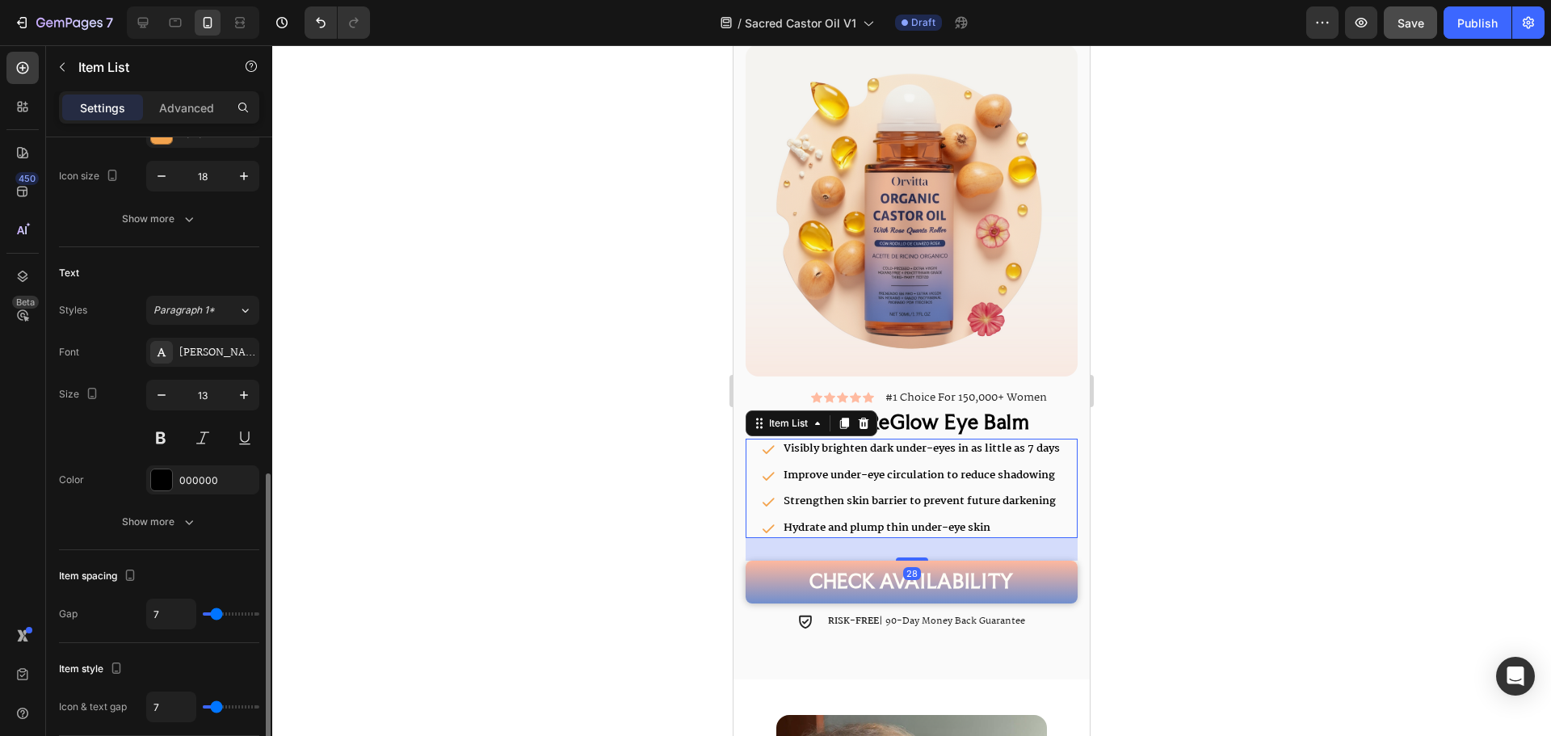
scroll to position [404, 0]
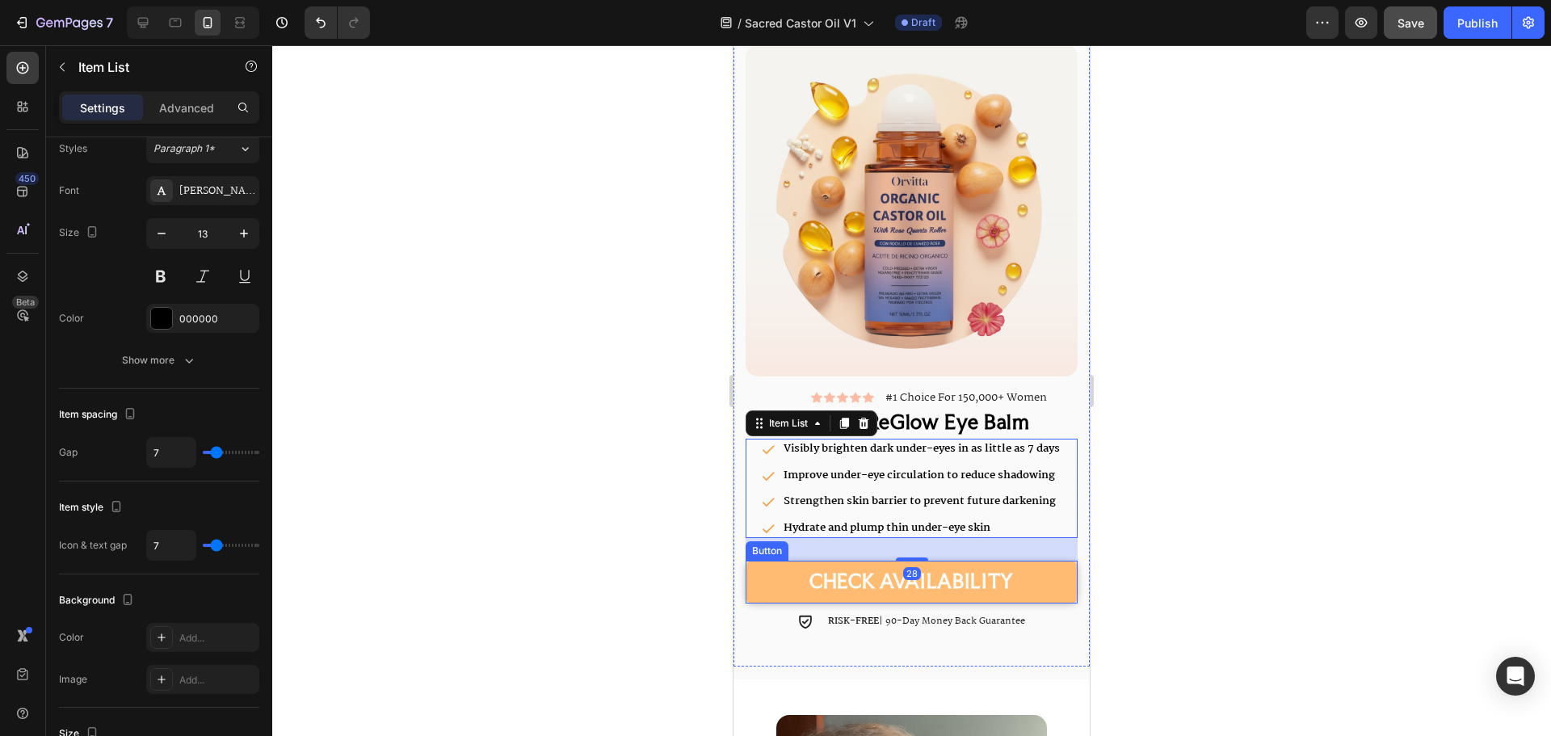
click at [881, 584] on link "CHECK AVAILABILITY" at bounding box center [912, 582] width 332 height 43
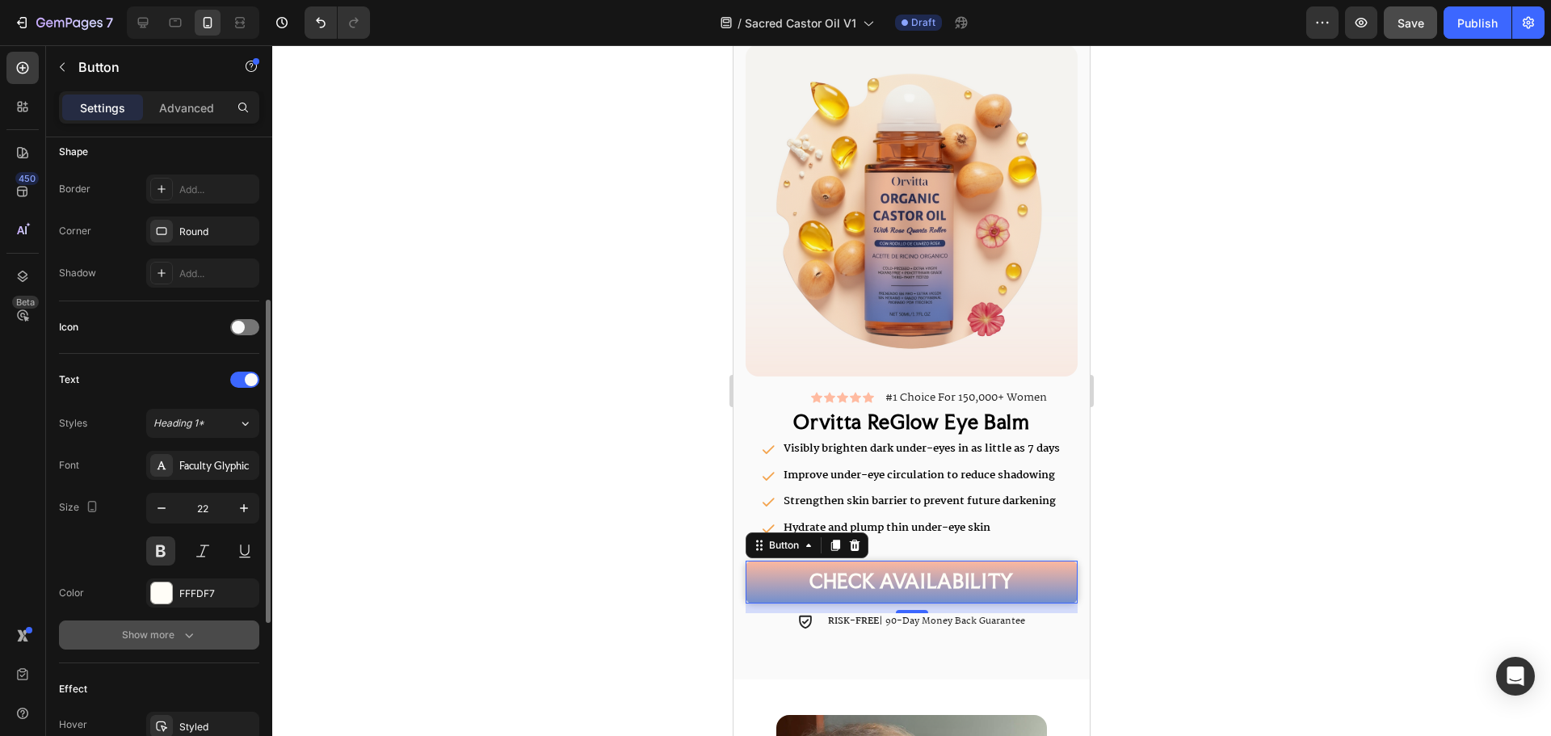
scroll to position [485, 0]
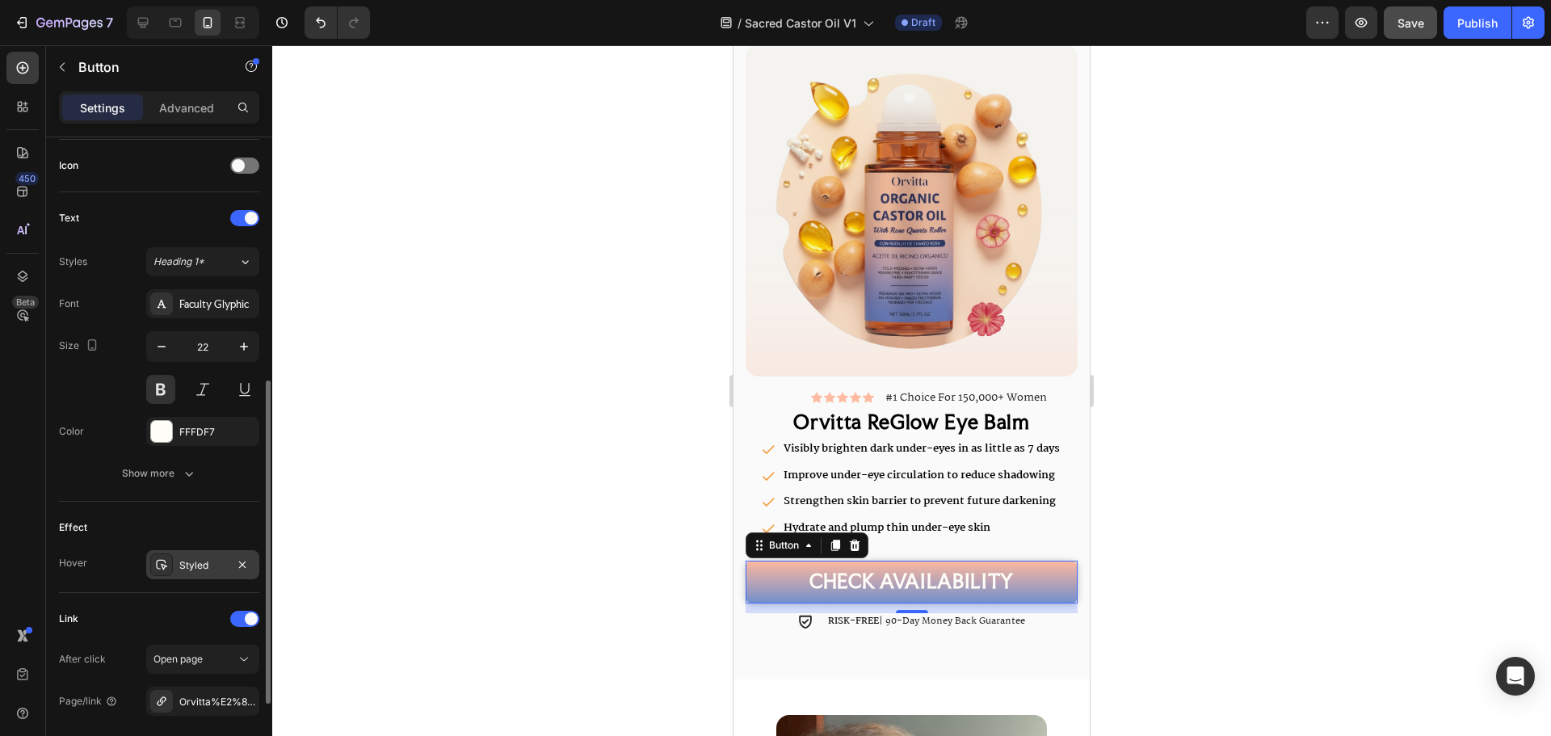
click at [211, 562] on div "Styled" at bounding box center [202, 565] width 47 height 15
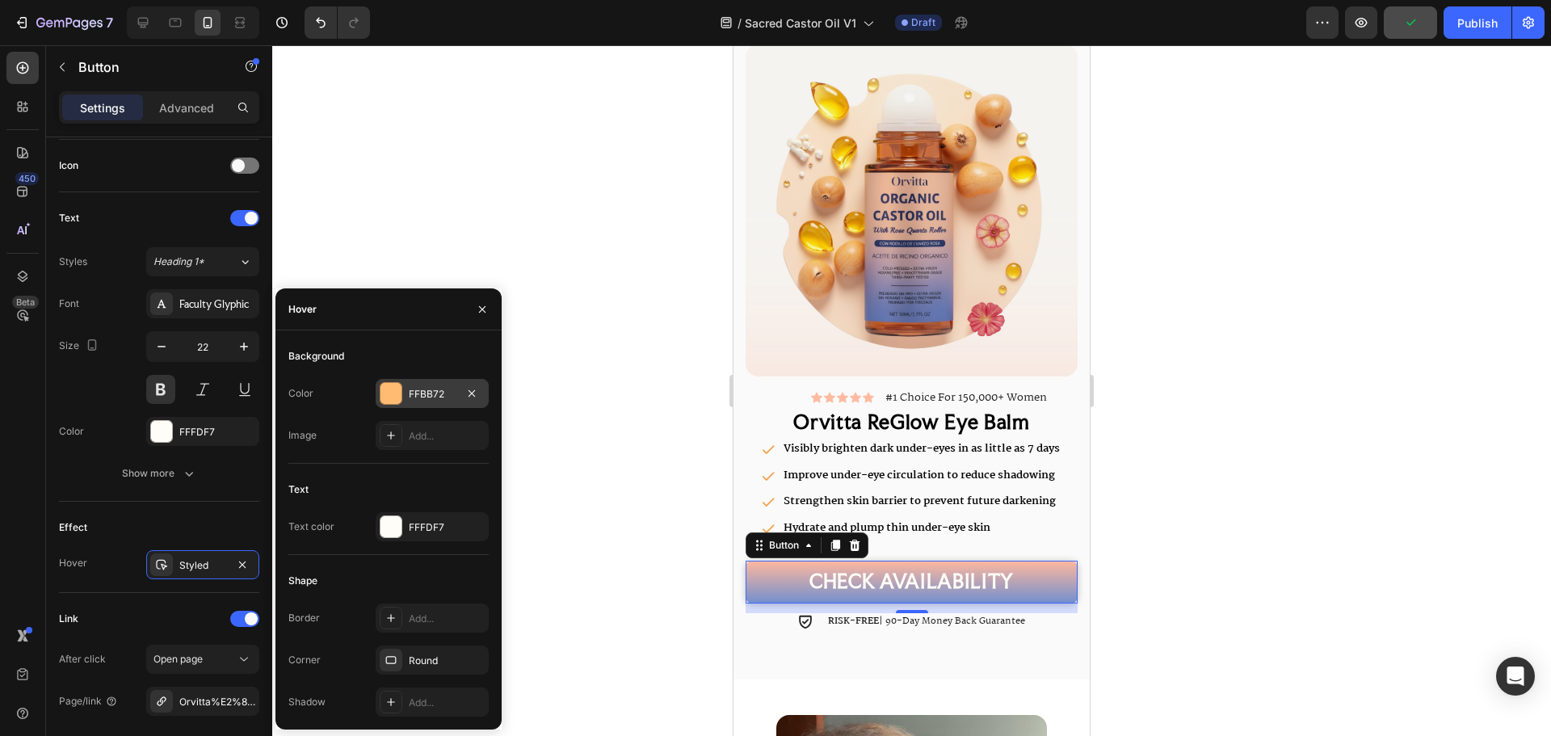
click at [427, 401] on div "FFBB72" at bounding box center [432, 393] width 113 height 29
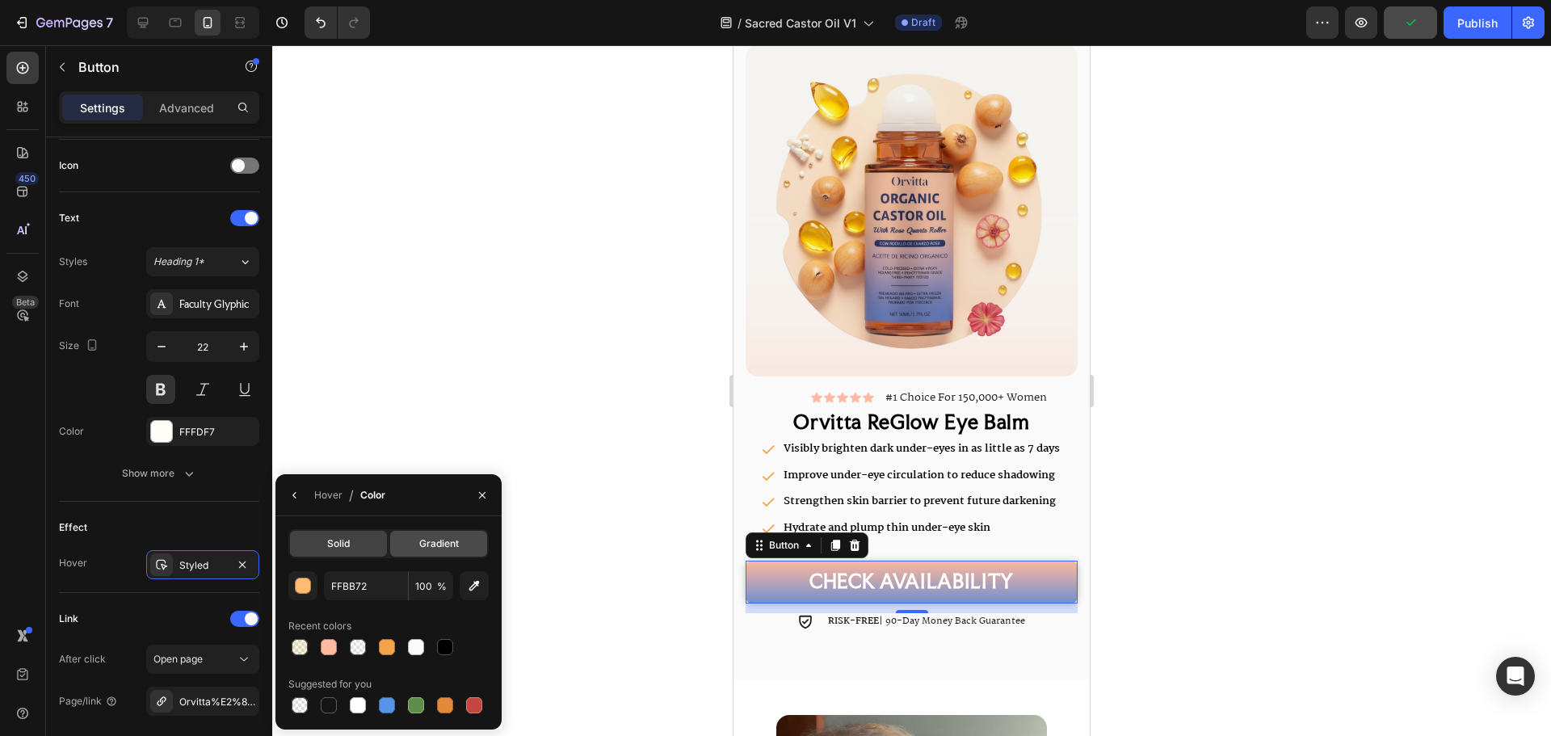
click at [429, 543] on span "Gradient" at bounding box center [439, 543] width 40 height 15
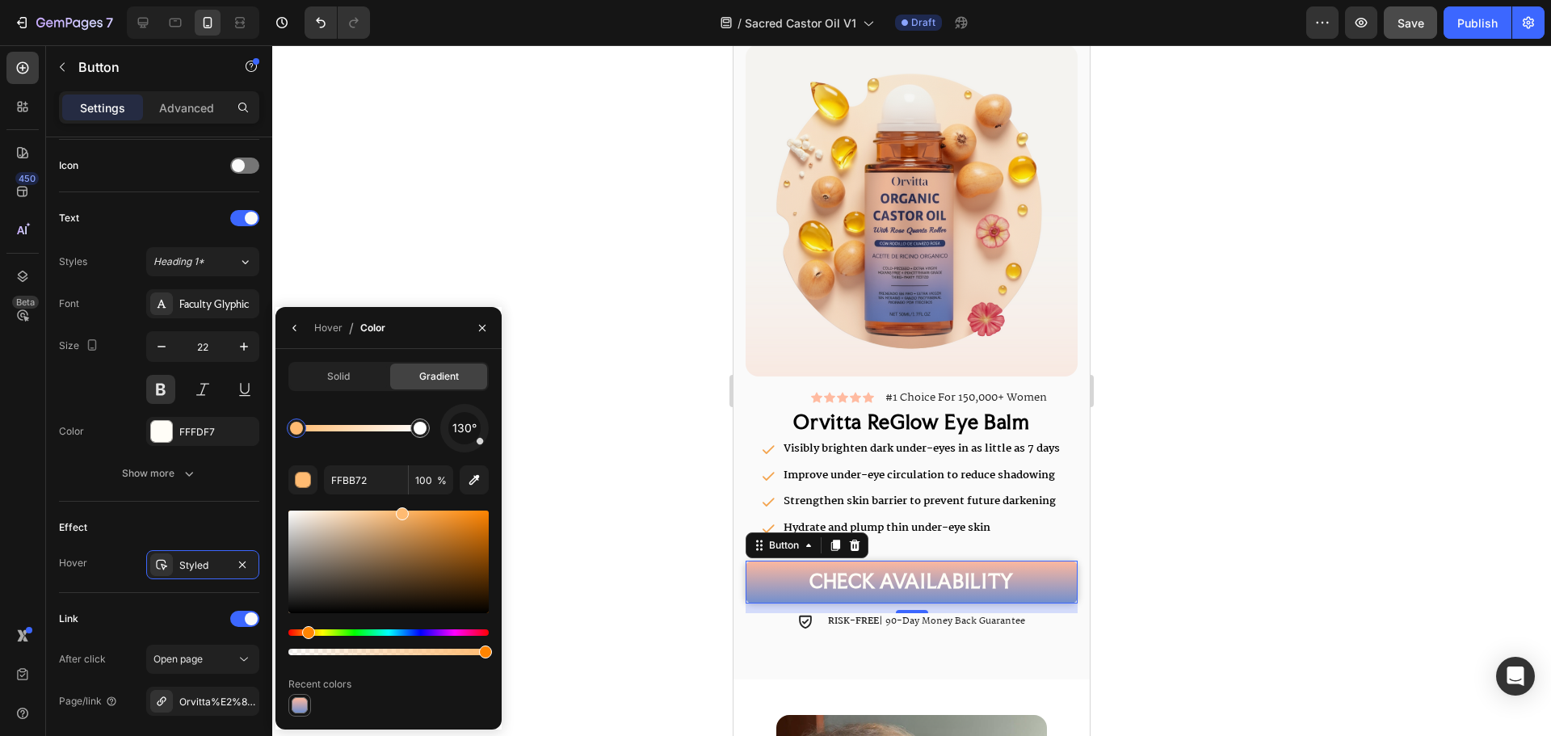
click at [303, 700] on div at bounding box center [300, 705] width 16 height 16
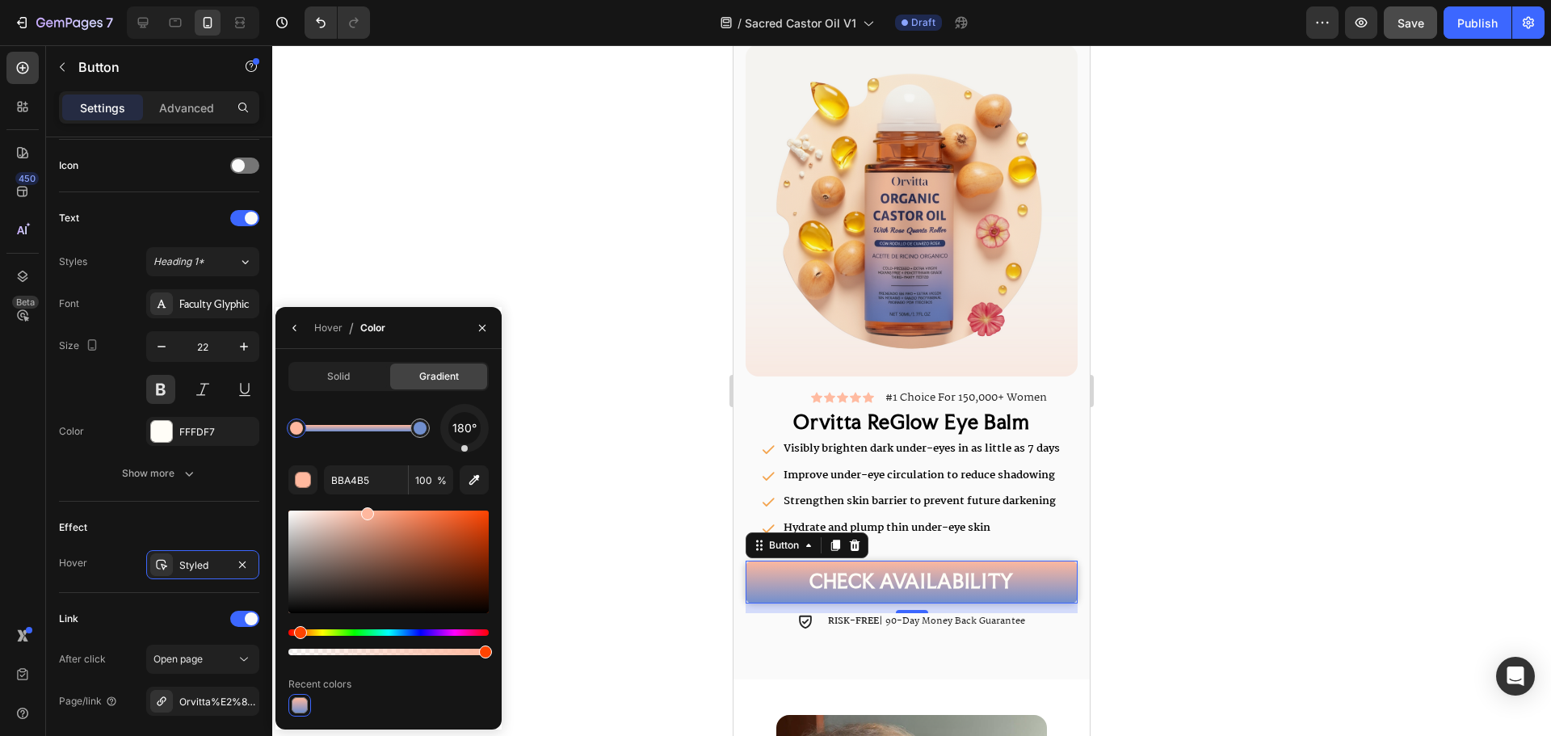
click at [356, 427] on div at bounding box center [358, 428] width 124 height 6
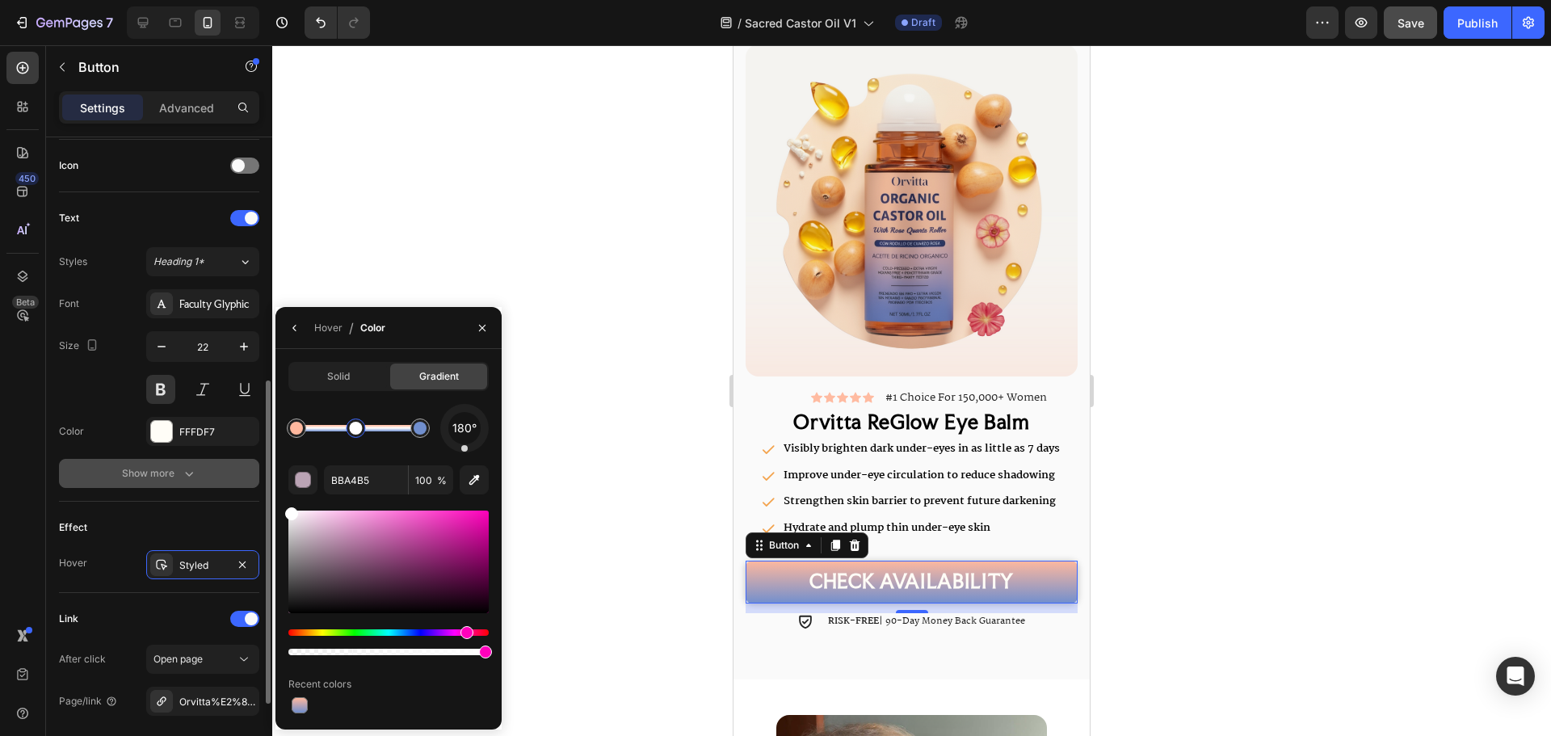
drag, startPoint x: 337, startPoint y: 545, endPoint x: 236, endPoint y: 469, distance: 126.3
click at [236, 469] on div "450 Beta Sections(18) Elements(83) Section Element Hero Section Product Detail …" at bounding box center [136, 390] width 272 height 691
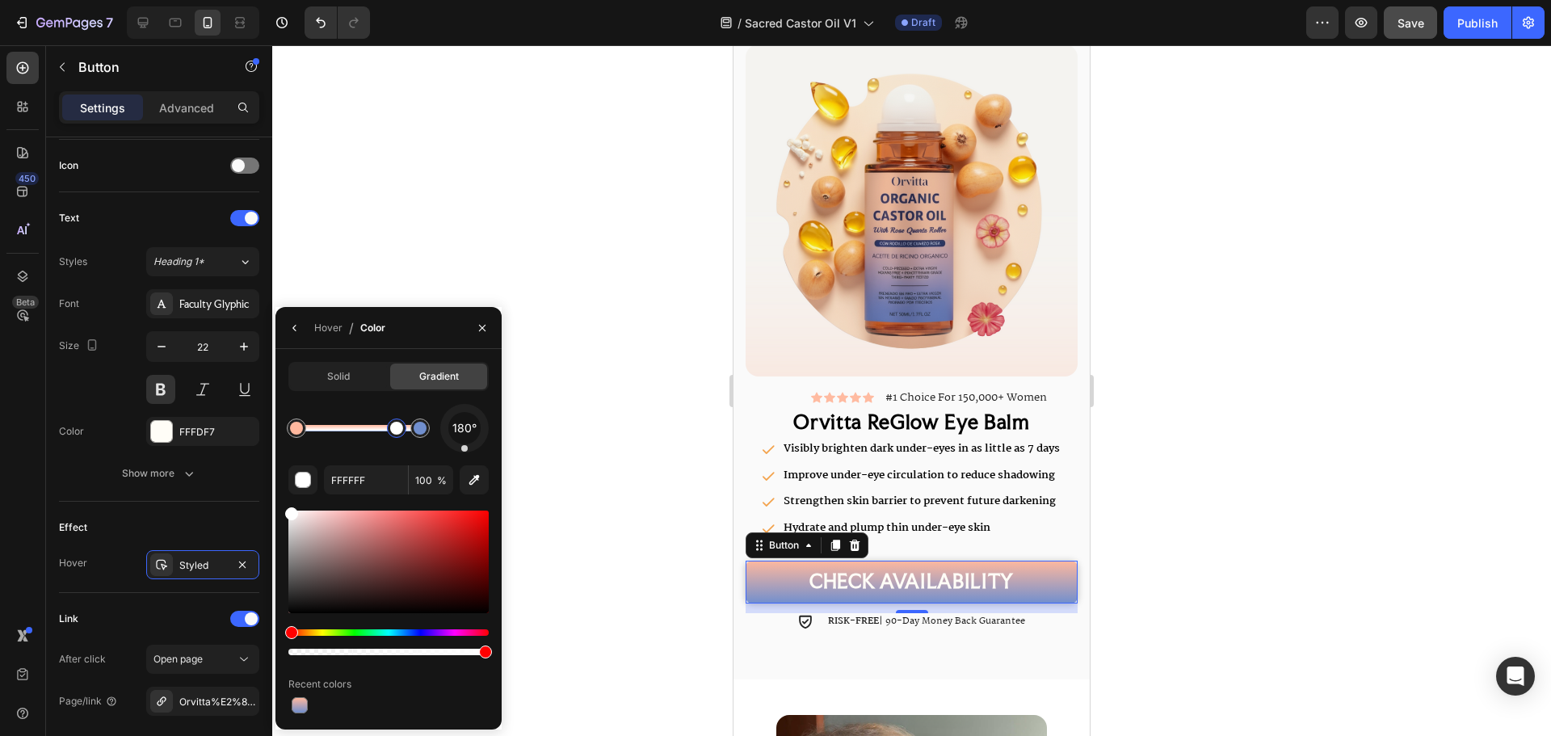
click at [397, 435] on div at bounding box center [396, 428] width 13 height 13
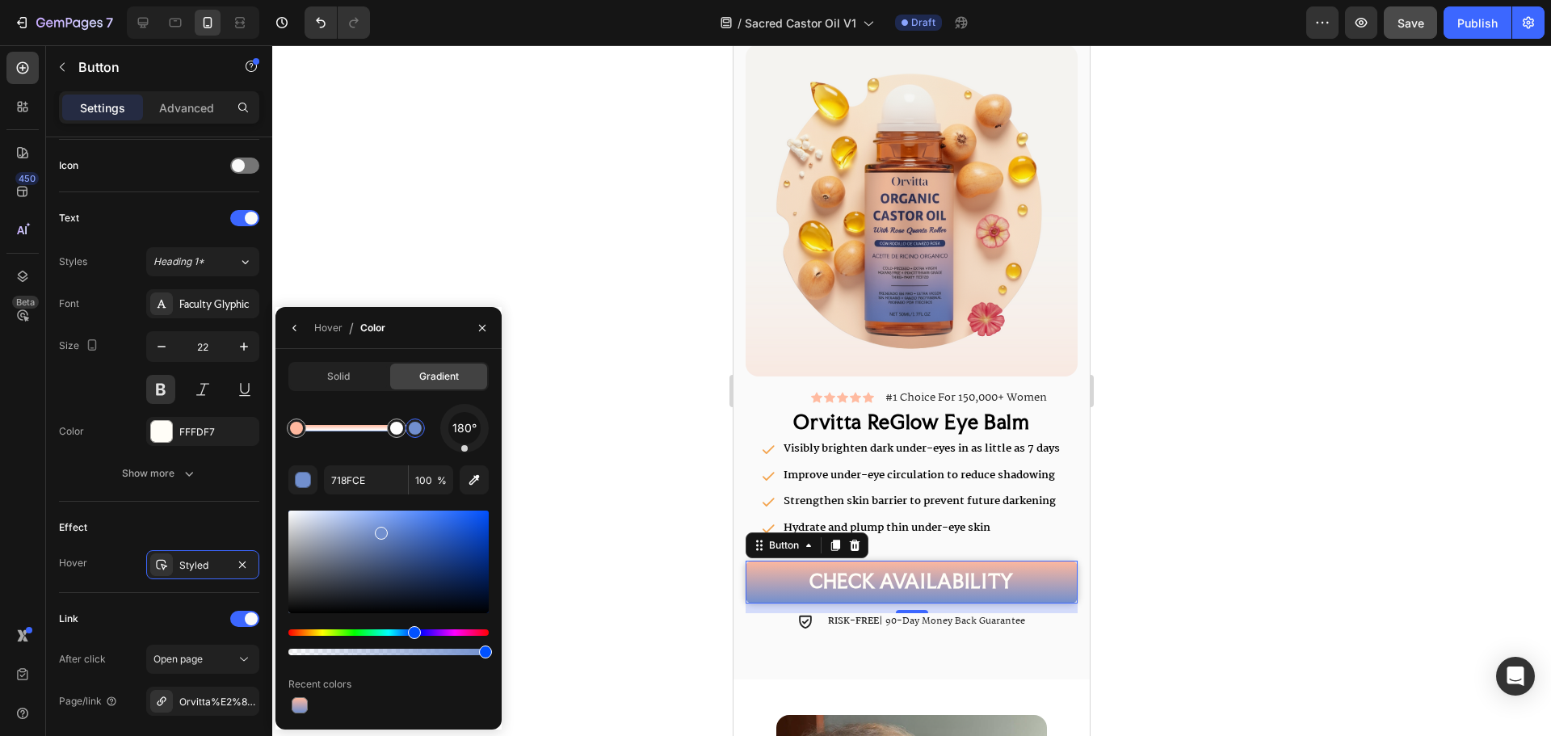
drag, startPoint x: 419, startPoint y: 434, endPoint x: 356, endPoint y: 433, distance: 63.0
click at [409, 433] on div at bounding box center [415, 428] width 13 height 13
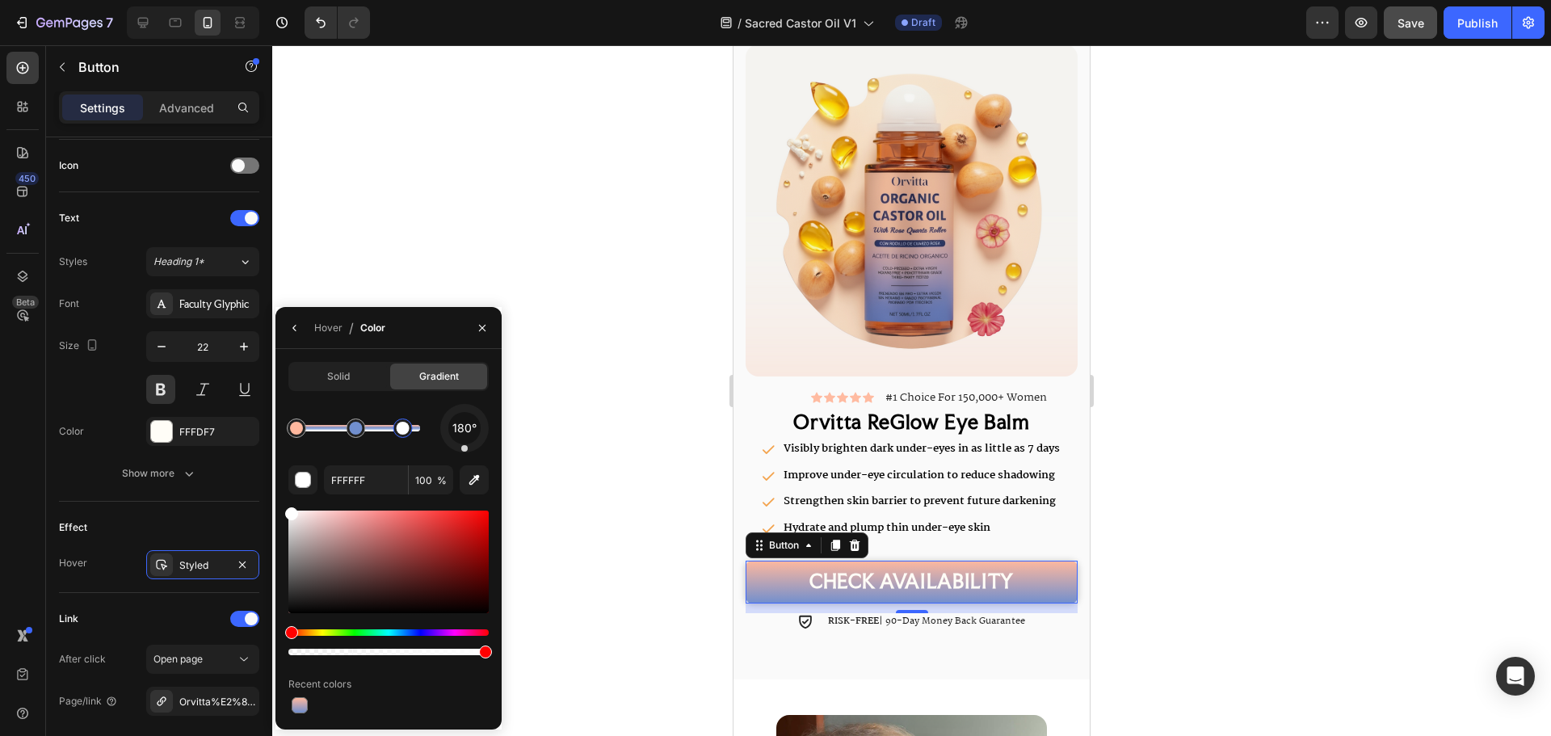
drag, startPoint x: 397, startPoint y: 435, endPoint x: 443, endPoint y: 433, distance: 45.3
click at [443, 433] on div "180°" at bounding box center [388, 428] width 200 height 48
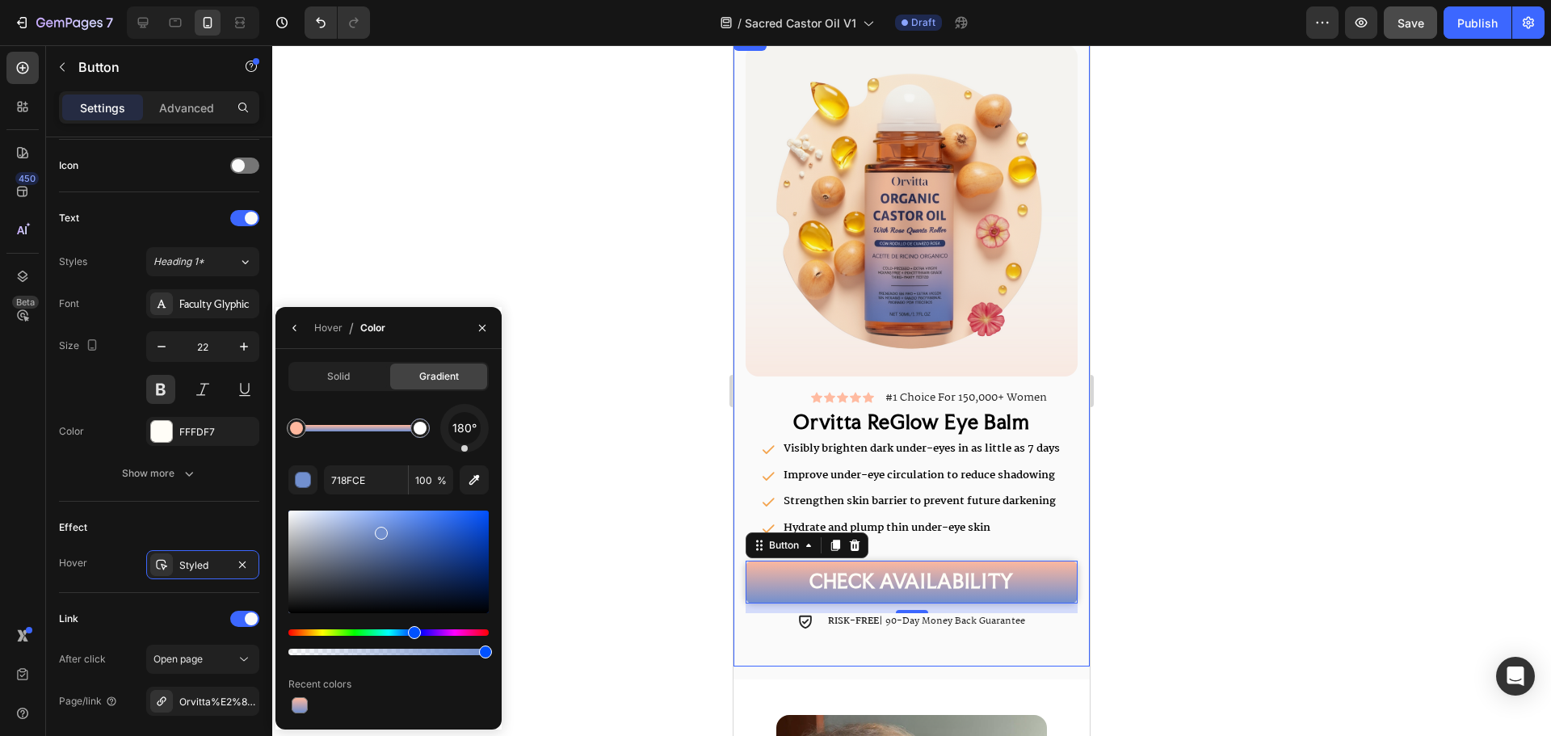
drag, startPoint x: 363, startPoint y: 433, endPoint x: 457, endPoint y: 441, distance: 94.9
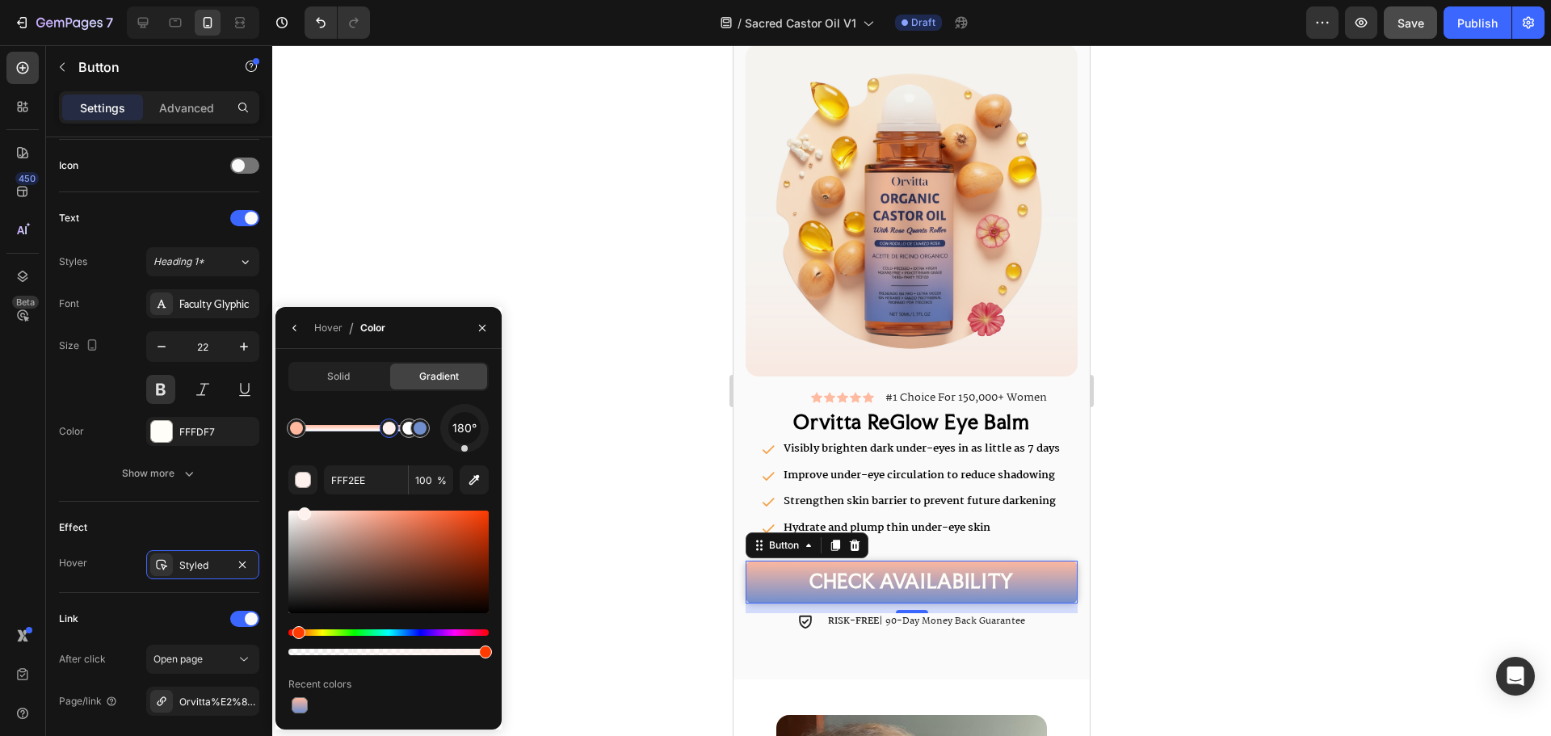
drag, startPoint x: 389, startPoint y: 429, endPoint x: 362, endPoint y: 429, distance: 27.5
click at [362, 429] on div at bounding box center [358, 428] width 124 height 6
click at [390, 412] on button "button" at bounding box center [390, 402] width 23 height 23
type input "FFB89E"
click at [358, 384] on div "Solid" at bounding box center [338, 376] width 97 height 26
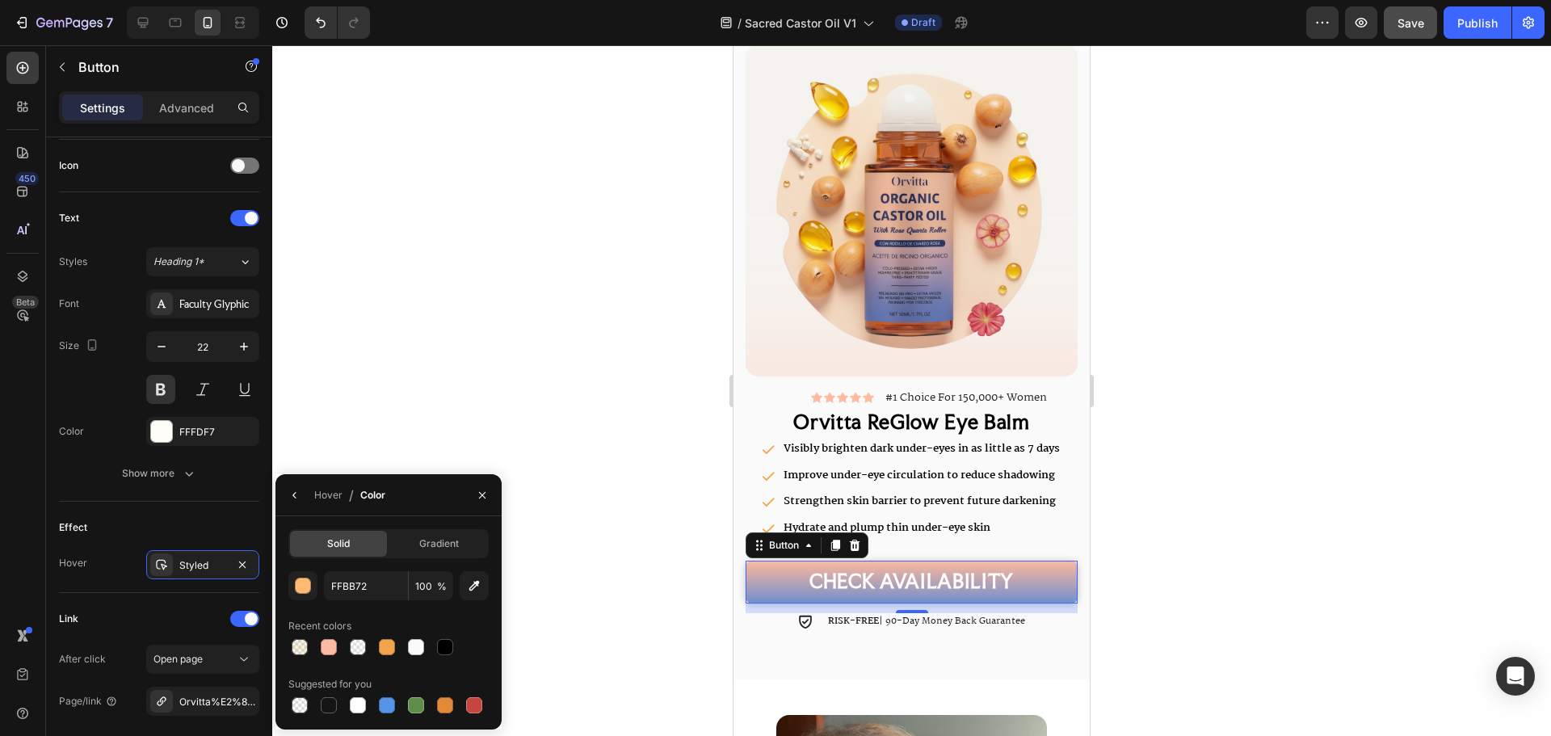
drag, startPoint x: 478, startPoint y: 496, endPoint x: 355, endPoint y: 529, distance: 127.9
click at [479, 496] on icon "button" at bounding box center [482, 495] width 13 height 13
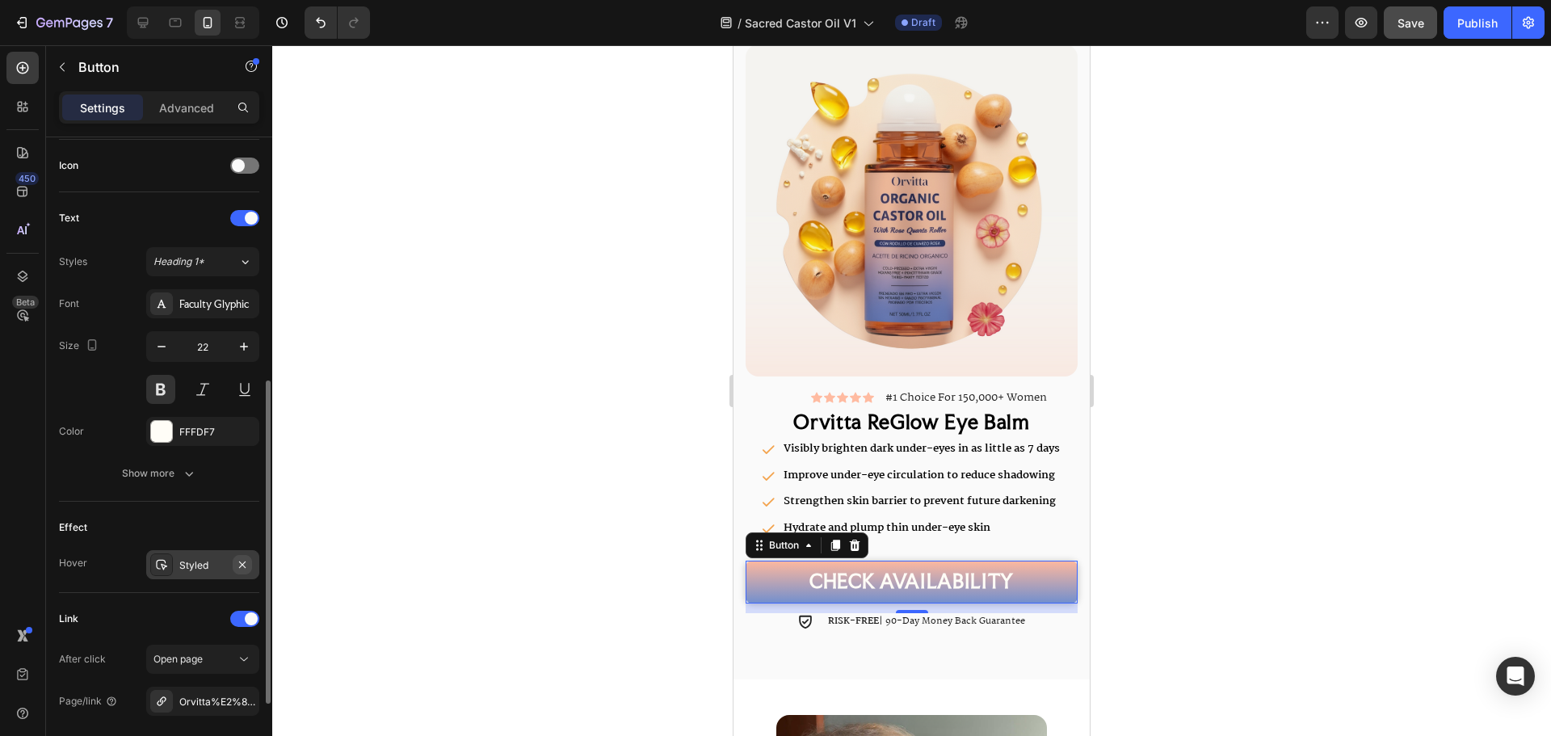
click at [242, 564] on icon "button" at bounding box center [242, 564] width 6 height 6
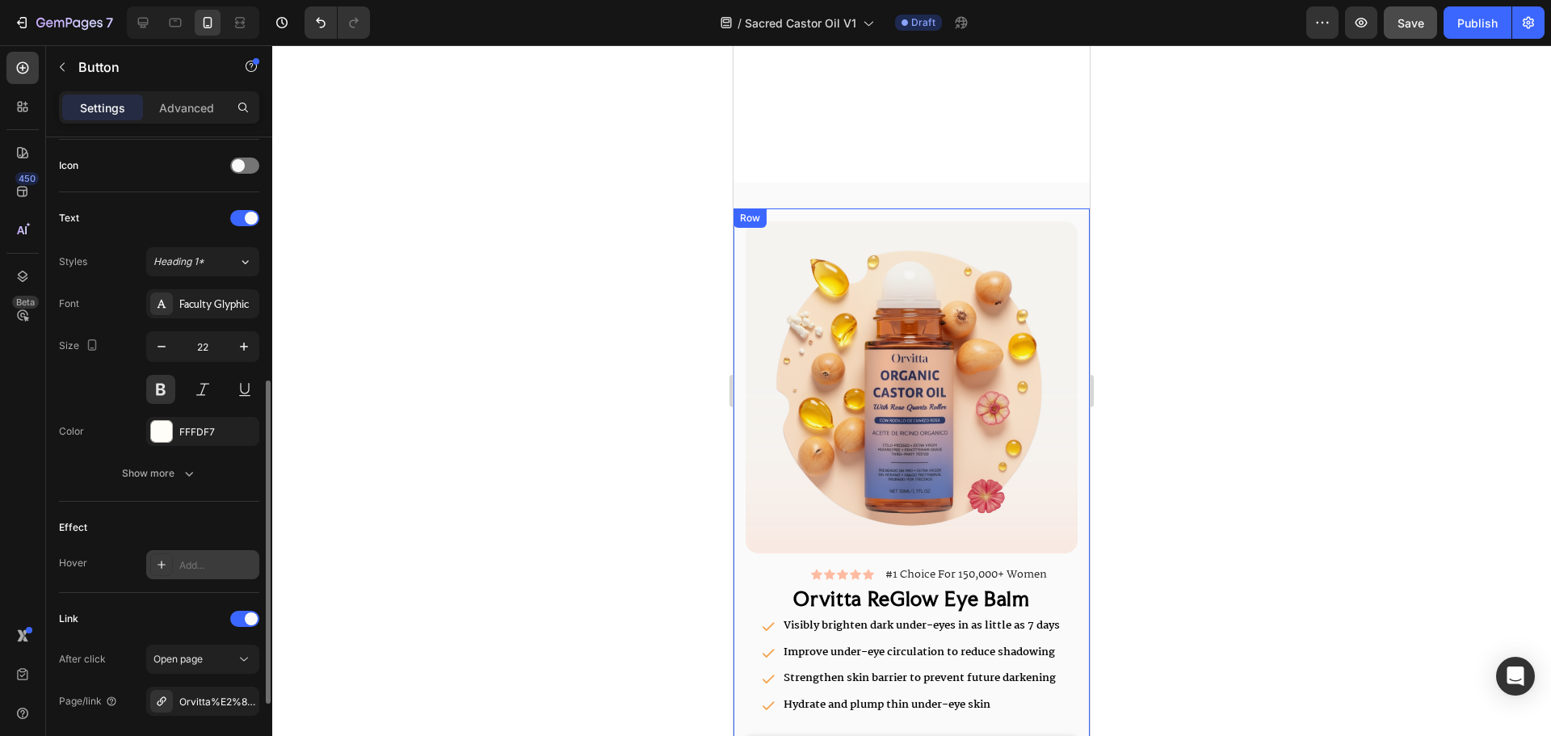
scroll to position [3231, 0]
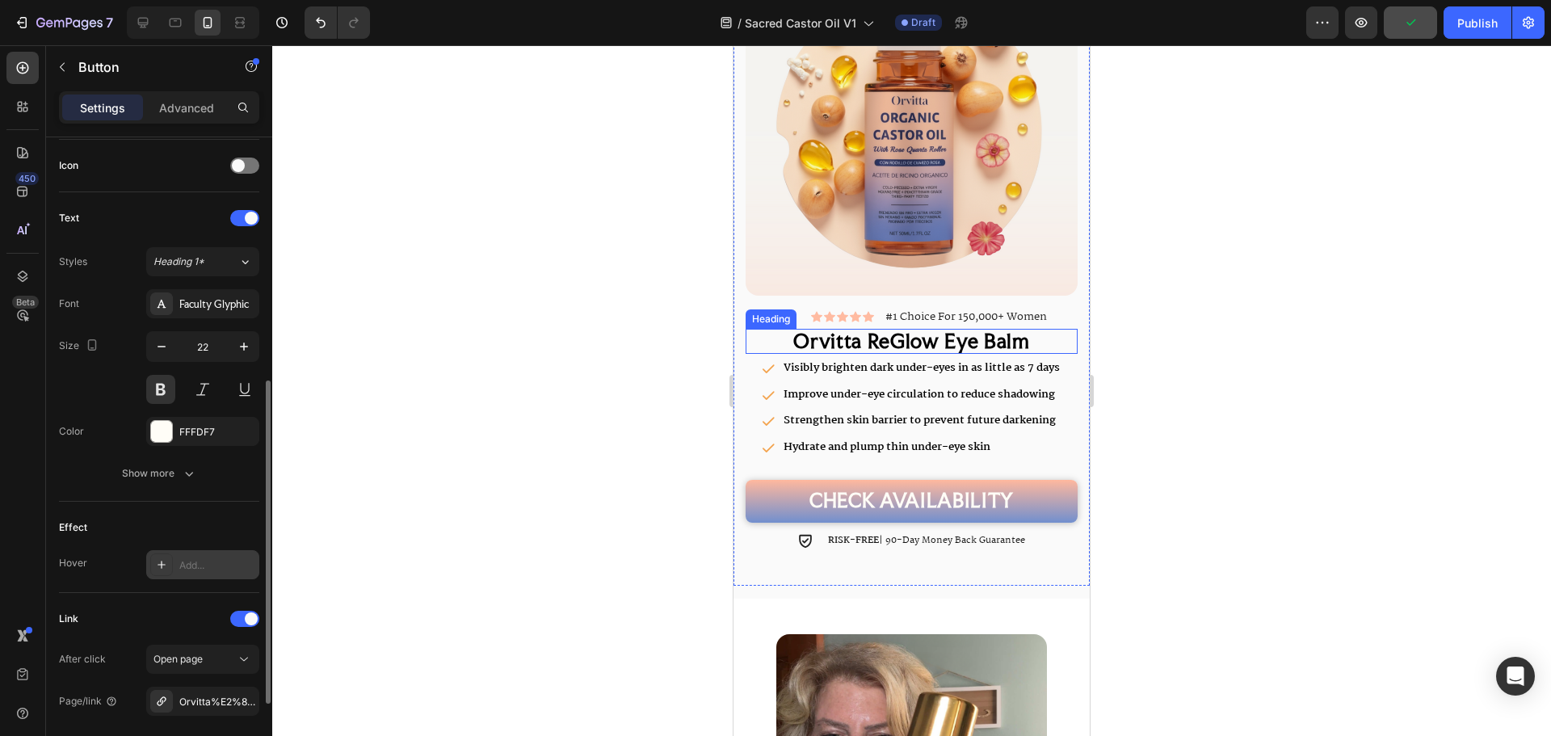
click at [980, 334] on h2 "Orvitta ReGlow Eye Balm" at bounding box center [912, 342] width 332 height 26
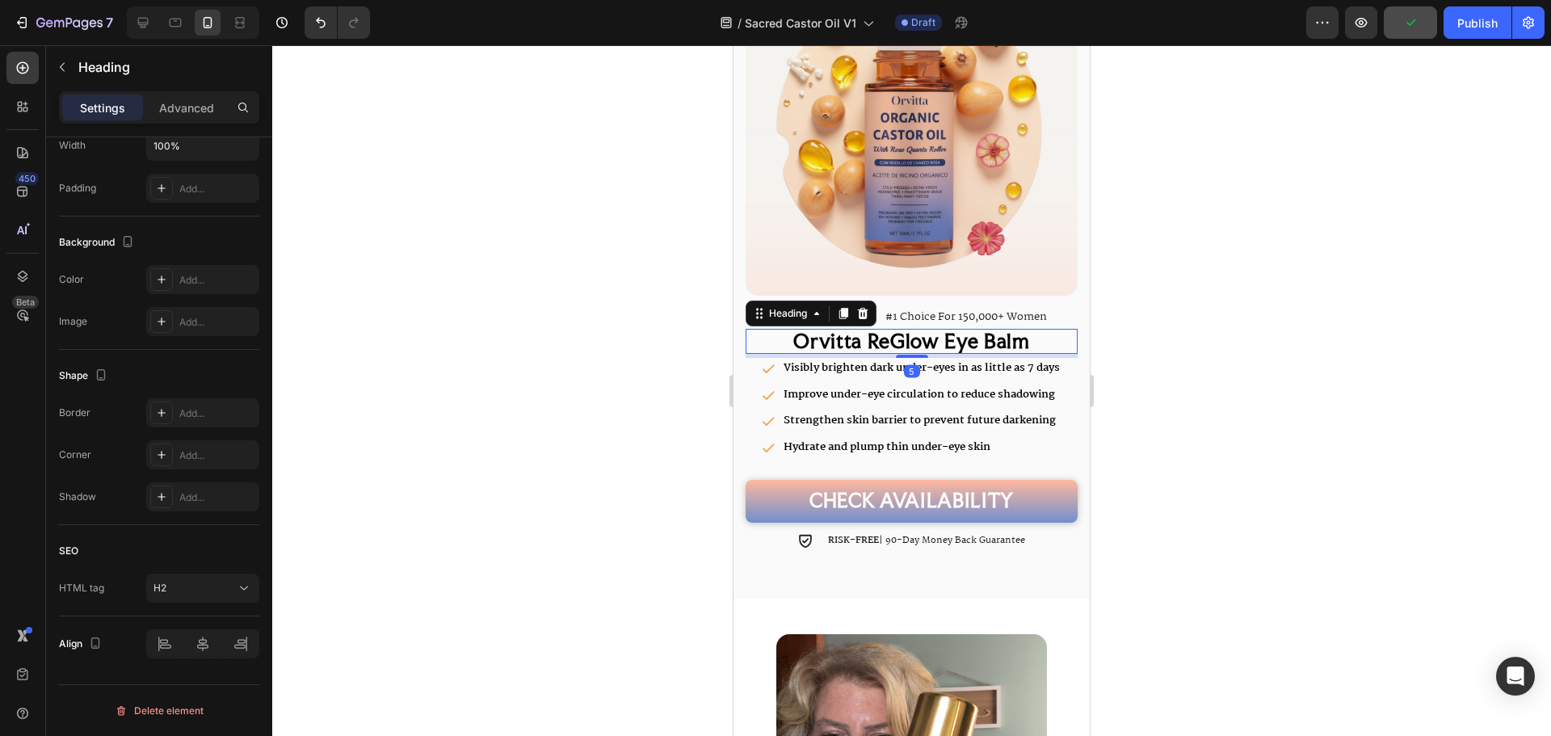
scroll to position [0, 0]
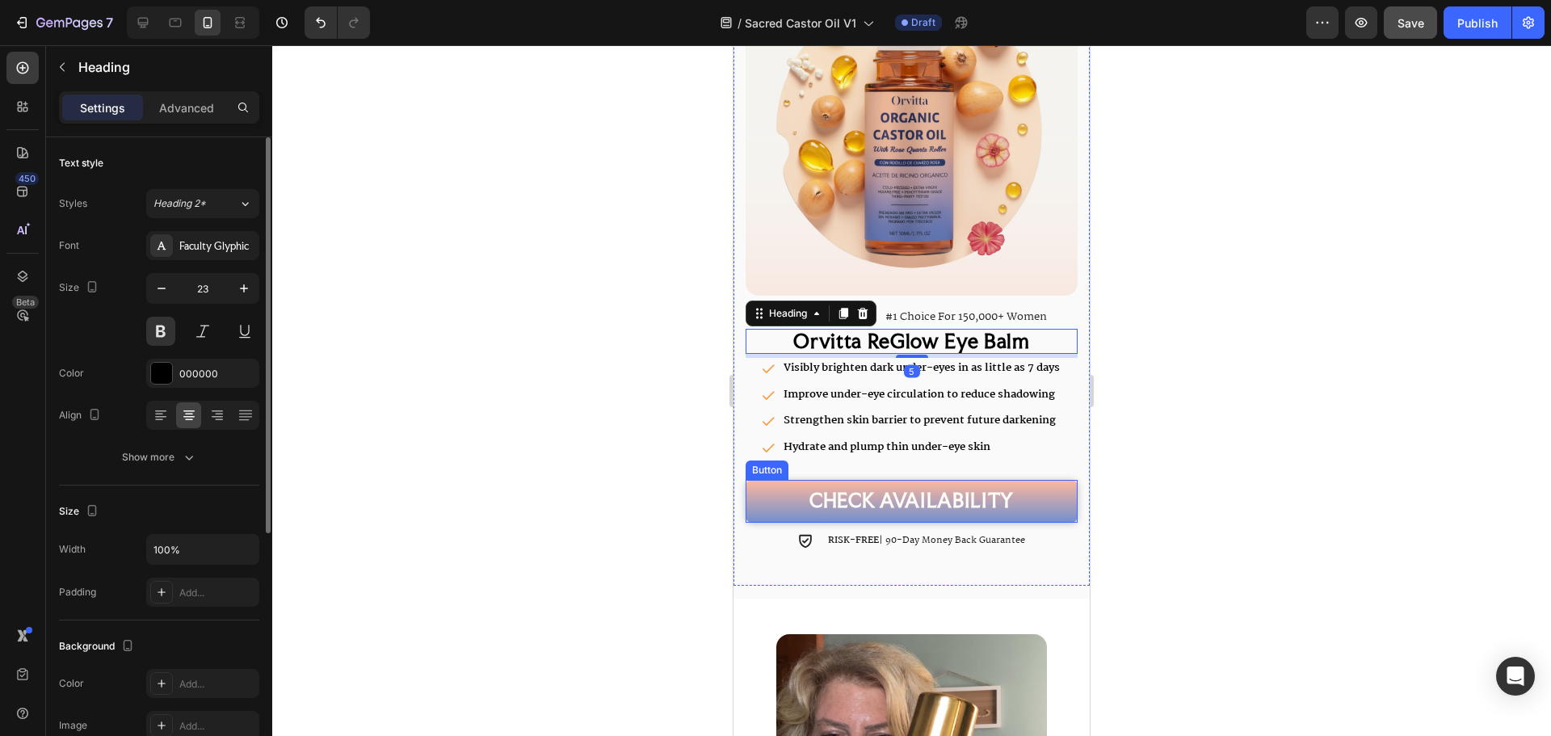
drag, startPoint x: 1021, startPoint y: 568, endPoint x: 951, endPoint y: 509, distance: 91.7
click at [1050, 503] on link "CHECK AVAILABILITY" at bounding box center [912, 501] width 332 height 43
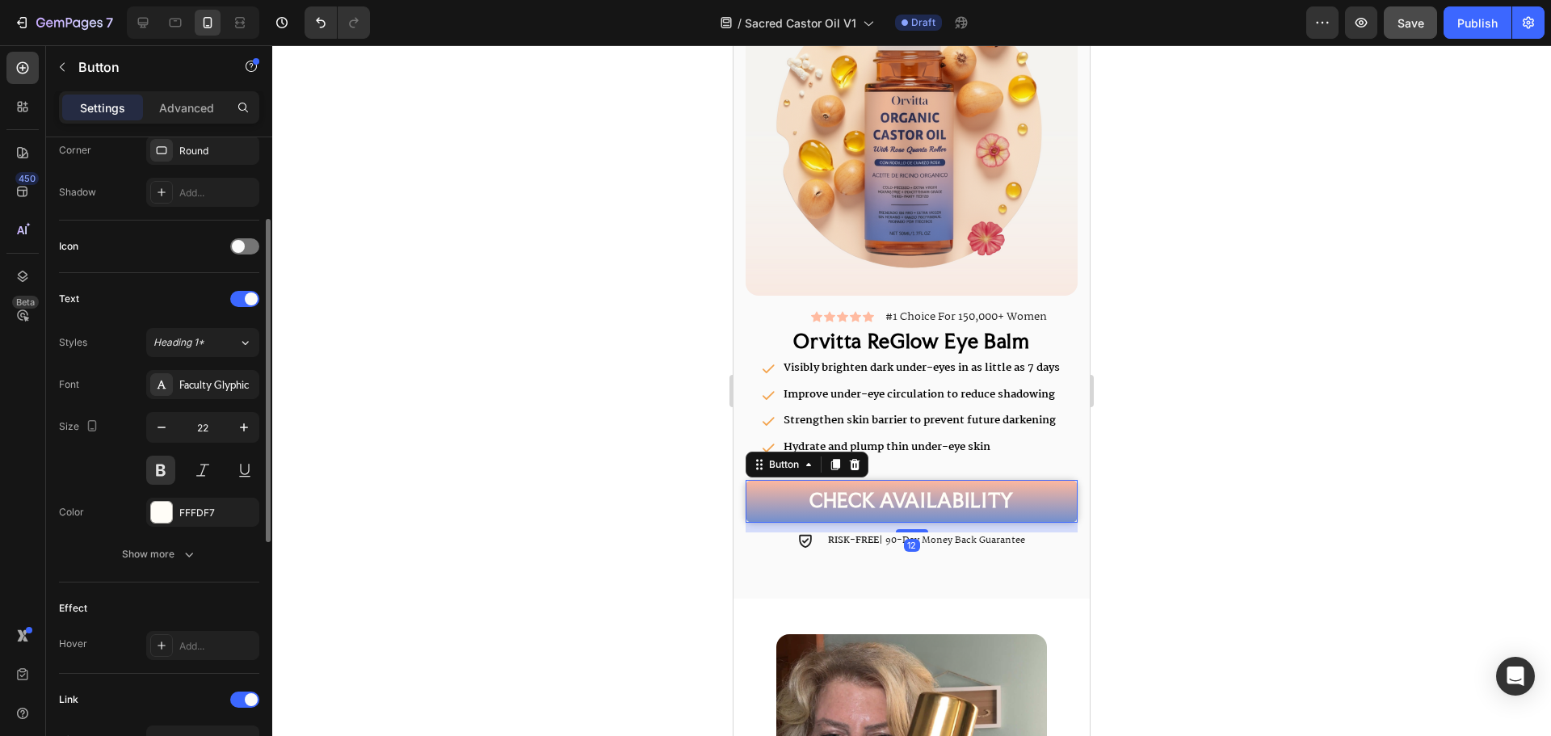
scroll to position [640, 0]
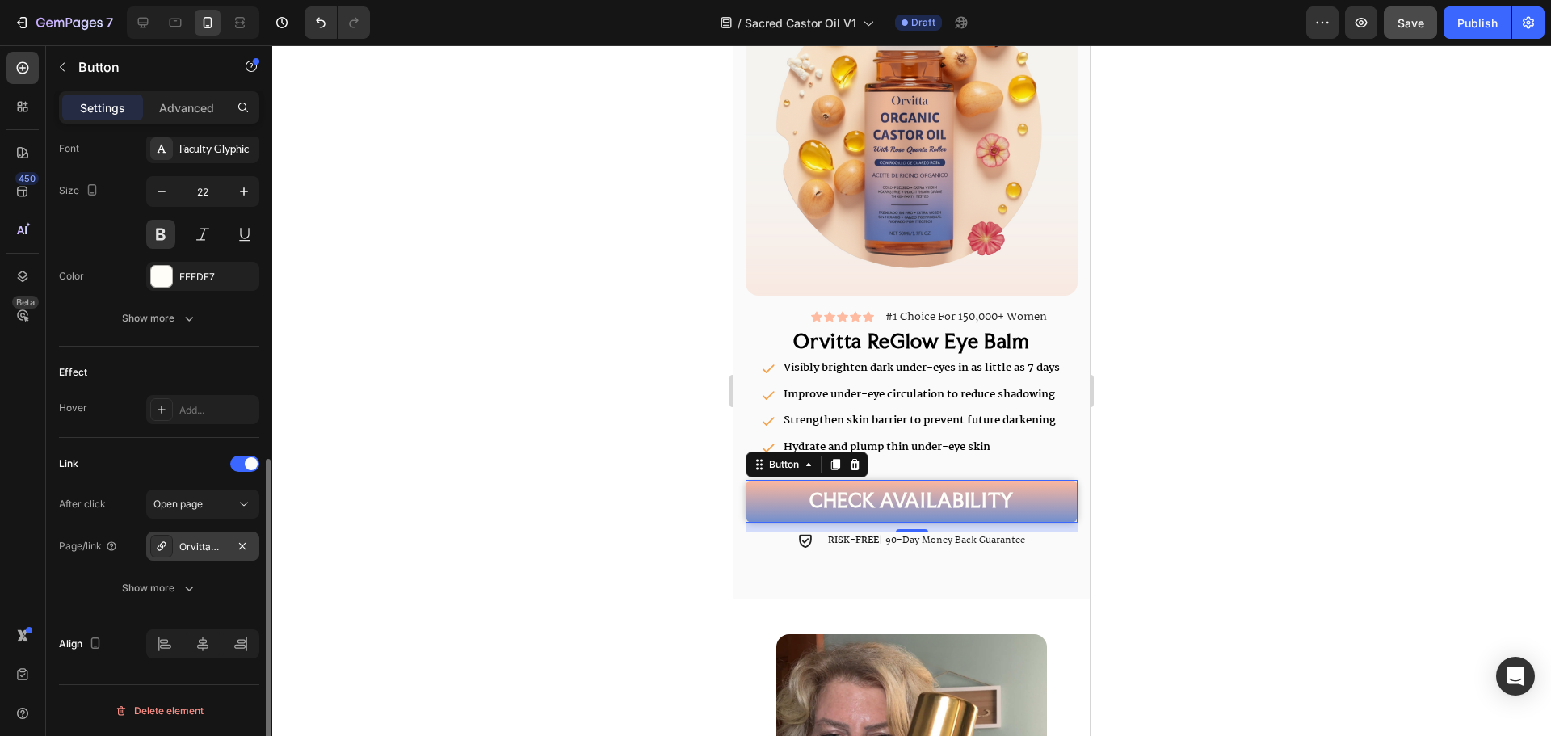
click at [204, 536] on div "Orvitta%E2%84%A2-reglow-eye-balm" at bounding box center [202, 546] width 113 height 29
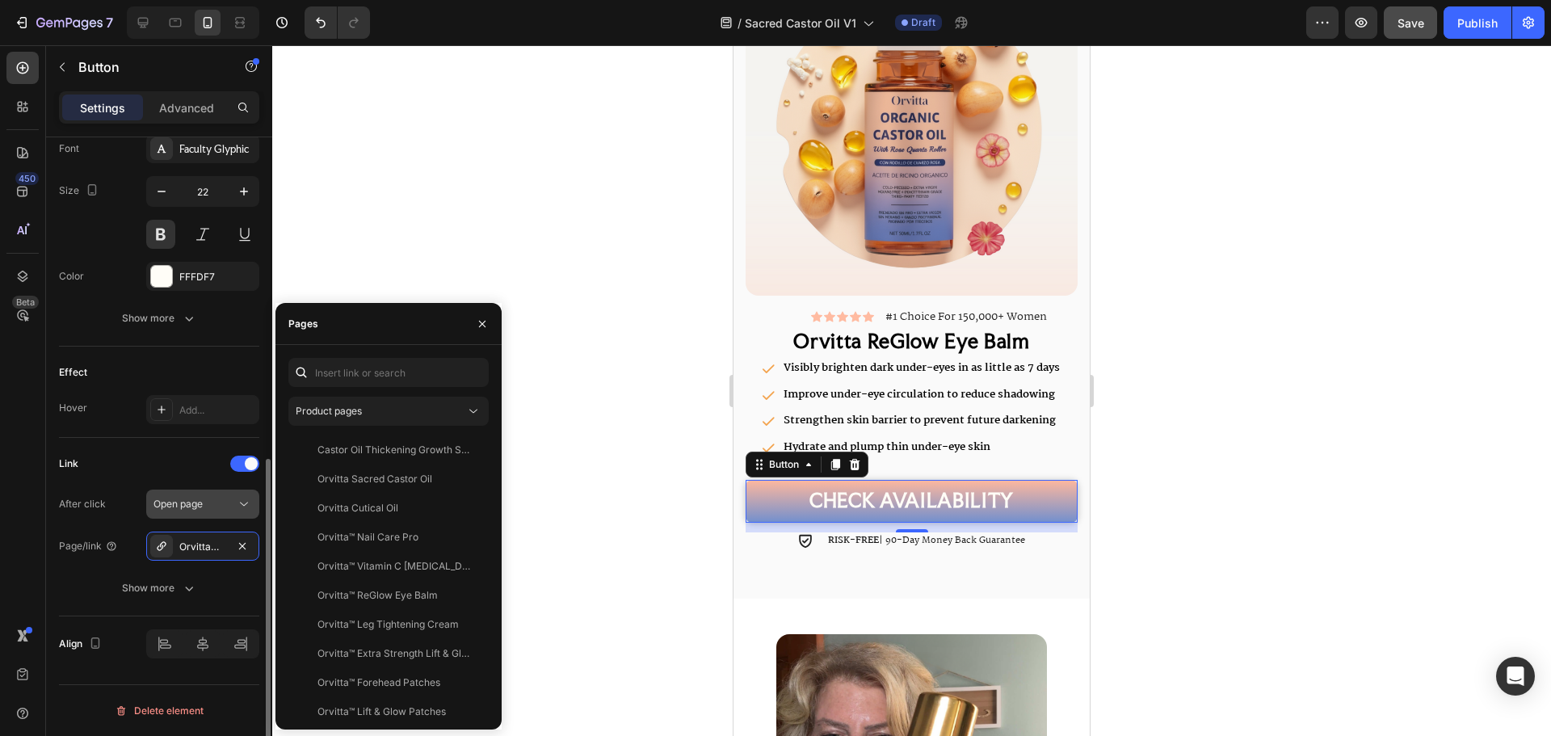
click at [212, 504] on div "Open page" at bounding box center [194, 504] width 82 height 15
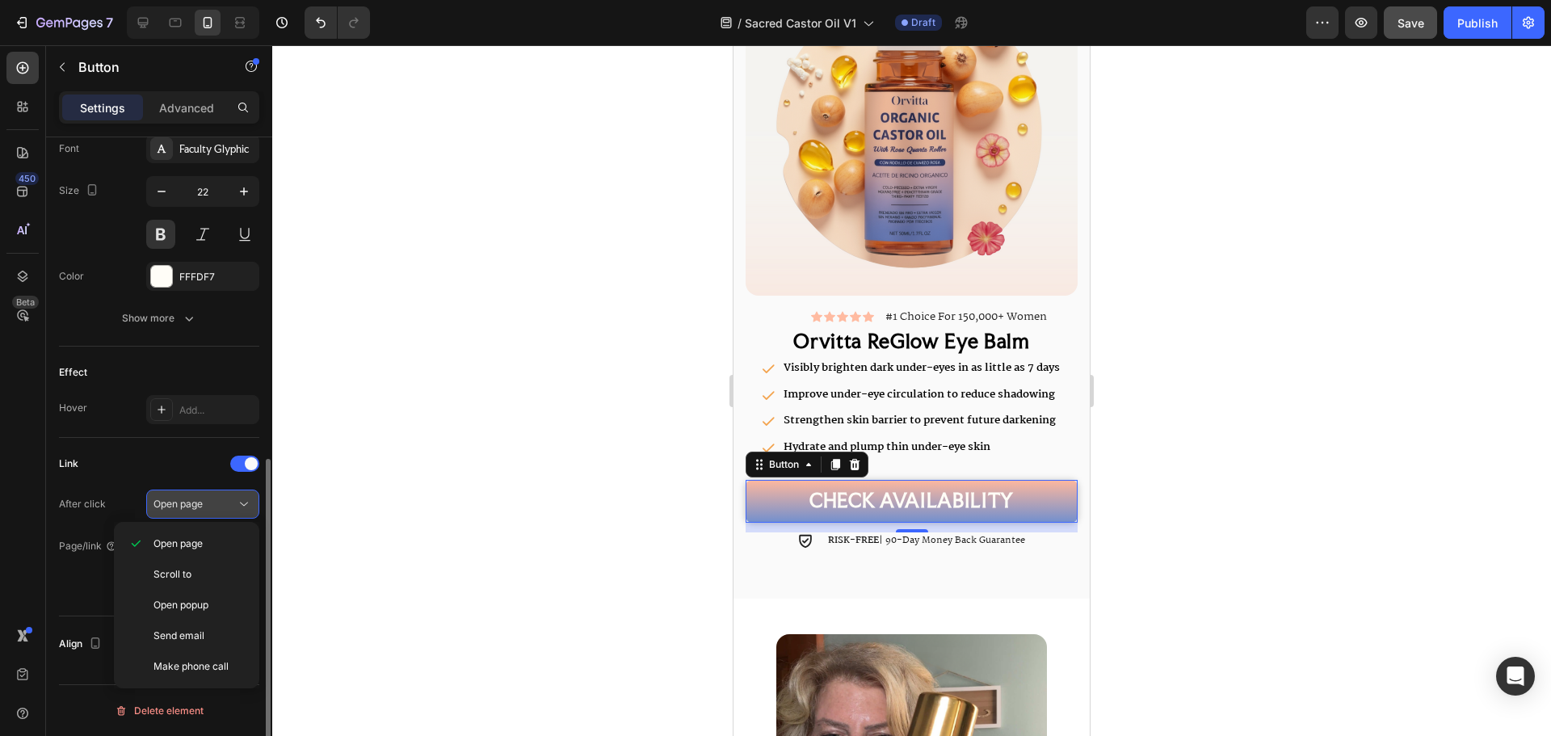
click at [212, 504] on div "Open page" at bounding box center [194, 504] width 82 height 15
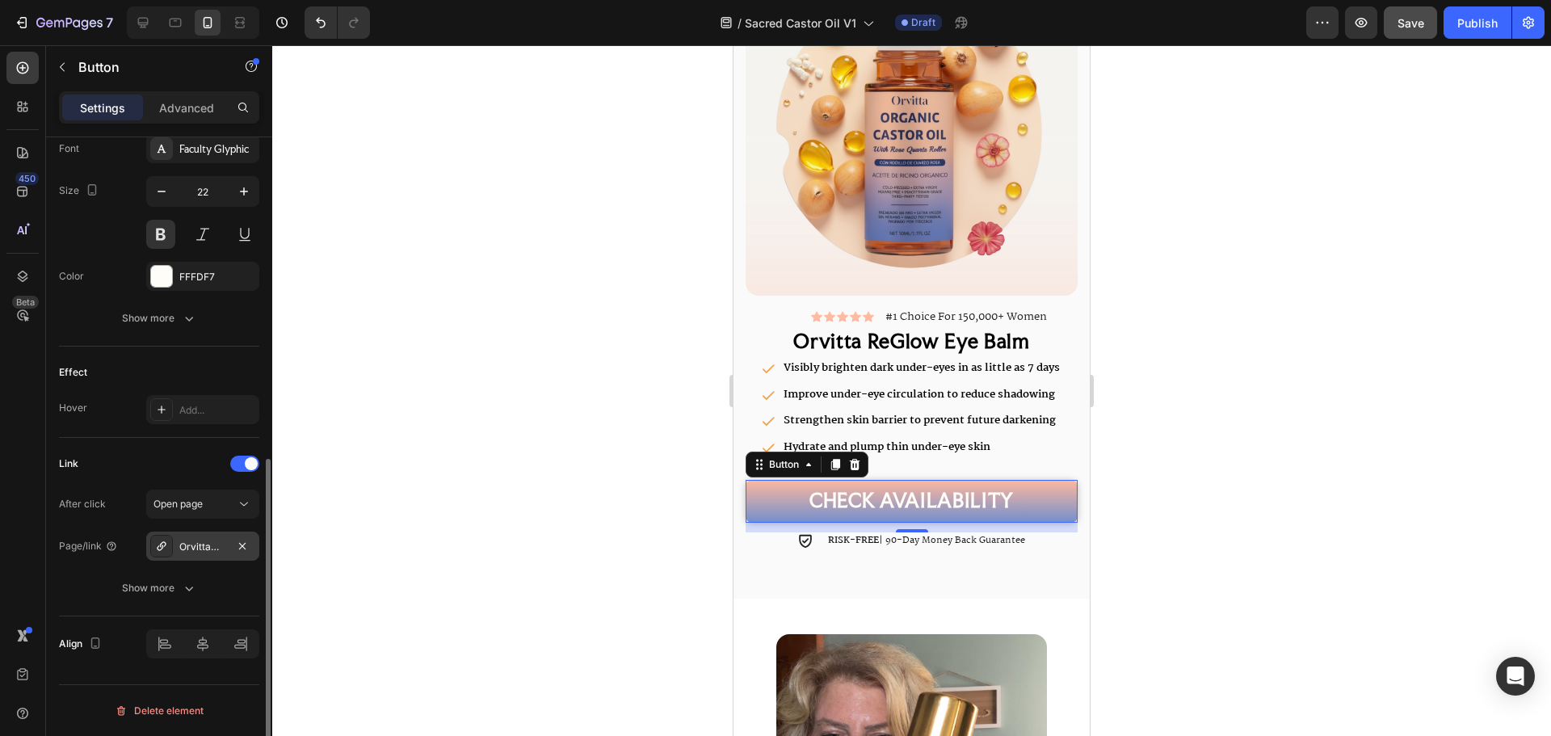
click at [180, 554] on div "Orvitta%E2%84%A2-reglow-eye-balm" at bounding box center [202, 546] width 113 height 29
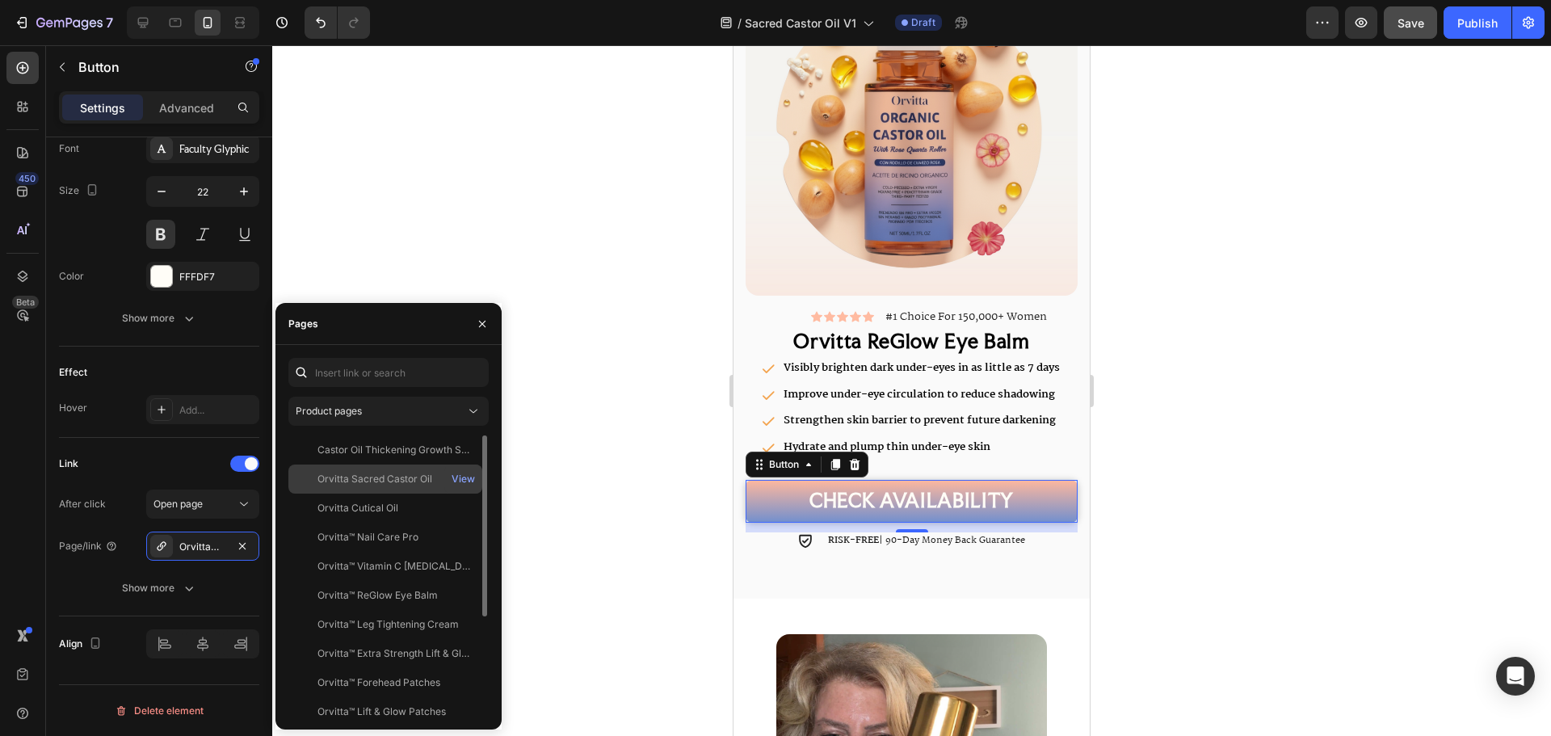
click at [422, 478] on div "Orvitta Sacred Castor Oil" at bounding box center [374, 479] width 115 height 15
click at [475, 474] on button "View" at bounding box center [463, 479] width 25 height 23
click at [361, 494] on div "Orvitta Sacred Castor Oil View" at bounding box center [385, 508] width 194 height 29
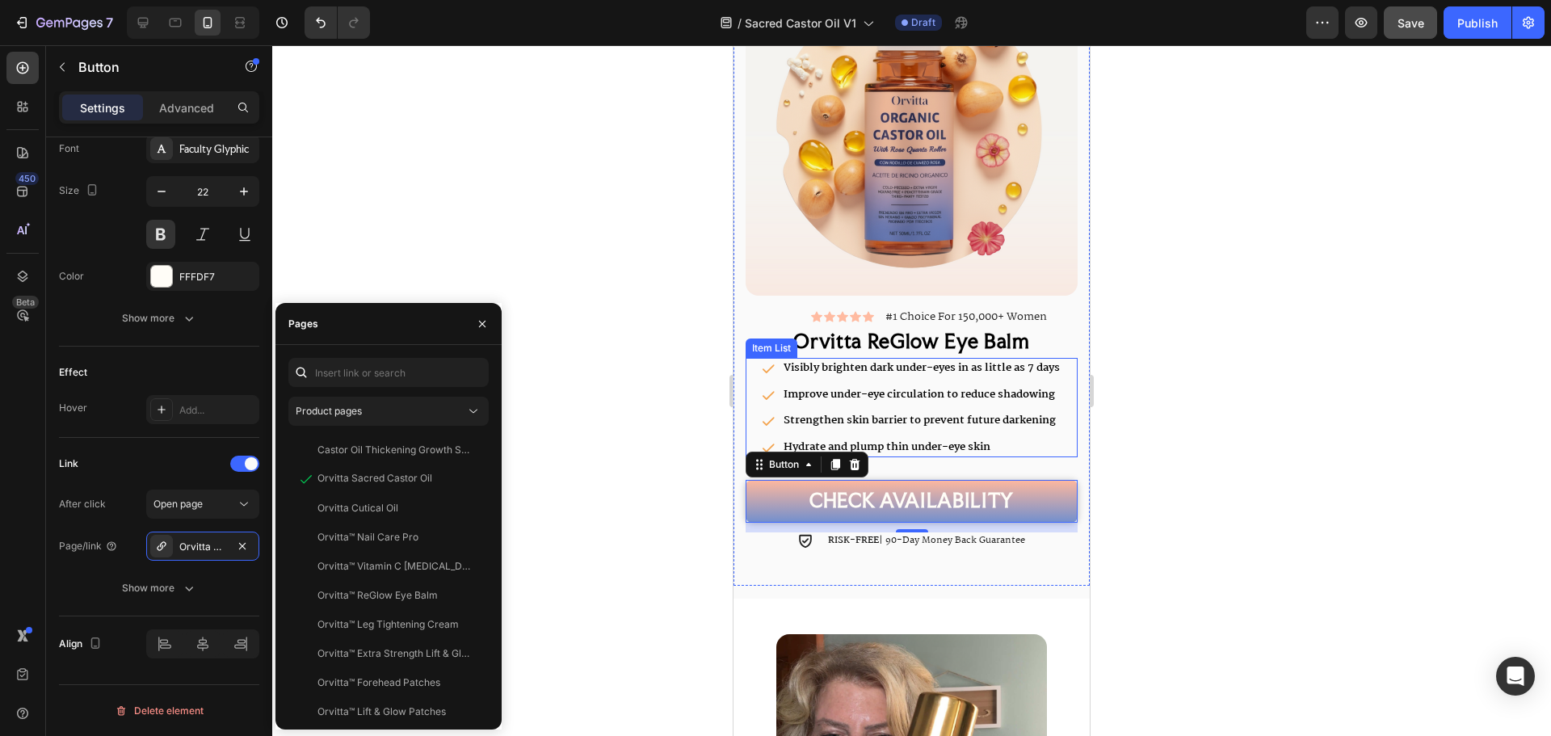
click at [951, 329] on h2 "Orvitta ReGlow Eye Balm" at bounding box center [912, 342] width 332 height 26
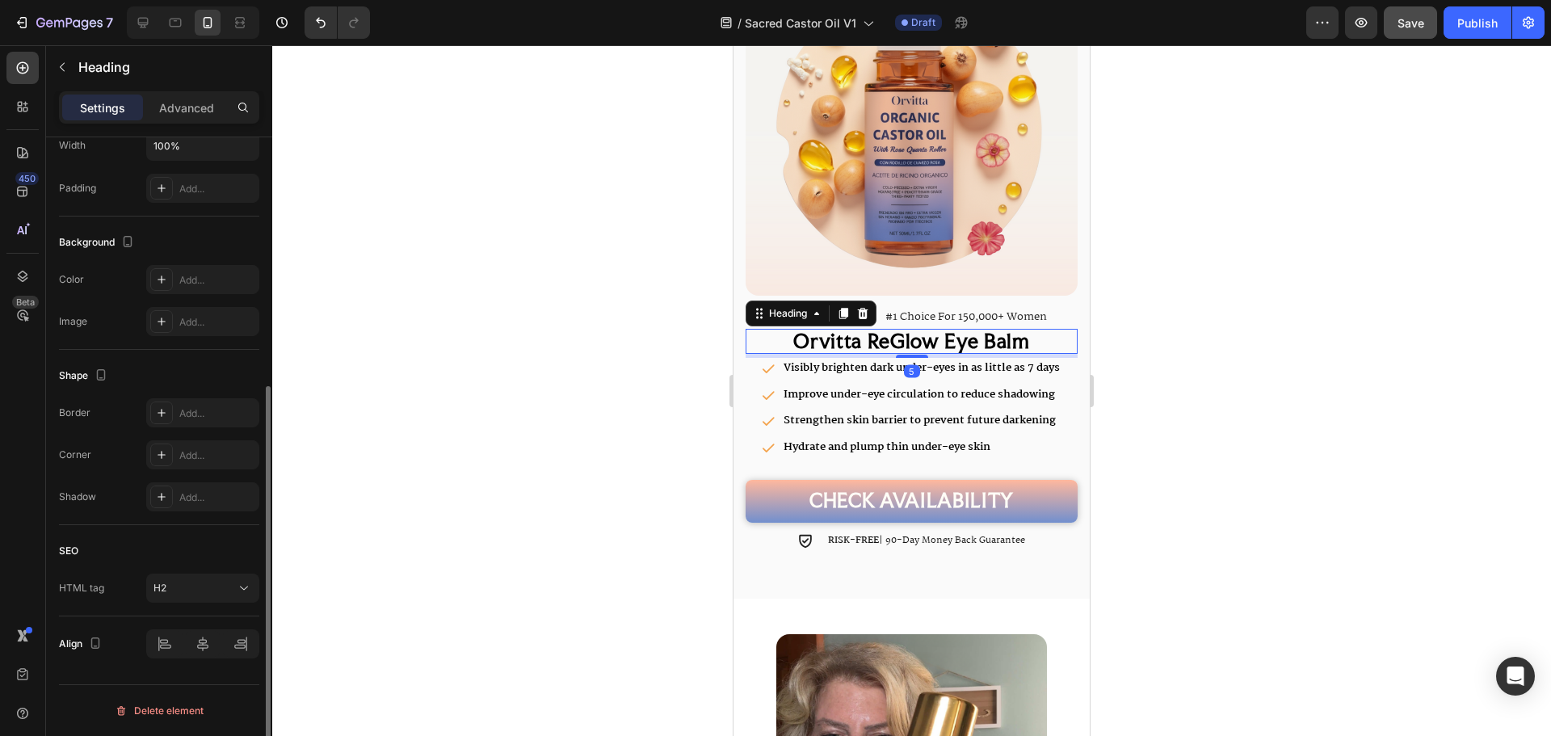
scroll to position [0, 0]
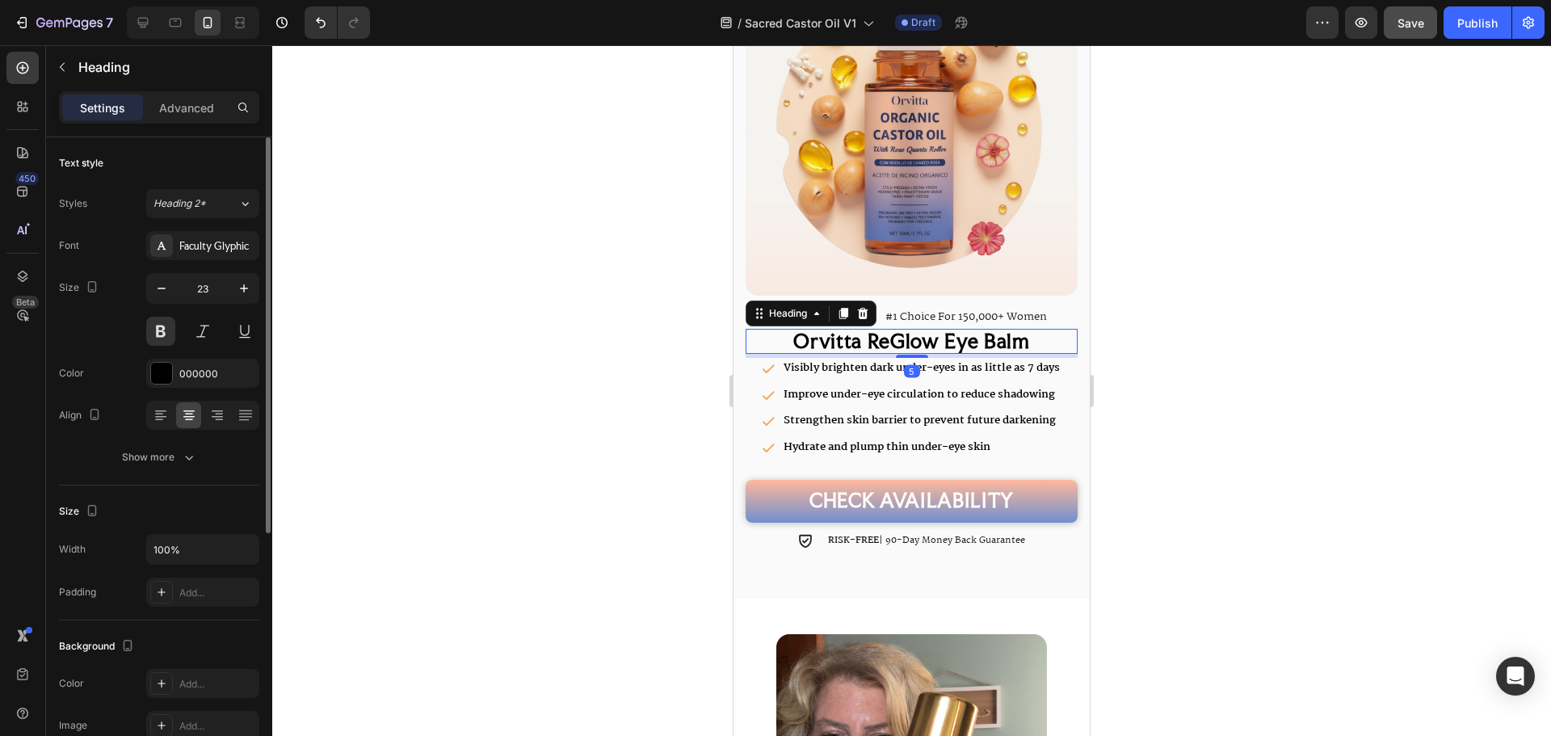
click at [951, 329] on h2 "Orvitta ReGlow Eye Balm" at bounding box center [912, 342] width 332 height 26
click at [951, 330] on p "Orvitta ReGlow Eye Balm" at bounding box center [911, 341] width 329 height 23
click at [897, 330] on p "Orvitta ReGlow Eye Balm" at bounding box center [911, 341] width 329 height 23
click at [903, 332] on p "Orvitta ReGlow Eye Balm" at bounding box center [911, 341] width 329 height 23
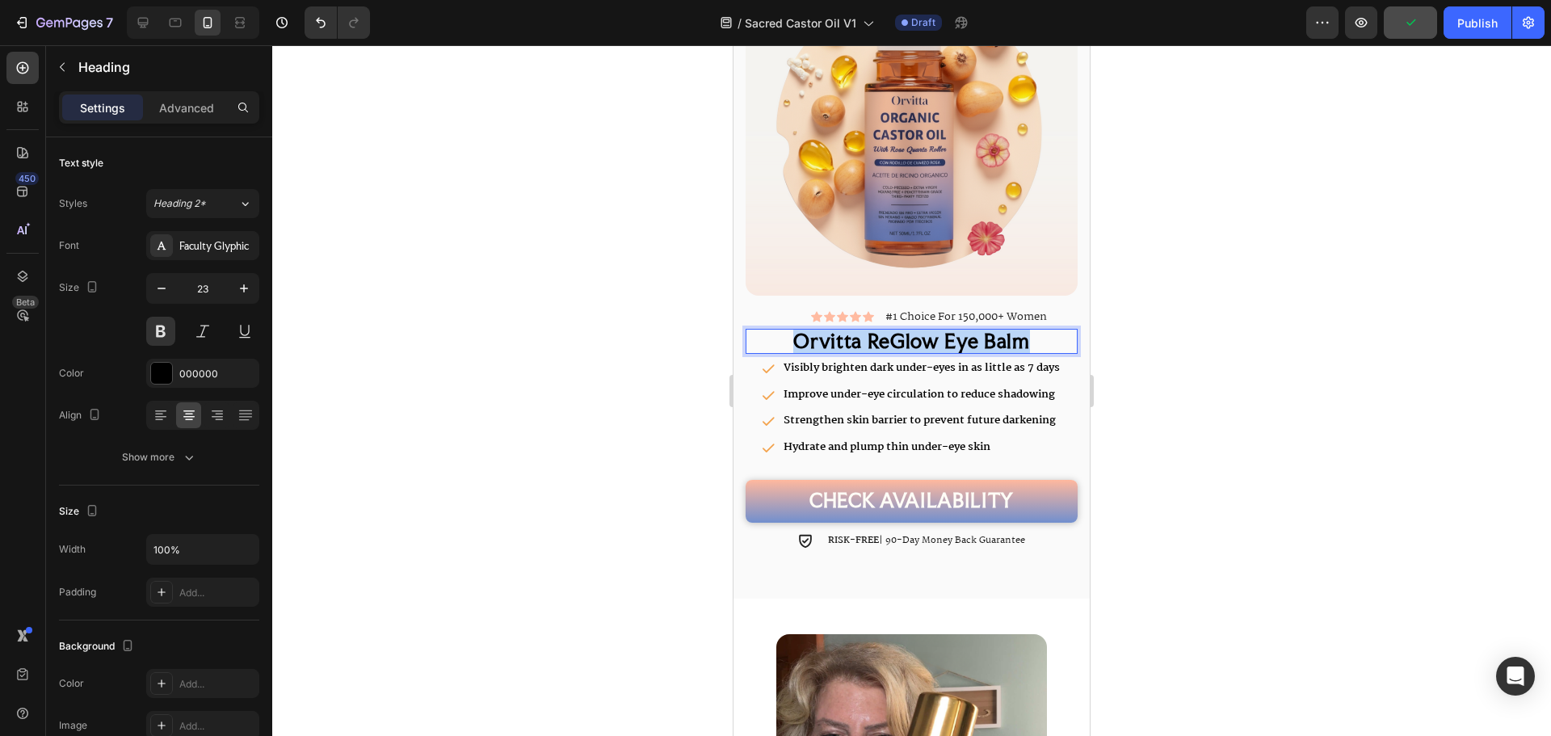
click at [903, 332] on p "Orvitta ReGlow Eye Balm" at bounding box center [911, 341] width 329 height 23
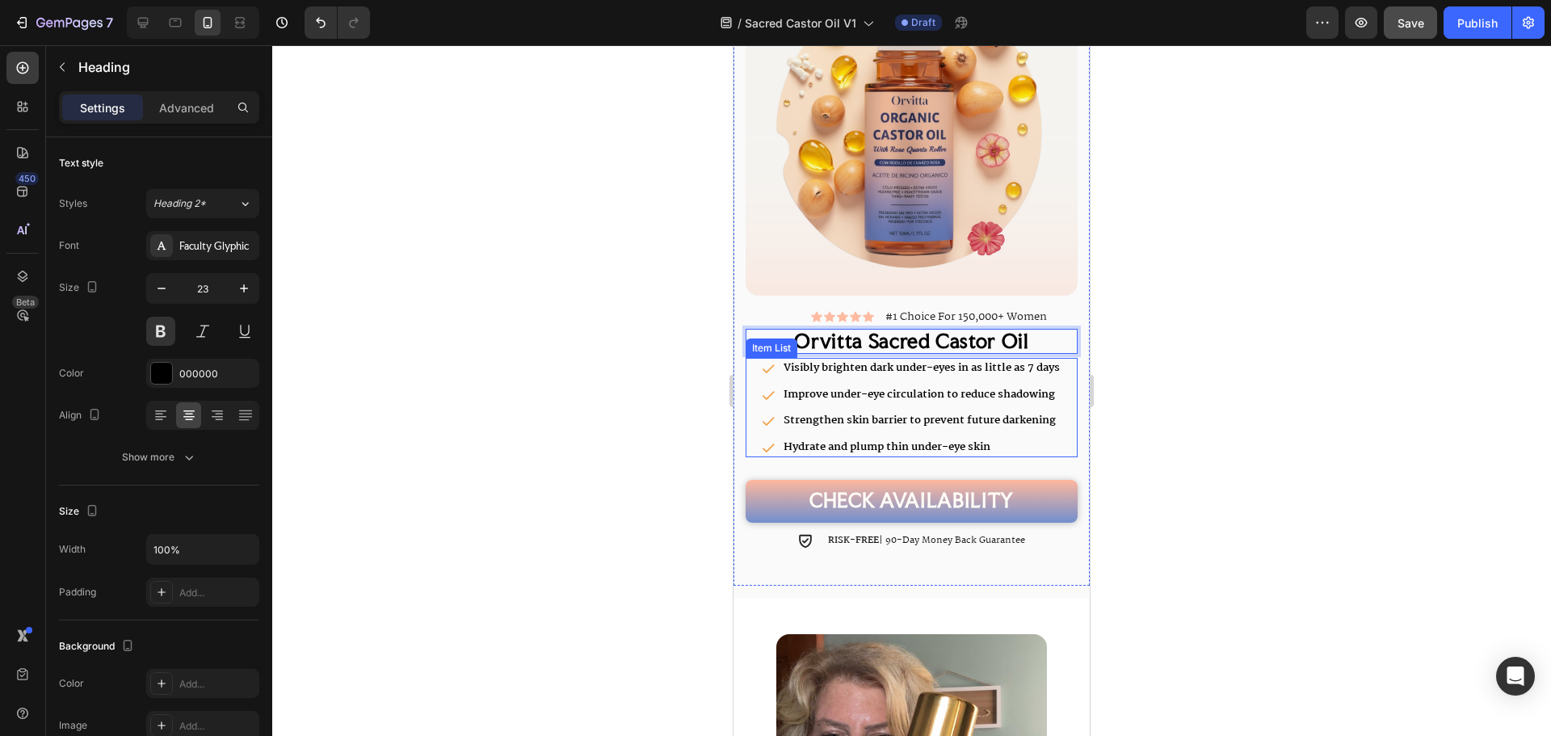
click at [929, 387] on p "Improve under-eye circulation to reduce shadowing" at bounding box center [922, 395] width 276 height 16
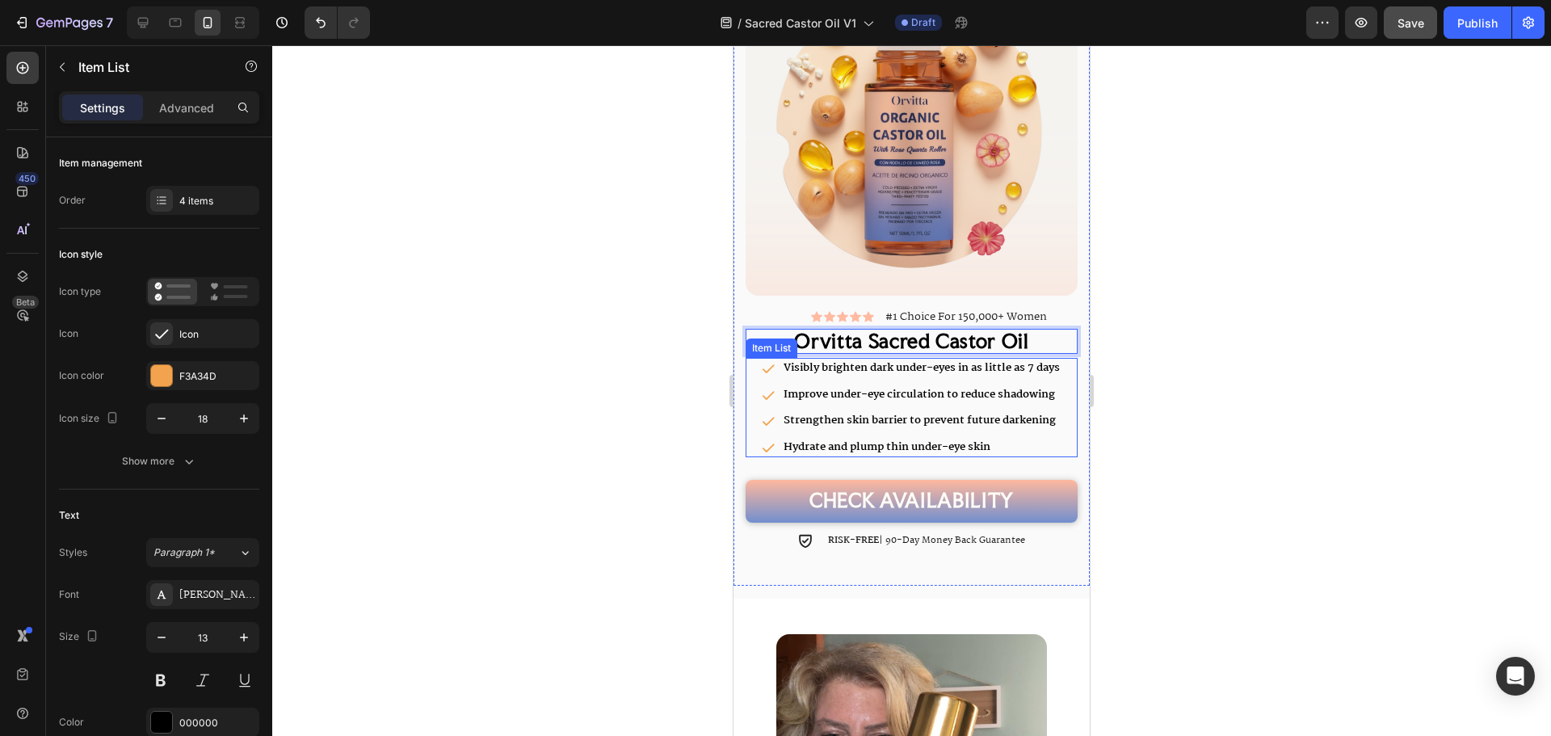
click at [1242, 399] on div at bounding box center [911, 390] width 1279 height 691
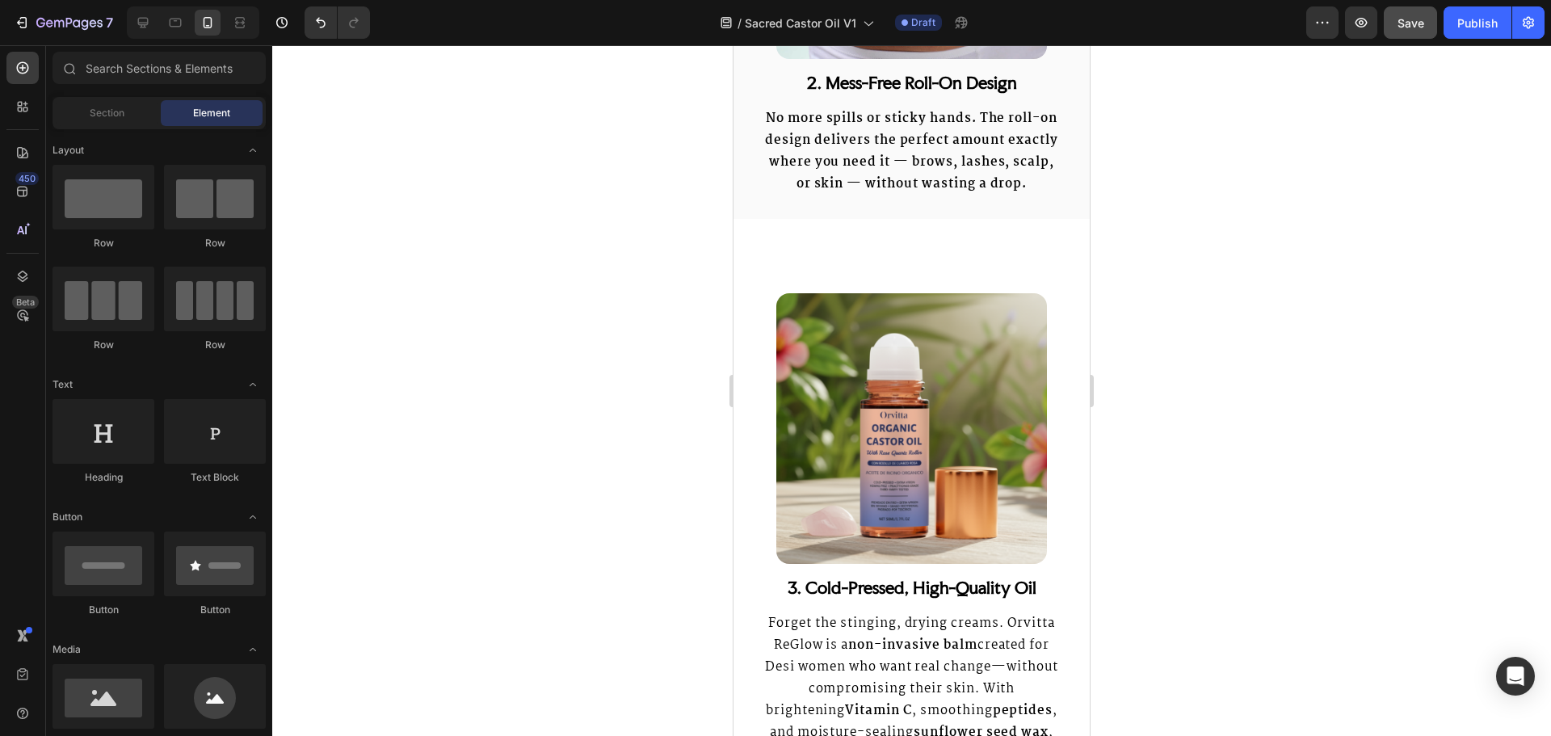
scroll to position [2181, 0]
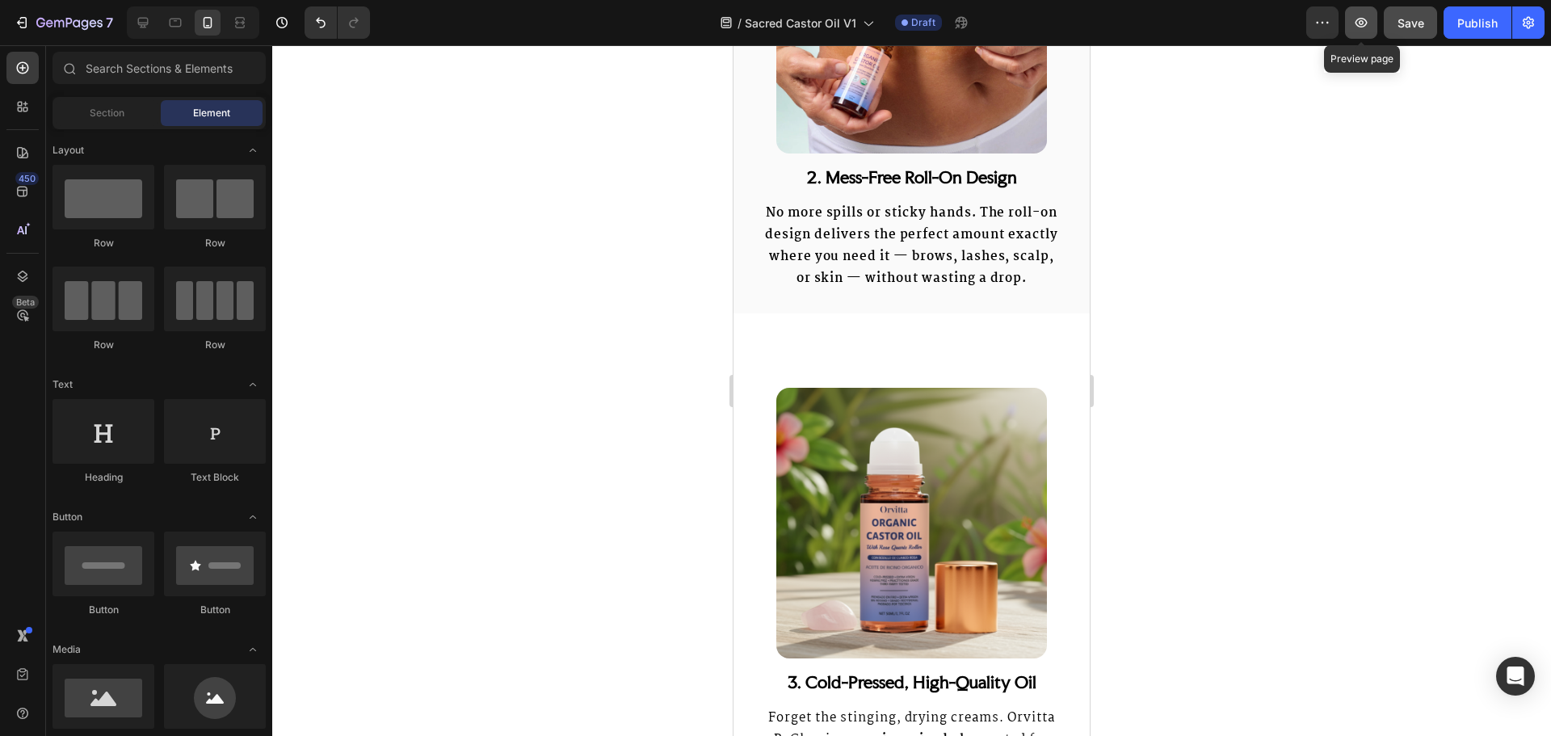
click at [1377, 32] on button "button" at bounding box center [1361, 22] width 32 height 32
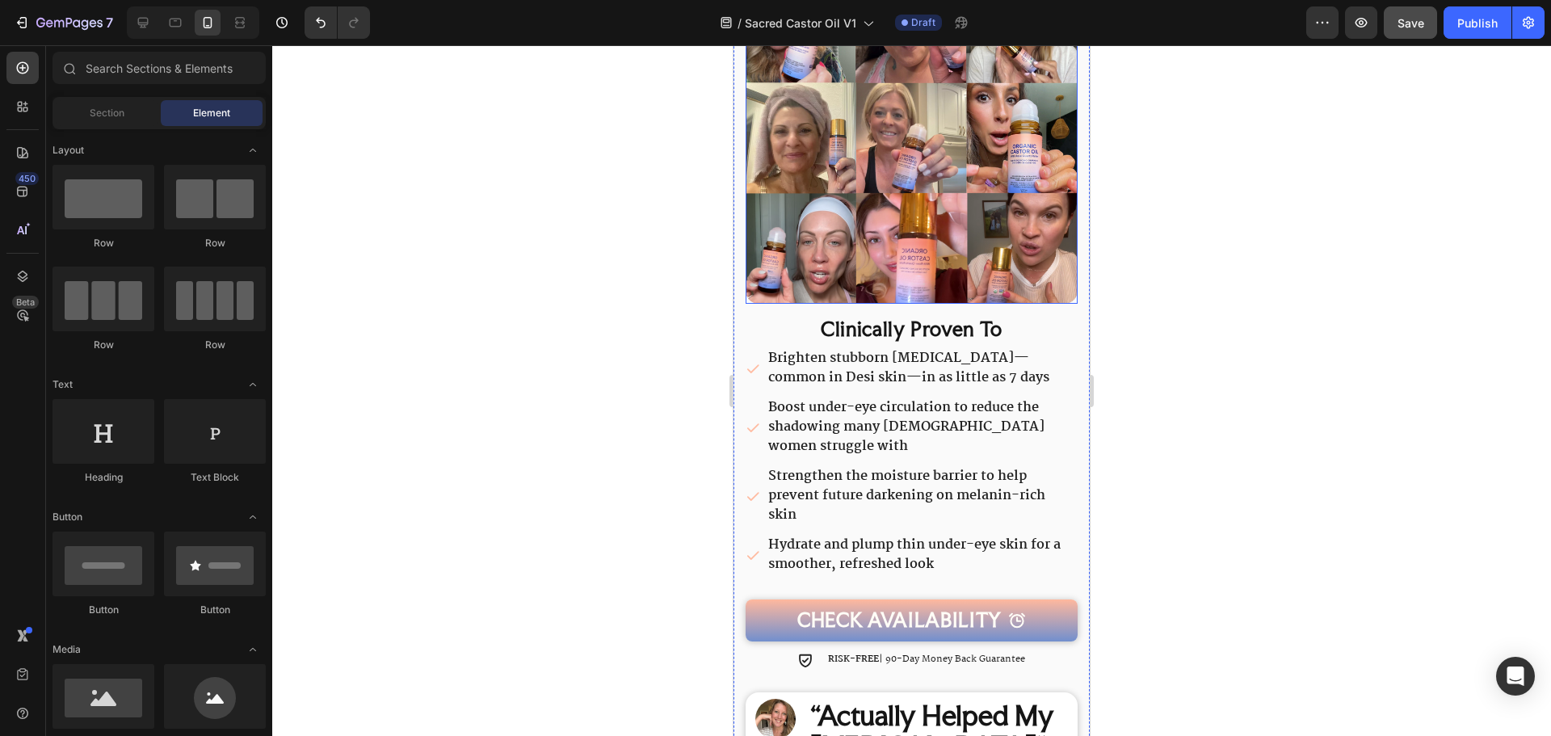
scroll to position [485, 0]
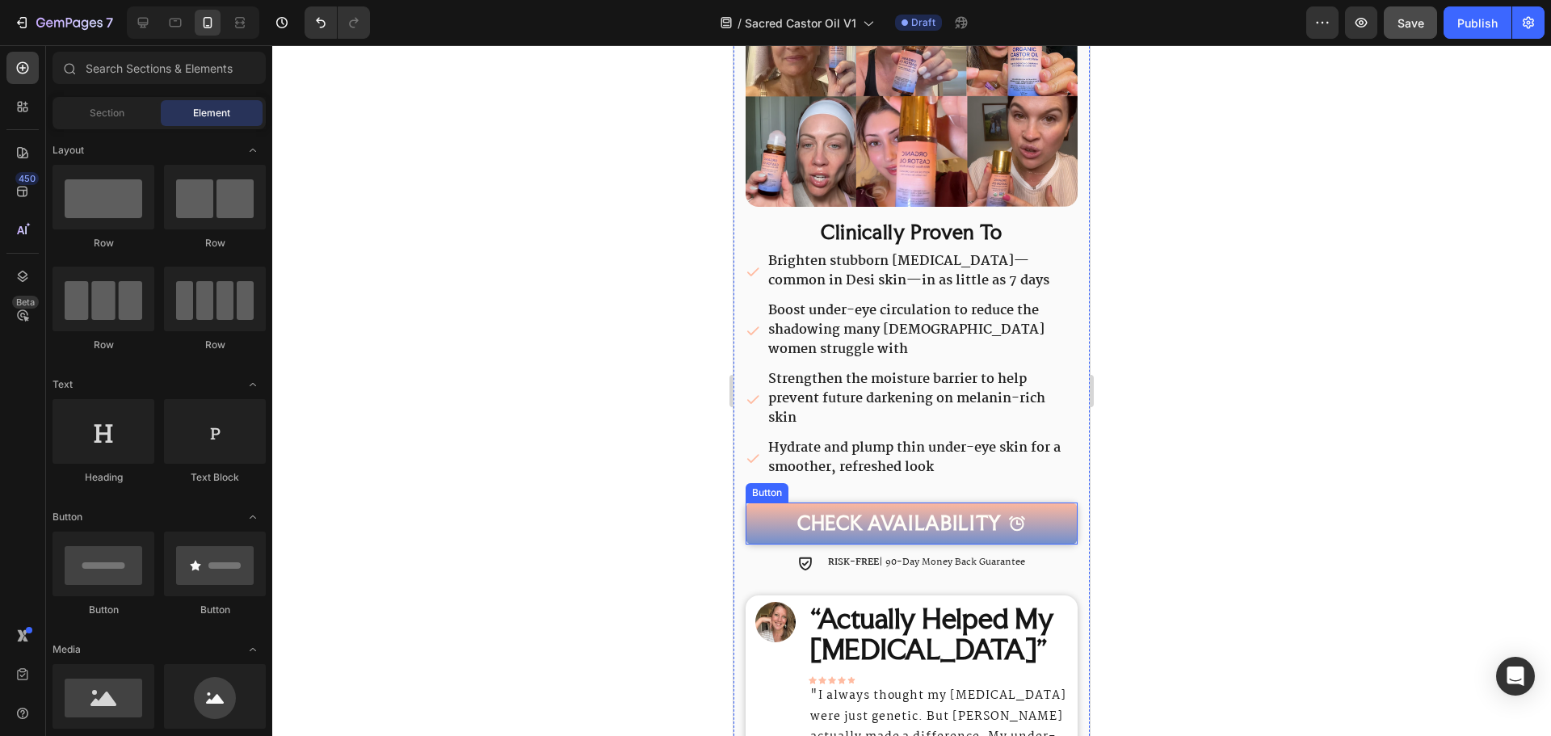
click at [1049, 504] on link "CHECK AVAILABILITY" at bounding box center [912, 523] width 332 height 43
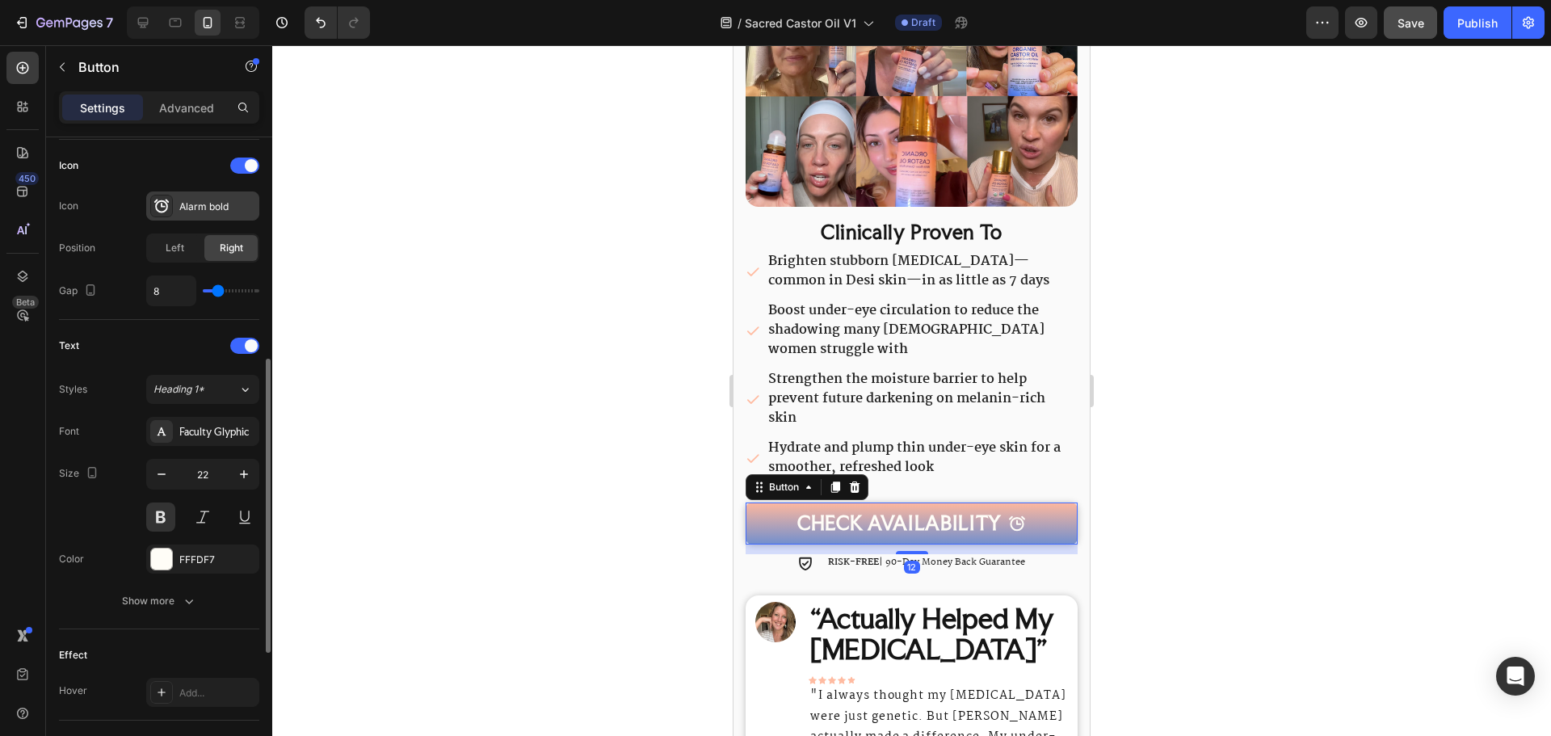
click at [189, 212] on div "Alarm bold" at bounding box center [217, 207] width 76 height 15
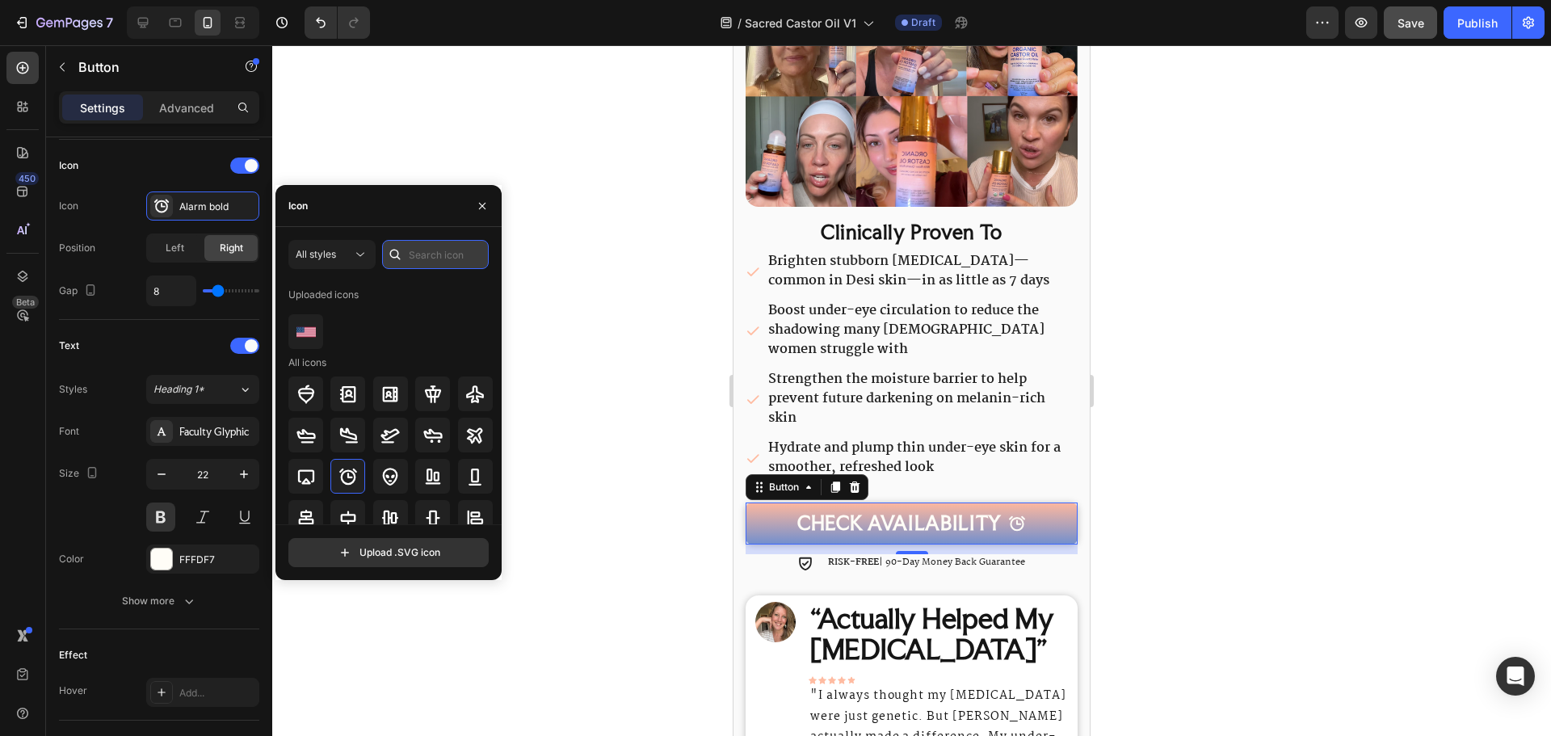
click at [444, 263] on input "text" at bounding box center [435, 254] width 107 height 29
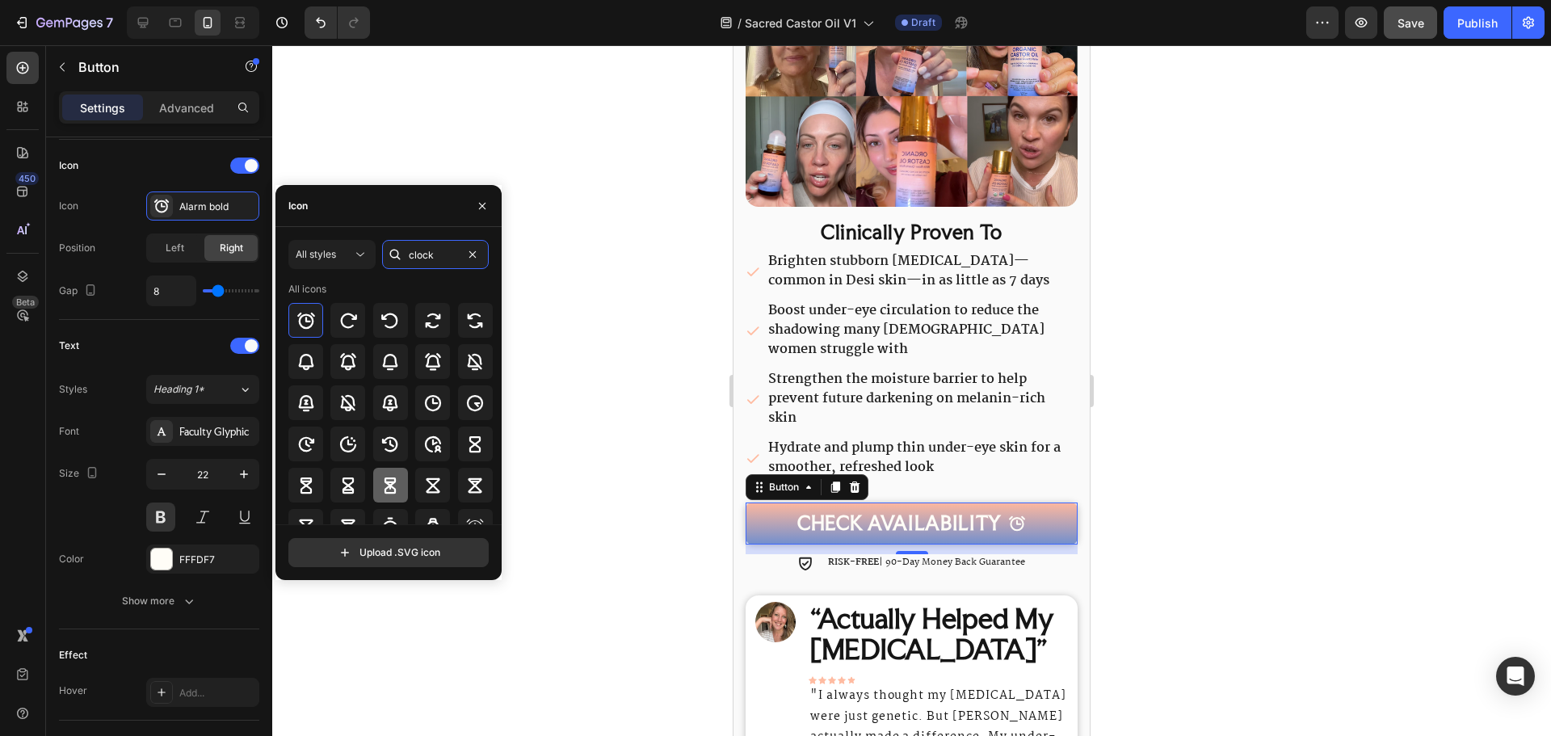
type input "clock"
click at [386, 486] on icon at bounding box center [389, 485] width 11 height 16
click at [358, 483] on div at bounding box center [347, 485] width 35 height 35
click at [426, 331] on div at bounding box center [432, 320] width 35 height 35
click at [333, 483] on div at bounding box center [347, 485] width 35 height 35
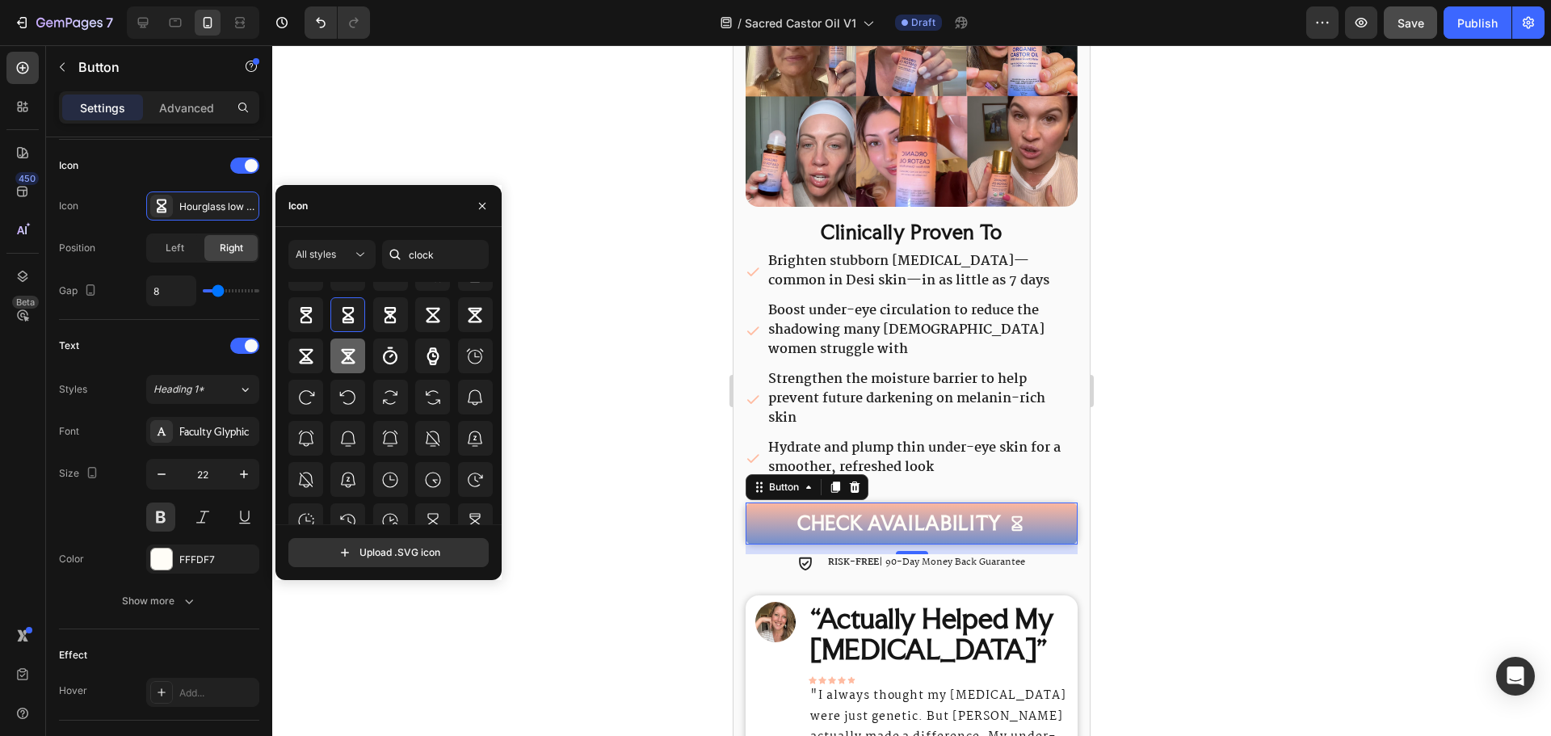
scroll to position [178, 0]
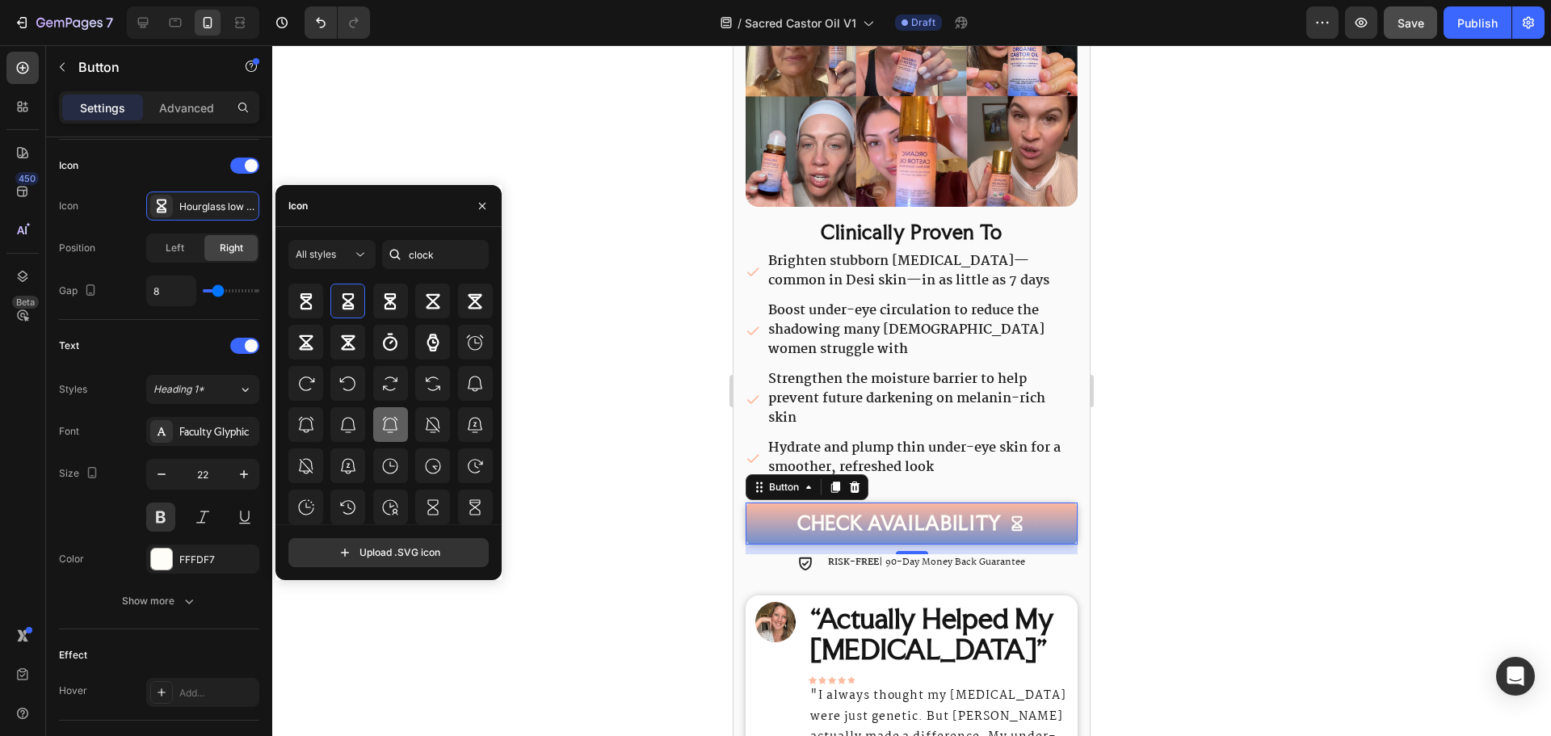
drag, startPoint x: 431, startPoint y: 504, endPoint x: 379, endPoint y: 427, distance: 93.6
click at [431, 504] on icon at bounding box center [432, 507] width 19 height 19
click at [345, 338] on icon at bounding box center [348, 341] width 14 height 15
click at [342, 304] on icon at bounding box center [347, 301] width 19 height 19
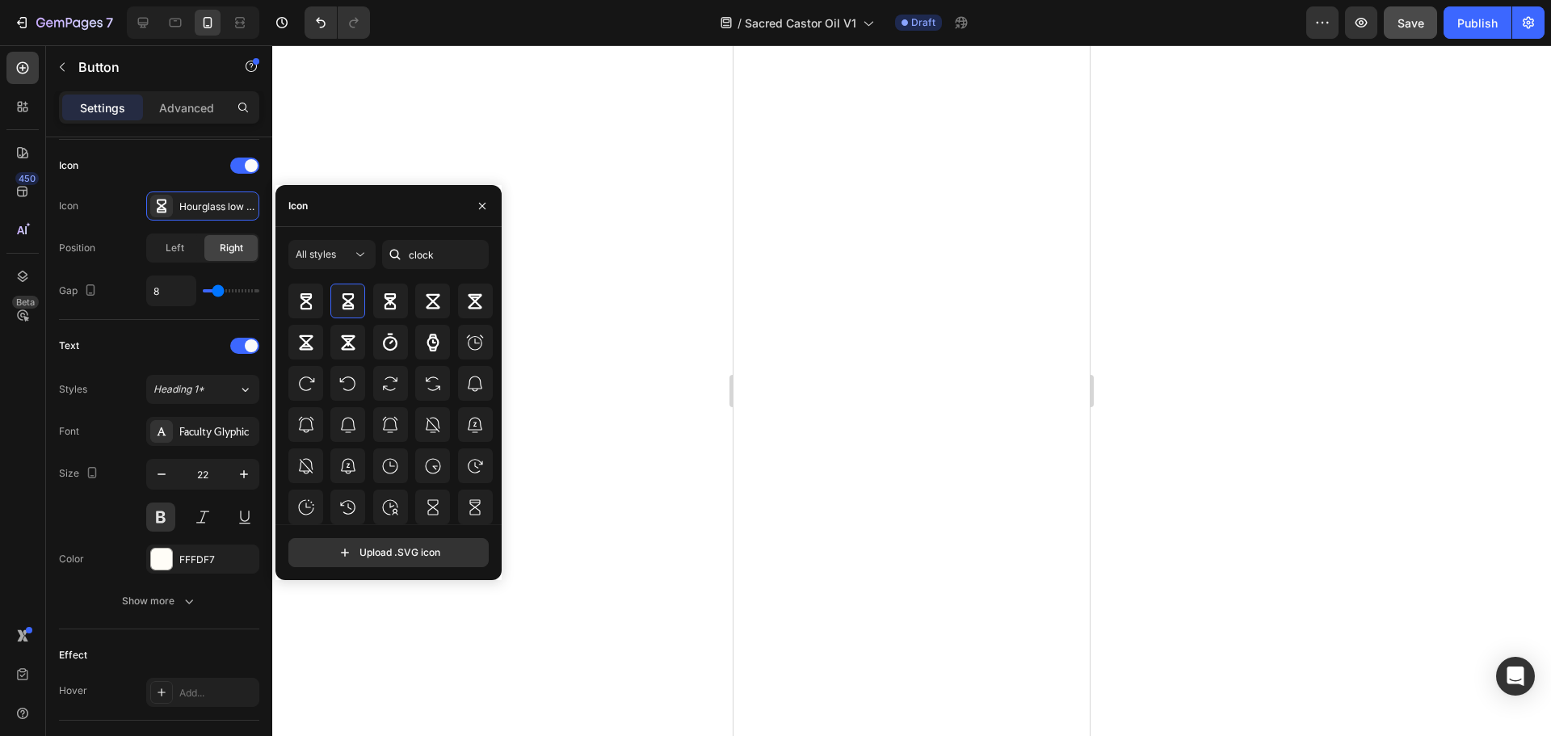
scroll to position [162, 0]
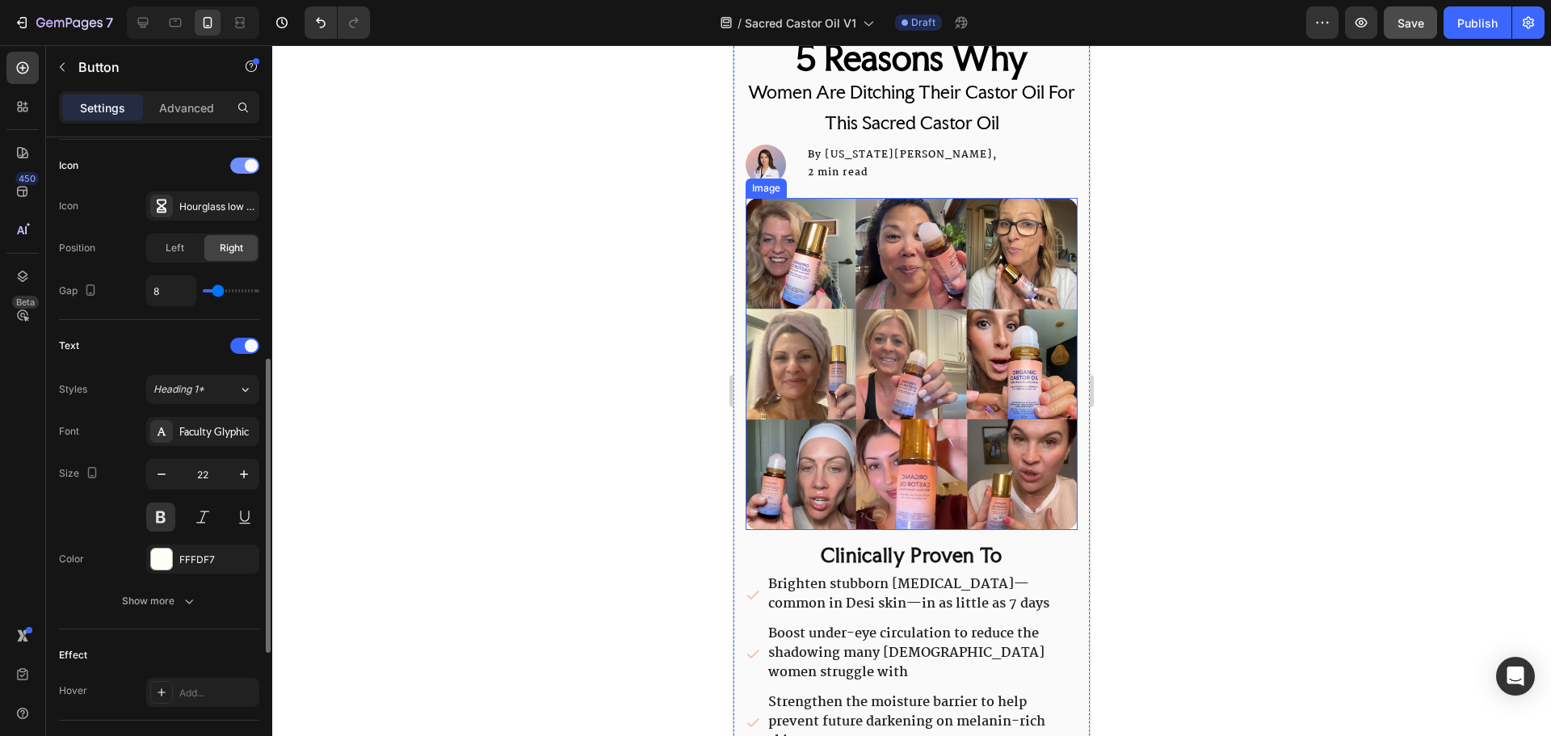
click at [233, 170] on div at bounding box center [244, 166] width 29 height 16
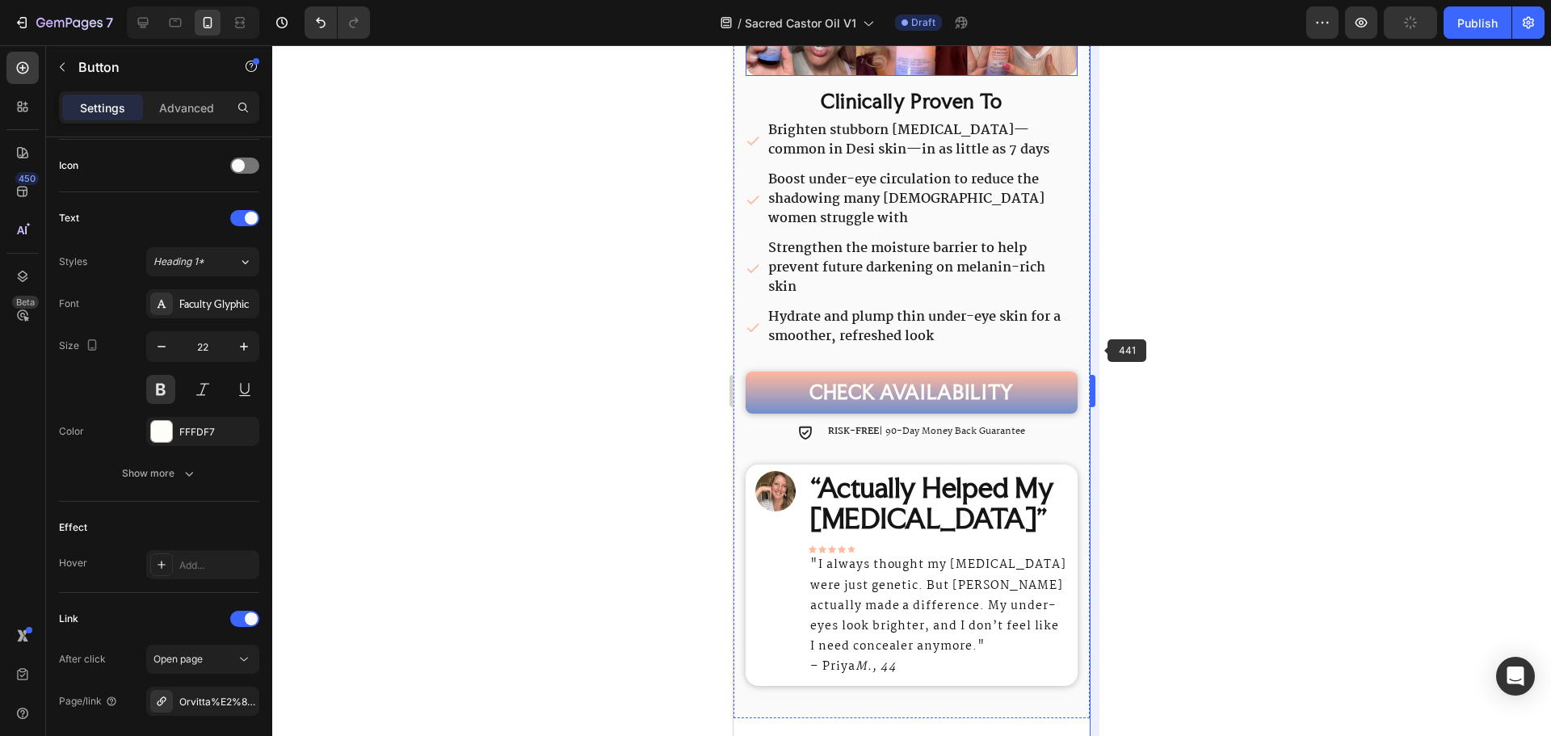
scroll to position [808, 0]
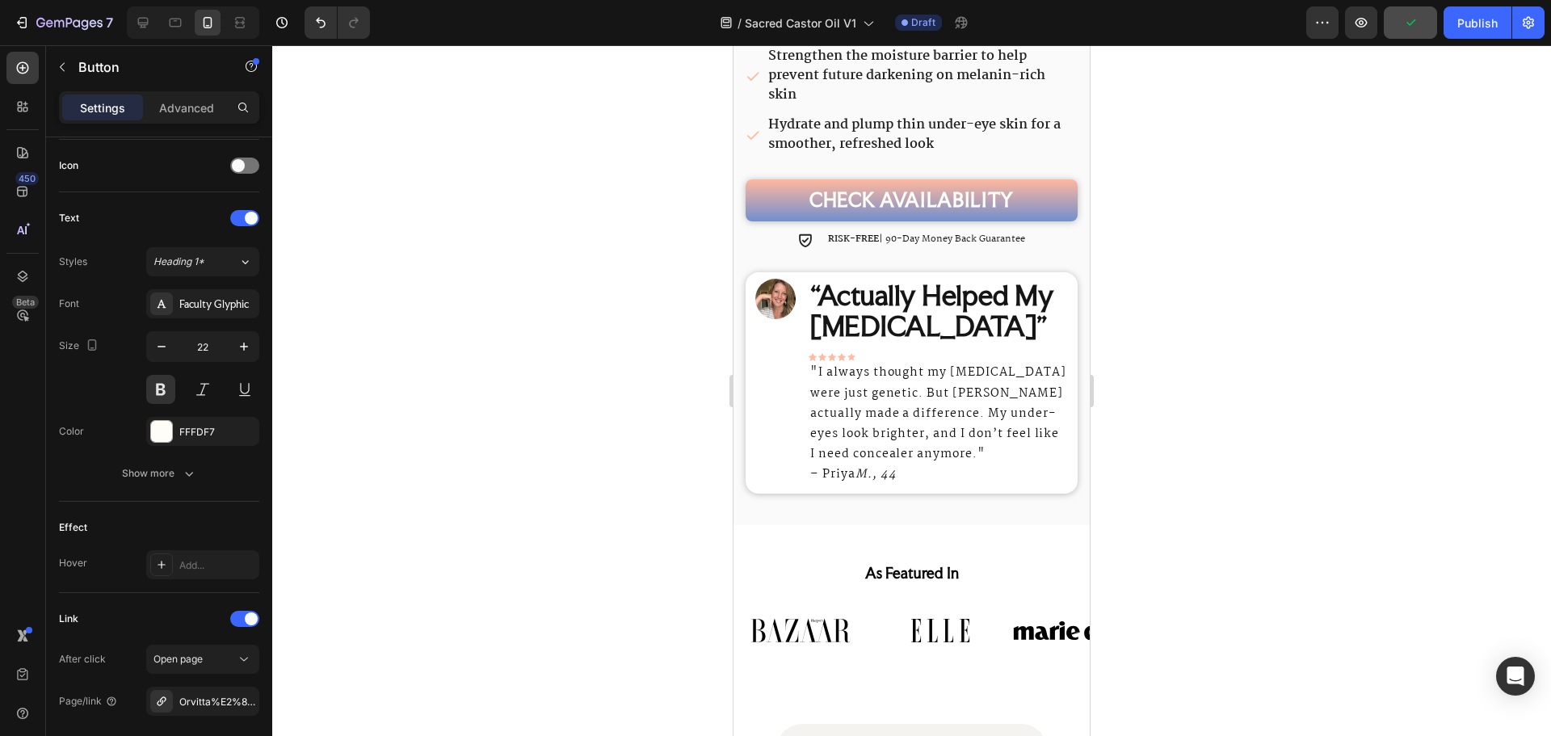
click at [1056, 184] on link "CHECK AVAILABILITY" at bounding box center [912, 200] width 332 height 43
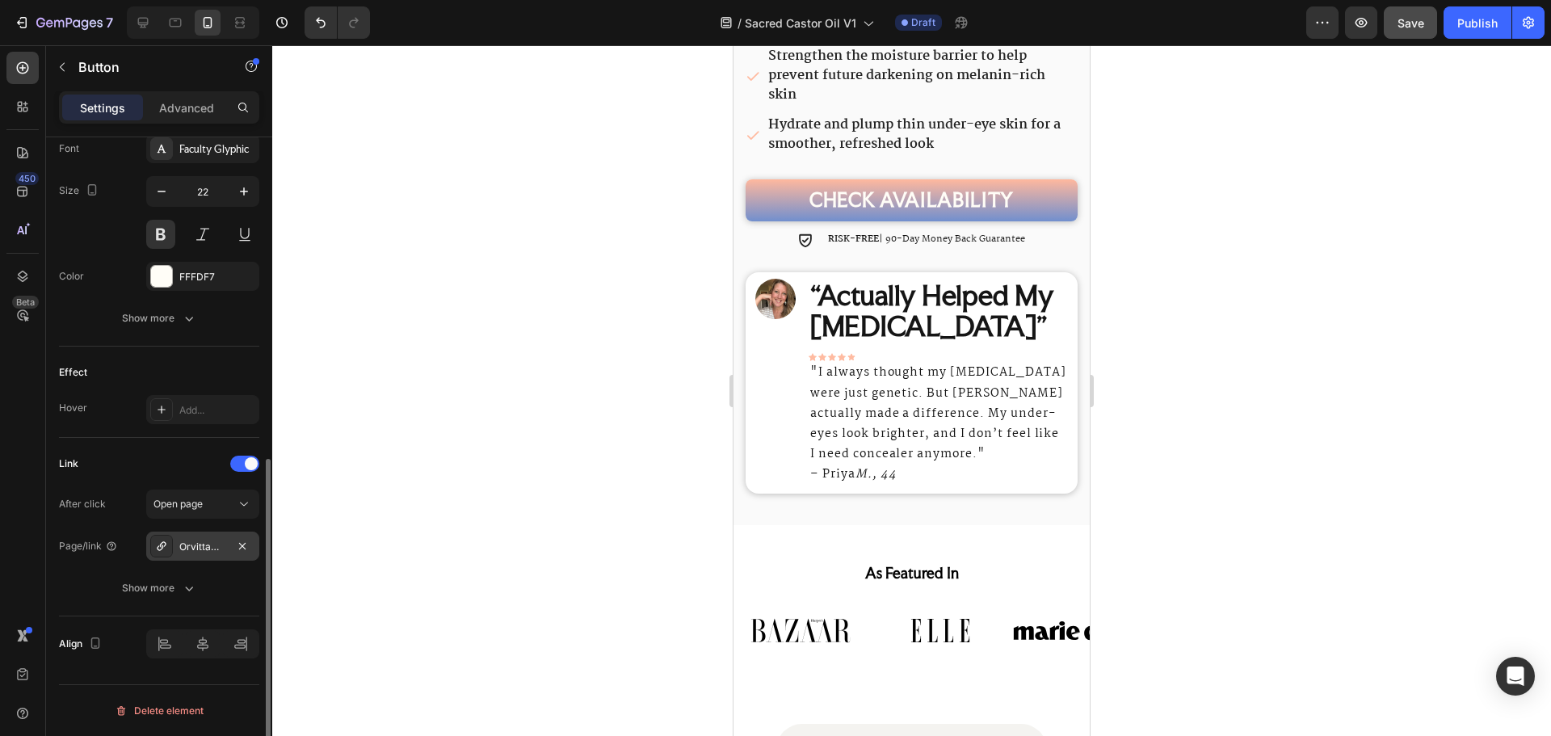
click at [214, 549] on div "Orvitta%E2%84%A2-reglow-eye-balm" at bounding box center [202, 547] width 47 height 15
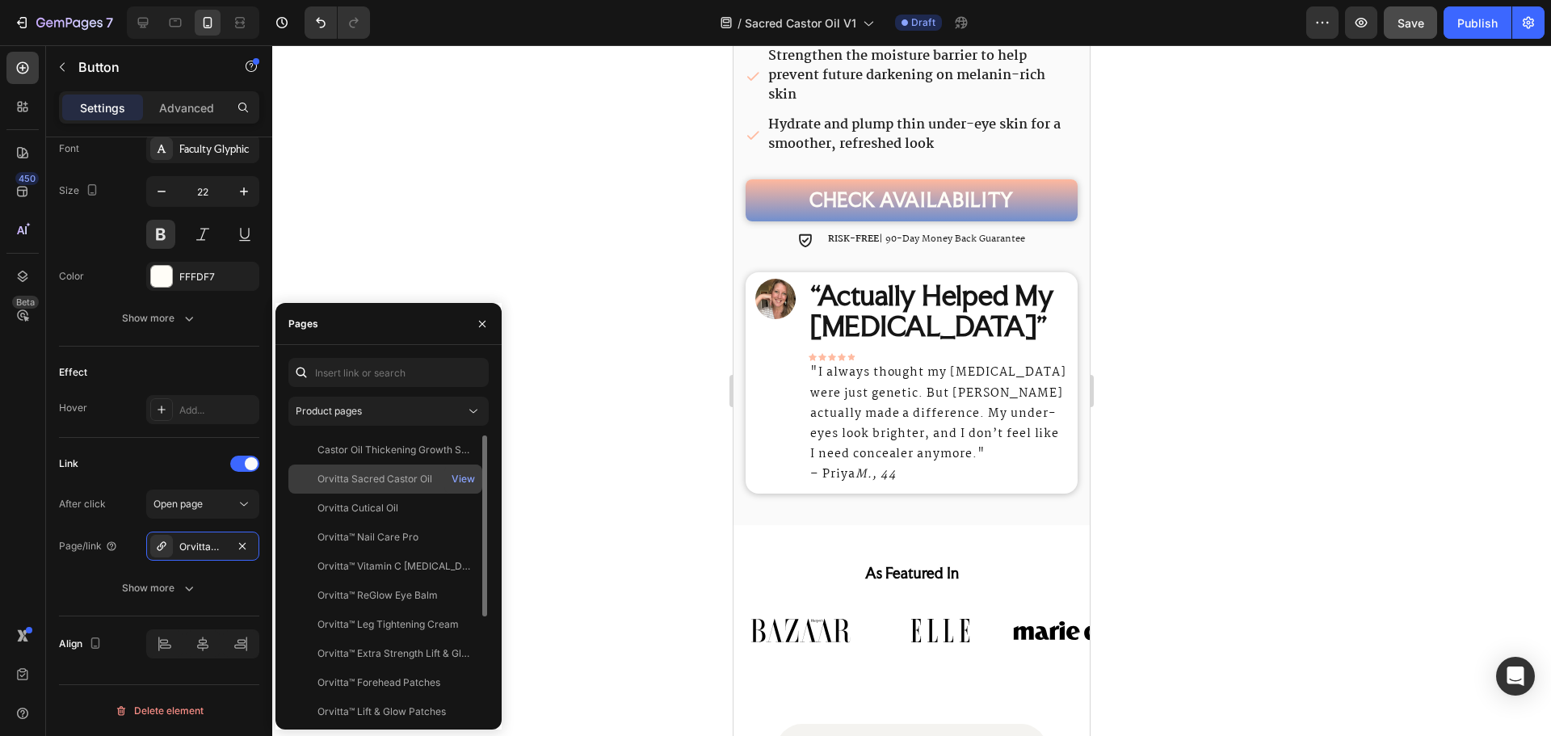
click at [388, 481] on div "Orvitta Sacred Castor Oil" at bounding box center [374, 479] width 115 height 15
click at [63, 611] on div "Link After click Open page Page/link Orvitta Sacred Castor Oil Show more" at bounding box center [159, 527] width 200 height 179
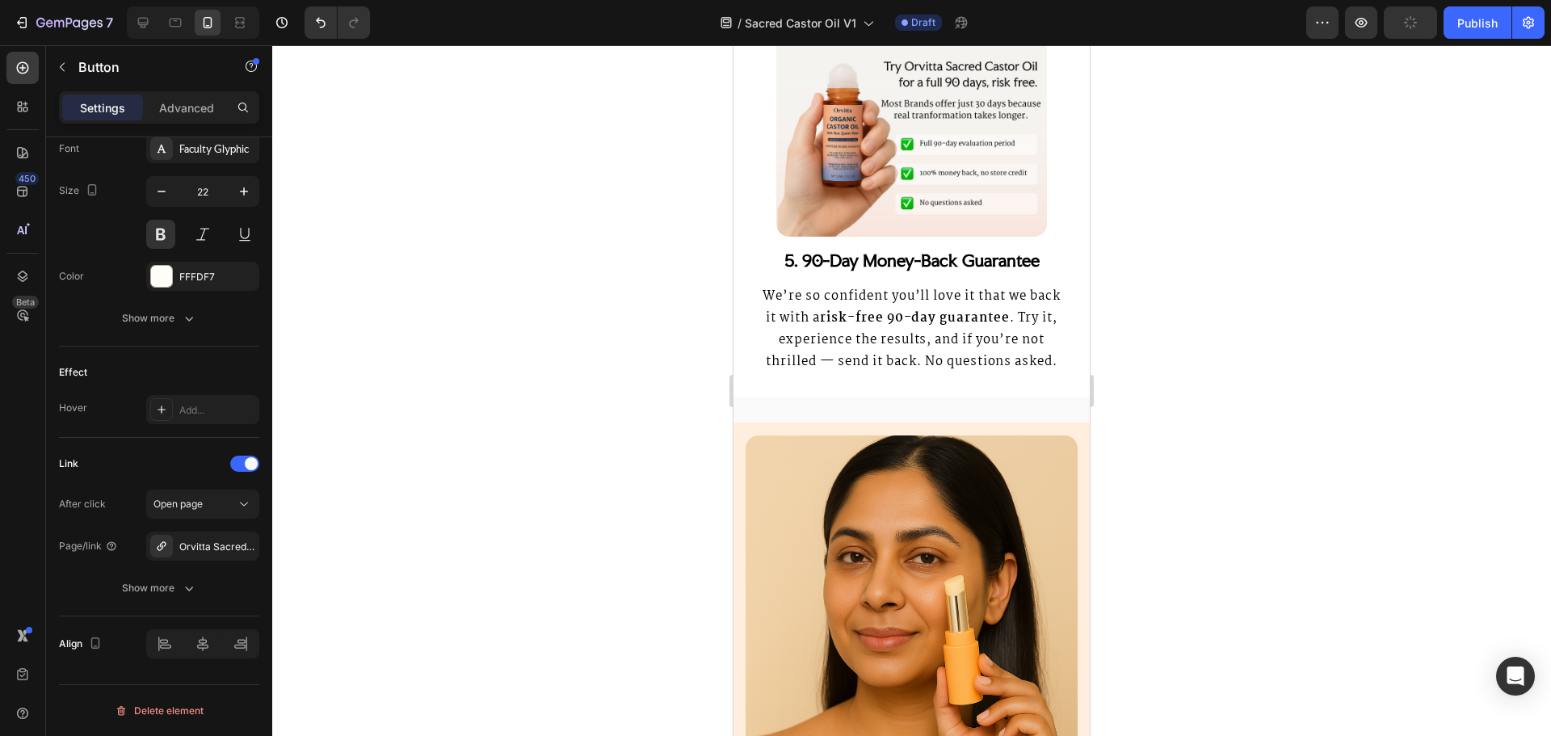
scroll to position [4443, 0]
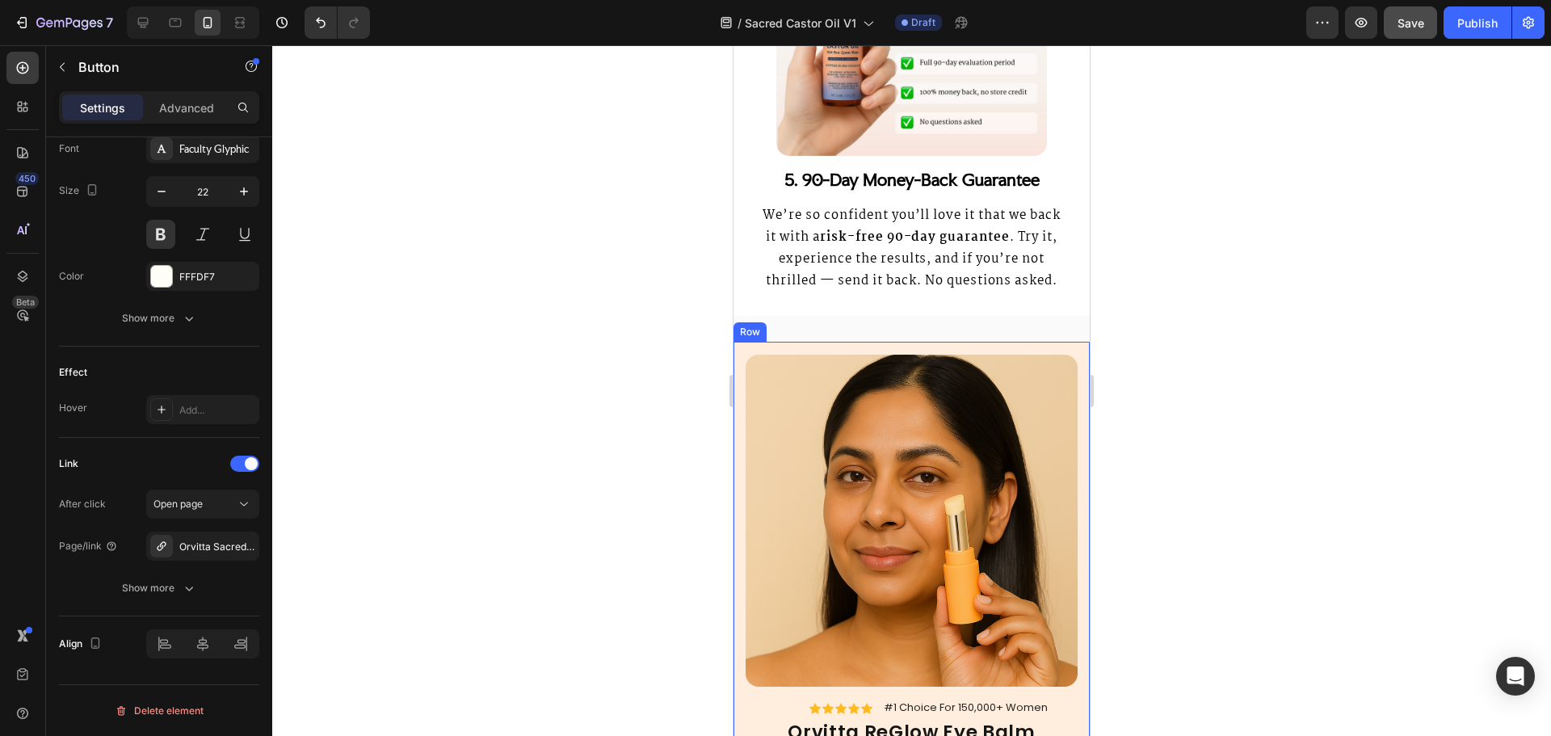
click at [1053, 376] on div "Image Image Icon Icon Icon Icon Icon Icon List #1 Choice For 150,000+ Women Tex…" at bounding box center [911, 661] width 356 height 690
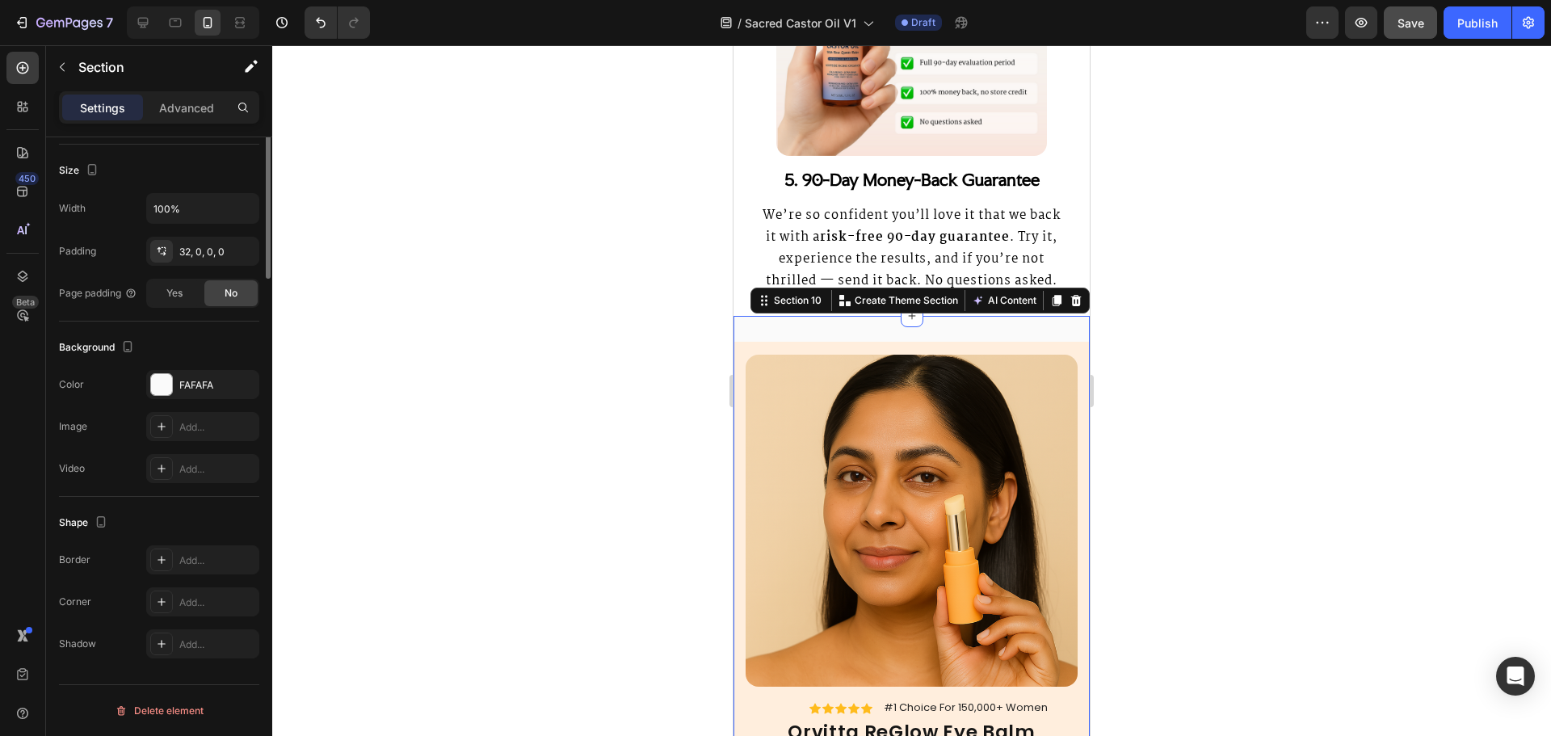
scroll to position [0, 0]
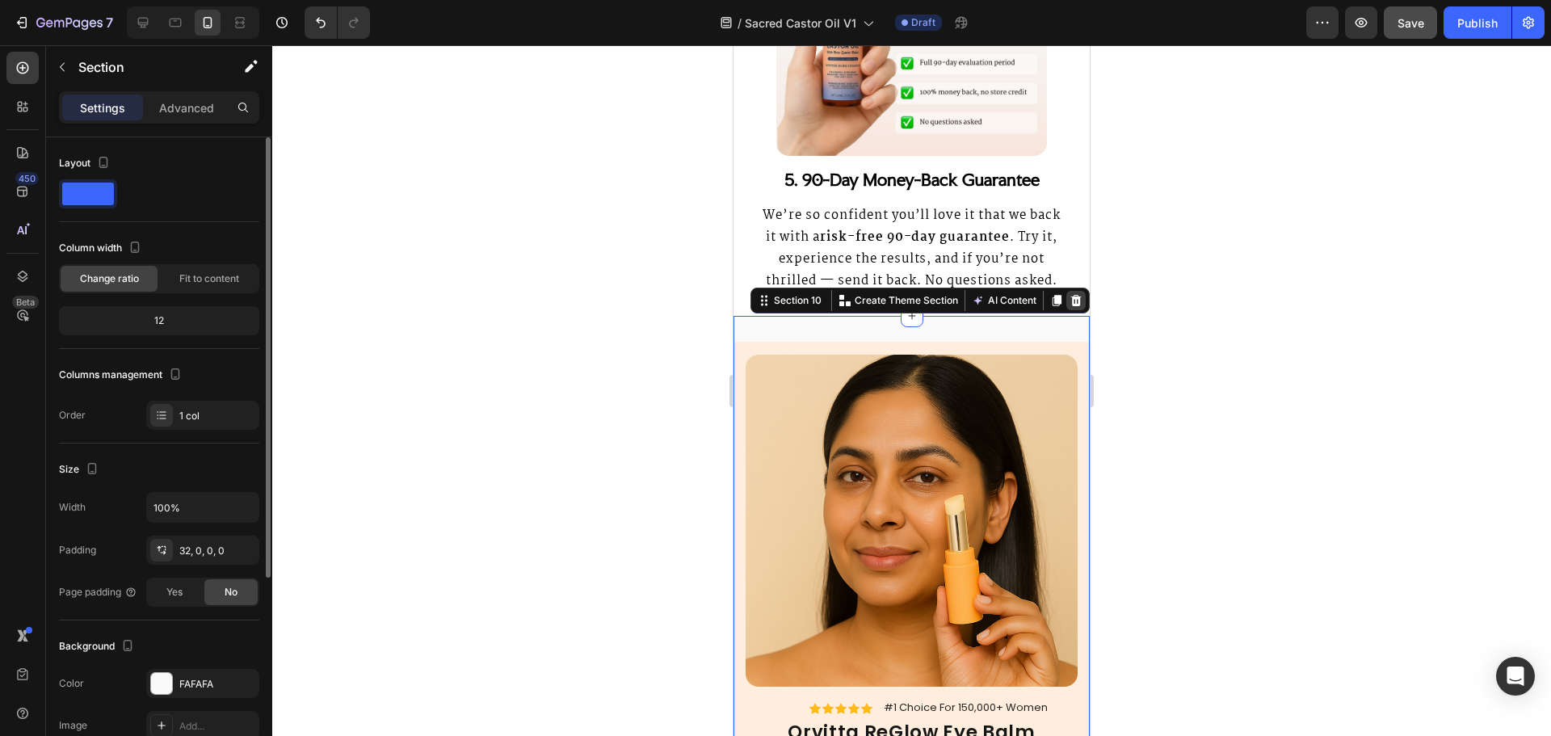
click at [1071, 306] on icon at bounding box center [1076, 300] width 11 height 11
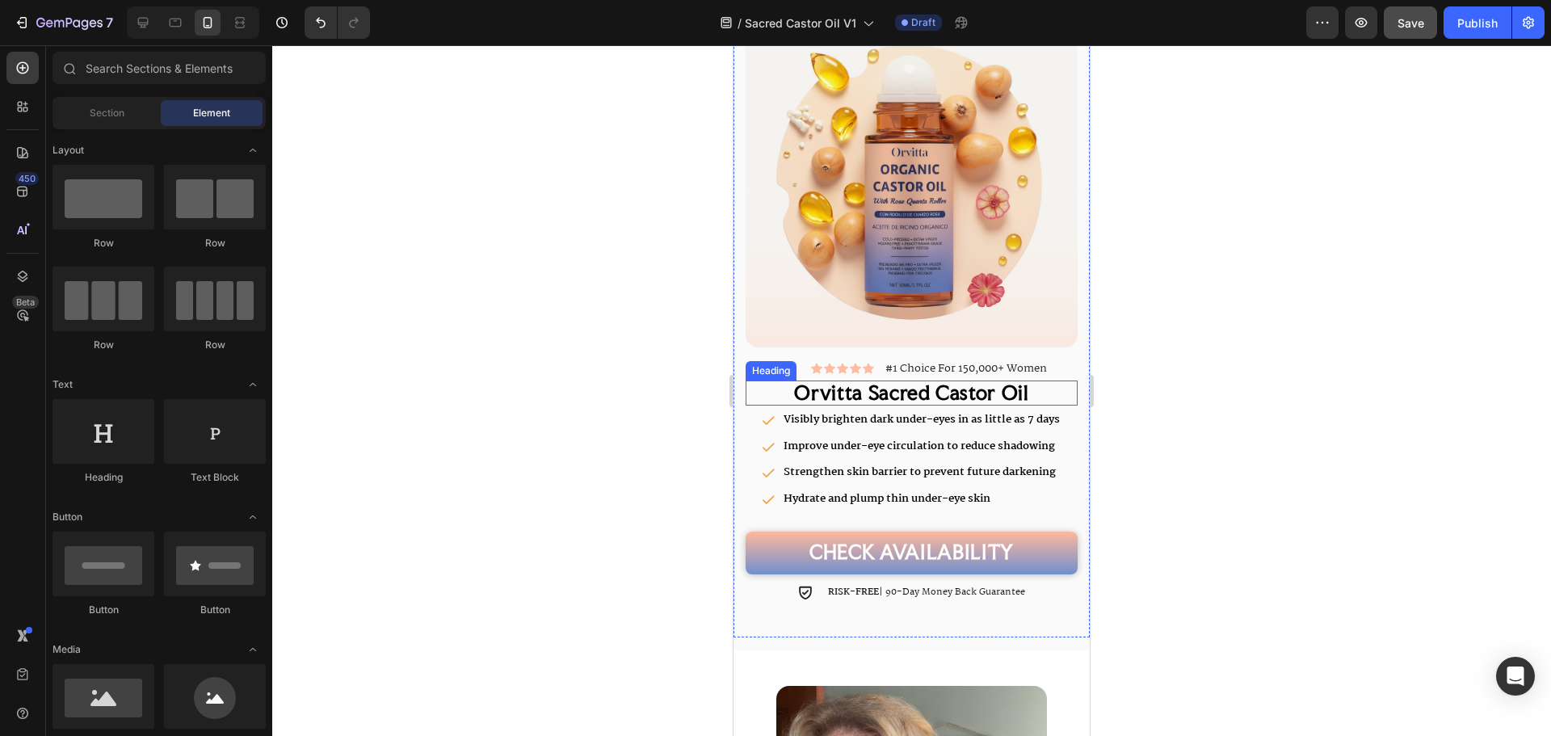
scroll to position [2908, 0]
click at [801, 411] on strong "Visibly brighten dark under-eyes in as little as 7 days" at bounding box center [922, 420] width 276 height 18
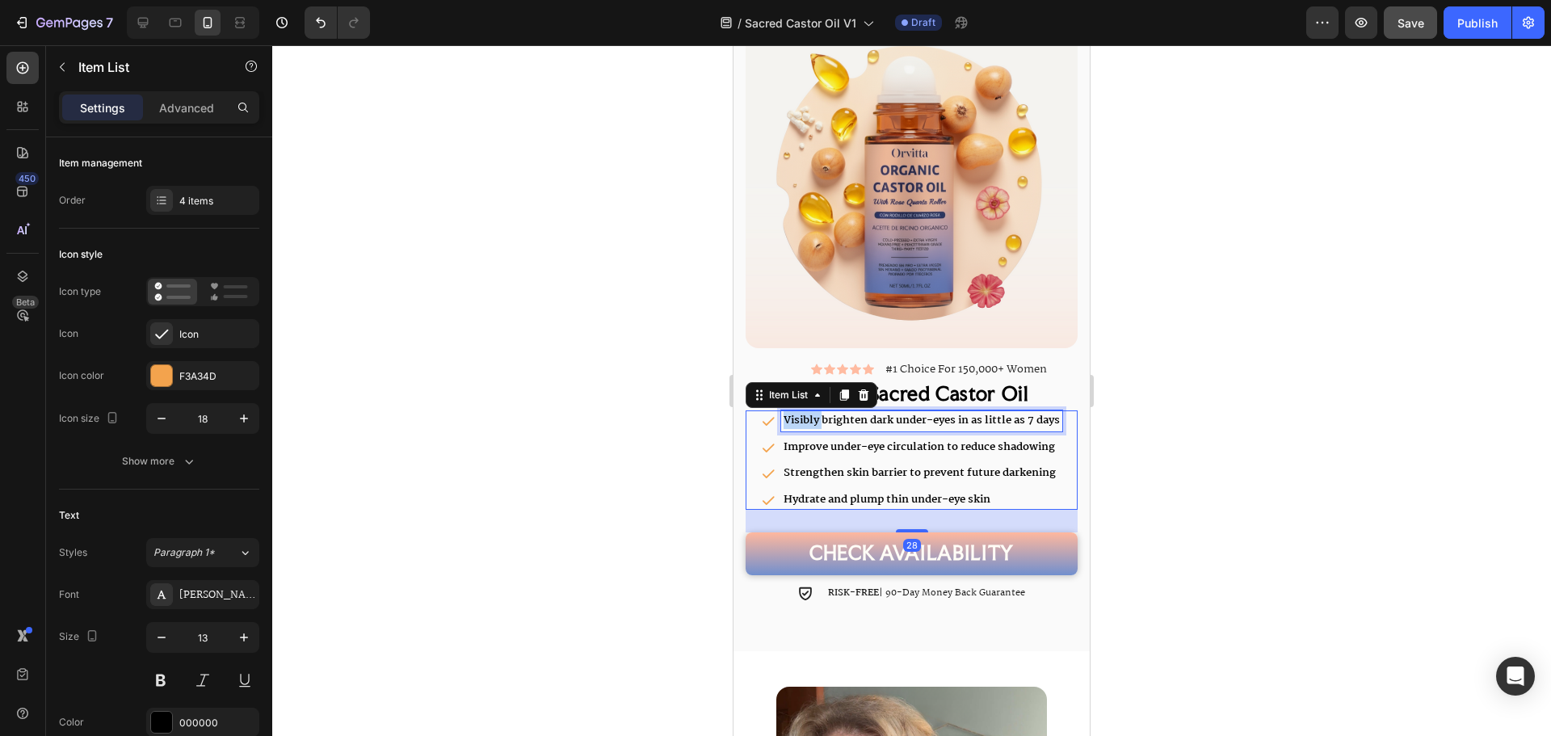
click at [801, 411] on strong "Visibly brighten dark under-eyes in as little as 7 days" at bounding box center [922, 420] width 276 height 18
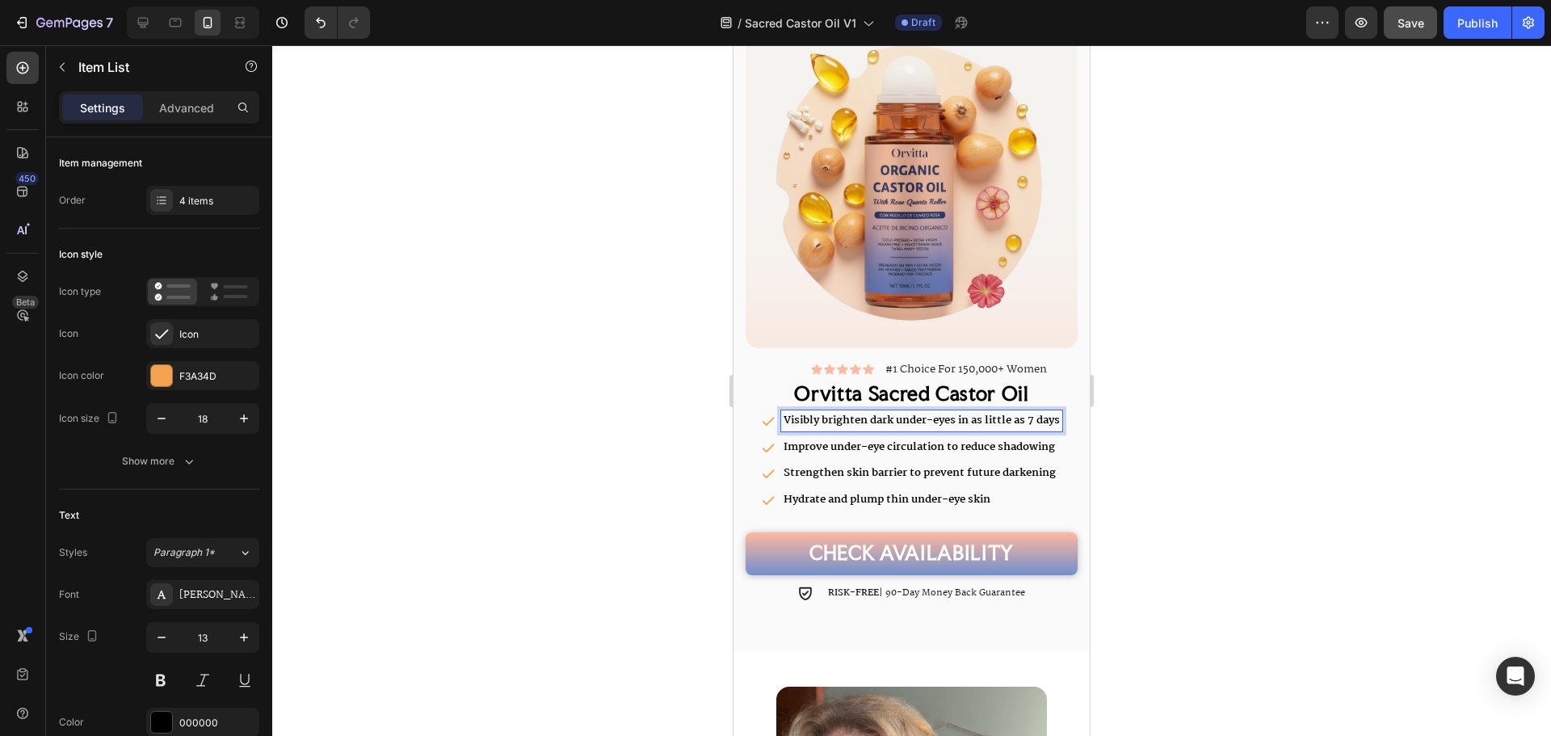
click at [798, 411] on strong "Visibly brighten dark under-eyes in as little as 7 days" at bounding box center [922, 420] width 276 height 18
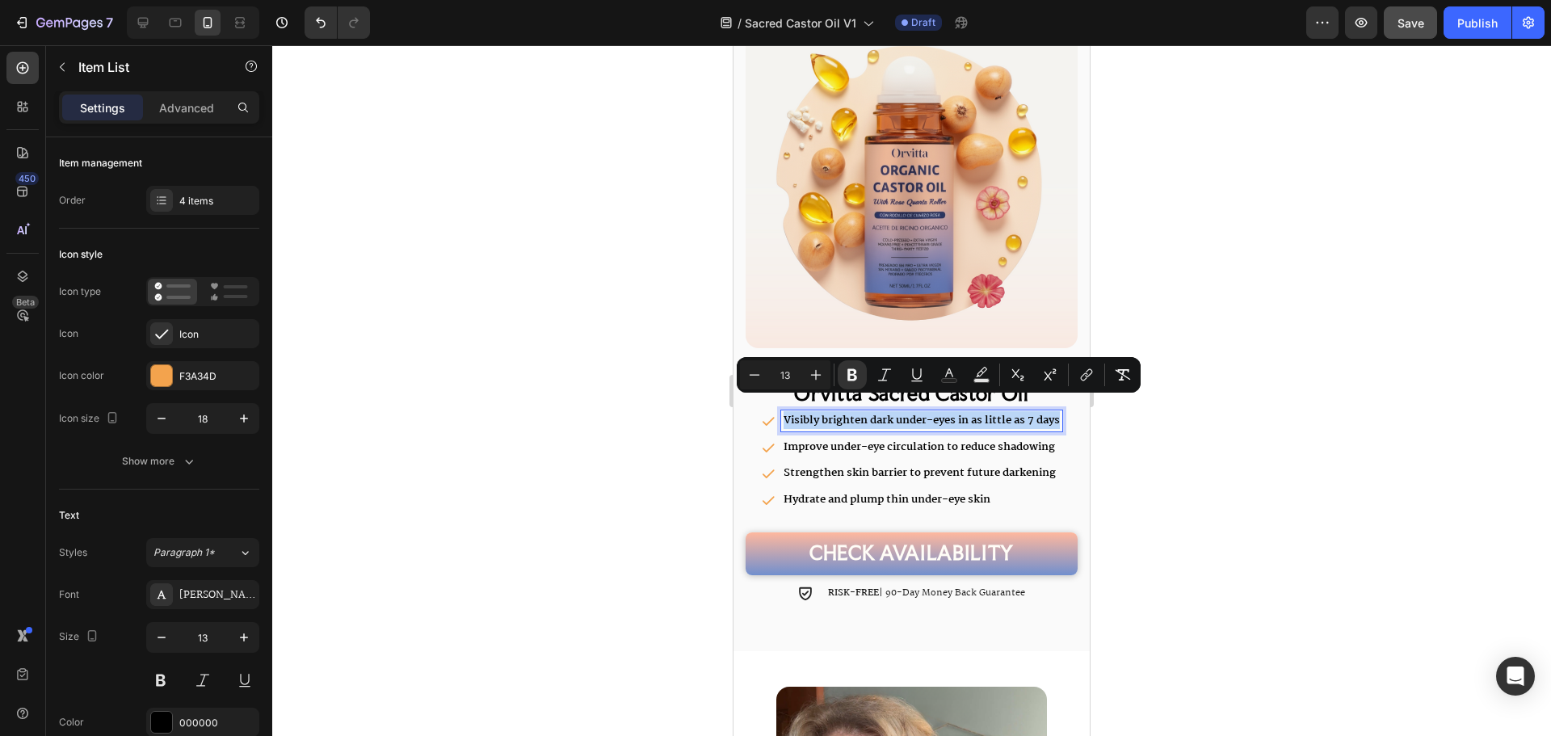
drag, startPoint x: 798, startPoint y: 408, endPoint x: 1043, endPoint y: 410, distance: 244.8
click at [1043, 411] on strong "Visibly brighten dark under-eyes in as little as 7 days" at bounding box center [922, 420] width 276 height 18
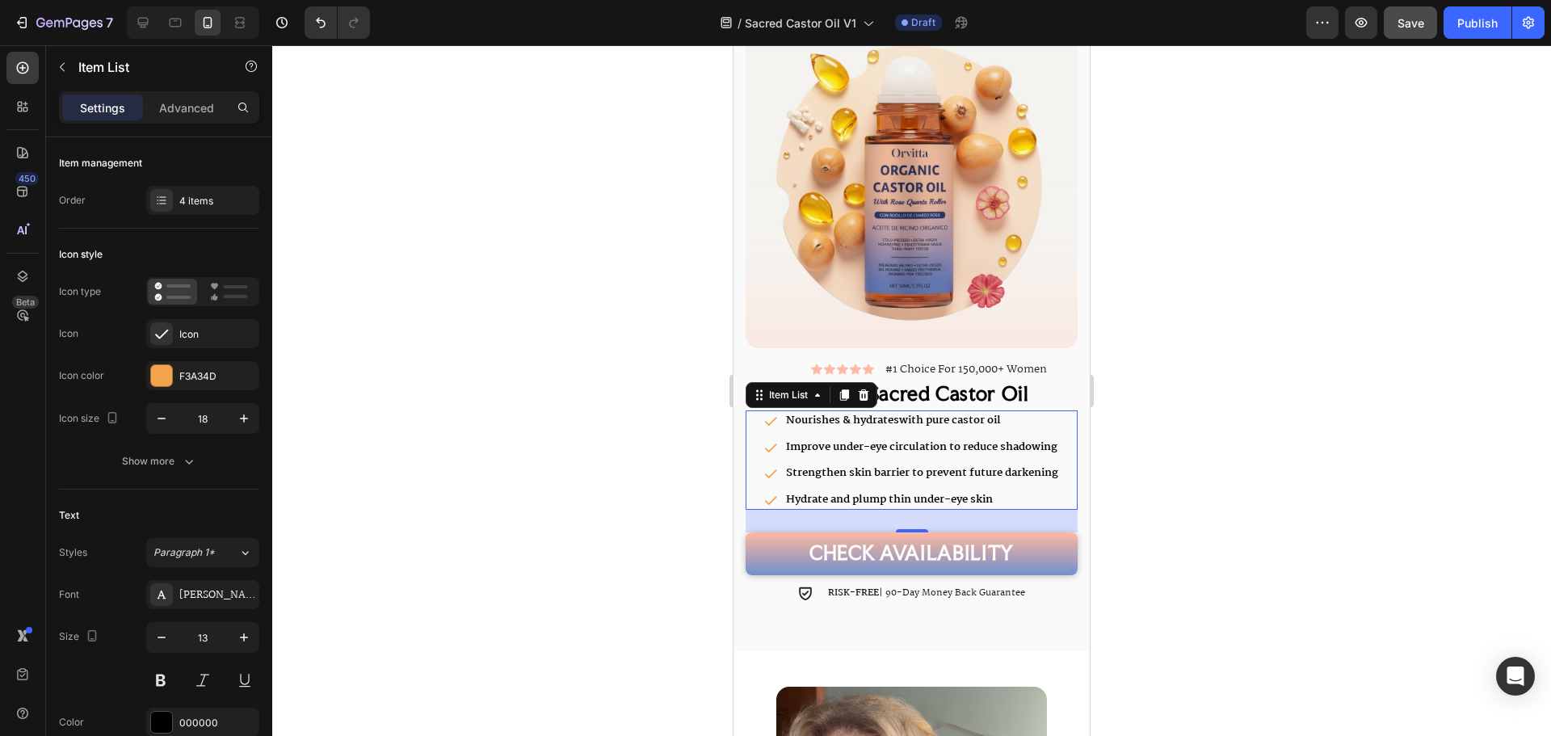
click at [851, 439] on p "Improve under-eye circulation to reduce shadowing" at bounding box center [922, 447] width 272 height 16
click at [838, 438] on strong "Soothes & protects" at bounding box center [836, 447] width 100 height 18
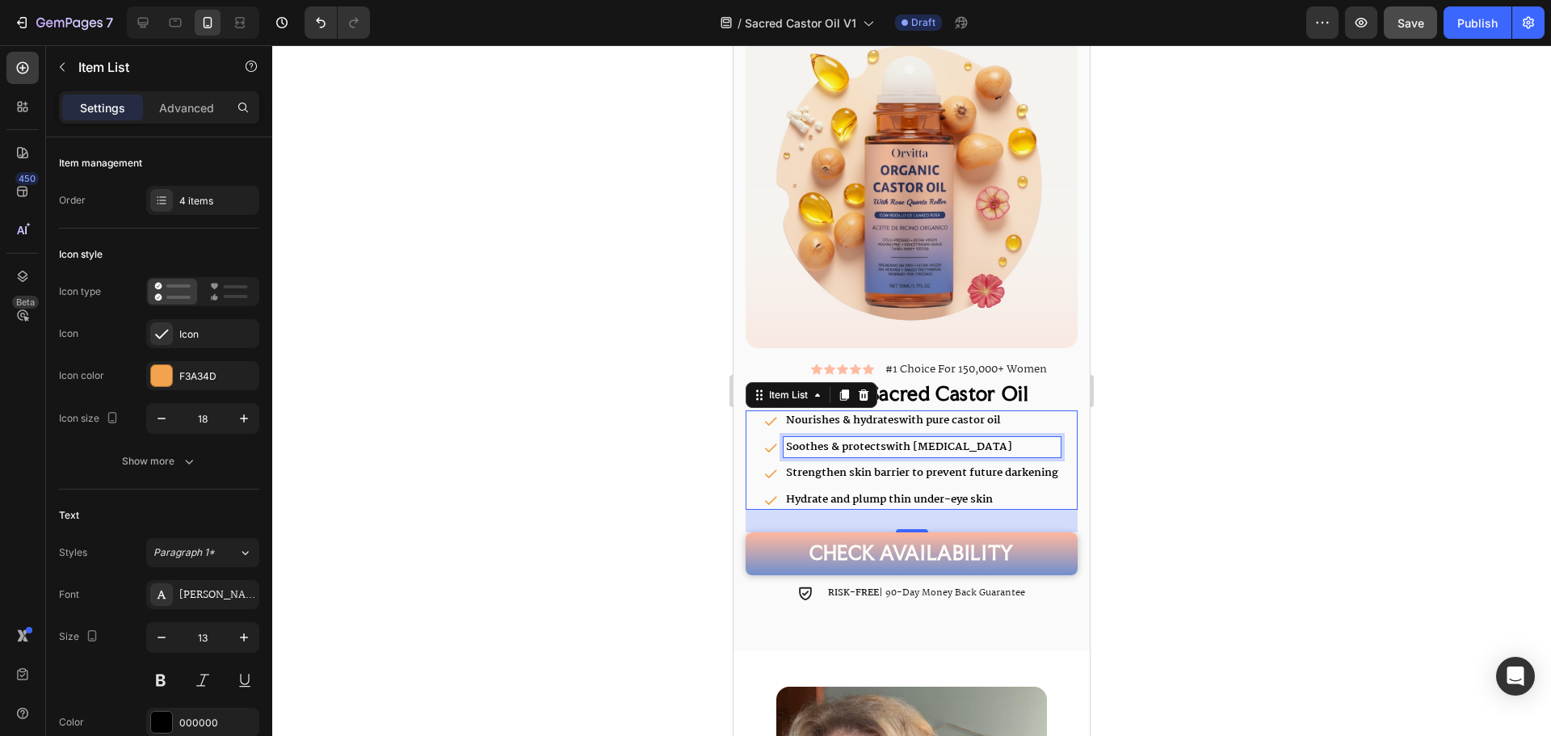
click at [838, 438] on strong "Soothes & protects" at bounding box center [836, 447] width 100 height 18
click at [825, 464] on strong "Strengthen skin barrier to prevent future darkening" at bounding box center [922, 473] width 272 height 18
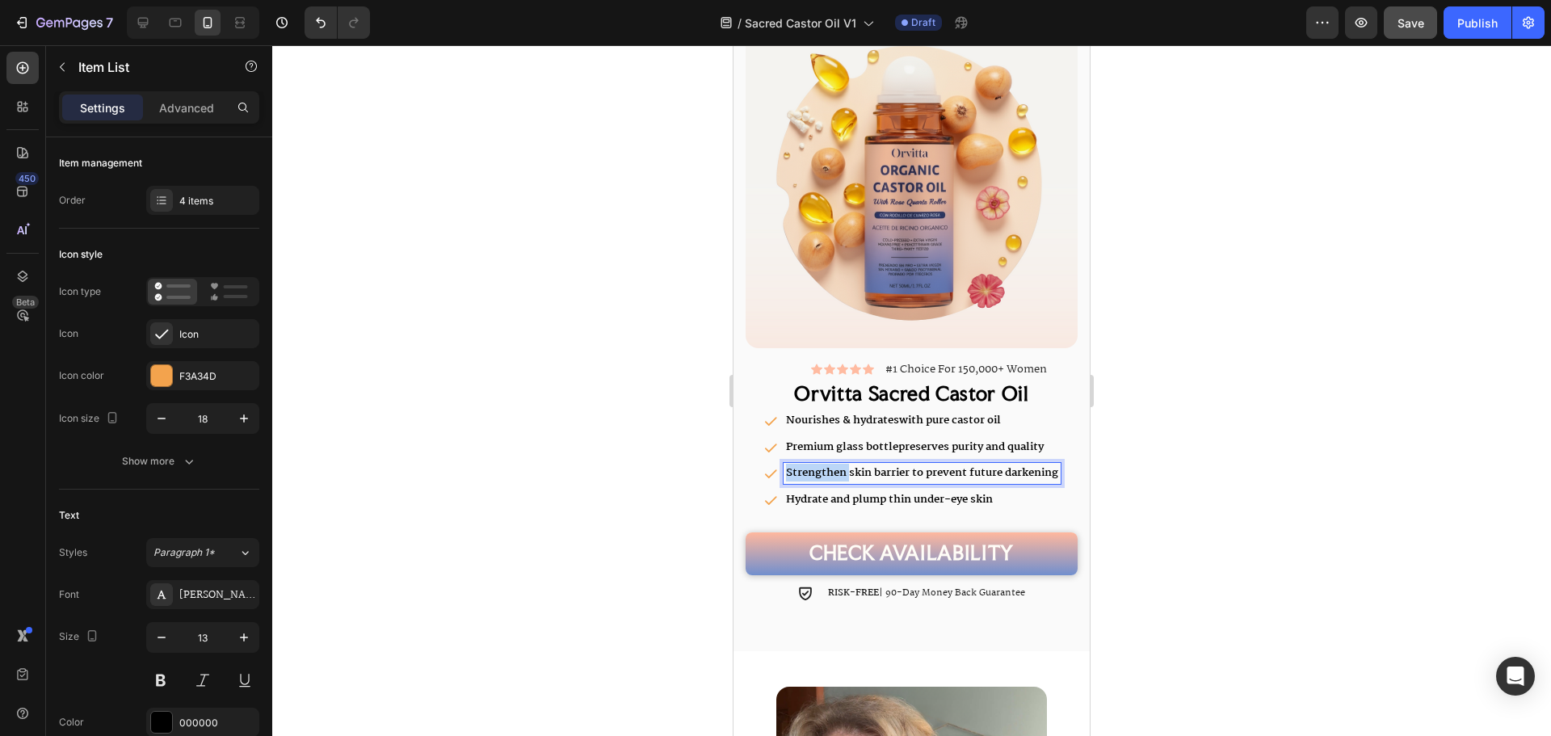
click at [825, 464] on strong "Strengthen skin barrier to prevent future darkening" at bounding box center [922, 473] width 272 height 18
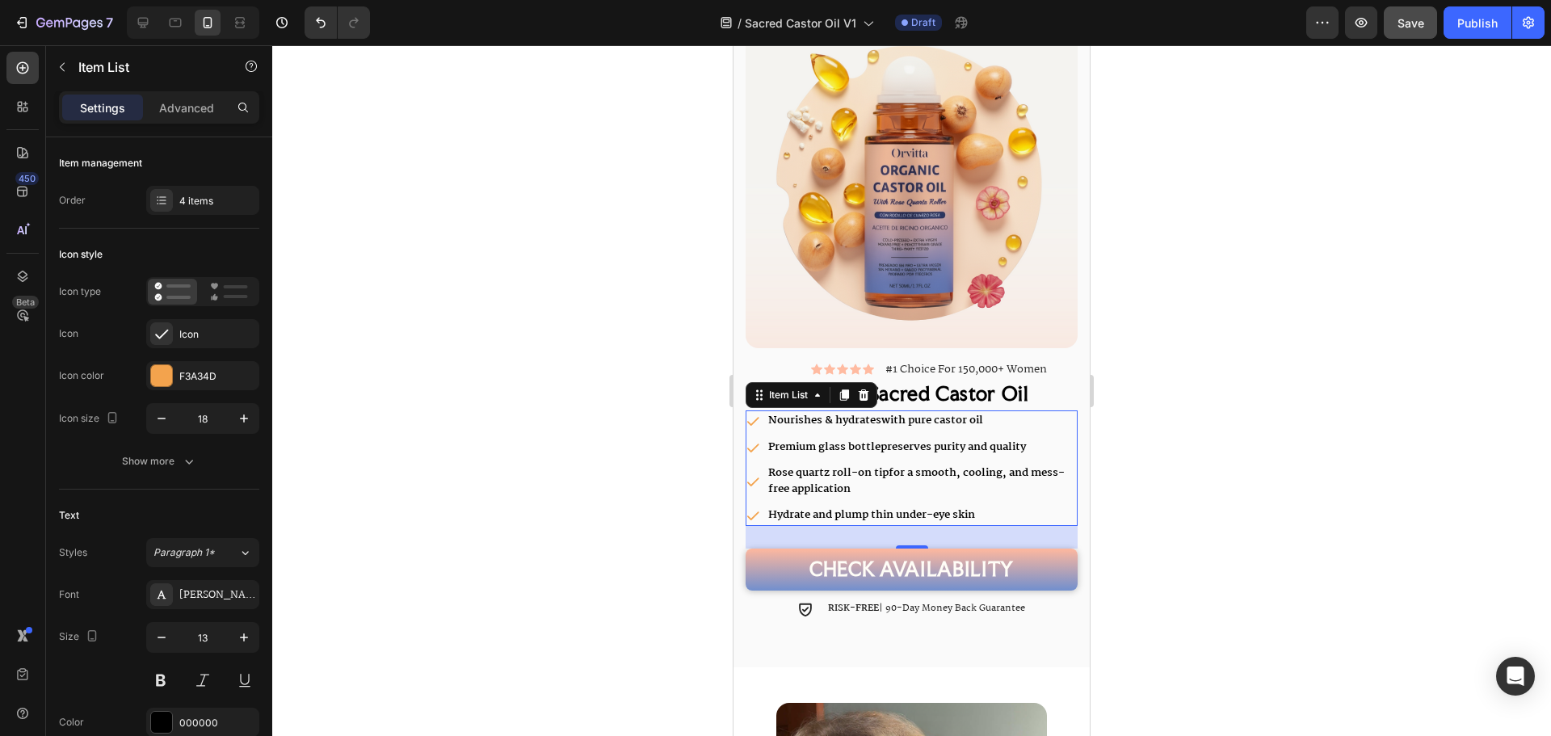
click at [833, 507] on p "Hydrate and plump thin under-eye skin" at bounding box center [921, 515] width 307 height 16
click at [817, 411] on strong "Nourishes & hydrates" at bounding box center [824, 420] width 113 height 18
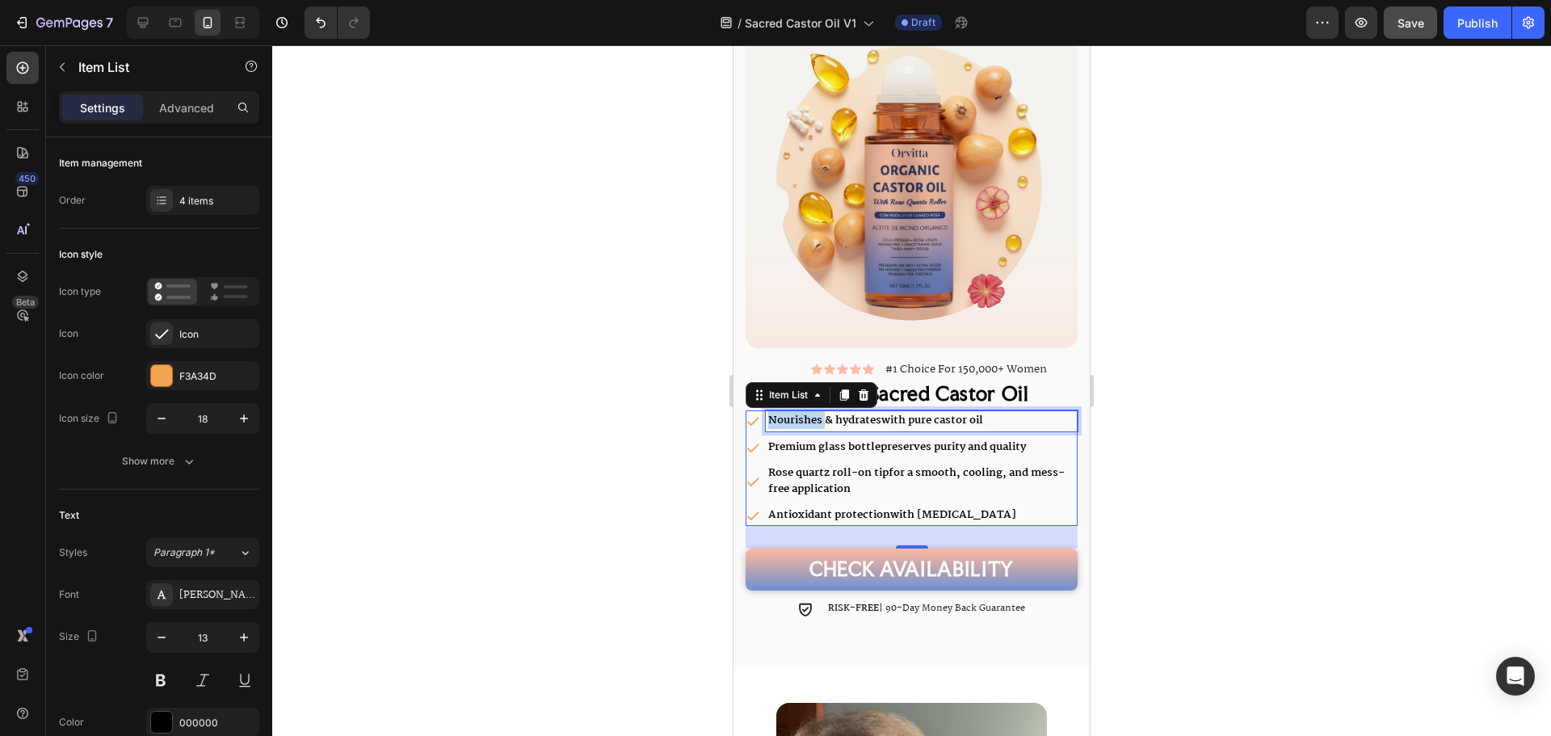
click at [817, 411] on strong "Nourishes & hydrates" at bounding box center [824, 420] width 113 height 18
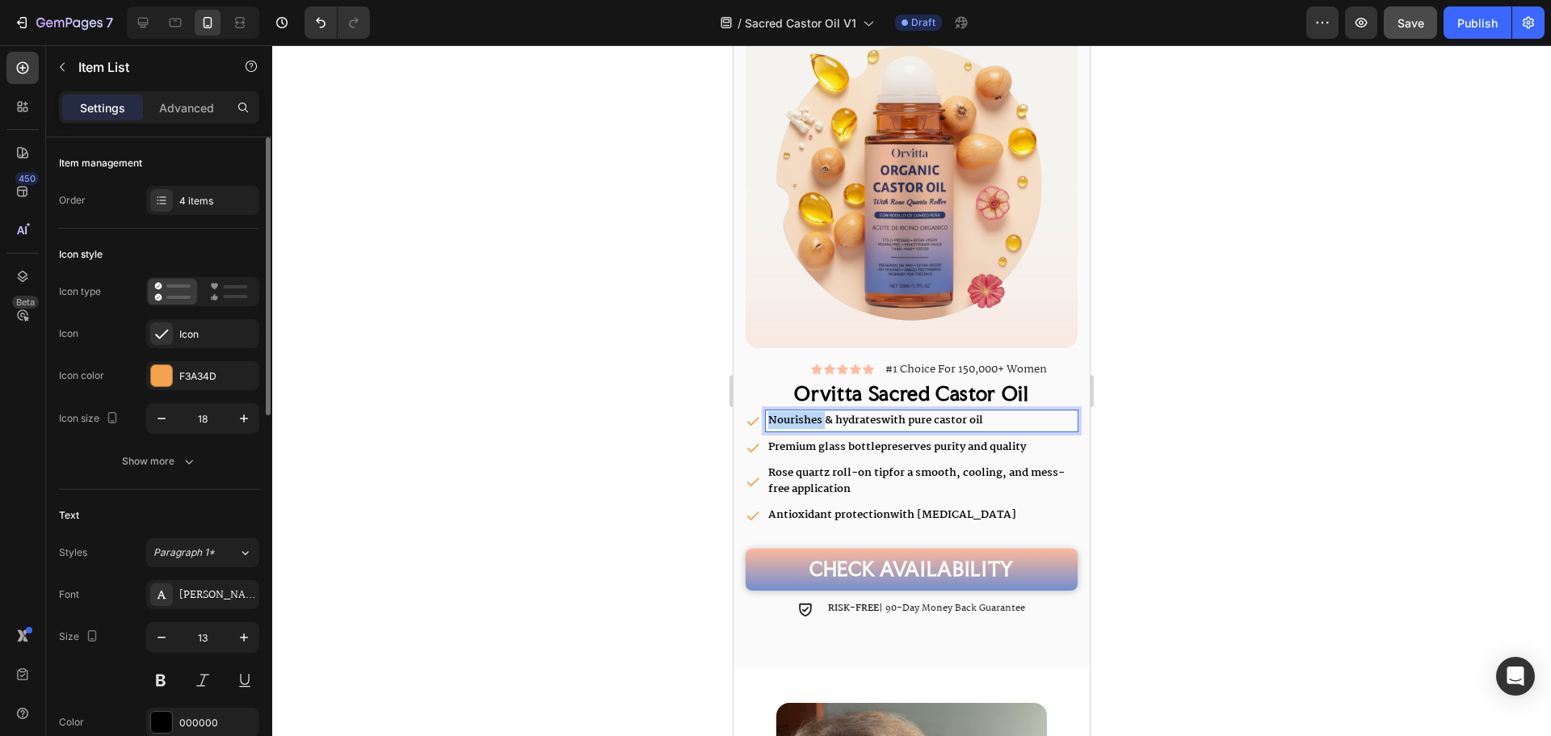
copy p "Nourishes & hydrates with pure castor oil"
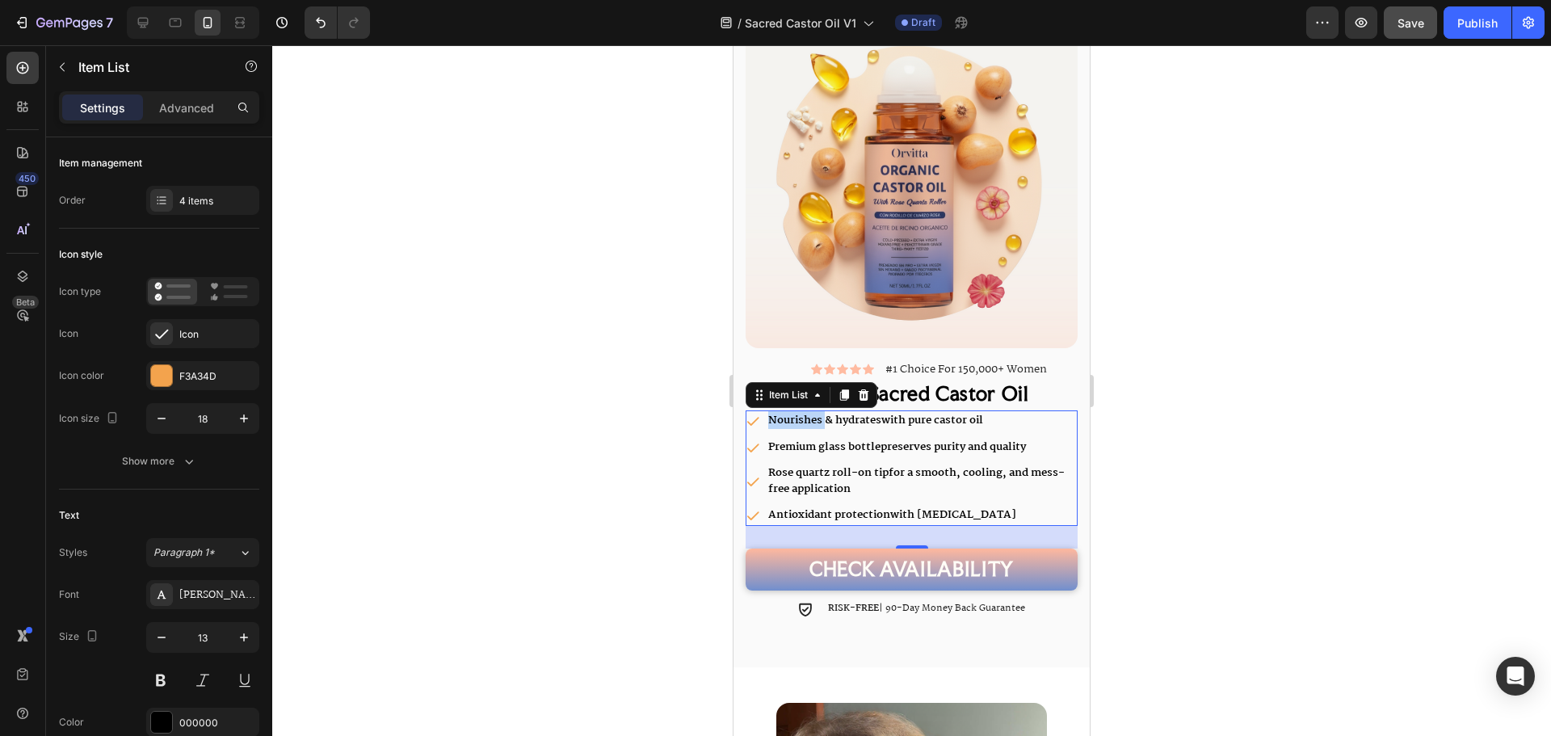
click at [847, 438] on strong "Premium glass bottle" at bounding box center [824, 447] width 112 height 18
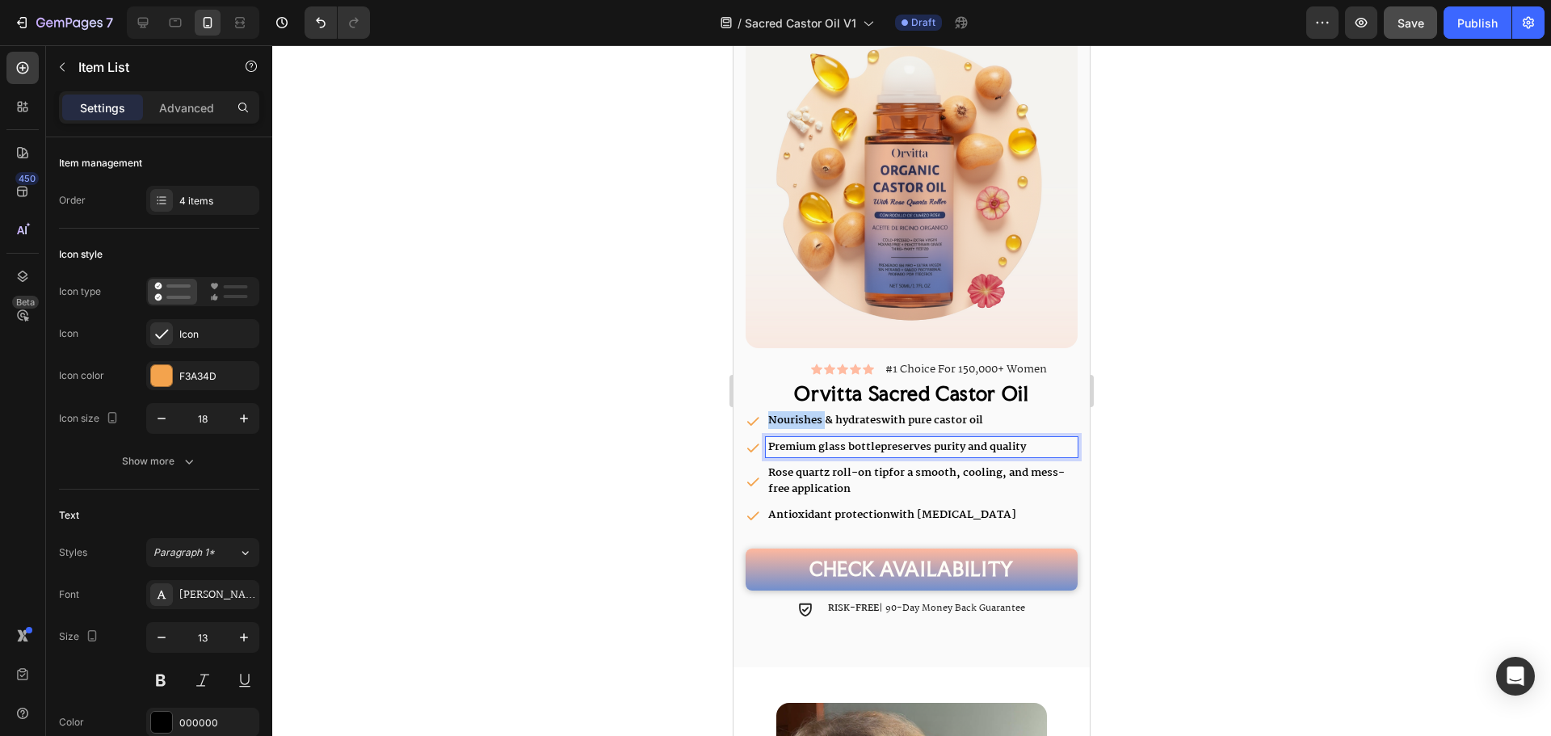
click at [847, 438] on strong "Premium glass bottle" at bounding box center [824, 447] width 112 height 18
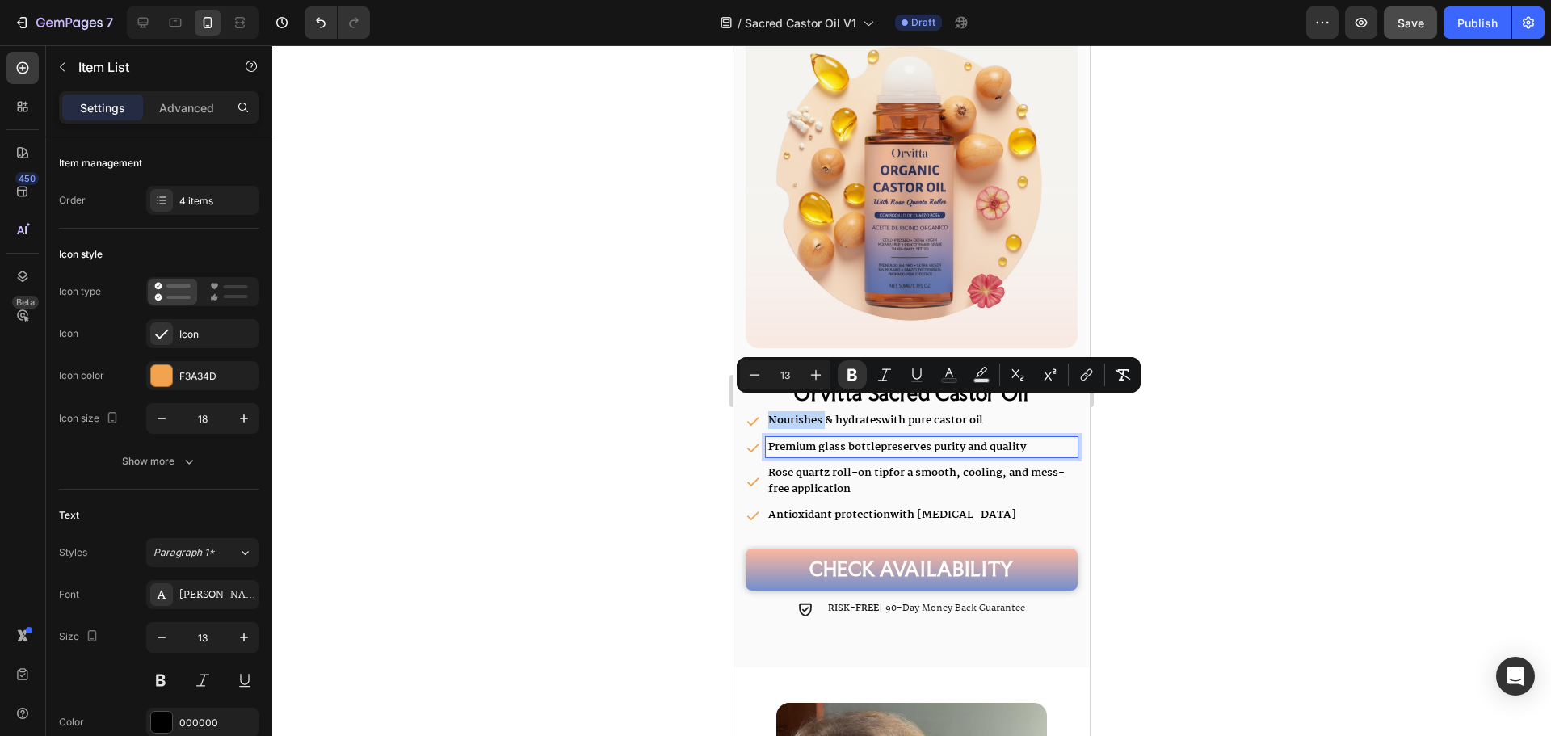
click at [847, 438] on strong "Premium glass bottle" at bounding box center [824, 447] width 112 height 18
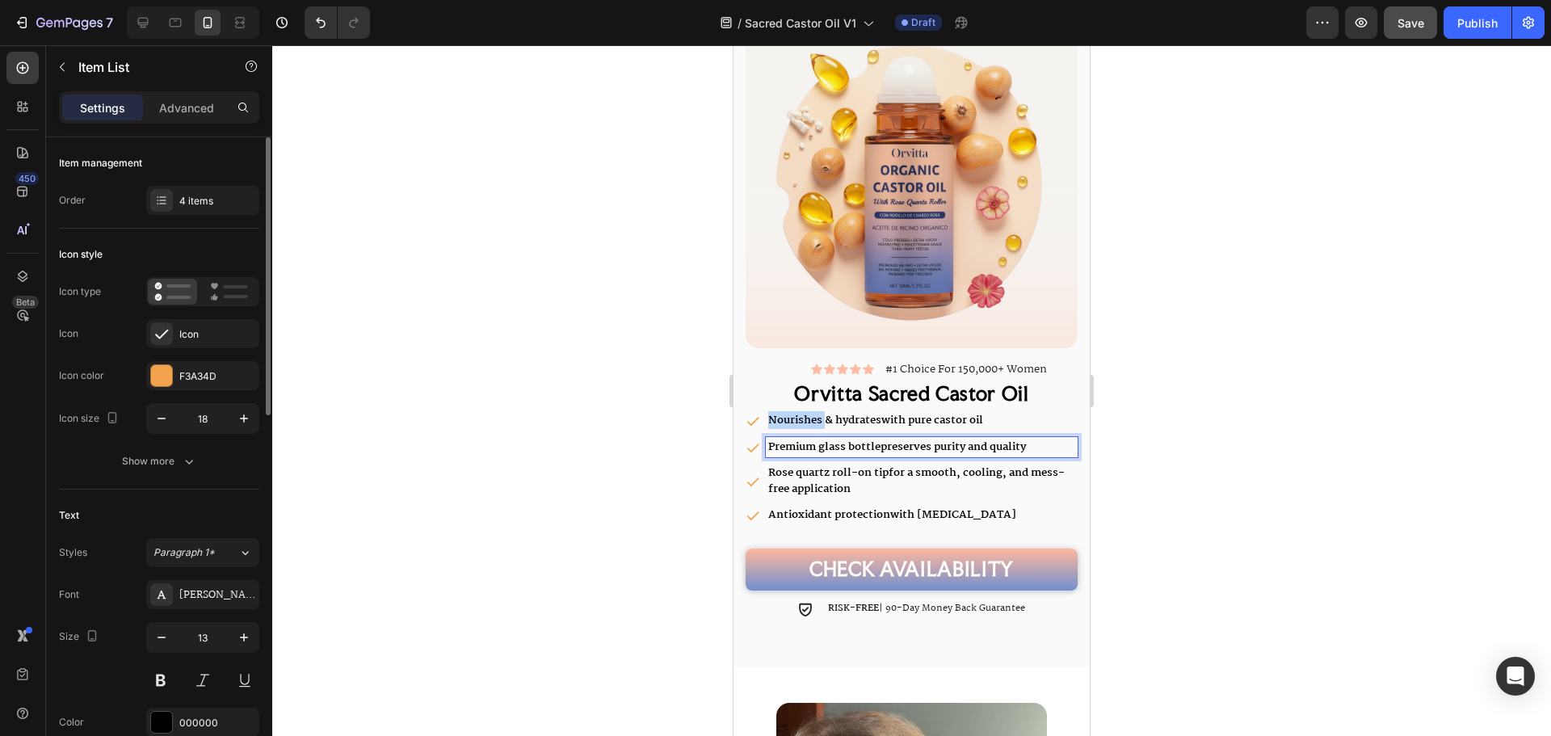
copy p "Premium glass bottle preserves purity and quality"
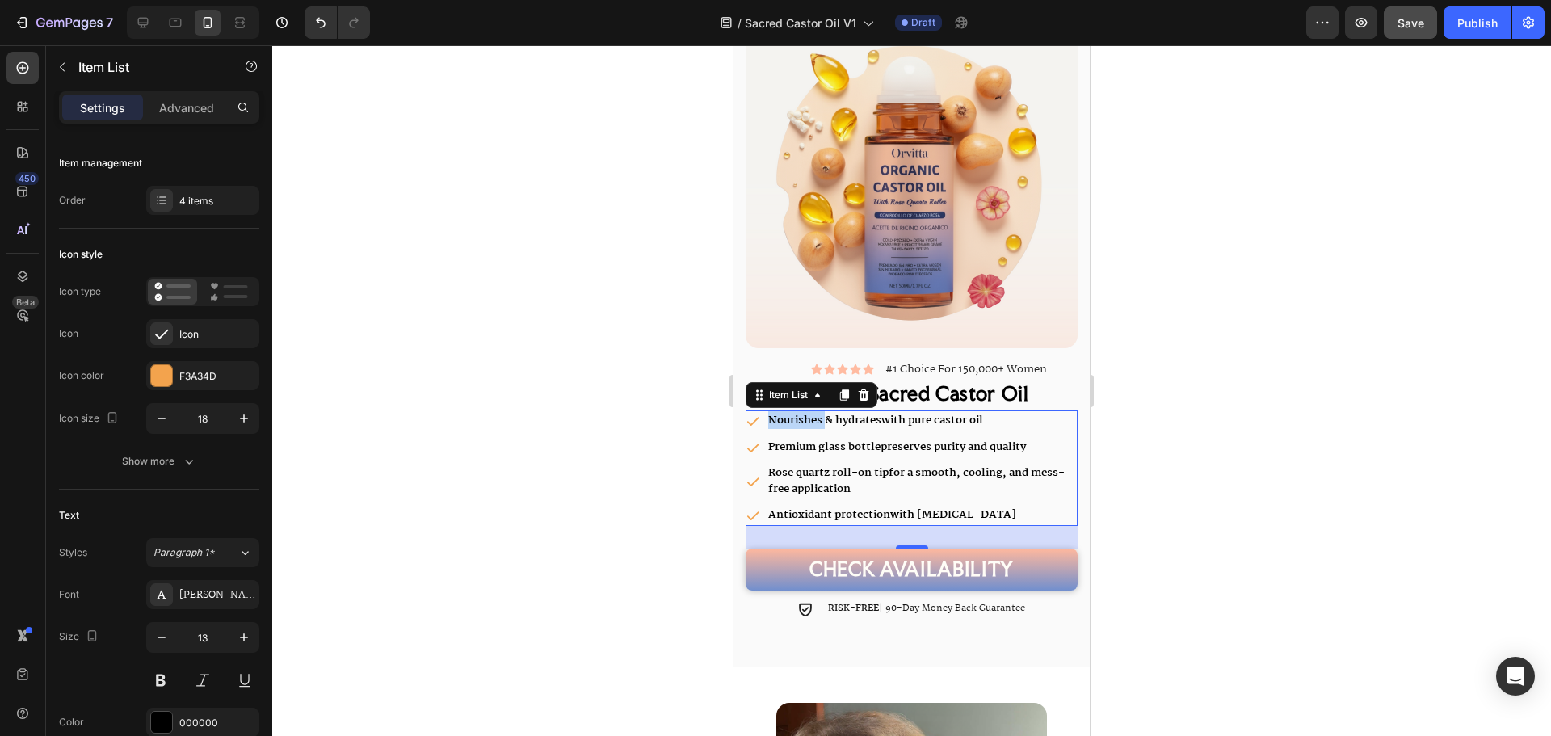
click at [969, 465] on p "Rose quartz roll-on tip for a smooth, cooling, and mess-free application" at bounding box center [921, 481] width 307 height 32
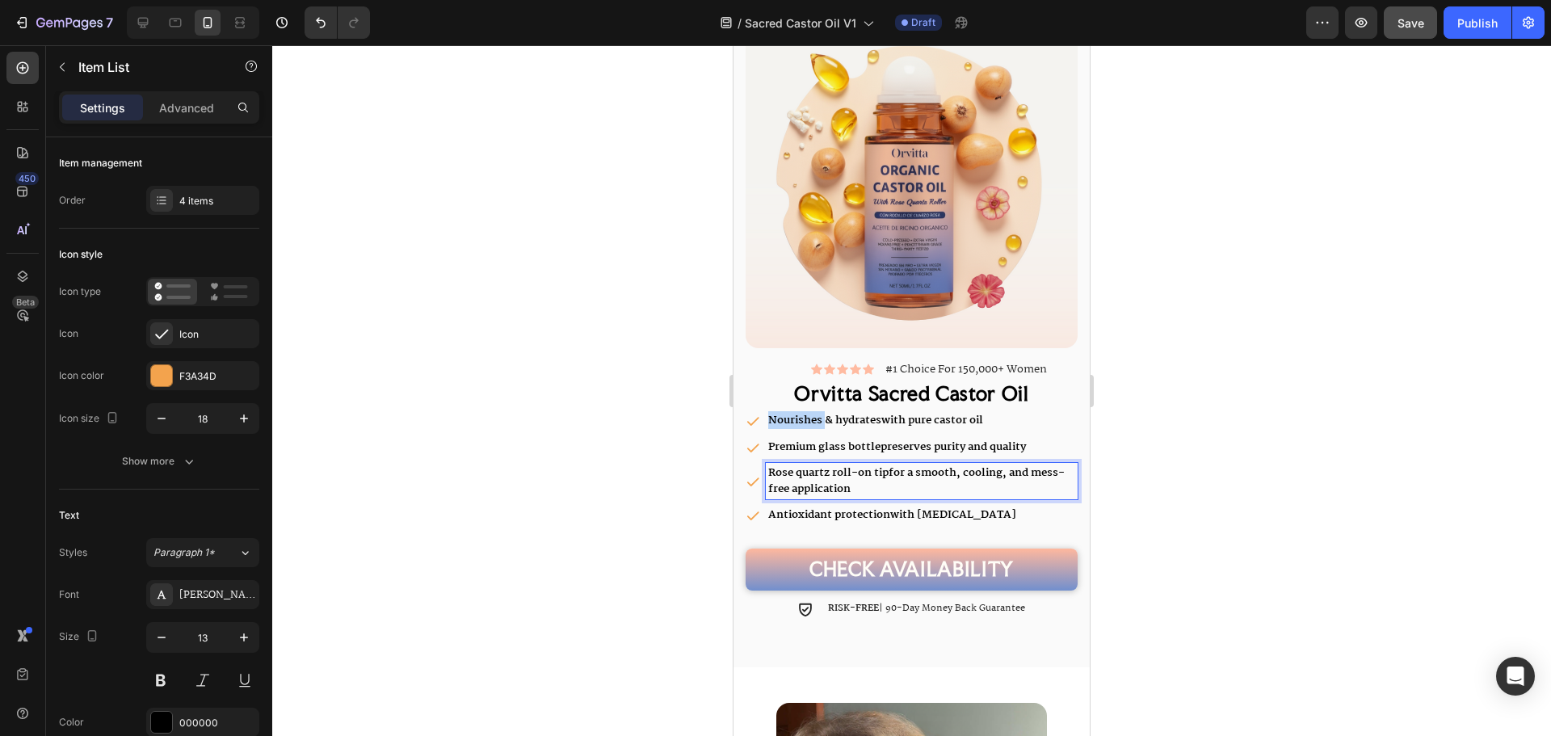
click at [969, 465] on p "Rose quartz roll-on tip for a smooth, cooling, and mess-free application" at bounding box center [921, 481] width 307 height 32
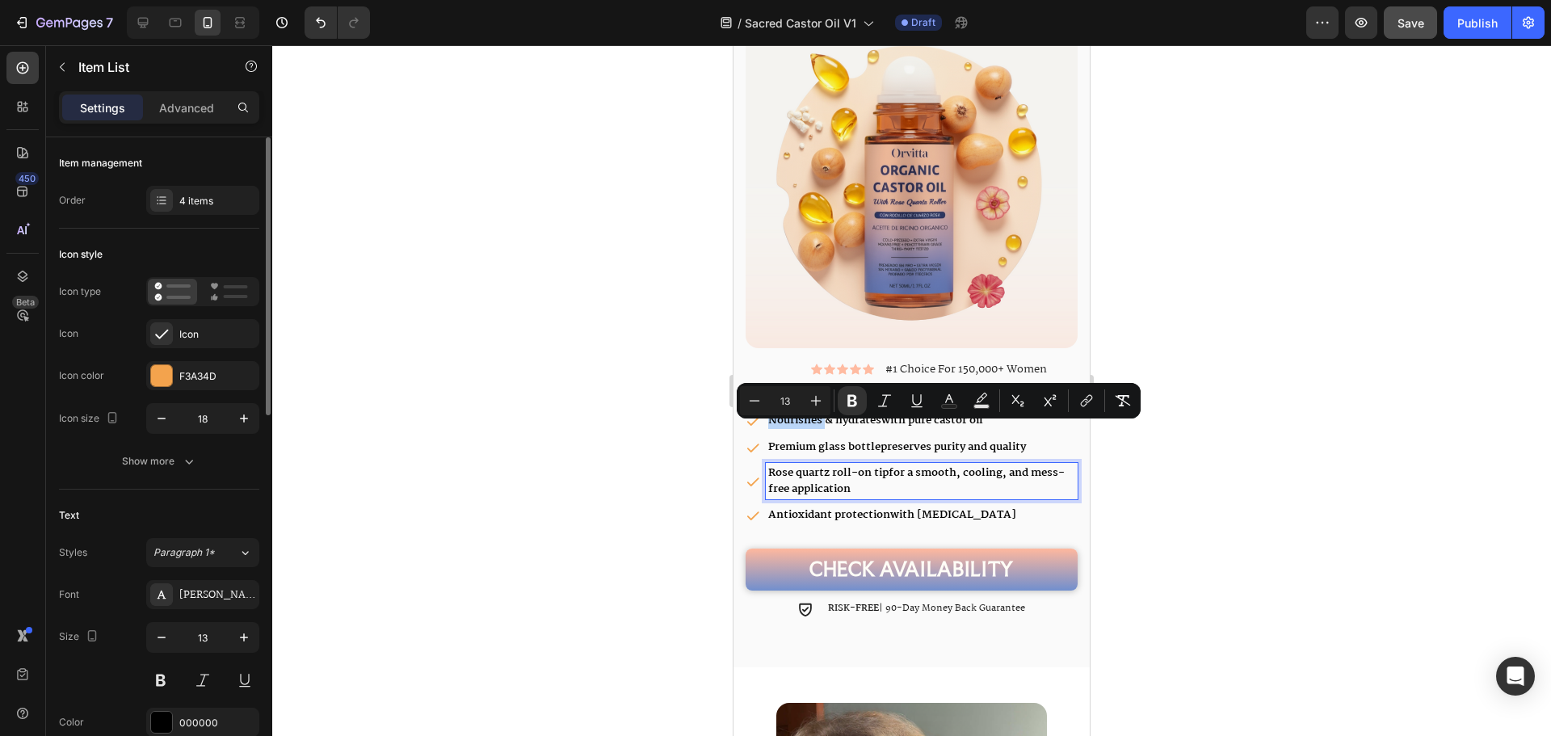
copy p "Rose quartz roll-on tip for a smooth, cooling, and mess-free application"
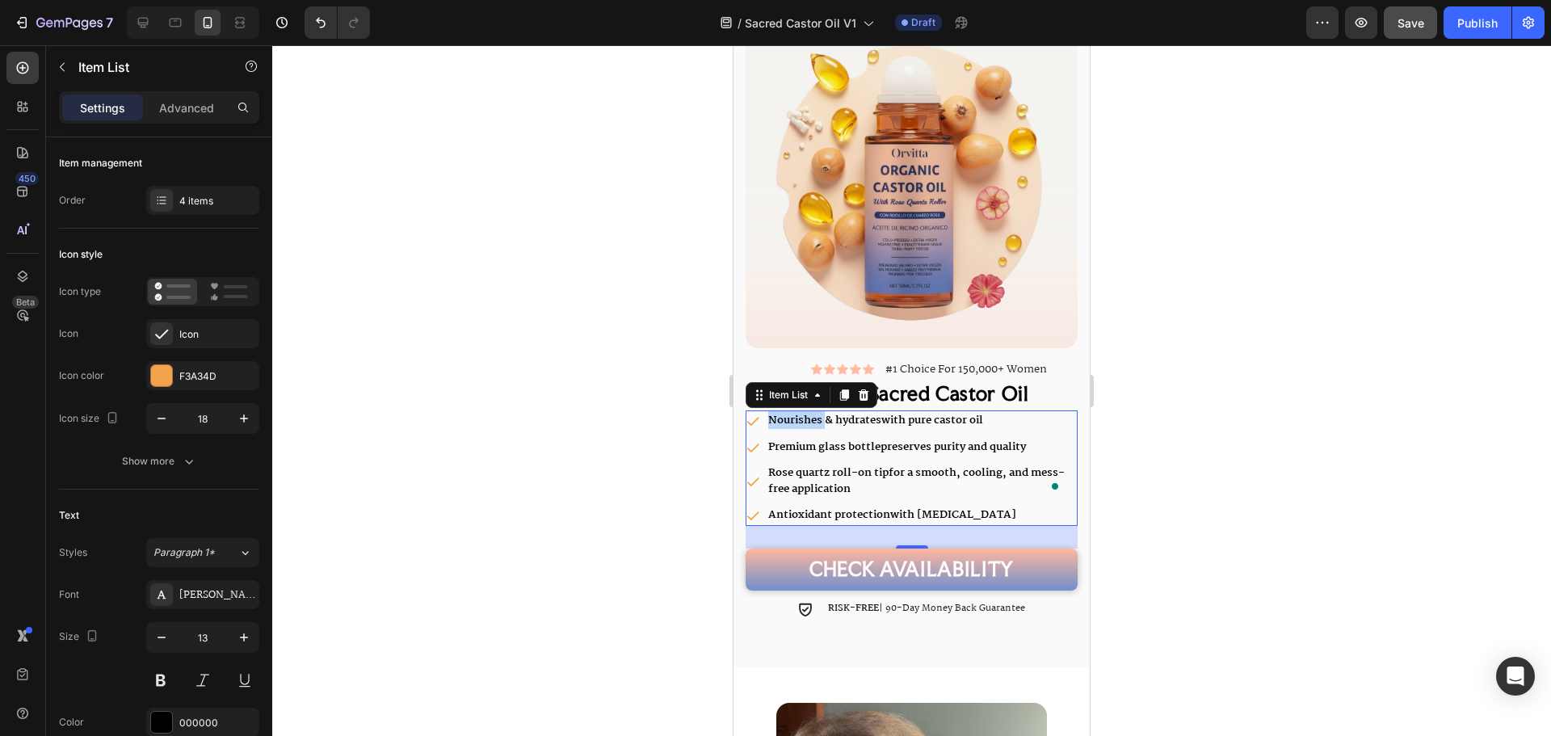
click at [868, 506] on strong "Antioxidant protection" at bounding box center [829, 515] width 122 height 18
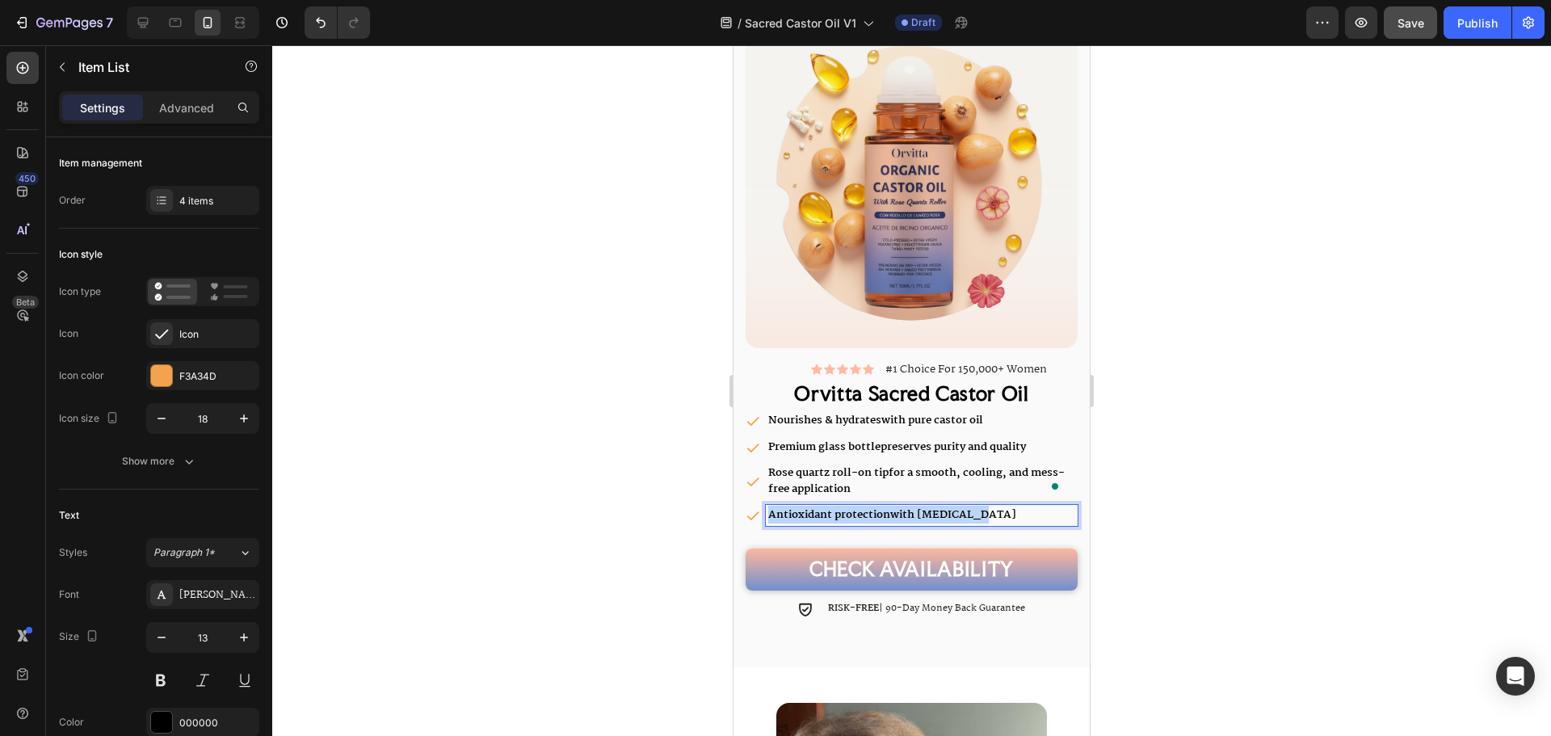
click at [868, 506] on strong "Antioxidant protection" at bounding box center [829, 515] width 122 height 18
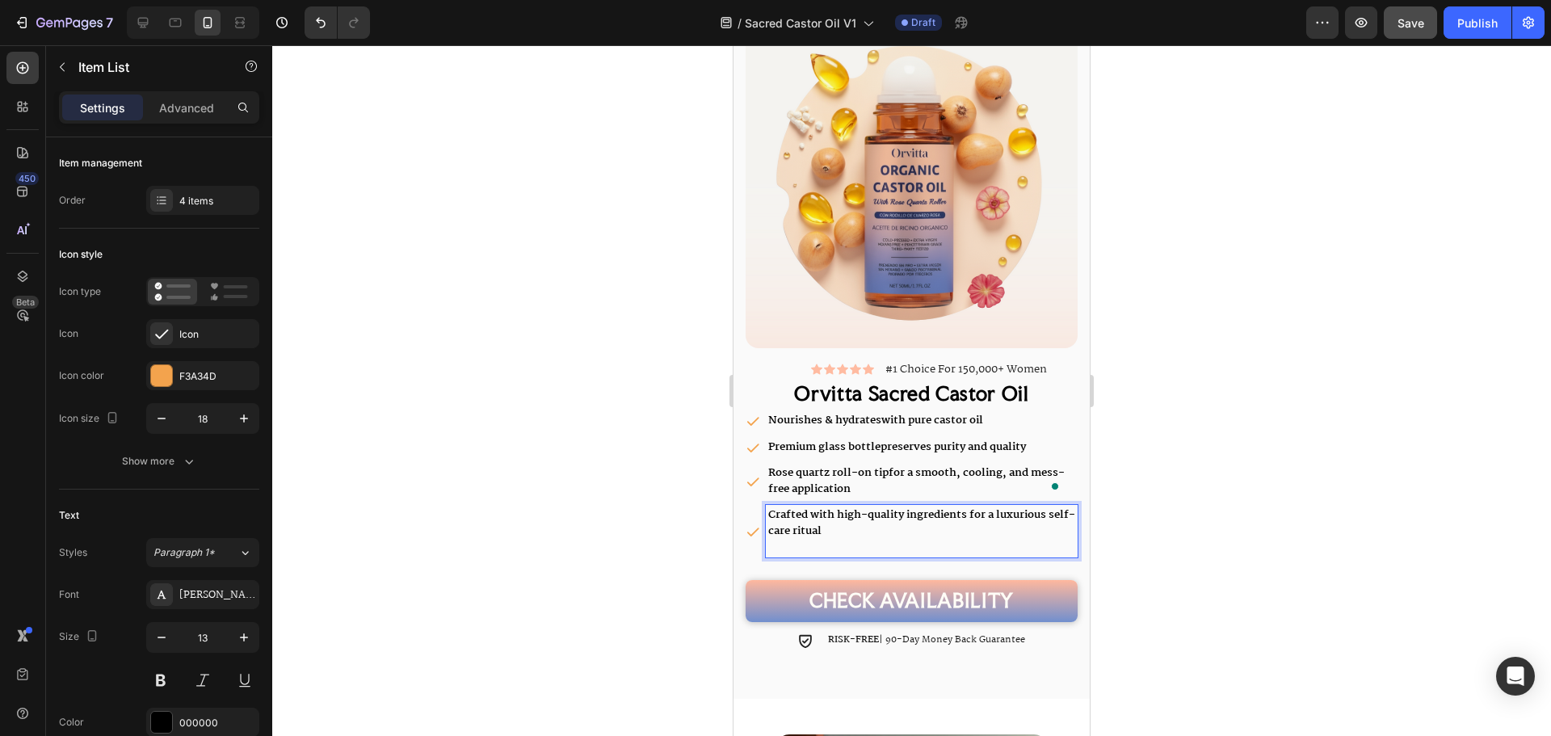
click at [1225, 510] on div at bounding box center [911, 390] width 1279 height 691
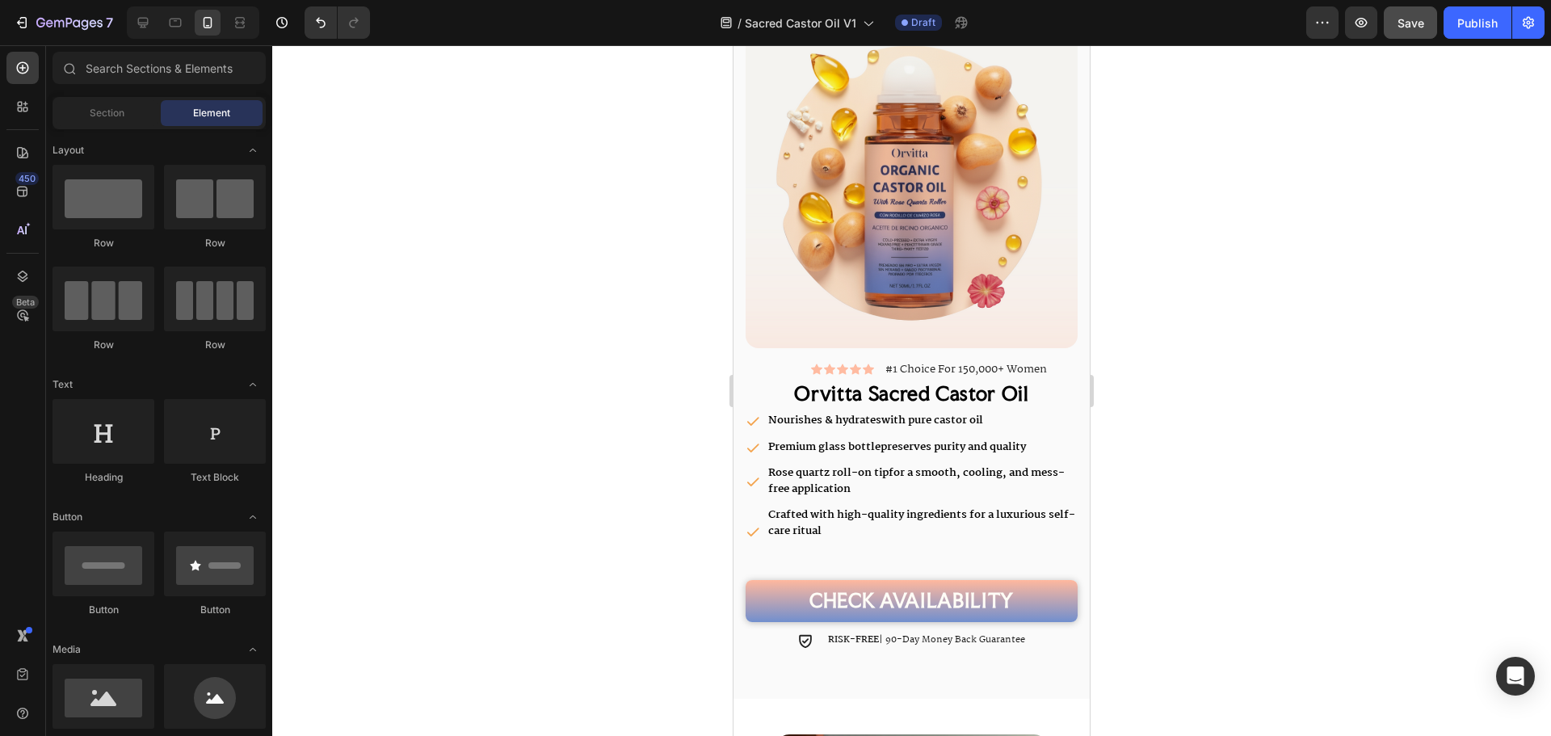
click at [938, 513] on p "Crafted with high-quality ingredients for a luxurious self-care ritual" at bounding box center [921, 523] width 307 height 32
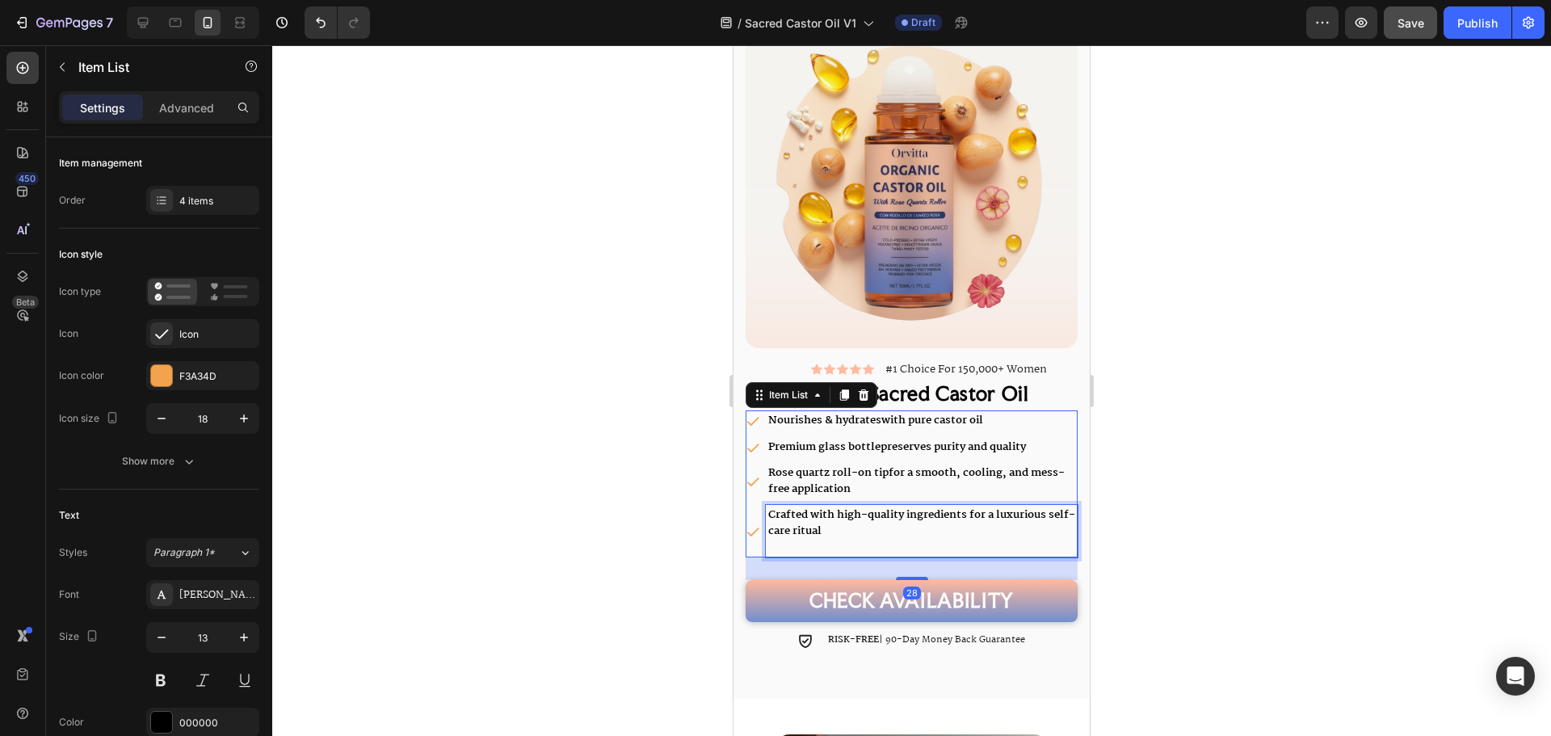
click at [888, 539] on p "Rich Text Editor. Editing area: main" at bounding box center [921, 547] width 307 height 16
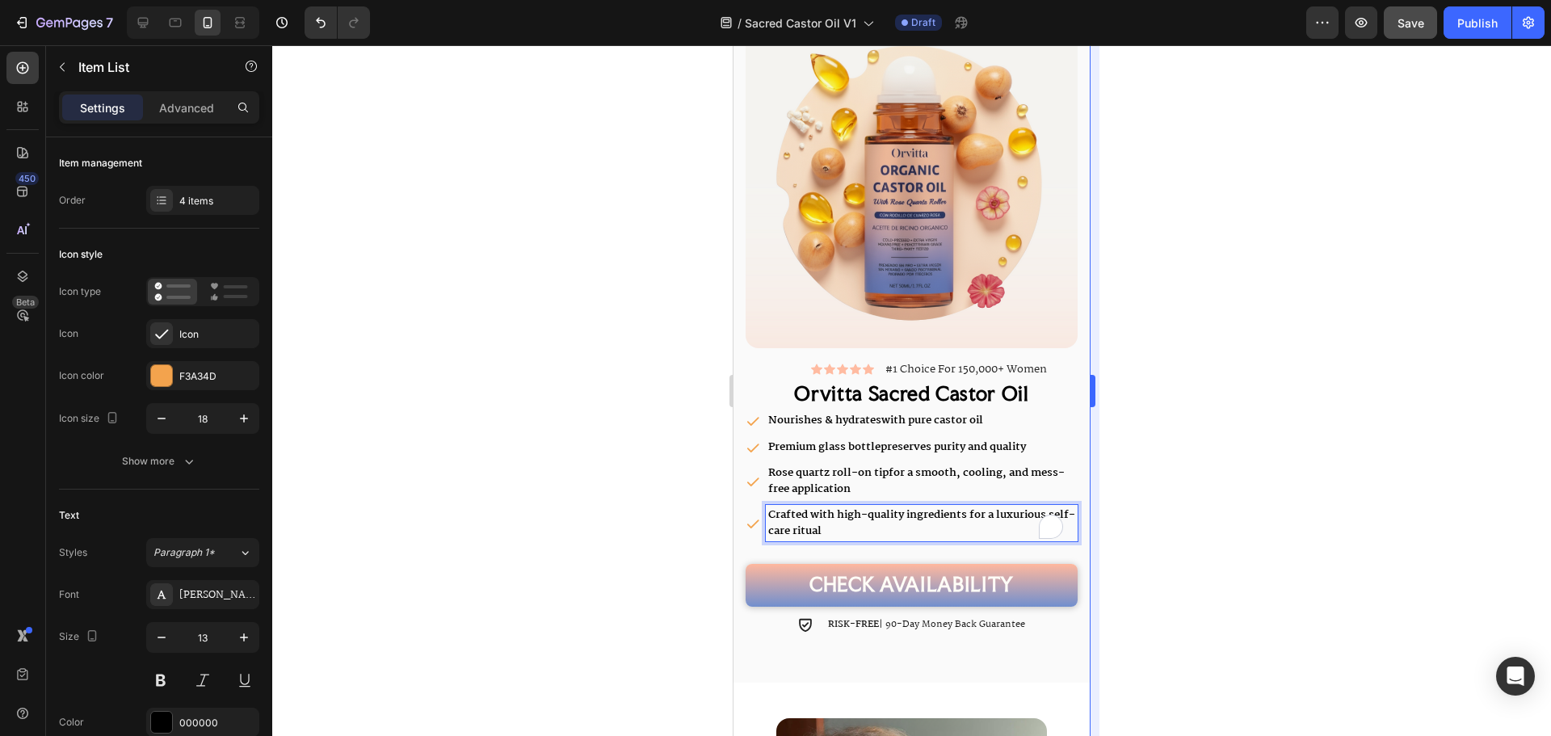
click at [1156, 541] on div at bounding box center [911, 390] width 1279 height 691
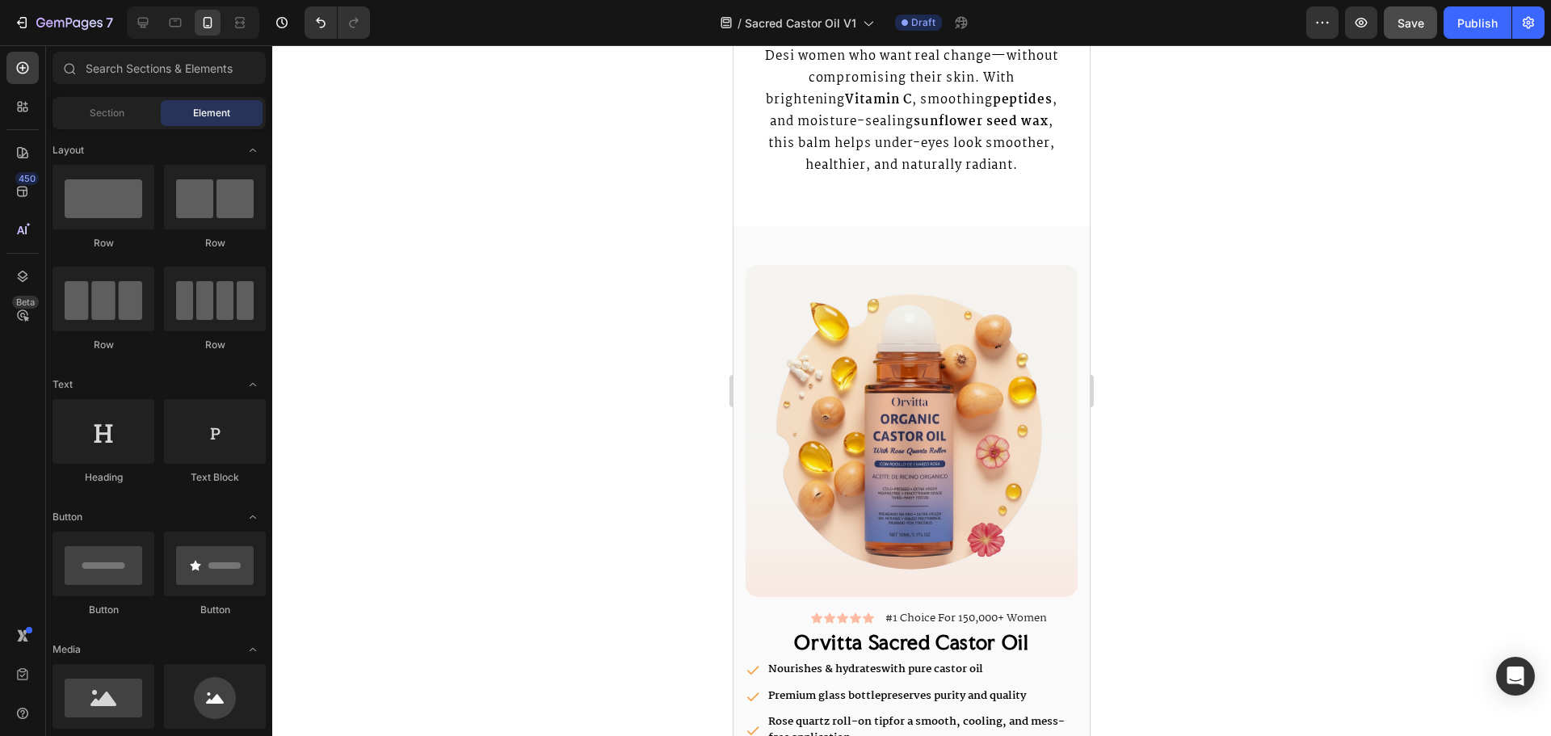
scroll to position [2775, 0]
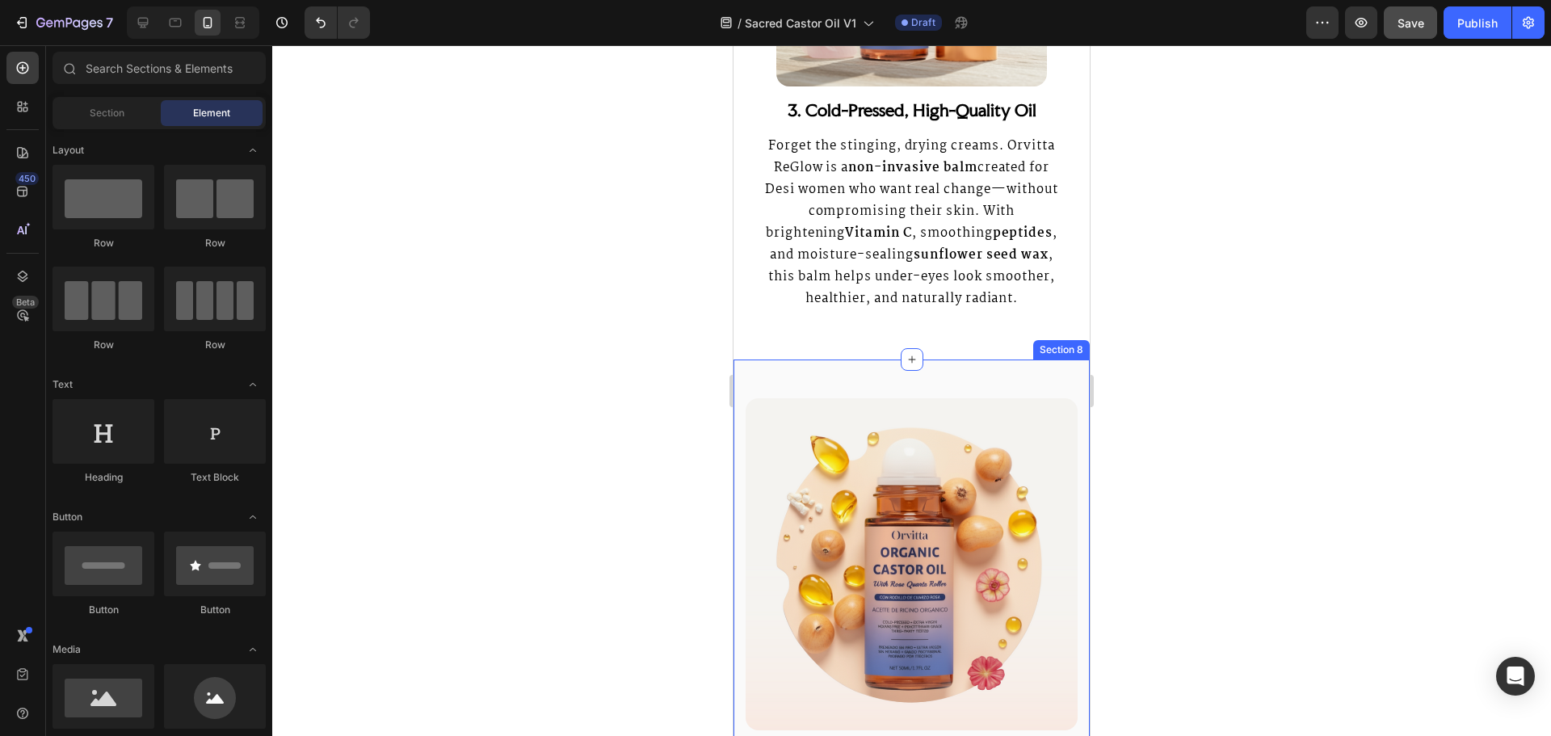
click at [1006, 397] on div "Image Image Icon Icon Icon Icon Icon Icon List #1 Choice For 150,000+ Women Tex…" at bounding box center [911, 711] width 356 height 705
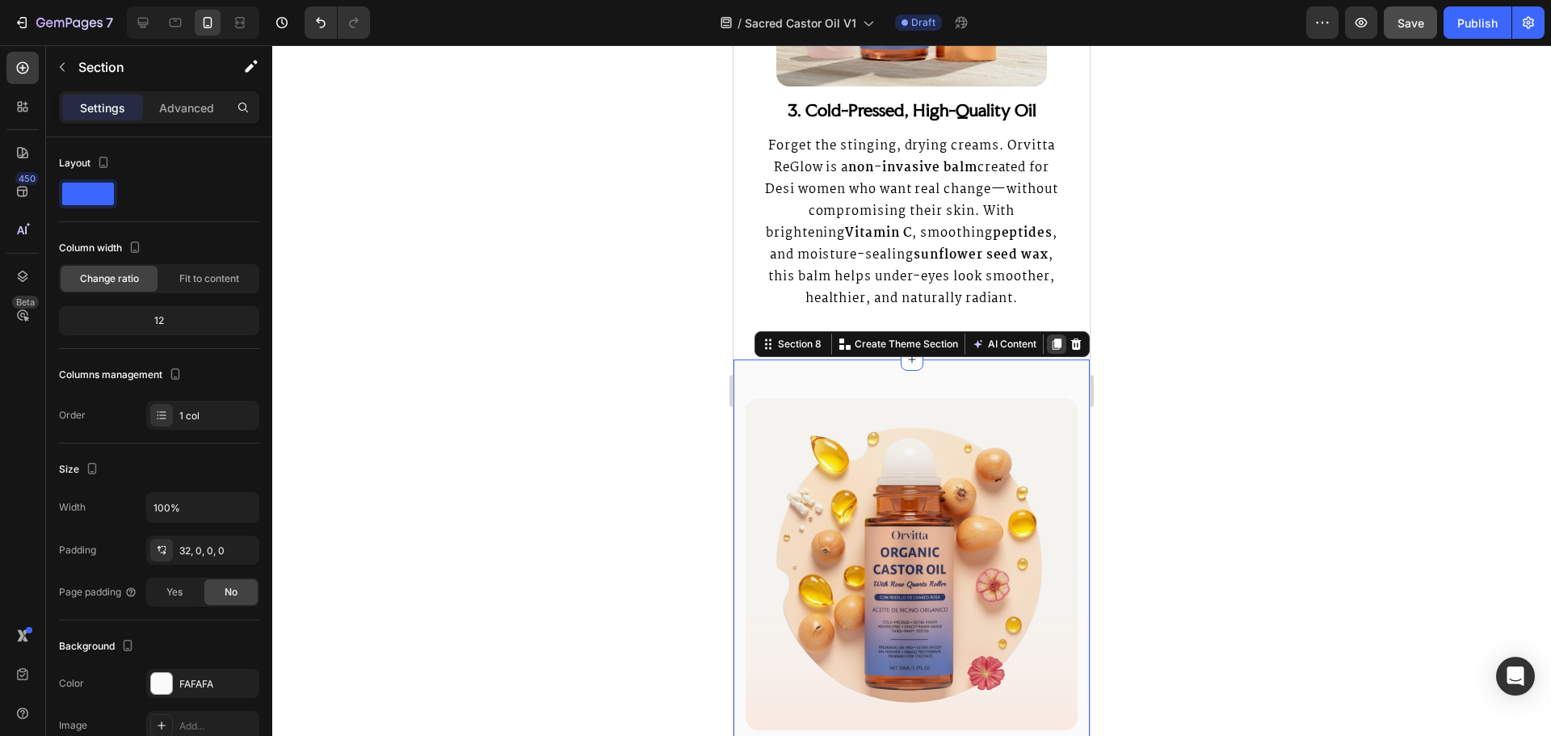
click at [1047, 354] on div at bounding box center [1056, 343] width 19 height 19
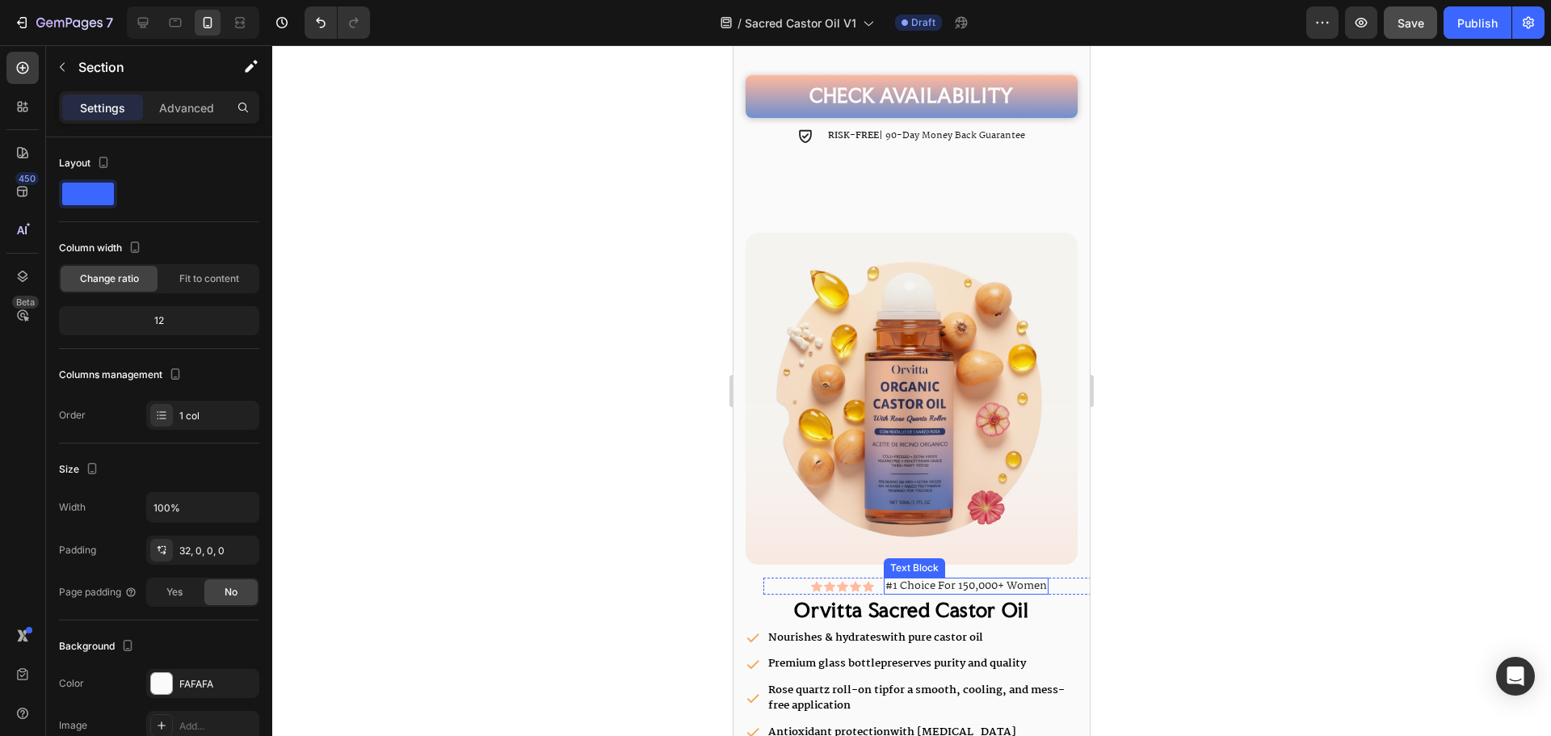
scroll to position [3424, 0]
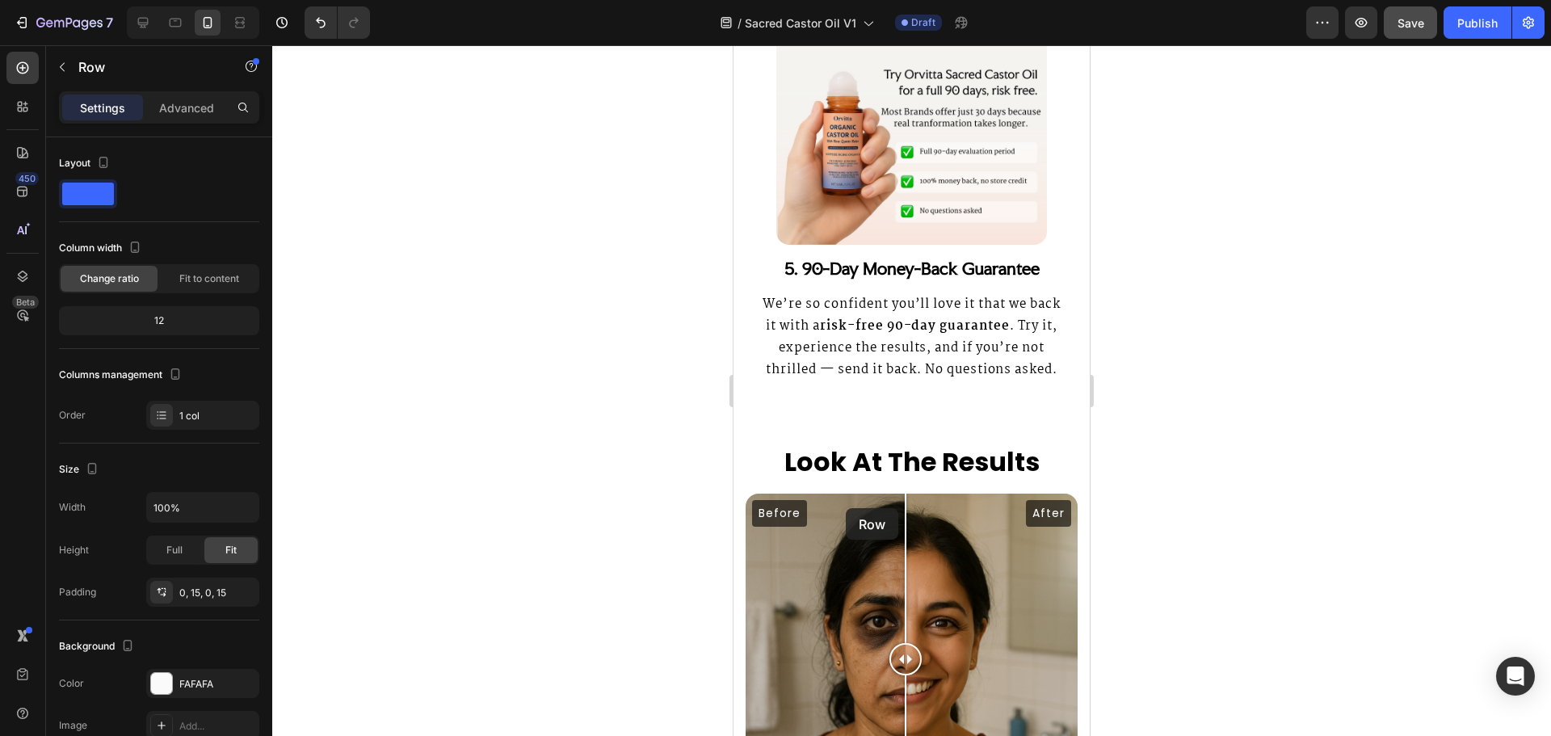
scroll to position [5201, 0]
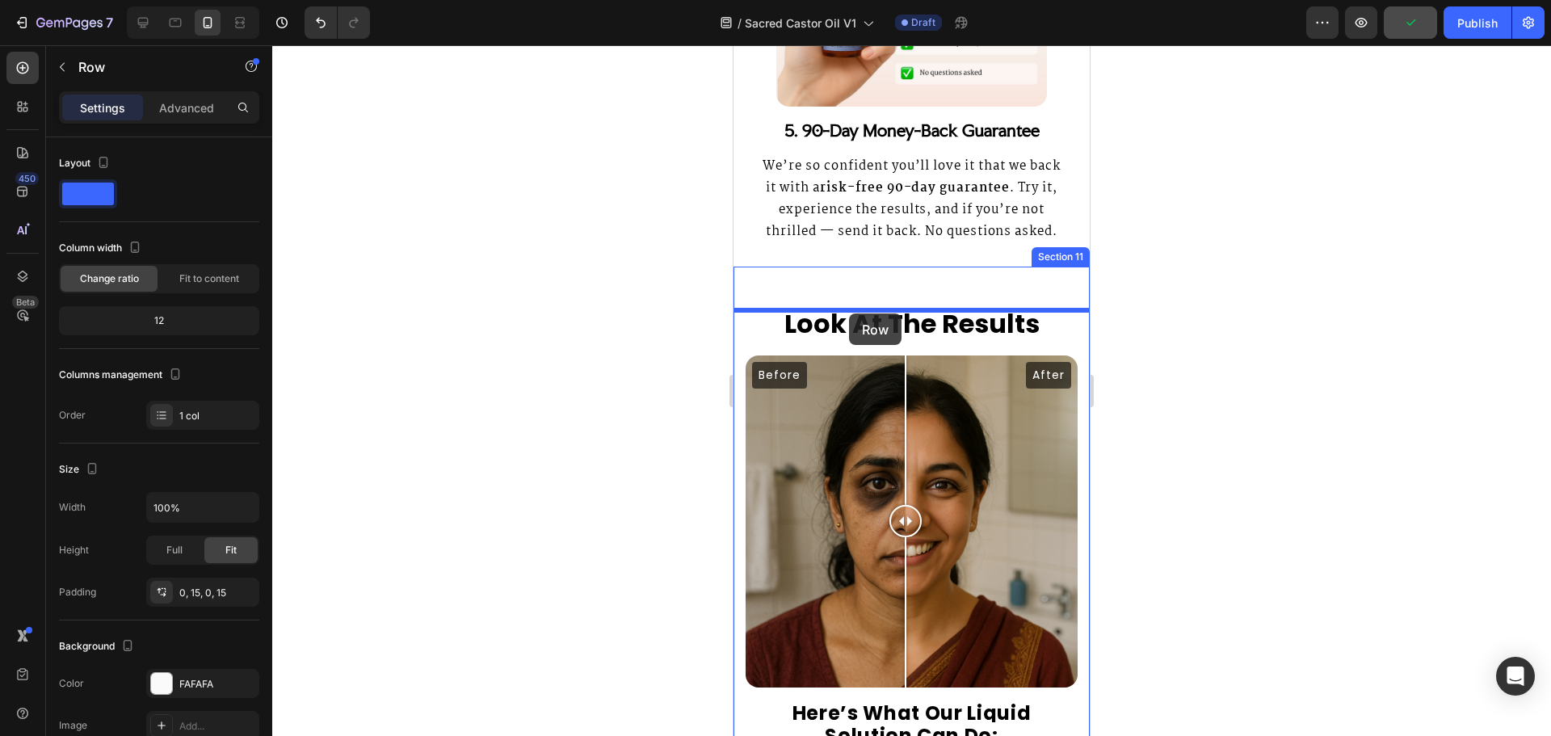
drag, startPoint x: 742, startPoint y: 435, endPoint x: 849, endPoint y: 313, distance: 162.0
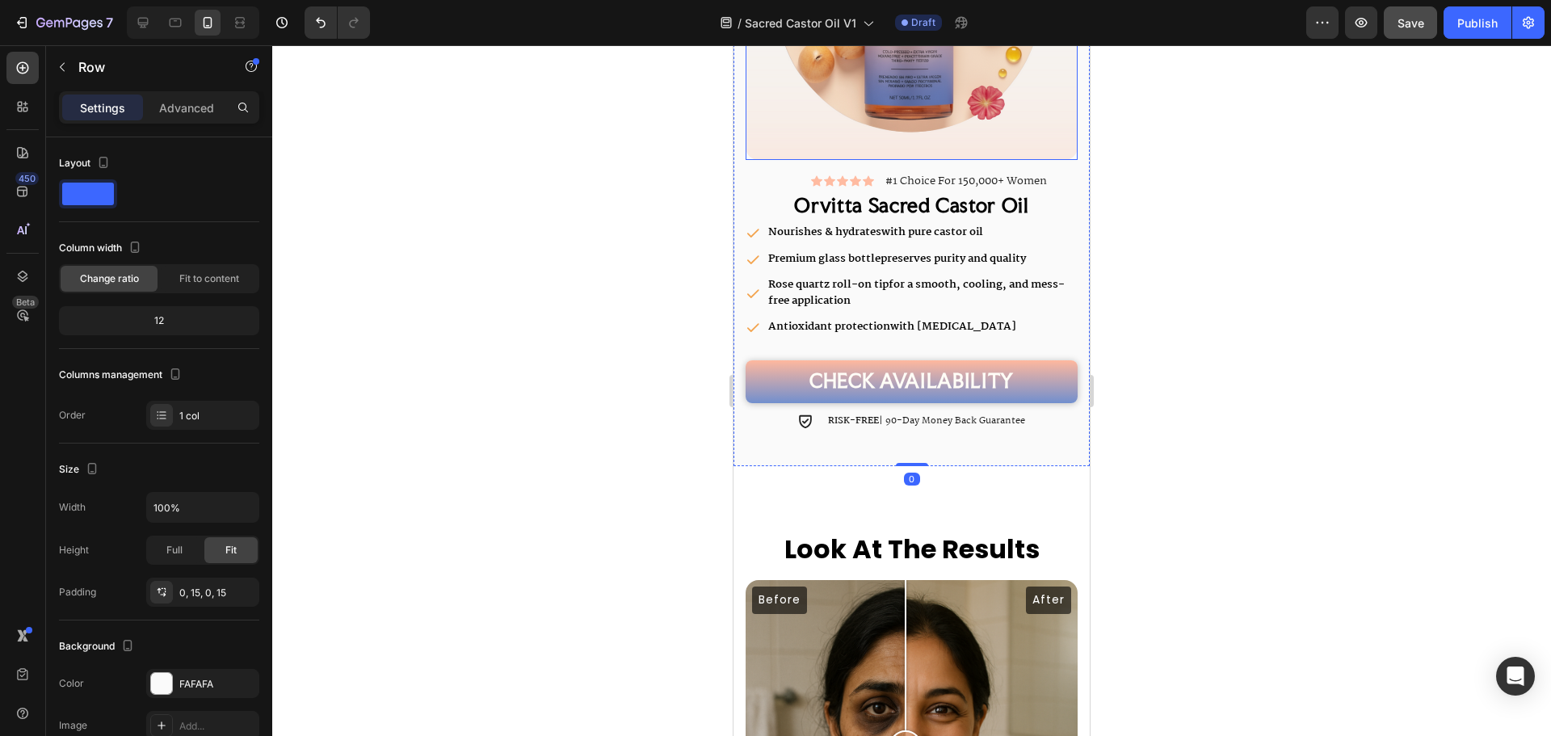
scroll to position [6009, 0]
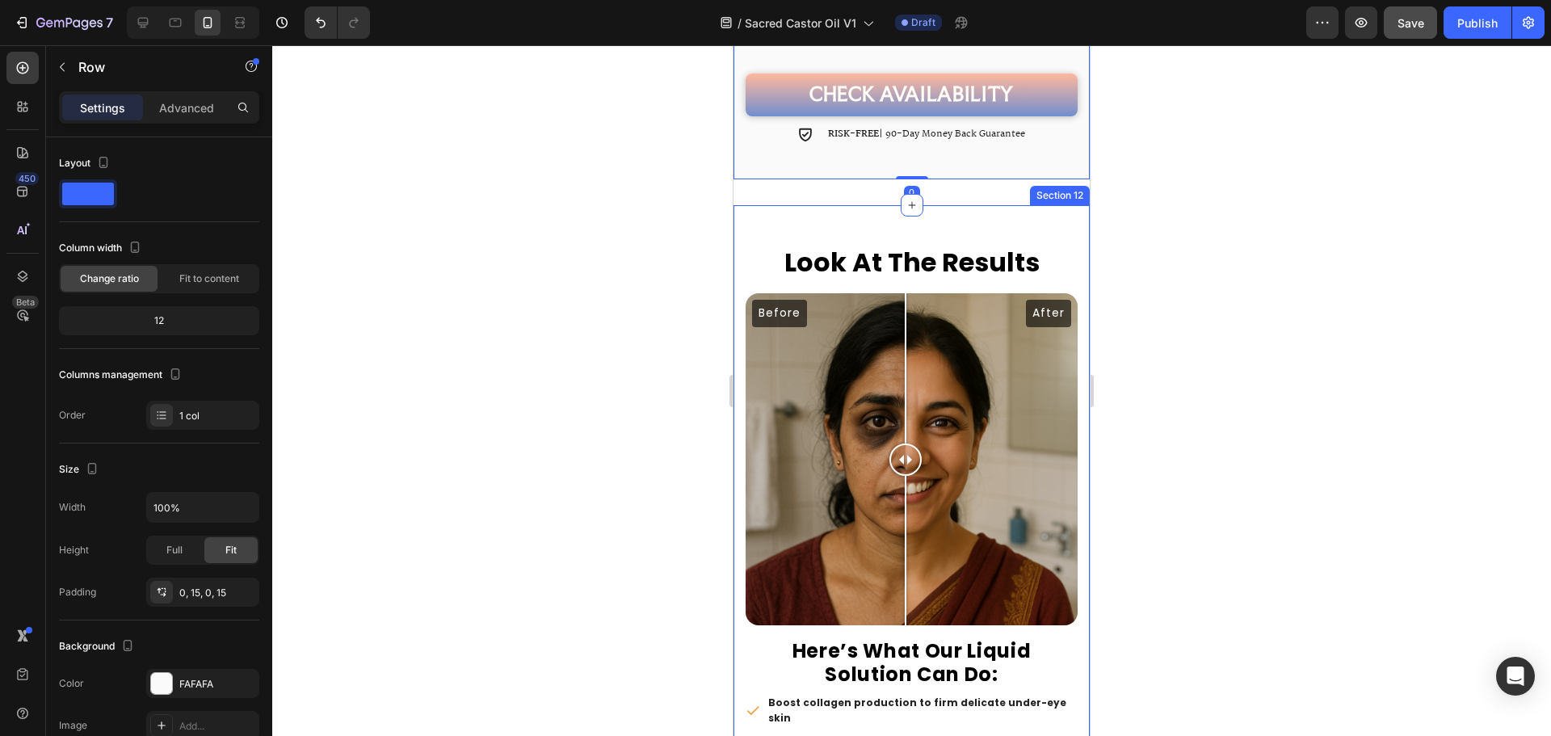
click at [967, 205] on div "Look At The Results Heading Before After Image Comparison Here’s What Our Liqui…" at bounding box center [911, 546] width 356 height 682
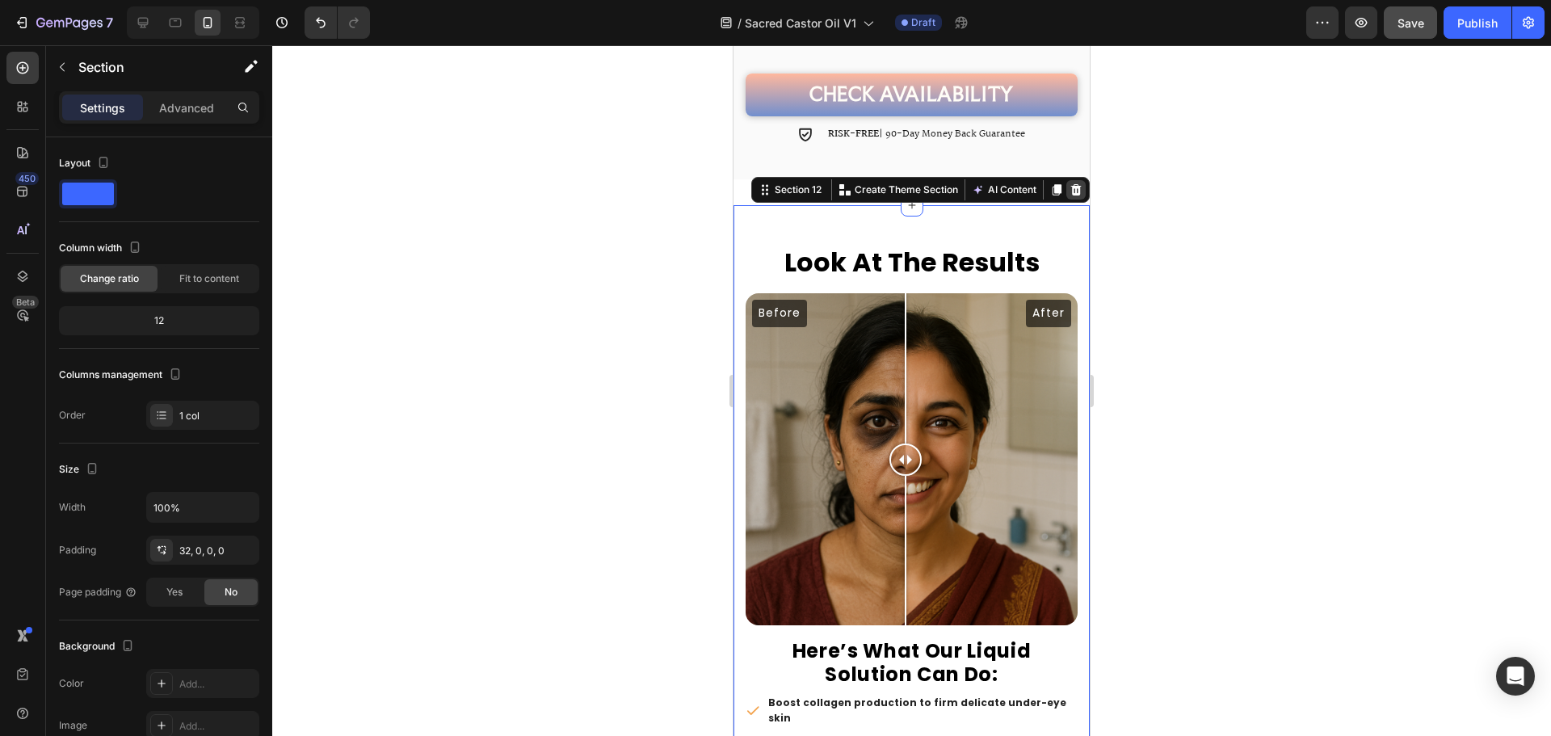
click at [1071, 184] on icon at bounding box center [1076, 189] width 11 height 11
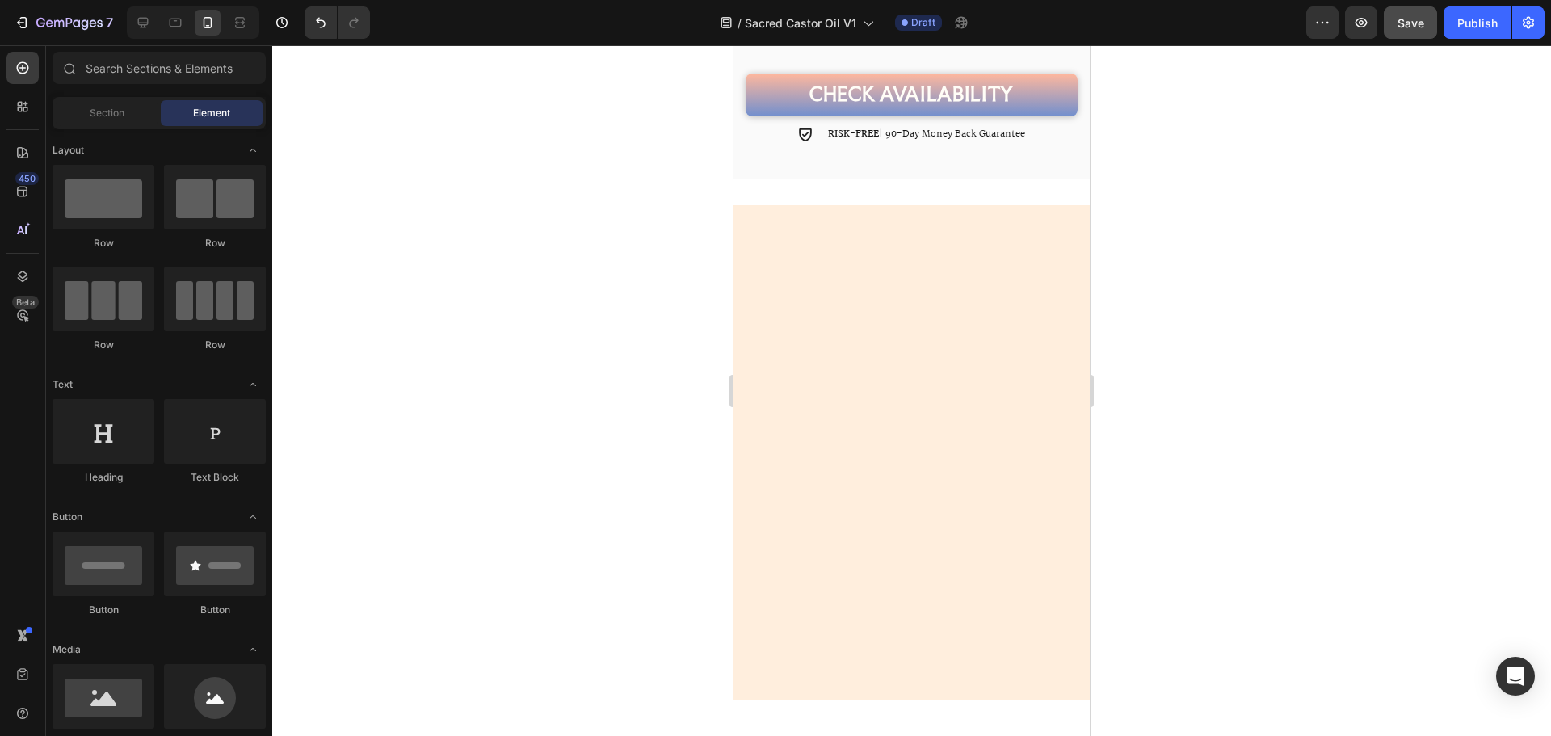
click at [1027, 215] on div at bounding box center [911, 439] width 356 height 469
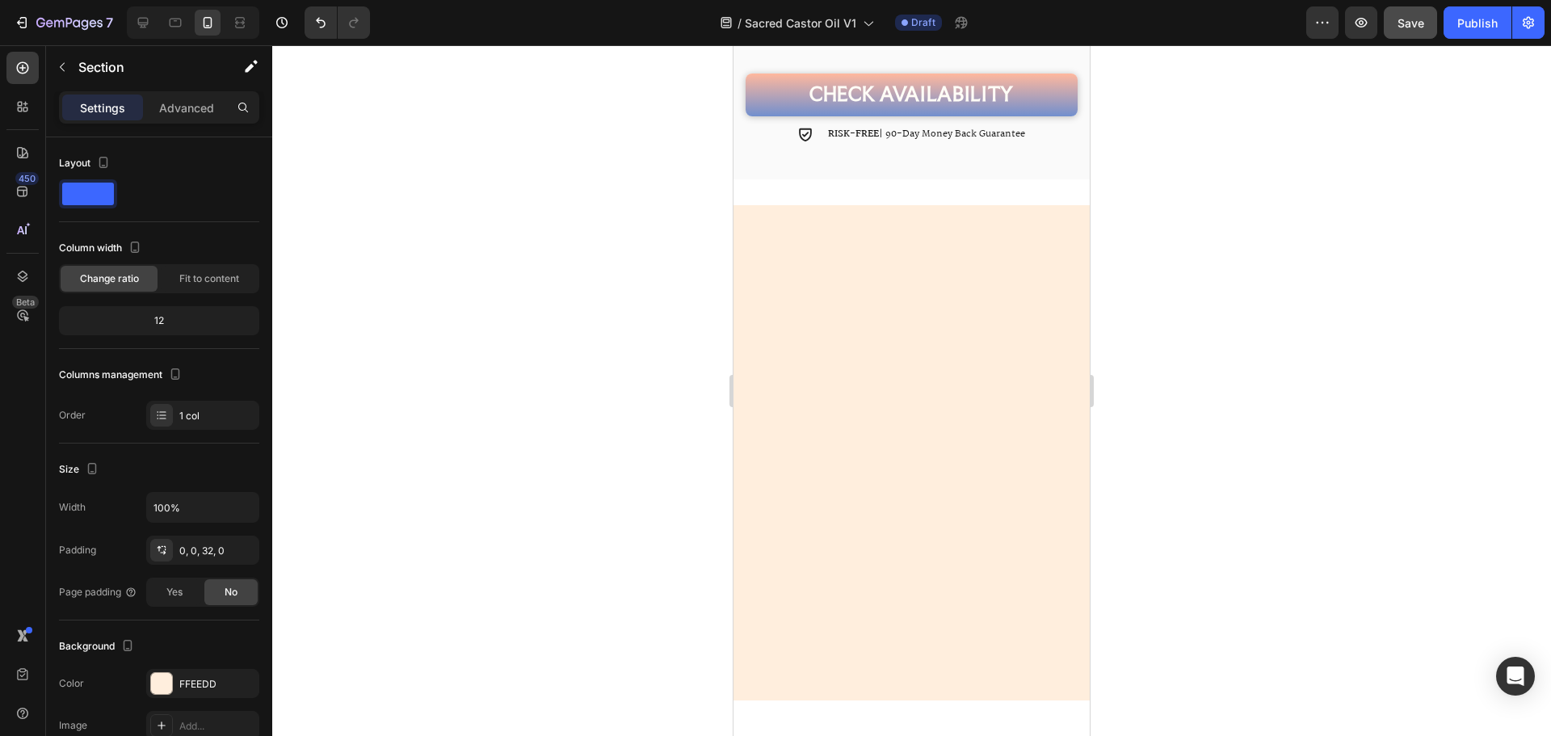
click at [1008, 243] on div at bounding box center [911, 439] width 356 height 469
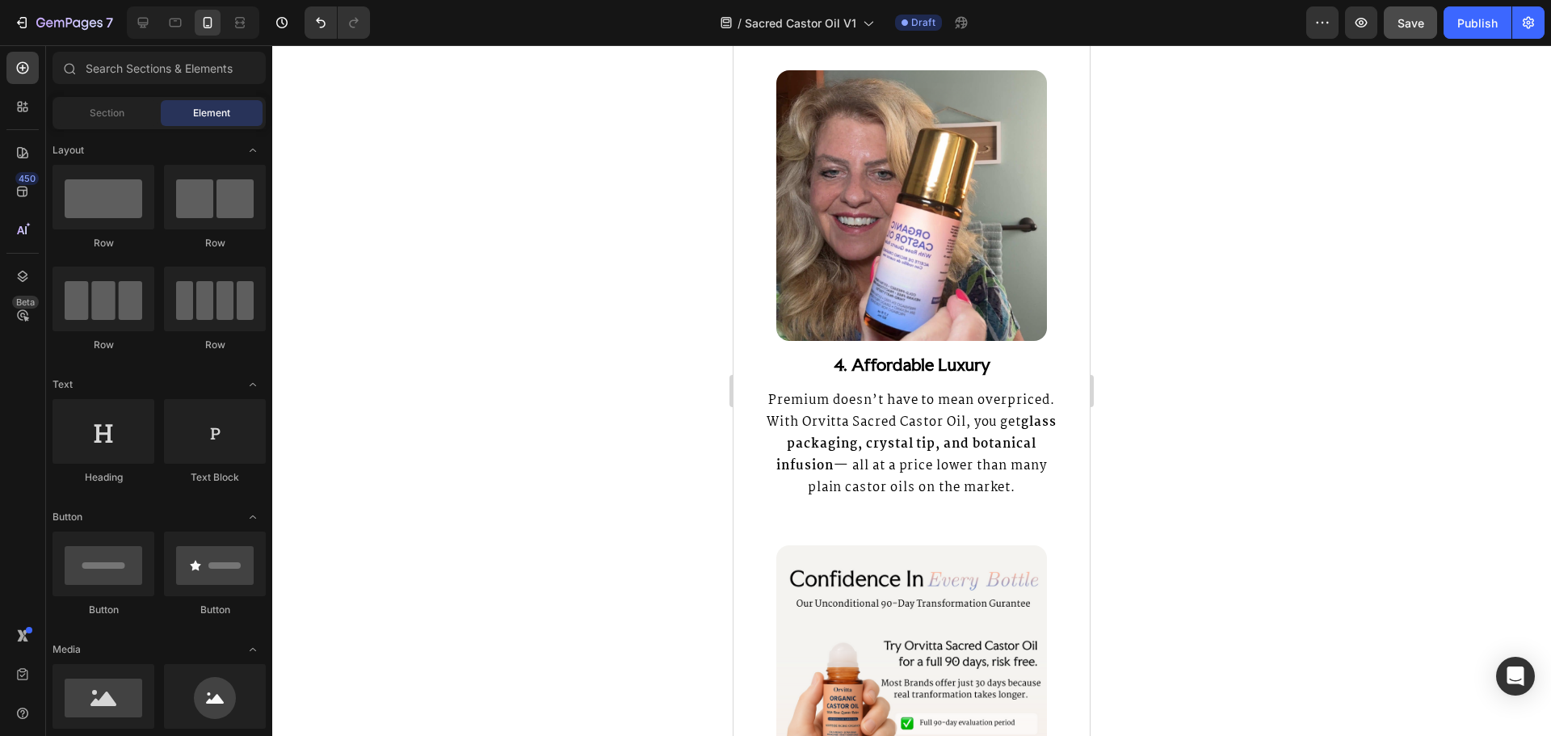
scroll to position [3608, 0]
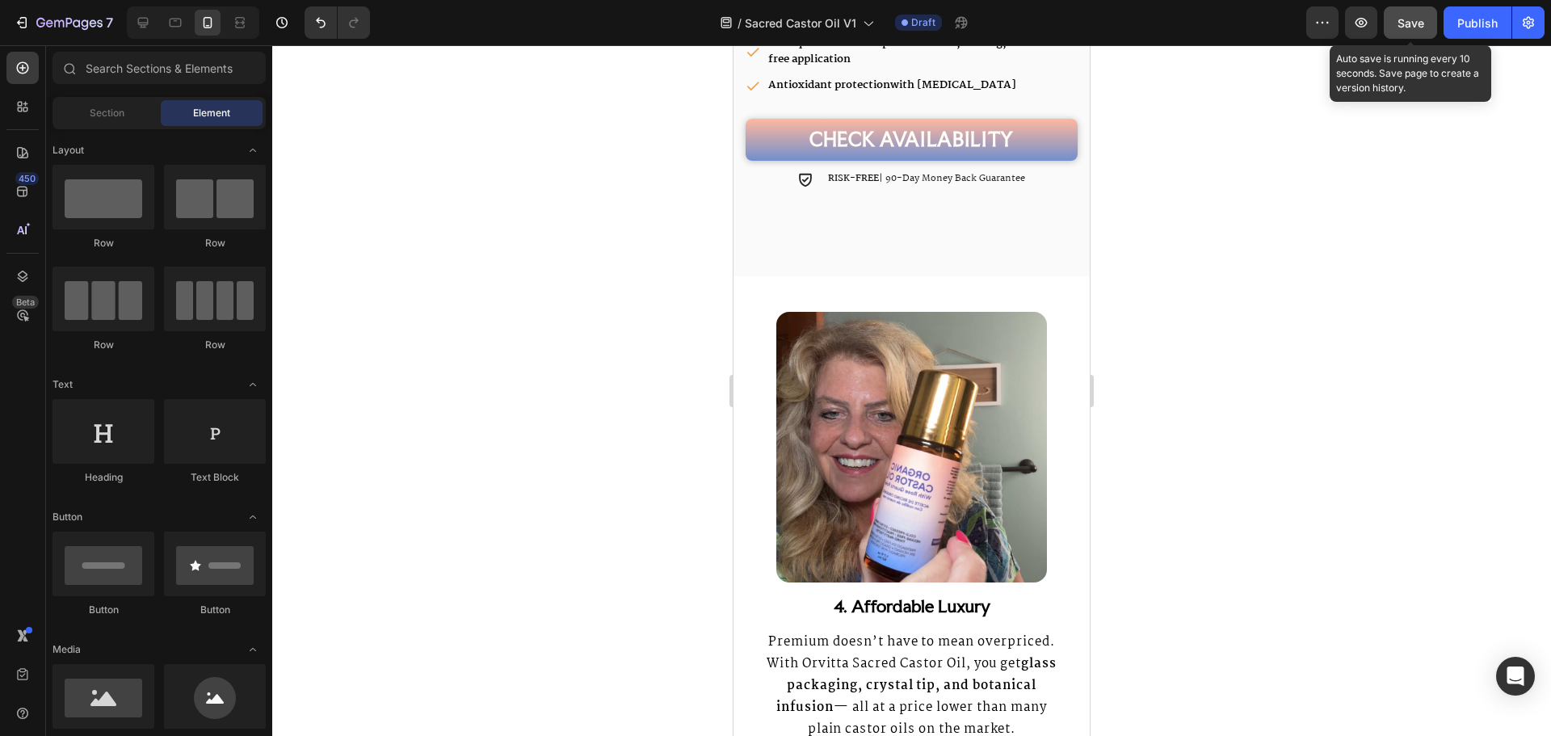
click at [1401, 35] on button "Save" at bounding box center [1410, 22] width 53 height 32
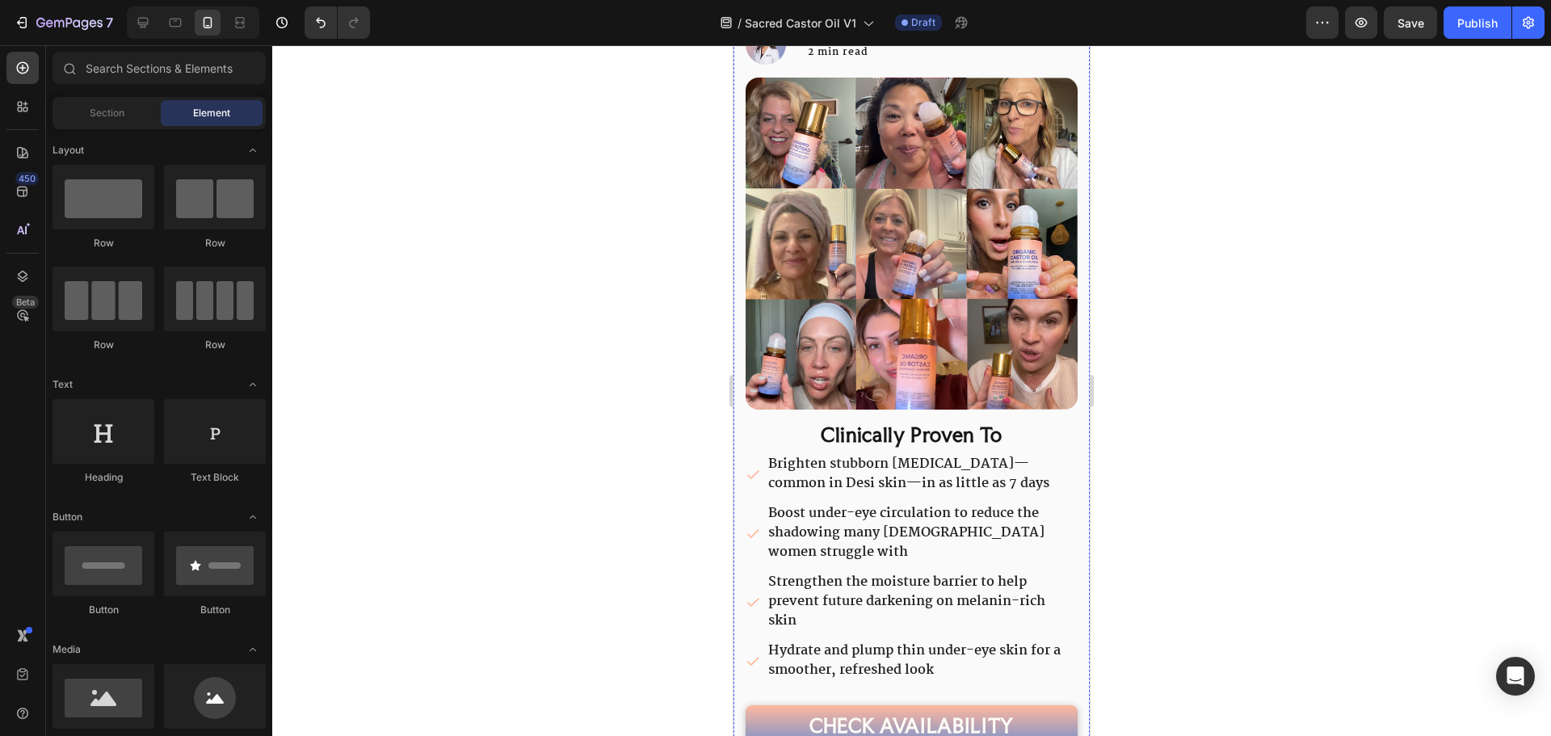
scroll to position [323, 0]
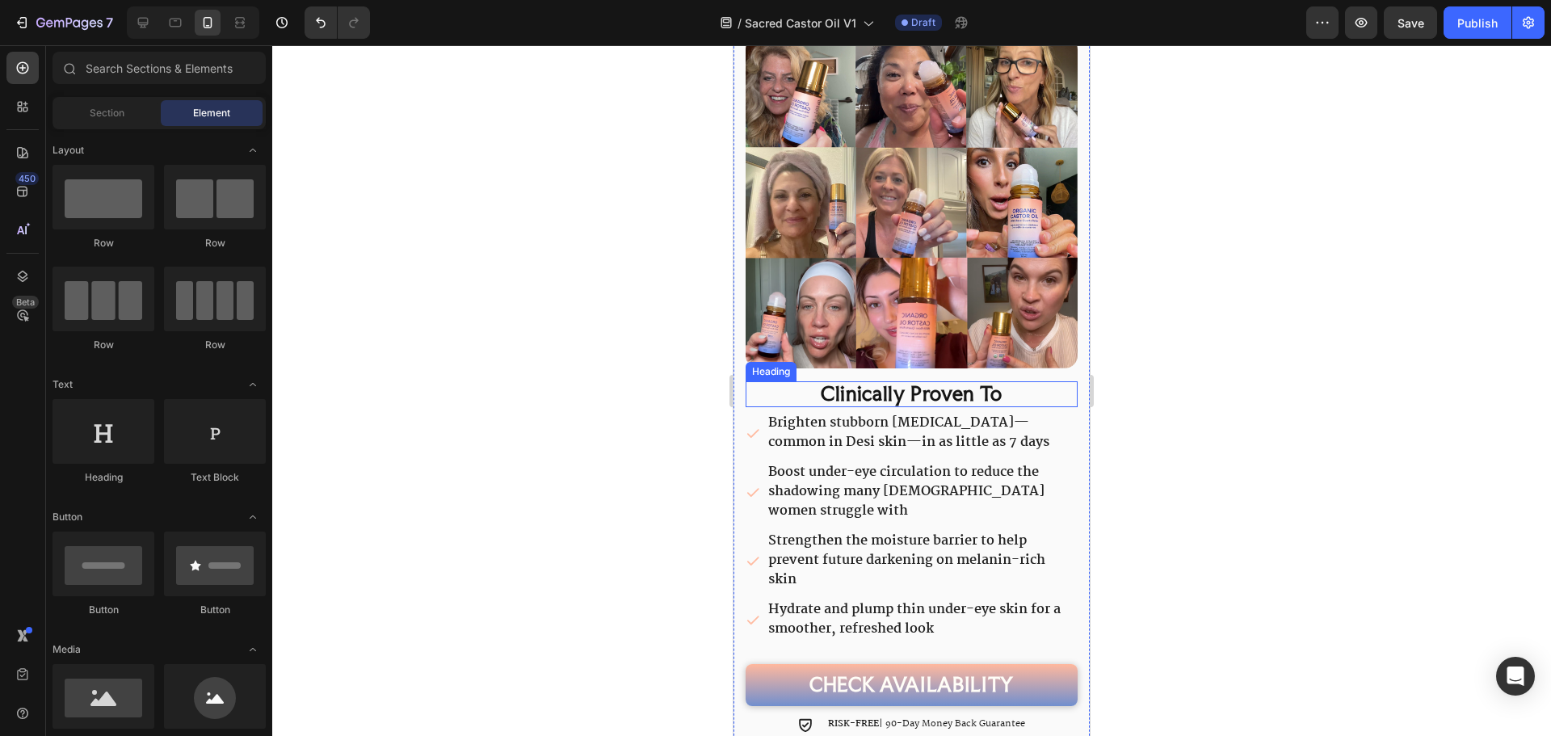
click at [901, 381] on h2 "Clinically Proven To" at bounding box center [912, 394] width 332 height 26
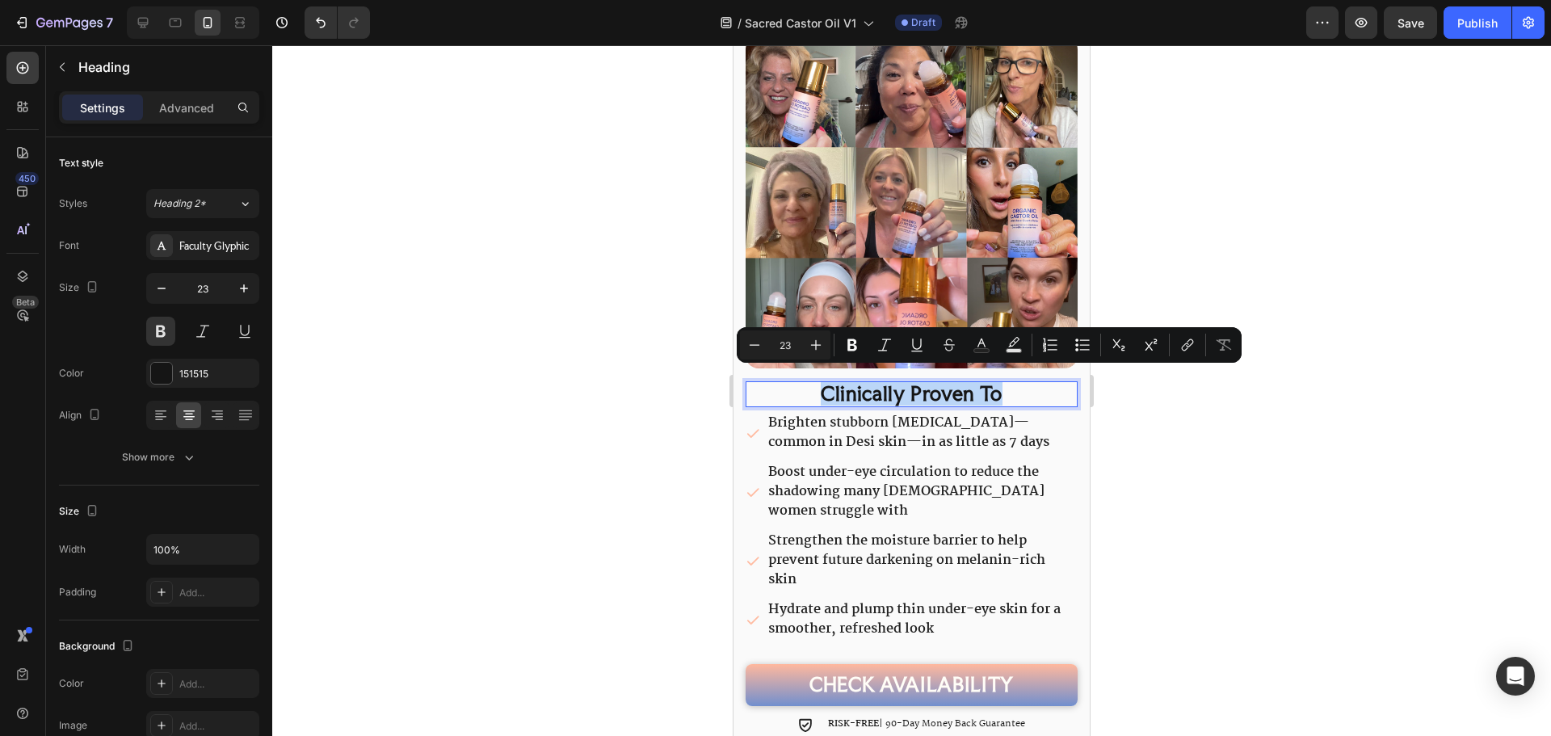
click at [901, 383] on p "Clinically Proven To" at bounding box center [911, 394] width 329 height 23
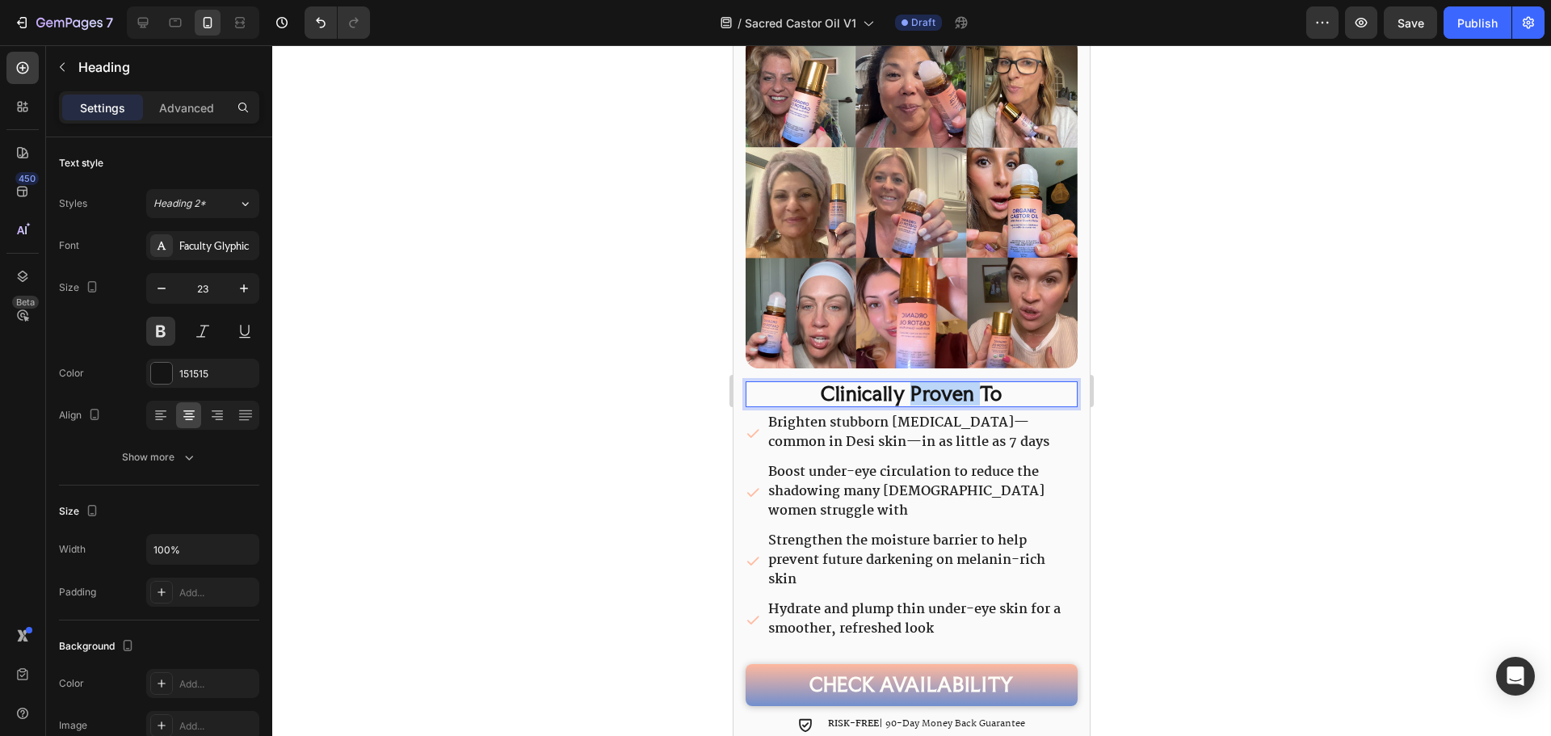
click at [901, 383] on p "Clinically Proven To" at bounding box center [911, 394] width 329 height 23
click at [883, 383] on p "Short Answer" at bounding box center [911, 394] width 329 height 23
click at [887, 445] on div "Brighten stubborn dark circles—common in Desi skin—in as little as 7 days Boost…" at bounding box center [912, 526] width 332 height 230
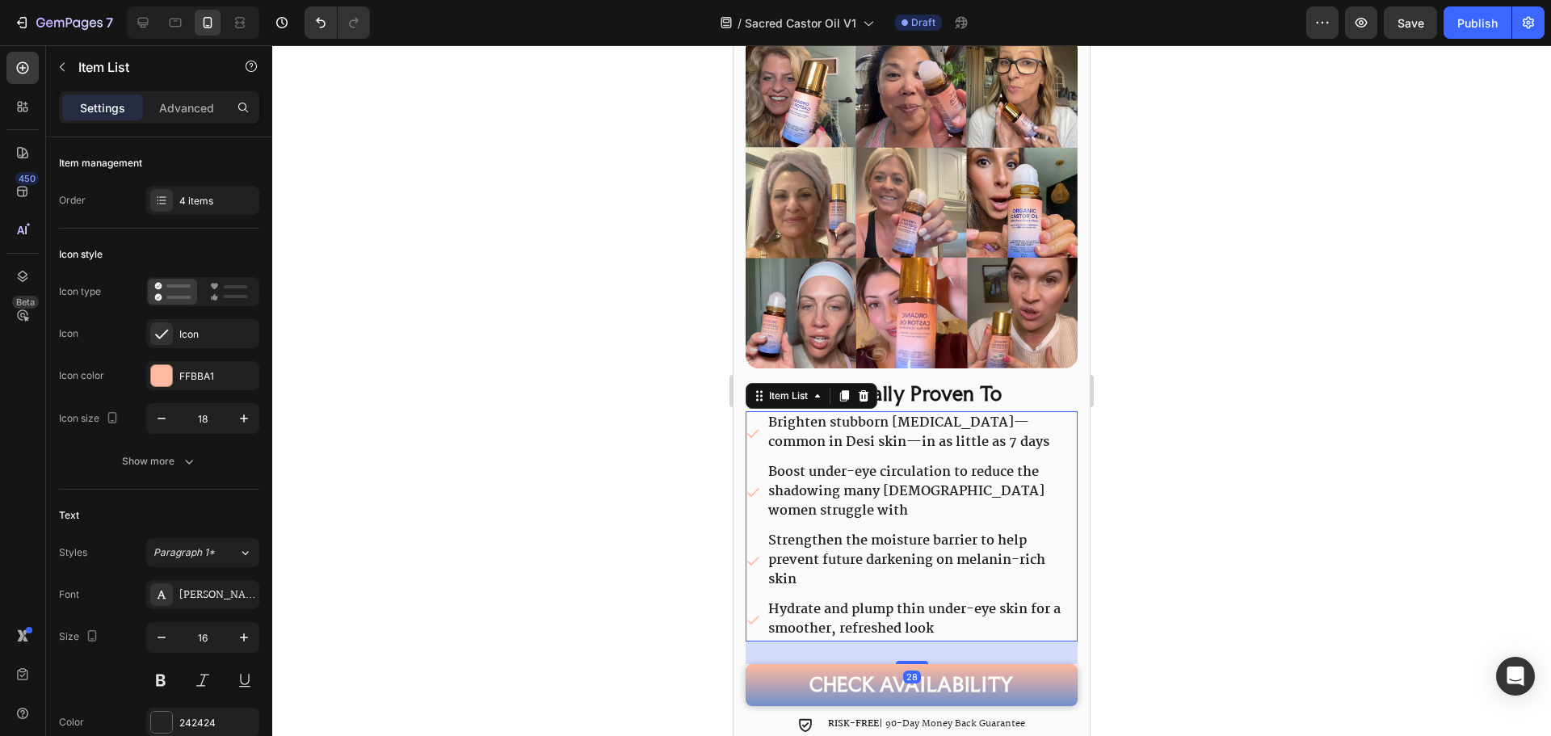
click at [825, 430] on p "Brighten stubborn dark circles—common in Desi skin—in as little as 7 days" at bounding box center [921, 433] width 307 height 39
click at [861, 464] on p "Boost under-eye circulation to reduce the shadowing many South Asian women stru…" at bounding box center [921, 492] width 307 height 58
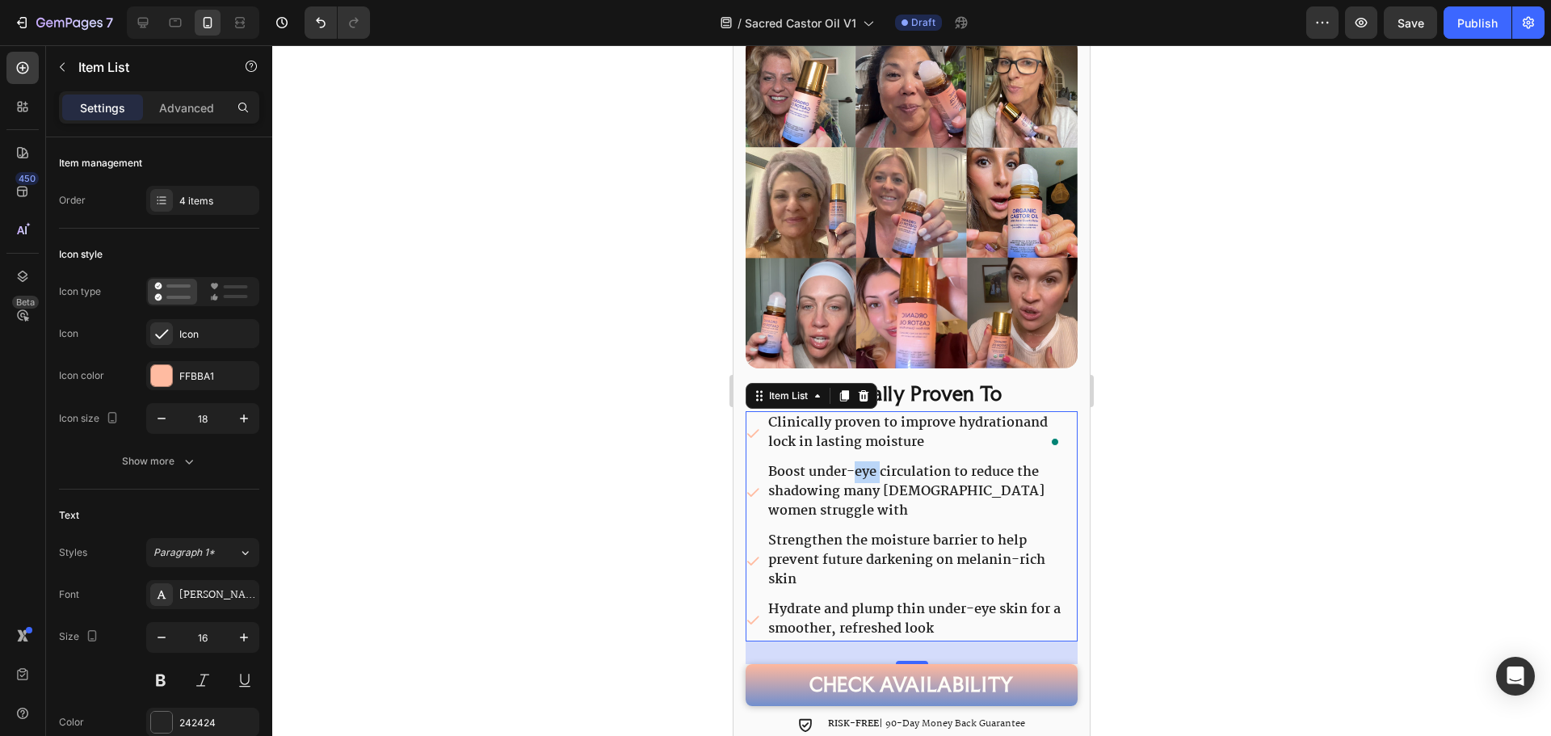
click at [861, 464] on p "Boost under-eye circulation to reduce the shadowing many South Asian women stru…" at bounding box center [921, 492] width 307 height 58
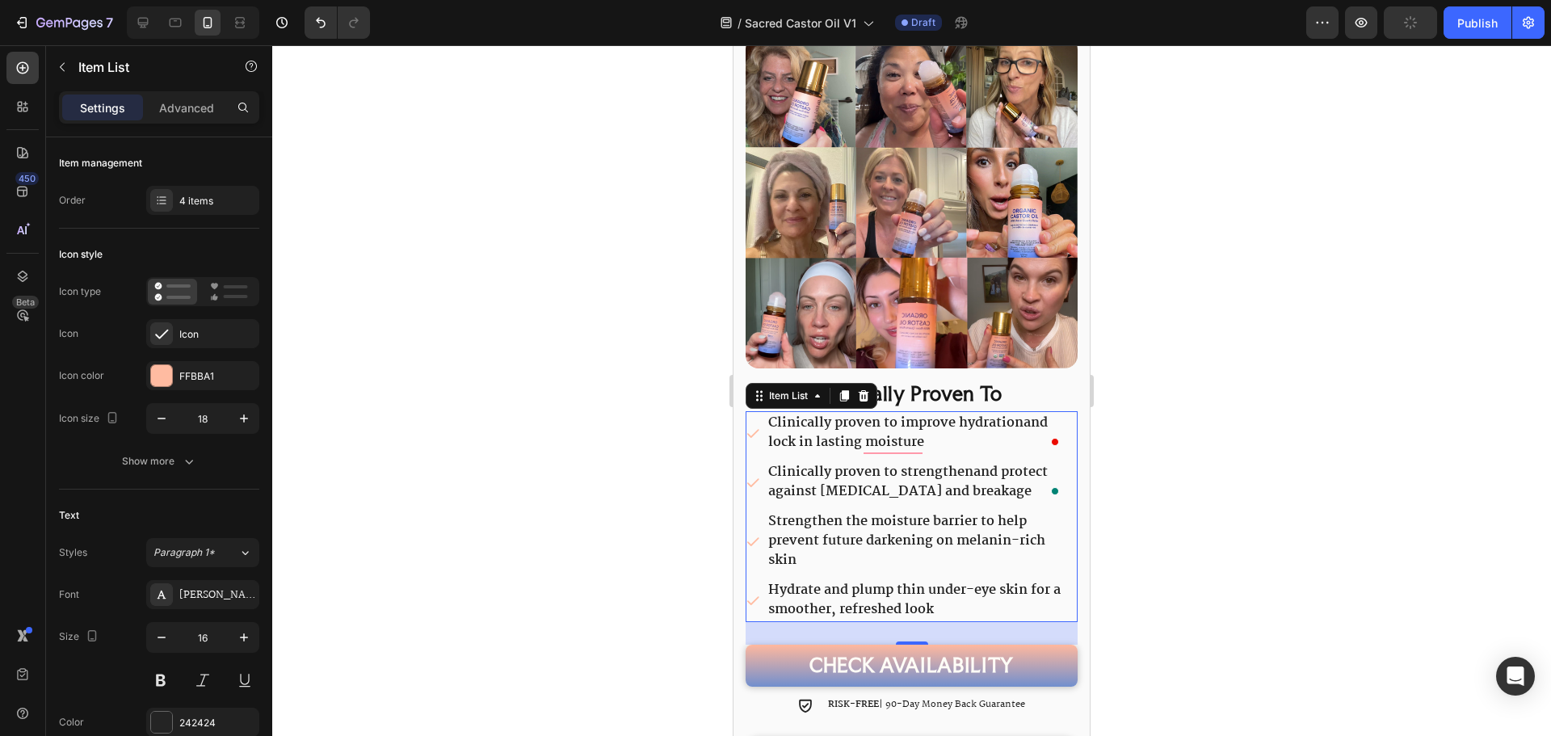
click at [852, 515] on strong "Strengthen the moisture barrier to help prevent future darkening on melanin-ric…" at bounding box center [906, 541] width 277 height 61
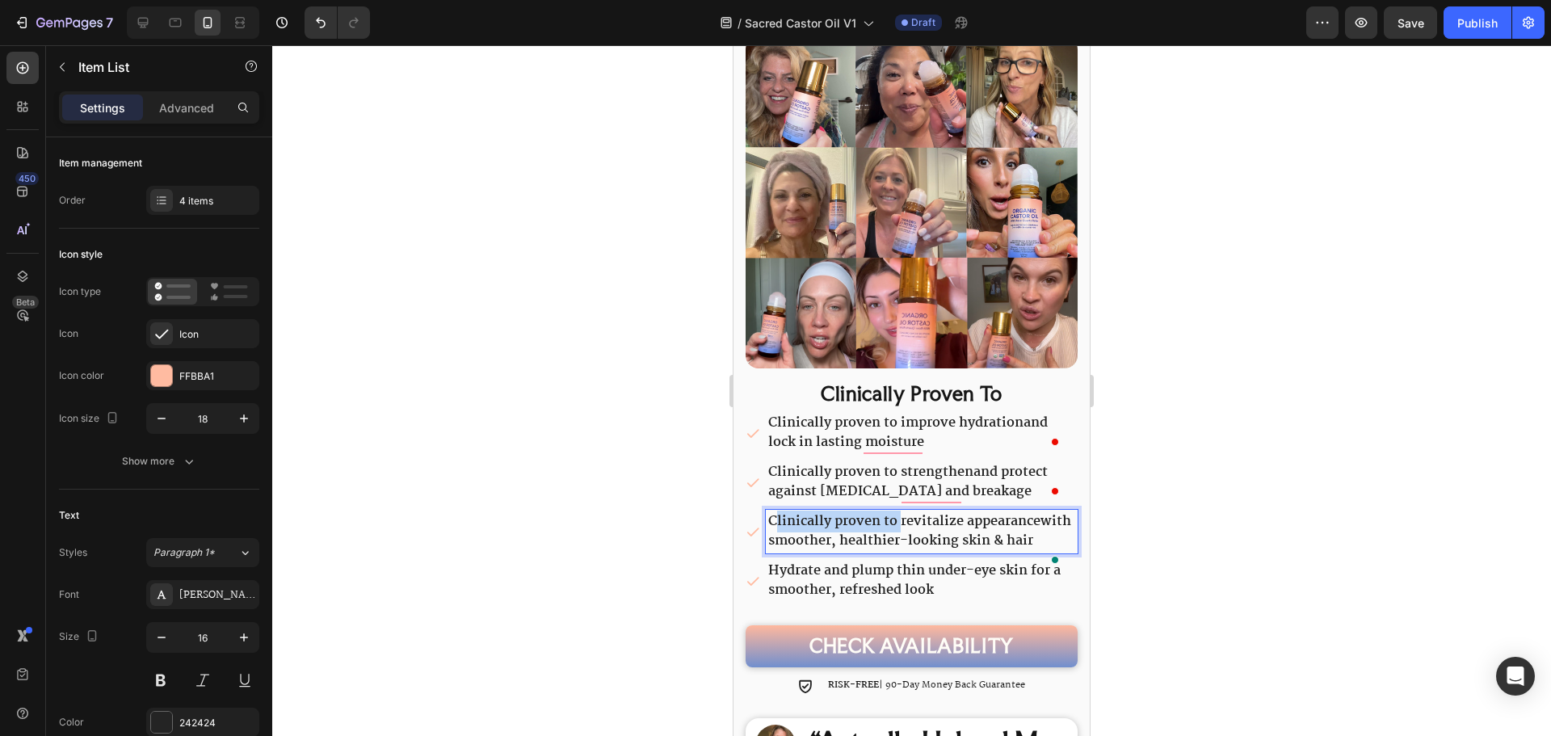
drag, startPoint x: 900, startPoint y: 508, endPoint x: 774, endPoint y: 506, distance: 126.0
click at [774, 511] on strong "Clinically proven to revitalize appearance" at bounding box center [904, 522] width 272 height 22
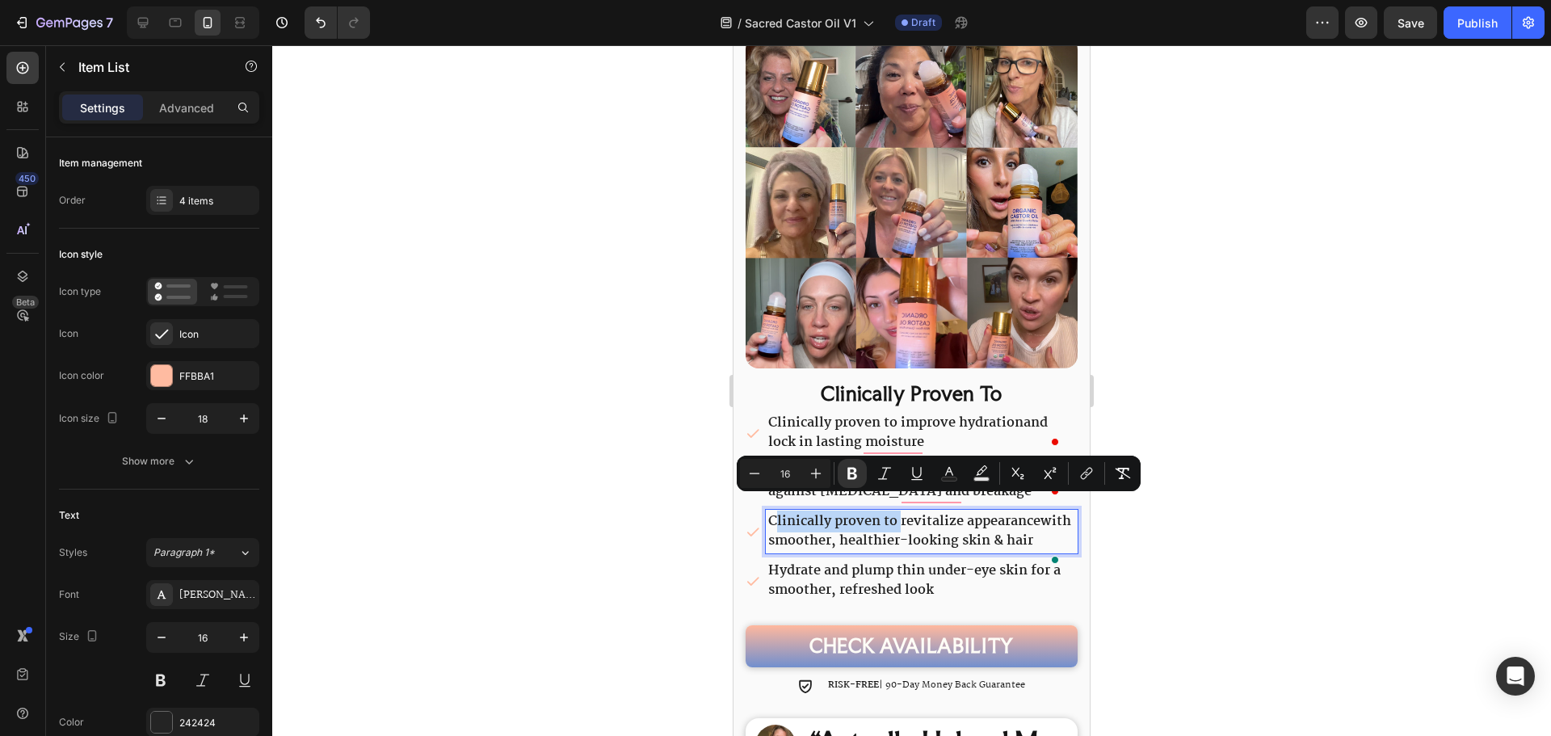
click at [773, 511] on strong "Clinically proven to revitalize appearance" at bounding box center [904, 522] width 272 height 22
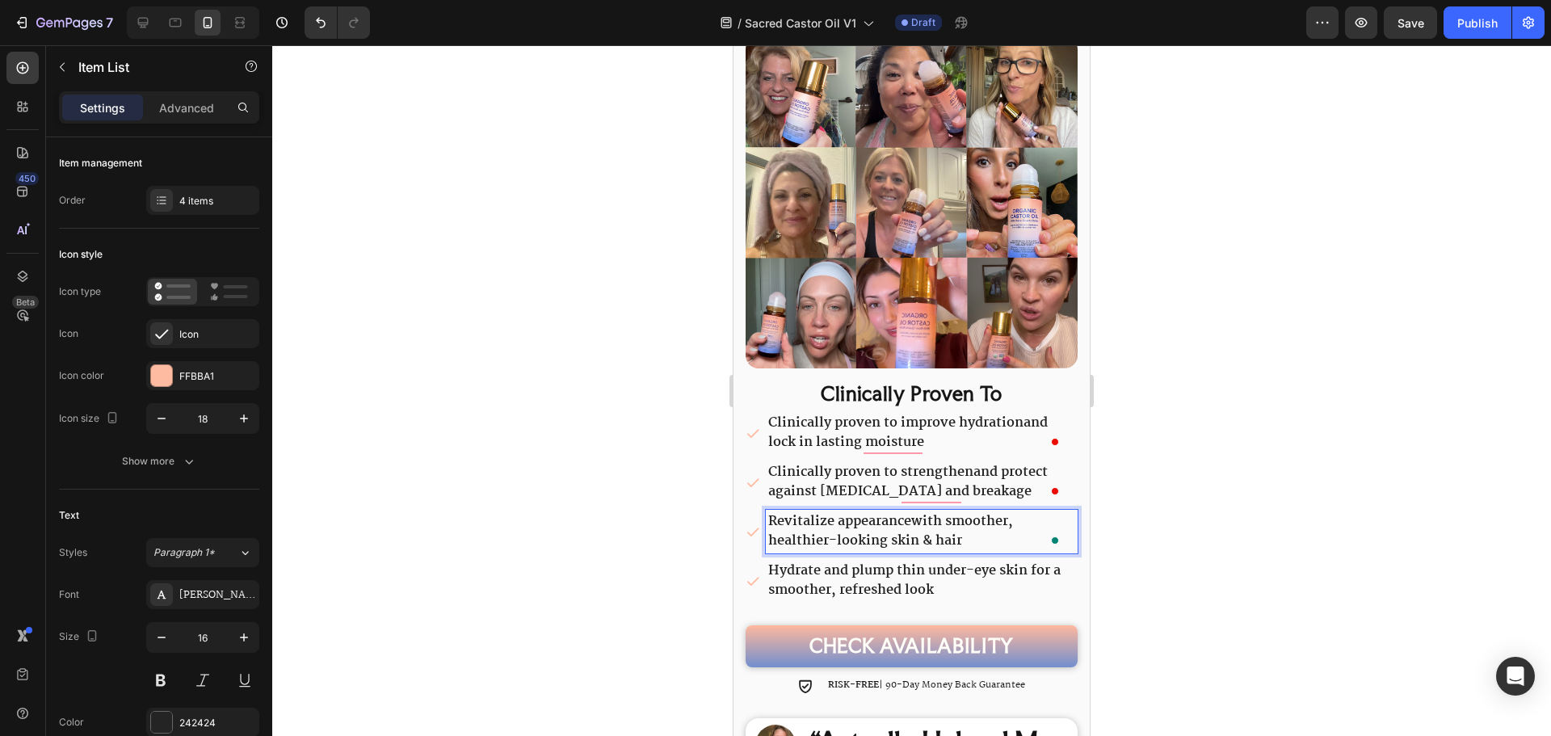
click at [819, 461] on strong "Clinically proven to strengthen" at bounding box center [870, 472] width 205 height 22
drag, startPoint x: 904, startPoint y: 461, endPoint x: 747, endPoint y: 460, distance: 156.7
click at [747, 460] on div "Clinically proven to strengthen and protect against dryness and breakage" at bounding box center [912, 482] width 332 height 44
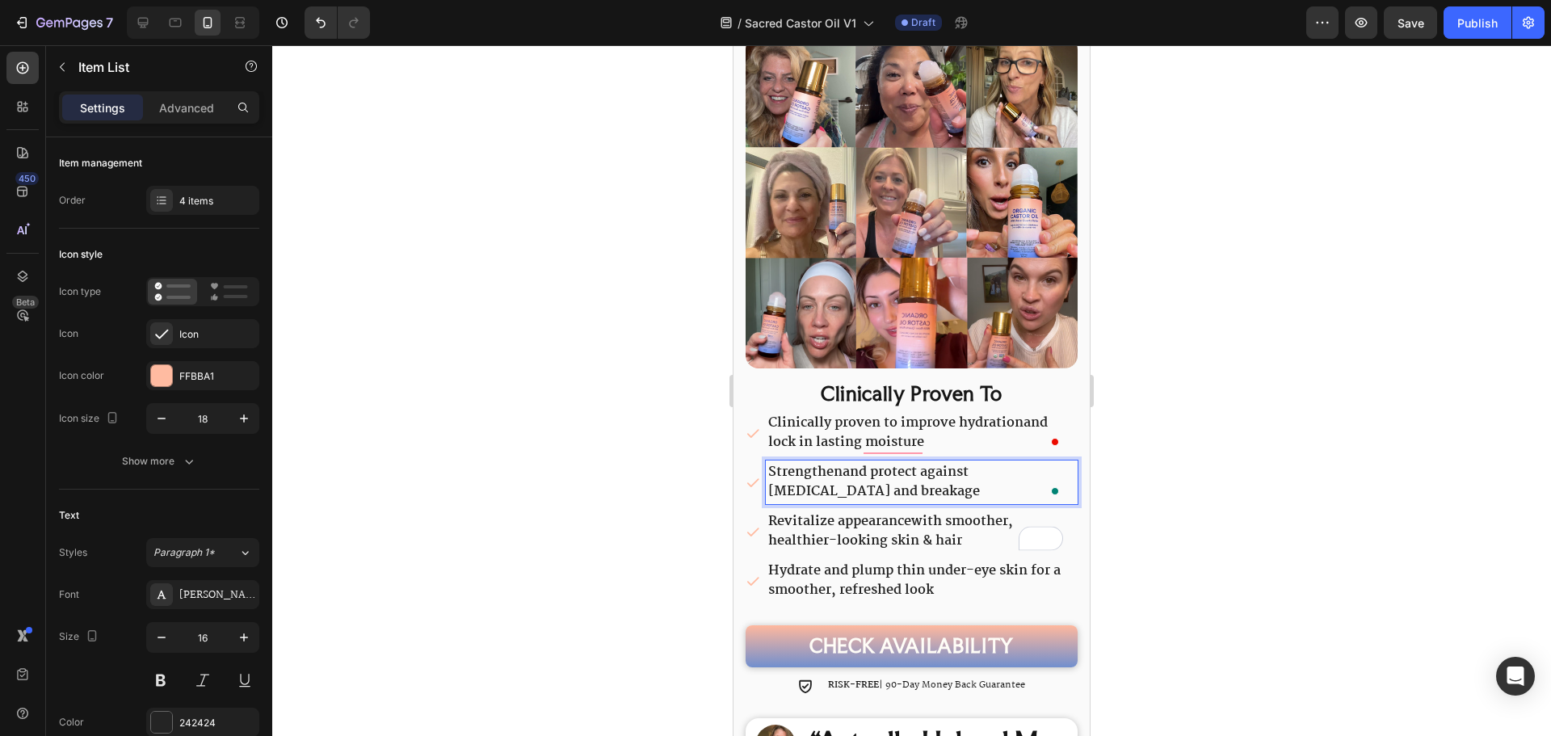
click at [824, 417] on strong "Clinically proven to improve hydration" at bounding box center [895, 423] width 255 height 22
drag, startPoint x: 906, startPoint y: 405, endPoint x: 763, endPoint y: 401, distance: 143.0
click at [763, 411] on div "Clinically proven to improve hydration and lock in lasting moisture" at bounding box center [912, 433] width 332 height 44
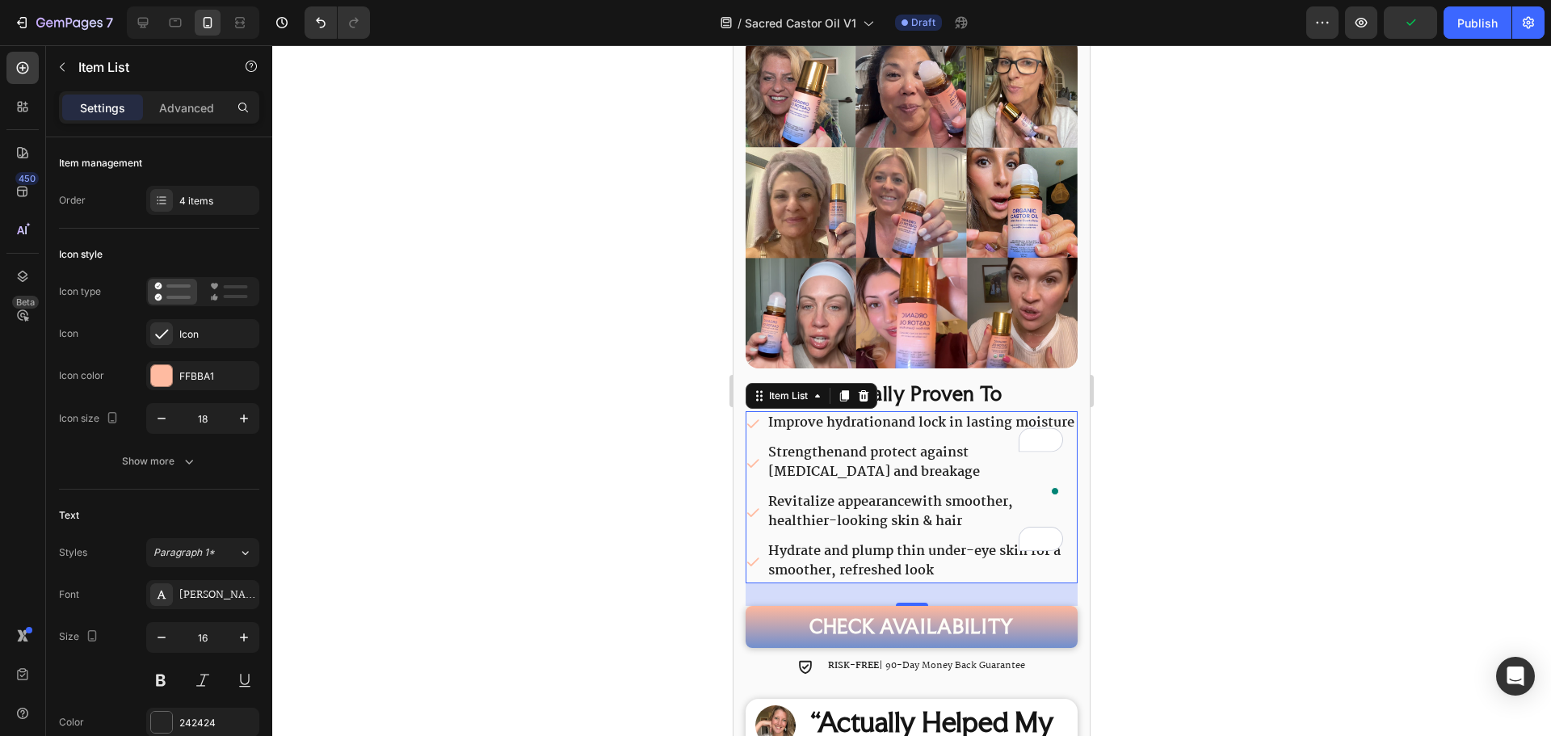
click at [809, 562] on p "Hydrate and plump thin under-eye skin for a smoother, refreshed look" at bounding box center [921, 561] width 307 height 39
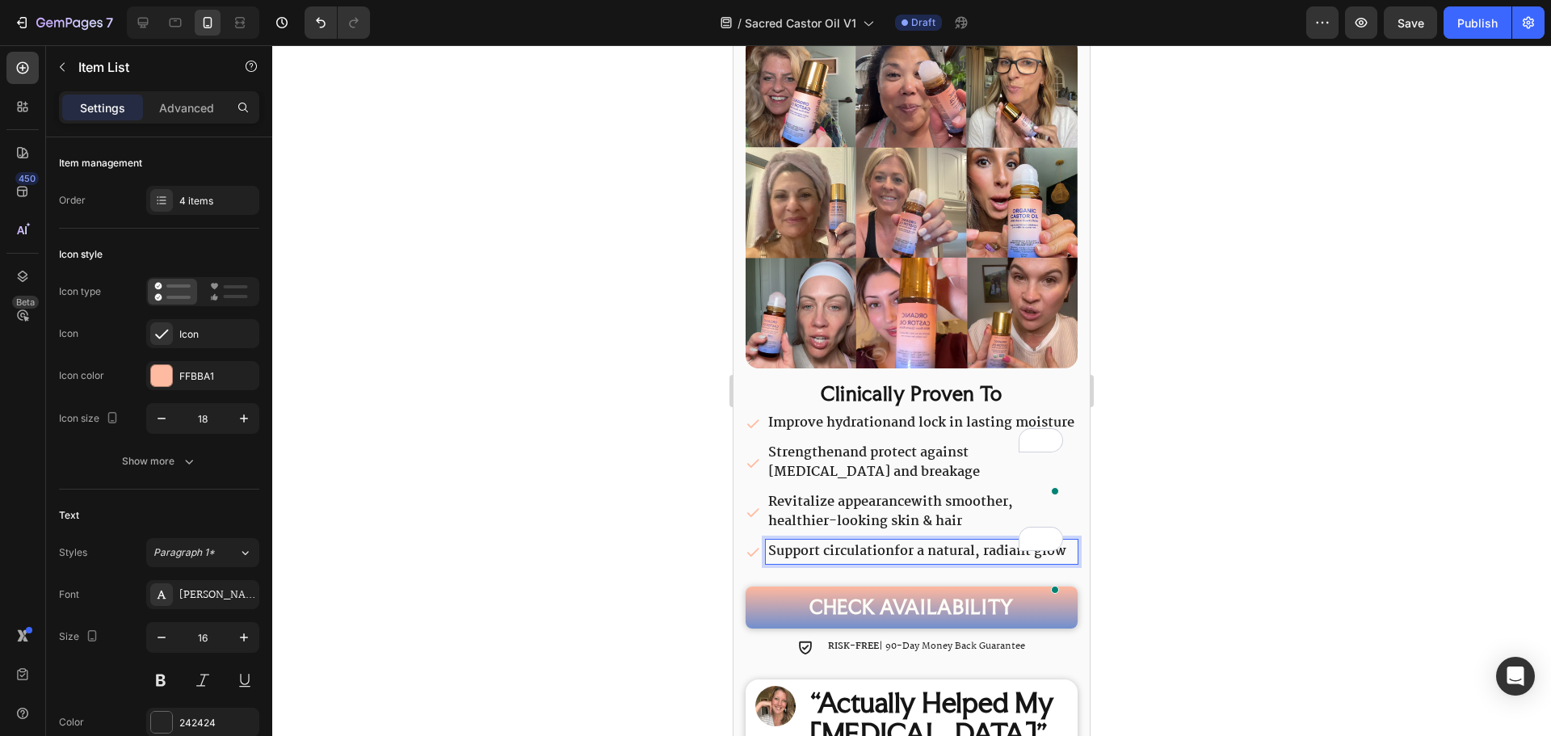
click at [868, 470] on p "Strengthen and protect against dryness and breakage" at bounding box center [921, 462] width 307 height 39
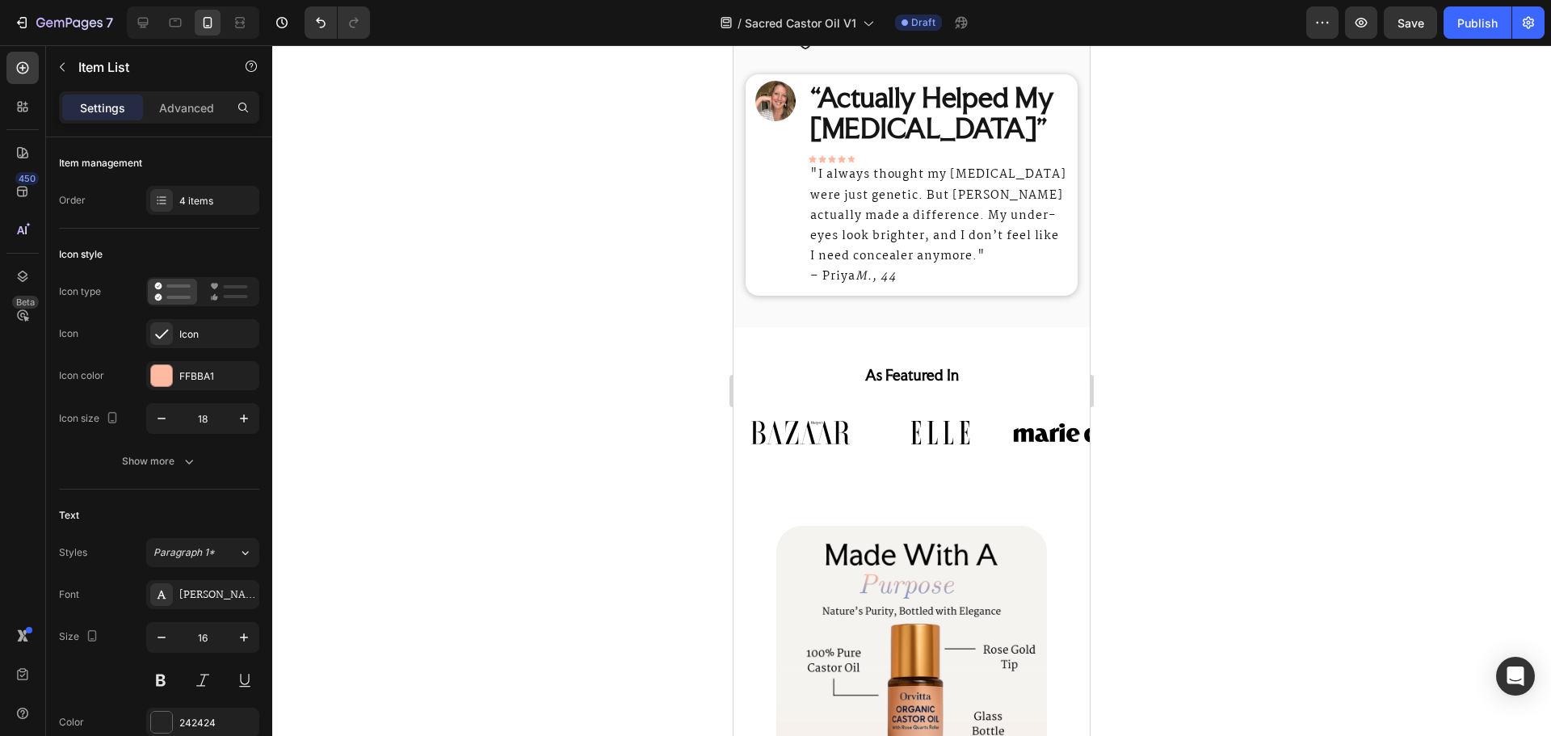
scroll to position [889, 0]
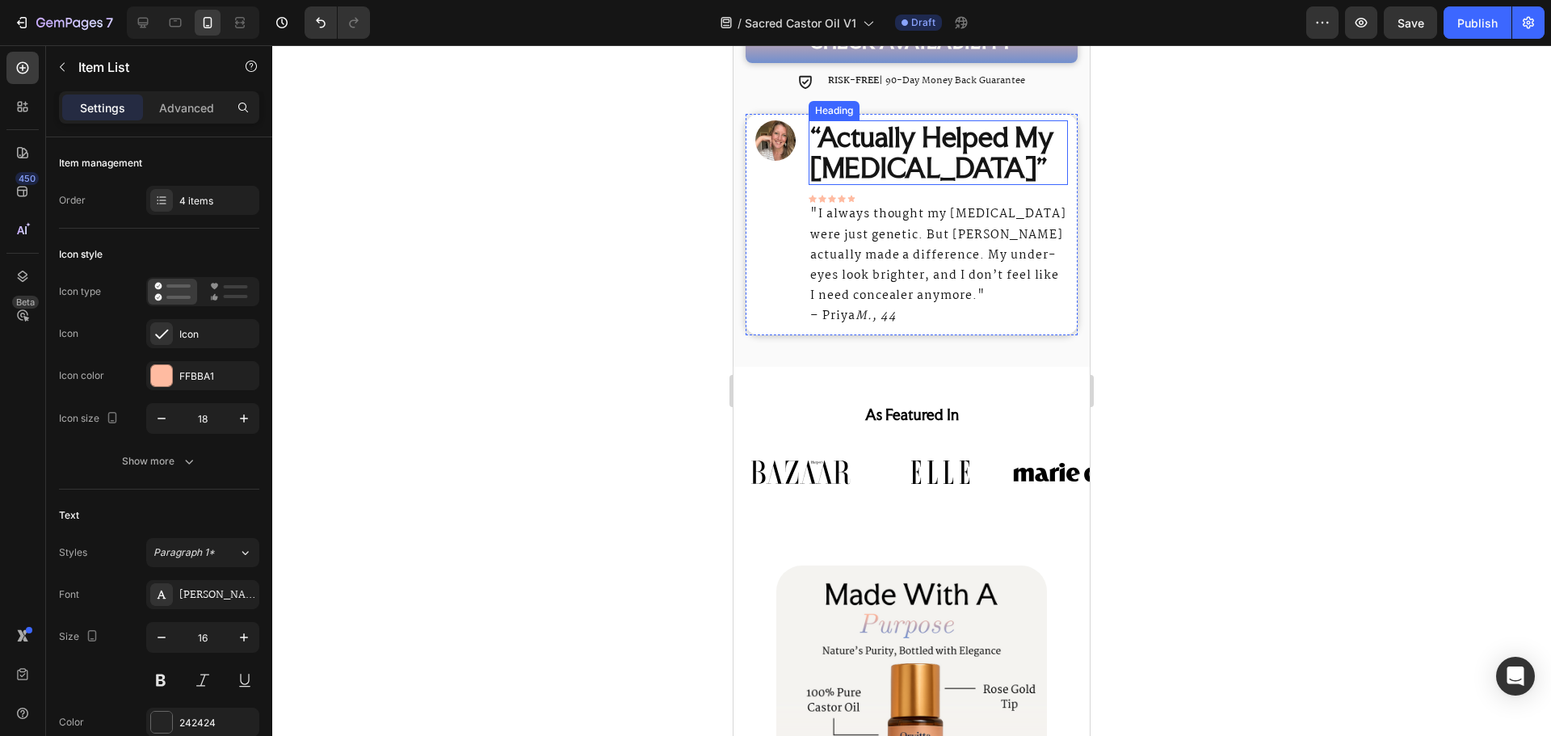
click at [882, 184] on strong "“Actually Helped My Dark Circles”" at bounding box center [931, 152] width 243 height 64
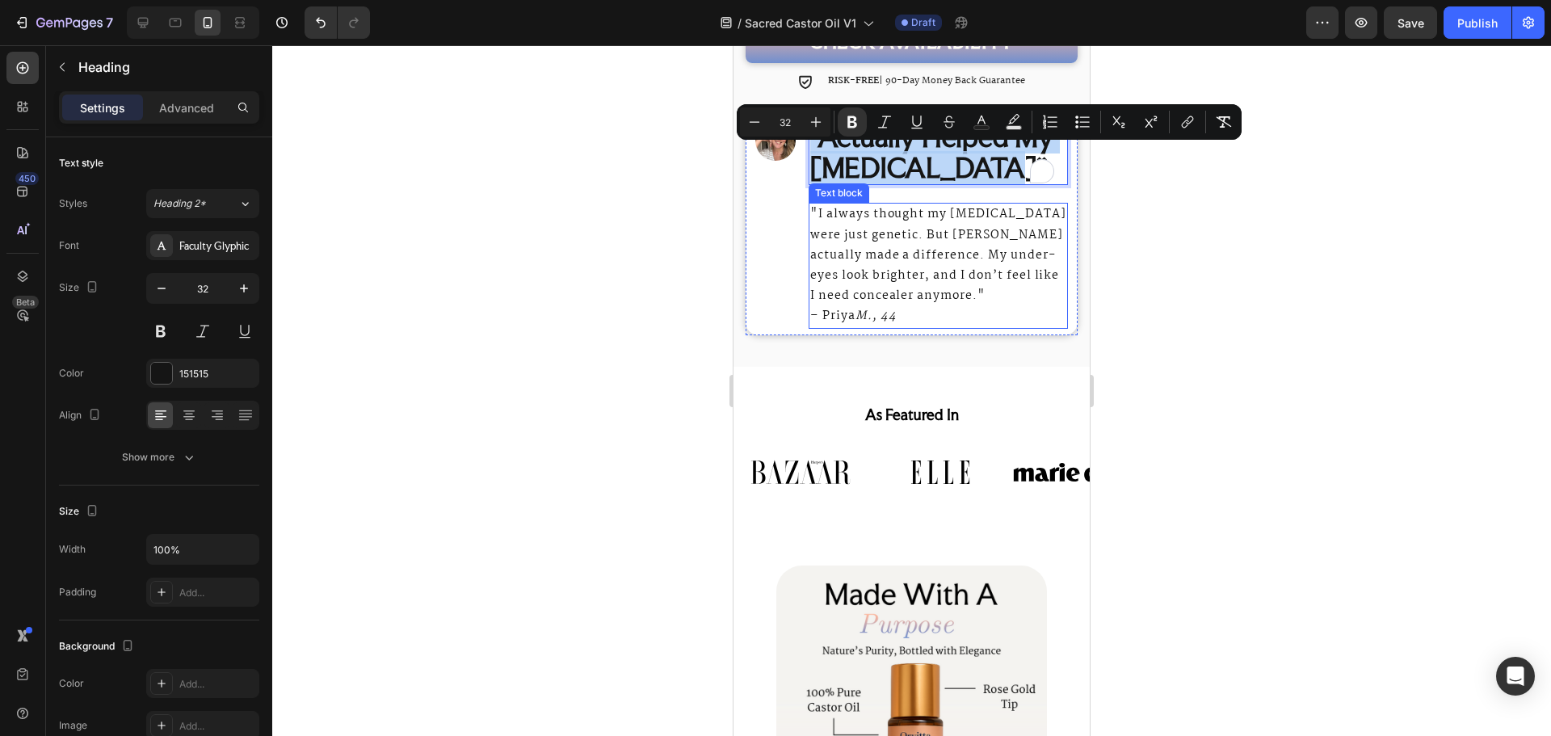
click at [936, 268] on p ""I always thought my dark circles were just genetic. But Orvitta ReGlow actuall…" at bounding box center [938, 255] width 256 height 102
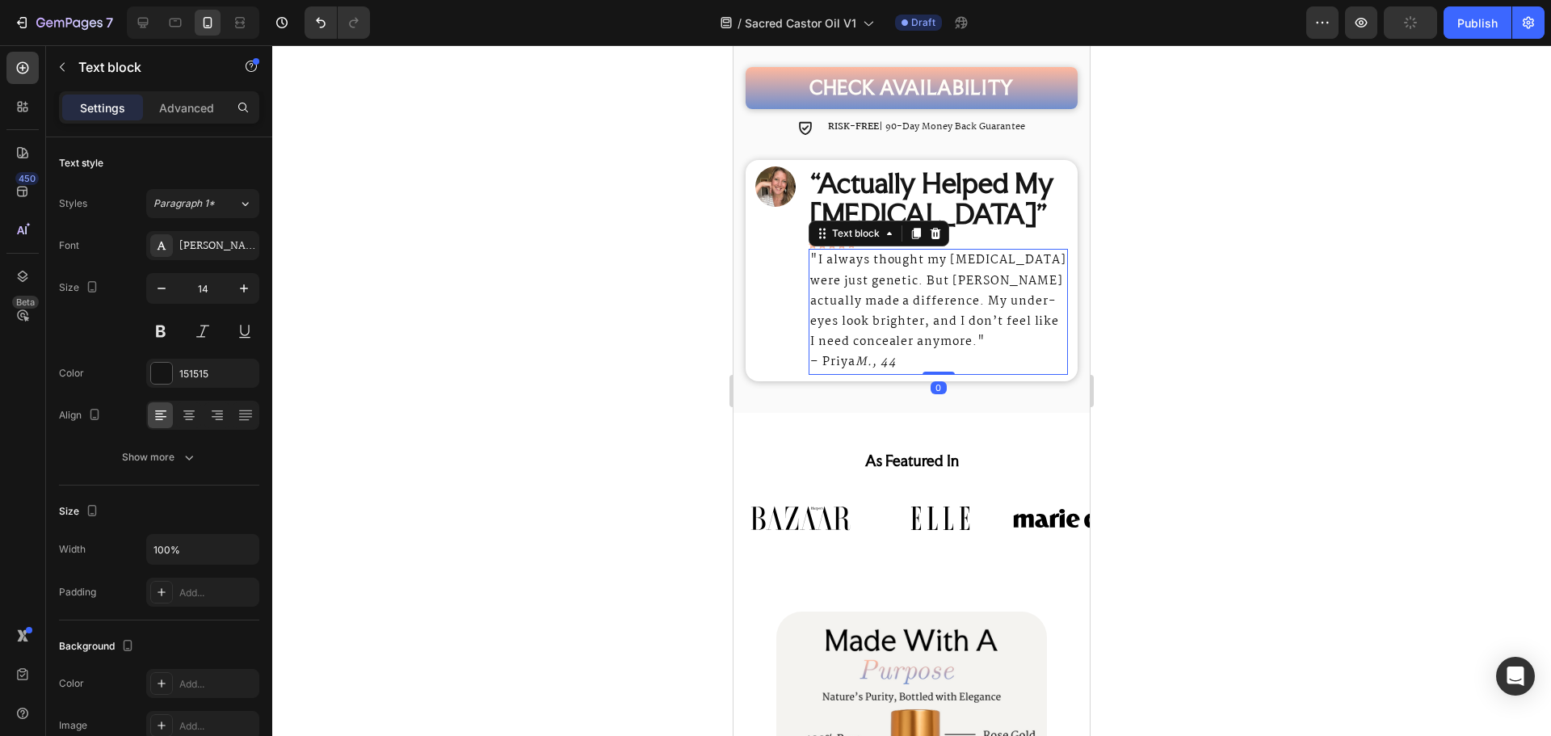
scroll to position [808, 0]
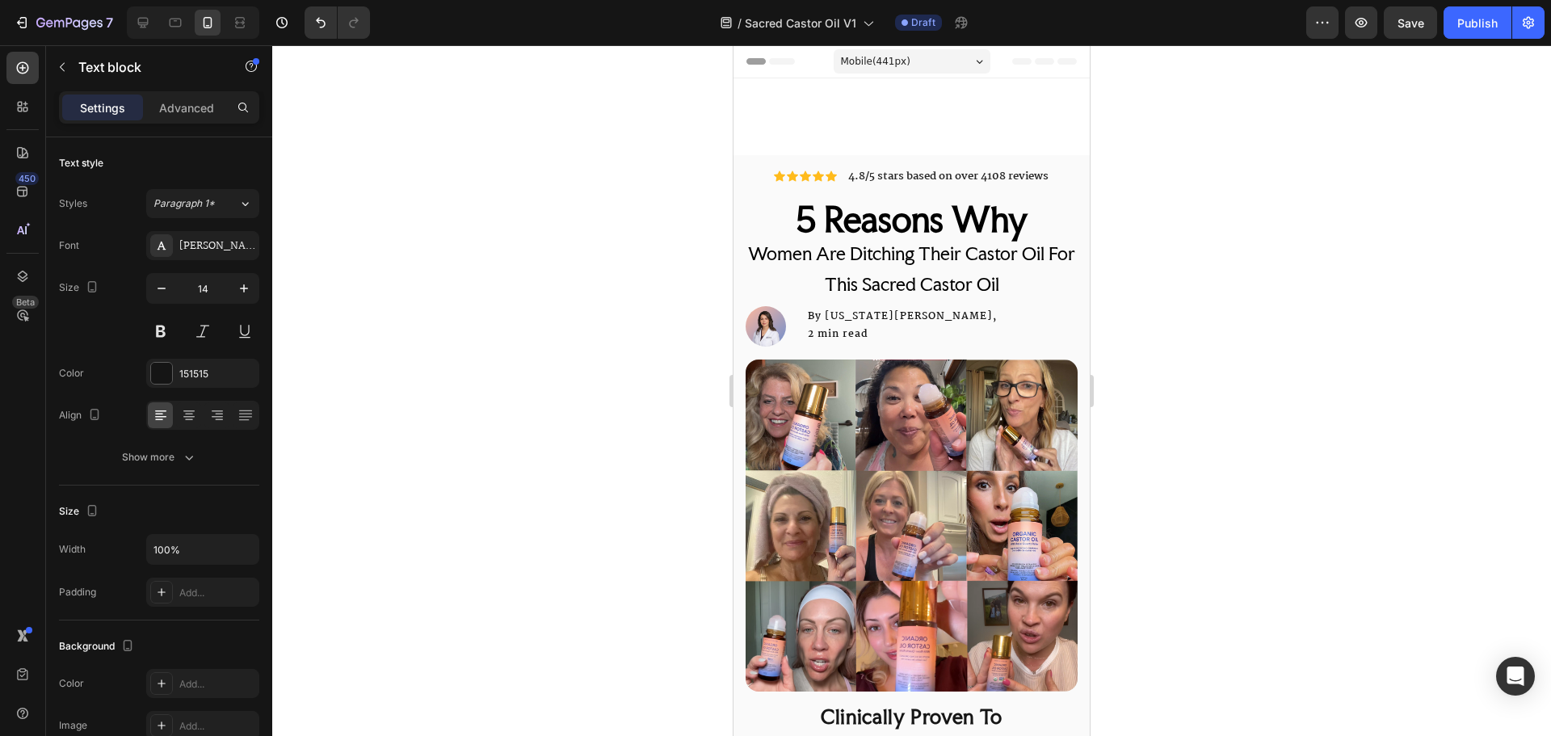
scroll to position [808, 0]
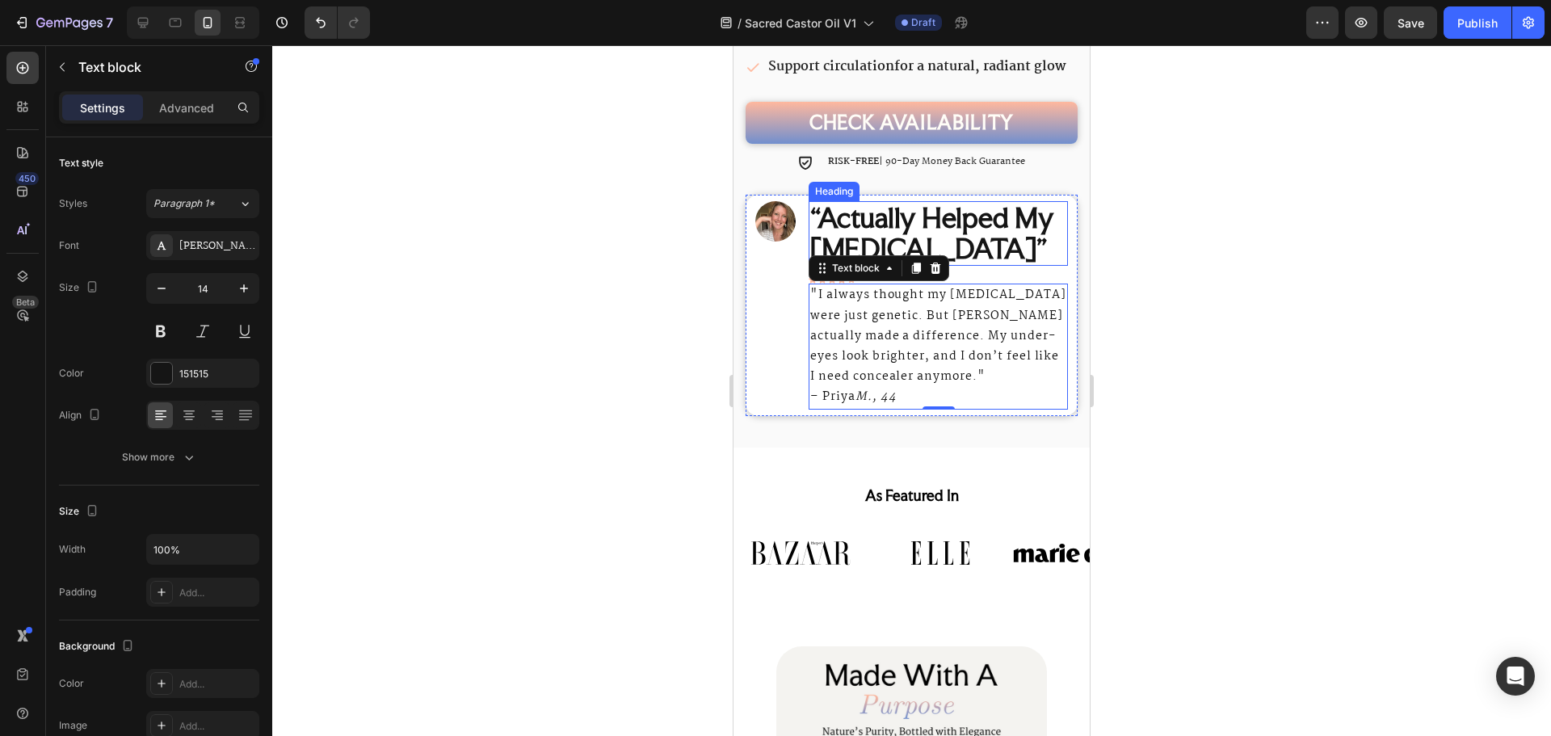
click at [912, 251] on strong "“Actually Helped My [MEDICAL_DATA]”" at bounding box center [931, 233] width 243 height 64
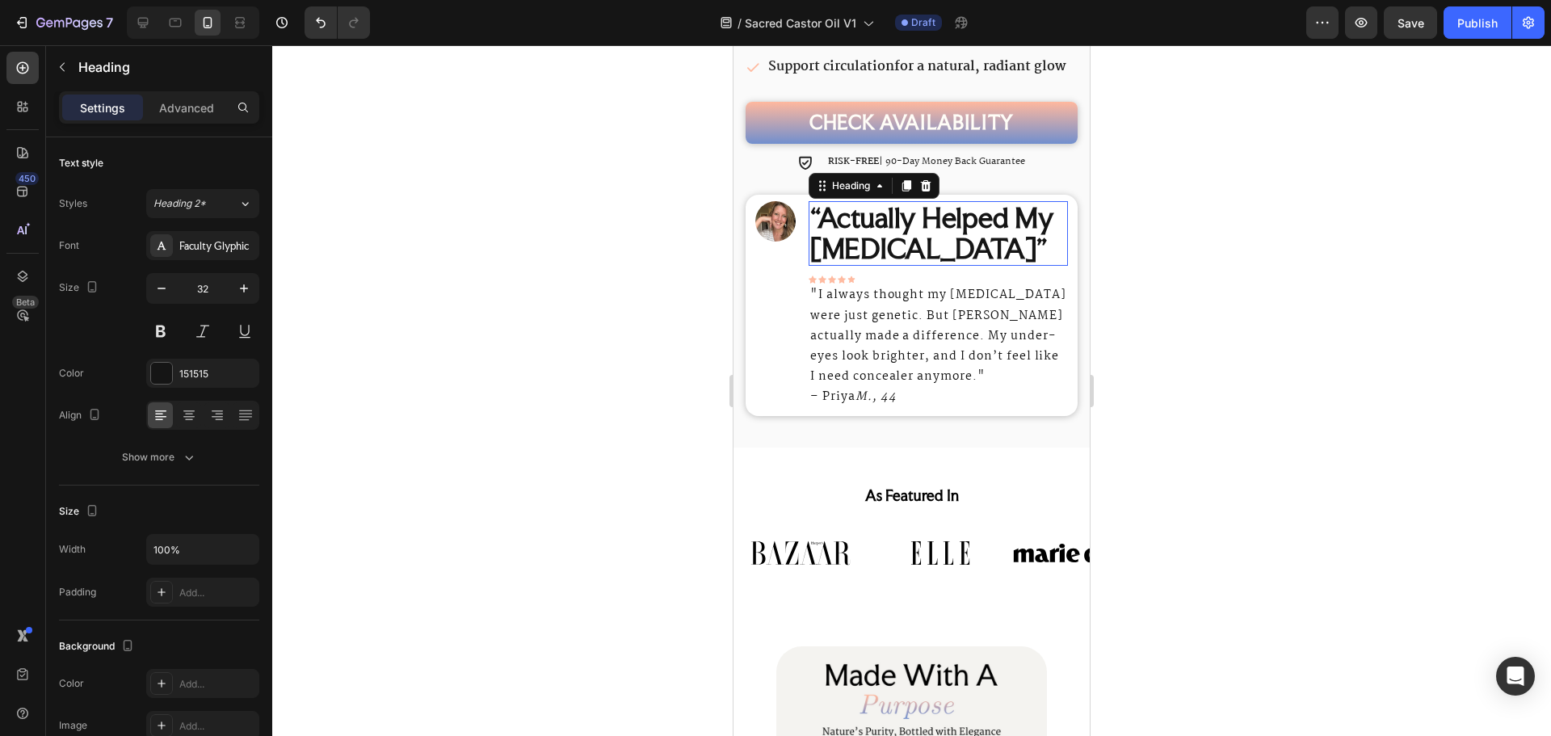
drag, startPoint x: 912, startPoint y: 251, endPoint x: 821, endPoint y: 247, distance: 90.6
click at [821, 251] on strong "“Actually Helped My Dark Circles”" at bounding box center [931, 233] width 243 height 64
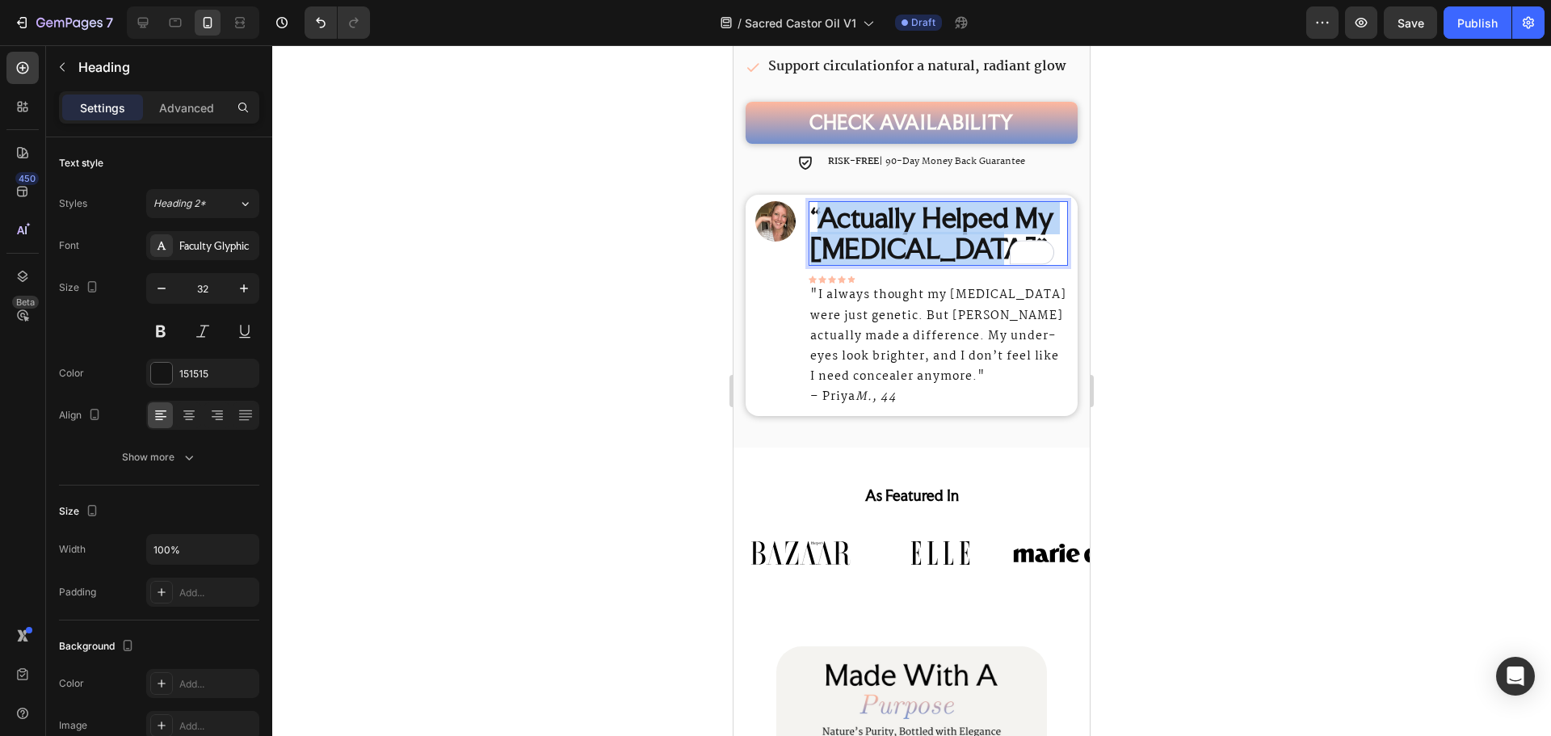
drag, startPoint x: 823, startPoint y: 246, endPoint x: 955, endPoint y: 284, distance: 136.8
click at [955, 265] on strong "“Actually Helped My Dark Circles”" at bounding box center [931, 233] width 243 height 64
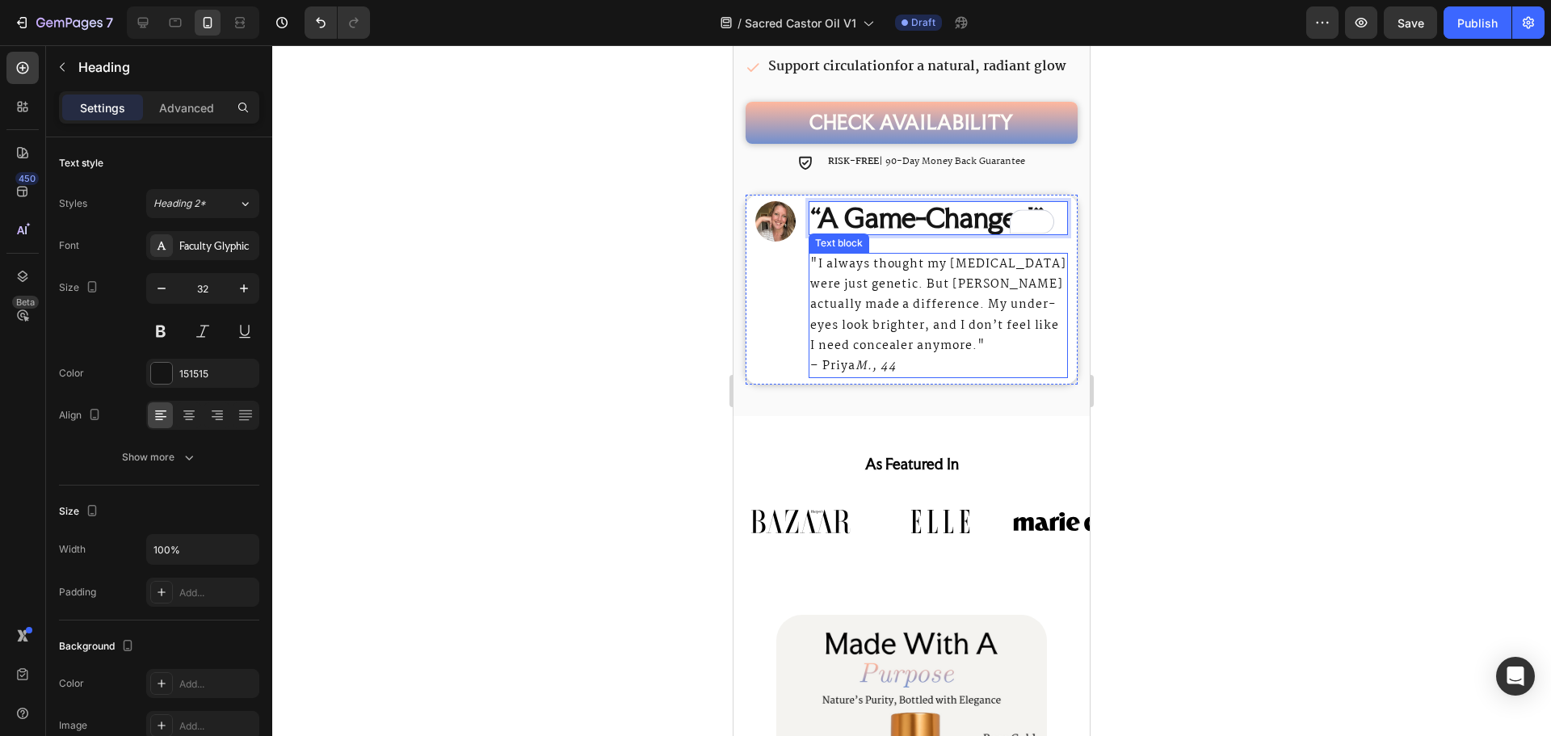
click at [1144, 323] on div at bounding box center [911, 390] width 1279 height 691
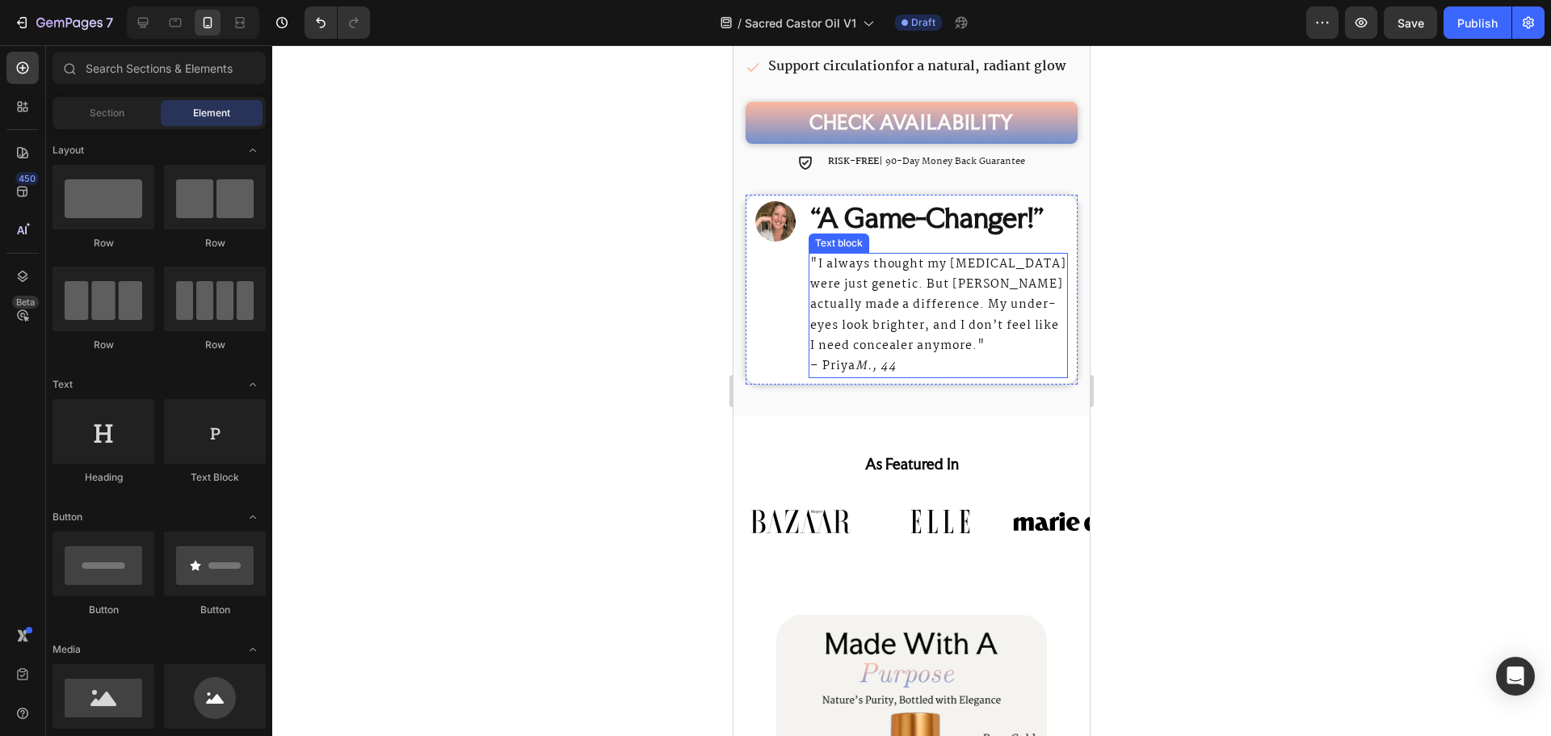
drag, startPoint x: 880, startPoint y: 366, endPoint x: 927, endPoint y: 371, distance: 47.9
click at [880, 356] on p ""I always thought my dark circles were just genetic. But Orvitta ReGlow actuall…" at bounding box center [938, 305] width 256 height 102
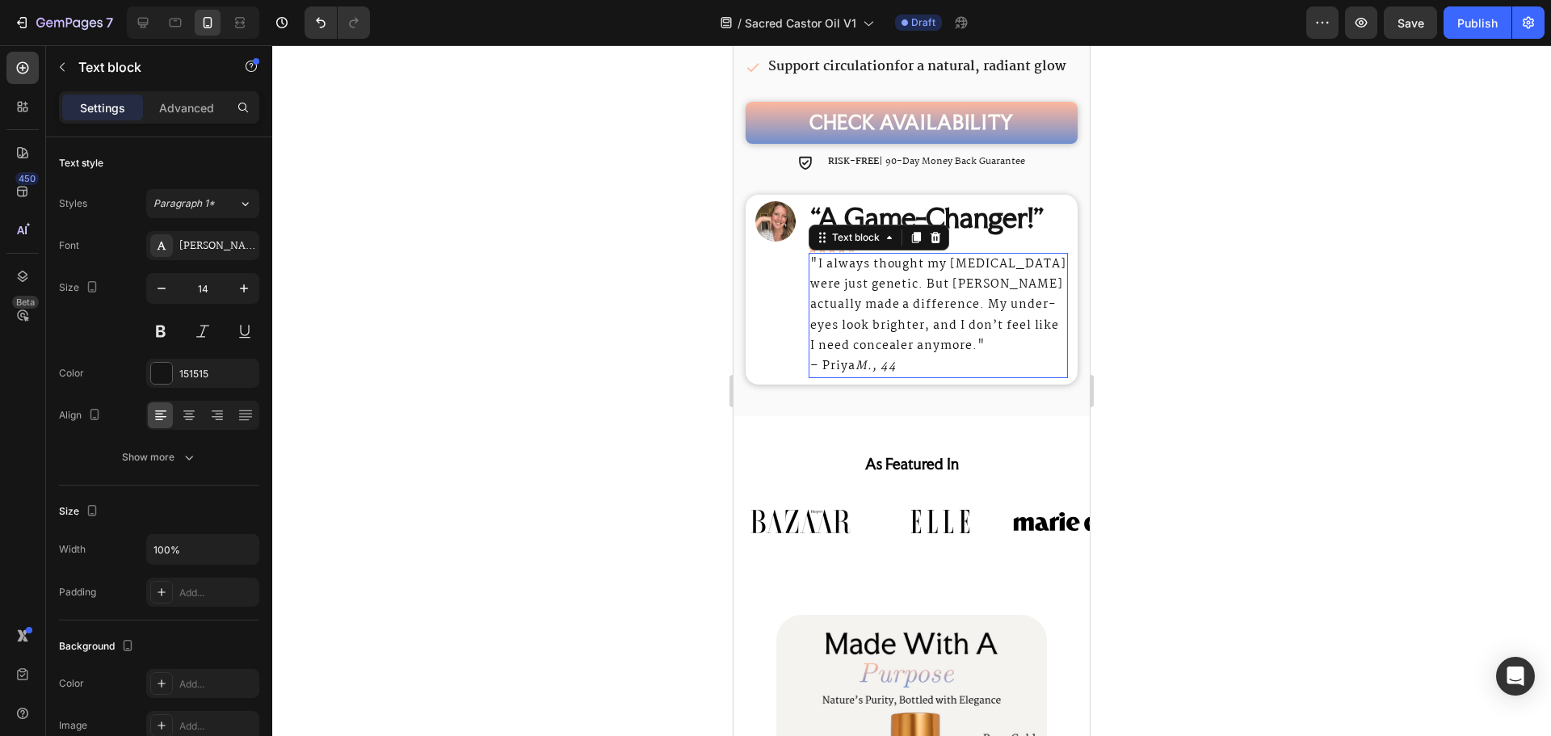
click at [992, 356] on p ""I always thought my dark circles were just genetic. But Orvitta ReGlow actuall…" at bounding box center [938, 305] width 256 height 102
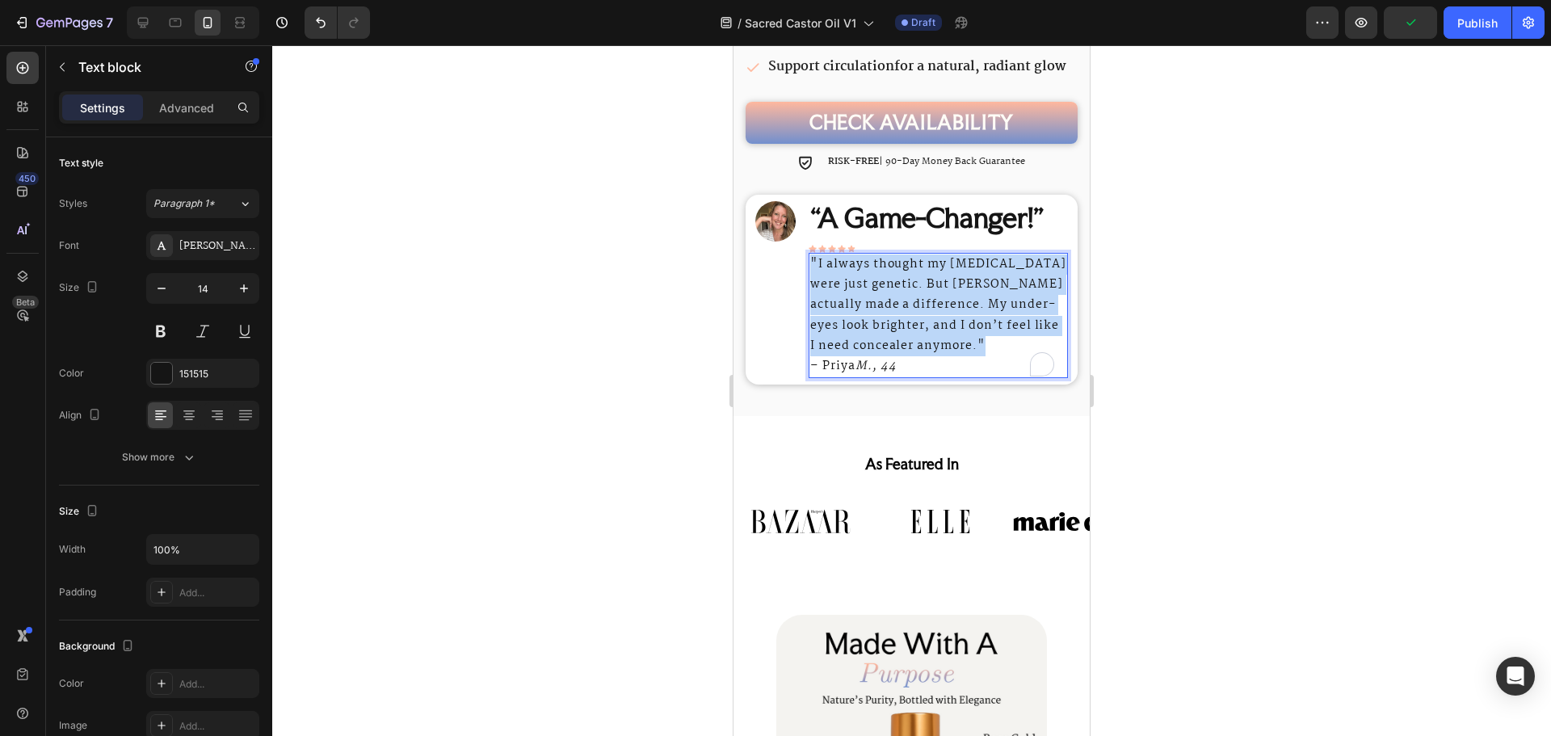
drag, startPoint x: 1023, startPoint y: 372, endPoint x: 809, endPoint y: 294, distance: 226.9
click at [809, 294] on div ""I always thought my dark circles were just genetic. But Orvitta ReGlow actuall…" at bounding box center [938, 315] width 259 height 125
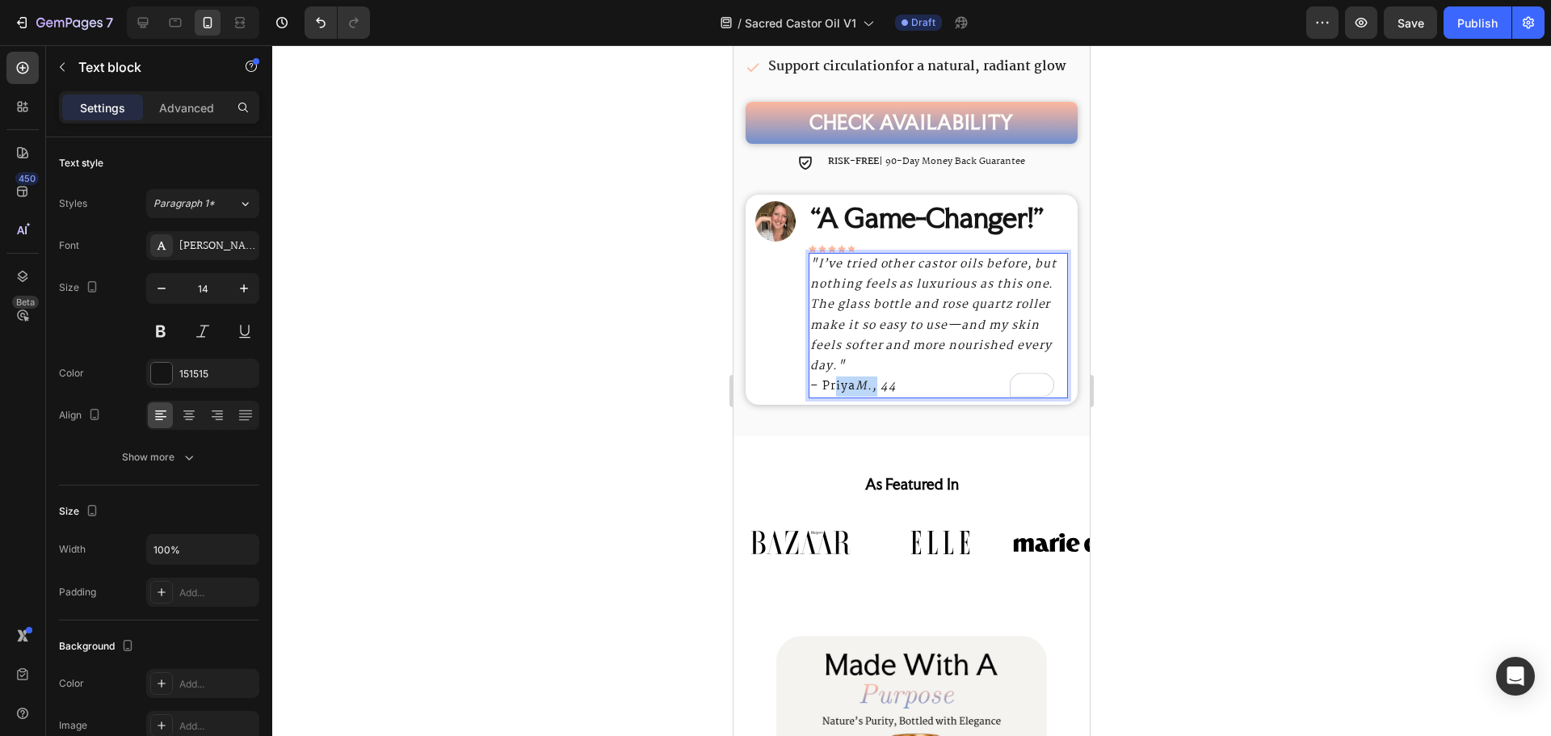
drag, startPoint x: 874, startPoint y: 411, endPoint x: 835, endPoint y: 414, distance: 38.9
click at [835, 397] on p "– Priya M., 44" at bounding box center [938, 386] width 256 height 20
click at [1247, 410] on div at bounding box center [911, 390] width 1279 height 691
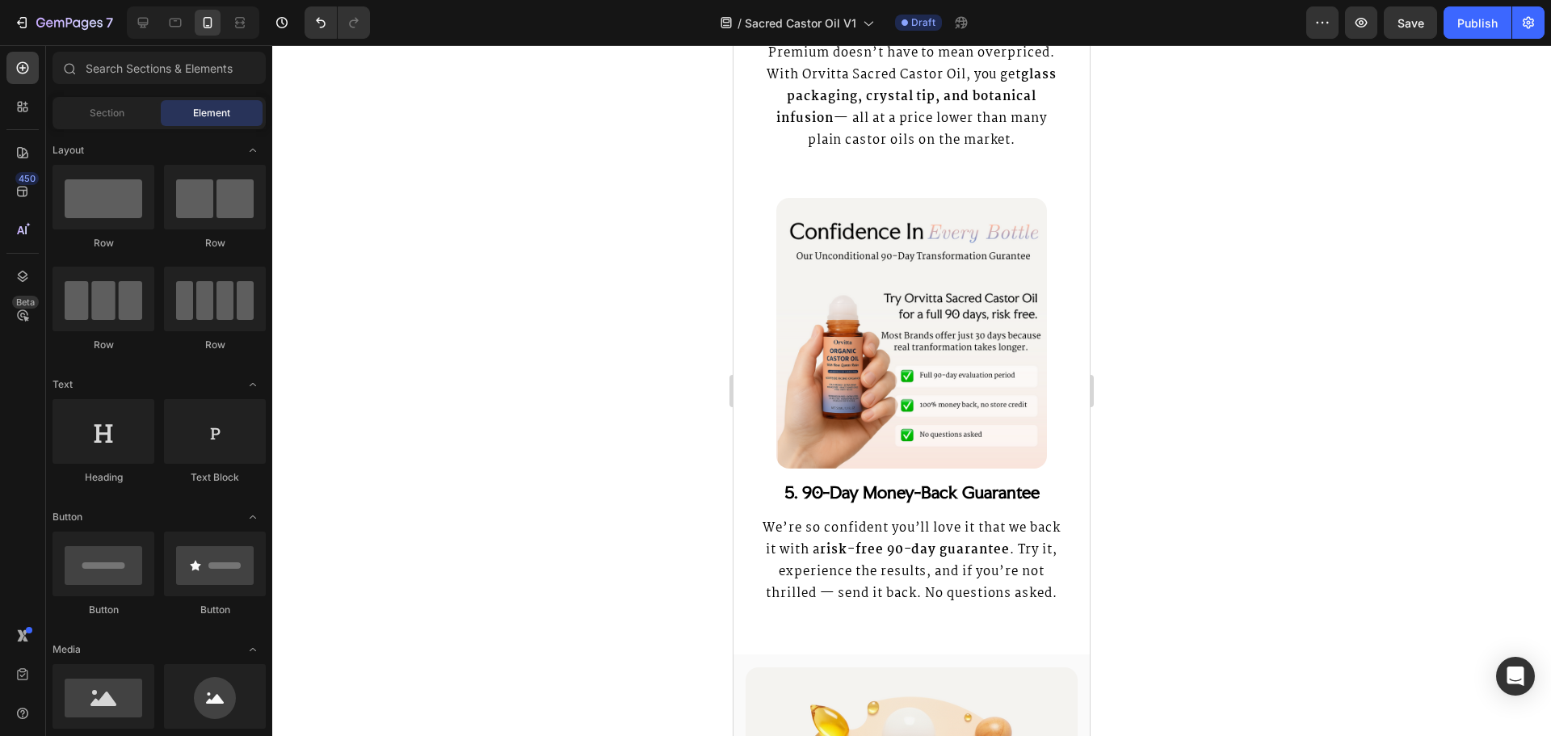
scroll to position [3958, 0]
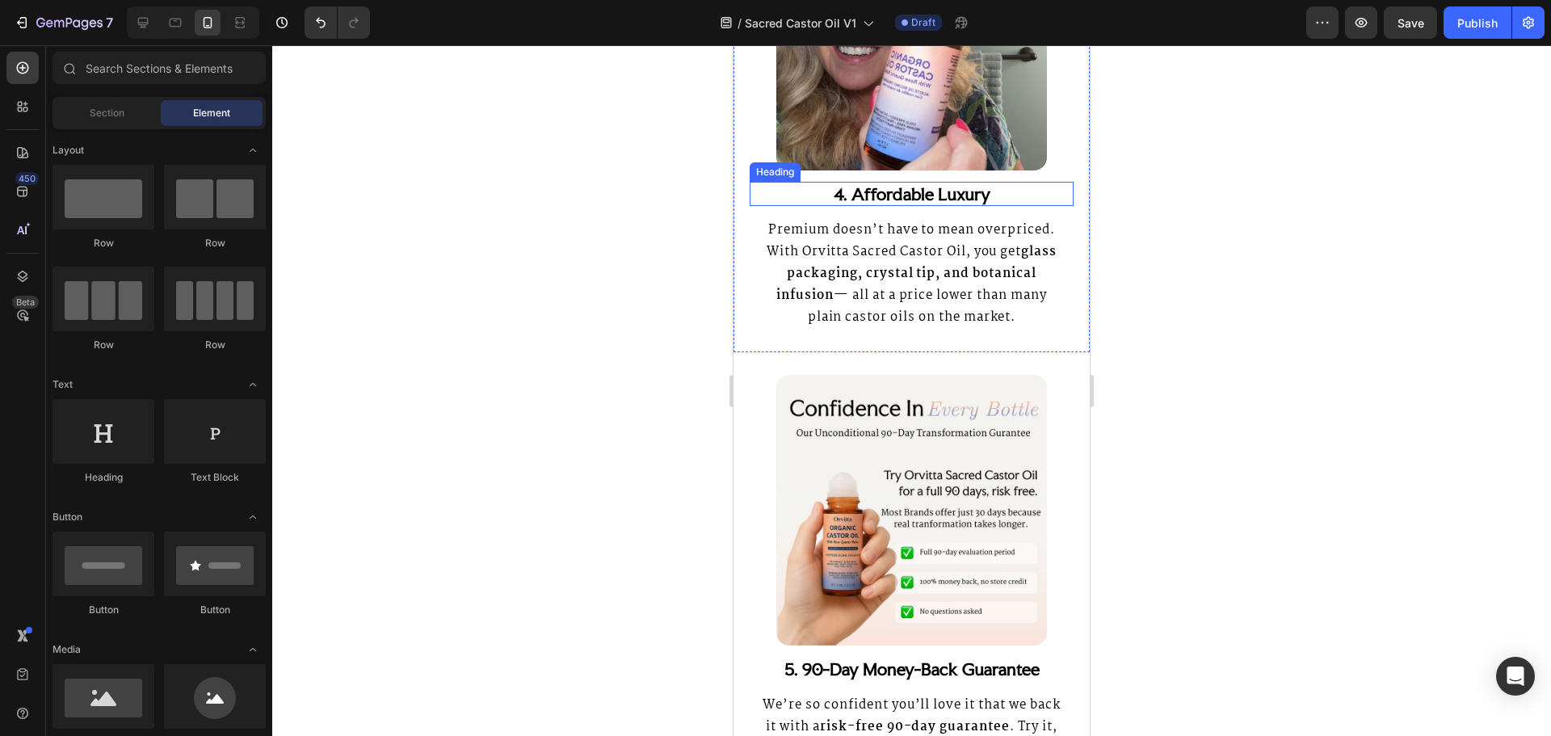
click at [886, 185] on strong "4. Affordable Luxury" at bounding box center [912, 193] width 157 height 21
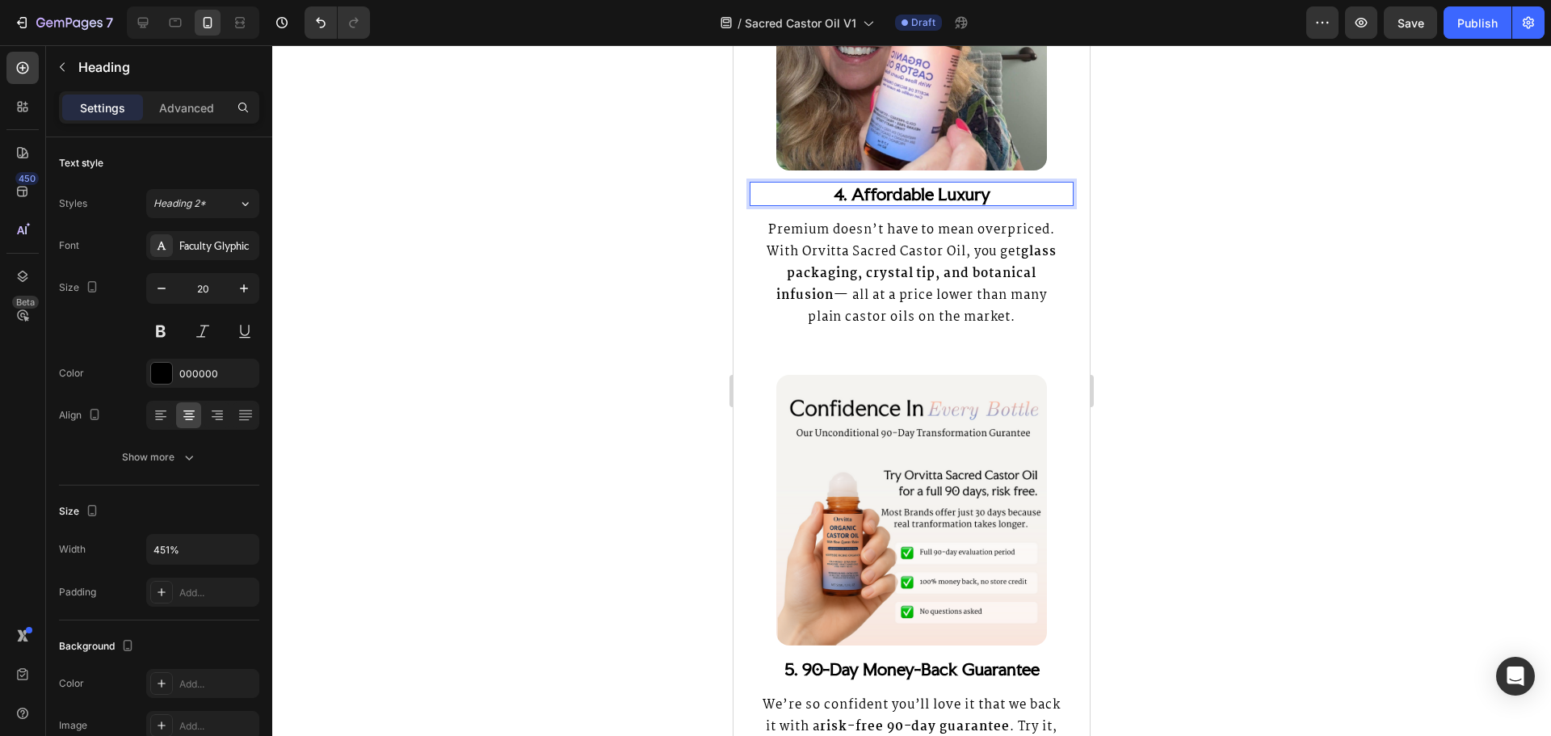
click at [881, 192] on strong "4. Affordable Luxury" at bounding box center [912, 193] width 157 height 21
click at [959, 285] on p "Premium doesn’t have to mean overpriced. With Orvitta Sacred Castor Oil, you ge…" at bounding box center [911, 273] width 301 height 109
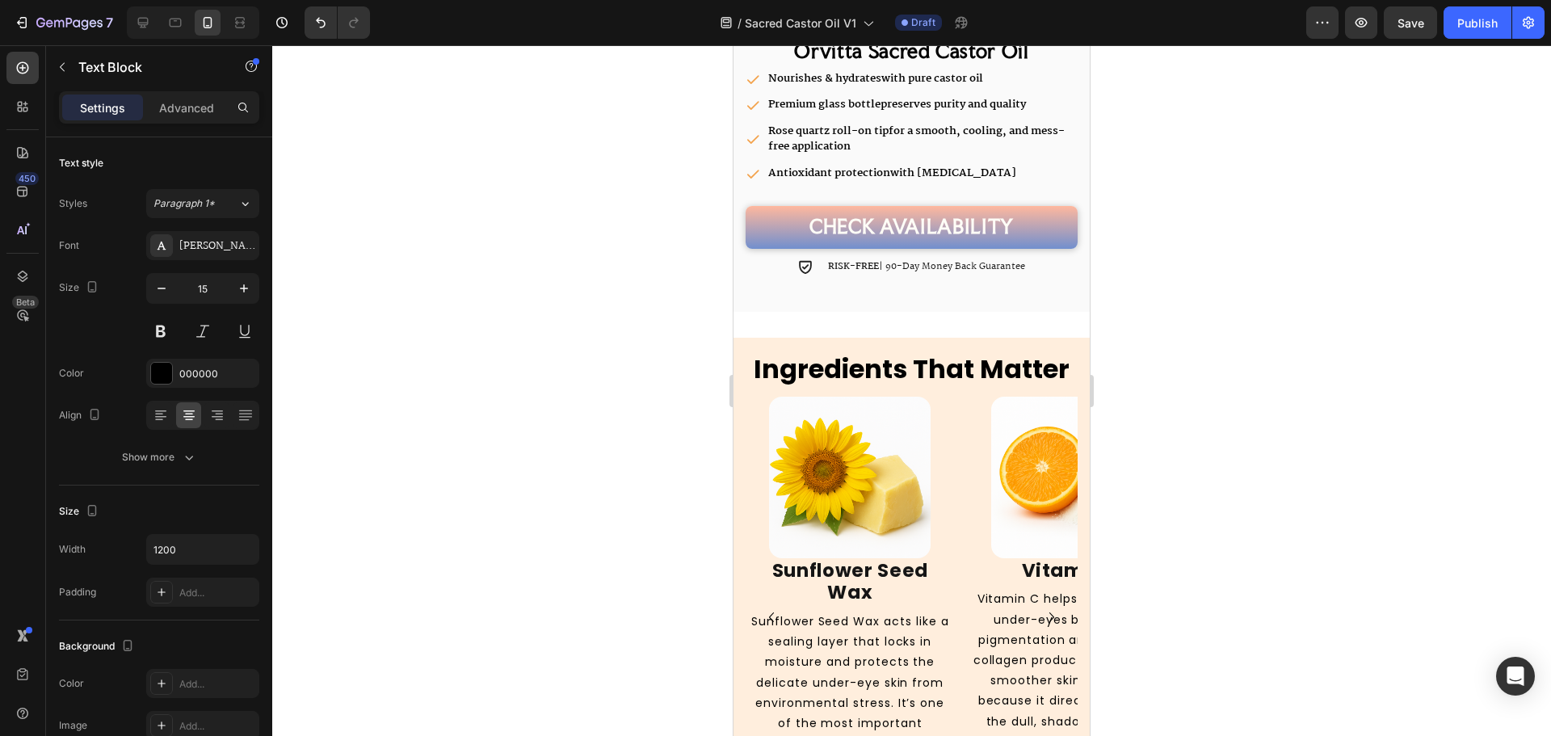
scroll to position [5250, 0]
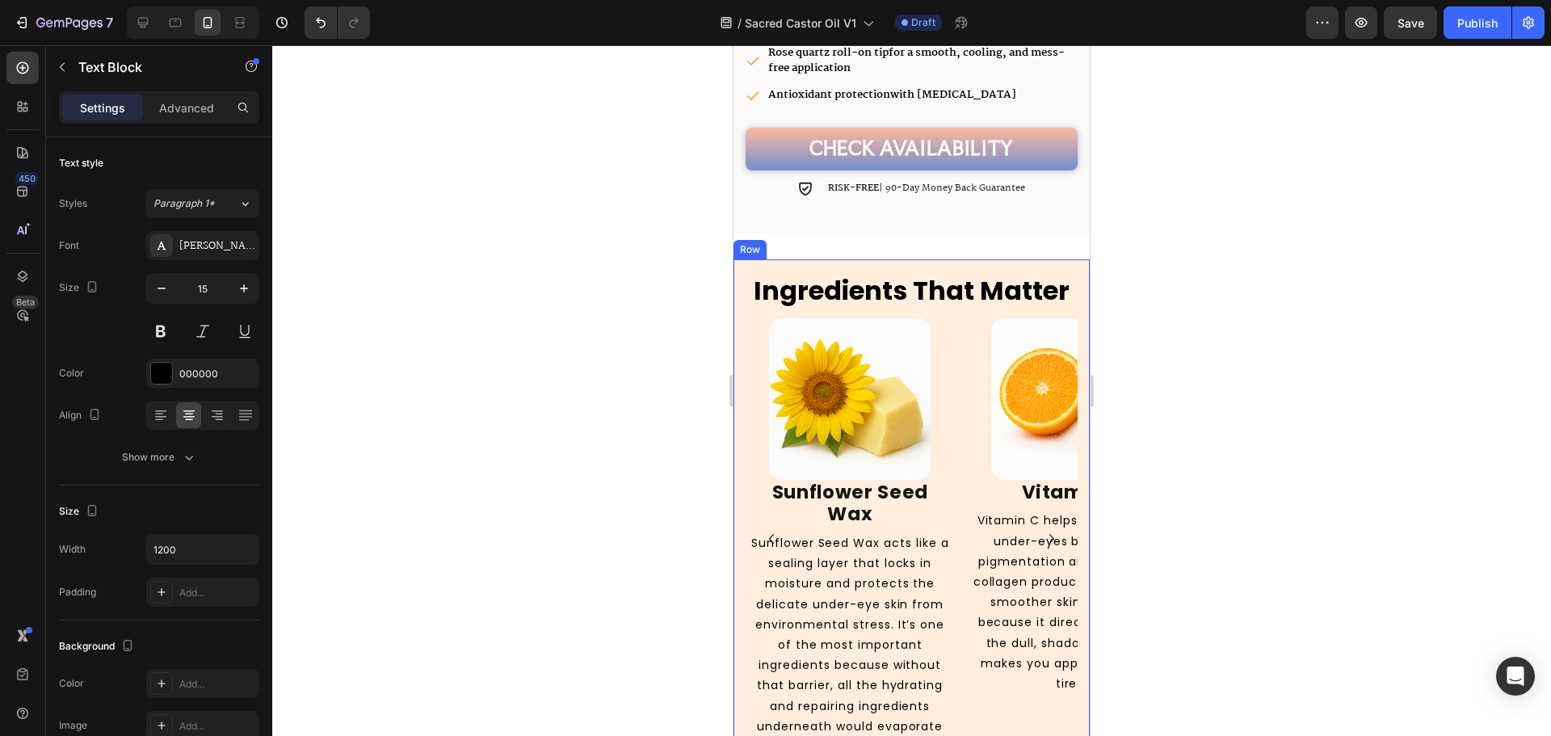
click at [1011, 259] on div "Ingredients That Matter Heading Image Sunflower Seed Wax Heading Sunflower Seed…" at bounding box center [911, 515] width 356 height 512
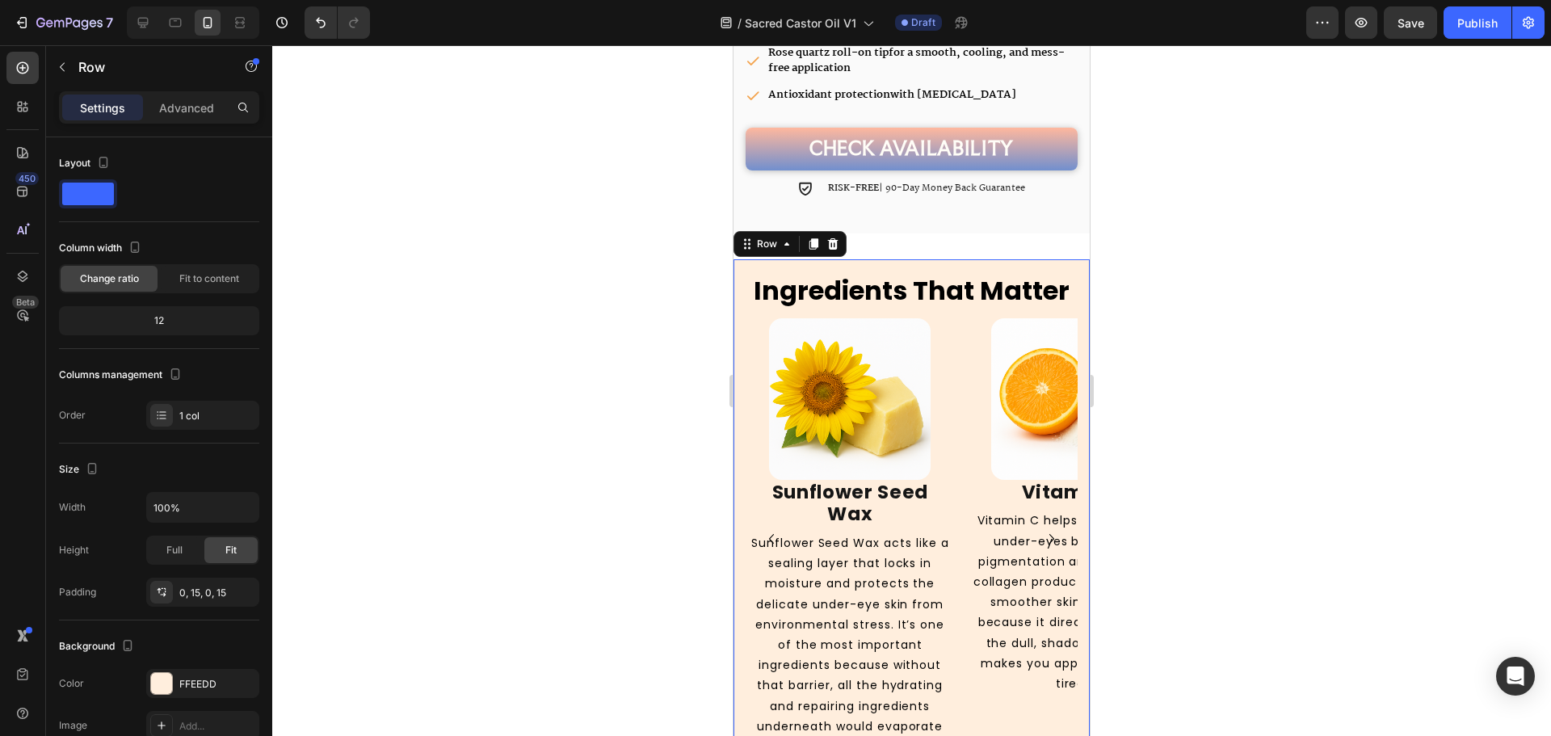
click at [797, 237] on div "Row" at bounding box center [789, 244] width 113 height 26
click at [791, 237] on icon at bounding box center [786, 243] width 13 height 13
click at [67, 72] on icon "button" at bounding box center [62, 67] width 13 height 13
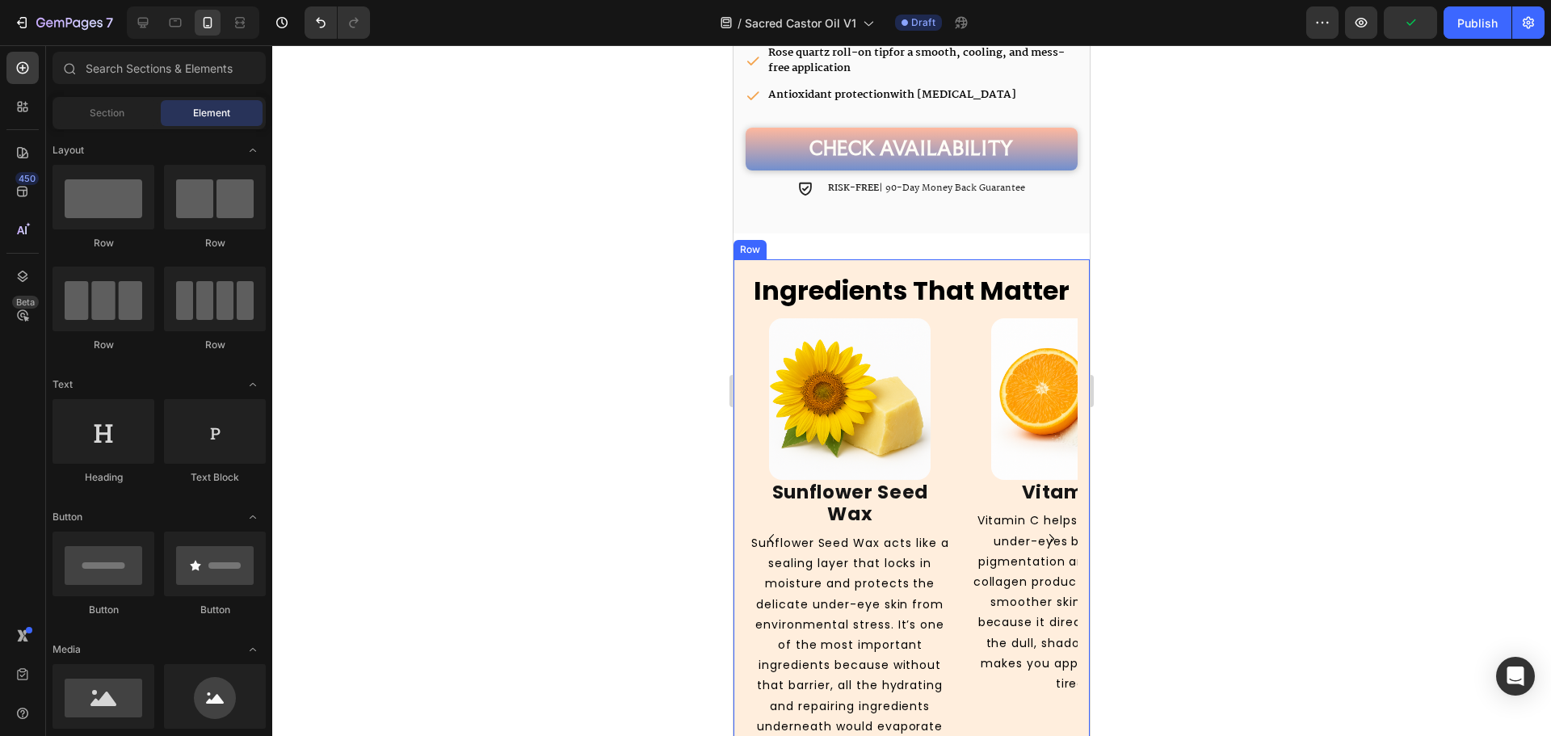
click at [833, 259] on div "Ingredients That Matter Heading Image Sunflower Seed Wax Heading Sunflower Seed…" at bounding box center [911, 515] width 356 height 512
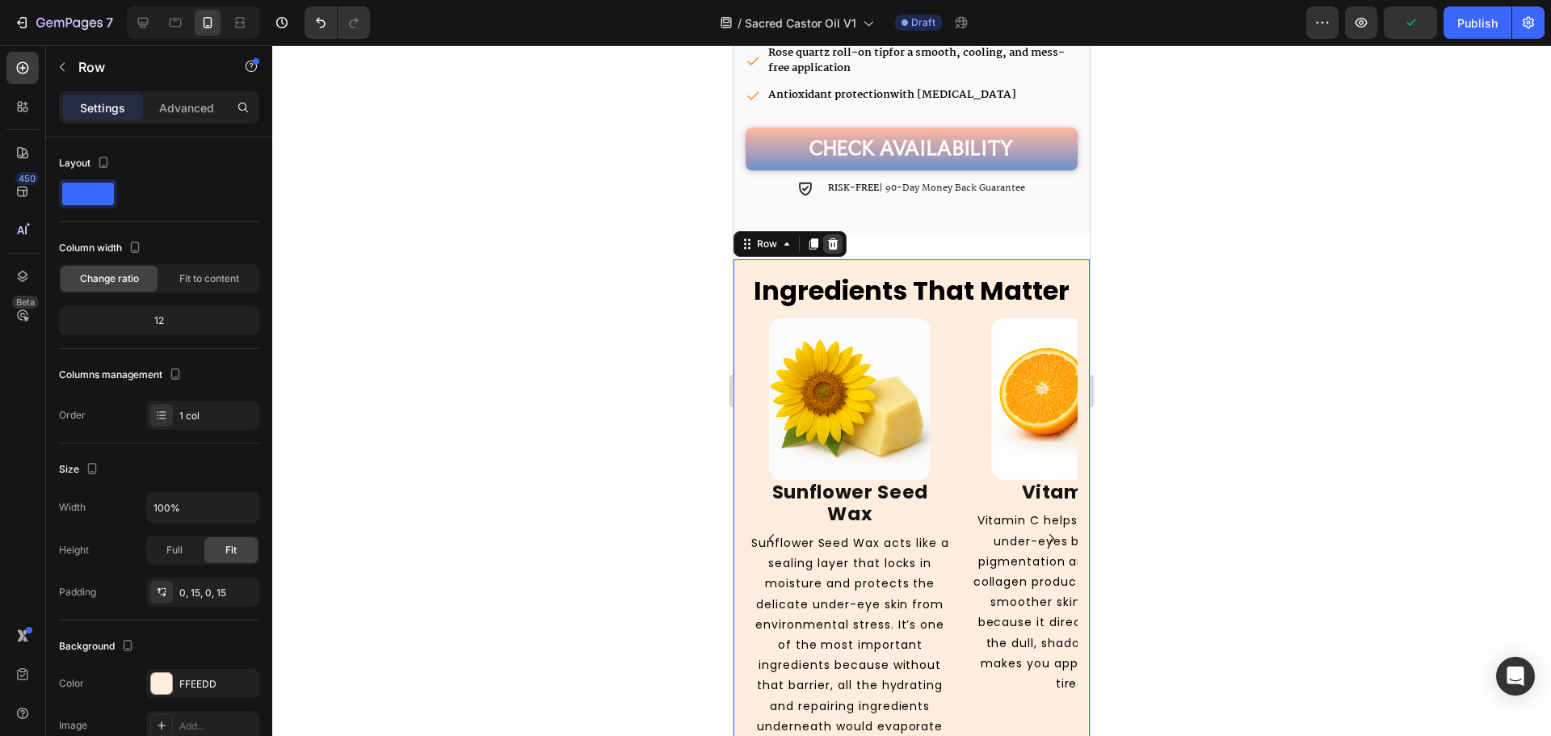
click at [834, 237] on icon at bounding box center [832, 243] width 13 height 13
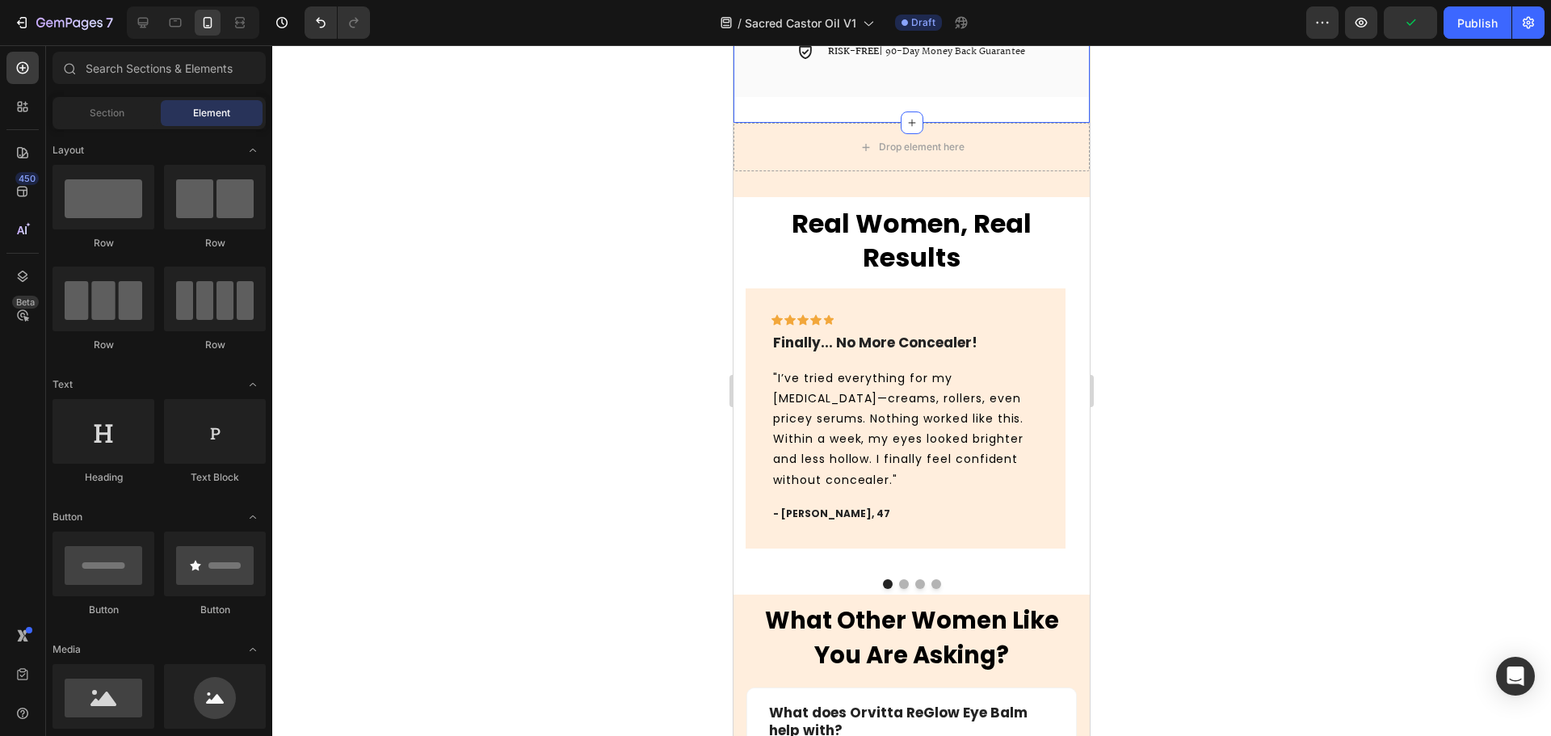
scroll to position [5225, 0]
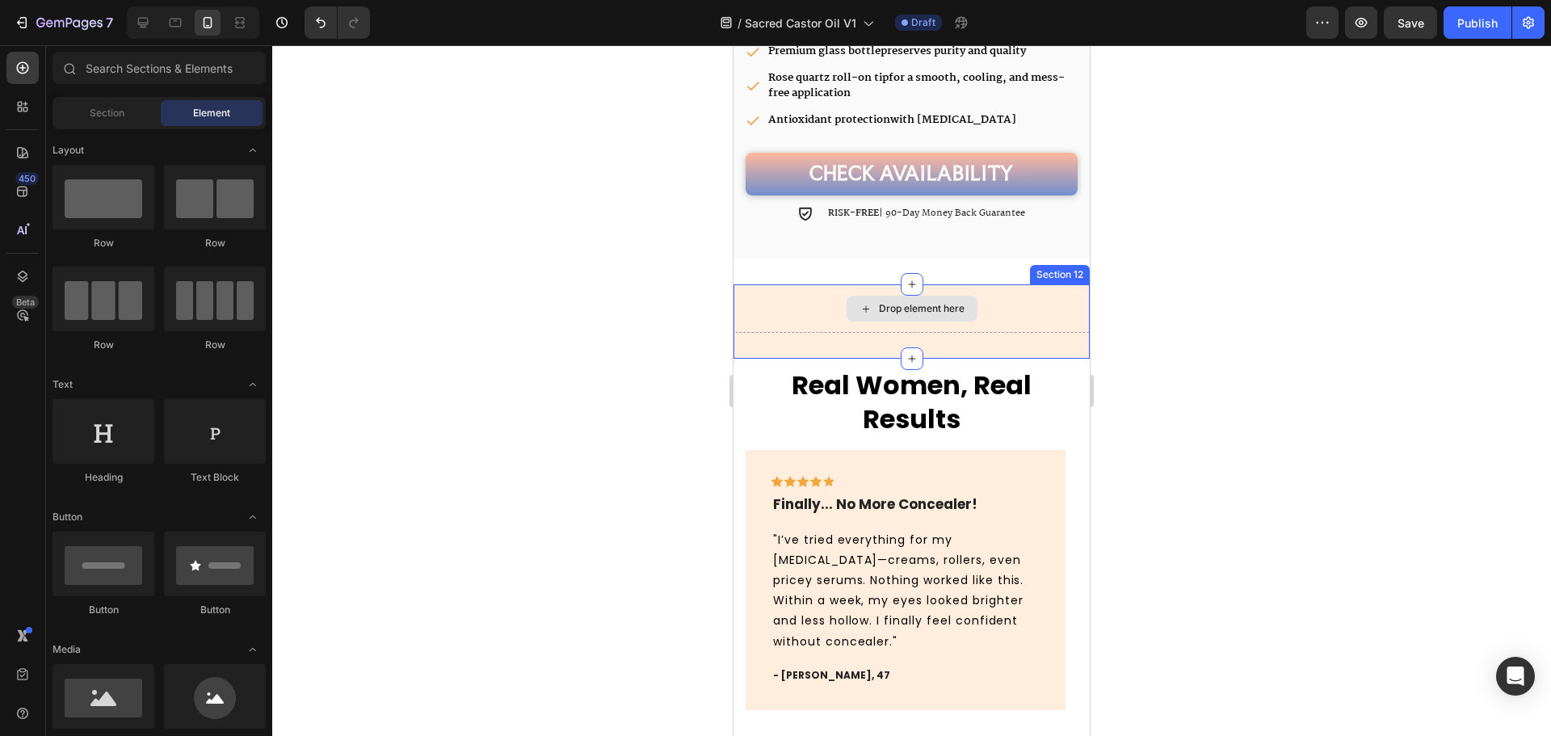
click at [896, 317] on div "Drop element here" at bounding box center [911, 308] width 356 height 48
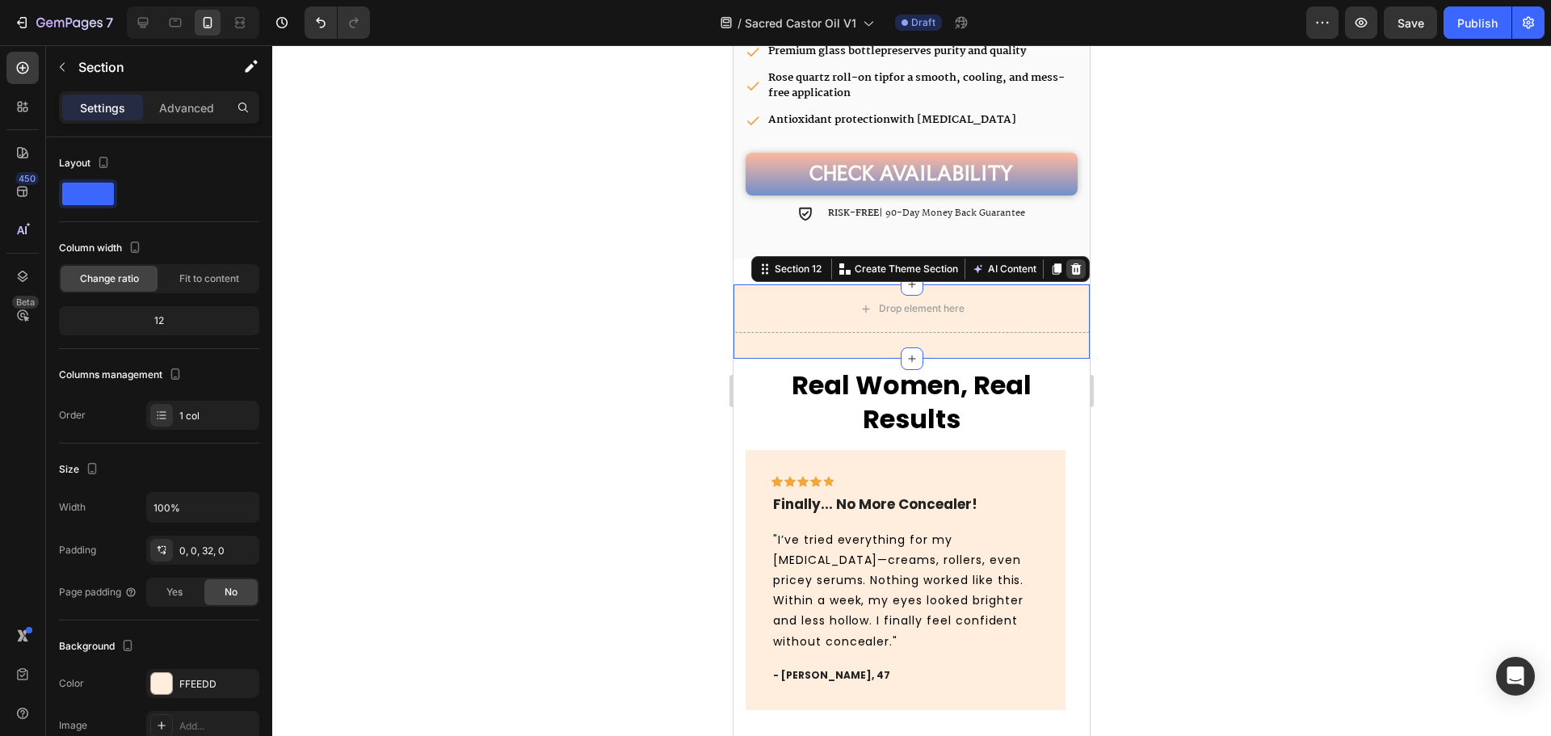
click at [1066, 259] on div at bounding box center [1075, 268] width 19 height 19
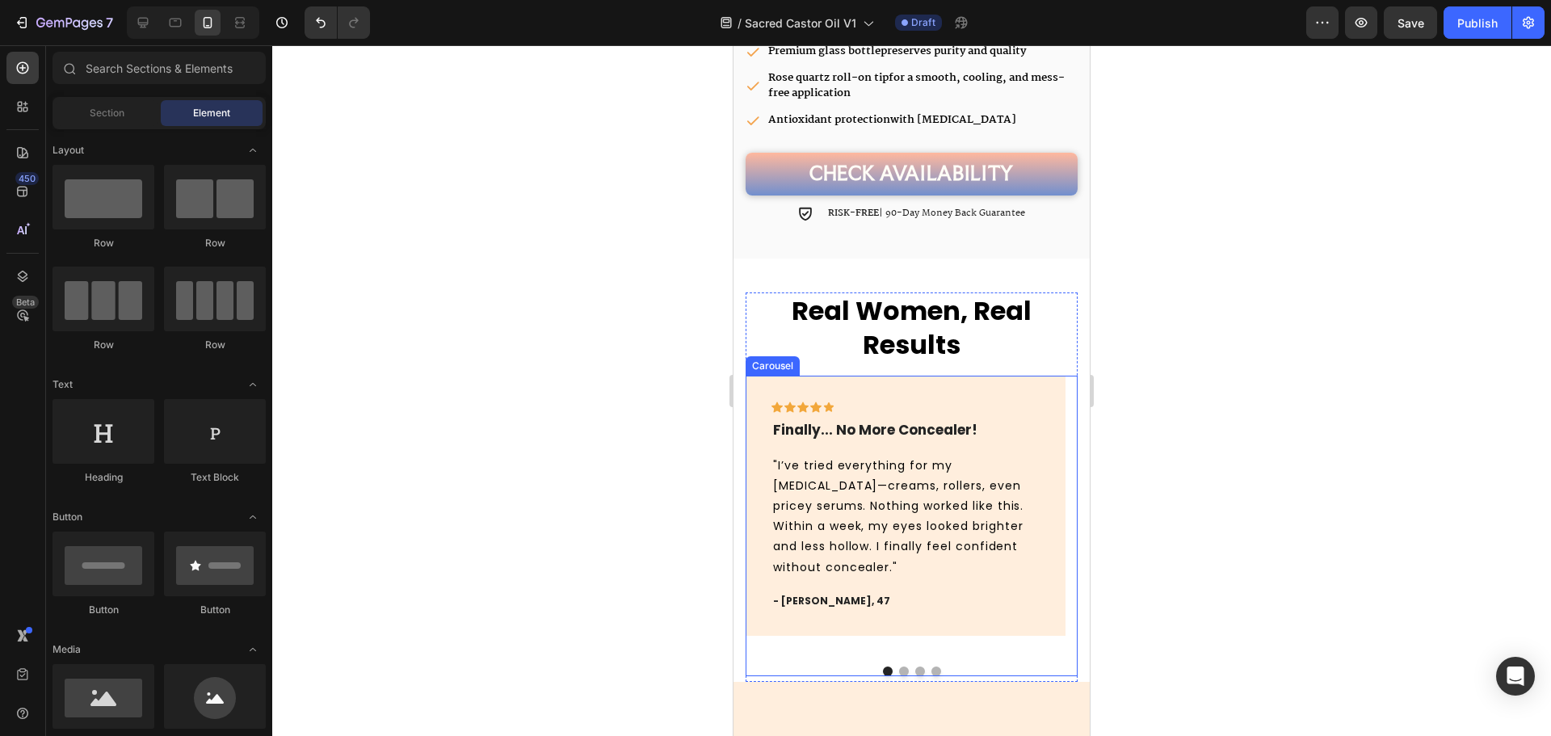
click at [899, 666] on button "Dot" at bounding box center [904, 671] width 10 height 10
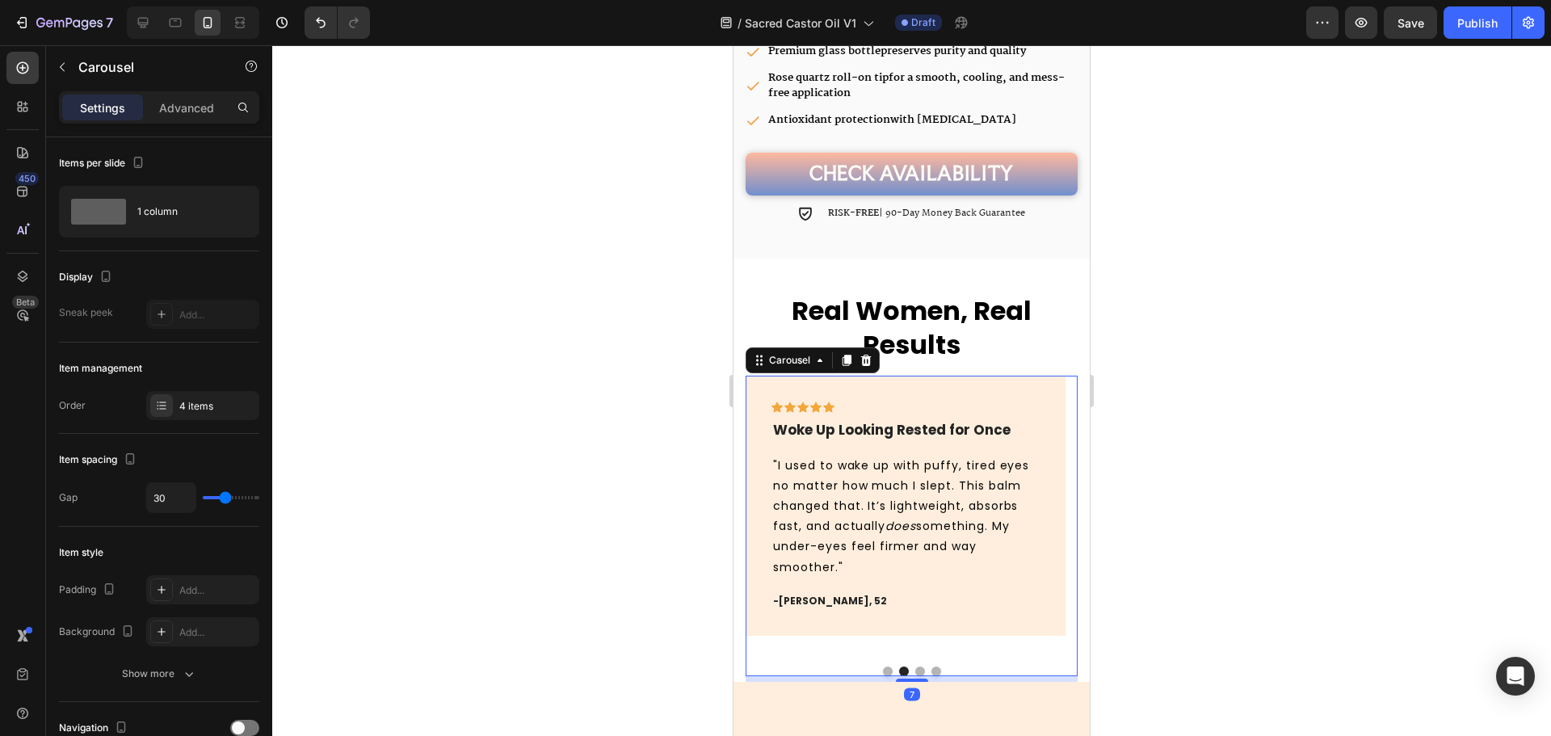
click at [883, 666] on button "Dot" at bounding box center [888, 671] width 10 height 10
click at [937, 379] on div "Icon Icon Icon Icon Icon Row Finally... No More Concealer! Text block "I’ve tri…" at bounding box center [906, 505] width 320 height 259
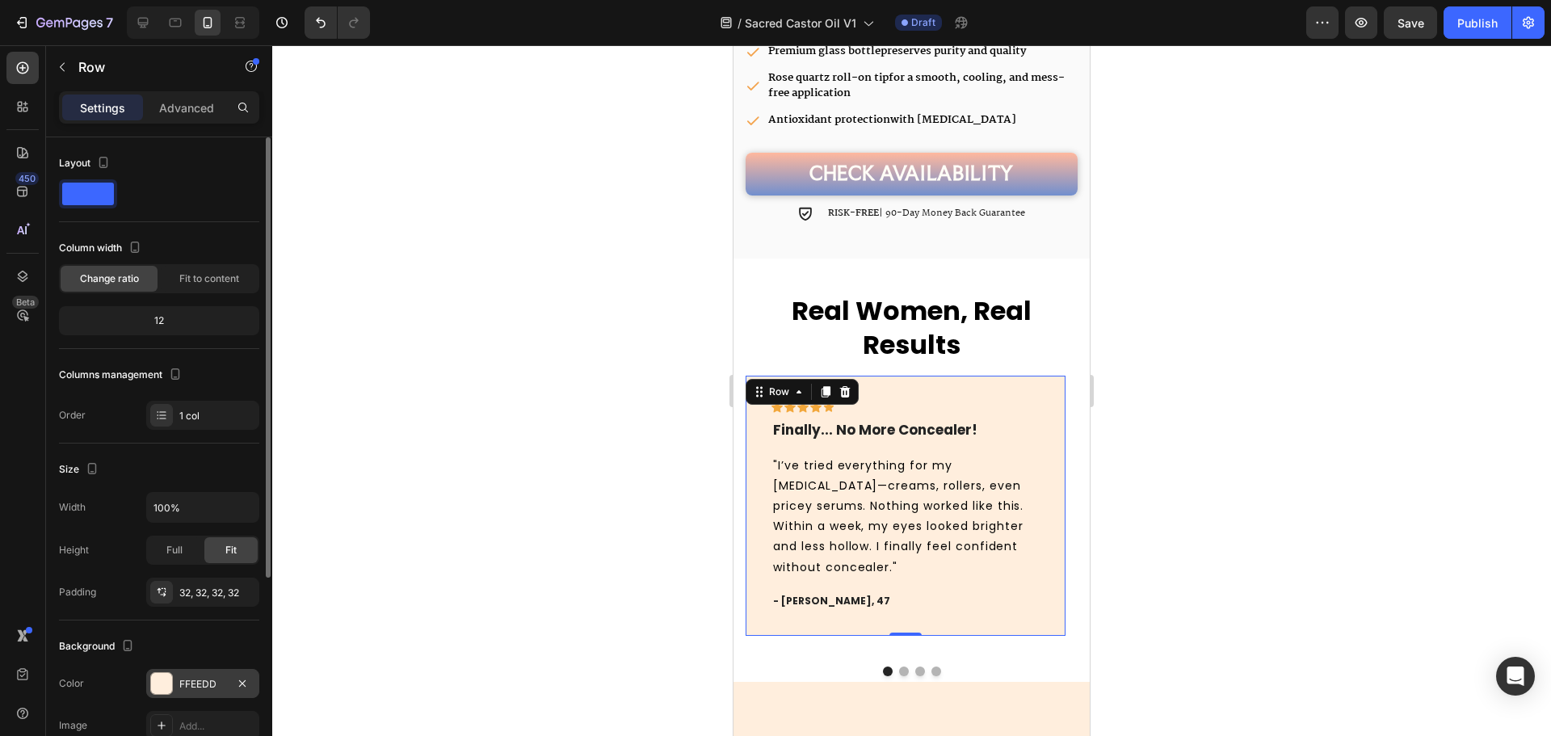
click at [187, 691] on div "FFEEDD" at bounding box center [202, 683] width 113 height 29
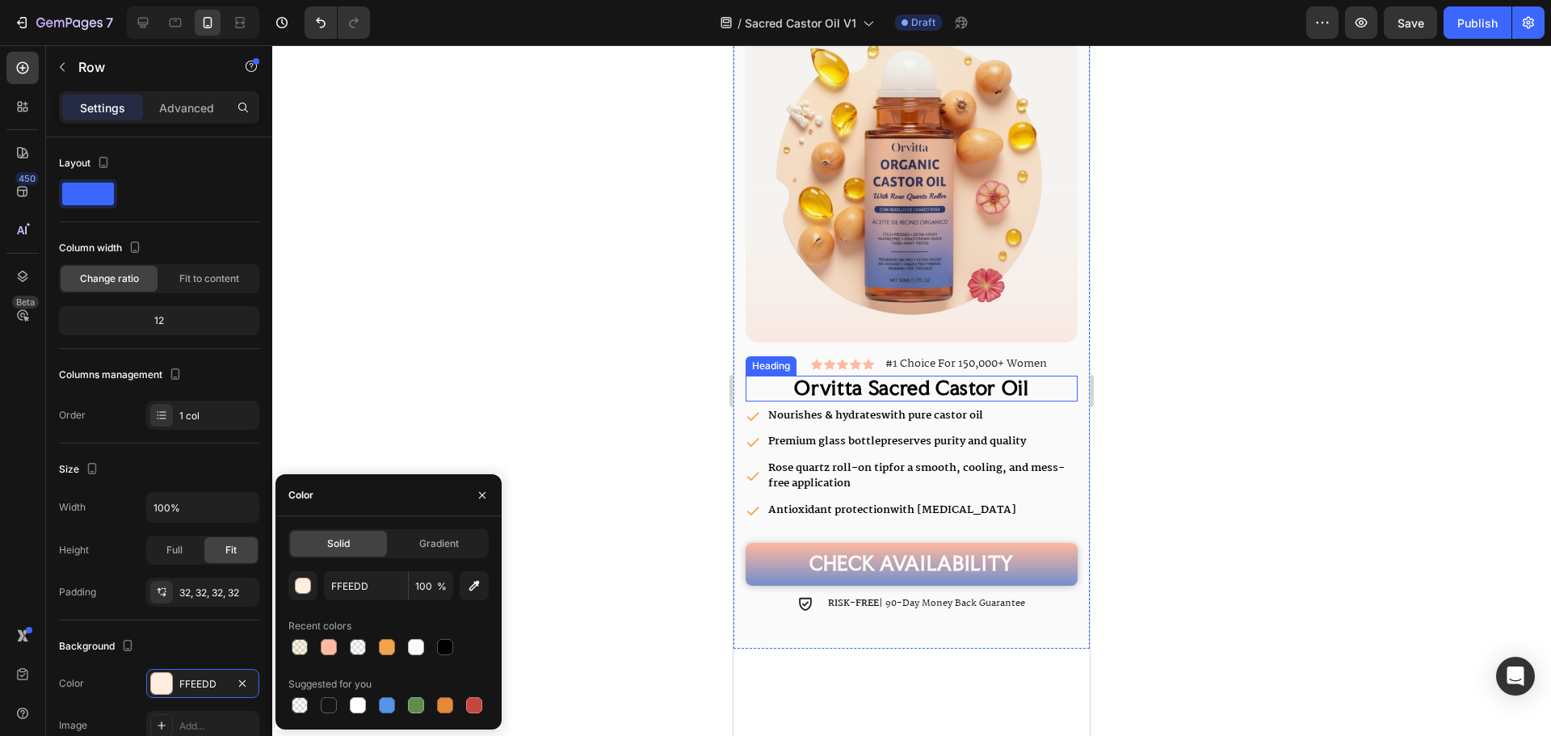
scroll to position [4579, 0]
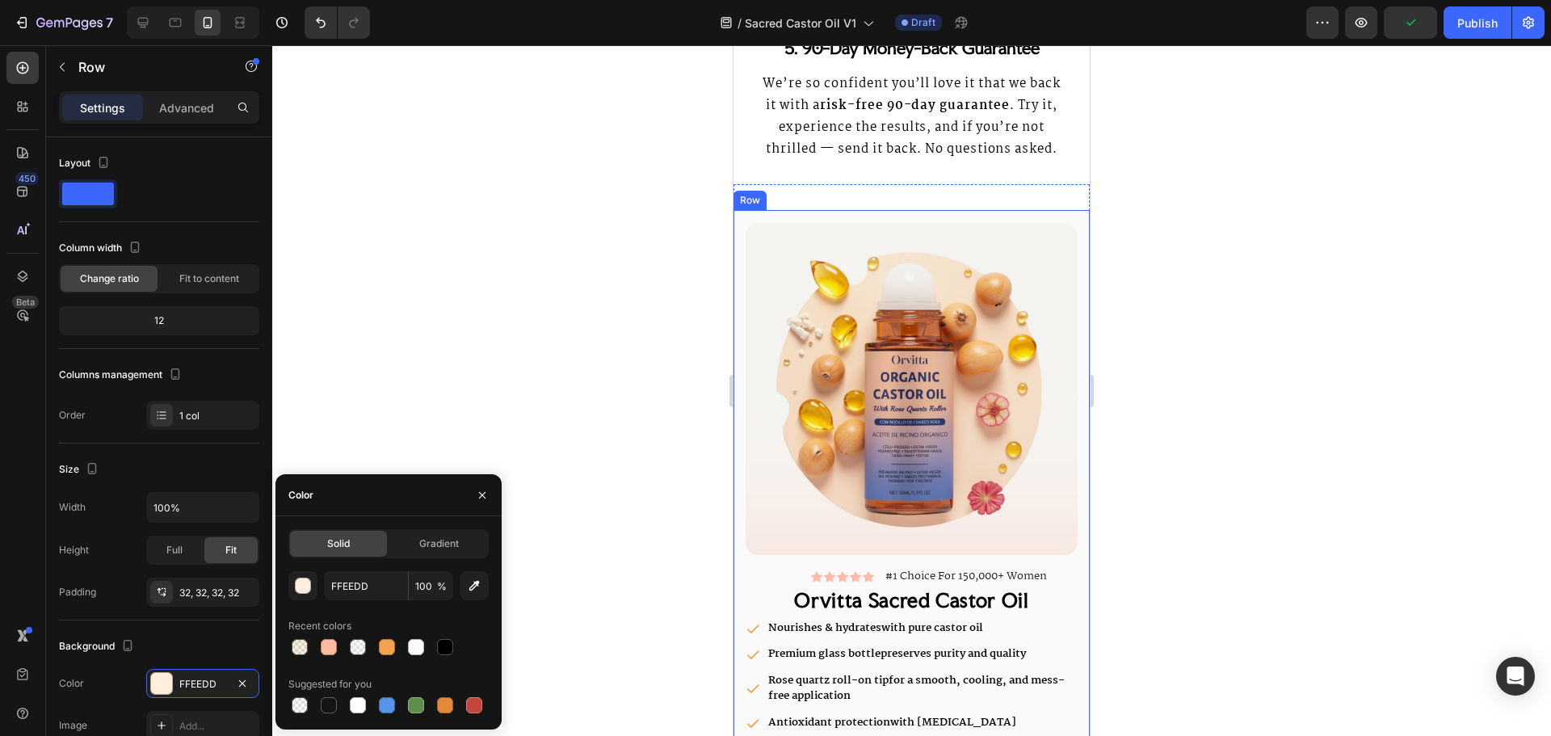
click at [822, 260] on div "Image Icon Icon Icon Icon Icon Icon List #1 Choice For 150,000+ Women Text Bloc…" at bounding box center [911, 535] width 356 height 651
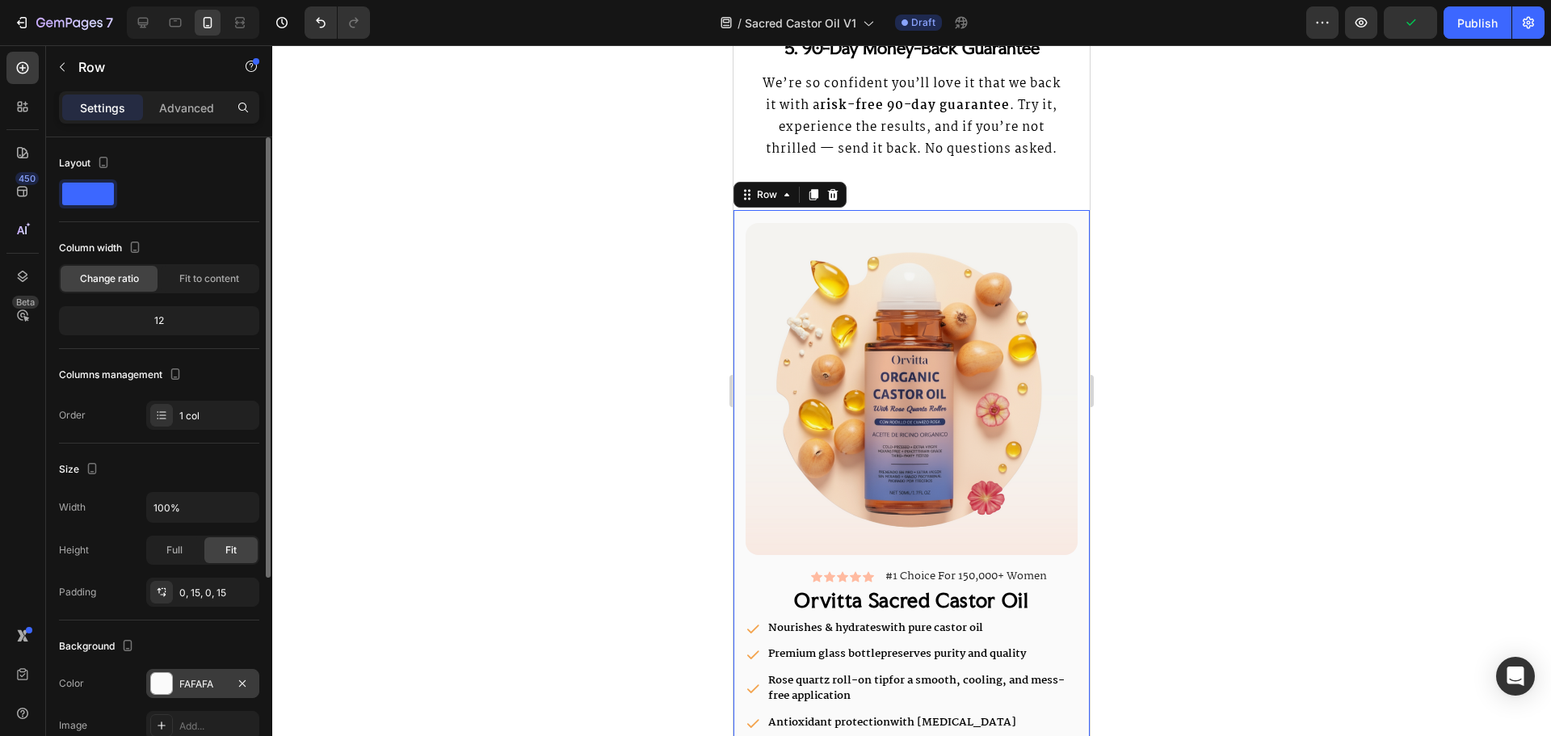
click at [180, 670] on div "FAFAFA" at bounding box center [202, 683] width 113 height 29
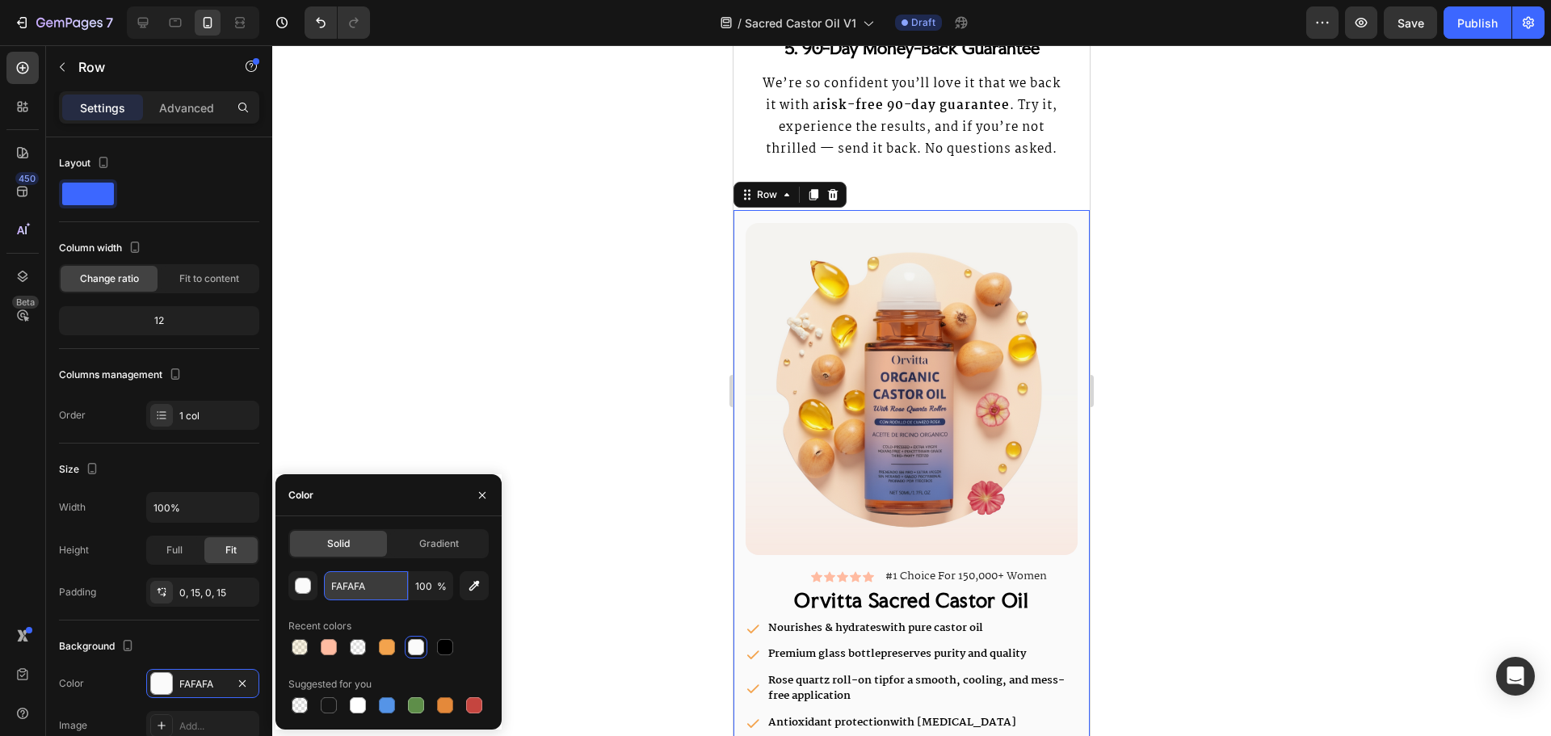
click at [351, 577] on input "FAFAFA" at bounding box center [366, 585] width 84 height 29
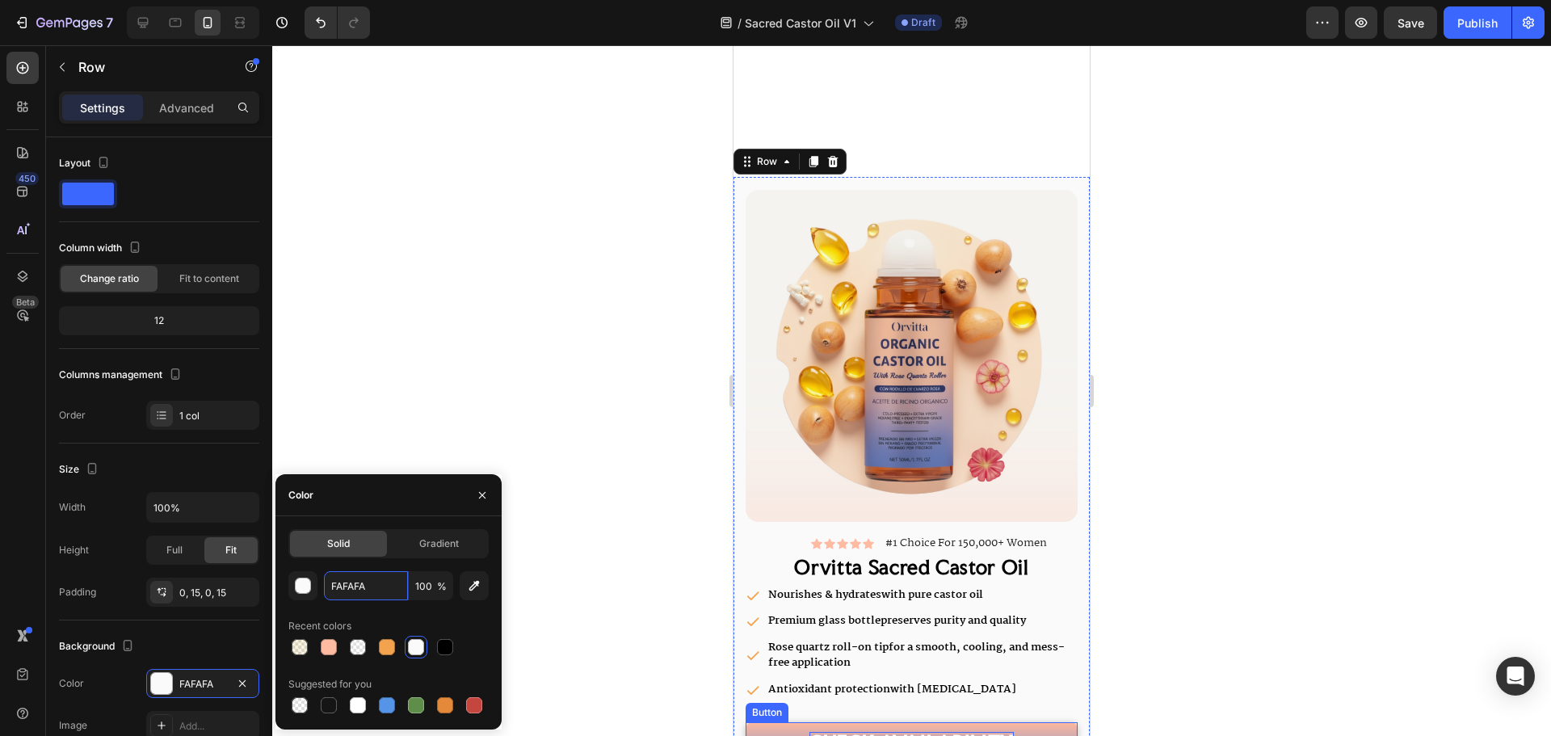
scroll to position [5306, 0]
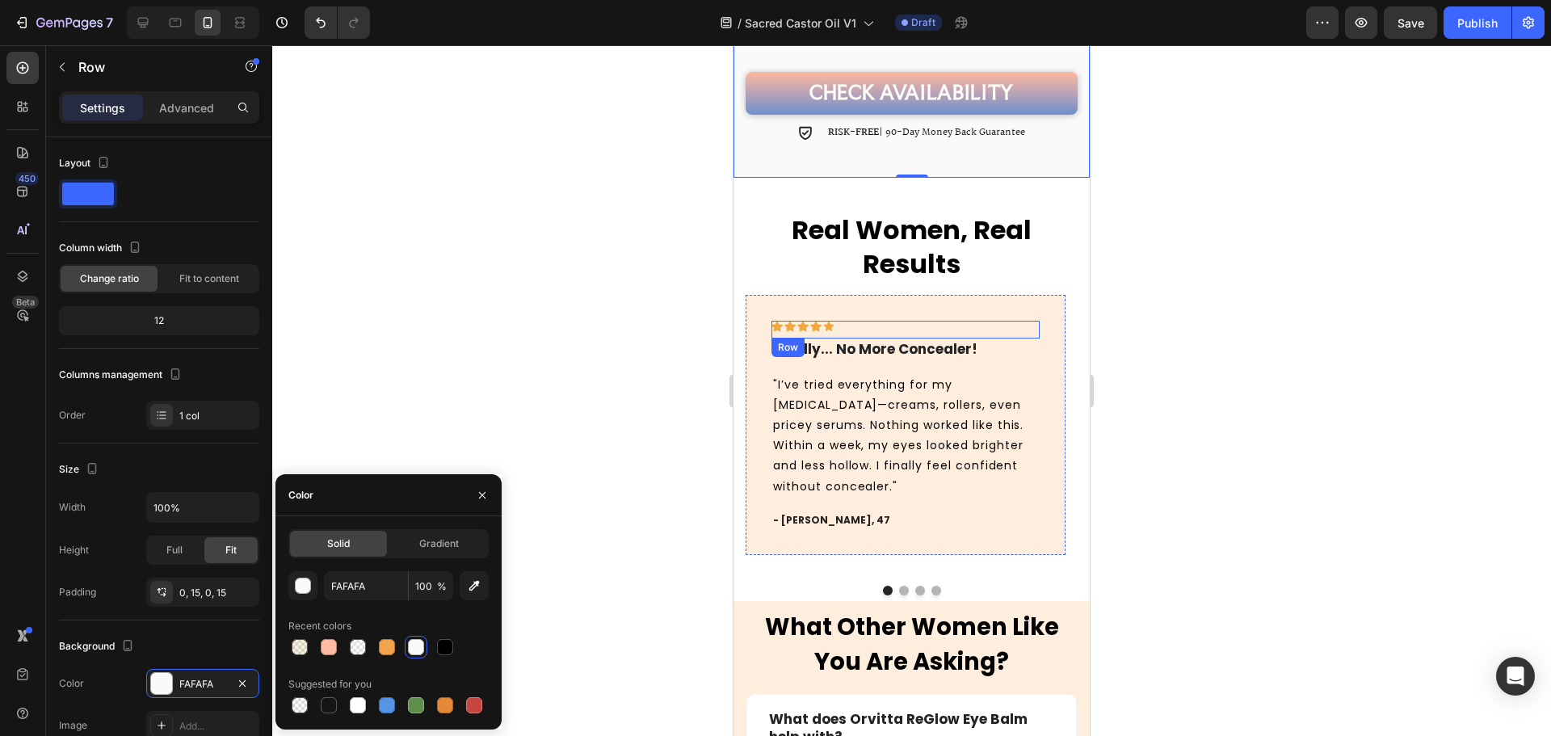
click at [870, 321] on div "Icon Icon Icon Icon Icon Row" at bounding box center [905, 330] width 268 height 18
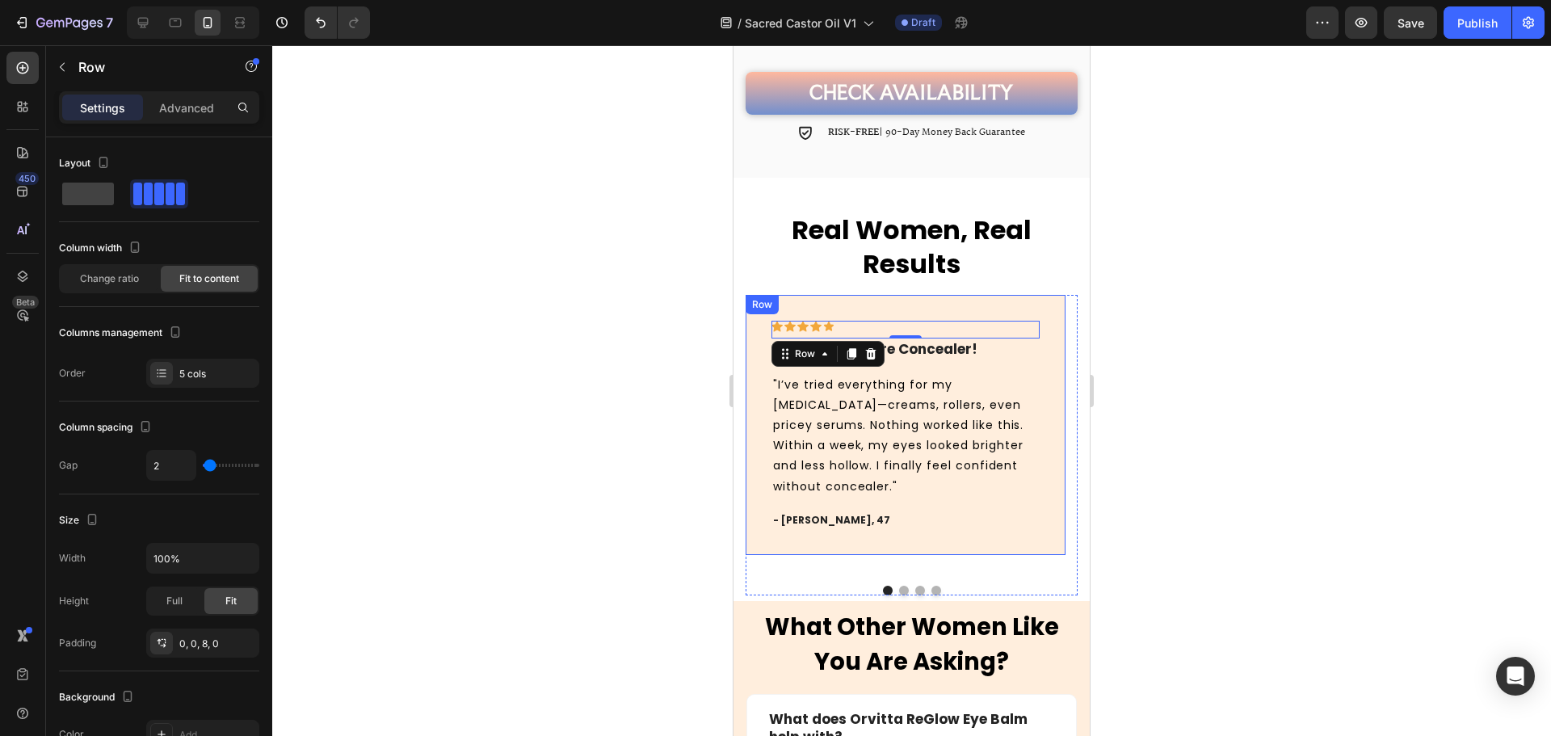
click at [874, 297] on div "Icon Icon Icon Icon Icon Row 0 Finally... No More Concealer! Text block "I’ve t…" at bounding box center [906, 424] width 320 height 259
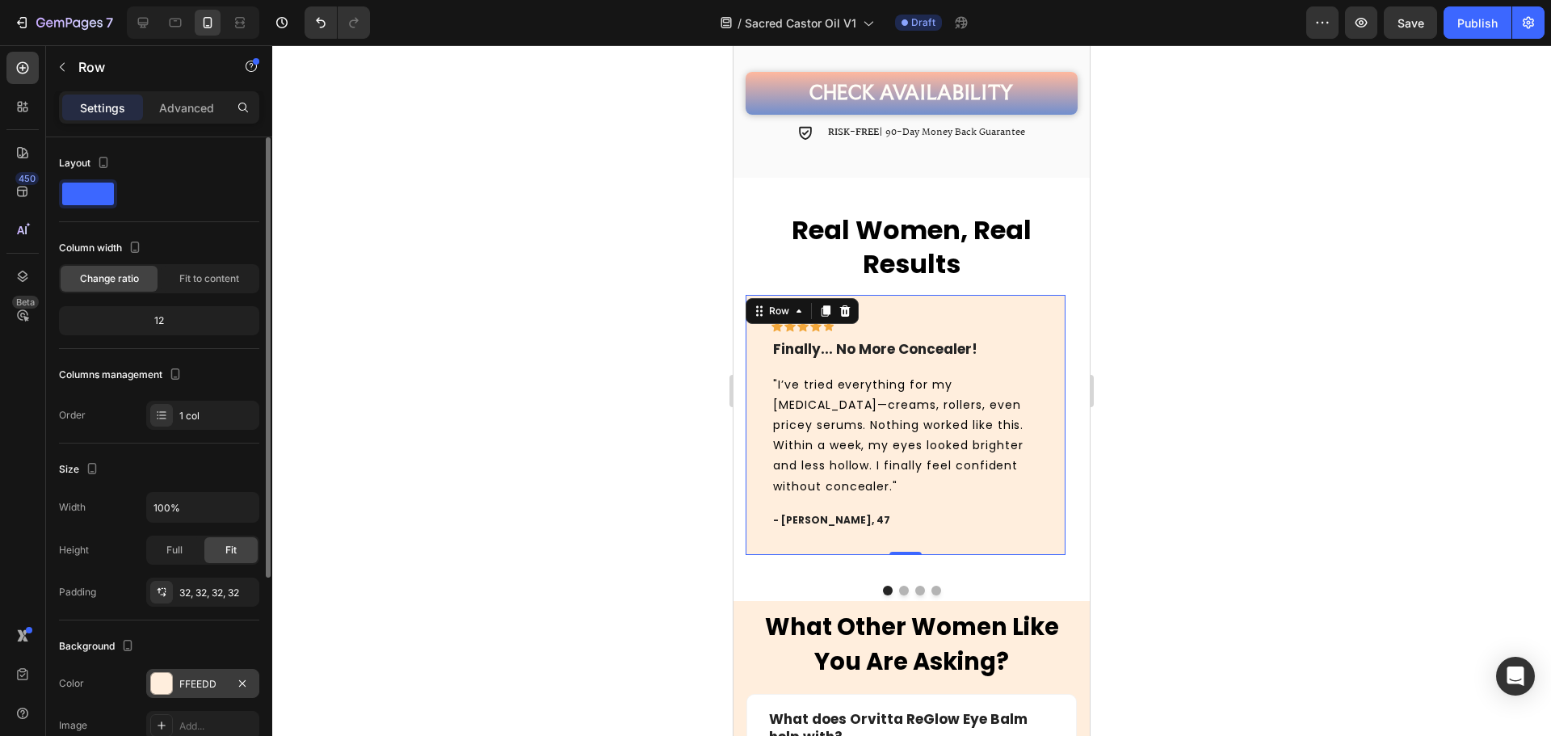
click at [195, 686] on div "FFEEDD" at bounding box center [202, 684] width 47 height 15
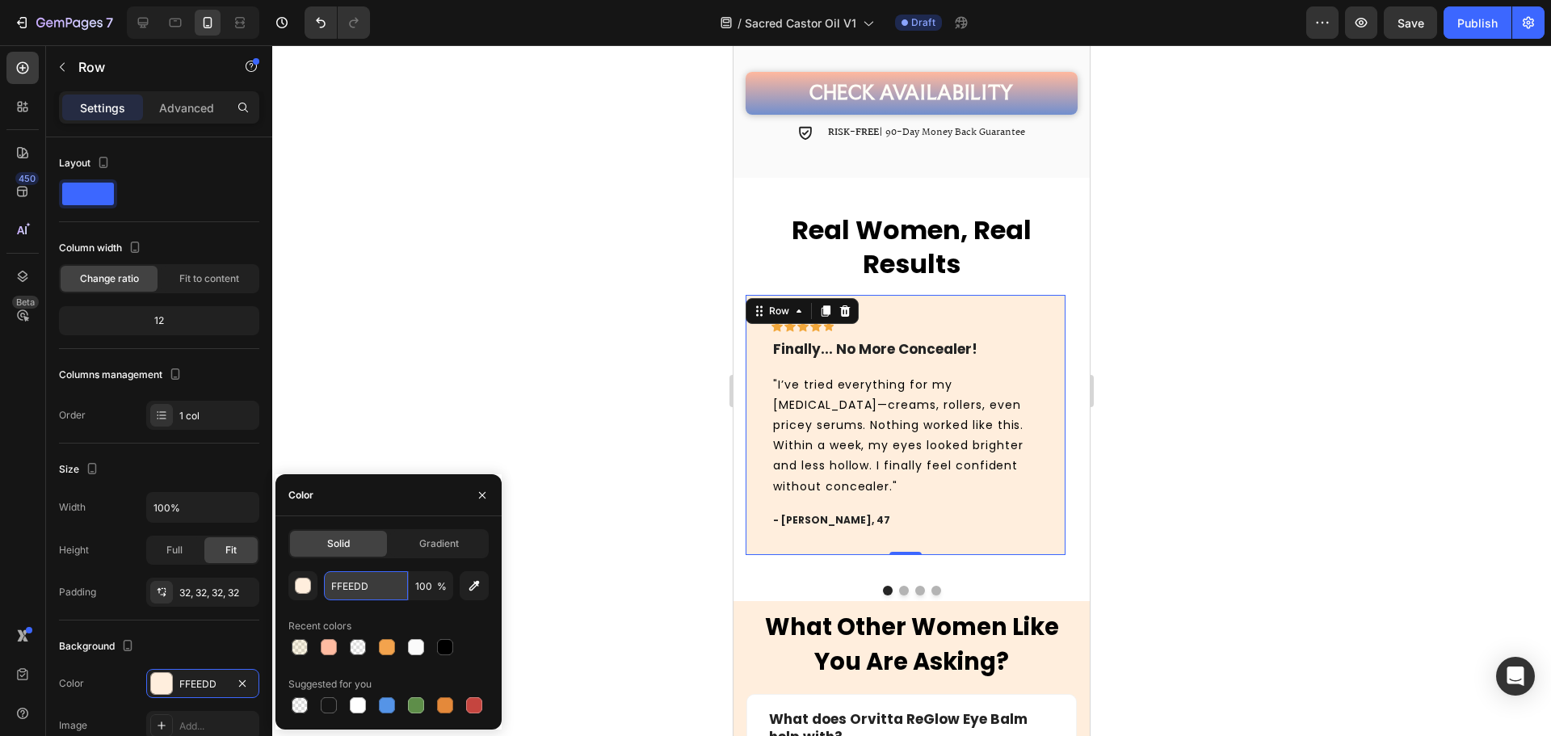
click at [351, 586] on input "FFEEDD" at bounding box center [366, 585] width 84 height 29
paste input "AFAFA"
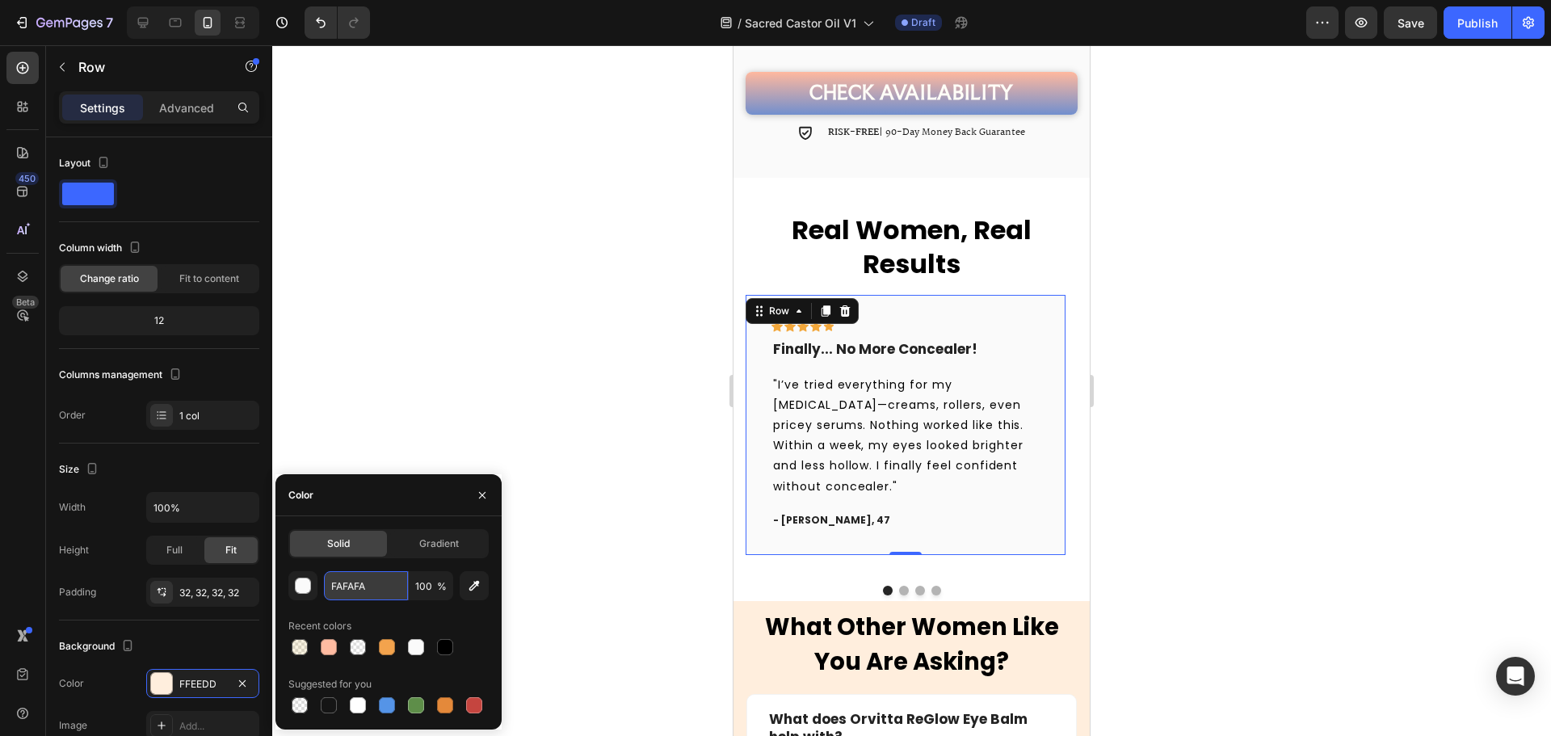
type input "FAFAFA"
click at [899, 586] on button "Dot" at bounding box center [904, 591] width 10 height 10
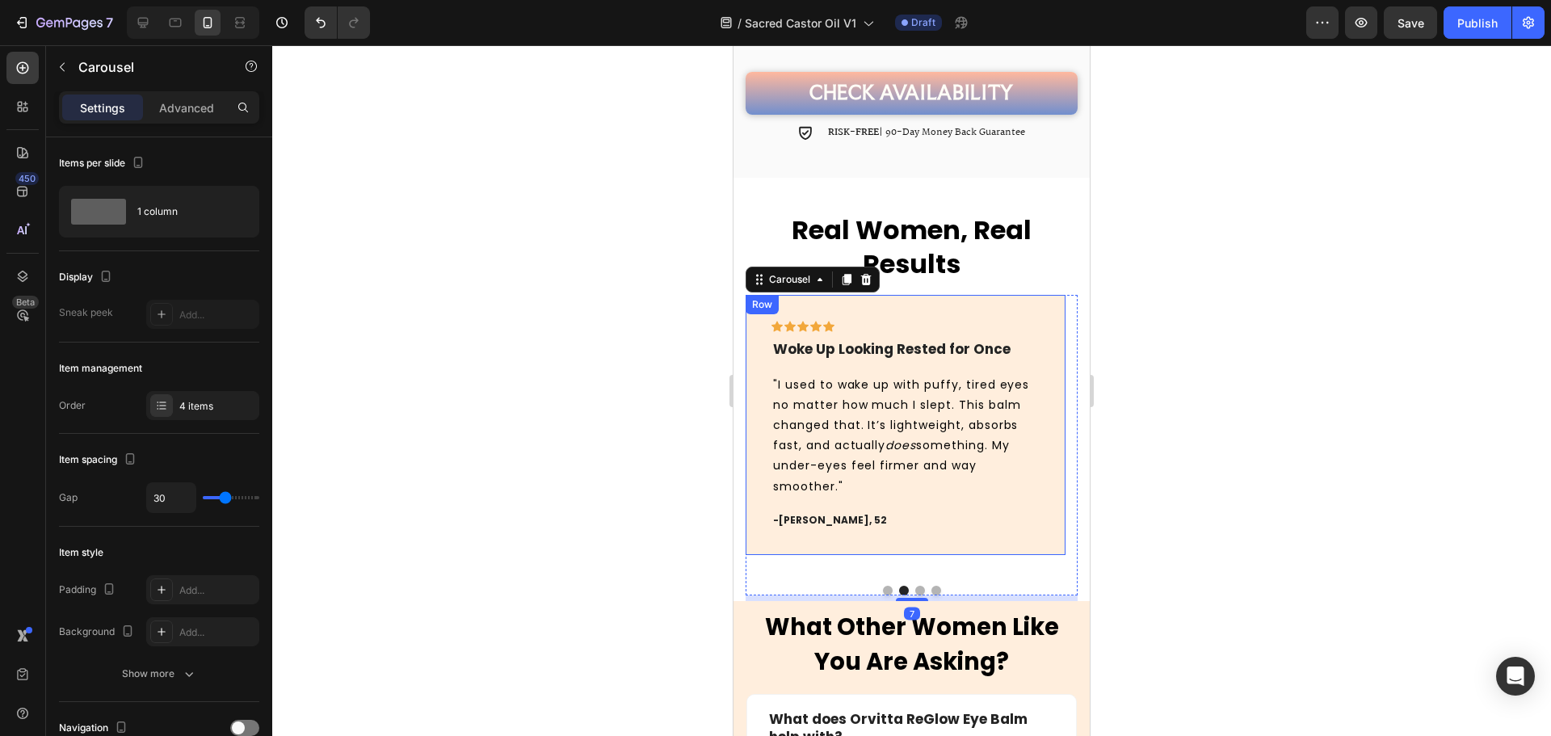
click at [919, 298] on div "Icon Icon Icon Icon Icon Row Woke Up Looking Rested for Once Text block "I used…" at bounding box center [906, 424] width 320 height 259
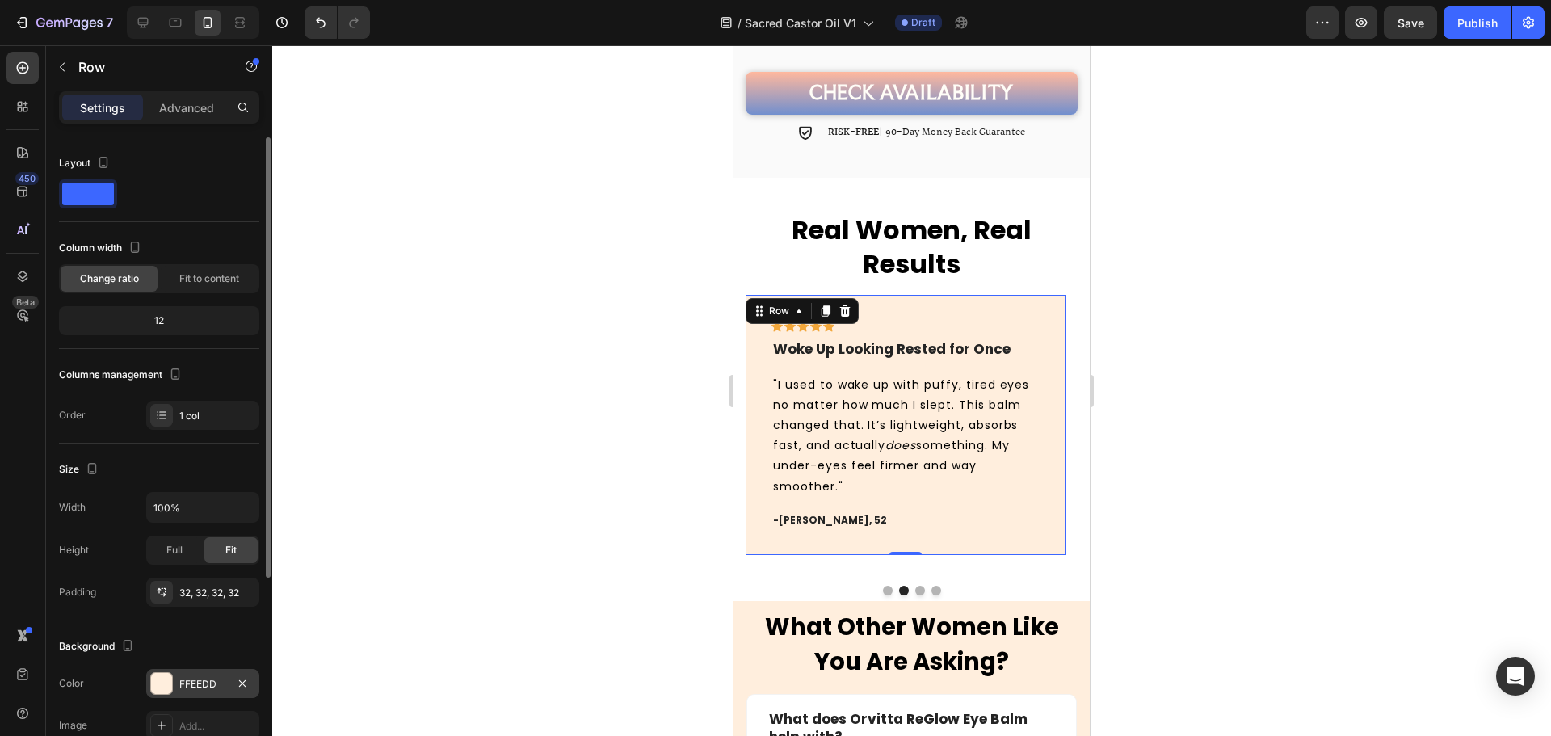
click at [187, 687] on div "FFEEDD" at bounding box center [202, 684] width 47 height 15
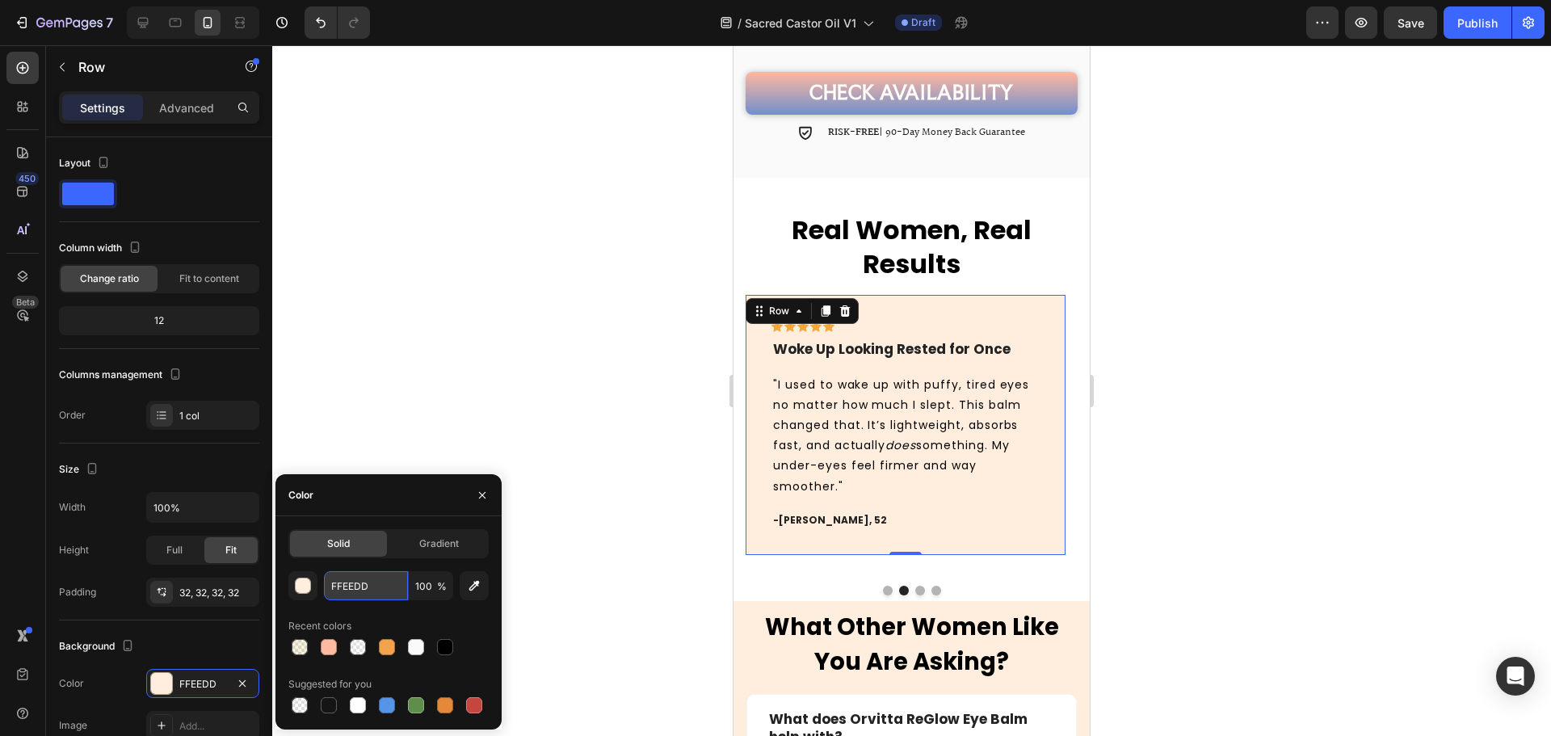
click at [359, 593] on input "FFEEDD" at bounding box center [366, 585] width 84 height 29
paste input "AFAFA"
type input "FAFAFA"
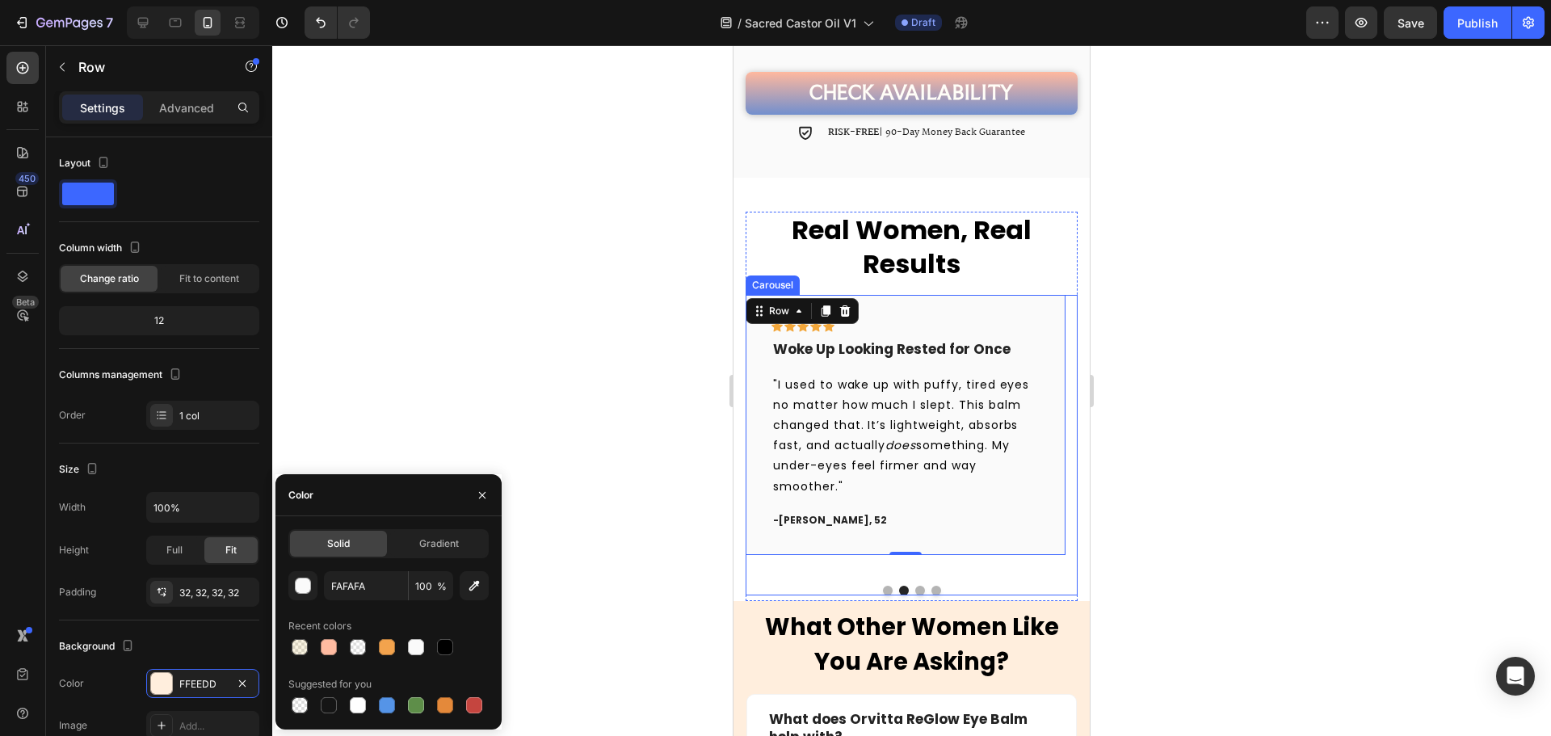
click at [916, 586] on button "Dot" at bounding box center [920, 591] width 10 height 10
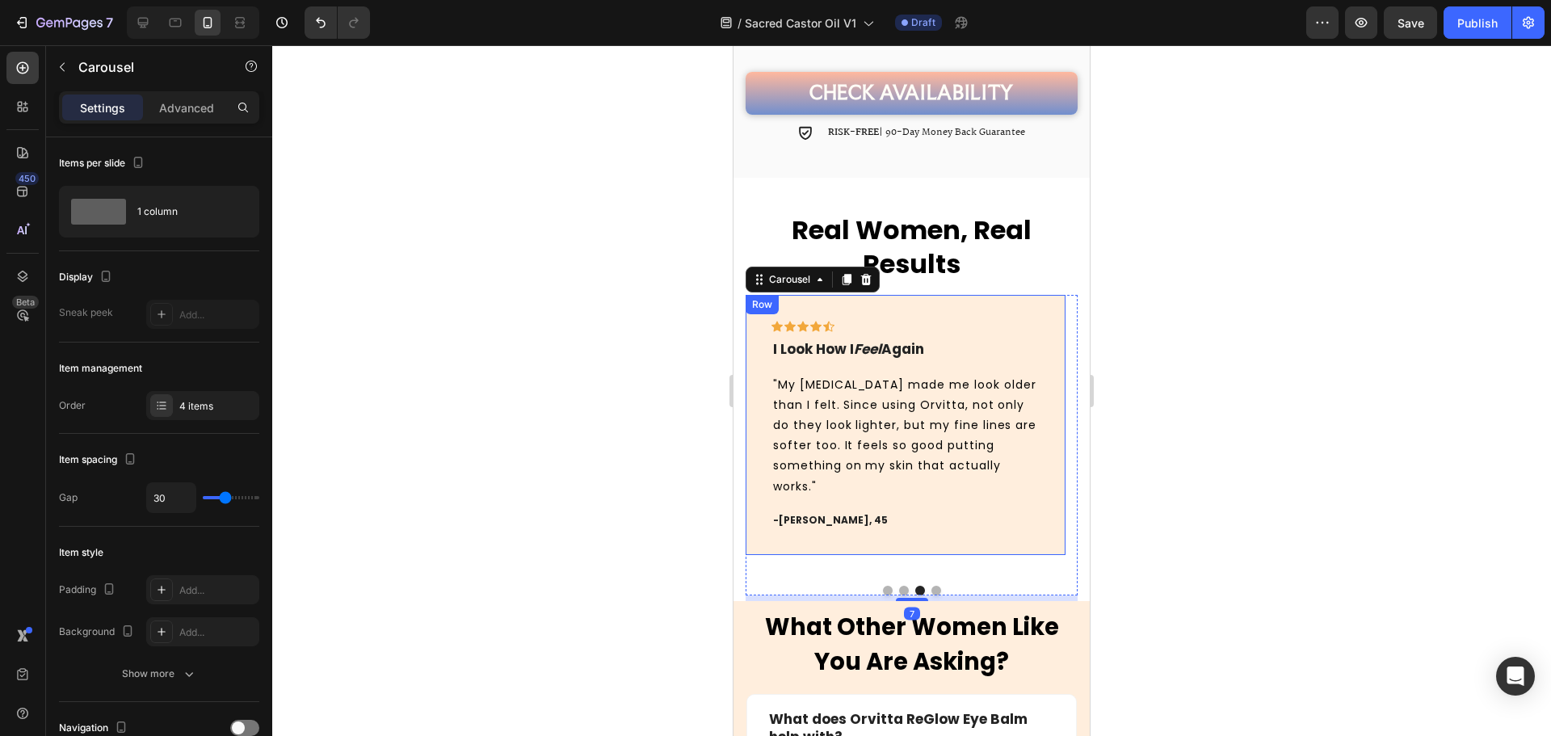
click at [926, 303] on div "Icon Icon Icon Icon Icon Row I Look How I Feel Again Text block "My dark circle…" at bounding box center [906, 424] width 320 height 259
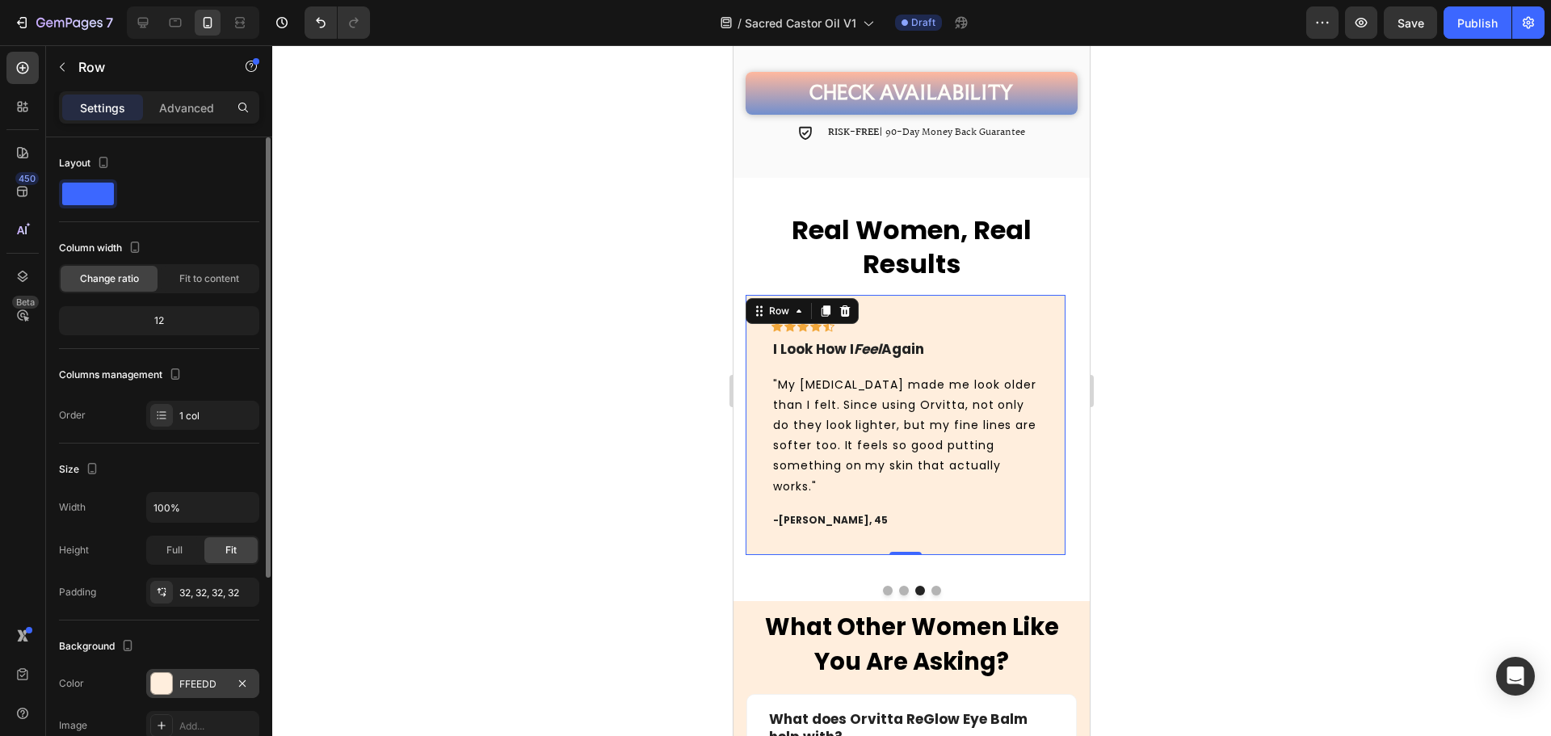
click at [179, 675] on div "FFEEDD" at bounding box center [202, 683] width 113 height 29
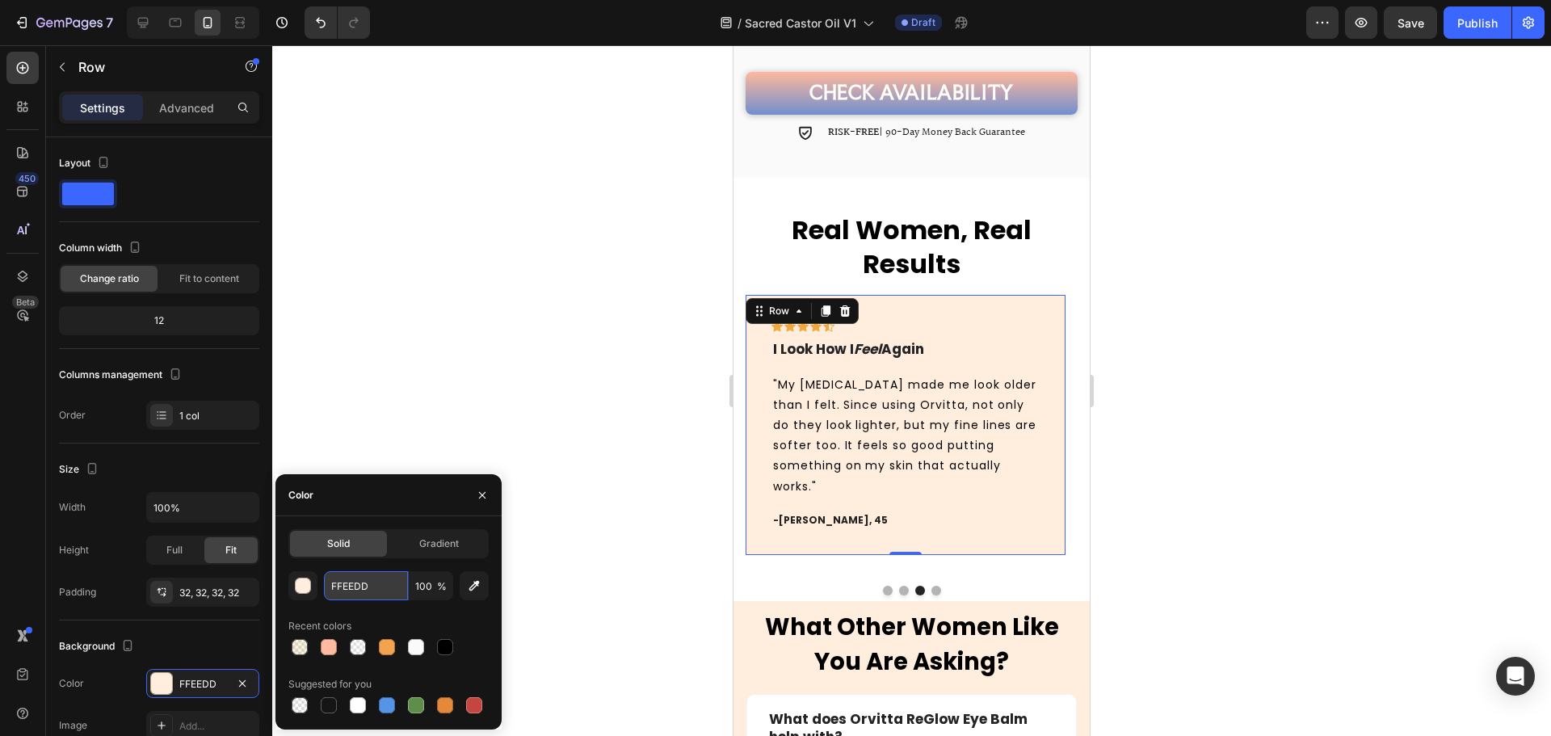
click at [343, 597] on input "FFEEDD" at bounding box center [366, 585] width 84 height 29
paste input "AFAFA"
type input "FAFAFA"
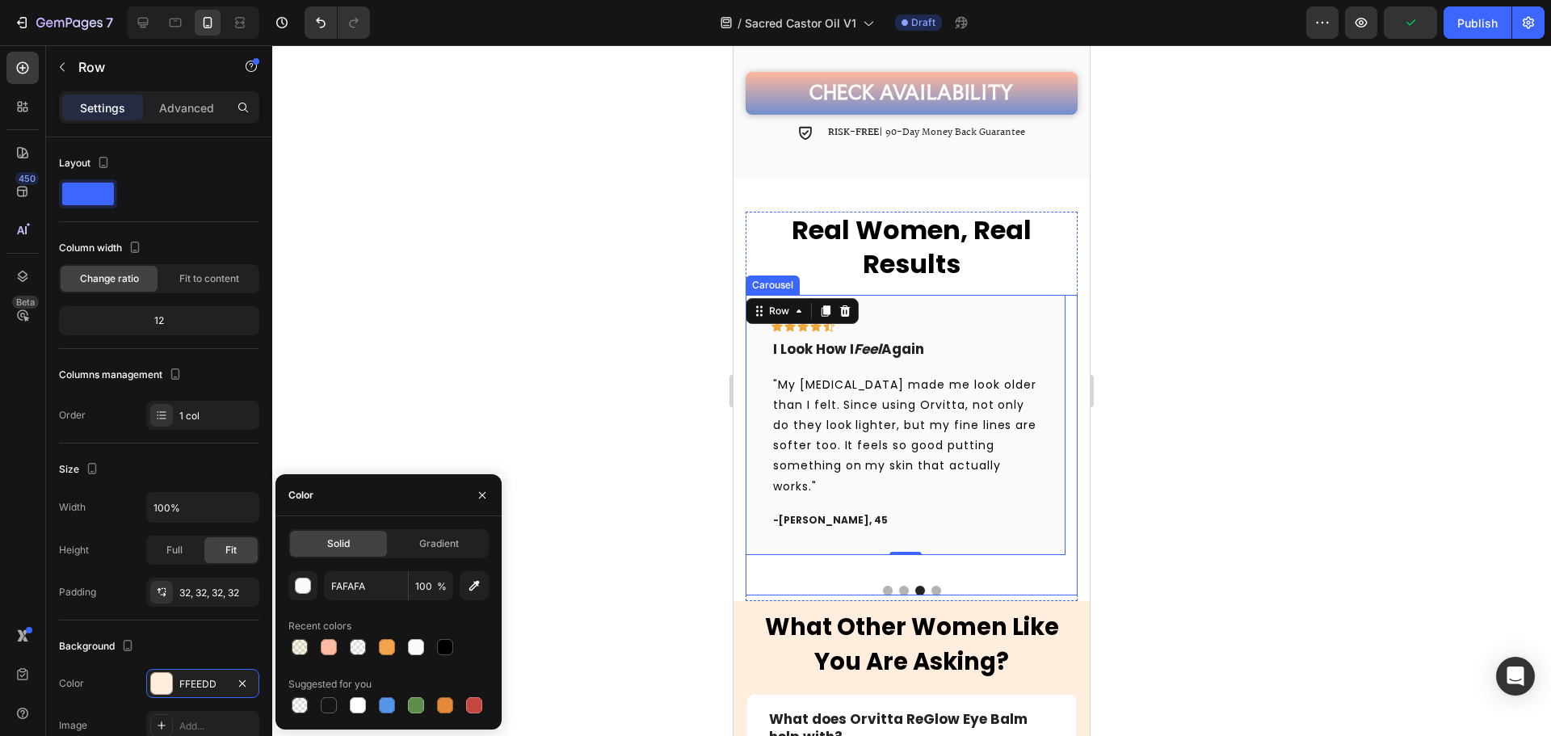
click at [931, 586] on button "Dot" at bounding box center [936, 591] width 10 height 10
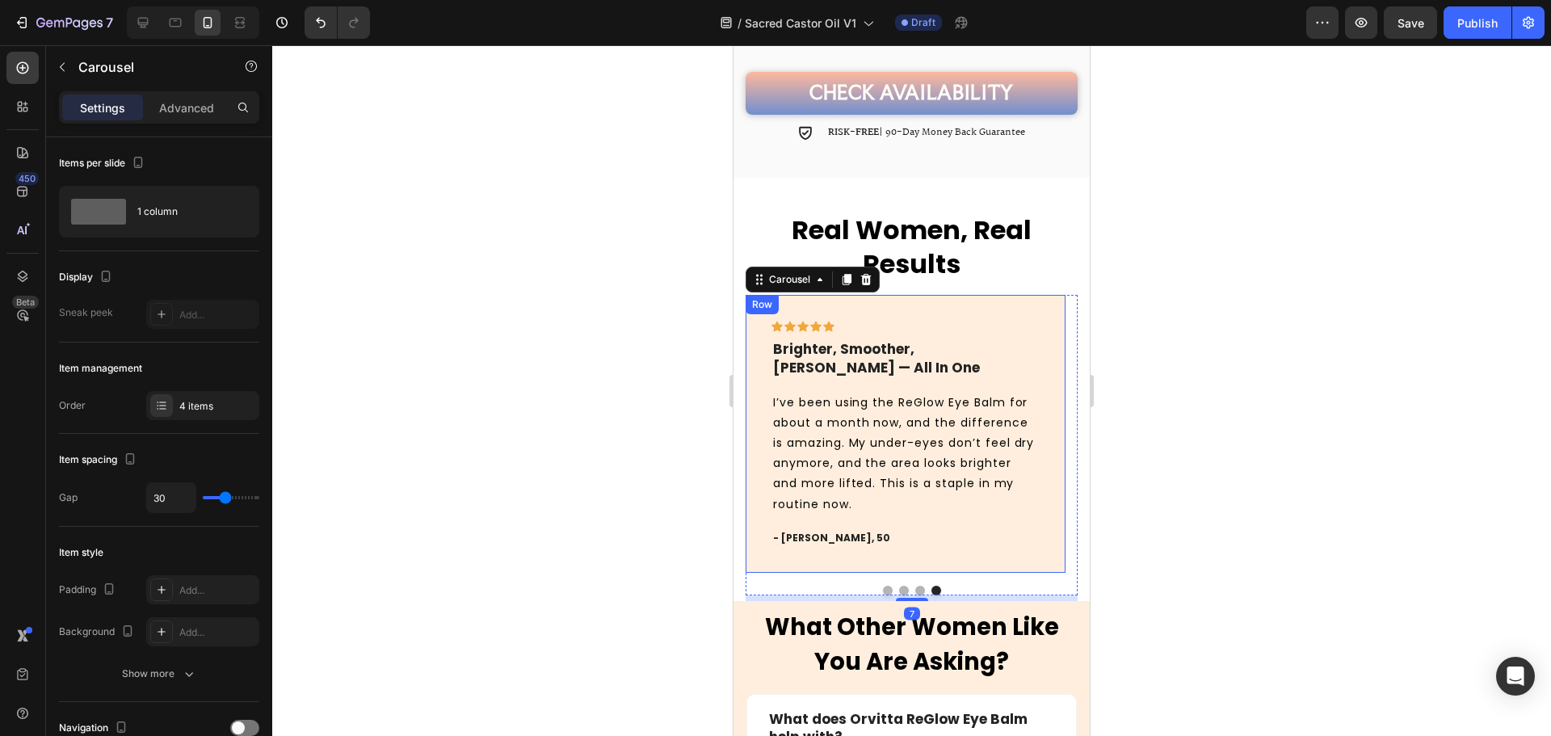
click at [935, 297] on div "Icon Icon Icon Icon Icon Row Brighter, Smoother, Firmer — All In One Text block…" at bounding box center [906, 433] width 320 height 277
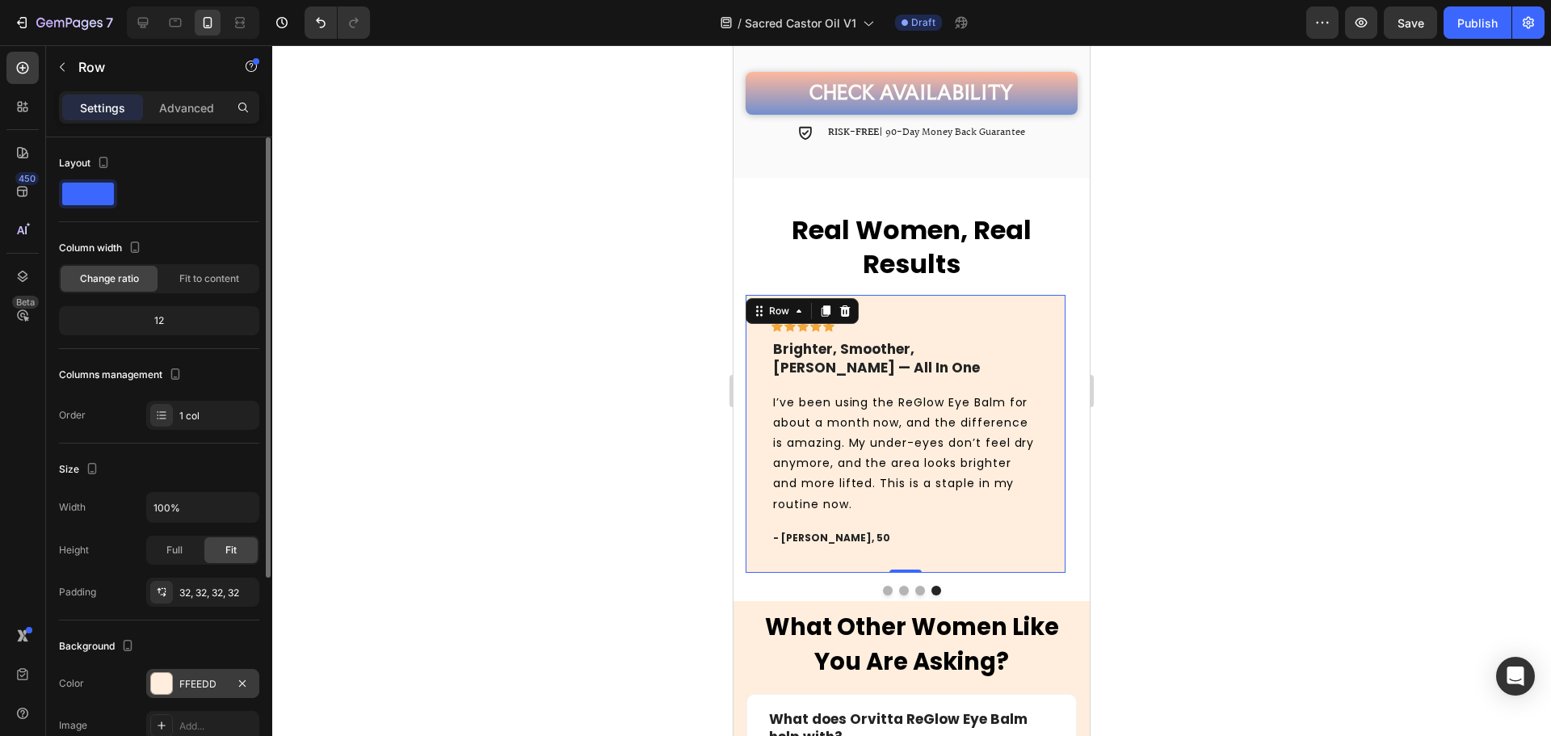
click at [190, 674] on div "FFEEDD" at bounding box center [202, 683] width 113 height 29
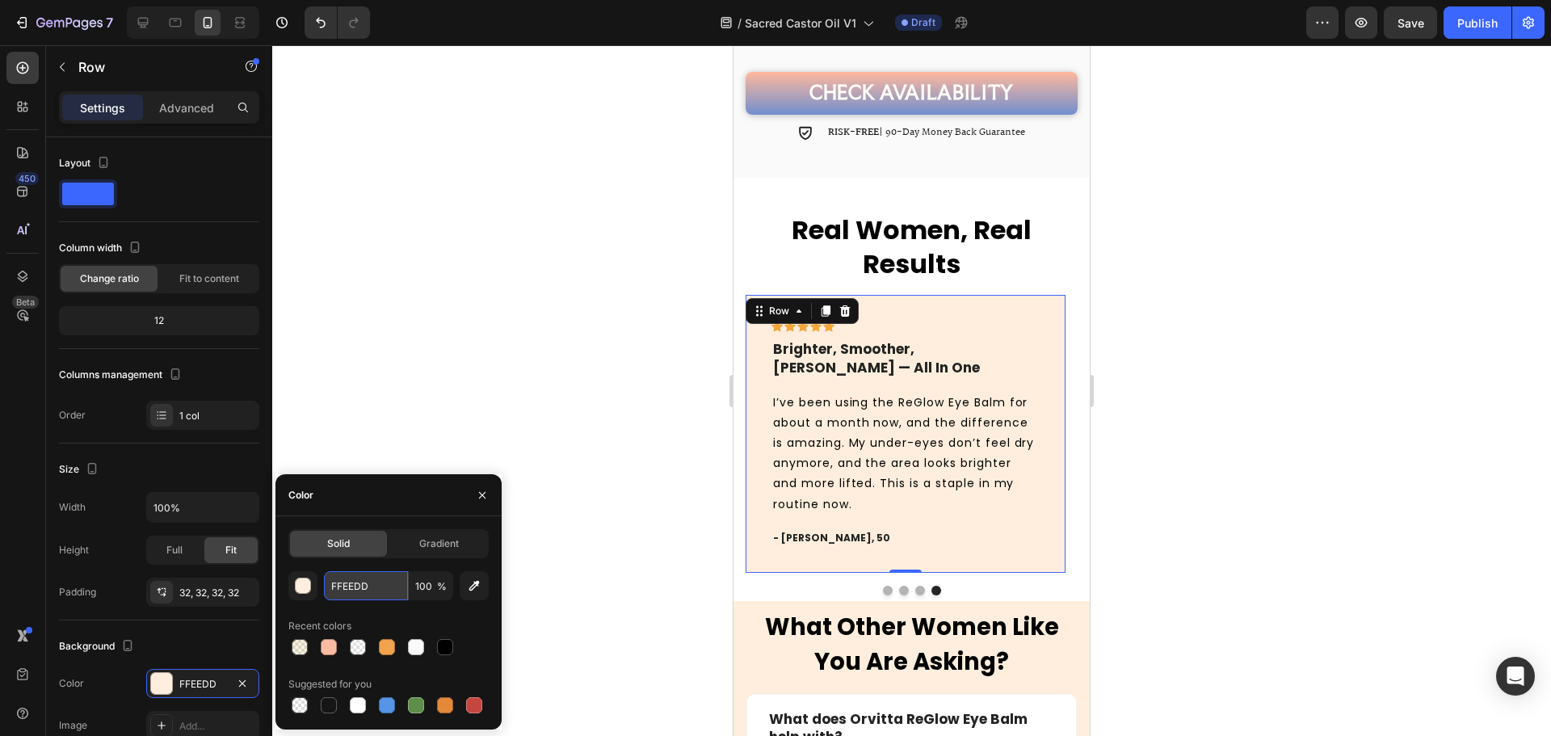
click at [334, 591] on input "FFEEDD" at bounding box center [366, 585] width 84 height 29
paste input "AFAFA"
type input "FAFAFA"
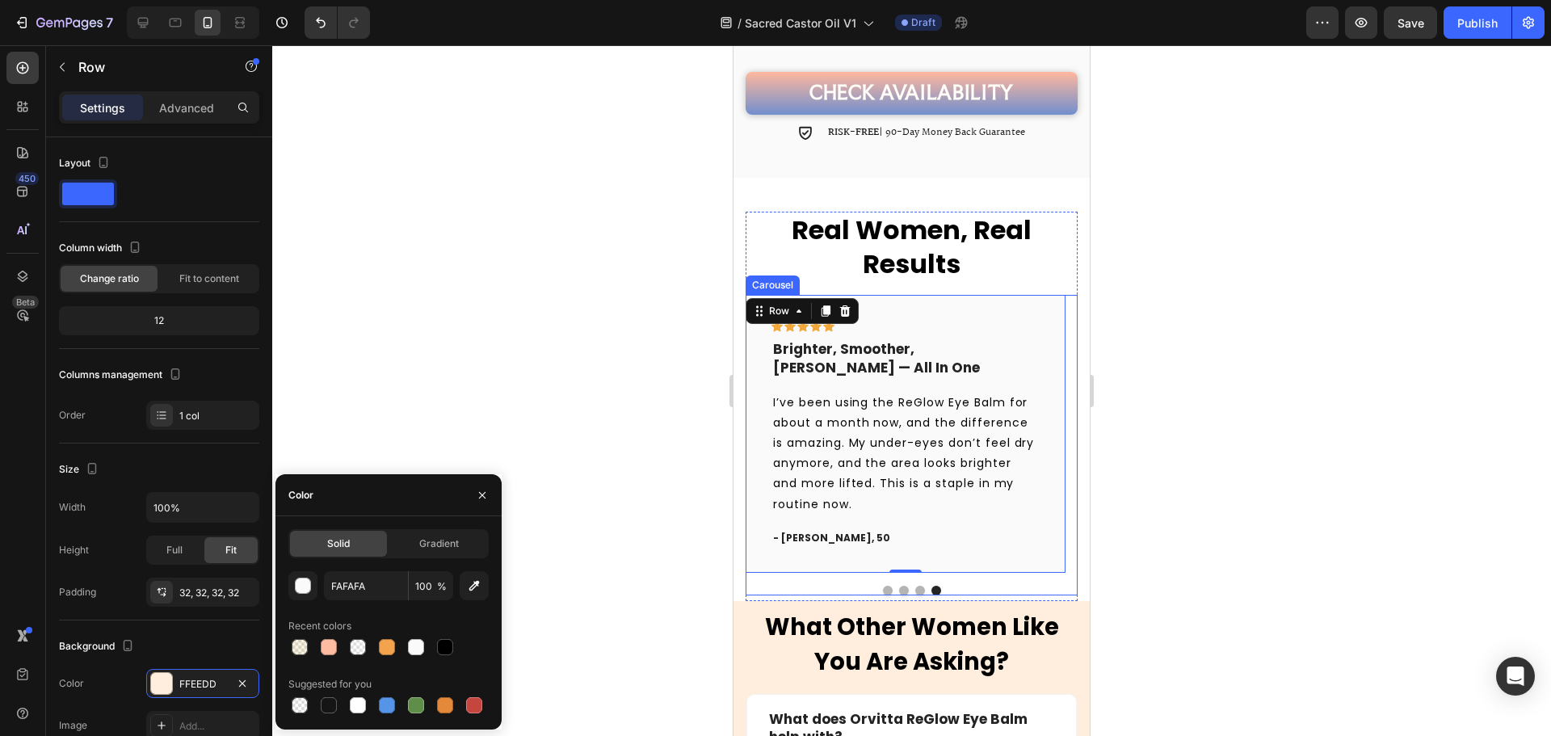
click at [885, 586] on button "Dot" at bounding box center [888, 591] width 10 height 10
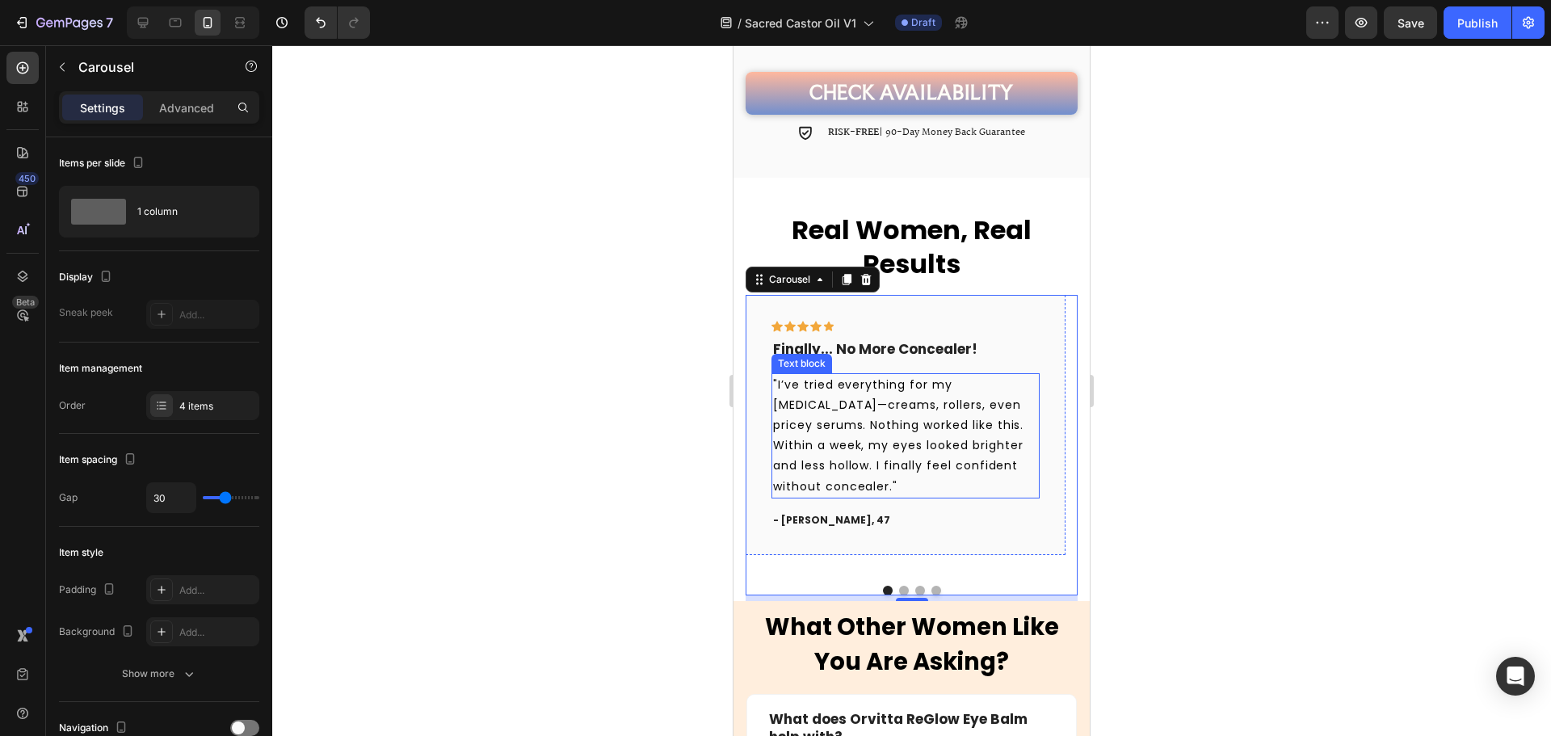
click at [790, 340] on p "Finally... No More Concealer!" at bounding box center [905, 349] width 265 height 18
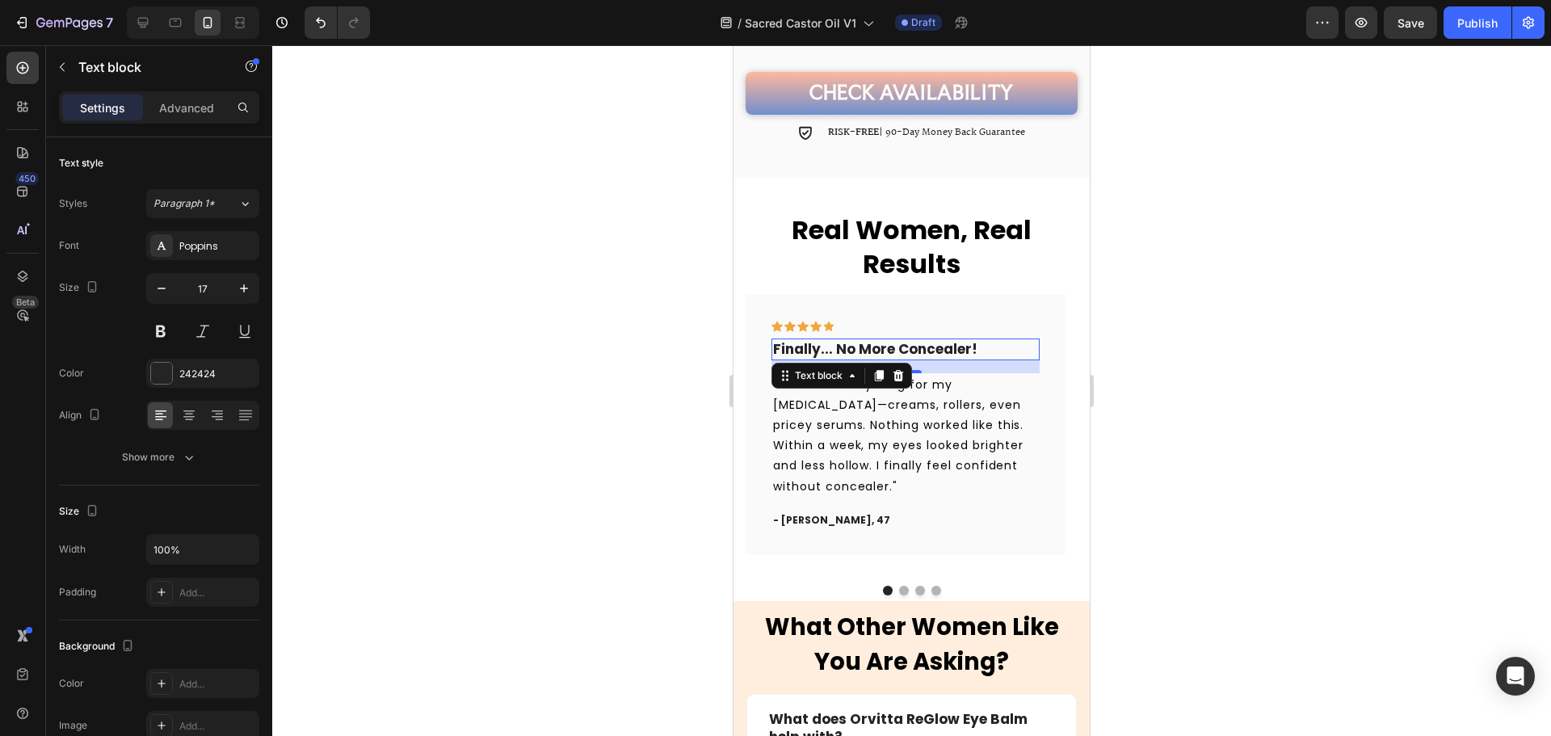
click at [927, 340] on p "Finally... No More Concealer!" at bounding box center [905, 349] width 265 height 18
click at [961, 455] on p ""I’ve tried everything for my dark circles—creams, rollers, even pricey serums.…" at bounding box center [905, 436] width 265 height 122
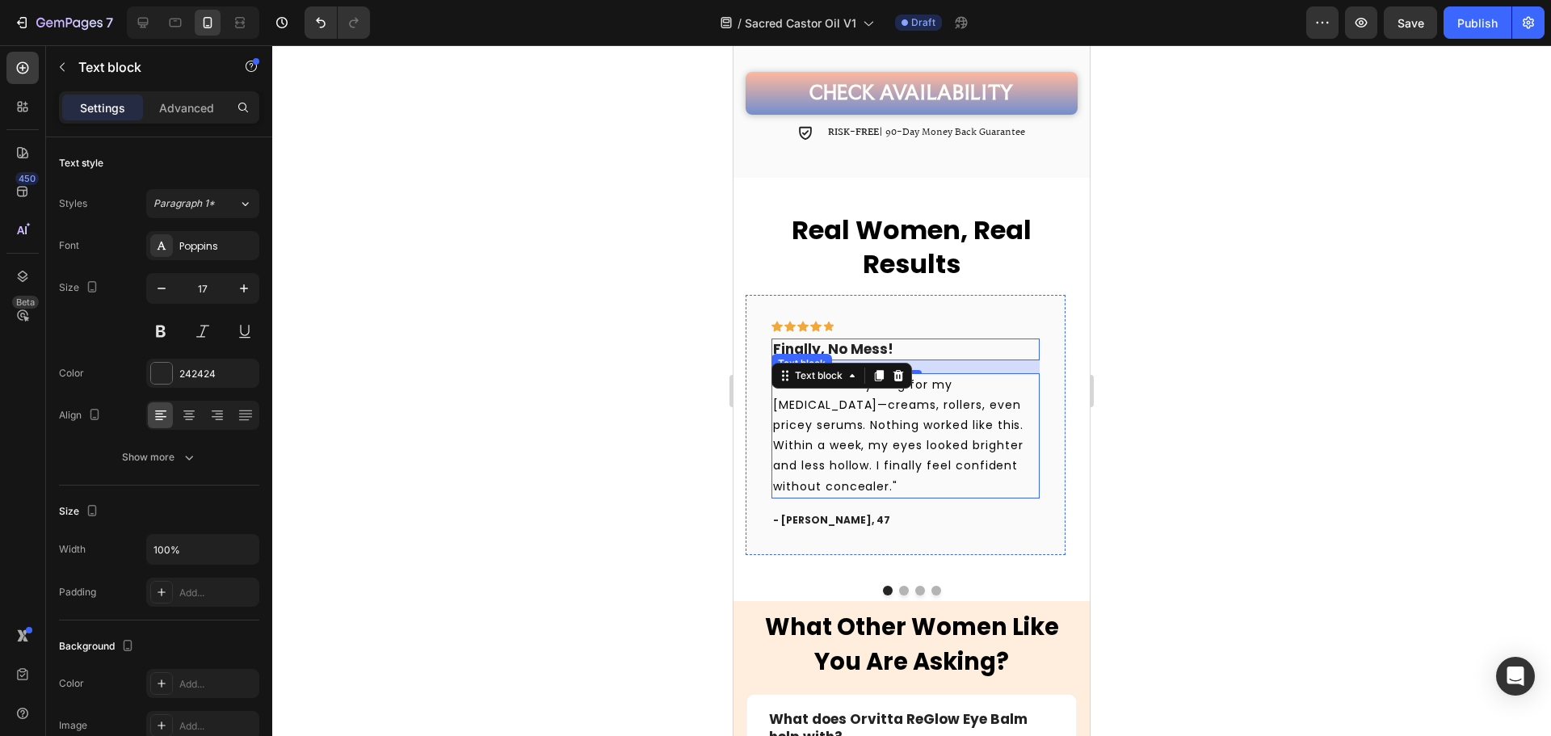
click at [961, 455] on p ""I’ve tried everything for my dark circles—creams, rollers, even pricey serums.…" at bounding box center [905, 436] width 265 height 122
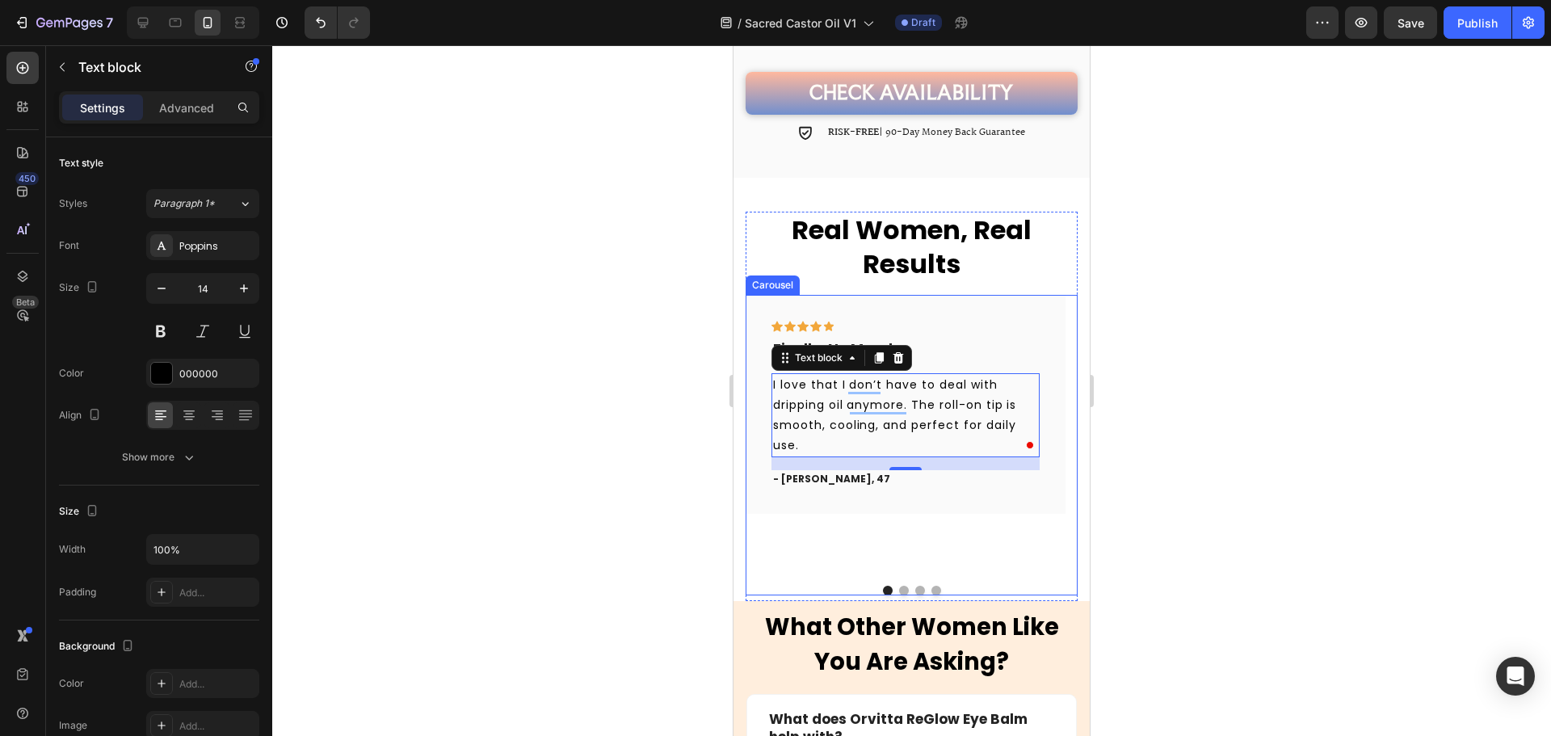
drag, startPoint x: 899, startPoint y: 578, endPoint x: 884, endPoint y: 470, distance: 108.5
click at [899, 586] on button "Dot" at bounding box center [904, 591] width 10 height 10
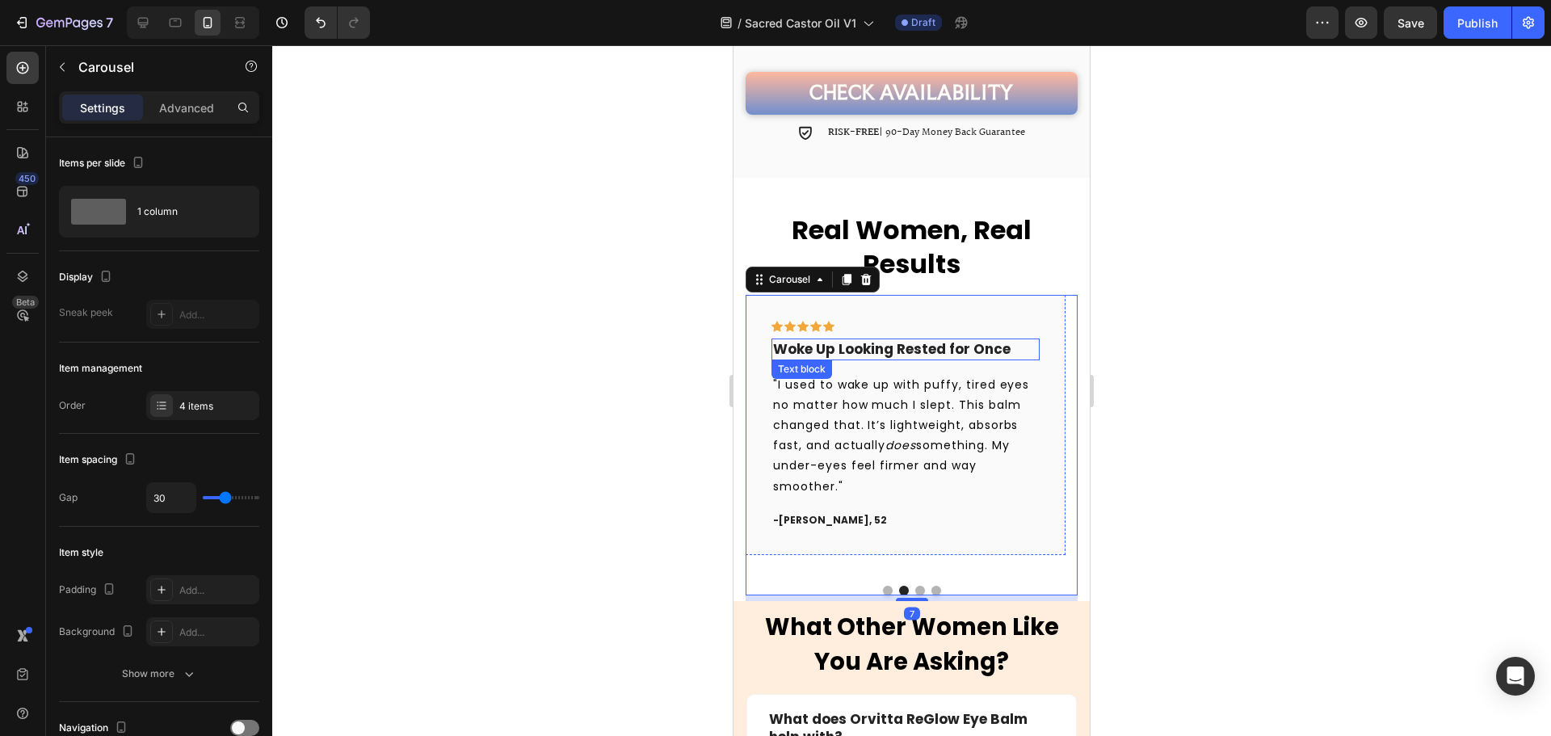
click at [800, 339] on strong "Woke Up Looking Rested for Once" at bounding box center [891, 348] width 237 height 19
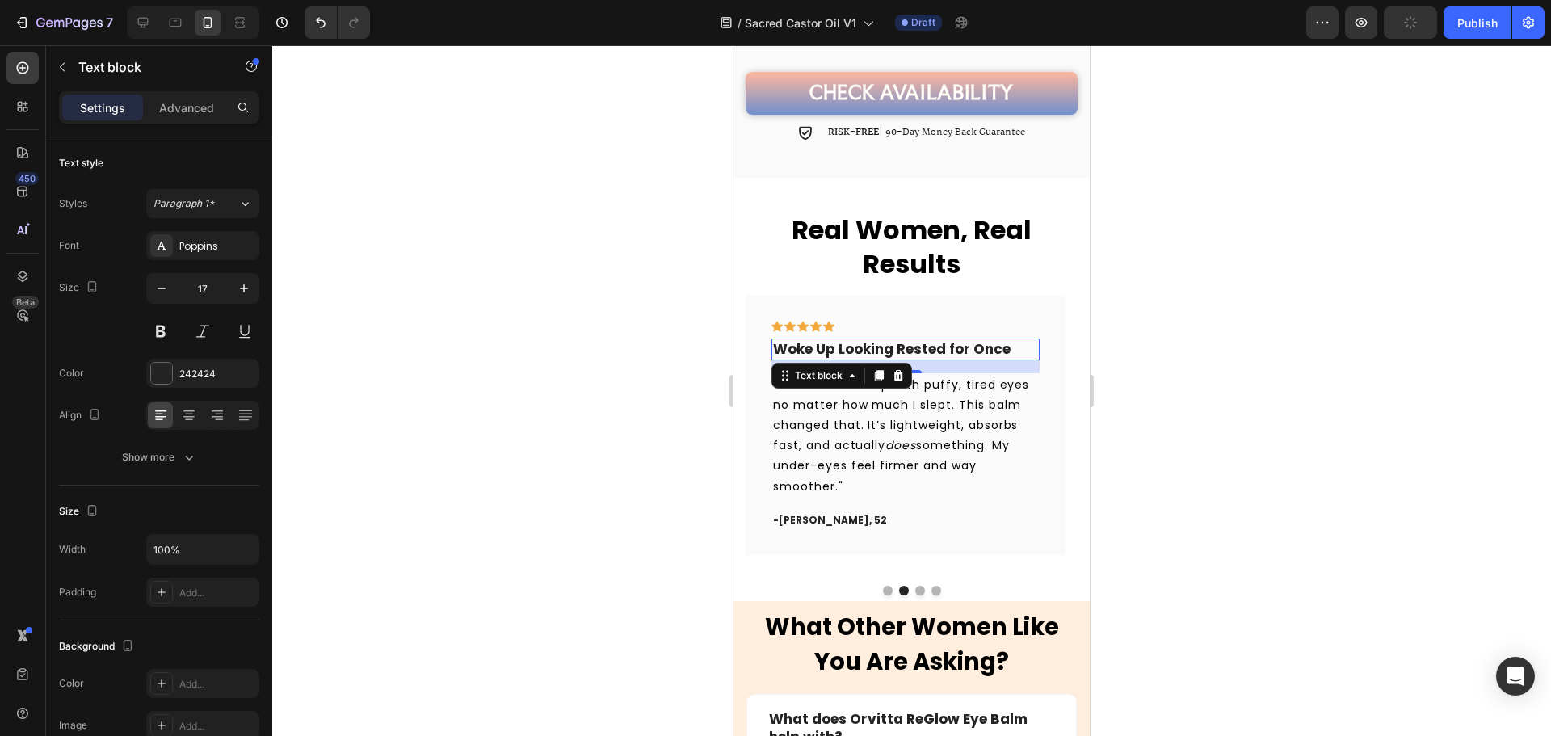
click at [800, 339] on strong "Woke Up Looking Rested for Once" at bounding box center [891, 348] width 237 height 19
click at [894, 453] on p ""I used to wake up with puffy, tired eyes no matter how much I slept. This balm…" at bounding box center [905, 436] width 265 height 122
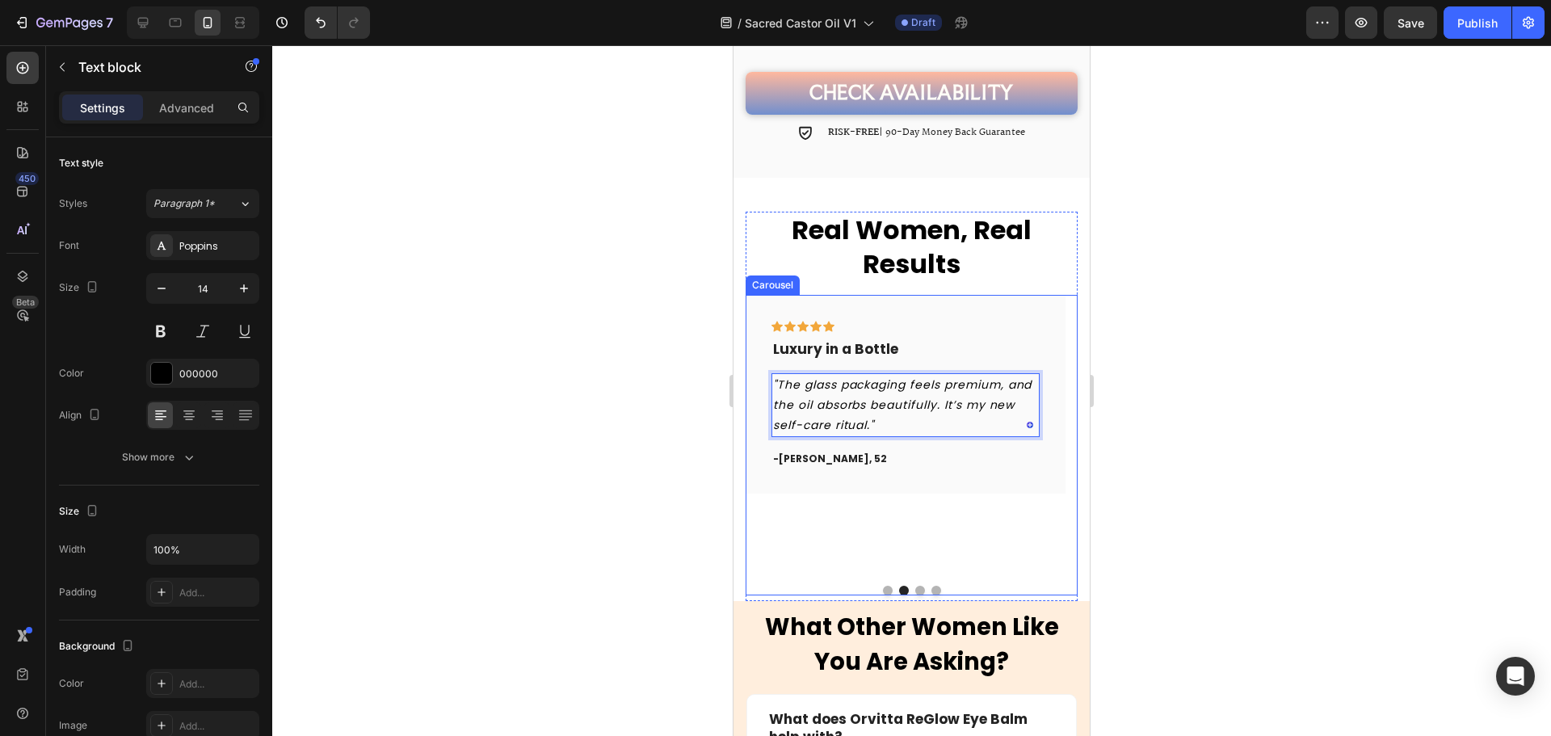
click at [915, 586] on button "Dot" at bounding box center [920, 591] width 10 height 10
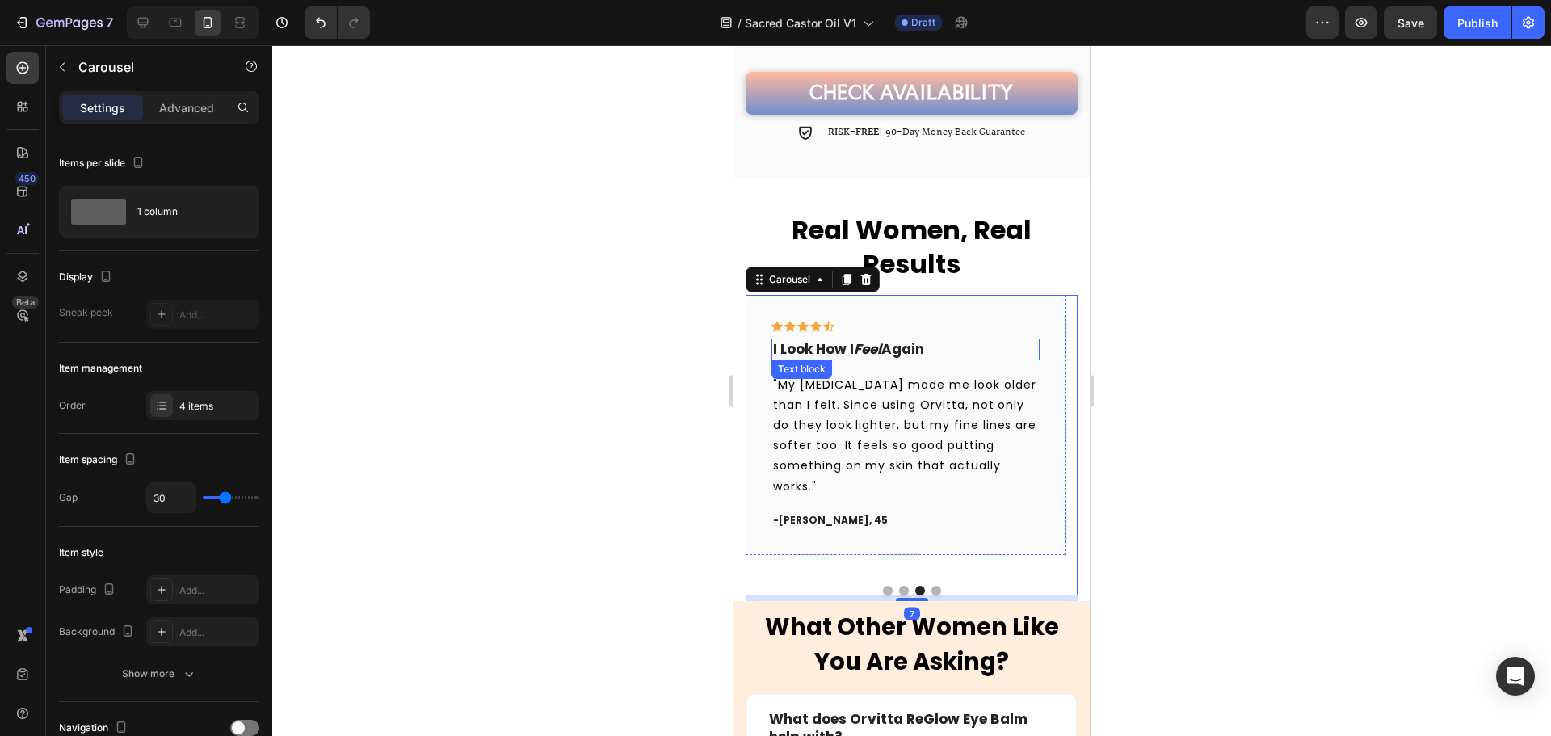
click at [842, 342] on p "I Look How I Feel Again" at bounding box center [905, 349] width 265 height 18
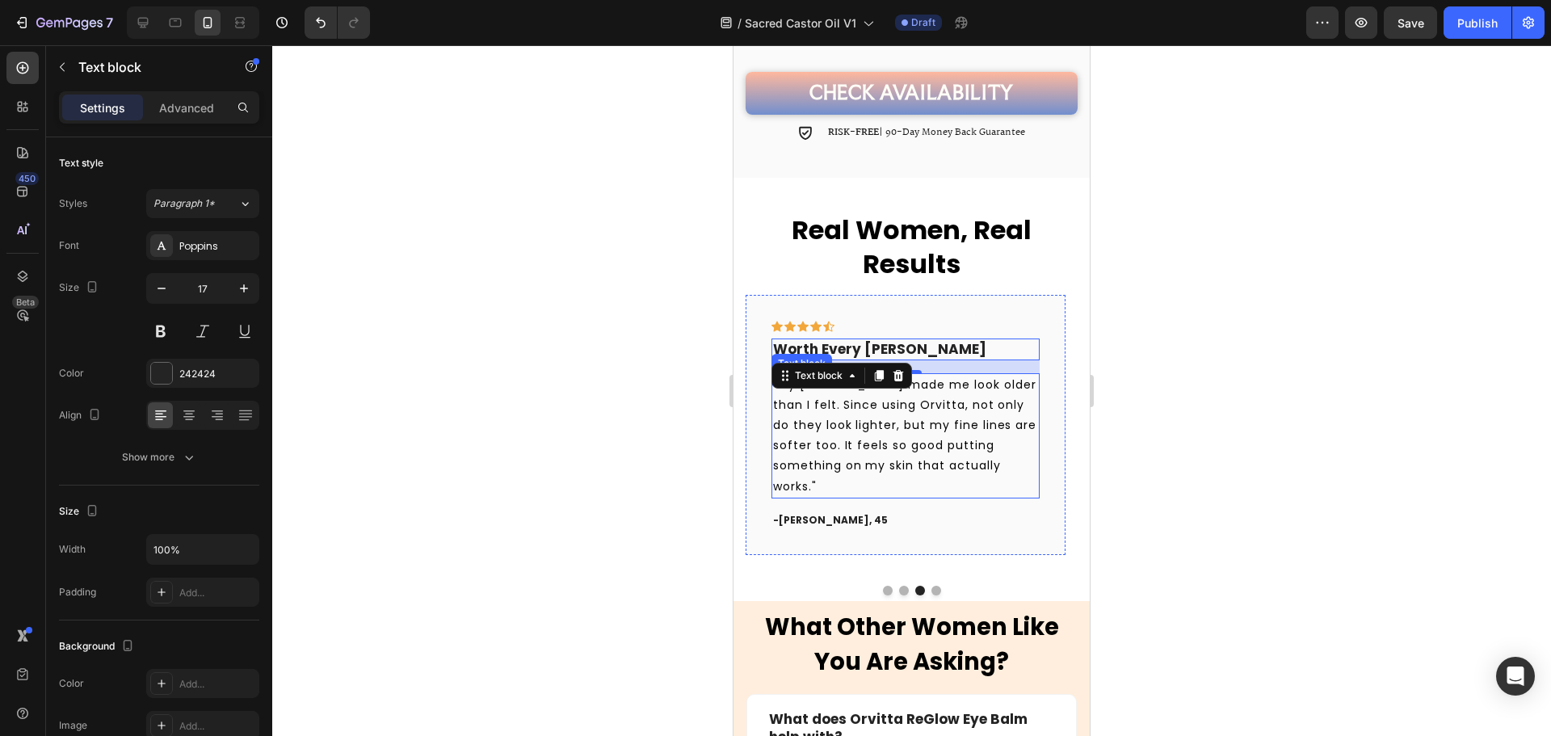
click at [976, 440] on p ""My dark circles made me look older than I felt. Since using Orvitta, not only …" at bounding box center [905, 436] width 265 height 122
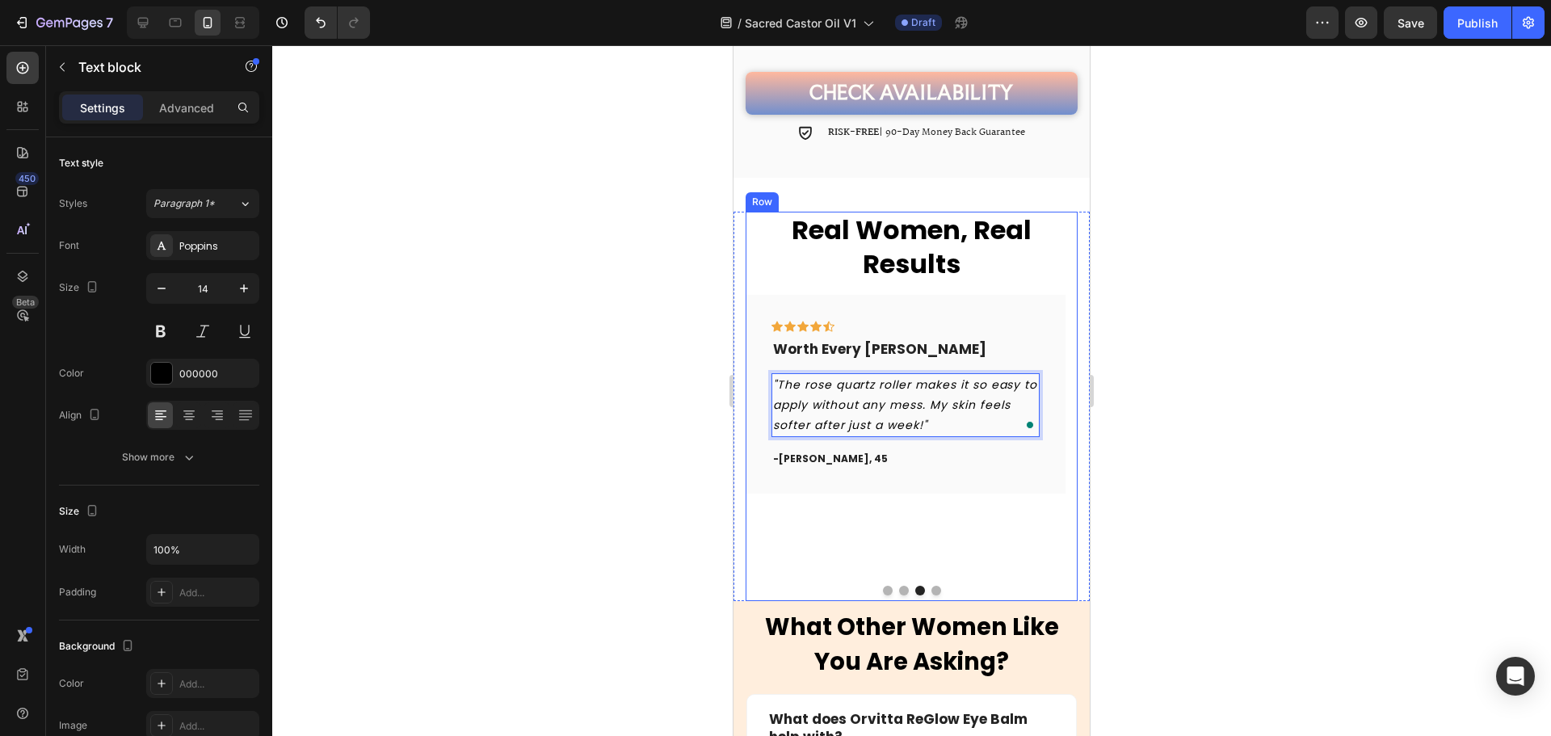
click at [931, 586] on button "Dot" at bounding box center [936, 591] width 10 height 10
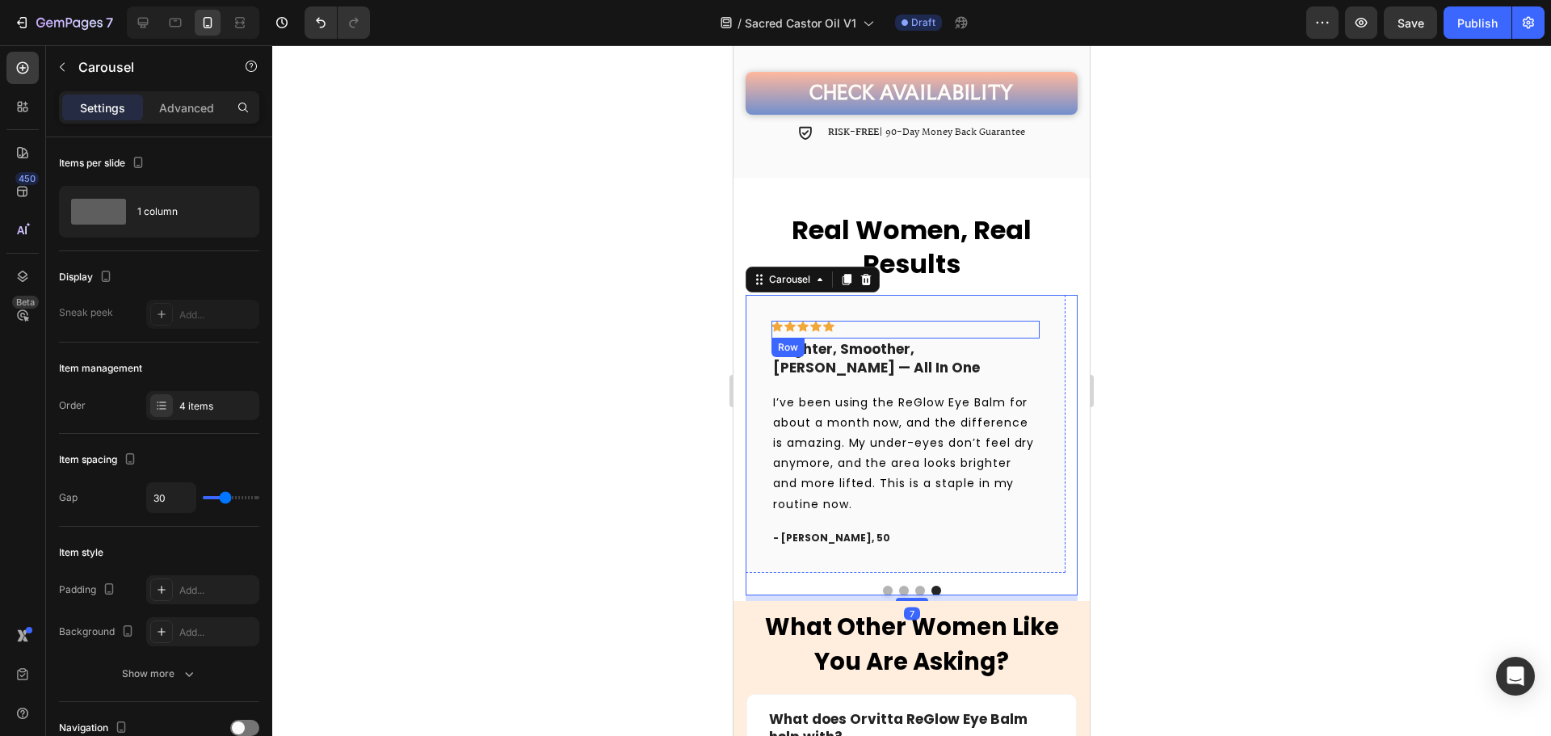
click at [784, 344] on div "Row" at bounding box center [787, 347] width 33 height 19
click at [784, 344] on div "Row" at bounding box center [788, 347] width 27 height 15
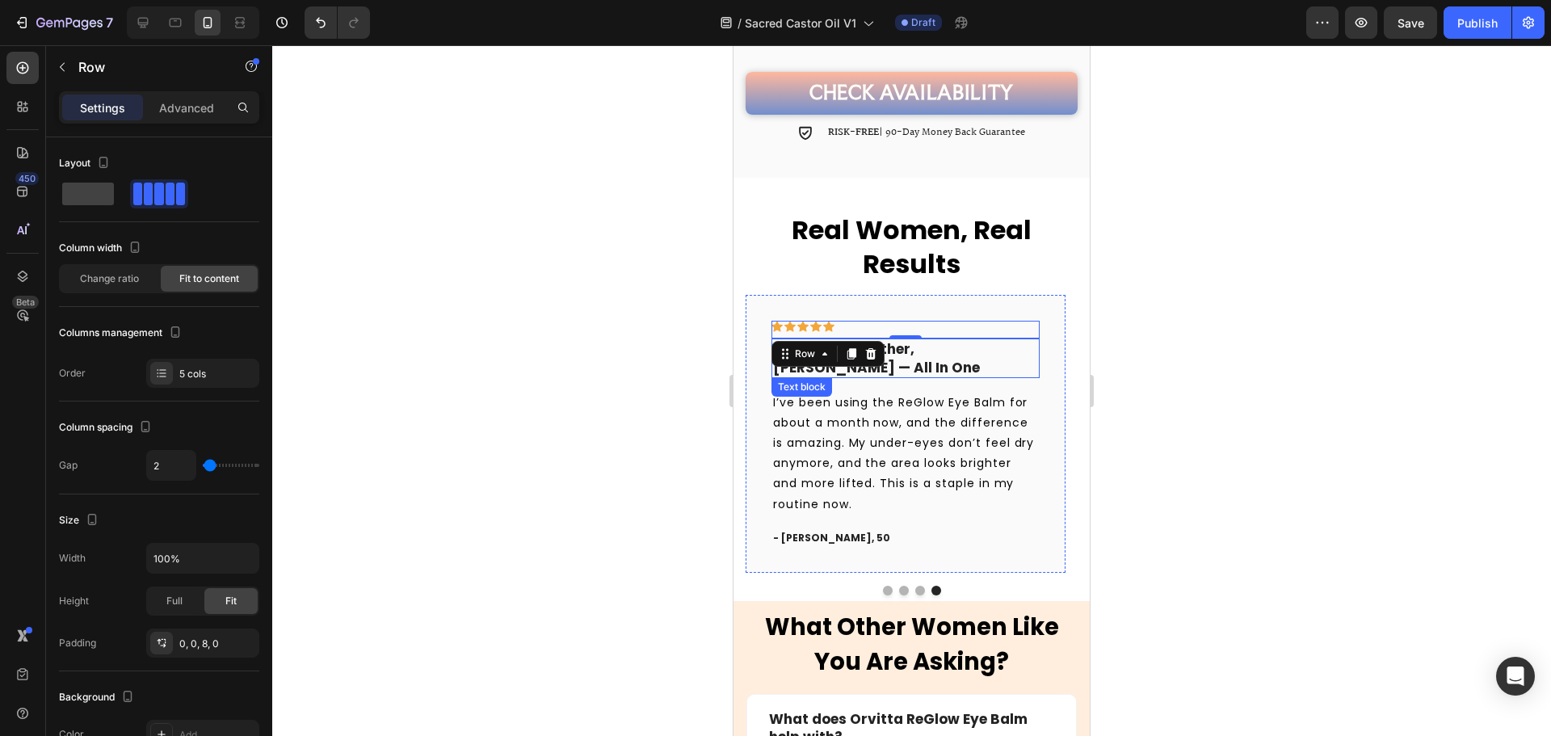
click at [934, 344] on p "Brighter, Smoother, Firmer — All In One" at bounding box center [905, 358] width 265 height 36
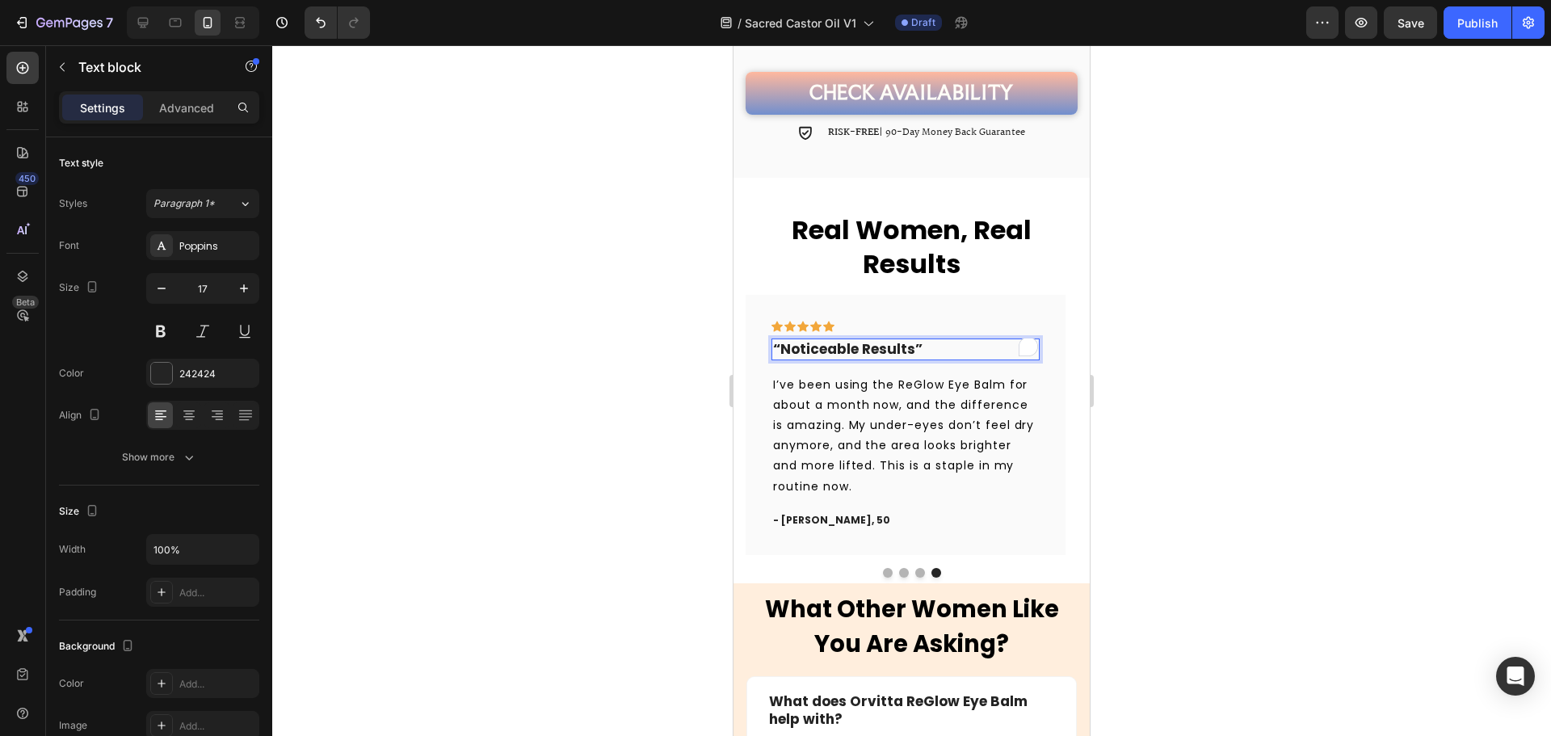
click at [920, 340] on p "“Noticeable Results”" at bounding box center [905, 349] width 265 height 18
click at [776, 339] on strong "“Noticeable Results" at bounding box center [844, 348] width 142 height 19
click at [884, 414] on p "I’ve been using the ReGlow Eye Balm for about a month now, and the difference i…" at bounding box center [905, 436] width 265 height 122
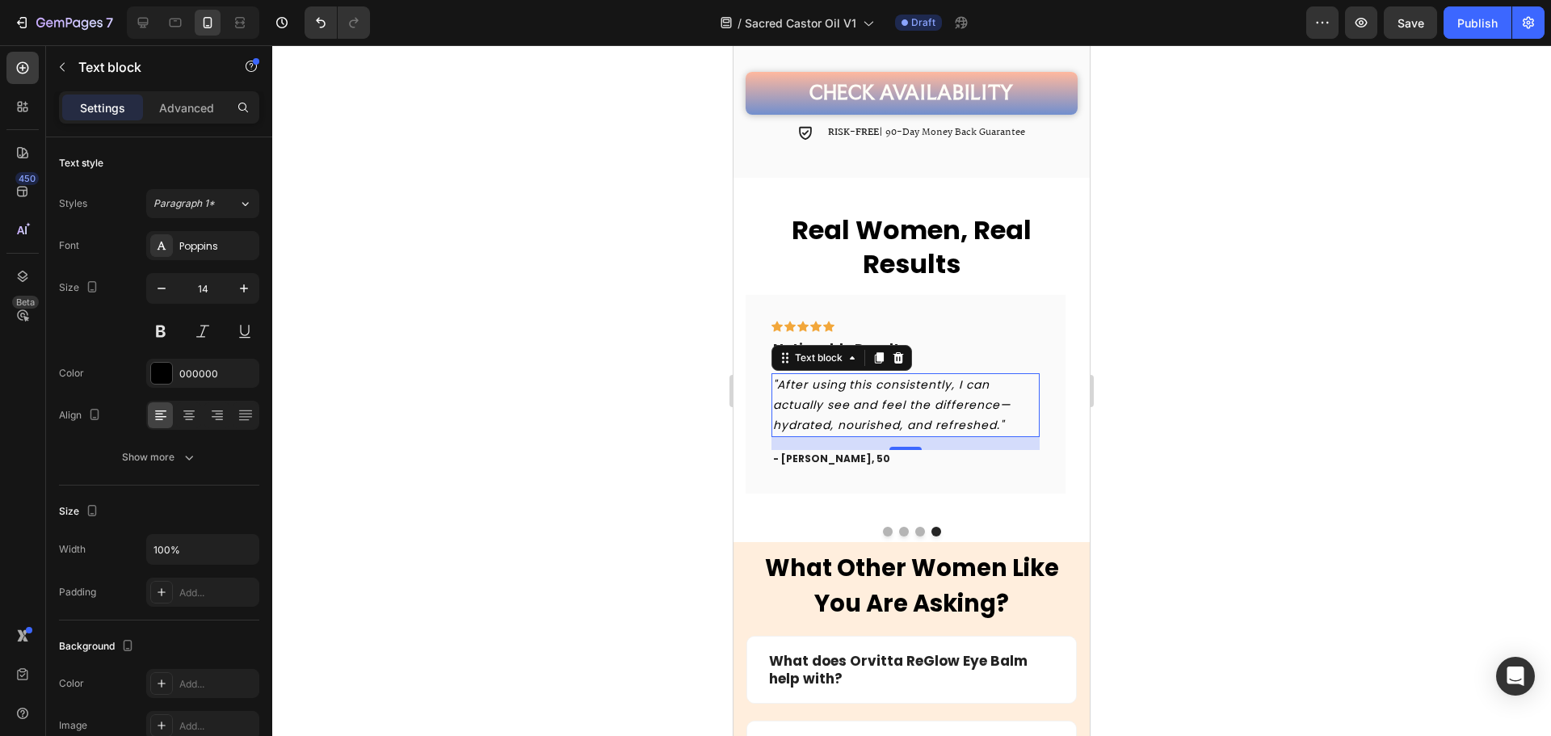
click at [1306, 439] on div at bounding box center [911, 390] width 1279 height 691
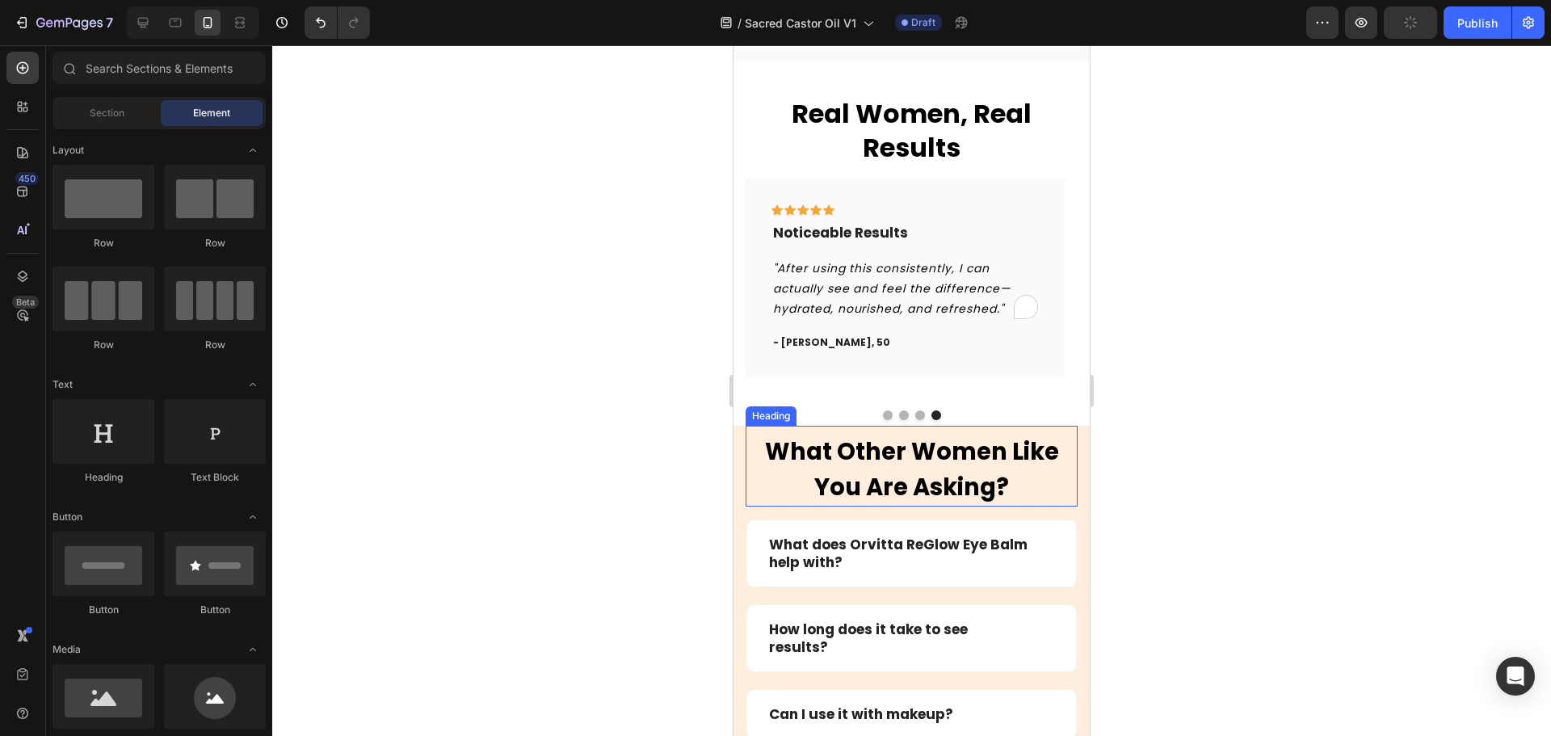
scroll to position [5629, 0]
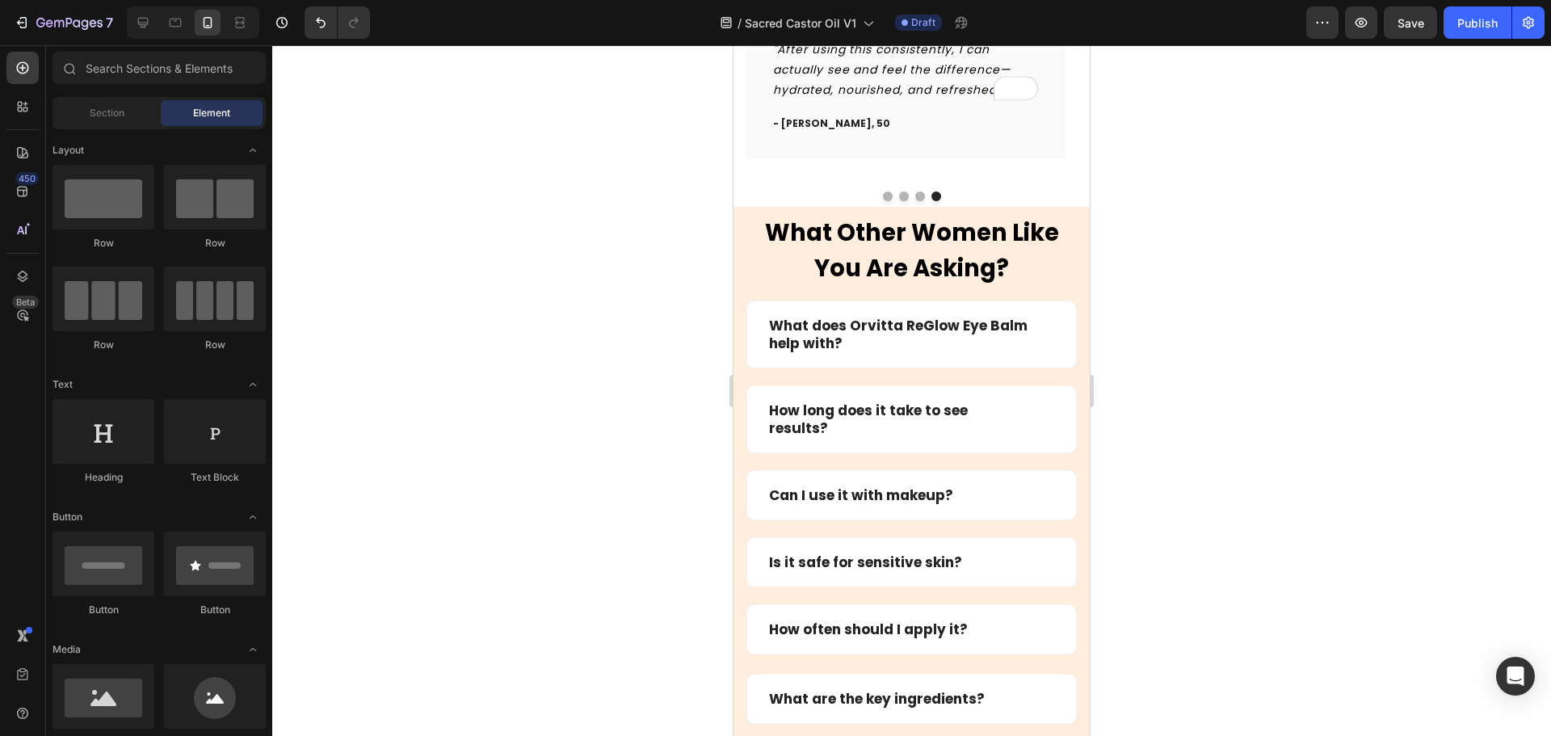
click at [1410, 27] on span "Save" at bounding box center [1410, 23] width 27 height 14
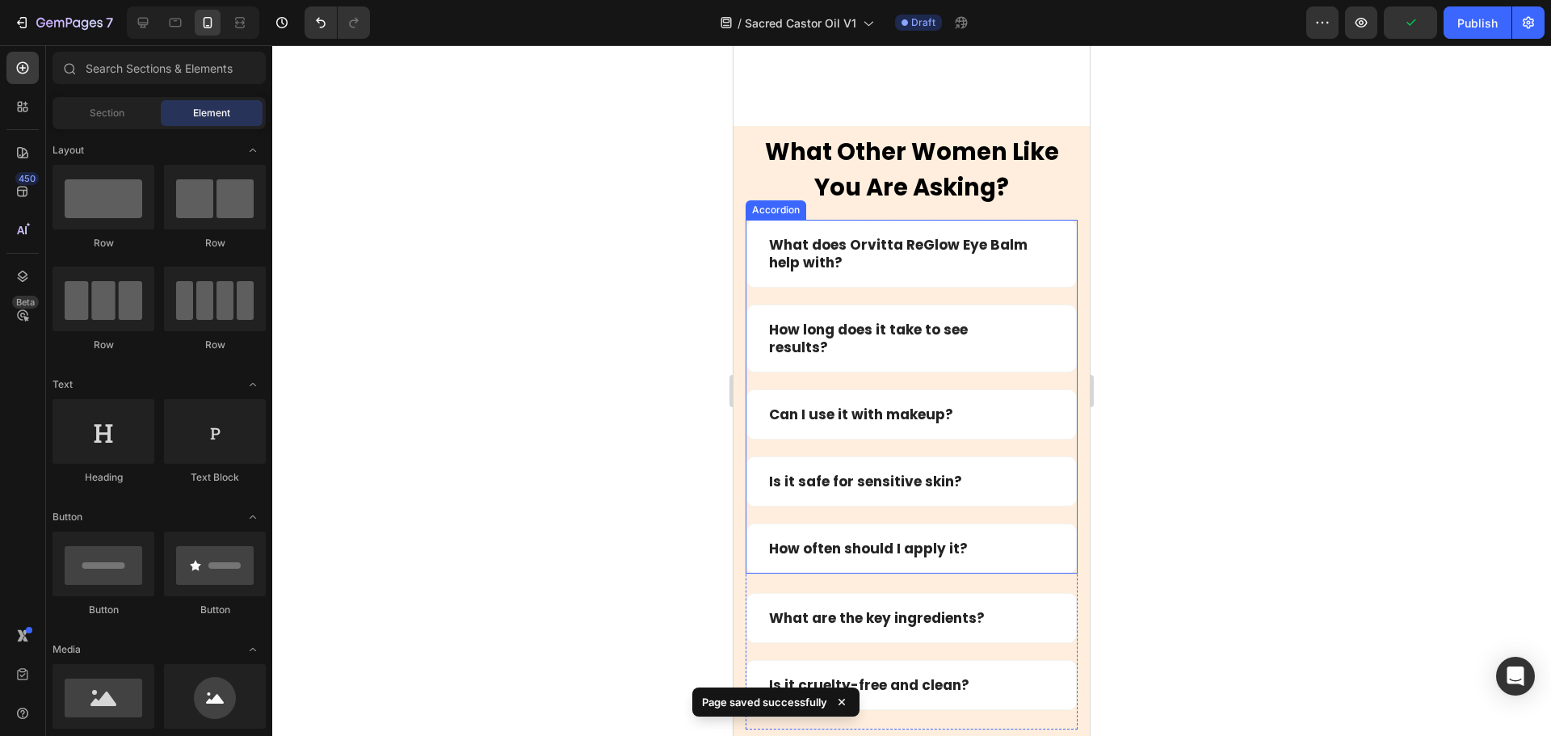
scroll to position [6033, 0]
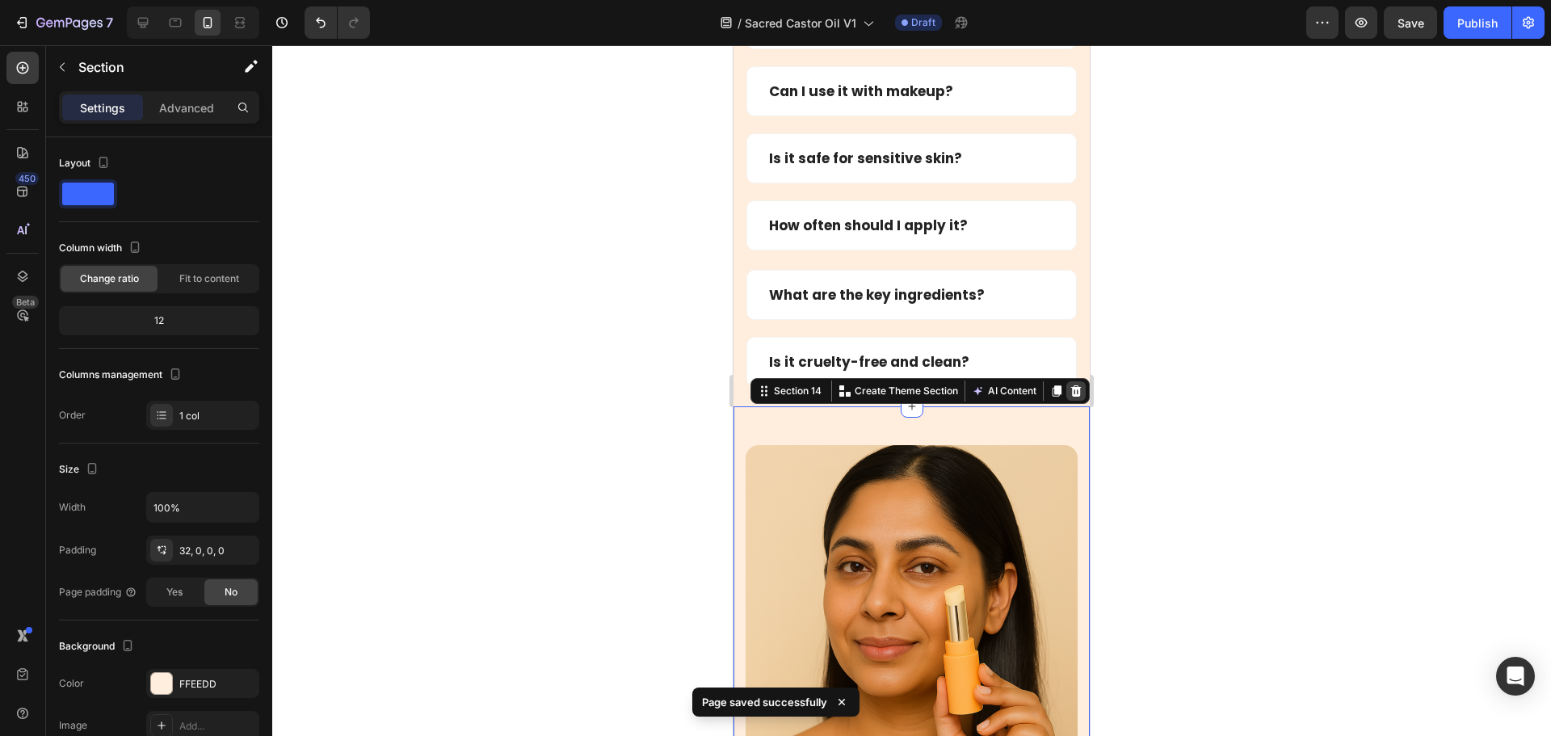
click at [1066, 392] on div at bounding box center [1075, 390] width 19 height 19
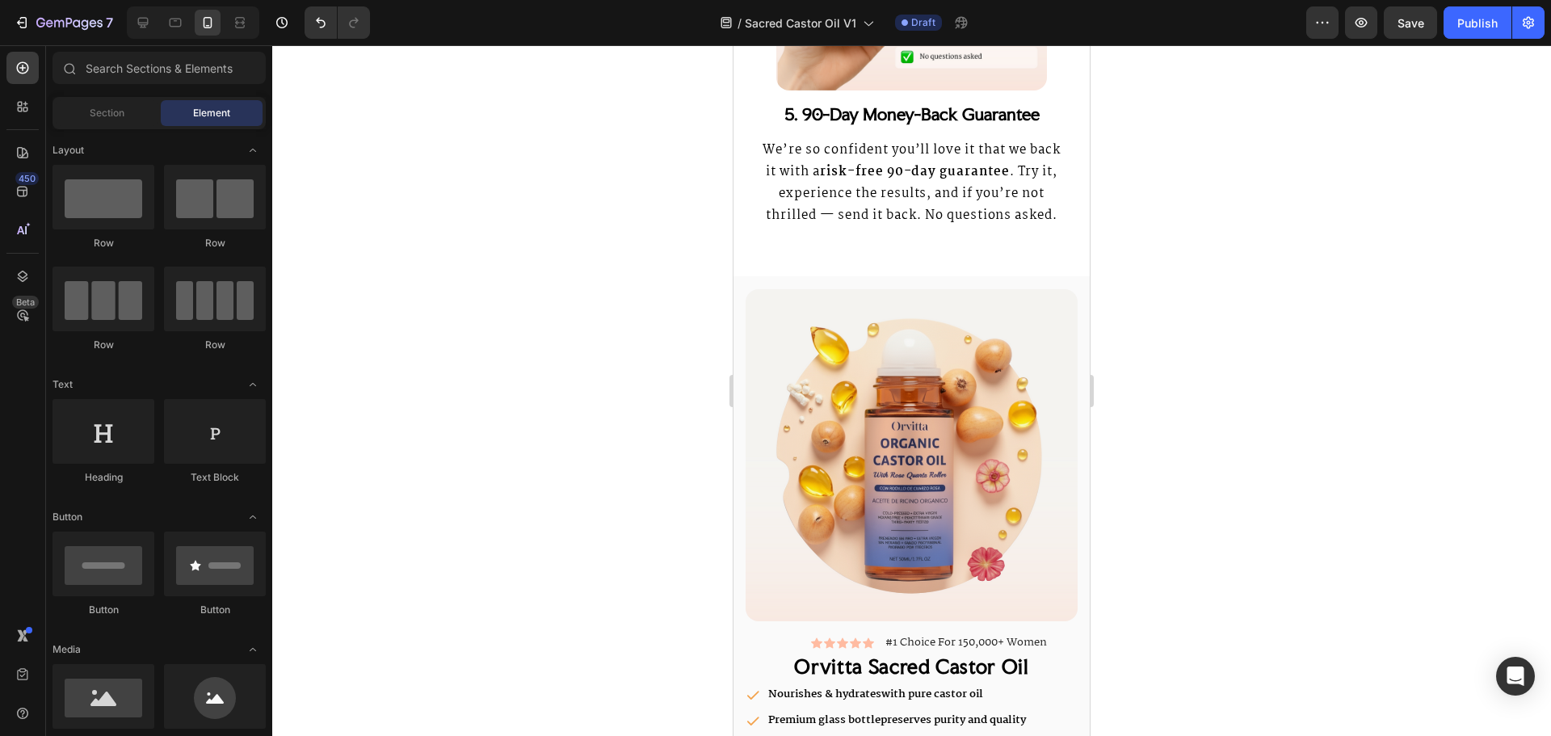
scroll to position [4418, 0]
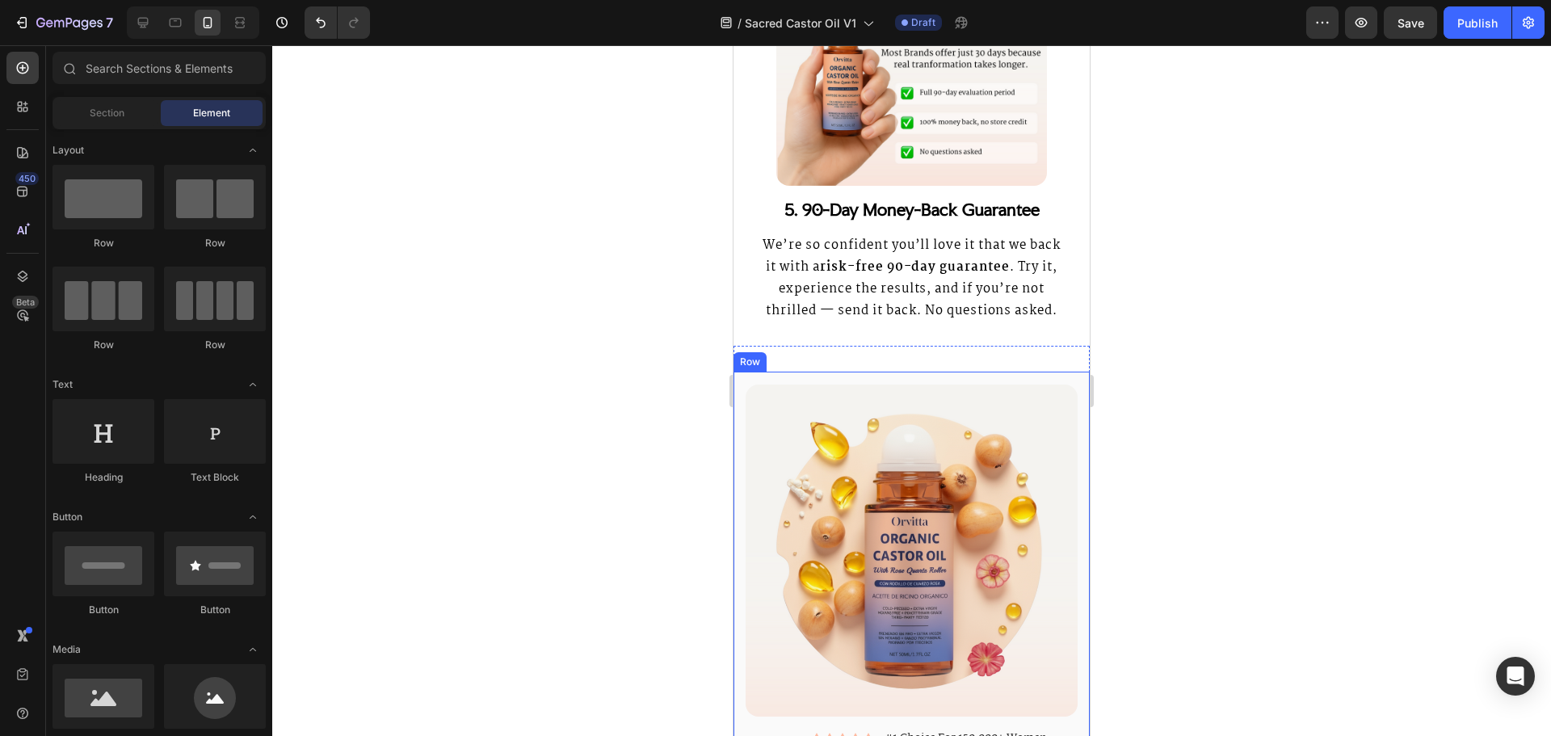
click at [740, 423] on div "Image Icon Icon Icon Icon Icon Icon List #1 Choice For 150,000+ Women Text Bloc…" at bounding box center [911, 697] width 356 height 651
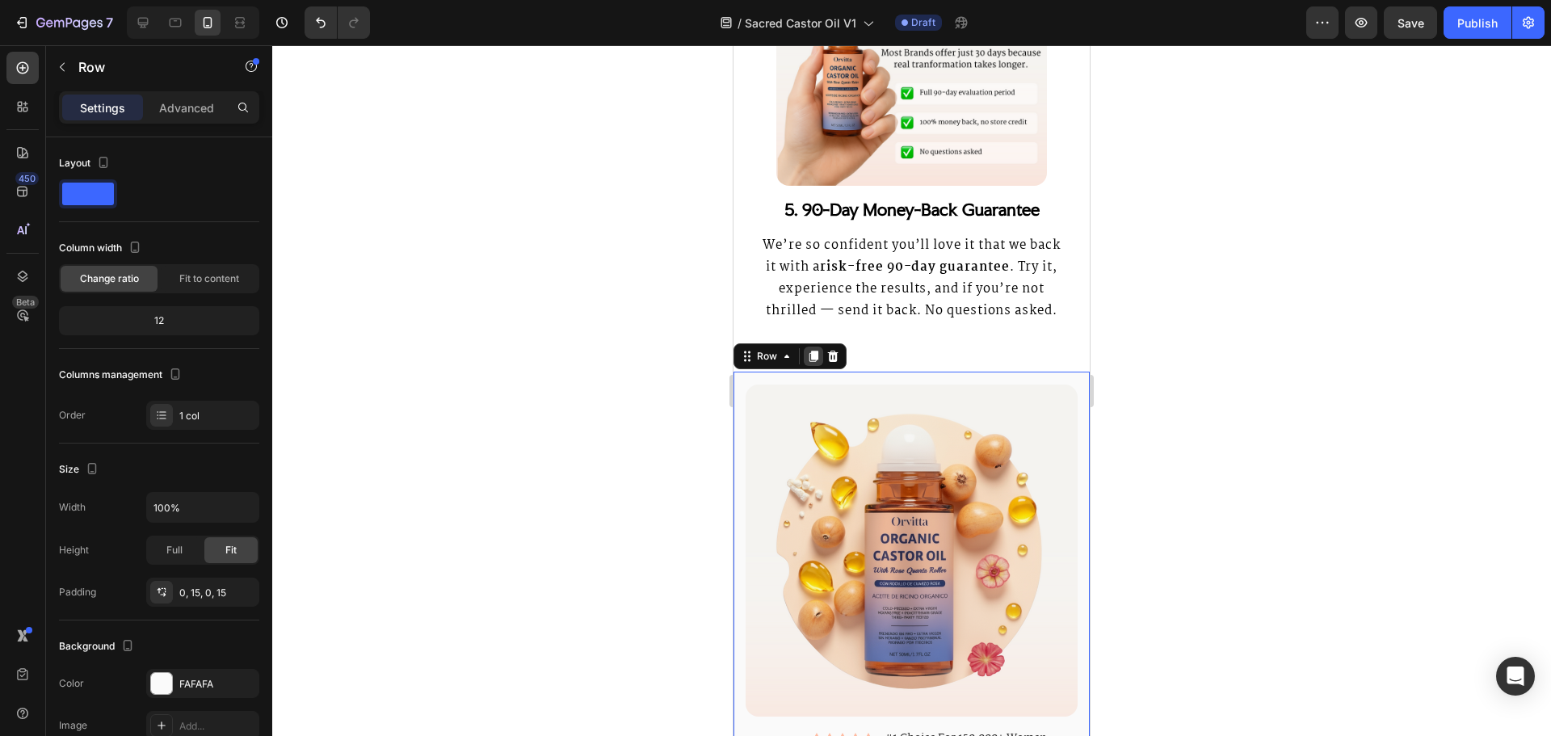
click at [816, 363] on icon at bounding box center [813, 356] width 9 height 11
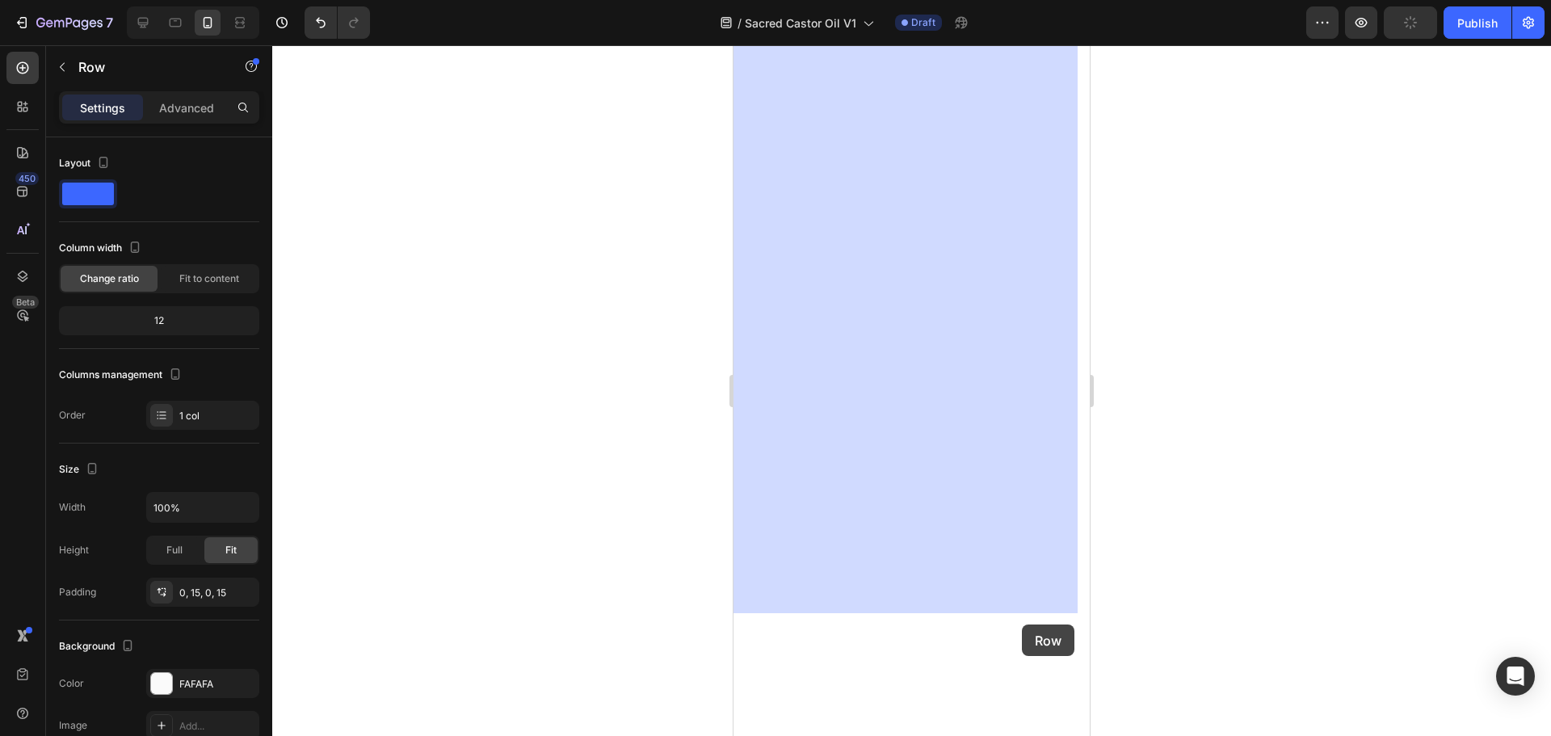
scroll to position [6685, 0]
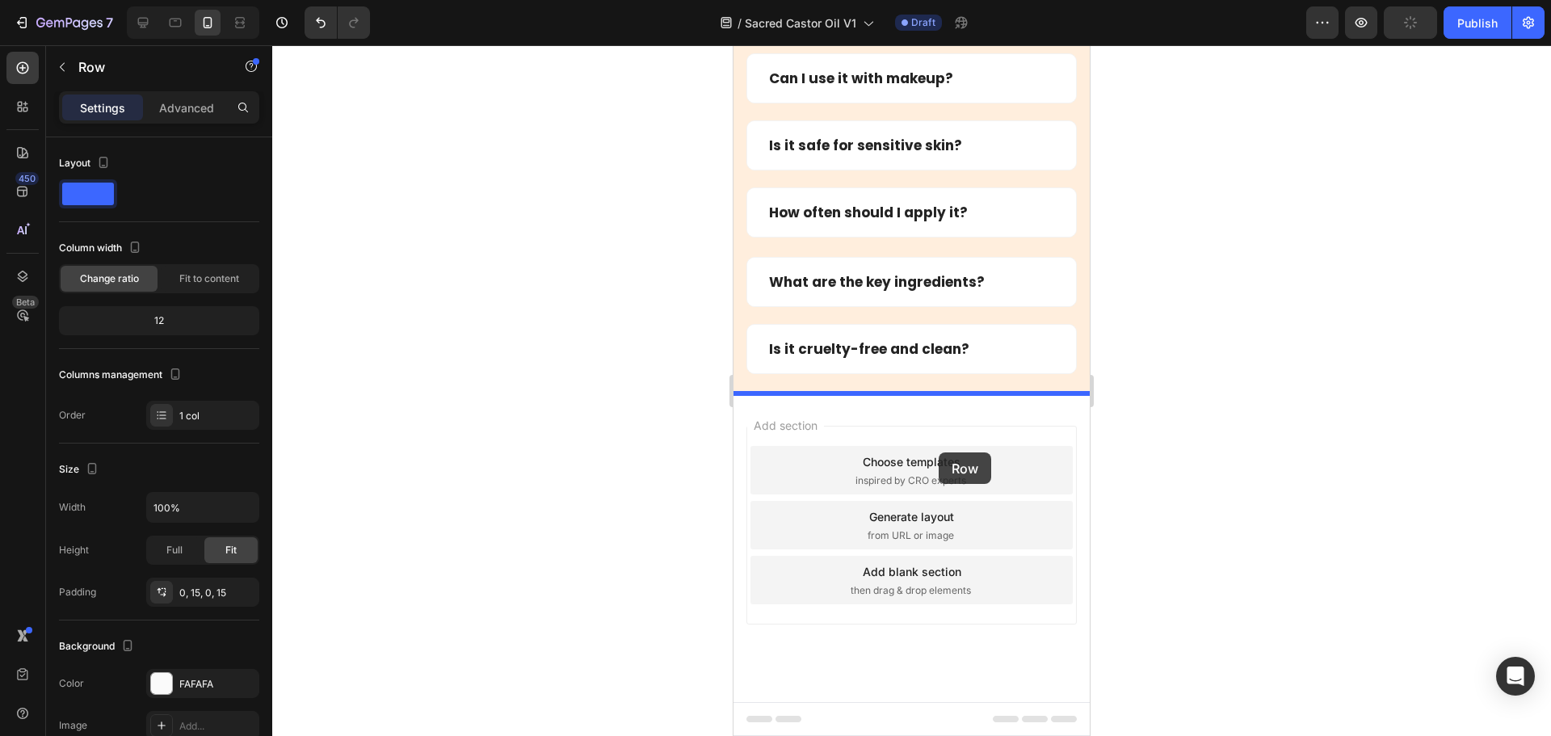
drag, startPoint x: 755, startPoint y: 90, endPoint x: 939, endPoint y: 452, distance: 406.4
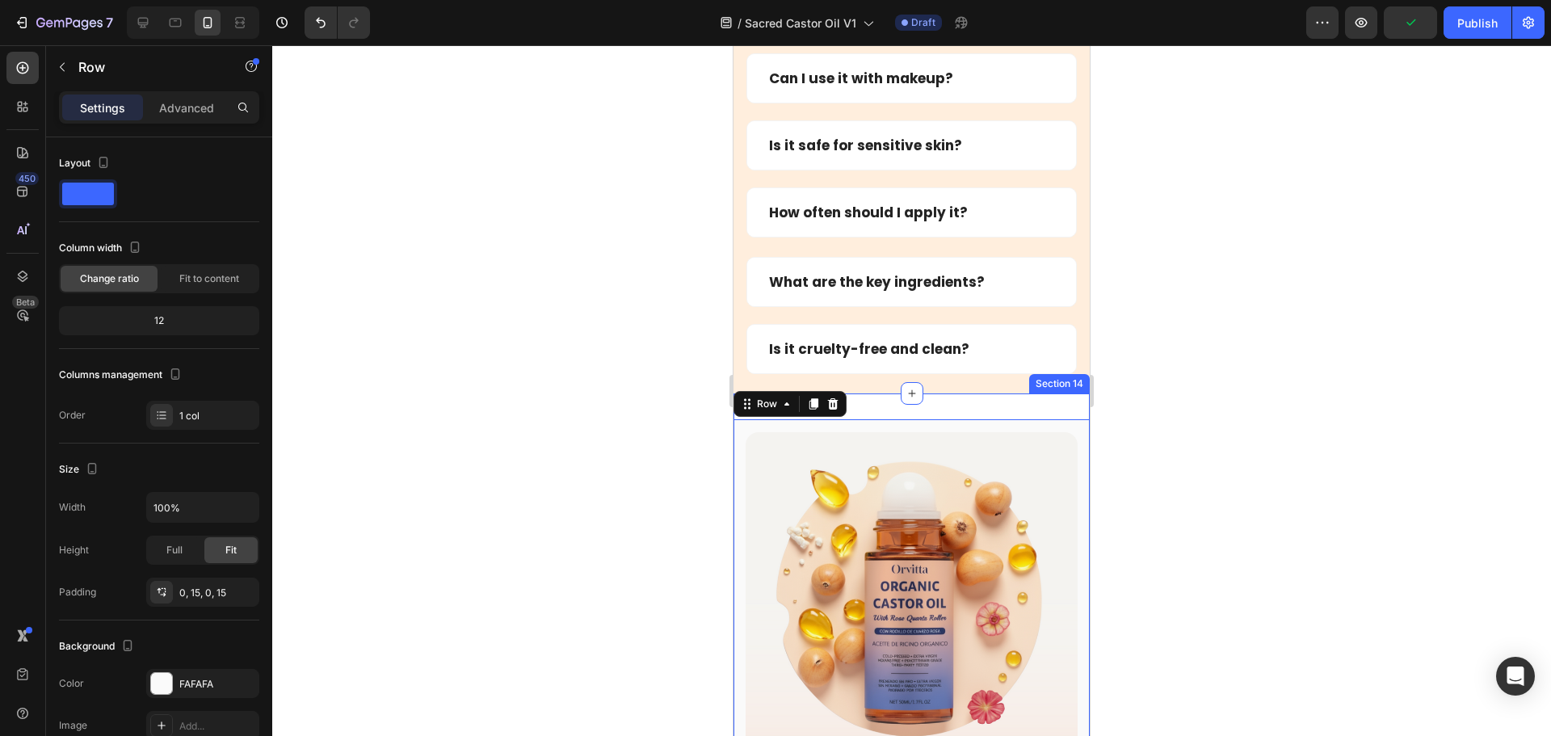
click at [961, 410] on div "Image Icon Icon Icon Icon Icon Icon List #1 Choice For 150,000+ Women Text Bloc…" at bounding box center [911, 744] width 356 height 703
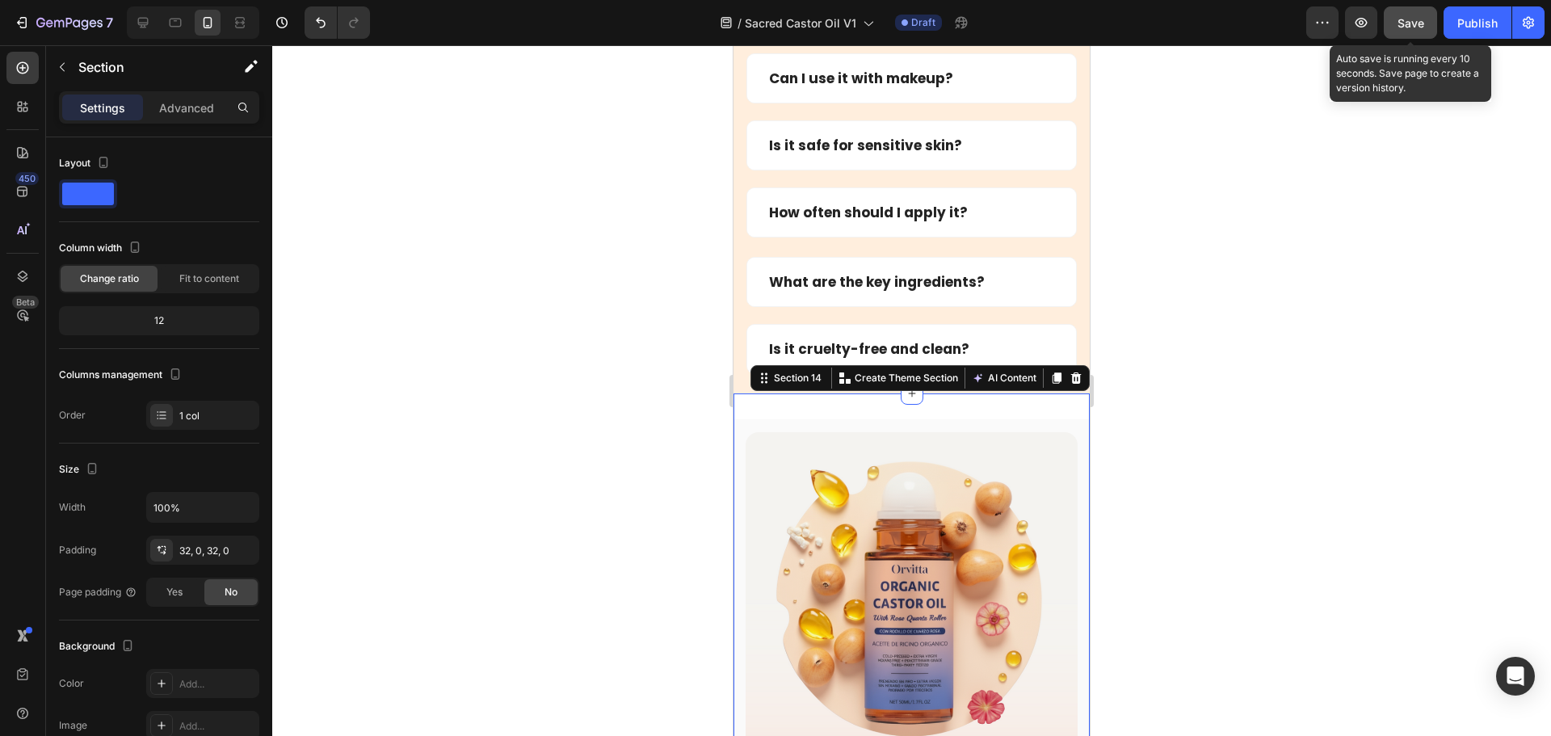
click at [1398, 22] on span "Save" at bounding box center [1410, 23] width 27 height 14
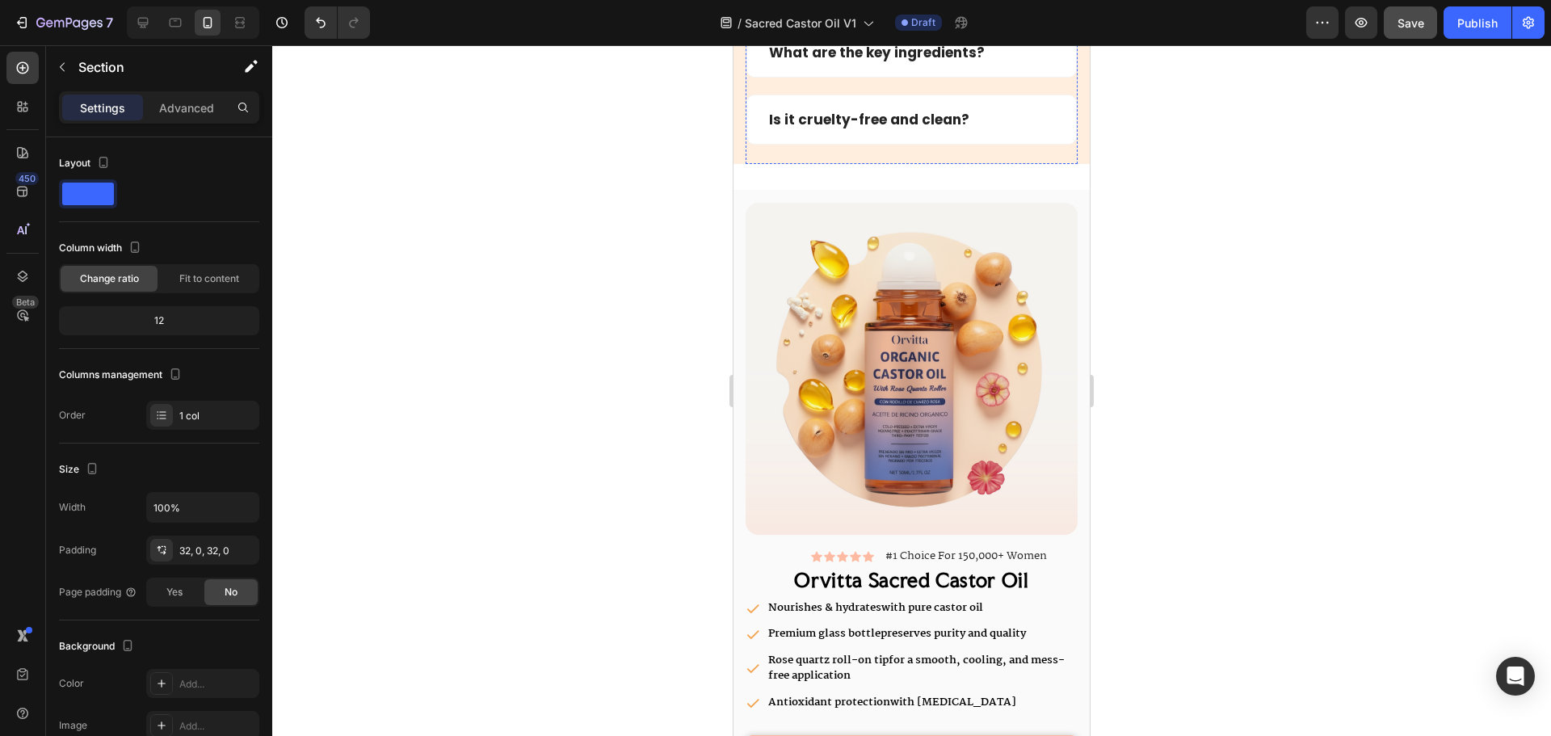
scroll to position [5925, 0]
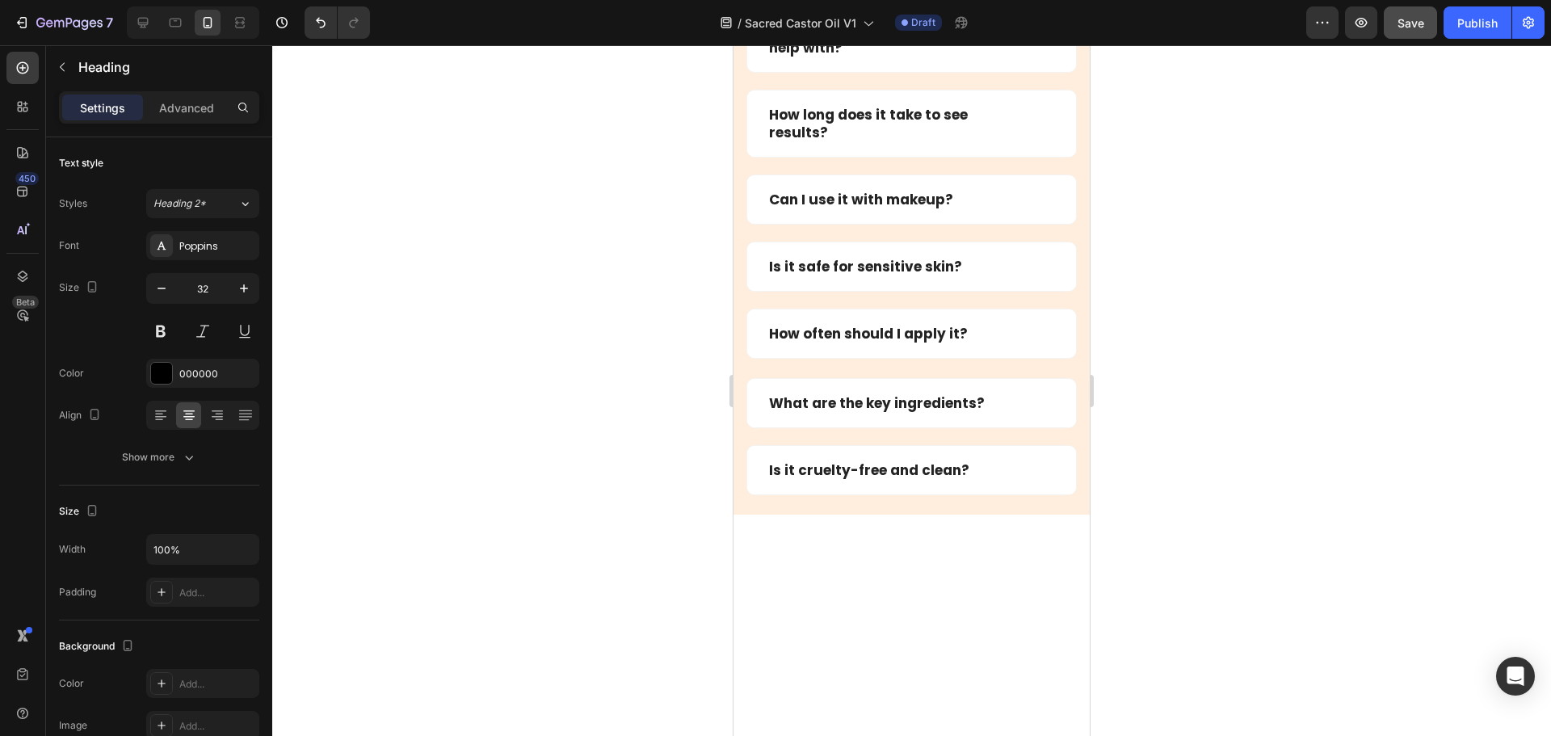
scroll to position [5635, 0]
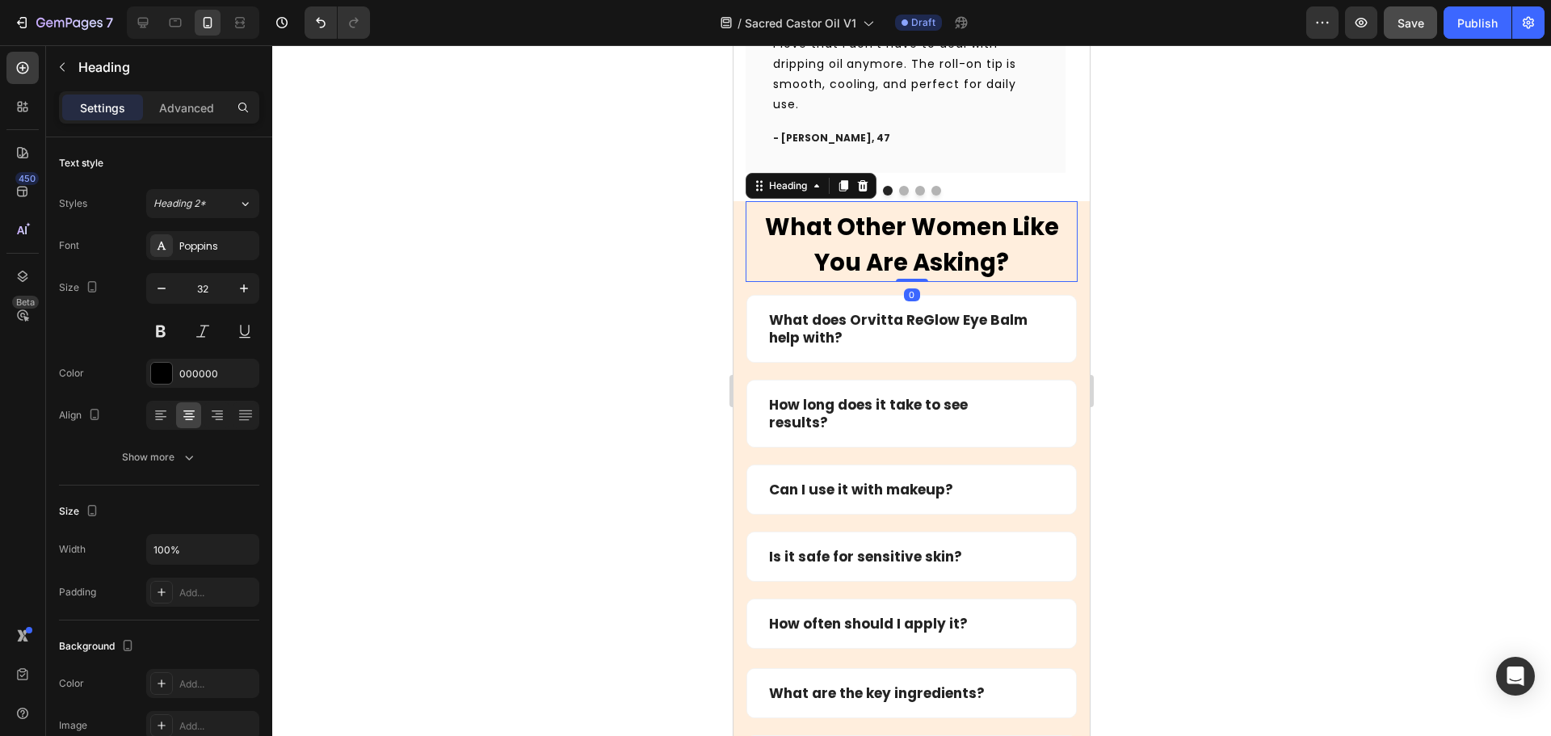
click at [1069, 214] on div "What Other Women Like You Are Asking? Heading 0 Row What does Orvitta ReGlow Ey…" at bounding box center [911, 502] width 356 height 603
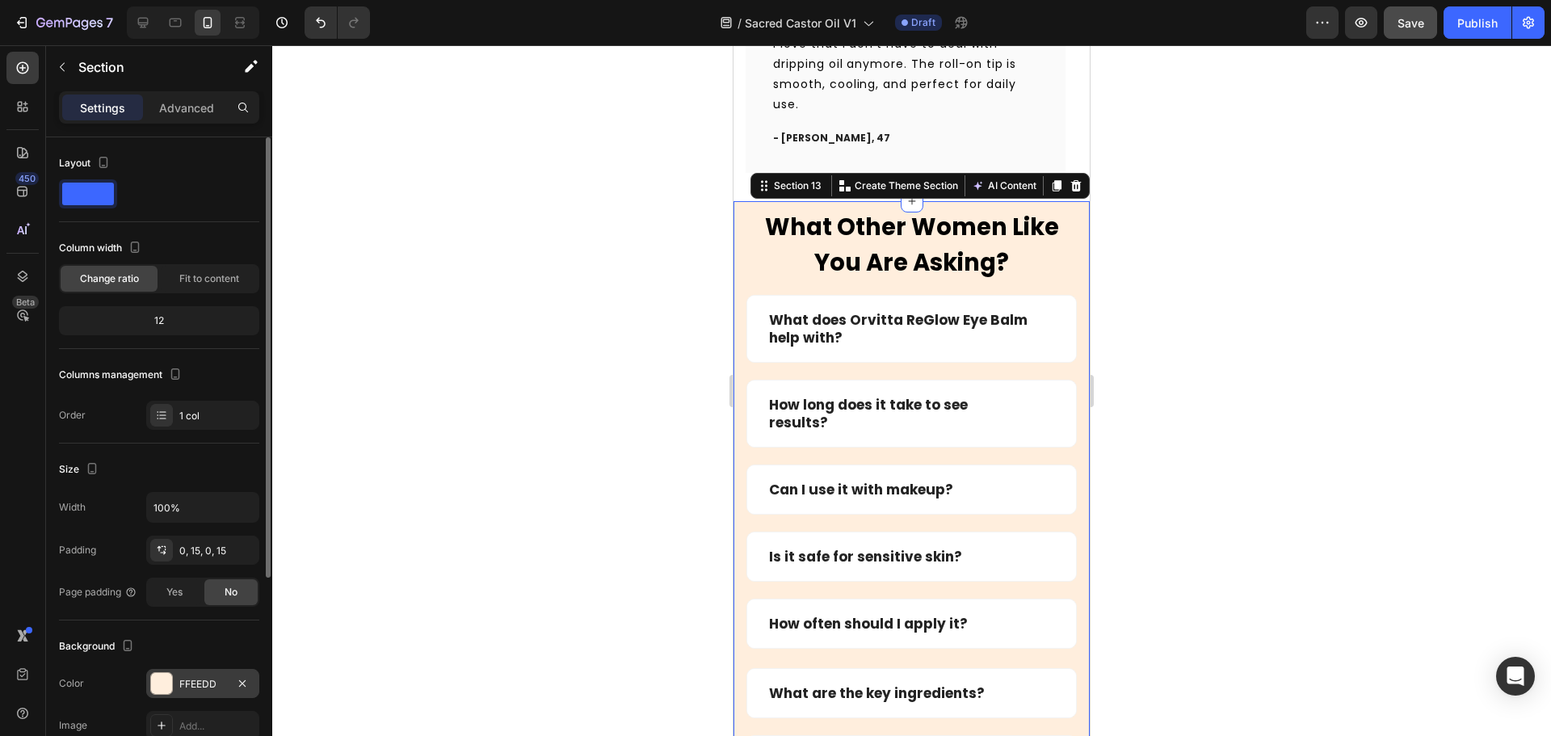
click at [185, 679] on div "FFEEDD" at bounding box center [202, 684] width 47 height 15
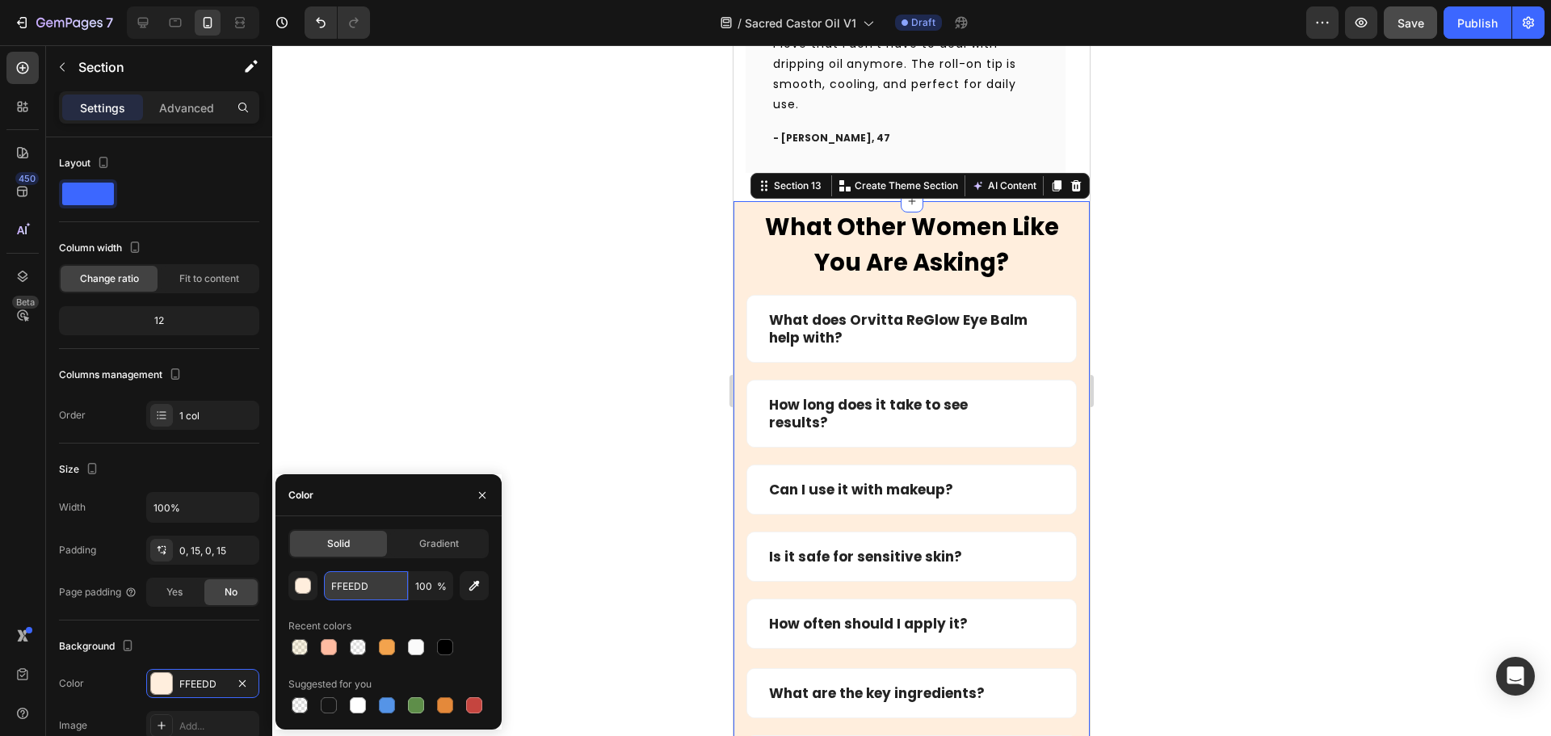
click at [369, 596] on input "FFEEDD" at bounding box center [366, 585] width 84 height 29
paste input ""After using this consistently, I can actually see and feel the difference—hydr…"
type input ""After using this consistently, I can actually see and feel the difference—hydr…"
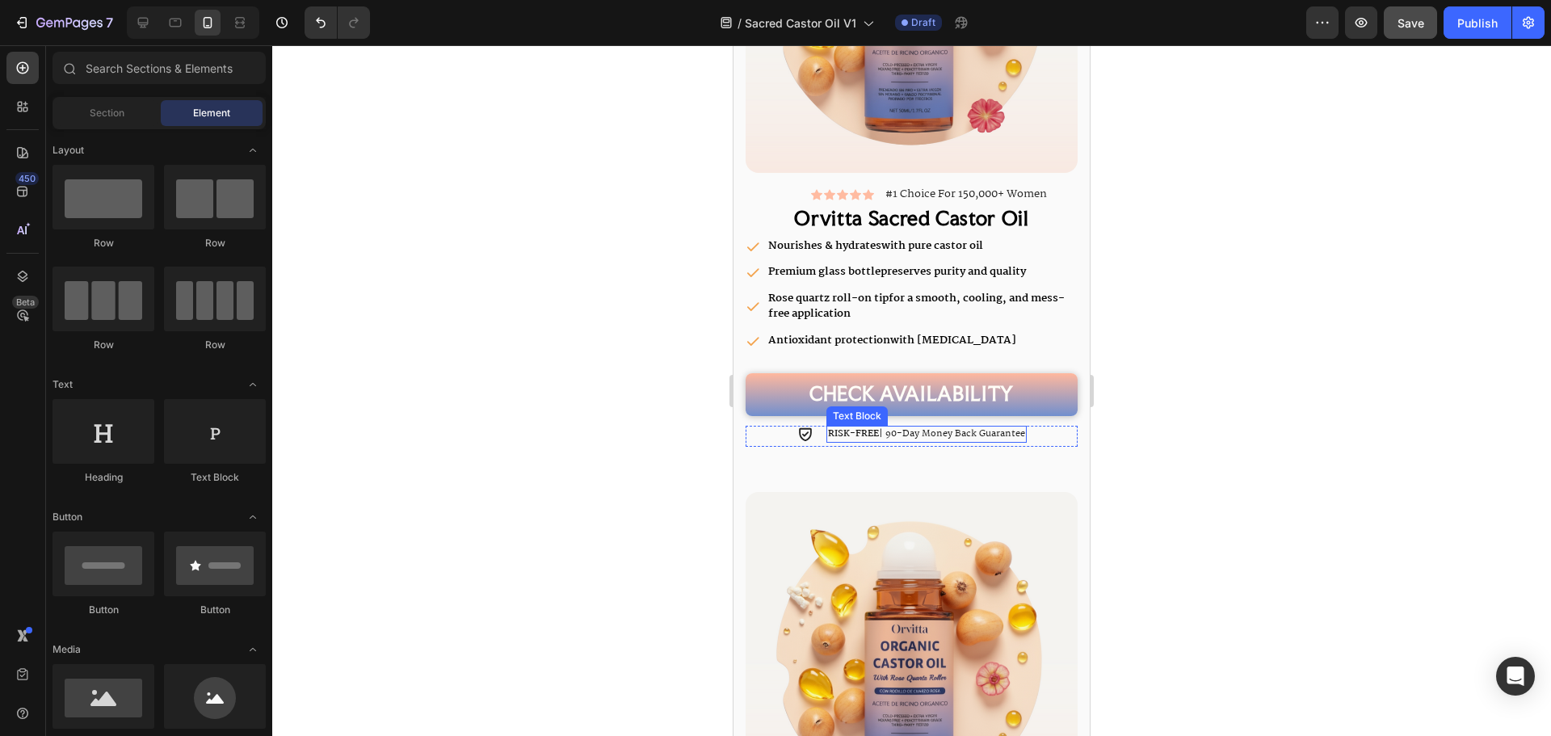
scroll to position [5034, 0]
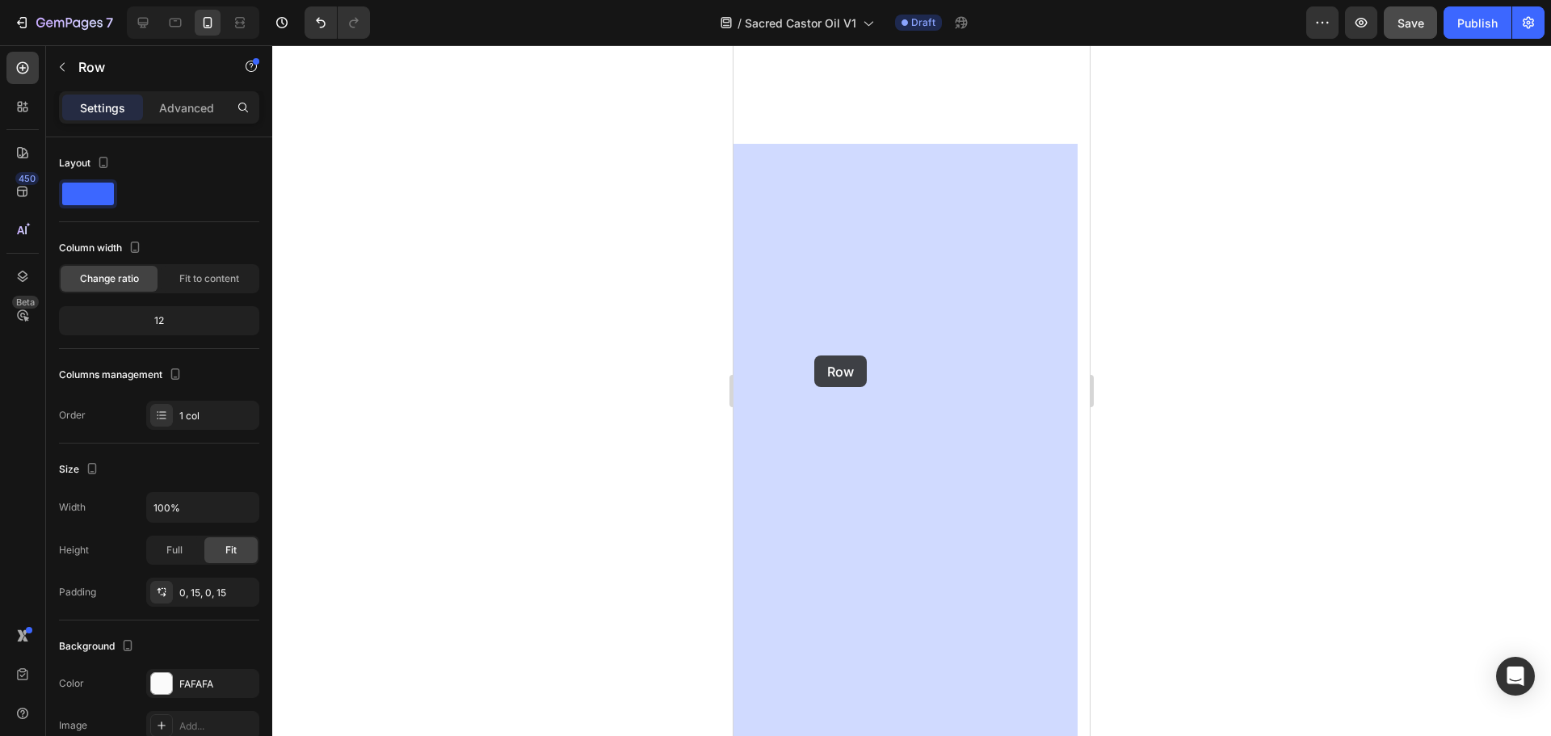
scroll to position [6662, 0]
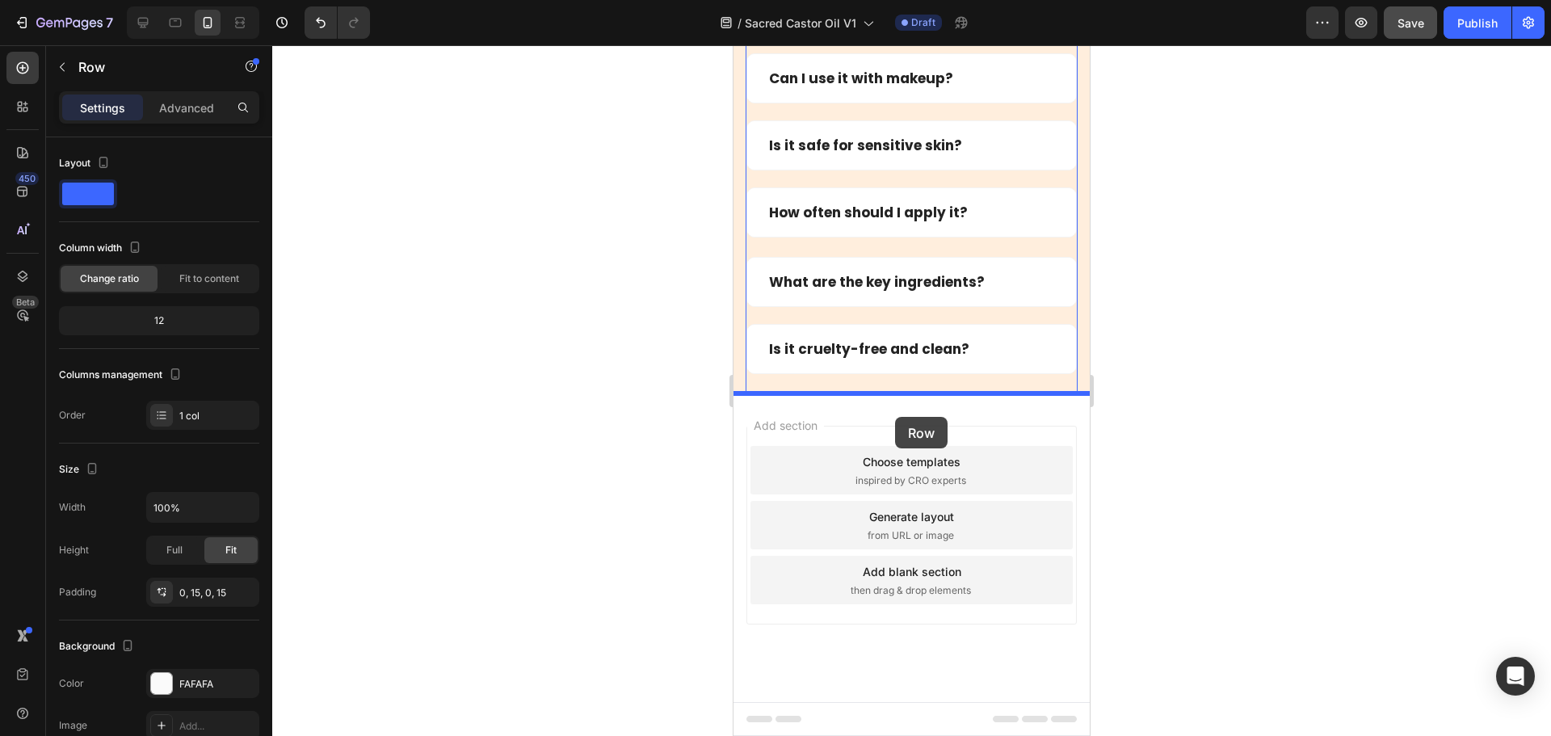
drag, startPoint x: 767, startPoint y: 421, endPoint x: 895, endPoint y: 417, distance: 128.5
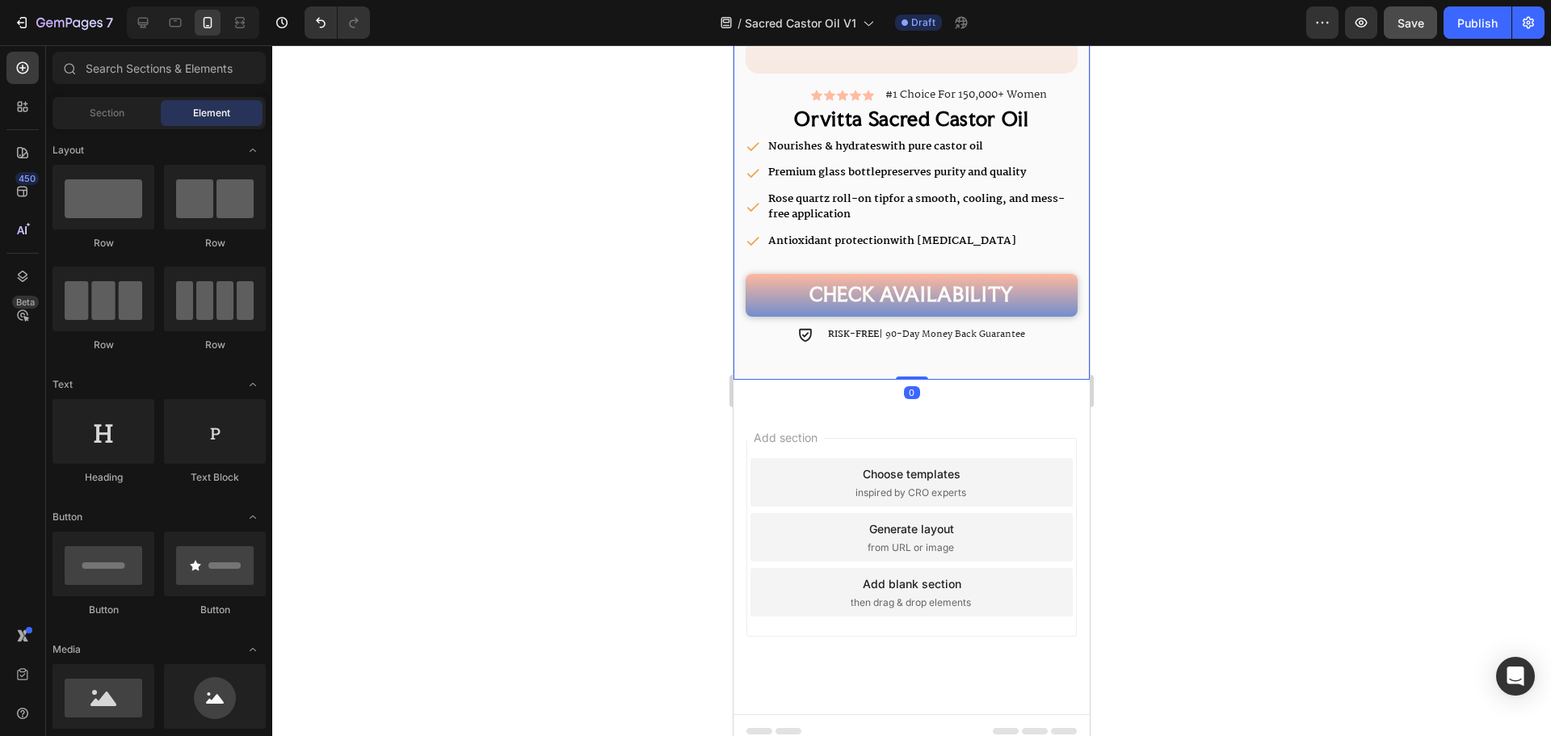
click at [953, 405] on div "Add section Choose templates inspired by CRO experts Generate layout from URL o…" at bounding box center [911, 559] width 356 height 309
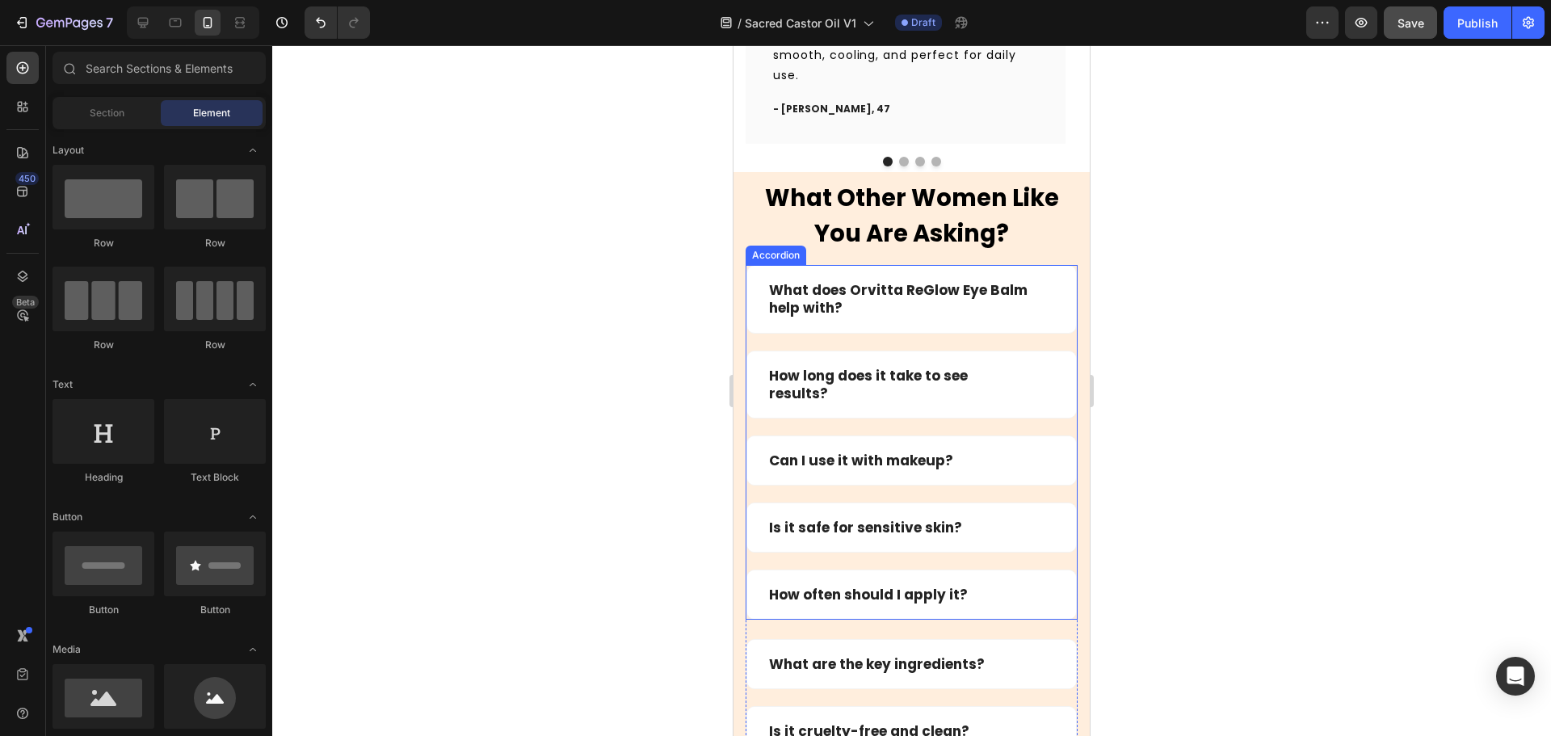
scroll to position [6384, 0]
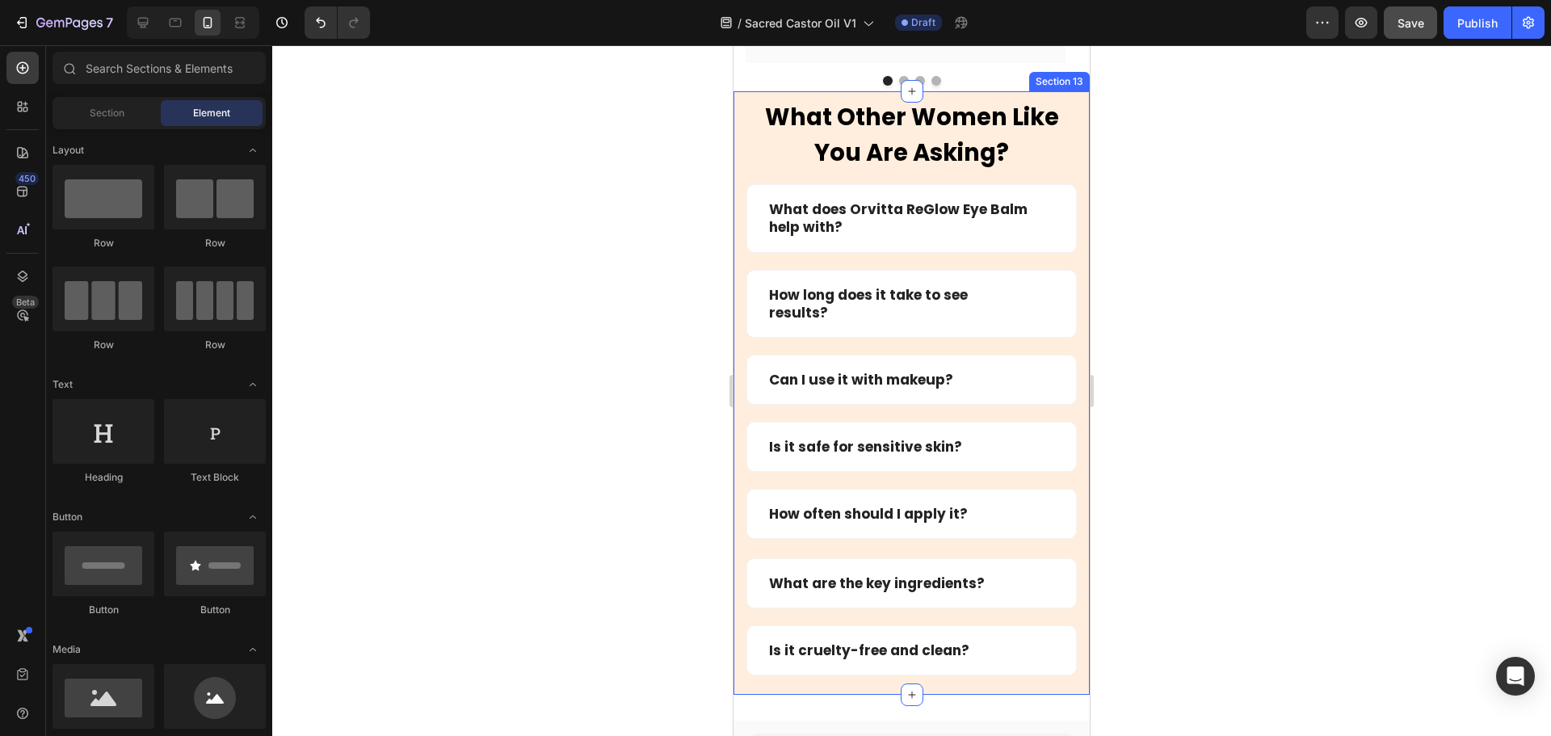
click at [739, 101] on div "What Other Women Like You Are Asking? Heading Row What does Orvitta ReGlow Eye …" at bounding box center [911, 392] width 356 height 603
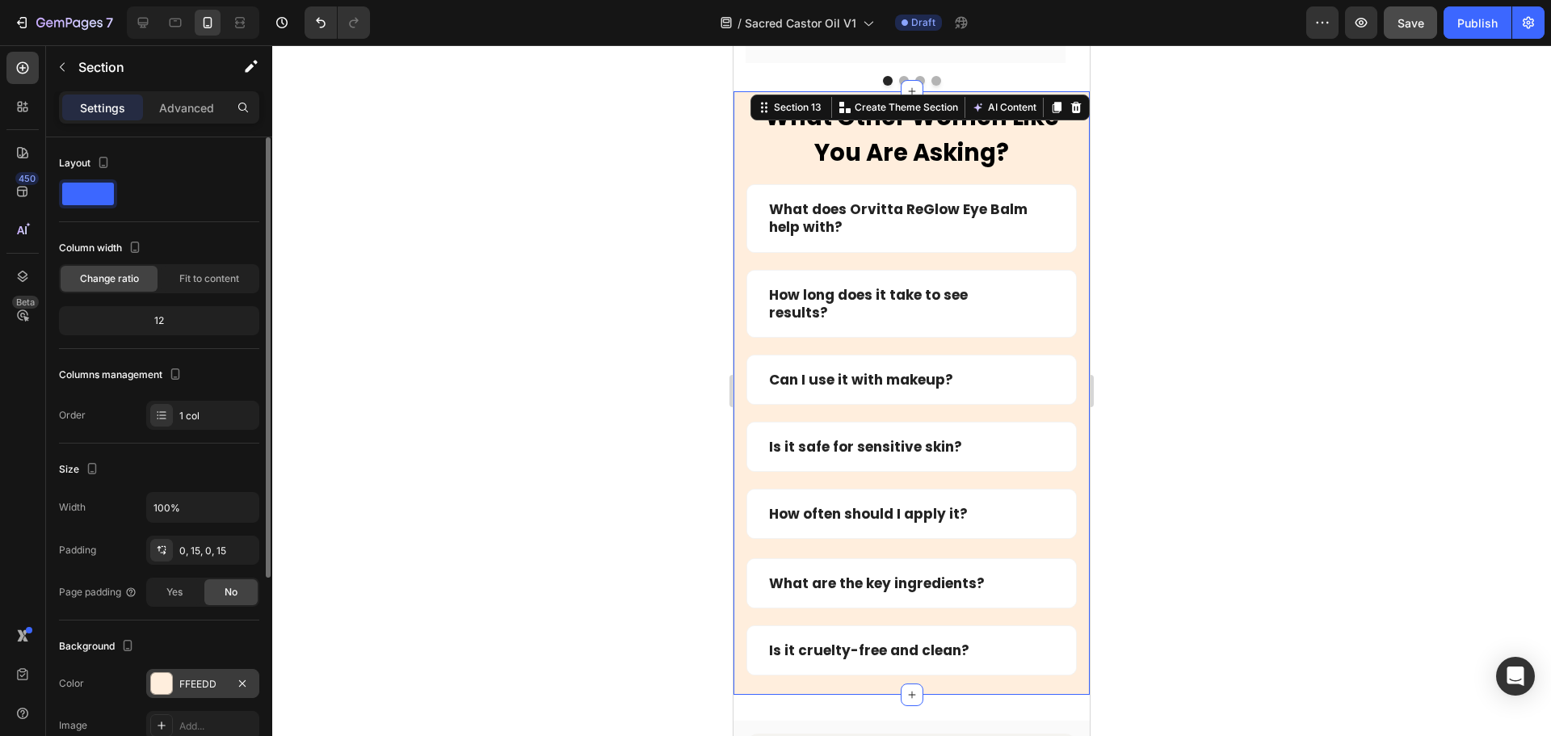
click at [159, 686] on div at bounding box center [161, 683] width 21 height 21
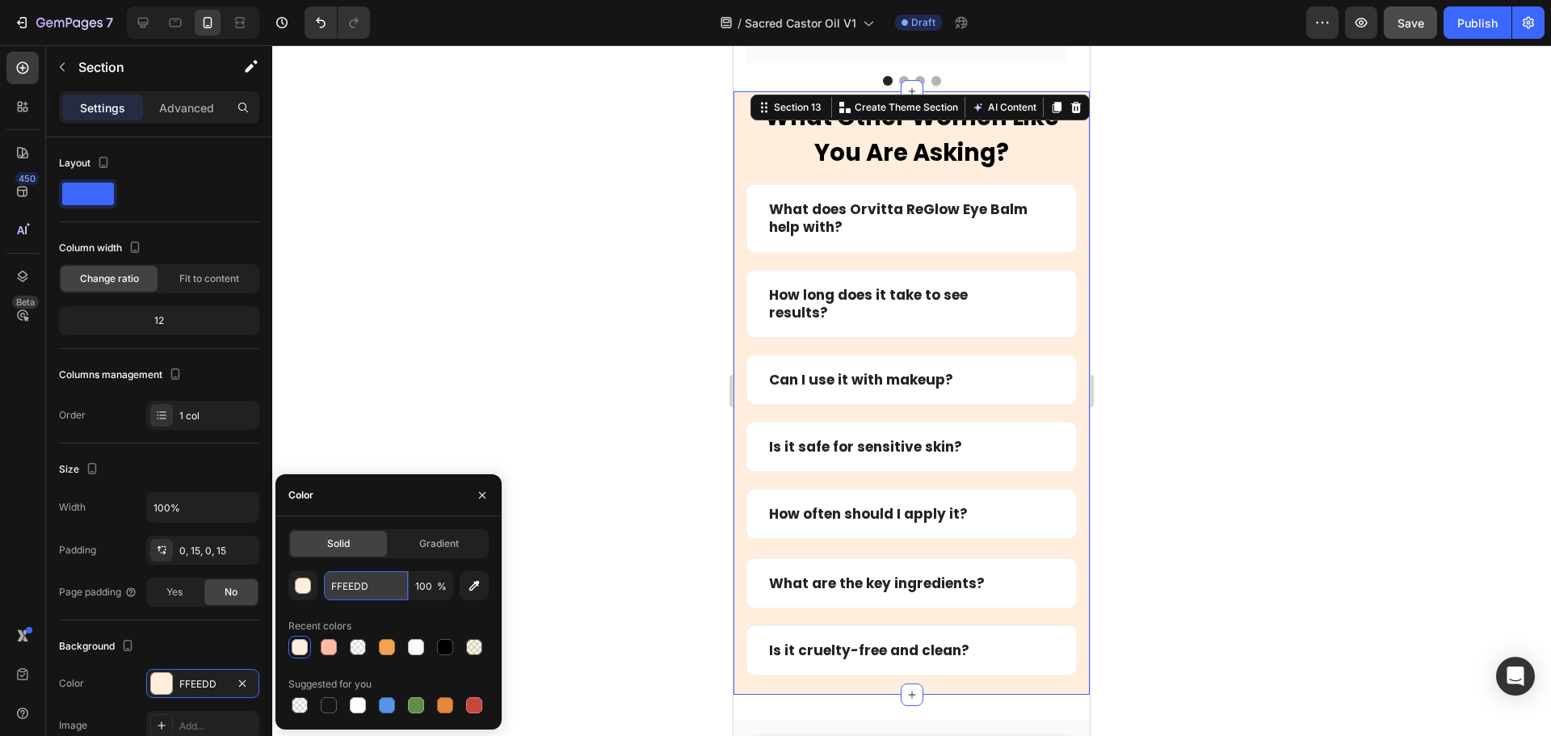
click at [337, 579] on input "FFEEDD" at bounding box center [366, 585] width 84 height 29
paste input ""After using this consistently, I can actually see and feel the difference—hydr…"
type input ""After using this consistently, I can actually see and feel the difference—hydr…"
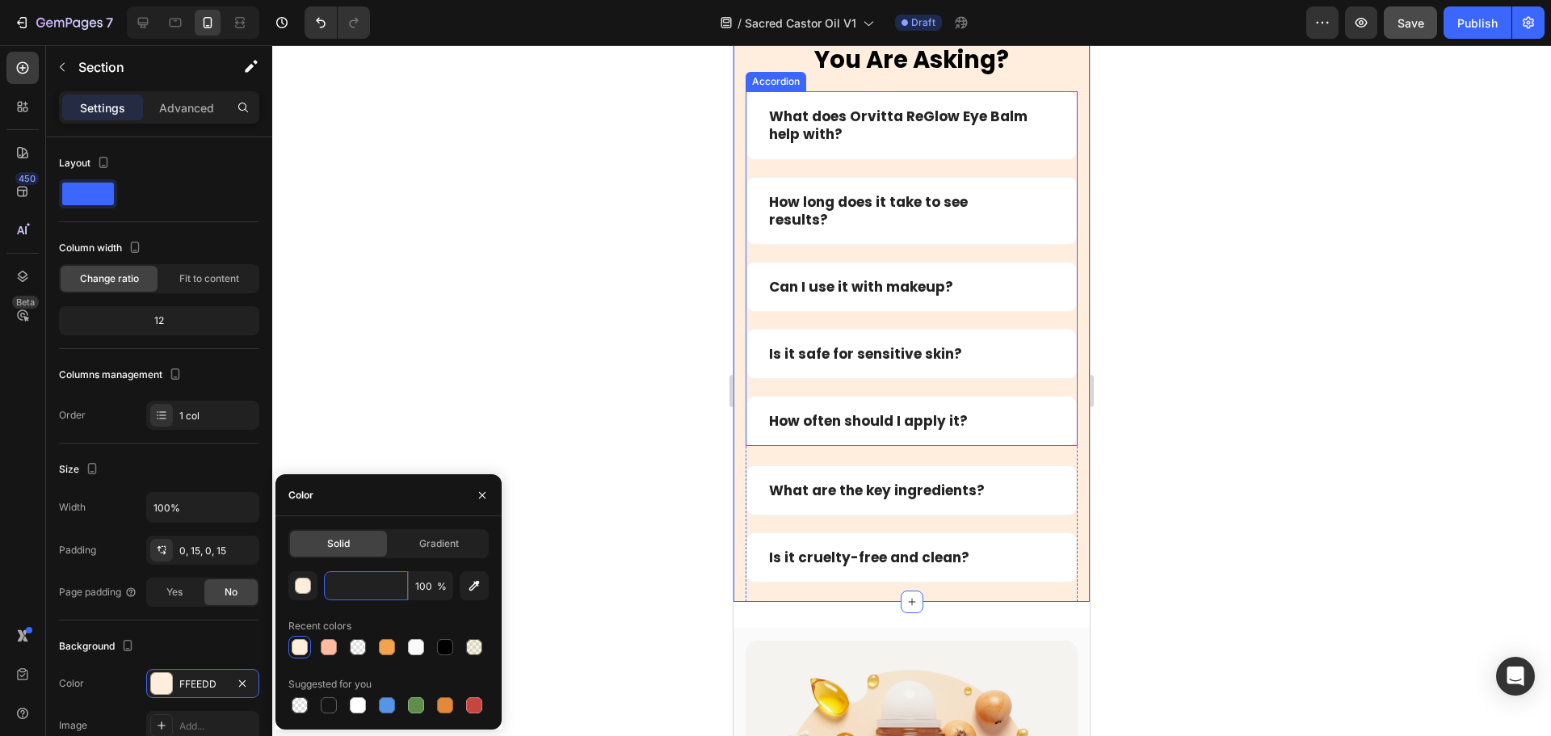
scroll to position [6707, 0]
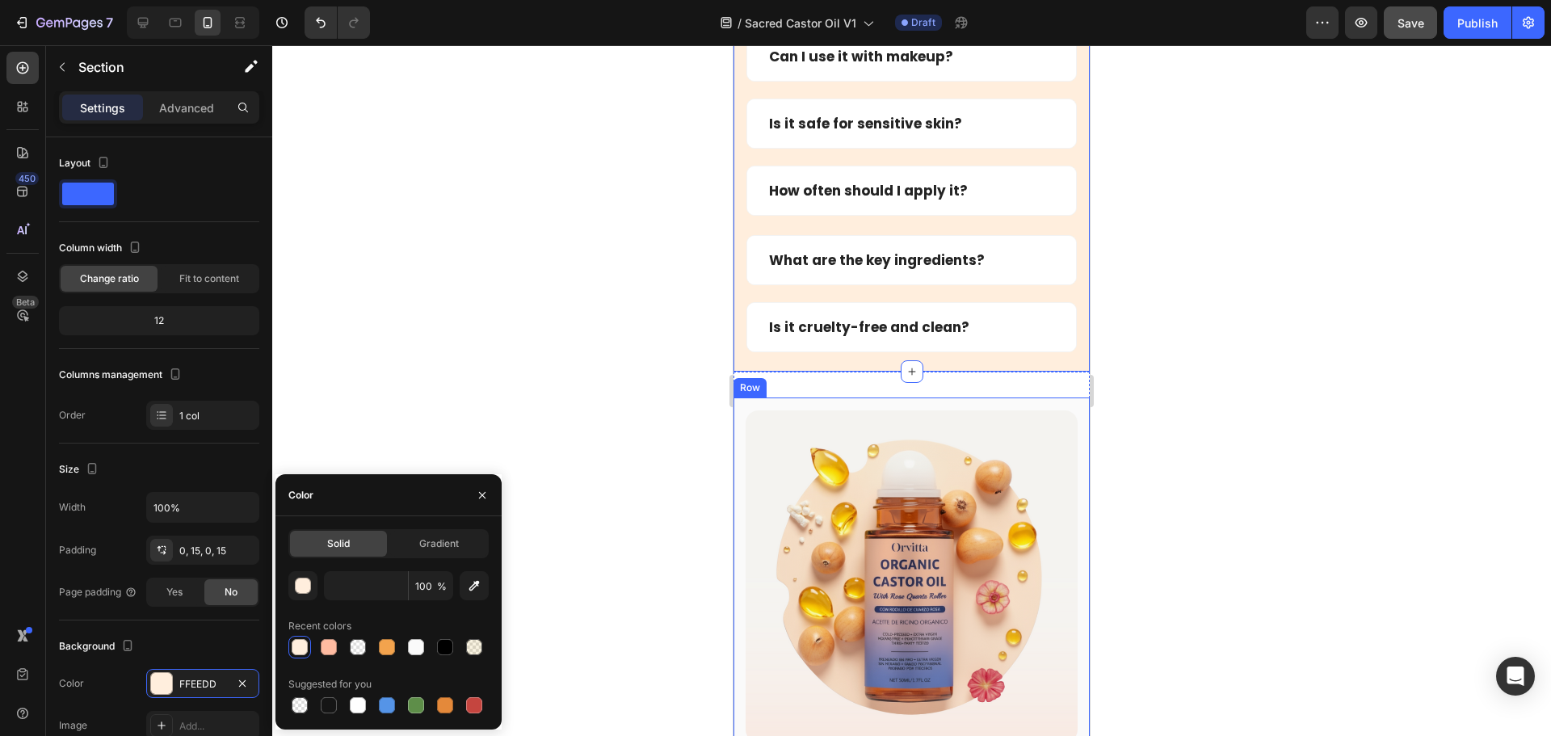
click at [808, 405] on div "Image Icon Icon Icon Icon Icon Icon List #1 Choice For 150,000+ Women Text Bloc…" at bounding box center [911, 722] width 356 height 651
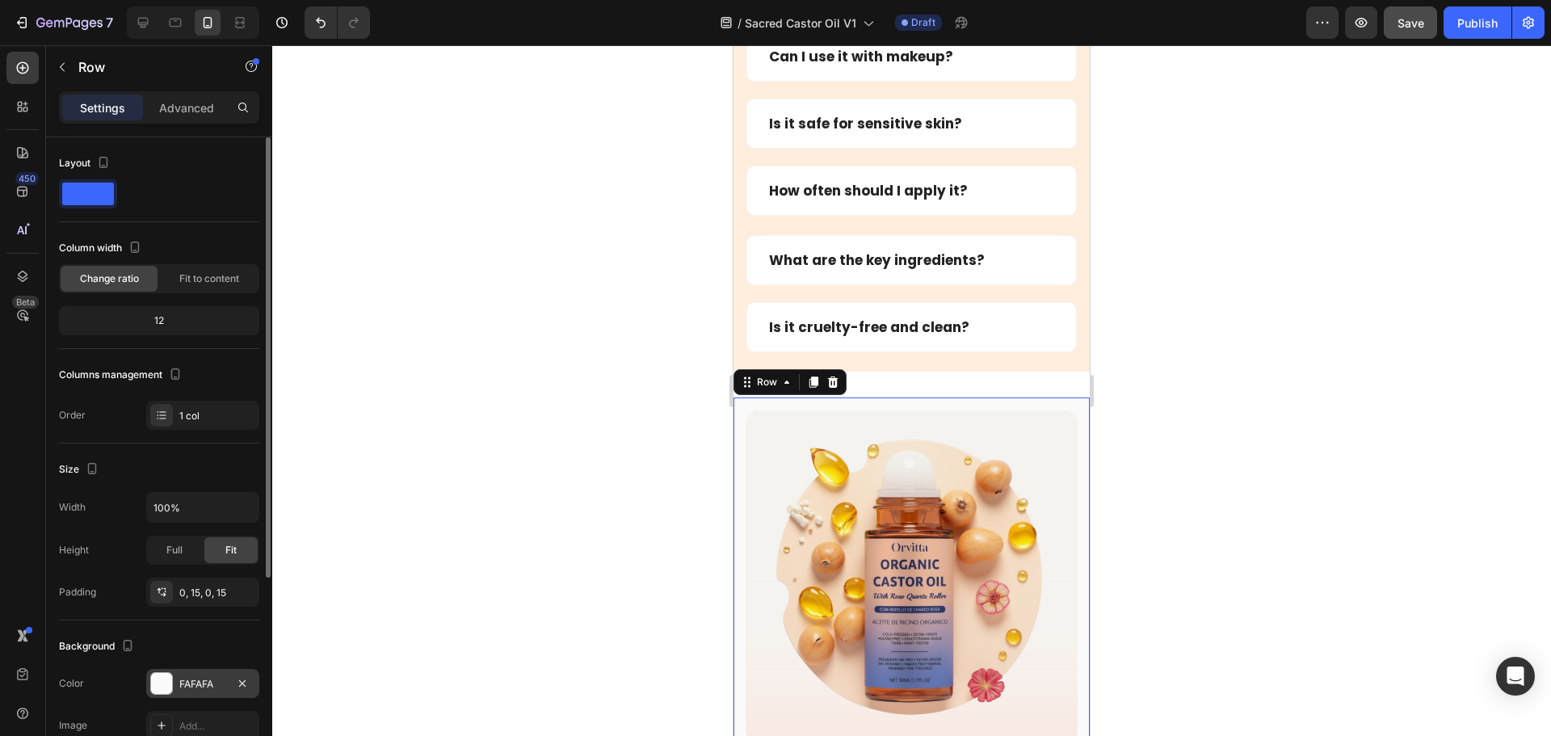
click at [197, 679] on div "FAFAFA" at bounding box center [202, 684] width 47 height 15
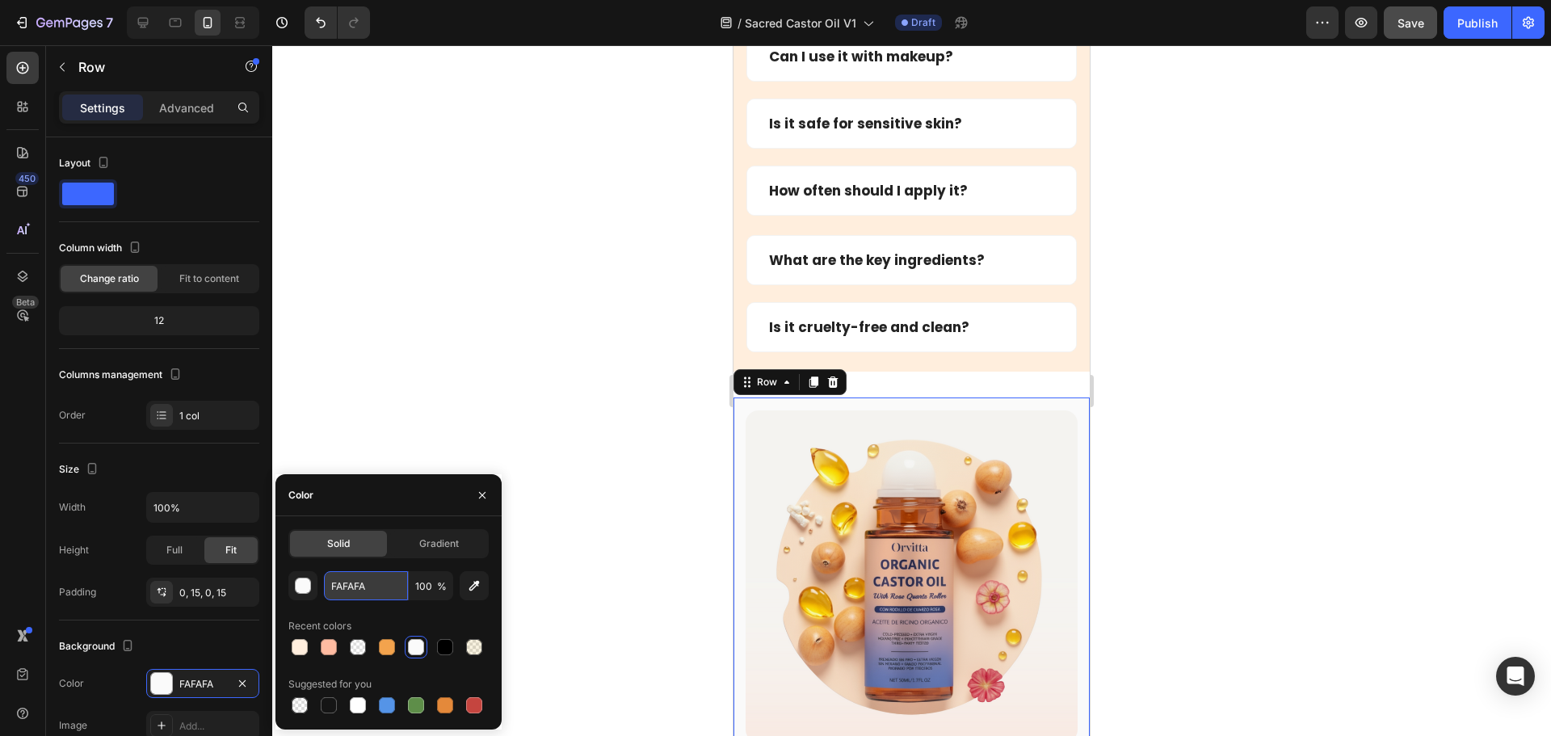
click at [342, 586] on input "FAFAFA" at bounding box center [366, 585] width 84 height 29
click at [743, 361] on div "What Other Women Like You Are Asking? Heading Row What does Orvitta ReGlow Eye …" at bounding box center [911, 69] width 356 height 603
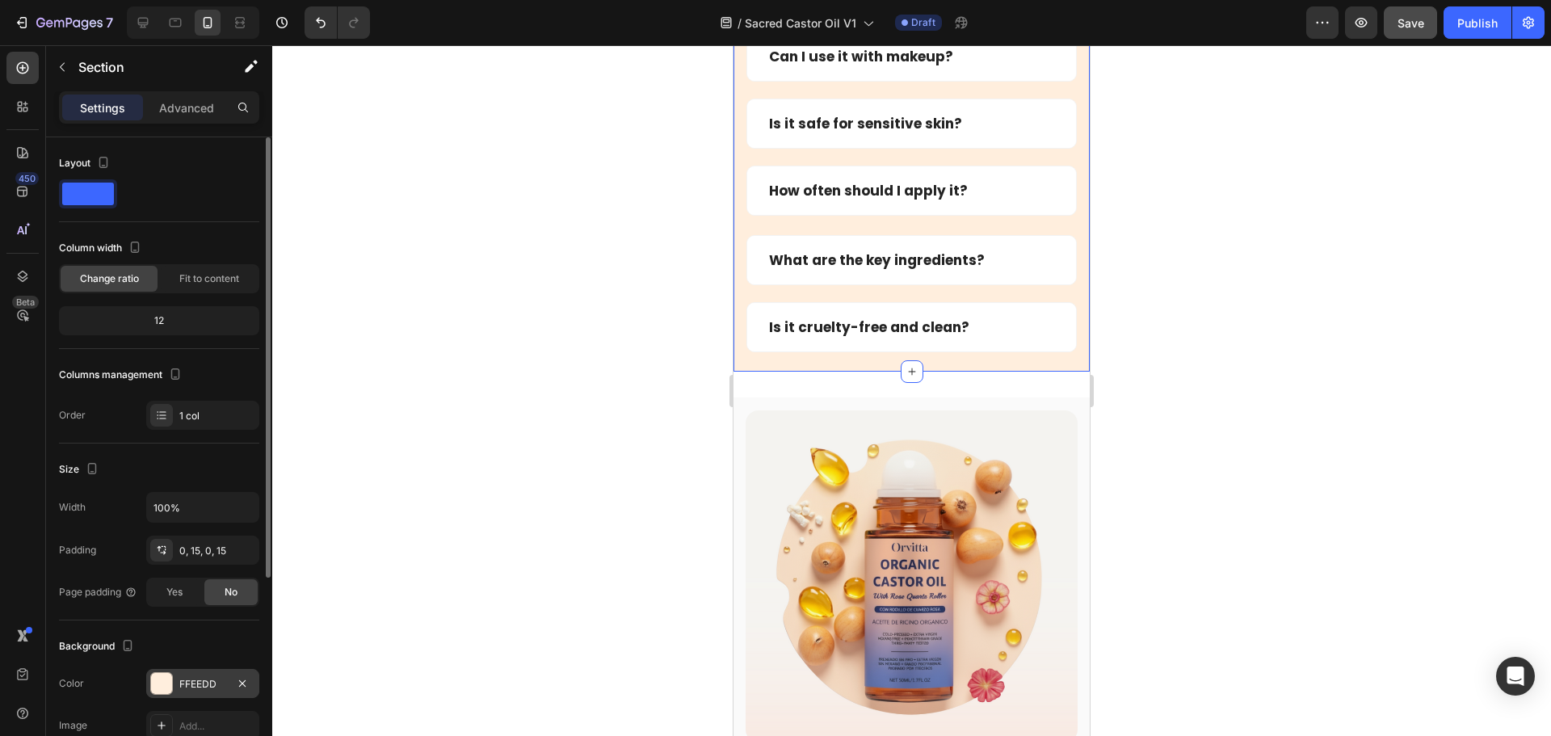
click at [175, 678] on div "FFEEDD" at bounding box center [202, 683] width 113 height 29
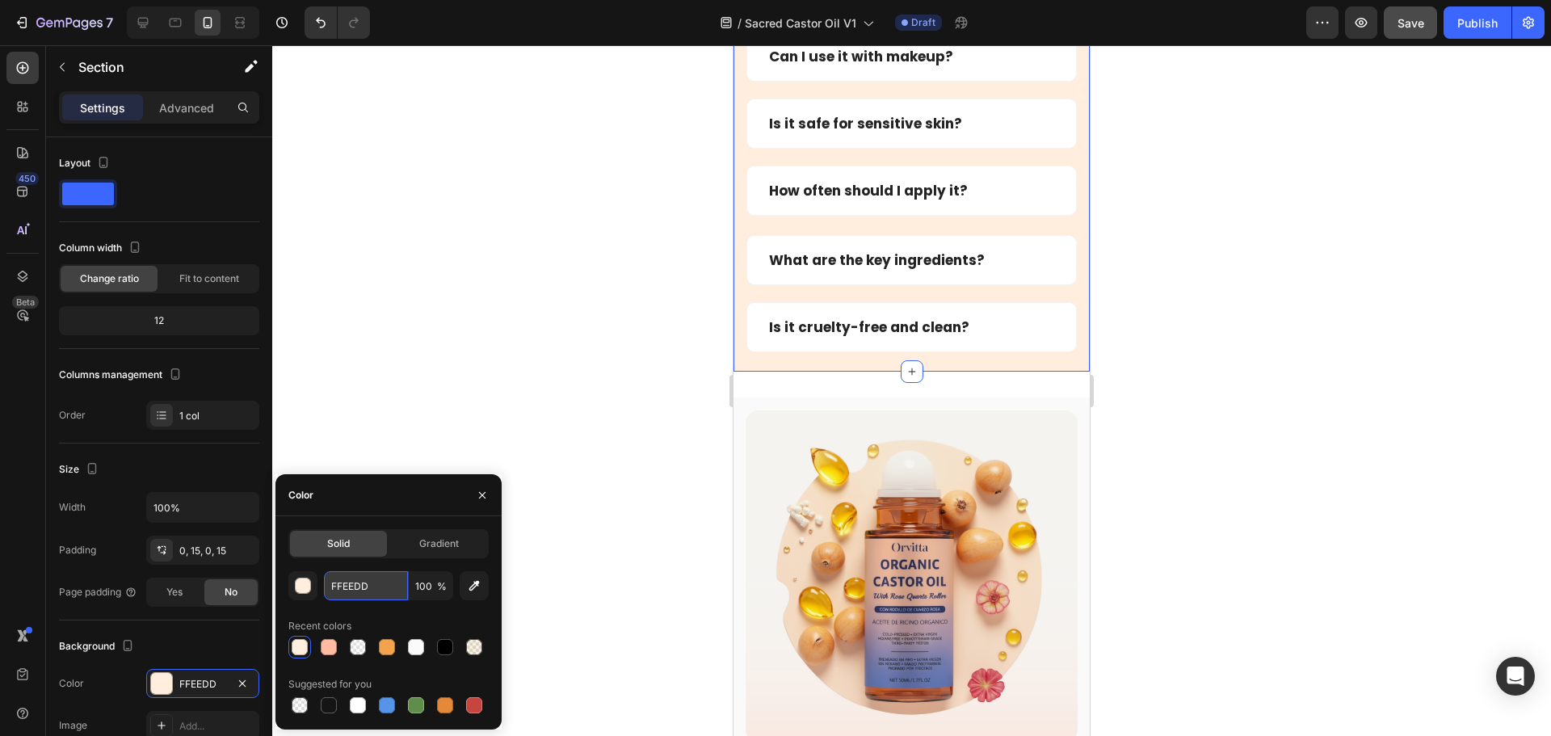
click at [343, 584] on input "FFEEDD" at bounding box center [366, 585] width 84 height 29
paste input "AFAFA"
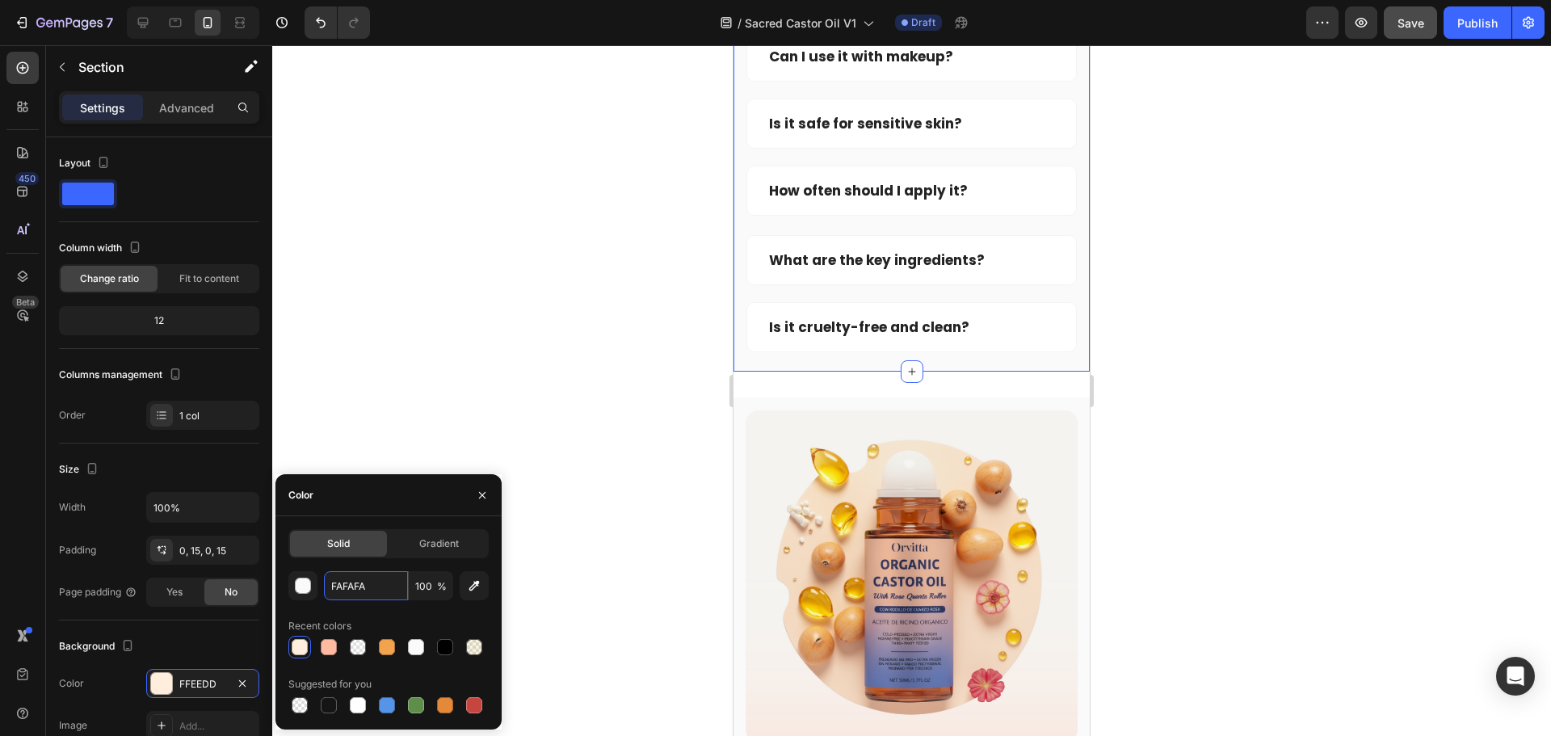
type input "FAFAFA"
click at [809, 385] on div "Image Icon Icon Icon Icon Icon Icon List #1 Choice For 150,000+ Women Text Bloc…" at bounding box center [911, 723] width 356 height 703
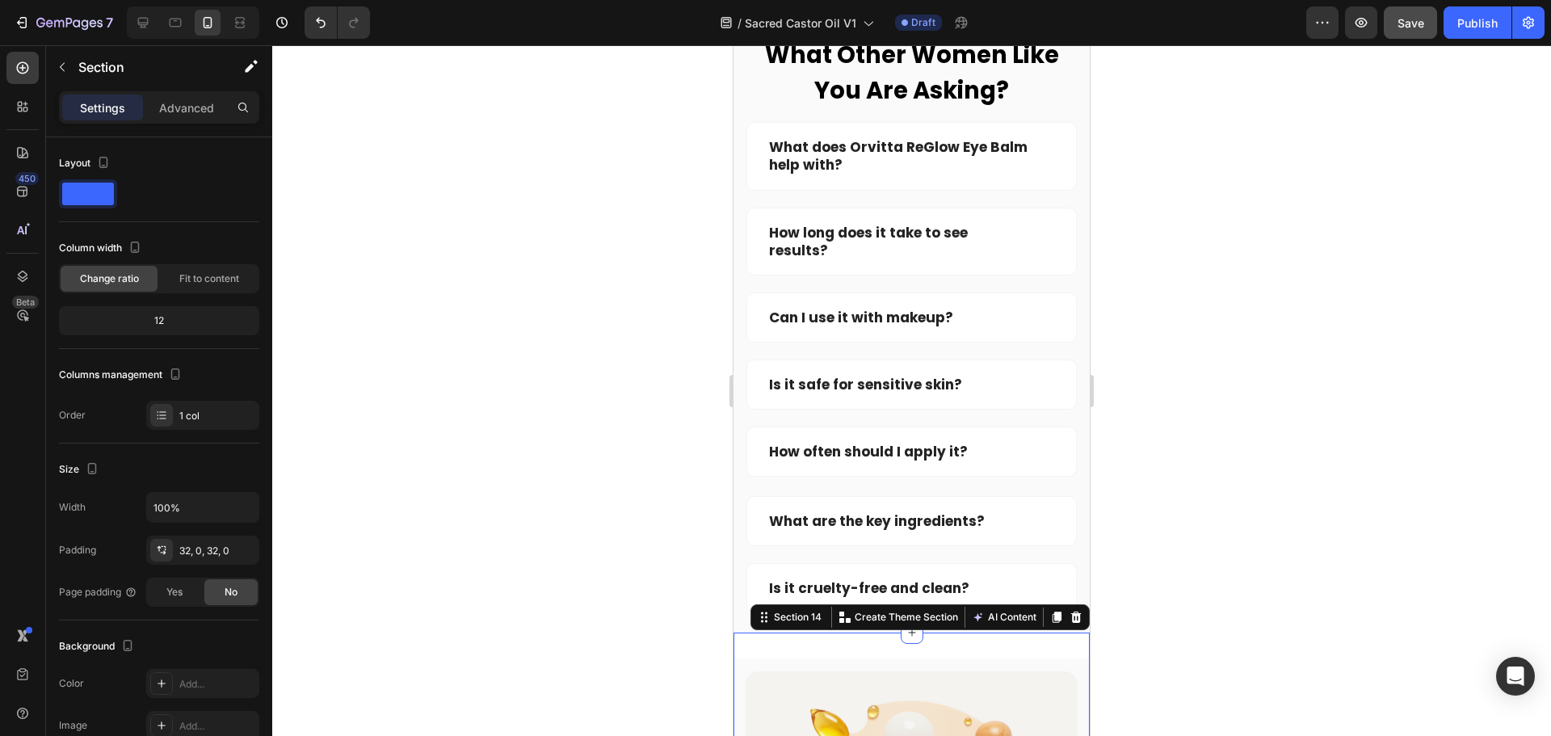
scroll to position [6384, 0]
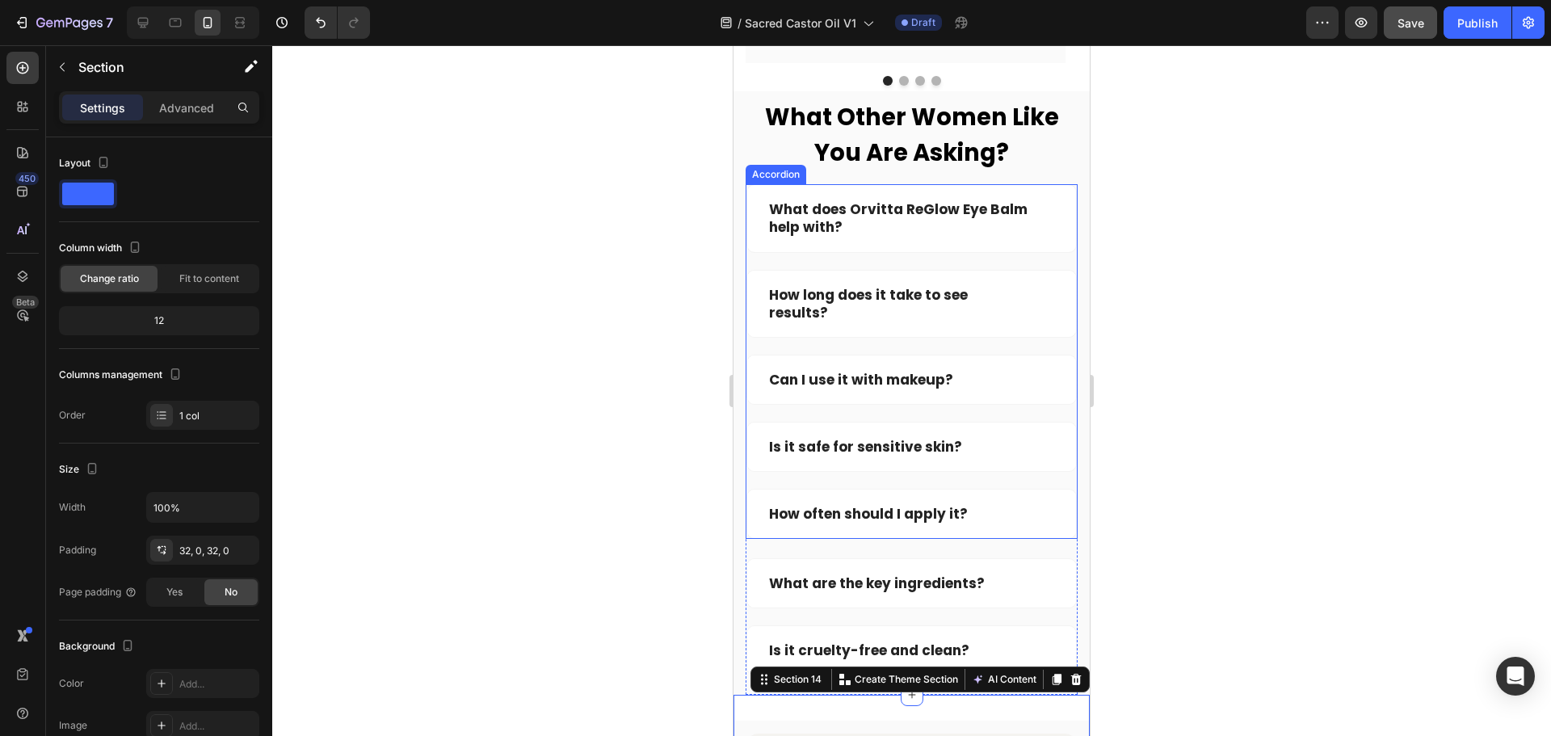
click at [846, 216] on strong "What does Orvitta ReGlow Eye Balm help with?" at bounding box center [898, 218] width 258 height 37
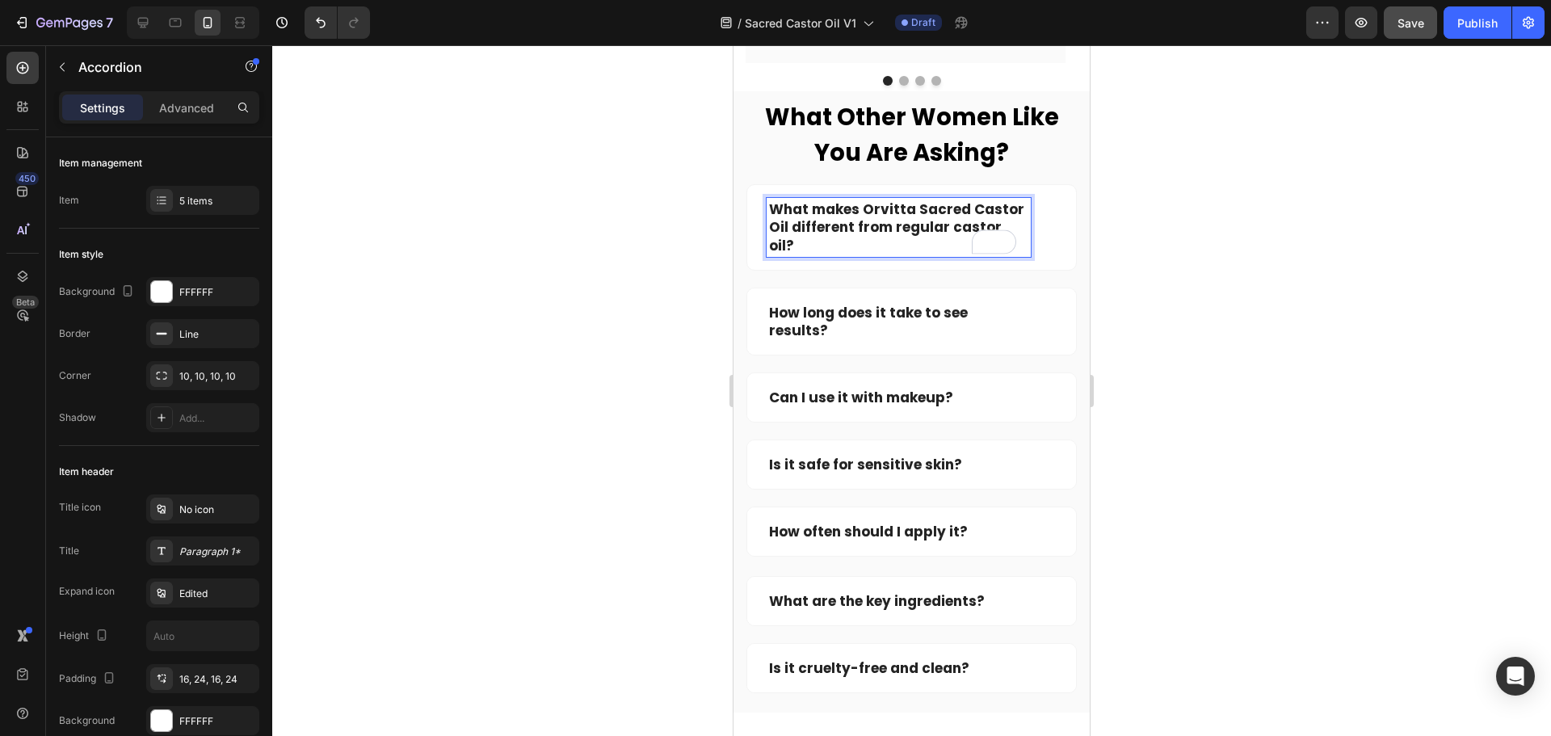
click at [1044, 225] on div "What makes Orvitta Sacred Castor Oil different from regular castor oil?" at bounding box center [911, 227] width 329 height 84
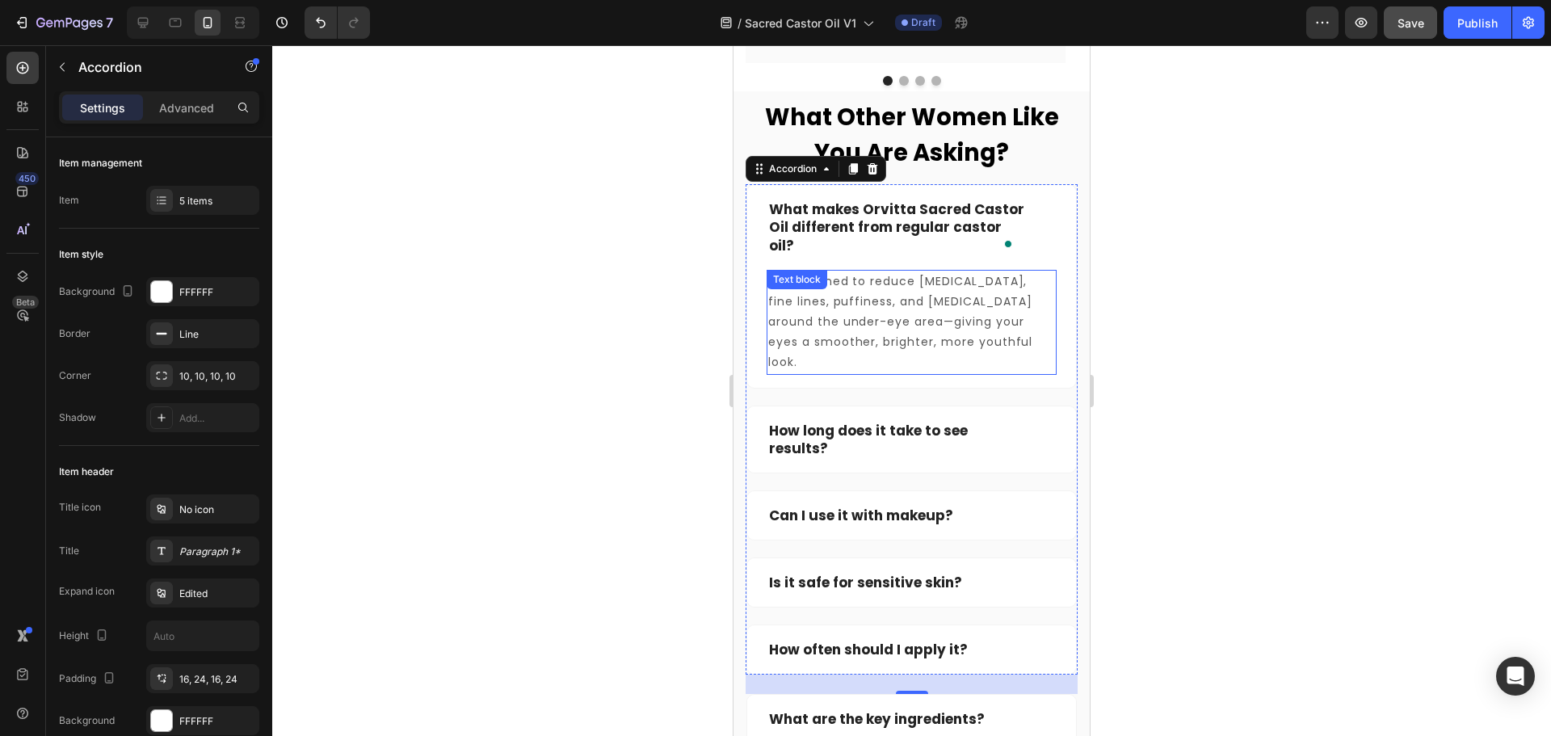
click at [962, 311] on p "It’s designed to reduce dark circles, fine lines, puffiness, and dryness around…" at bounding box center [911, 322] width 287 height 102
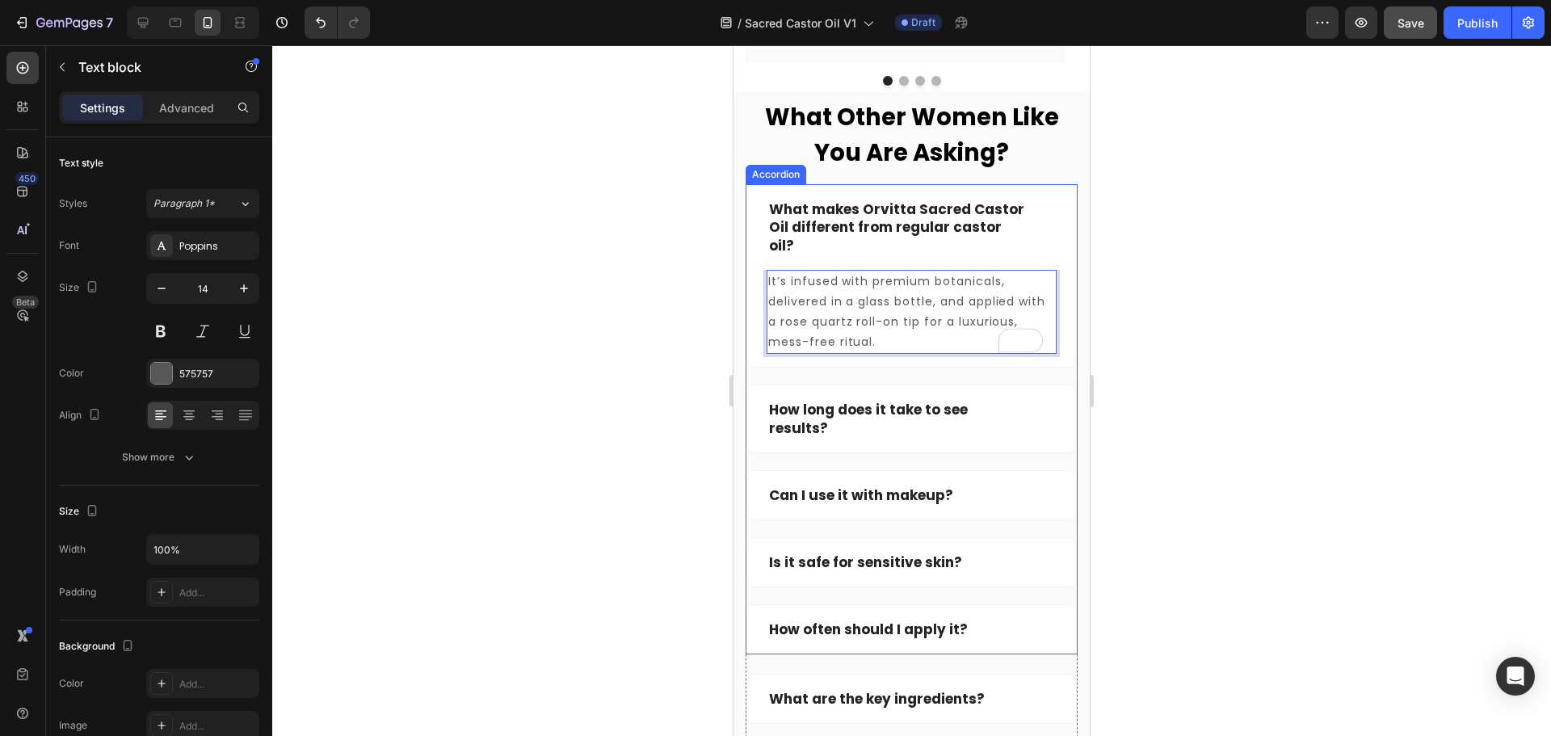
click at [1035, 410] on div "How long does it take to see results?" at bounding box center [911, 418] width 329 height 66
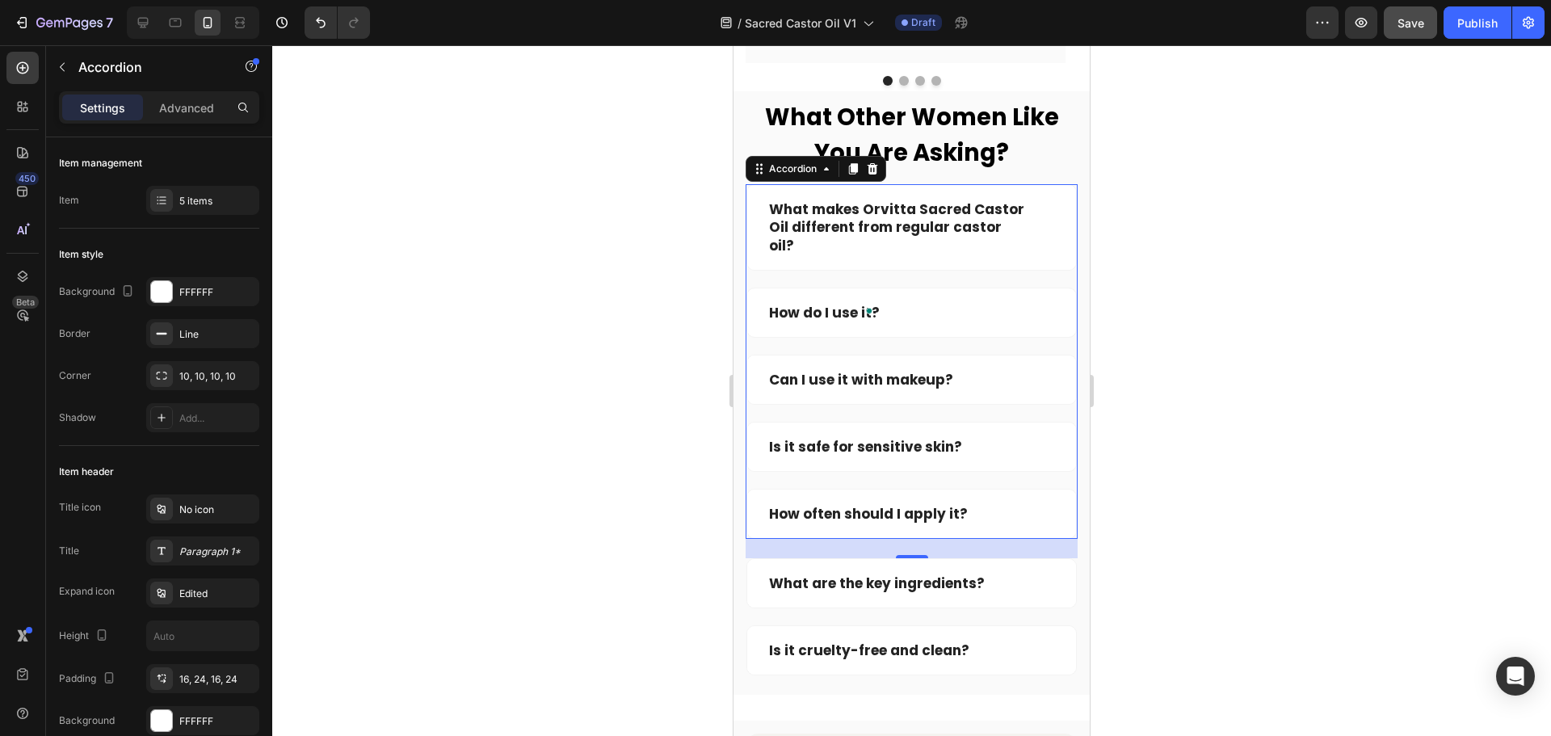
click at [986, 318] on div "How do I use it?" at bounding box center [899, 312] width 264 height 23
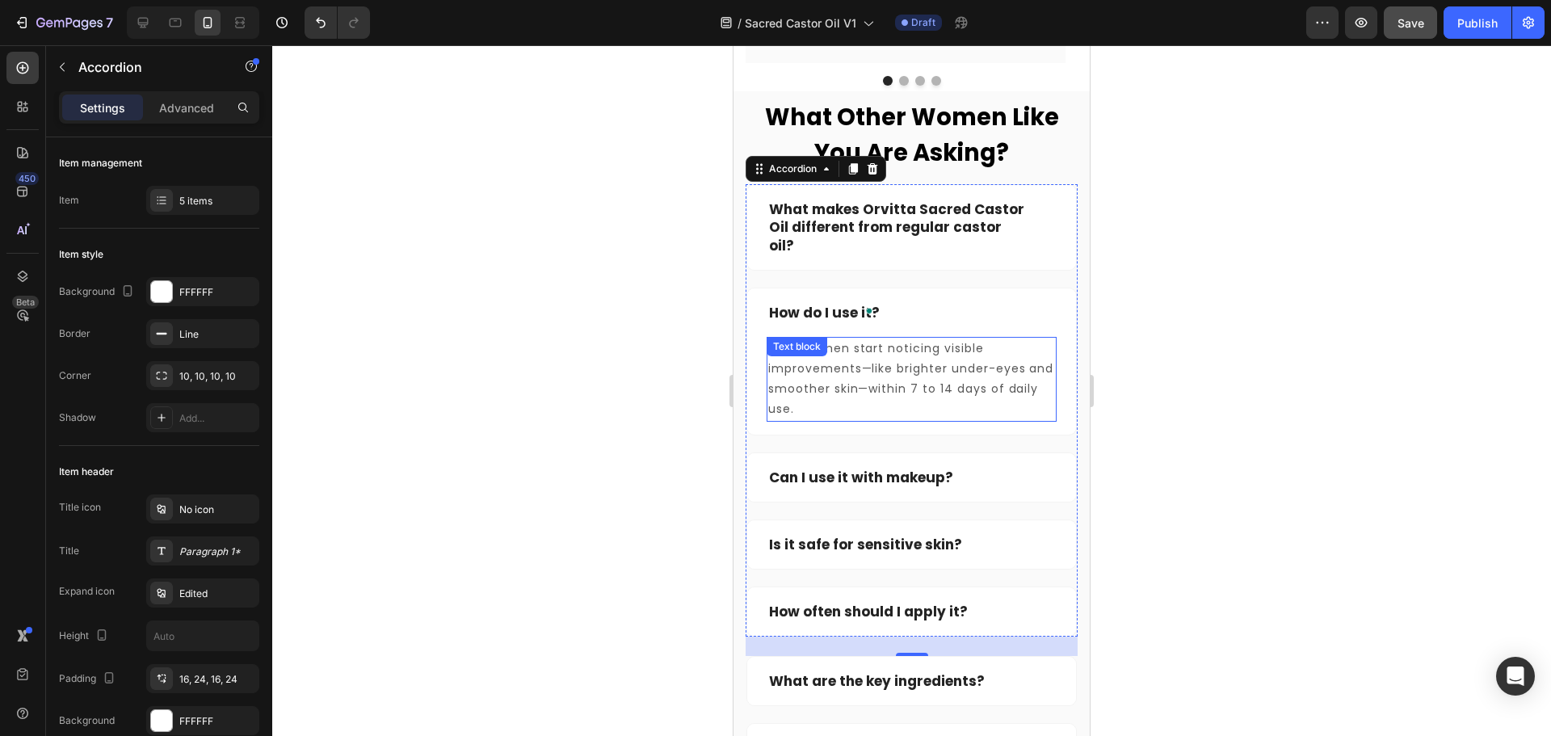
click at [897, 358] on p "Most women start noticing visible improvements—like brighter under-eyes and smo…" at bounding box center [911, 379] width 287 height 82
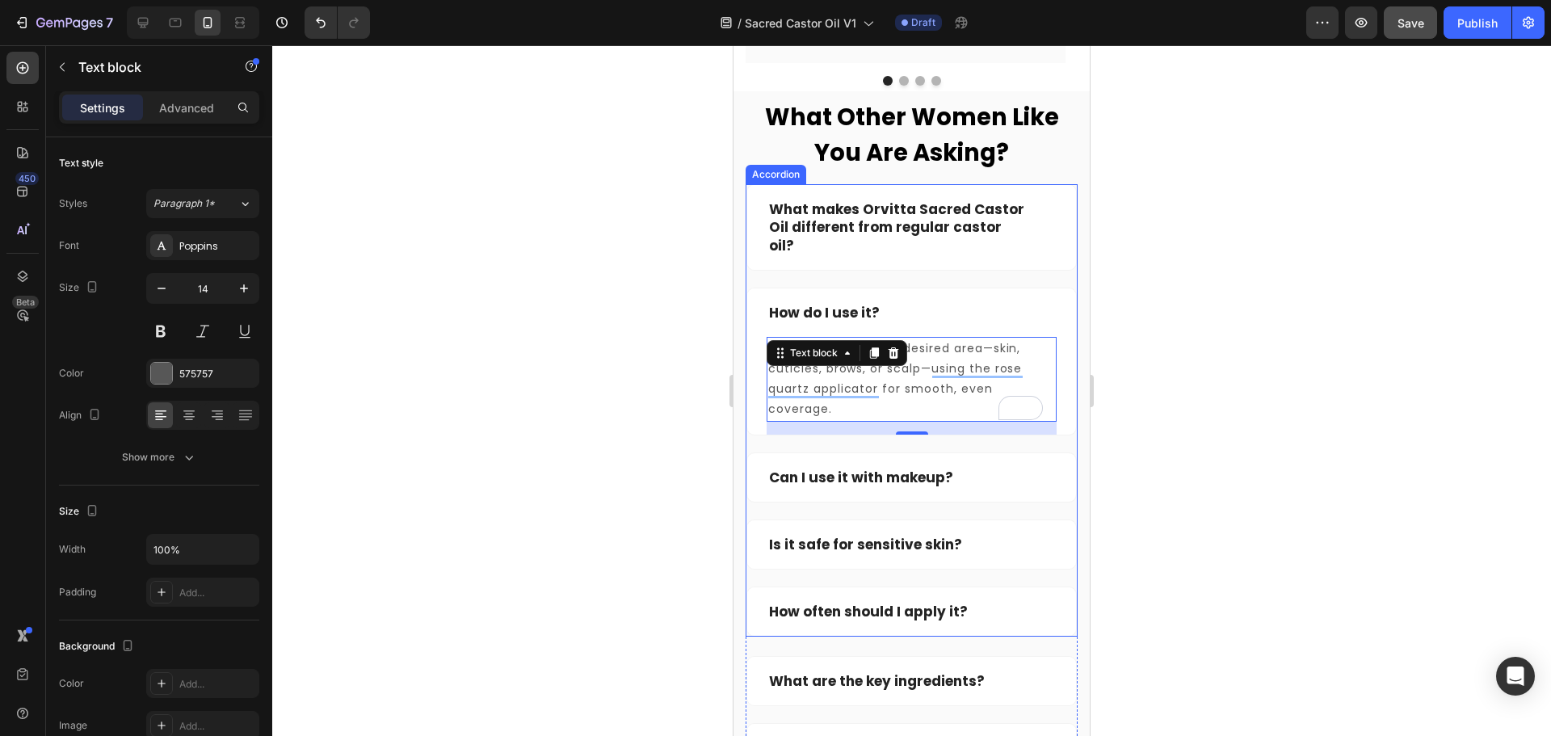
click at [836, 474] on p "Can I use it with makeup?" at bounding box center [861, 478] width 184 height 18
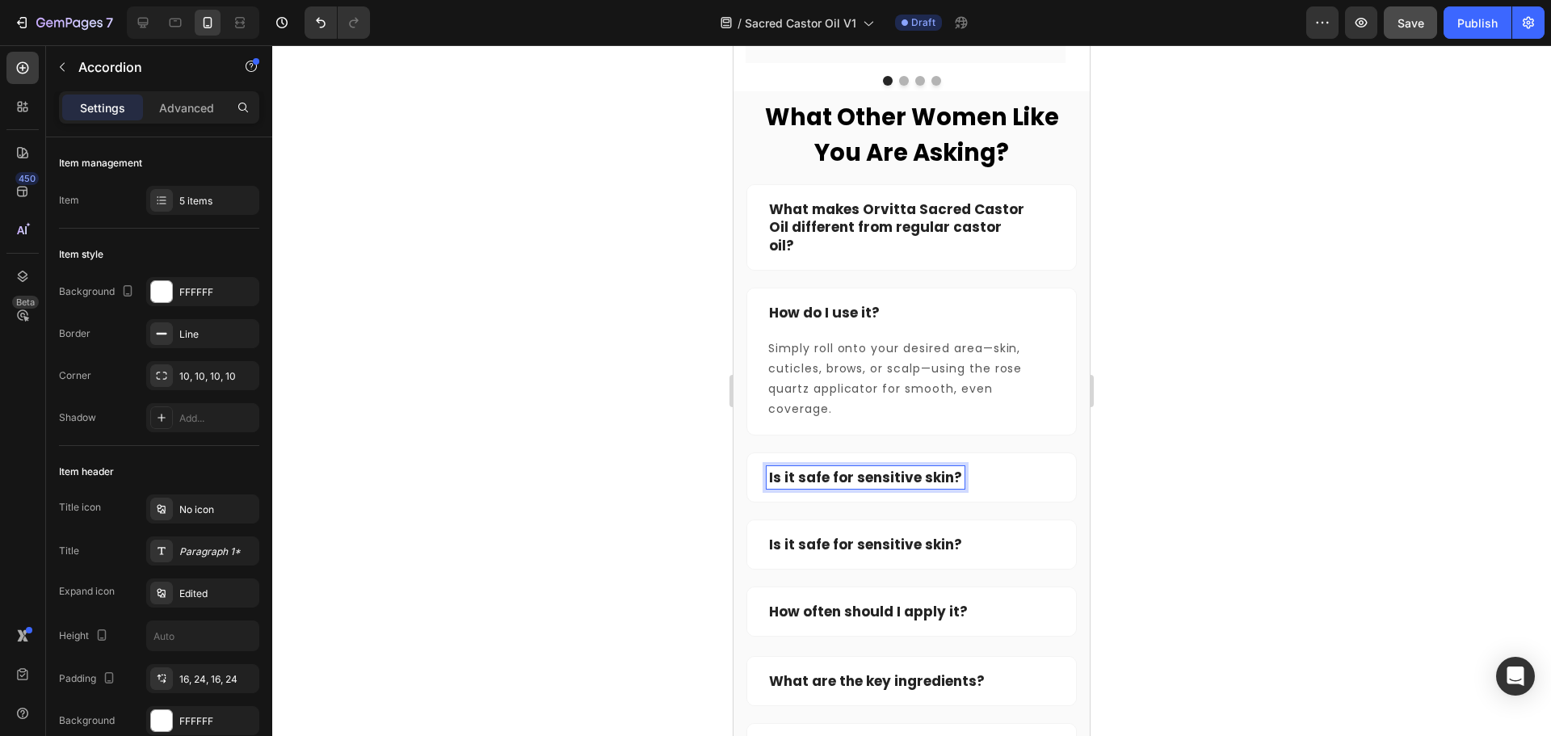
click at [1025, 488] on div "Is it safe for sensitive skin?" at bounding box center [911, 477] width 329 height 48
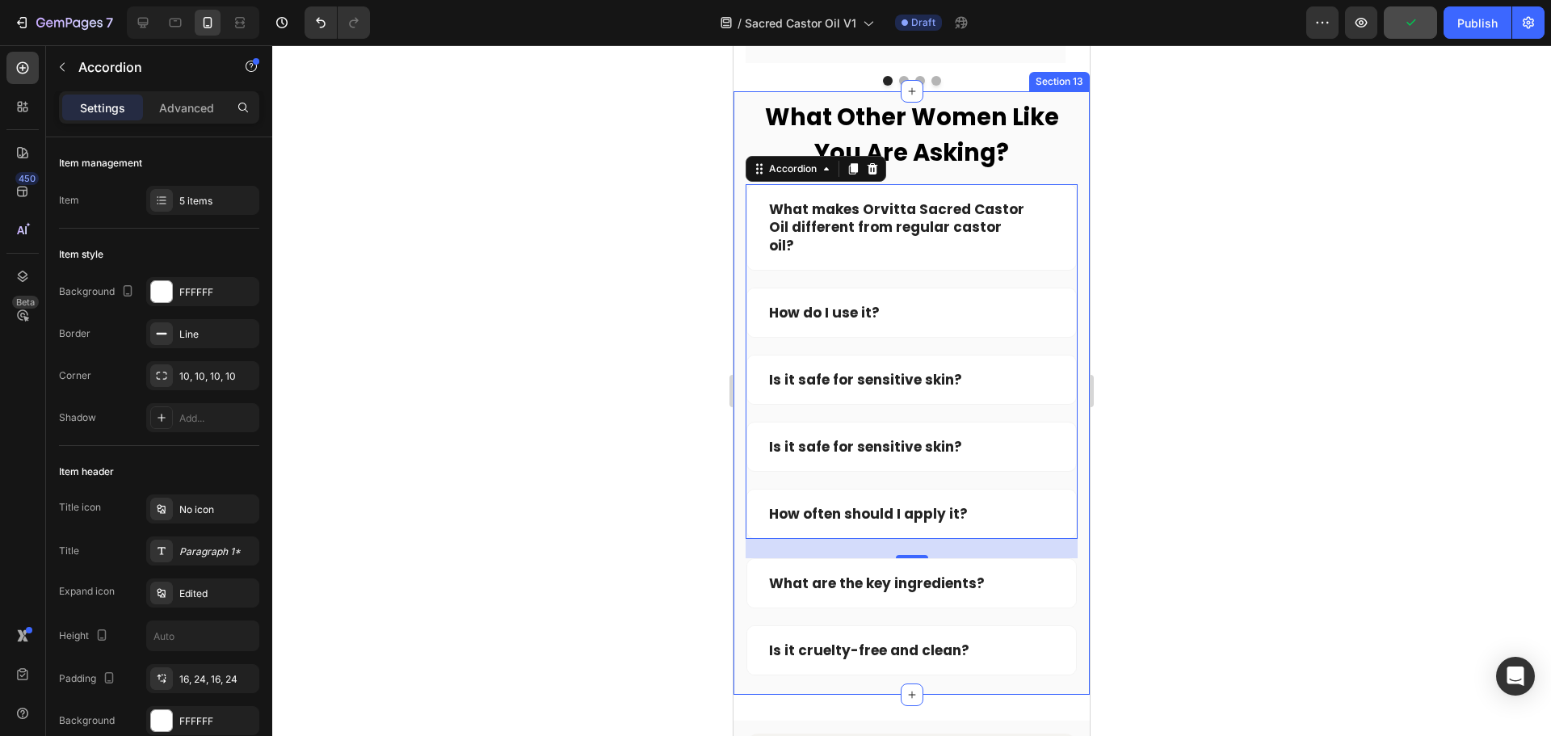
drag, startPoint x: 1074, startPoint y: 452, endPoint x: 1038, endPoint y: 451, distance: 36.4
click at [1074, 452] on div "What Other Women Like You Are Asking? Heading Row What makes Orvitta Sacred Cas…" at bounding box center [911, 392] width 356 height 603
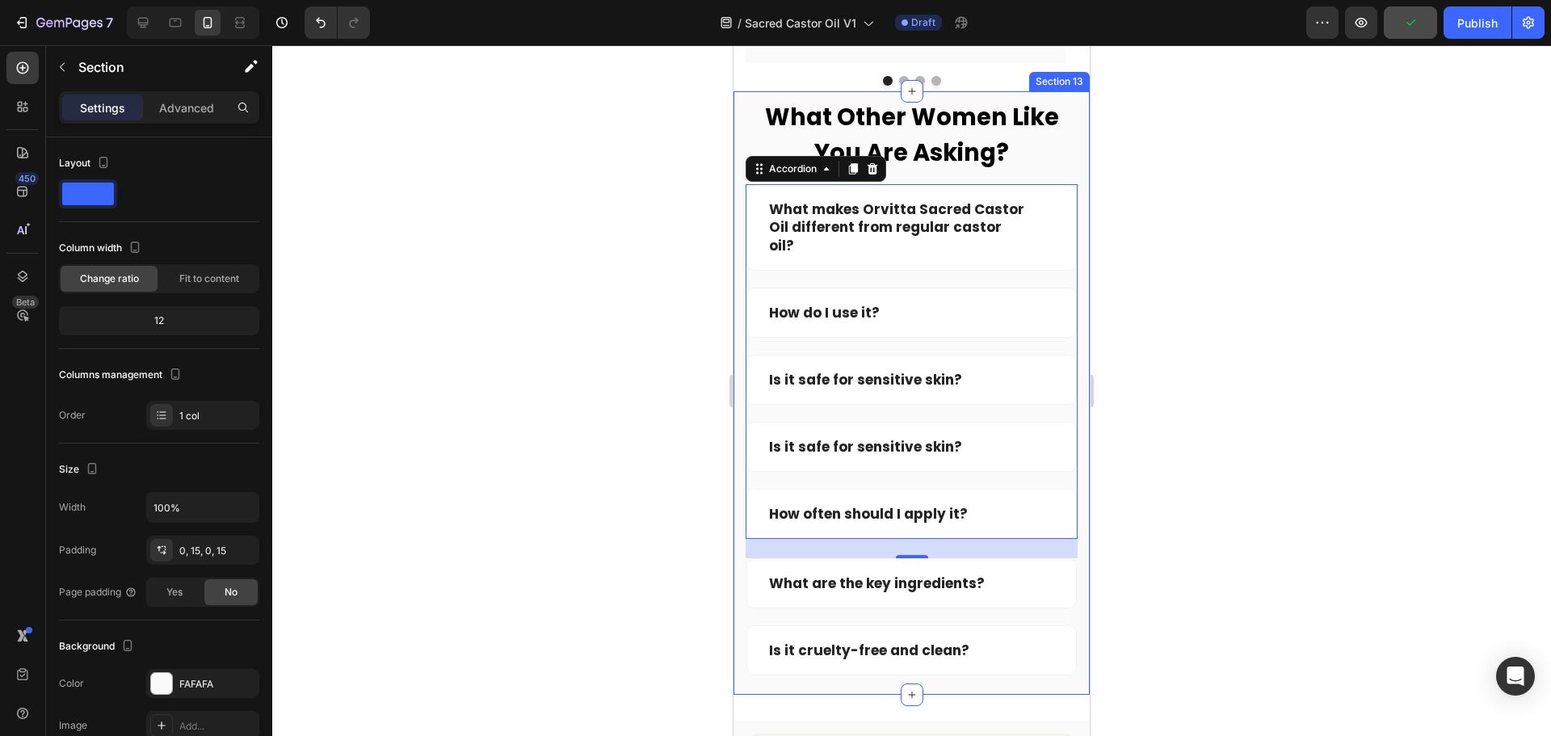
click at [1044, 451] on icon at bounding box center [1050, 446] width 12 height 13
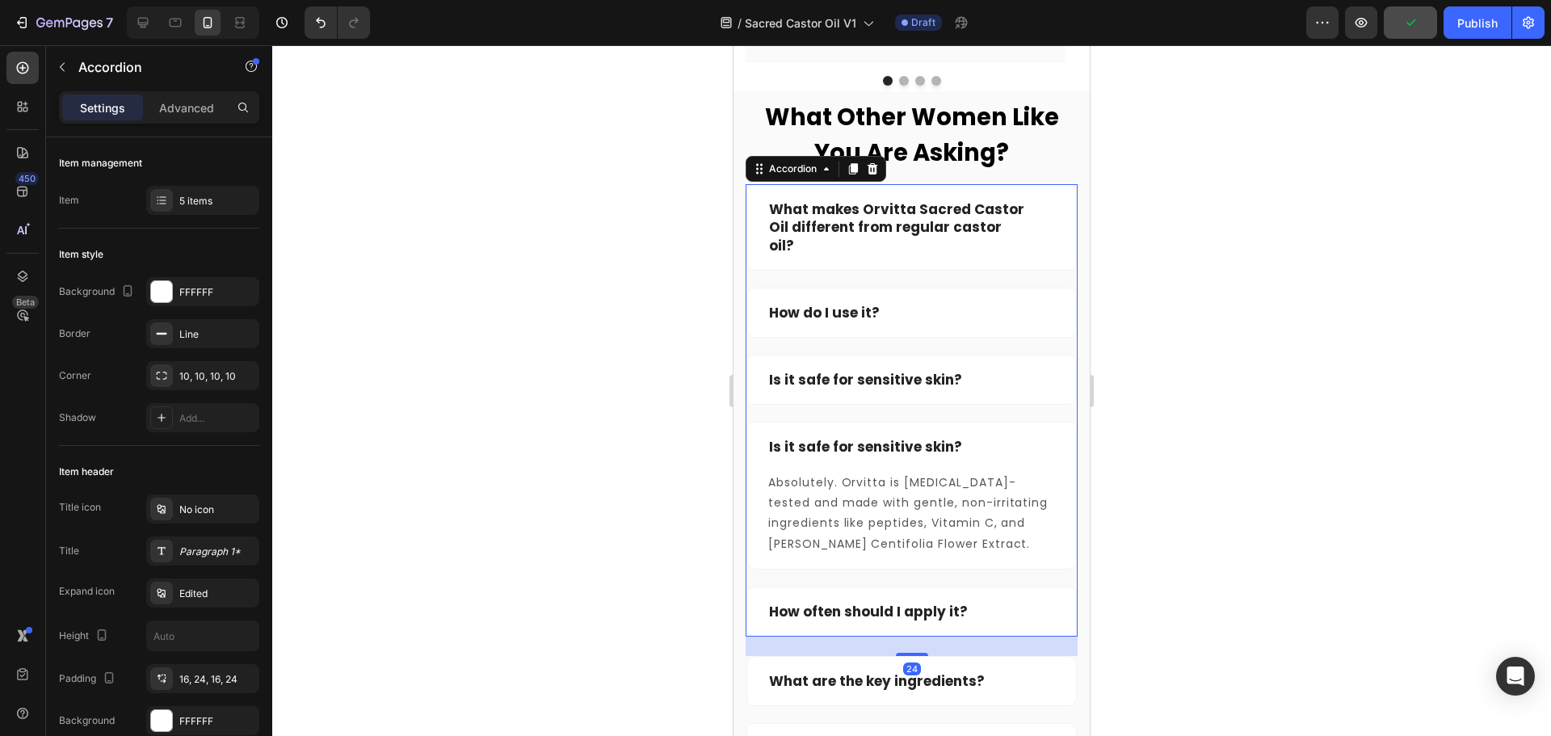
click at [1044, 451] on icon at bounding box center [1050, 446] width 12 height 13
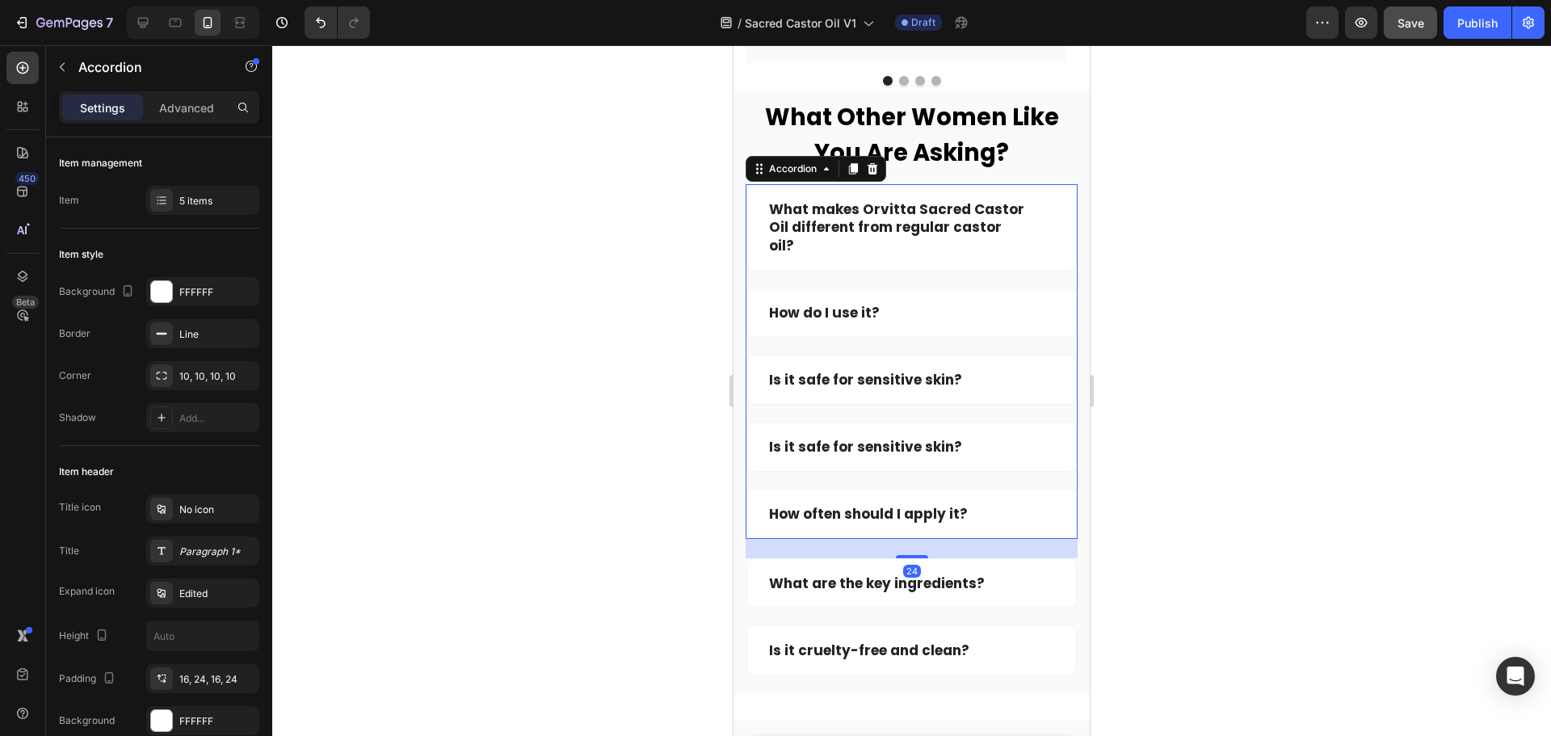
click at [1044, 451] on icon at bounding box center [1050, 446] width 12 height 13
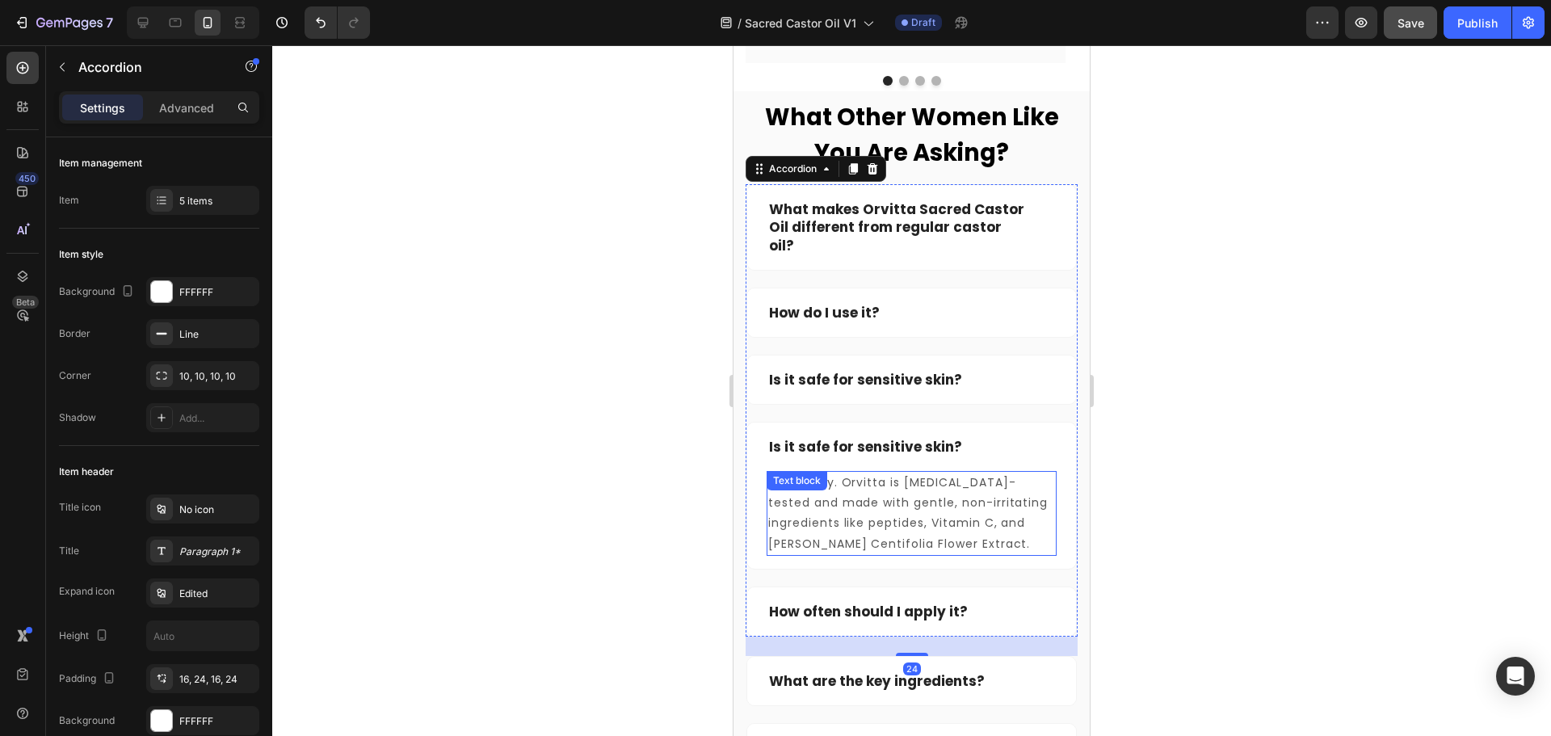
click at [923, 498] on p "Absolutely. Orvitta is dermatologist-tested and made with gentle, non-irritatin…" at bounding box center [911, 514] width 287 height 82
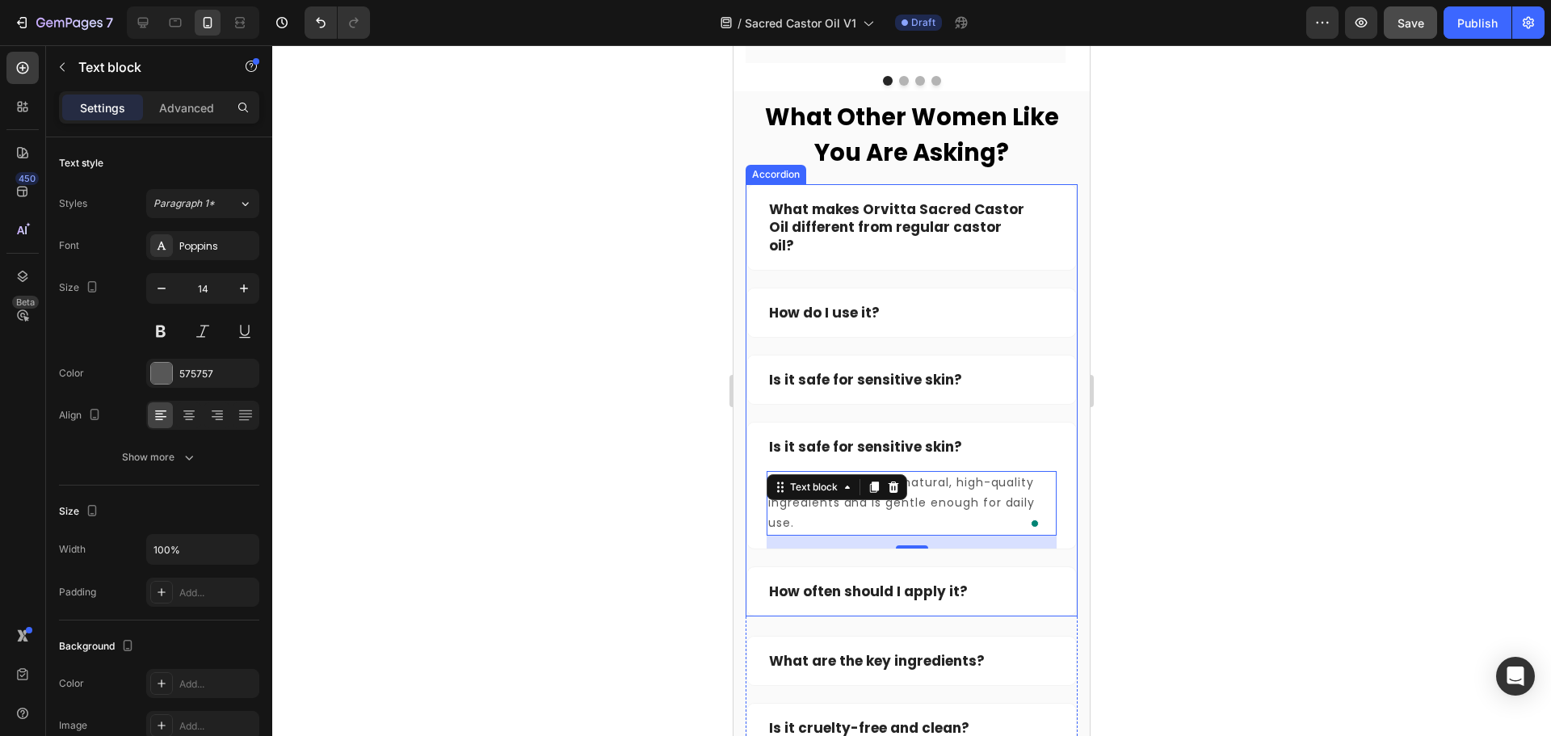
click at [1027, 593] on div "How often should I apply it?" at bounding box center [911, 591] width 329 height 48
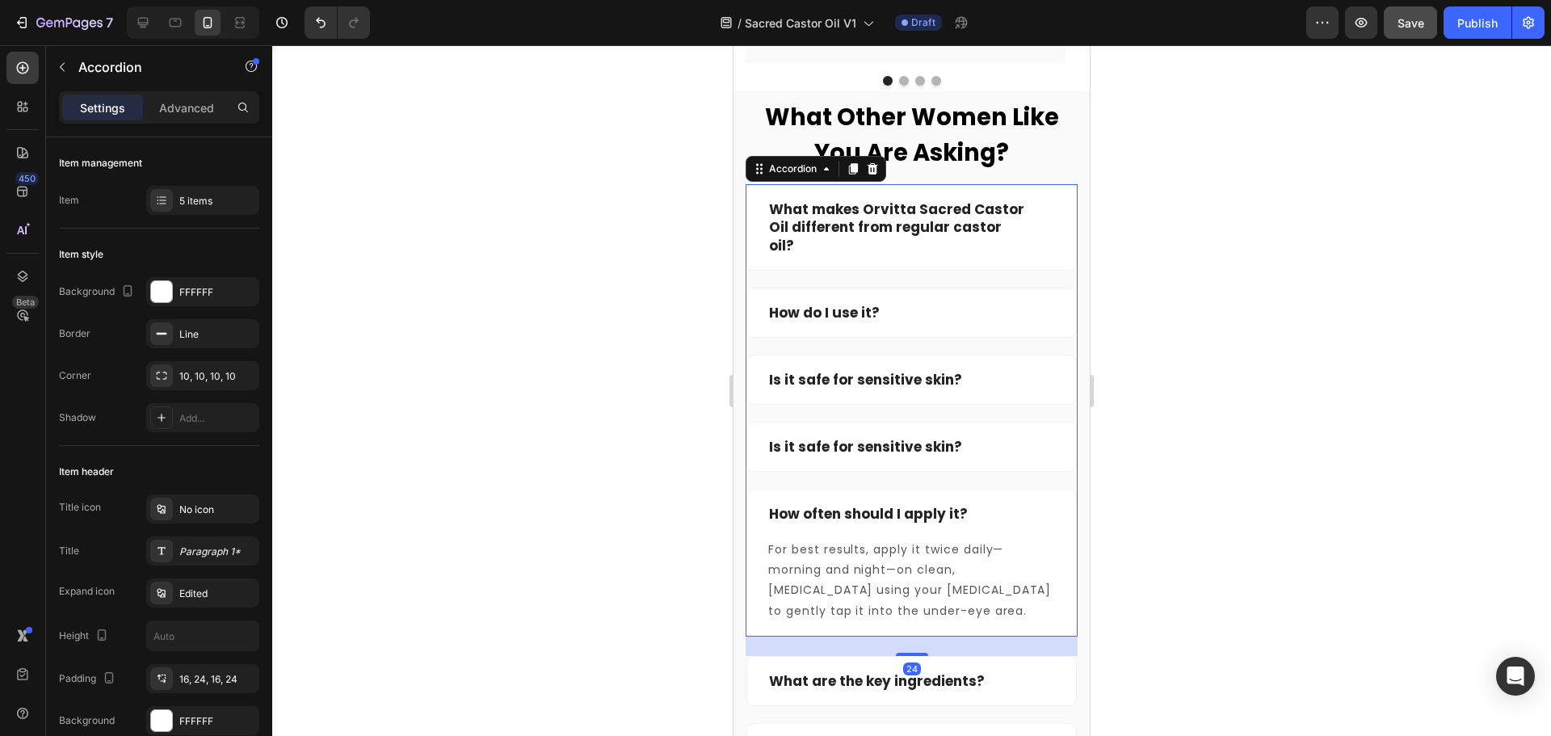
click at [864, 530] on div "How often should I apply it?" at bounding box center [911, 514] width 329 height 48
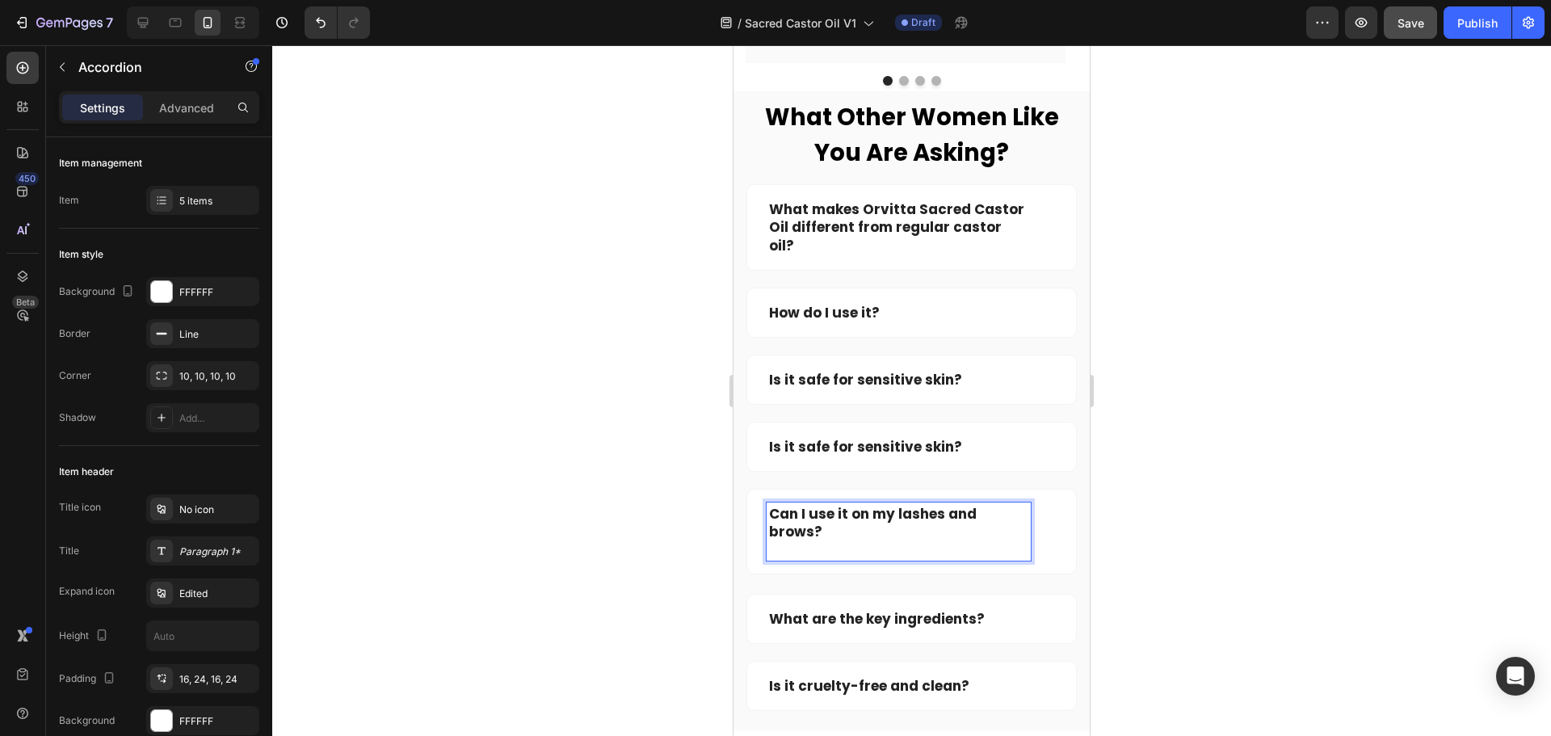
click at [1044, 525] on icon at bounding box center [1050, 531] width 12 height 13
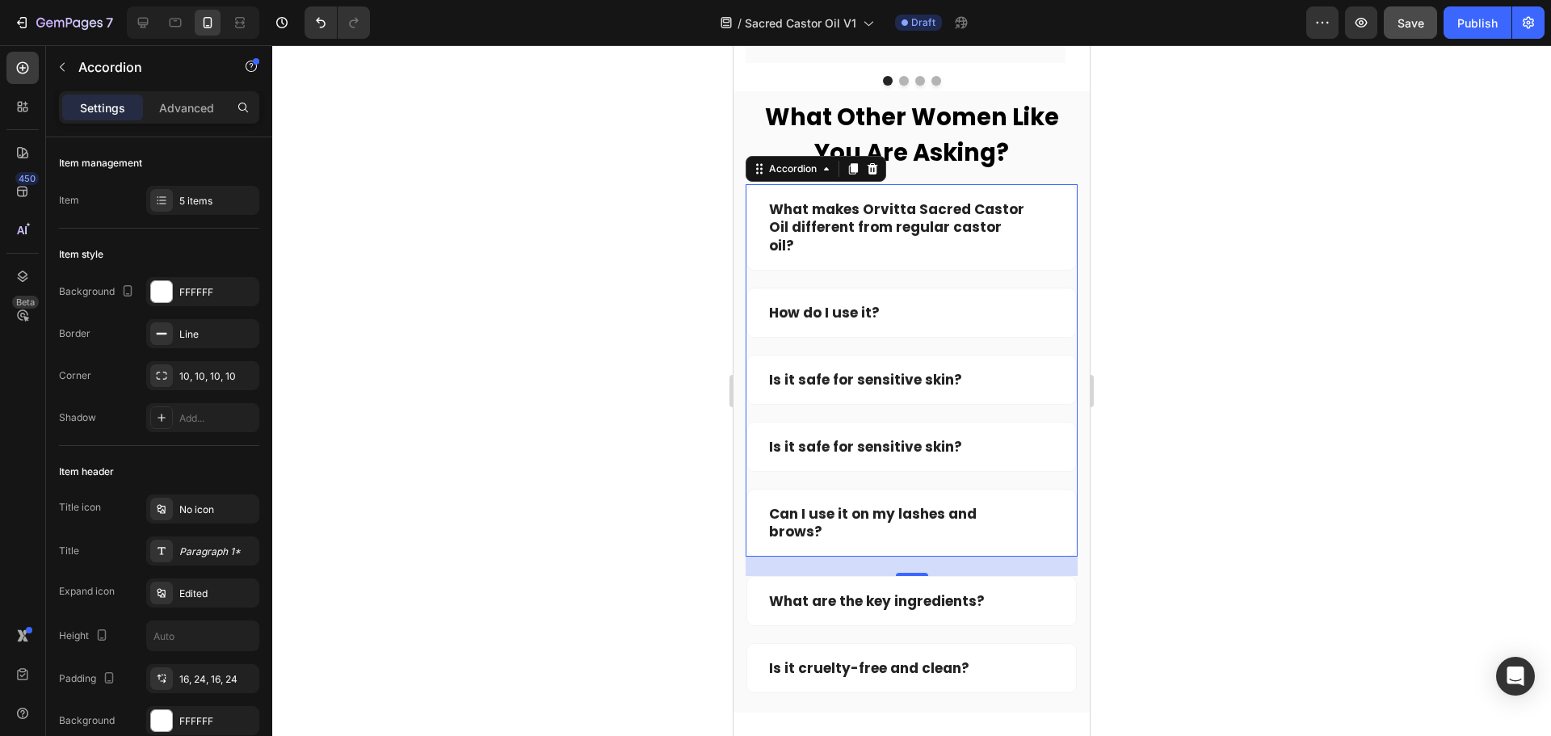
click at [1043, 504] on div "Can I use it on my lashes and brows?" at bounding box center [911, 523] width 329 height 66
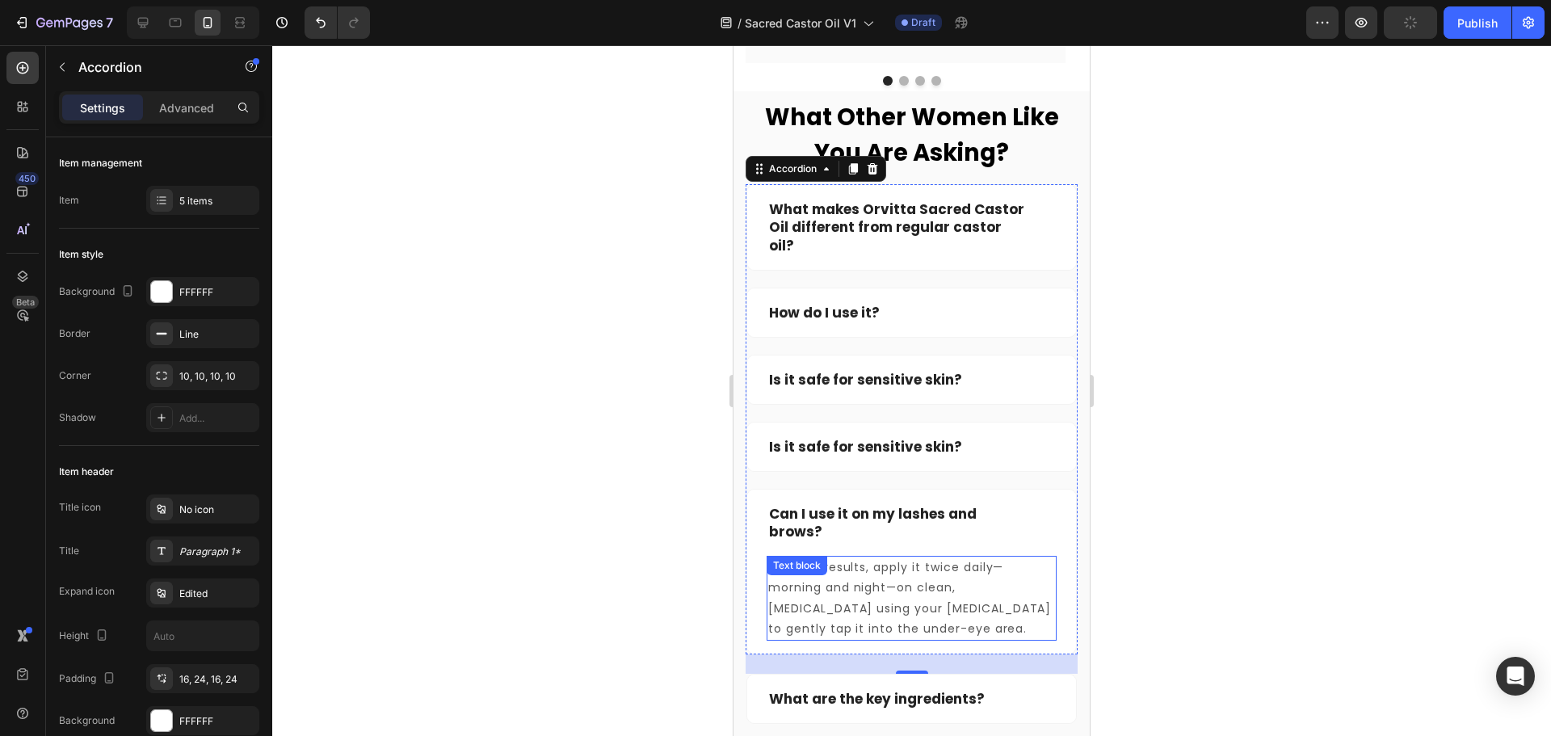
click at [922, 575] on p "For best results, apply it twice daily—morning and night—on clean, dry skin usi…" at bounding box center [911, 598] width 287 height 82
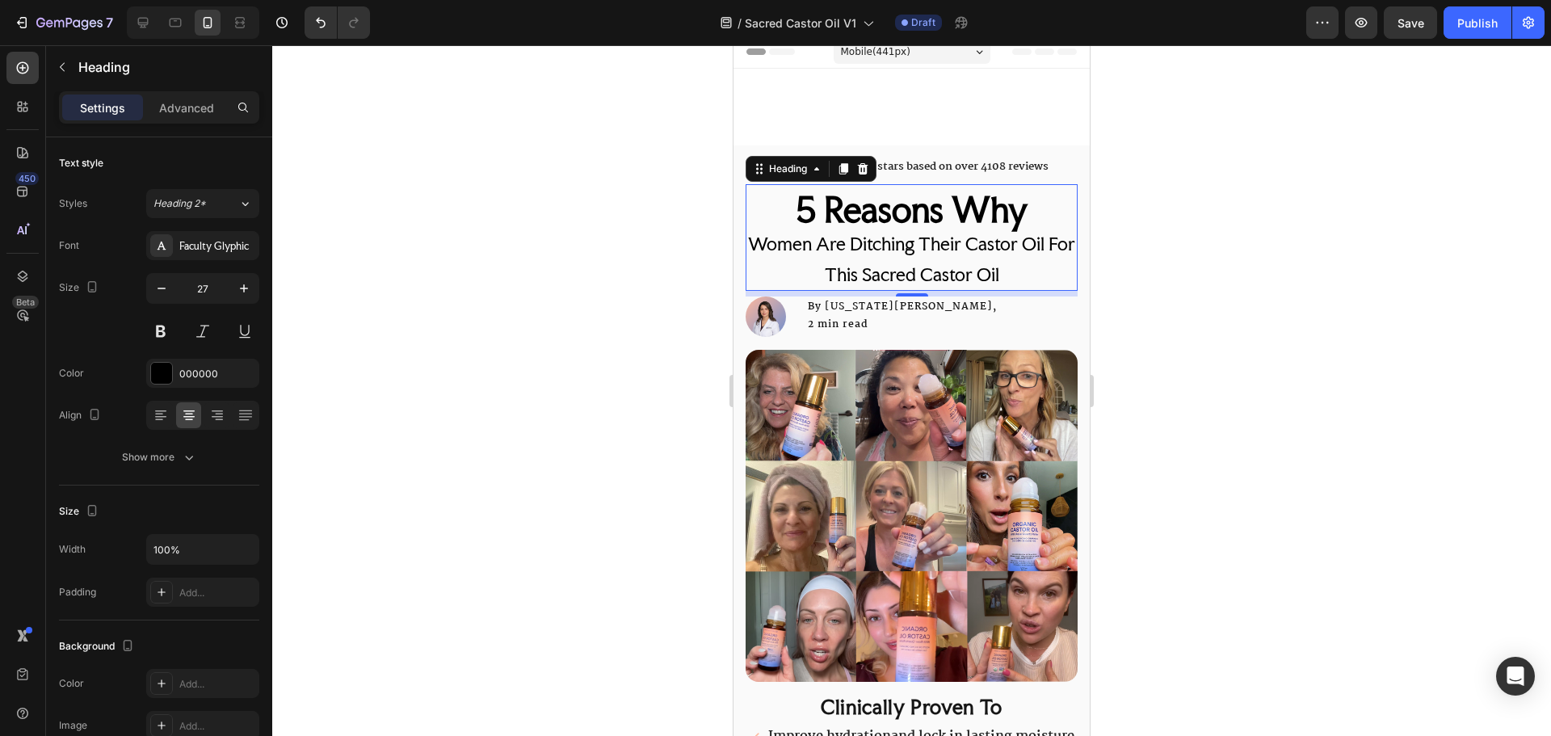
scroll to position [604, 0]
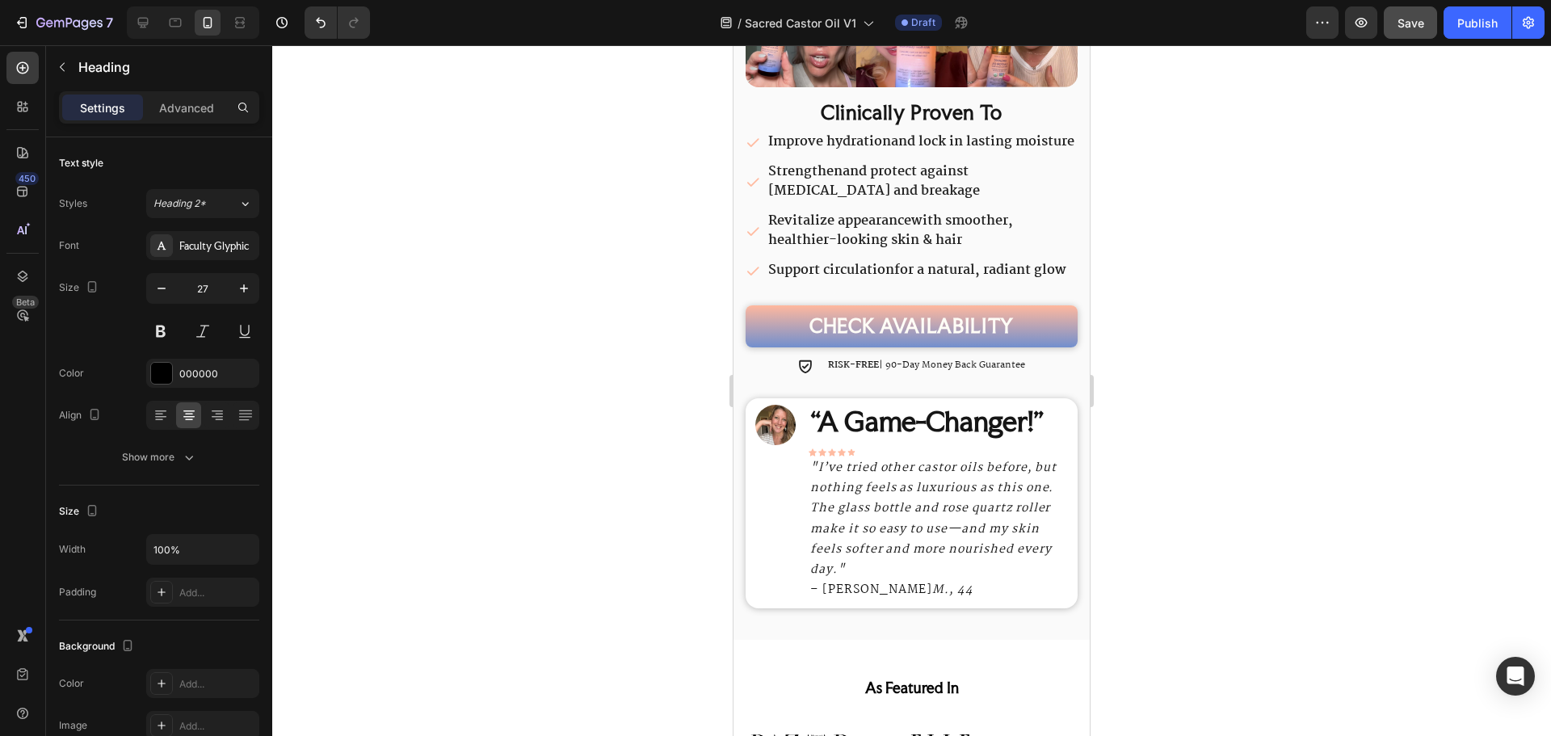
click at [1405, 22] on span "Save" at bounding box center [1410, 23] width 27 height 14
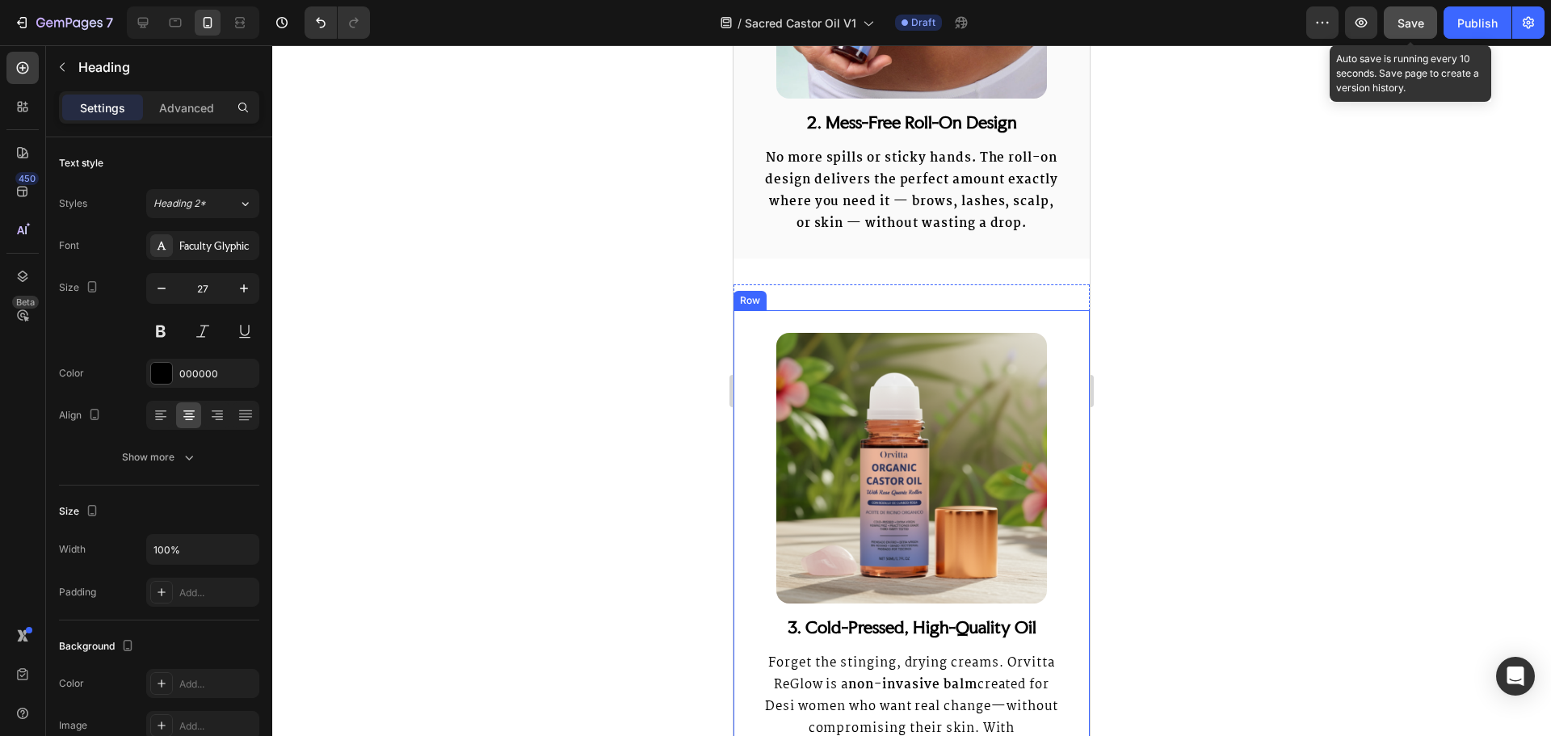
scroll to position [2100, 0]
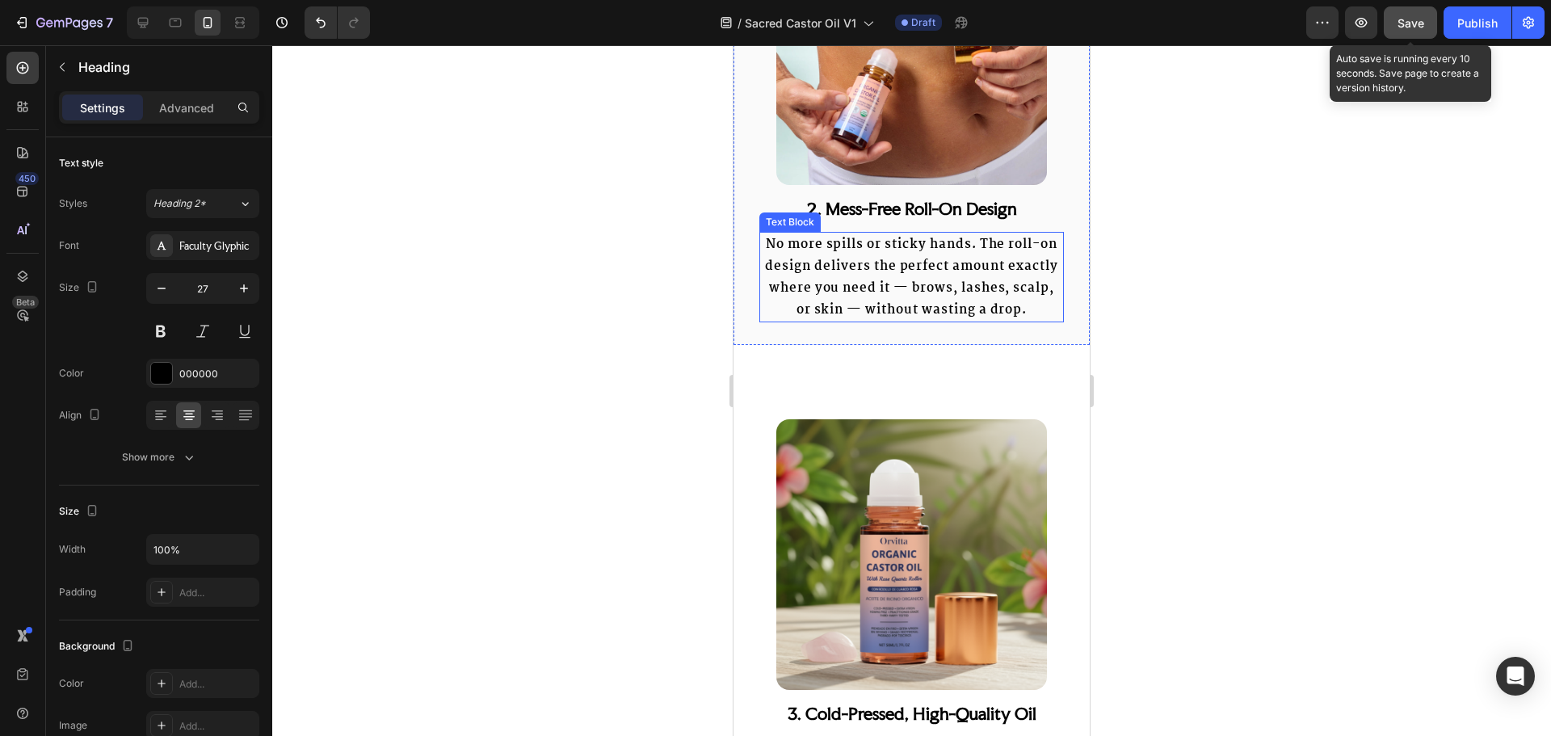
click at [916, 312] on strong "No more spills or sticky hands. The roll-on design delivers the perfect amount …" at bounding box center [911, 277] width 292 height 86
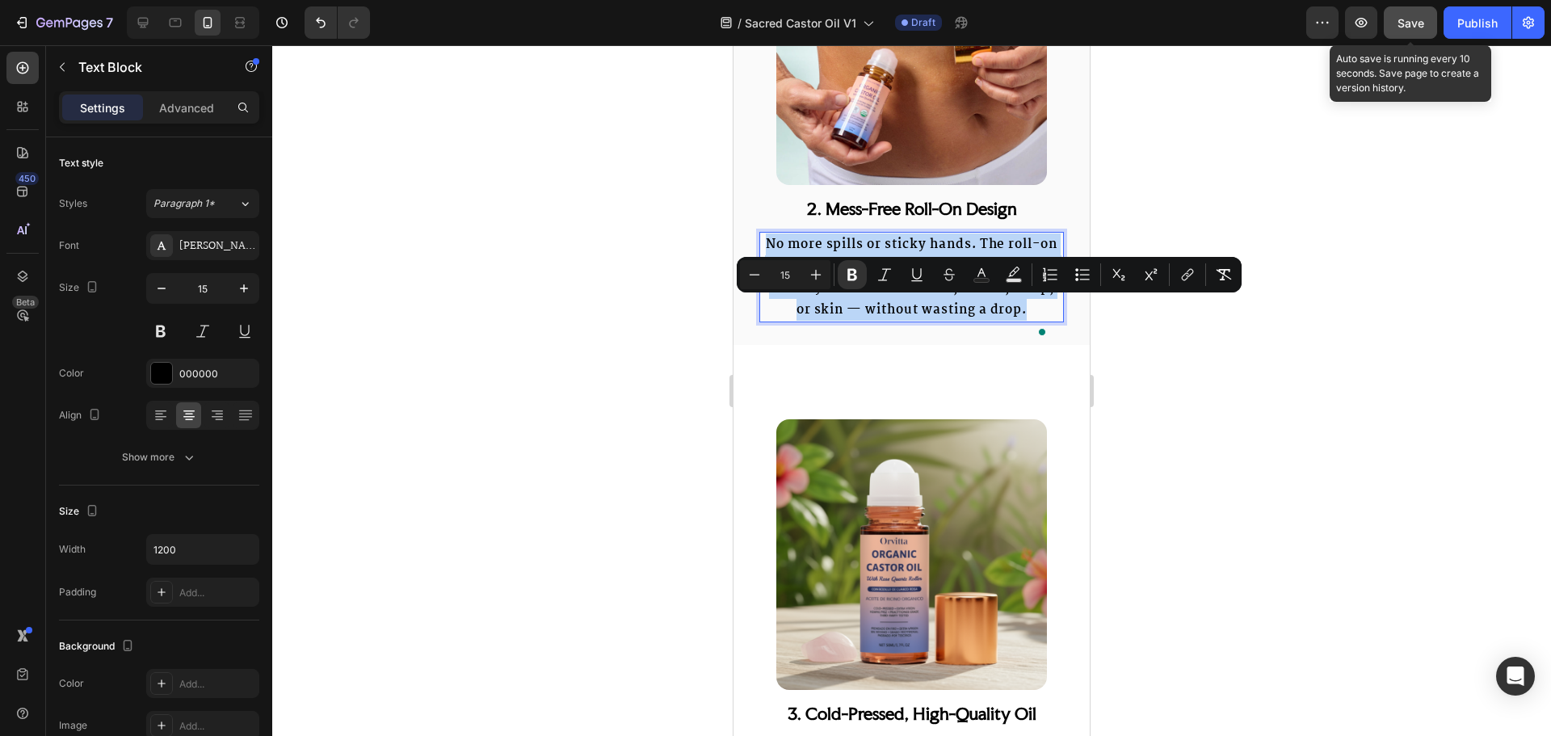
click at [916, 312] on strong "No more spills or sticky hands. The roll-on design delivers the perfect amount …" at bounding box center [911, 277] width 292 height 86
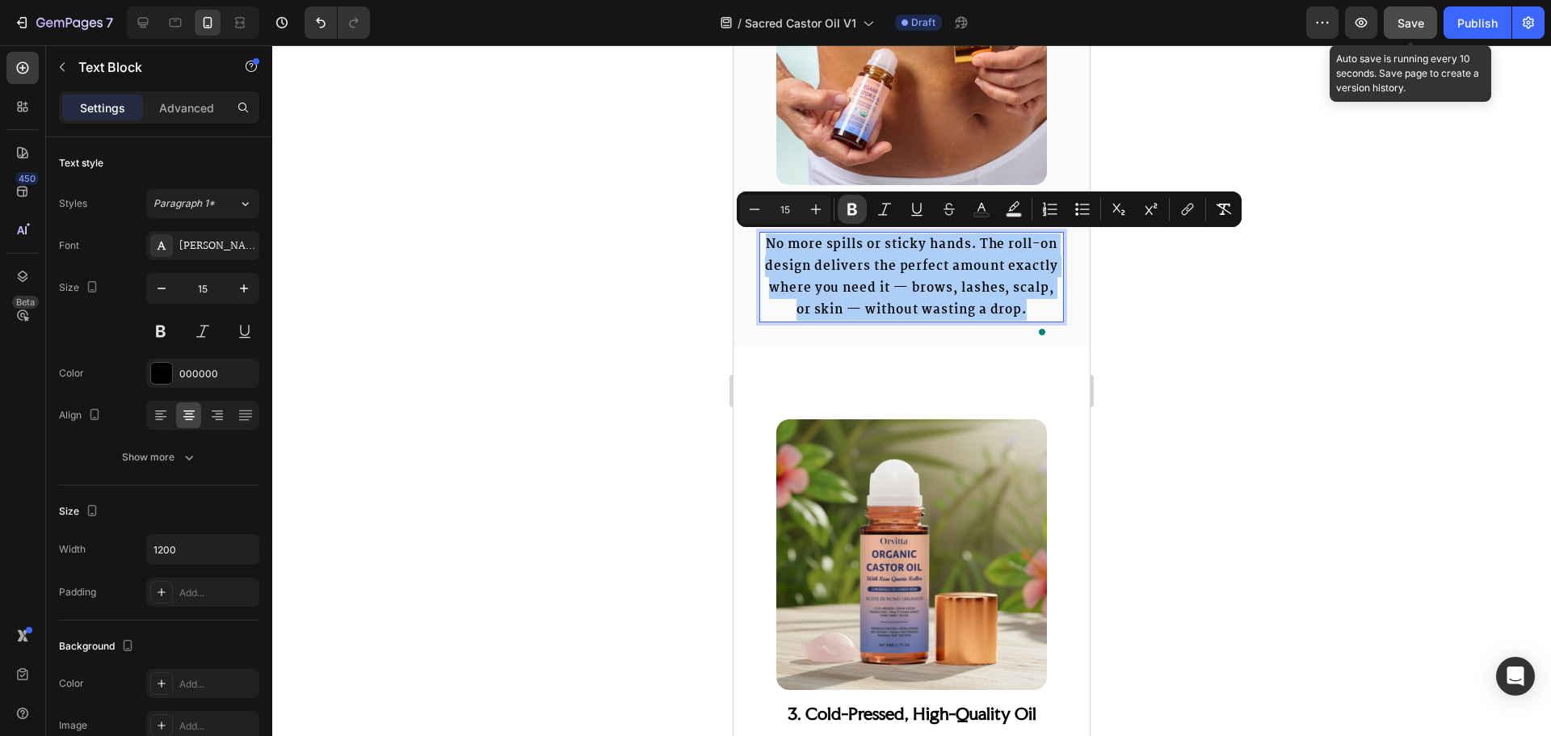
click at [855, 212] on icon "Editor contextual toolbar" at bounding box center [852, 210] width 10 height 12
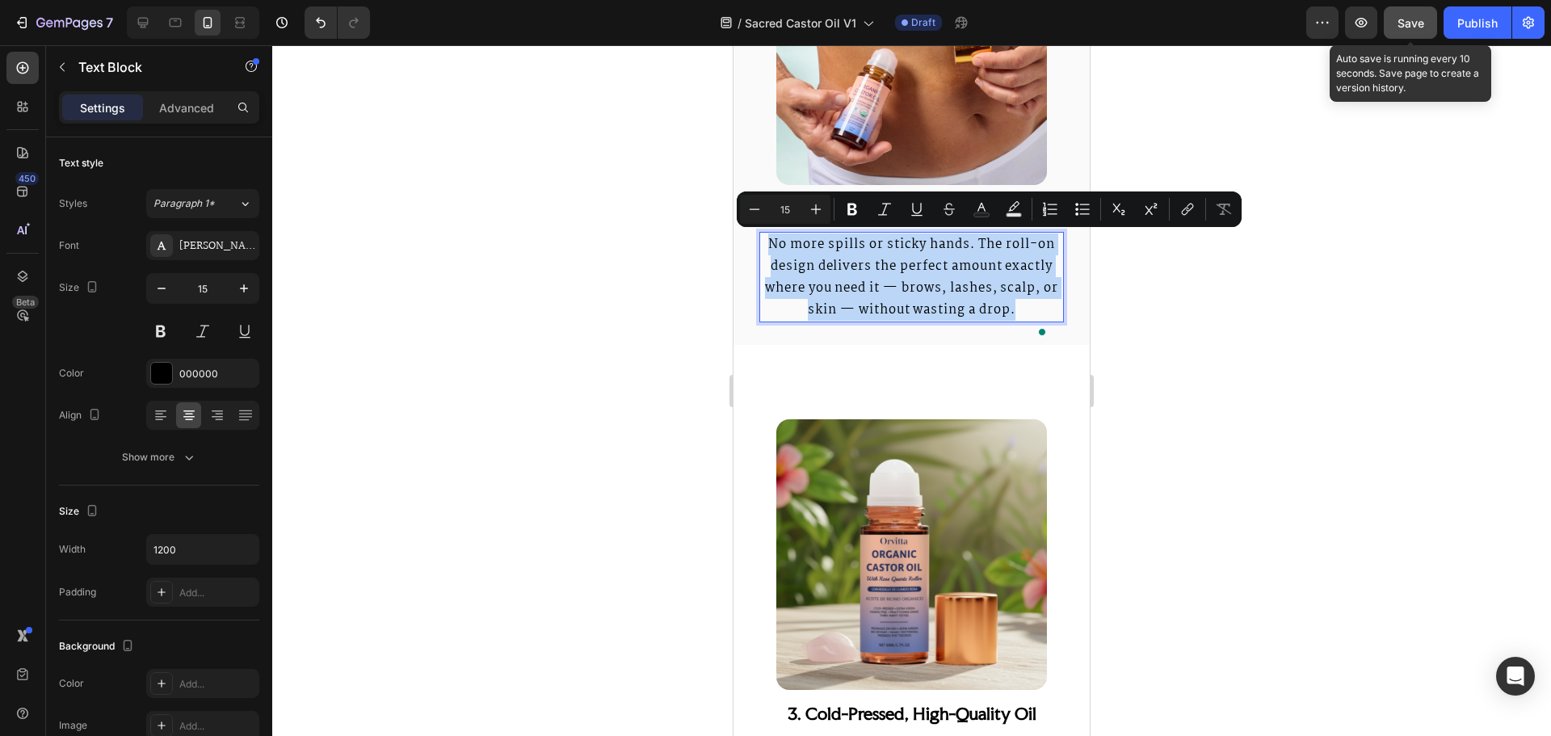
click at [1029, 396] on div "Image 3. Cold-Pressed, High-Quality Oil Heading Forget the stinging, drying cre…" at bounding box center [911, 667] width 356 height 592
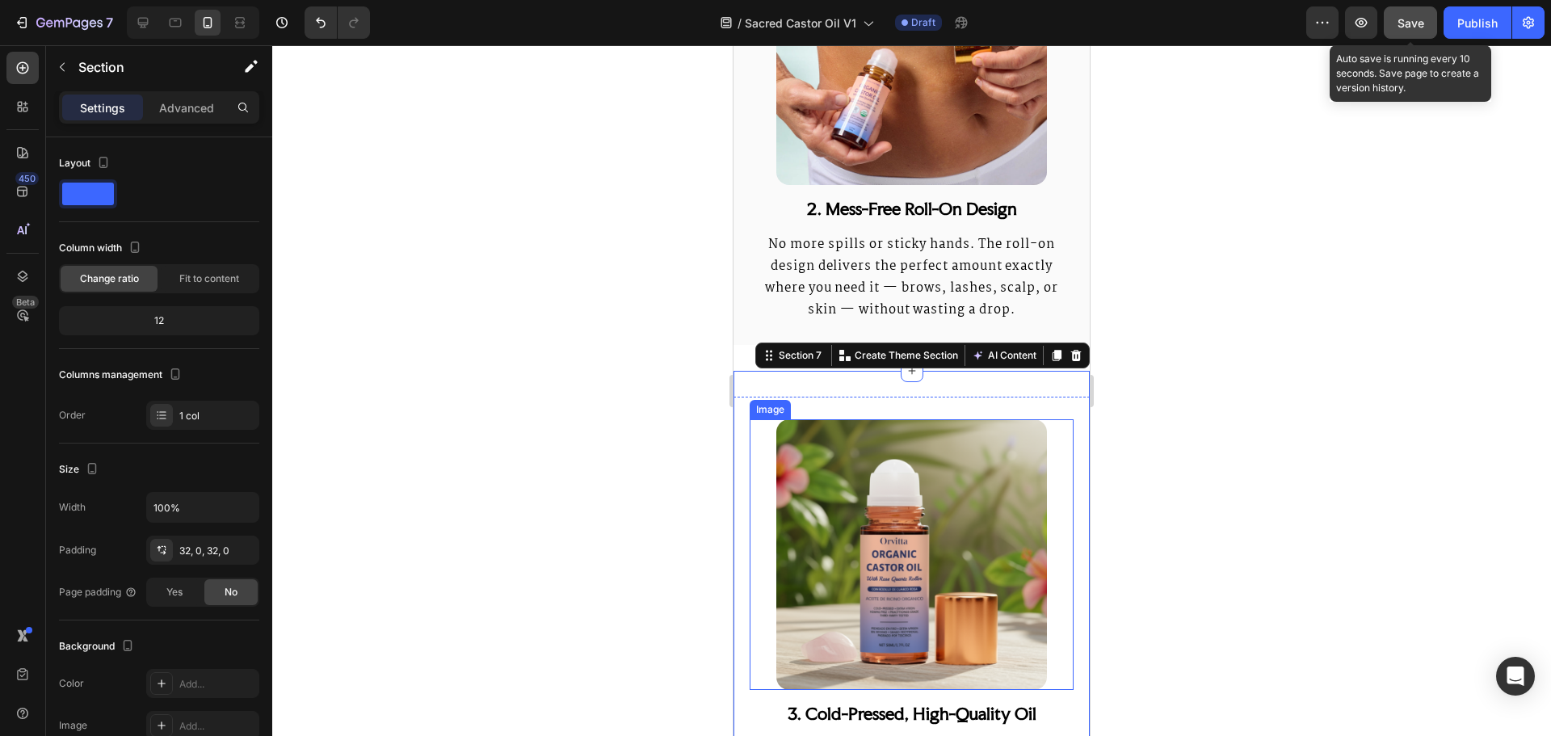
scroll to position [2585, 0]
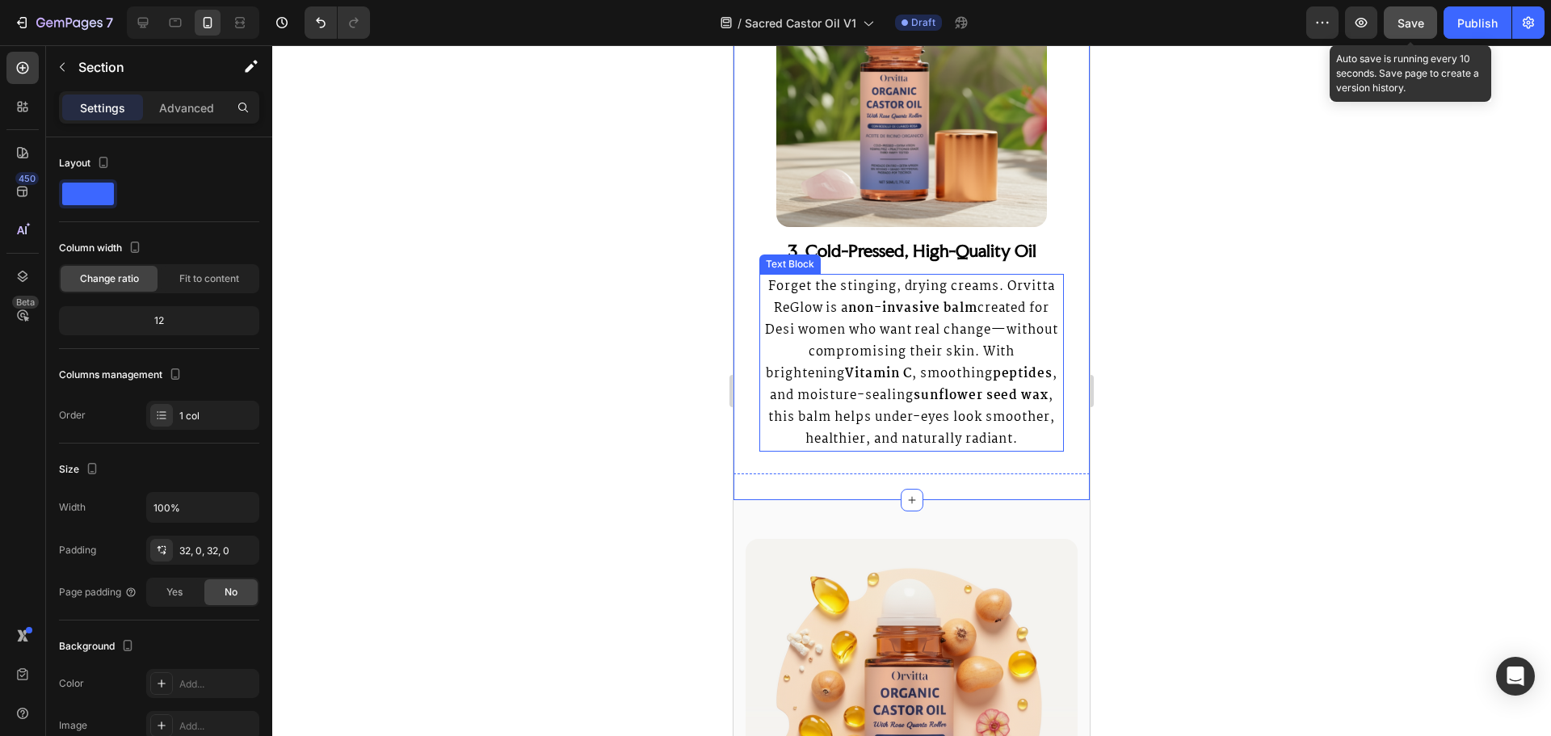
click at [858, 334] on p "Forget the stinging, drying creams. [PERSON_NAME] is a non-invasive balm create…" at bounding box center [911, 362] width 301 height 174
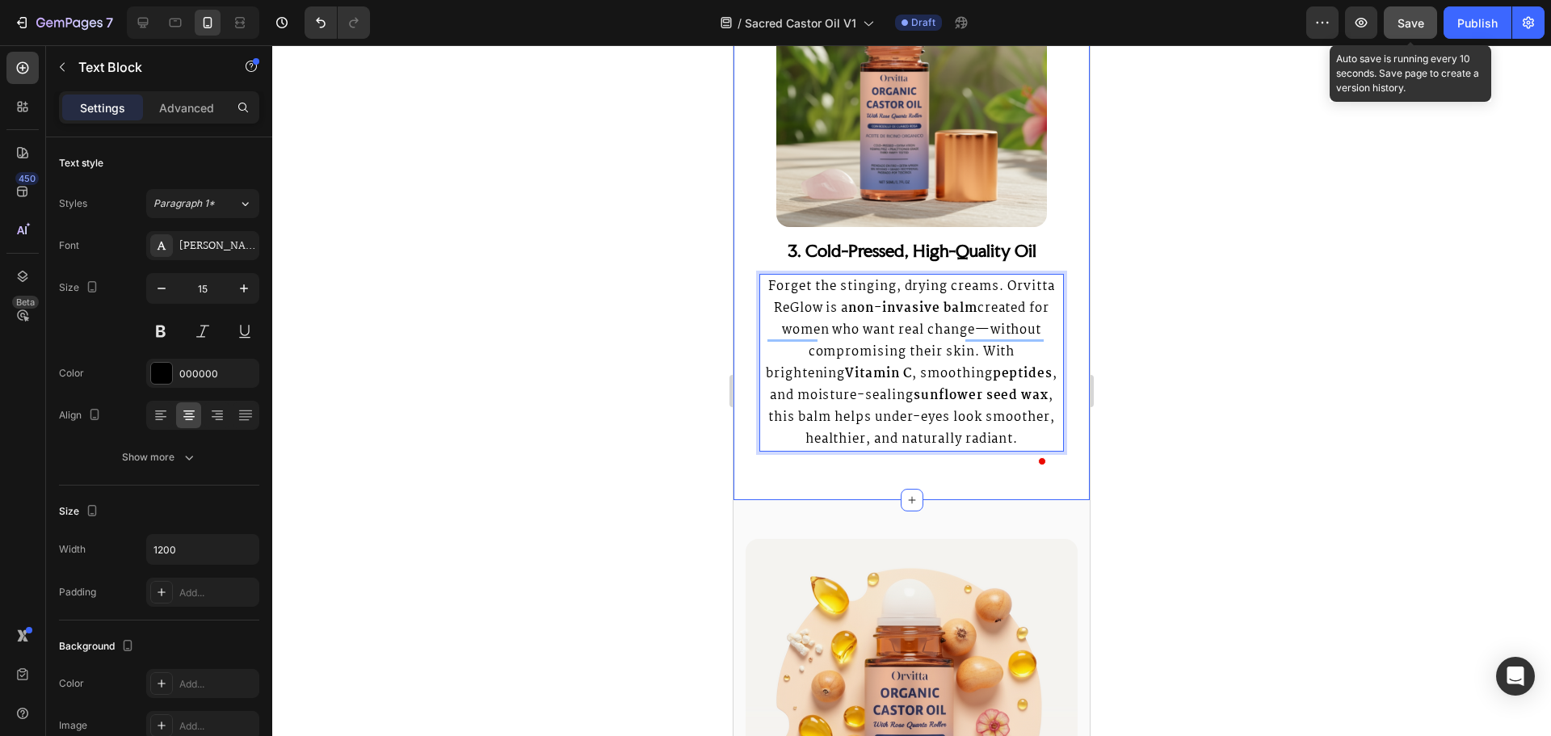
click at [1029, 500] on div "Image 3. Cold-Pressed, High-Quality Oil Heading Forget the stinging, drying cre…" at bounding box center [911, 204] width 356 height 592
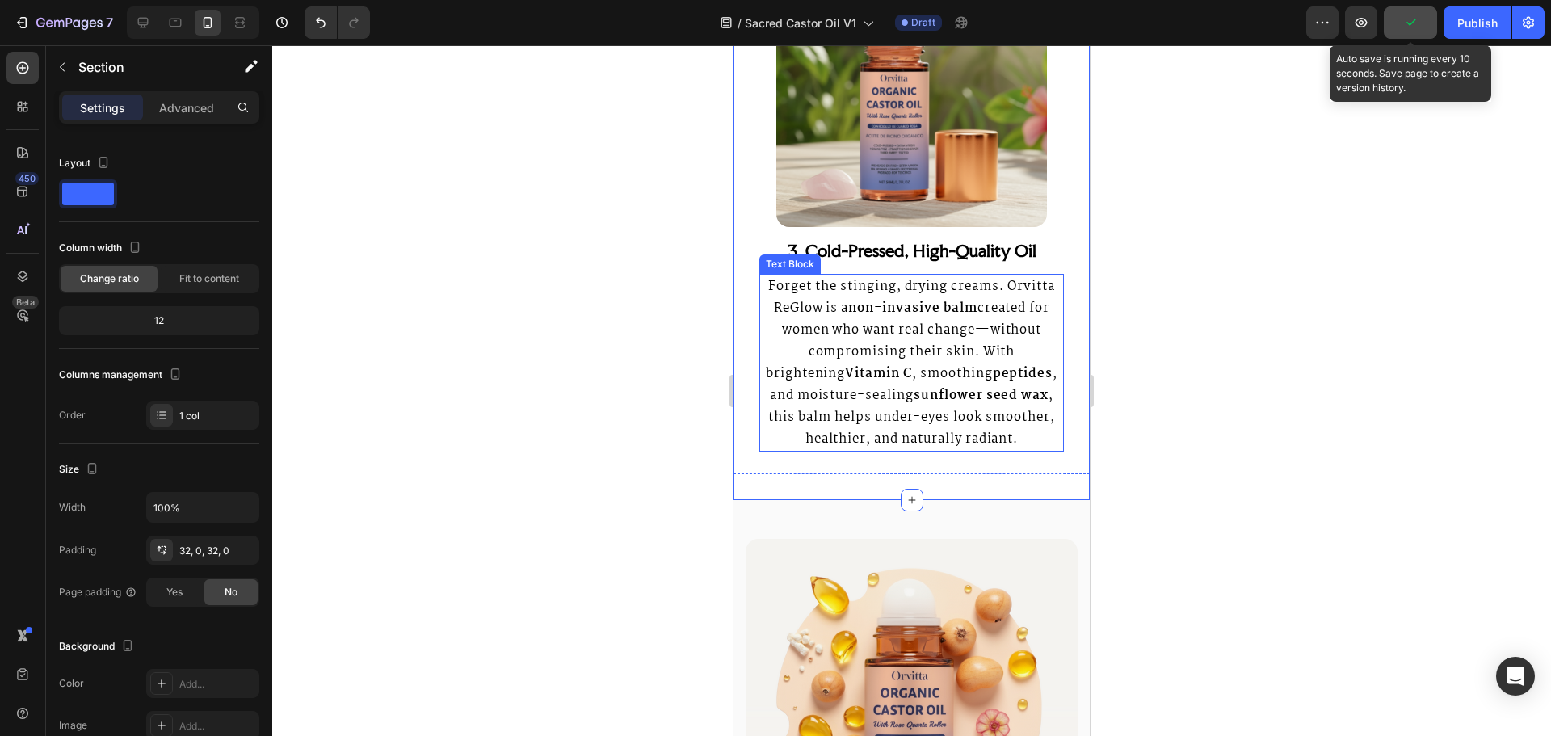
click at [885, 443] on p "Forget the stinging, drying creams. [PERSON_NAME] is a non-invasive balm create…" at bounding box center [911, 362] width 301 height 174
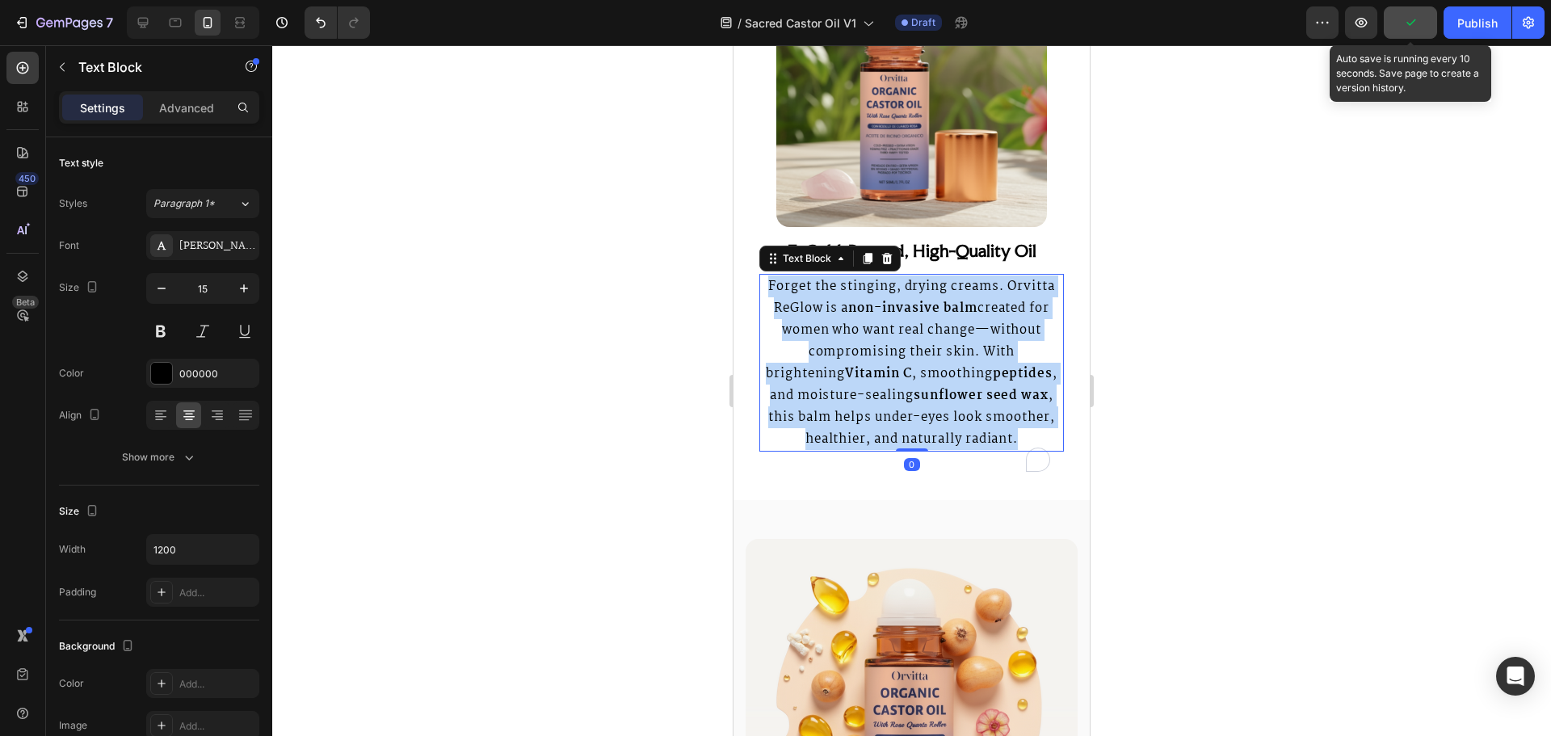
click at [885, 443] on p "Forget the stinging, drying creams. [PERSON_NAME] is a non-invasive balm create…" at bounding box center [911, 362] width 301 height 174
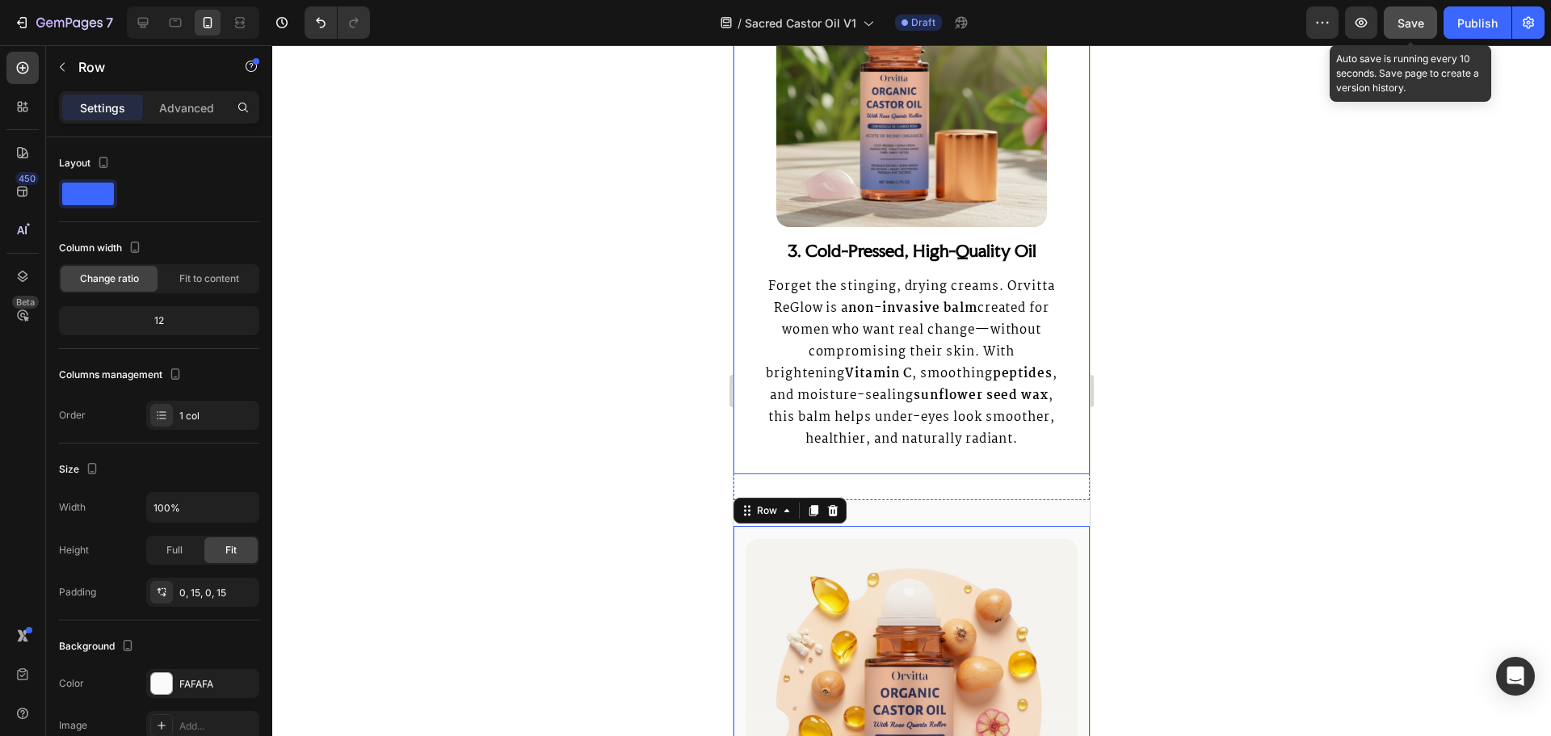
click at [873, 412] on p "Forget the stinging, drying creams. [PERSON_NAME] is a non-invasive balm create…" at bounding box center [911, 362] width 301 height 174
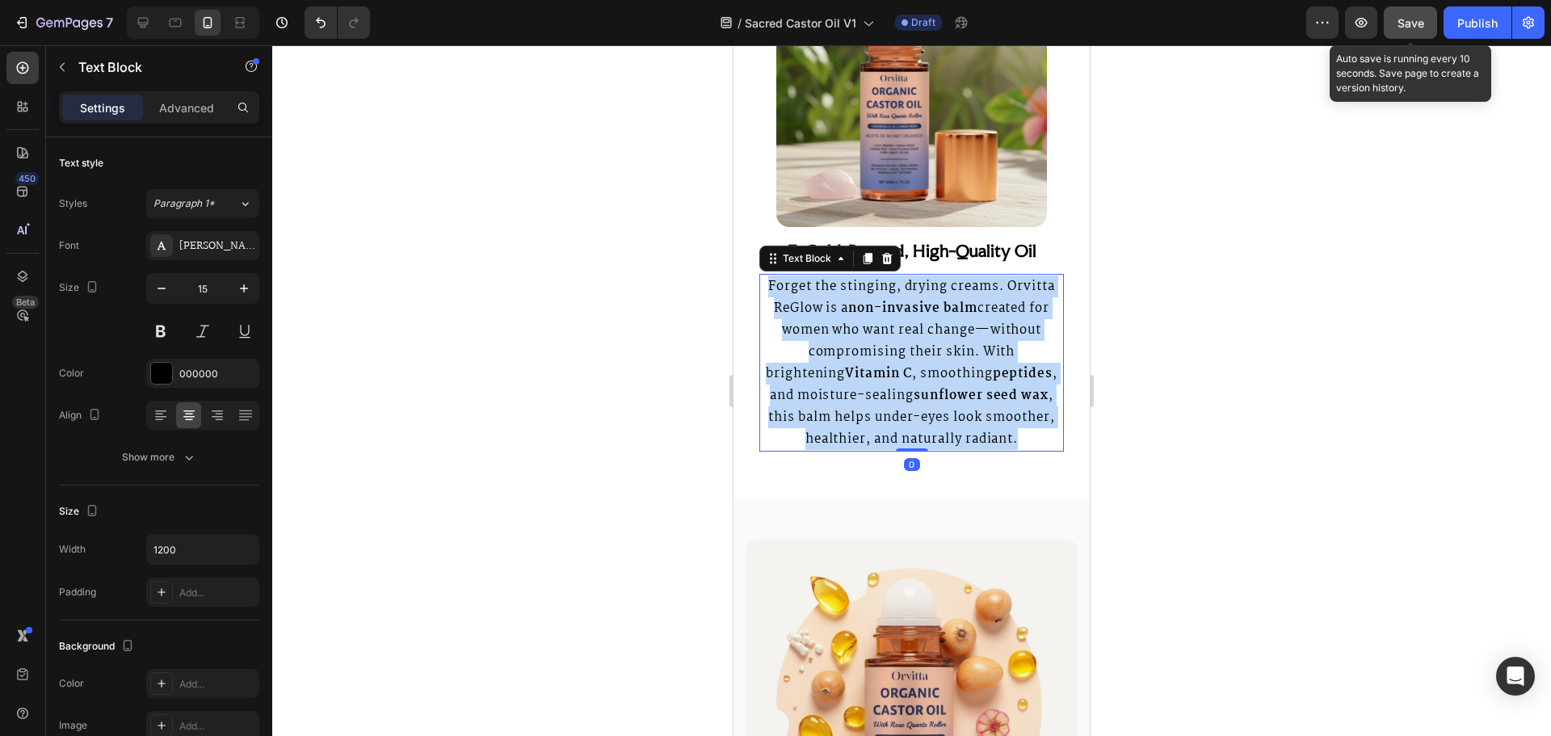
click at [873, 412] on p "Forget the stinging, drying creams. [PERSON_NAME] is a non-invasive balm create…" at bounding box center [911, 362] width 301 height 174
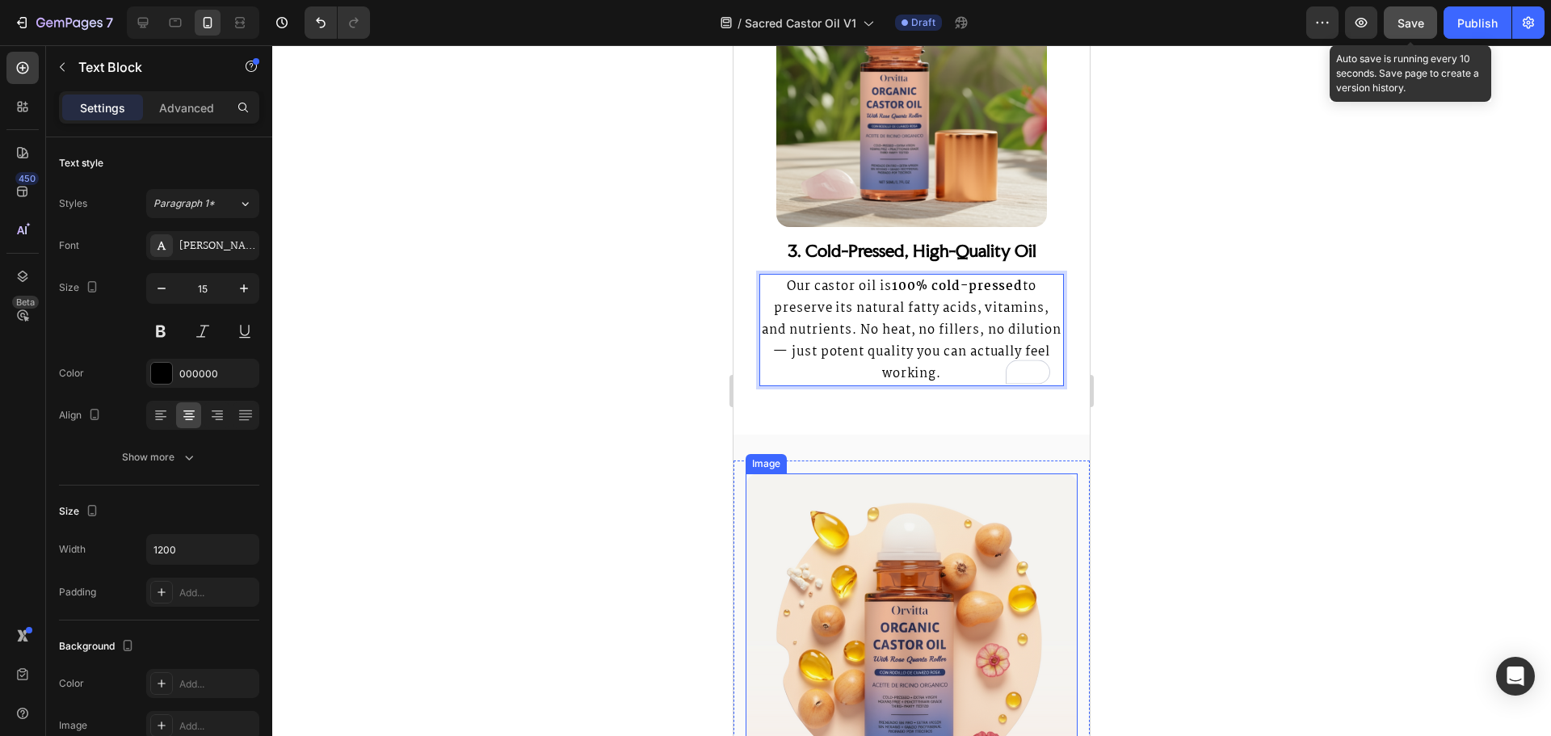
click at [1046, 502] on img at bounding box center [912, 639] width 332 height 332
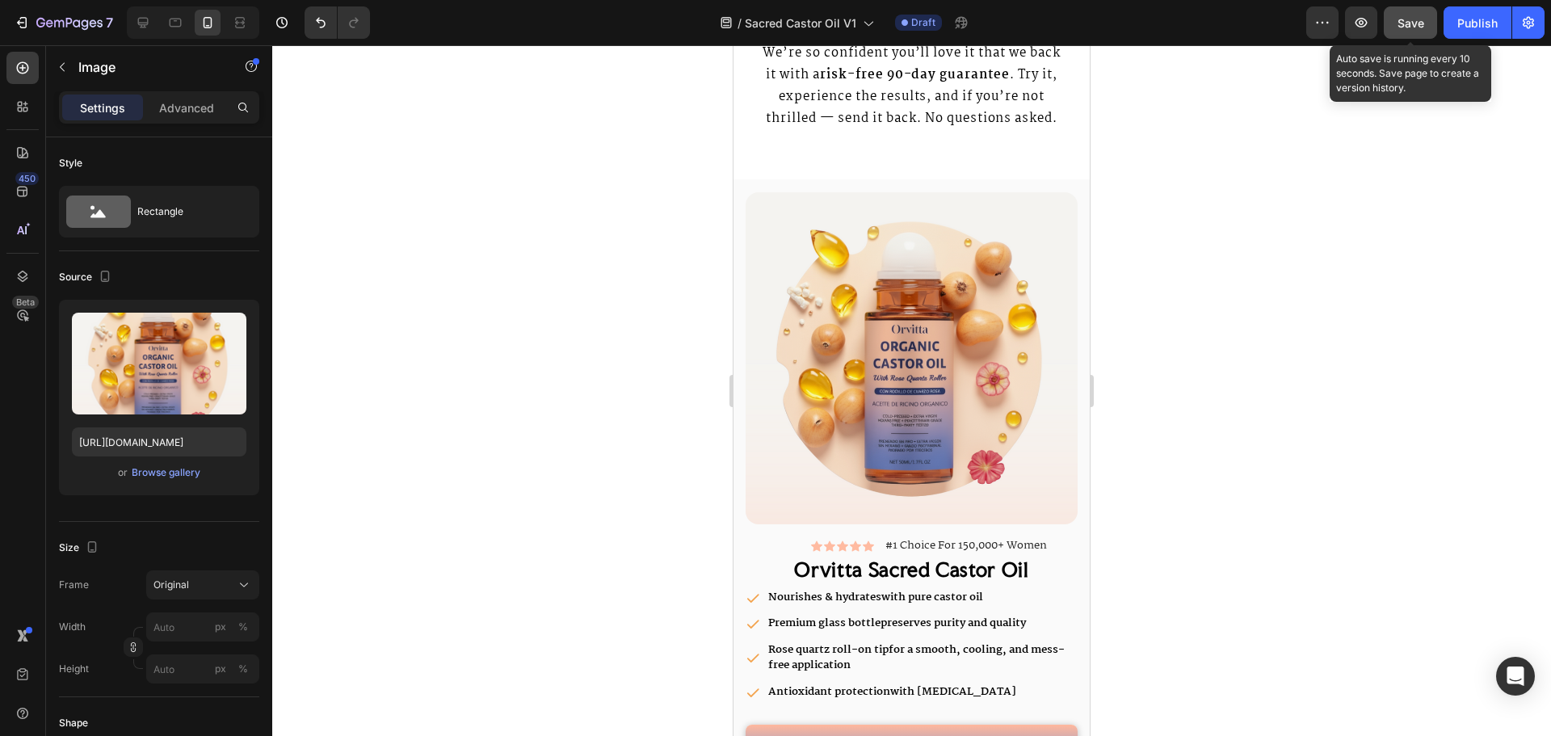
scroll to position [4523, 0]
click at [1407, 23] on span "Save" at bounding box center [1410, 23] width 27 height 14
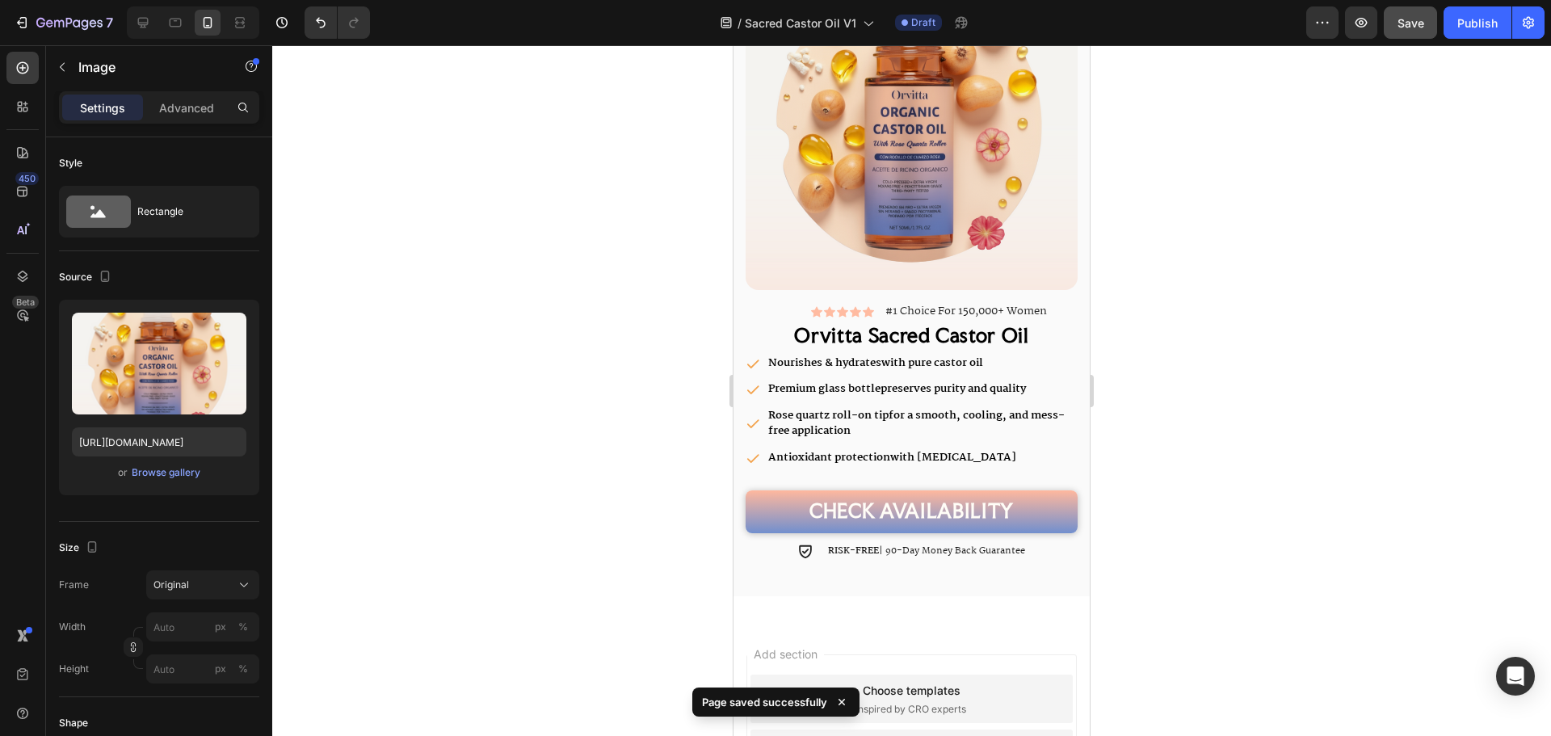
scroll to position [6667, 0]
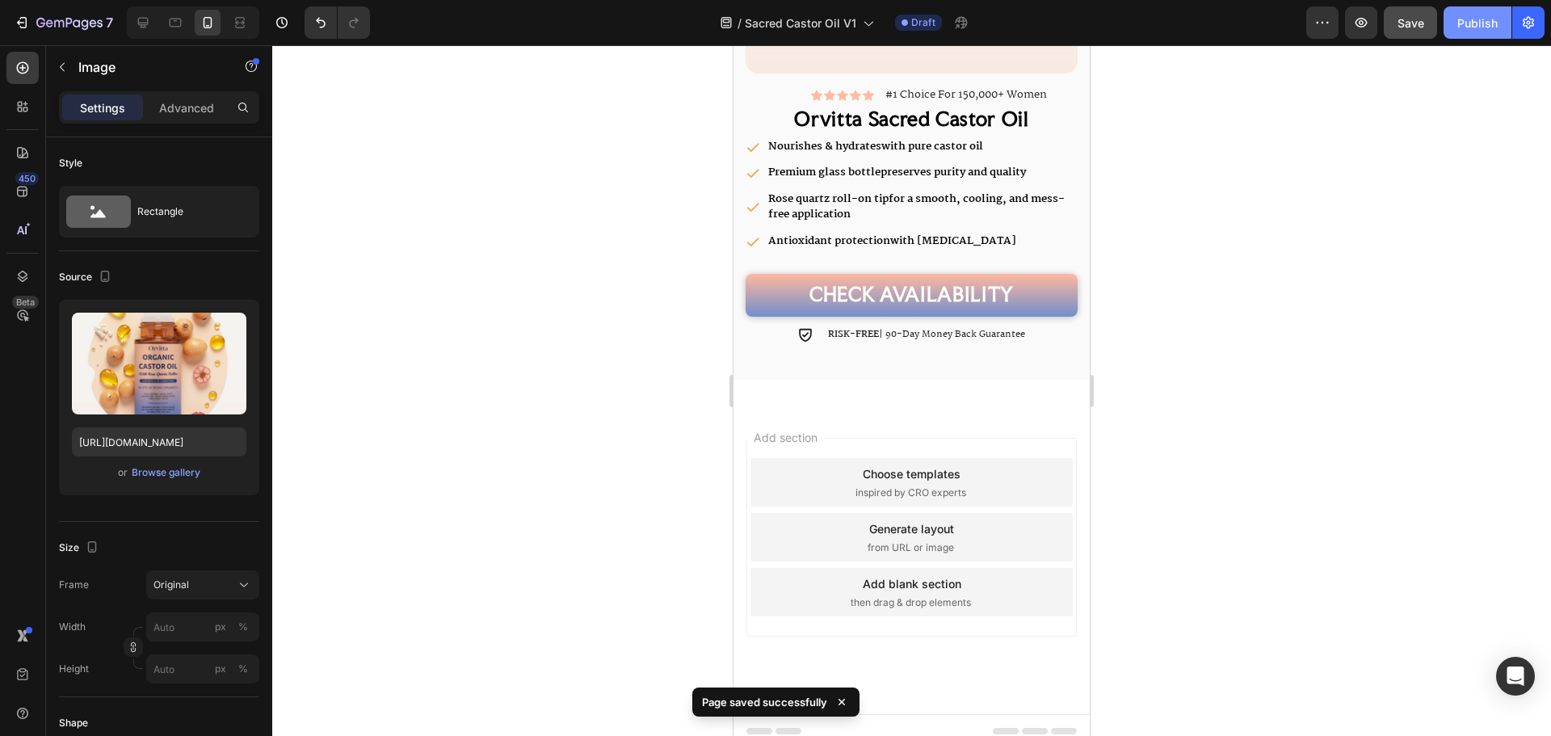
click at [1464, 23] on div "Publish" at bounding box center [1477, 23] width 40 height 17
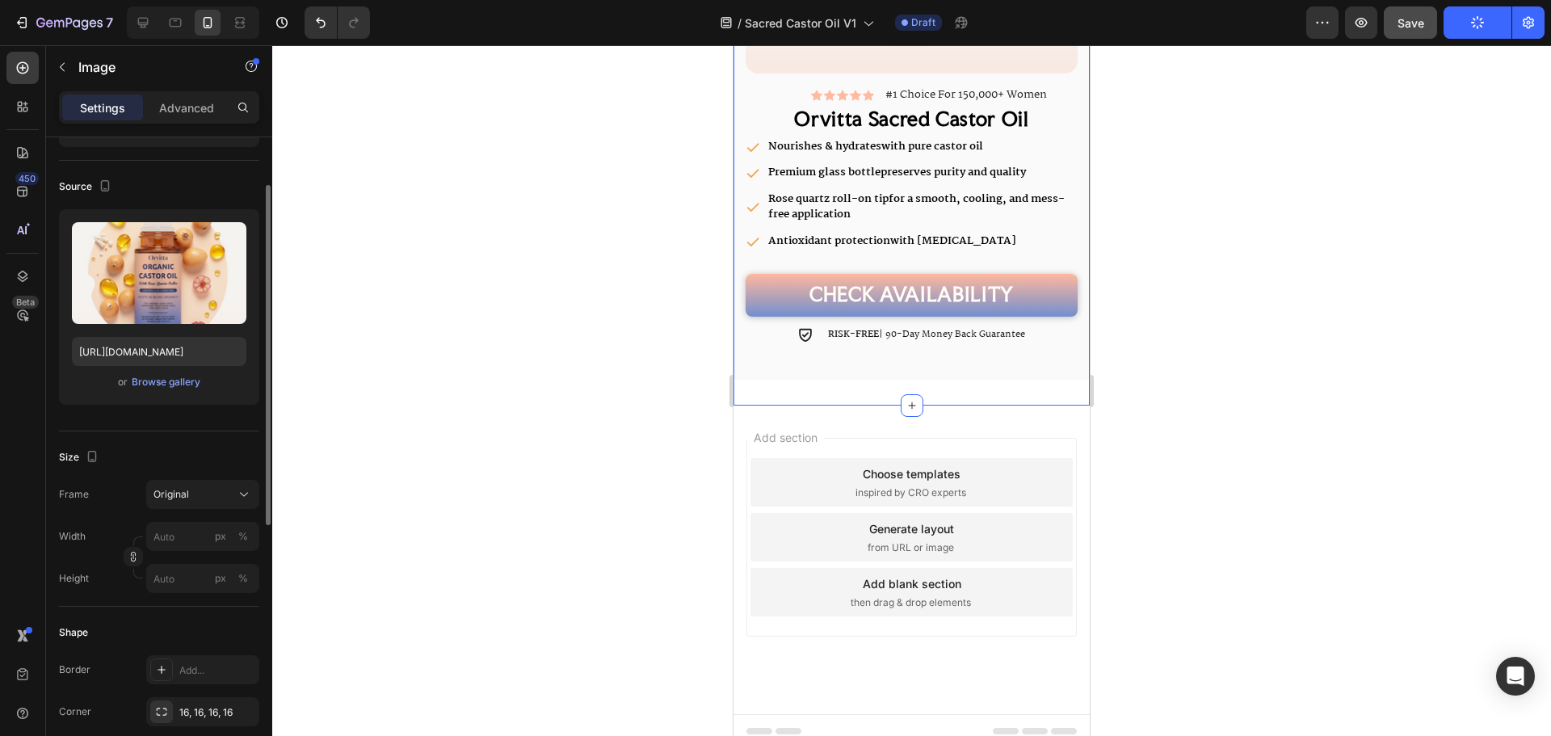
scroll to position [10, 0]
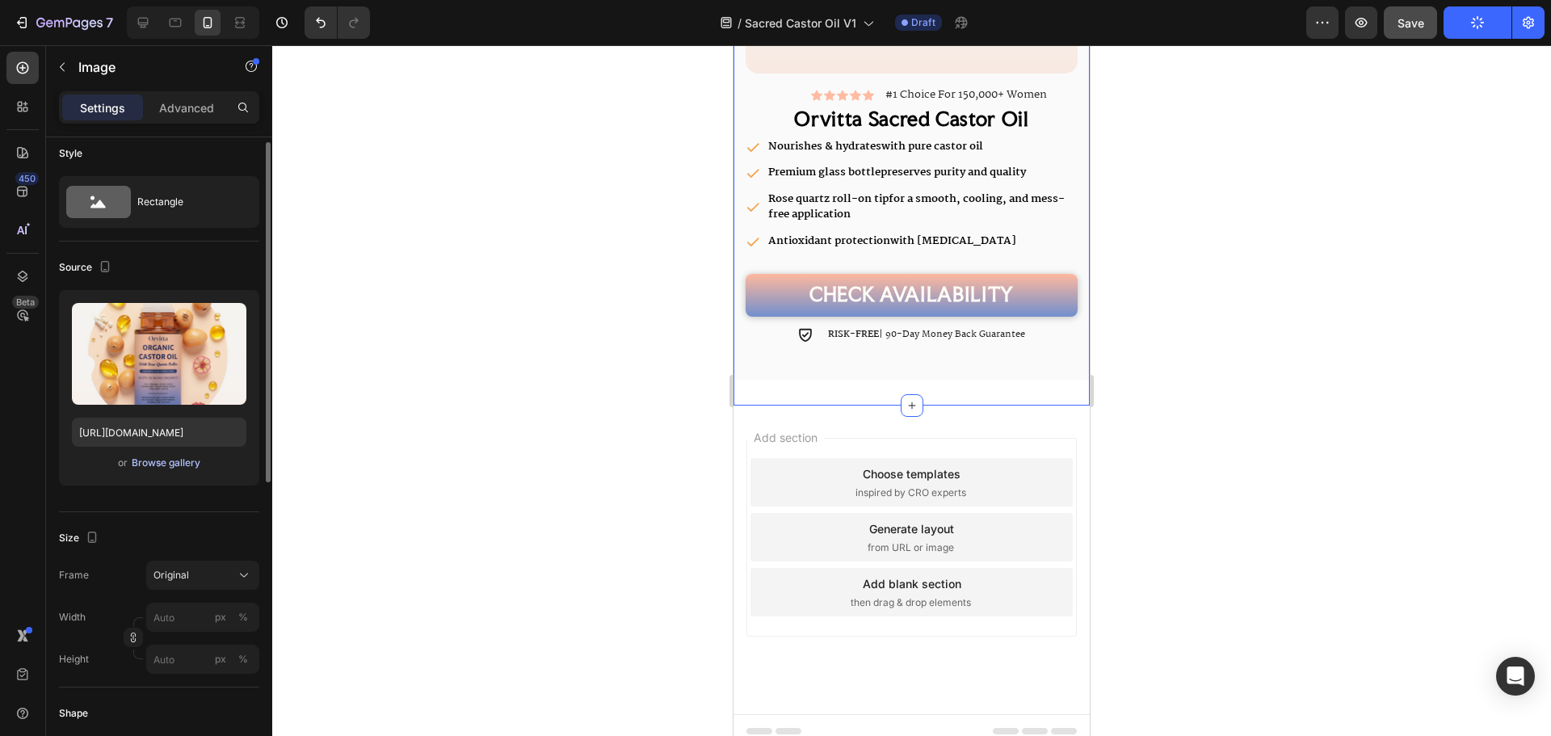
click at [168, 464] on div "Browse gallery" at bounding box center [166, 463] width 69 height 15
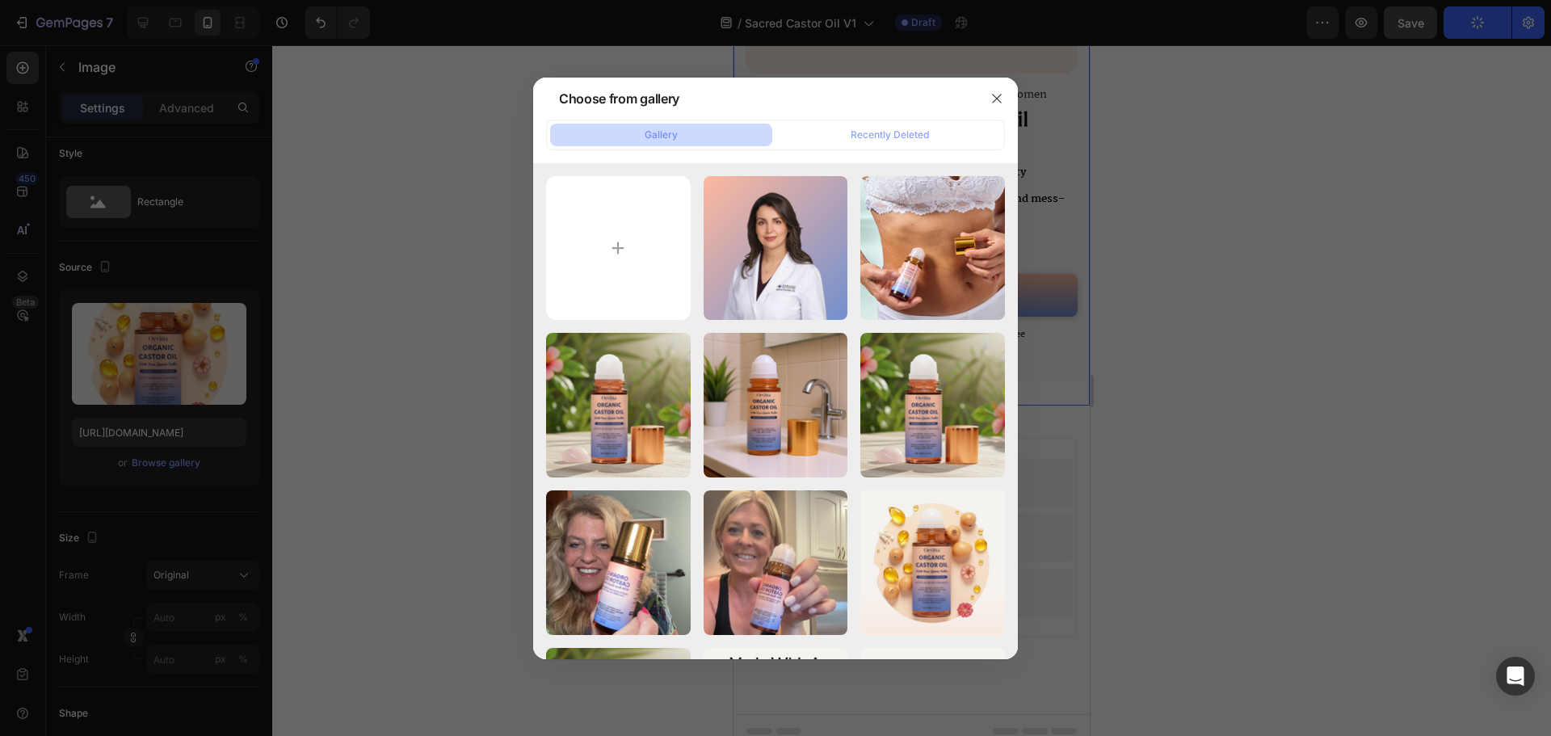
click at [1262, 455] on div at bounding box center [775, 368] width 1551 height 736
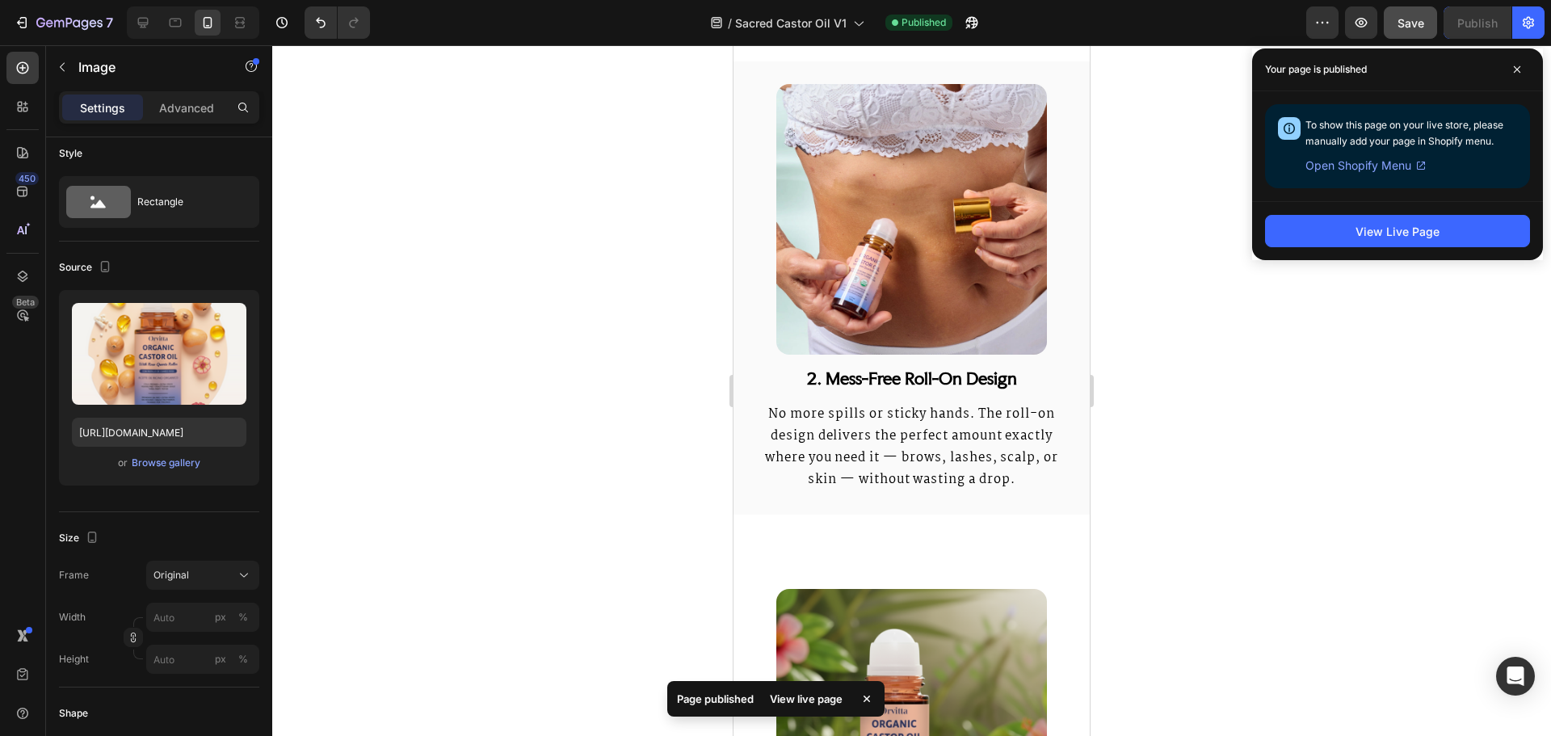
scroll to position [1659, 0]
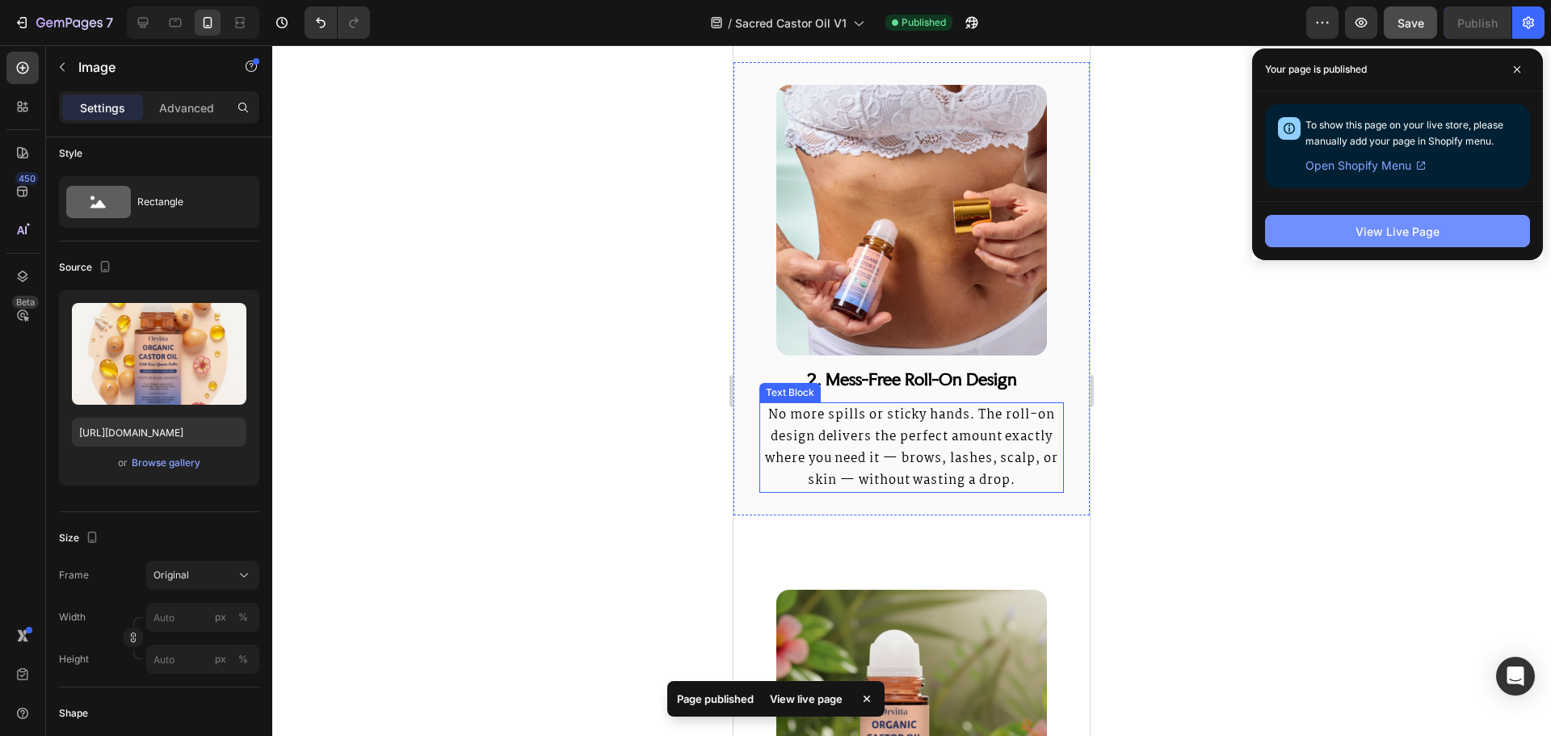
click at [1429, 221] on button "View Live Page" at bounding box center [1397, 231] width 265 height 32
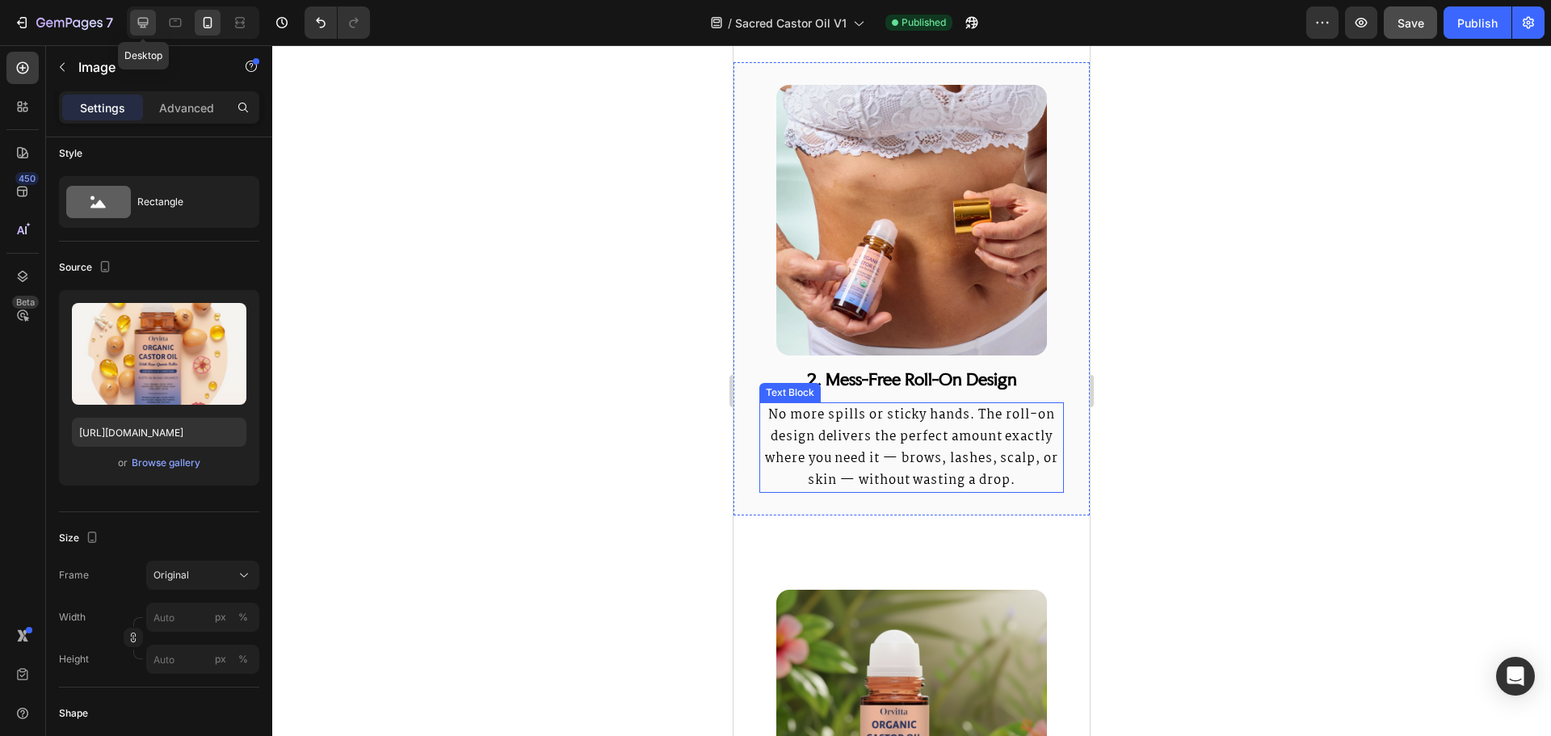
click at [137, 15] on icon at bounding box center [143, 23] width 16 height 16
type input "[URL][DOMAIN_NAME]"
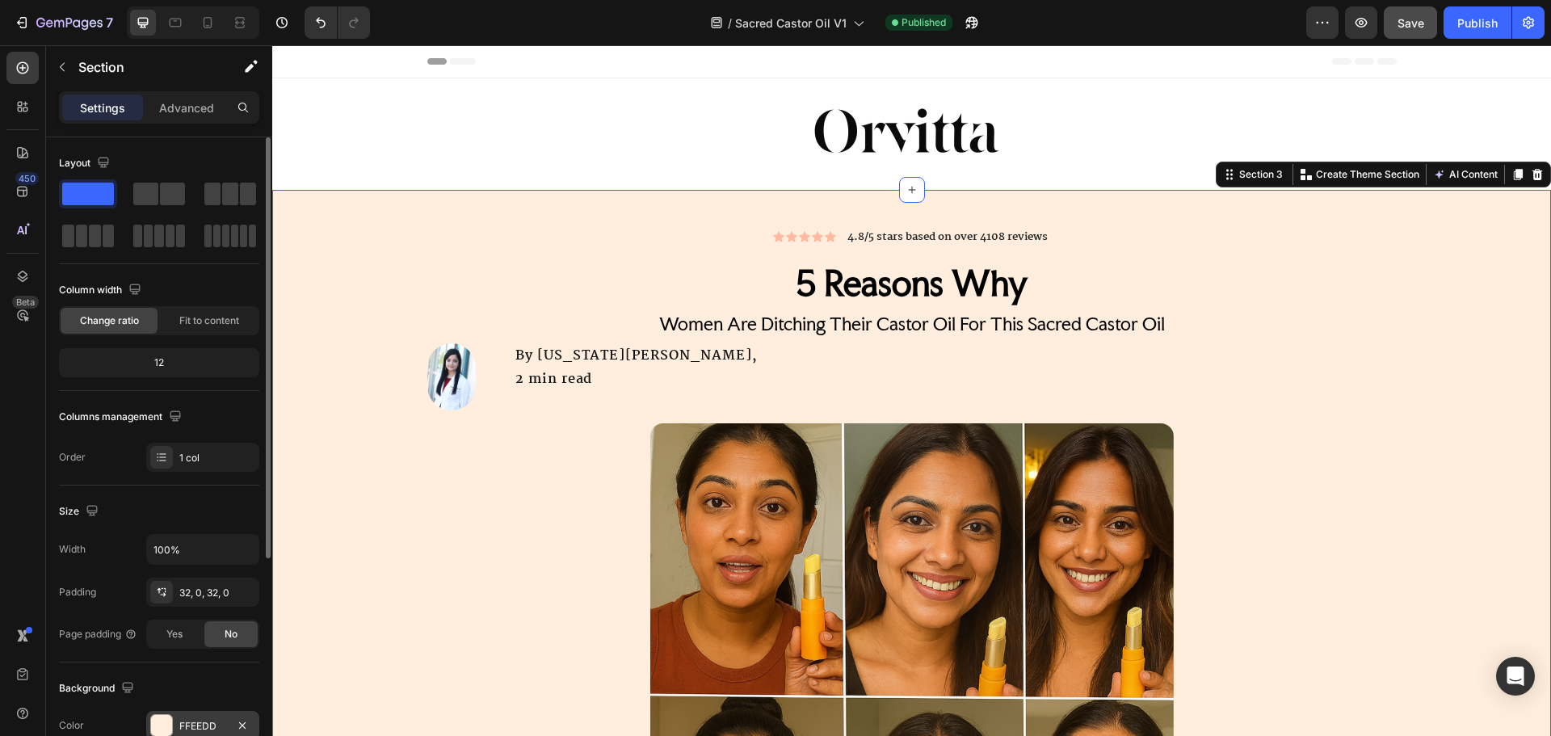
click at [170, 730] on div at bounding box center [161, 725] width 21 height 21
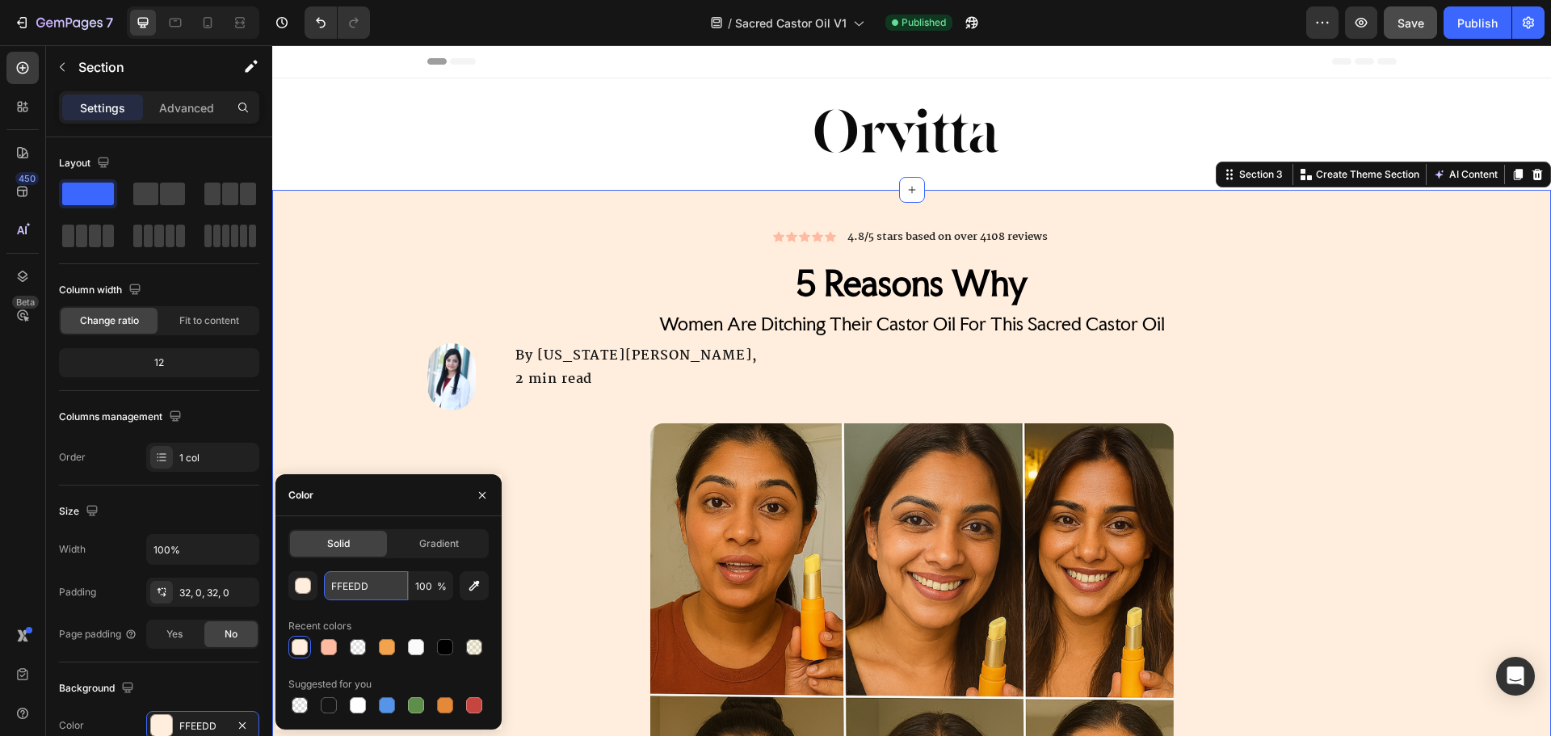
click at [349, 597] on input "FFEEDD" at bounding box center [366, 585] width 84 height 29
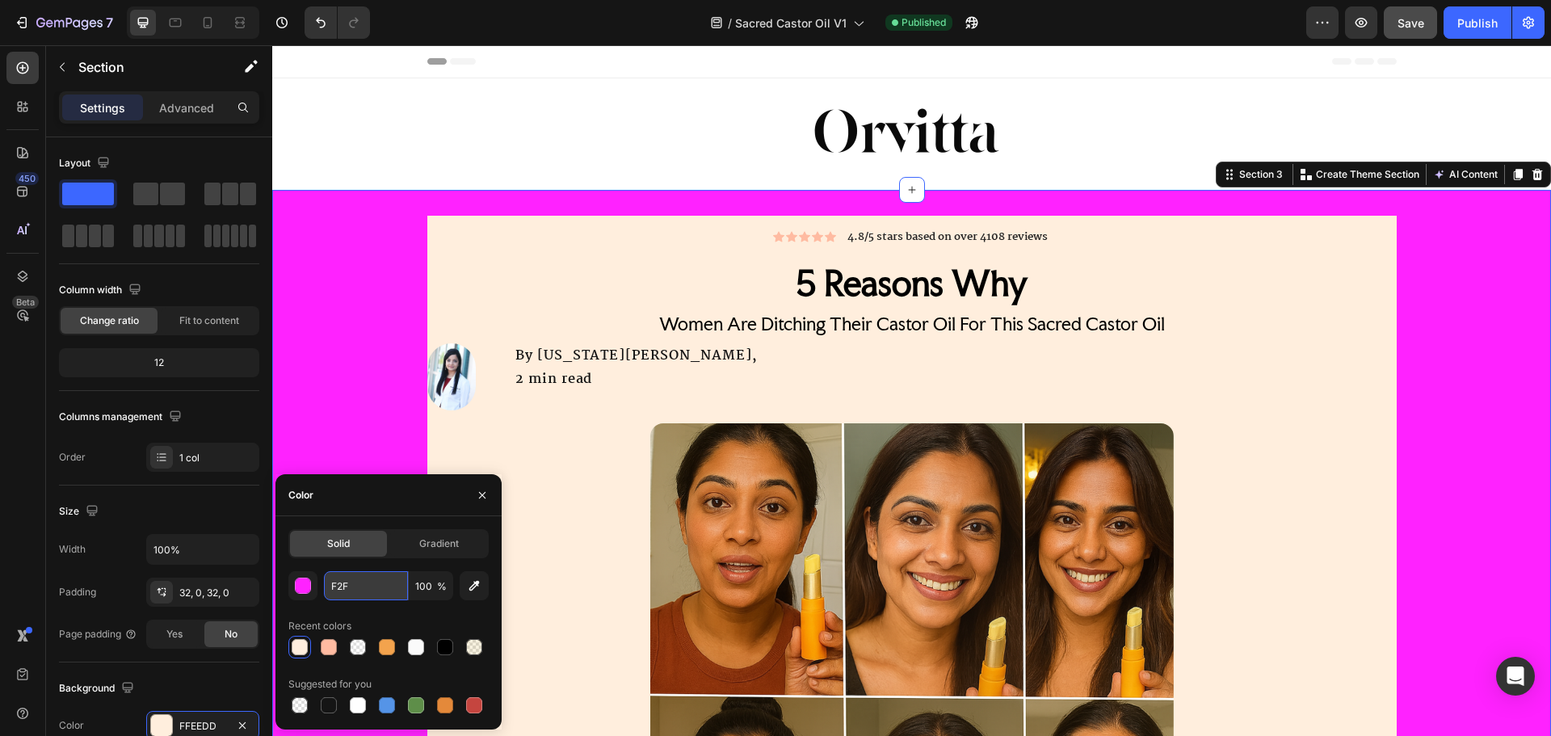
type input "F2F2"
click at [375, 158] on div at bounding box center [911, 134] width 1279 height 60
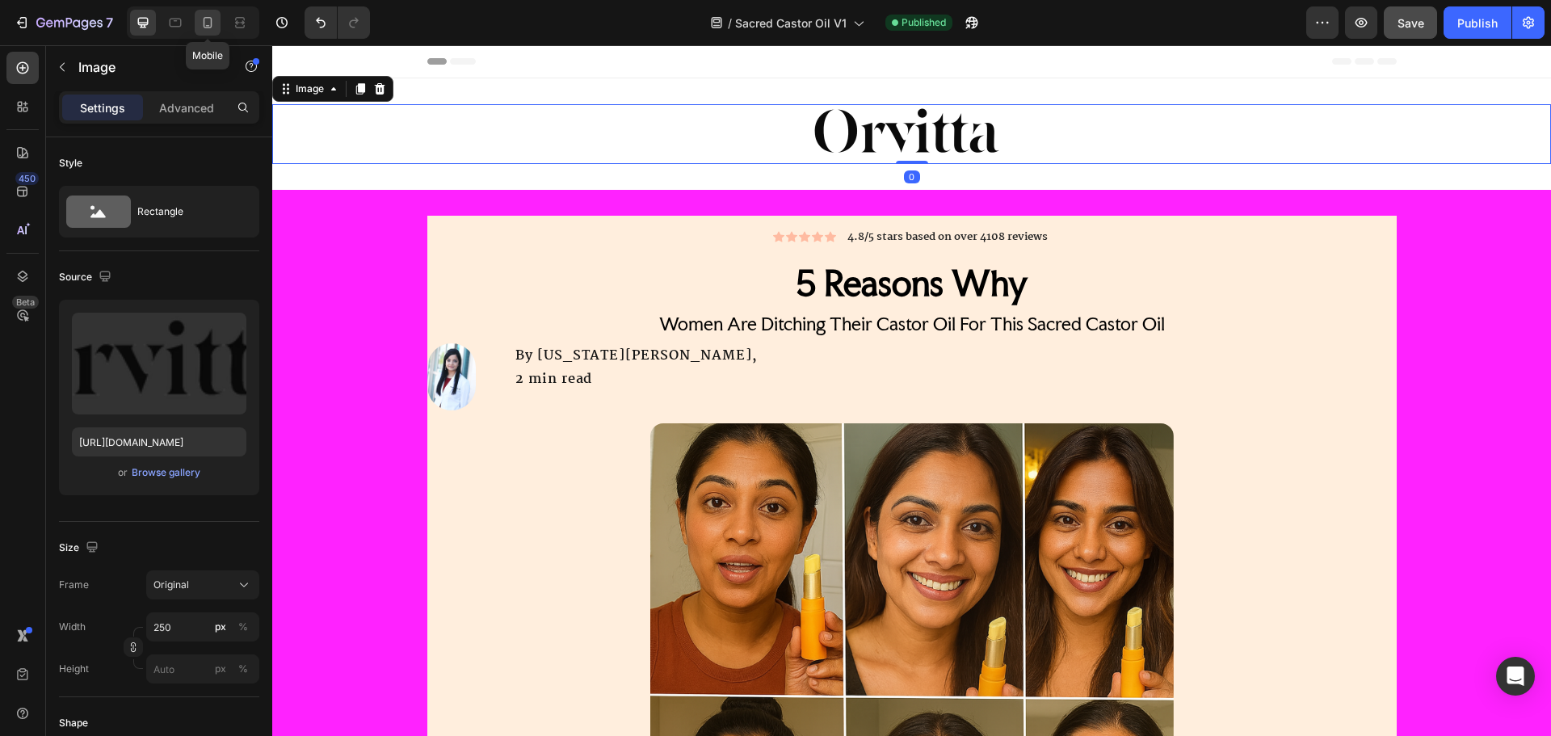
click at [203, 23] on icon at bounding box center [208, 23] width 16 height 16
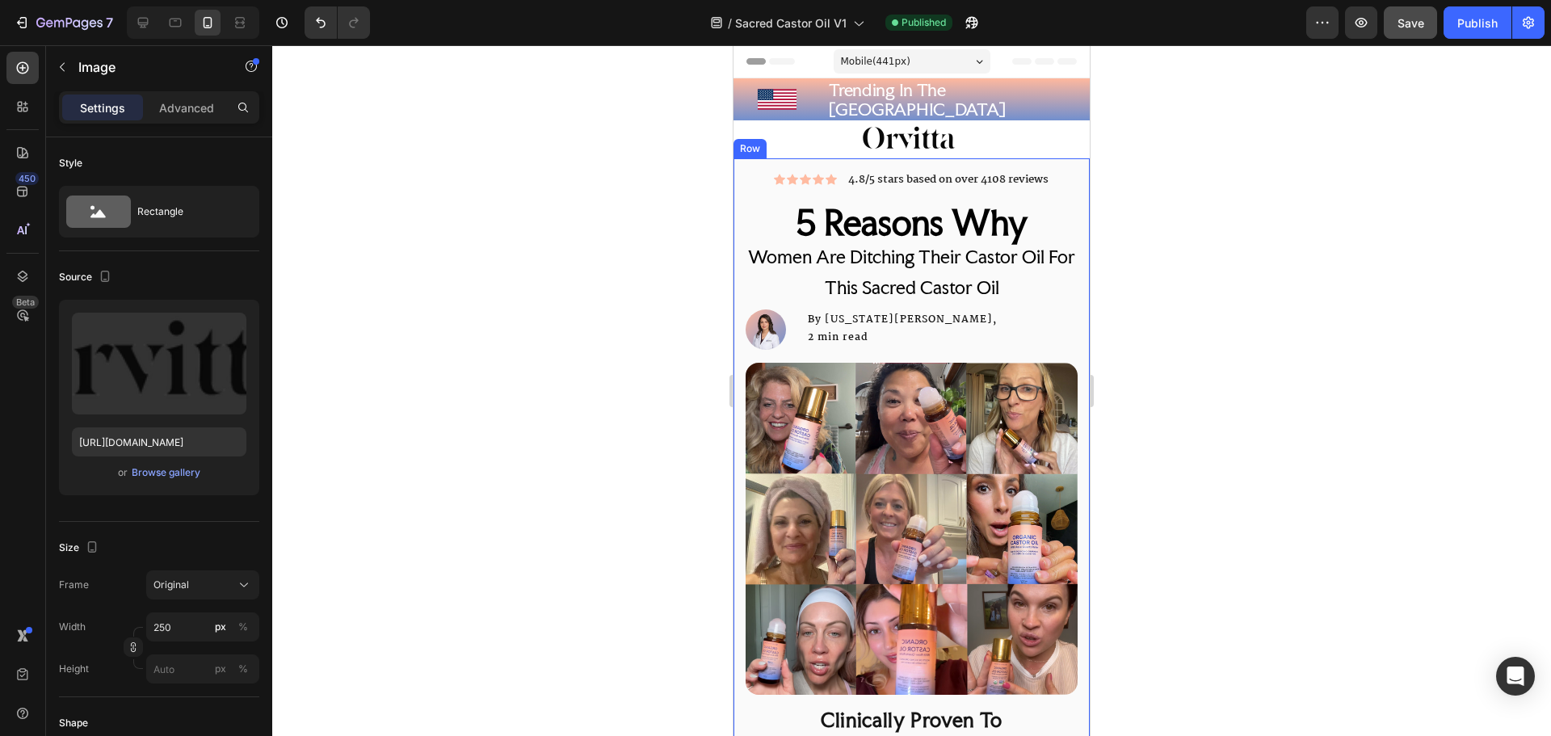
click at [746, 162] on div "Icon Icon Icon Icon Icon Icon List 4.8/5 stars based on over 4108 reviews Text …" at bounding box center [911, 703] width 356 height 1090
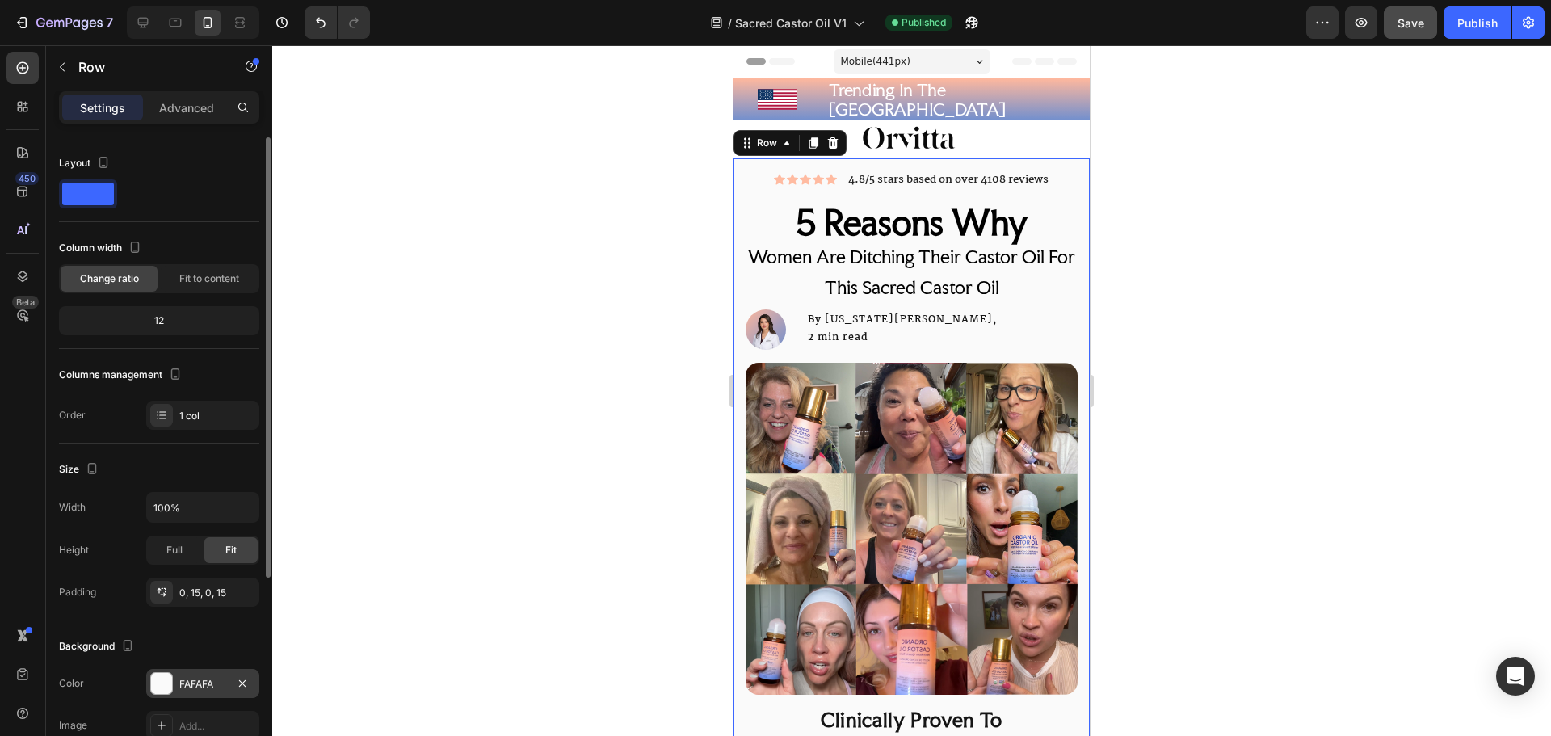
click at [204, 678] on div "FAFAFA" at bounding box center [202, 684] width 47 height 15
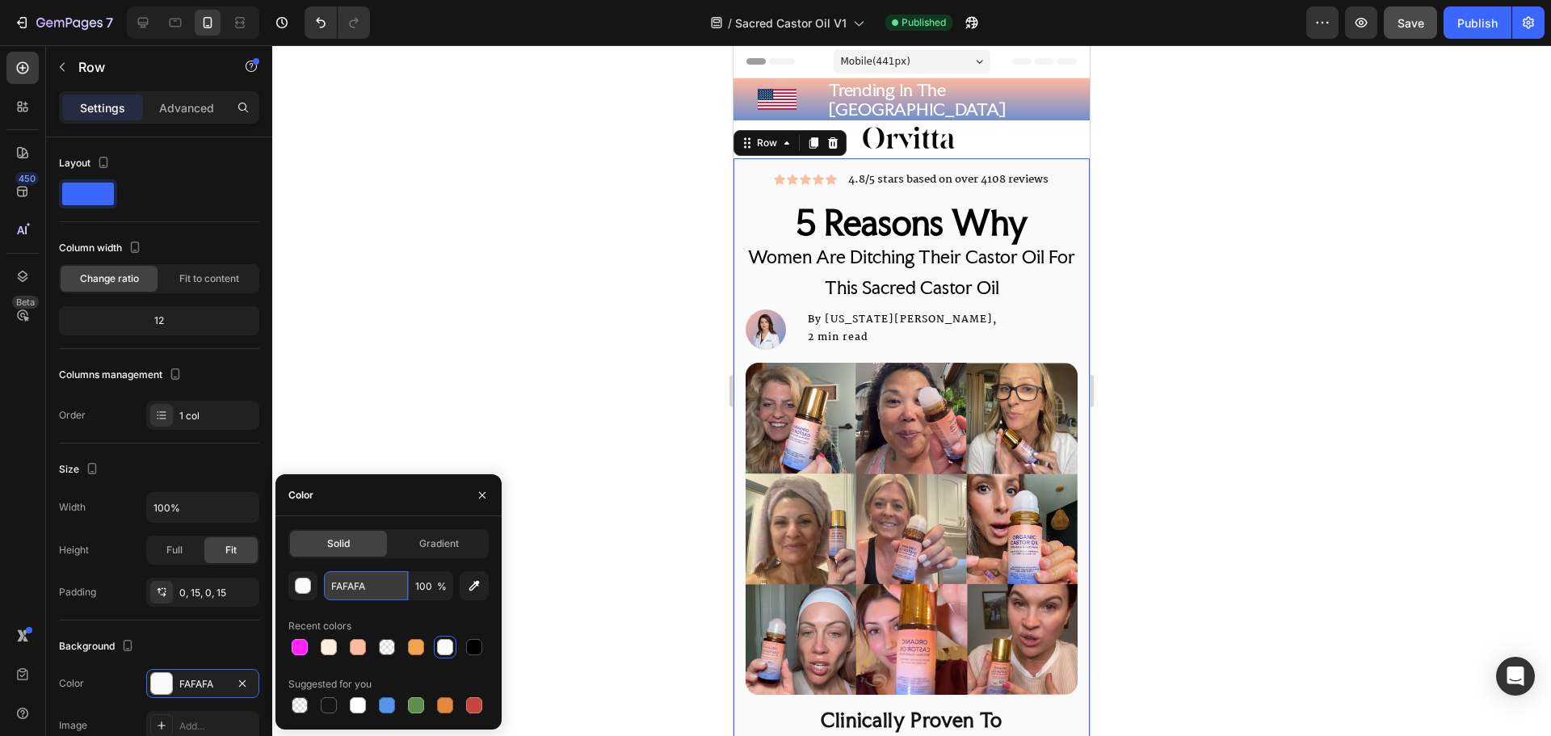
click at [342, 591] on input "FAFAFA" at bounding box center [366, 585] width 84 height 29
click at [144, 25] on icon at bounding box center [143, 23] width 11 height 11
type input "1200"
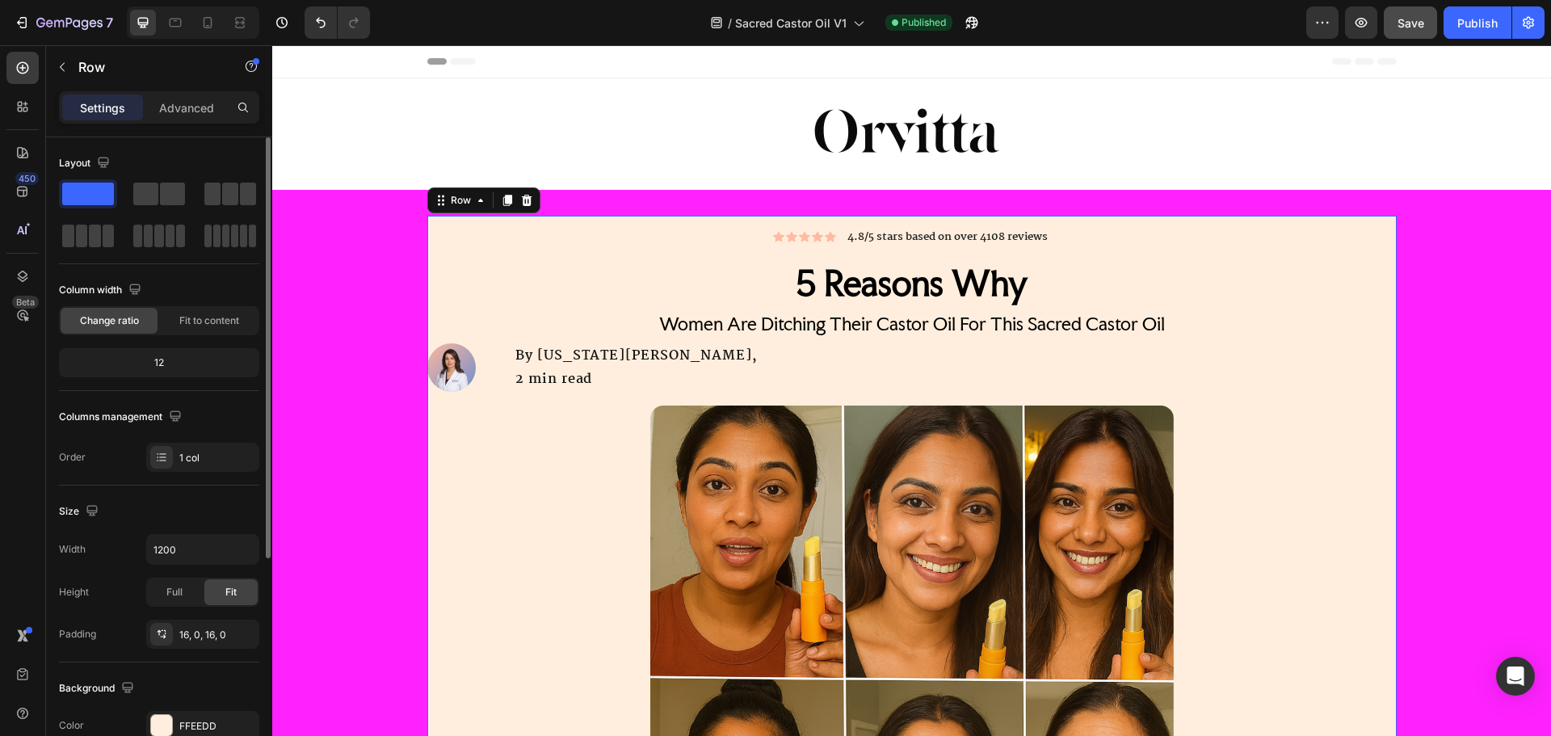
scroll to position [114, 0]
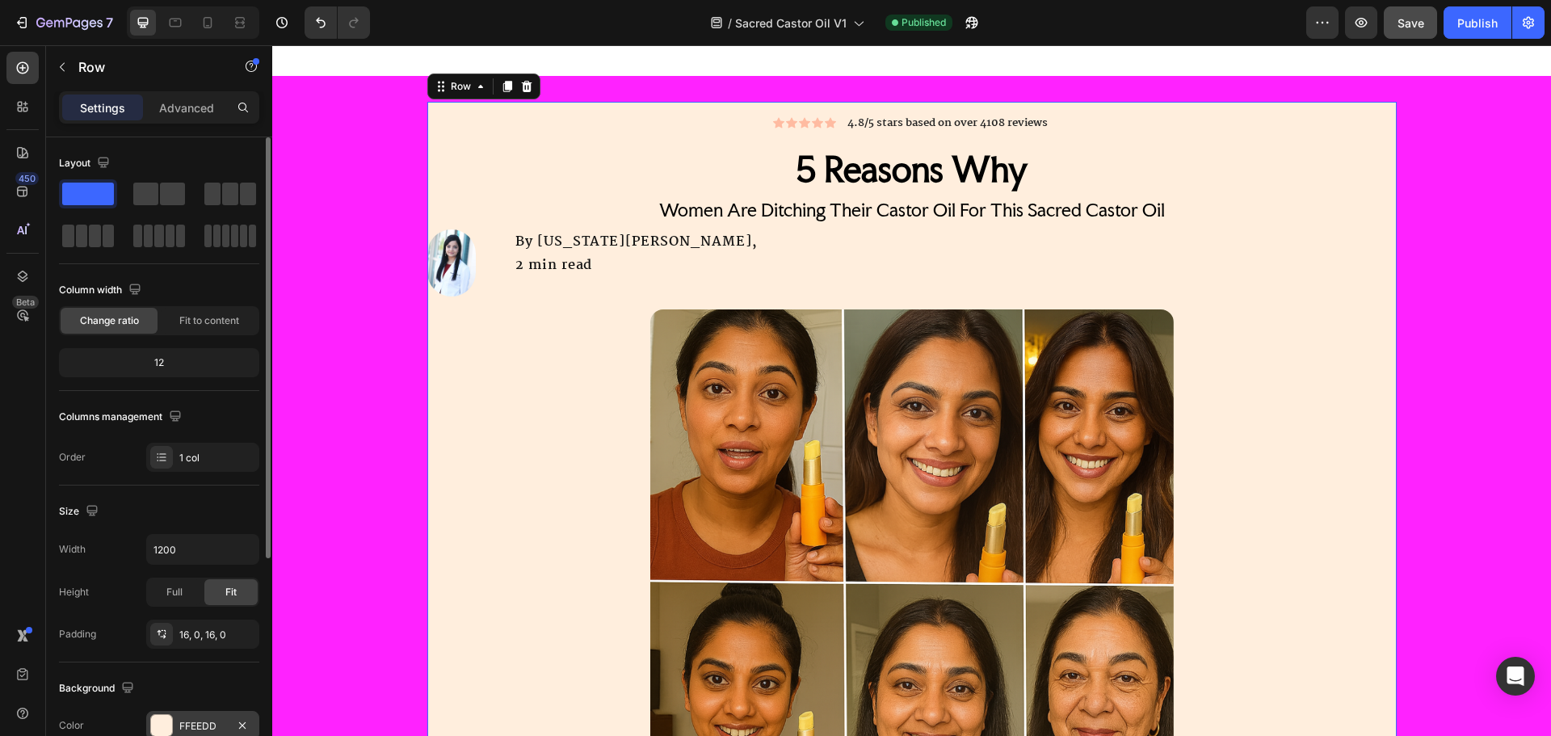
click at [191, 722] on div "FFEEDD" at bounding box center [202, 726] width 47 height 15
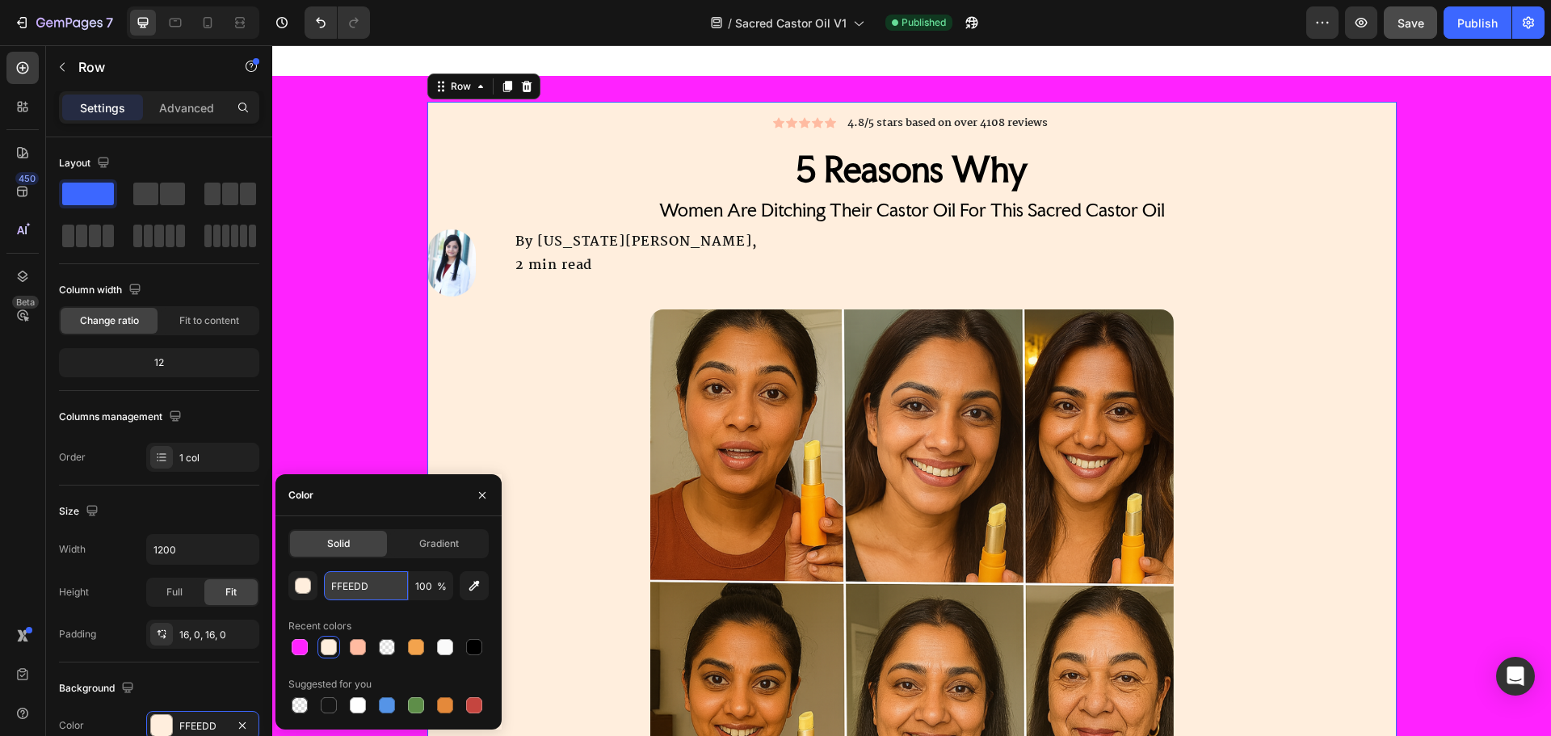
click at [334, 587] on input "FFEEDD" at bounding box center [366, 585] width 84 height 29
paste input "AFAFA"
type input "FAFAFA"
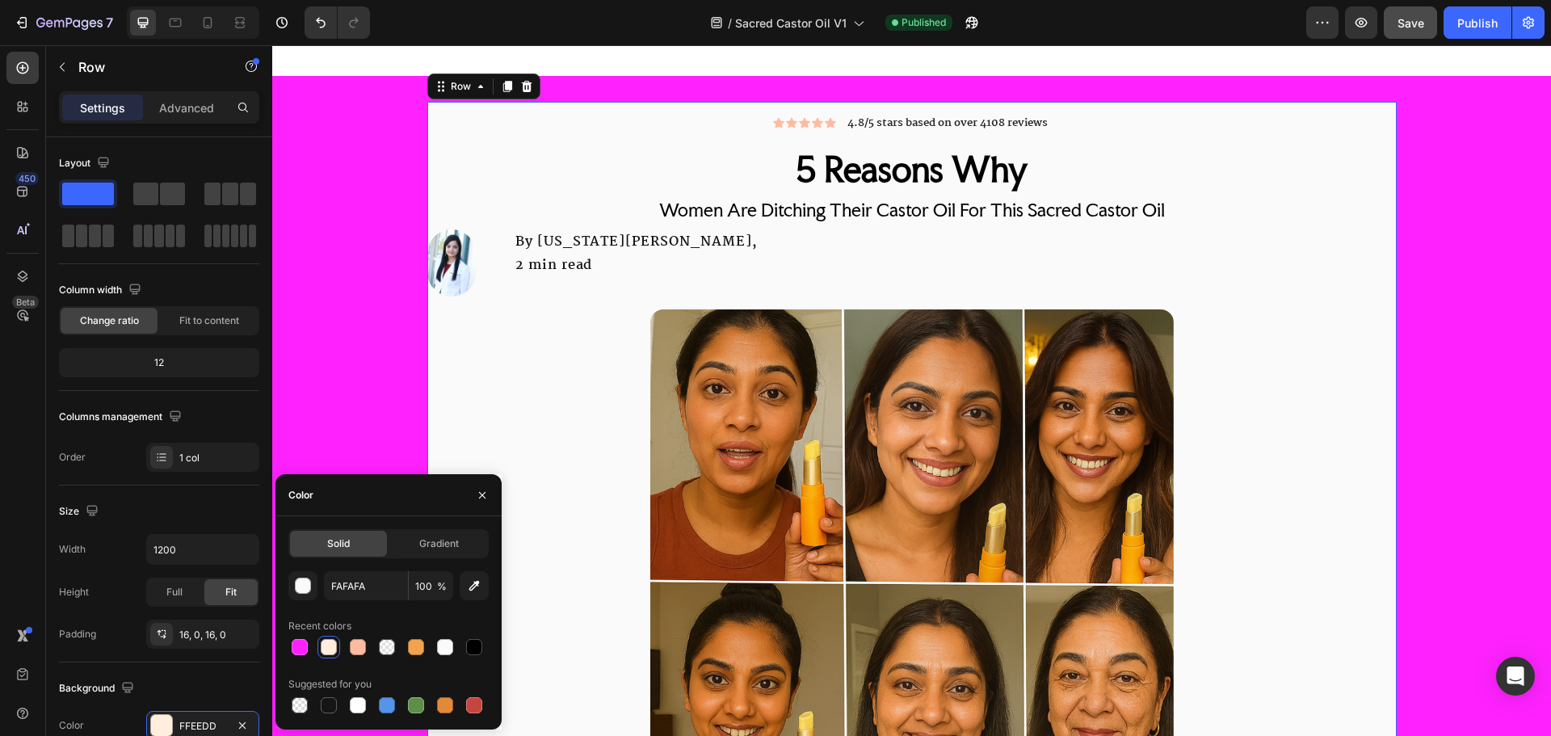
click at [368, 447] on div "Icon Icon Icon Icon Icon Icon List 4.8/5 stars based on over 4108 reviews Text …" at bounding box center [911, 736] width 1279 height 1269
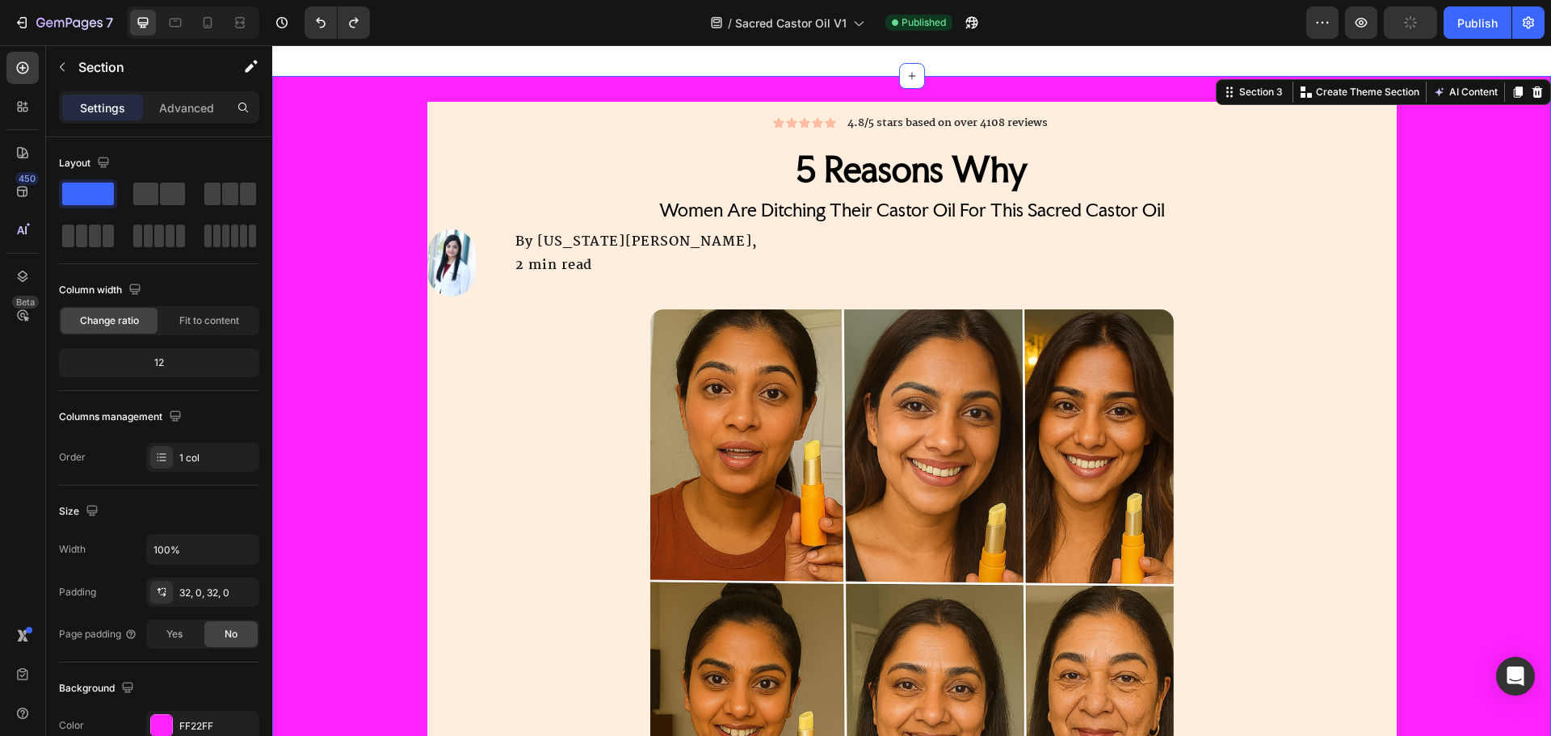
click at [375, 115] on div "Icon Icon Icon Icon Icon Icon List 4.8/5 stars based on over 4108 reviews Text …" at bounding box center [911, 736] width 1279 height 1269
click at [195, 729] on div "FF22FF" at bounding box center [202, 726] width 47 height 15
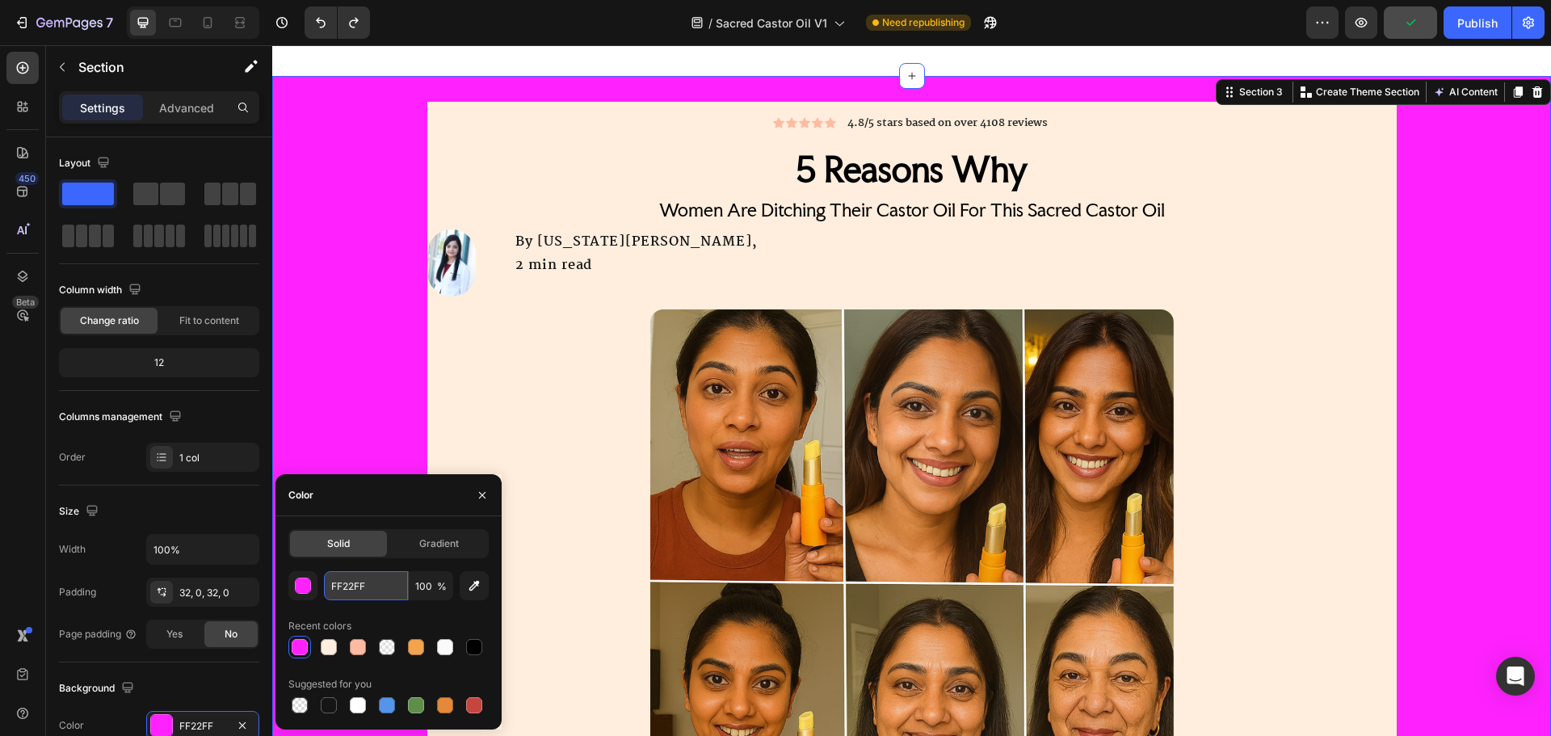
click at [357, 584] on input "FF22FF" at bounding box center [366, 585] width 84 height 29
paste input "AFAFA"
type input "FAFAFA"
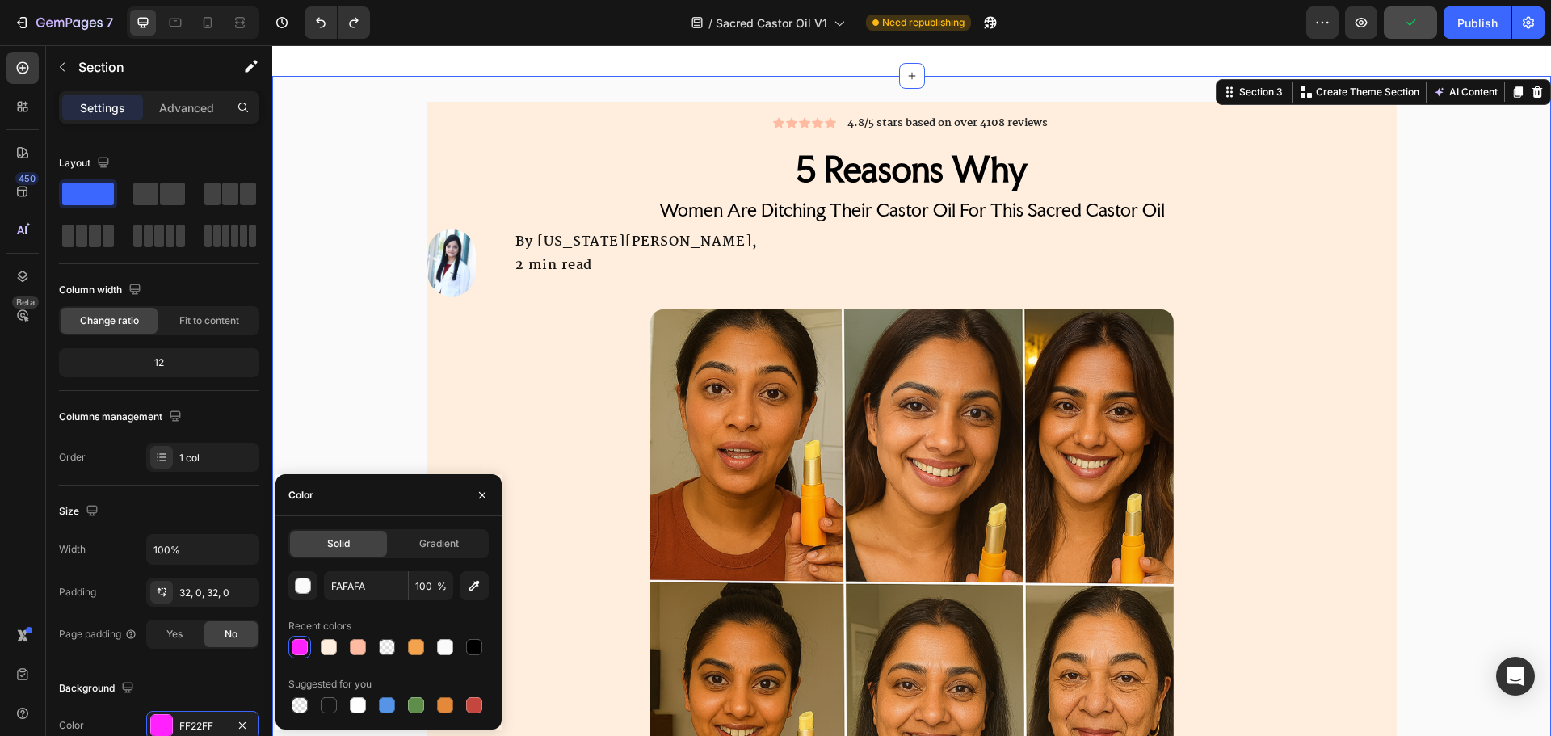
click at [336, 359] on div "Icon Icon Icon Icon Icon Icon List 4.8/5 stars based on over 4108 reviews Text …" at bounding box center [911, 736] width 1279 height 1269
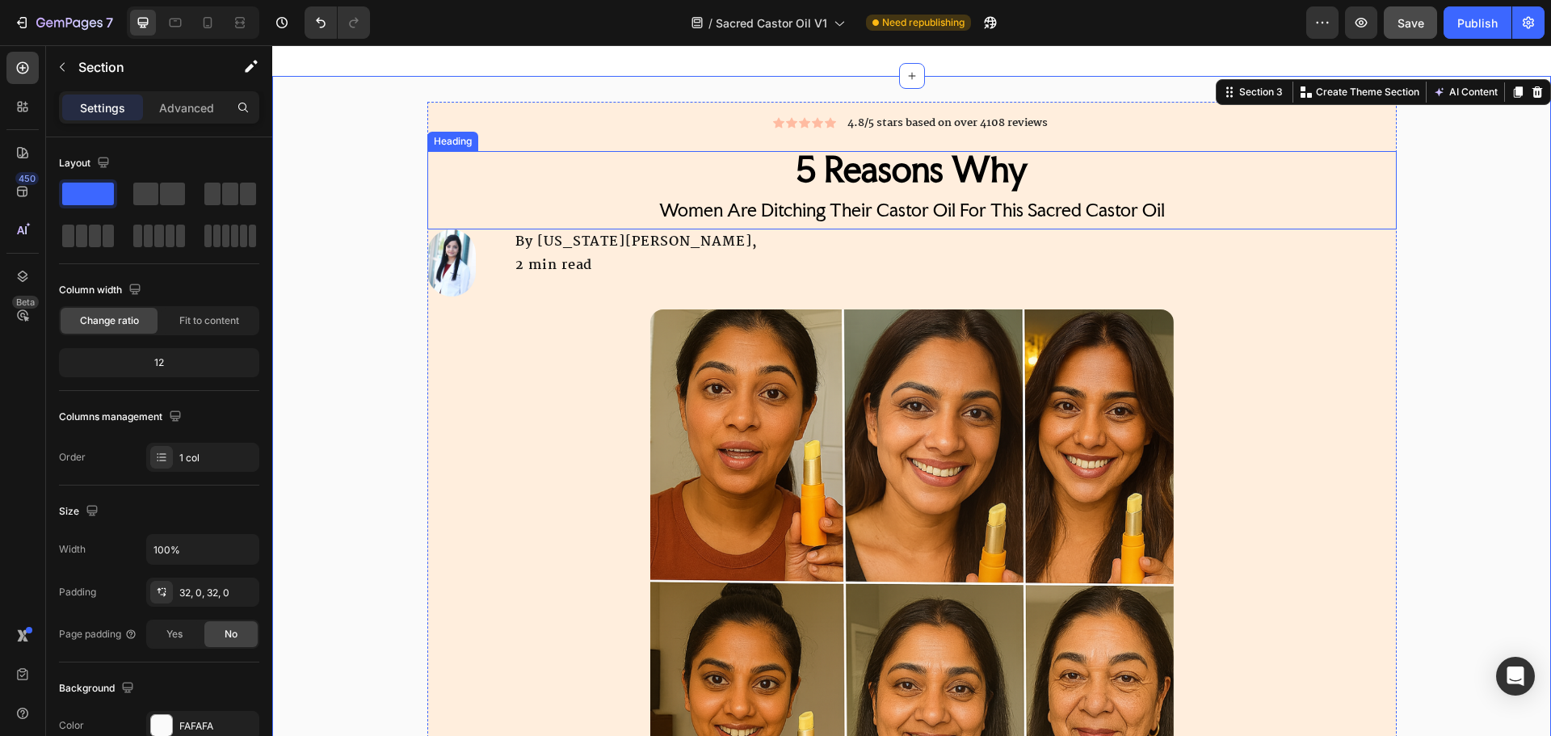
click at [466, 172] on h2 "5 Reasons Why Women Are Ditching Their Castor Oil For This Sacred Castor Oil" at bounding box center [911, 190] width 969 height 78
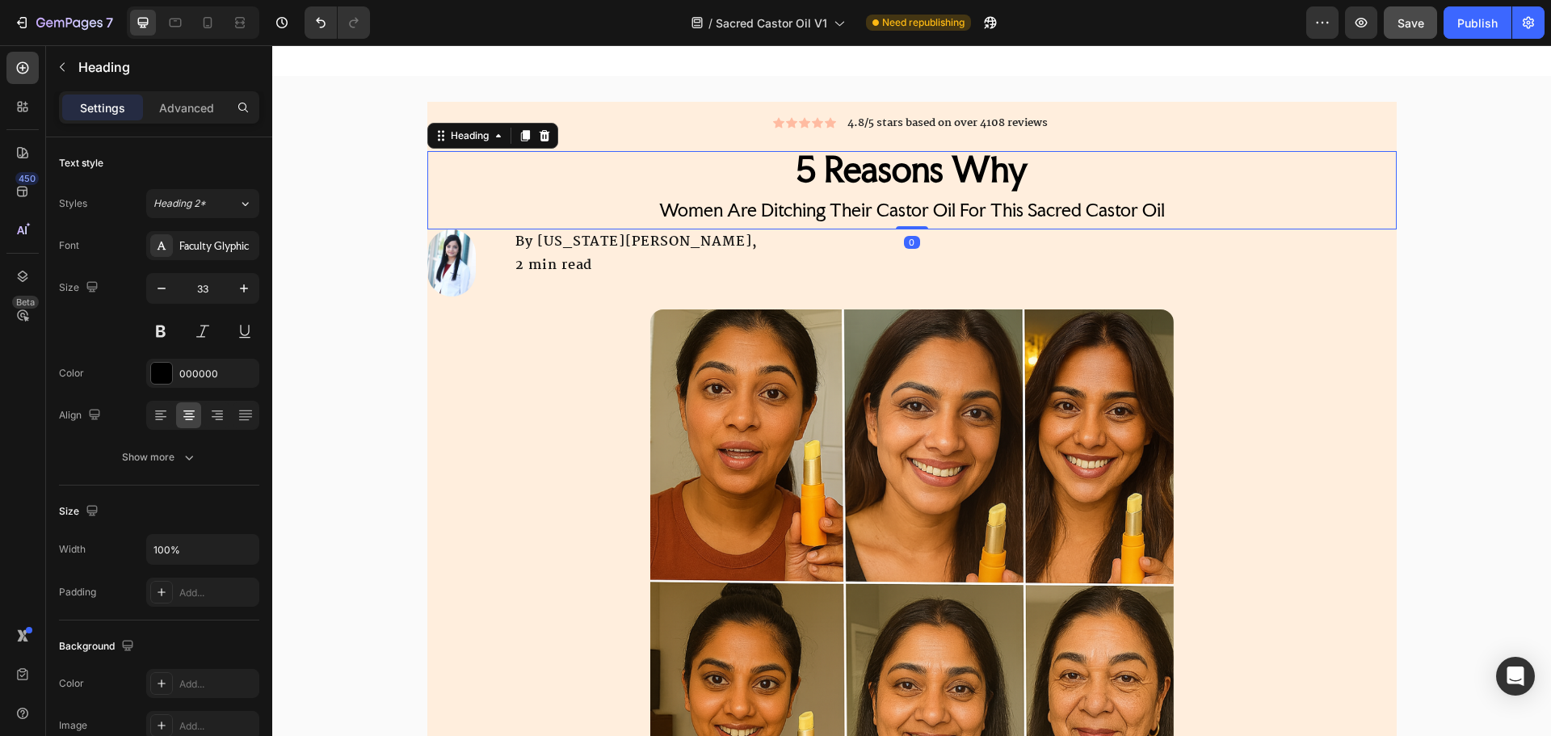
click at [470, 114] on div "Icon Icon Icon Icon Icon Icon List 4.8/5 stars based on over 4108 reviews Text …" at bounding box center [911, 736] width 969 height 1269
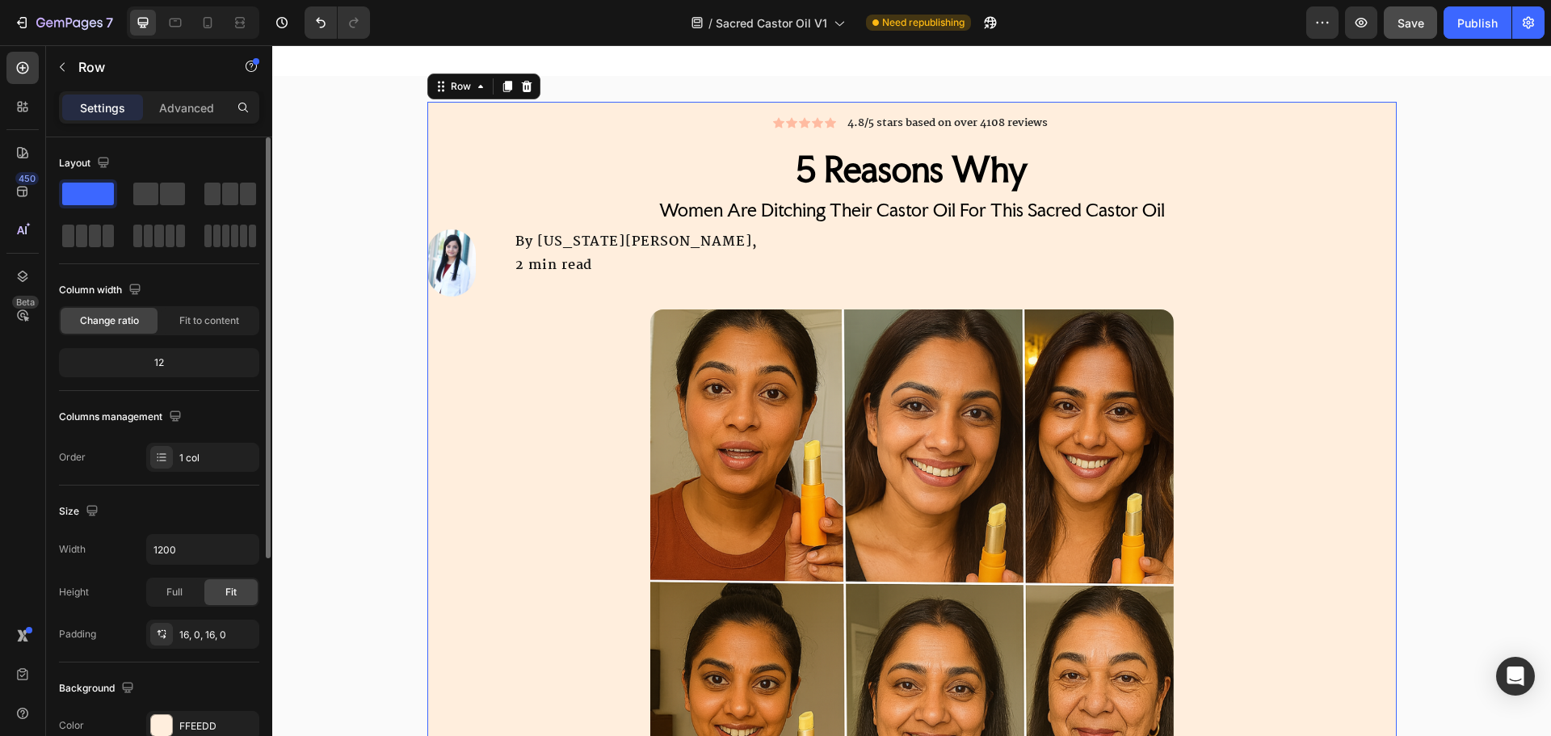
click at [175, 709] on div "Background The changes might be hidden by the video. Color FFEEDD Image Add... …" at bounding box center [159, 749] width 200 height 175
click at [175, 721] on div "FFEEDD" at bounding box center [202, 725] width 113 height 29
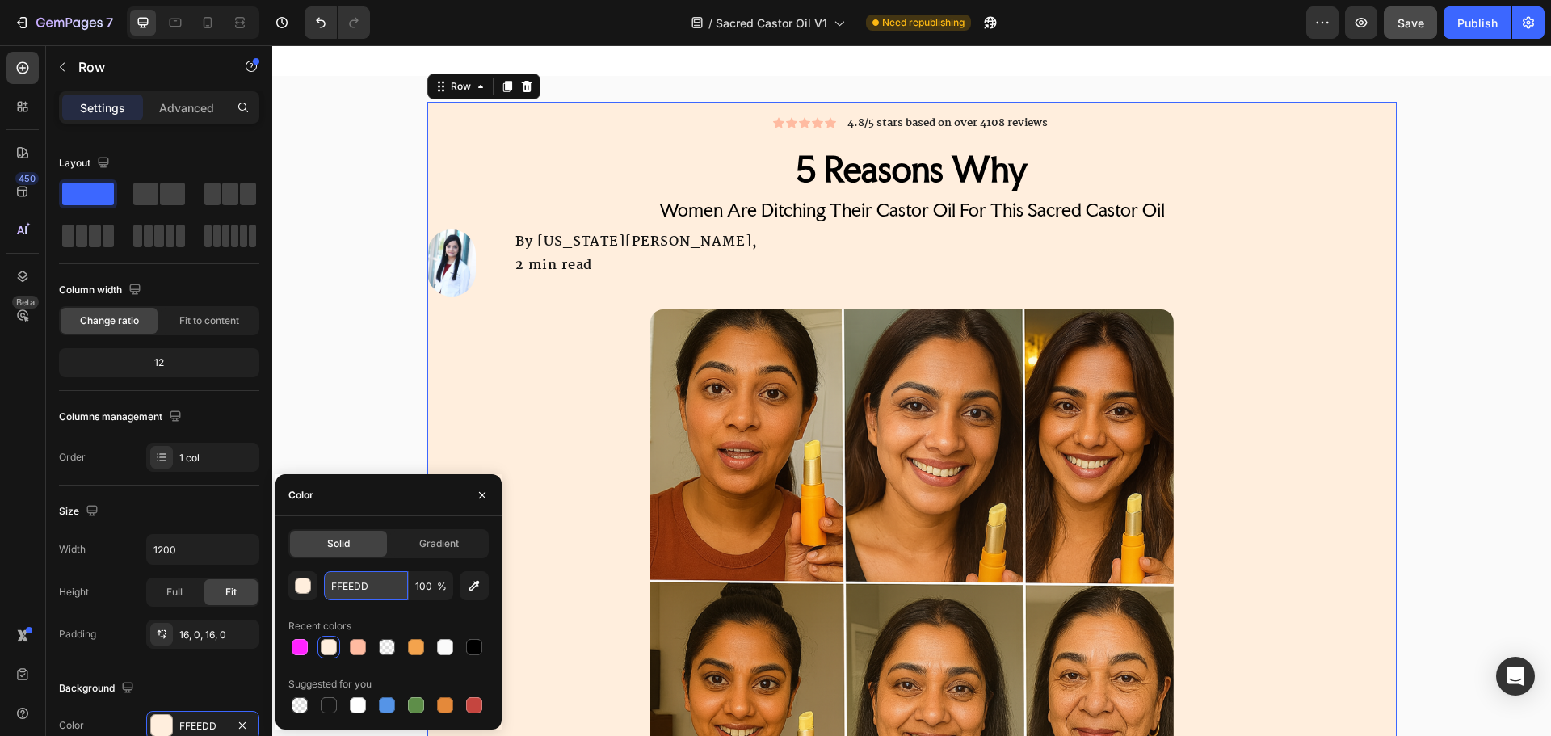
click at [334, 593] on input "FFEEDD" at bounding box center [366, 585] width 84 height 29
paste input "AFAFA"
type input "FAFAFA"
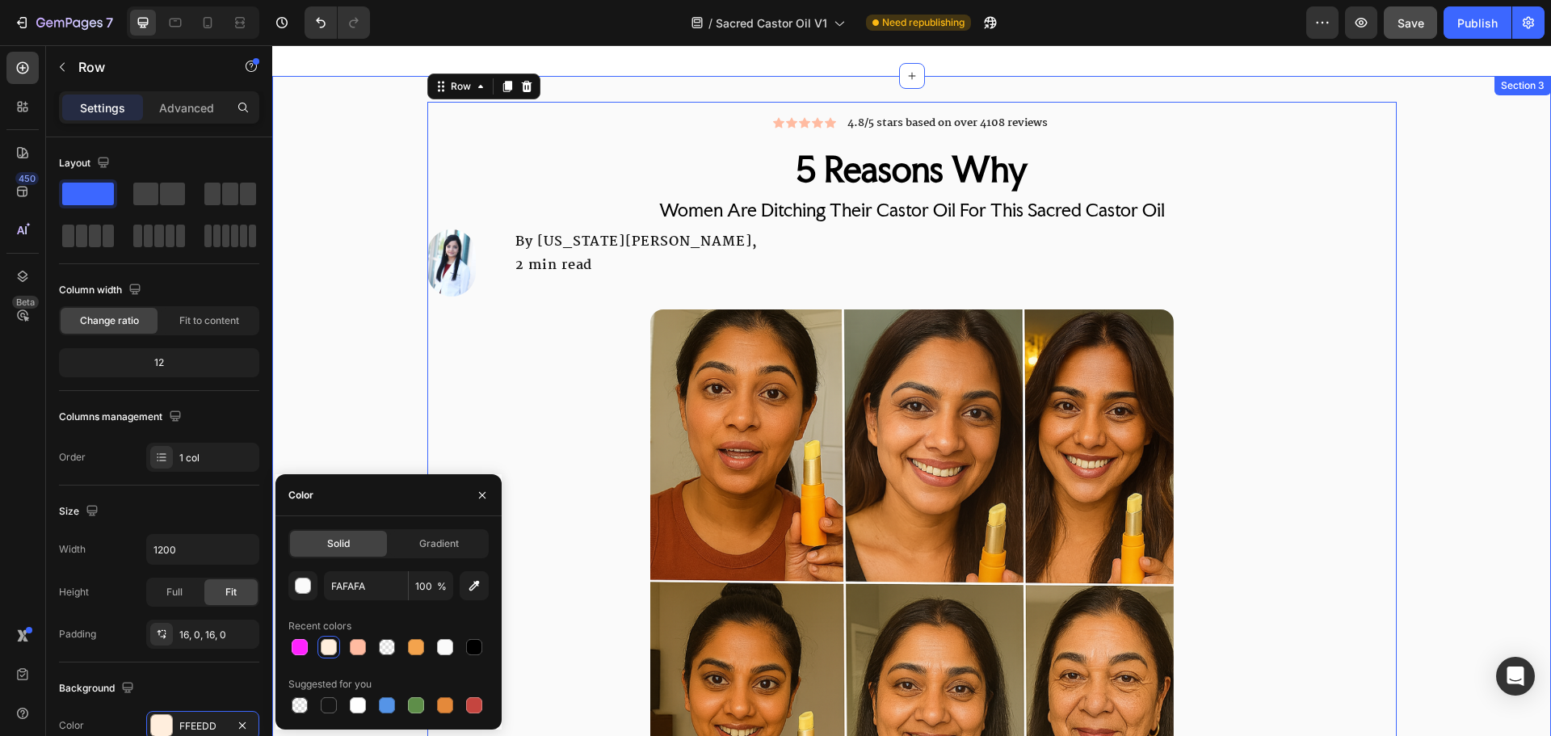
click at [335, 296] on div "Icon Icon Icon Icon Icon Icon List 4.8/5 stars based on over 4108 reviews Text …" at bounding box center [911, 736] width 1279 height 1269
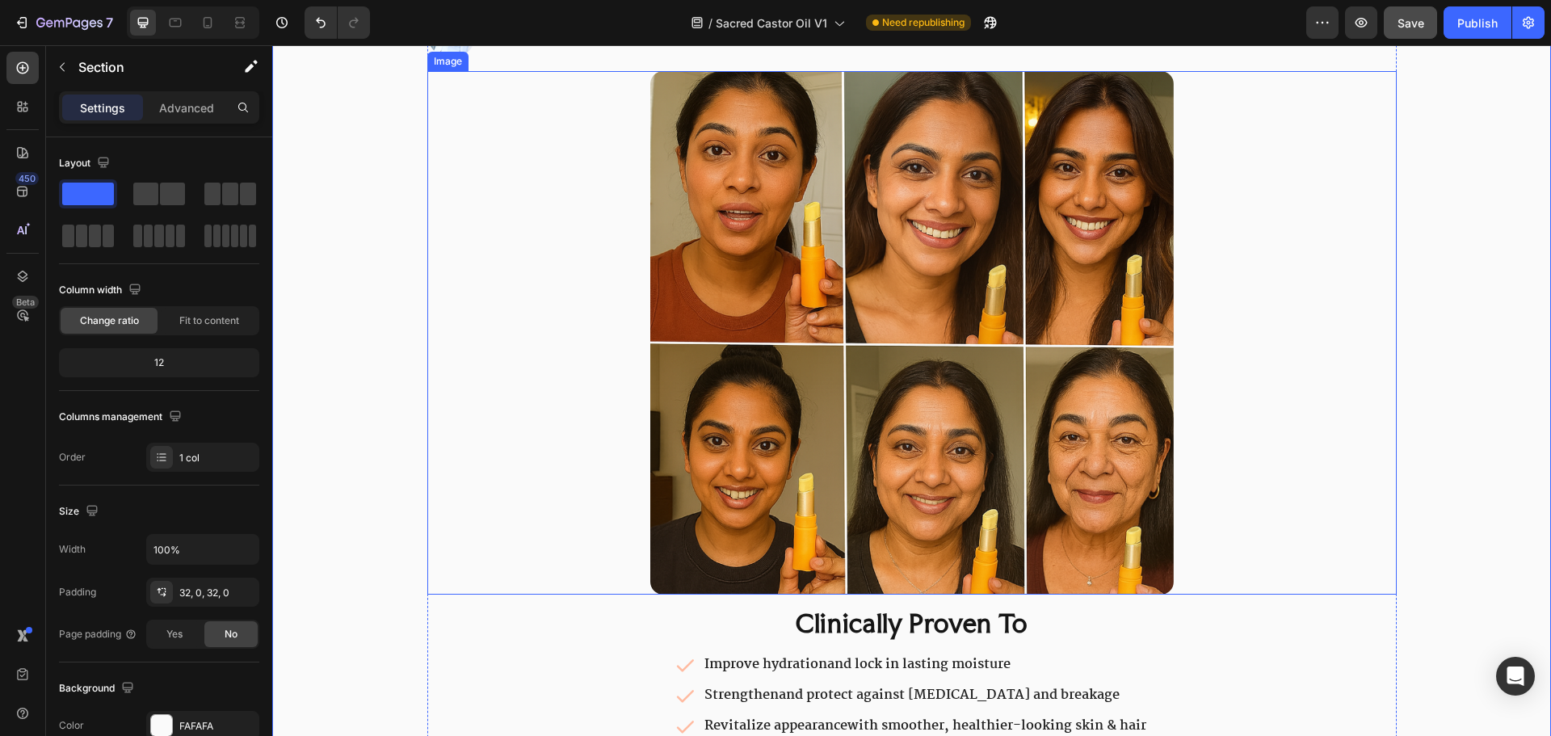
scroll to position [356, 0]
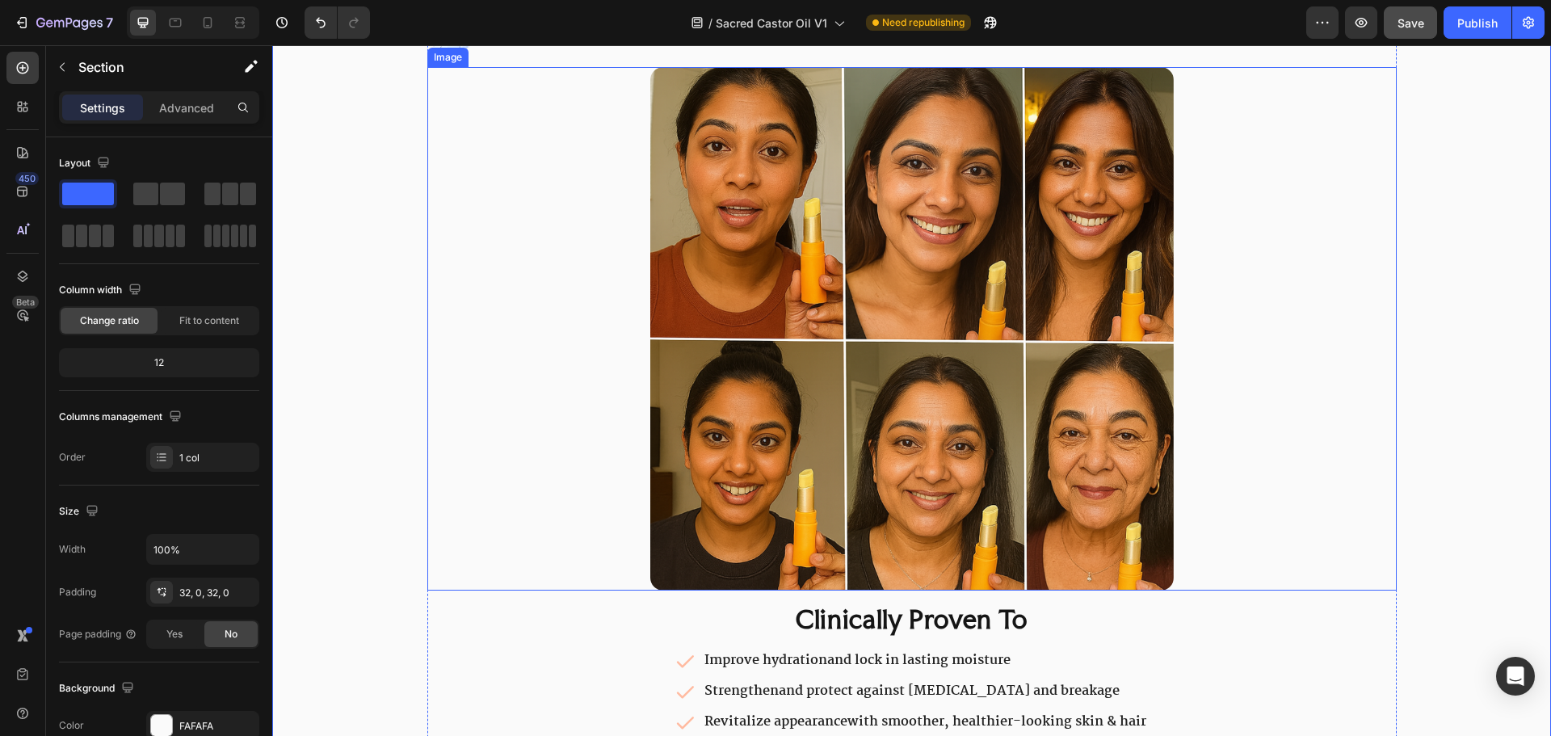
click at [809, 339] on img at bounding box center [911, 328] width 523 height 523
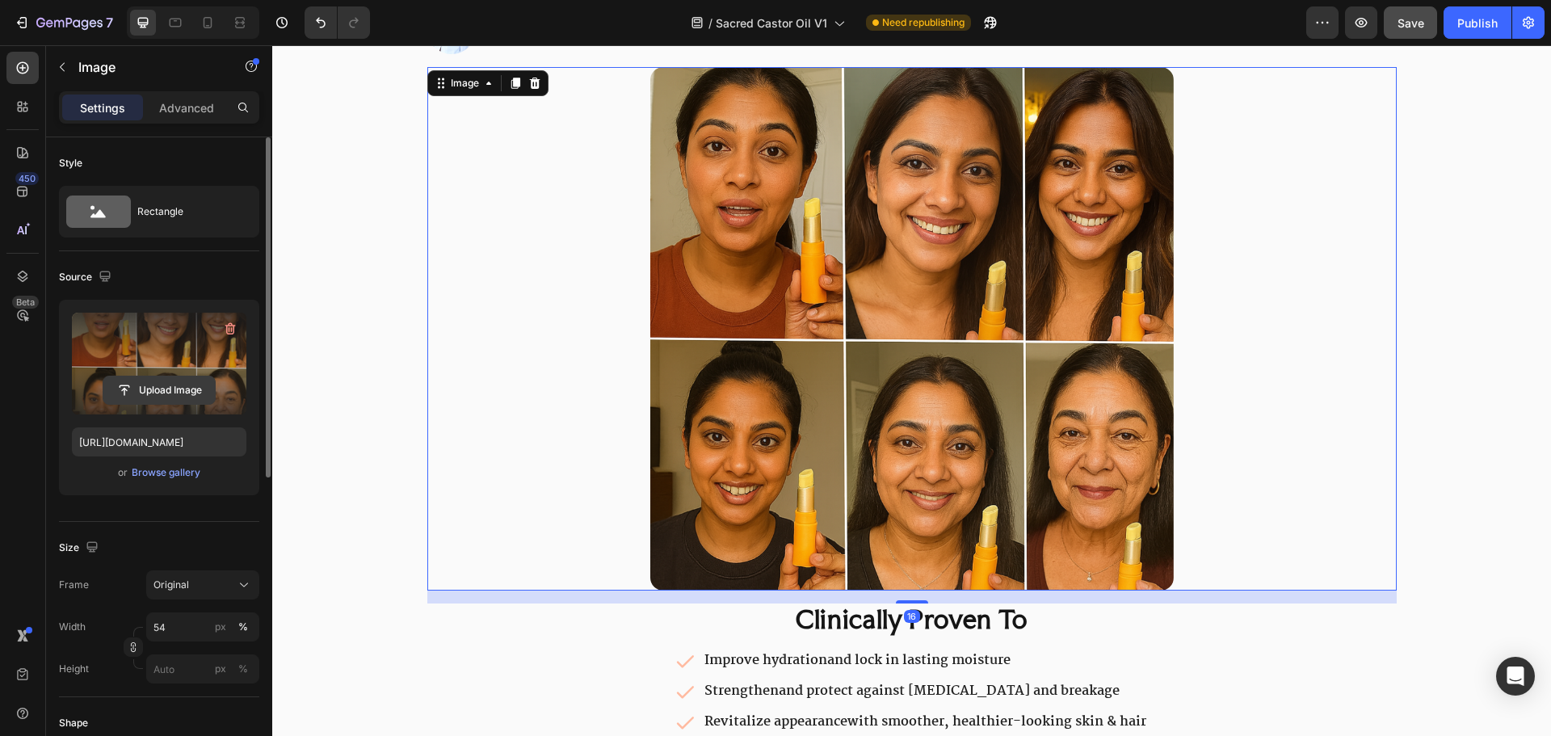
click at [194, 389] on input "file" at bounding box center [158, 389] width 111 height 27
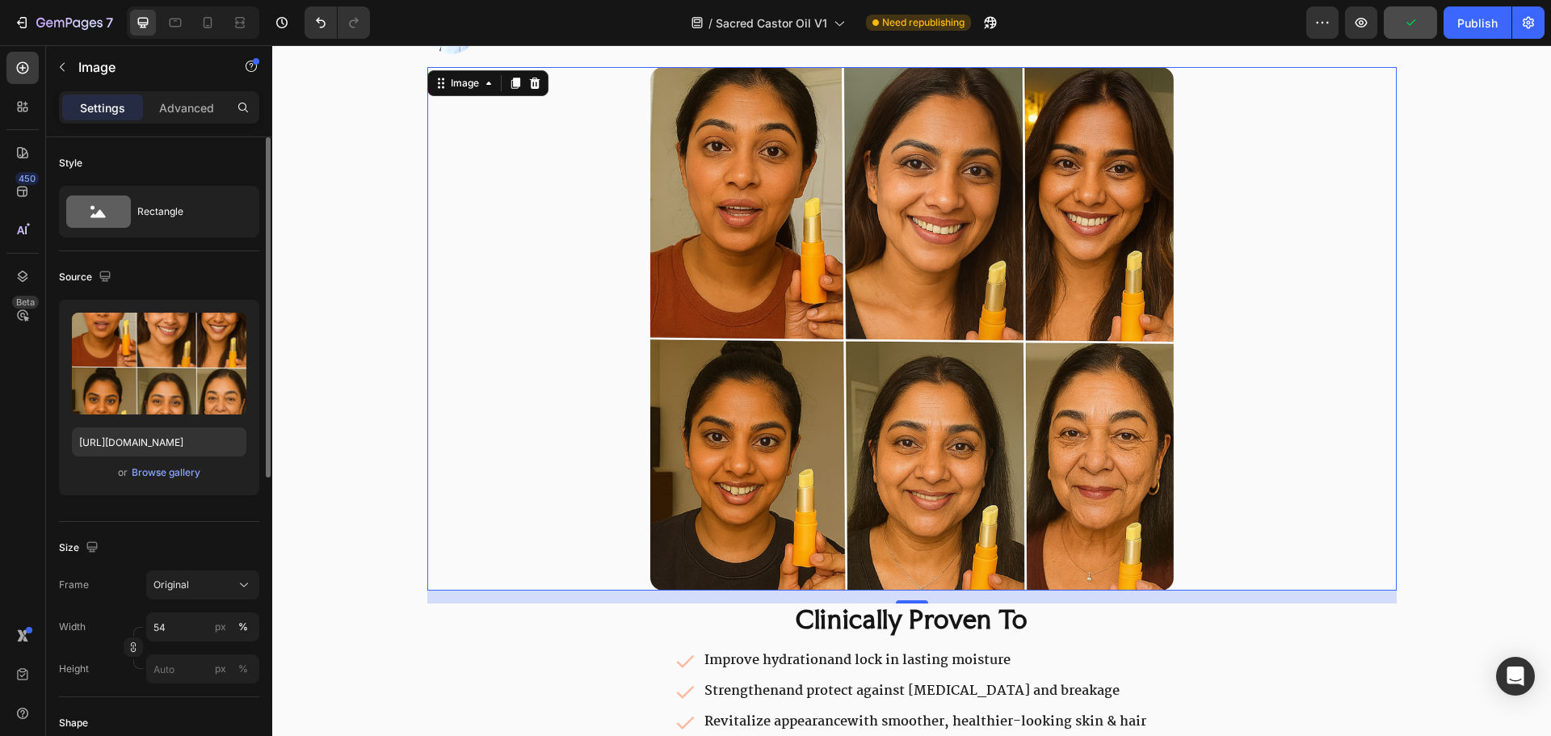
click at [200, 479] on div "or Browse gallery" at bounding box center [159, 472] width 174 height 19
click at [187, 475] on div "Browse gallery" at bounding box center [166, 472] width 69 height 15
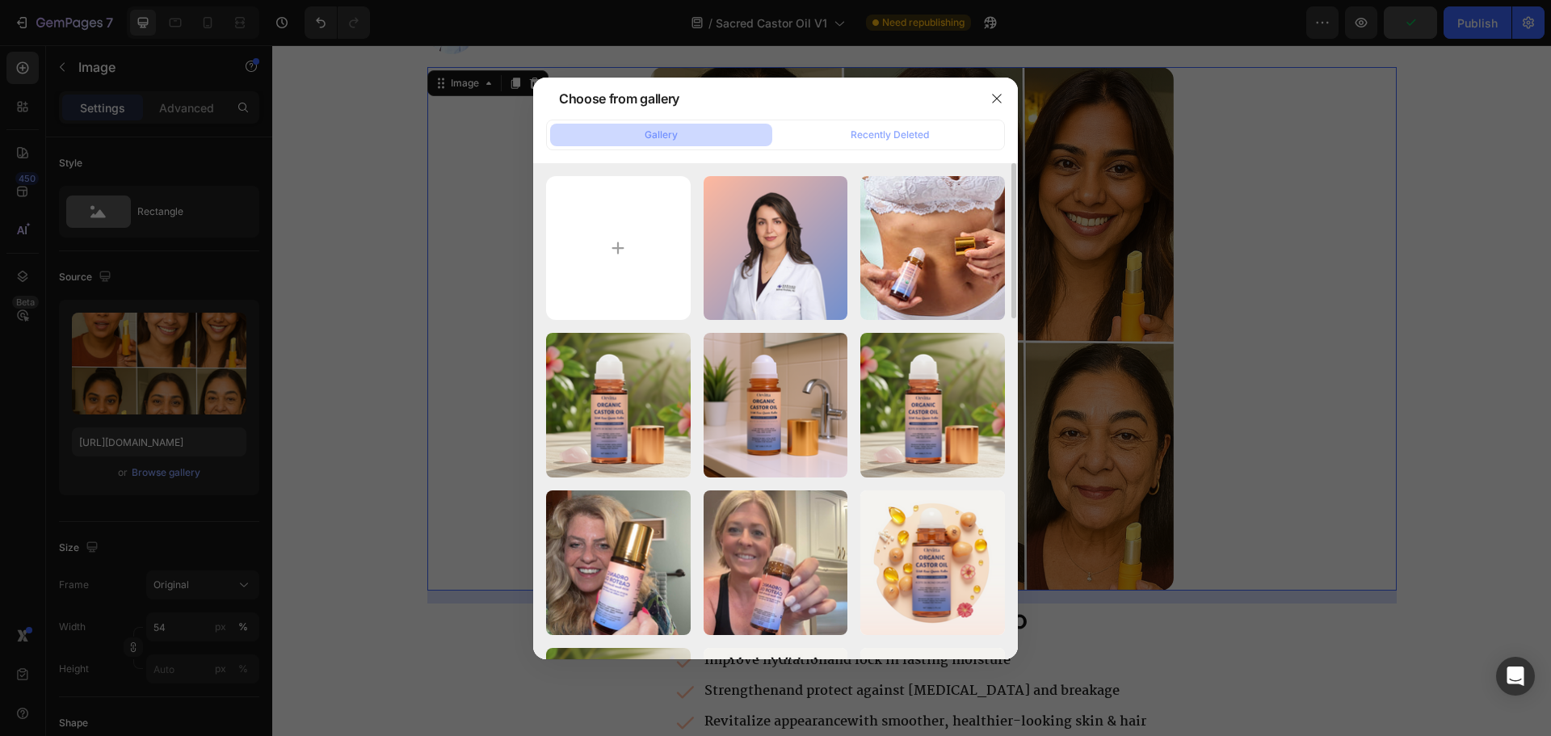
scroll to position [323, 0]
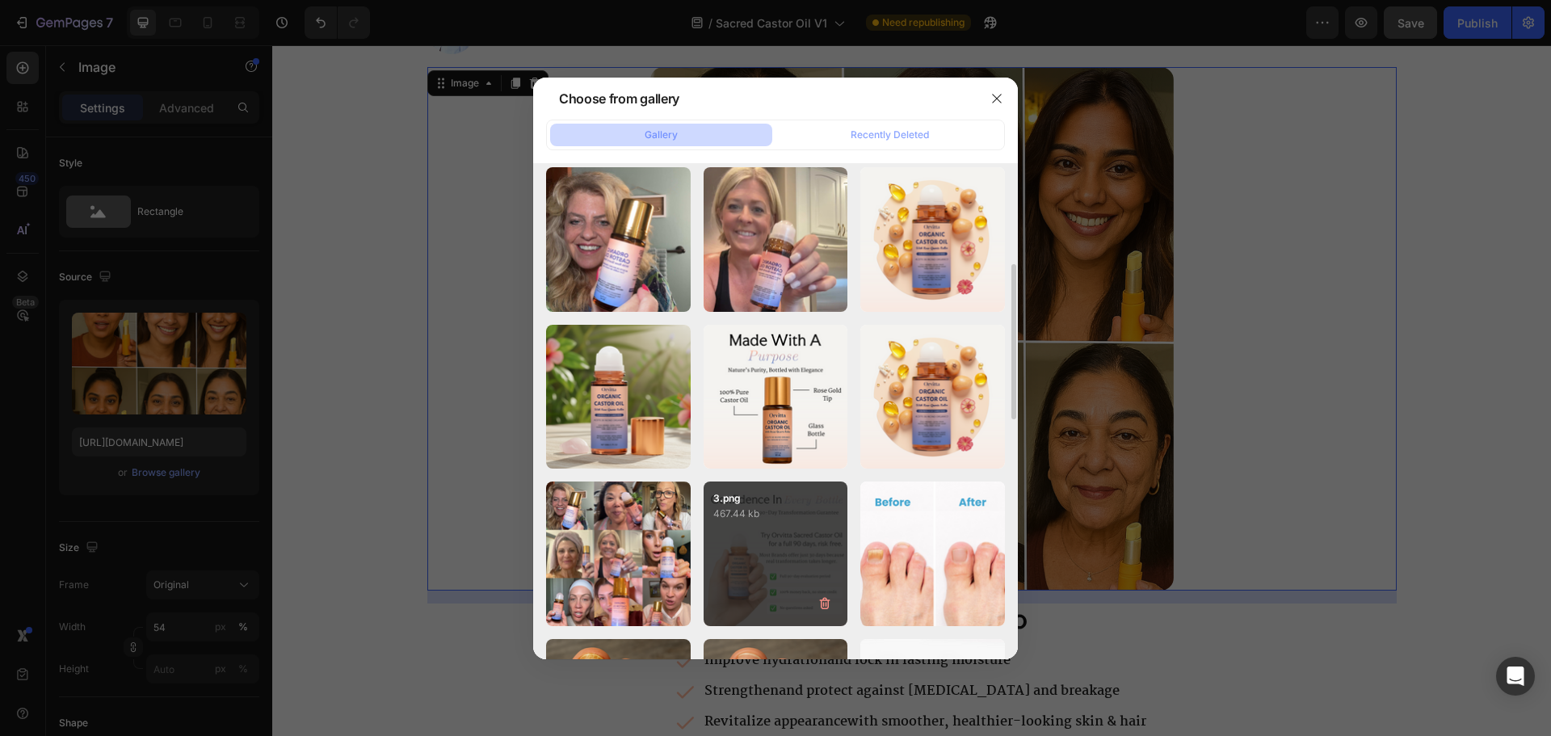
click at [0, 0] on div "6.png 1536.08 kb" at bounding box center [0, 0] width 0 height 0
type input "[URL][DOMAIN_NAME]"
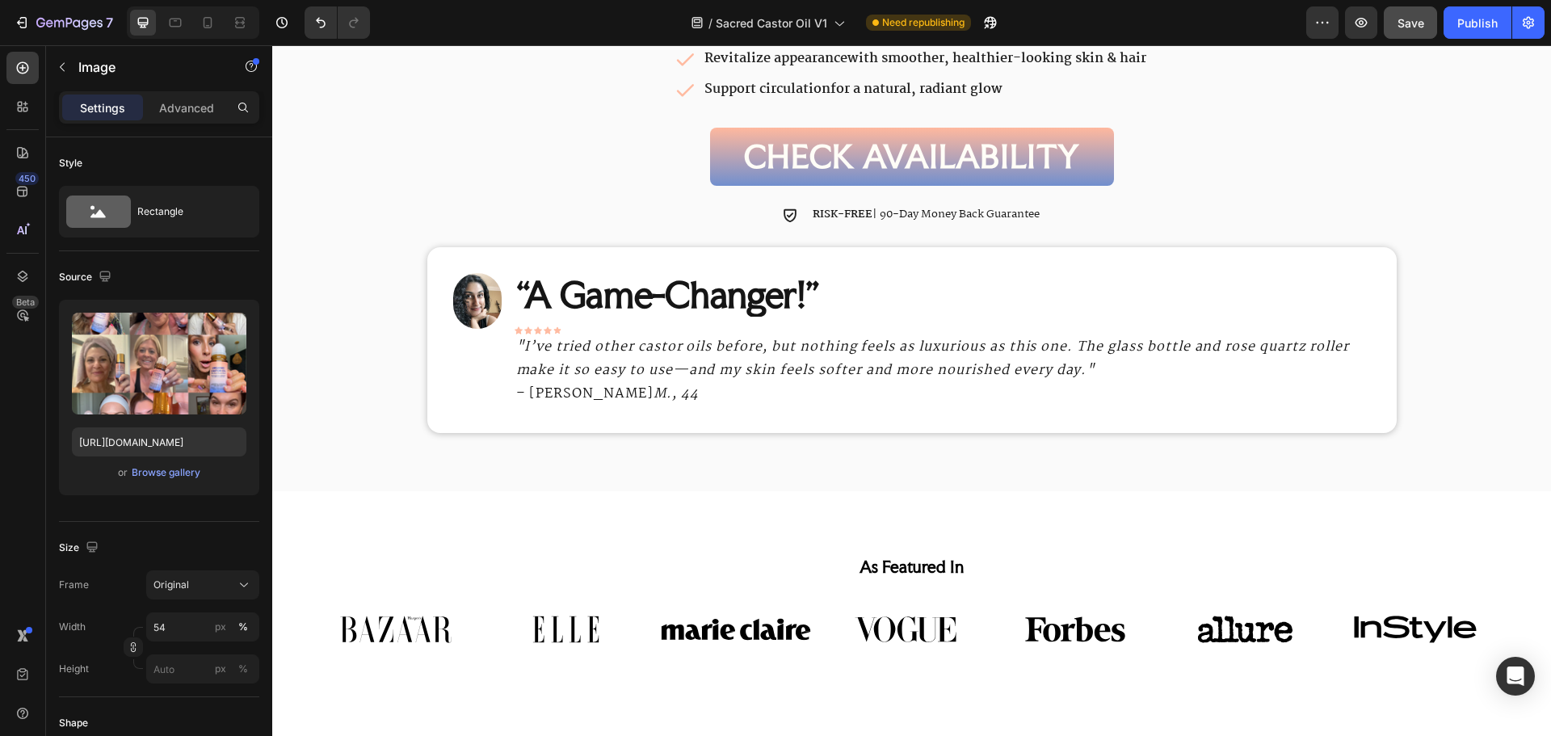
scroll to position [1002, 0]
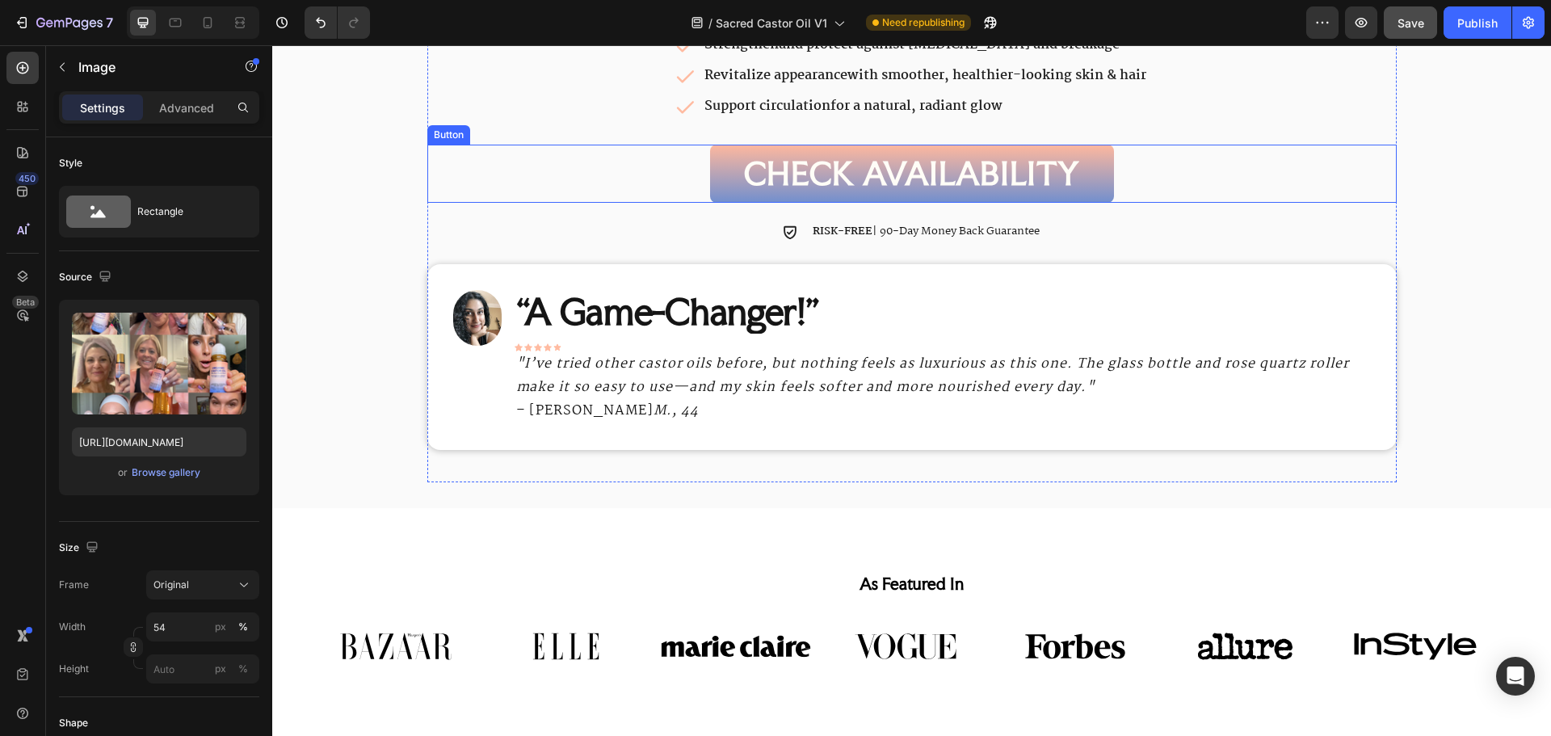
click at [733, 182] on link "CHECK AVAILABILITY" at bounding box center [912, 174] width 404 height 58
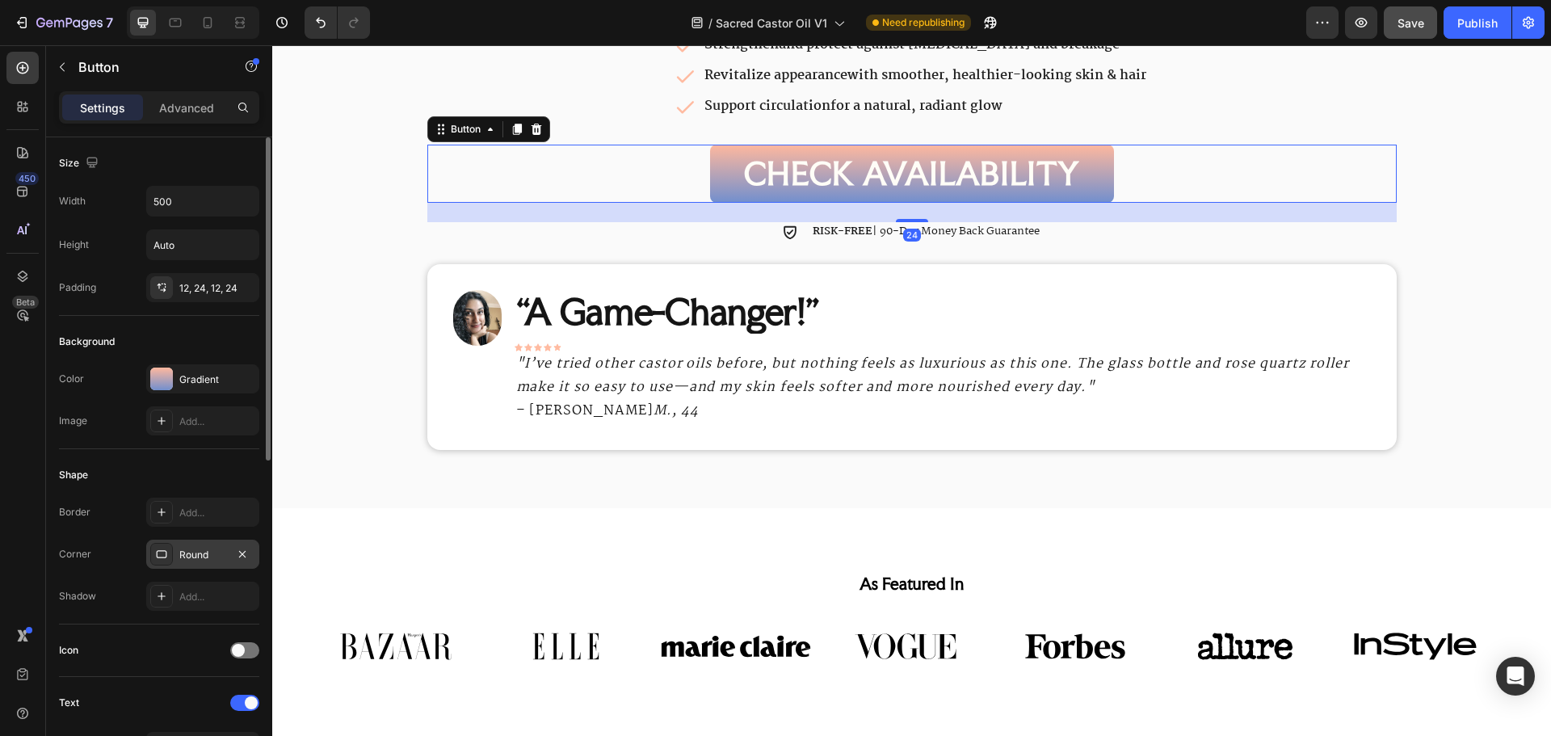
scroll to position [485, 0]
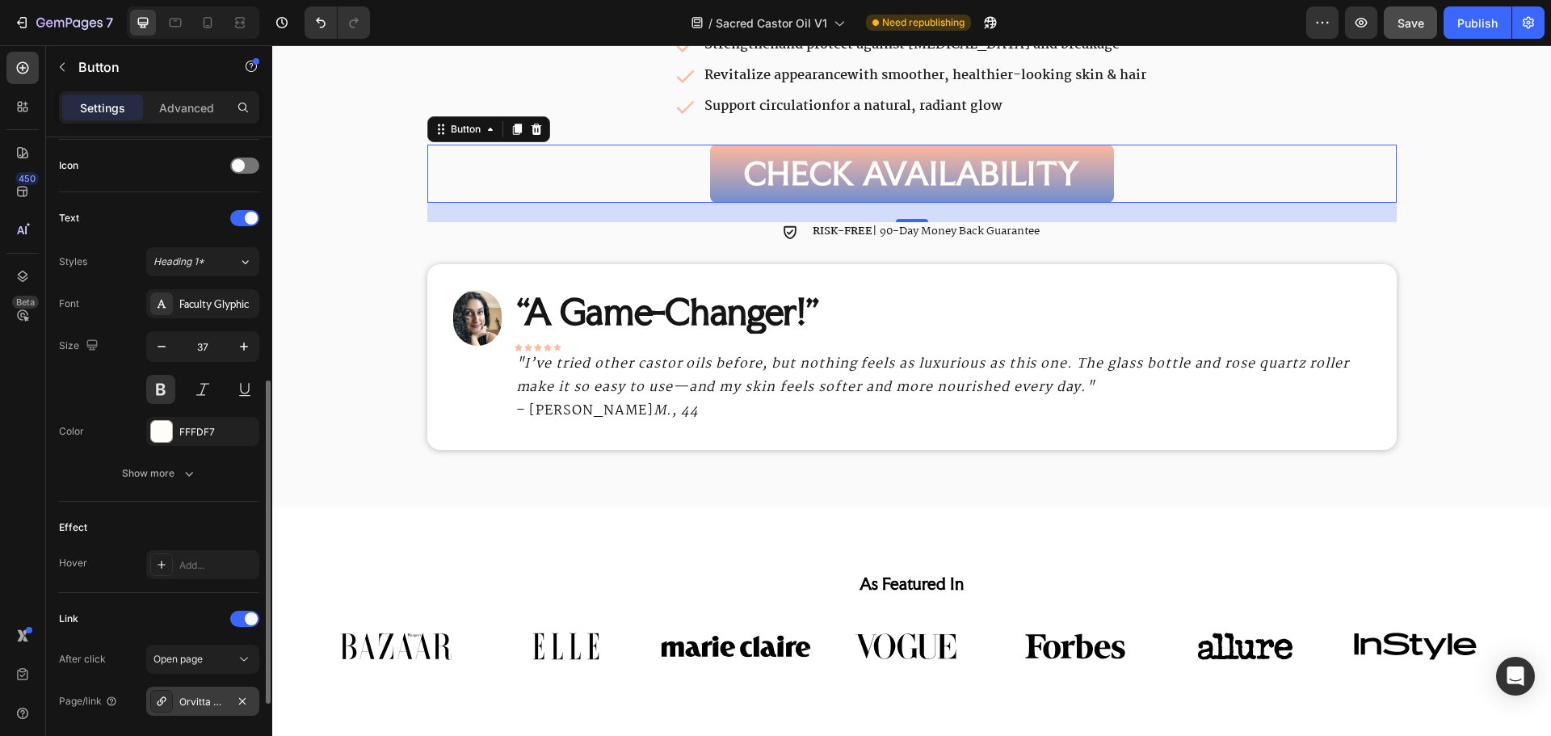
click at [208, 700] on div "Orvitta Sacred Castor Oil" at bounding box center [202, 702] width 47 height 15
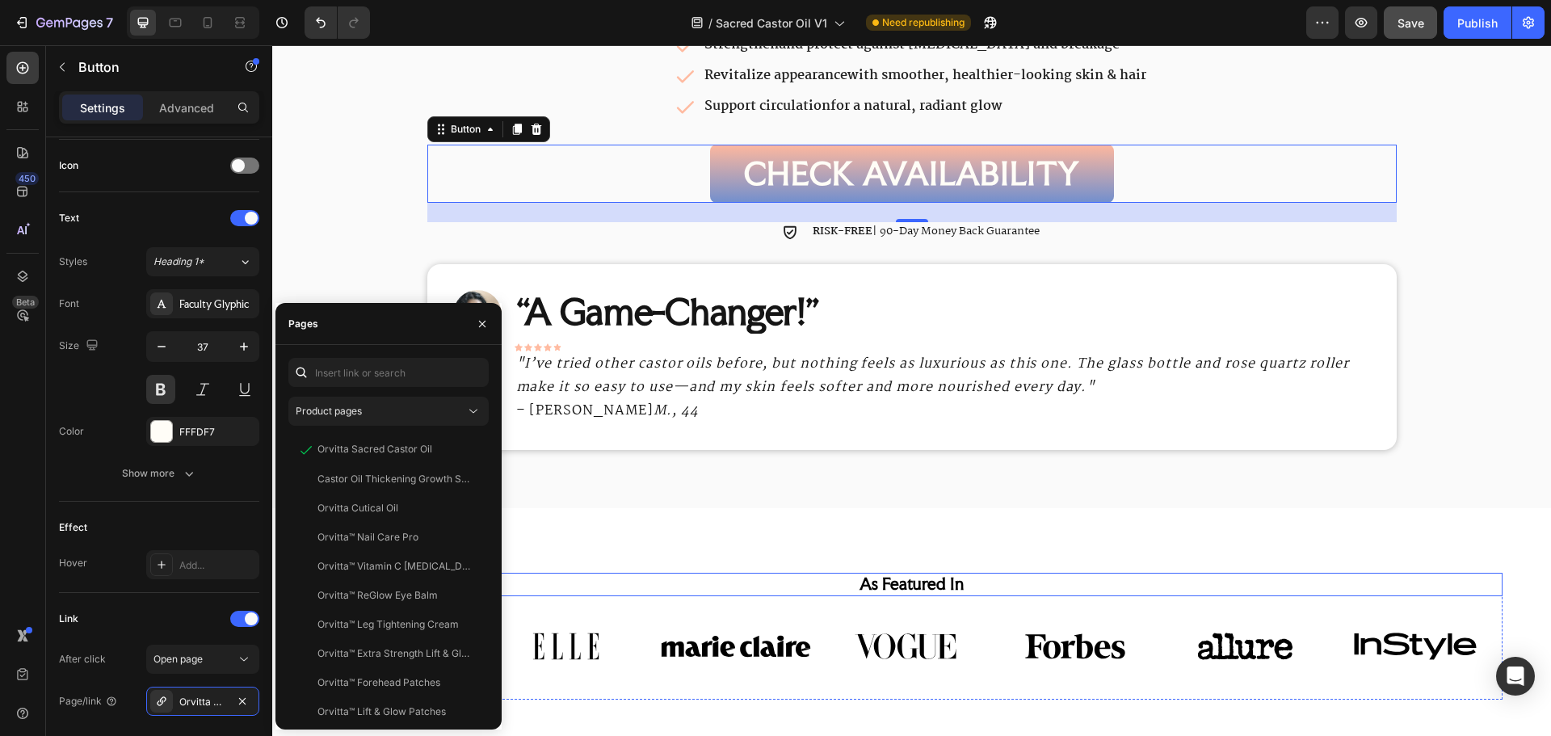
click at [663, 562] on div "As Featured In Heading Image Image Image Image Image Image Image Carousel Row S…" at bounding box center [911, 623] width 1279 height 230
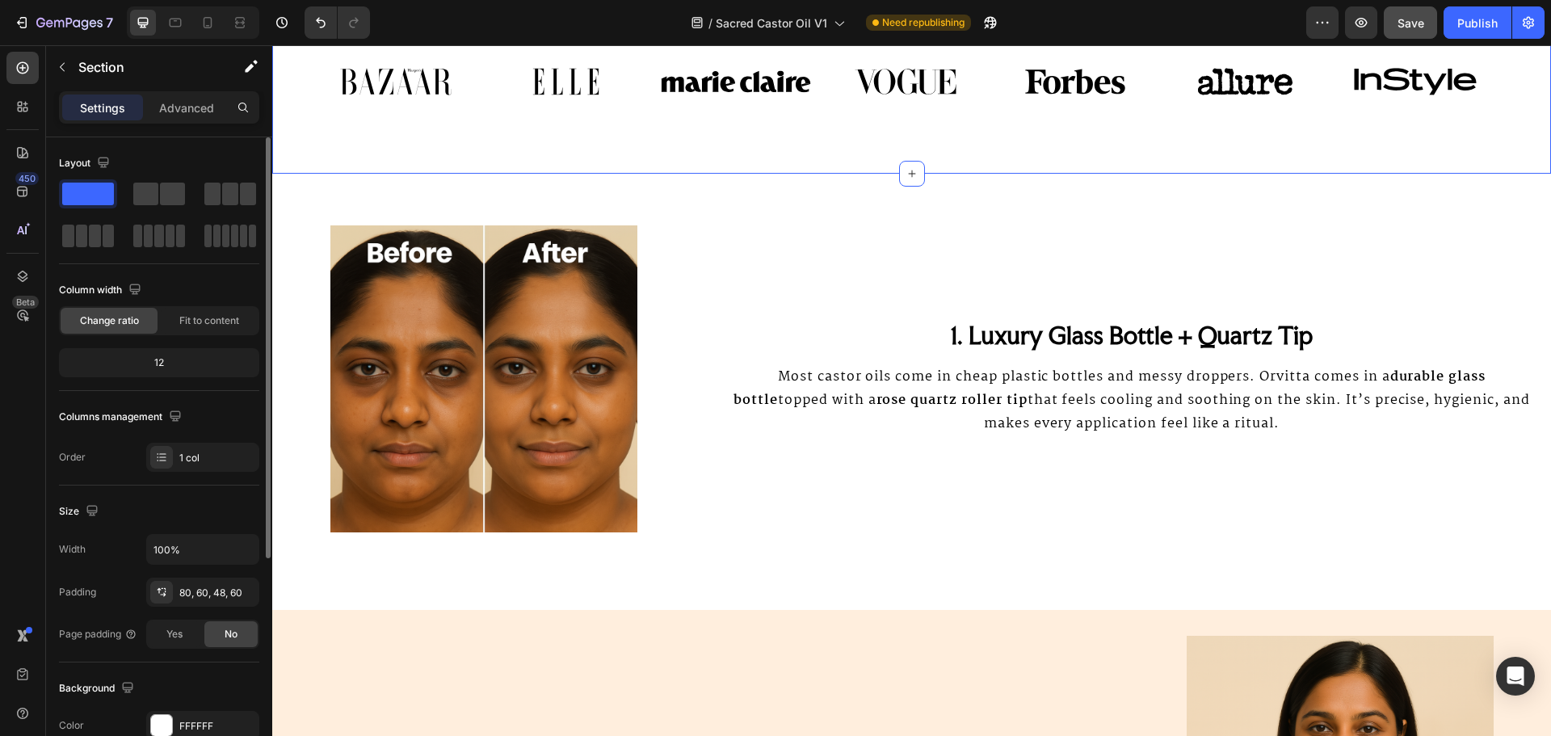
scroll to position [1568, 0]
click at [448, 417] on img at bounding box center [483, 378] width 390 height 307
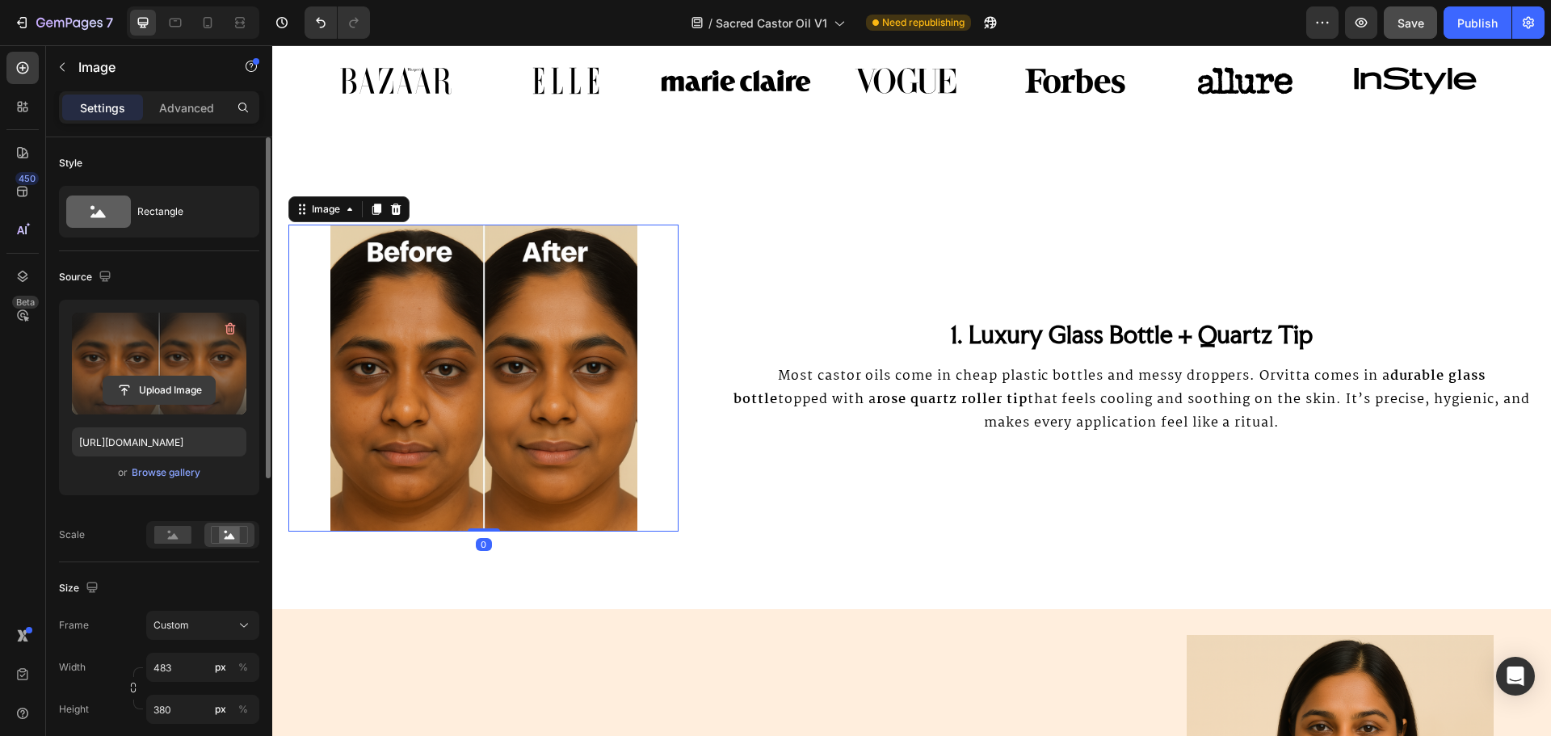
click at [174, 385] on input "file" at bounding box center [158, 389] width 111 height 27
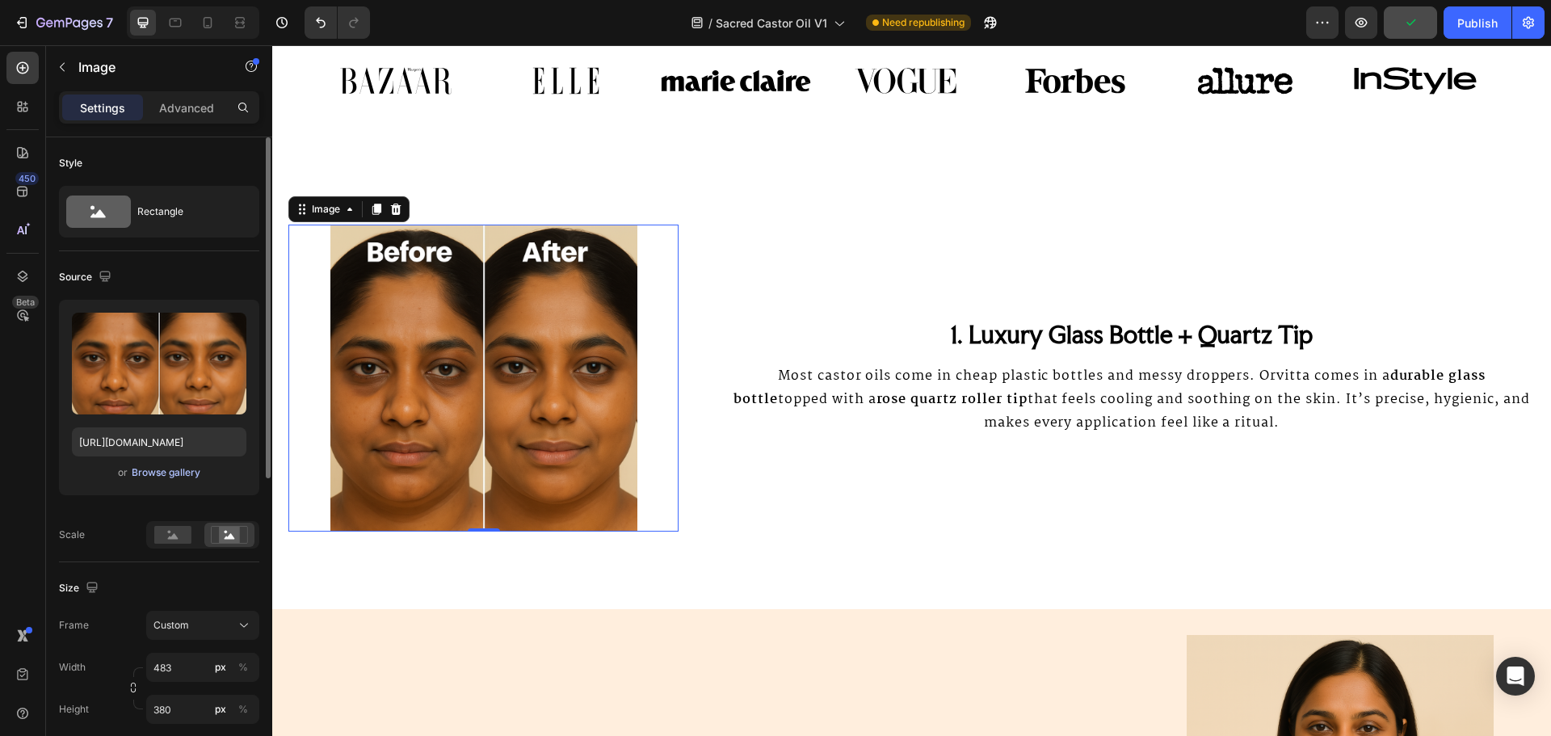
click at [137, 480] on button "Browse gallery" at bounding box center [166, 472] width 70 height 16
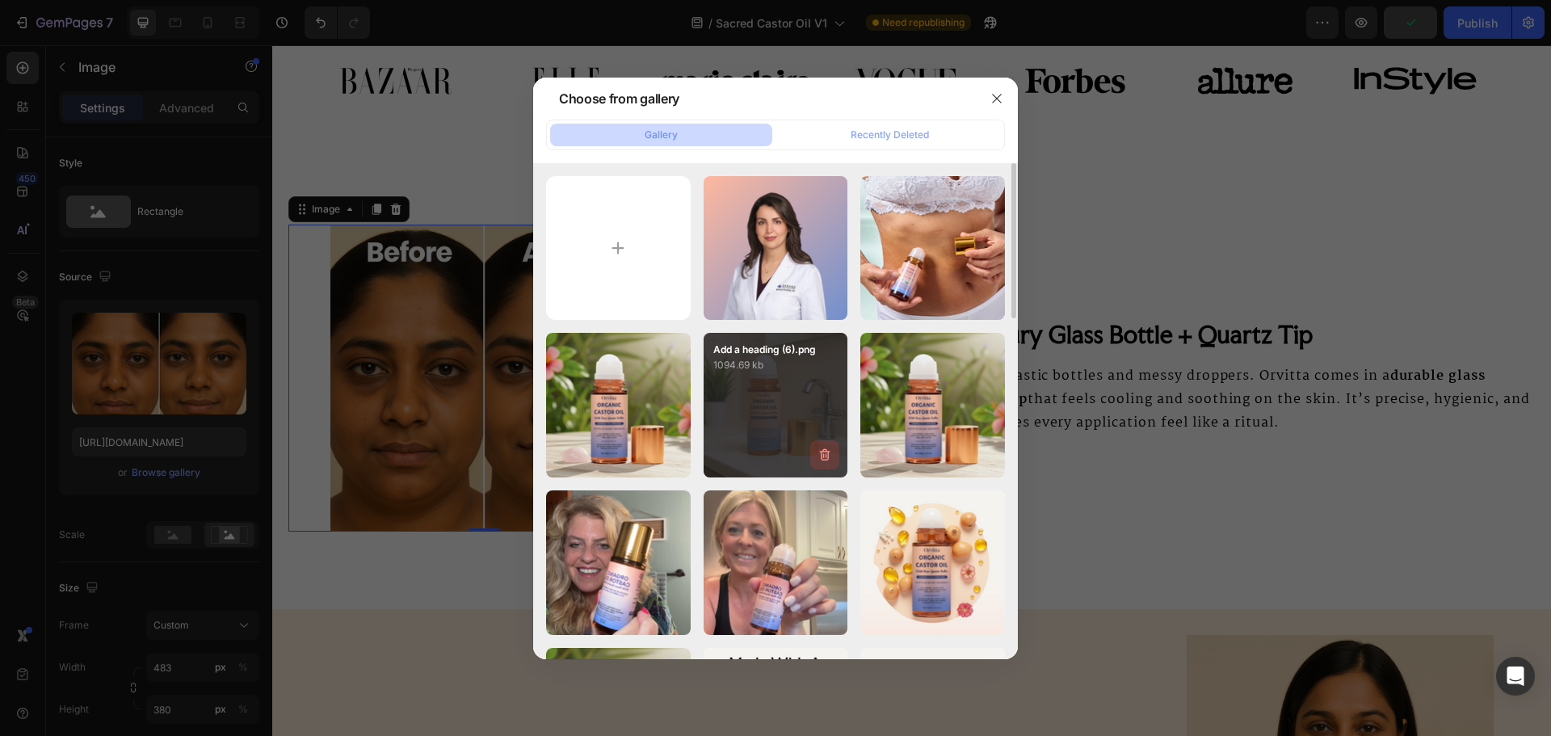
scroll to position [323, 0]
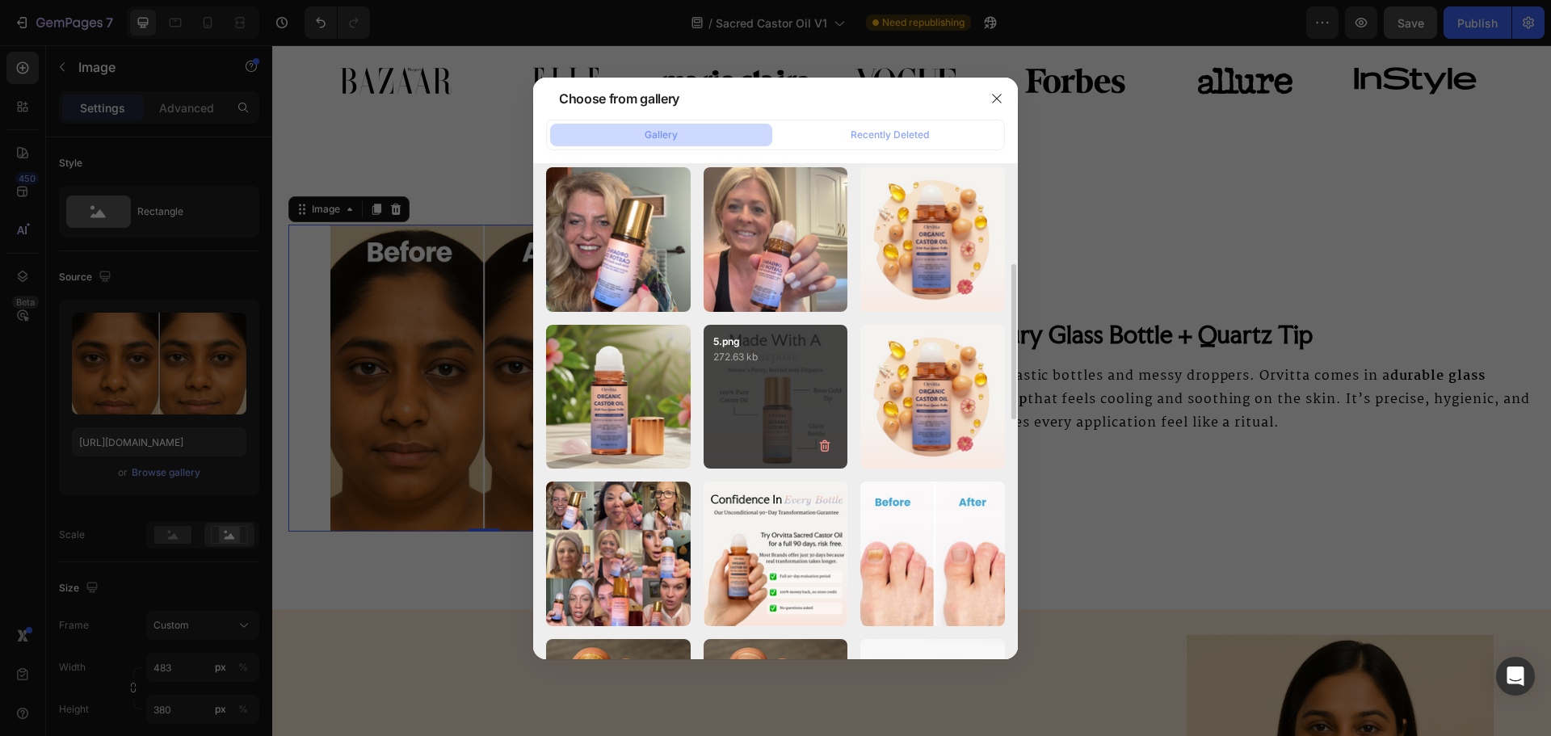
click at [817, 395] on div "5.png 272.63 kb" at bounding box center [776, 397] width 145 height 145
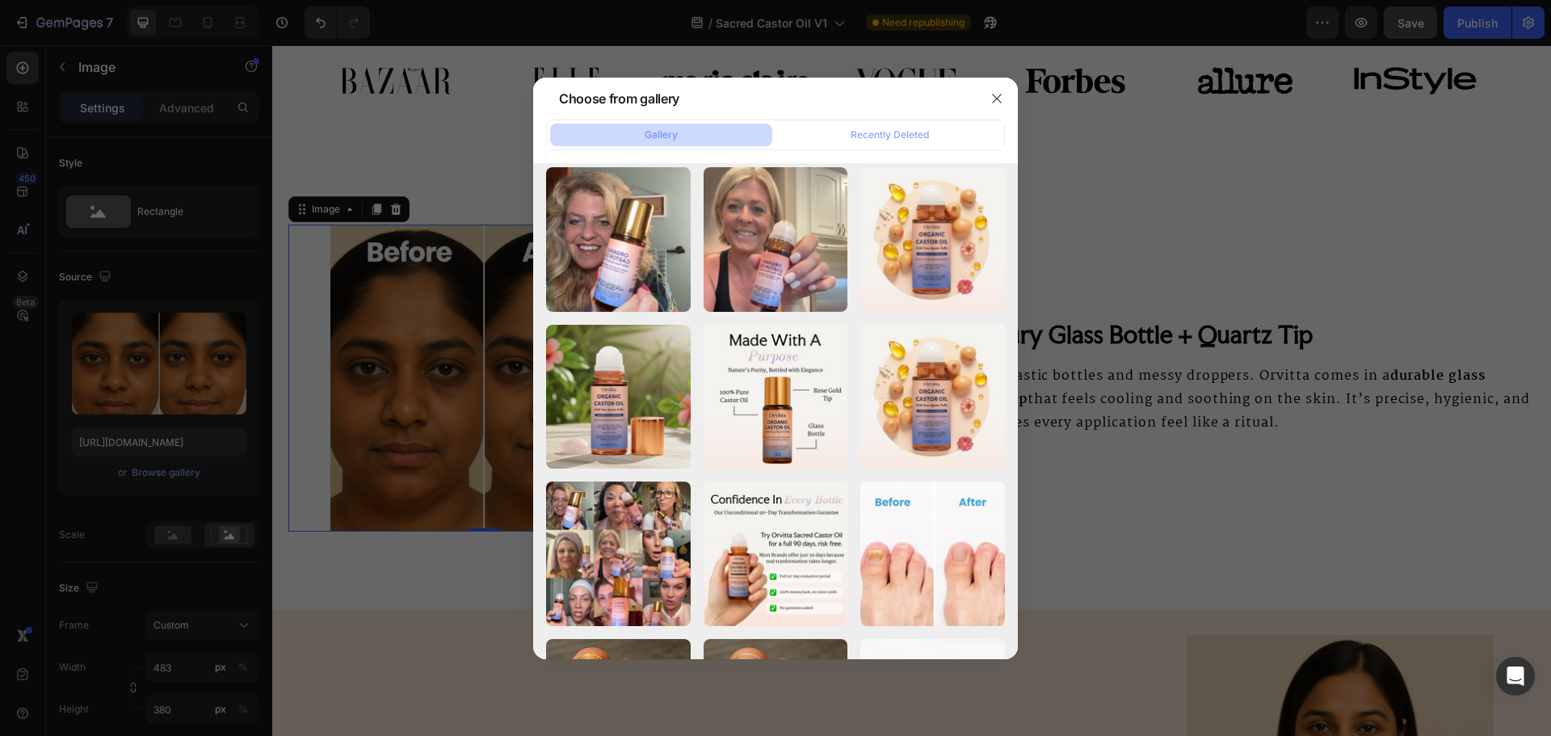
type input "[URL][DOMAIN_NAME]"
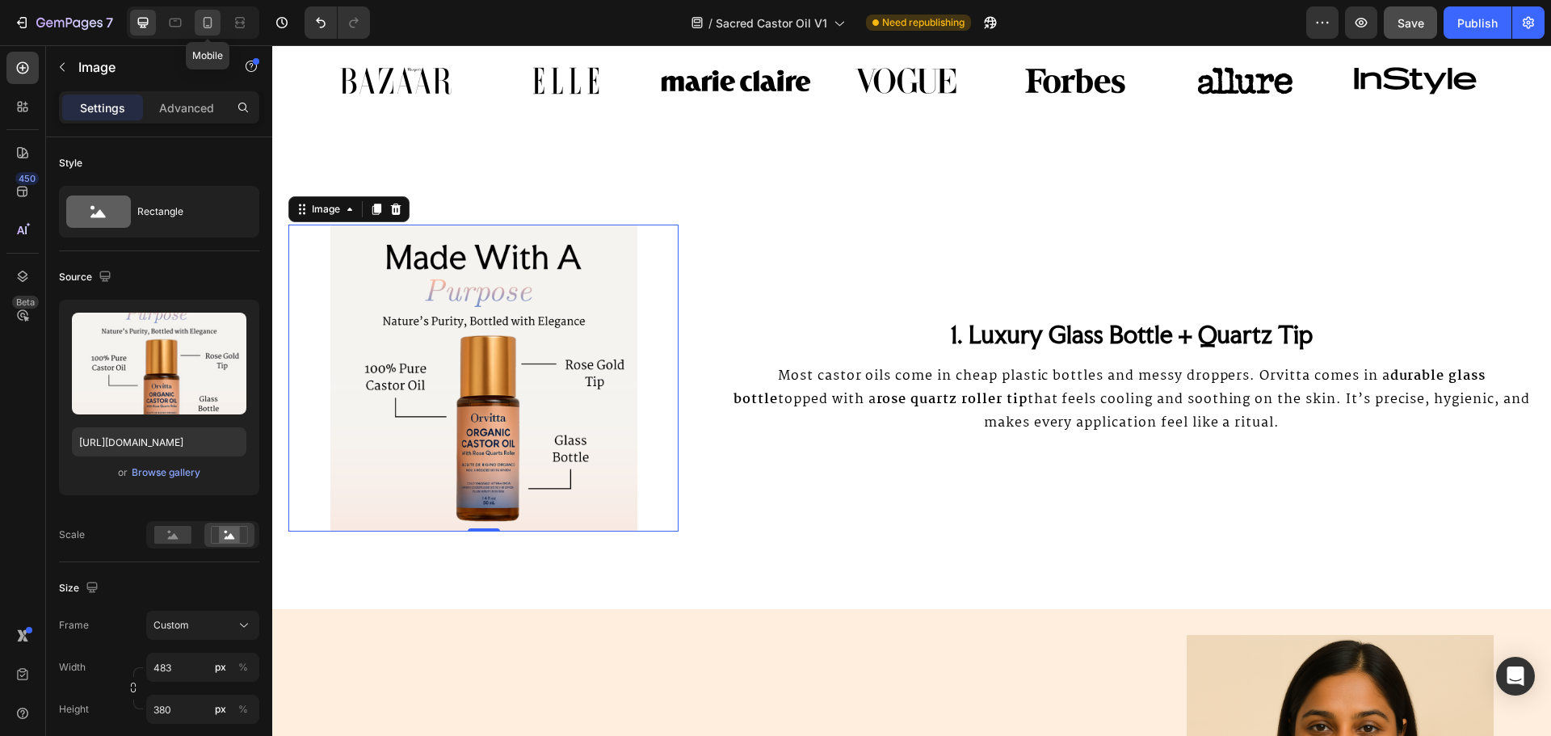
click at [204, 31] on div at bounding box center [208, 23] width 26 height 26
type input "335"
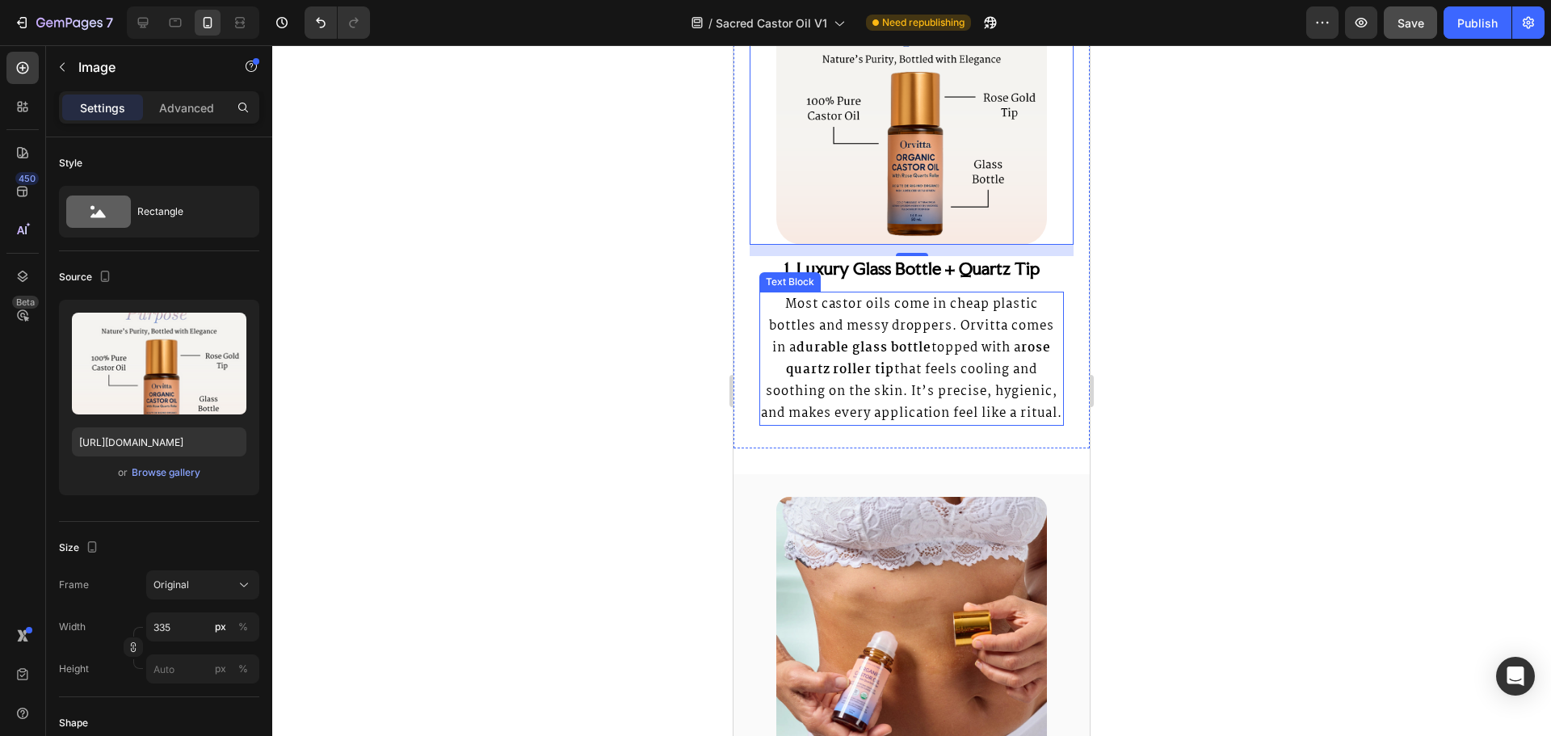
scroll to position [1335, 0]
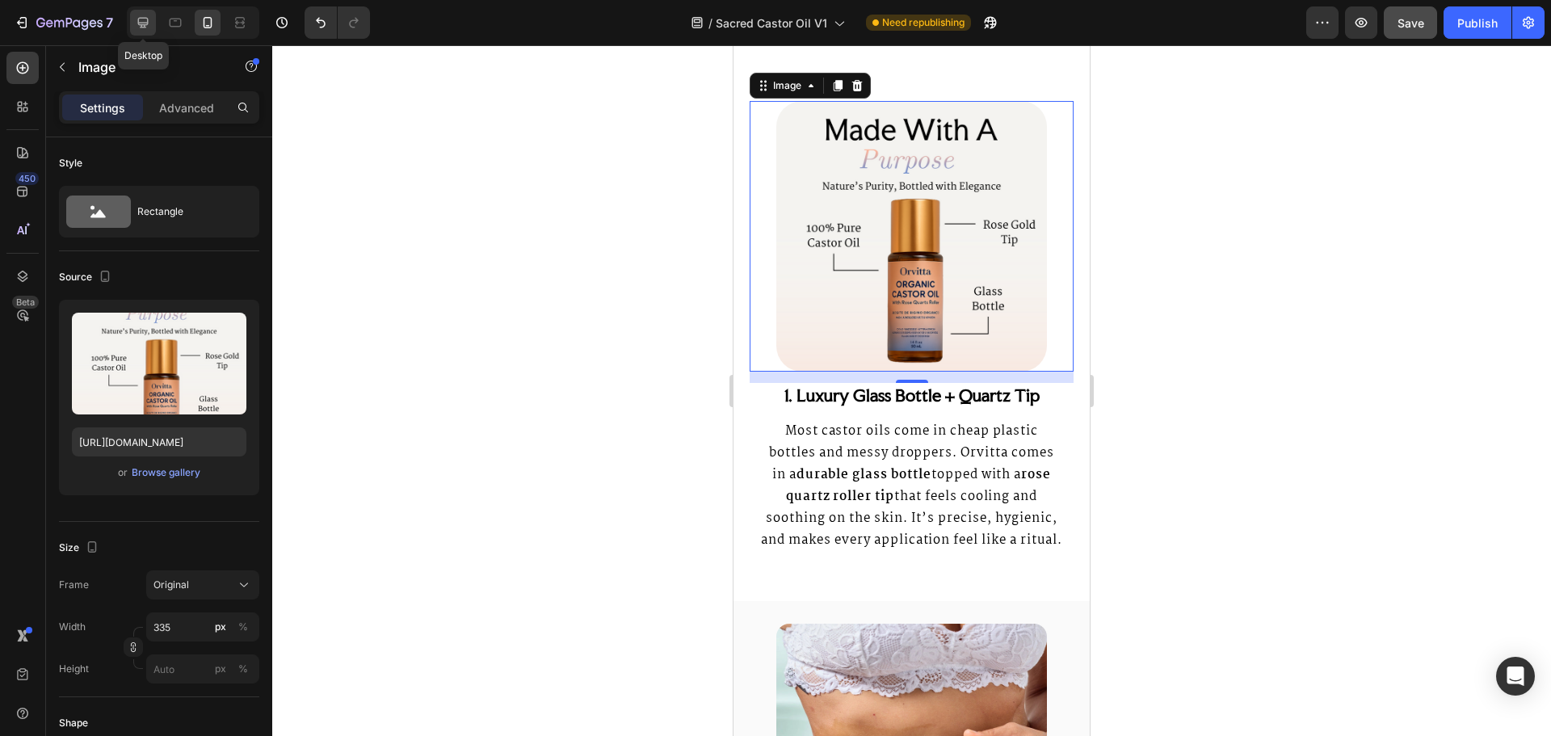
click at [134, 23] on div at bounding box center [143, 23] width 26 height 26
type input "483"
type input "380"
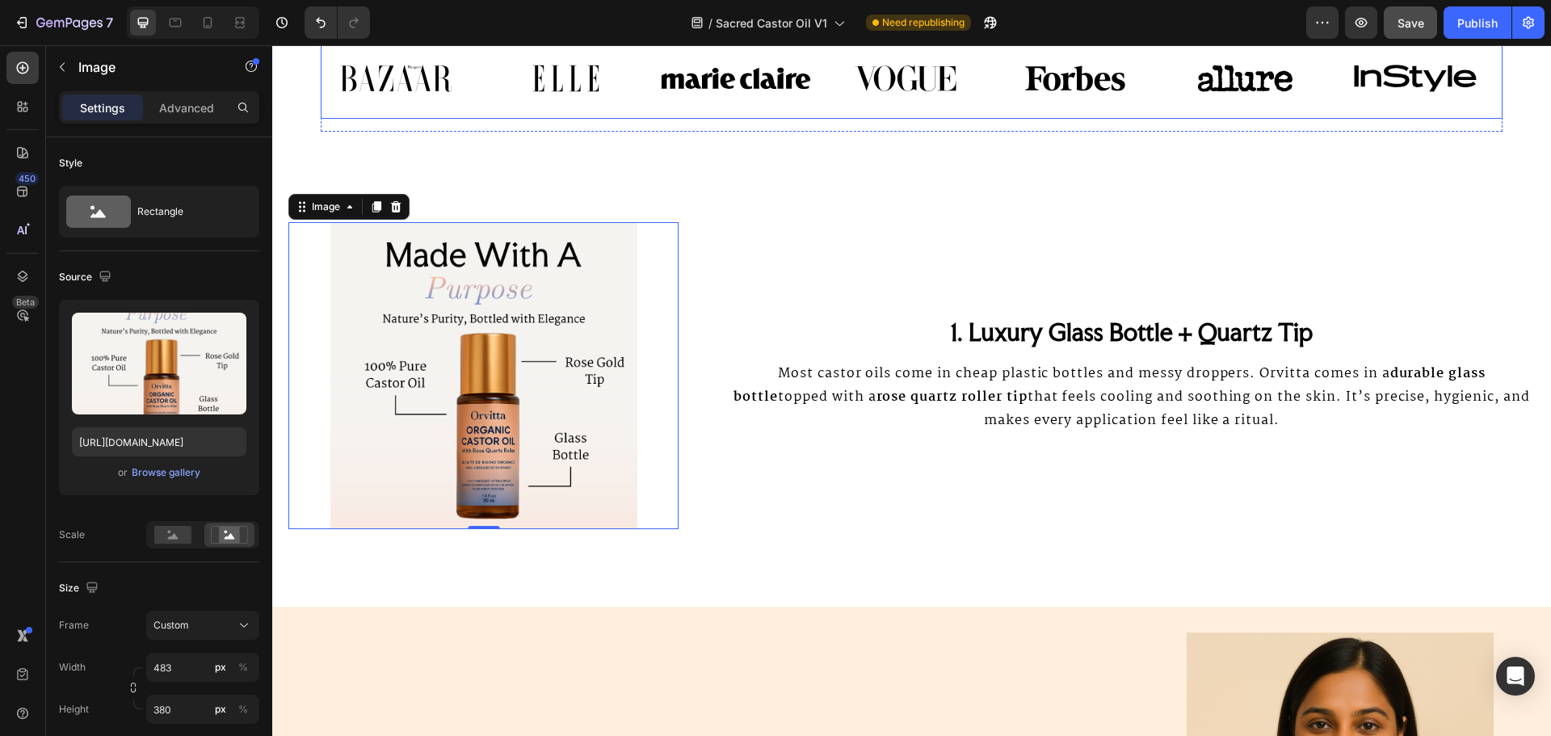
scroll to position [1691, 0]
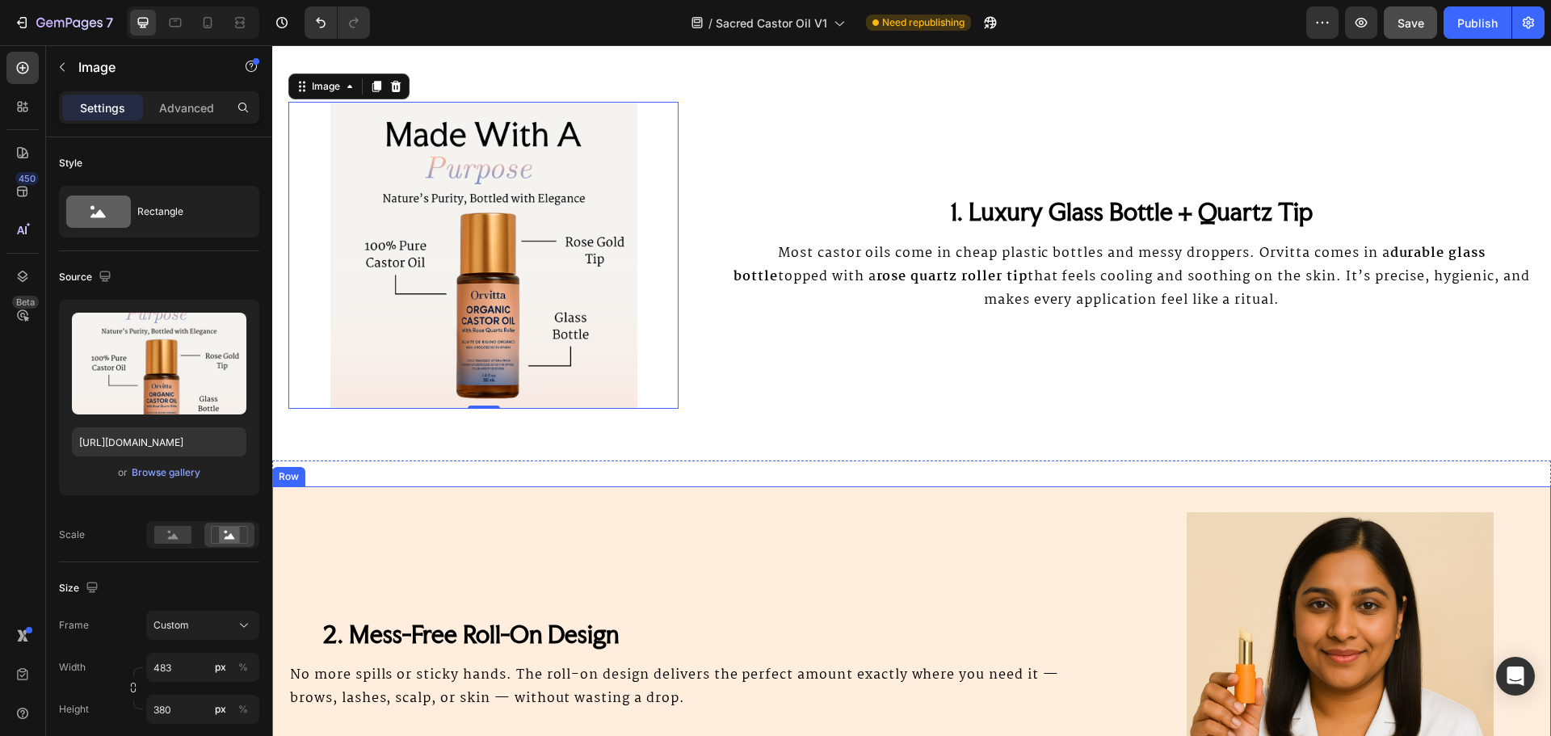
click at [471, 511] on div "2. Mess-Free Roll-On Design Heading No more spills or sticky hands. The roll-on…" at bounding box center [911, 665] width 1279 height 359
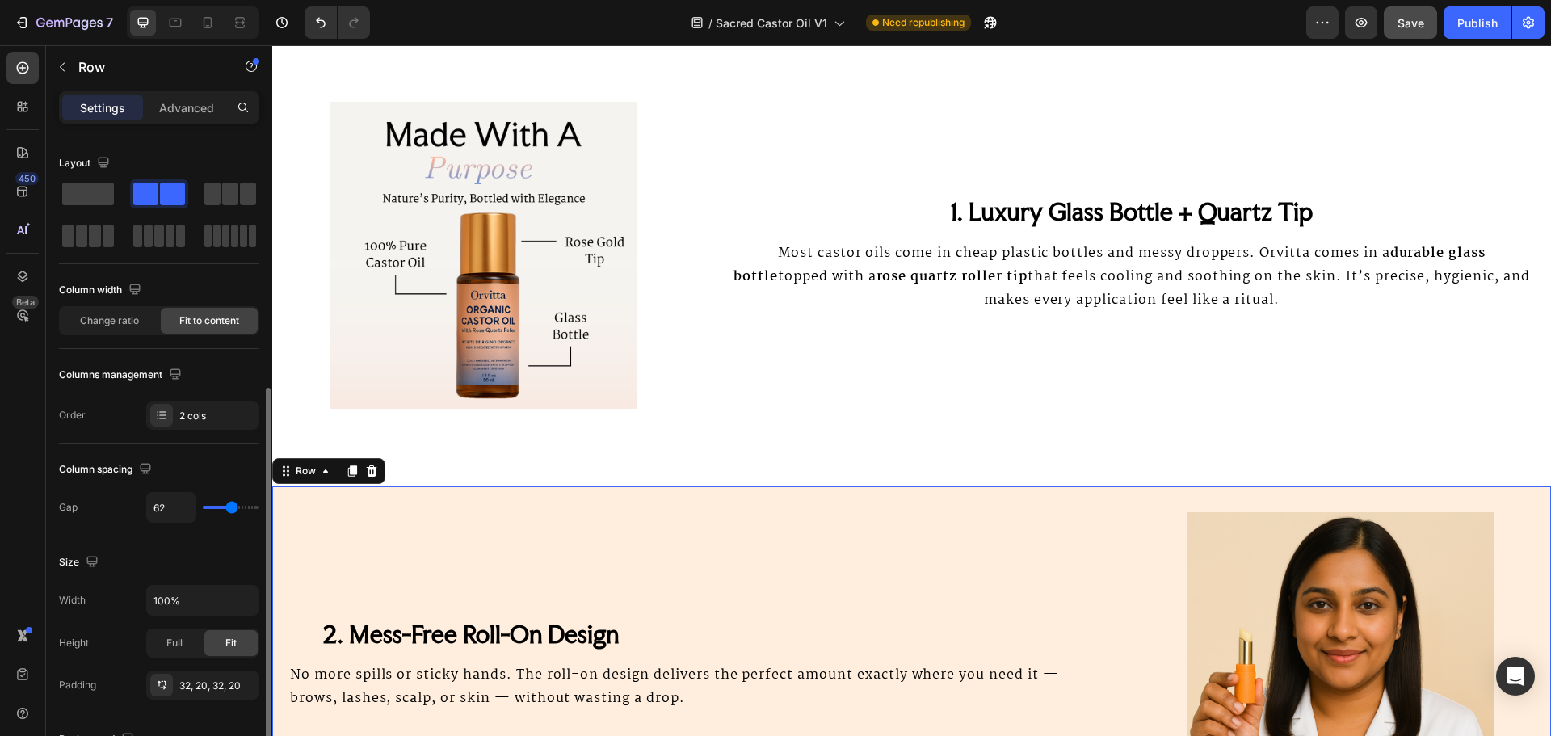
scroll to position [525, 0]
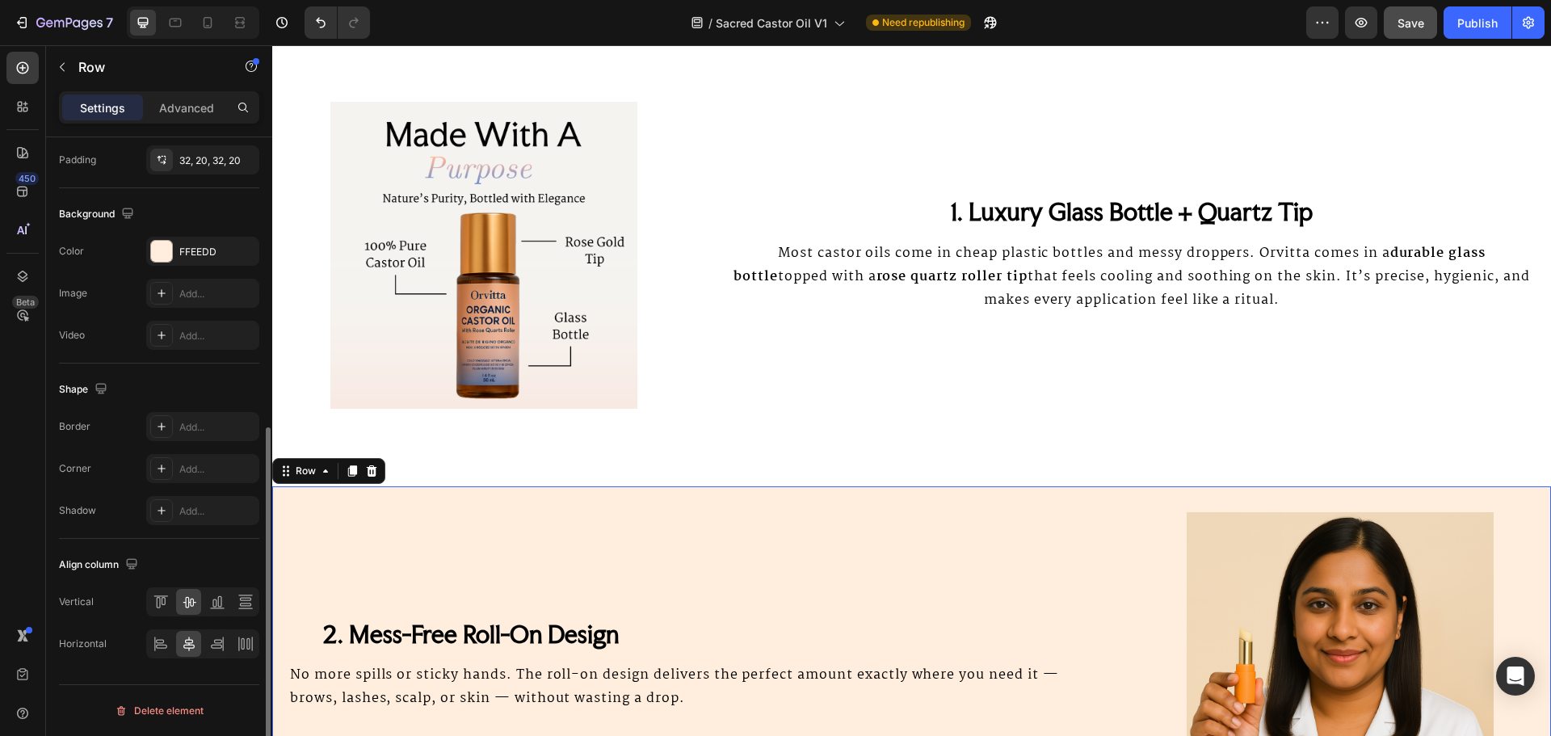
drag, startPoint x: 218, startPoint y: 248, endPoint x: 254, endPoint y: 275, distance: 45.1
click at [218, 247] on div "FFEEDD" at bounding box center [217, 252] width 76 height 15
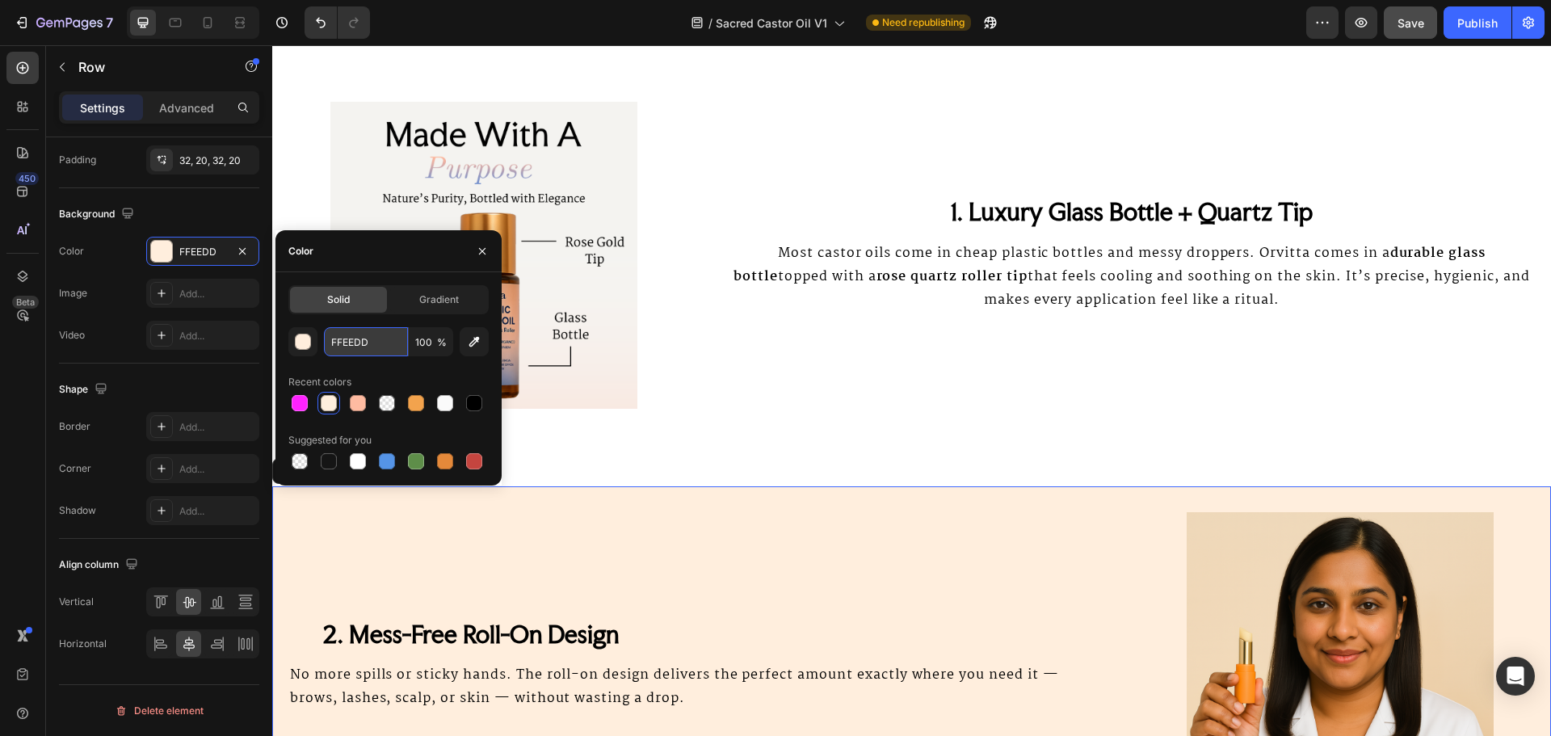
click at [355, 347] on input "FFEEDD" at bounding box center [366, 341] width 84 height 29
paste input "AFAFA"
type input "FAFAFA"
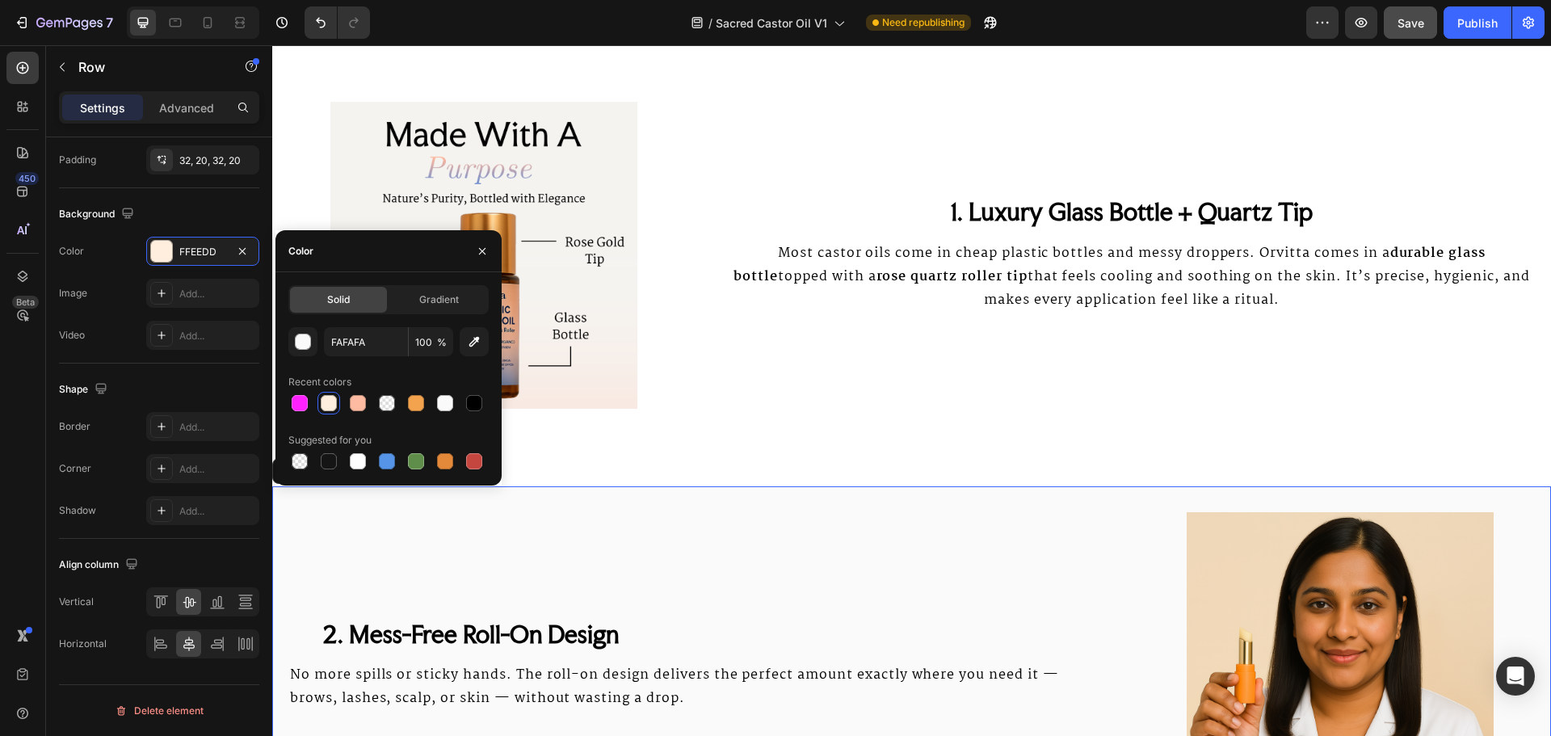
click at [1305, 589] on img at bounding box center [1340, 665] width 390 height 307
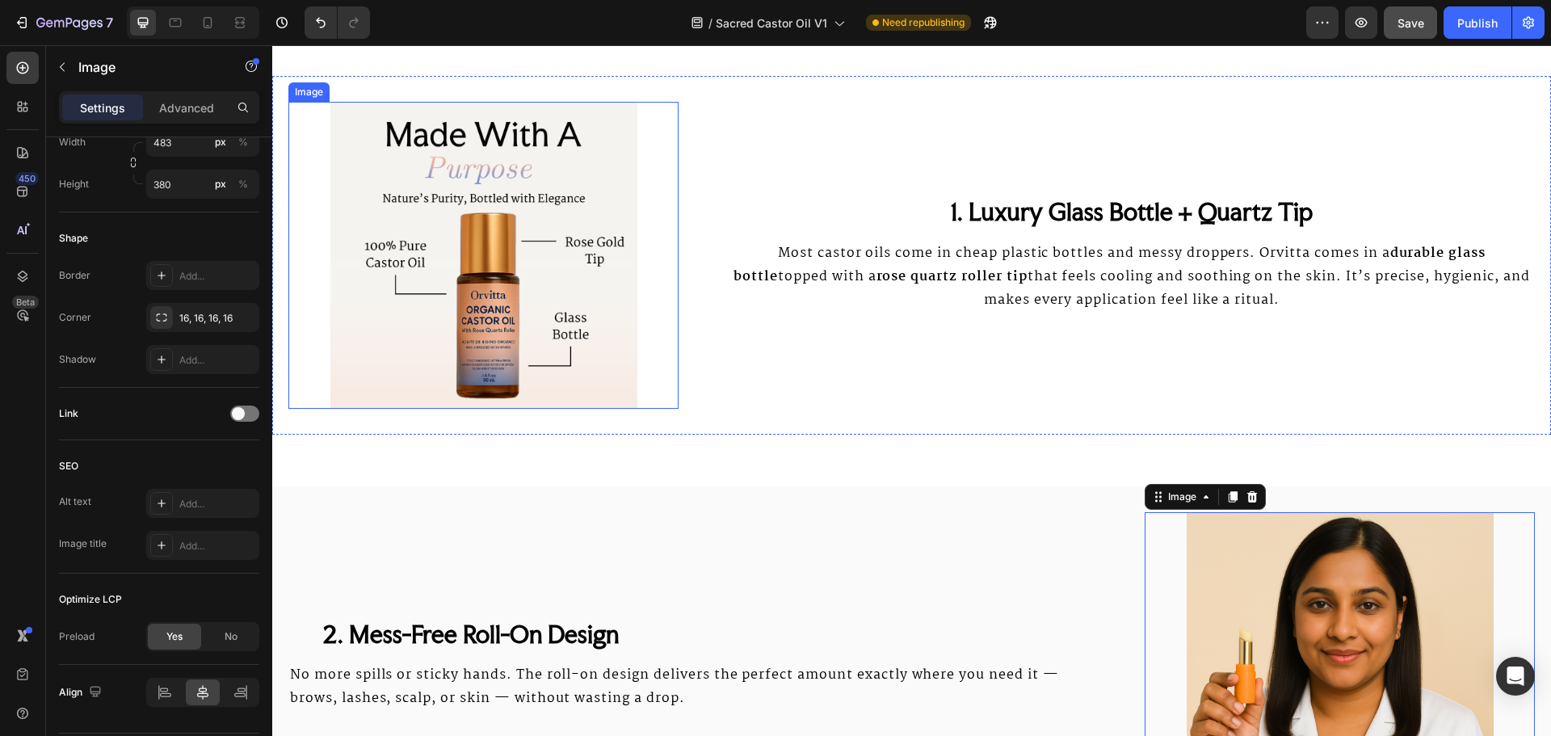
scroll to position [0, 0]
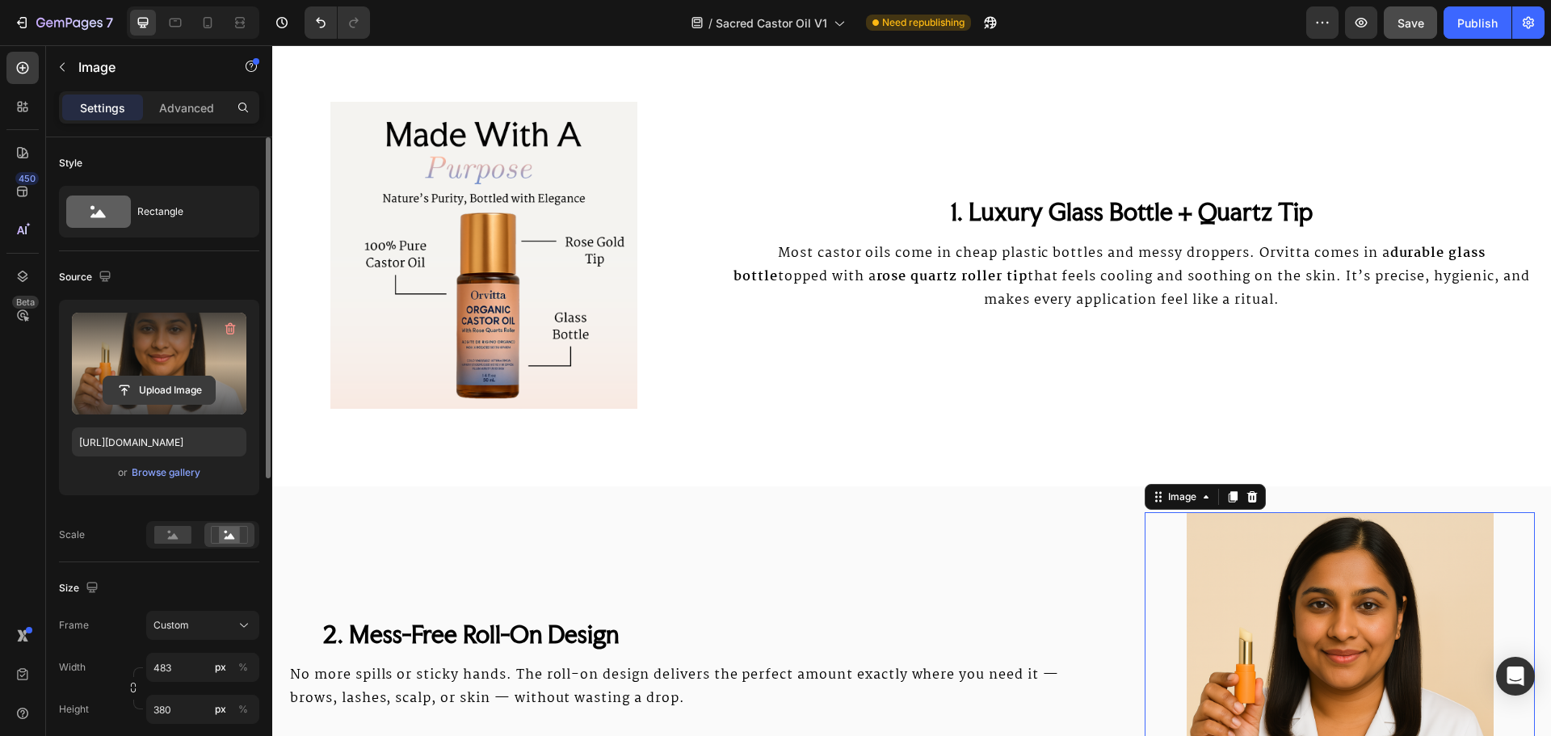
click at [138, 382] on input "file" at bounding box center [158, 389] width 111 height 27
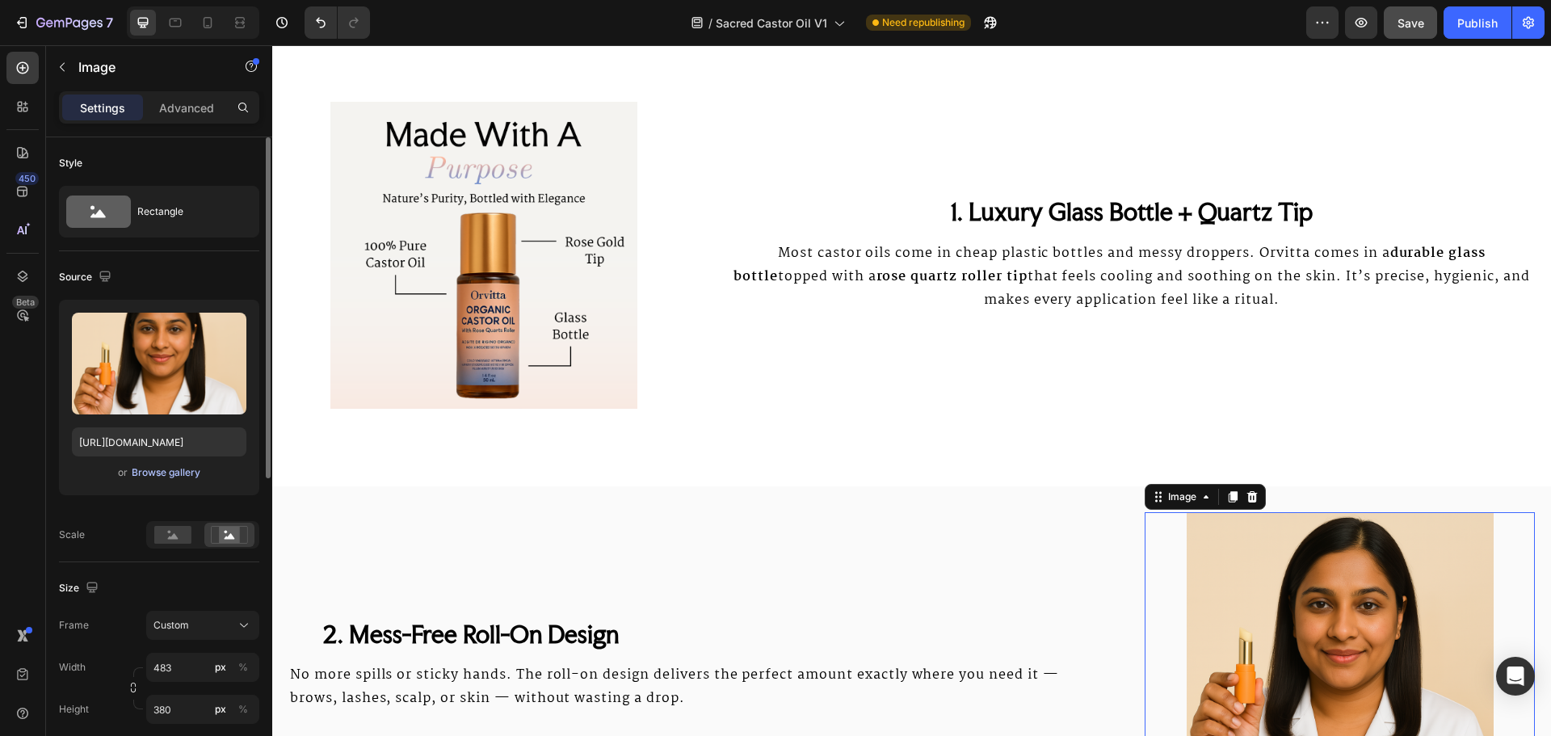
click at [170, 471] on div "Browse gallery" at bounding box center [166, 472] width 69 height 15
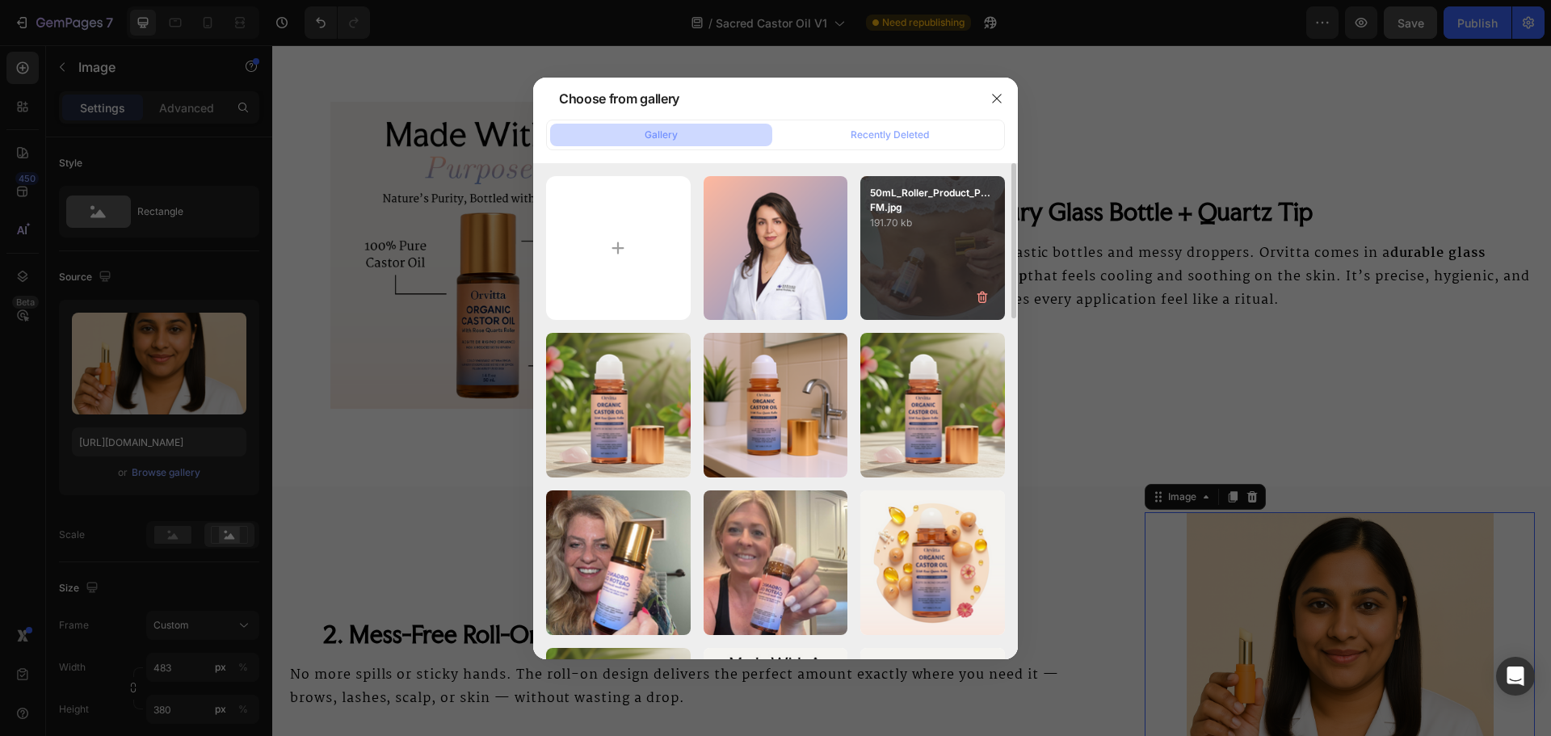
click at [907, 251] on div "50mL_Roller_Product_P...FM.jpg 191.70 kb" at bounding box center [932, 248] width 145 height 145
type input "[URL][DOMAIN_NAME]"
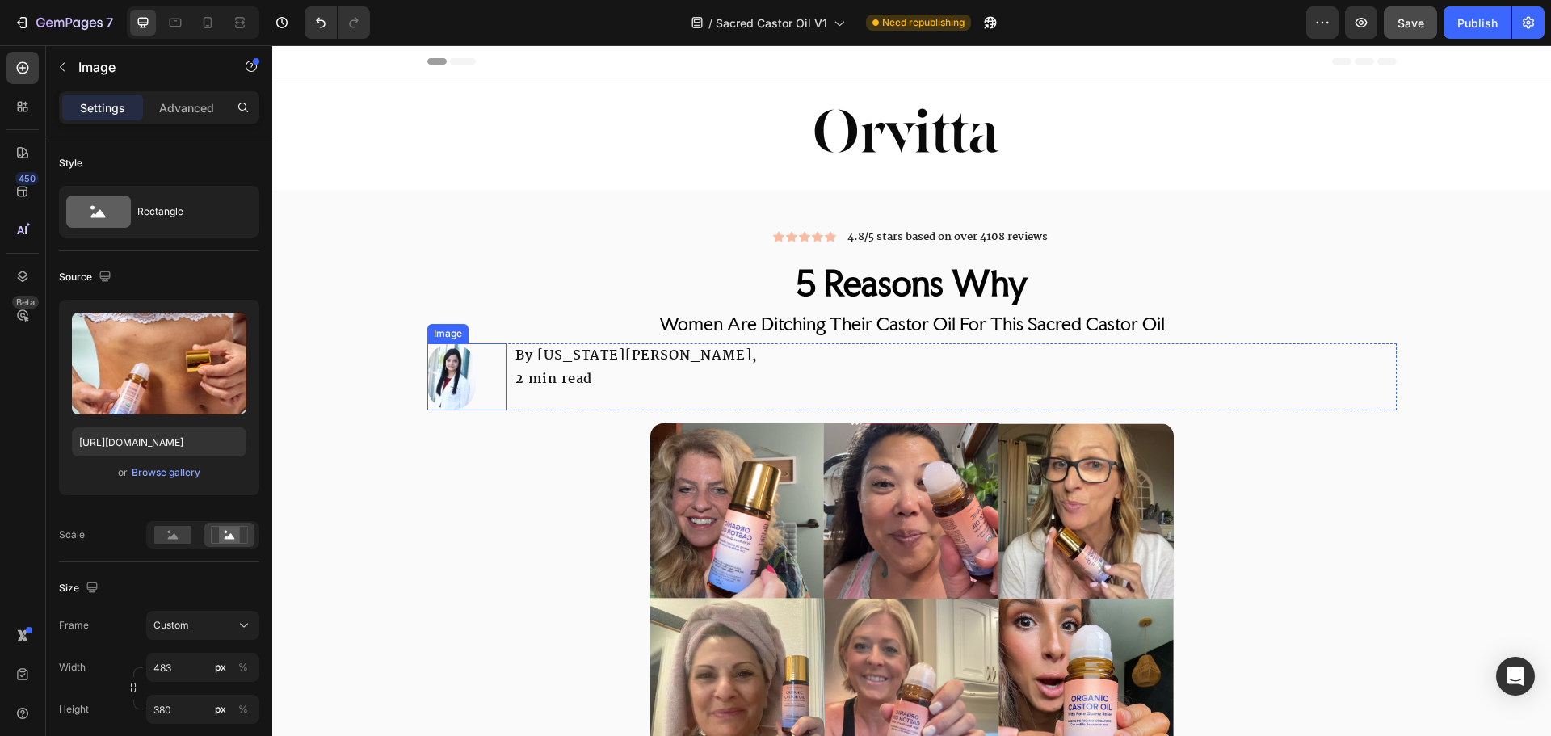
click at [454, 381] on img at bounding box center [451, 376] width 48 height 67
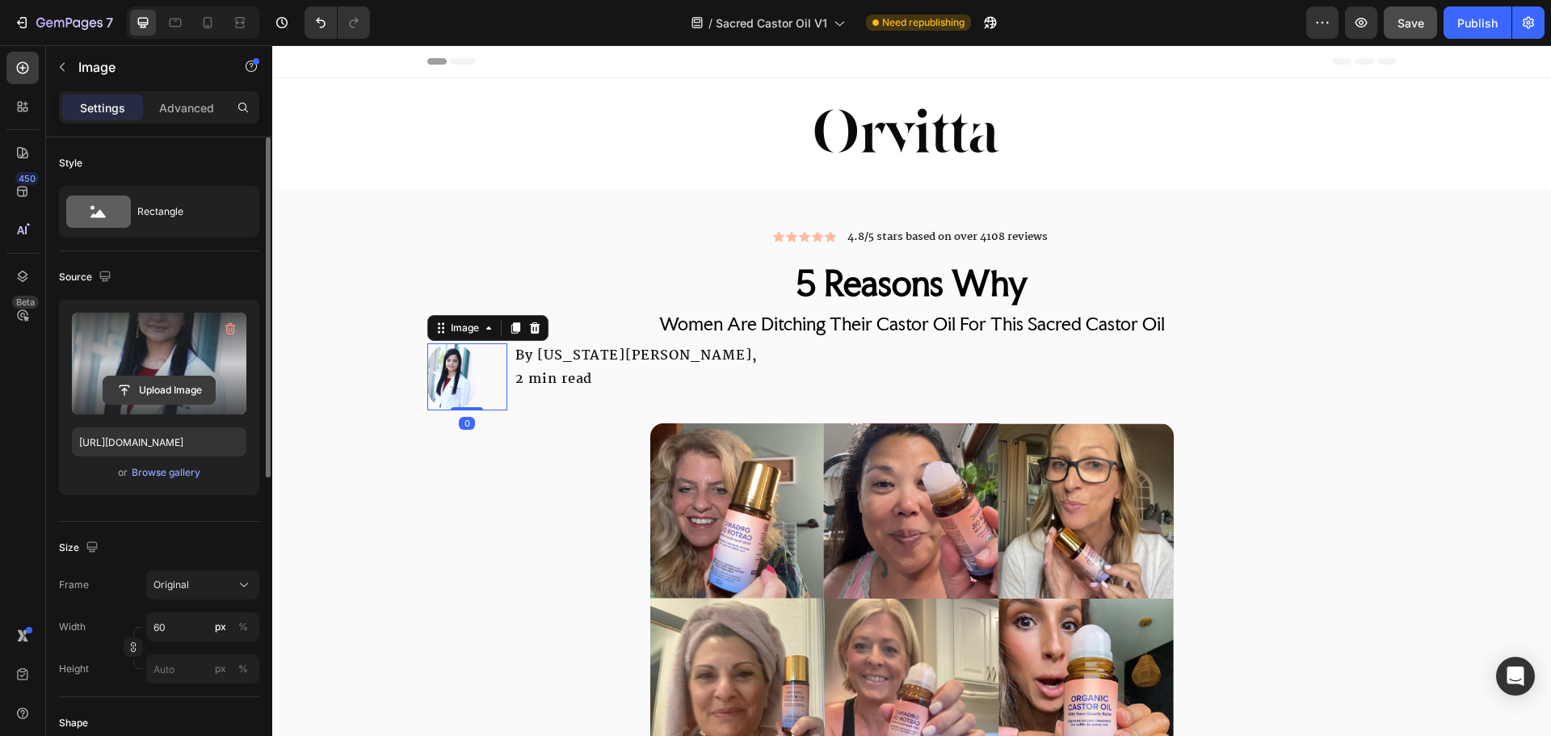
click at [192, 387] on input "file" at bounding box center [158, 389] width 111 height 27
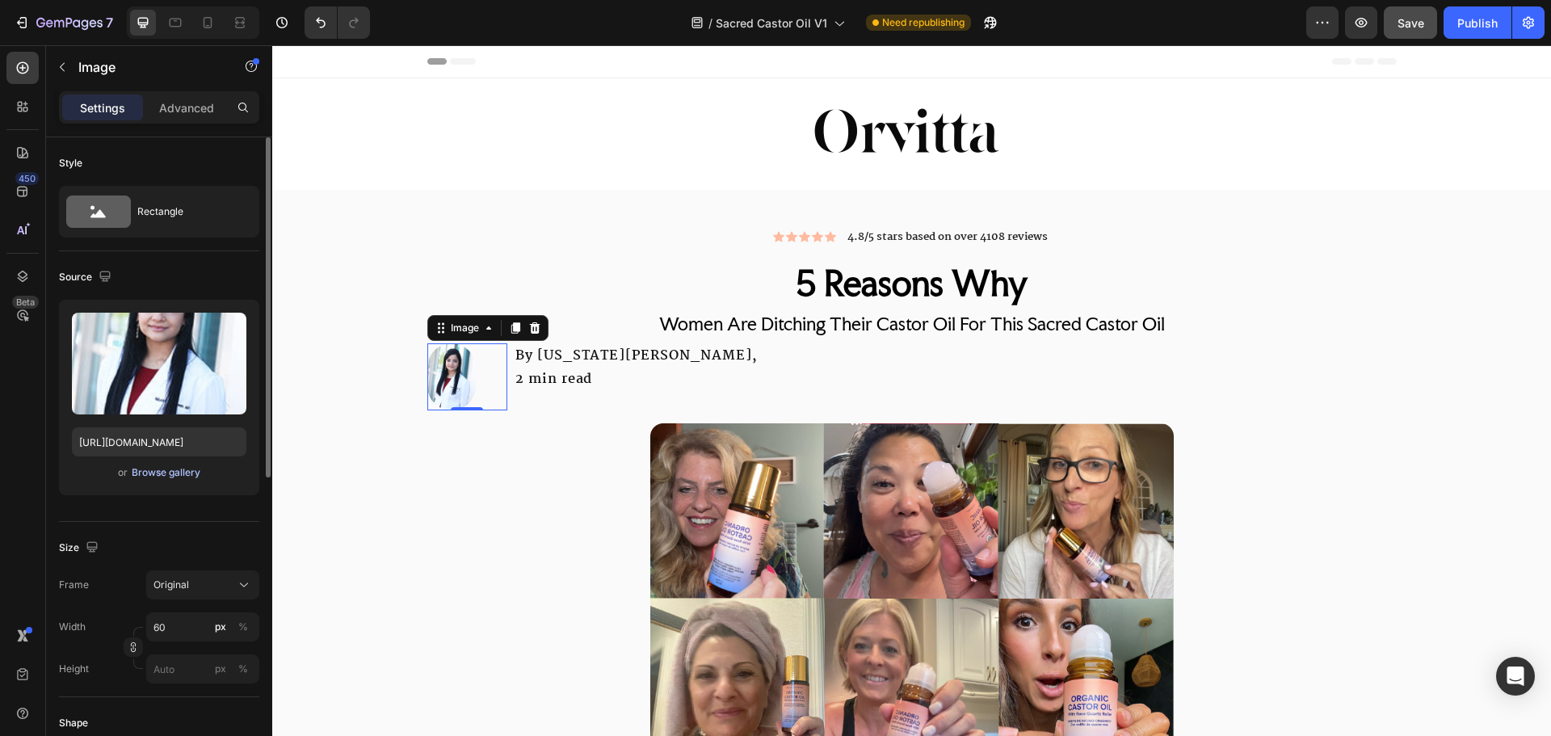
click at [162, 473] on div "Browse gallery" at bounding box center [166, 472] width 69 height 15
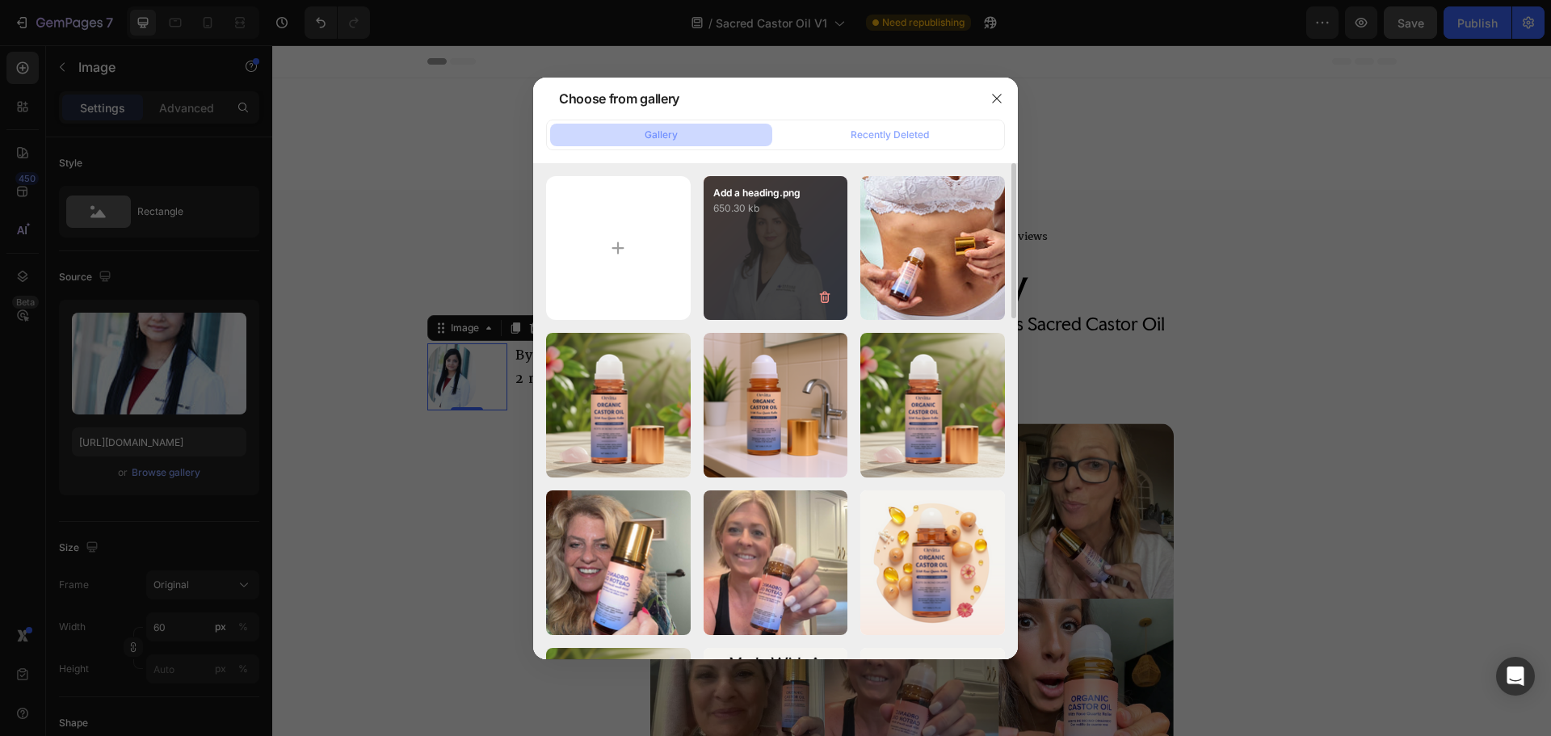
click at [750, 284] on div "Add a heading.png 650.30 kb" at bounding box center [776, 248] width 145 height 145
type input "[URL][DOMAIN_NAME]"
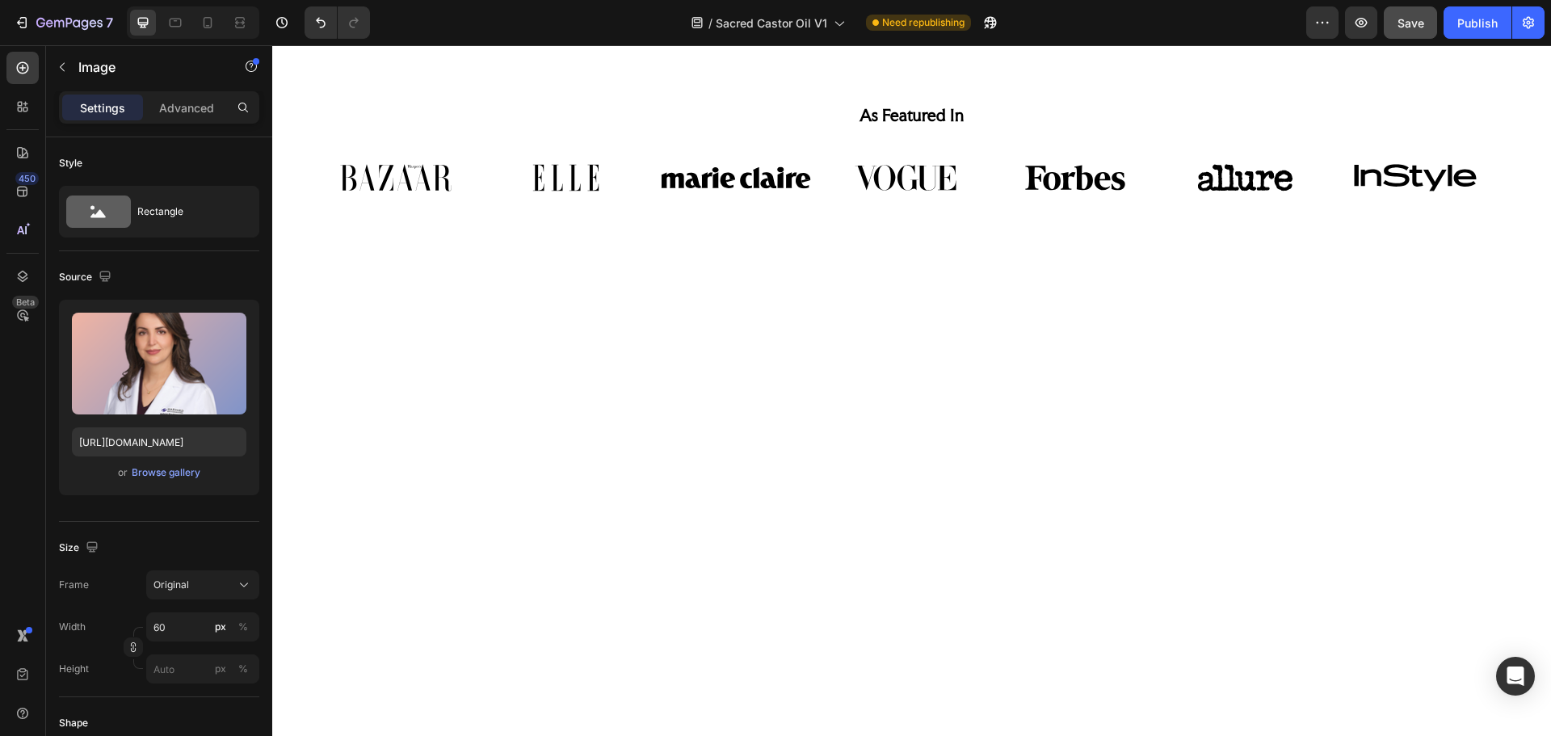
scroll to position [969, 0]
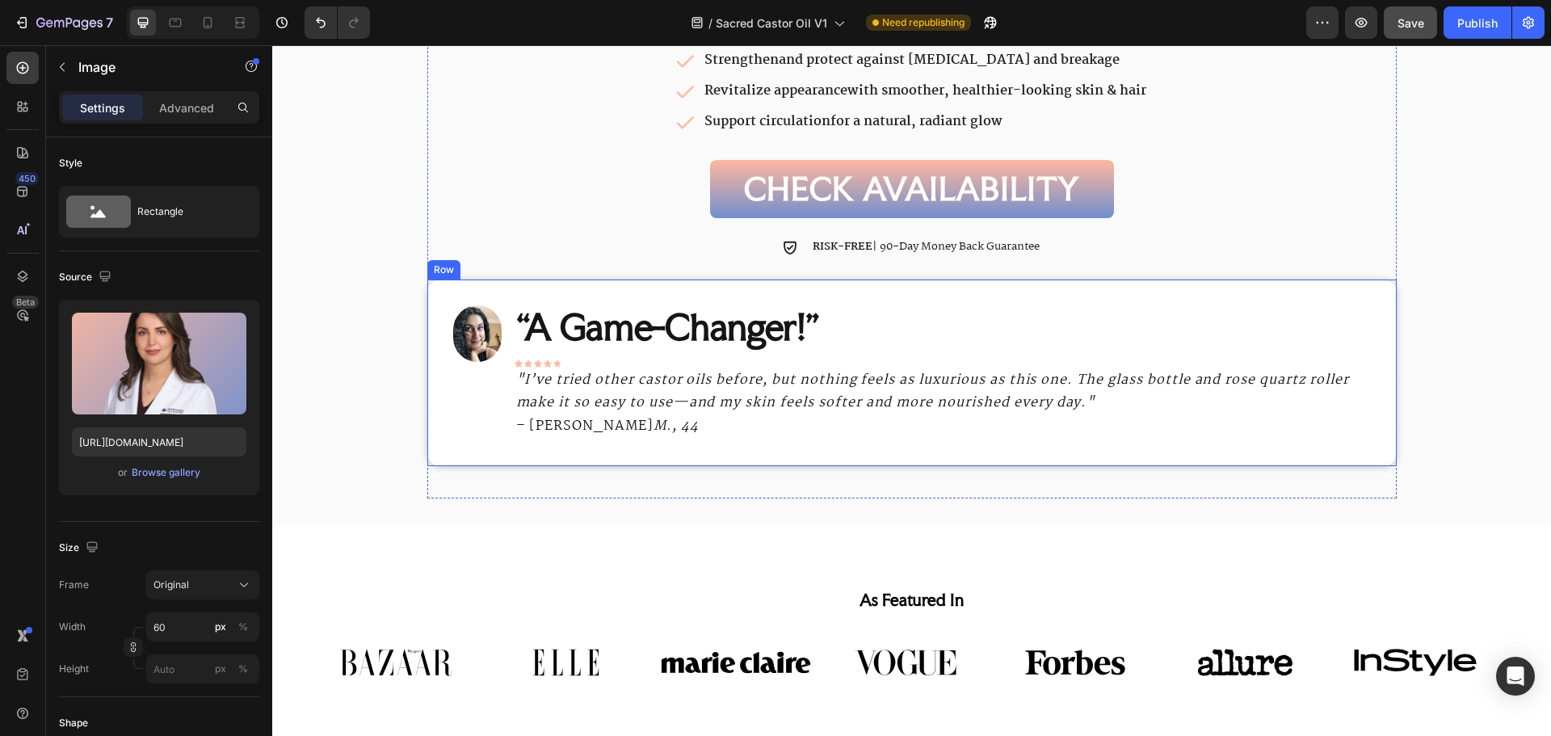
click at [476, 341] on img at bounding box center [477, 333] width 48 height 57
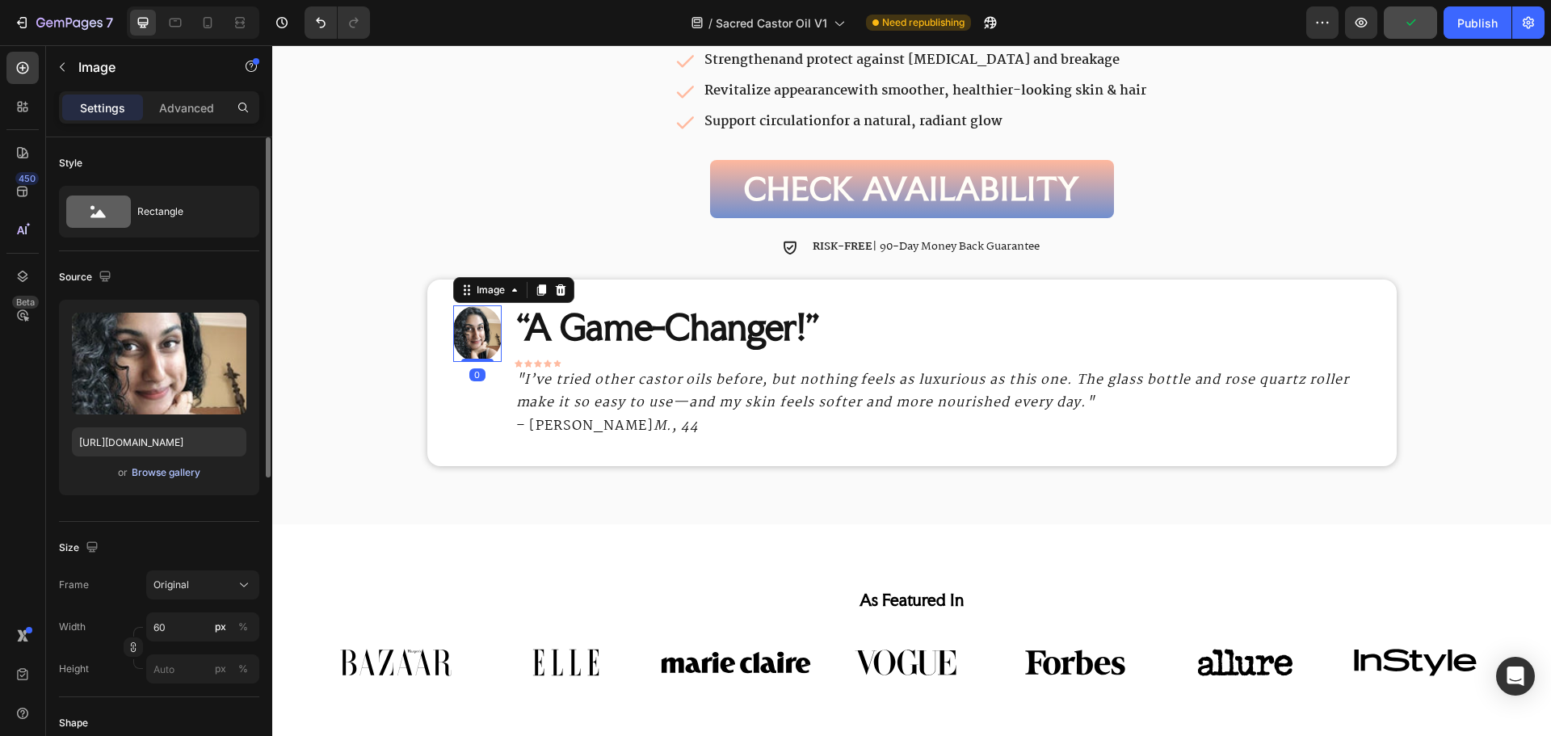
click at [170, 477] on div "Browse gallery" at bounding box center [166, 472] width 69 height 15
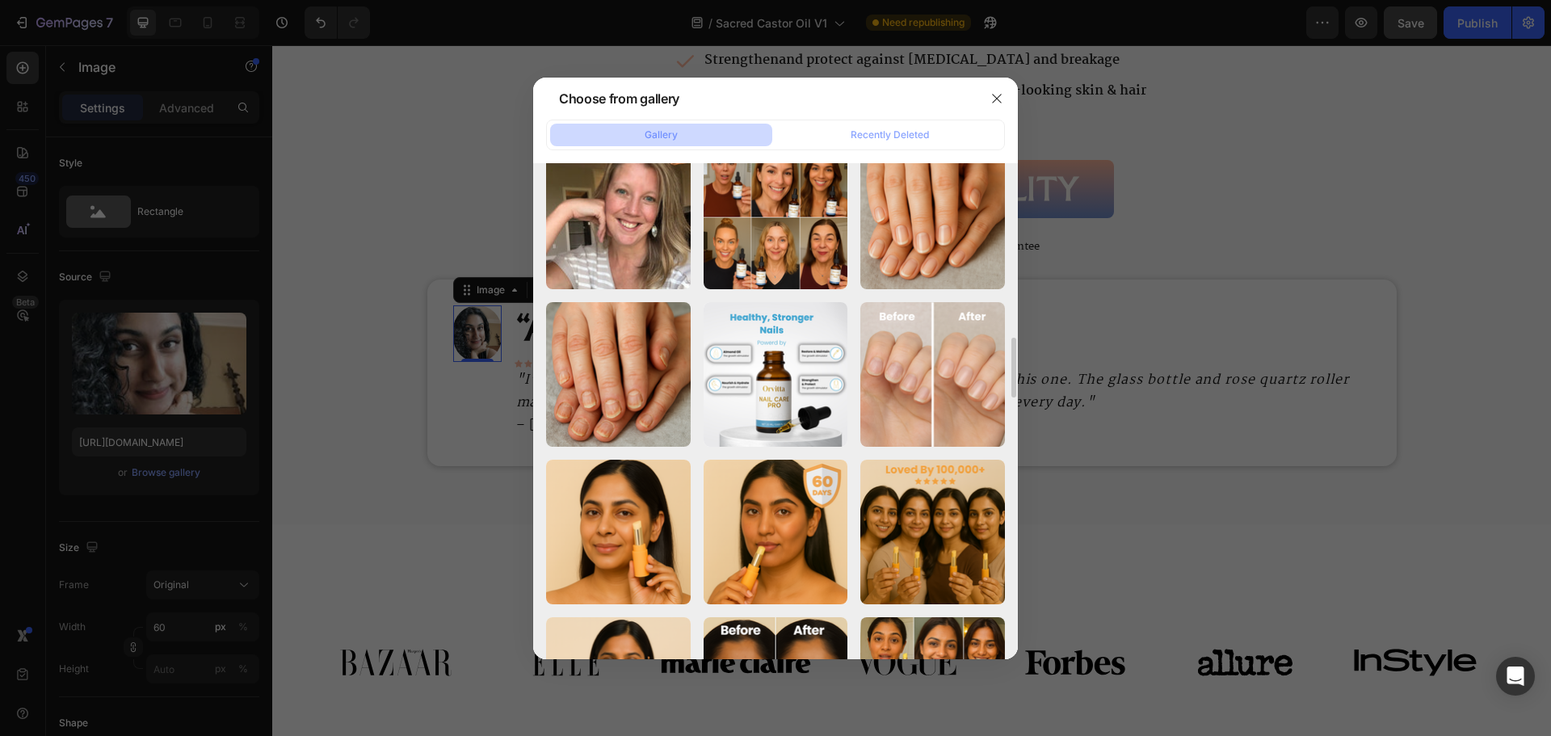
scroll to position [1123, 0]
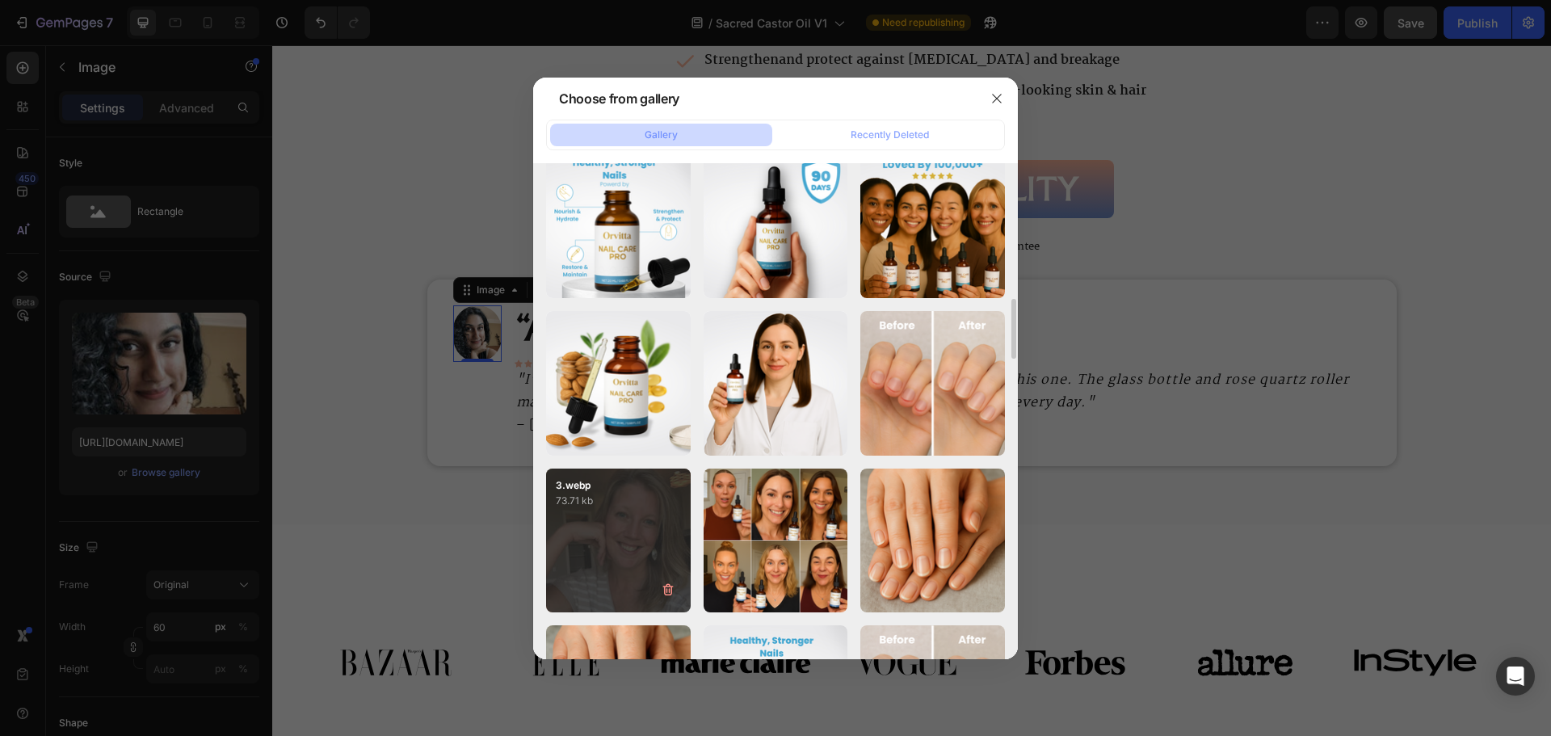
click at [641, 550] on div "3.webp 73.71 kb" at bounding box center [618, 541] width 145 height 145
type input "[URL][DOMAIN_NAME]"
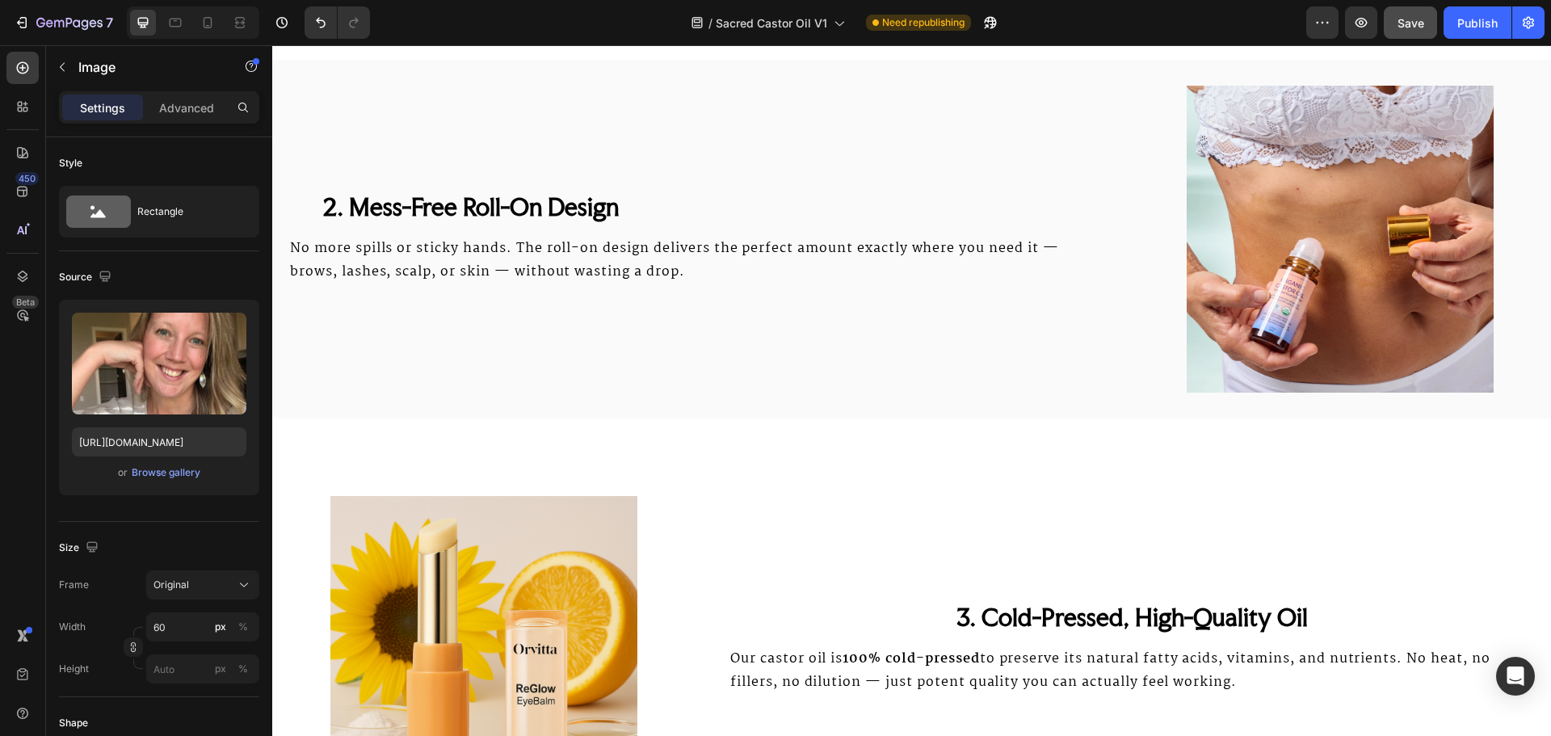
scroll to position [2181, 0]
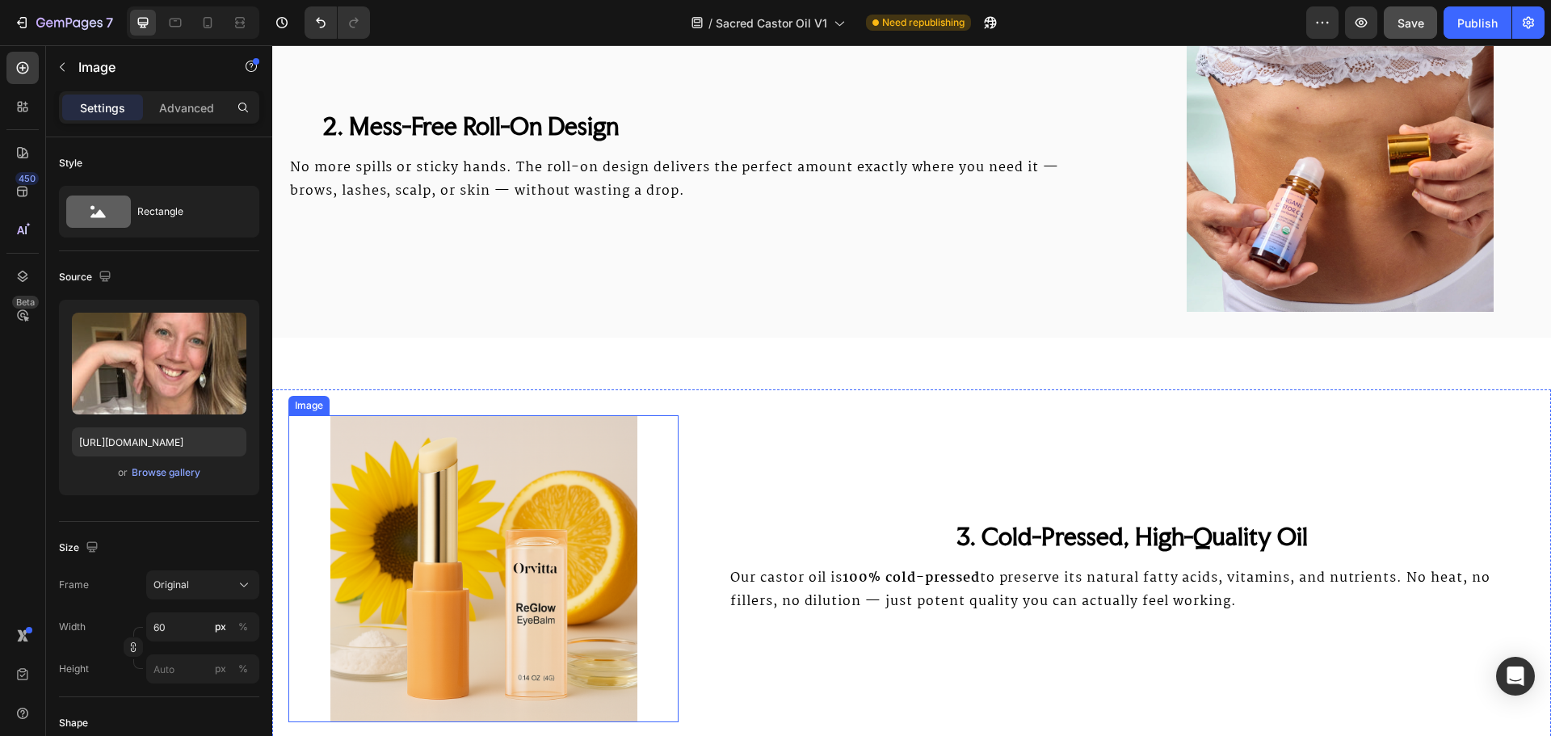
click at [509, 528] on img at bounding box center [483, 568] width 390 height 307
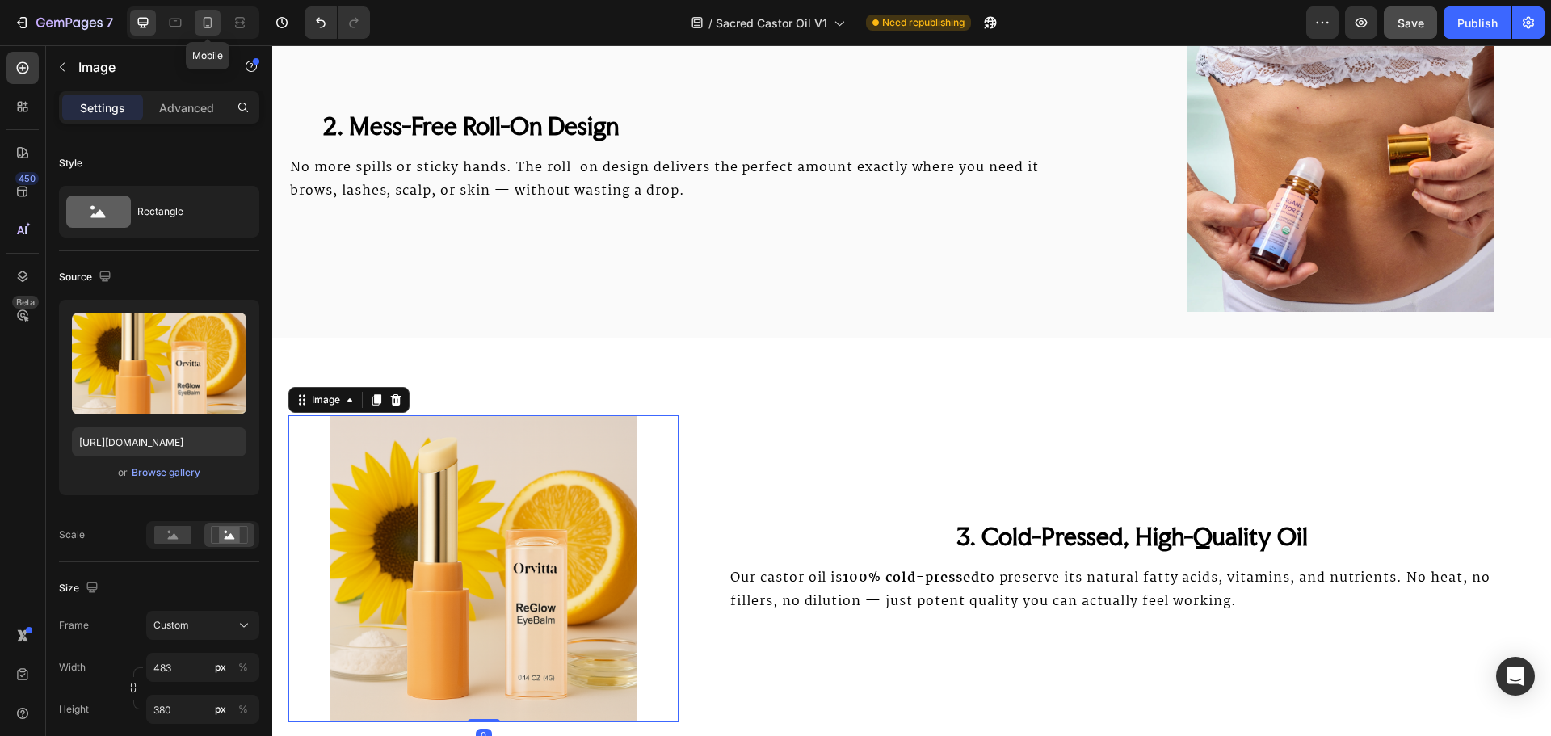
click at [217, 25] on div at bounding box center [208, 23] width 26 height 26
type input "[URL][DOMAIN_NAME]"
type input "335"
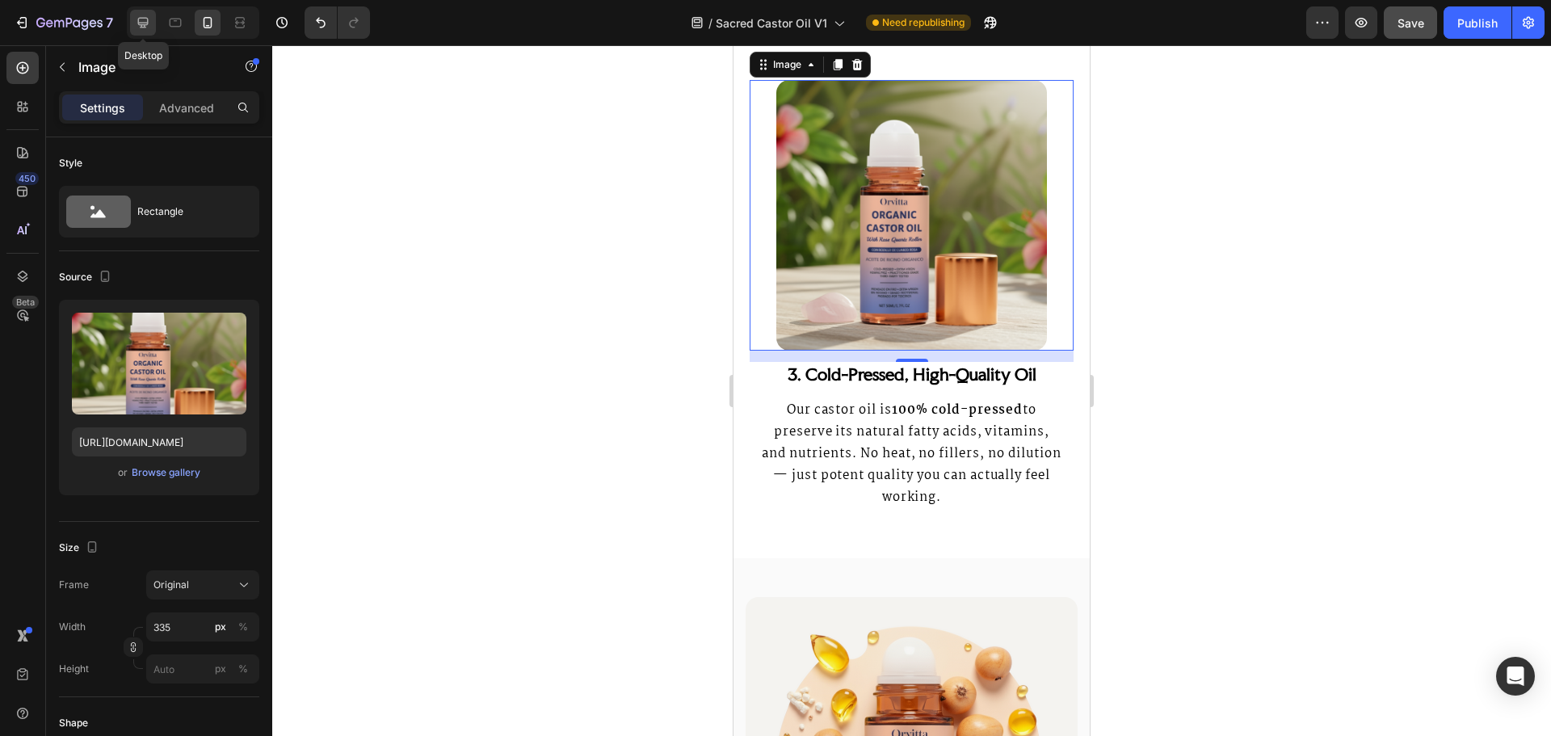
click at [138, 23] on icon at bounding box center [143, 23] width 11 height 11
type input "[URL][DOMAIN_NAME]"
type input "483"
type input "380"
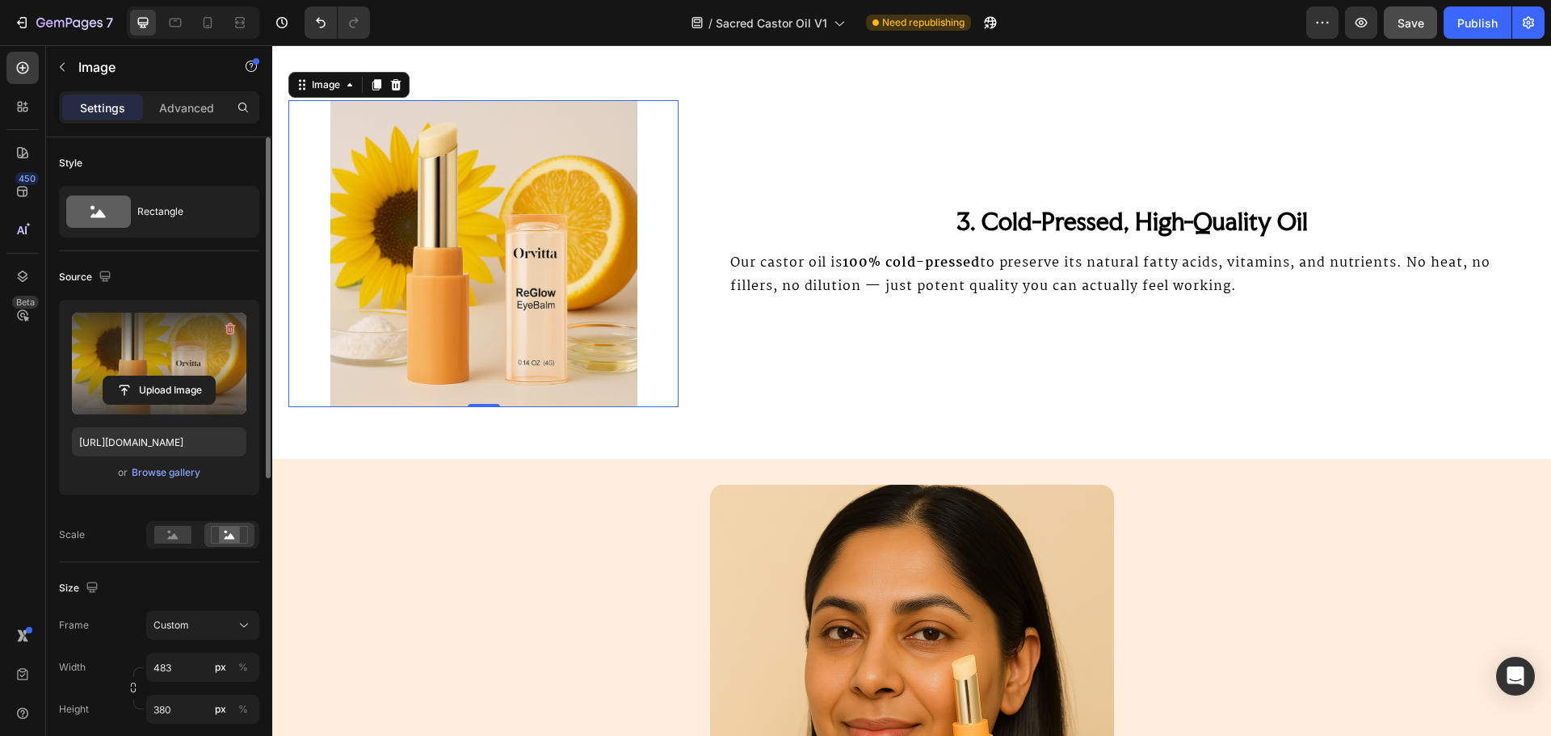
scroll to position [2494, 0]
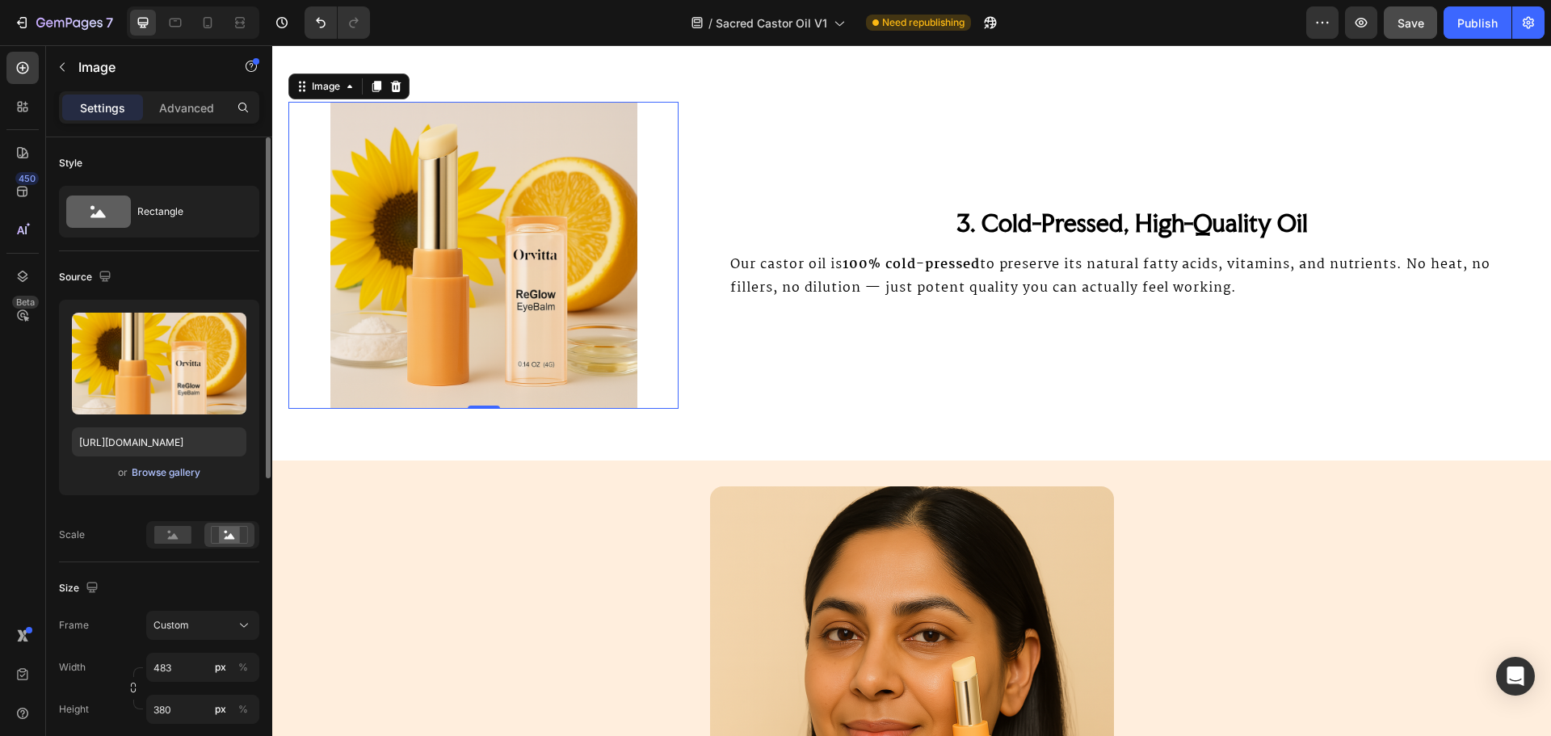
click at [171, 472] on div "Browse gallery" at bounding box center [166, 472] width 69 height 15
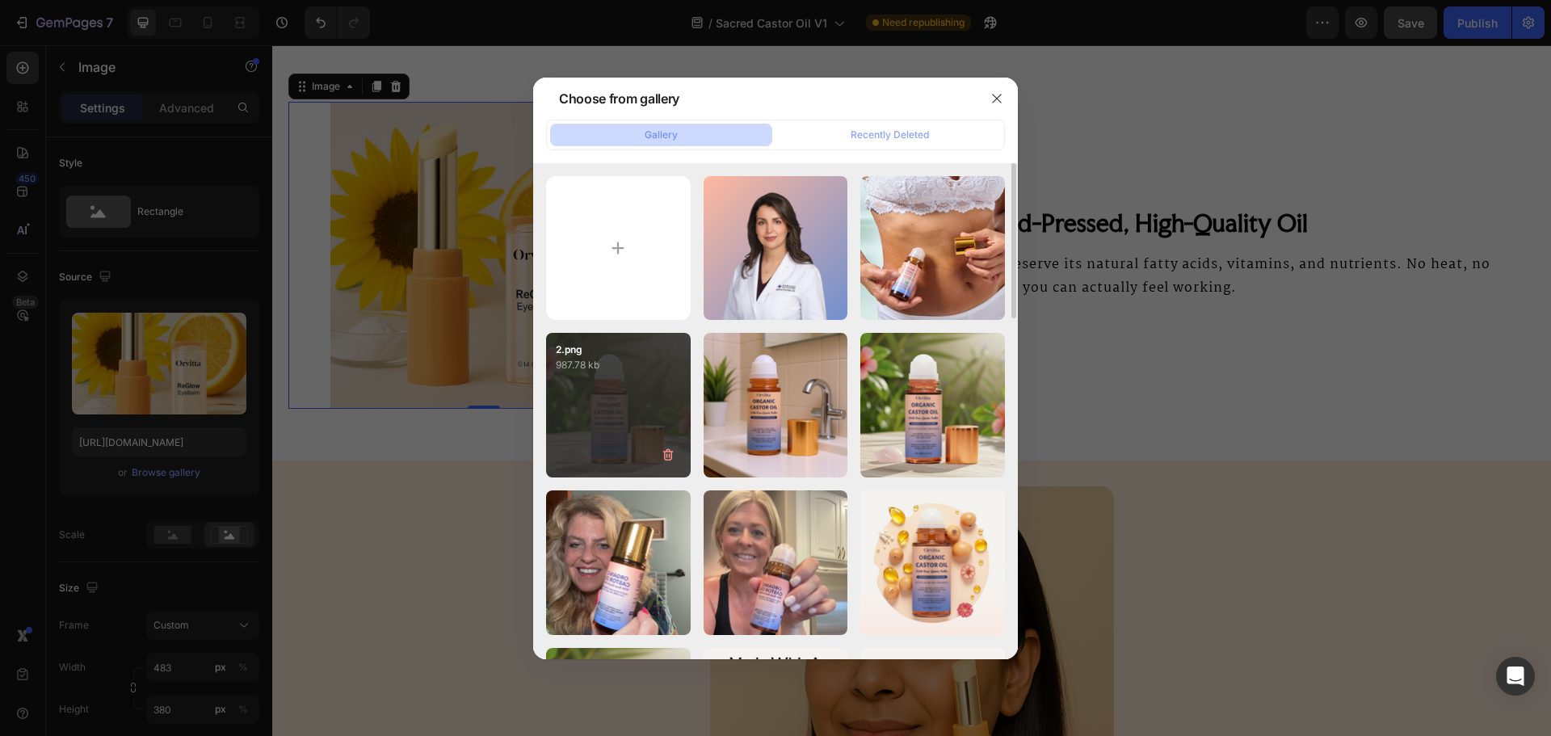
click at [638, 403] on div "2.png 987.78 kb" at bounding box center [618, 405] width 145 height 145
type input "[URL][DOMAIN_NAME]"
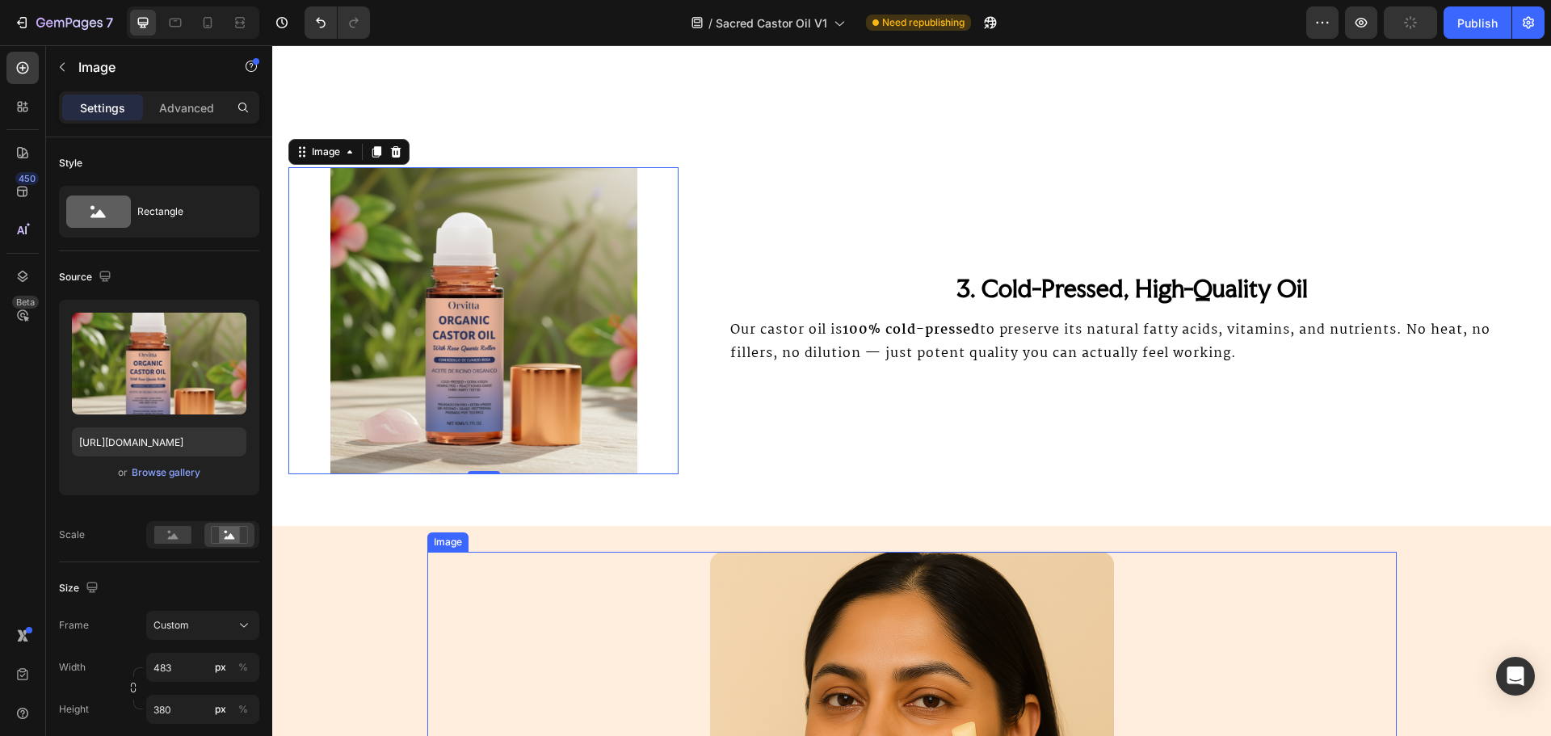
scroll to position [2575, 0]
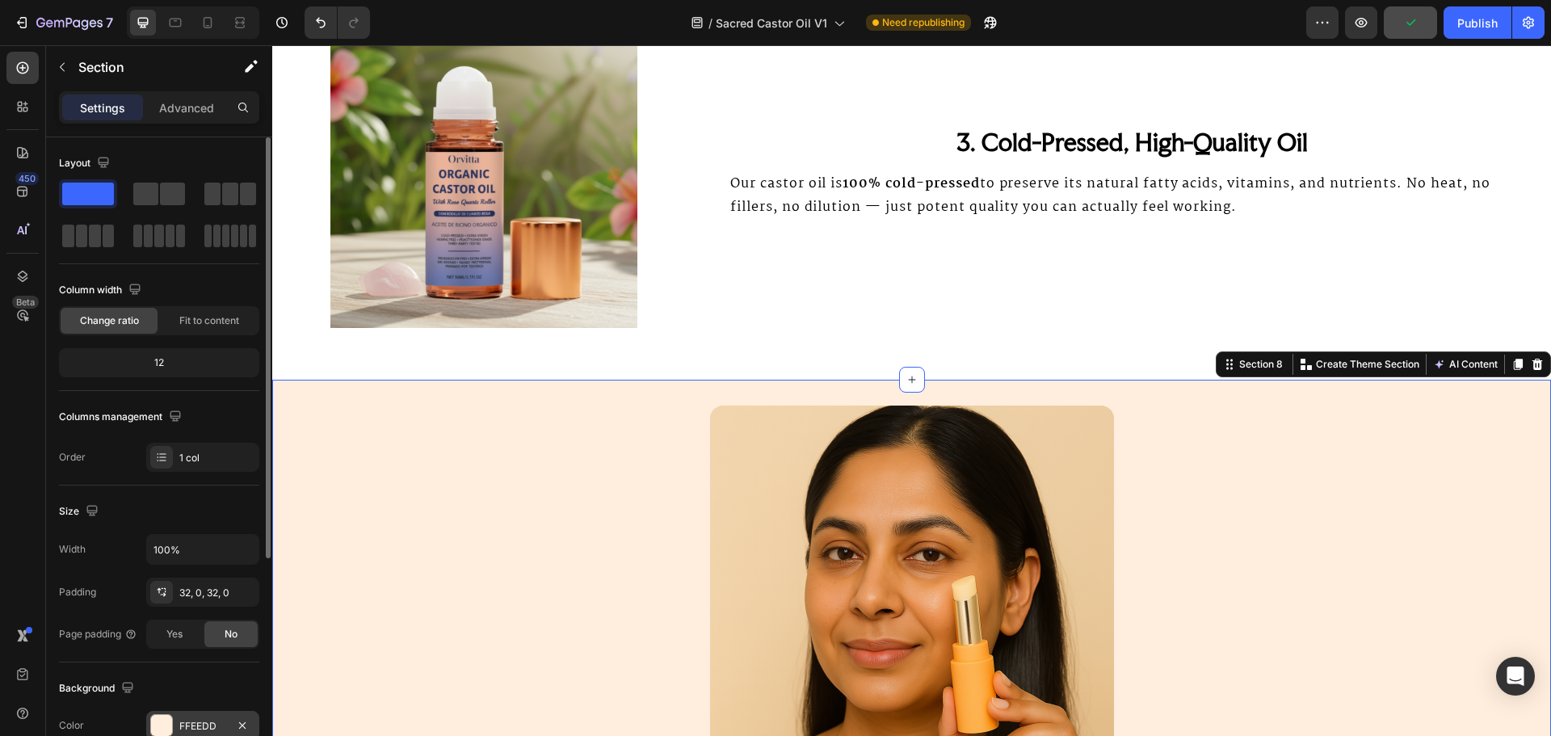
click at [195, 728] on div "FFEEDD" at bounding box center [202, 726] width 47 height 15
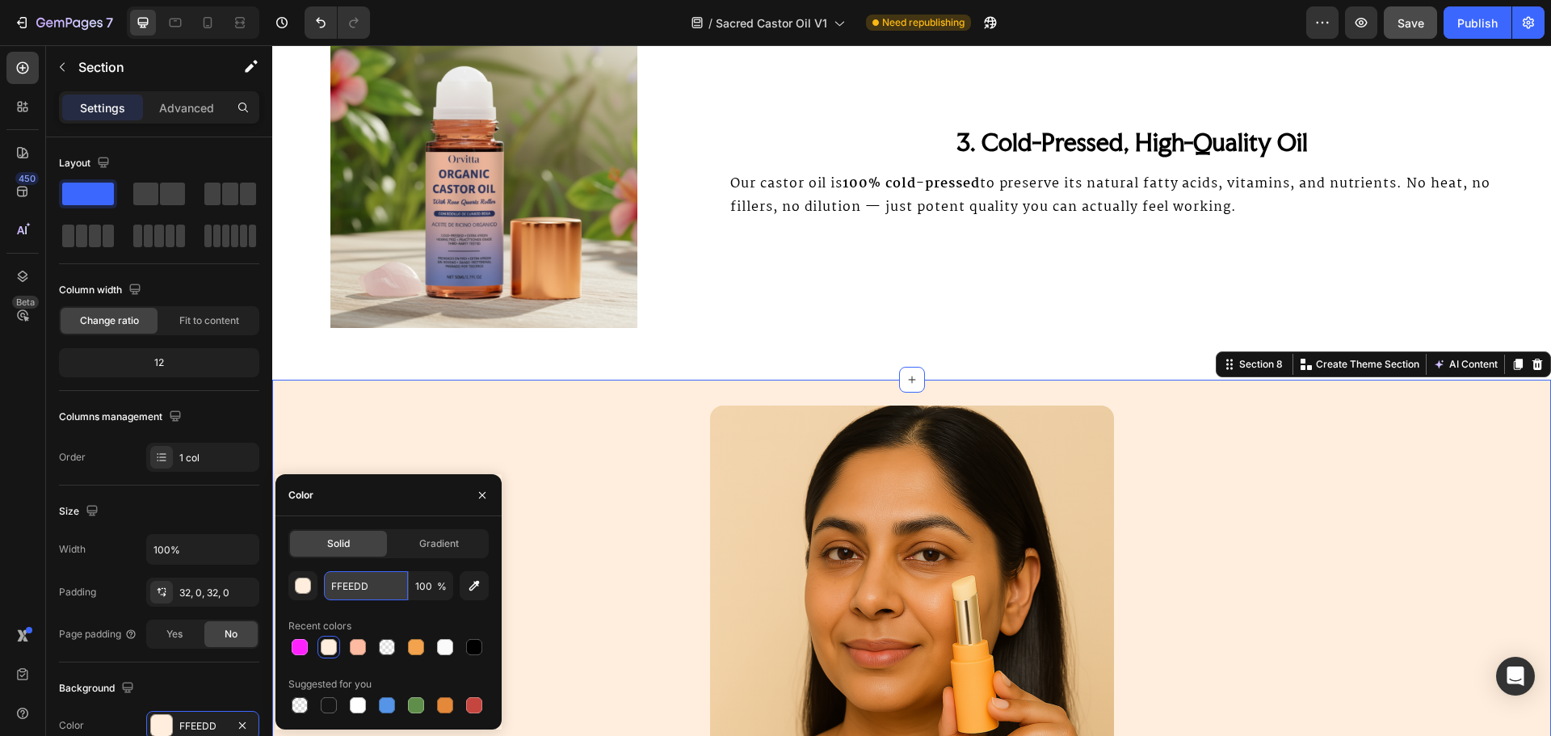
click at [373, 588] on input "FFEEDD" at bounding box center [366, 585] width 84 height 29
paste input "AFAFA"
type input "FAFAFA"
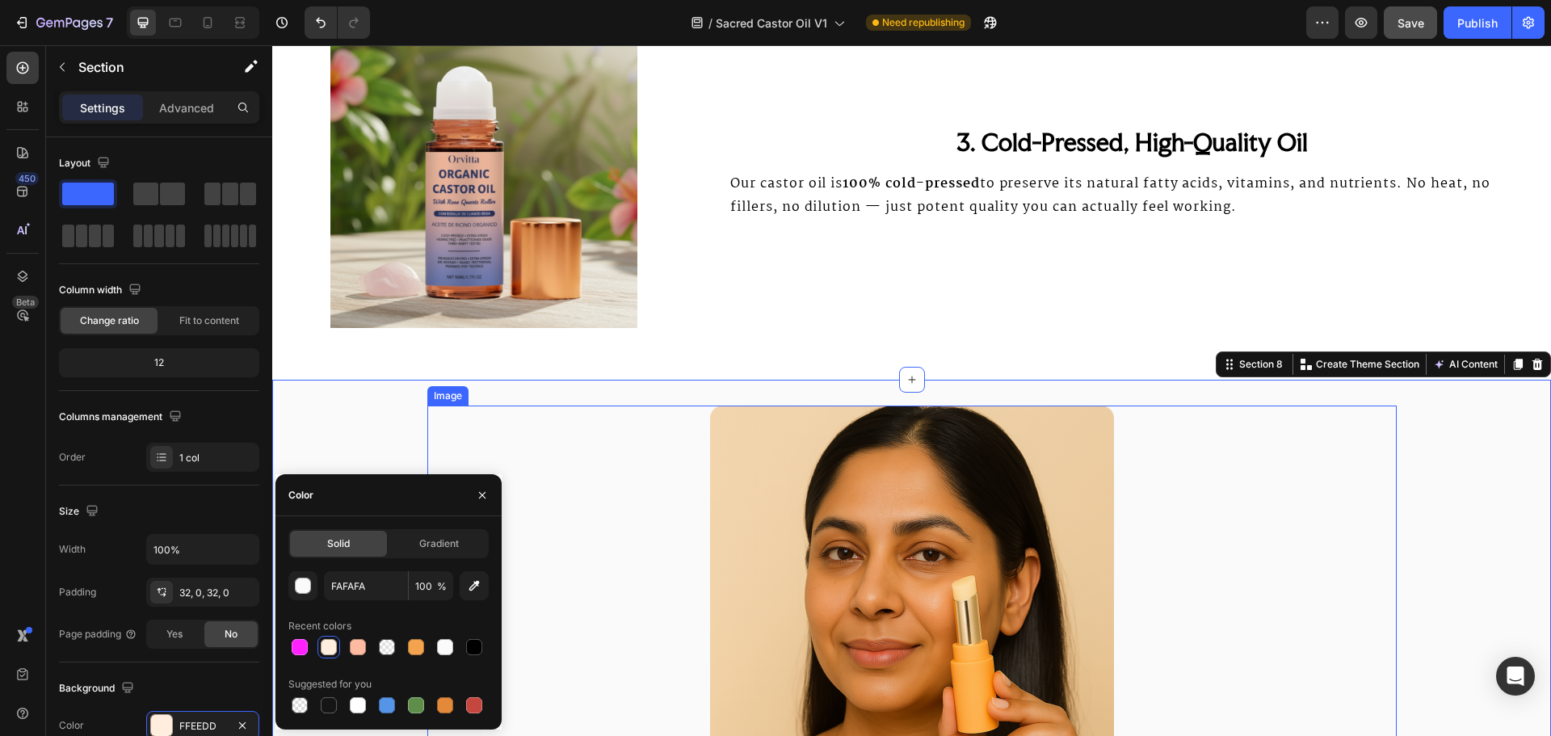
click at [716, 336] on div "Image 3. Cold-Pressed, High-Quality Oil Heading Our castor oil is 100% cold-pre…" at bounding box center [911, 174] width 1279 height 359
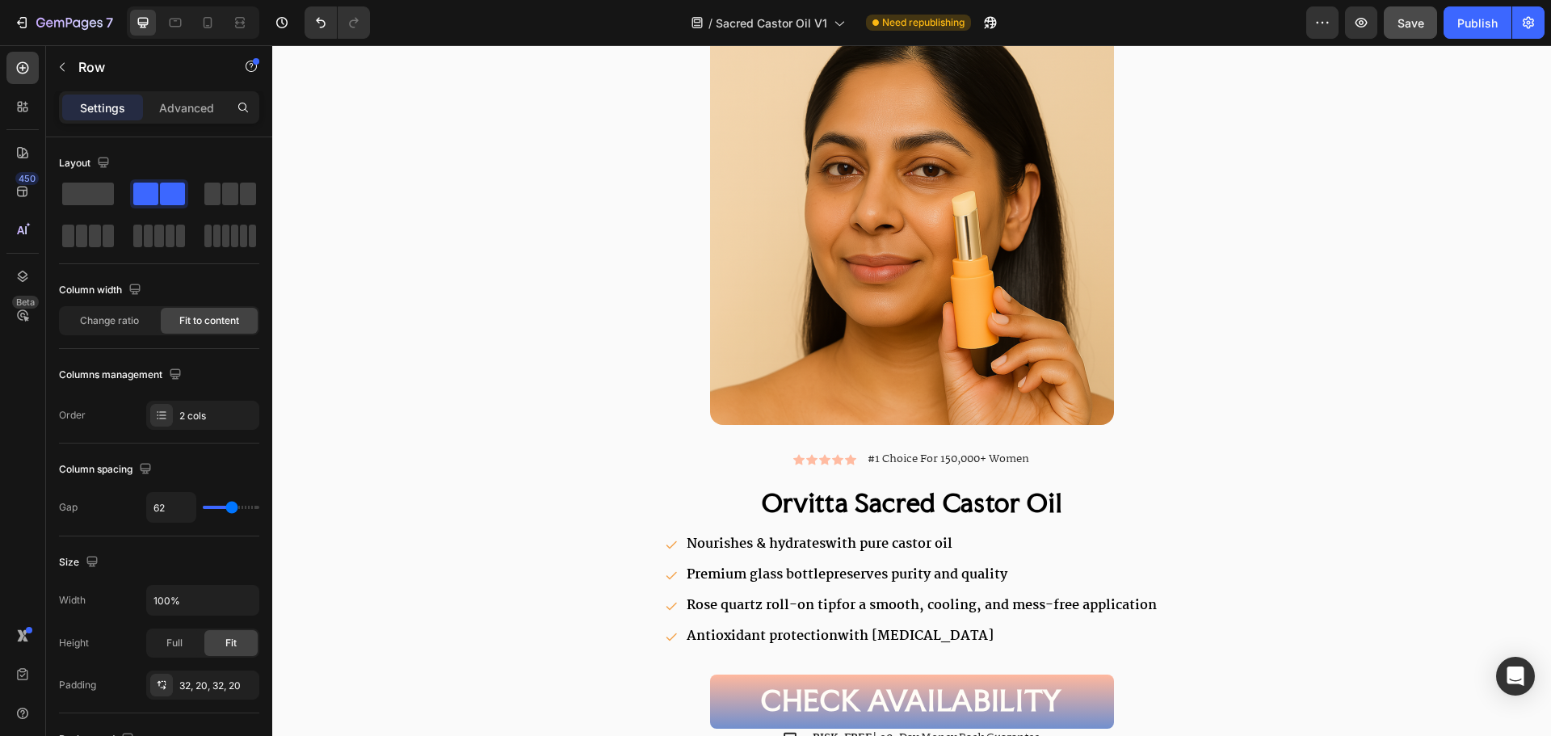
scroll to position [3060, 0]
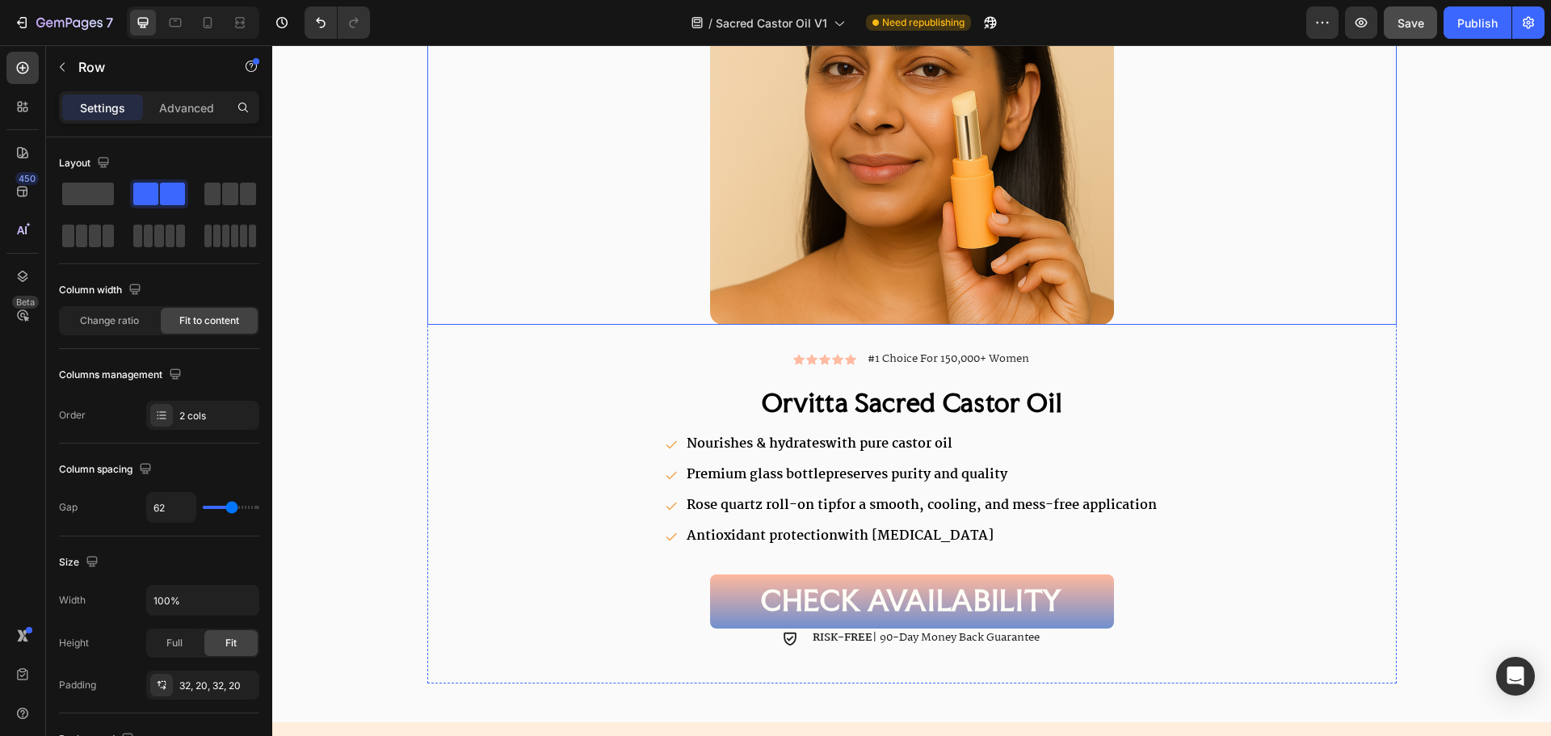
click at [840, 268] on img at bounding box center [912, 123] width 404 height 404
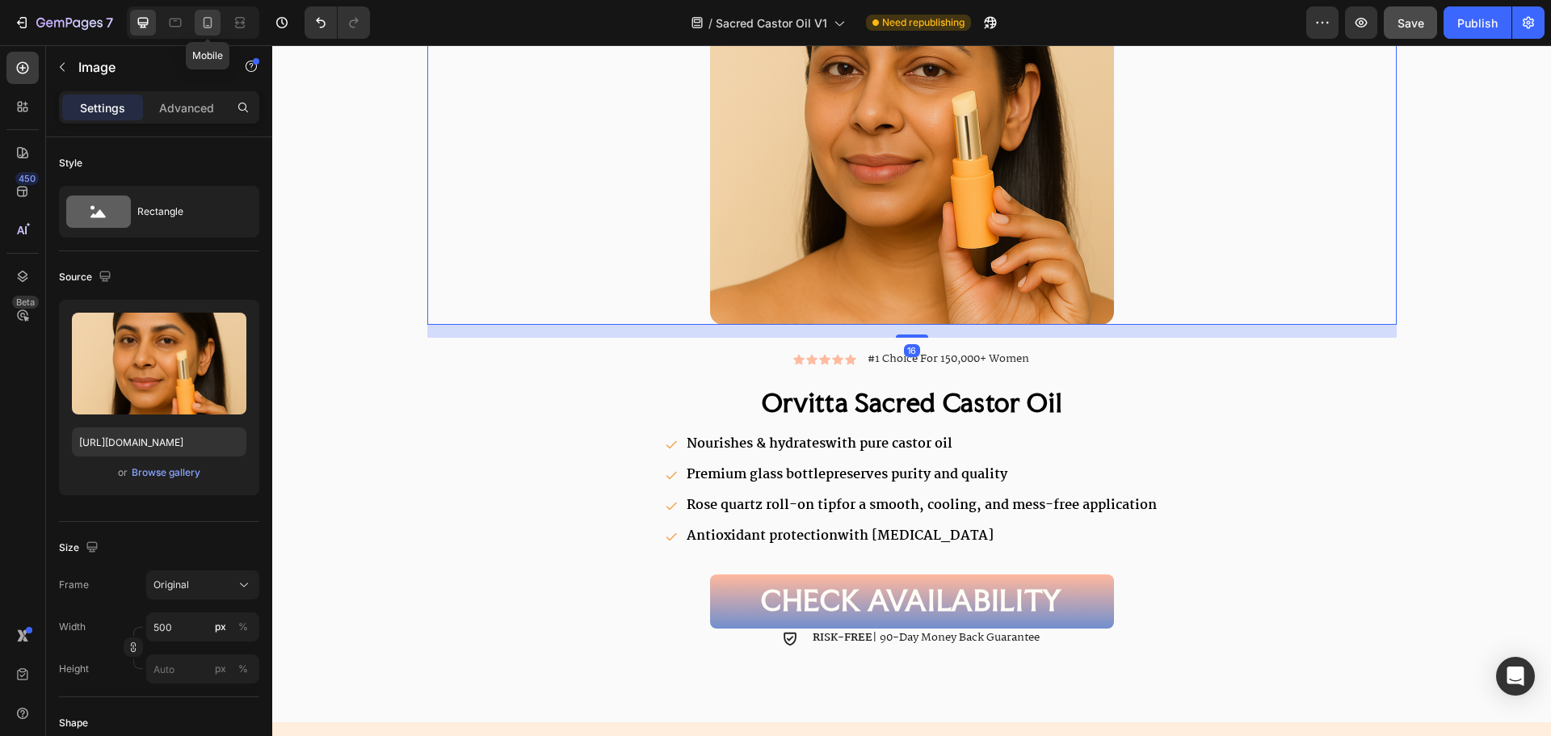
click at [204, 33] on div at bounding box center [208, 23] width 26 height 26
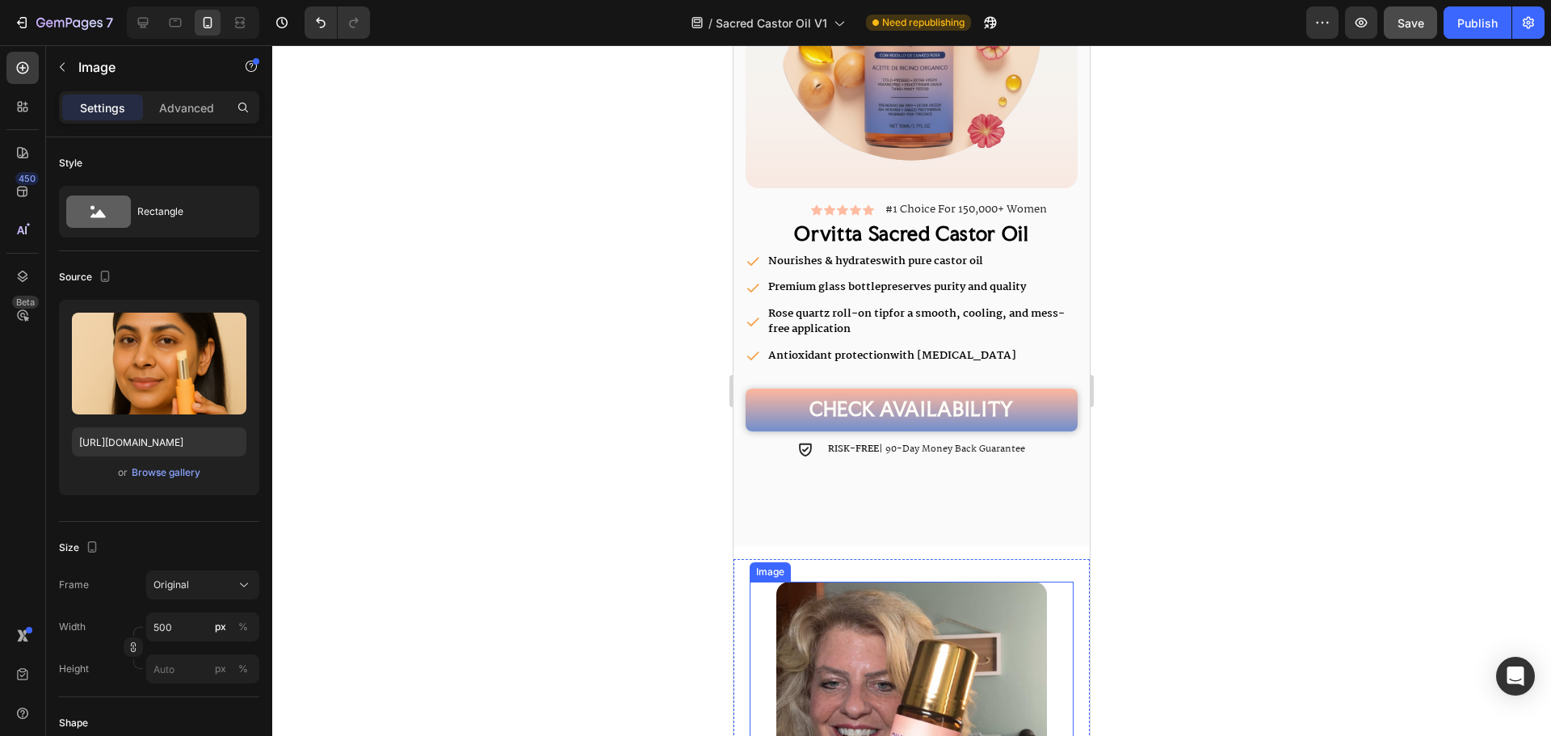
scroll to position [2696, 0]
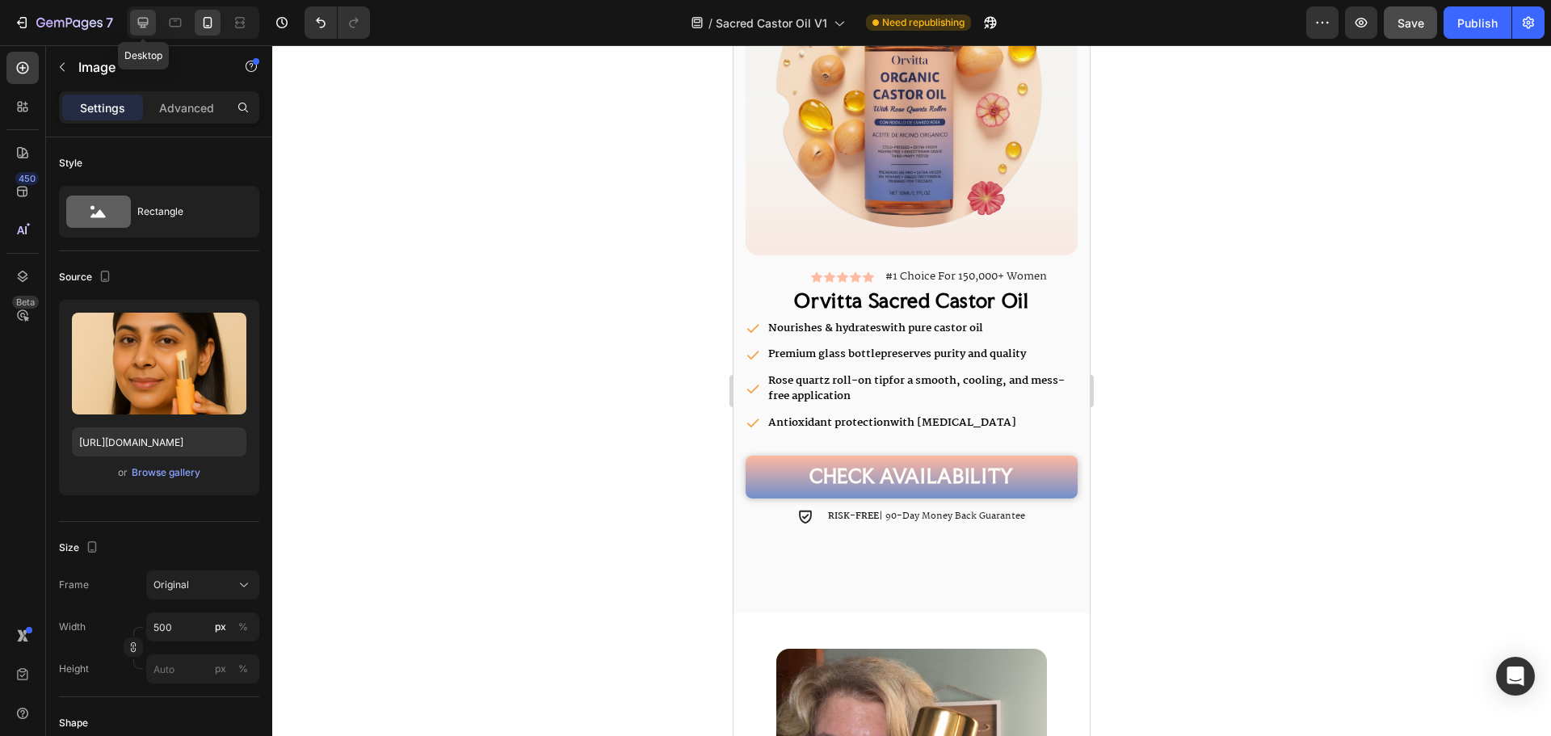
click at [150, 23] on icon at bounding box center [143, 23] width 16 height 16
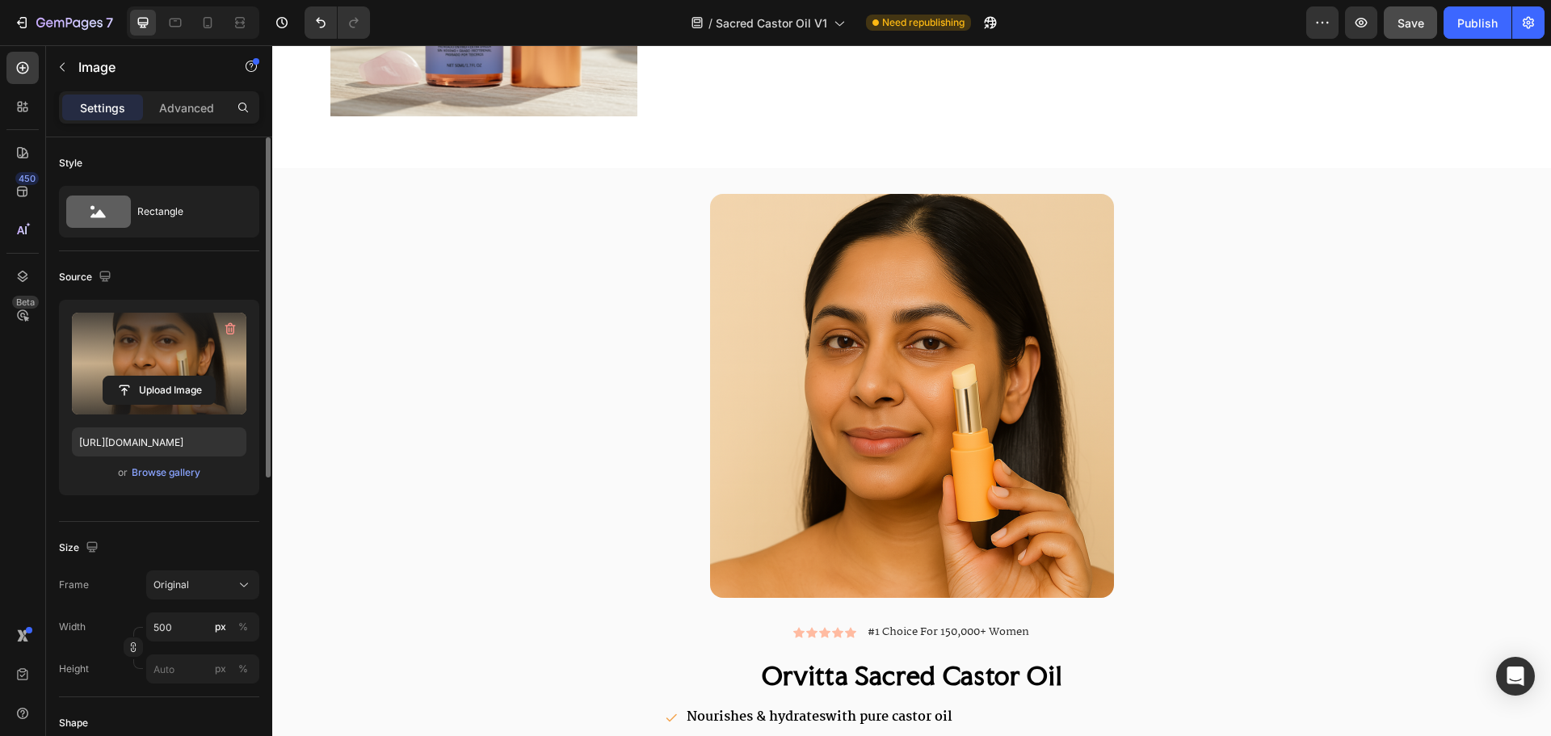
scroll to position [2879, 0]
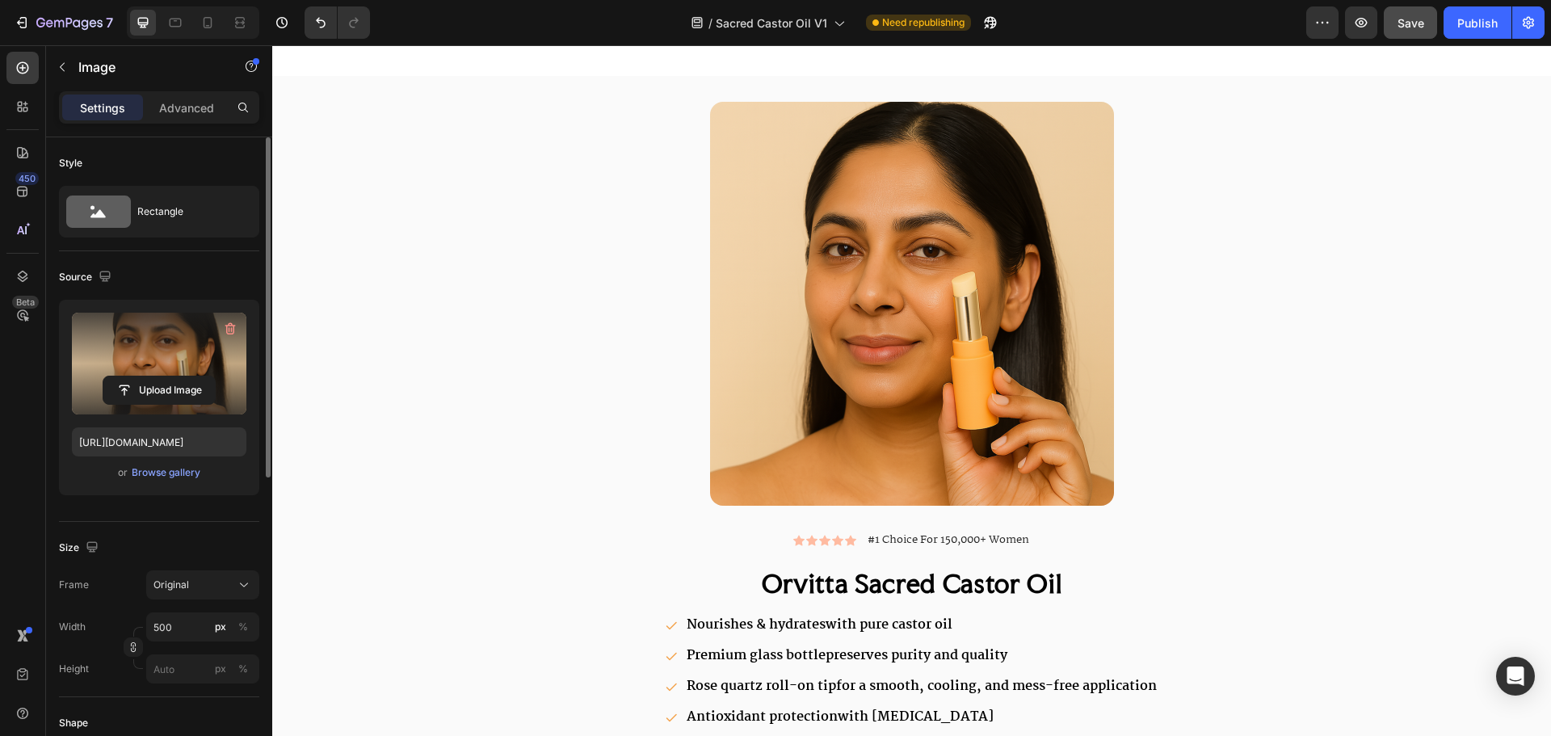
click at [182, 375] on label at bounding box center [159, 364] width 174 height 102
click at [182, 376] on input "file" at bounding box center [158, 389] width 111 height 27
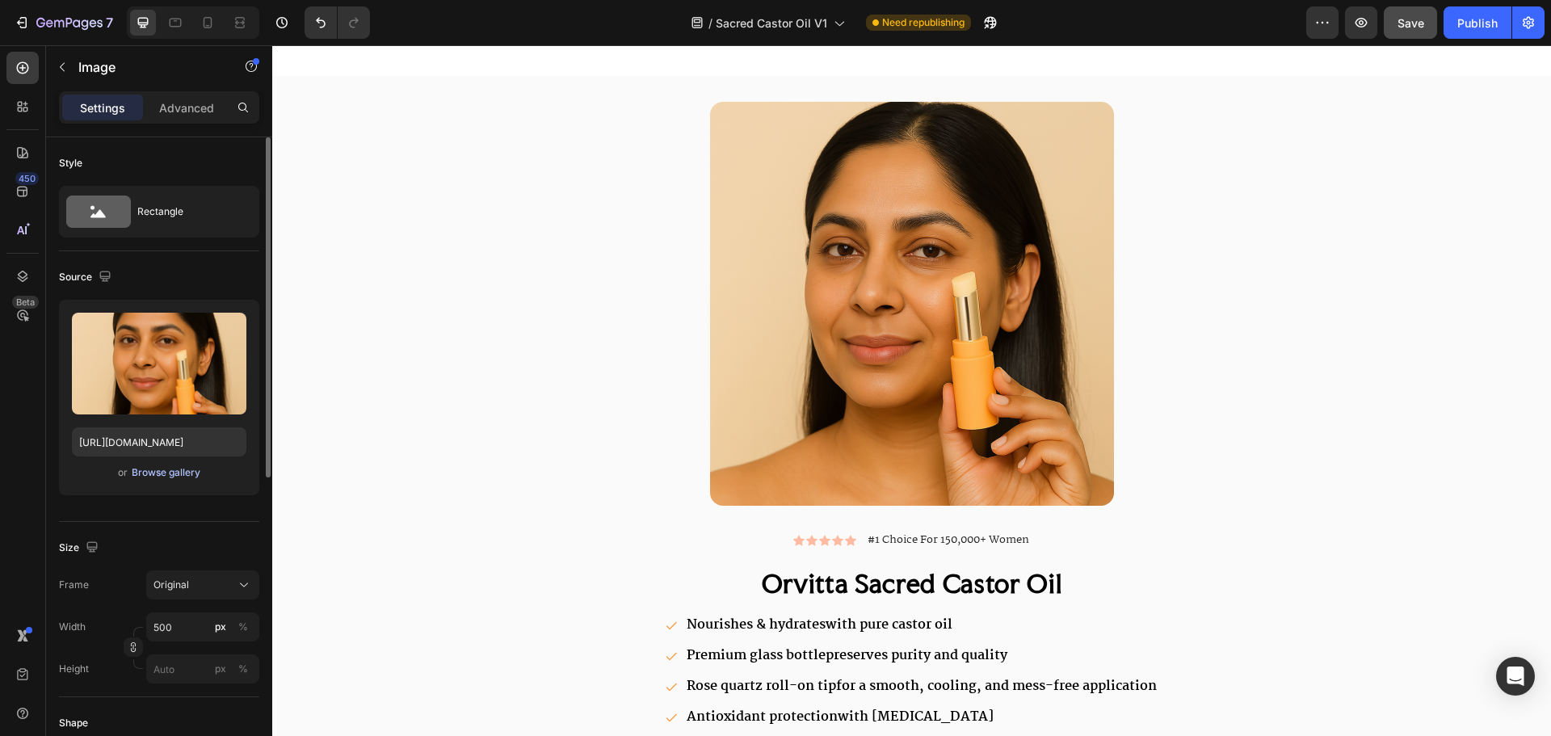
click at [186, 468] on div "Browse gallery" at bounding box center [166, 472] width 69 height 15
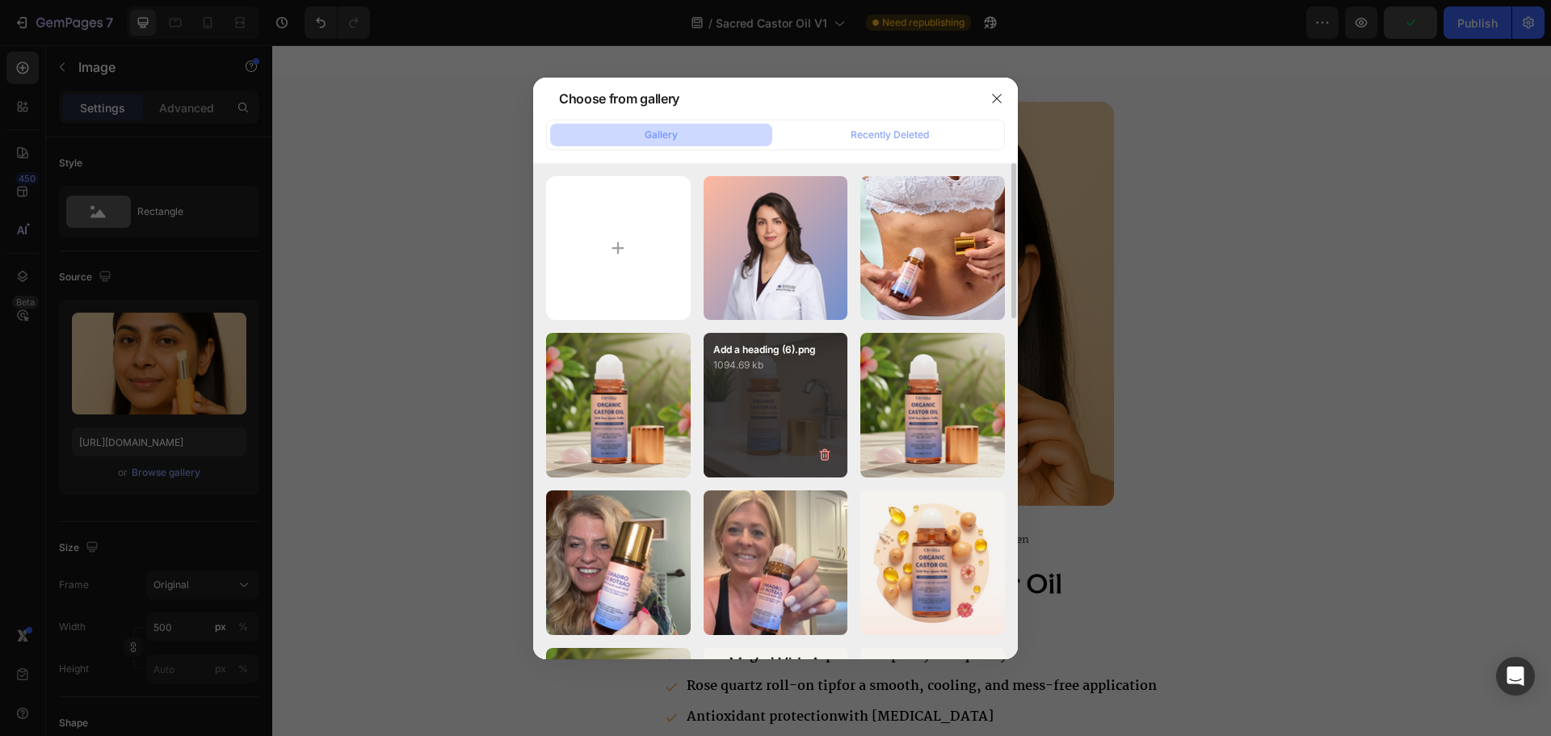
scroll to position [404, 0]
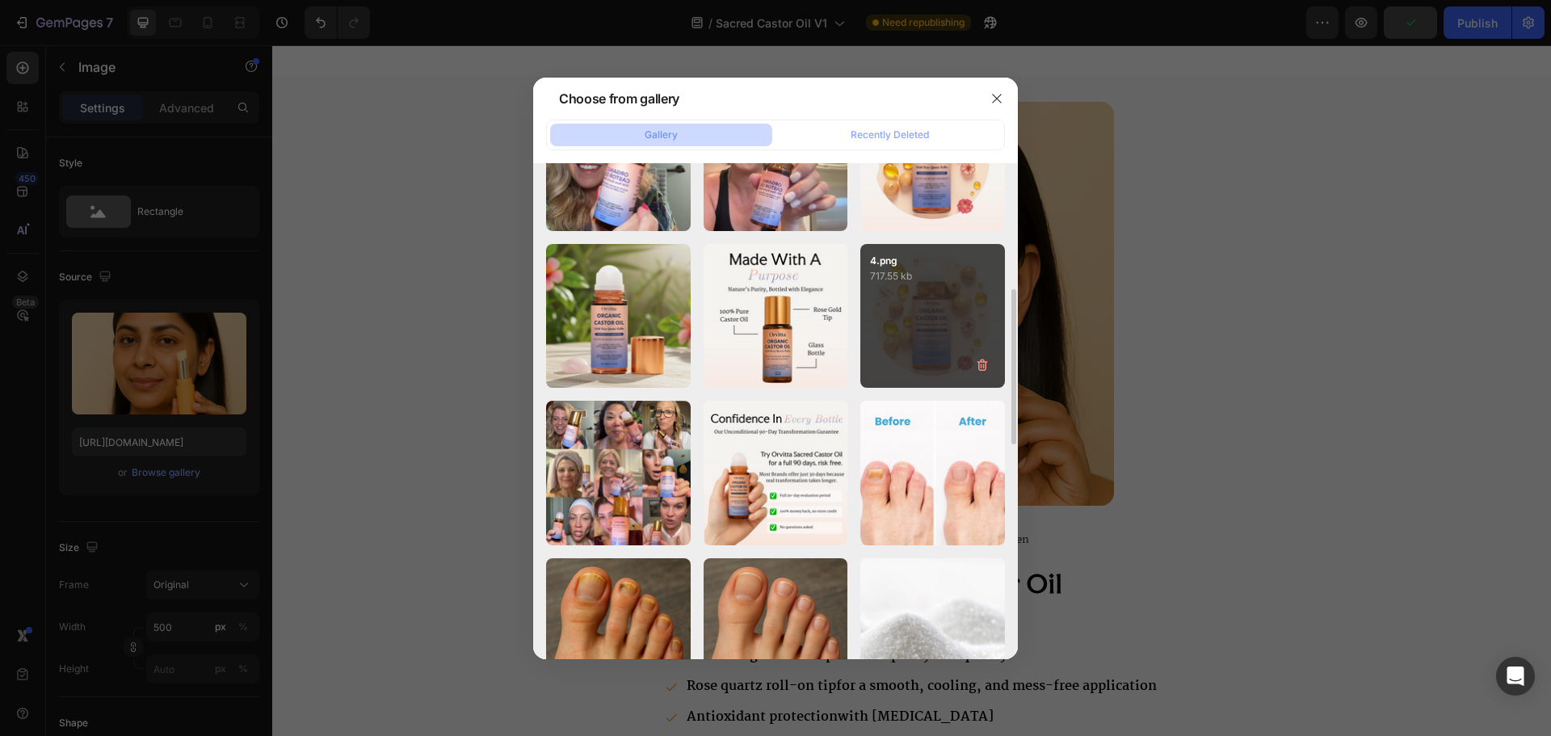
click at [935, 313] on div "4.png 717.55 kb" at bounding box center [932, 316] width 145 height 145
type input "[URL][DOMAIN_NAME]"
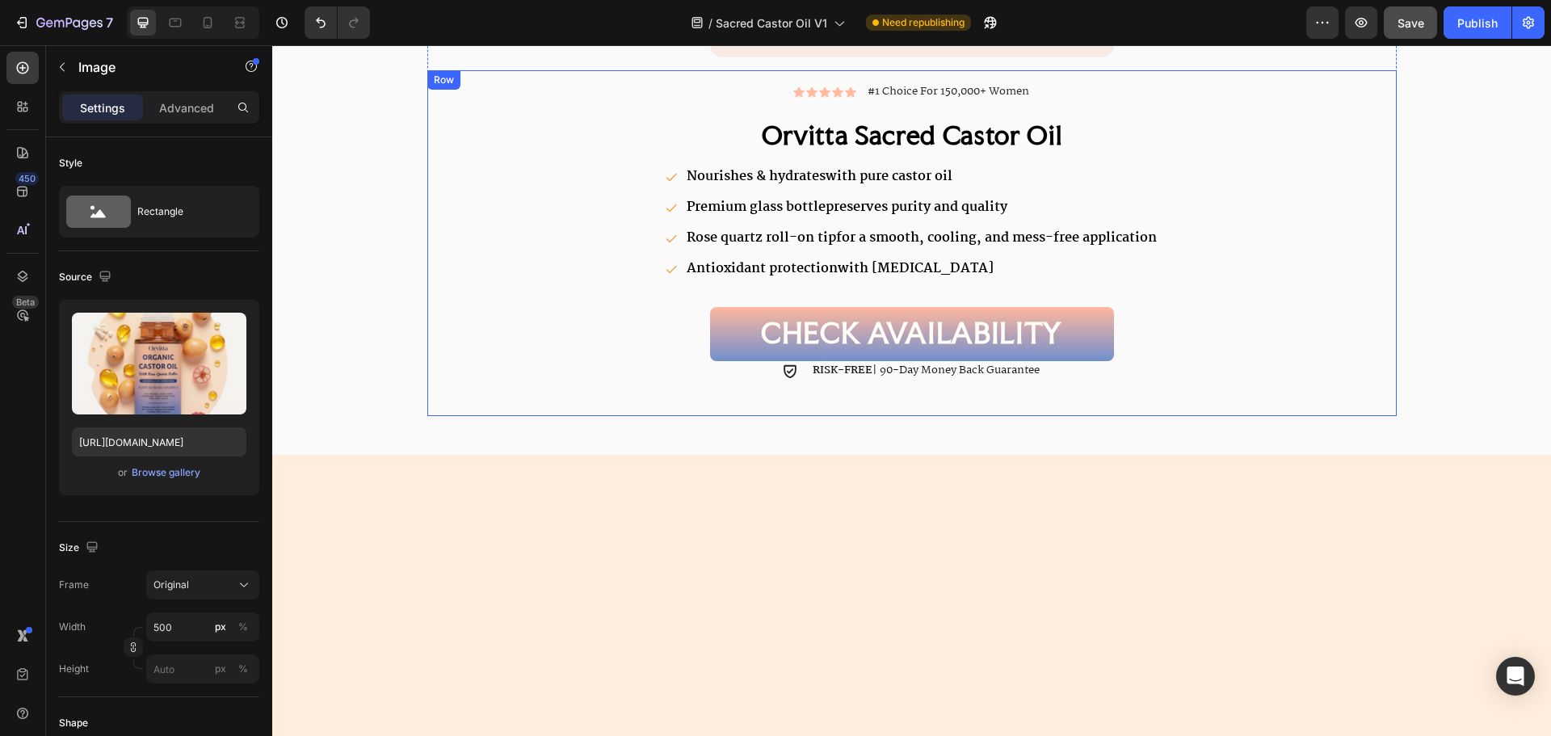
scroll to position [3364, 0]
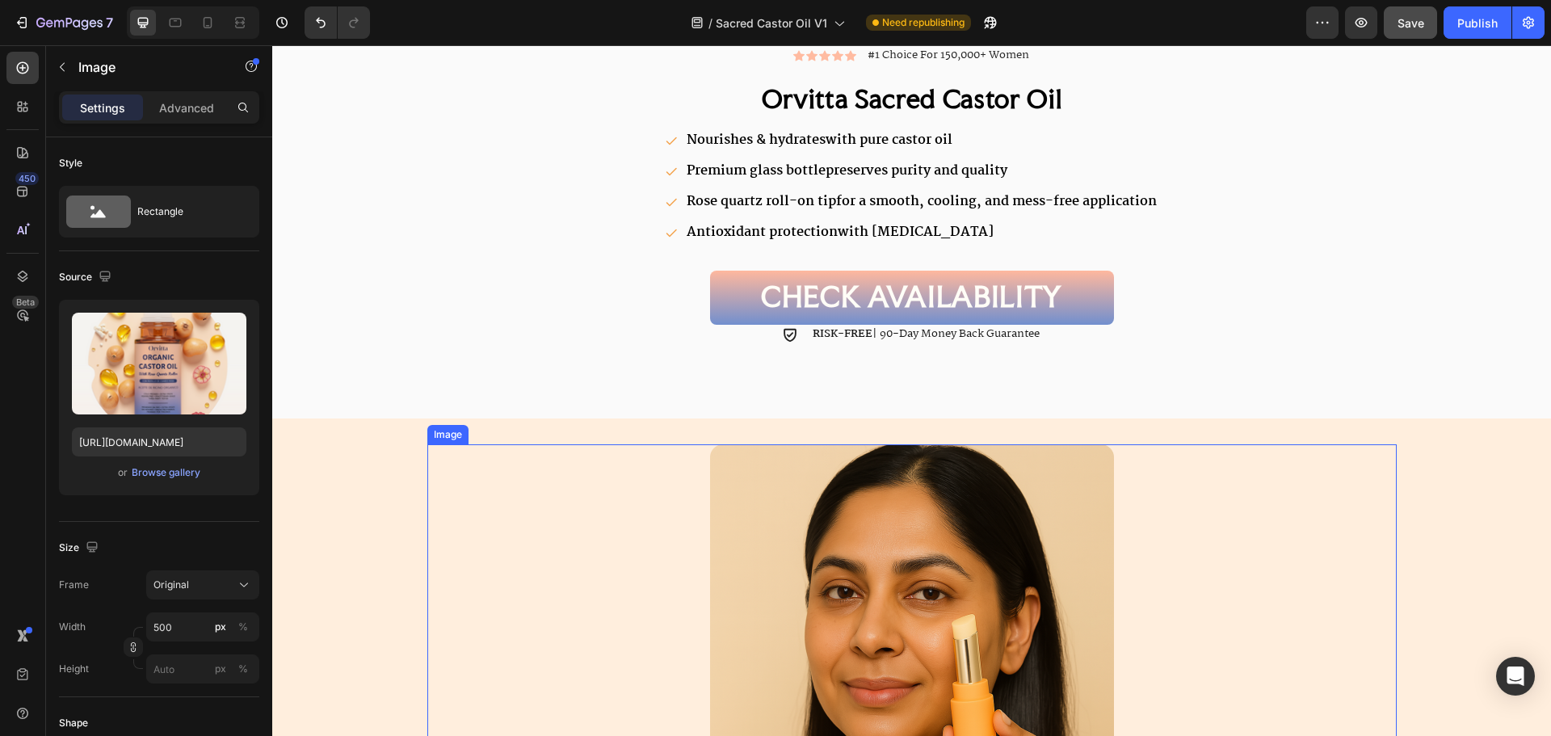
click at [1350, 444] on div at bounding box center [911, 646] width 969 height 404
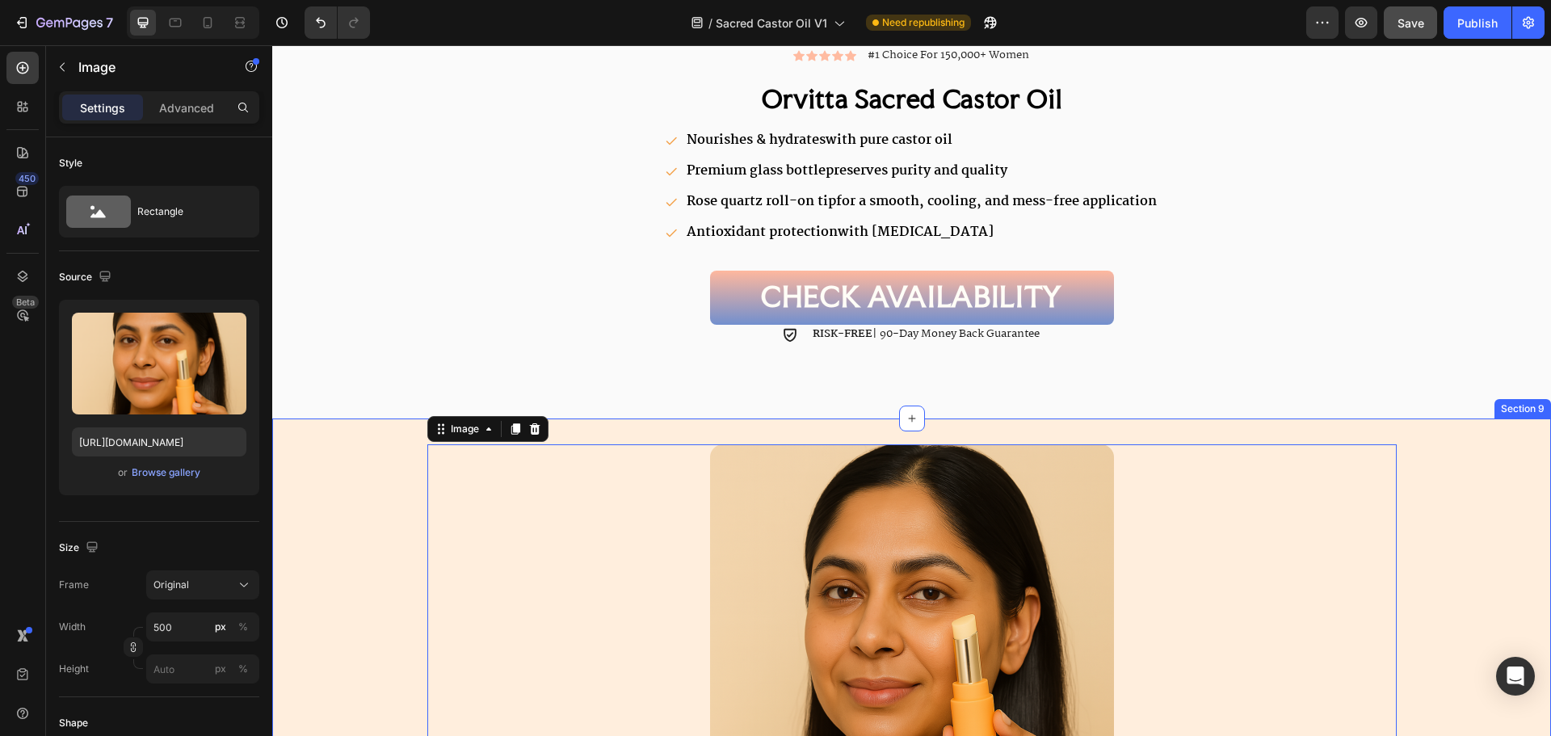
click at [1512, 436] on div "Image 0 Row Section 9" at bounding box center [911, 652] width 1279 height 469
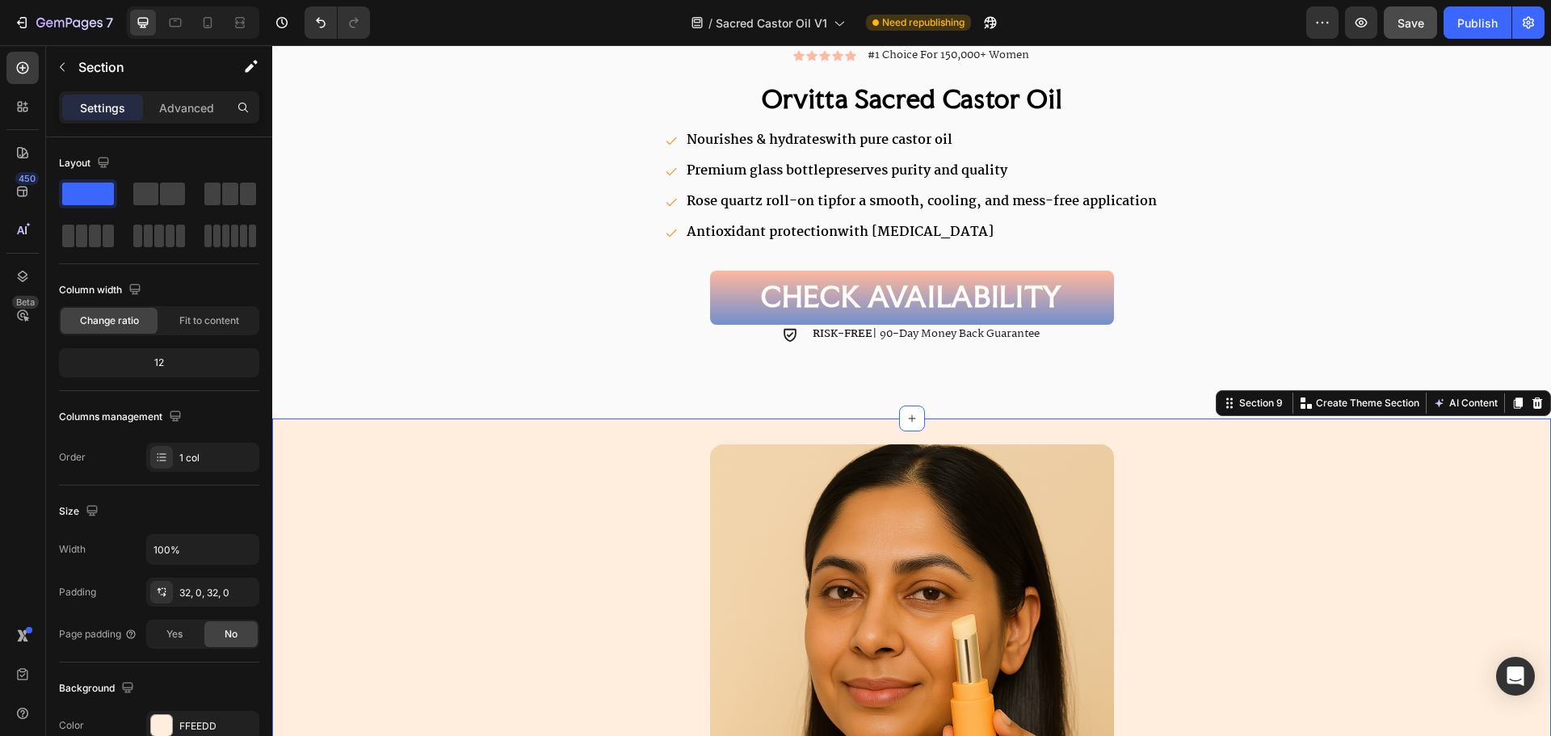
click at [1532, 399] on icon at bounding box center [1537, 402] width 11 height 11
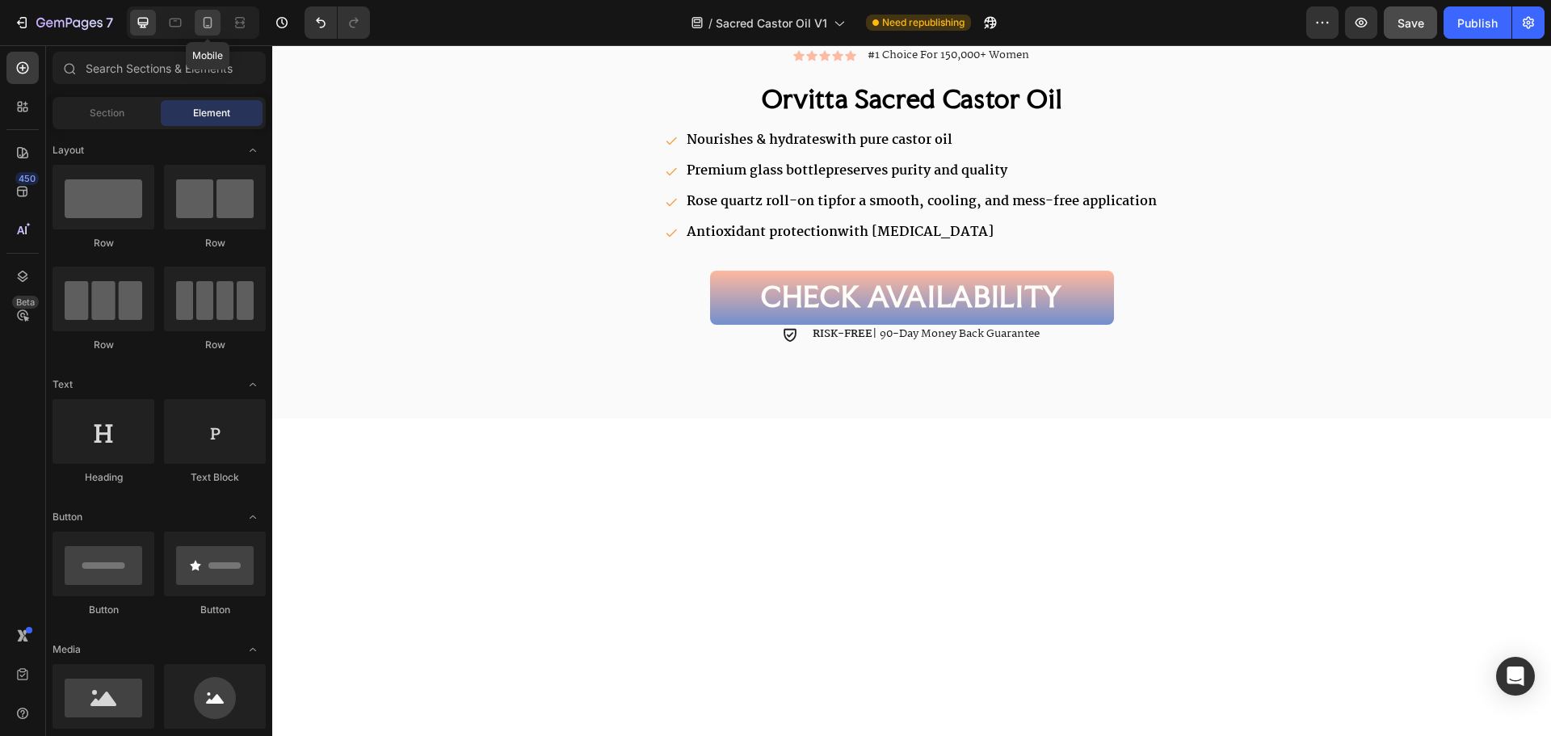
click at [208, 30] on icon at bounding box center [208, 23] width 16 height 16
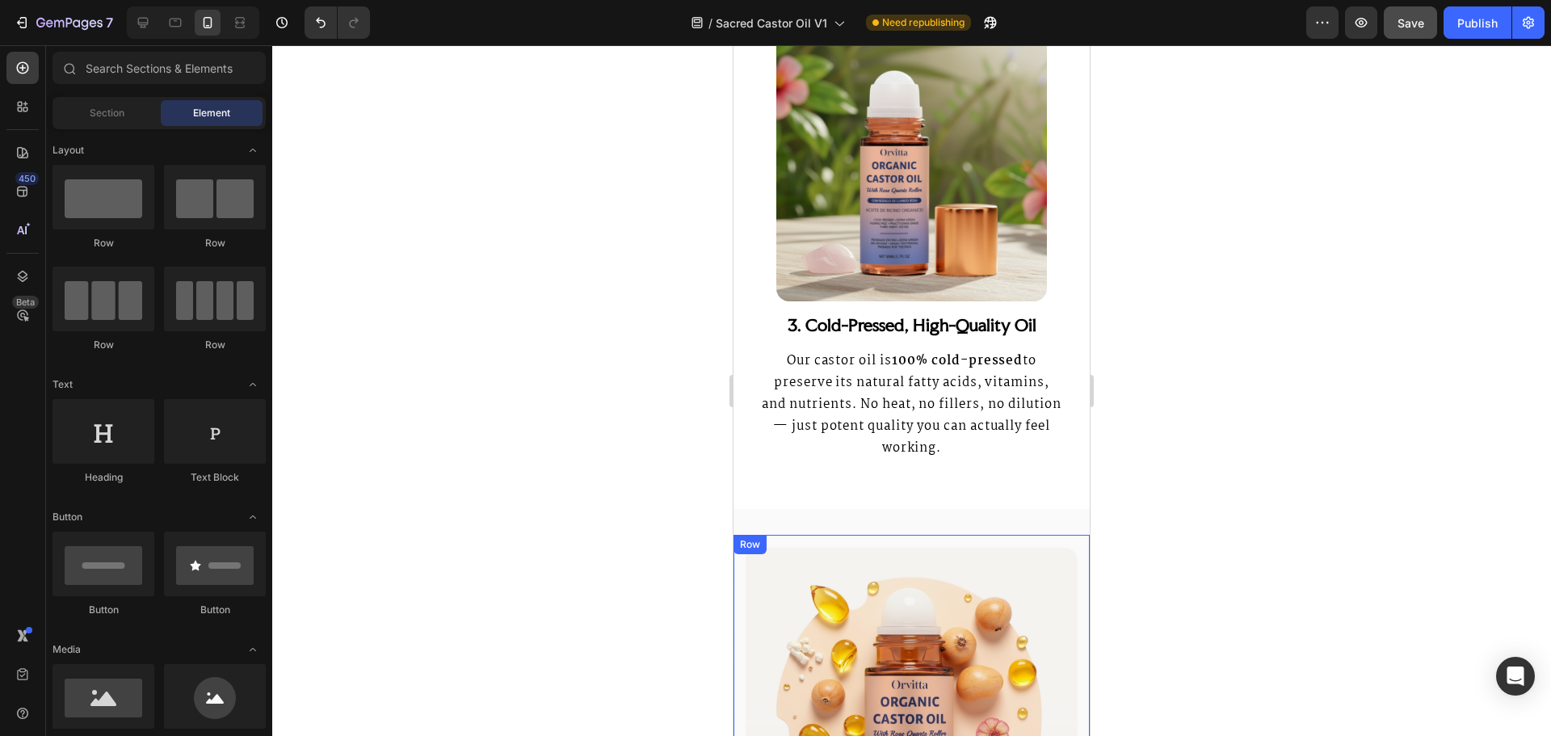
scroll to position [2182, 0]
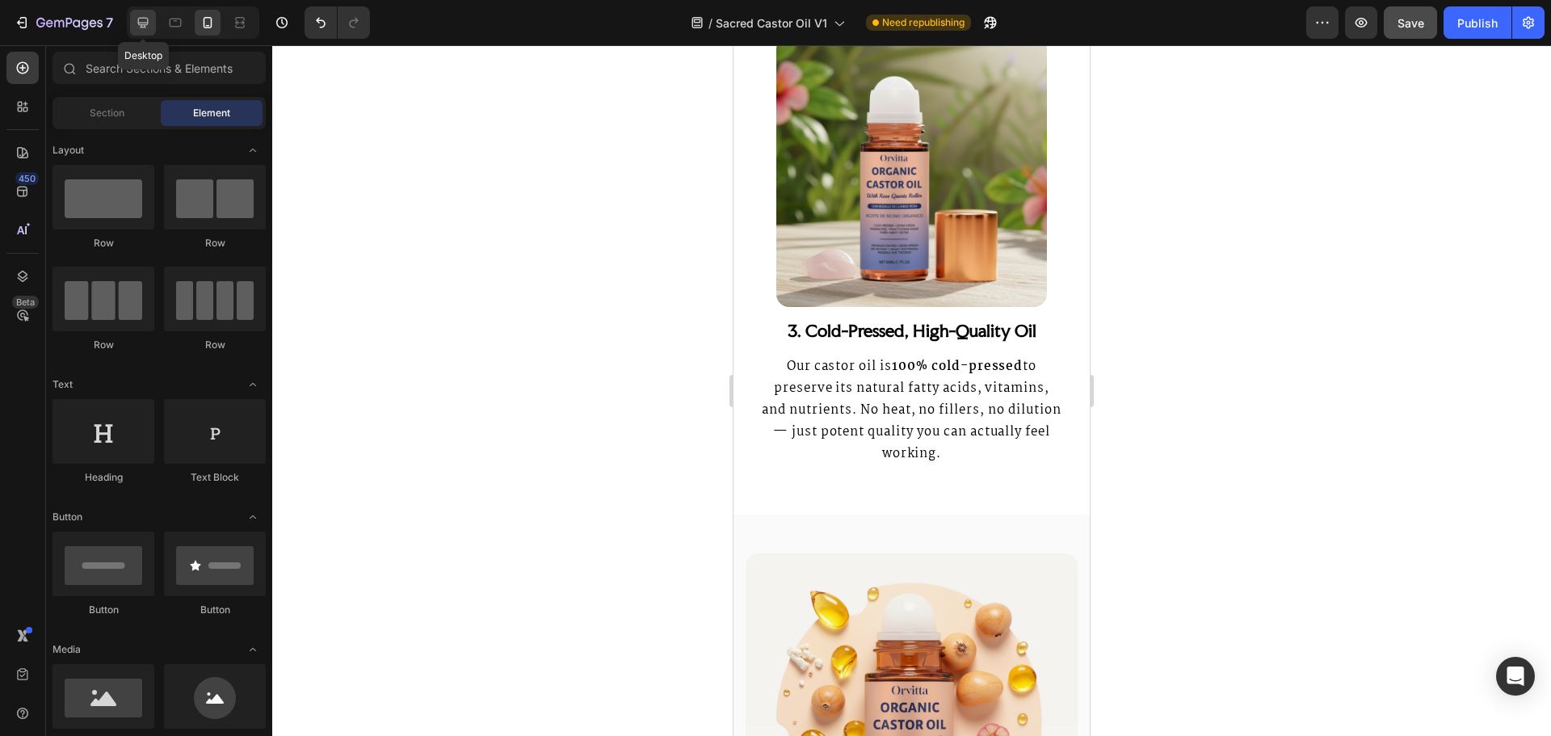
click at [141, 21] on icon at bounding box center [143, 23] width 16 height 16
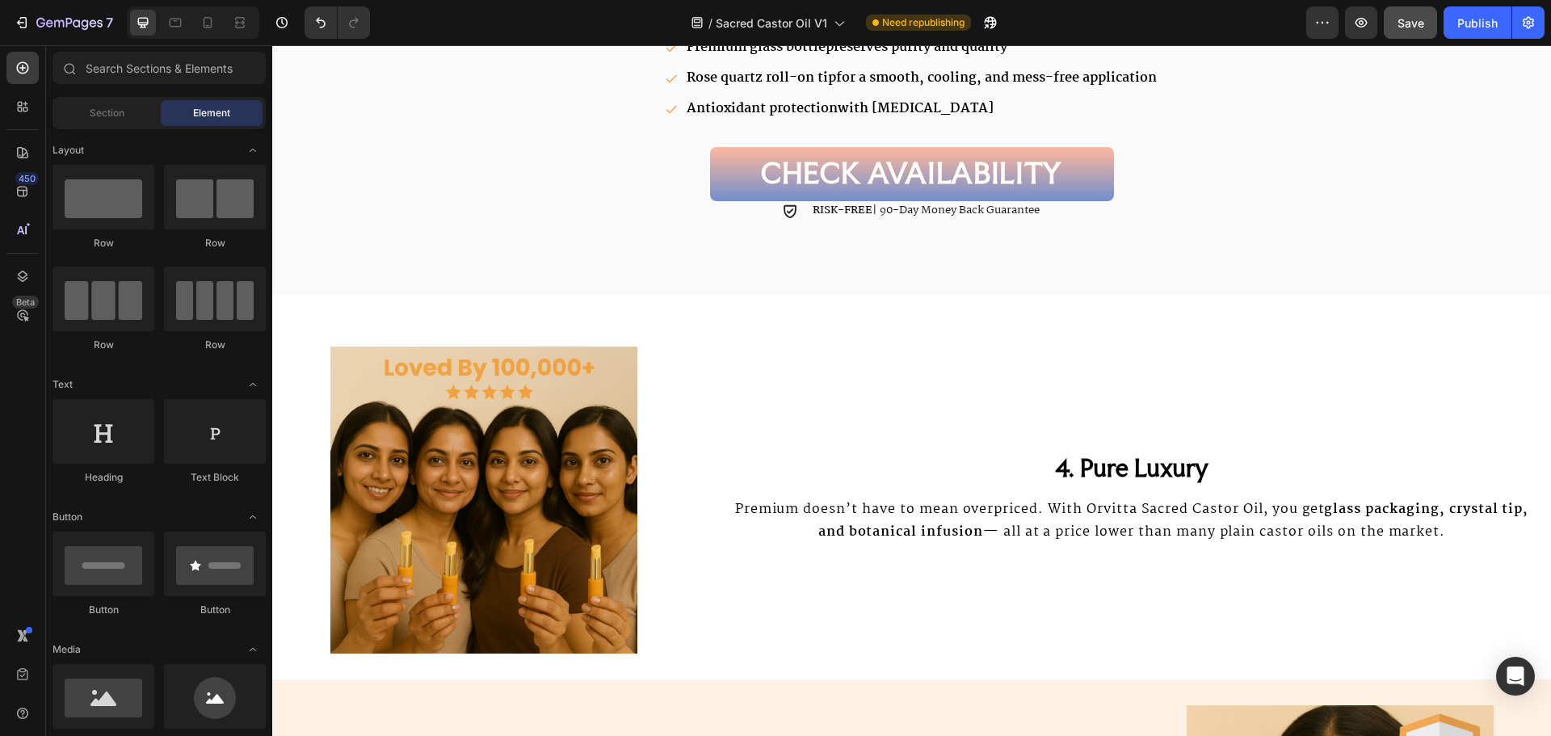
scroll to position [3555, 0]
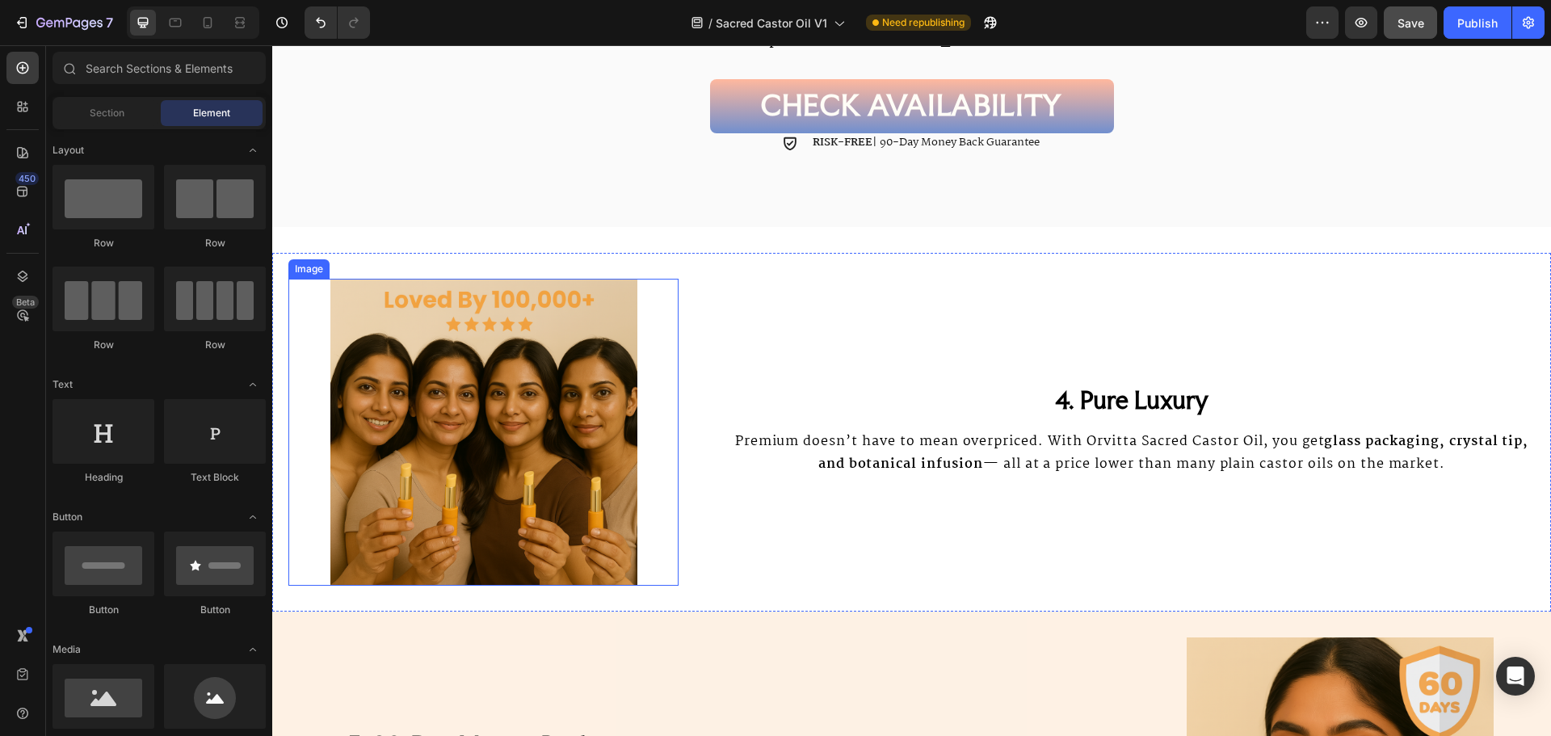
click at [620, 433] on img at bounding box center [483, 432] width 390 height 307
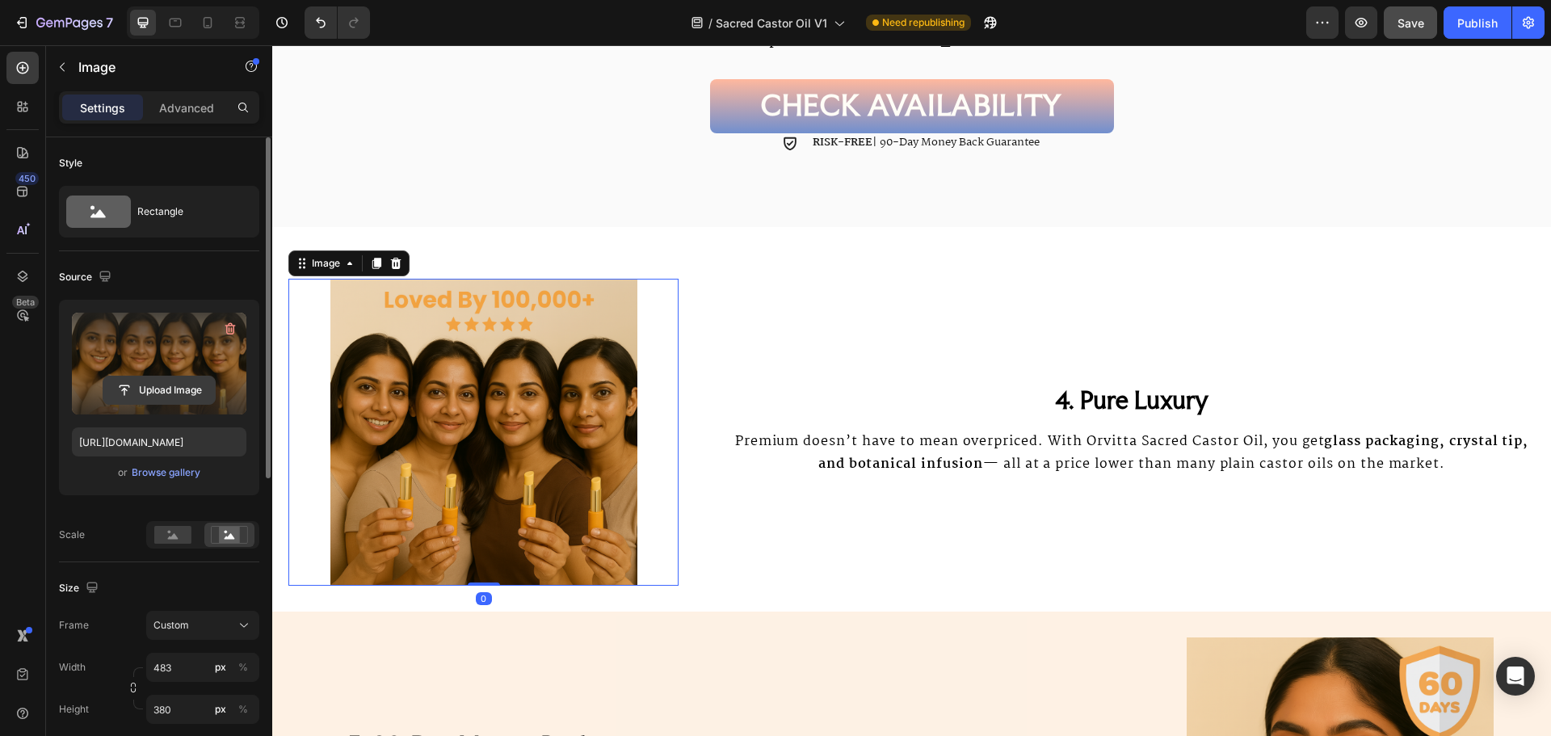
click at [169, 387] on input "file" at bounding box center [158, 389] width 111 height 27
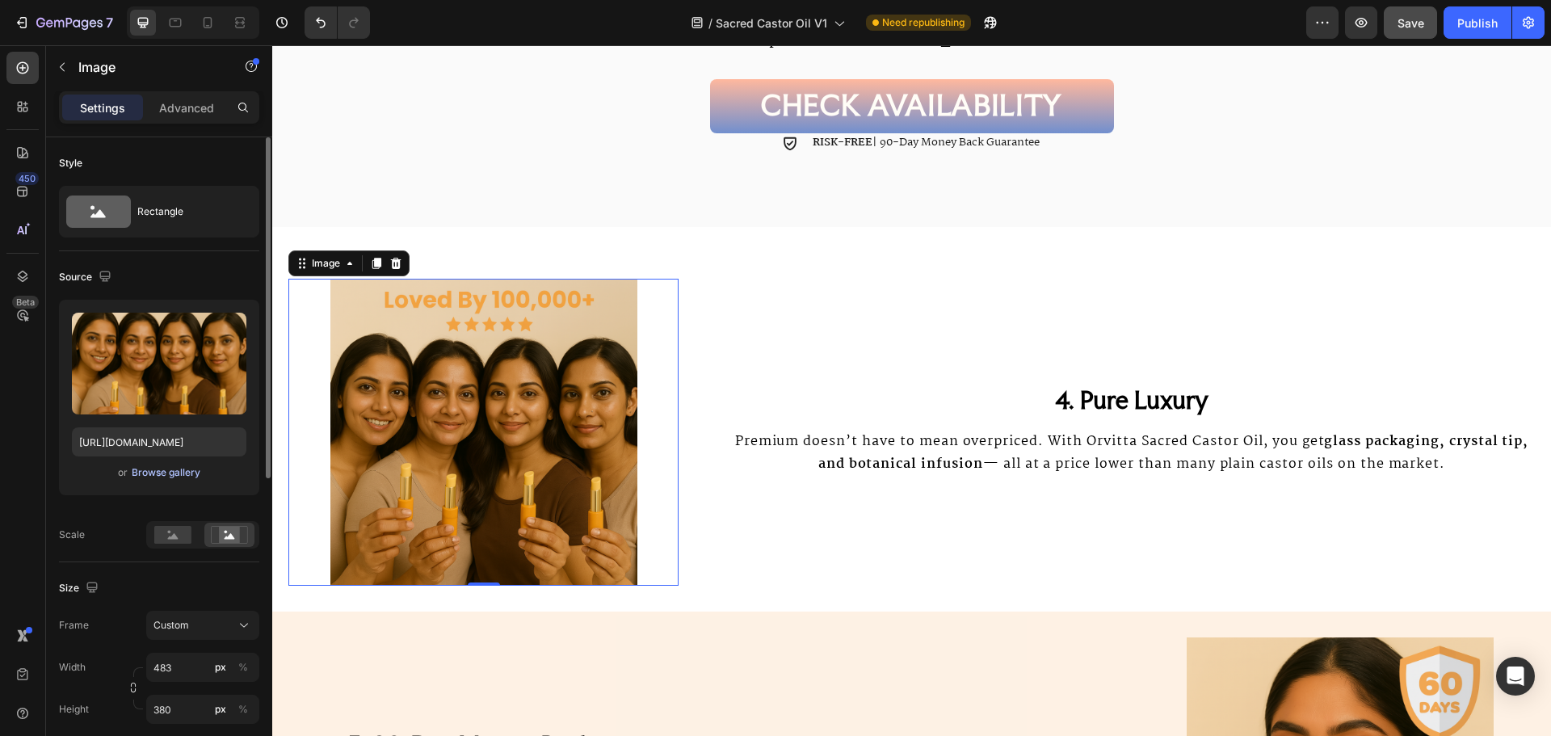
click at [182, 477] on div "Browse gallery" at bounding box center [166, 472] width 69 height 15
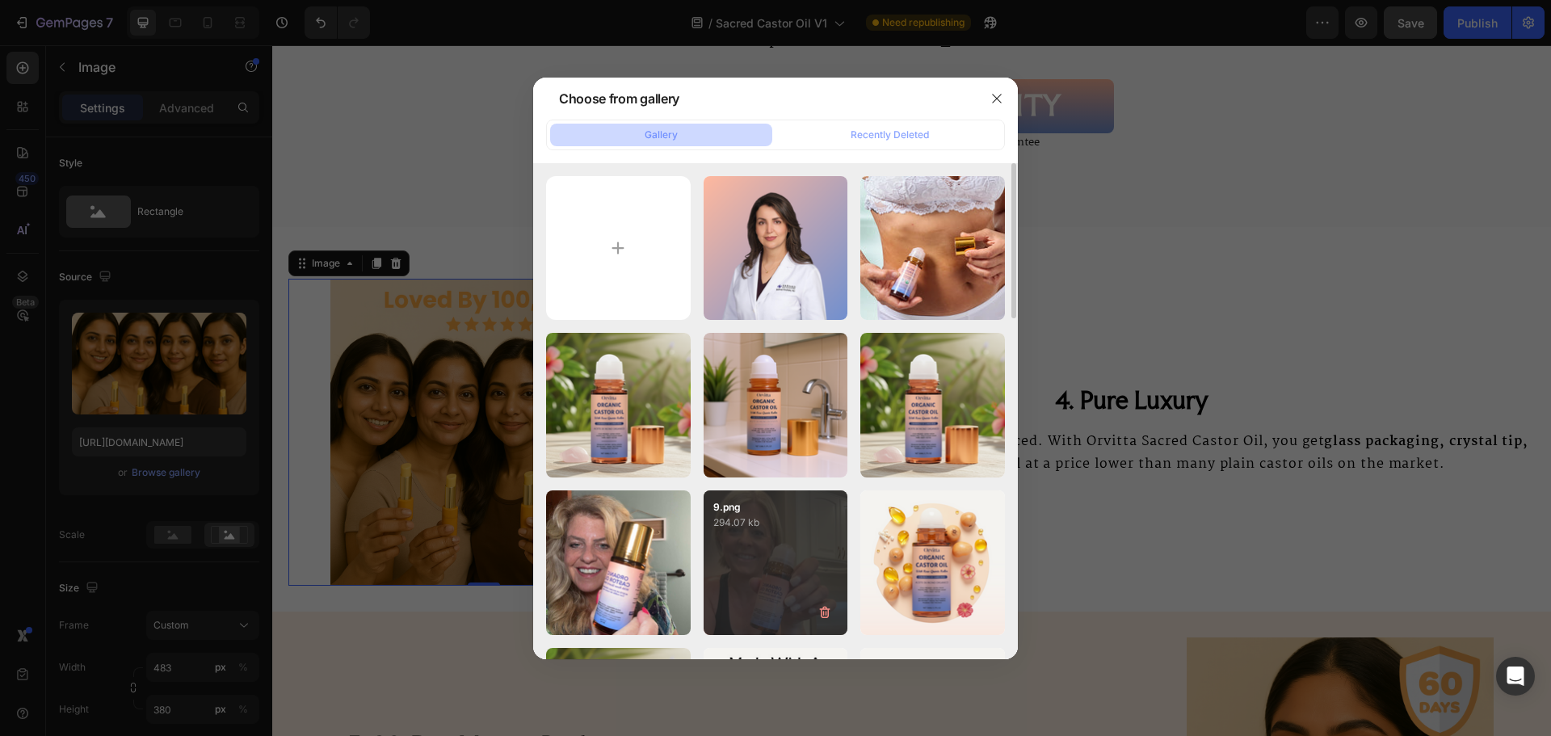
click at [0, 0] on p "1.png" at bounding box center [0, 0] width 0 height 0
type input "[URL][DOMAIN_NAME]"
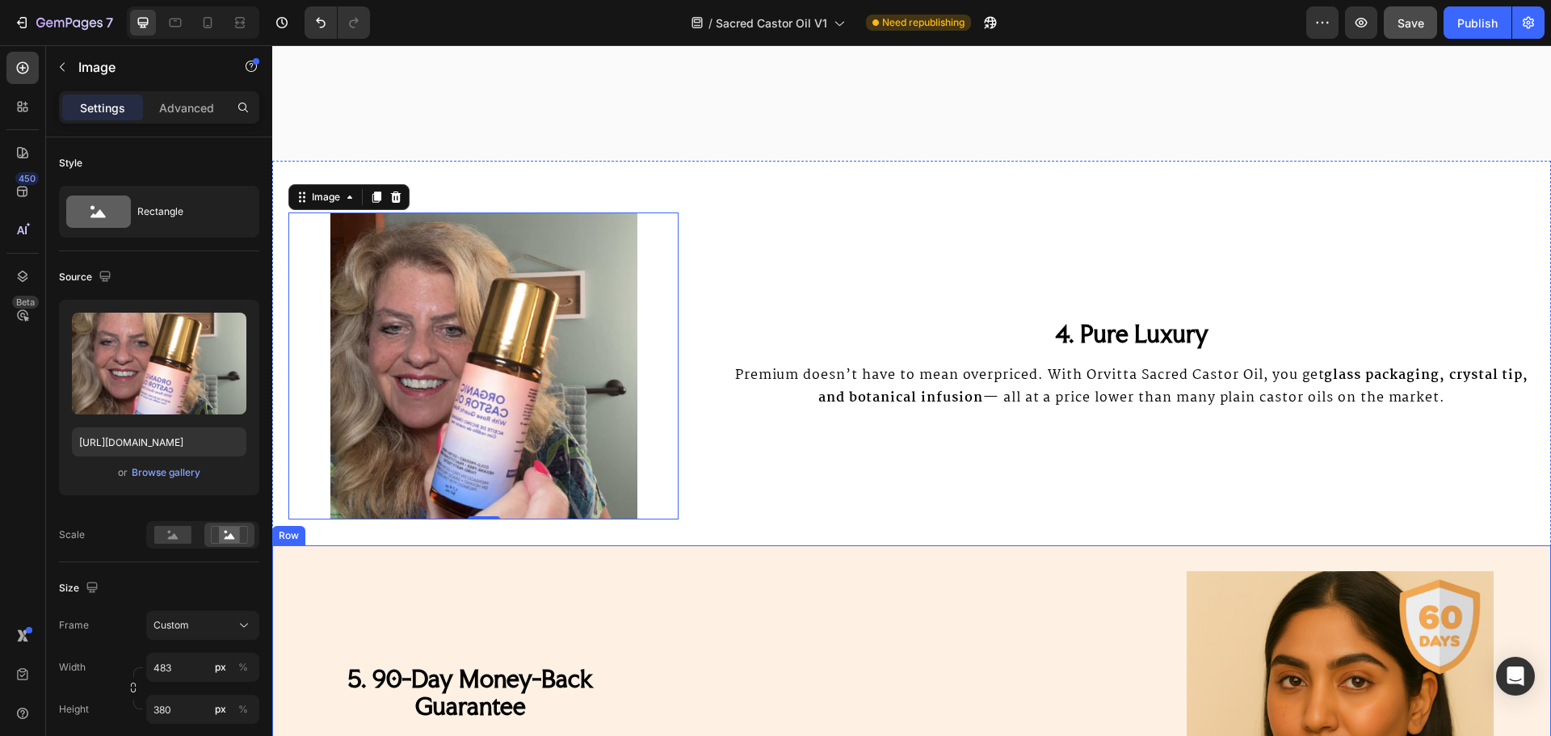
scroll to position [3959, 0]
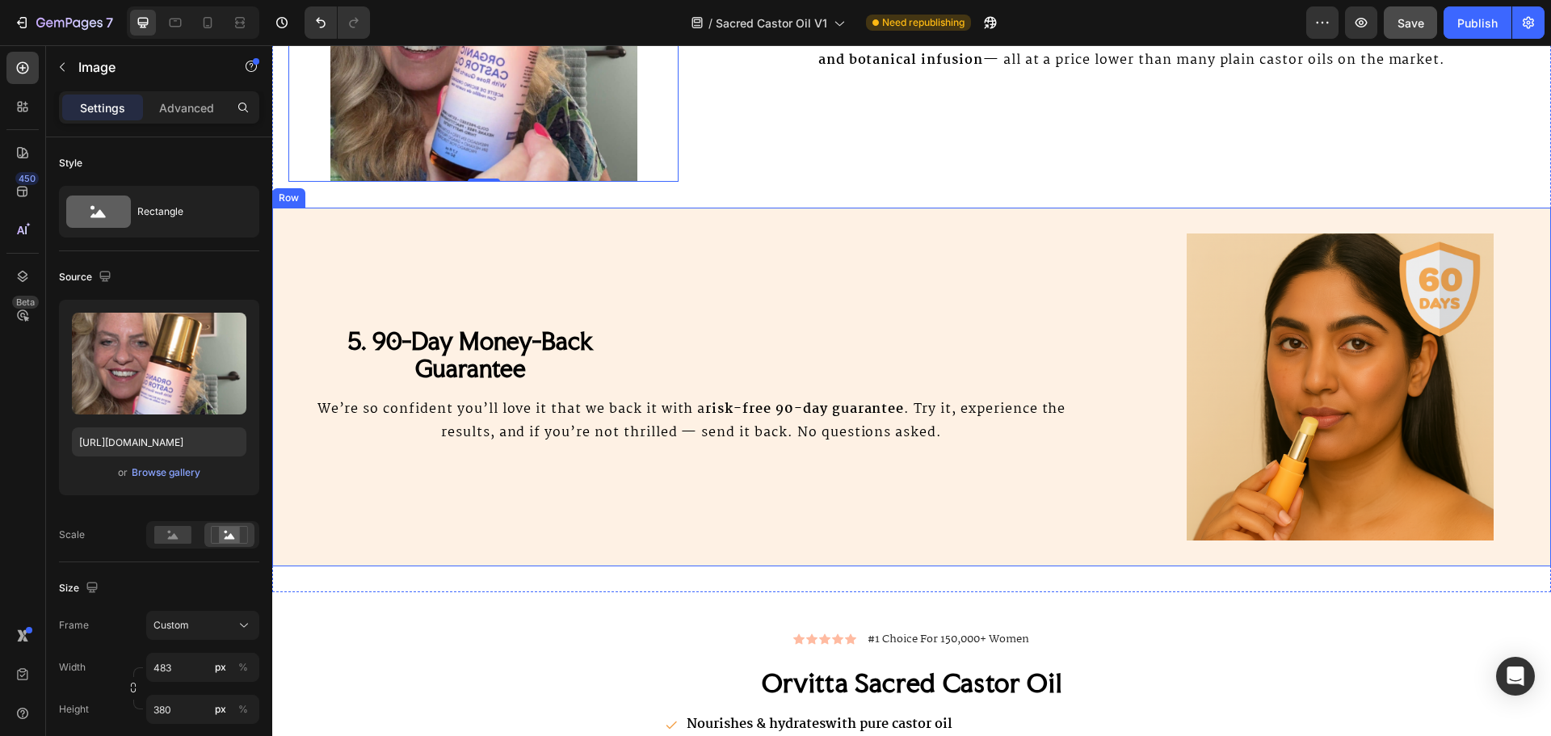
click at [1112, 228] on div "5. 90-Day Money-Back Guarantee Heading We’re so confident you’ll love it that w…" at bounding box center [911, 387] width 1279 height 359
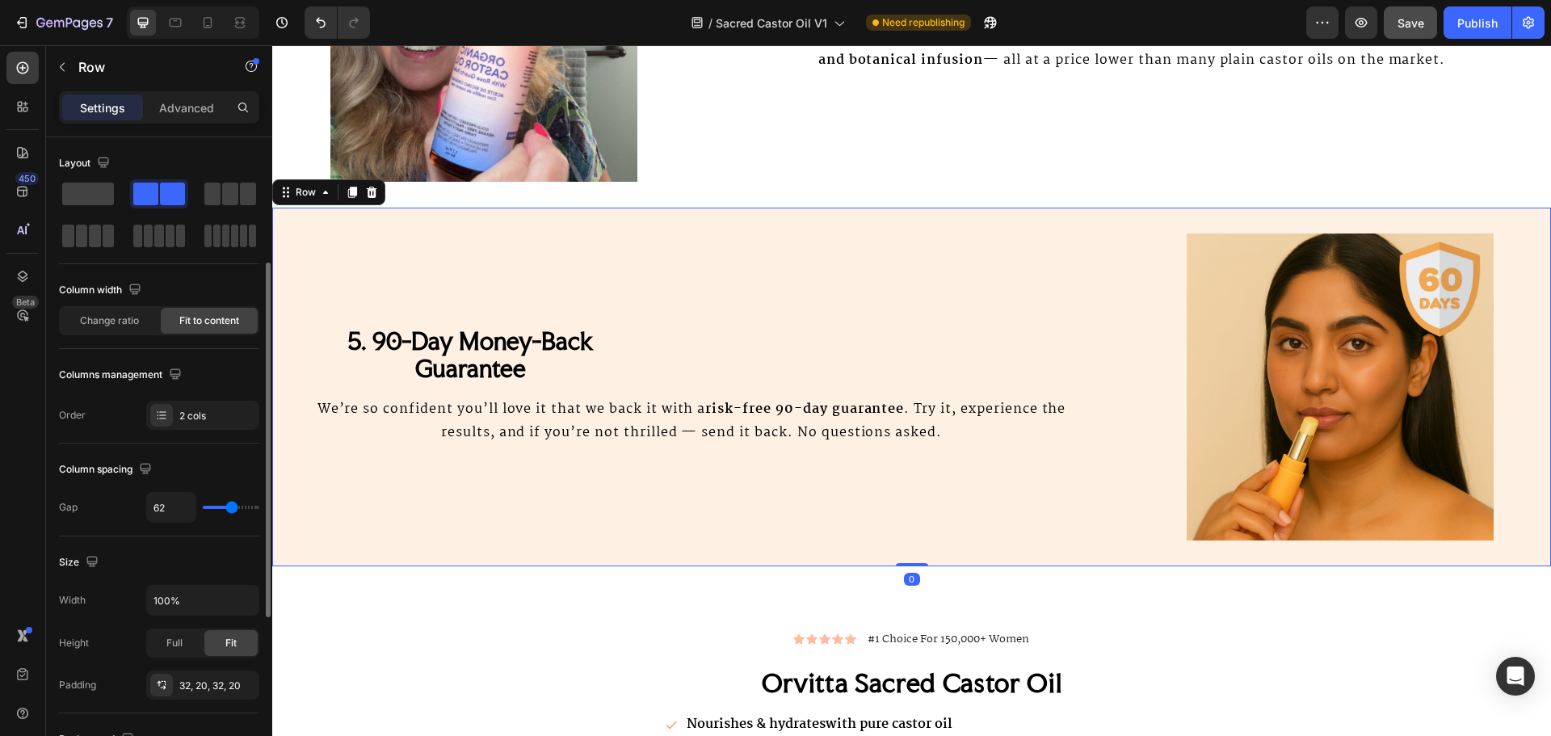
scroll to position [404, 0]
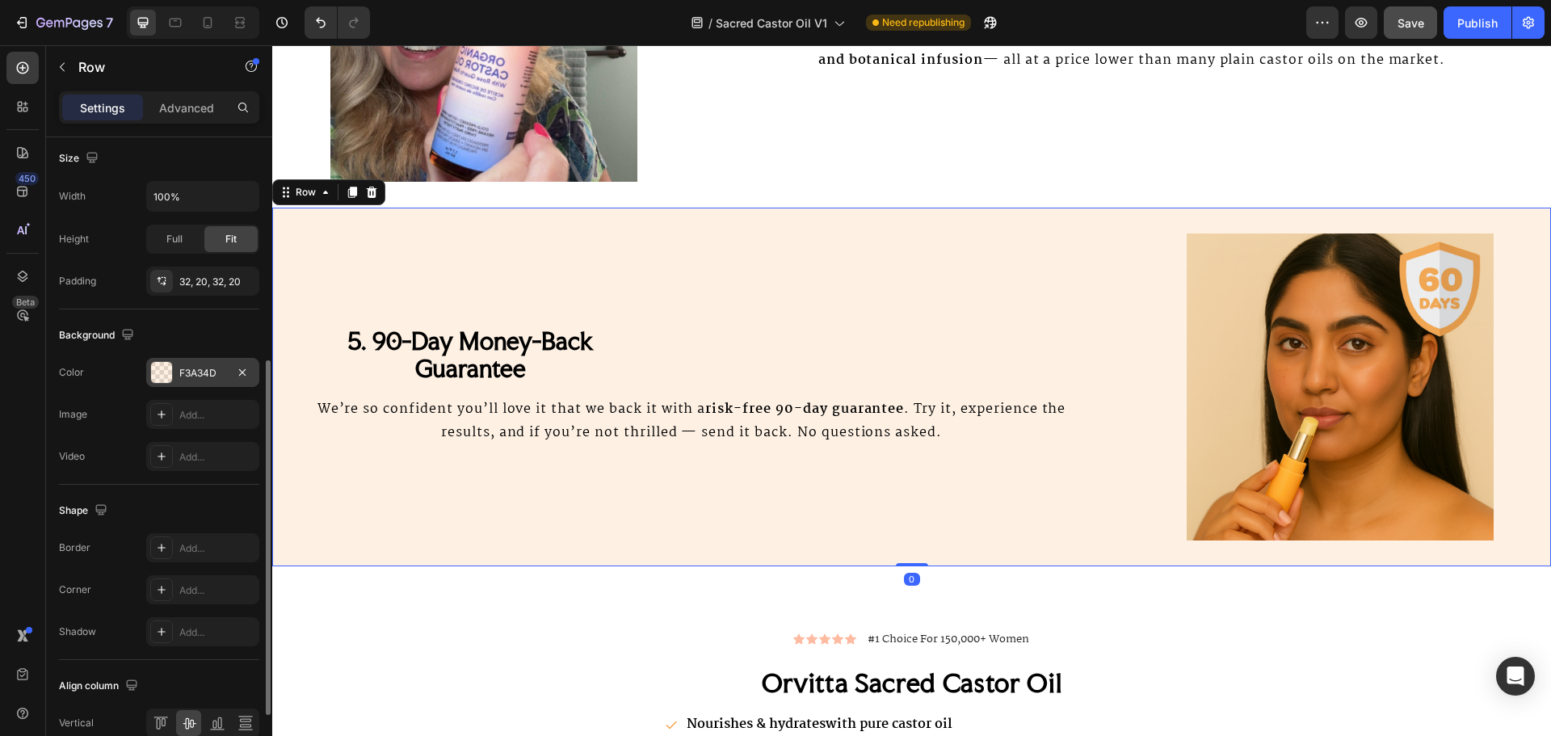
click at [183, 380] on div "F3A34D" at bounding box center [202, 373] width 47 height 15
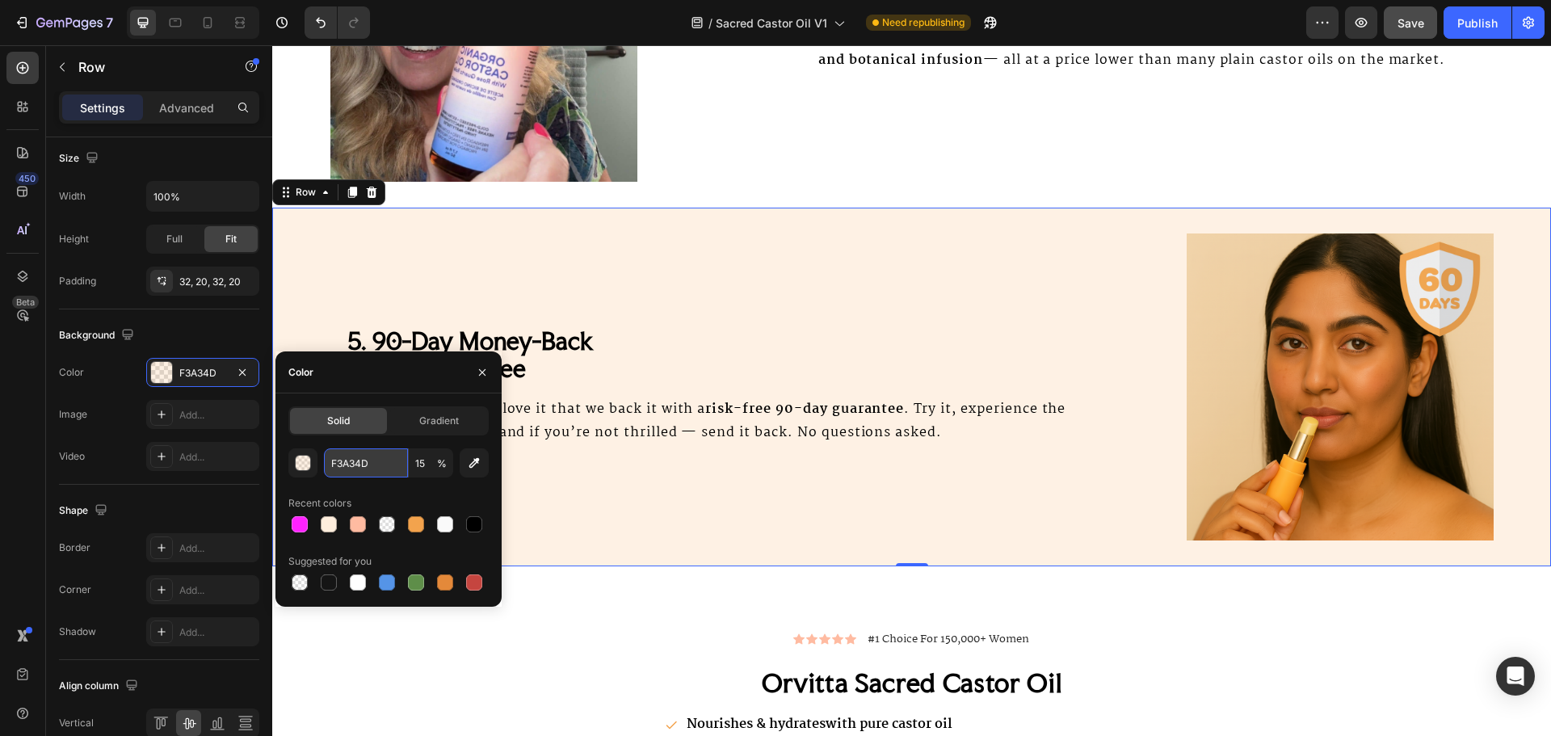
click at [378, 465] on input "F3A34D" at bounding box center [366, 462] width 84 height 29
paste input "AFAFA"
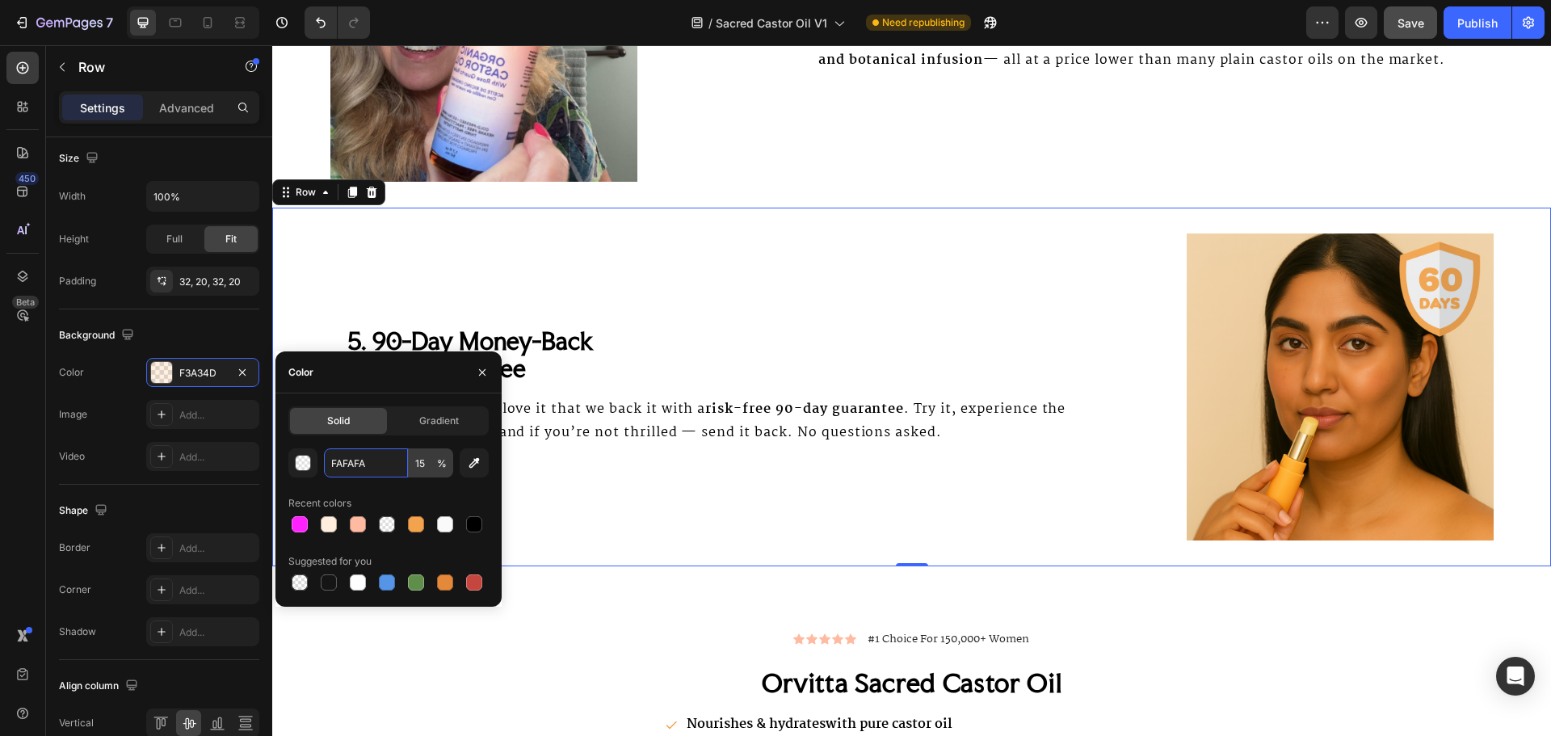
type input "FAFAFA"
click at [432, 463] on input "15" at bounding box center [431, 462] width 44 height 29
type input "100"
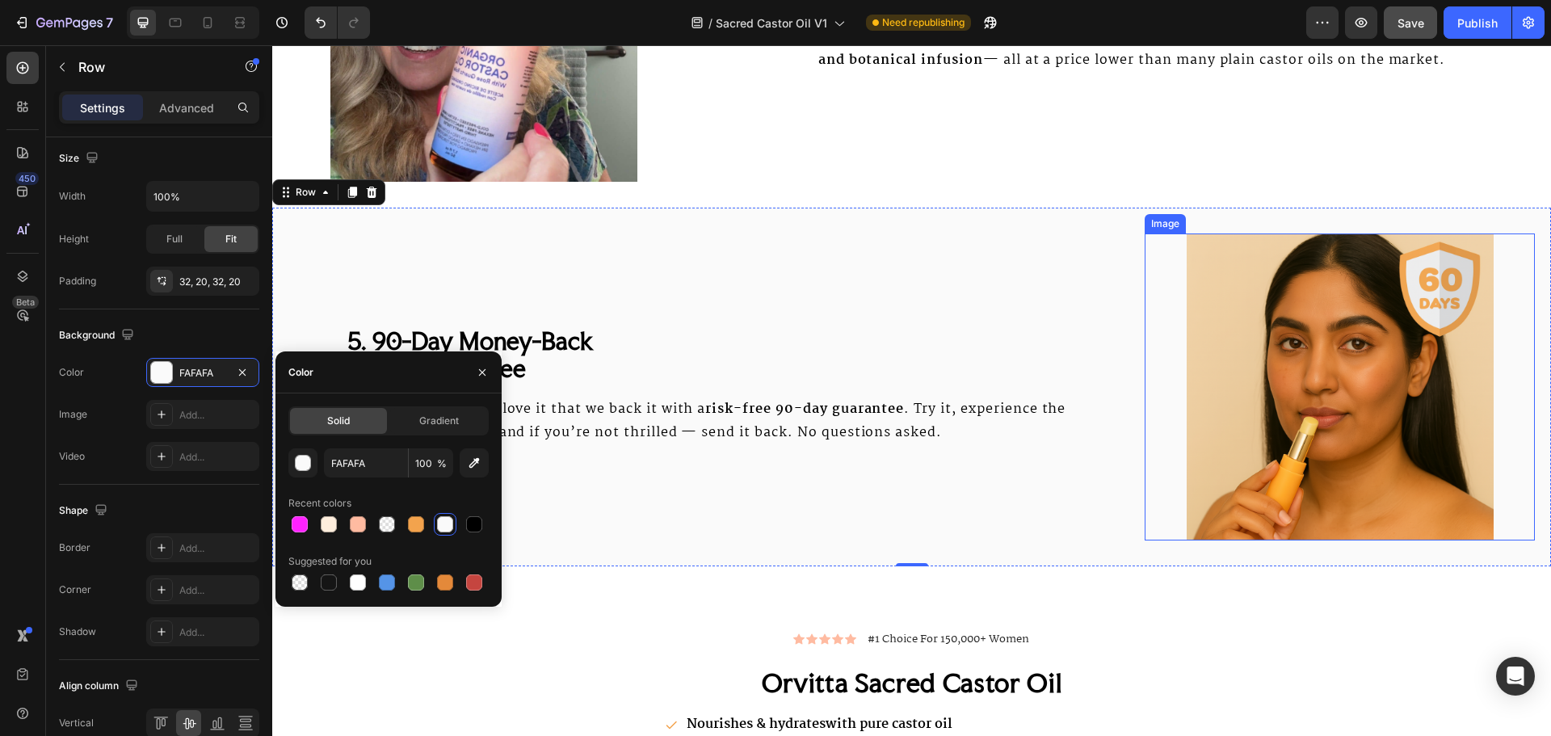
click at [1268, 357] on img at bounding box center [1340, 386] width 390 height 307
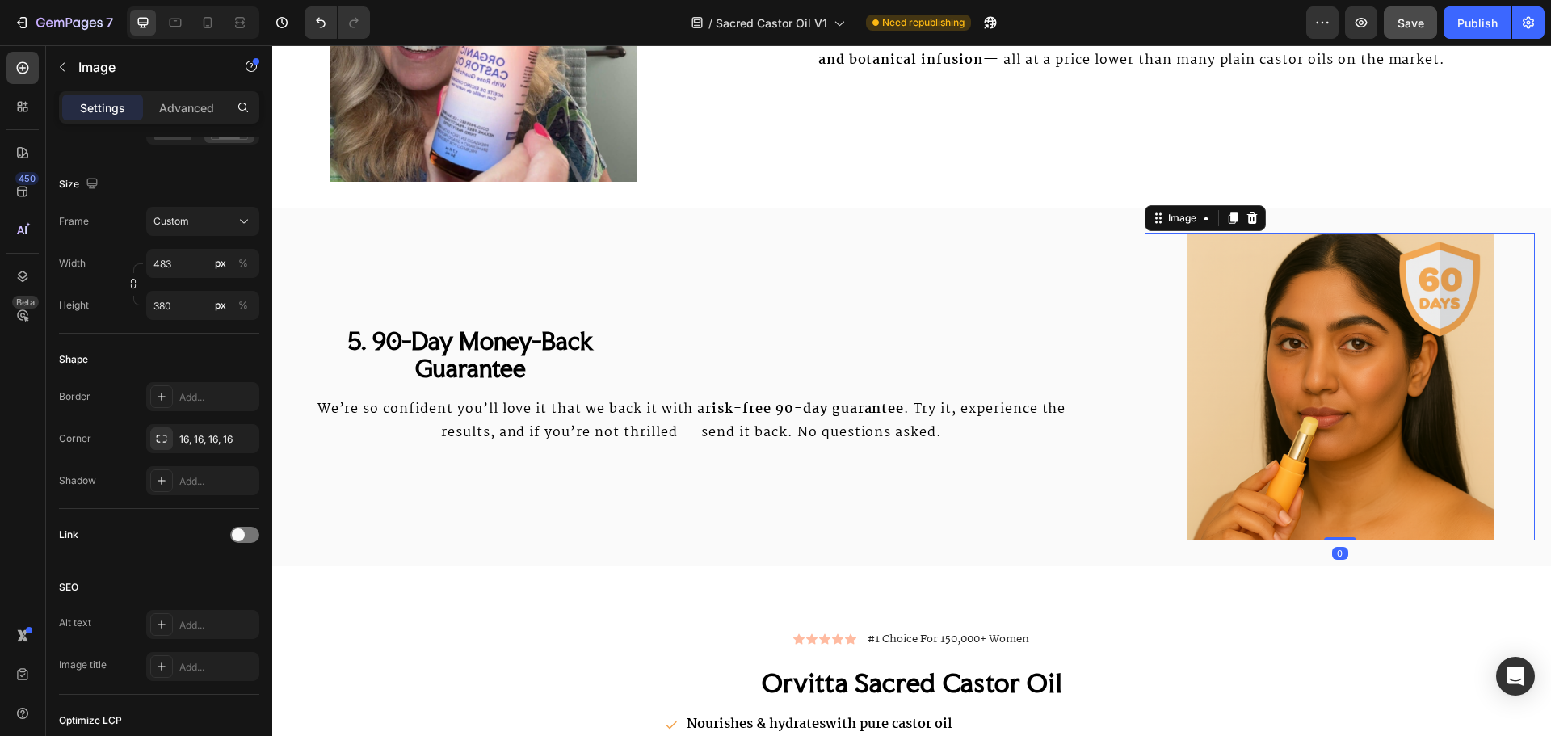
scroll to position [0, 0]
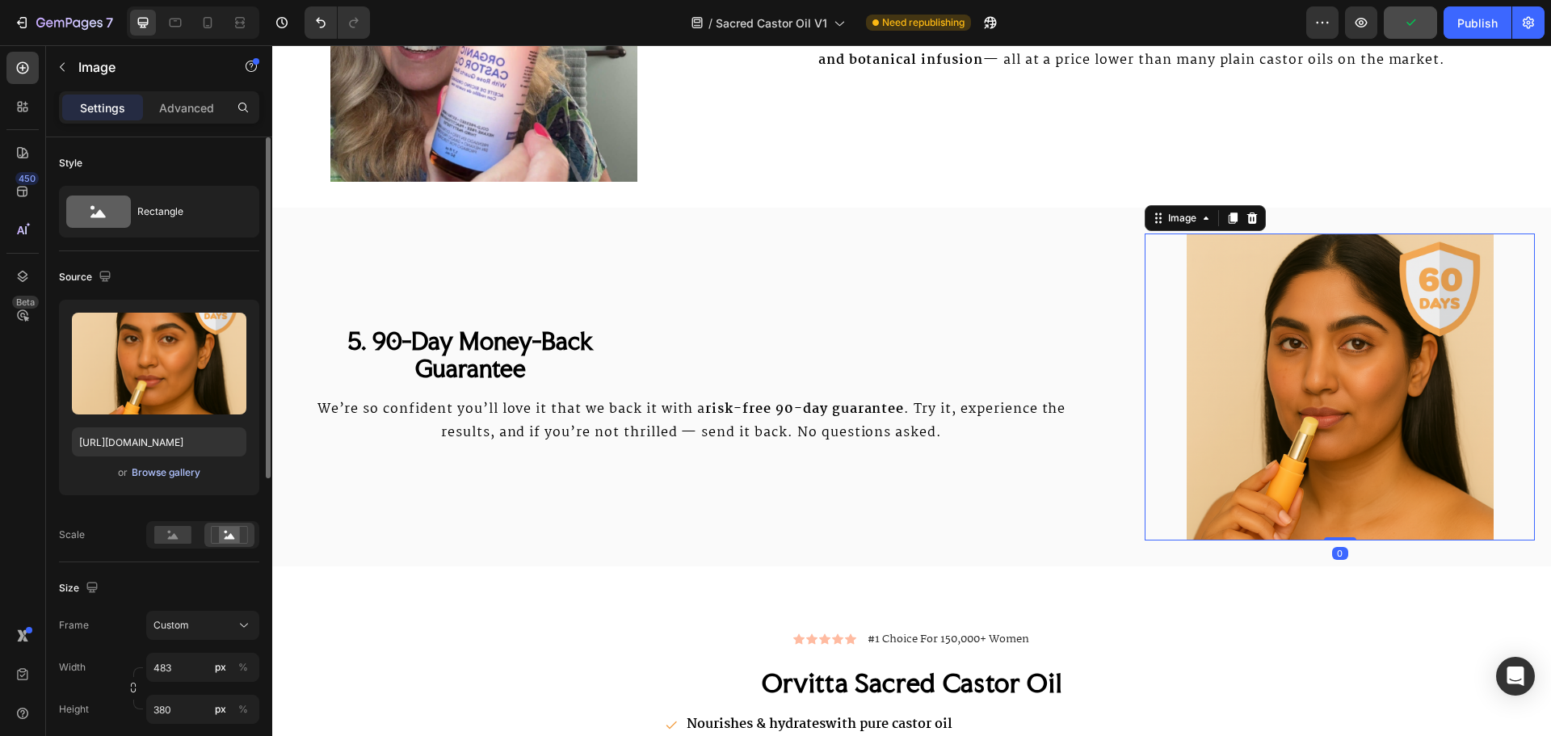
click at [146, 468] on div "Browse gallery" at bounding box center [166, 472] width 69 height 15
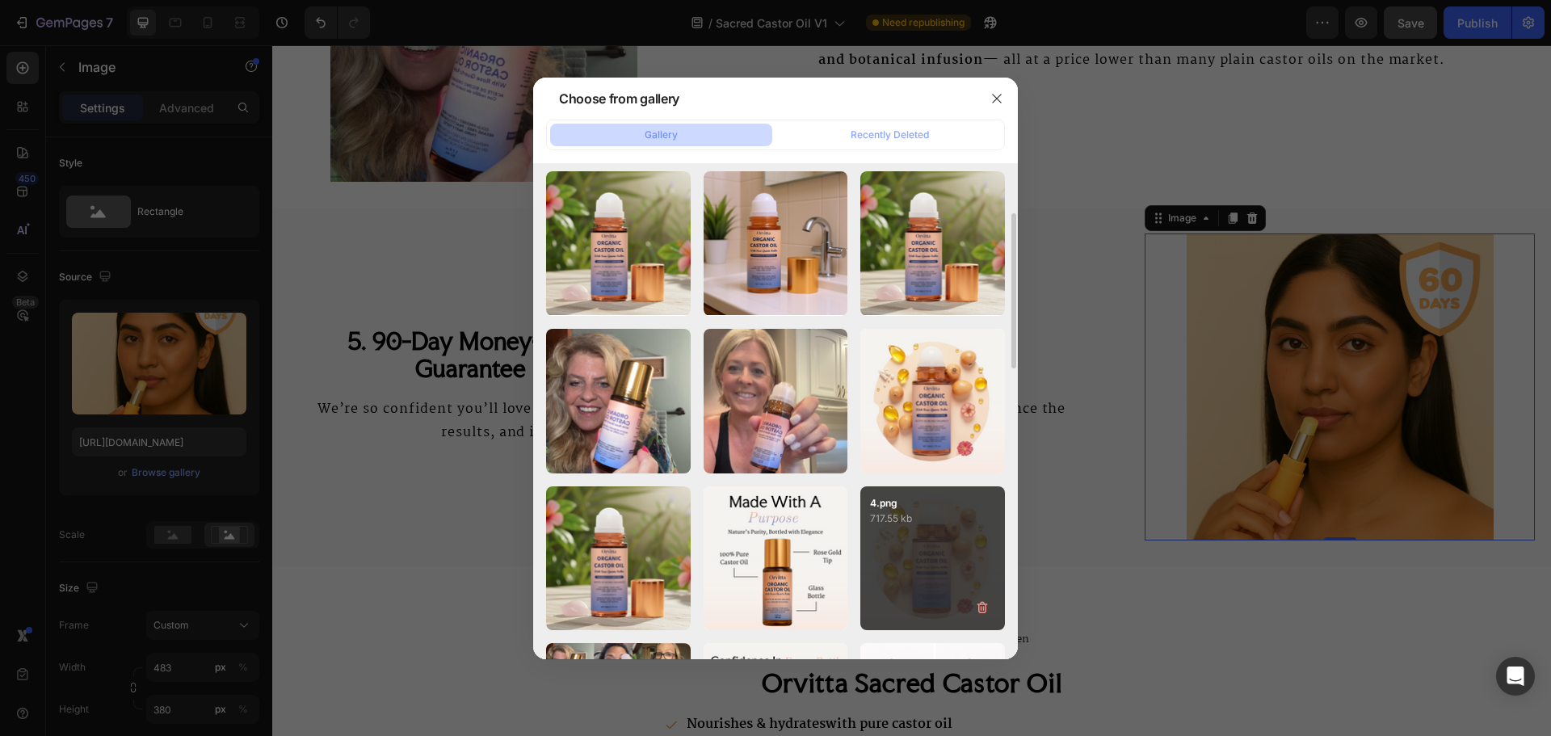
scroll to position [323, 0]
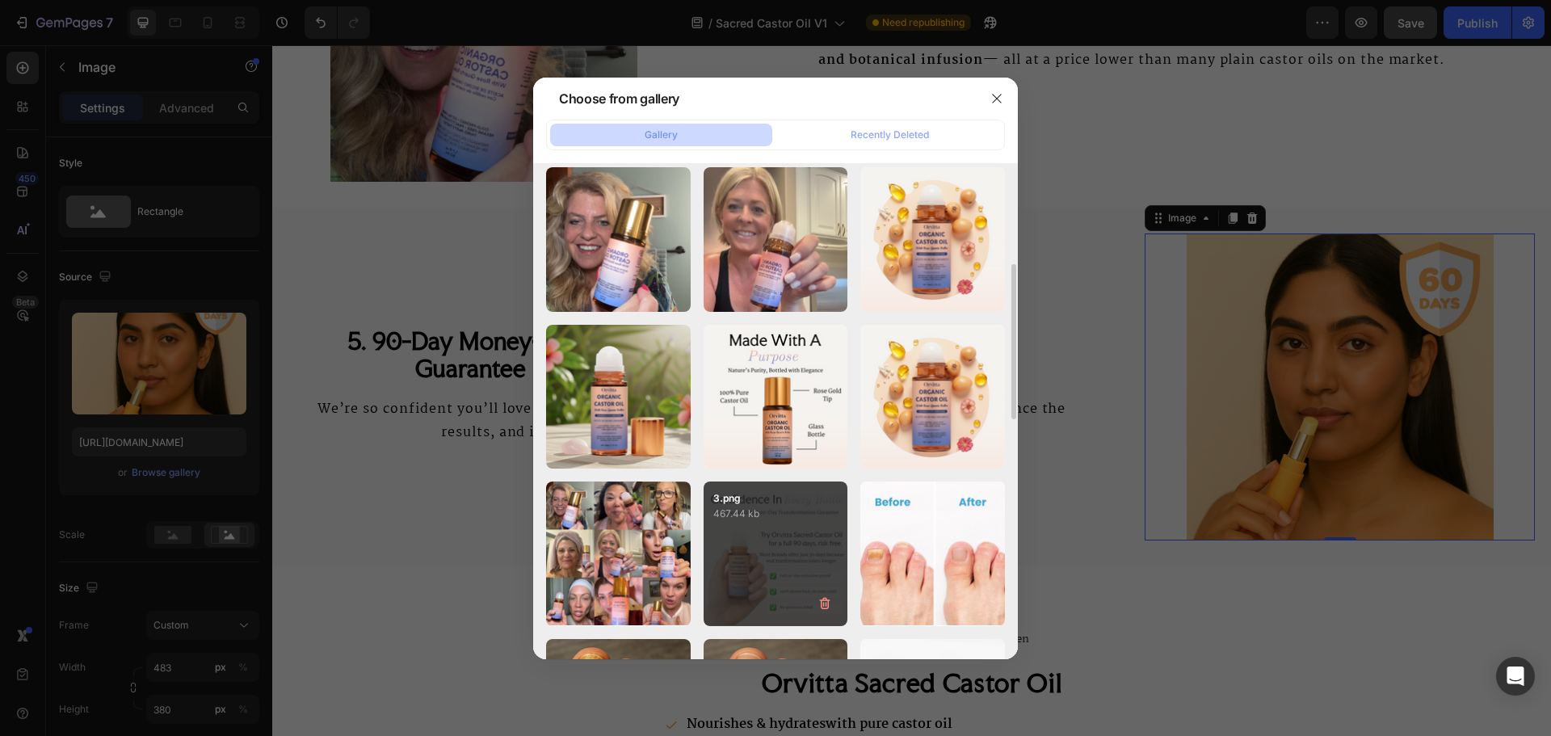
click at [759, 523] on div "3.png 467.44 kb" at bounding box center [776, 553] width 145 height 145
type input "[URL][DOMAIN_NAME]"
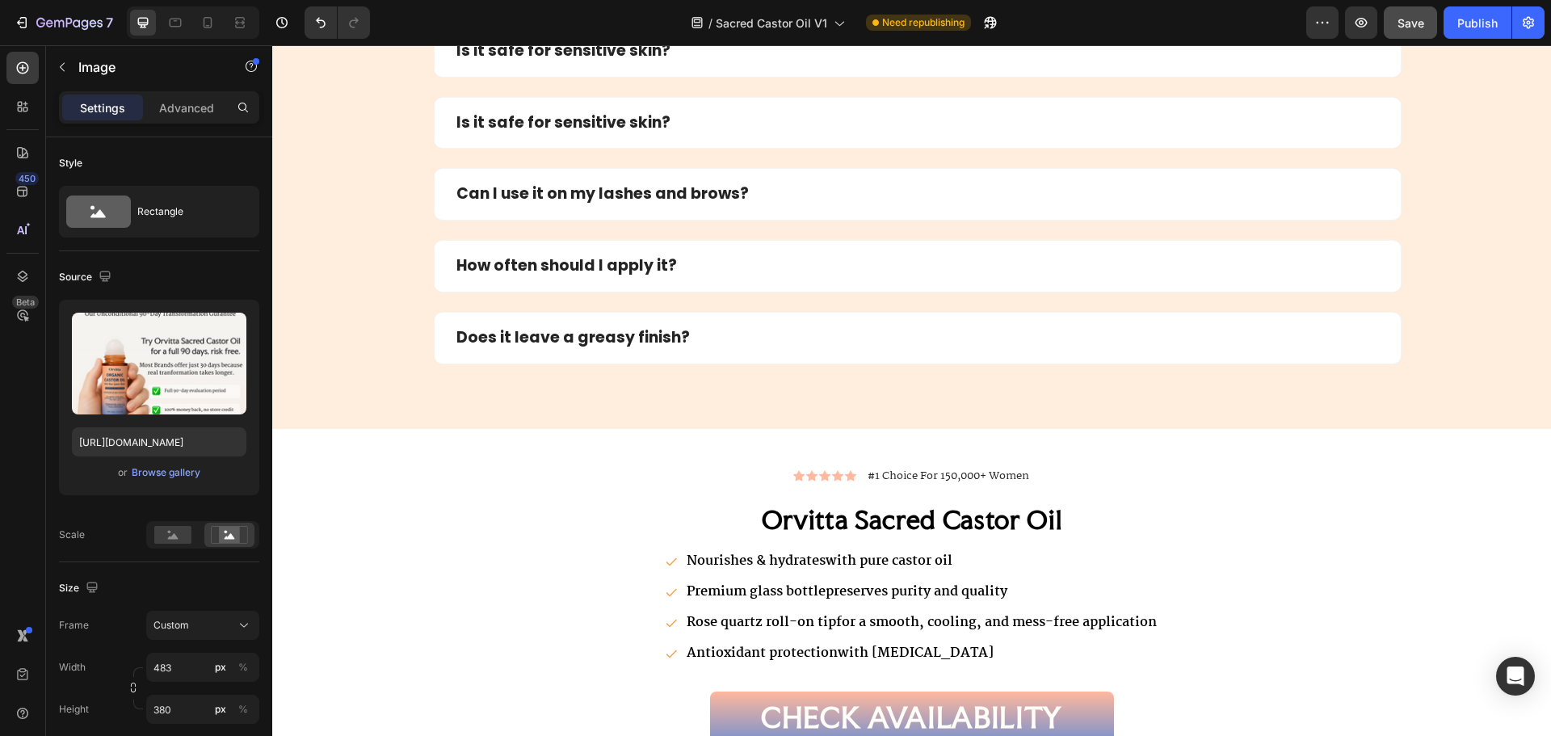
scroll to position [5602, 0]
click at [220, 31] on div at bounding box center [208, 23] width 26 height 26
type input "335"
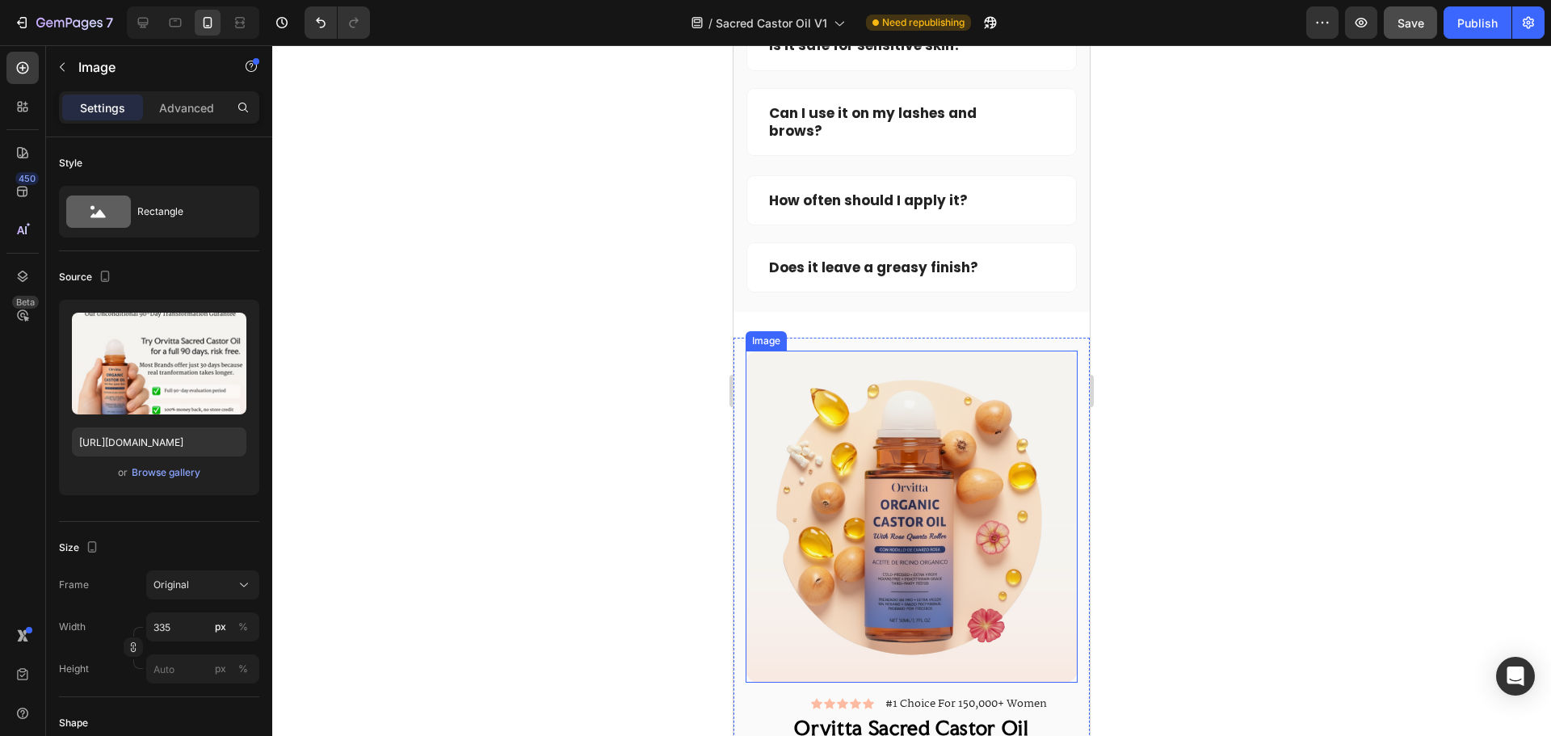
click at [900, 522] on img at bounding box center [912, 517] width 332 height 332
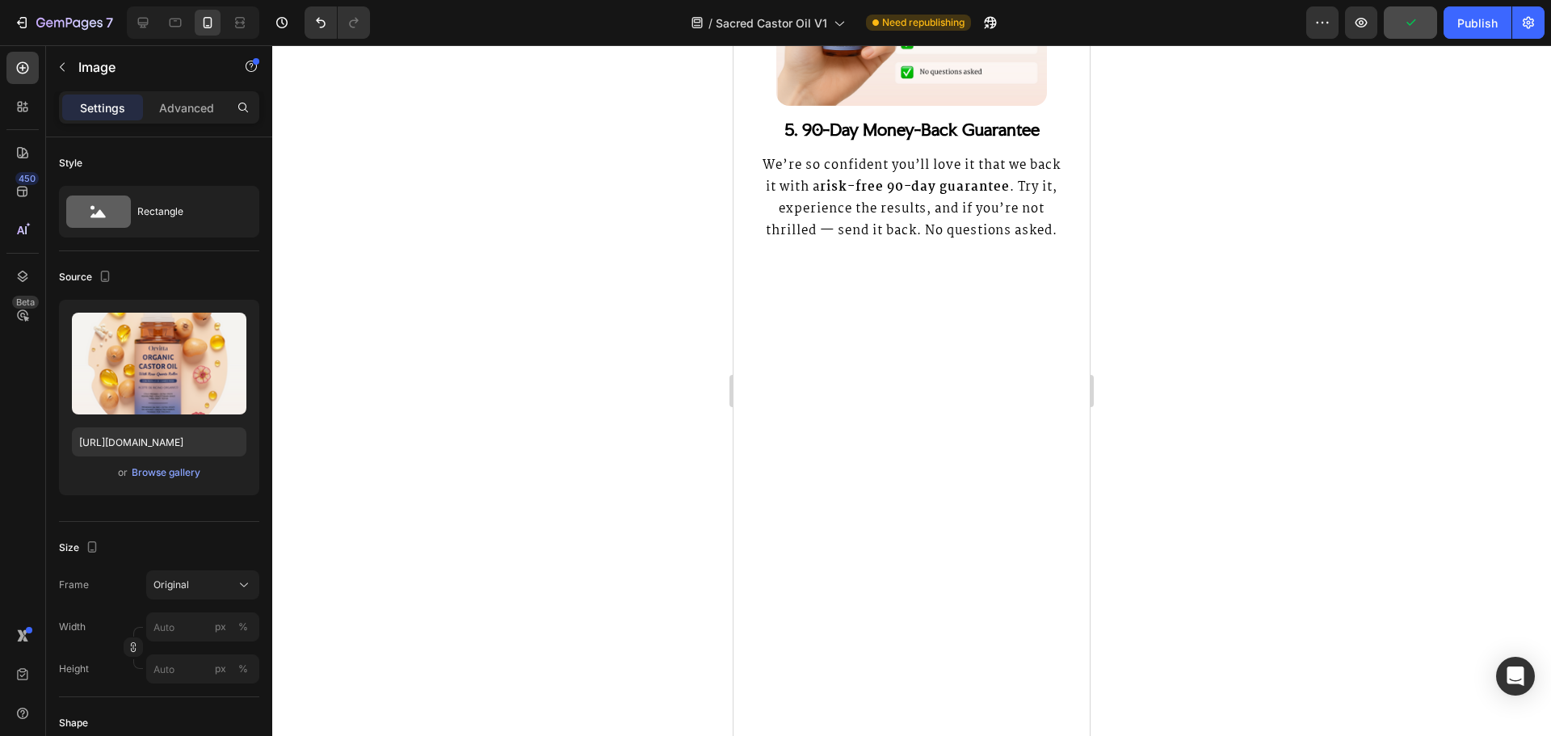
scroll to position [3582, 0]
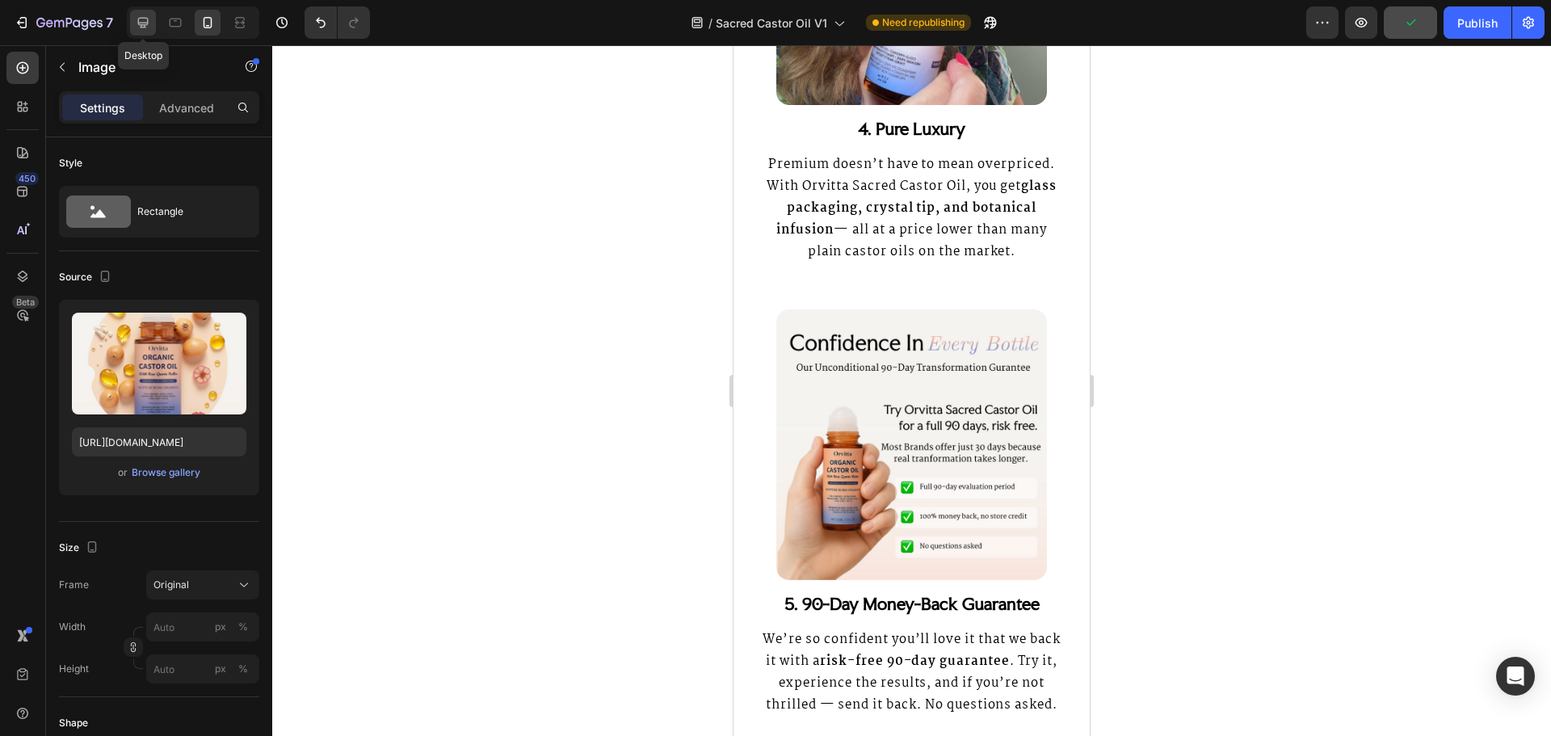
click at [134, 27] on div at bounding box center [143, 23] width 26 height 26
type input "[URL][DOMAIN_NAME]"
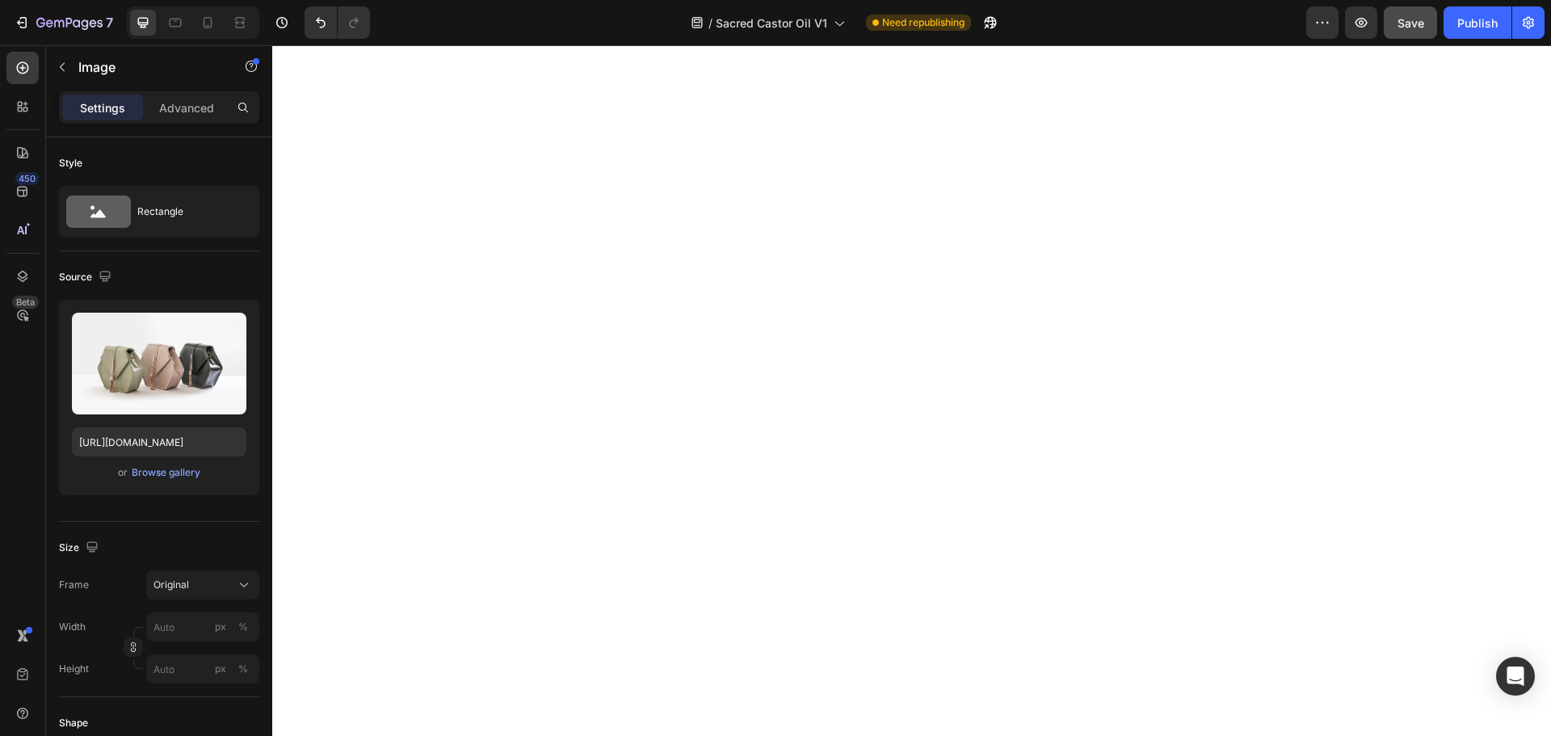
scroll to position [5902, 0]
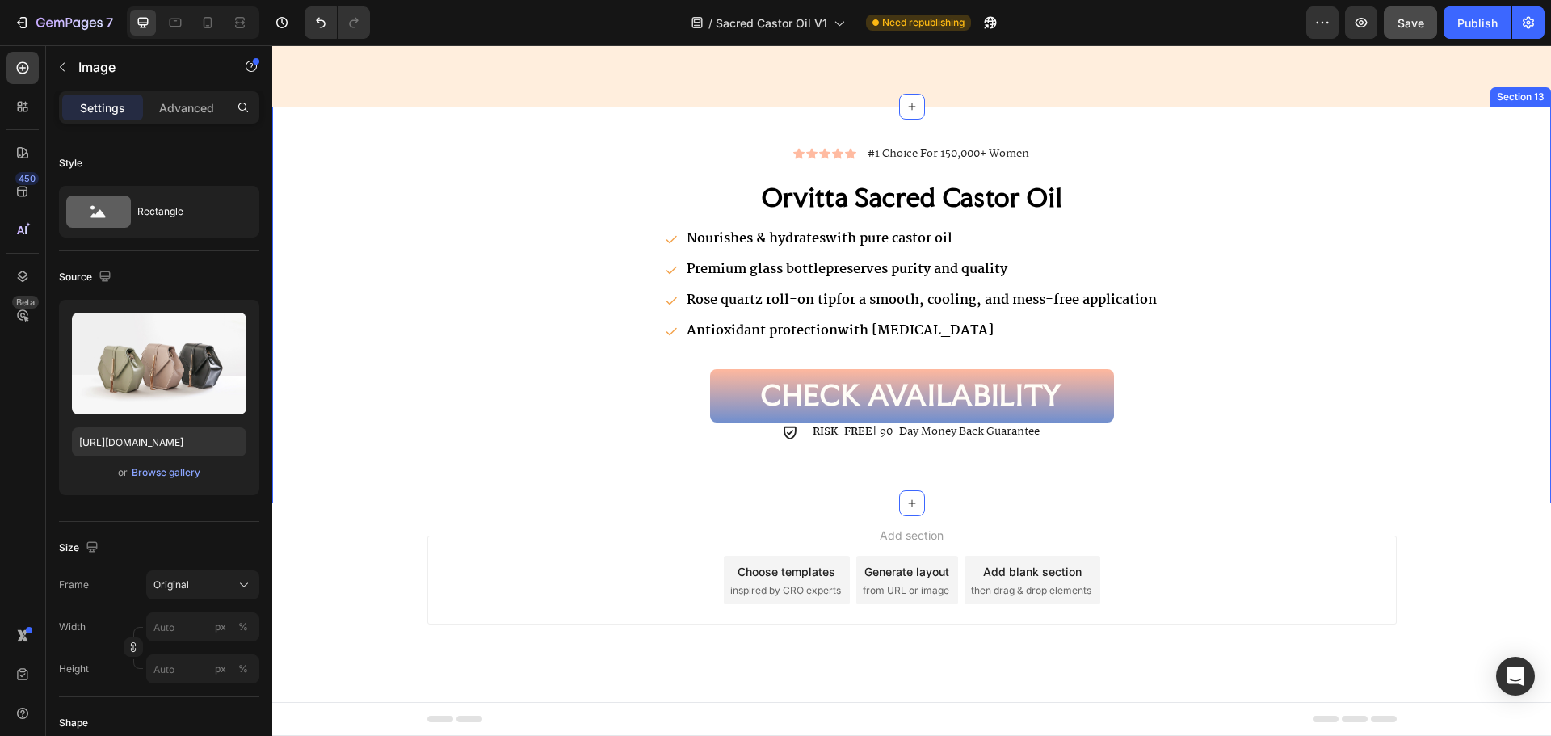
click at [1498, 450] on div "Image Icon Icon Icon Icon Icon Icon List #1 Choice For 150,000+ Women Text Bloc…" at bounding box center [911, 305] width 1279 height 346
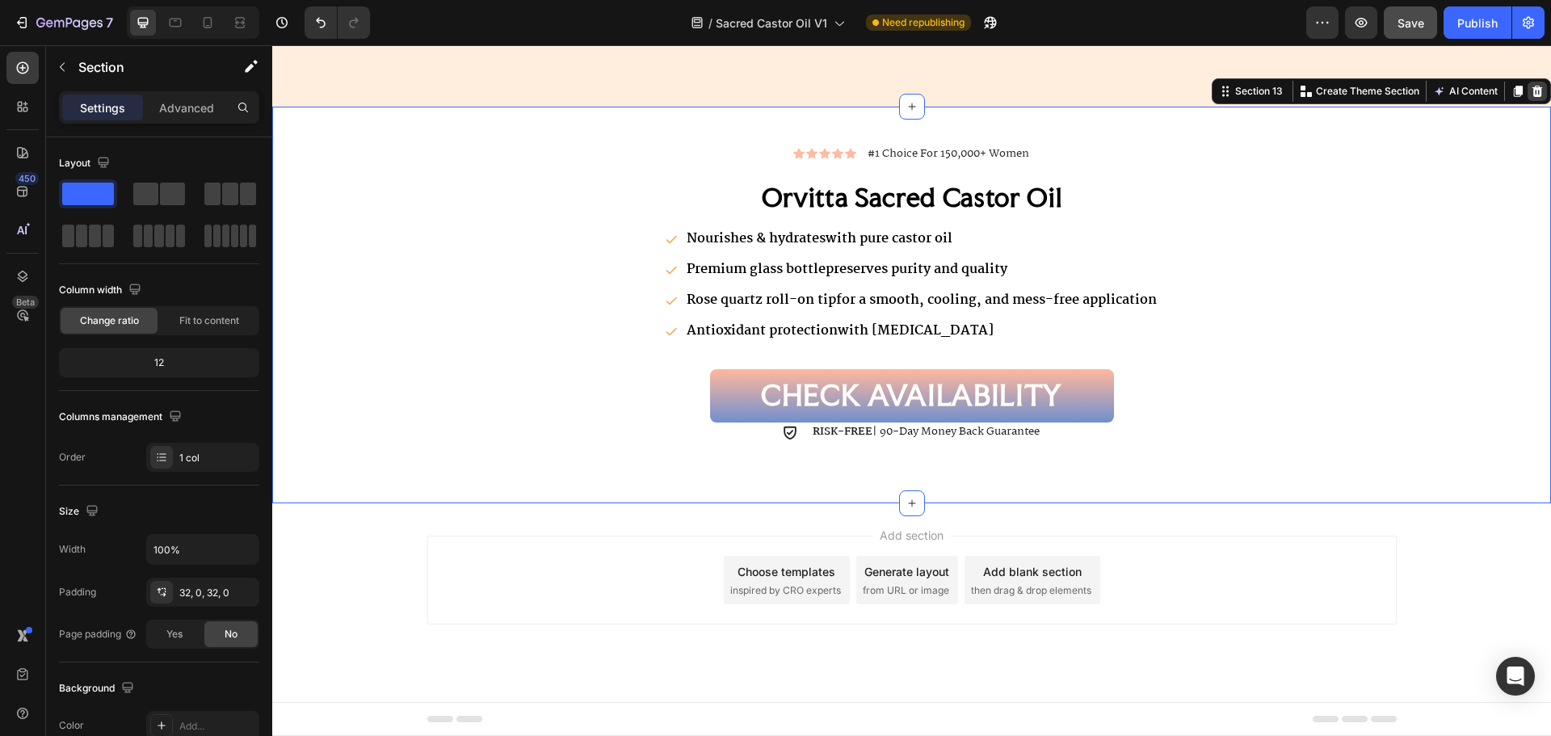
click at [1532, 90] on icon at bounding box center [1537, 90] width 11 height 11
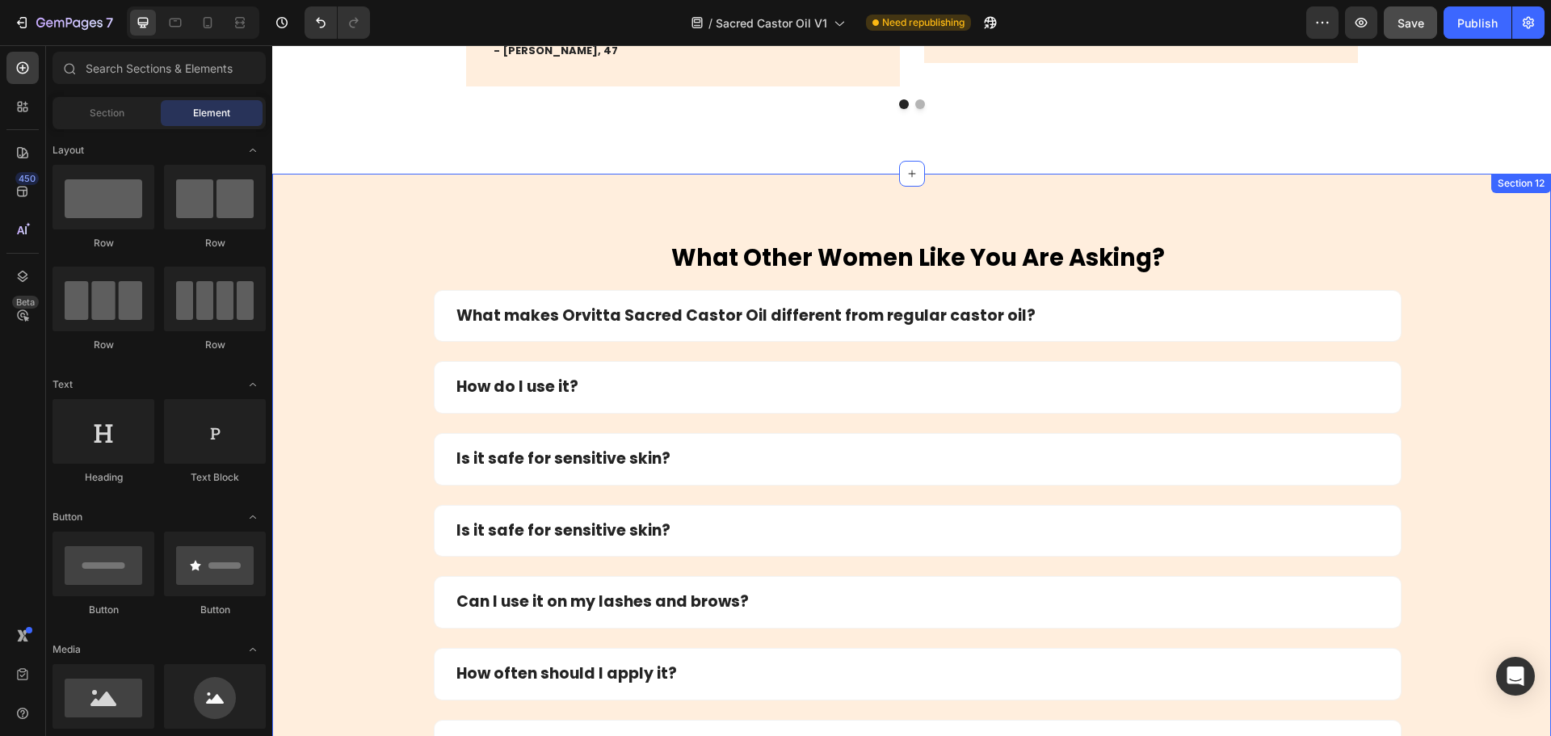
scroll to position [4940, 0]
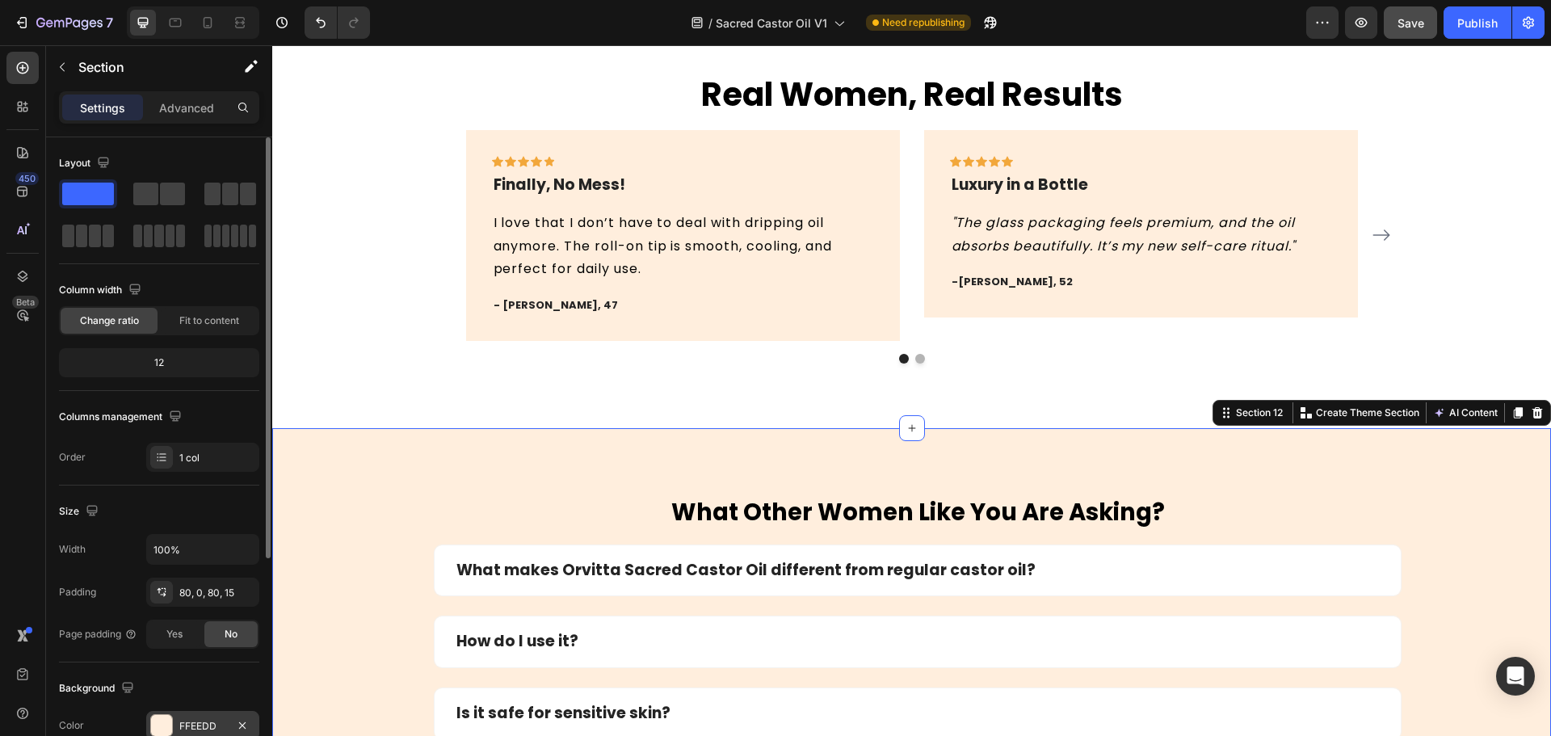
click at [171, 727] on div at bounding box center [161, 725] width 21 height 21
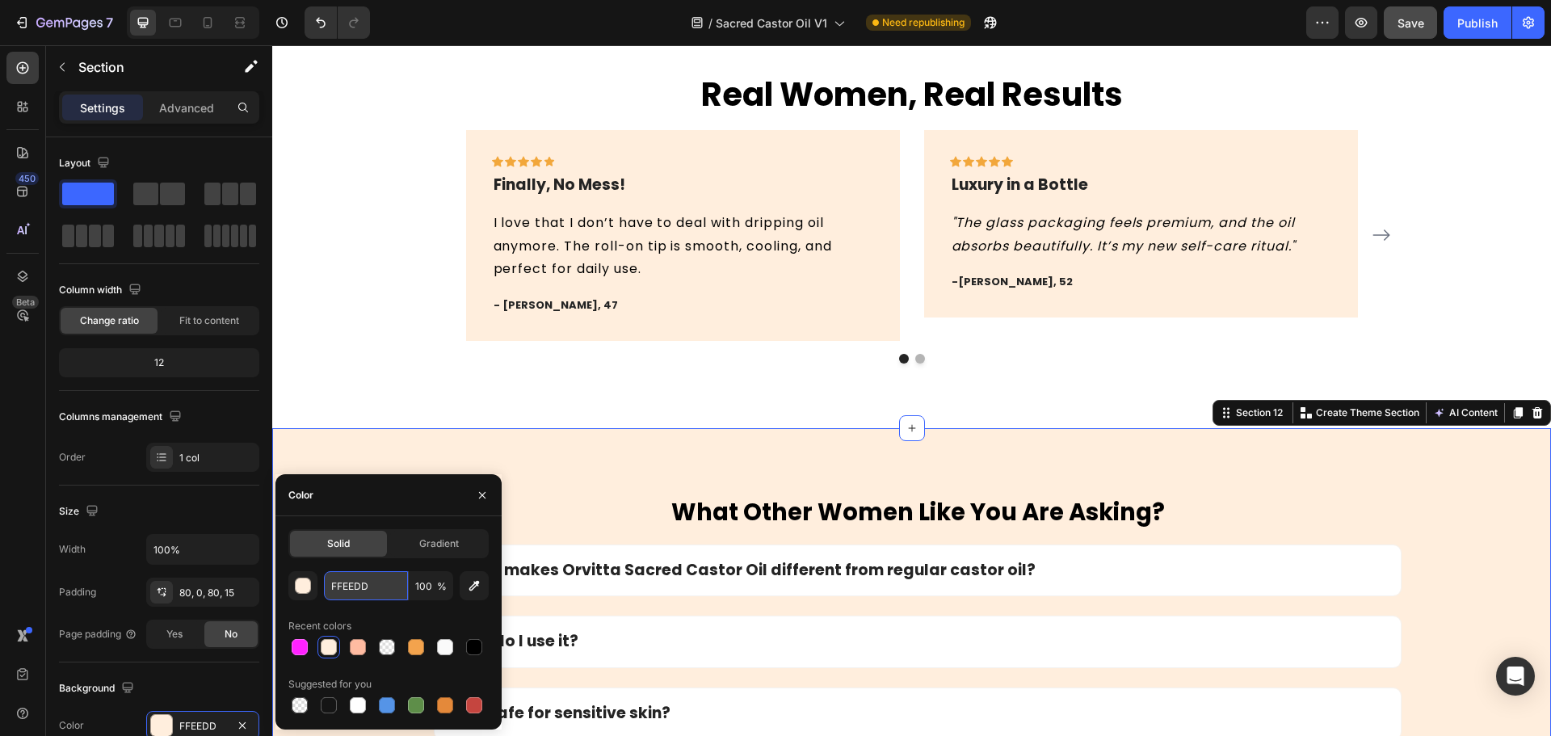
click at [365, 586] on input "FFEEDD" at bounding box center [366, 585] width 84 height 29
paste input "AFAFA"
type input "FAFAFA"
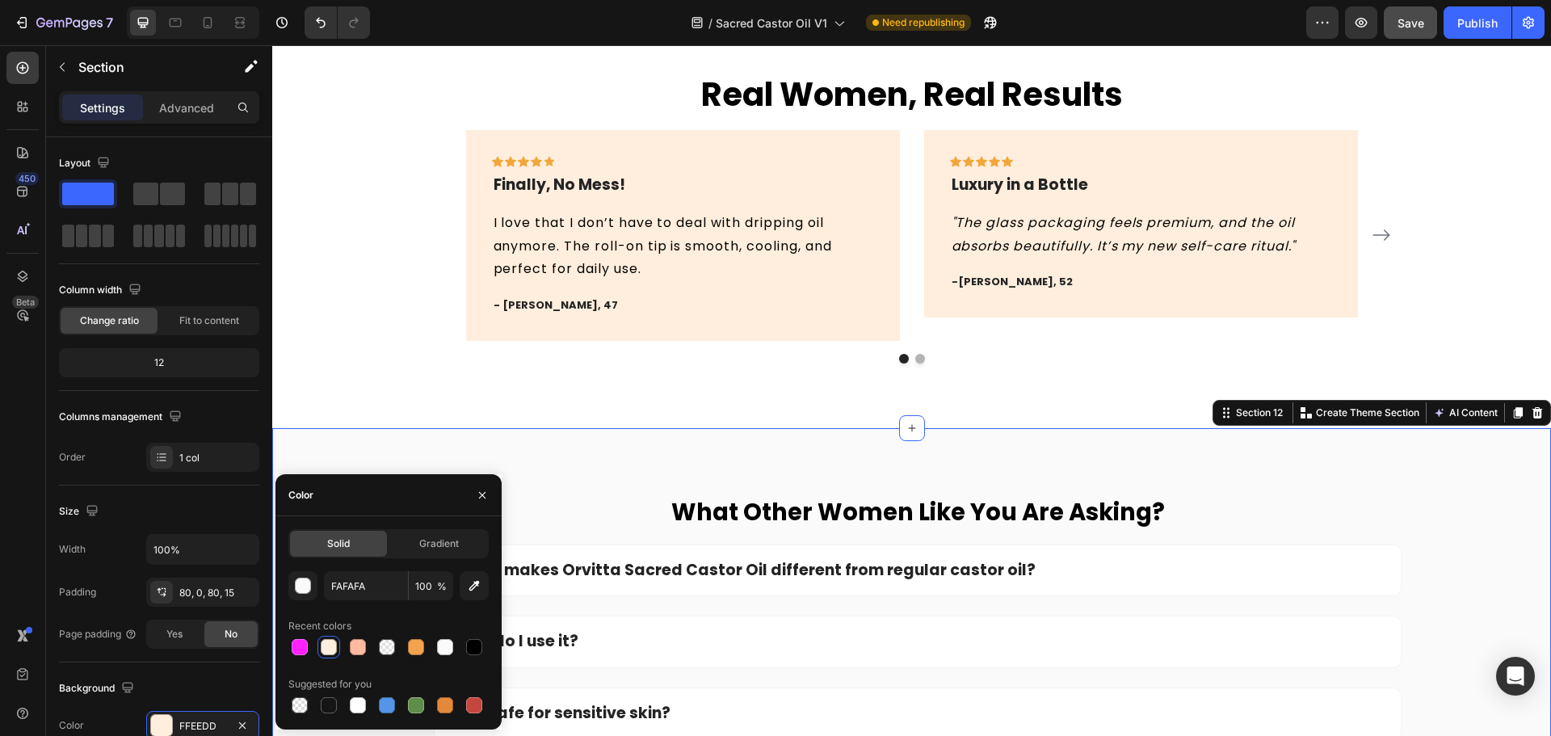
click at [347, 342] on div "Real Women, Real Results Heading Icon Icon Icon Icon Icon Row Finally, No Mess!…" at bounding box center [911, 218] width 1254 height 292
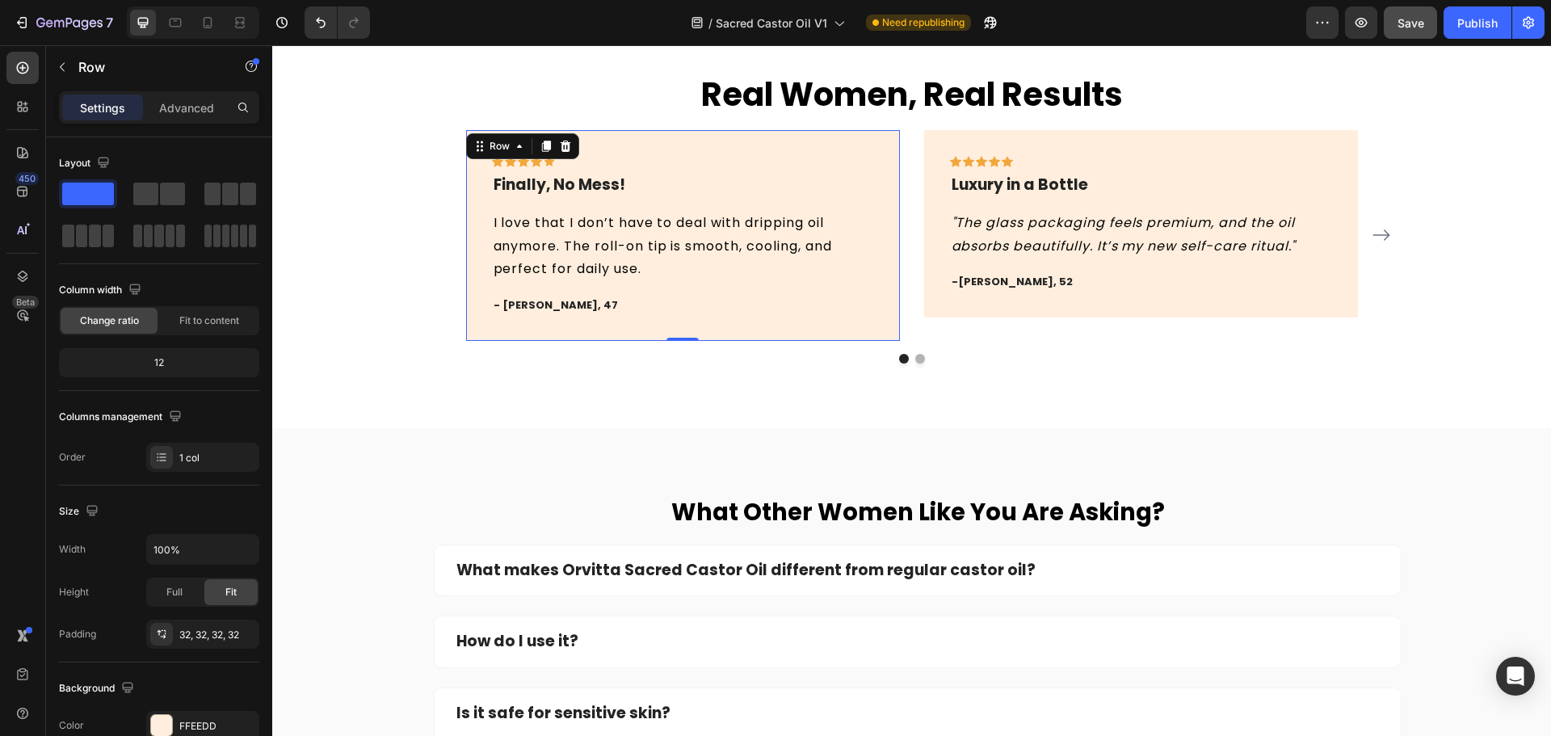
click at [547, 333] on div "Icon Icon Icon Icon Icon Row Finally, No Mess! Text block I love that I don’t h…" at bounding box center [683, 235] width 434 height 211
click at [168, 731] on div at bounding box center [161, 725] width 21 height 21
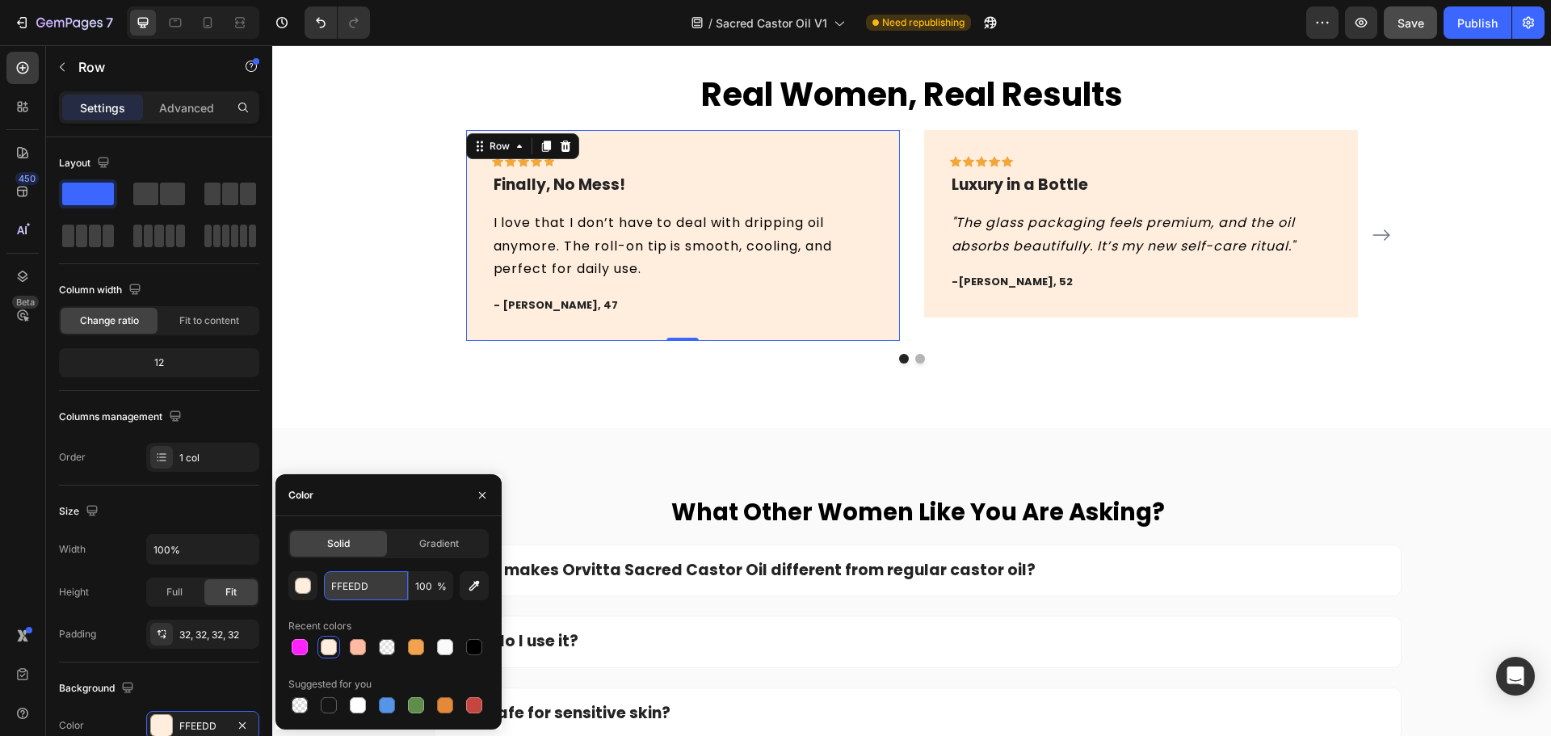
click at [368, 589] on input "FFEEDD" at bounding box center [366, 585] width 84 height 29
paste input "AFAFA"
type input "FAFAFA"
click at [398, 304] on div "Real Women, Real Results Heading Icon Icon Icon Icon Icon Row Finally, No Mess!…" at bounding box center [911, 218] width 1254 height 292
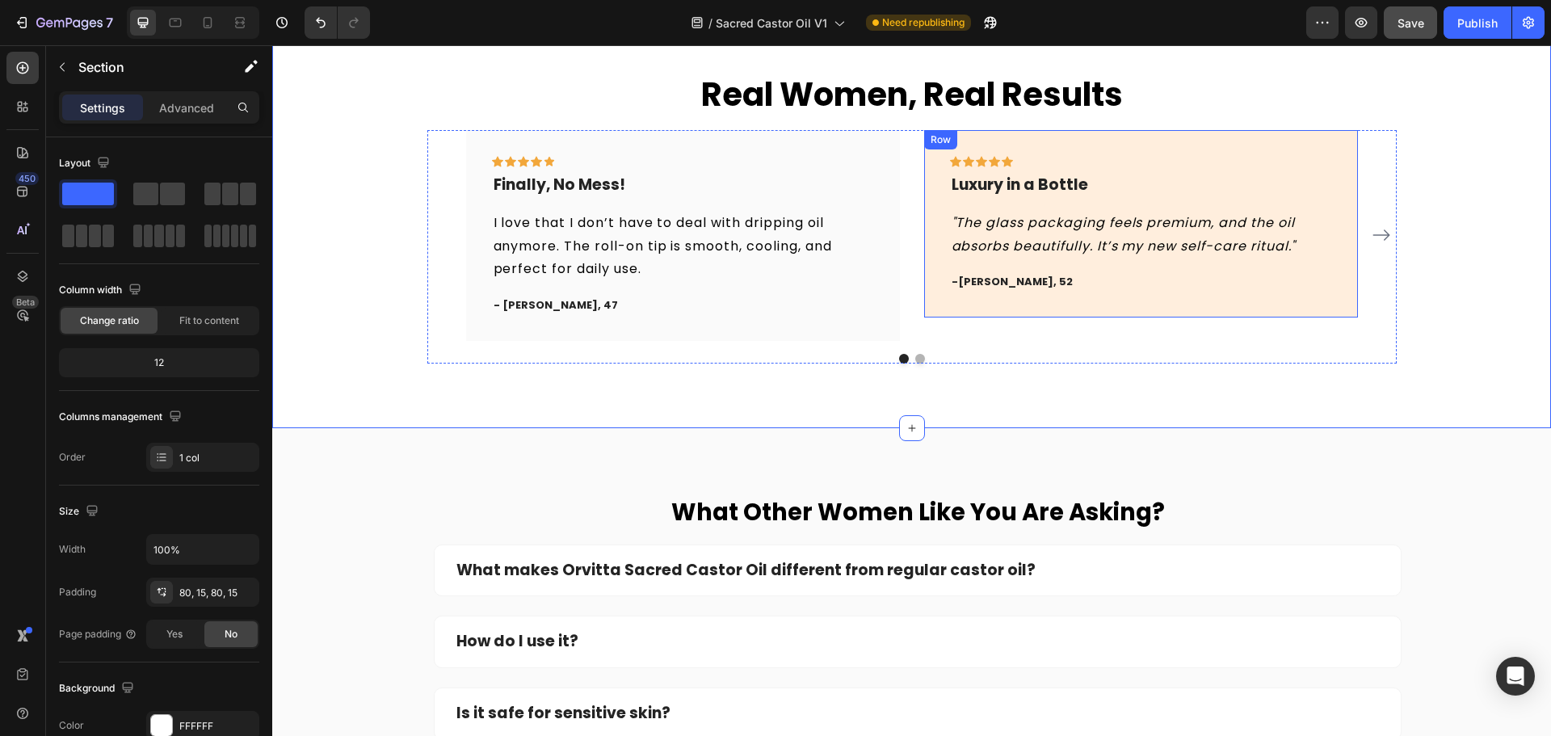
click at [975, 306] on div "Icon Icon Icon Icon Icon Row Luxury in a Bottle Text block "The glass packaging…" at bounding box center [1141, 223] width 434 height 187
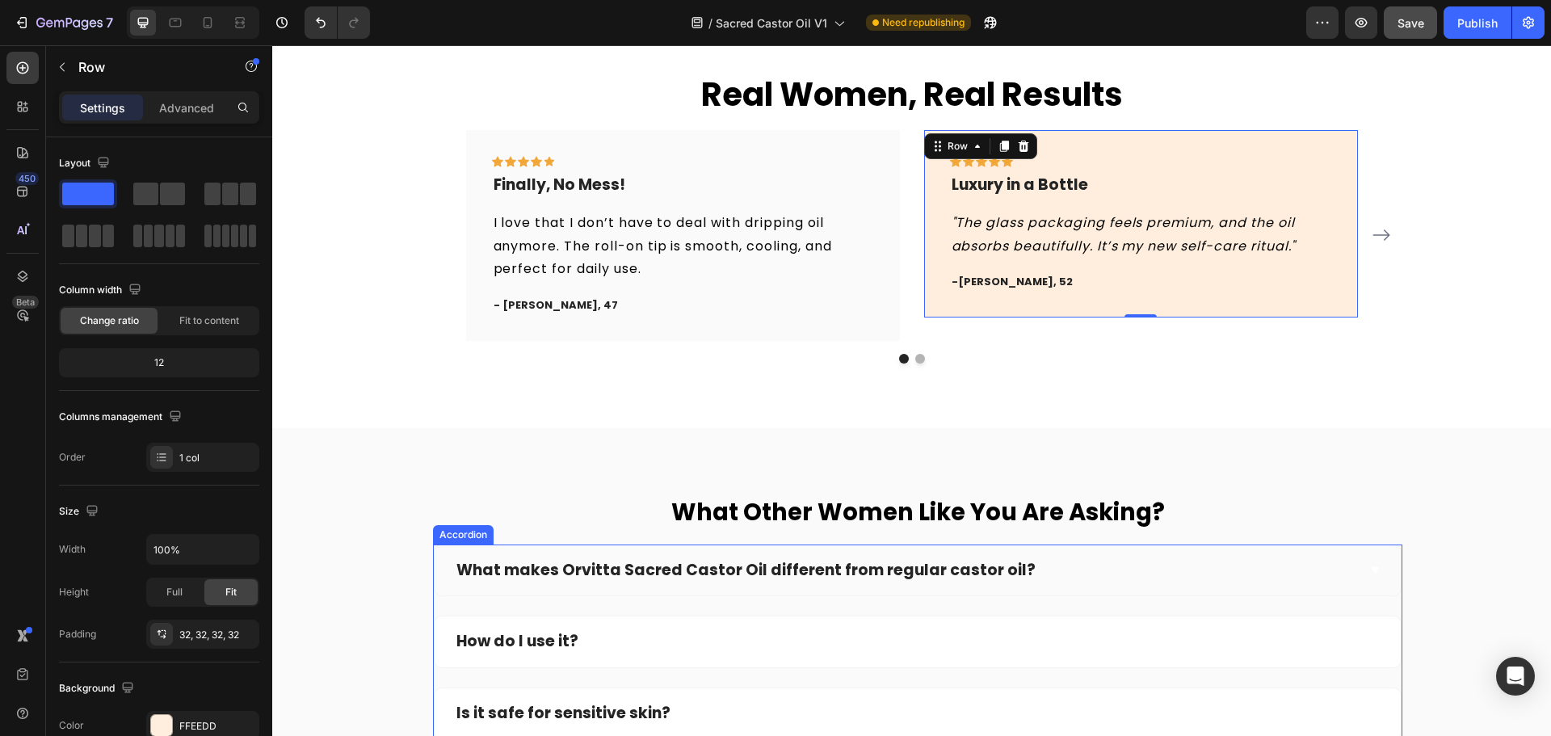
click at [473, 575] on strong "What makes Orvitta Sacred Castor Oil different from regular castor oil?" at bounding box center [745, 570] width 579 height 22
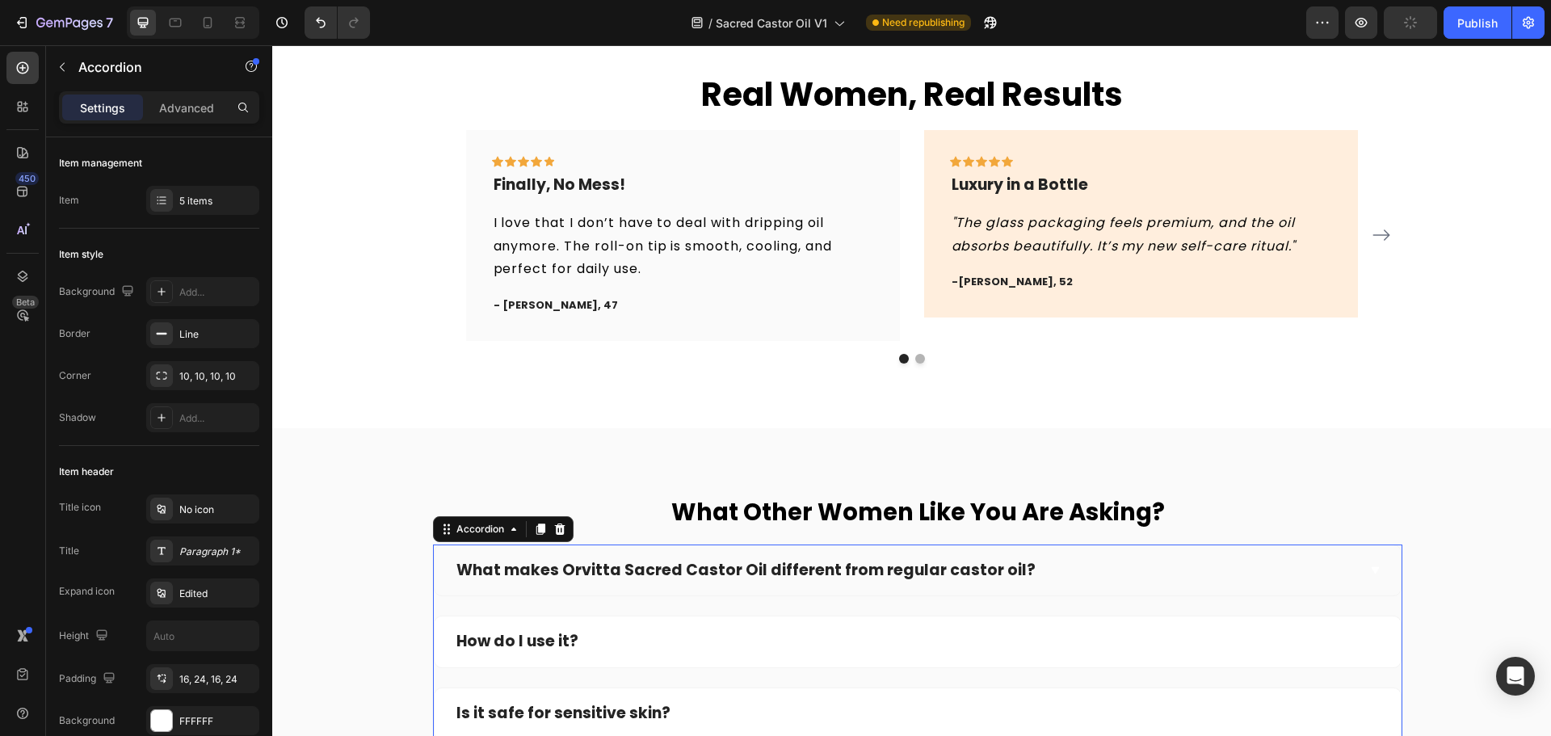
click at [456, 574] on strong "What makes Orvitta Sacred Castor Oil different from regular castor oil?" at bounding box center [745, 570] width 579 height 22
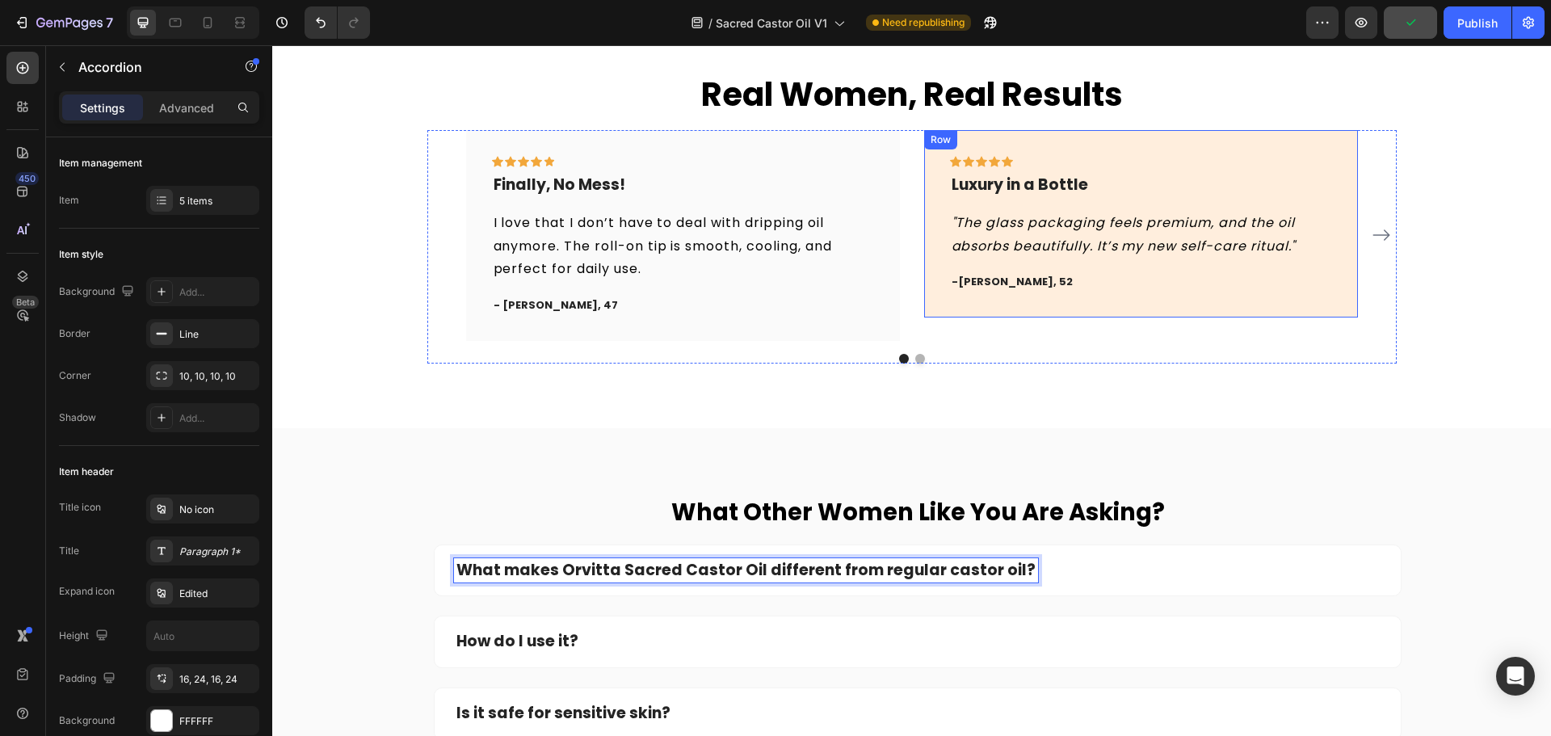
click at [1255, 309] on div "Icon Icon Icon Icon Icon Row Luxury in a Bottle Text block "The glass packaging…" at bounding box center [1141, 223] width 434 height 187
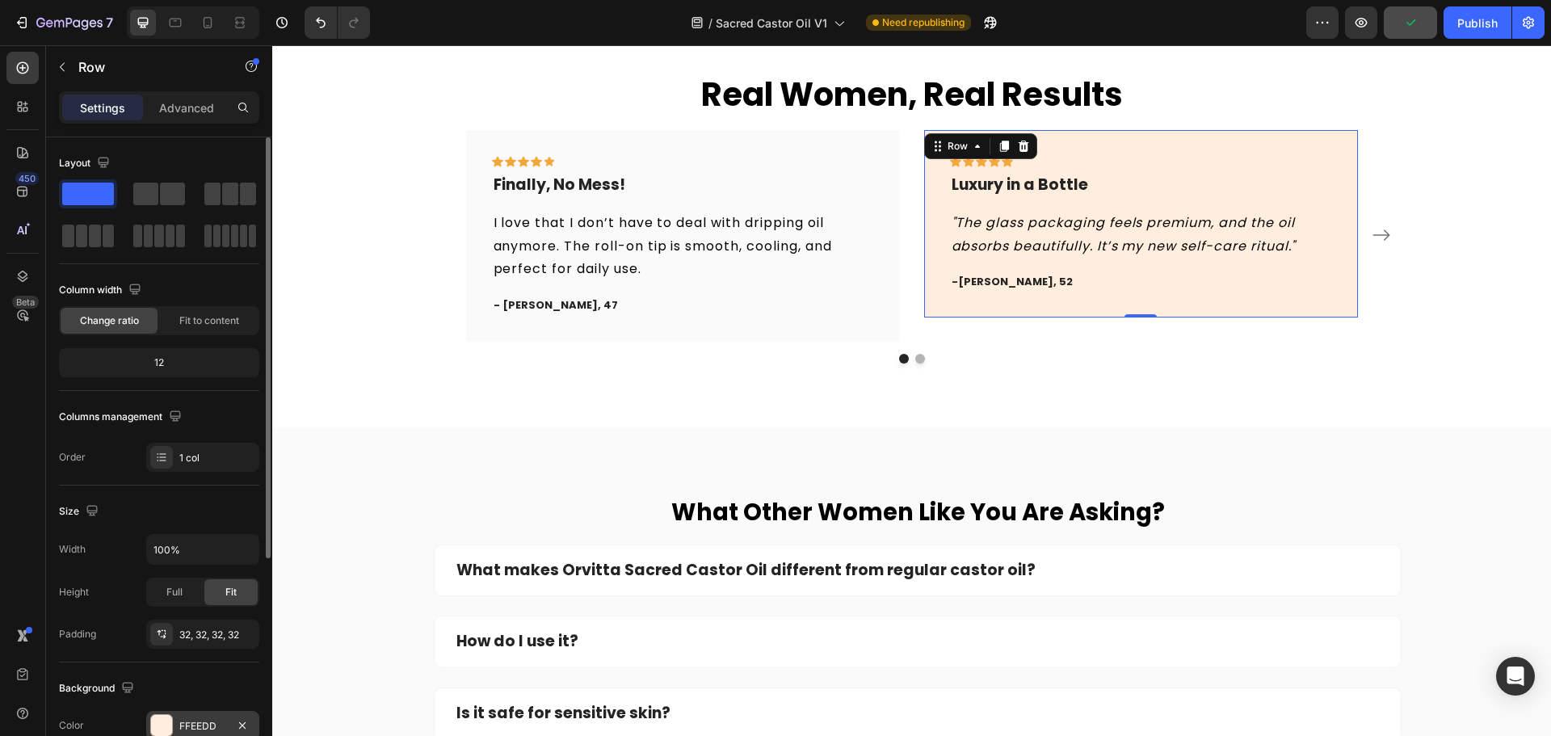
click at [195, 723] on div "FFEEDD" at bounding box center [202, 726] width 47 height 15
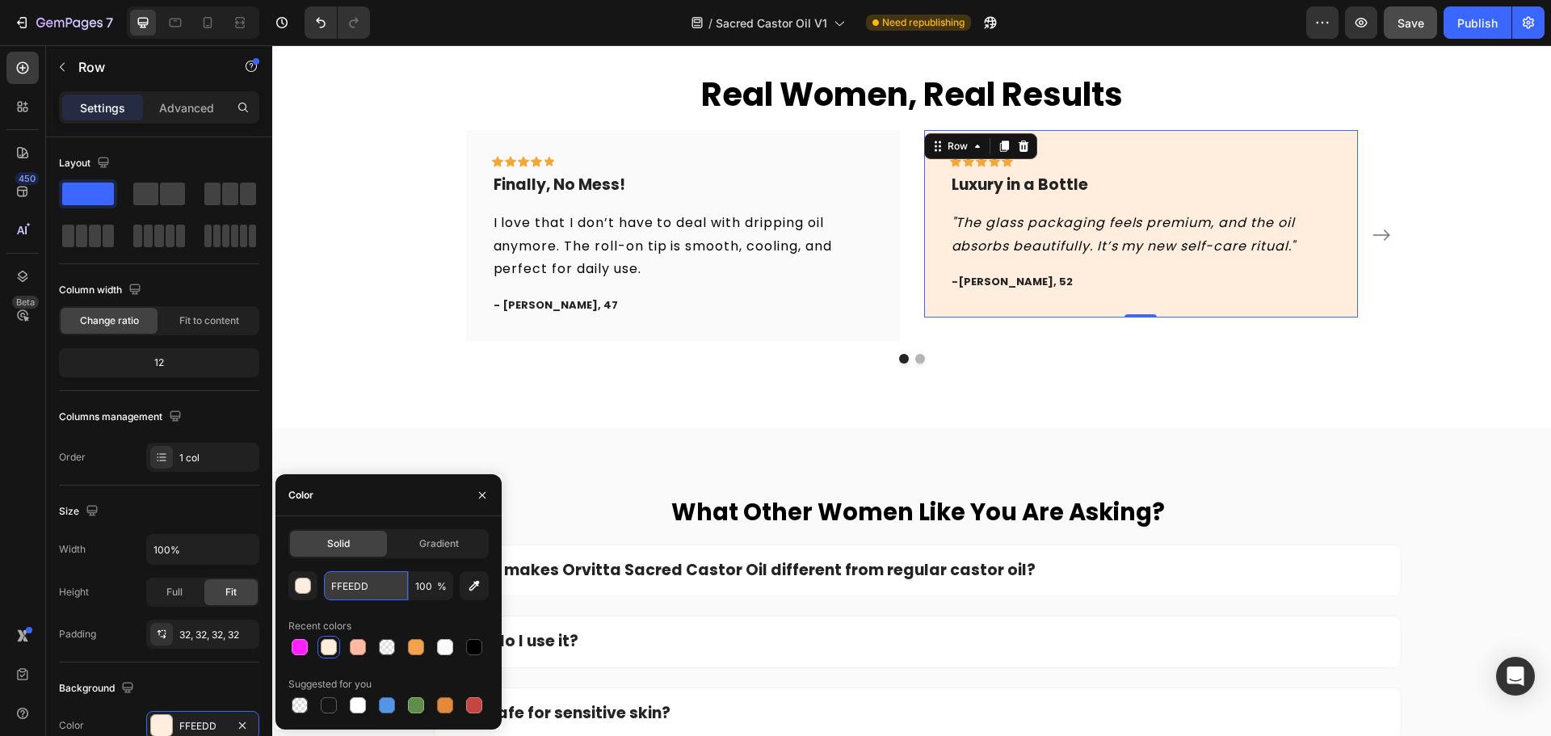
click at [342, 593] on input "FFEEDD" at bounding box center [366, 585] width 84 height 29
paste input "AFAFA"
type input "FAFAFA"
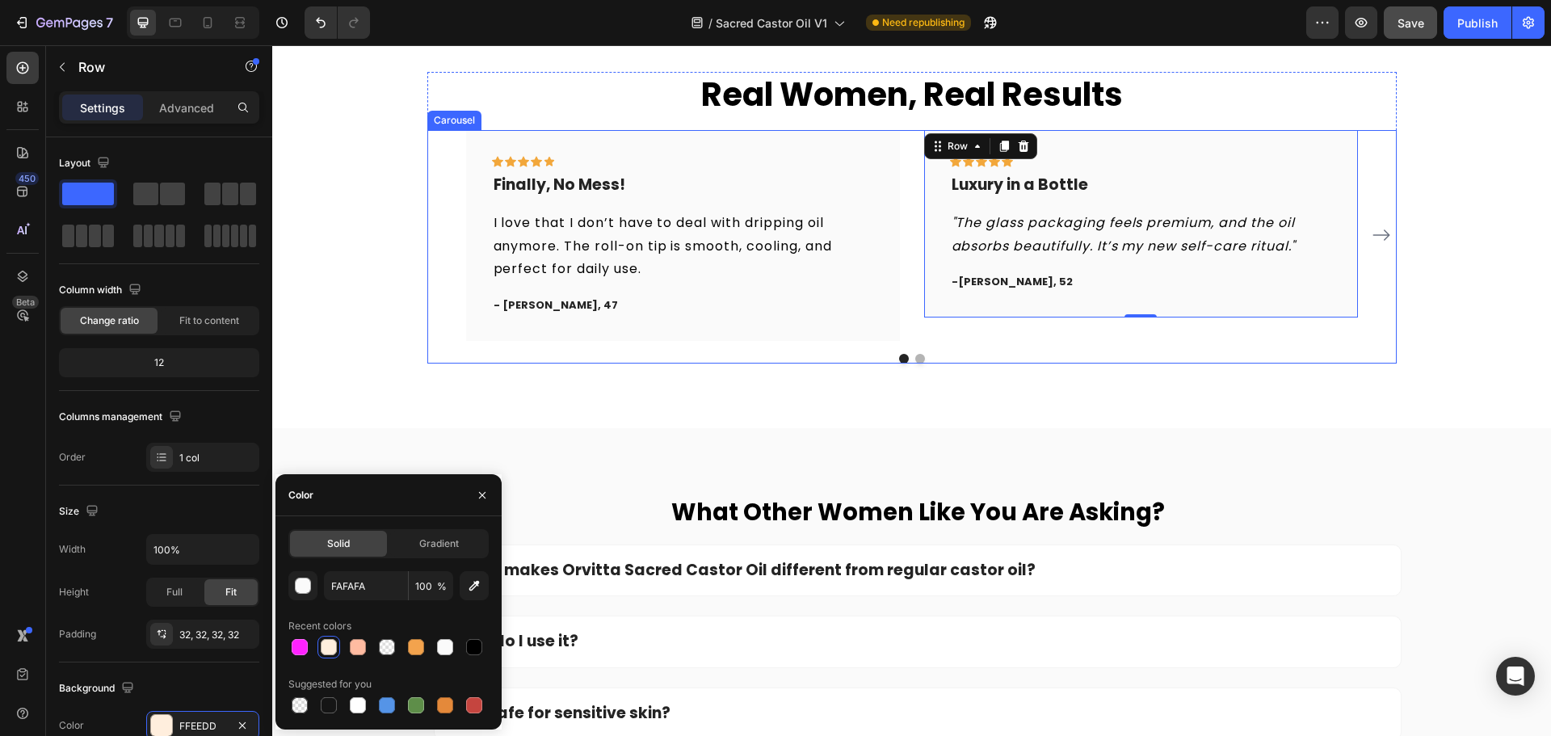
click at [1373, 242] on icon "Carousel Next Arrow" at bounding box center [1381, 234] width 19 height 19
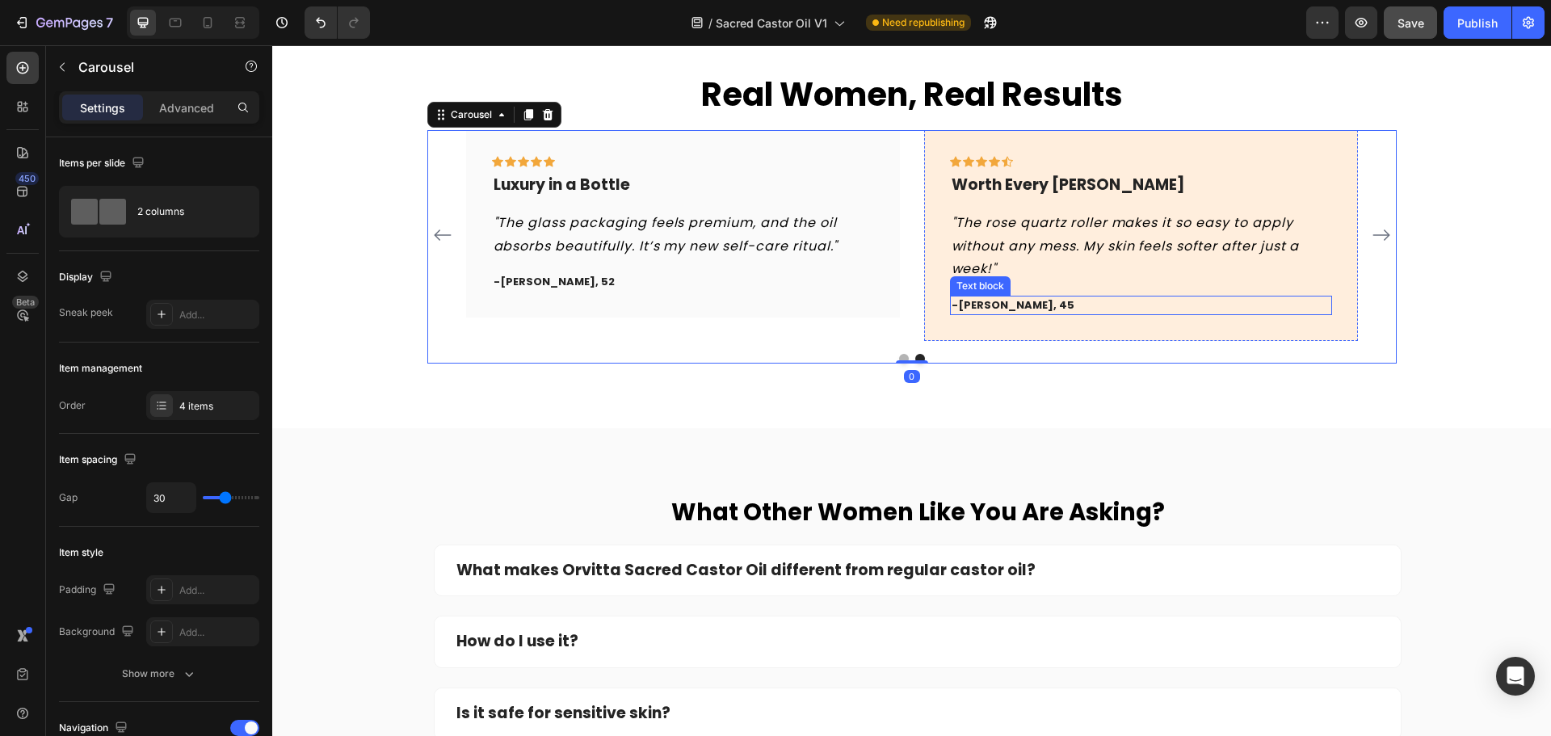
click at [1091, 313] on div "- [PERSON_NAME], 45" at bounding box center [1141, 305] width 382 height 19
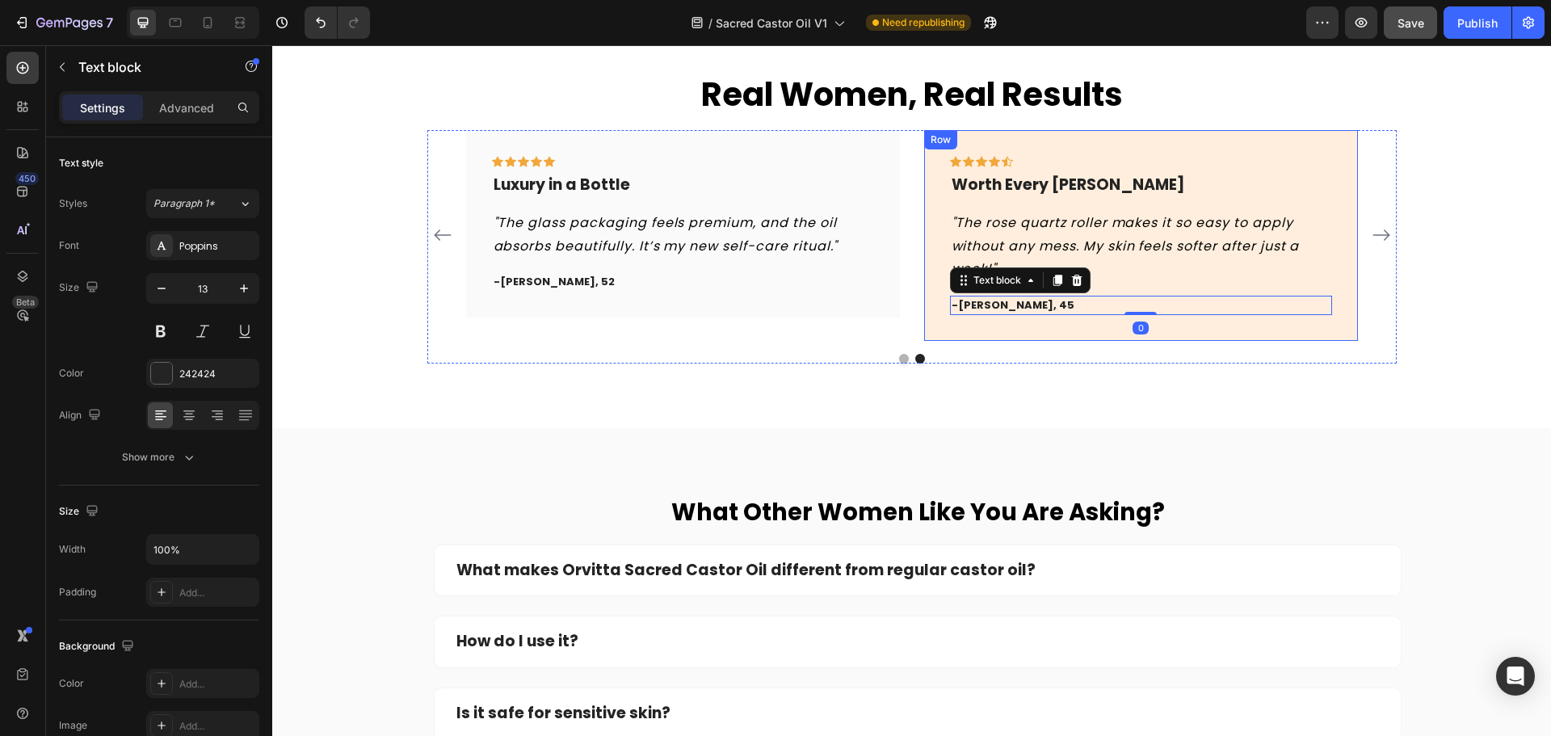
click at [993, 327] on div "Icon Icon Icon Icon Icon Row Worth Every [PERSON_NAME] Text block "The rose qua…" at bounding box center [1141, 235] width 434 height 211
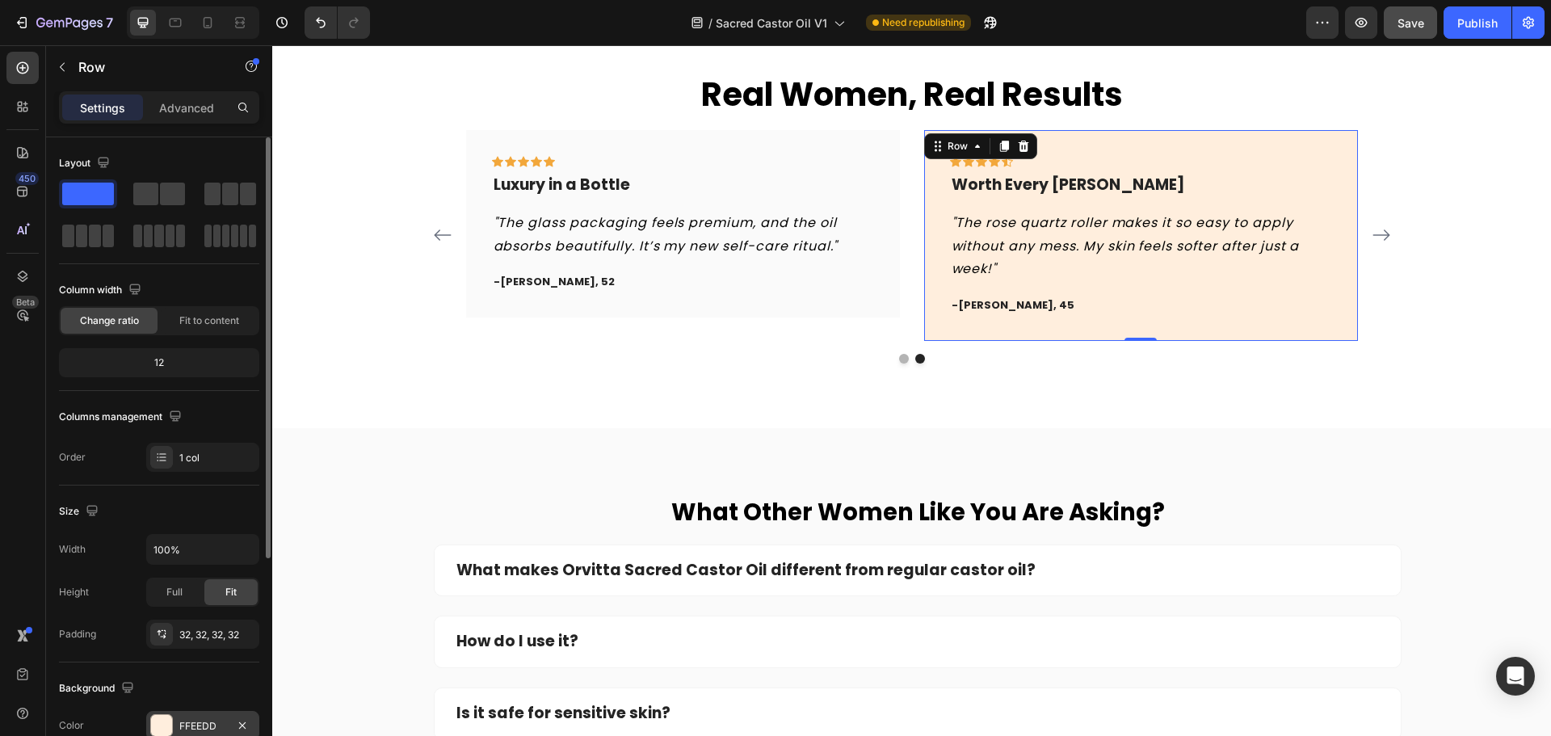
drag, startPoint x: 175, startPoint y: 729, endPoint x: 191, endPoint y: 727, distance: 16.3
click at [176, 729] on div "FFEEDD" at bounding box center [202, 725] width 113 height 29
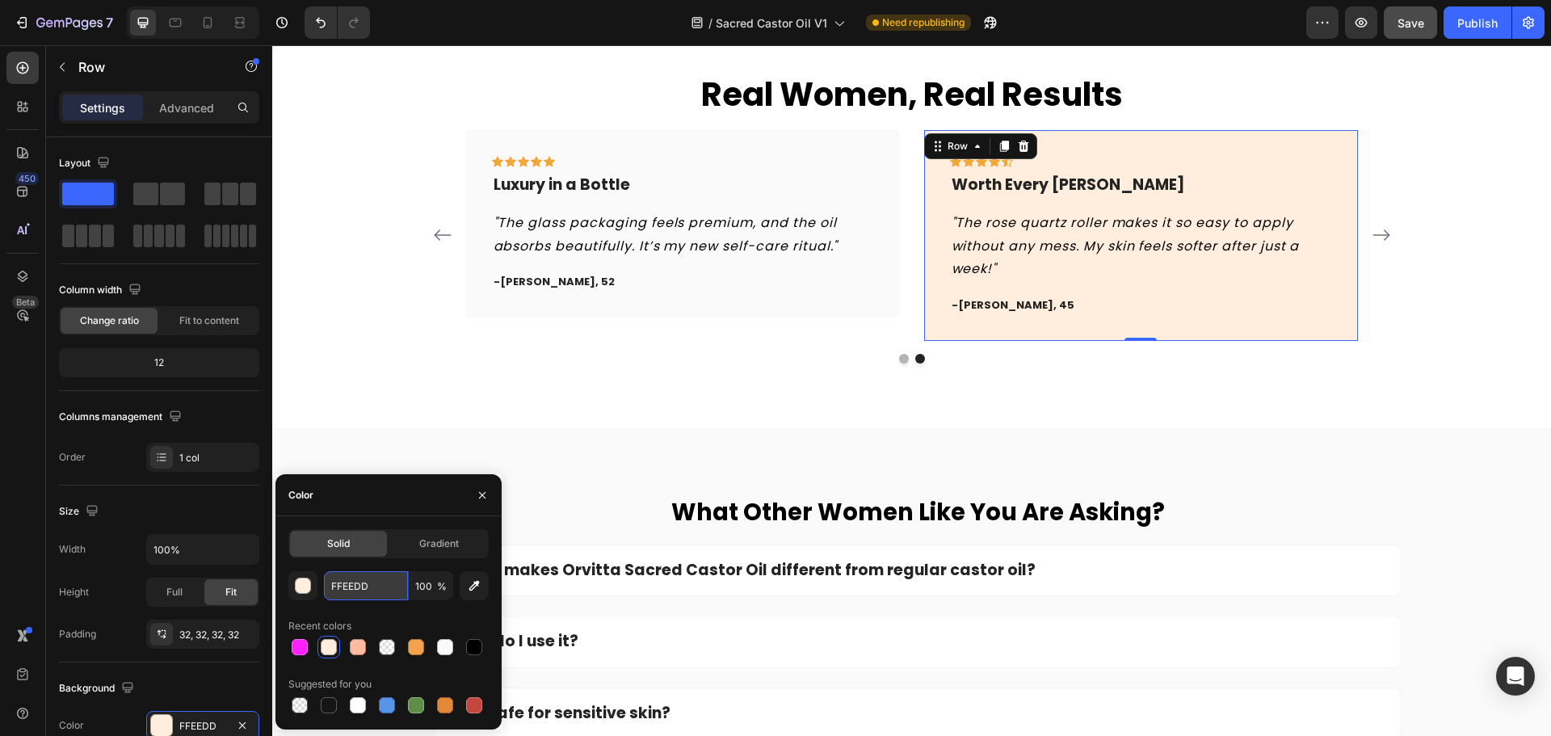
click at [363, 586] on input "FFEEDD" at bounding box center [366, 585] width 84 height 29
paste input "AFAFA"
type input "FAFAFA"
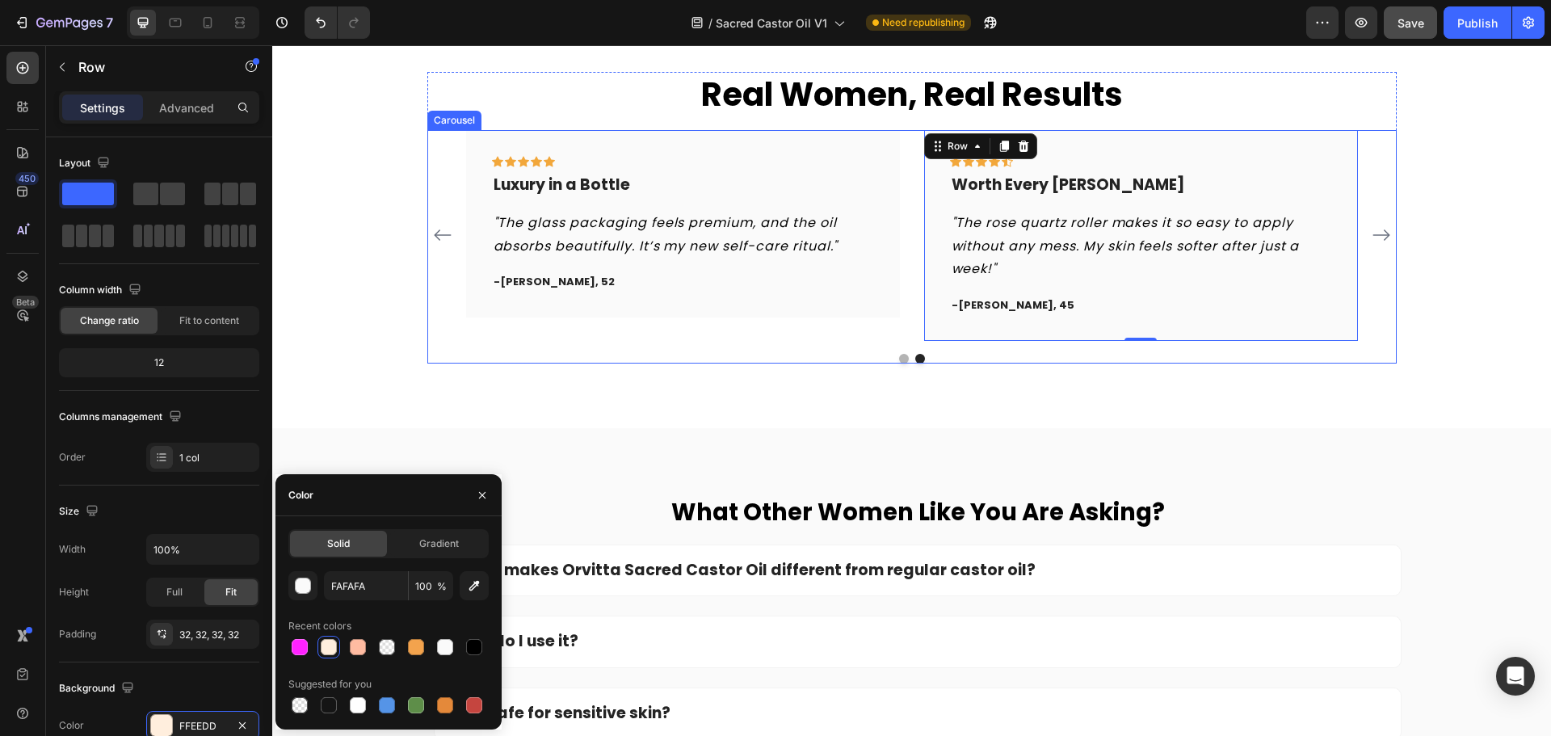
click at [1376, 244] on icon "Carousel Next Arrow" at bounding box center [1381, 234] width 19 height 19
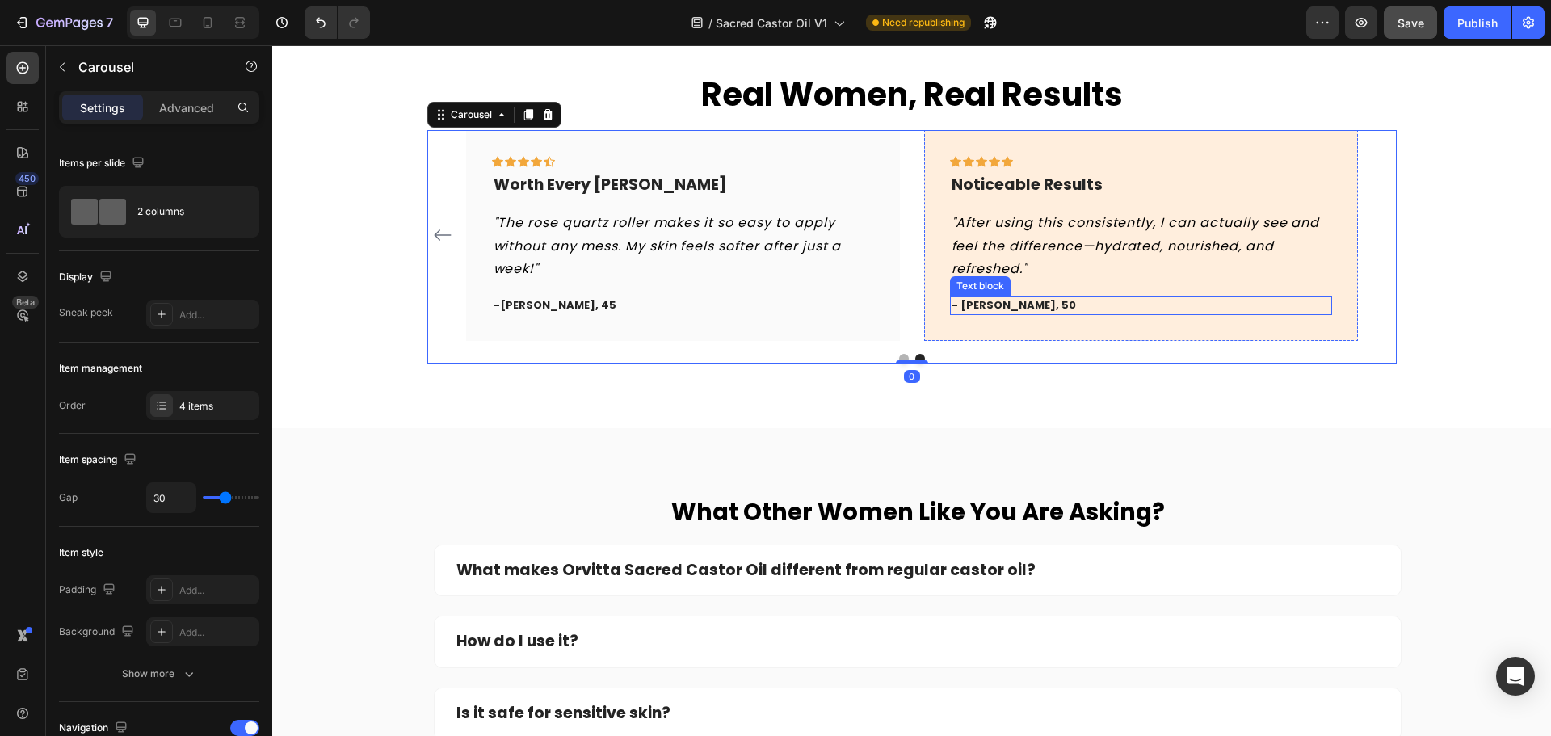
click at [1224, 326] on div "Icon Icon Icon Icon Icon Row Noticeable Results Text block "After using this co…" at bounding box center [1141, 235] width 434 height 211
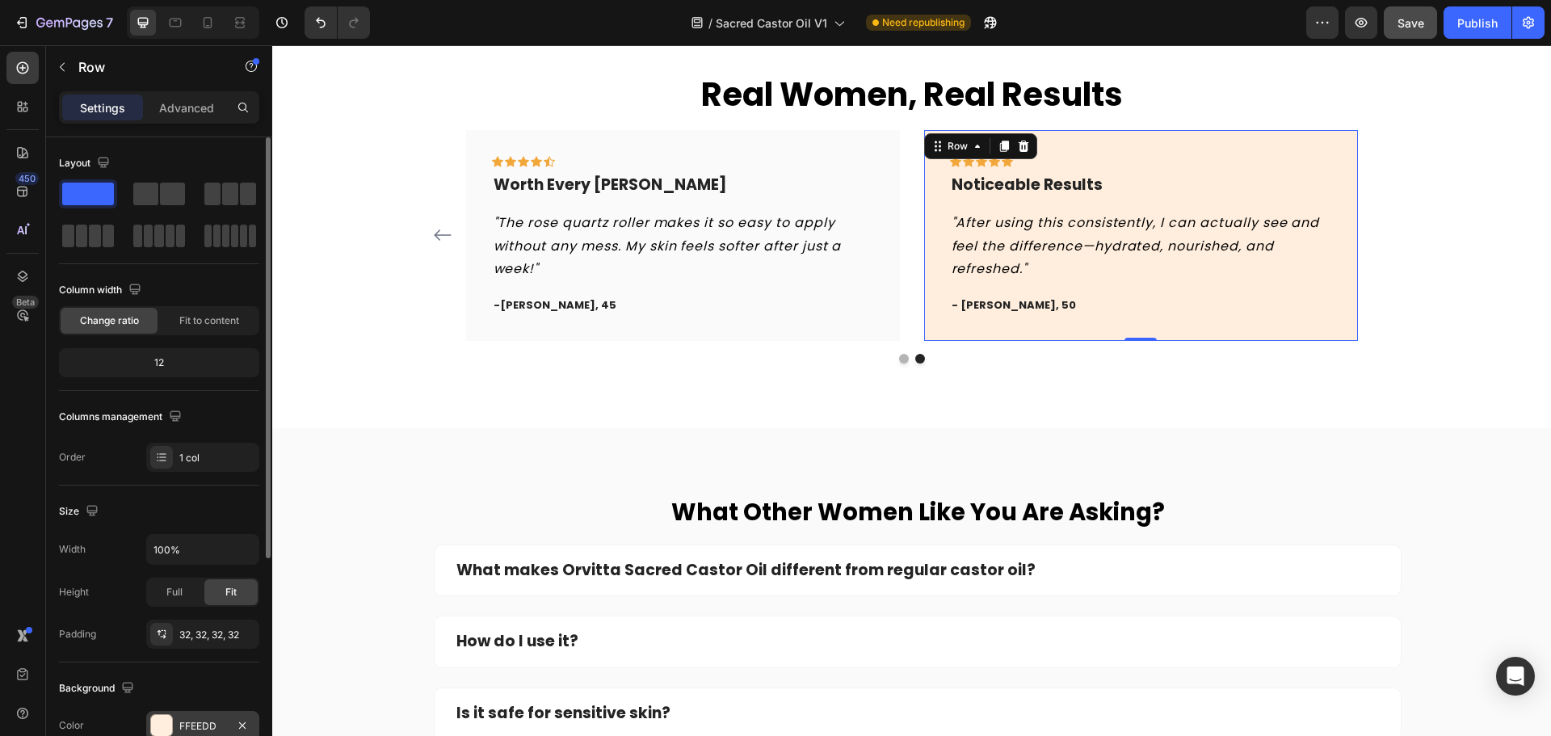
click at [171, 715] on div at bounding box center [161, 725] width 23 height 23
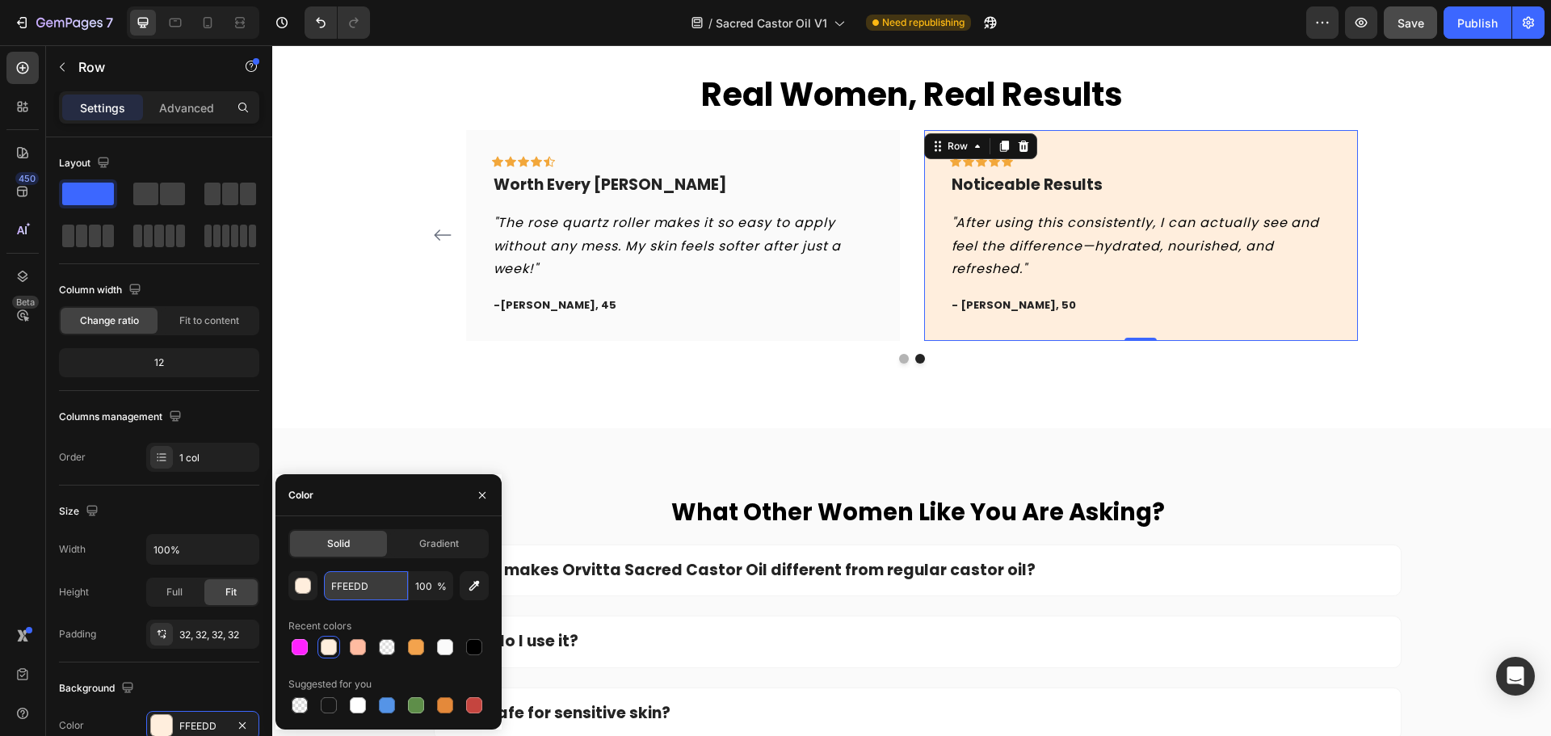
click at [369, 589] on input "FFEEDD" at bounding box center [366, 585] width 84 height 29
paste input "AFAFA"
type input "FAFAFA"
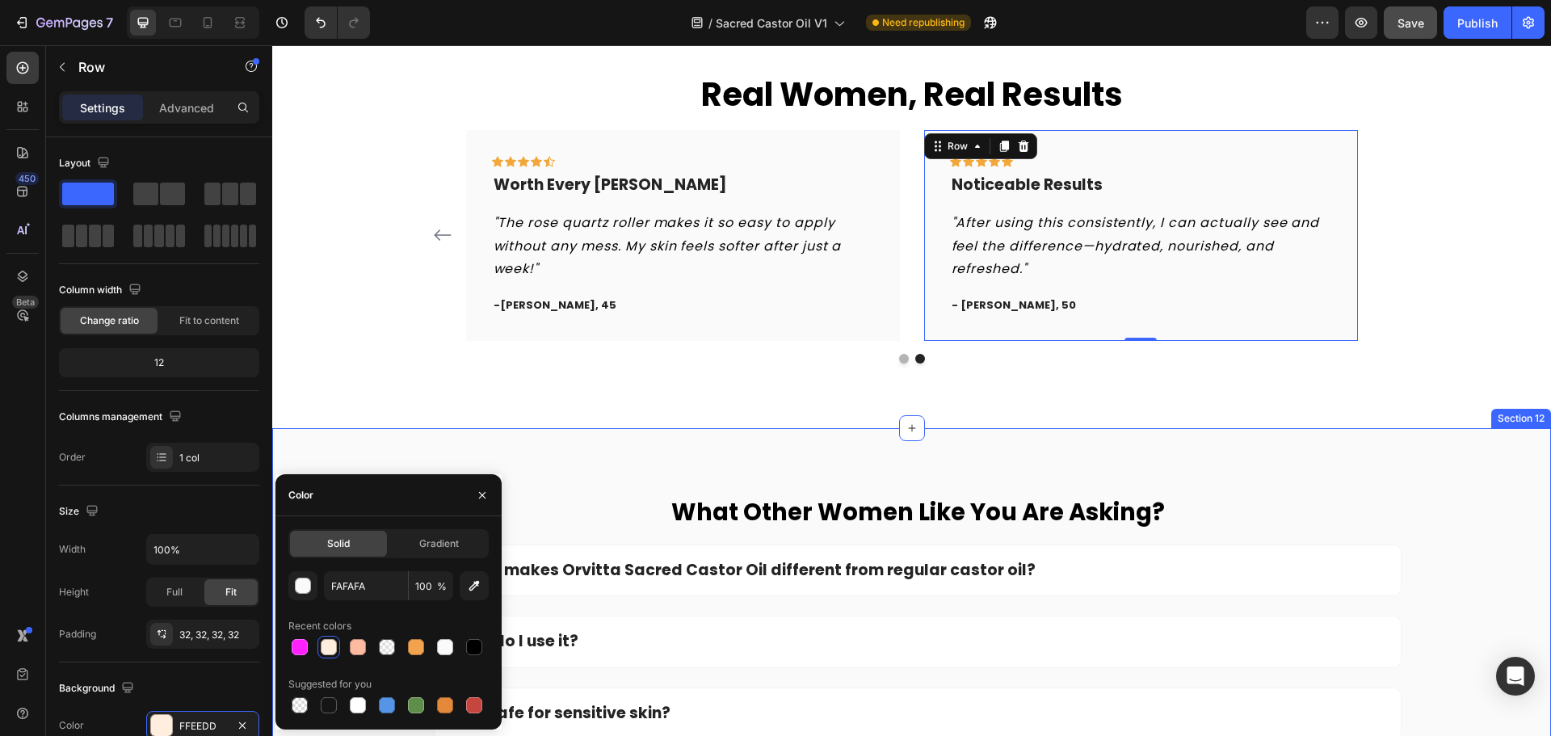
click at [376, 380] on div "Real Women, Real Results Heading Icon Icon Icon Icon Icon Row Finally, No Mess!…" at bounding box center [911, 217] width 1279 height 421
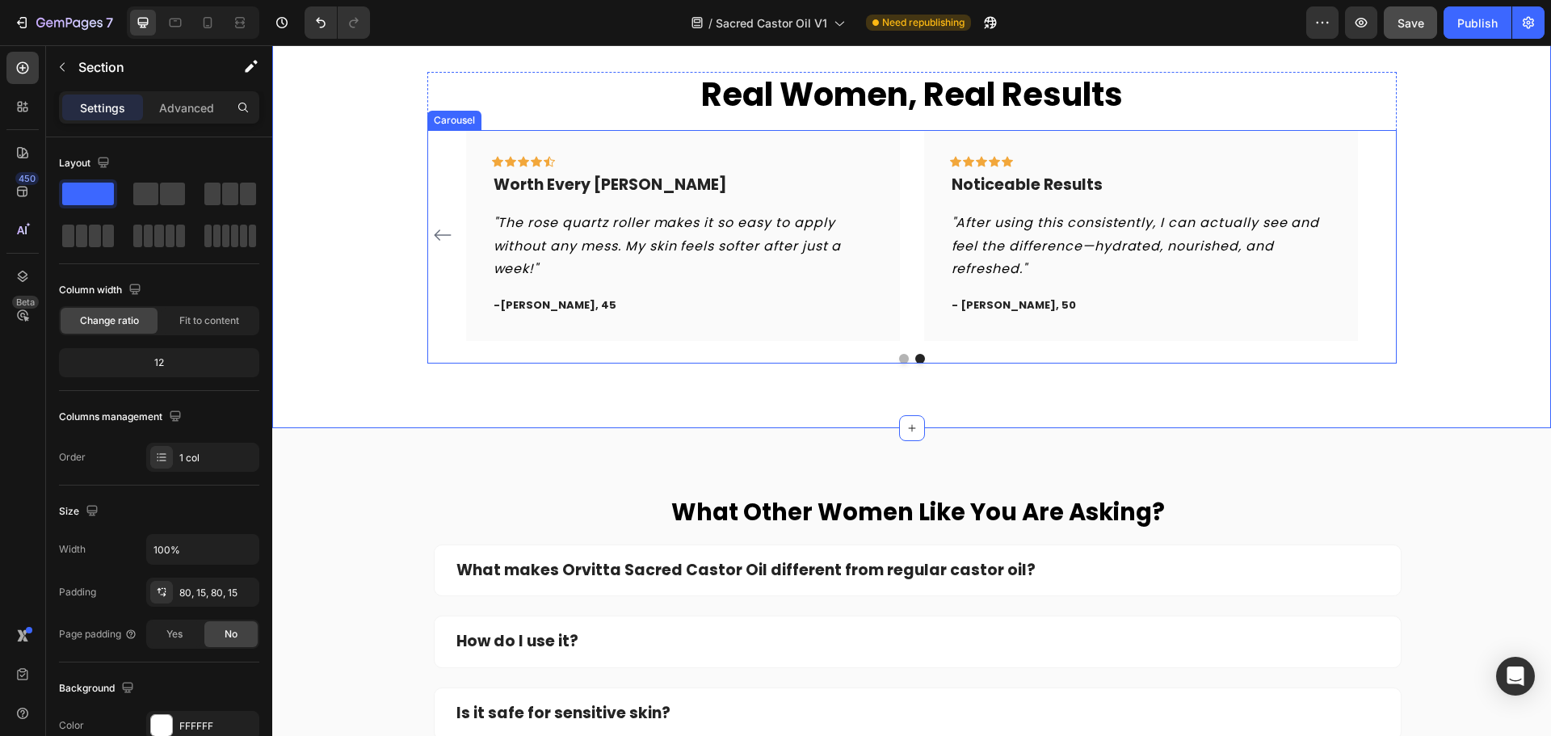
scroll to position [4375, 0]
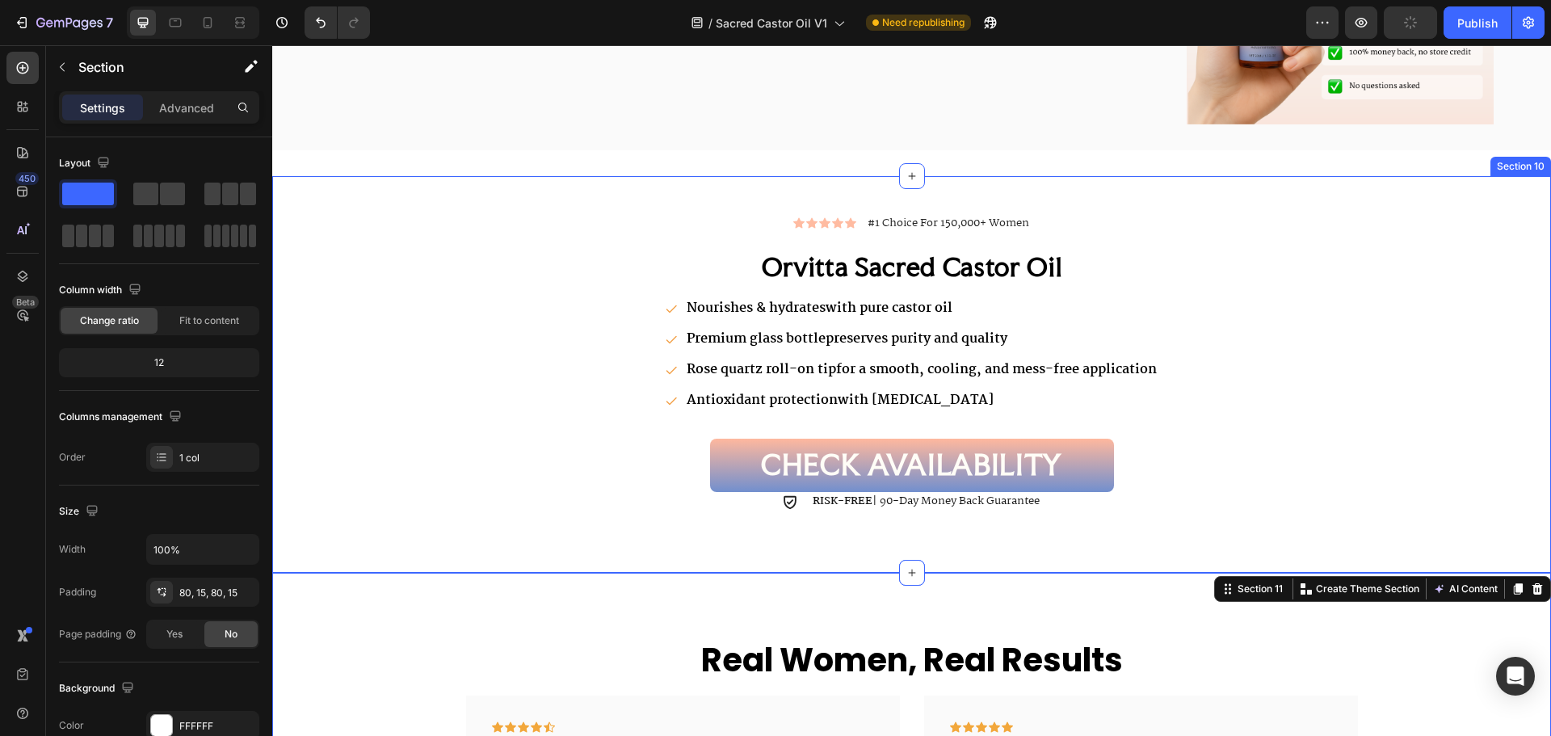
click at [1443, 189] on div "Image Icon Icon Icon Icon Icon Icon List #1 Choice For 150,000+ Women Text Bloc…" at bounding box center [911, 374] width 1279 height 397
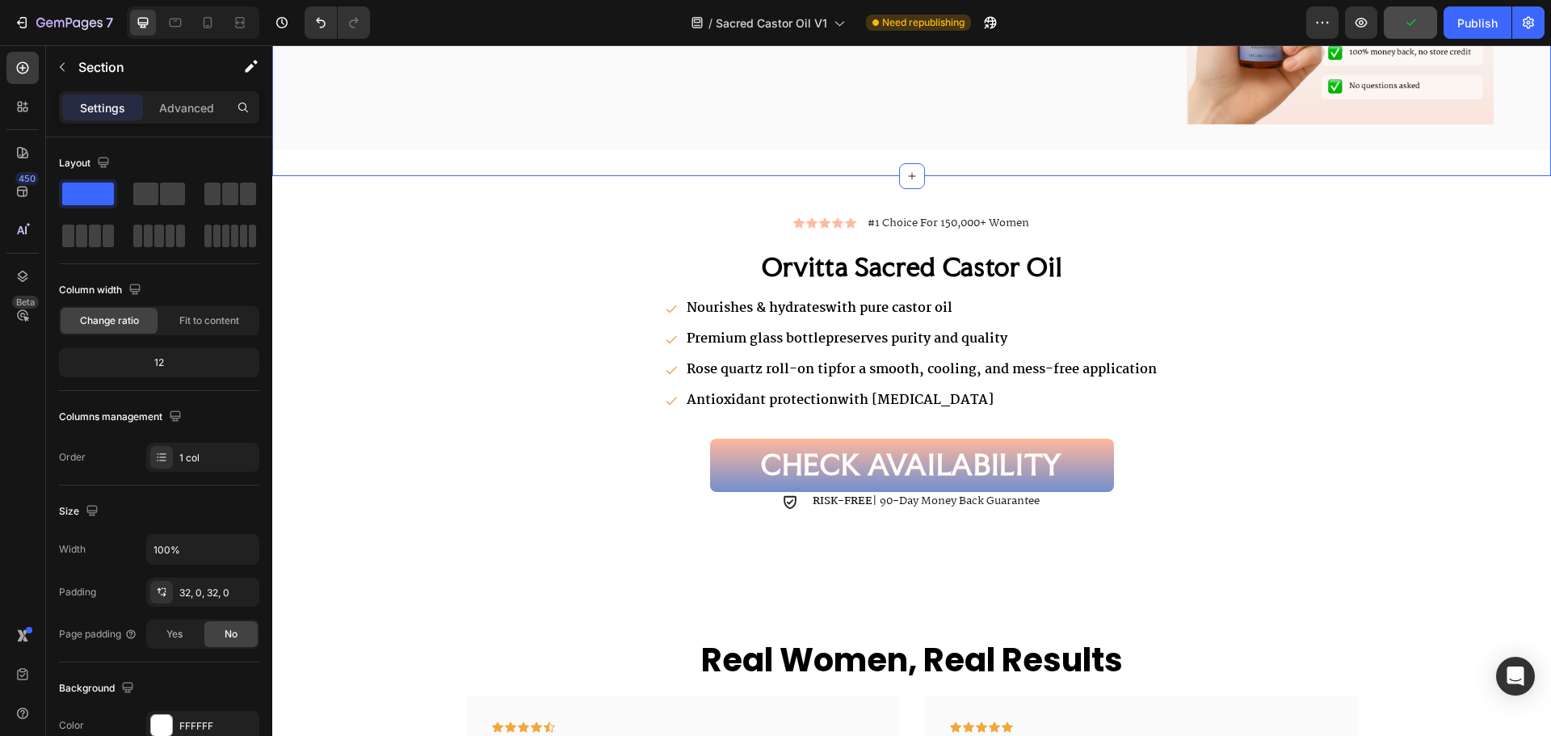
click at [1435, 194] on div "Image Icon Icon Icon Icon Icon Icon List #1 Choice For 150,000+ Women Text Bloc…" at bounding box center [911, 374] width 1279 height 397
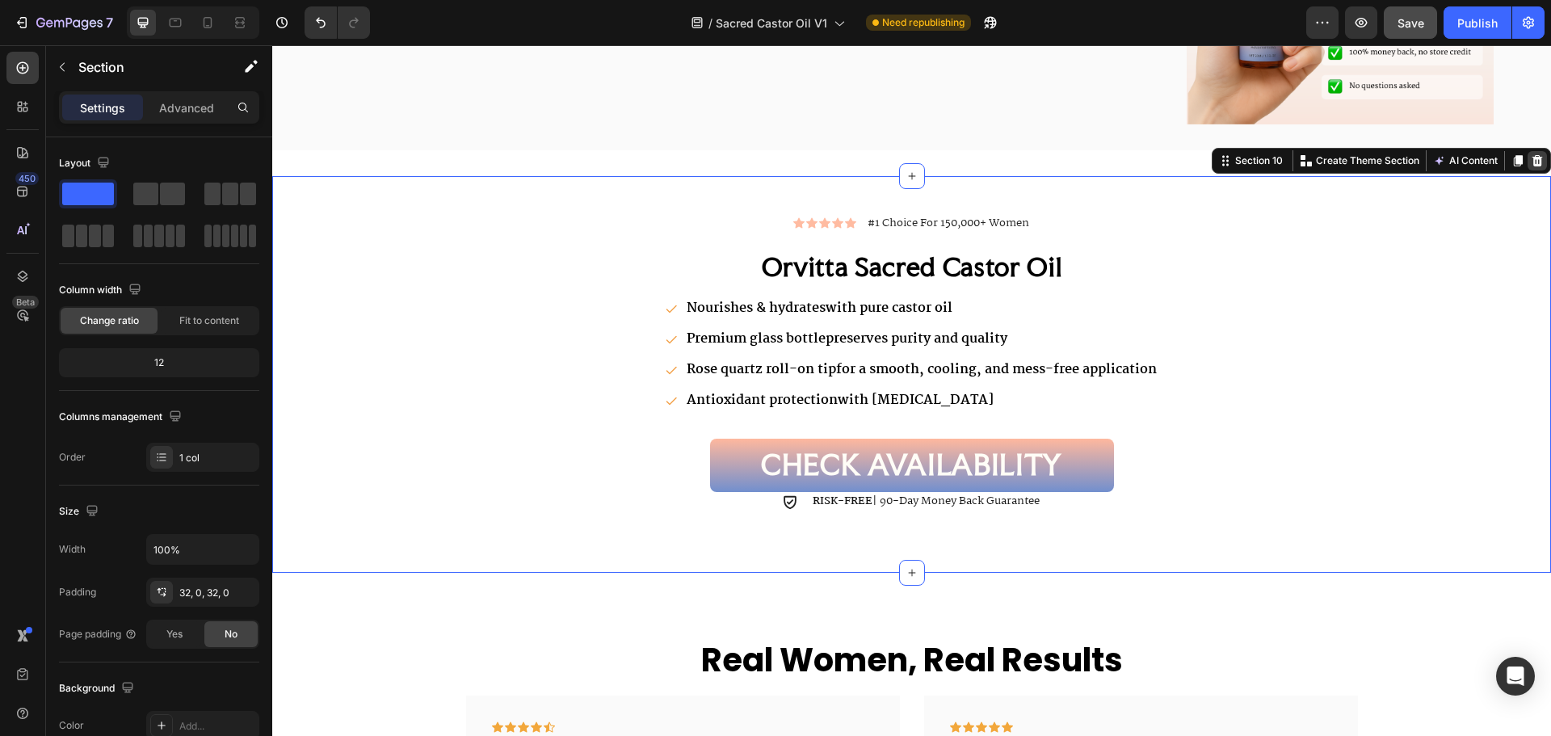
click at [1532, 164] on icon at bounding box center [1537, 160] width 11 height 11
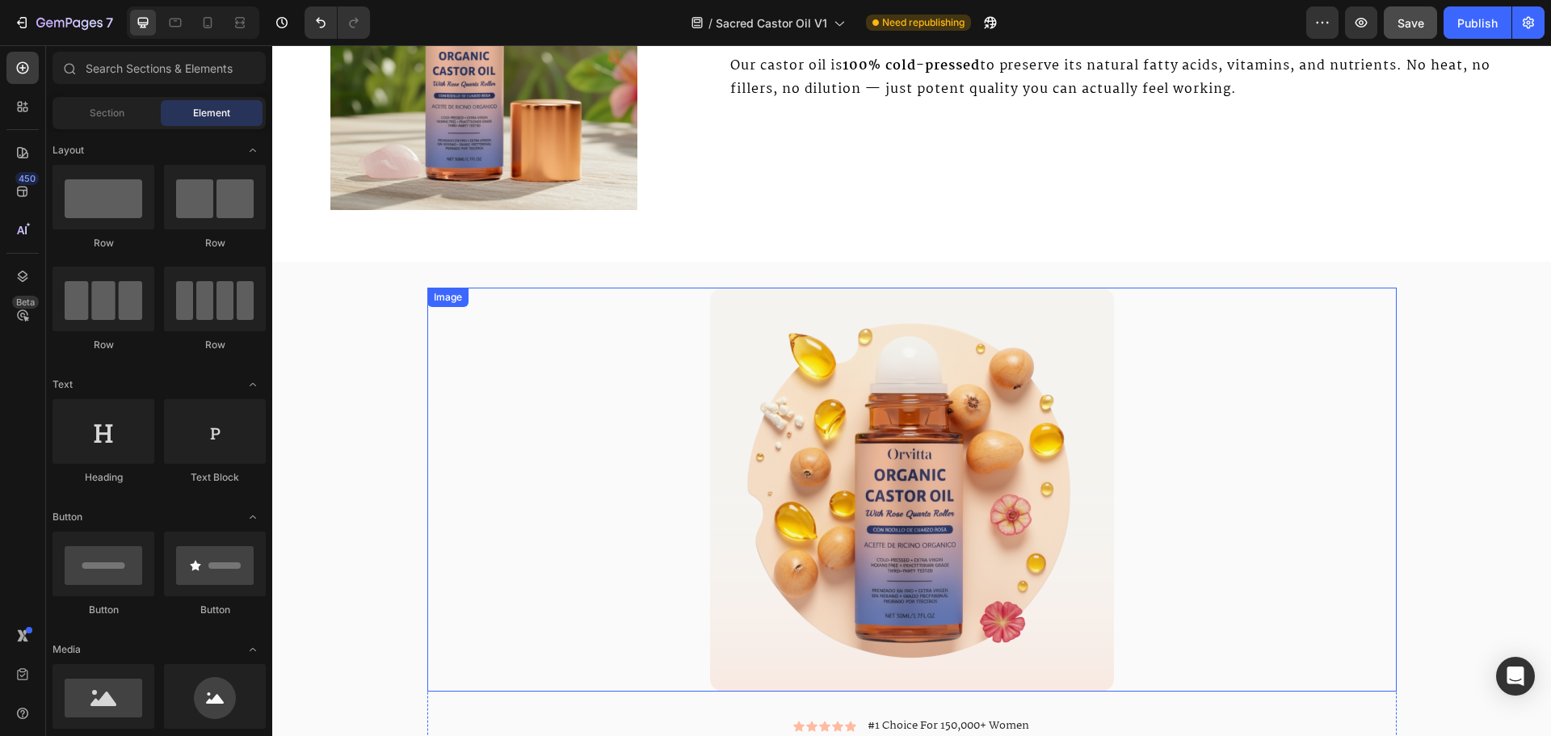
scroll to position [2679, 0]
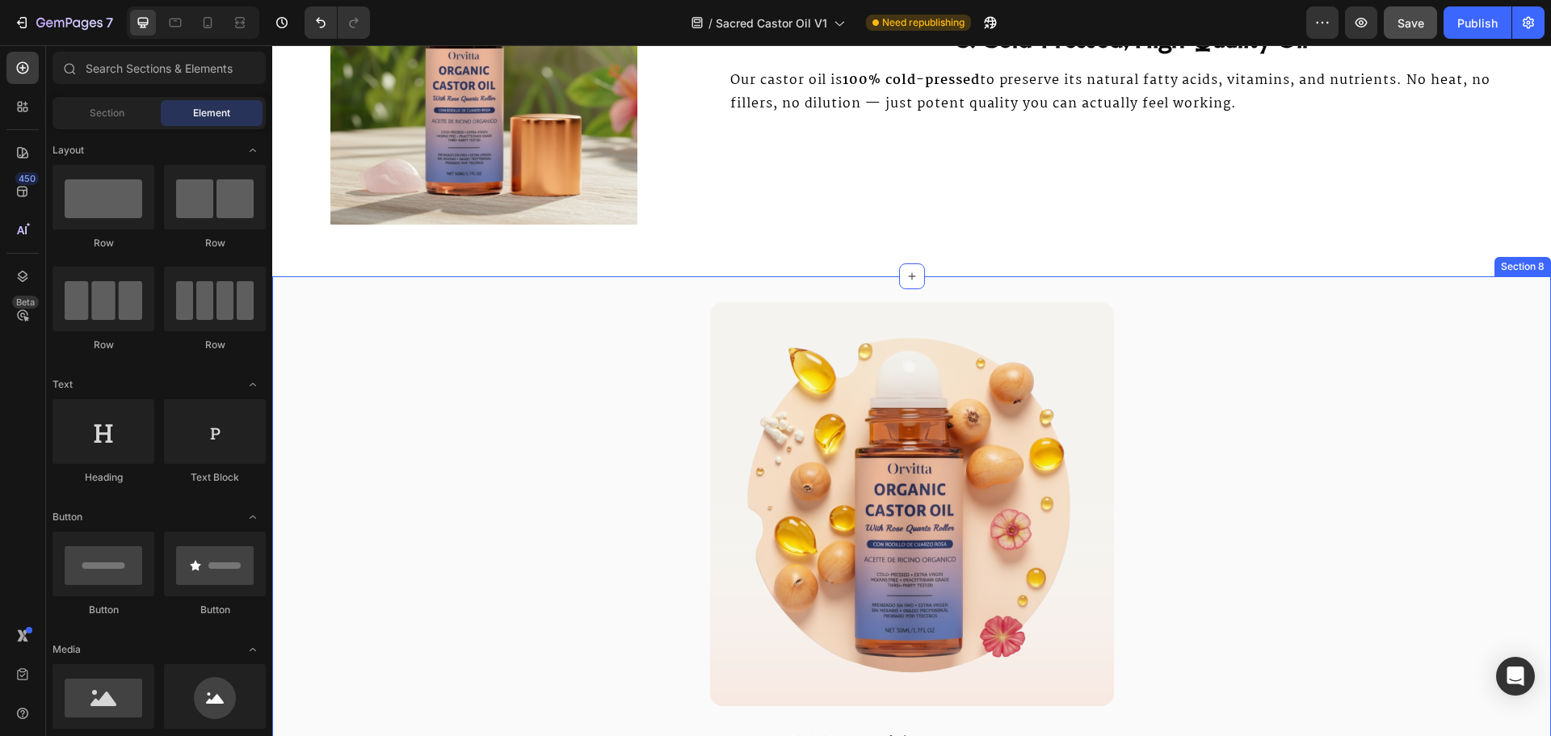
click at [1421, 285] on div "Image Image Icon Icon Icon Icon Icon Icon List #1 Choice For 150,000+ Women Tex…" at bounding box center [911, 689] width 1279 height 827
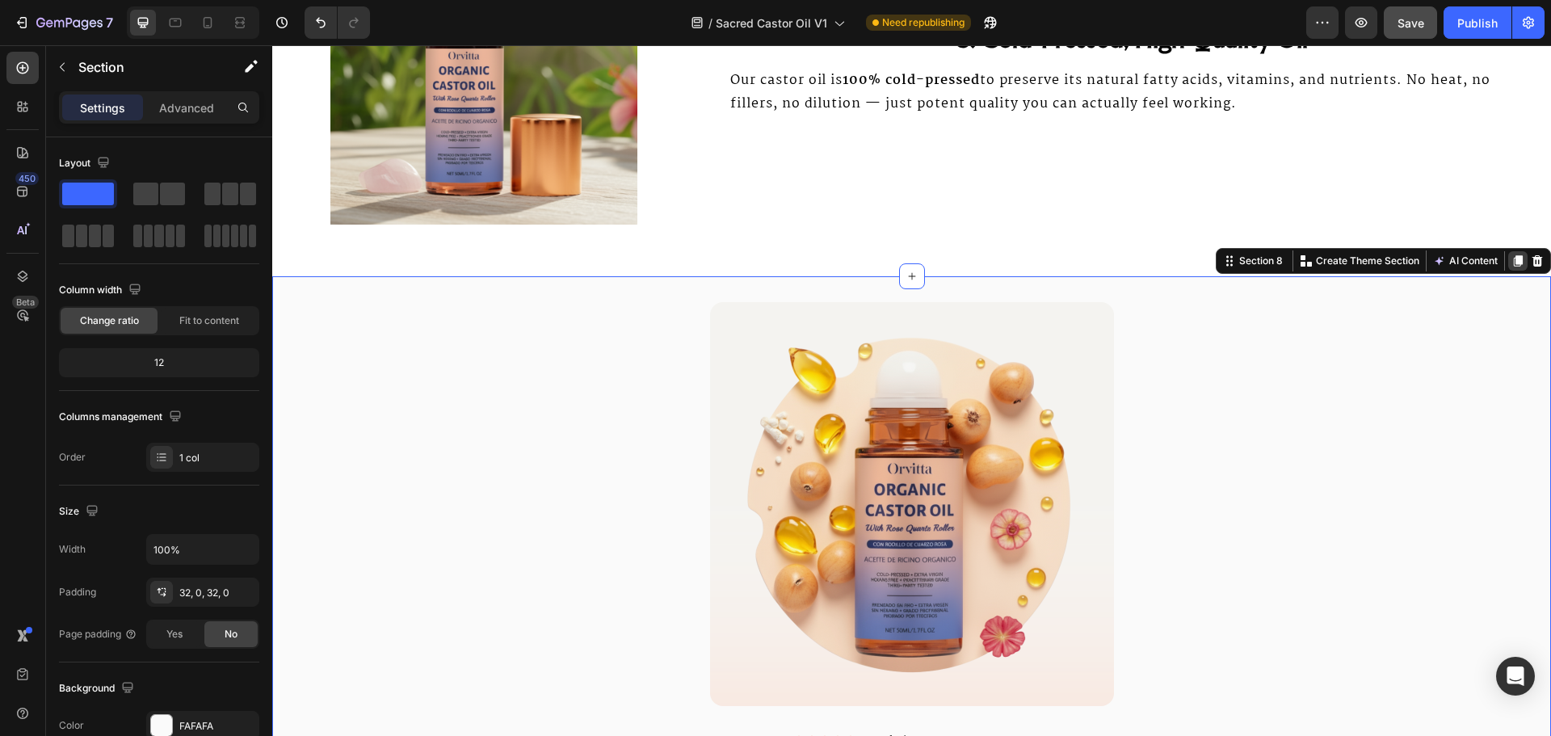
click at [1508, 255] on div at bounding box center [1517, 260] width 19 height 19
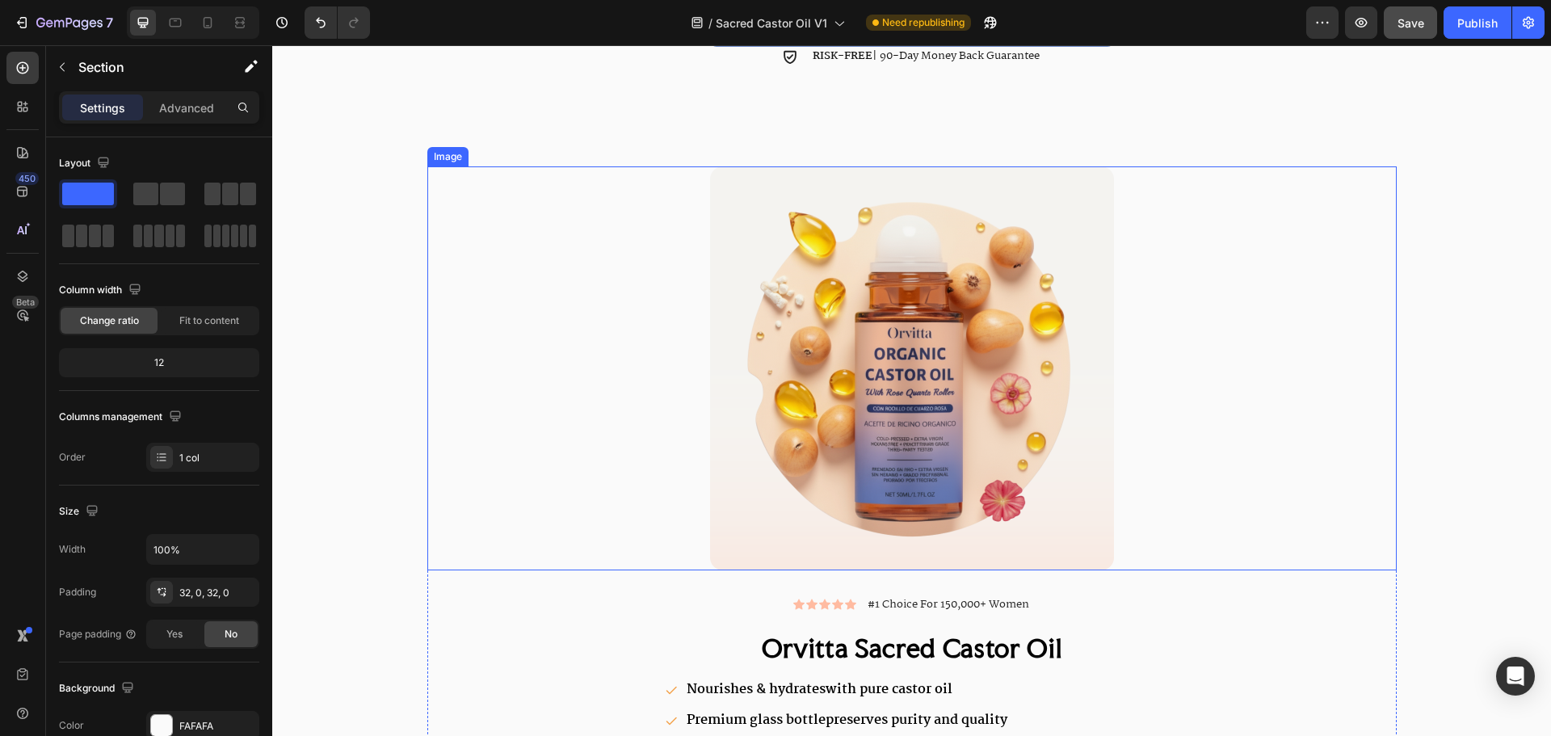
scroll to position [3599, 0]
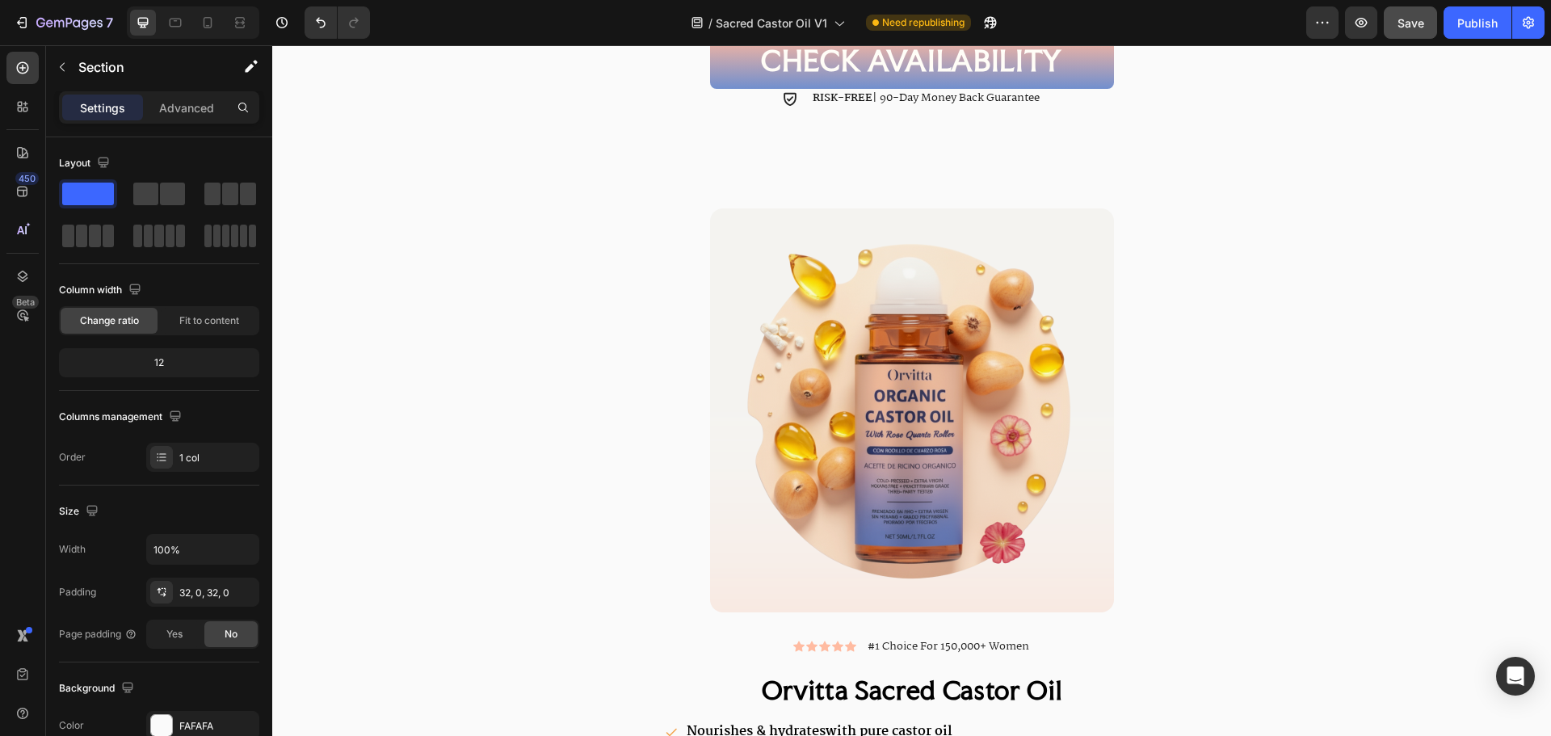
drag, startPoint x: 1502, startPoint y: 209, endPoint x: 1483, endPoint y: 213, distance: 19.0
click at [1483, 213] on div "Image Image Icon Icon Icon Icon Icon Icon List #1 Choice For 150,000+ Women Tex…" at bounding box center [911, 595] width 1279 height 775
click at [367, 204] on div "Image Image Icon Icon Icon Icon Icon Icon List #1 Choice For 150,000+ Women Tex…" at bounding box center [911, 596] width 1279 height 827
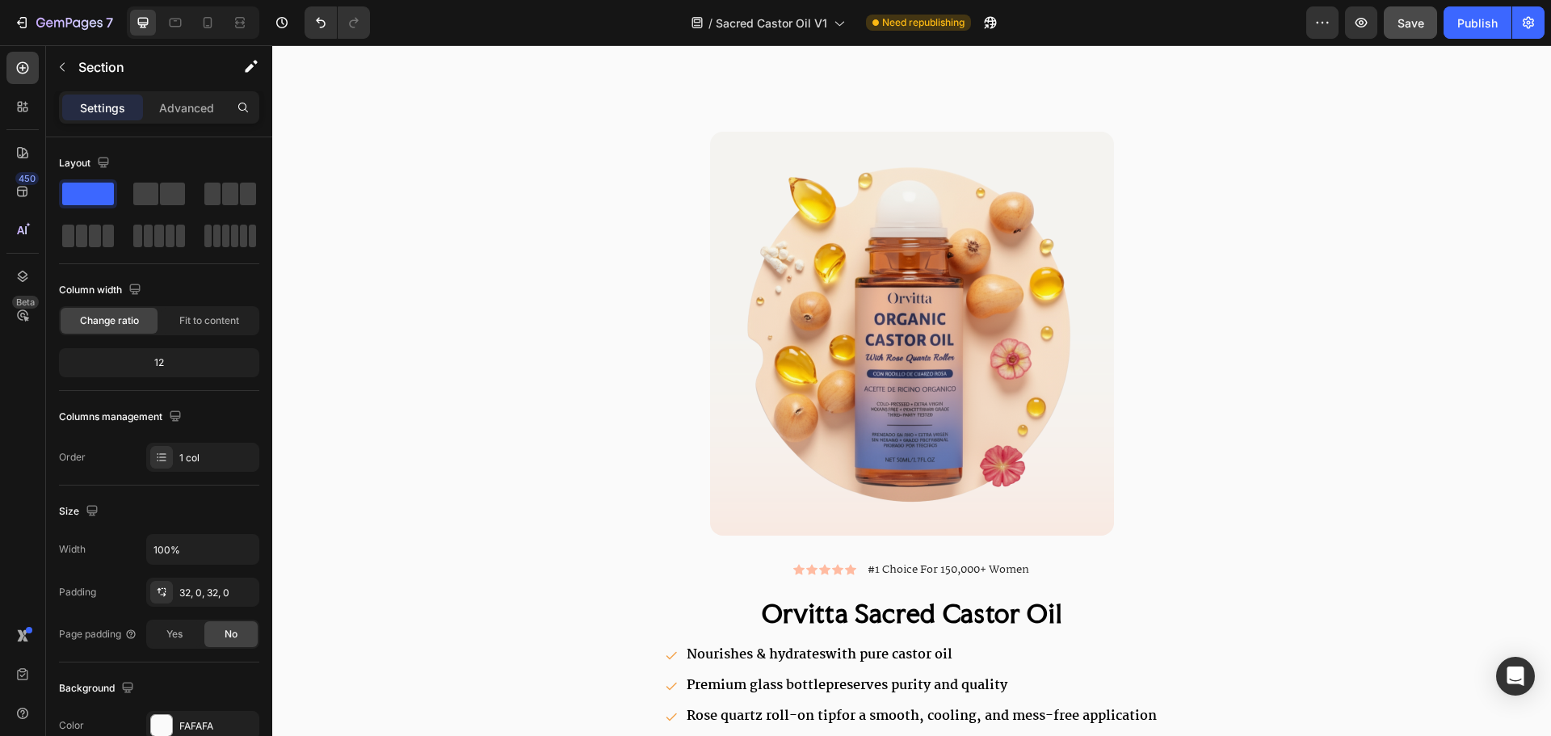
scroll to position [4003, 0]
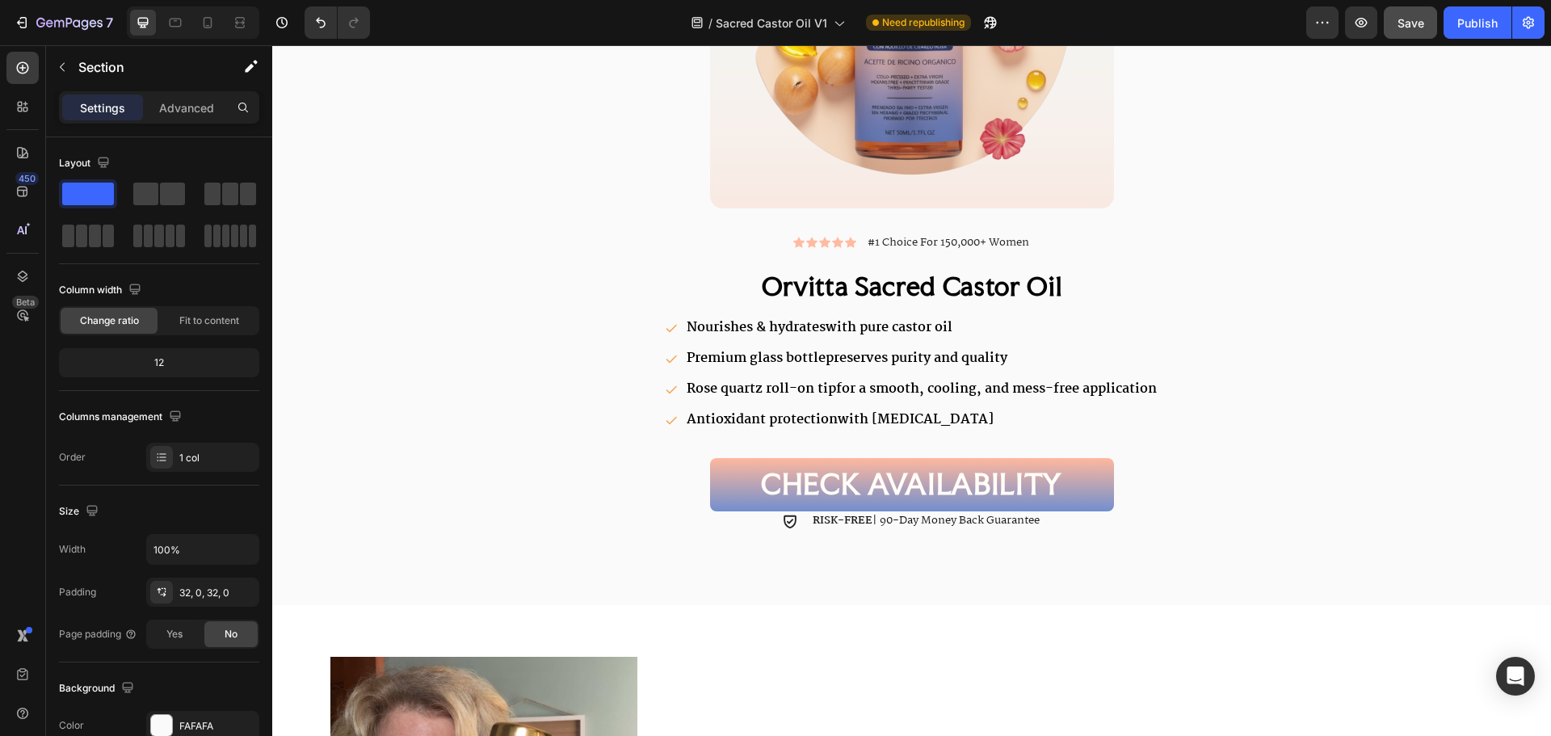
click at [703, 600] on div "Image Image Icon Icon Icon Icon Icon Icon List #1 Choice For 150,000+ Women Tex…" at bounding box center [911, 192] width 1279 height 827
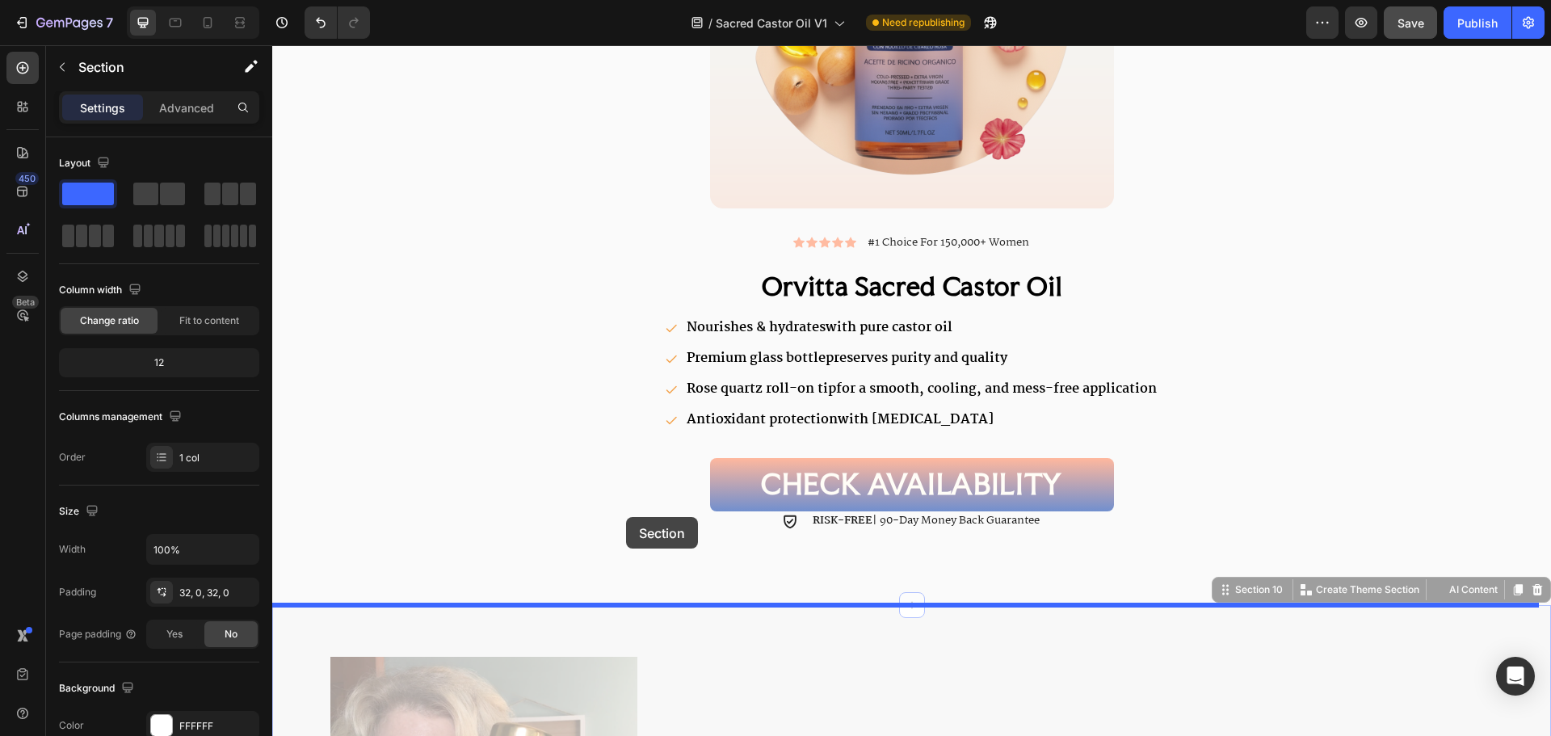
drag, startPoint x: 814, startPoint y: 616, endPoint x: 626, endPoint y: 517, distance: 212.4
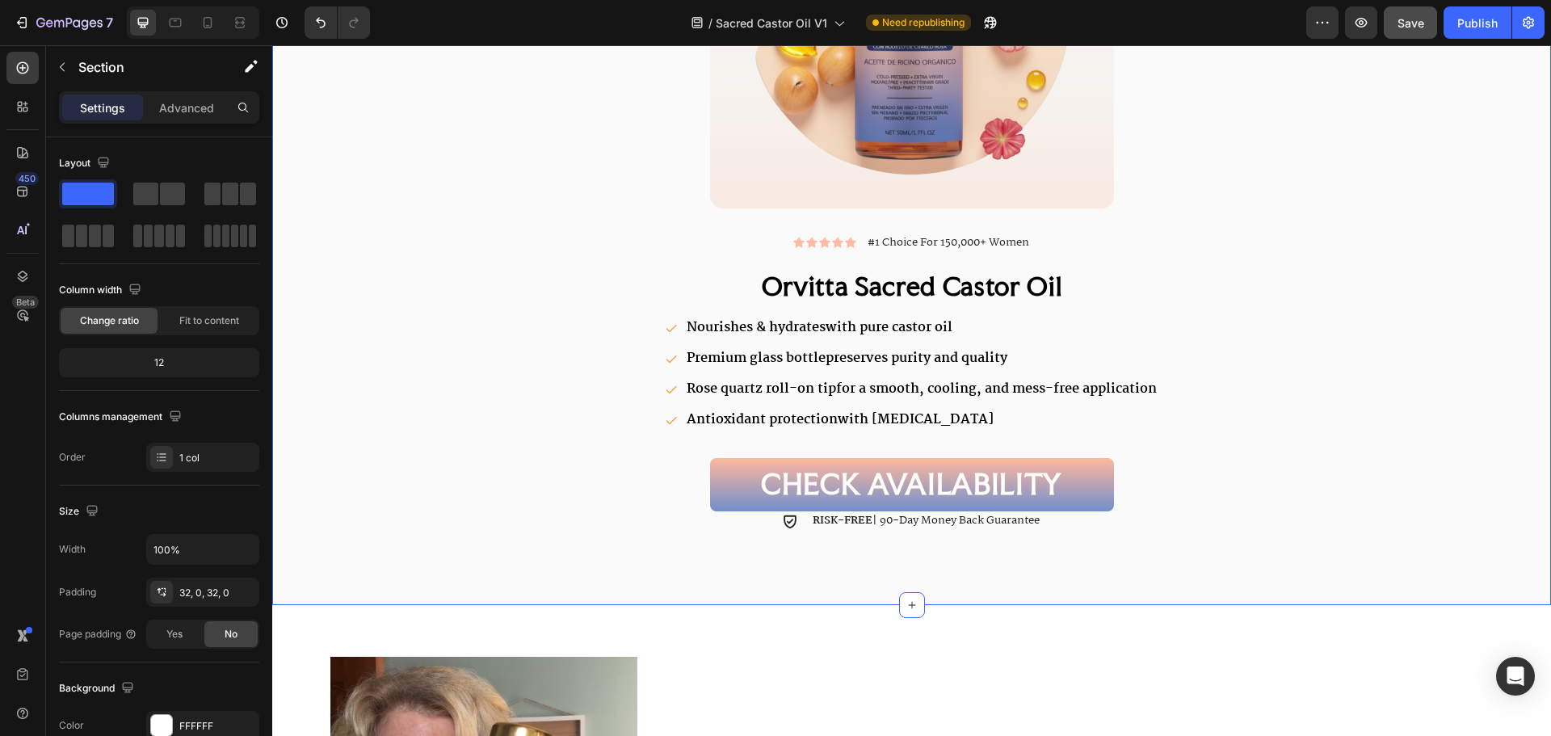
click at [452, 592] on div "Image Image Icon Icon Icon Icon Icon Icon List #1 Choice For 150,000+ Women Tex…" at bounding box center [911, 192] width 1279 height 827
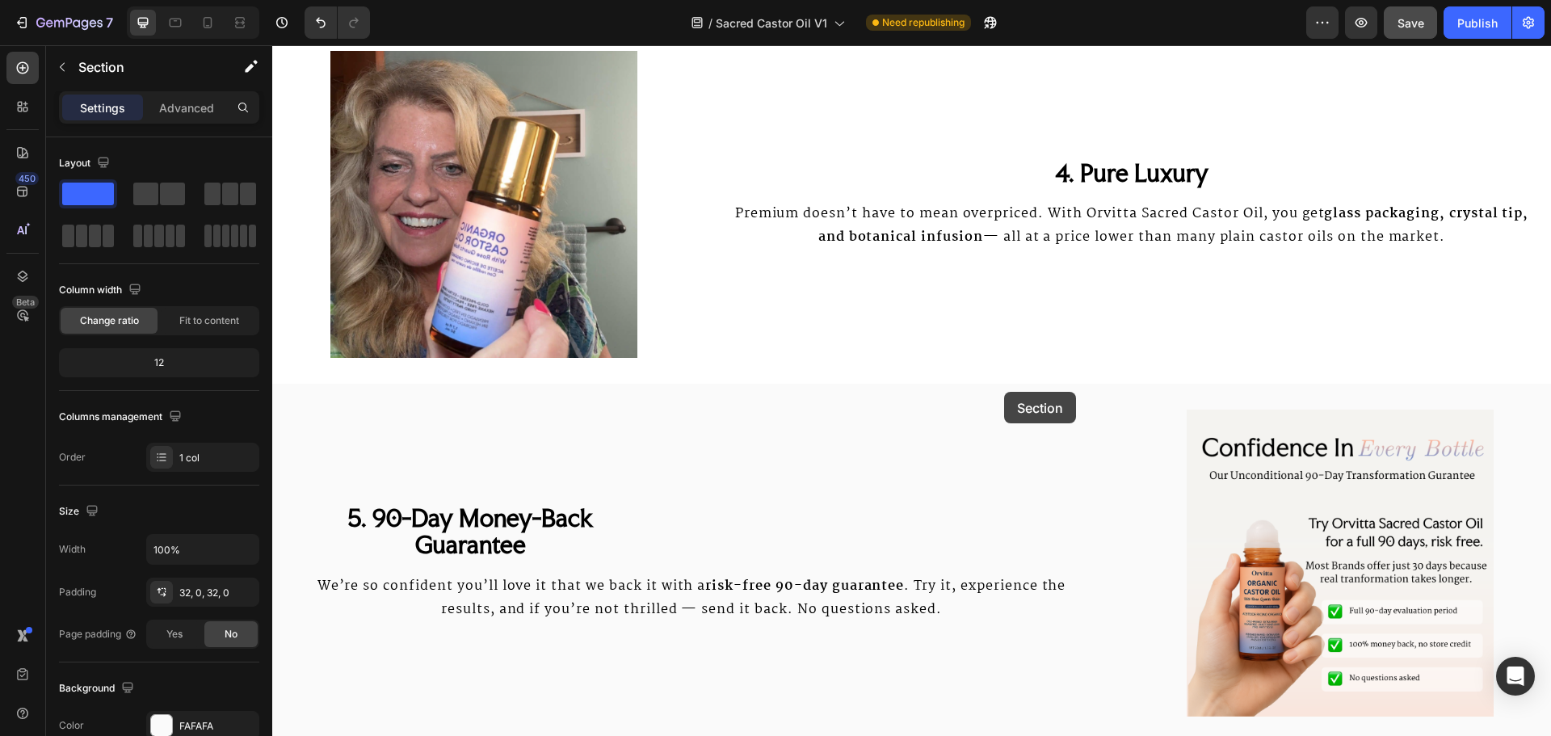
scroll to position [5053, 0]
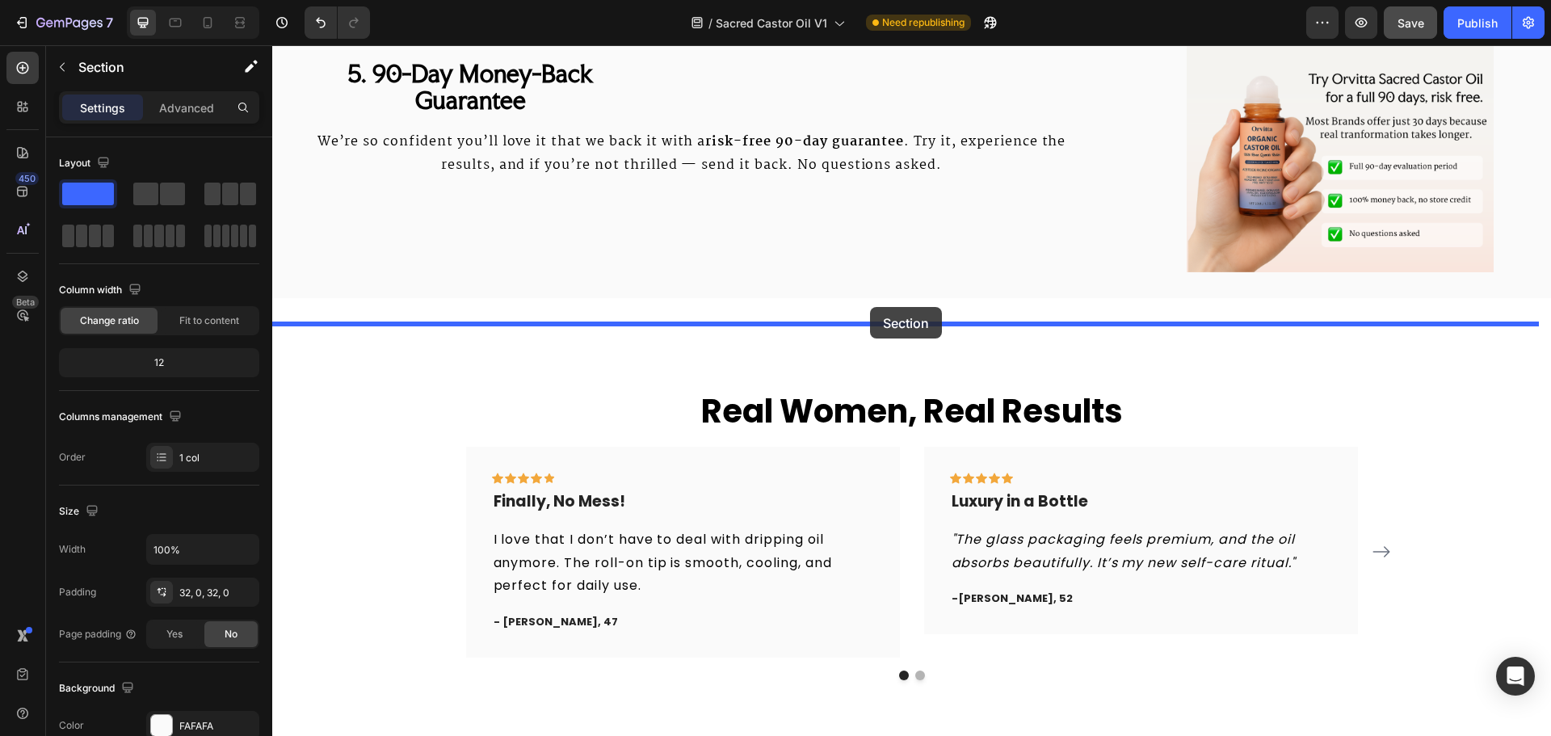
drag, startPoint x: 1246, startPoint y: 360, endPoint x: 870, endPoint y: 307, distance: 380.2
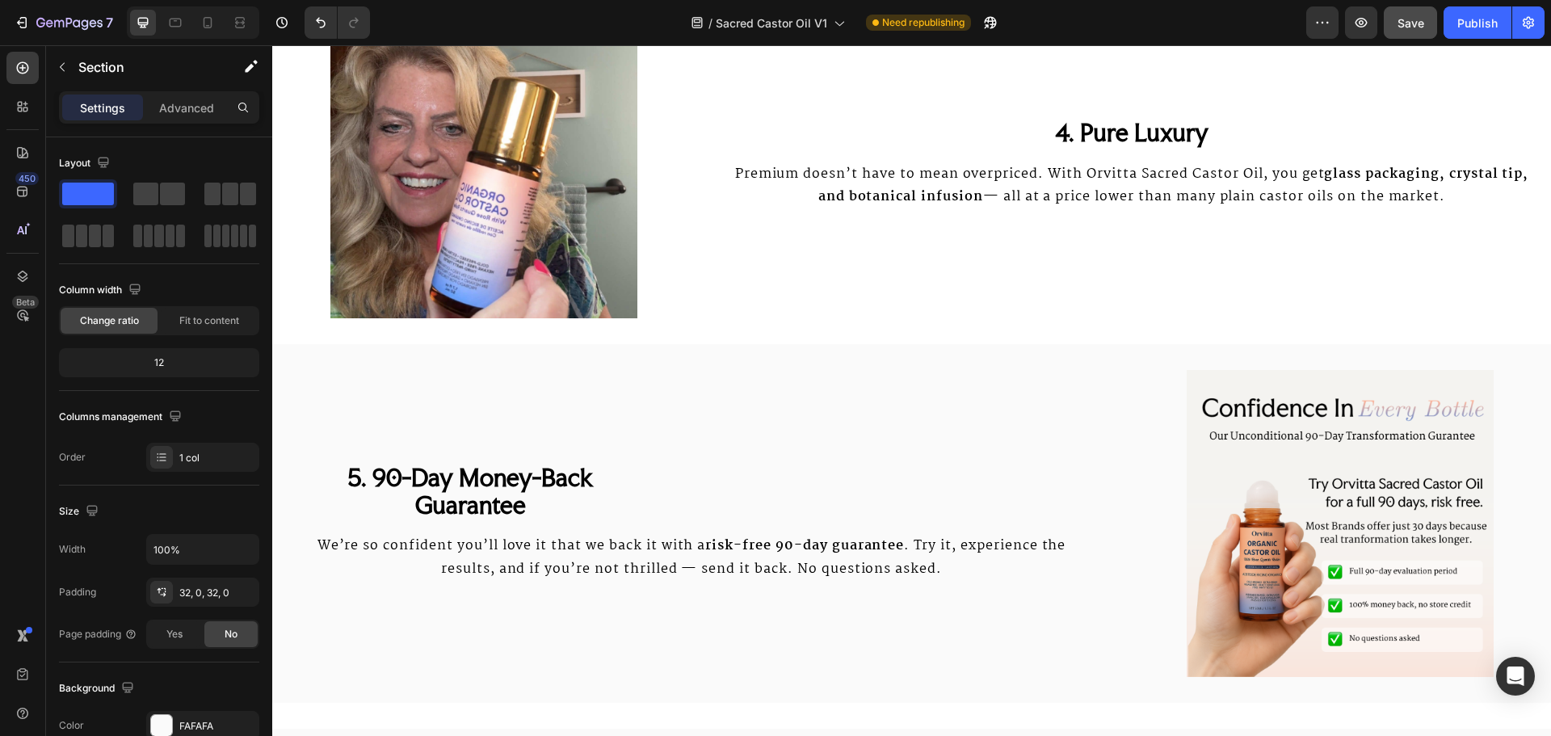
scroll to position [4388, 0]
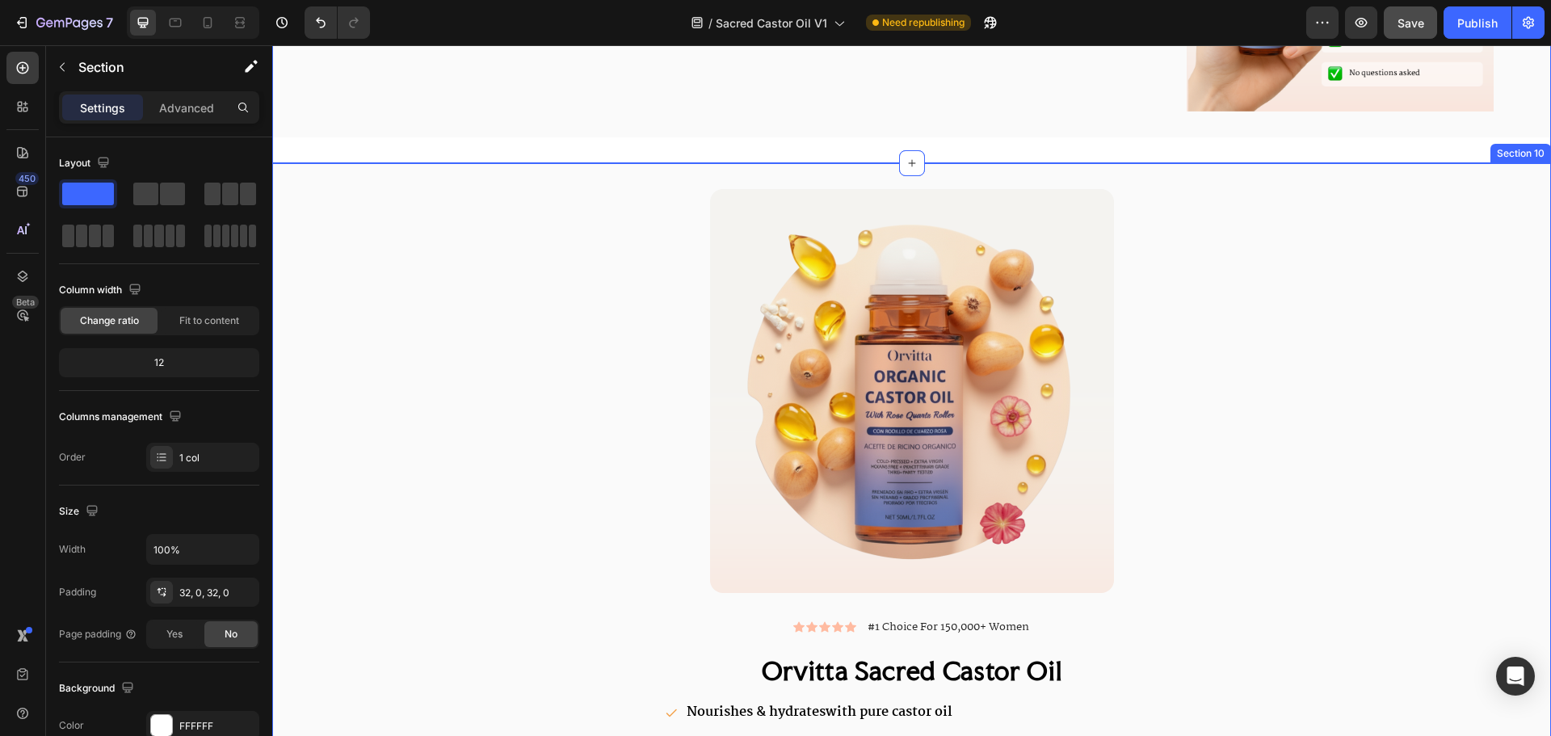
click at [1514, 187] on div "Image Image Icon Icon Icon Icon Icon Icon List #1 Choice For 150,000+ Women Tex…" at bounding box center [911, 576] width 1279 height 827
click at [1511, 150] on icon at bounding box center [1517, 147] width 13 height 13
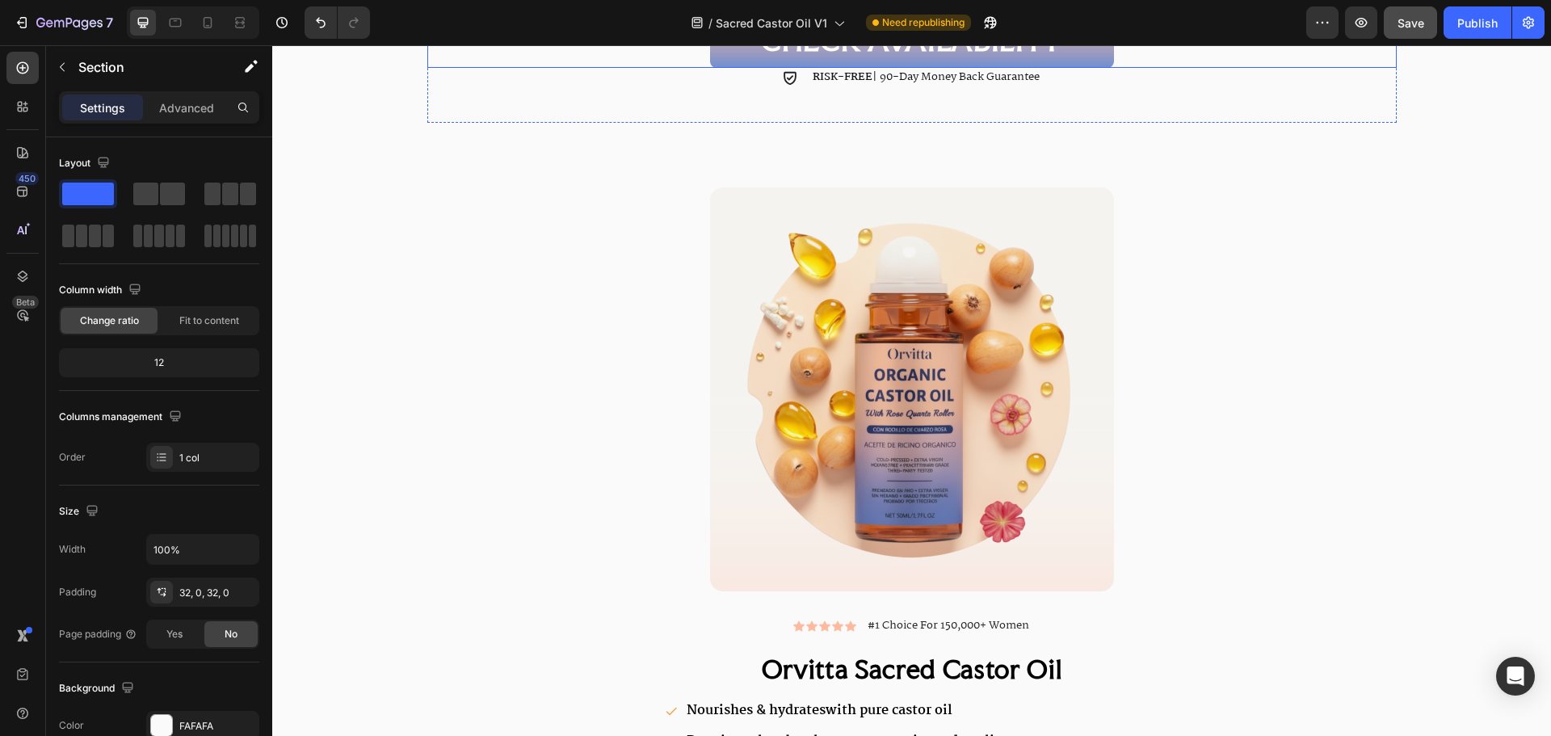
scroll to position [5276, 0]
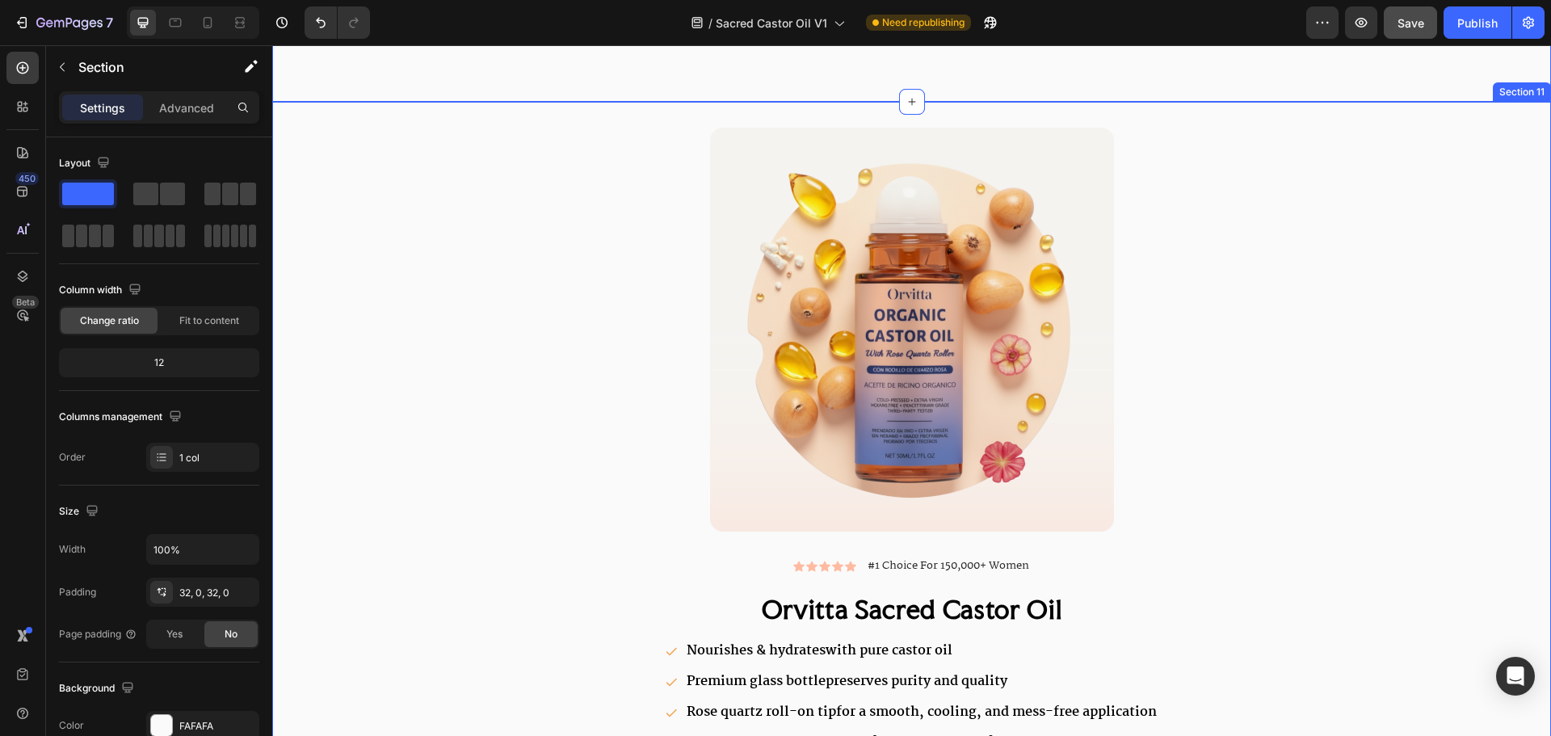
click at [1519, 114] on div "Image Image Icon Icon Icon Icon Icon Icon List #1 Choice For 150,000+ Women Tex…" at bounding box center [911, 515] width 1279 height 827
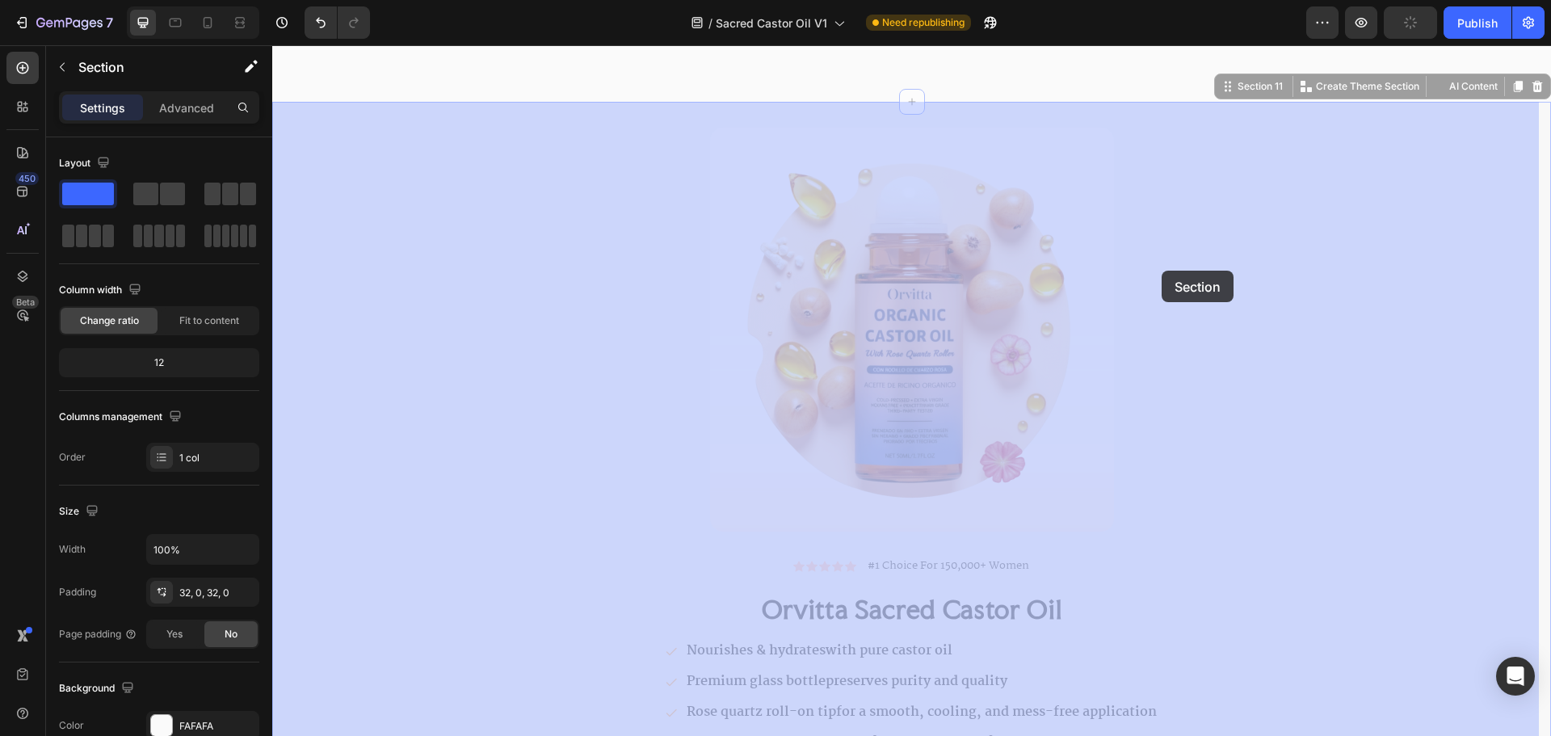
scroll to position [6762, 0]
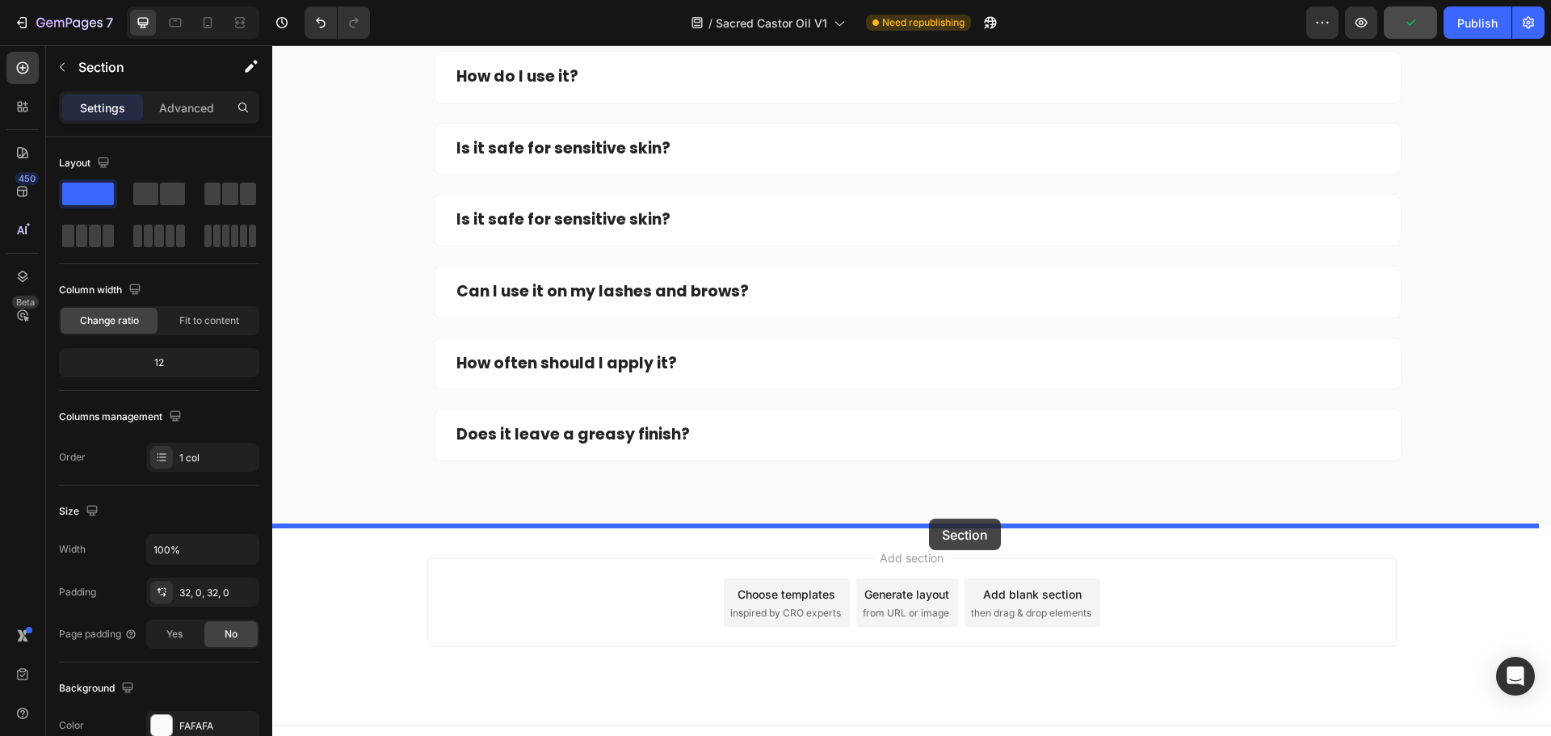
drag, startPoint x: 1245, startPoint y: 83, endPoint x: 922, endPoint y: 527, distance: 549.3
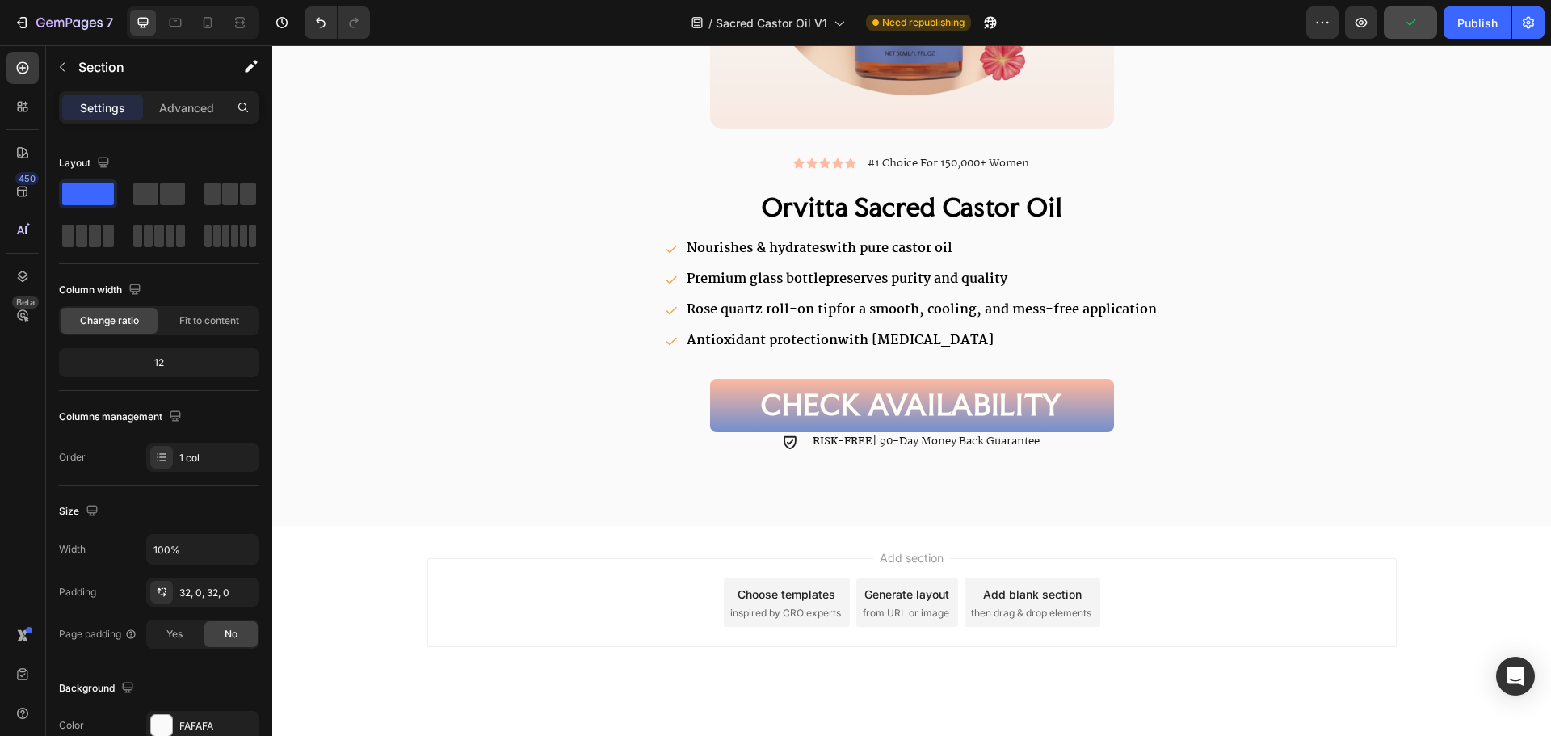
scroll to position [5935, 0]
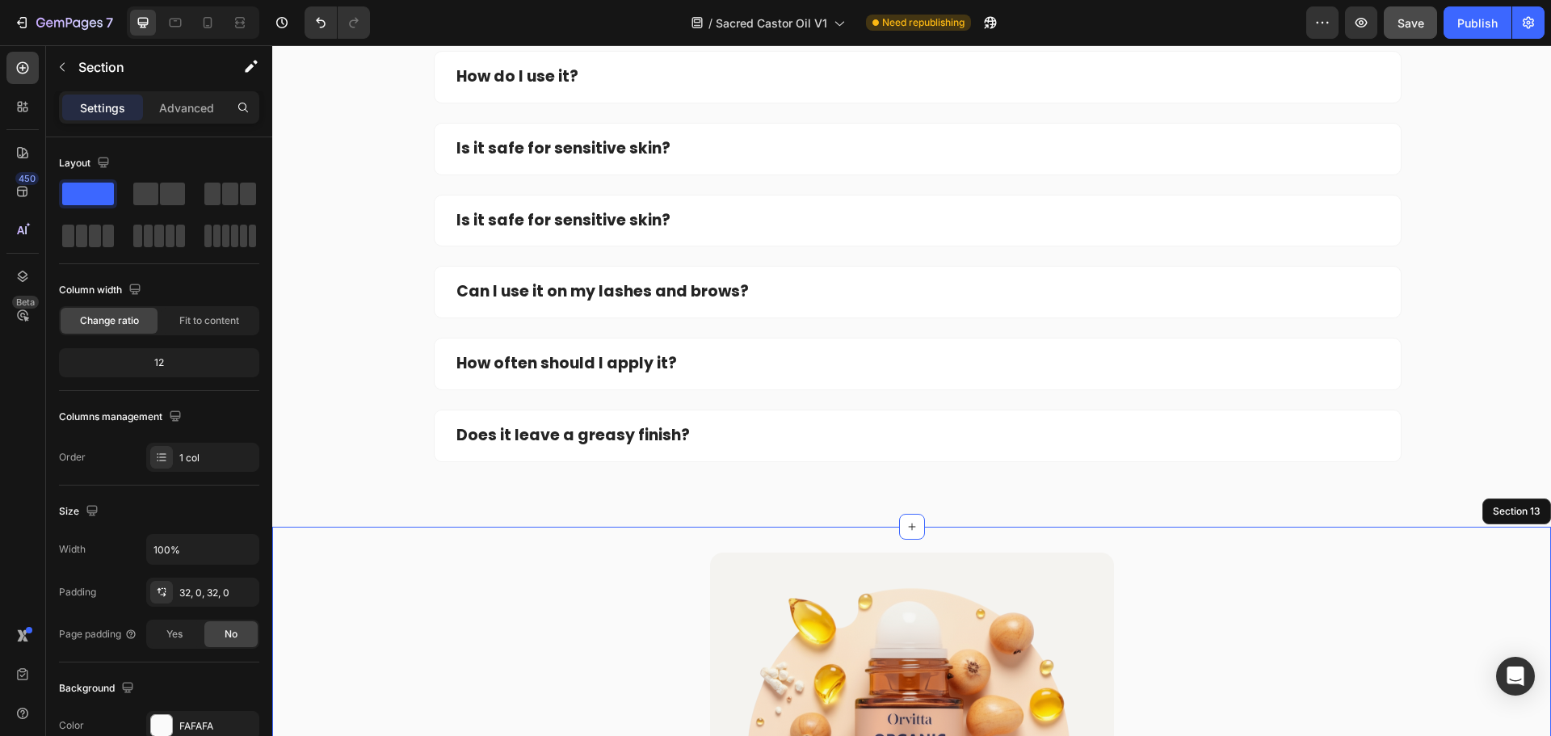
click at [1431, 26] on button "Save" at bounding box center [1410, 22] width 53 height 32
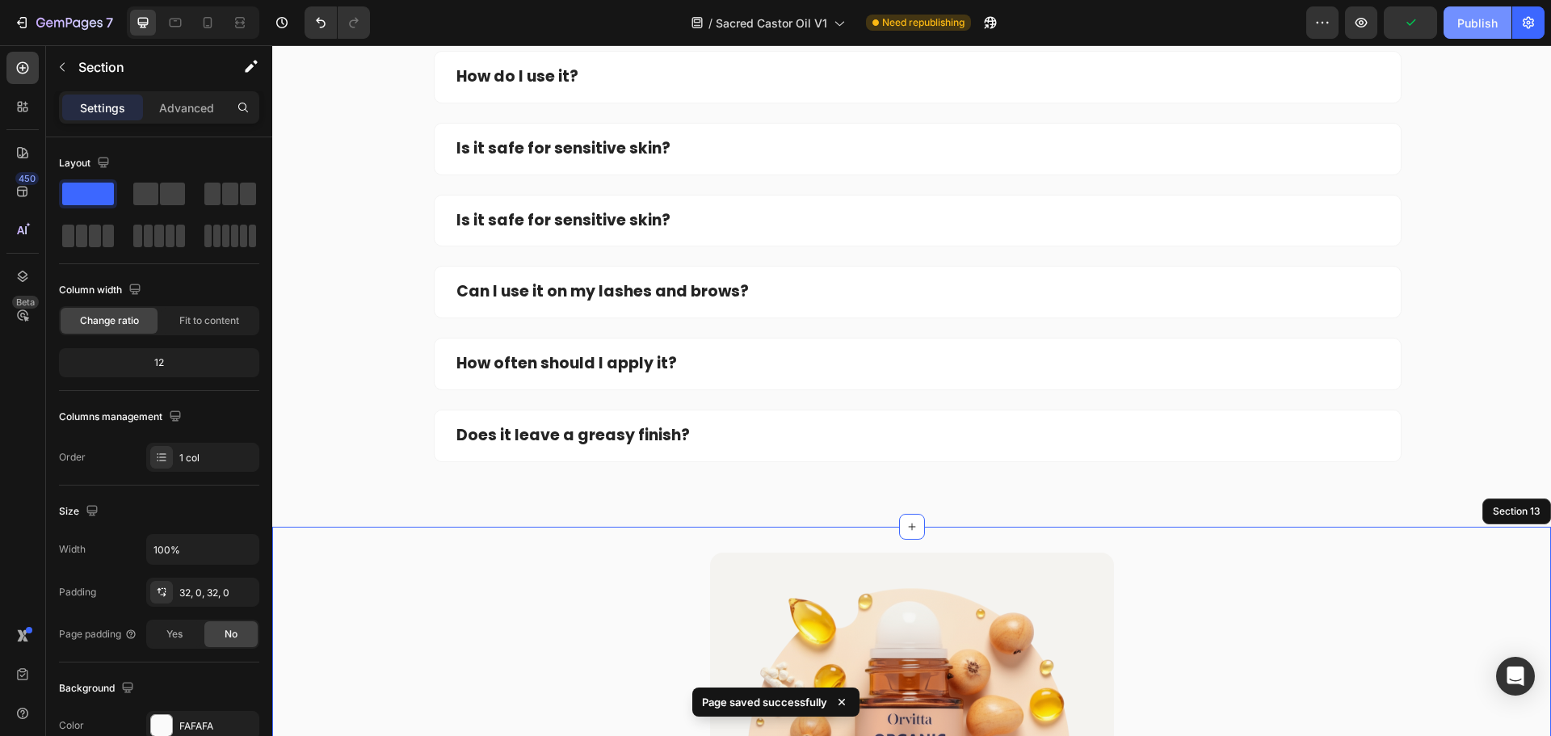
click at [1464, 23] on div "Publish" at bounding box center [1477, 23] width 40 height 17
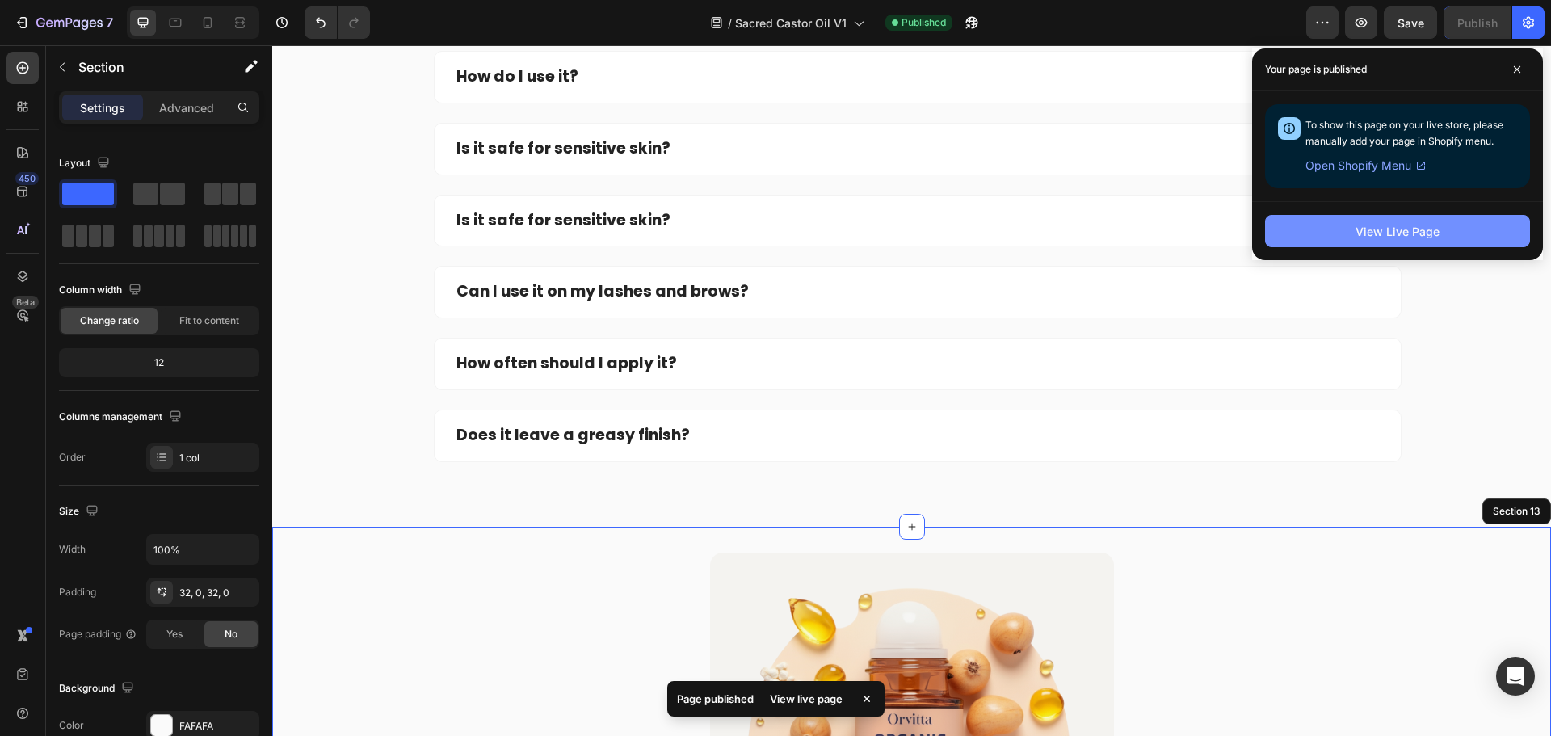
click at [1420, 233] on div "View Live Page" at bounding box center [1397, 231] width 84 height 17
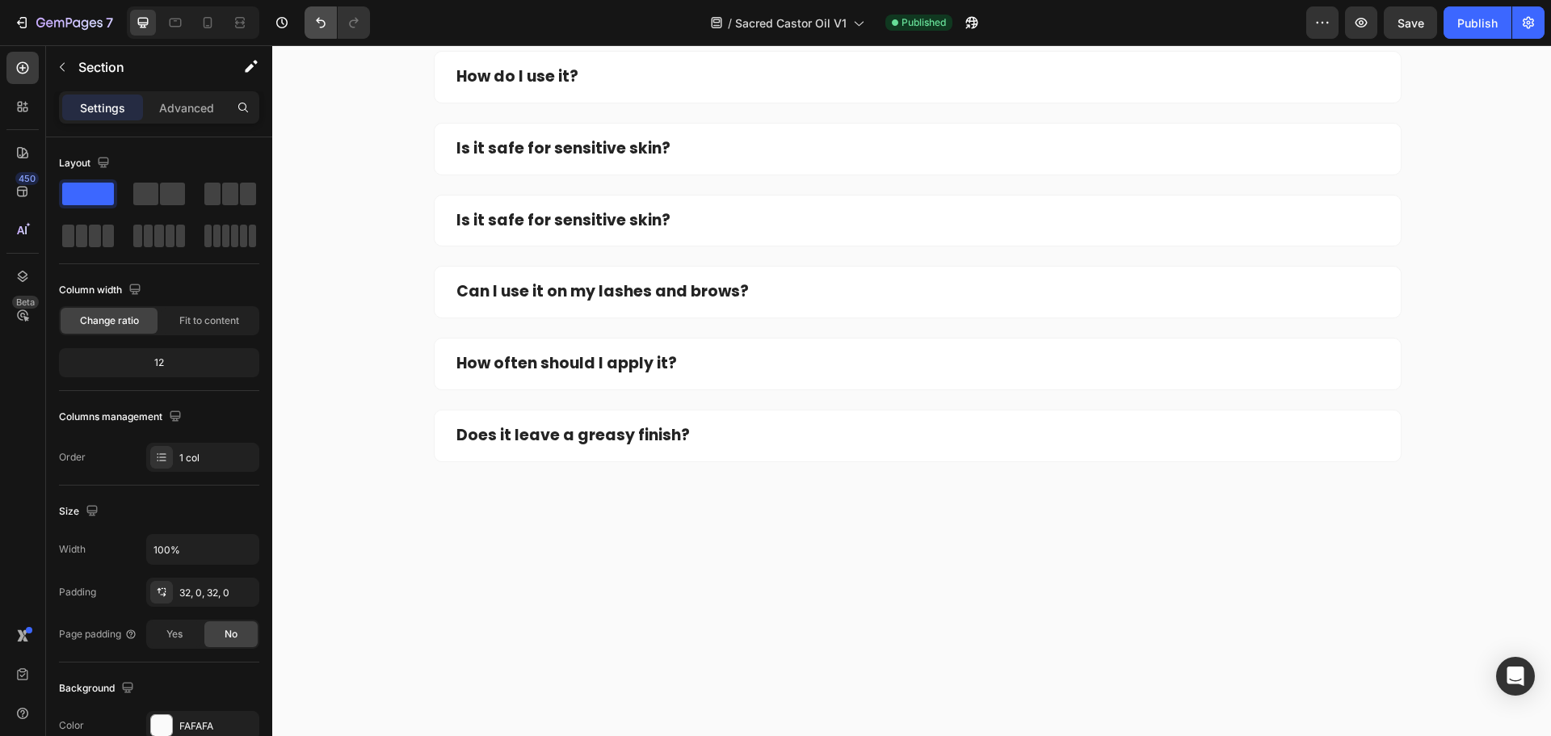
scroll to position [5288, 0]
